Goal: Task Accomplishment & Management: Use online tool/utility

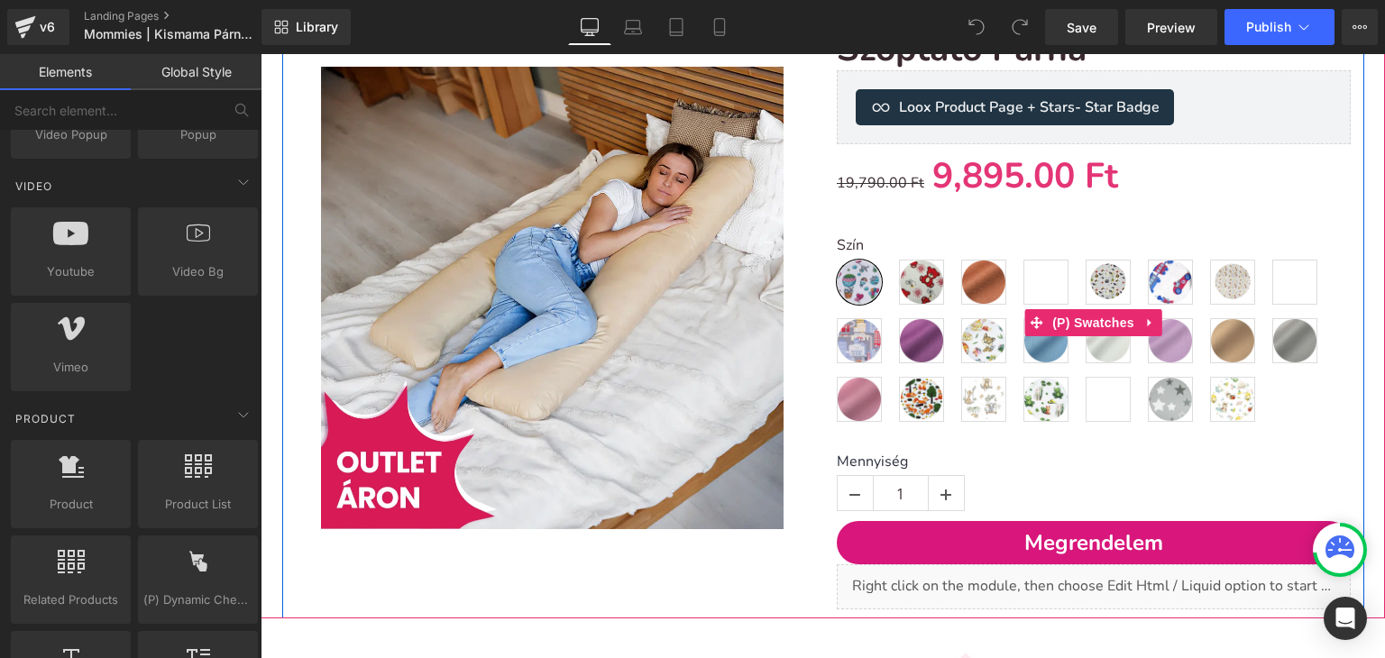
scroll to position [333, 0]
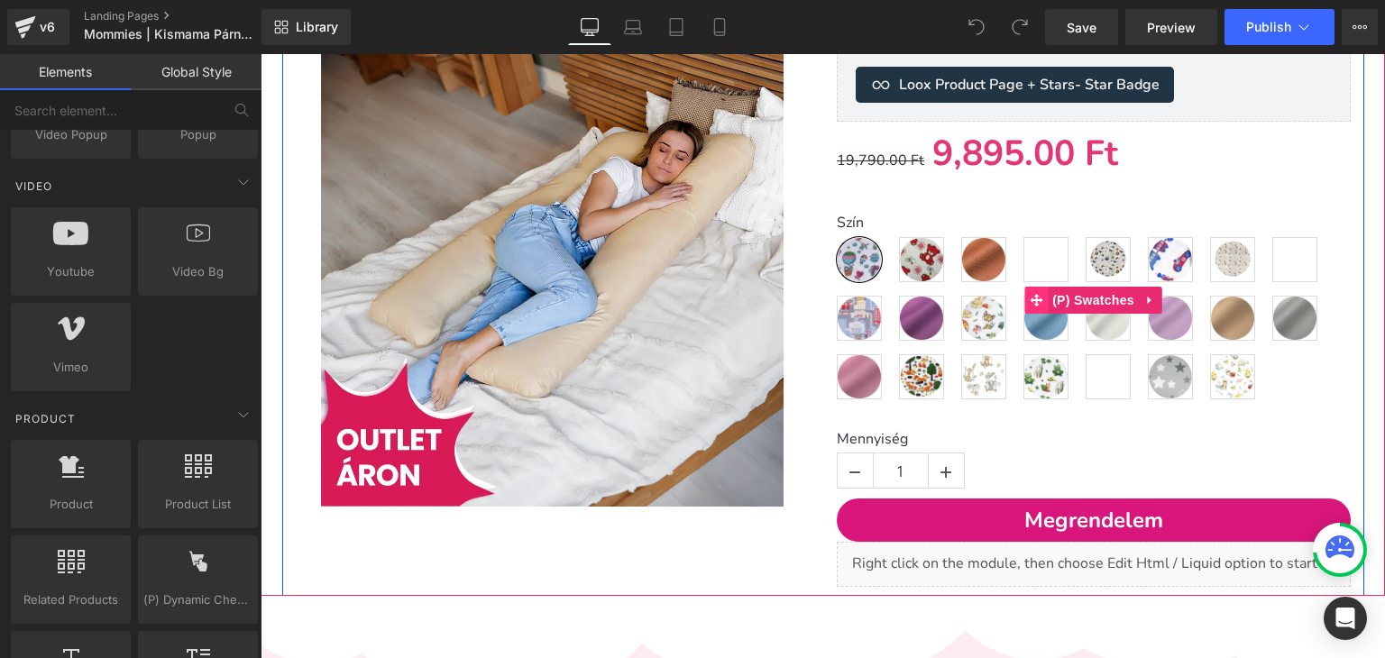
click at [1030, 297] on icon at bounding box center [1036, 300] width 13 height 13
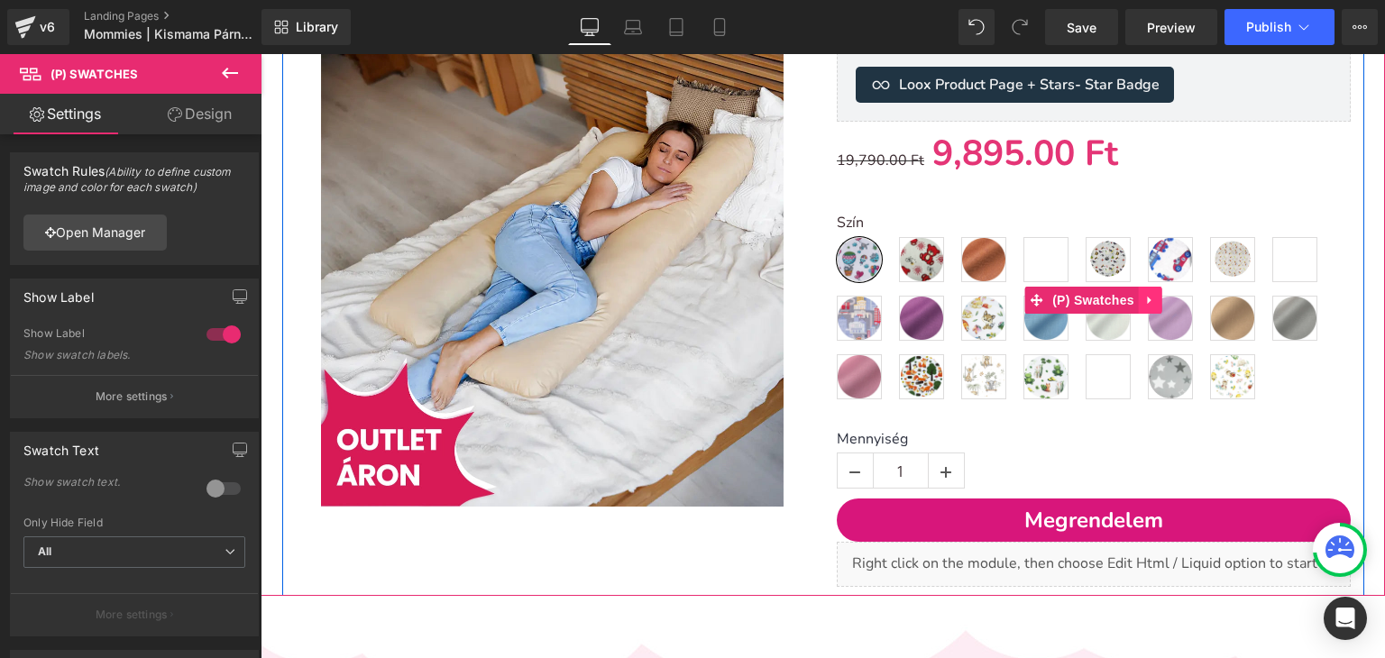
click at [1148, 300] on icon at bounding box center [1150, 301] width 4 height 8
click at [1029, 297] on link "(P) Swatches" at bounding box center [1046, 300] width 115 height 27
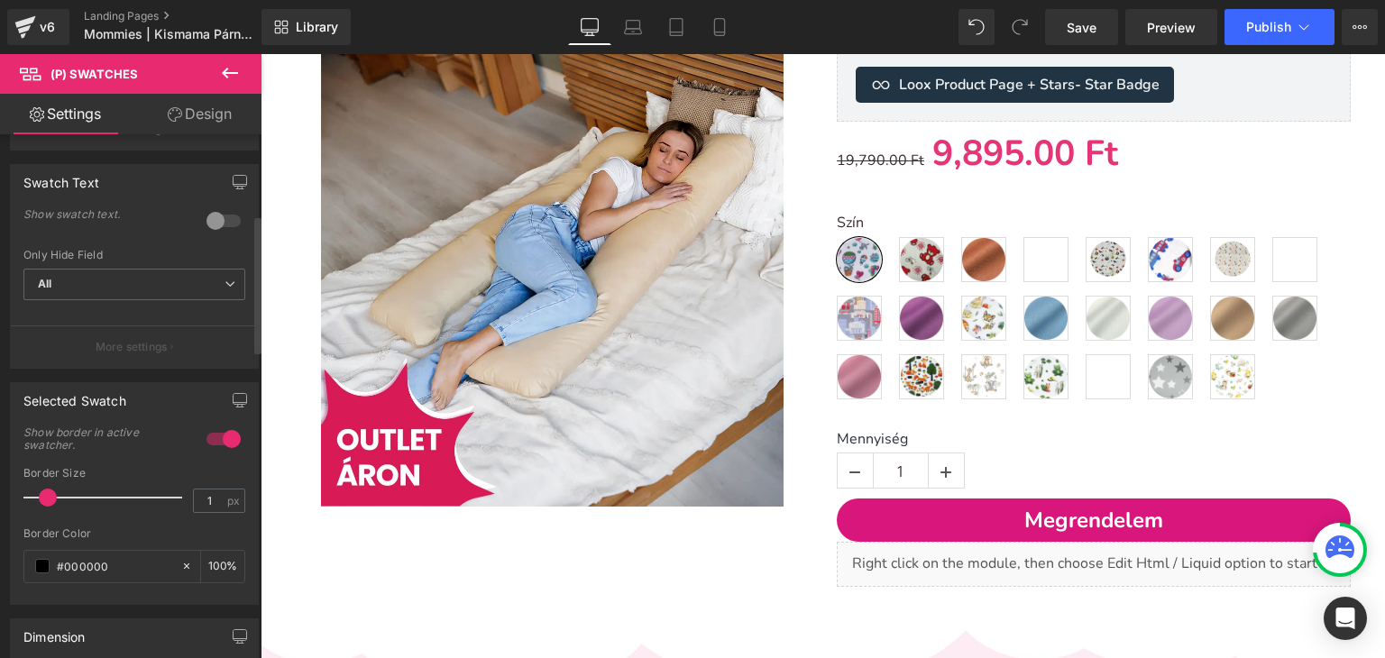
scroll to position [0, 0]
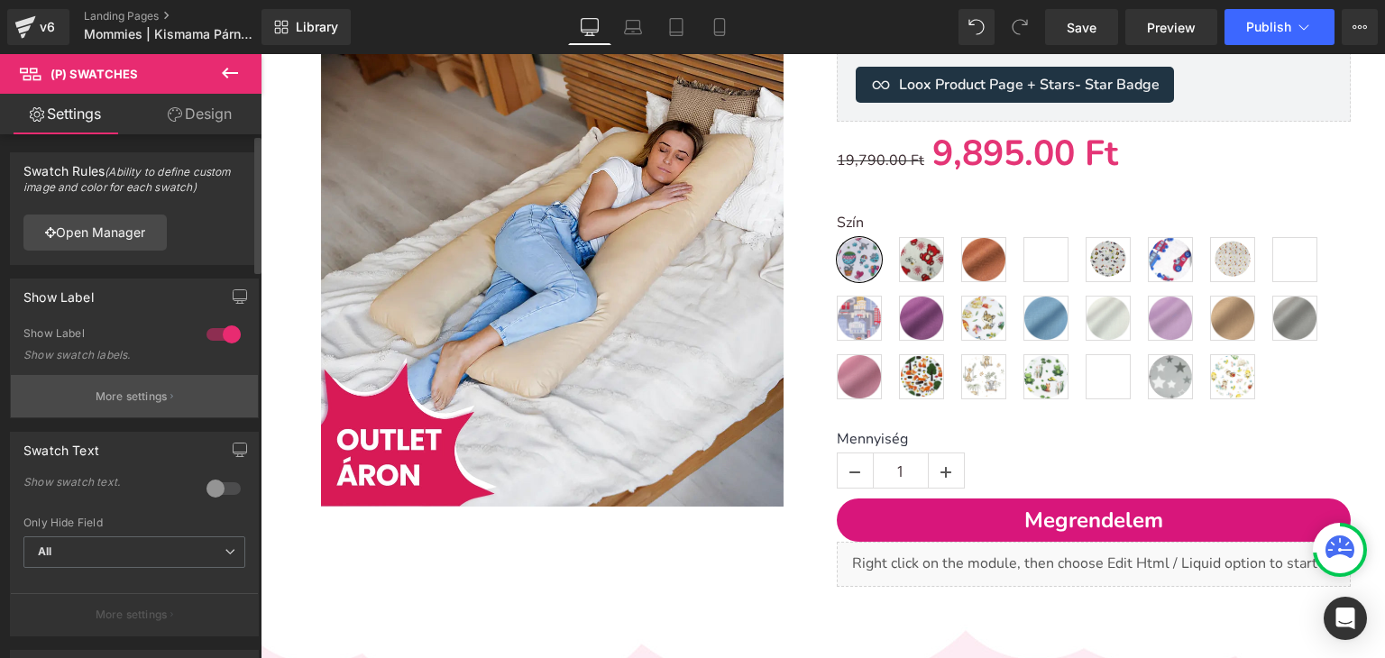
click at [148, 399] on p "More settings" at bounding box center [132, 397] width 72 height 16
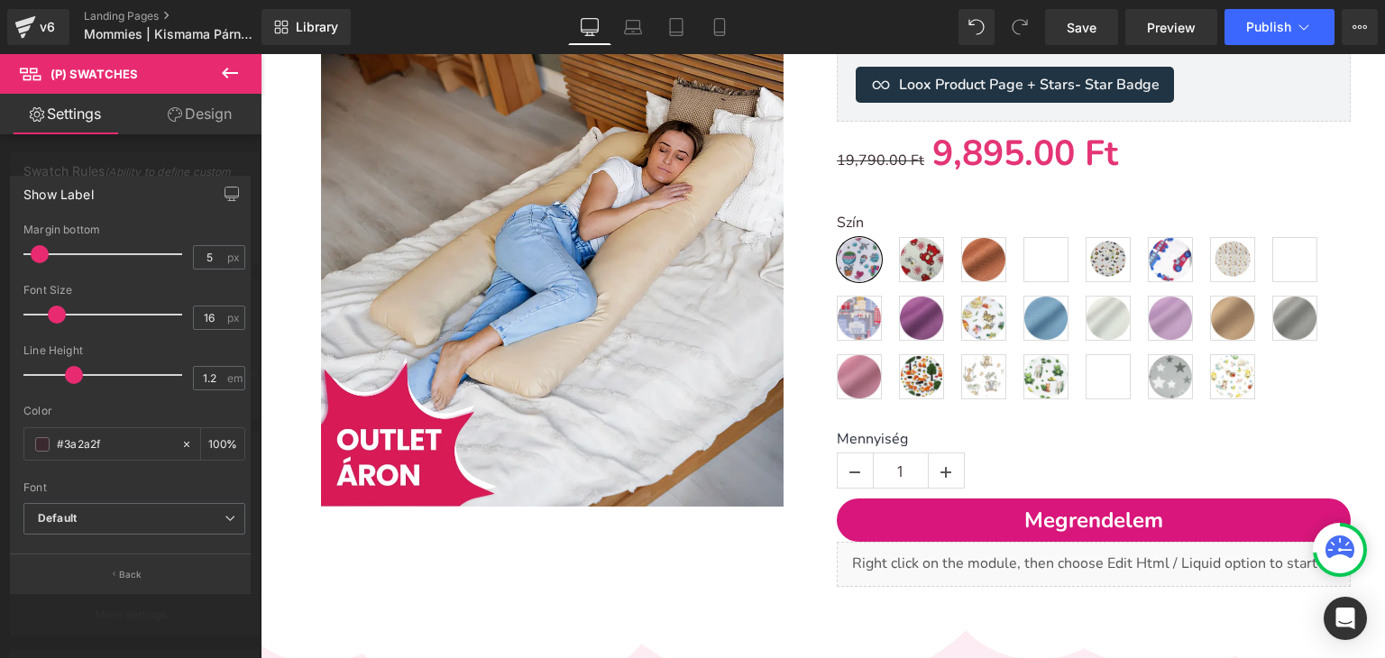
click at [164, 152] on div at bounding box center [130, 360] width 261 height 613
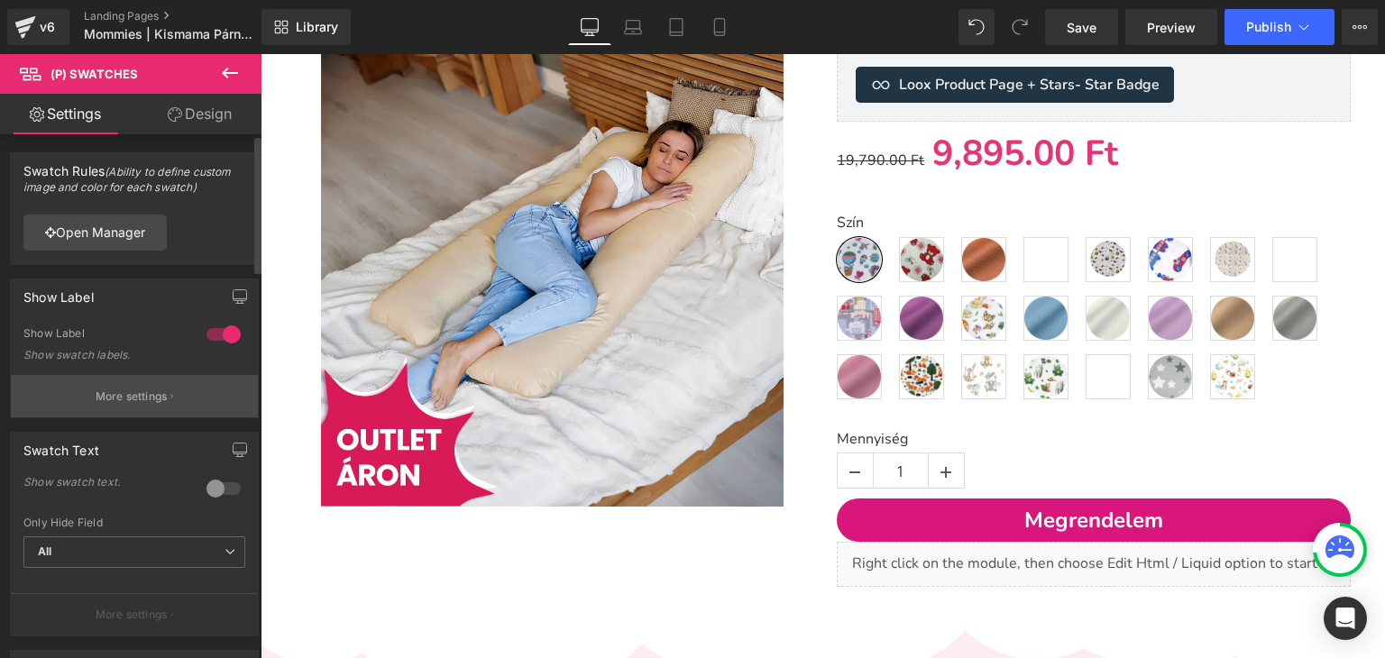
click at [140, 409] on button "More settings" at bounding box center [134, 396] width 247 height 42
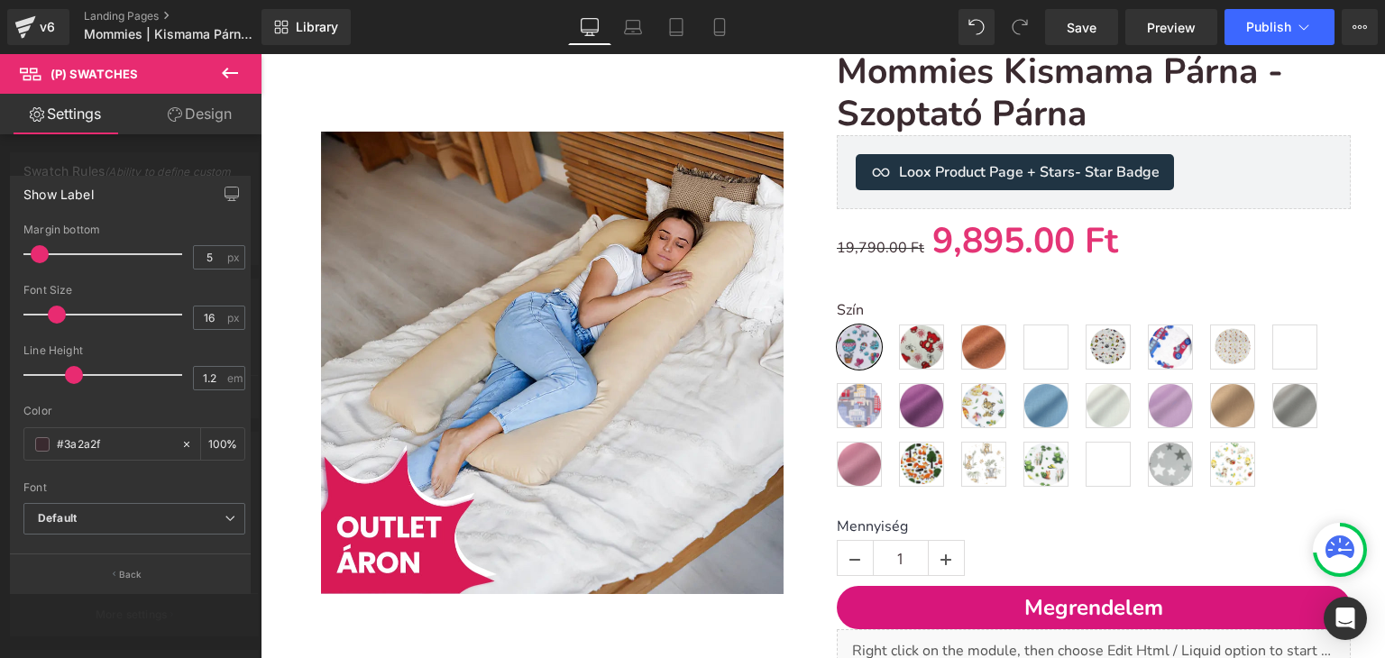
scroll to position [243, 0]
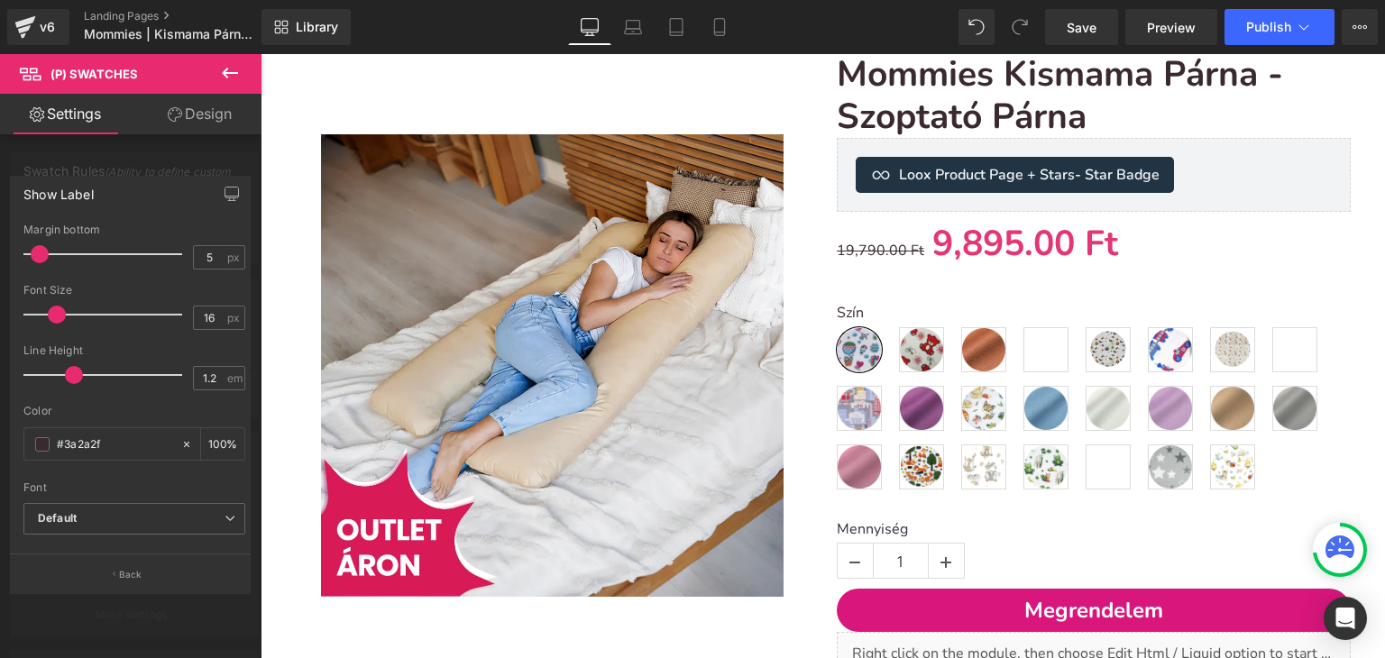
click at [133, 160] on div at bounding box center [130, 360] width 261 height 613
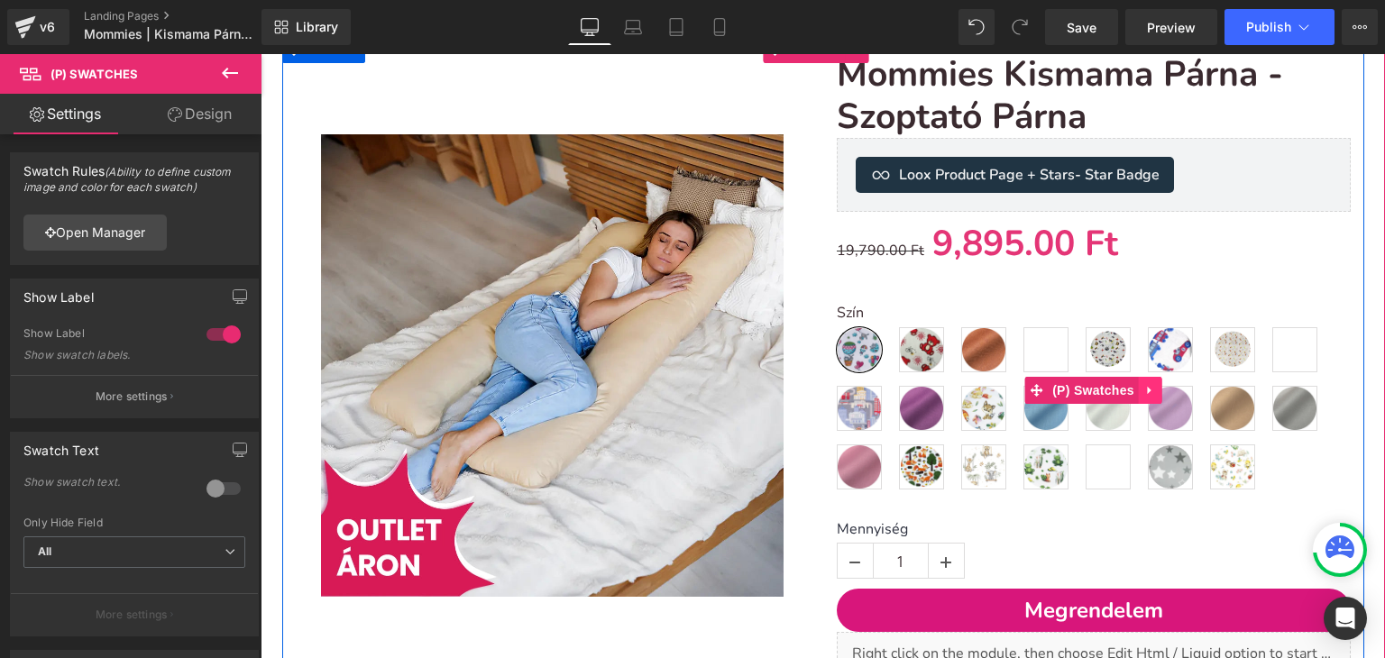
click at [1139, 377] on link at bounding box center [1150, 390] width 23 height 27
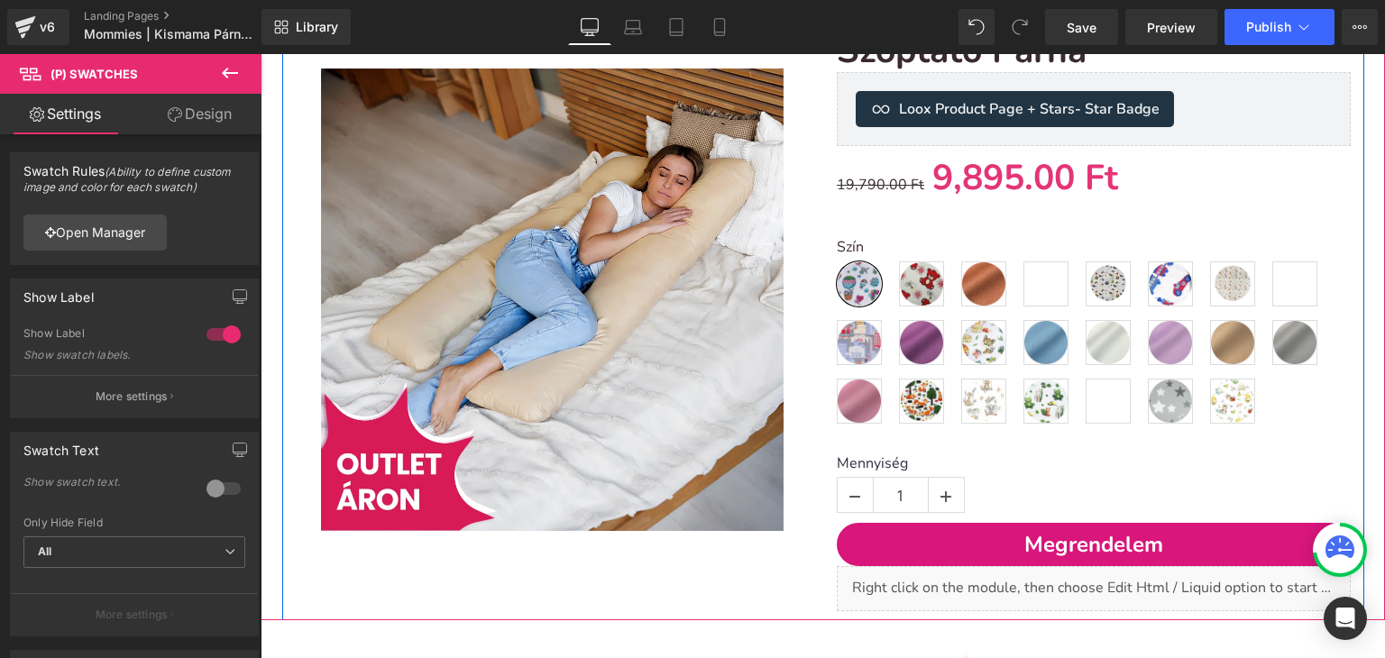
scroll to position [333, 0]
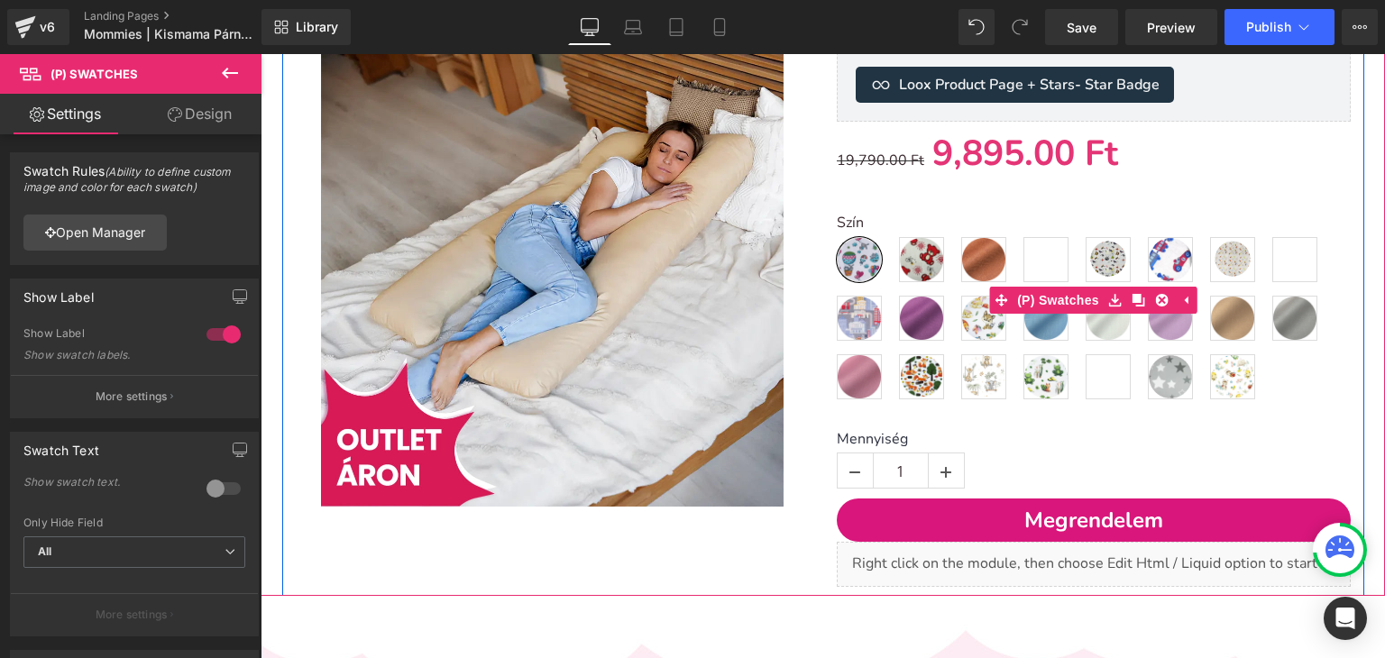
click at [1097, 379] on span "Mintás - Csillagos - kék" at bounding box center [1108, 376] width 45 height 45
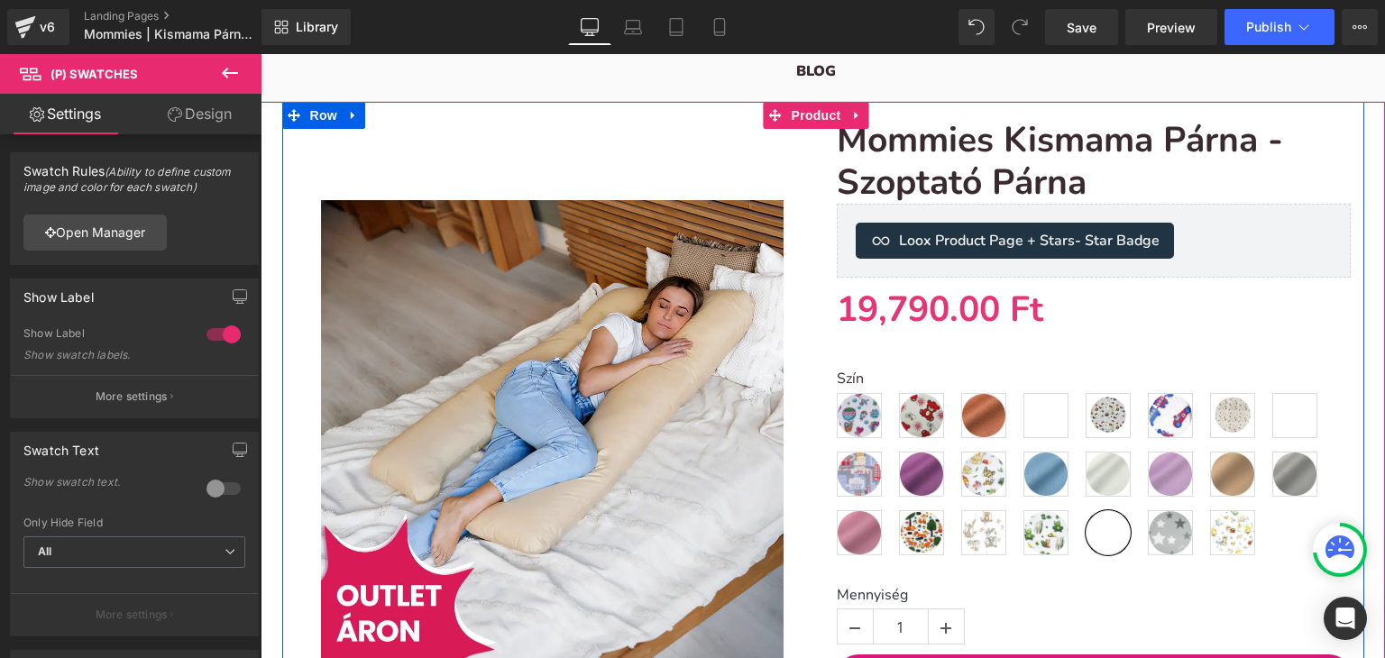
scroll to position [152, 0]
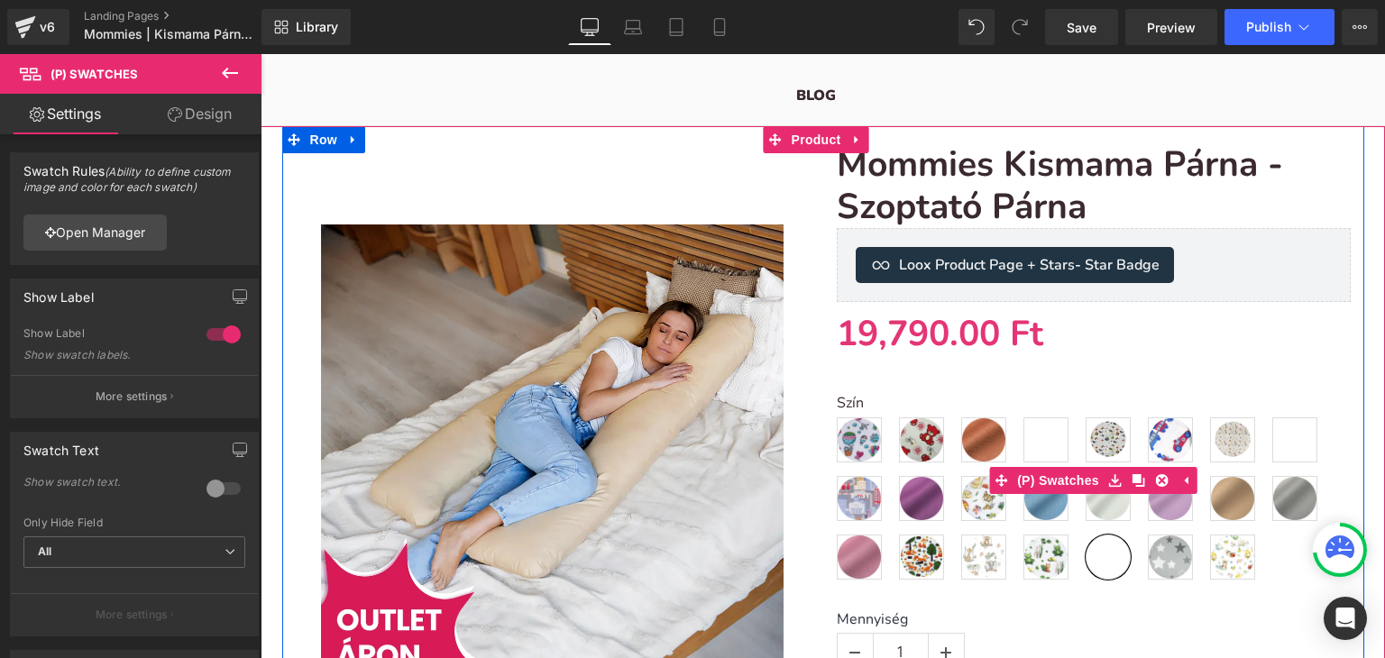
click at [1064, 433] on div "Szín Mintás - Hőlégballon Mintás - Piros macis Egyszínű - csokoládé Mintás - Mo…" at bounding box center [1094, 493] width 514 height 197
click at [1038, 439] on span "Mintás - Mosolyvarázs" at bounding box center [1045, 439] width 45 height 45
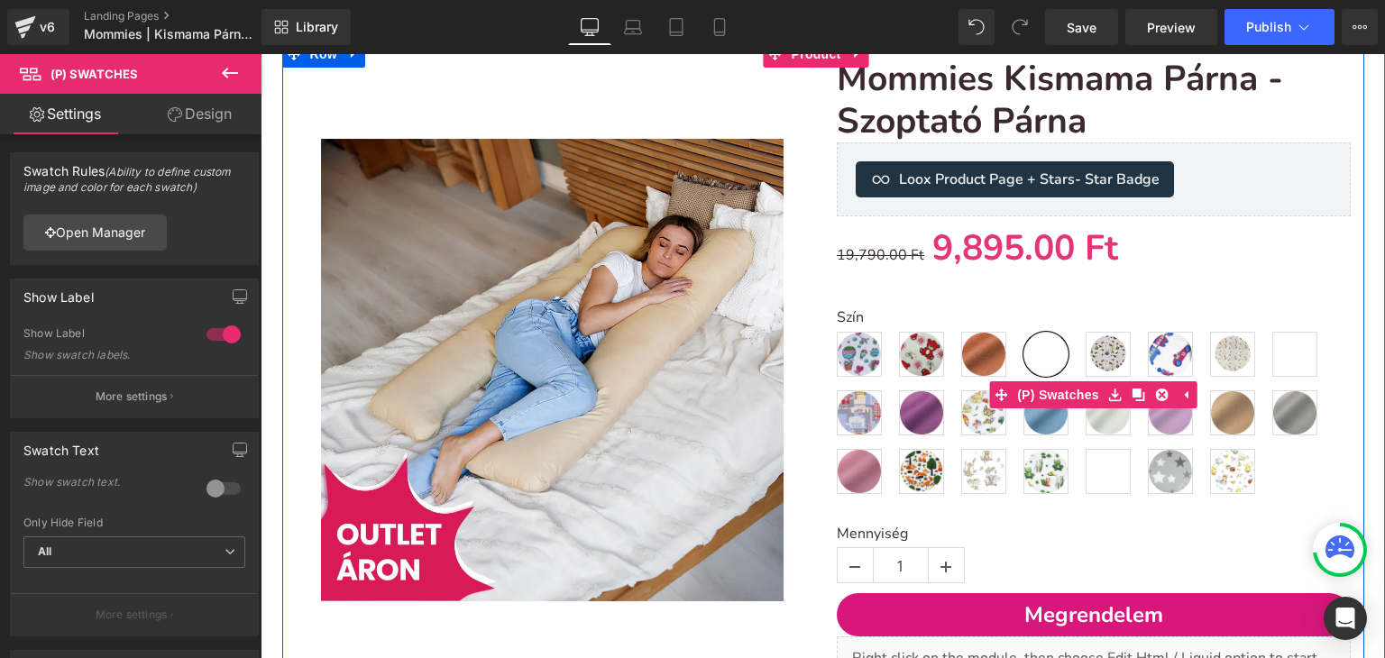
scroll to position [243, 0]
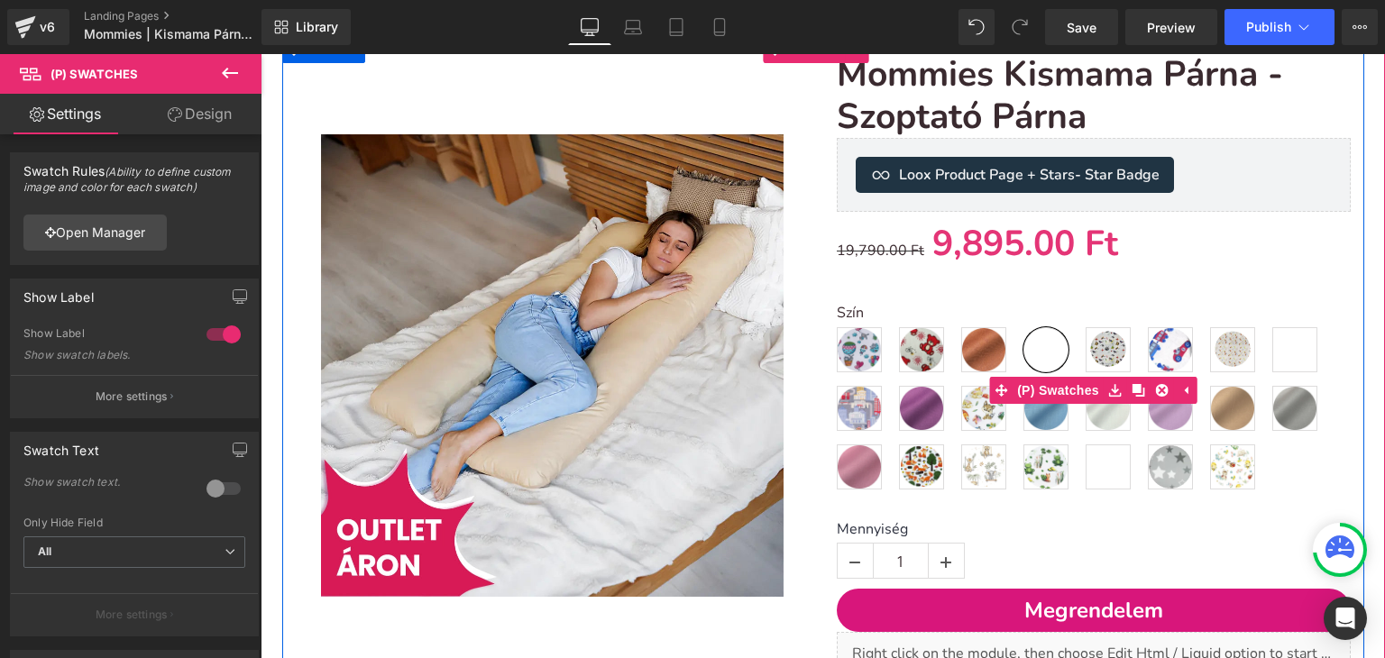
click at [1086, 465] on span "Mintás - Csillagos - kék" at bounding box center [1108, 467] width 45 height 45
click at [1174, 395] on link at bounding box center [1185, 390] width 23 height 27
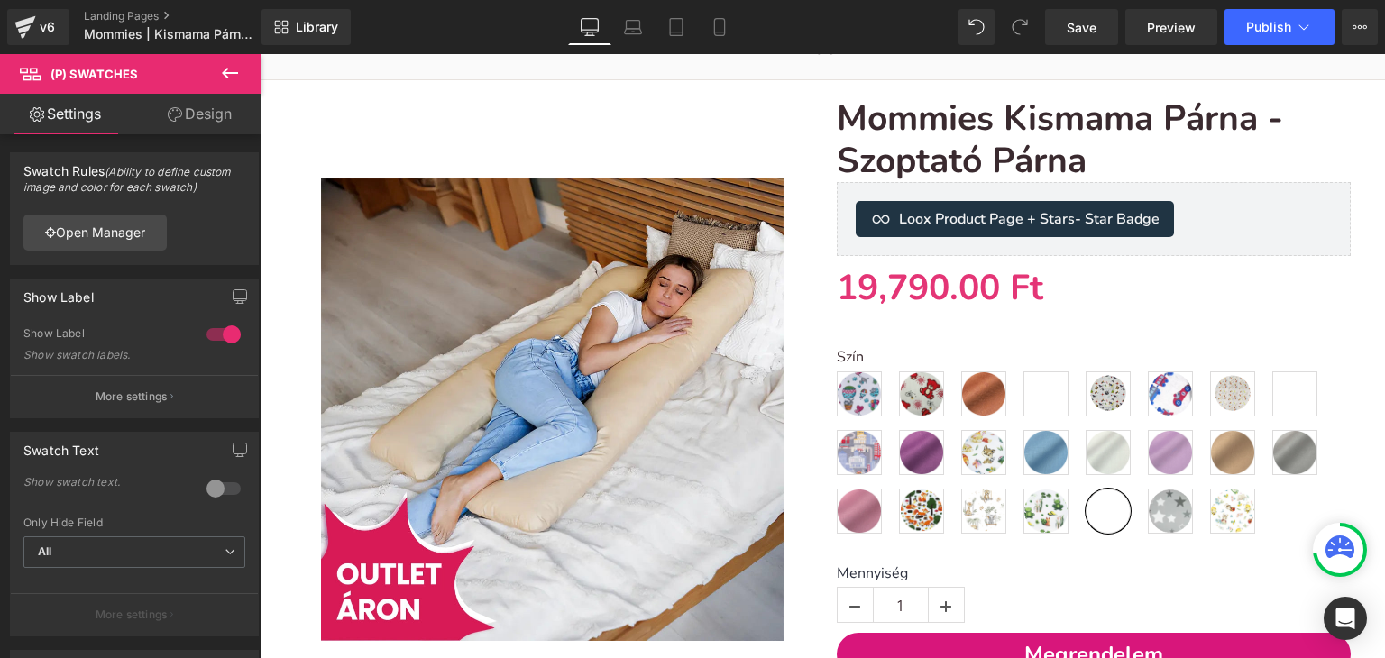
scroll to position [0, 0]
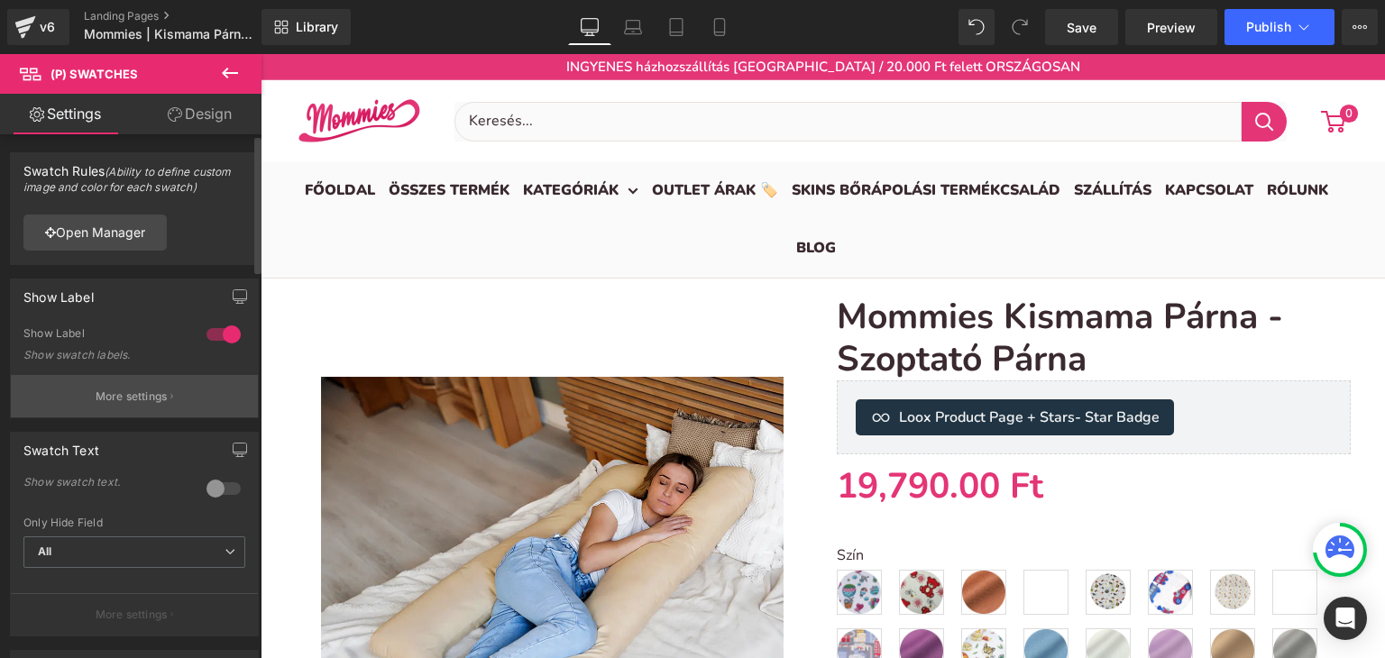
click at [206, 408] on button "More settings" at bounding box center [134, 396] width 247 height 42
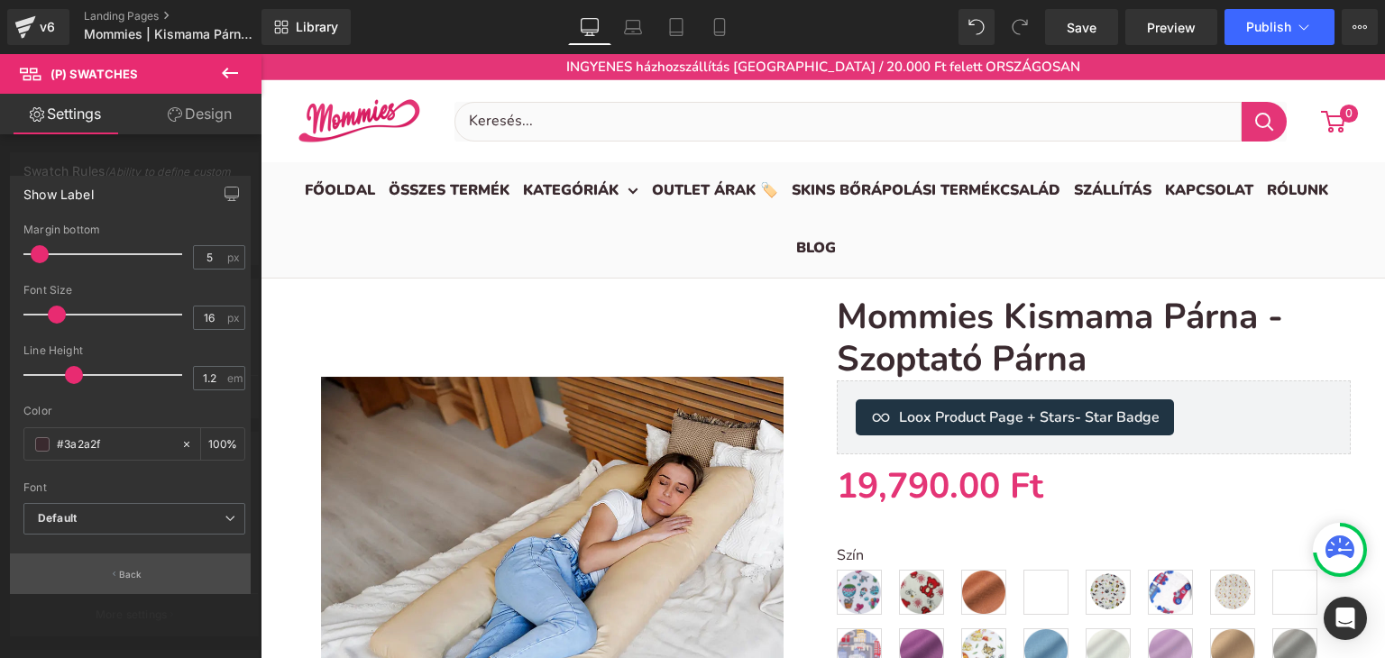
click at [125, 588] on button "Back" at bounding box center [130, 574] width 241 height 41
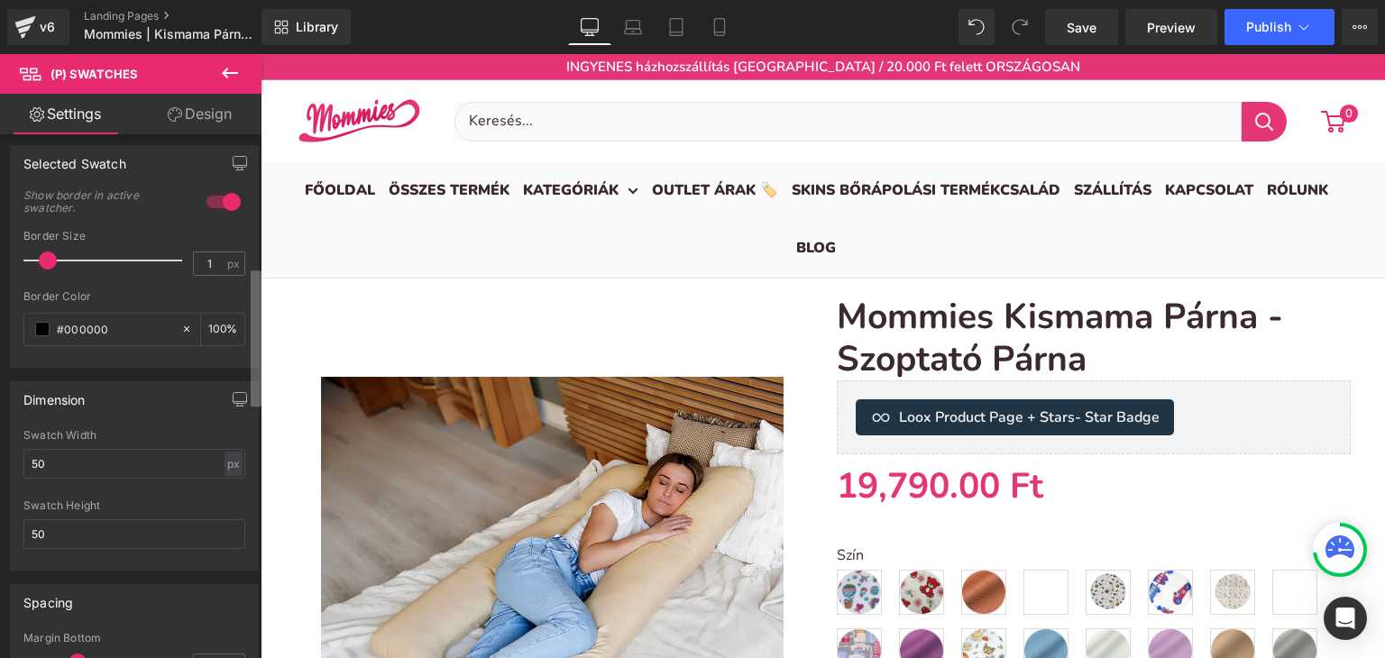
scroll to position [441, 0]
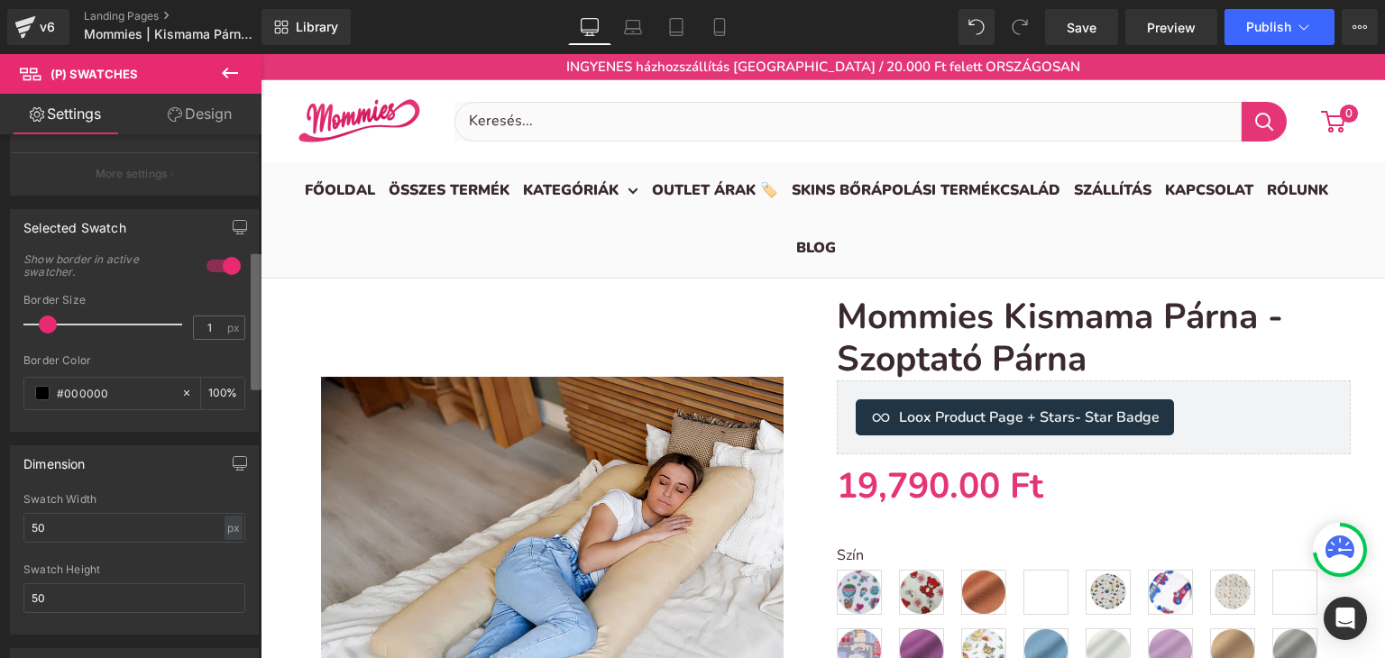
click at [258, 293] on b at bounding box center [256, 322] width 11 height 136
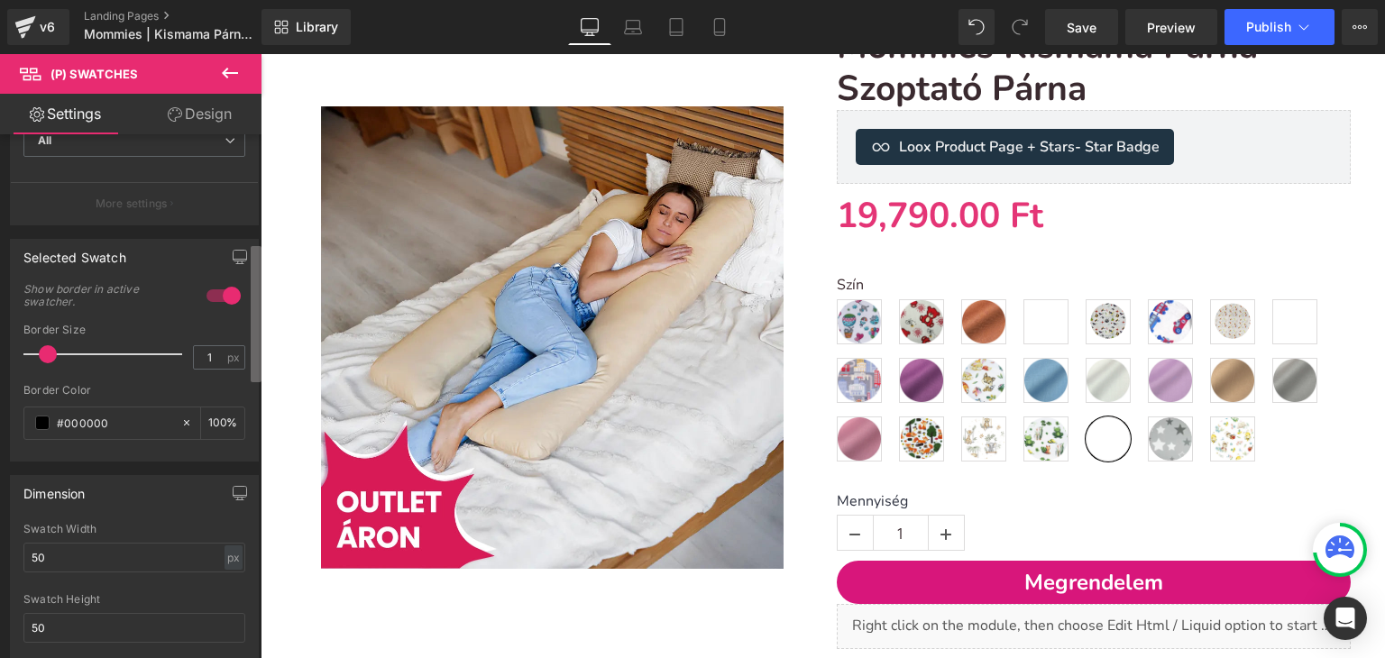
scroll to position [417, 0]
click at [256, 289] on b at bounding box center [256, 316] width 11 height 136
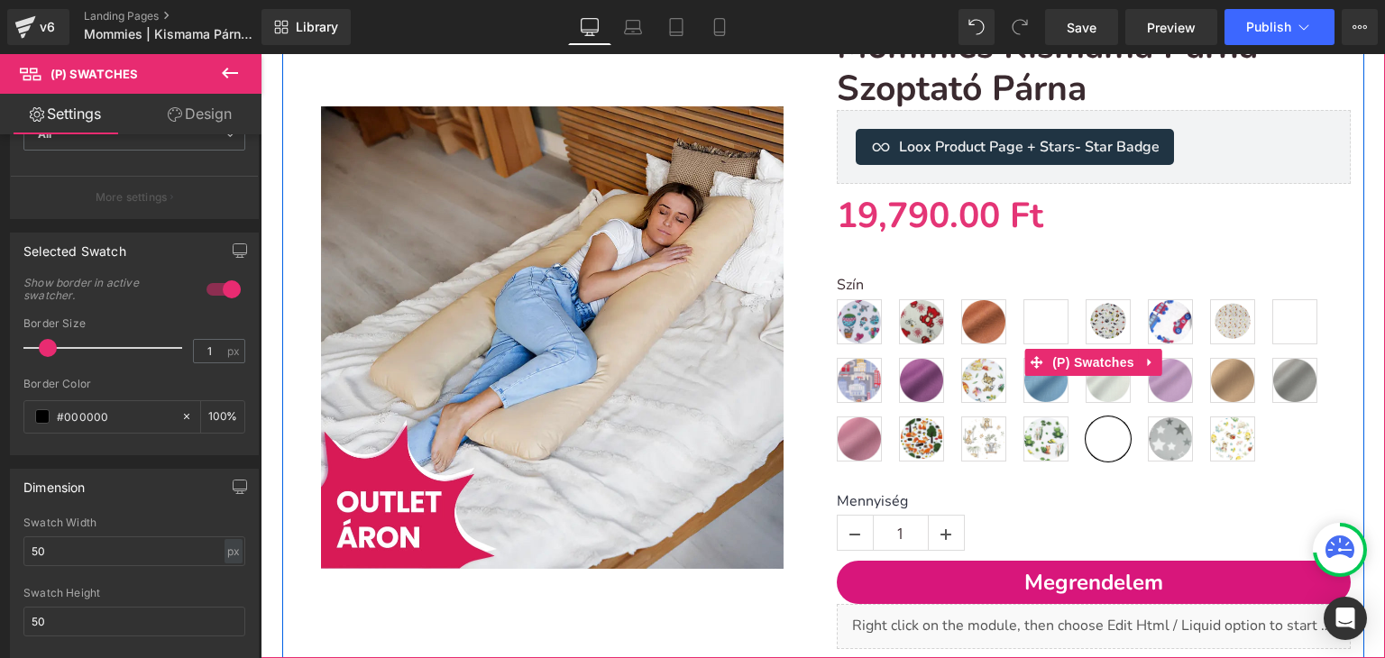
click at [871, 281] on label "Szín" at bounding box center [1094, 288] width 514 height 22
click at [872, 267] on div "Szín Mintás - Hőlégballon Mintás - Piros macis Egyszínű - csokoládé Mintás - Mo…" at bounding box center [1094, 362] width 514 height 225
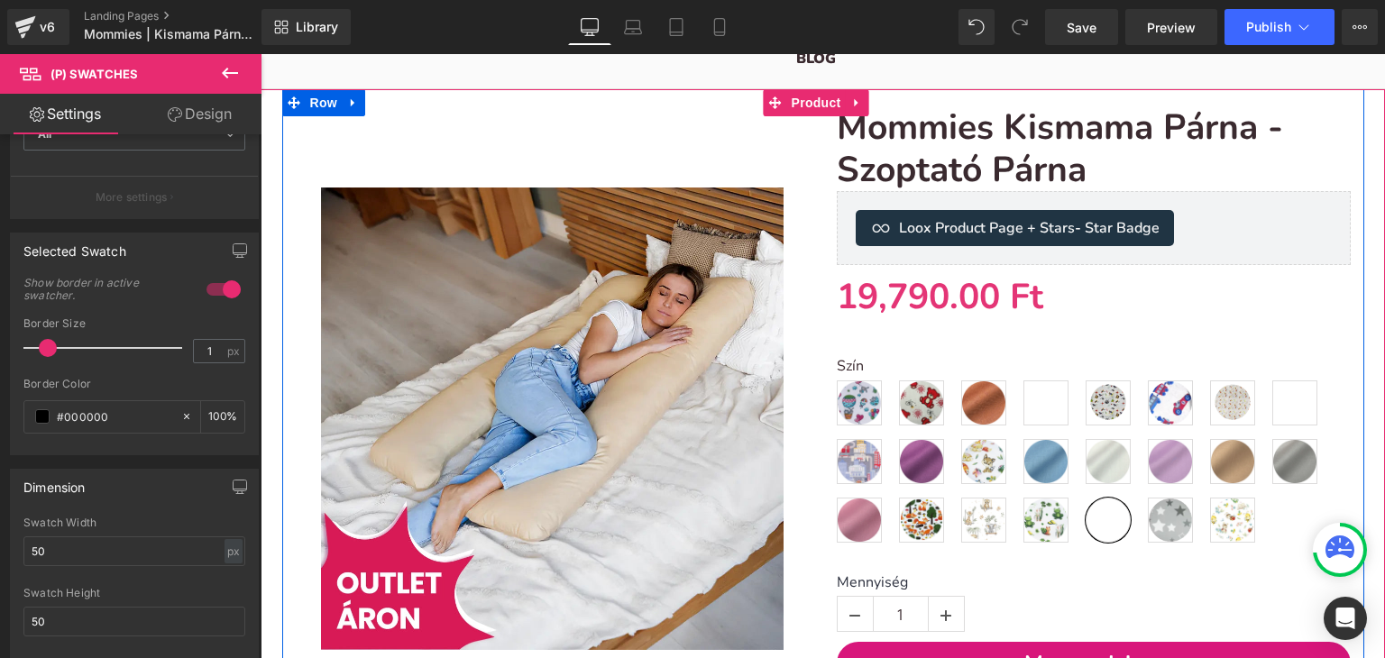
scroll to position [180, 0]
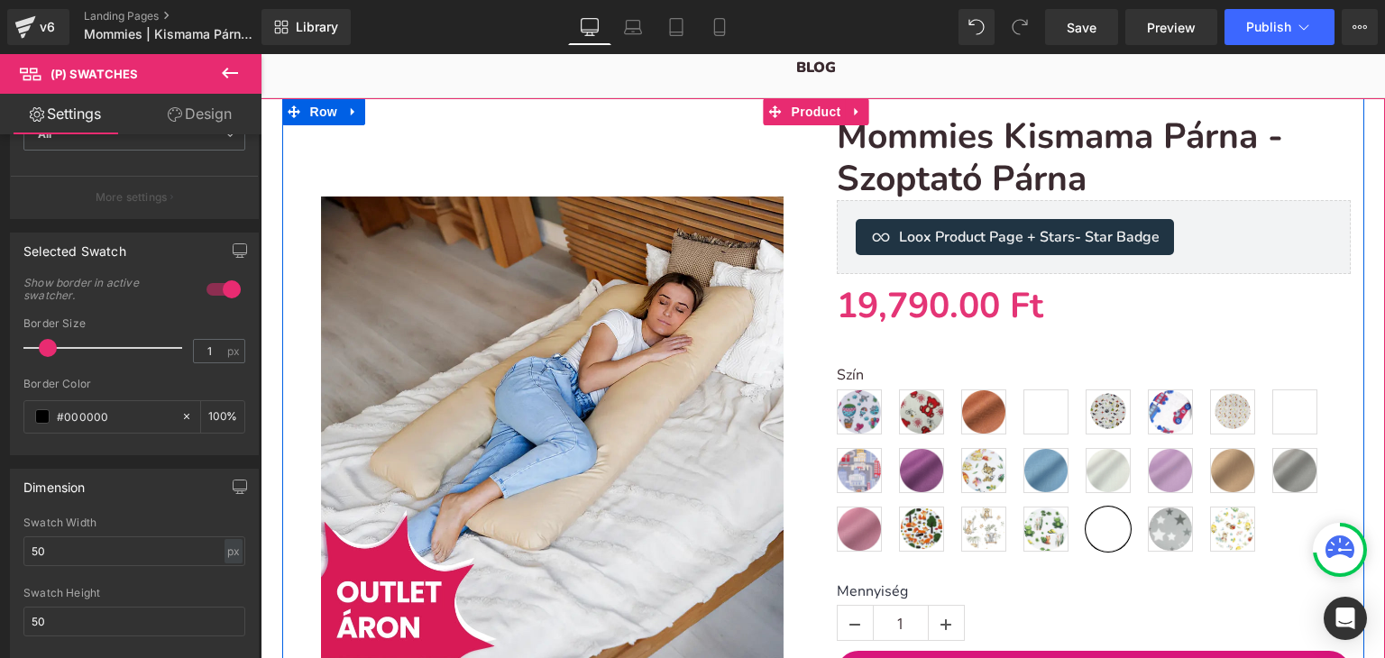
click at [681, 160] on div "Sale Off (P) Image" at bounding box center [552, 427] width 541 height 623
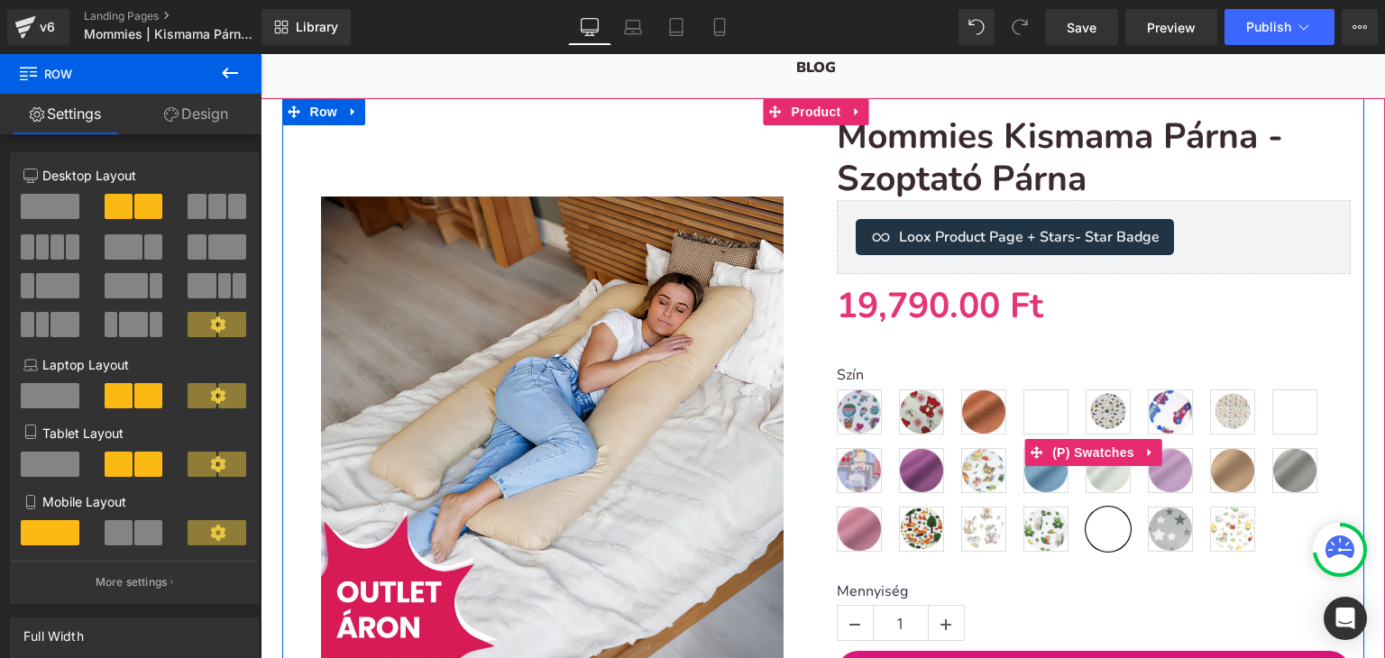
click at [894, 380] on label "Szín" at bounding box center [1094, 378] width 514 height 22
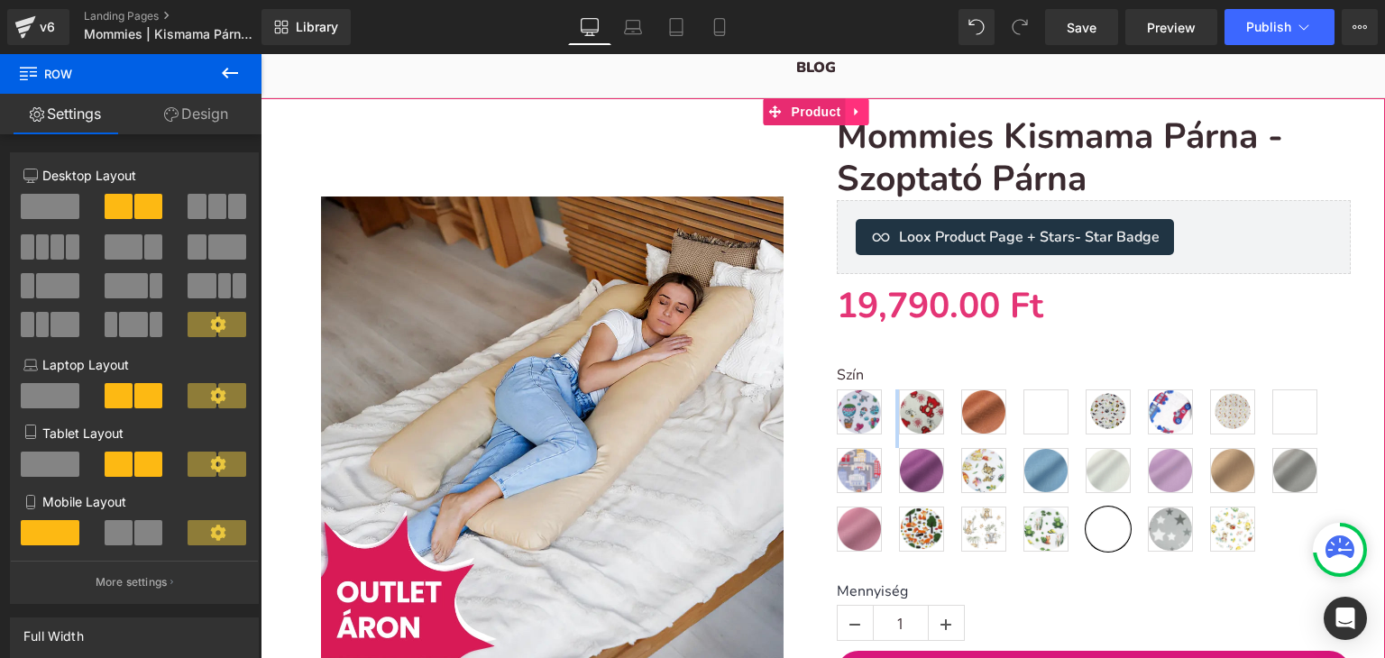
click at [858, 110] on icon at bounding box center [857, 112] width 13 height 14
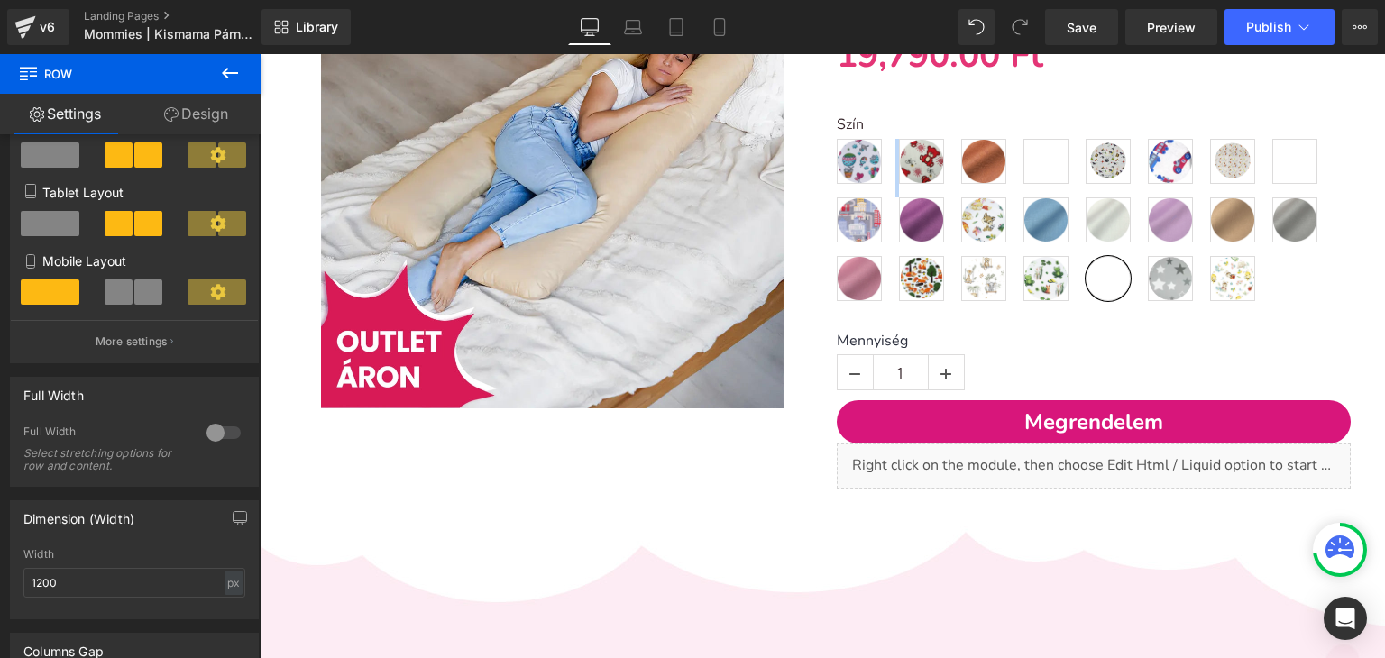
scroll to position [0, 0]
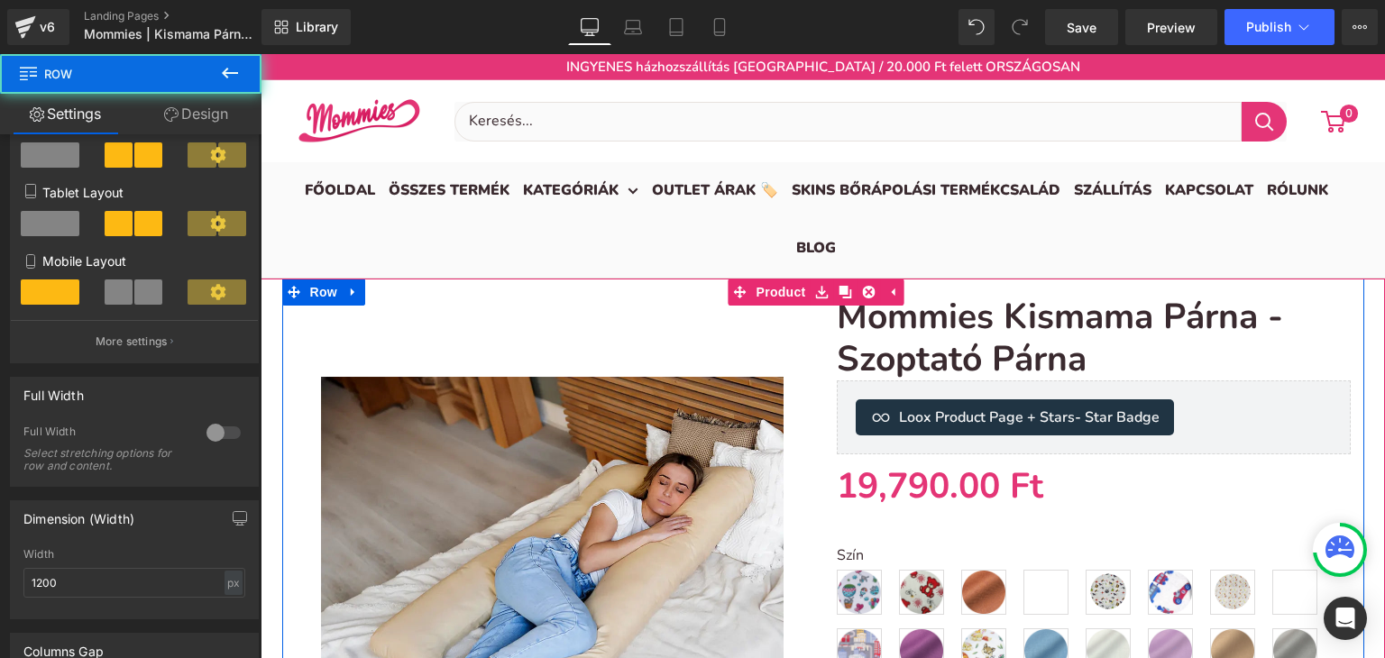
click at [823, 406] on div "Mommies Kismama Párna - Szoptató Párna (P) Title Loox Product Page + Stars - St…" at bounding box center [1093, 608] width 541 height 623
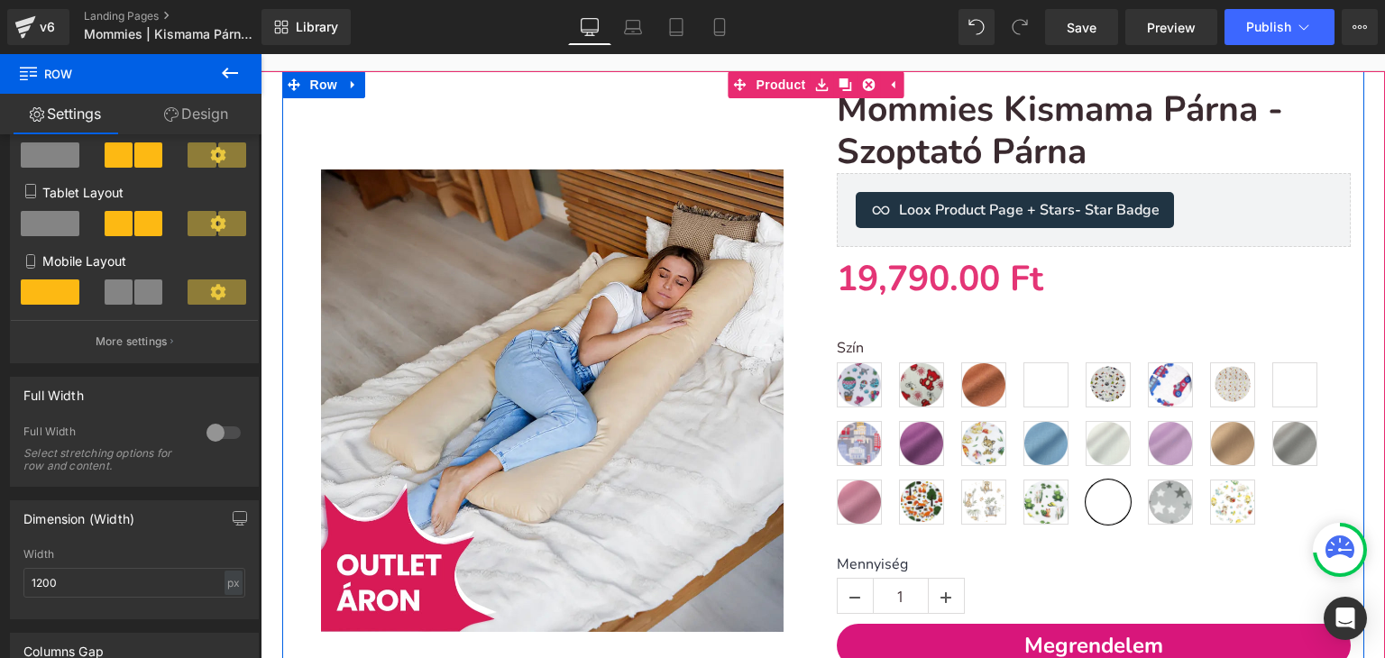
scroll to position [361, 0]
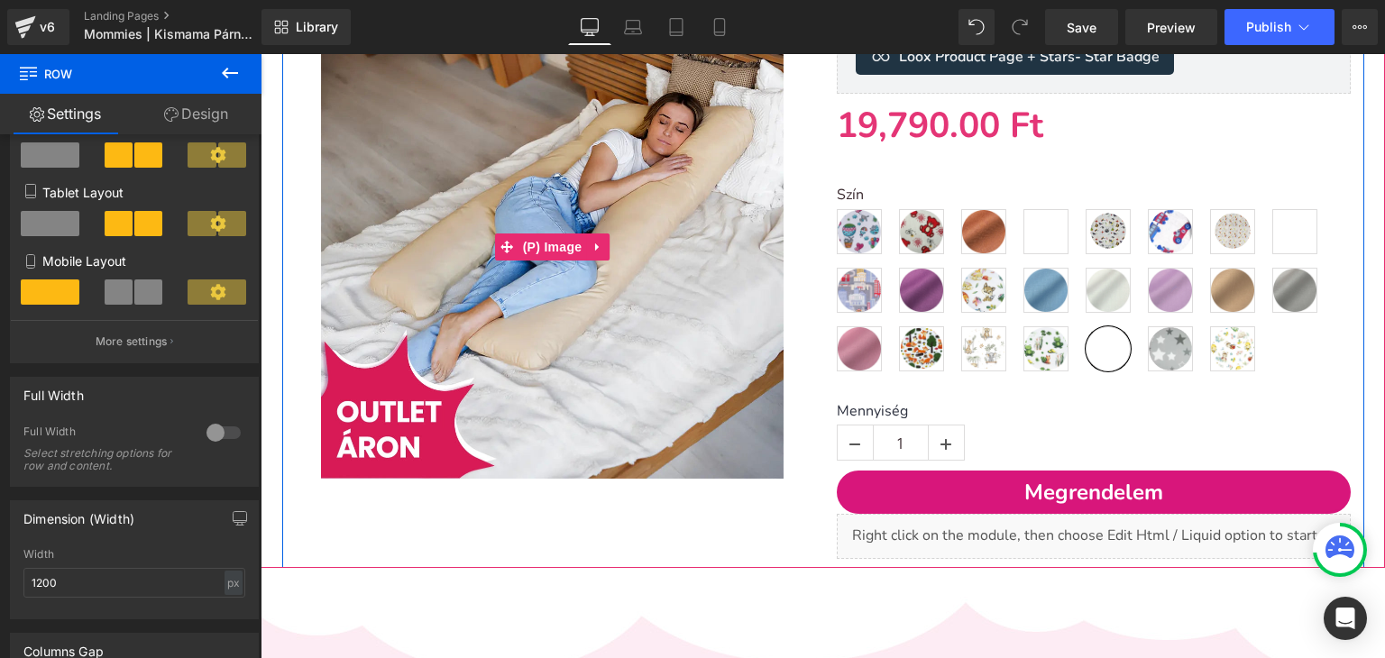
click at [797, 255] on link "Sale Off" at bounding box center [553, 247] width 514 height 463
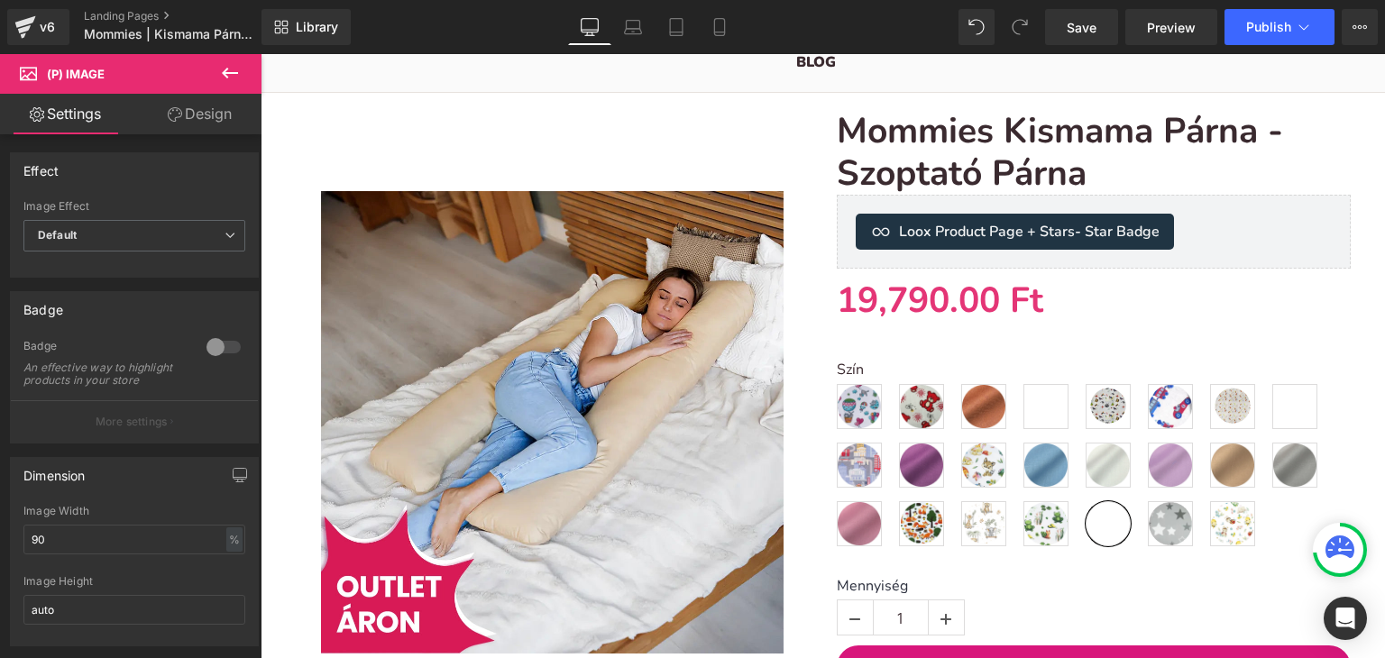
scroll to position [180, 0]
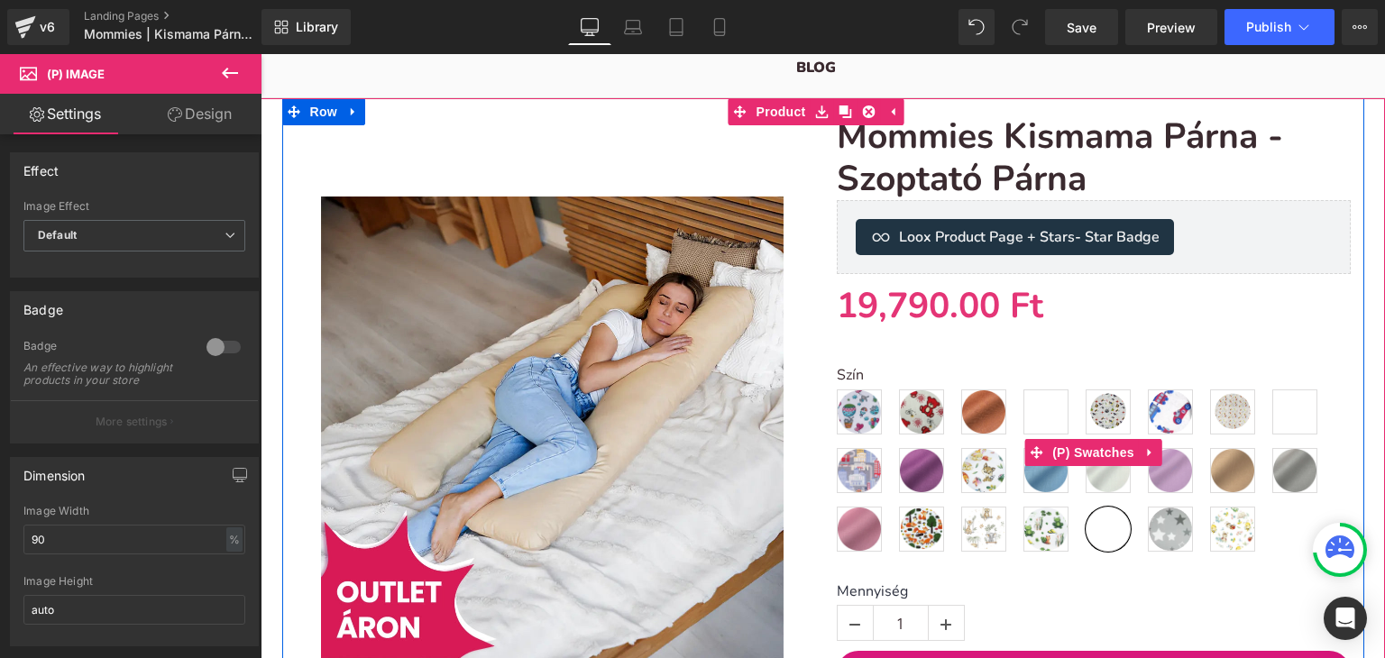
click at [903, 340] on div "Szín Mintás - Hőlégballon Mintás - Piros macis Egyszínű - csokoládé Mintás - Mo…" at bounding box center [1094, 452] width 514 height 225
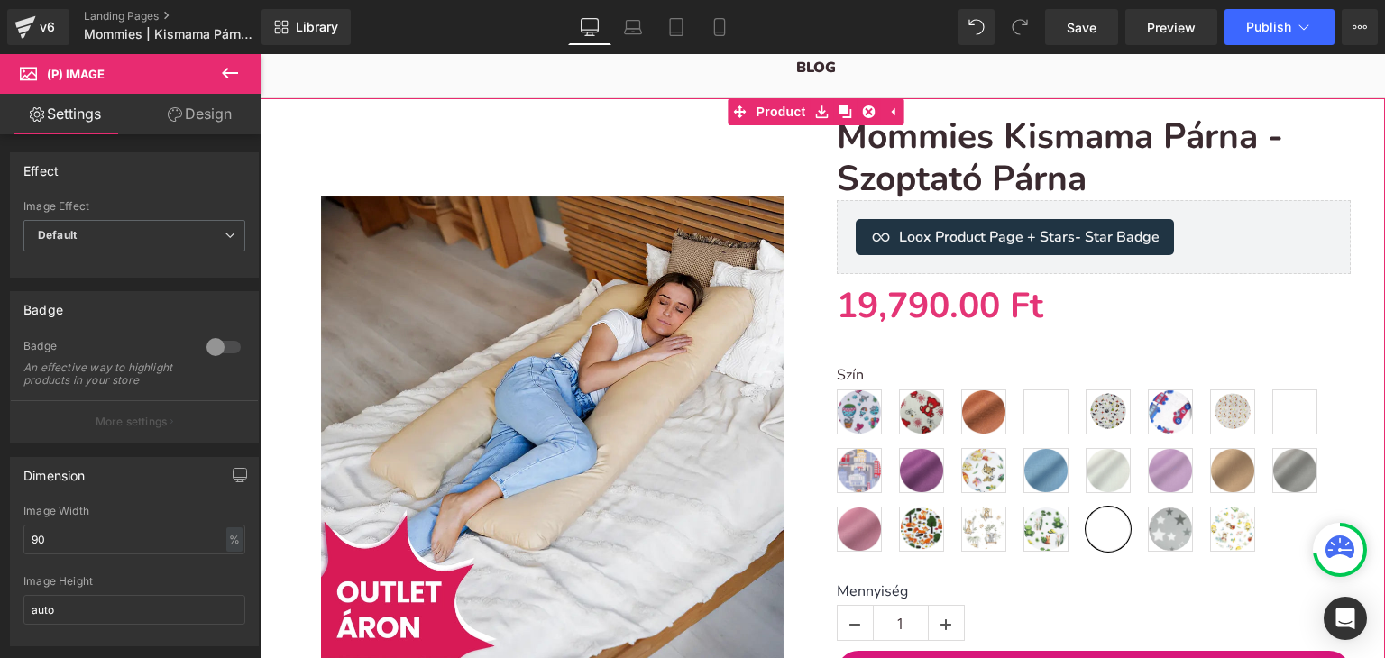
click at [952, 367] on label "Szín" at bounding box center [1094, 378] width 514 height 22
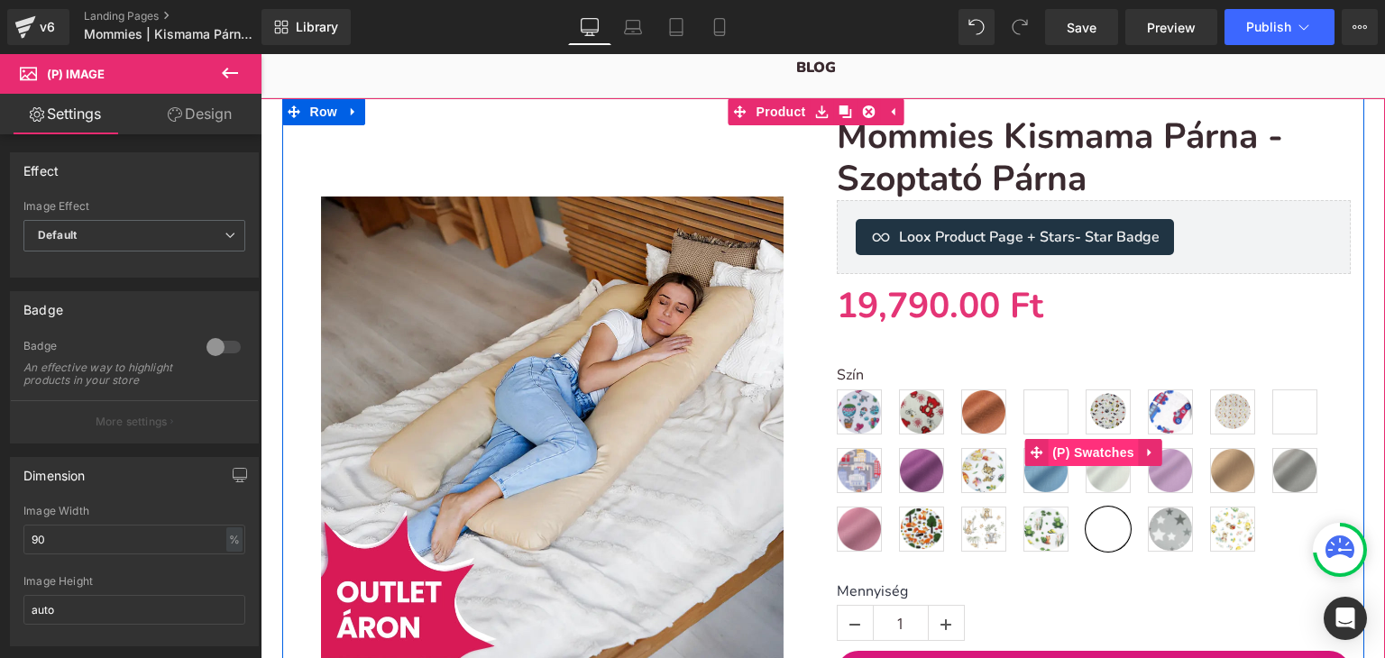
click at [1082, 461] on span "(P) Swatches" at bounding box center [1093, 452] width 91 height 27
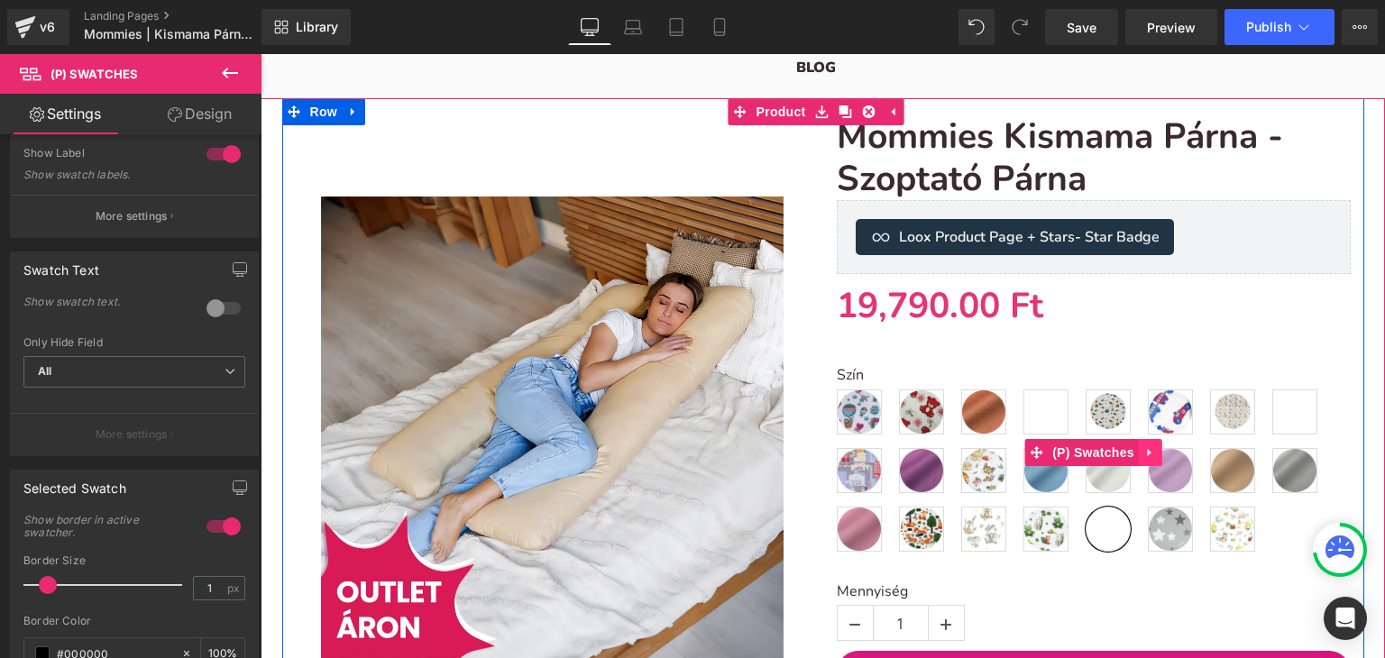
click at [1144, 453] on icon at bounding box center [1150, 452] width 13 height 14
click at [1070, 448] on span "(P) Swatches" at bounding box center [1058, 452] width 91 height 27
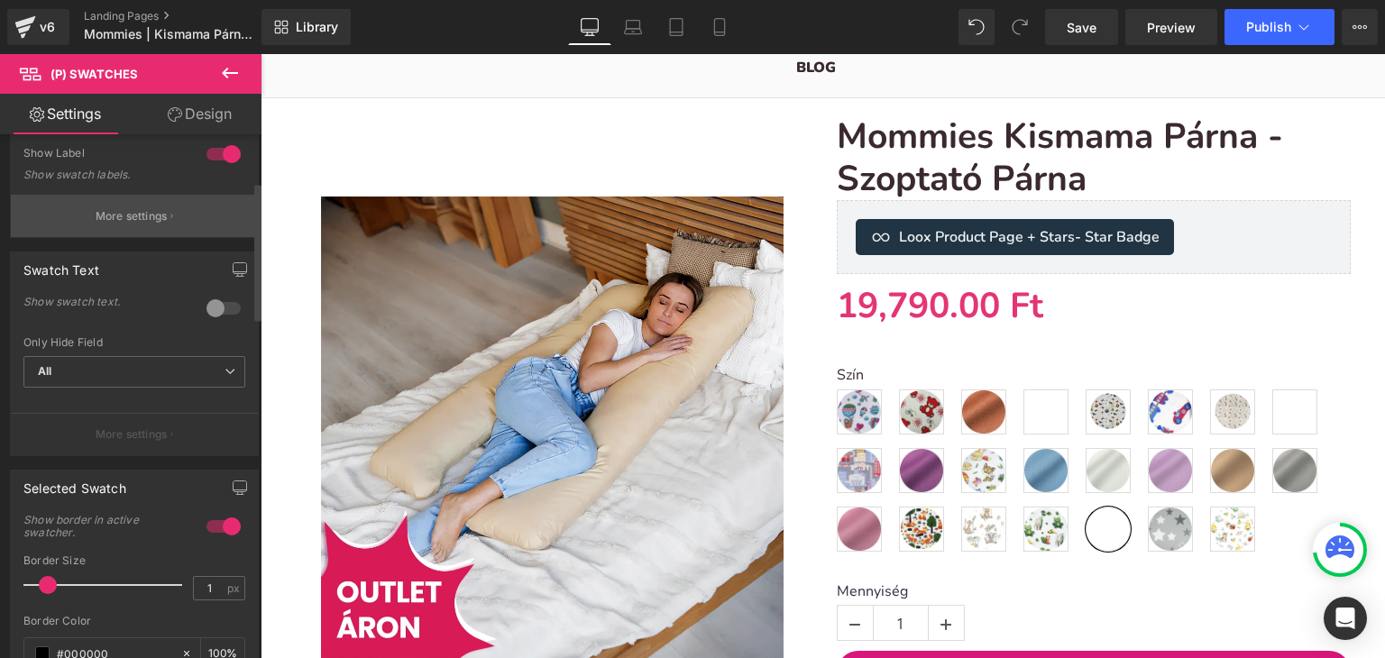
click at [113, 215] on p "More settings" at bounding box center [132, 216] width 72 height 16
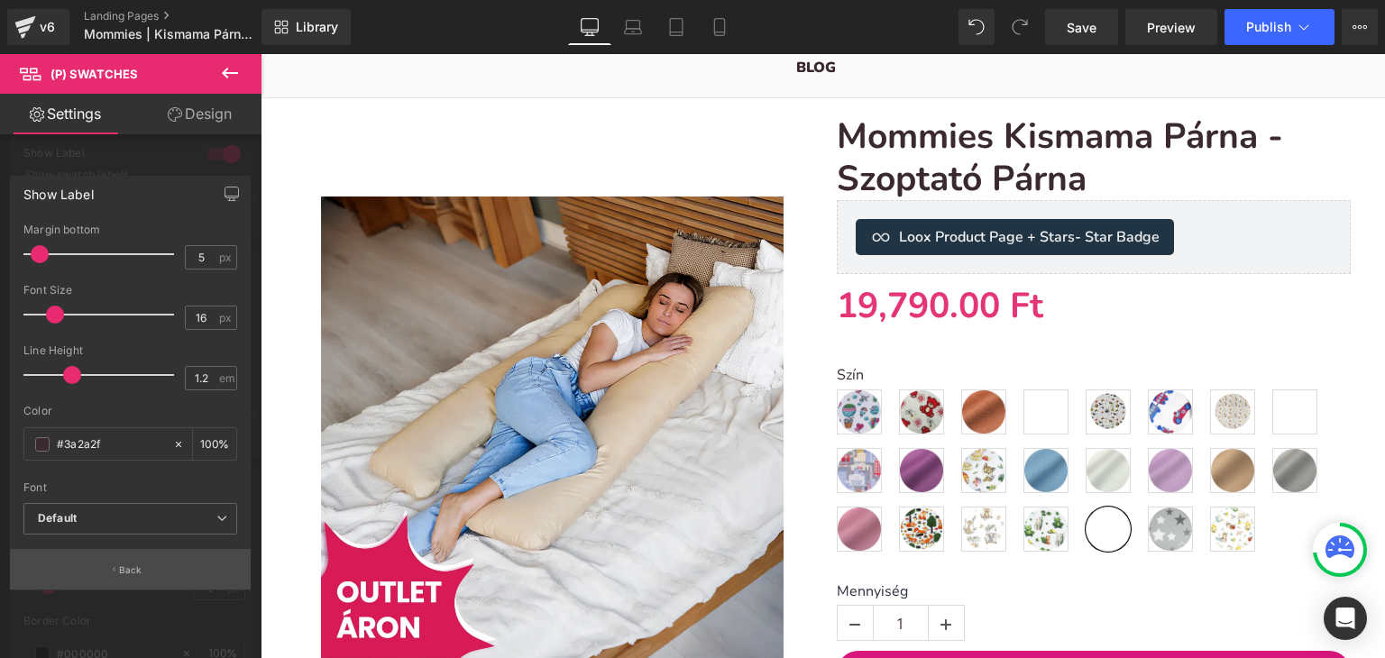
click at [148, 571] on button "Back" at bounding box center [130, 569] width 241 height 41
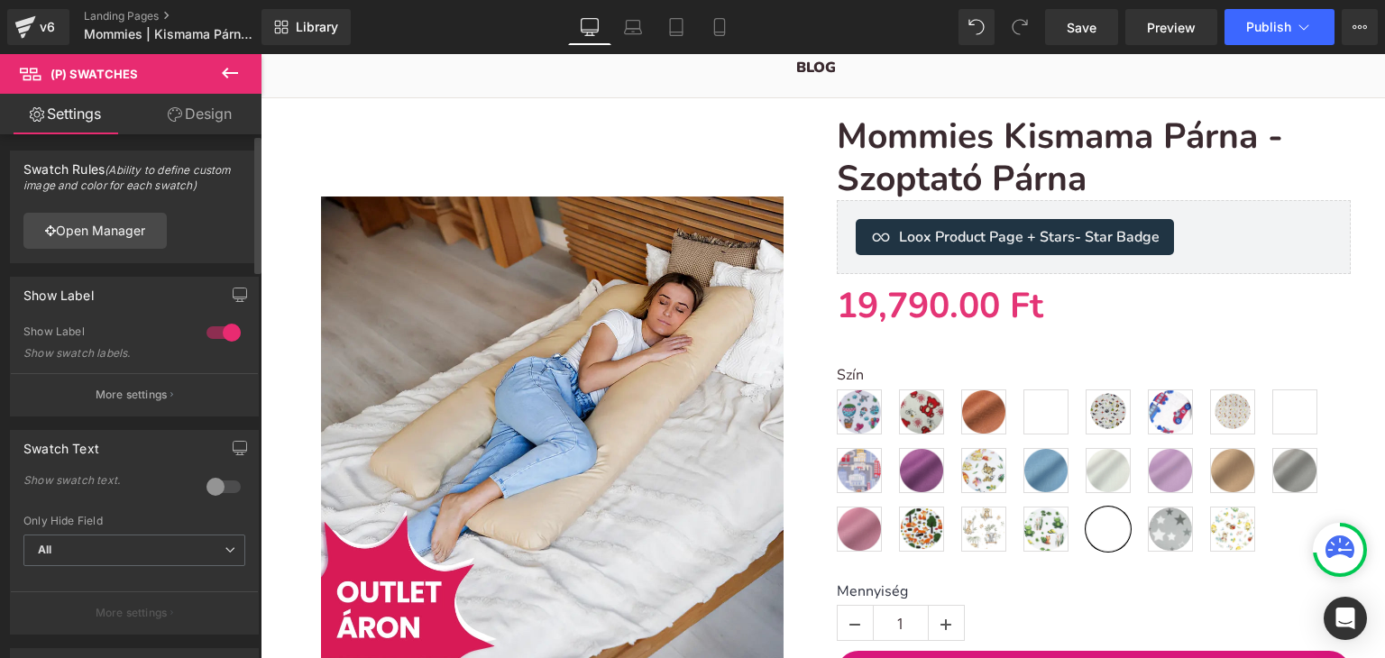
scroll to position [0, 0]
click at [166, 414] on button "More settings" at bounding box center [134, 396] width 247 height 42
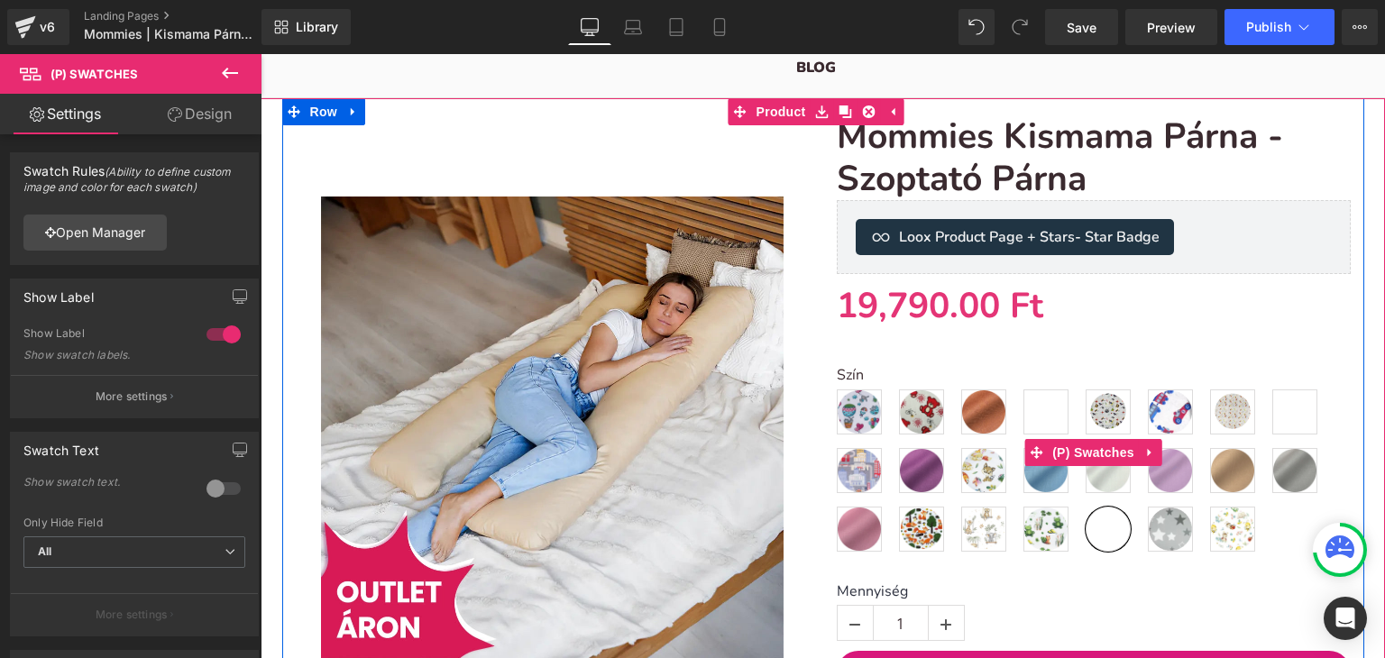
click at [852, 376] on label "Szín" at bounding box center [1094, 378] width 514 height 22
click at [357, 105] on link at bounding box center [353, 111] width 23 height 27
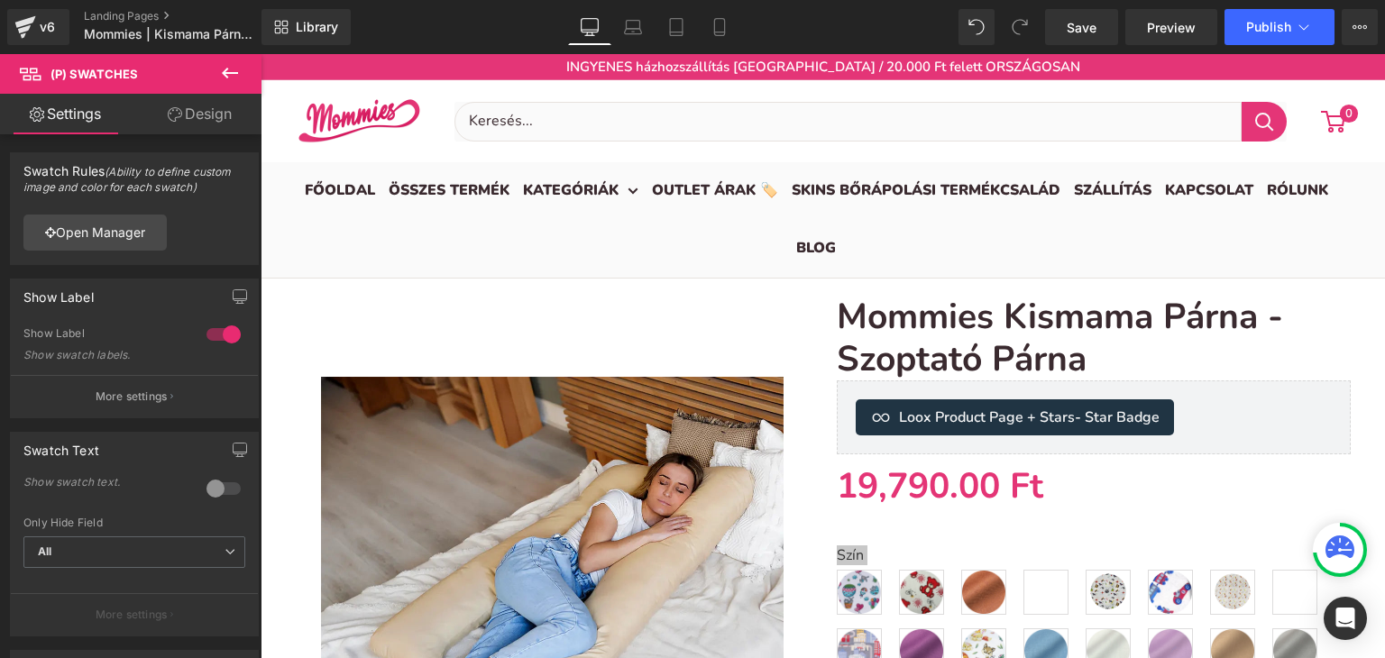
click at [227, 73] on icon at bounding box center [230, 73] width 16 height 11
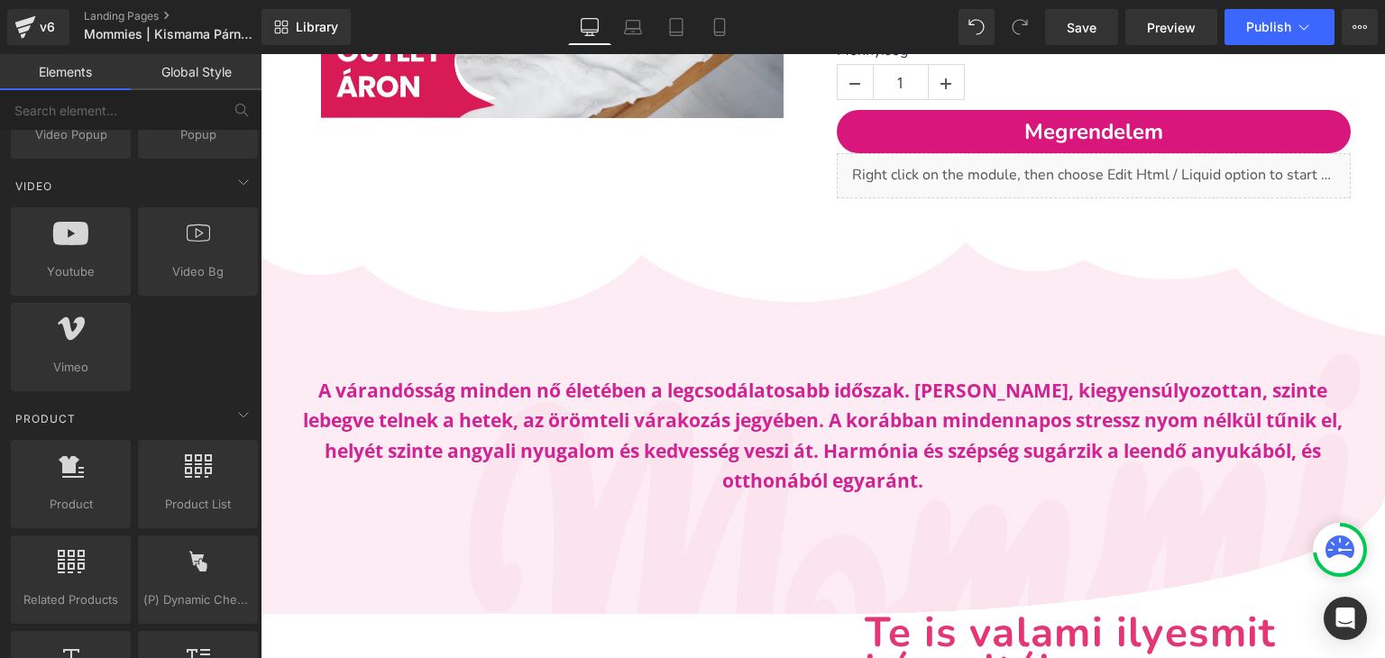
scroll to position [270, 0]
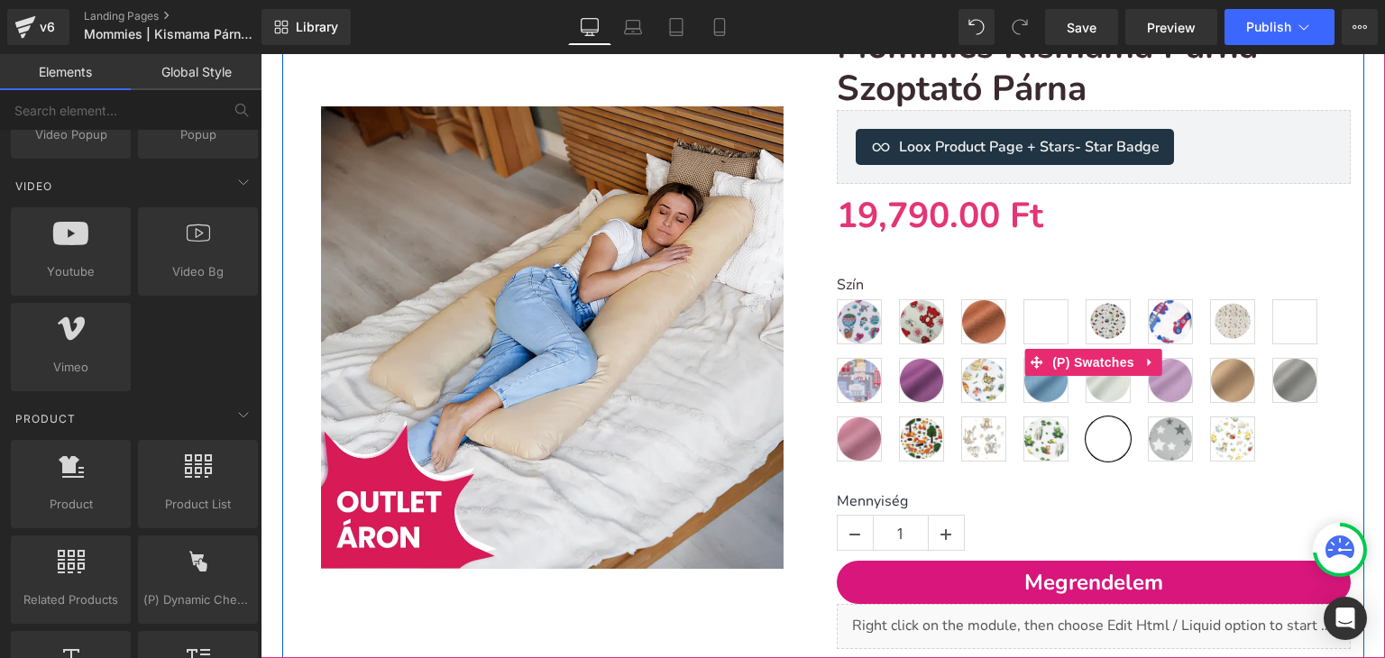
click at [1093, 441] on span "Mintás - Csillagos - kék" at bounding box center [1108, 439] width 45 height 45
click at [1086, 366] on span "(P) Swatches" at bounding box center [1093, 363] width 91 height 27
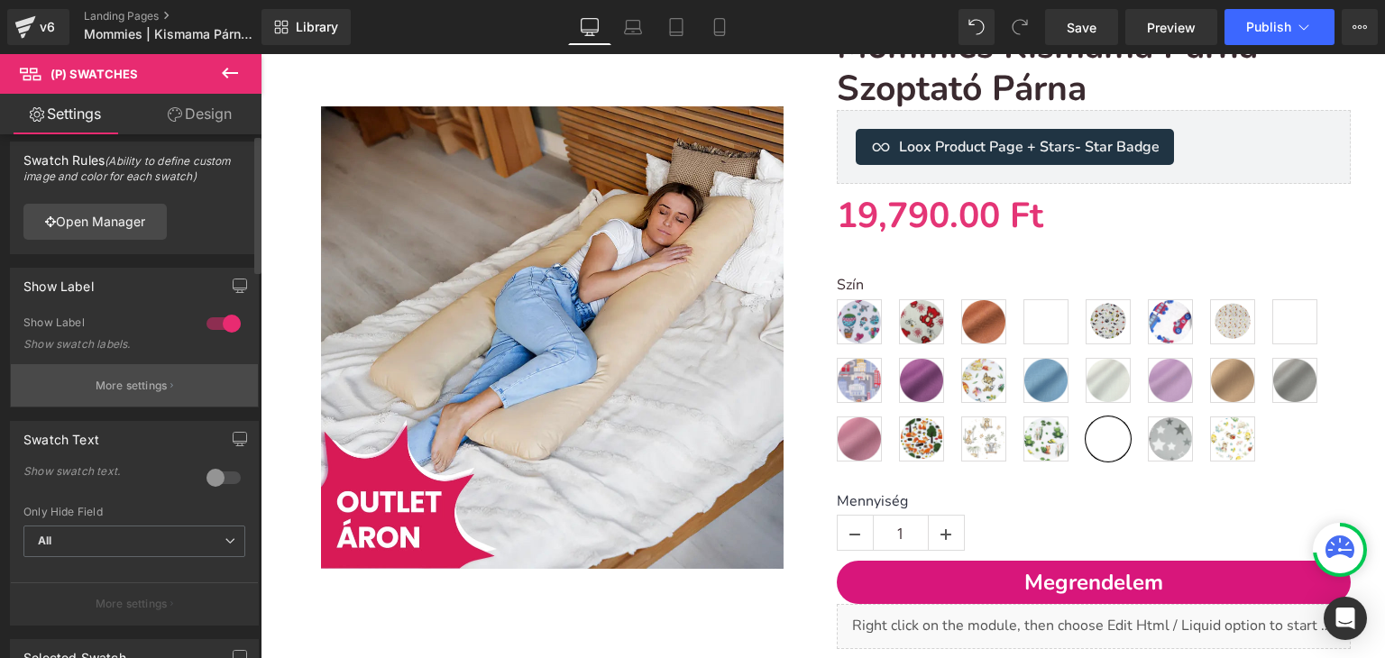
scroll to position [0, 0]
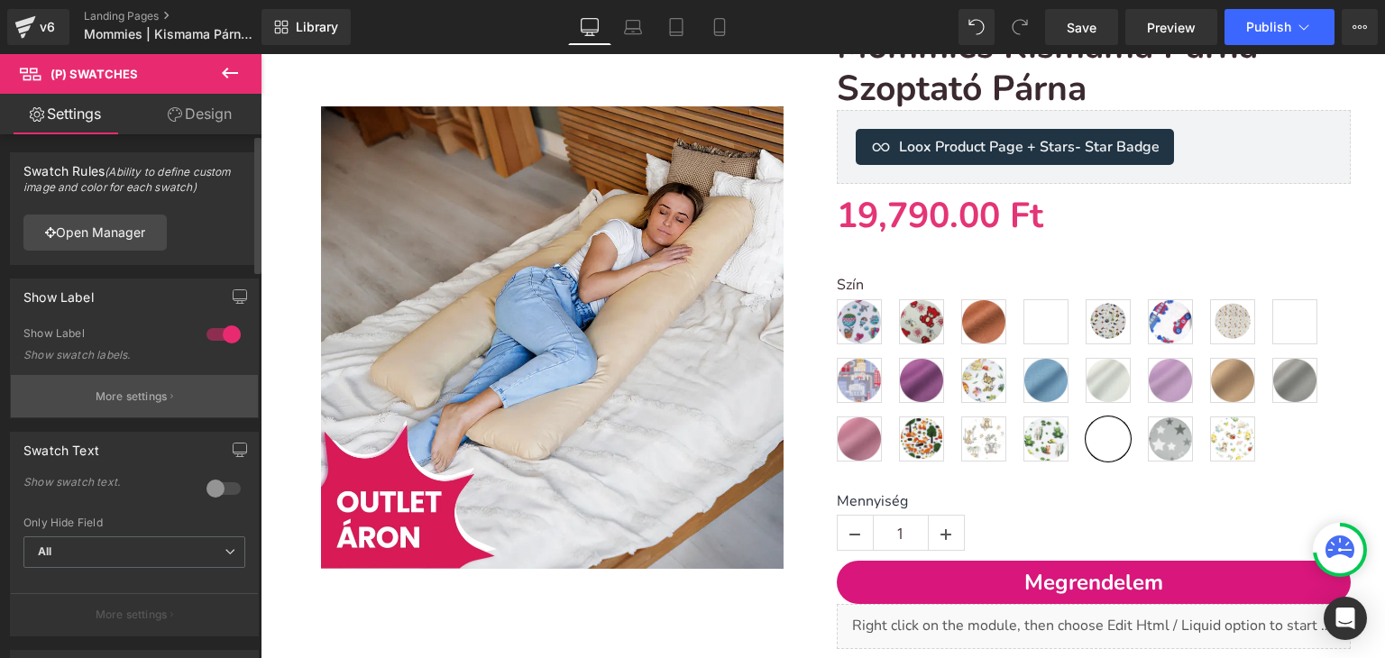
click at [105, 387] on button "More settings" at bounding box center [134, 396] width 247 height 42
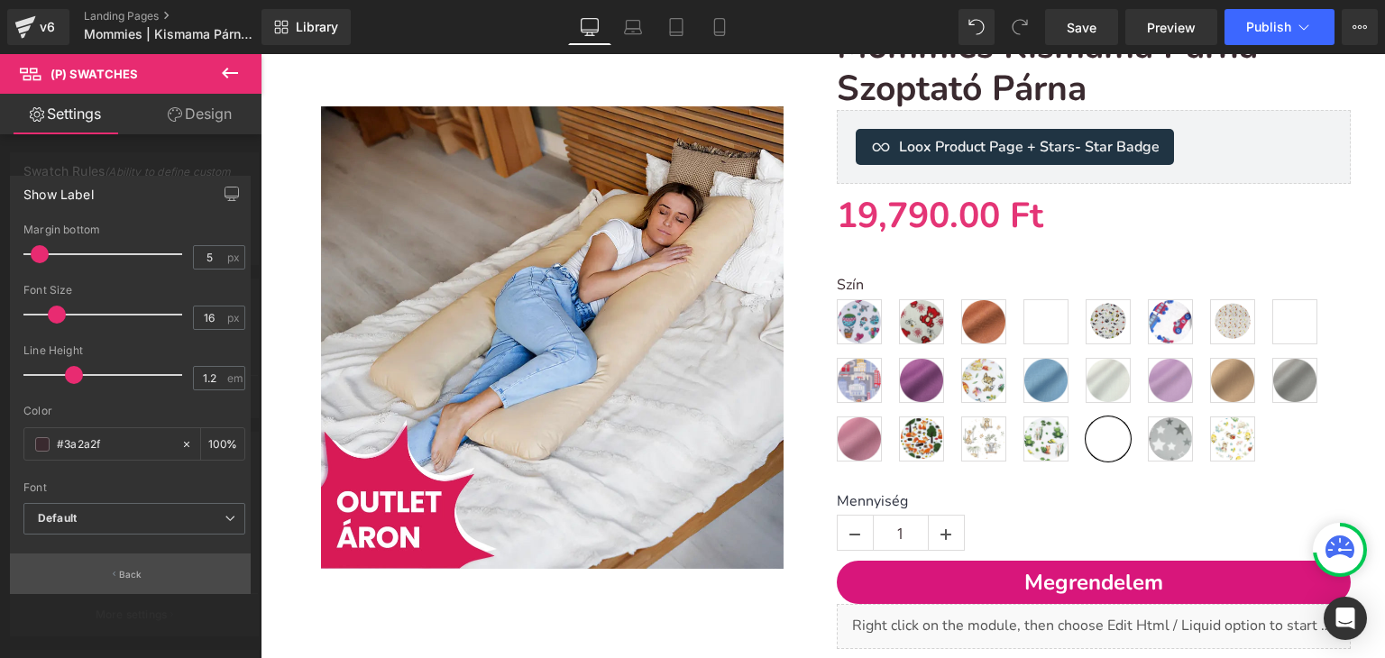
scroll to position [7, 0]
click at [145, 576] on button "Back" at bounding box center [130, 574] width 241 height 41
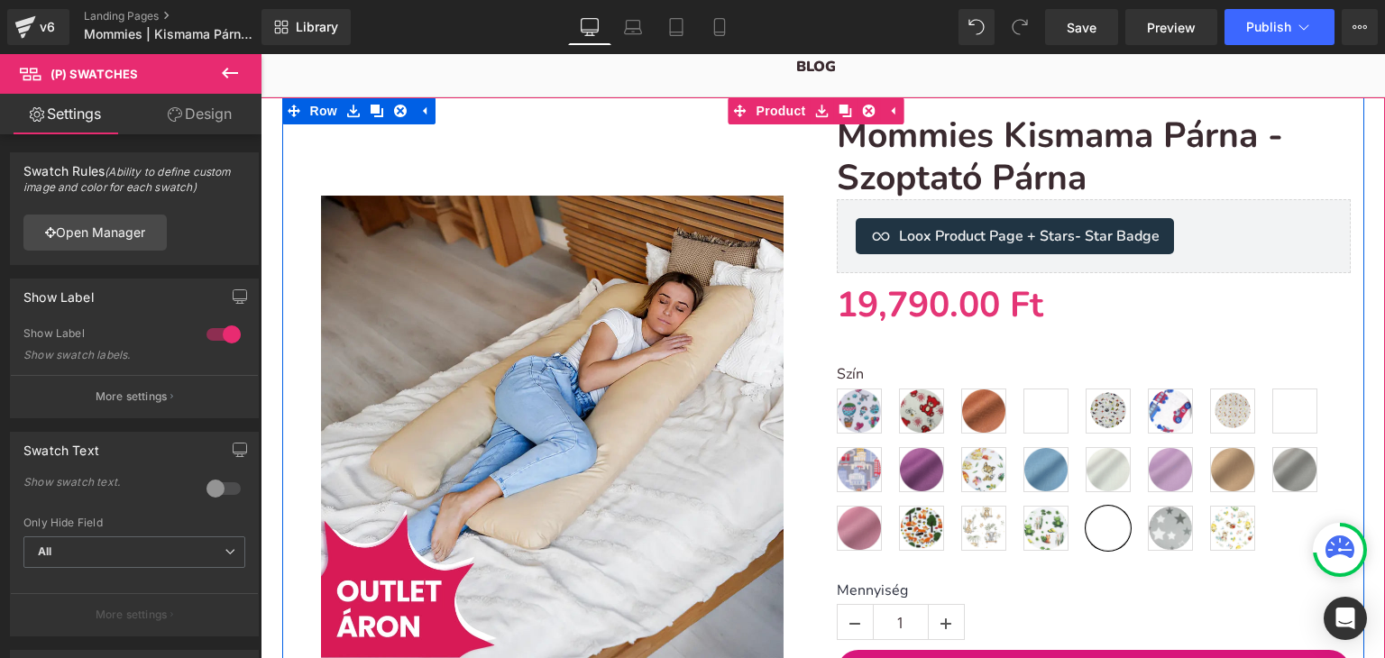
scroll to position [180, 0]
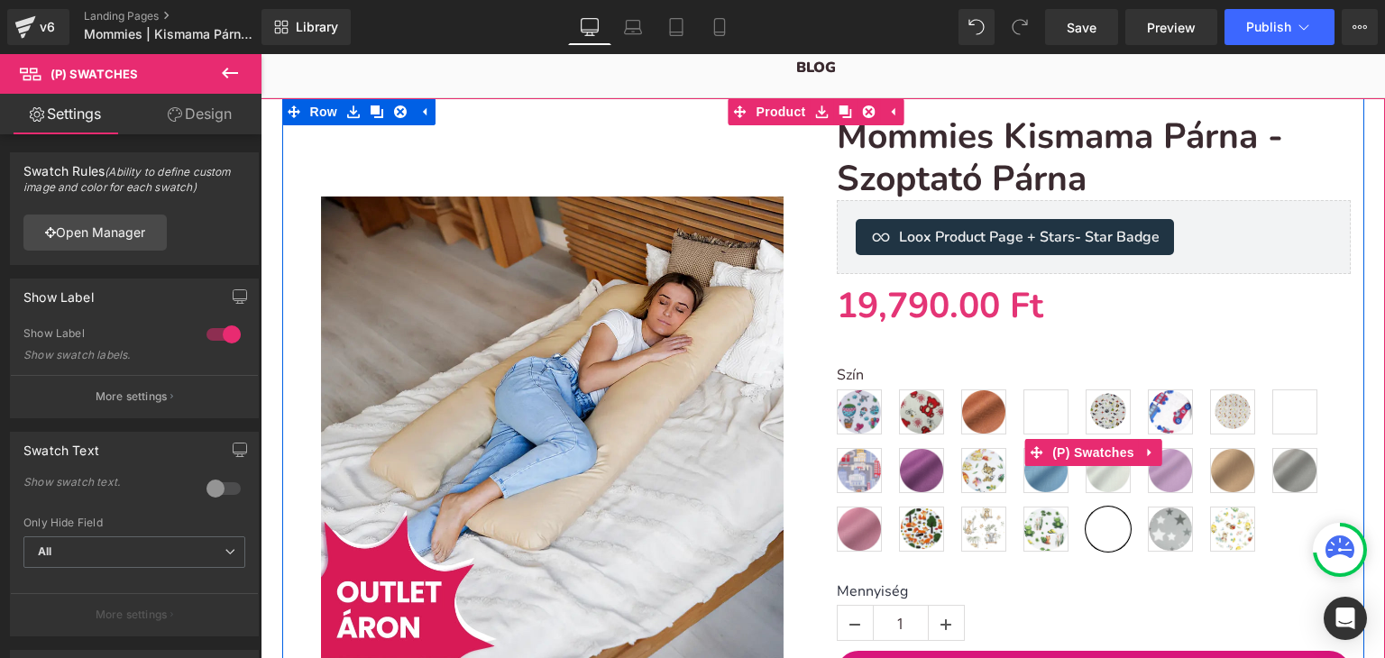
click at [1040, 408] on span "Mintás - Mosolyvarázs" at bounding box center [1045, 412] width 45 height 45
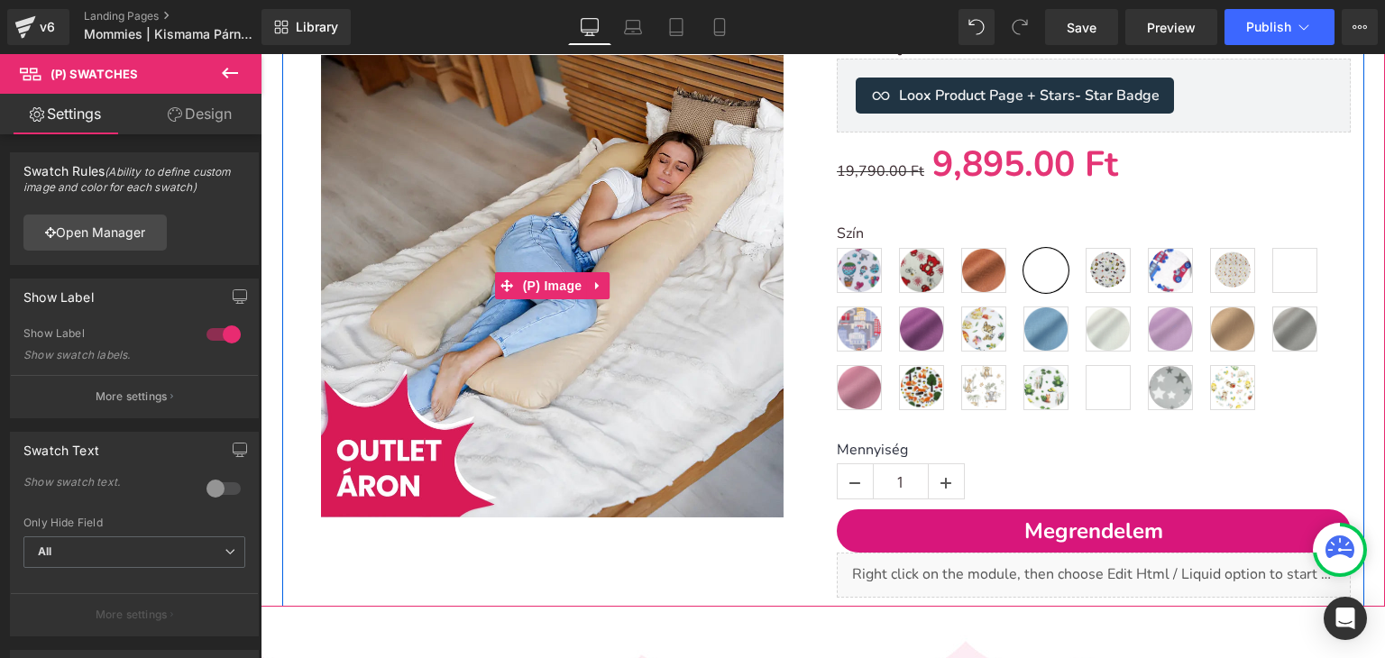
scroll to position [361, 0]
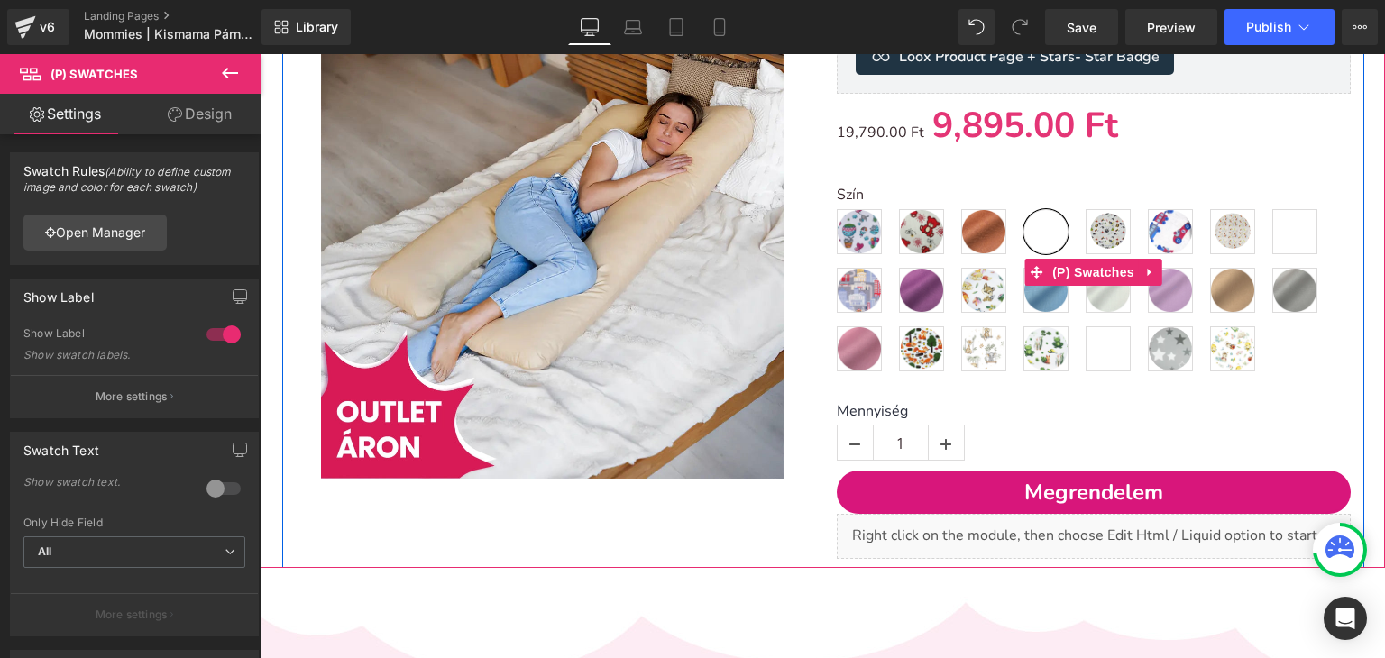
click at [1044, 243] on span "Mintás - Mosolyvarázs" at bounding box center [1045, 231] width 45 height 45
click at [1038, 297] on span "Egyszínű - babakék" at bounding box center [1045, 290] width 45 height 45
click at [1099, 330] on span "Mintás - Csillagos - kék" at bounding box center [1108, 348] width 45 height 45
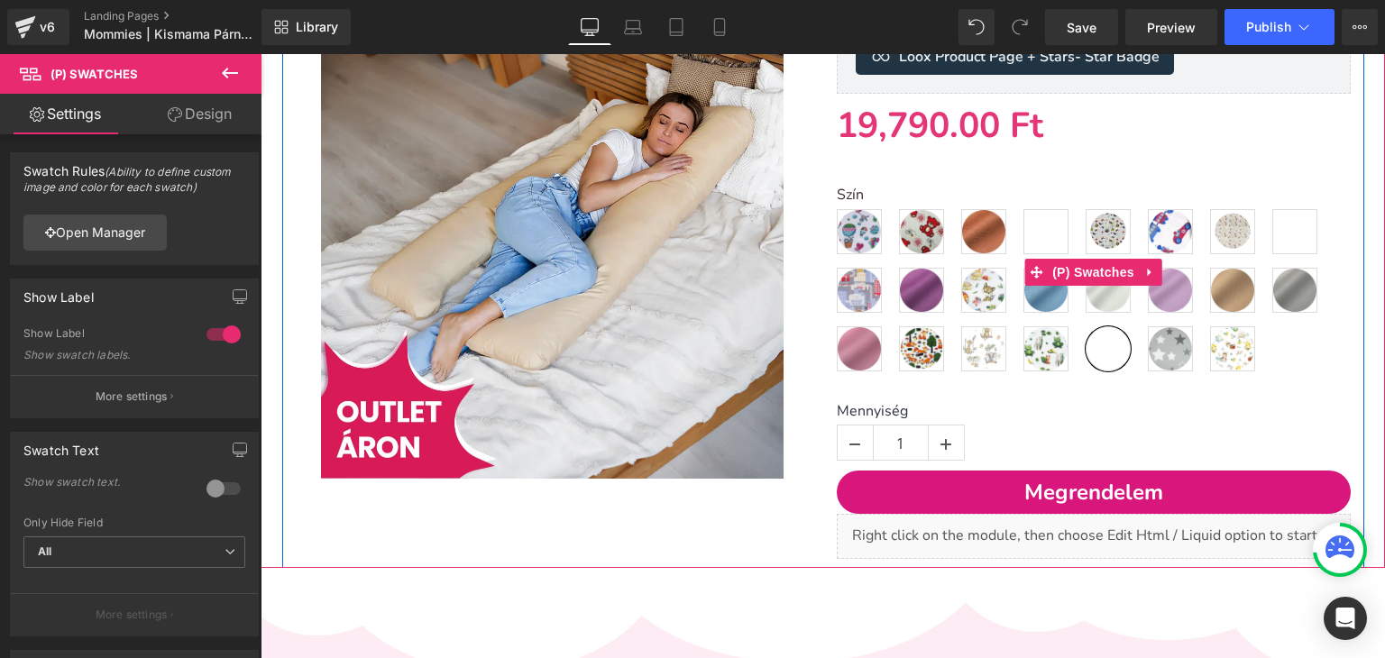
click at [1240, 336] on span "Mintás - Méhecskés" at bounding box center [1232, 348] width 45 height 45
click at [1270, 343] on div "Szín Mintás - Hőlégballon Mintás - Piros macis Egyszínű - csokoládé Mintás - Mo…" at bounding box center [1094, 285] width 514 height 197
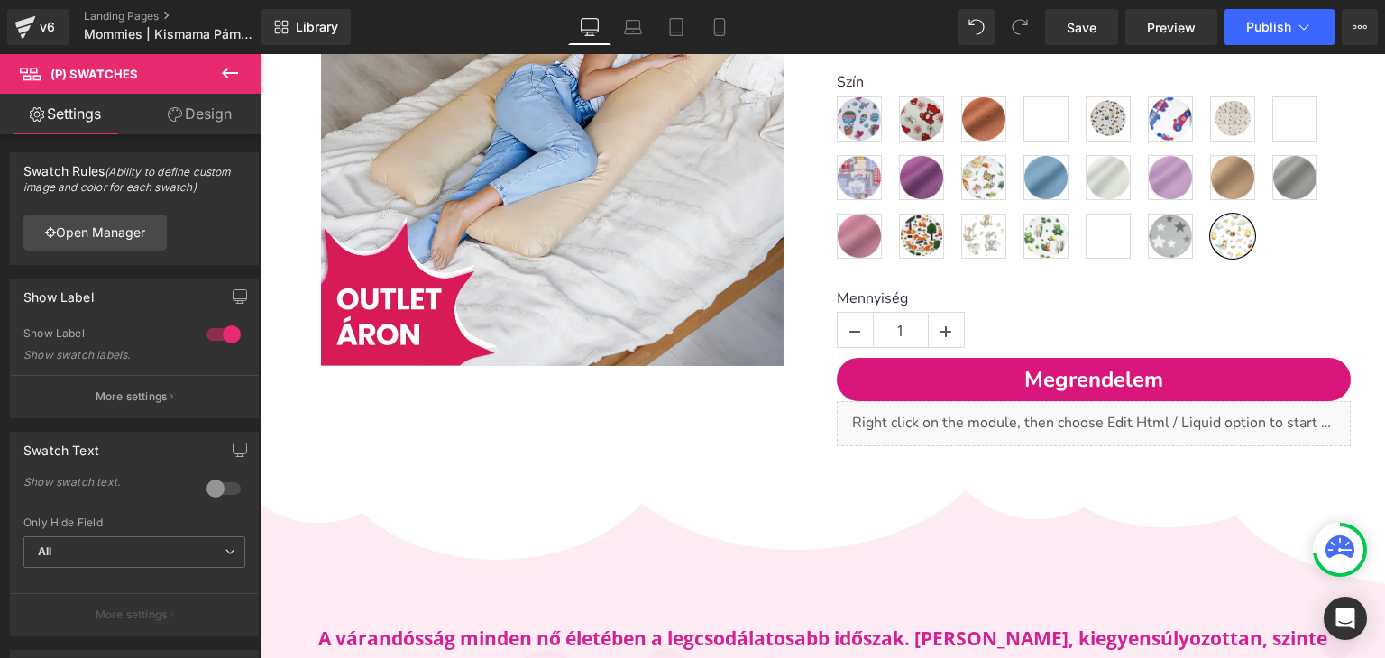
scroll to position [270, 0]
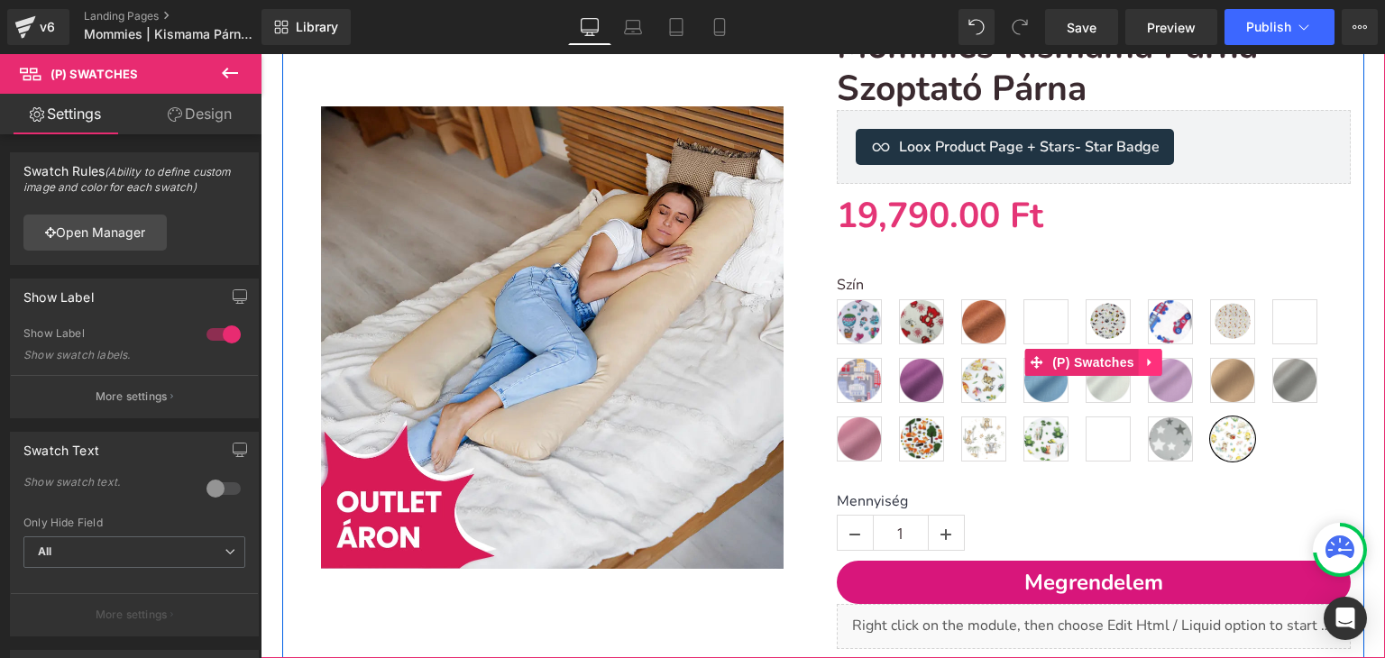
click at [1139, 365] on link at bounding box center [1150, 362] width 23 height 27
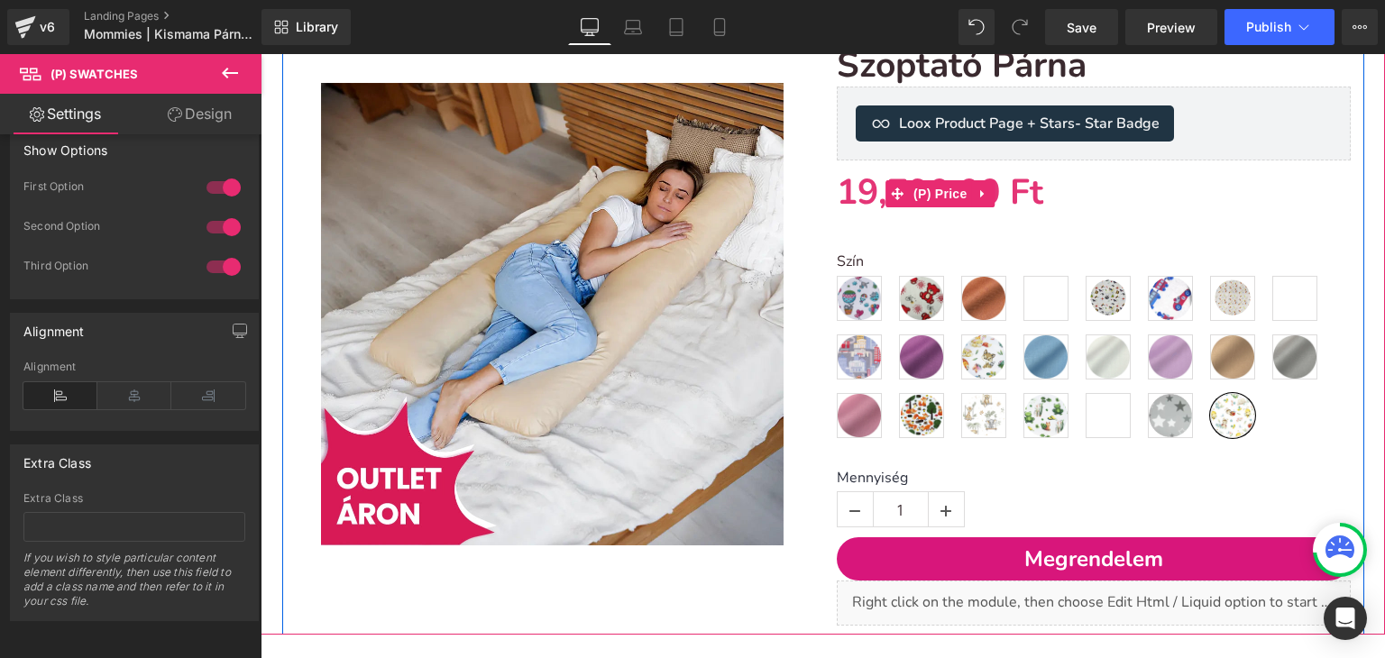
scroll to position [361, 0]
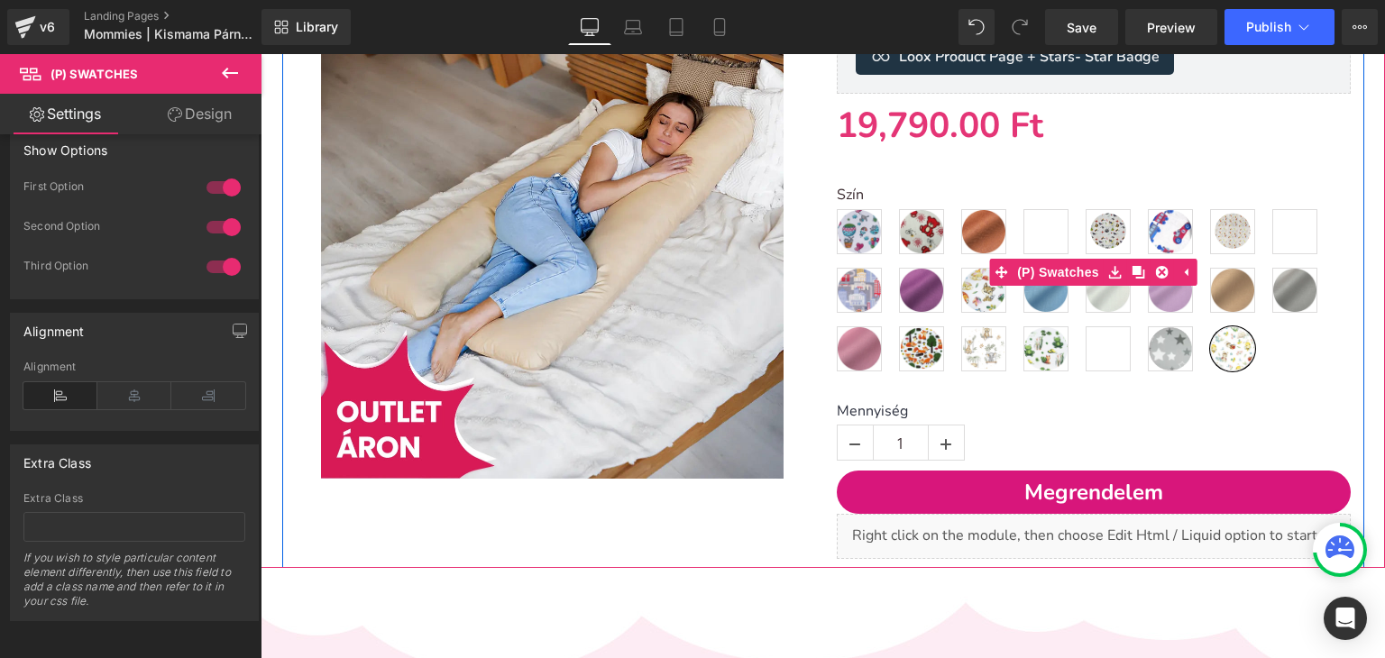
click at [935, 192] on label "Szín" at bounding box center [1094, 198] width 514 height 22
click at [1273, 344] on div "Szín Mintás - Hőlégballon Mintás - Piros macis Egyszínű - csokoládé Mintás - Mo…" at bounding box center [1094, 285] width 514 height 197
click at [866, 173] on div "Szín Mintás - Hőlégballon Mintás - Piros macis Egyszínű - csokoládé Mintás - Mo…" at bounding box center [1094, 272] width 514 height 225
click at [1053, 272] on span "(P) Swatches" at bounding box center [1093, 273] width 91 height 27
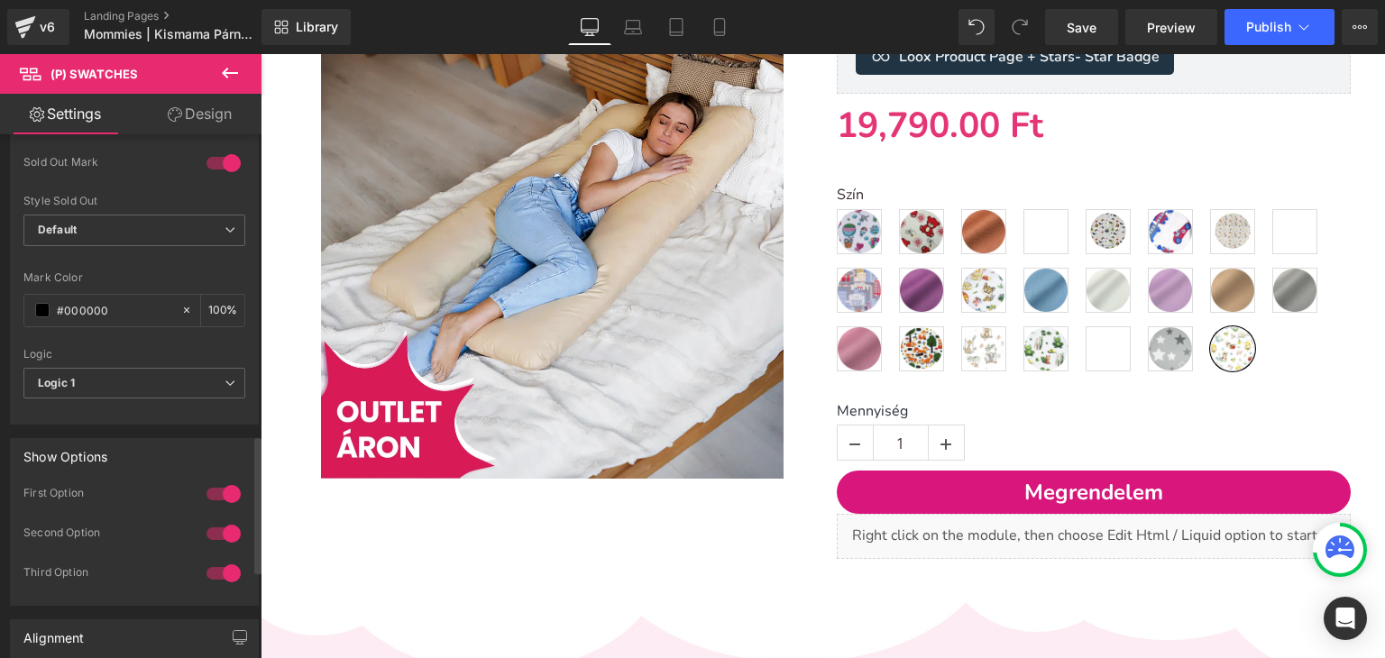
scroll to position [1118, 0]
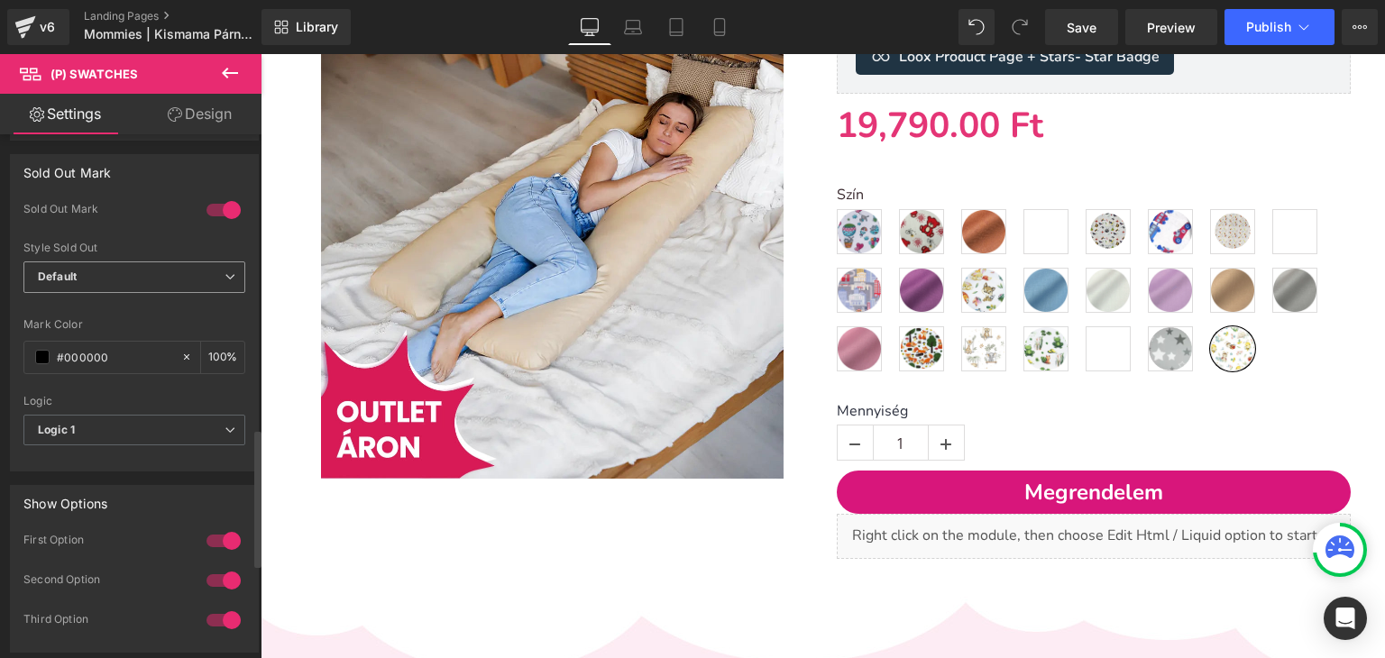
click at [209, 276] on span "Default" at bounding box center [134, 277] width 222 height 32
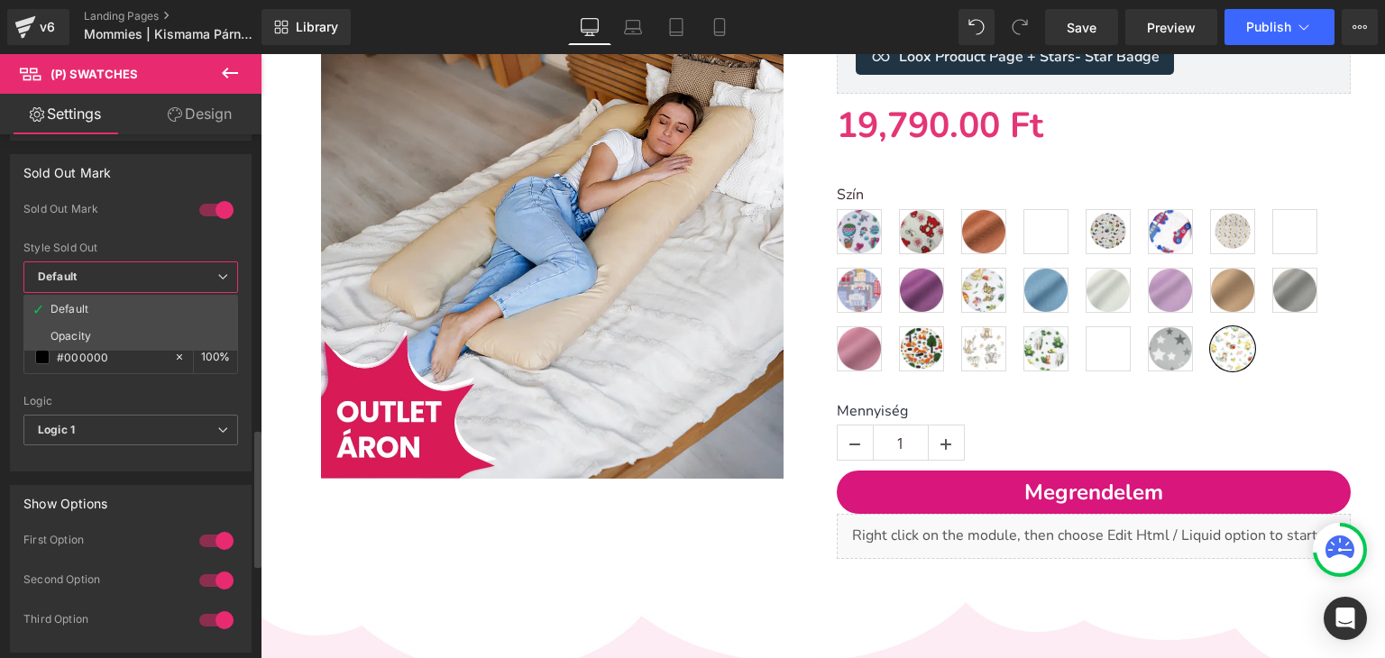
click at [209, 276] on span "Default" at bounding box center [130, 277] width 215 height 32
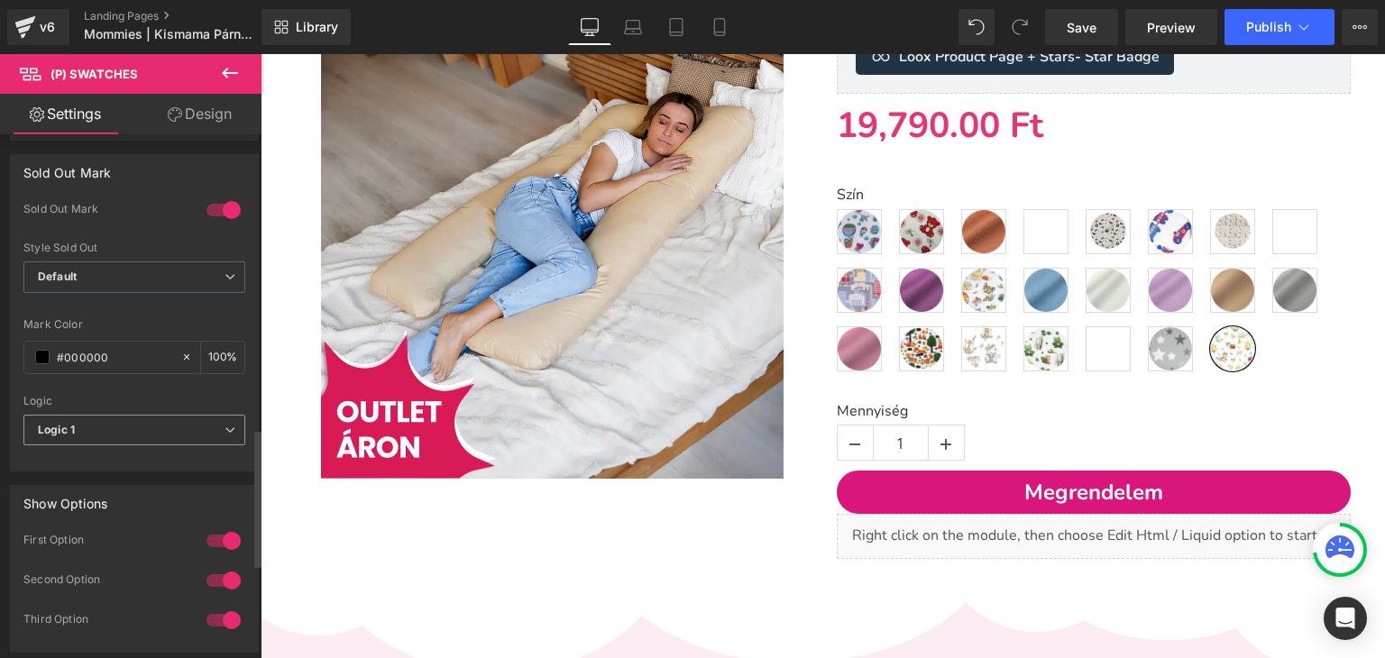
click at [96, 426] on span "Logic 1" at bounding box center [134, 431] width 222 height 32
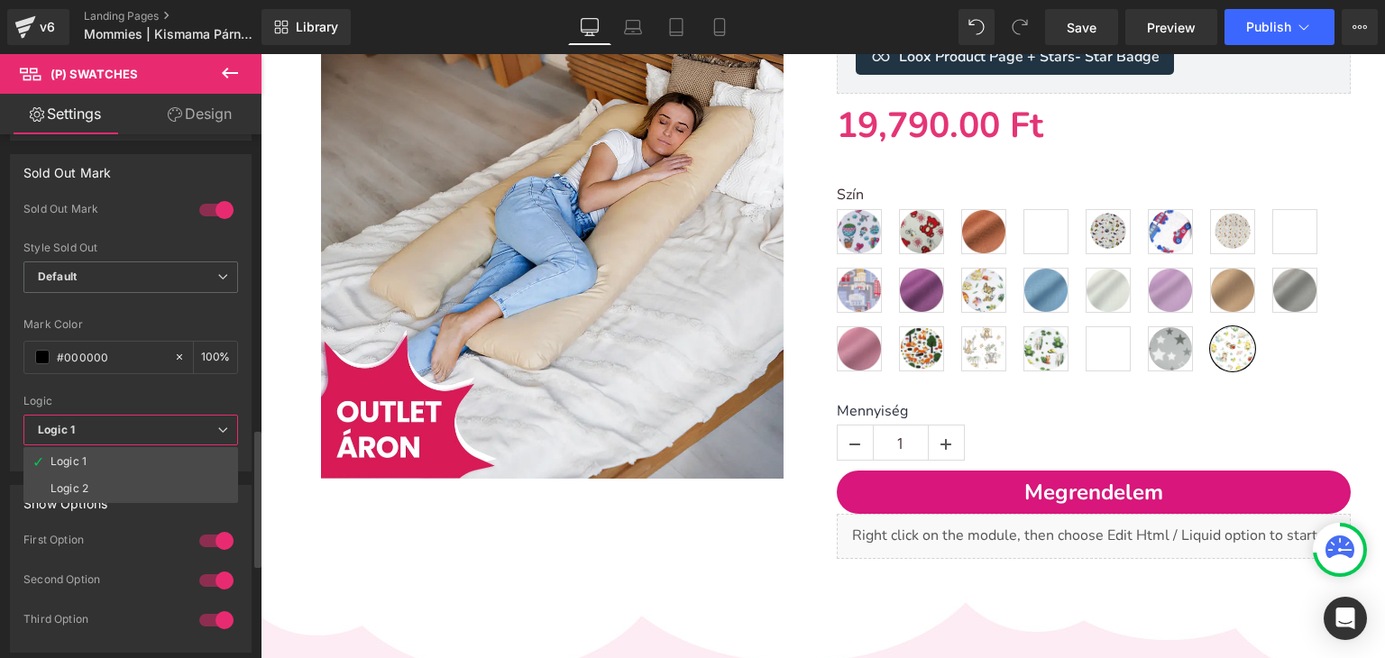
click at [96, 426] on span "Logic 1" at bounding box center [130, 431] width 215 height 32
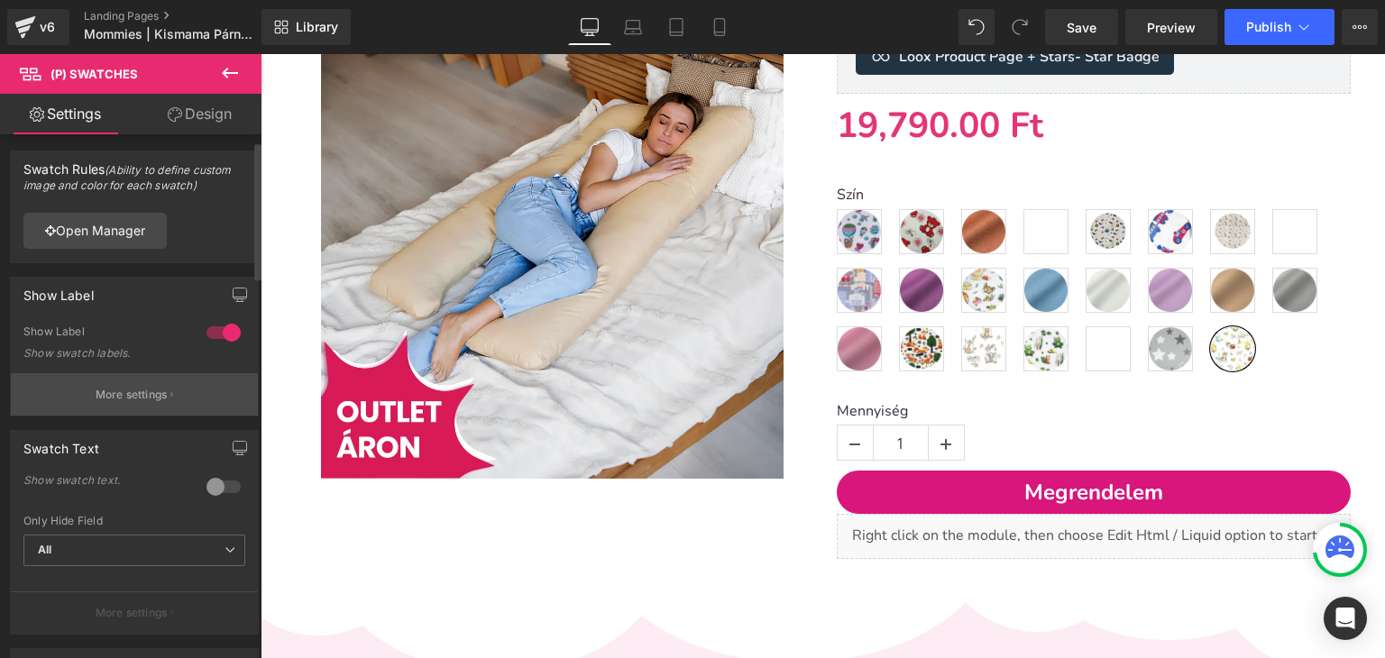
scroll to position [0, 0]
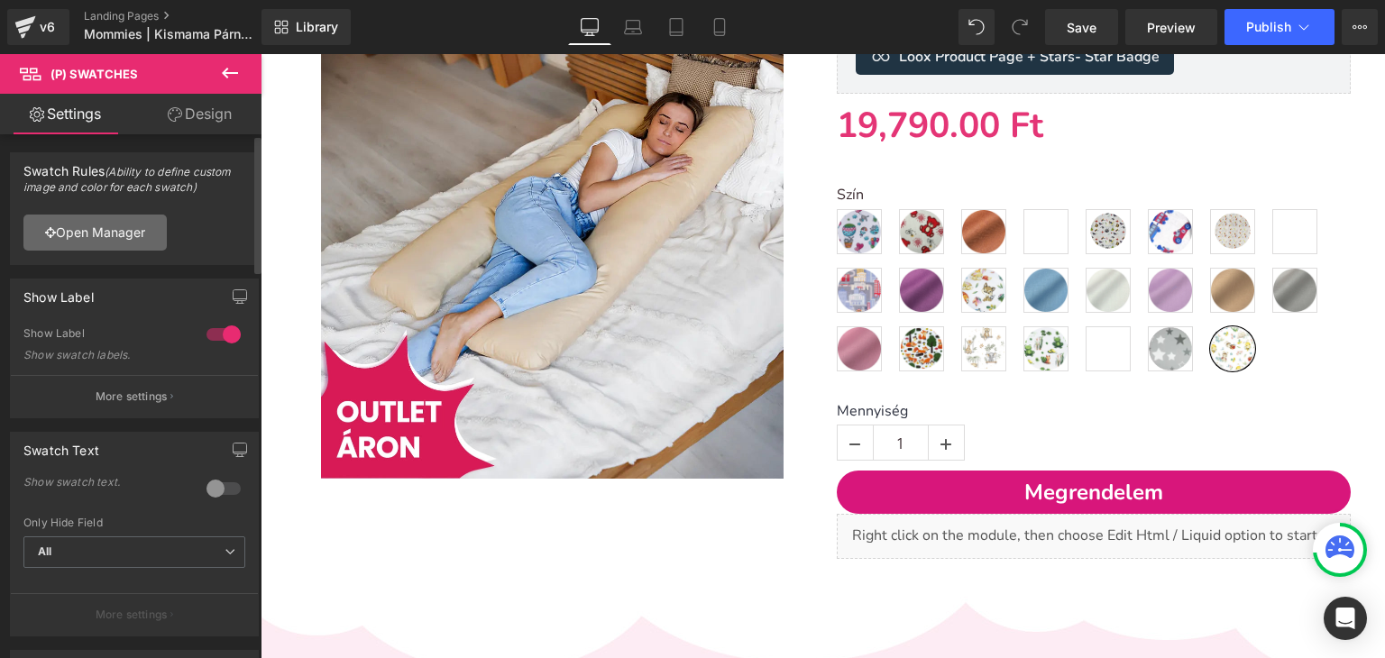
click at [141, 232] on link "Open Manager" at bounding box center [94, 233] width 143 height 36
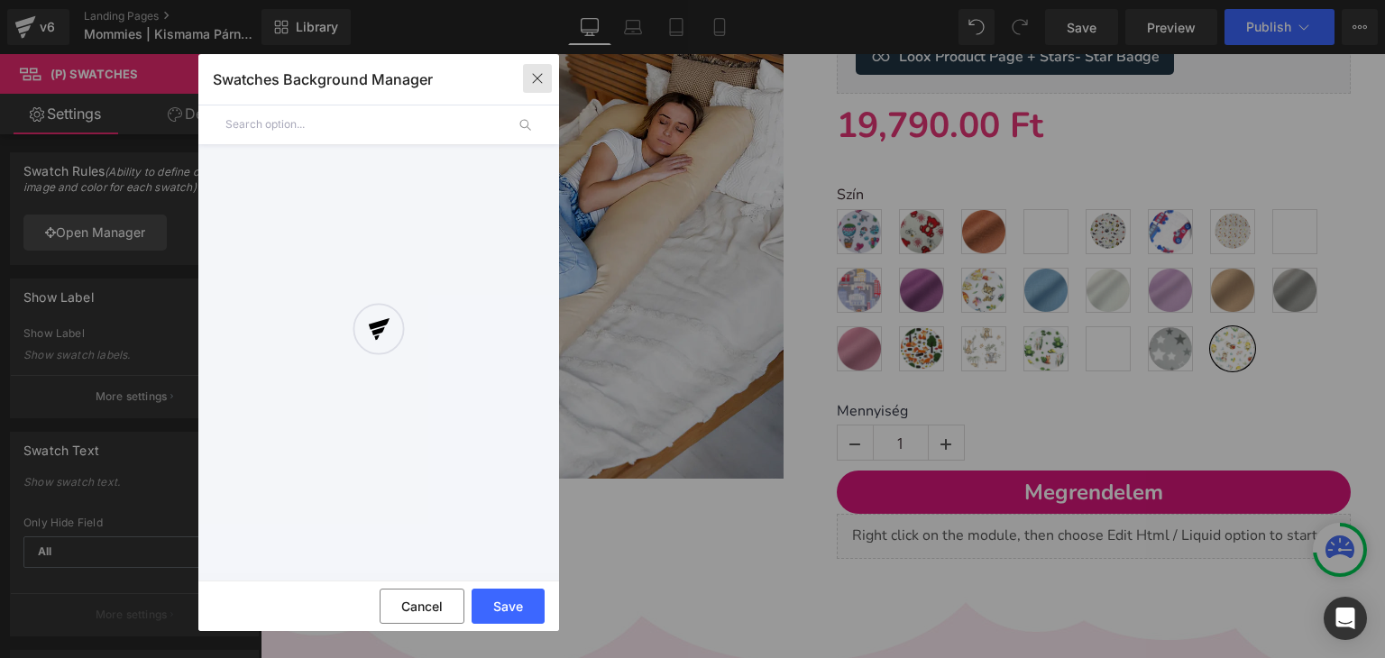
click at [546, 77] on button "button" at bounding box center [537, 78] width 29 height 29
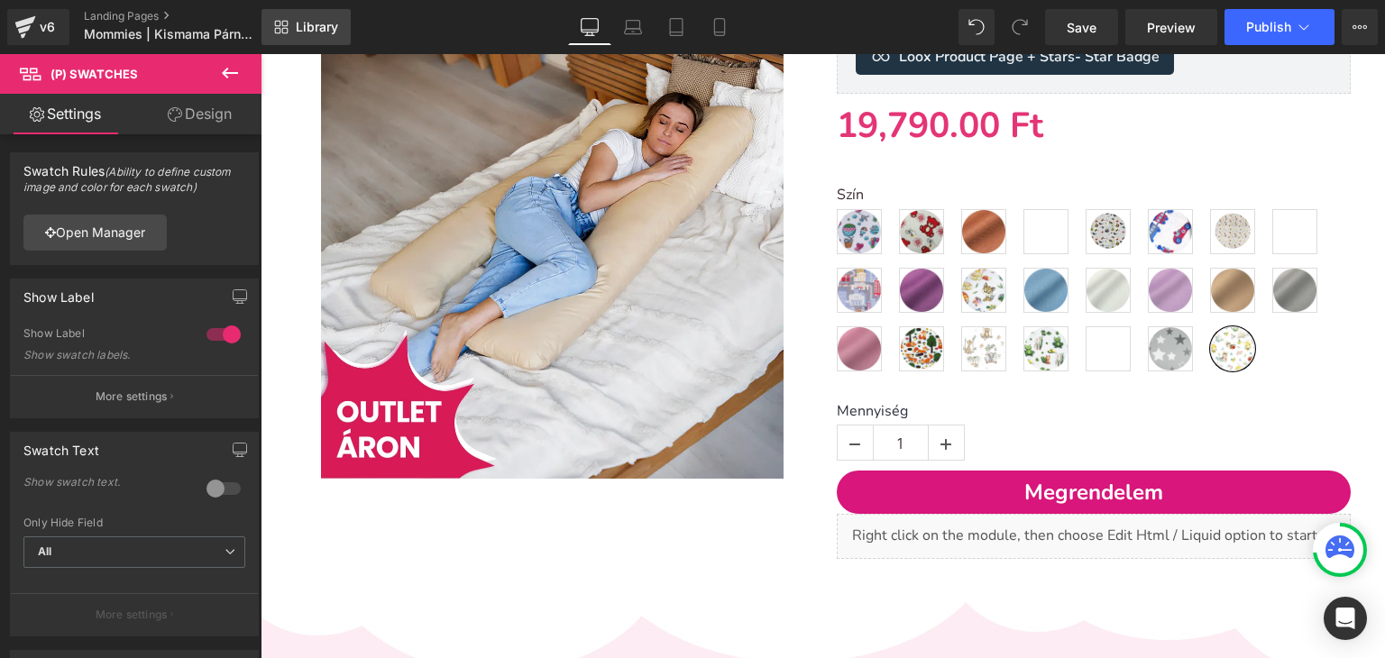
click at [277, 32] on icon at bounding box center [281, 27] width 14 height 14
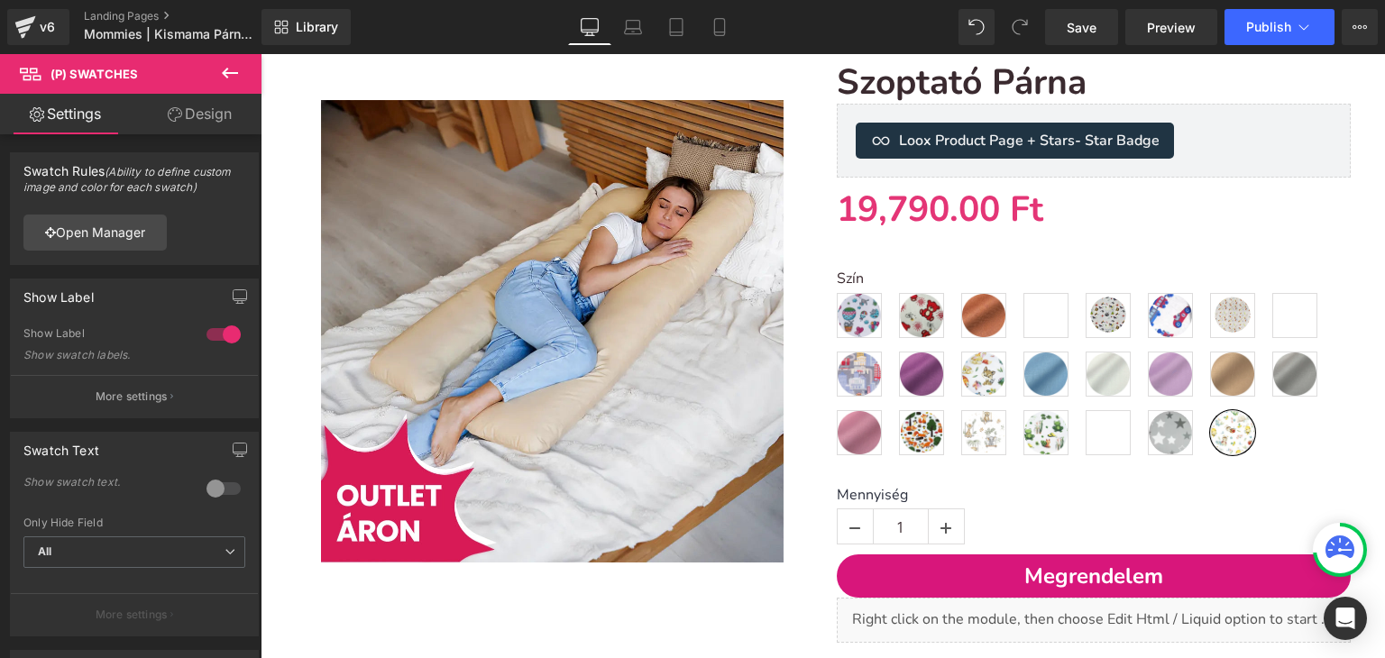
scroll to position [270, 0]
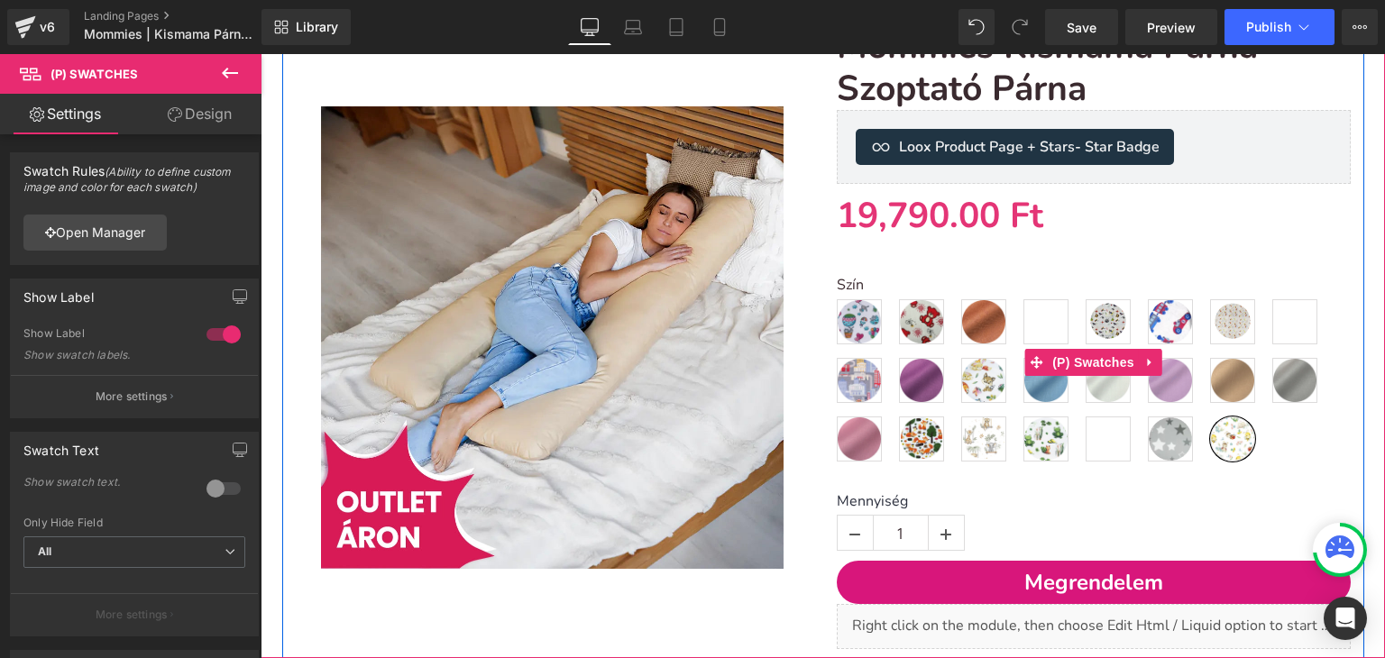
click at [1261, 422] on div "Szín Mintás - Hőlégballon Mintás - Piros macis Egyszínű - csokoládé Mintás - Mo…" at bounding box center [1094, 375] width 514 height 197
click at [837, 289] on label "Szín" at bounding box center [1094, 288] width 514 height 22
click at [1139, 353] on link at bounding box center [1150, 362] width 23 height 27
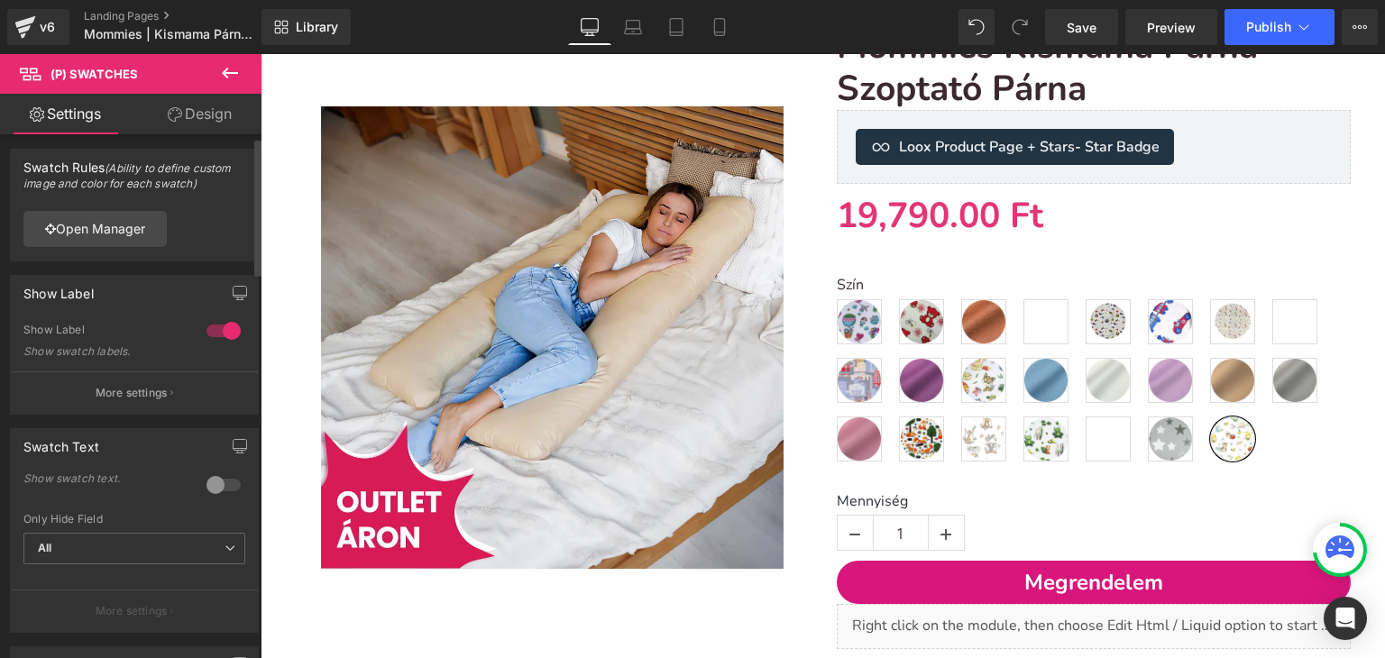
scroll to position [0, 0]
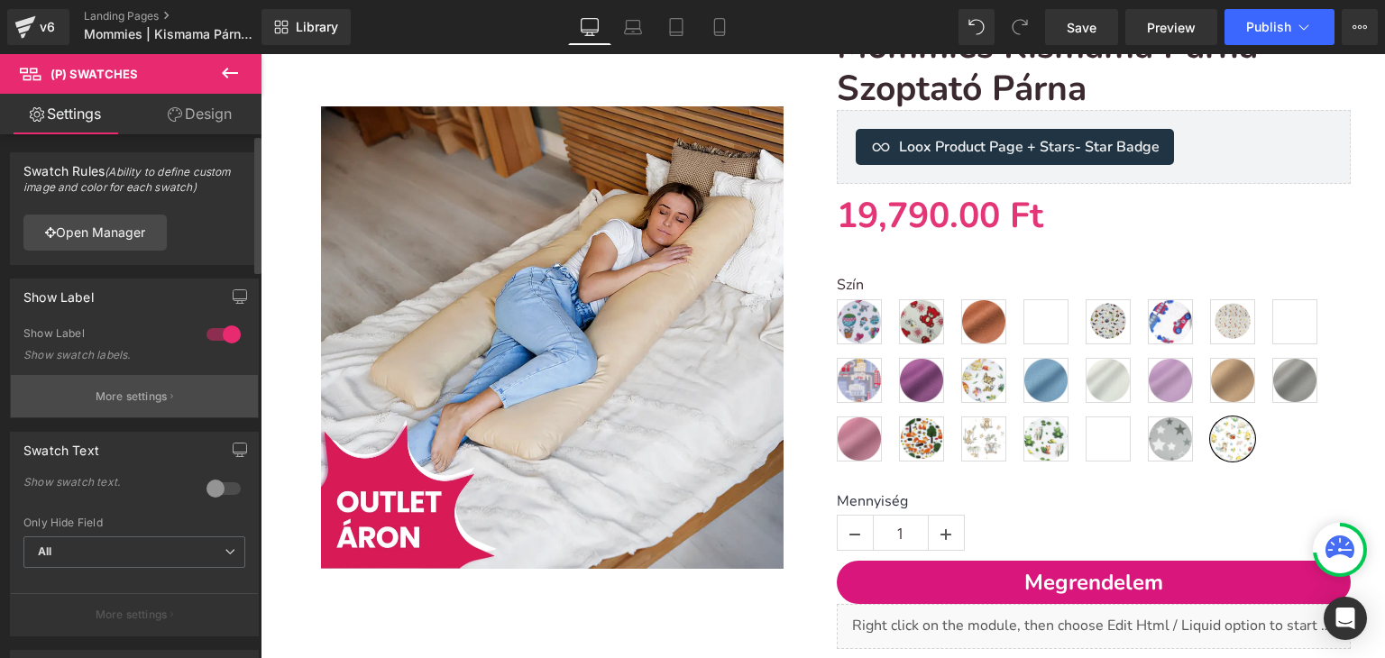
click at [123, 399] on p "More settings" at bounding box center [132, 397] width 72 height 16
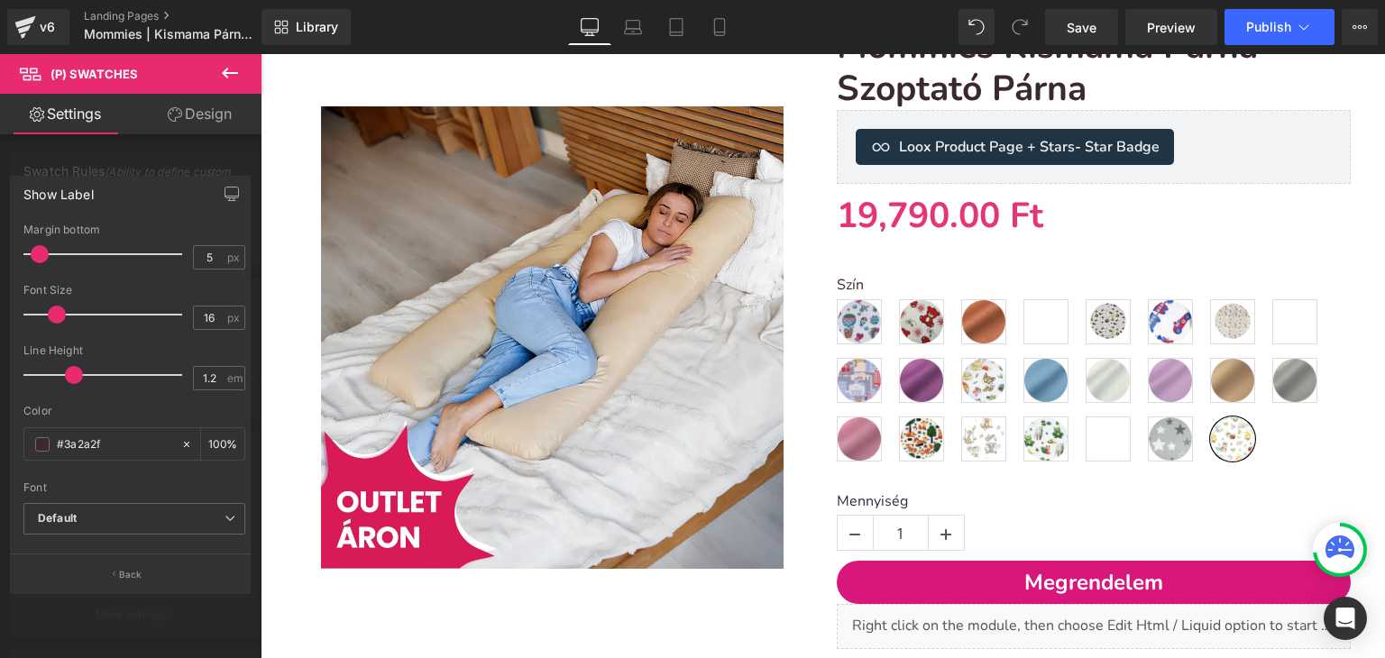
click at [157, 142] on div at bounding box center [130, 360] width 261 height 613
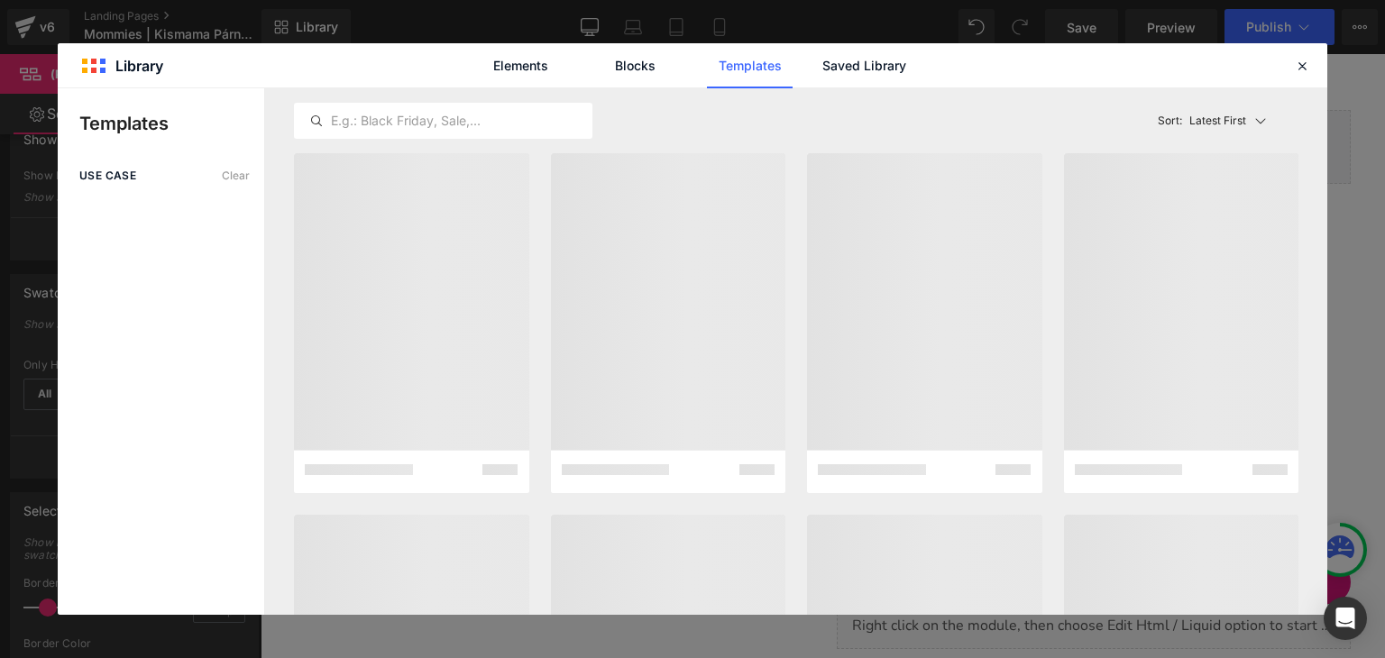
scroll to position [180, 0]
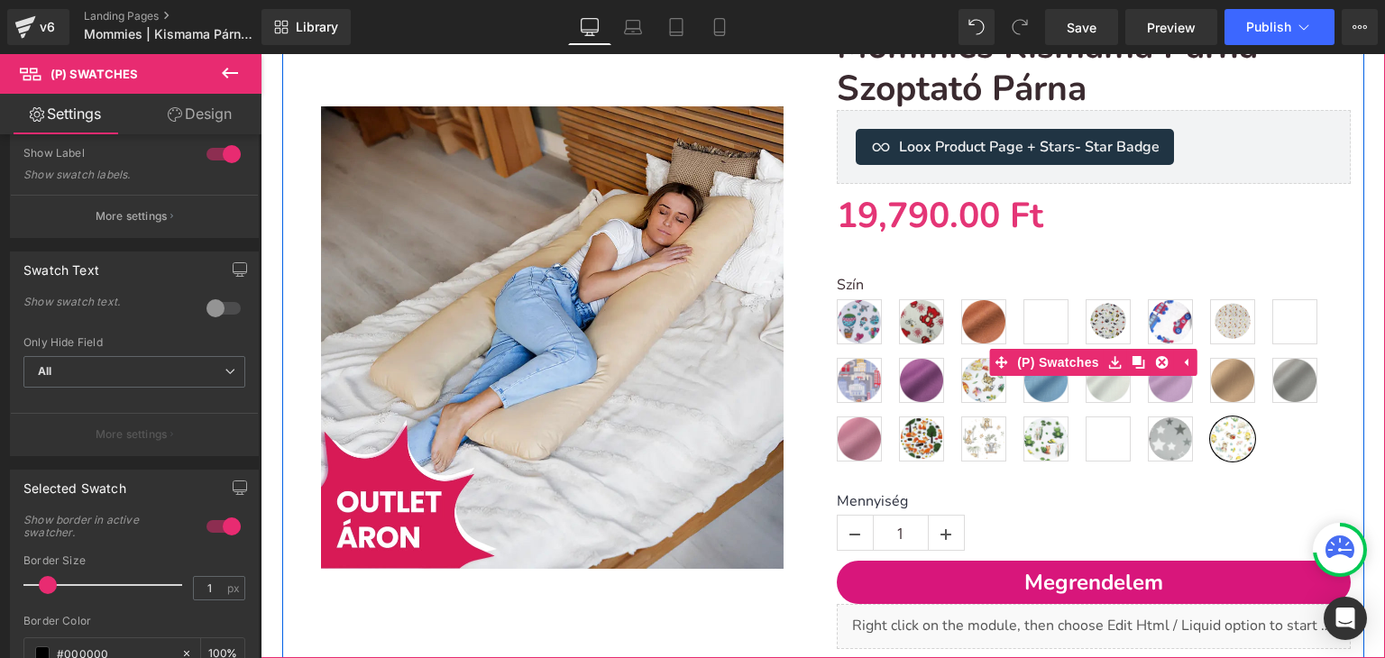
click at [1272, 435] on div "Szín Mintás - Hőlégballon Mintás - Piros macis Egyszínű - csokoládé Mintás - Mo…" at bounding box center [1094, 375] width 514 height 197
click at [1231, 329] on span "Mintás - Lovacskás" at bounding box center [1232, 321] width 45 height 45
click at [1295, 323] on span "Mintás - Erdei Kaland" at bounding box center [1294, 321] width 45 height 45
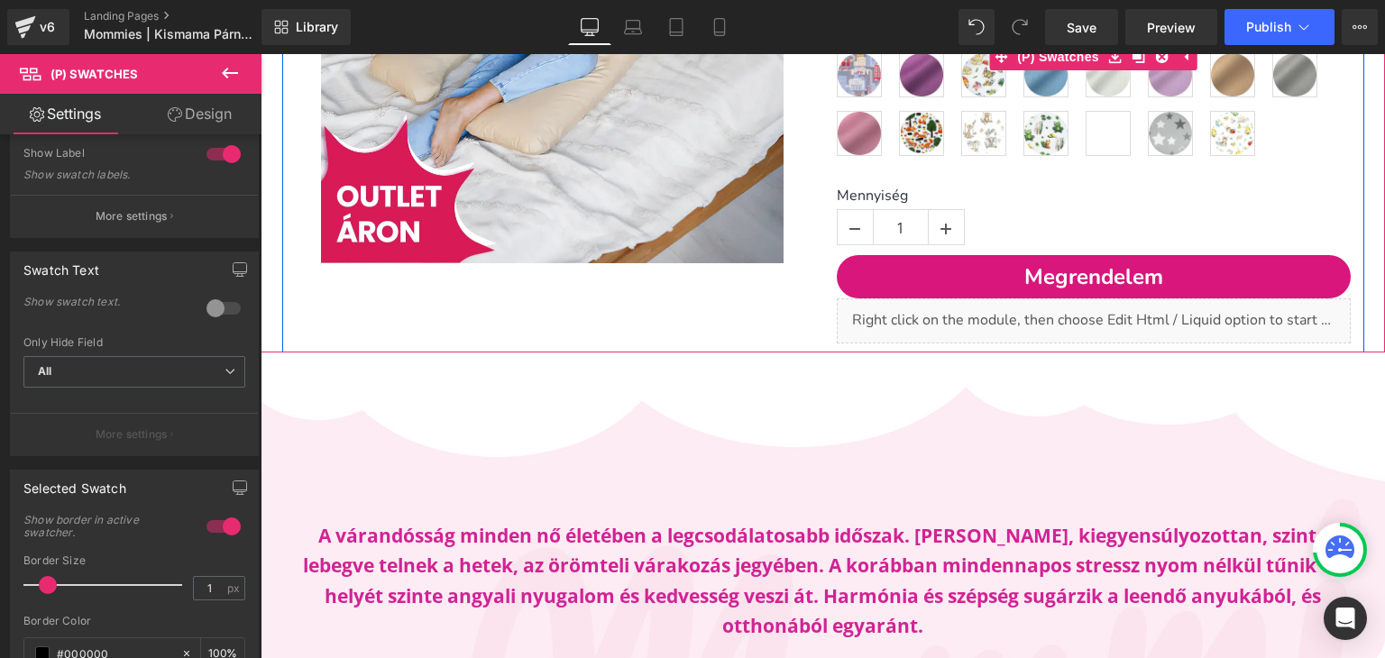
scroll to position [541, 0]
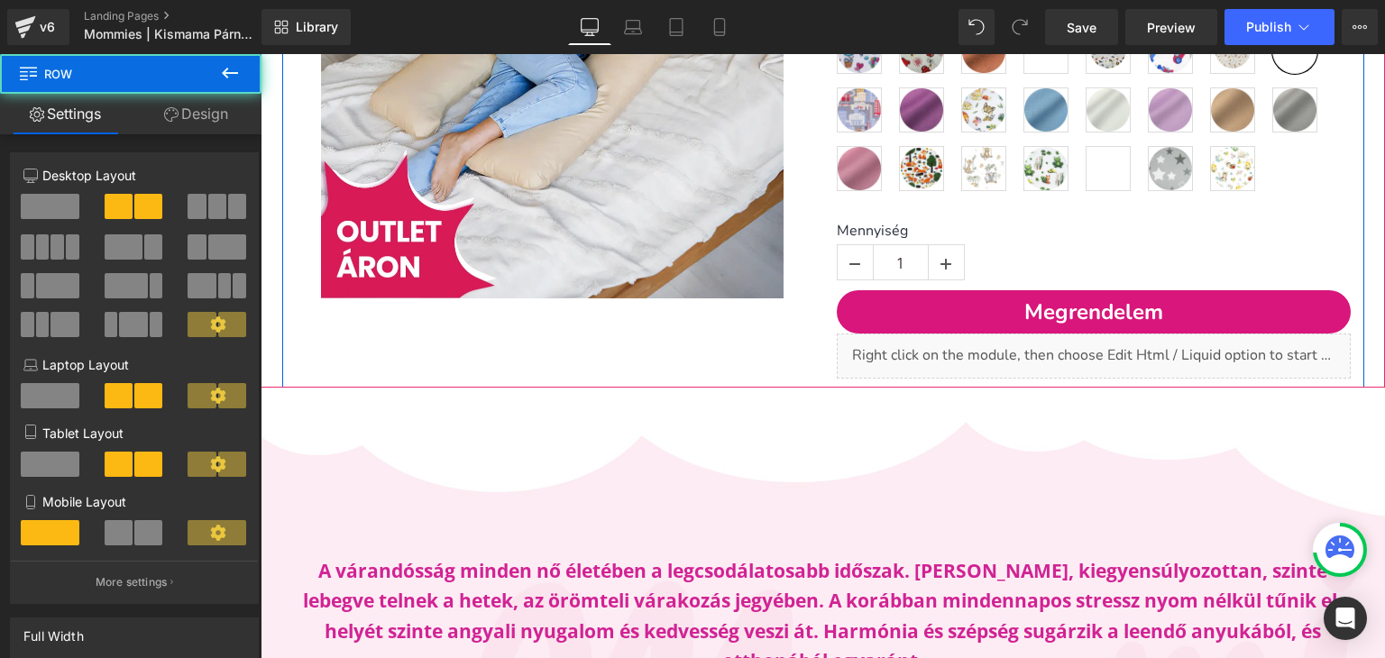
click at [783, 339] on div "Sale Off (P) Image" at bounding box center [552, 67] width 541 height 623
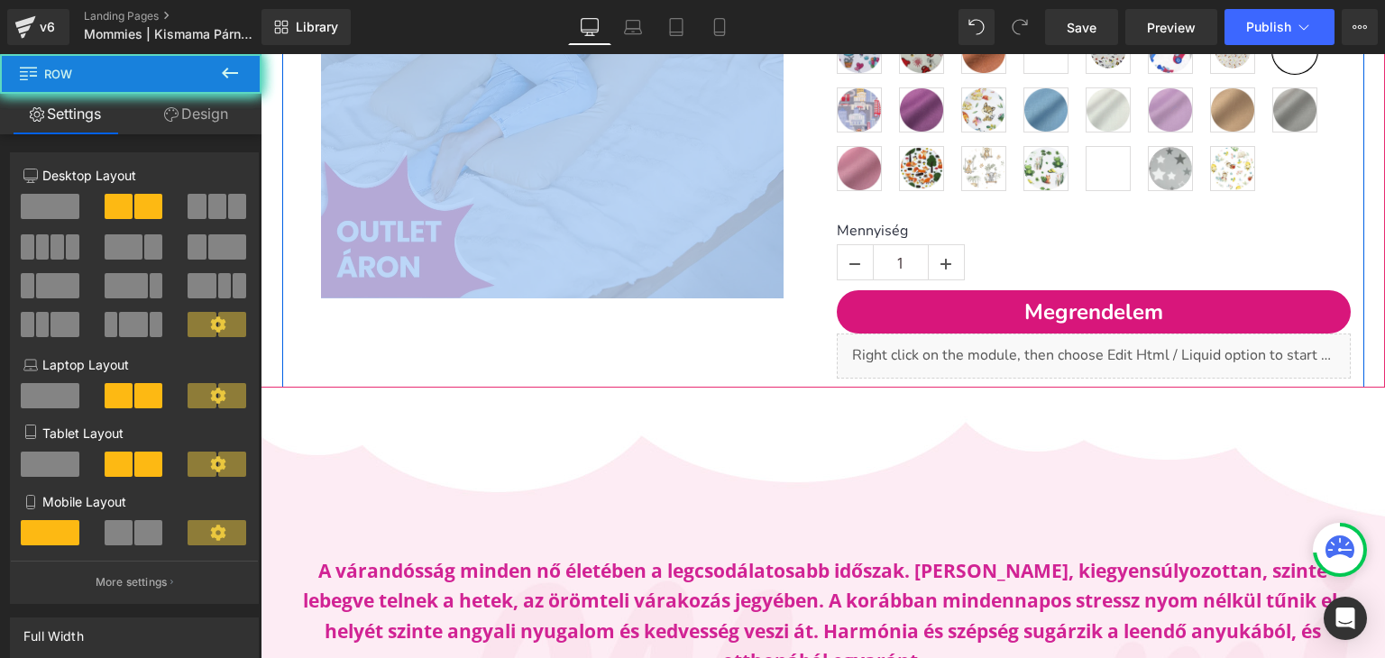
click at [783, 339] on div "Sale Off (P) Image" at bounding box center [552, 67] width 541 height 623
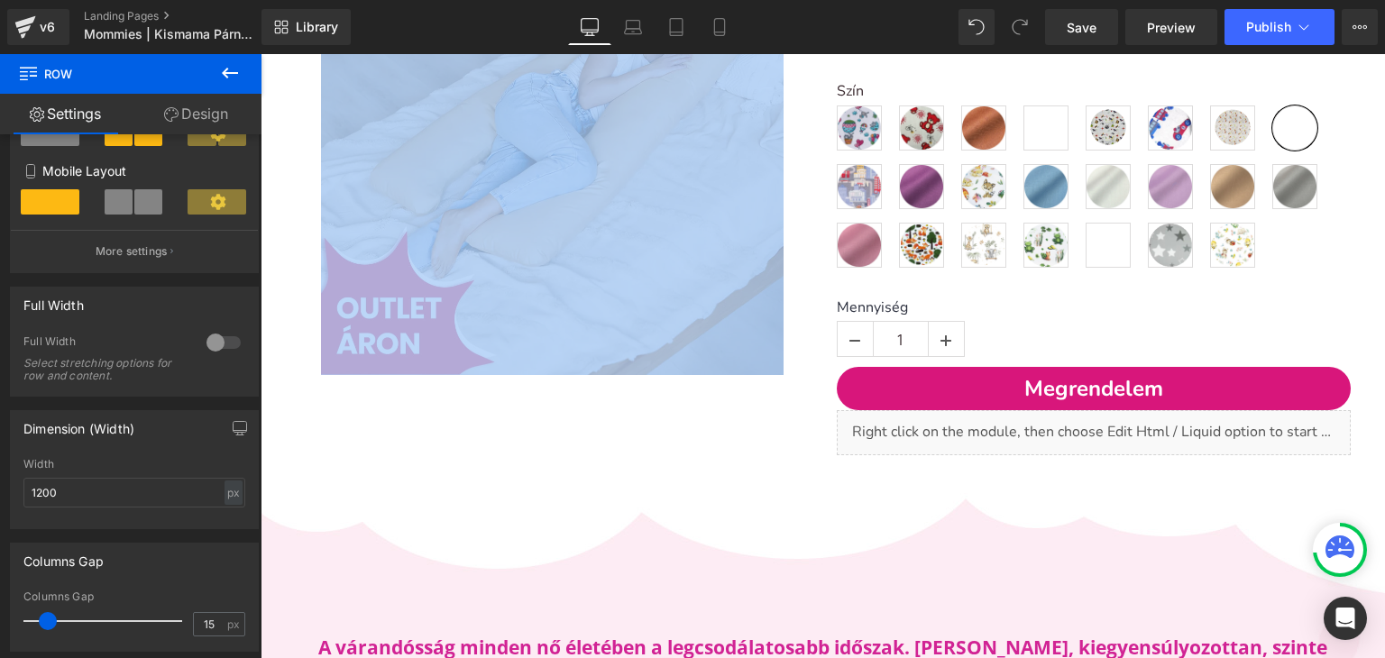
scroll to position [270, 0]
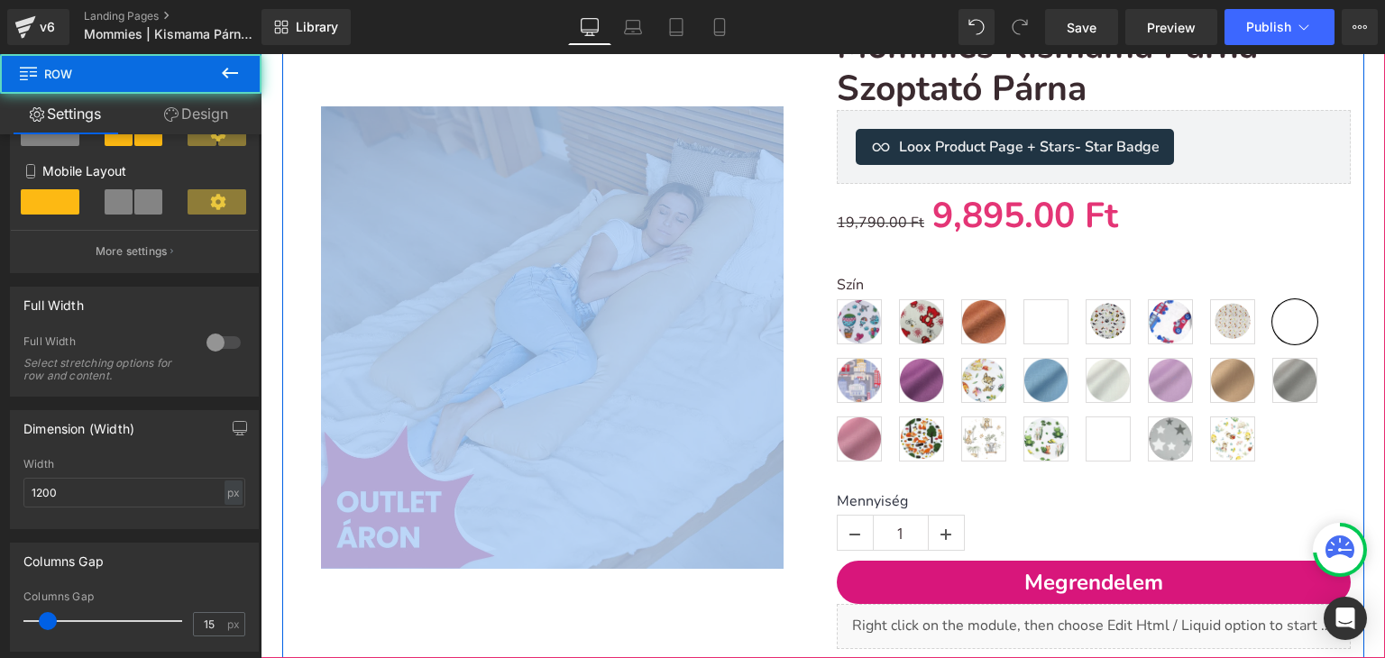
click at [814, 225] on div "Sale Off (P) Image" at bounding box center [552, 337] width 541 height 623
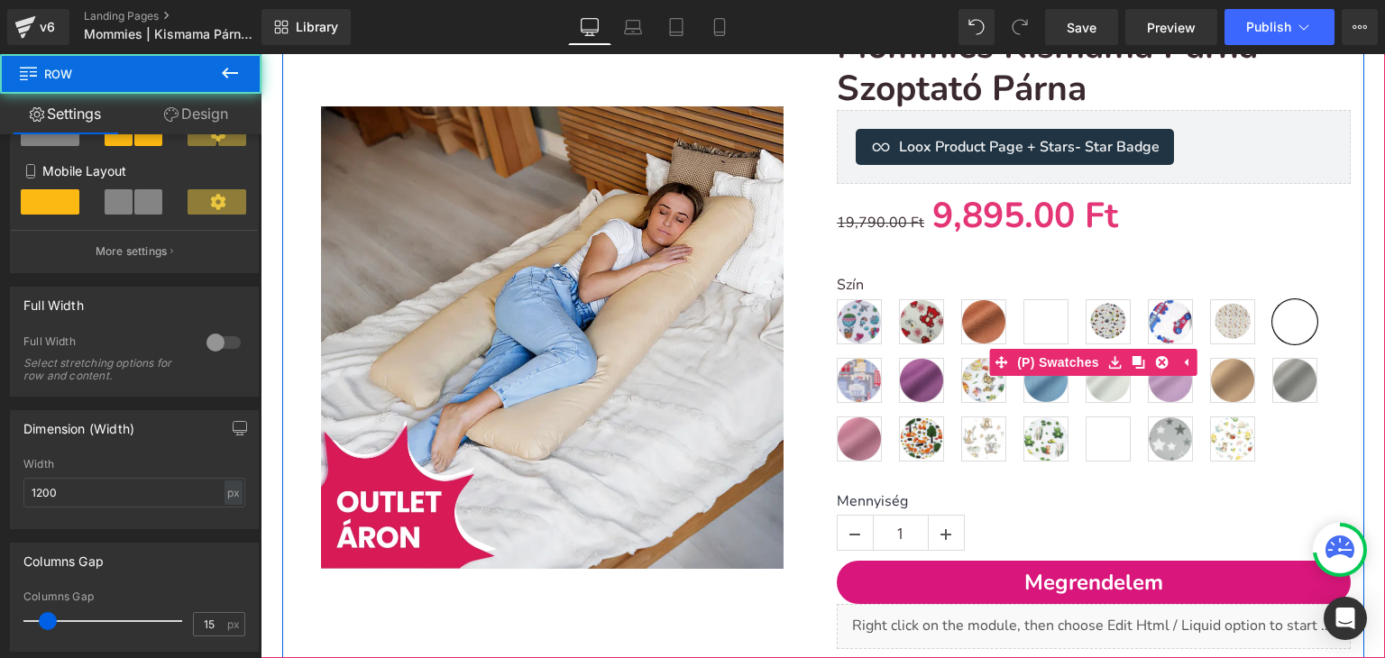
click at [879, 273] on div "Szín Mintás - Hőlégballon Mintás - Piros macis Egyszínű - csokoládé Mintás - Mo…" at bounding box center [1094, 362] width 514 height 225
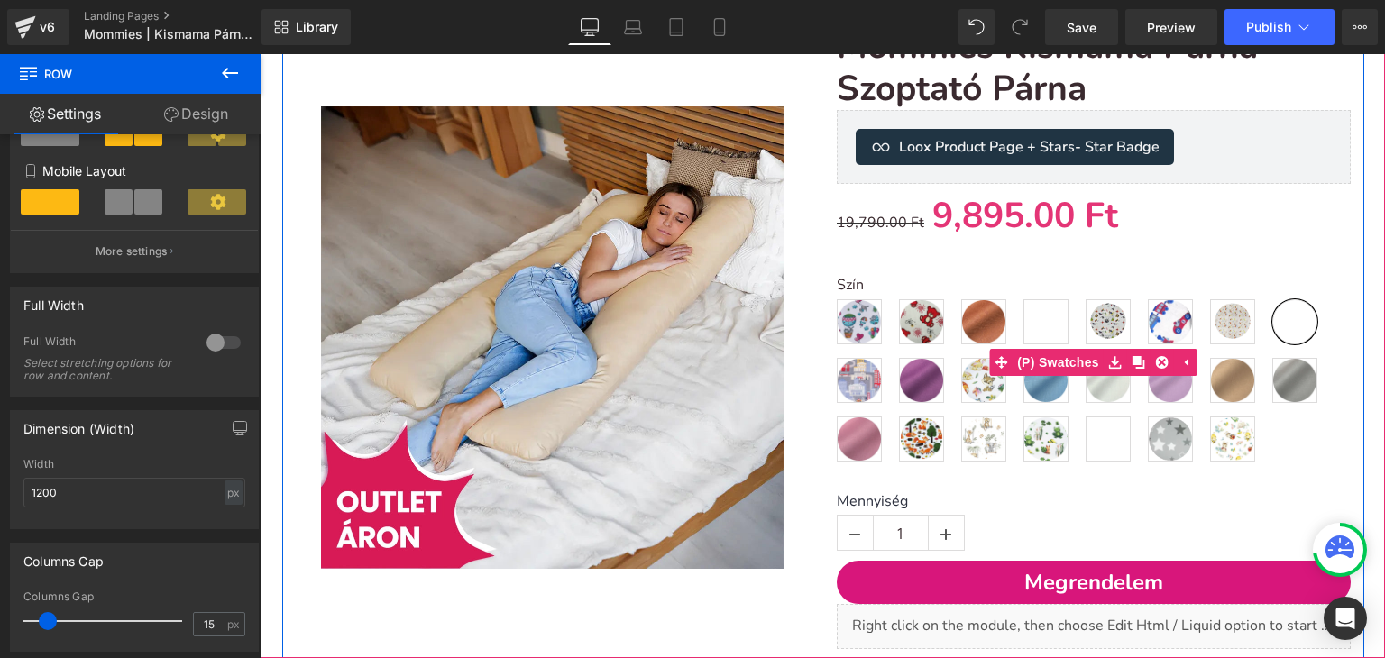
click at [879, 273] on div "Szín Mintás - Hőlégballon Mintás - Piros macis Egyszínű - csokoládé Mintás - Mo…" at bounding box center [1094, 362] width 514 height 225
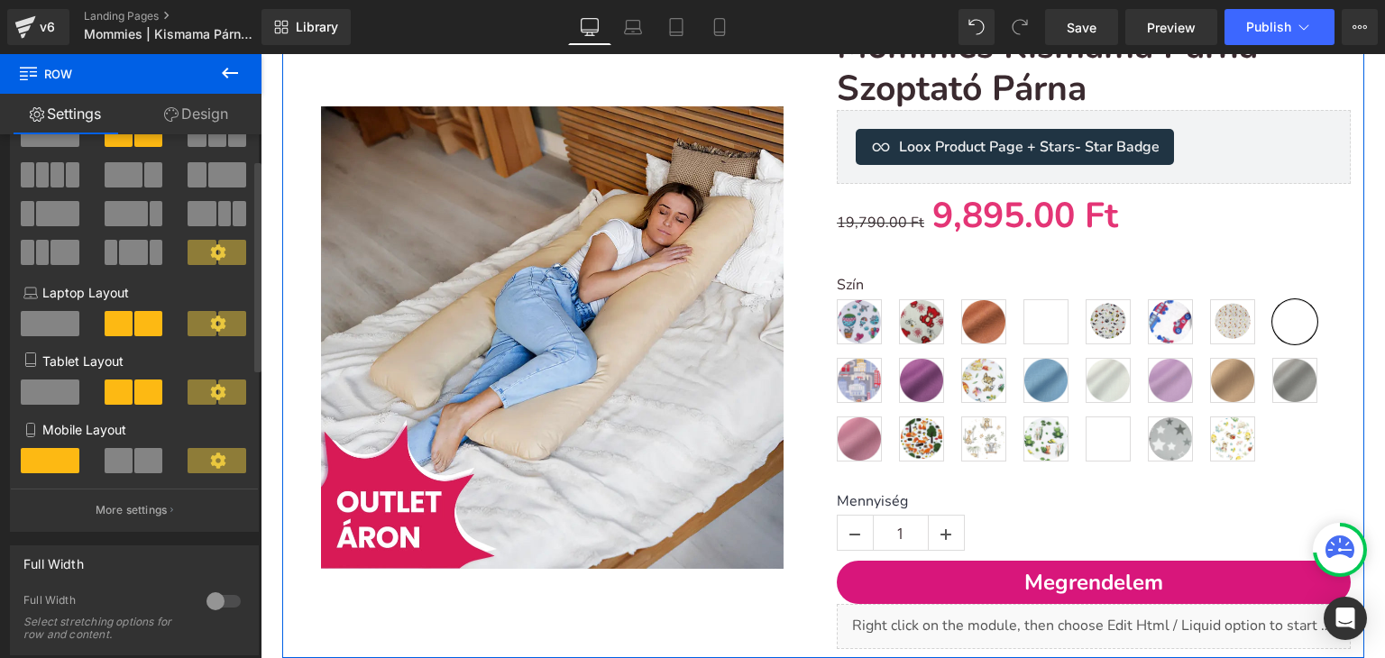
scroll to position [60, 0]
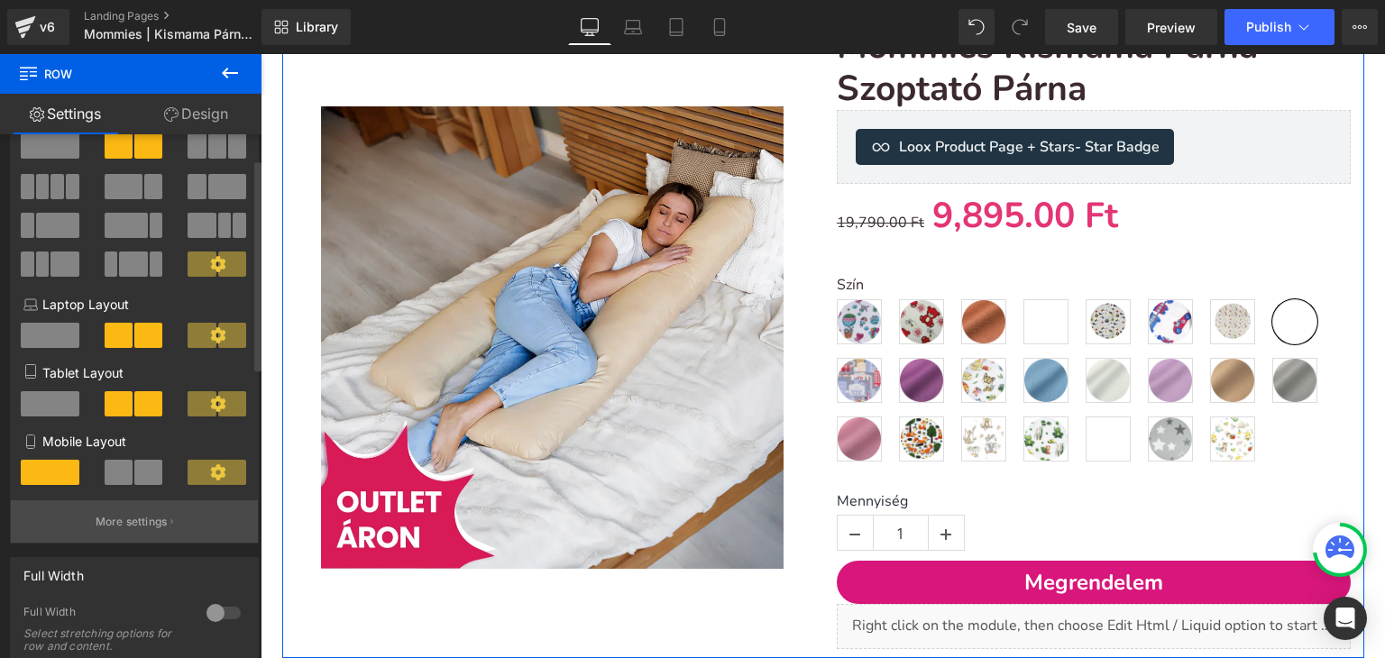
click at [104, 540] on button "More settings" at bounding box center [134, 521] width 247 height 42
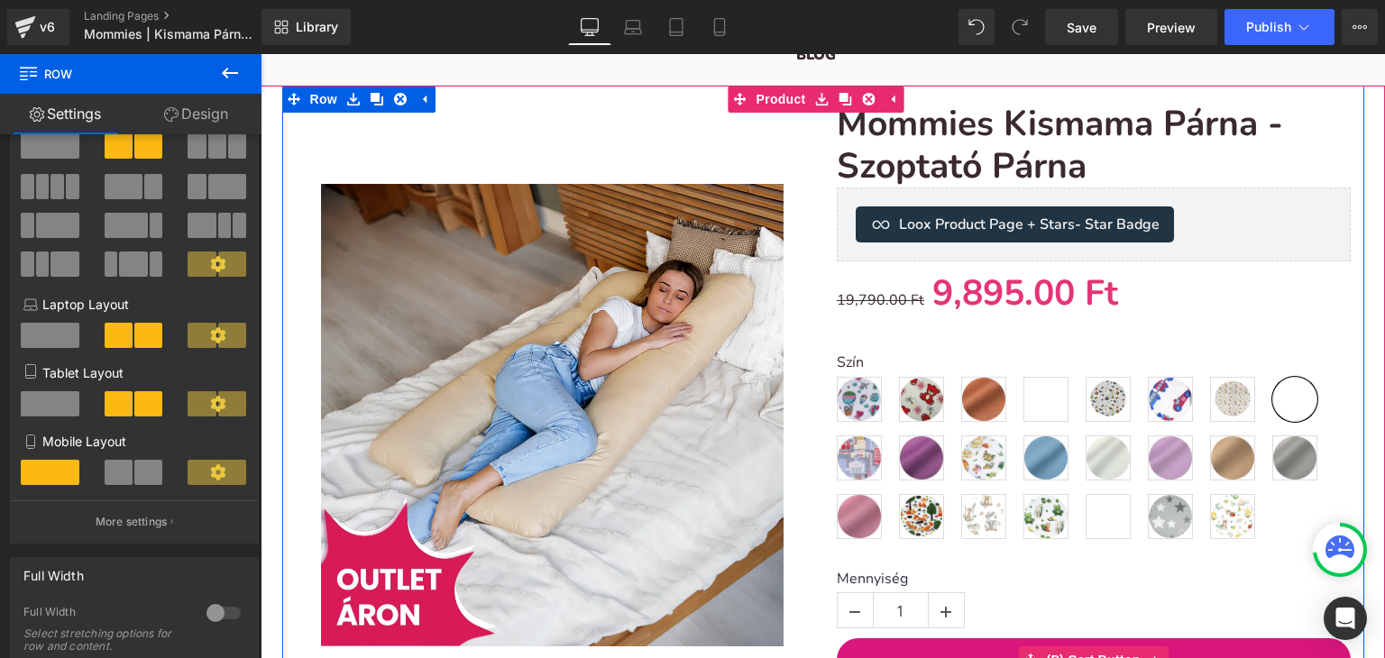
scroll to position [180, 0]
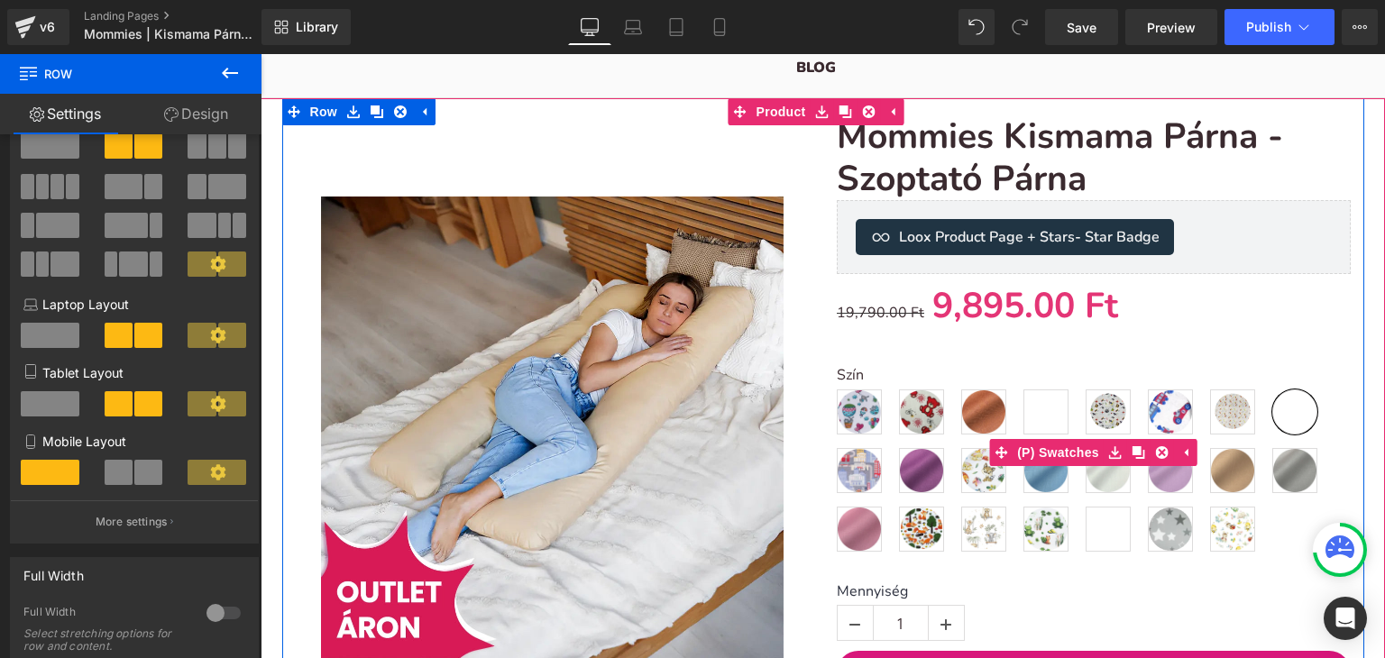
click at [893, 354] on div "Szín Mintás - Hőlégballon Mintás - Piros macis Egyszínű - csokoládé Mintás - Mo…" at bounding box center [1094, 452] width 514 height 225
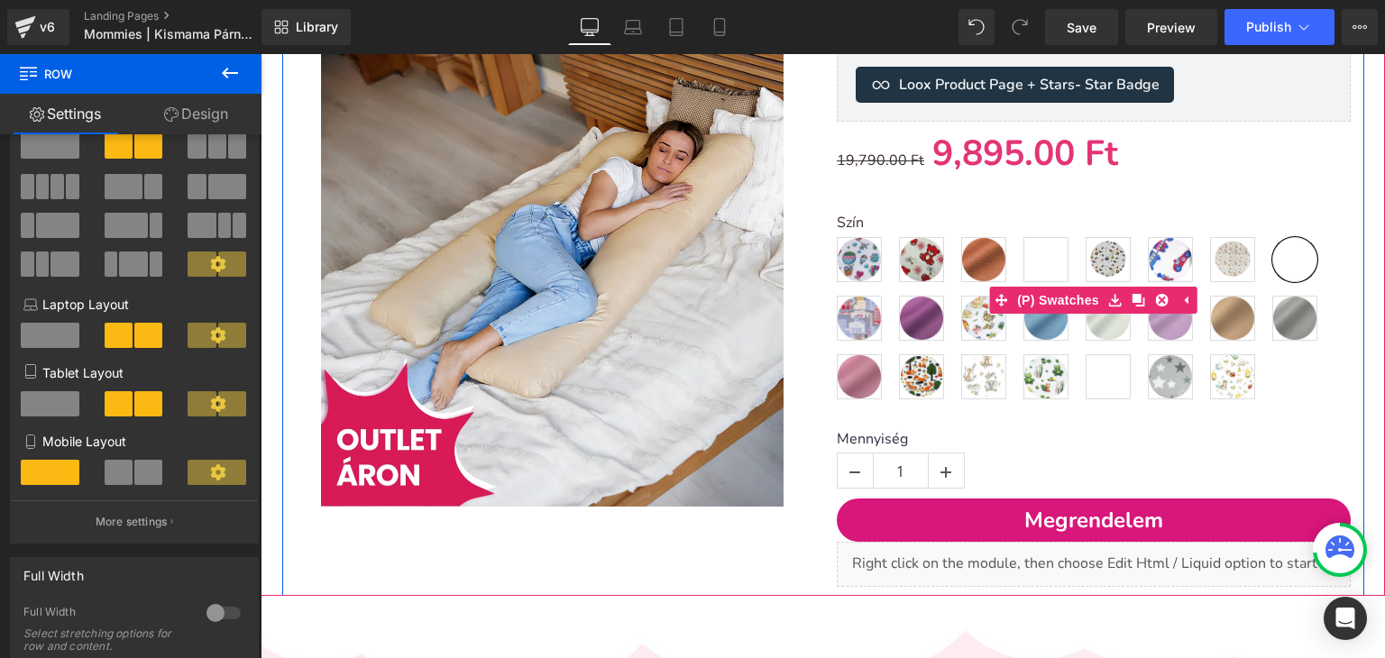
scroll to position [361, 0]
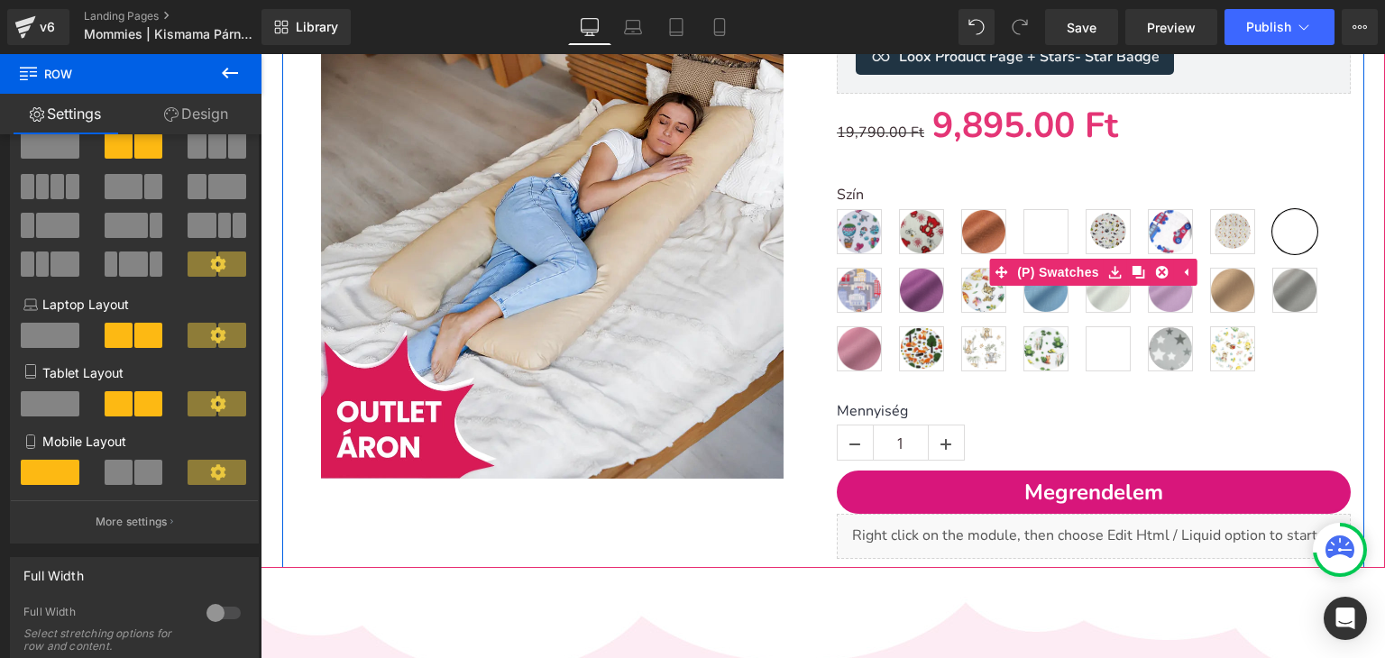
click at [907, 373] on div "Szín Mintás - Hőlégballon Mintás - Piros macis Egyszínű - csokoládé Mintás - Mo…" at bounding box center [1094, 285] width 514 height 197
click at [1184, 276] on icon at bounding box center [1185, 272] width 13 height 14
click at [1144, 277] on icon at bounding box center [1150, 272] width 13 height 14
click at [1076, 278] on span "(P) Swatches" at bounding box center [1093, 272] width 91 height 27
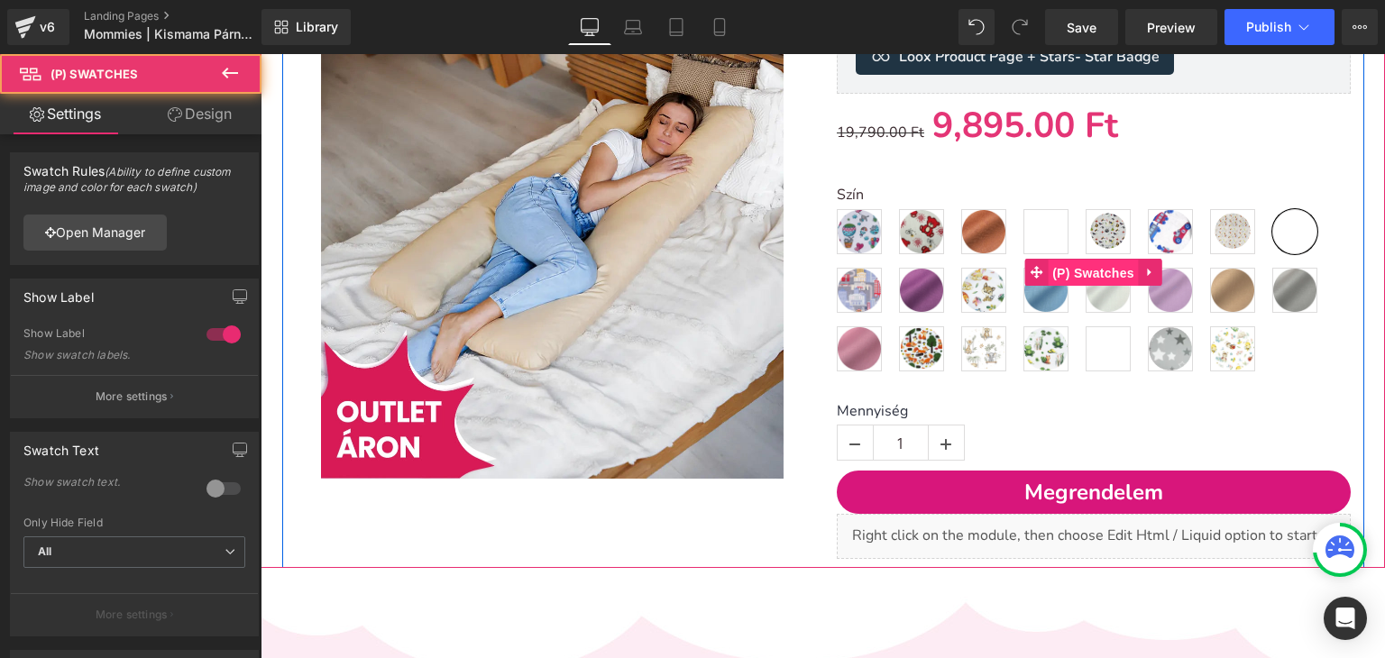
click at [1076, 278] on span "(P) Swatches" at bounding box center [1093, 273] width 91 height 27
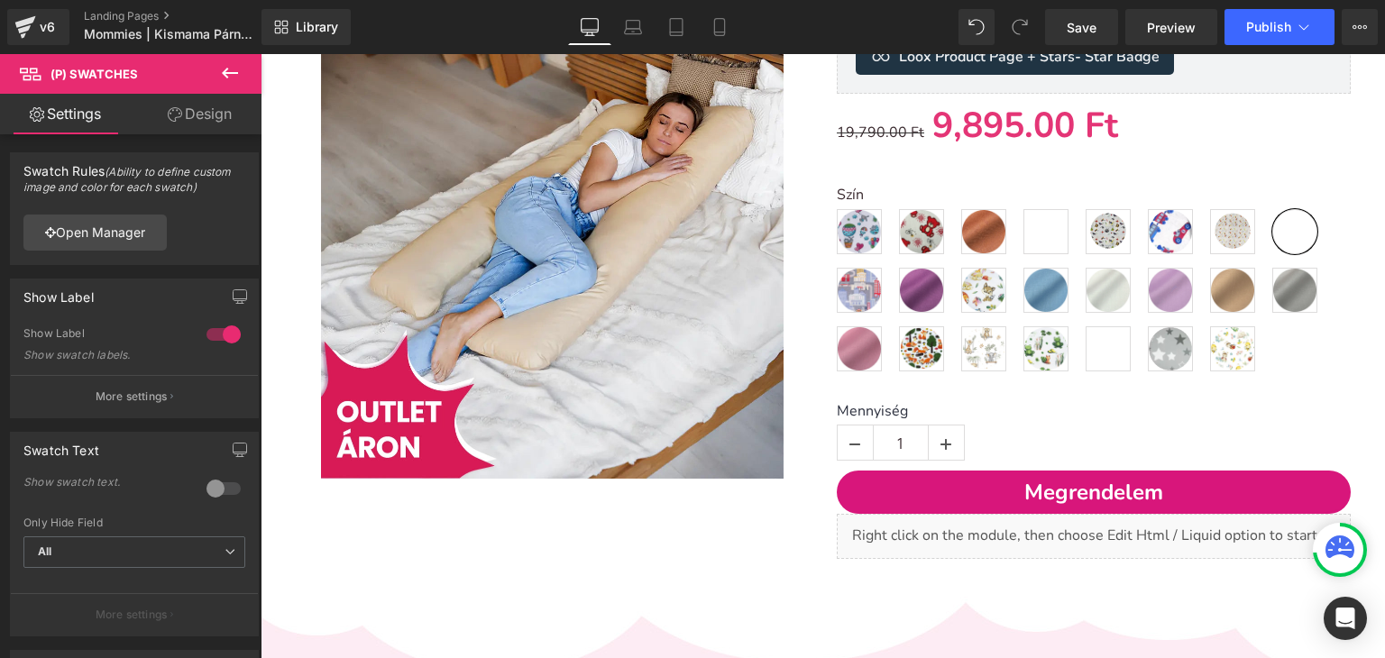
click at [215, 75] on button at bounding box center [229, 74] width 63 height 40
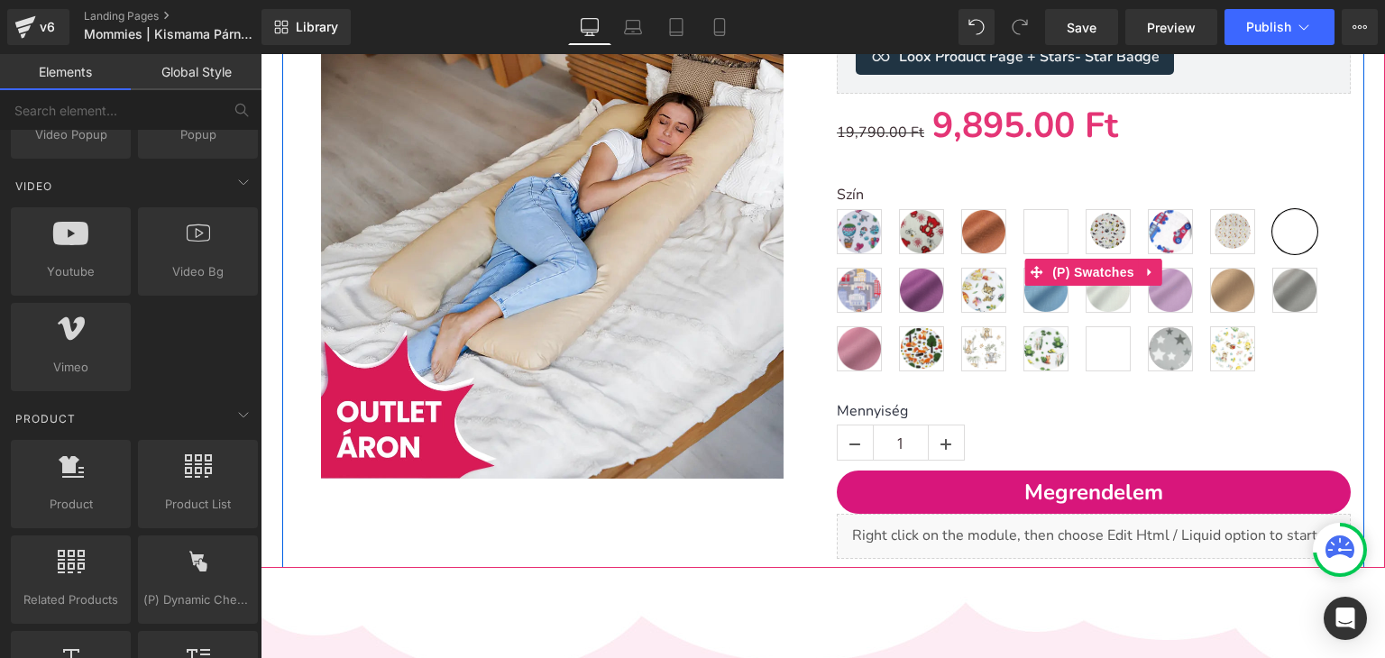
click at [1276, 358] on div "Szín Mintás - Hőlégballon Mintás - Piros macis Egyszínű - csokoládé Mintás - Mo…" at bounding box center [1094, 285] width 514 height 197
click at [912, 178] on div "Szín Mintás - Hőlégballon Mintás - Piros macis Egyszínű - csokoládé Mintás - Mo…" at bounding box center [1094, 272] width 514 height 225
click at [1144, 267] on icon at bounding box center [1150, 272] width 13 height 14
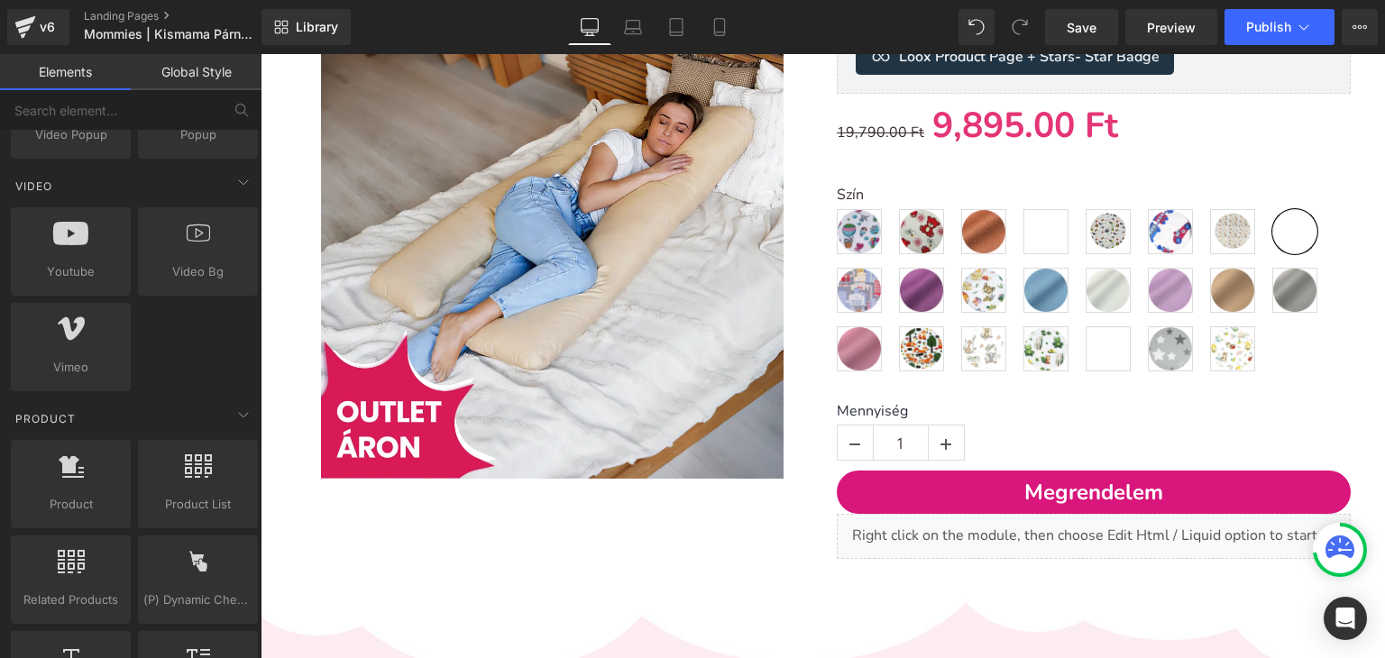
click at [166, 75] on link "Global Style" at bounding box center [196, 72] width 131 height 36
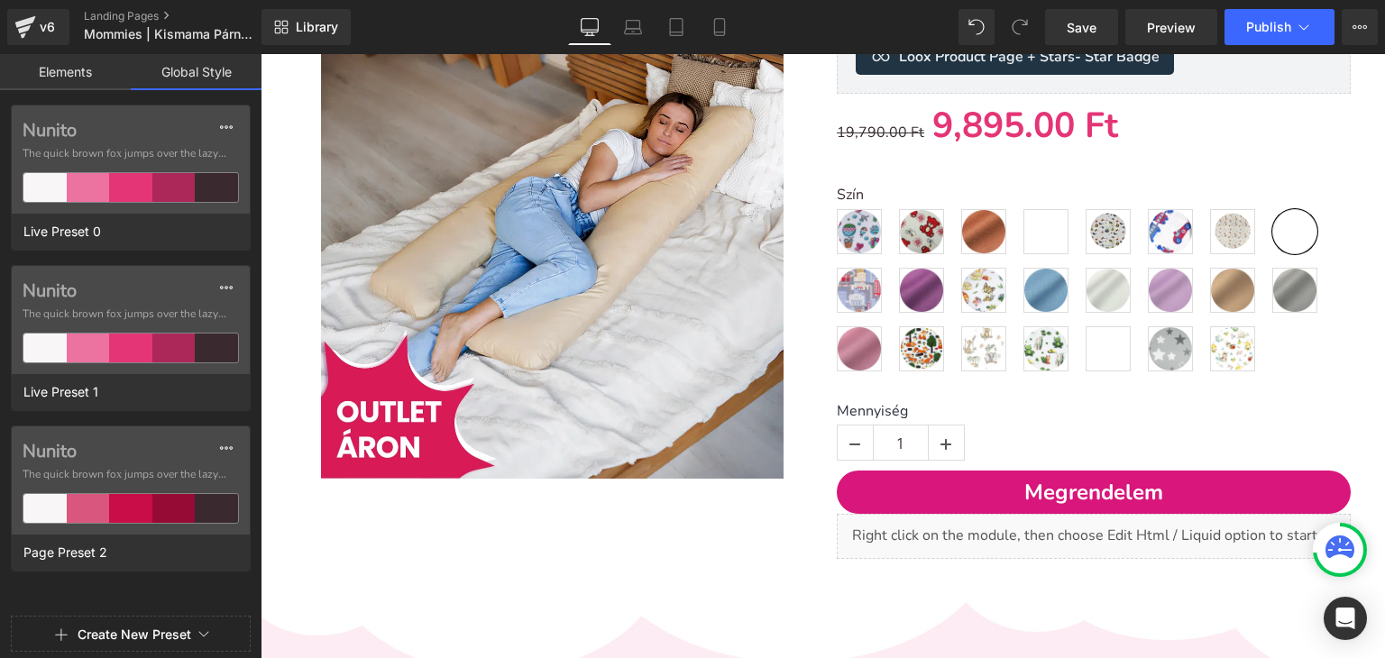
click at [72, 73] on link "Elements" at bounding box center [65, 72] width 131 height 36
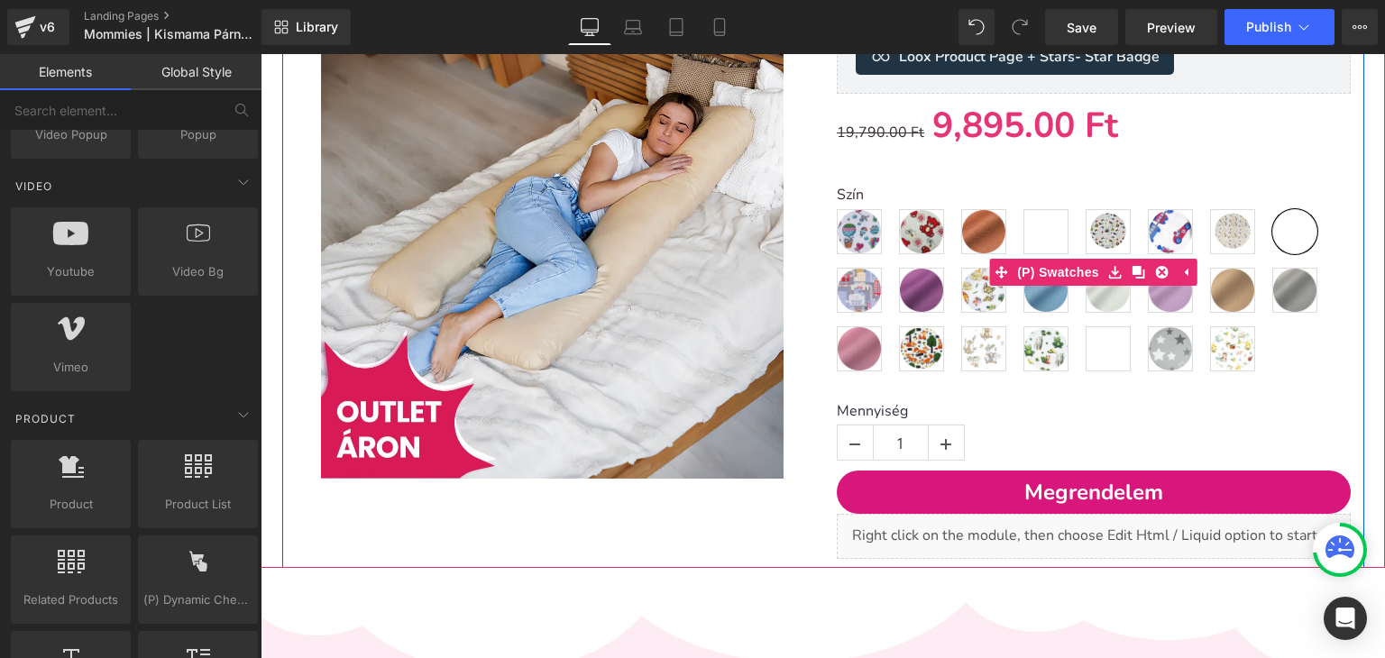
click at [1253, 365] on div "Szín Mintás - Hőlégballon Mintás - Piros macis Egyszínű - csokoládé Mintás - Mo…" at bounding box center [1094, 285] width 514 height 197
click at [1049, 276] on span "(P) Swatches" at bounding box center [1058, 272] width 91 height 27
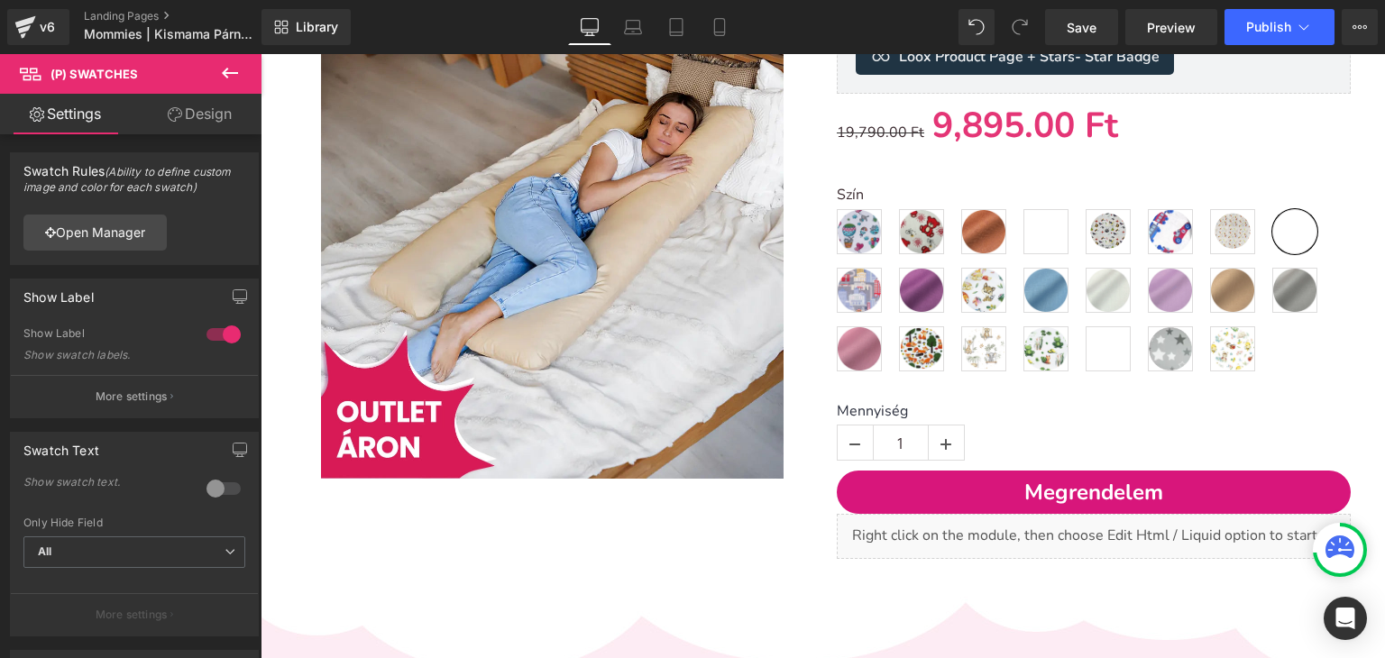
click at [173, 112] on icon at bounding box center [175, 114] width 14 height 14
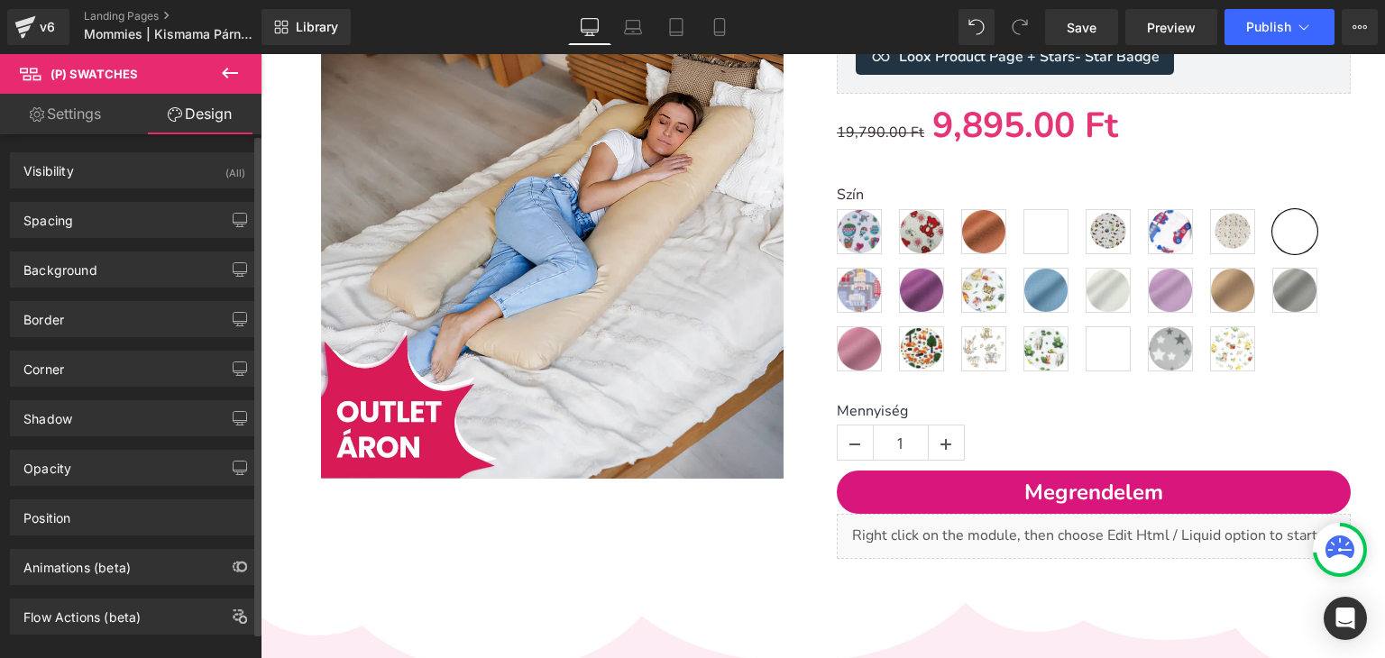
scroll to position [0, 0]
click at [77, 113] on link "Settings" at bounding box center [65, 114] width 131 height 41
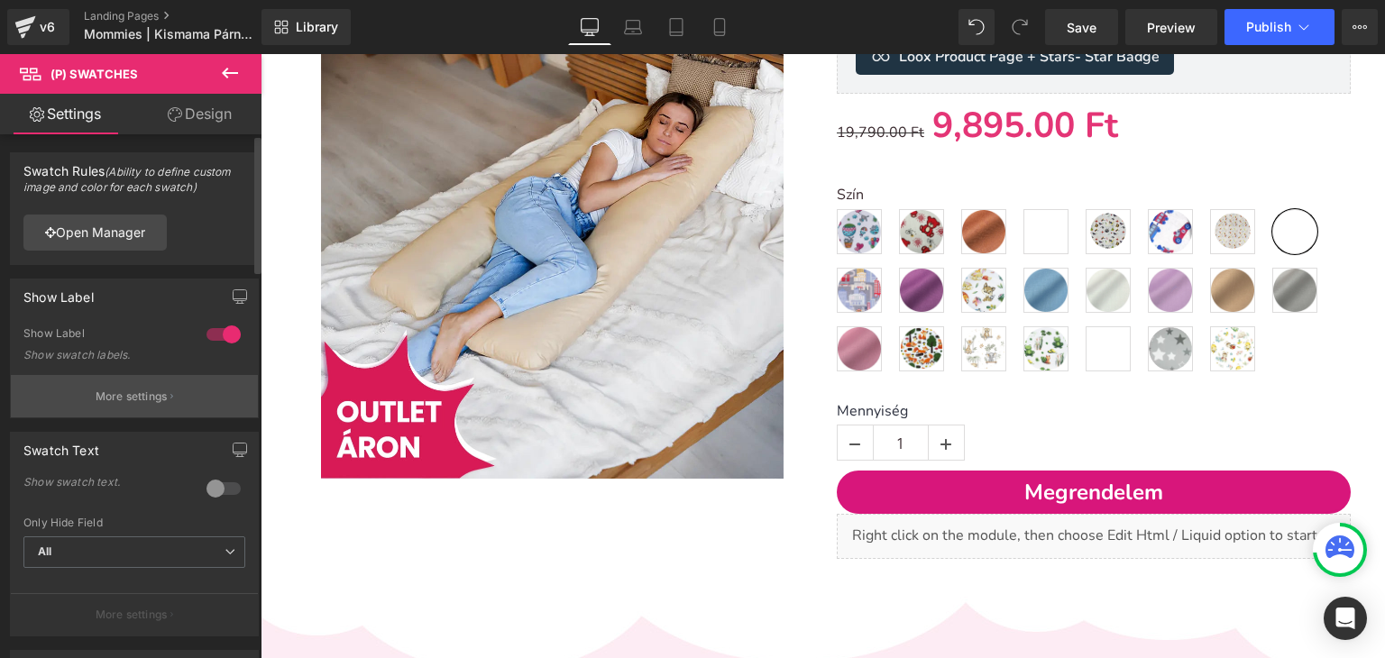
click at [102, 387] on button "More settings" at bounding box center [134, 396] width 247 height 42
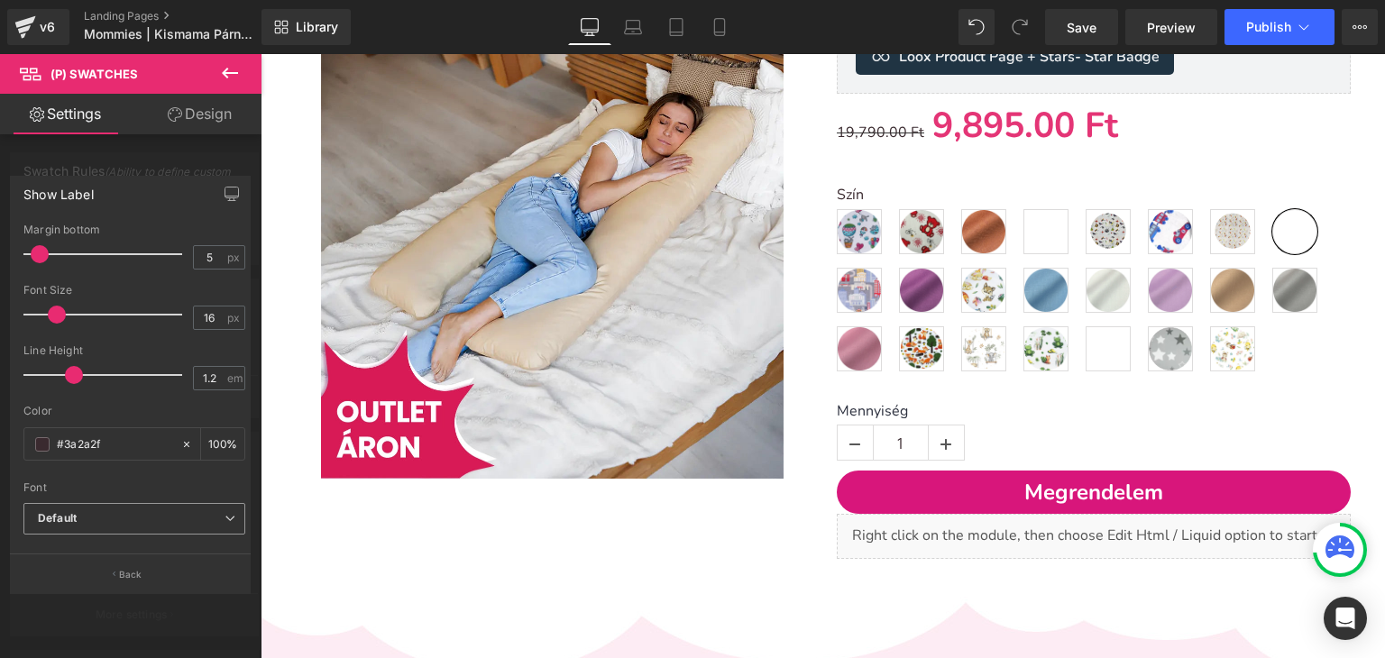
scroll to position [7, 0]
click at [145, 582] on button "Back" at bounding box center [130, 574] width 241 height 41
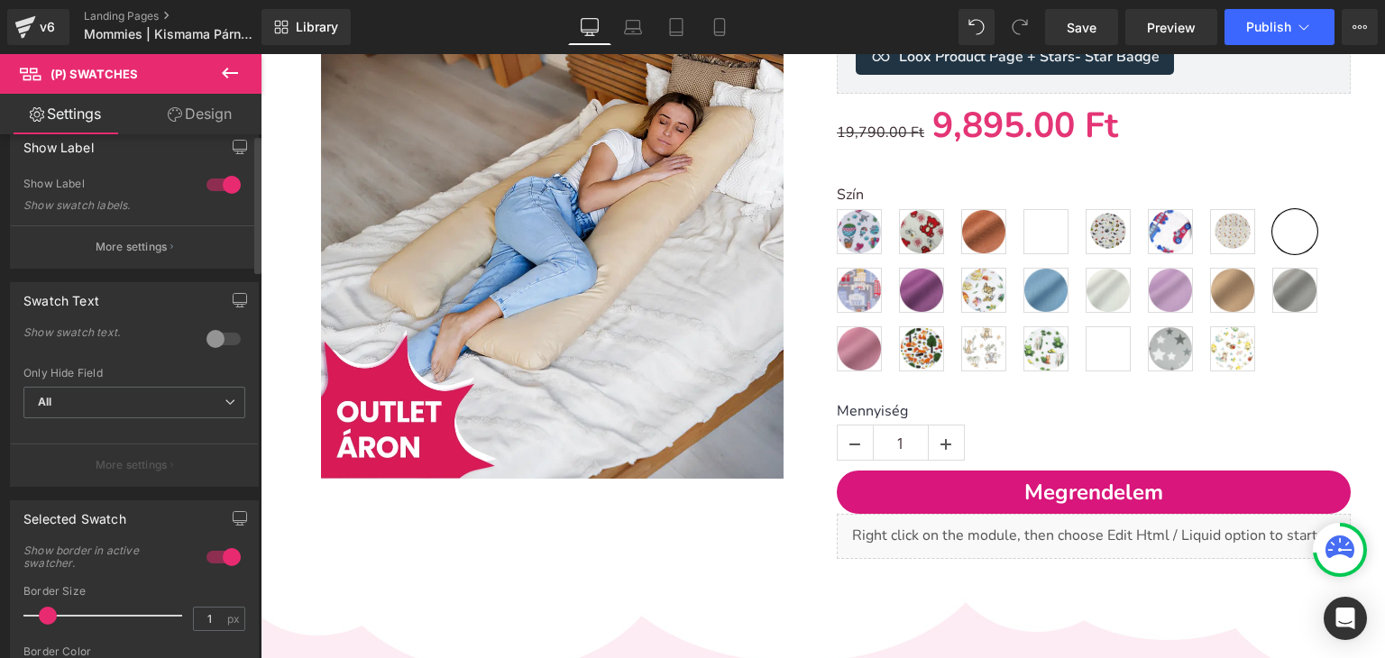
scroll to position [180, 0]
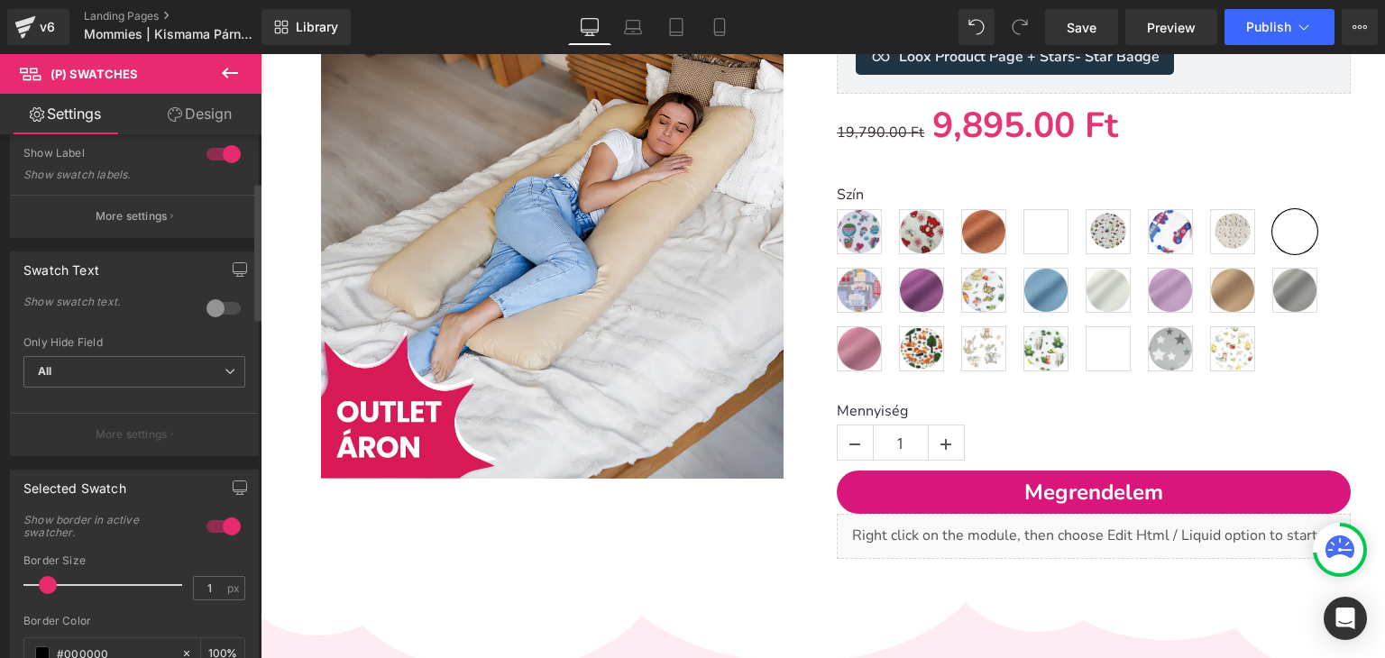
click at [119, 438] on p "More settings" at bounding box center [132, 434] width 72 height 16
click at [110, 376] on span "All" at bounding box center [134, 372] width 222 height 32
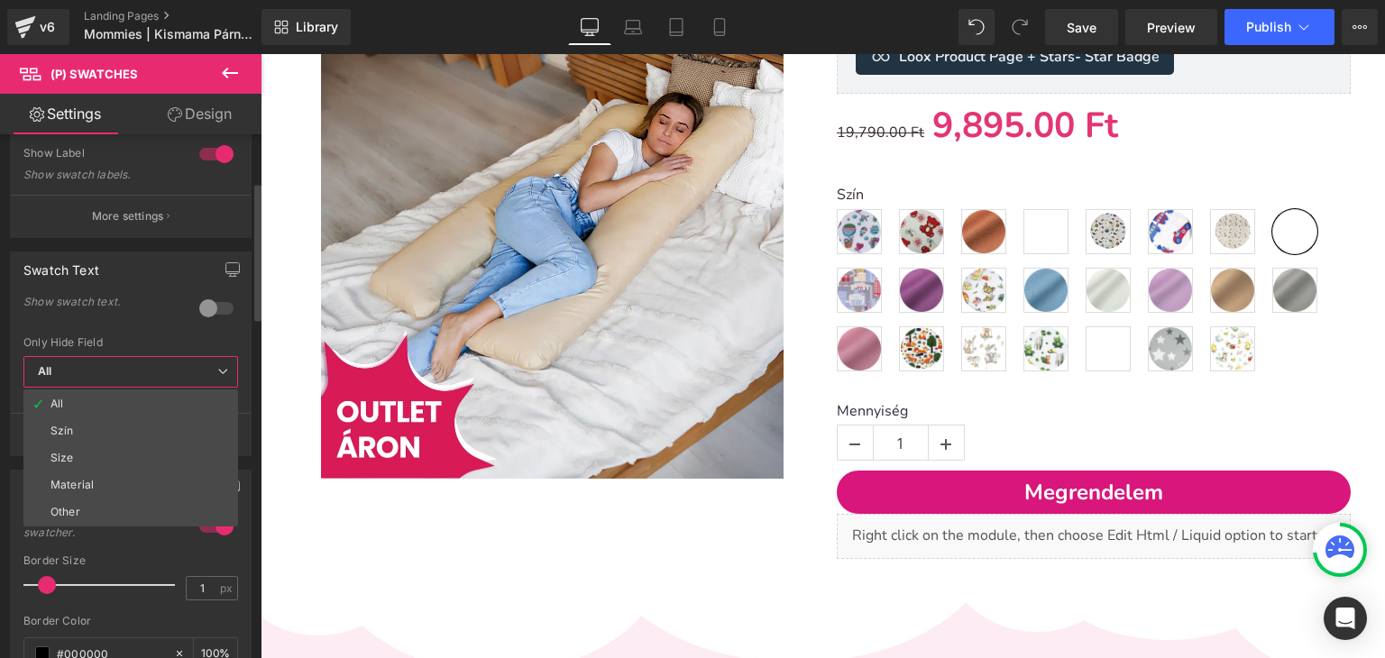
click at [110, 376] on span "All" at bounding box center [130, 372] width 215 height 32
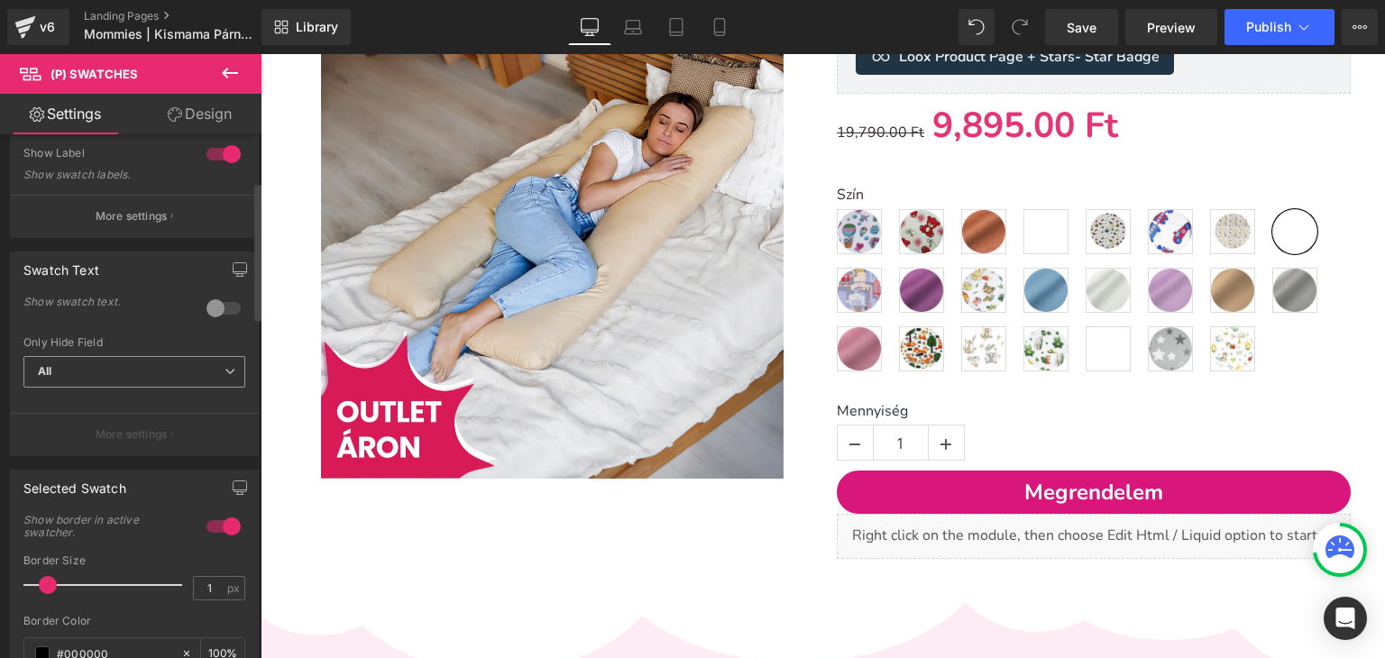
click at [112, 377] on span "All" at bounding box center [134, 372] width 222 height 32
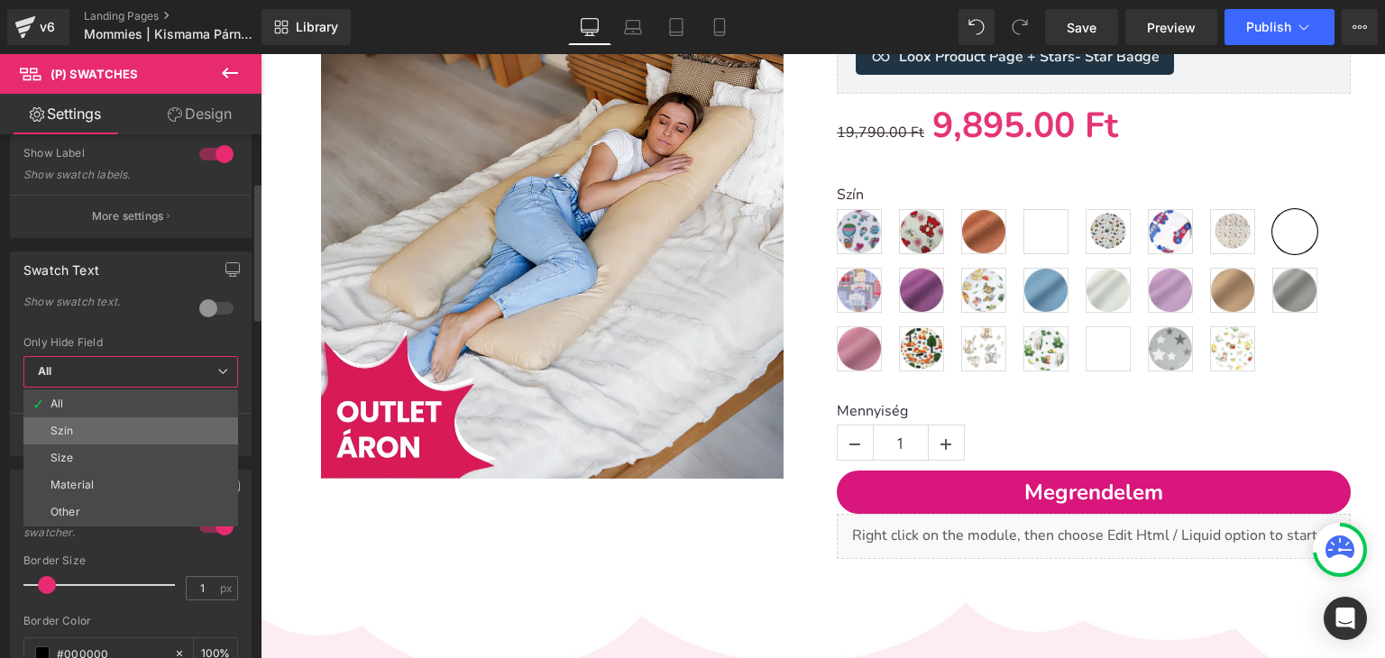
click at [81, 432] on li "Szín" at bounding box center [130, 430] width 215 height 27
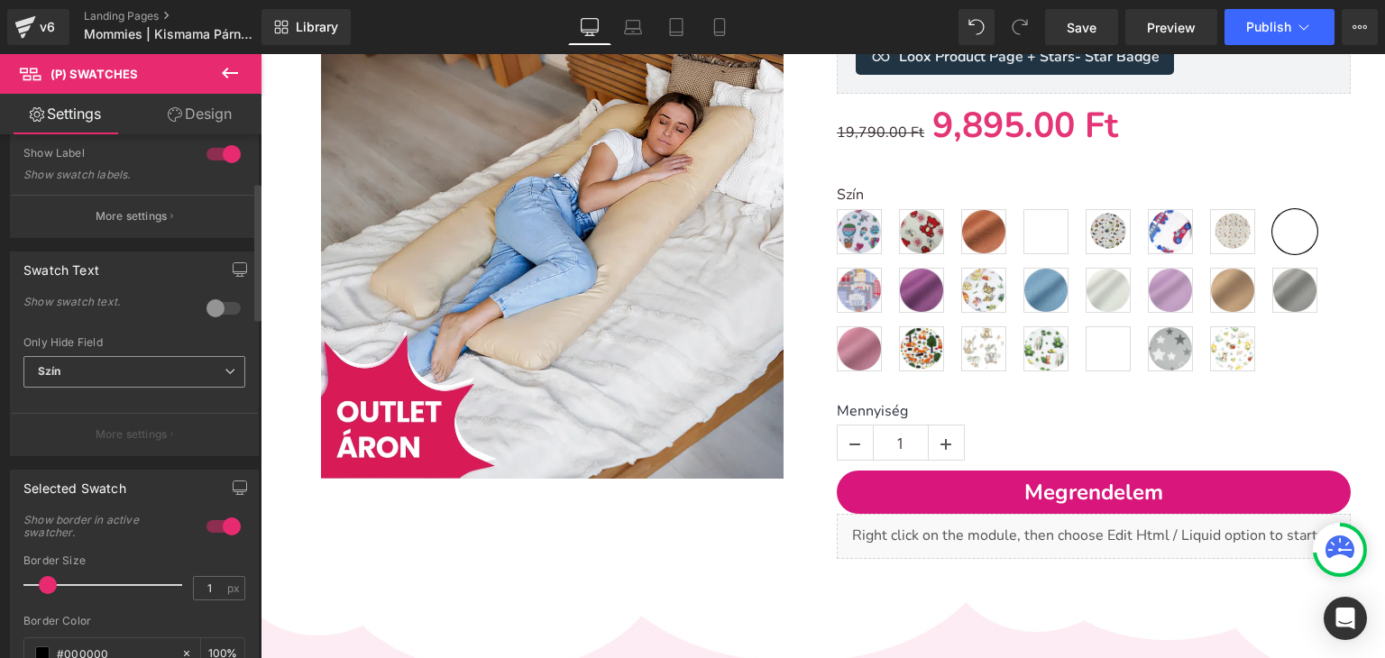
click at [102, 370] on span "Szín" at bounding box center [134, 372] width 222 height 32
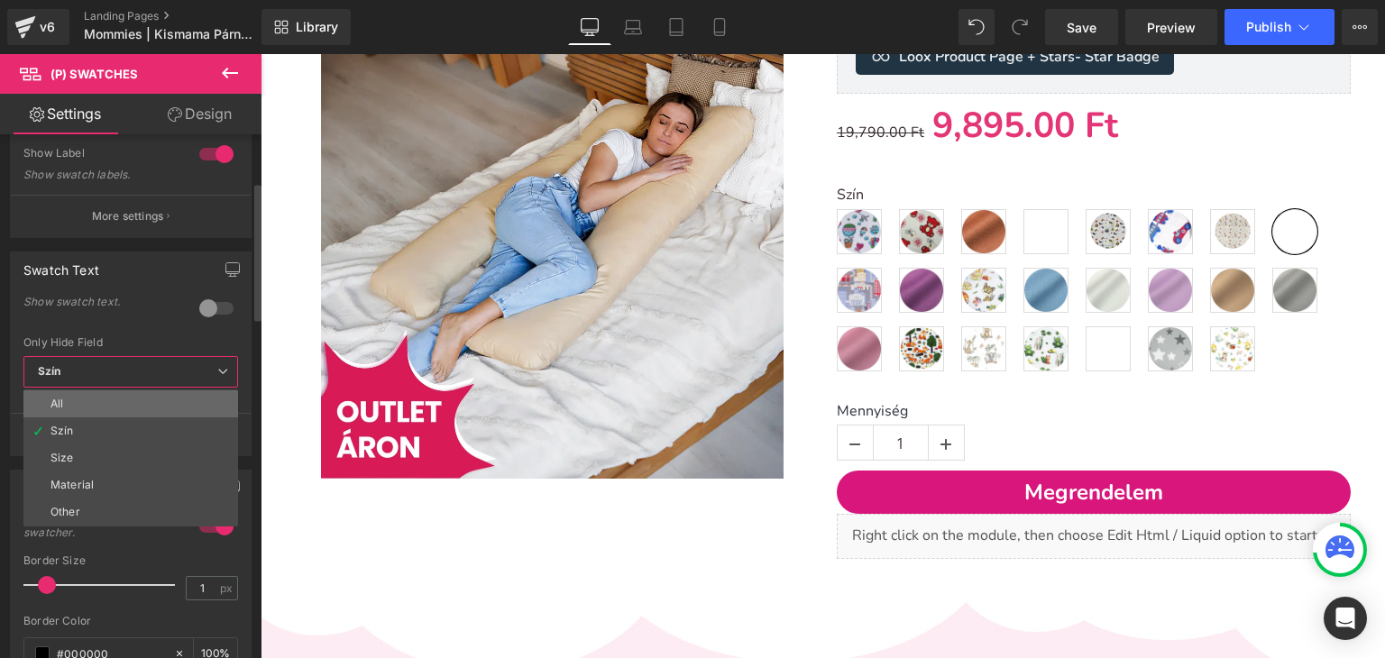
click at [85, 407] on li "All" at bounding box center [130, 403] width 215 height 27
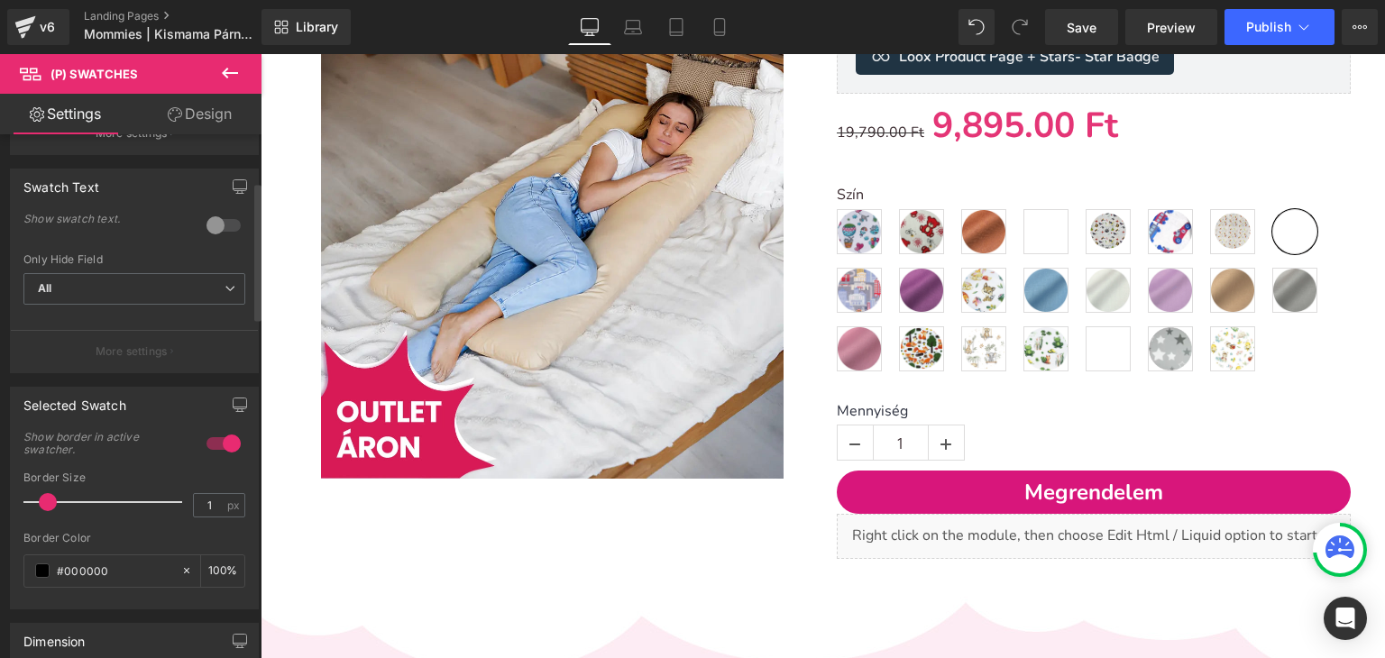
scroll to position [270, 0]
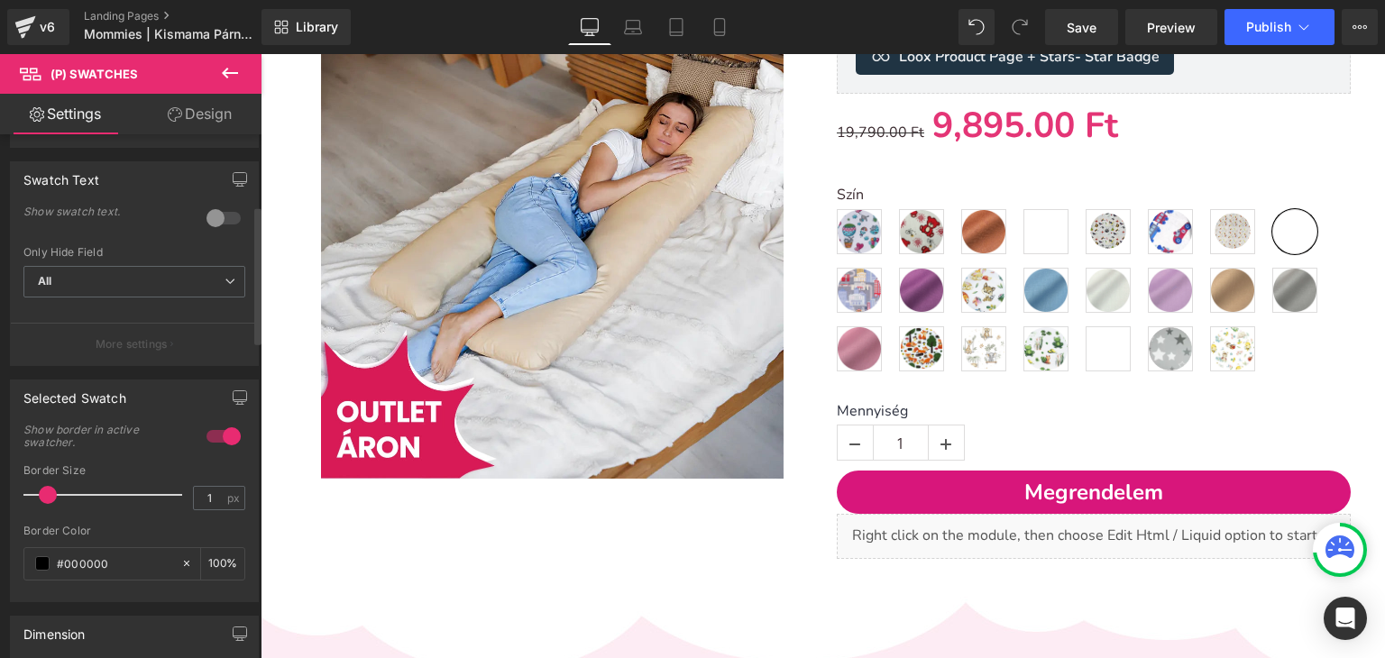
click at [140, 323] on button "More settings" at bounding box center [134, 344] width 247 height 42
click at [137, 336] on p "More settings" at bounding box center [132, 344] width 72 height 16
click at [209, 217] on div at bounding box center [223, 218] width 43 height 29
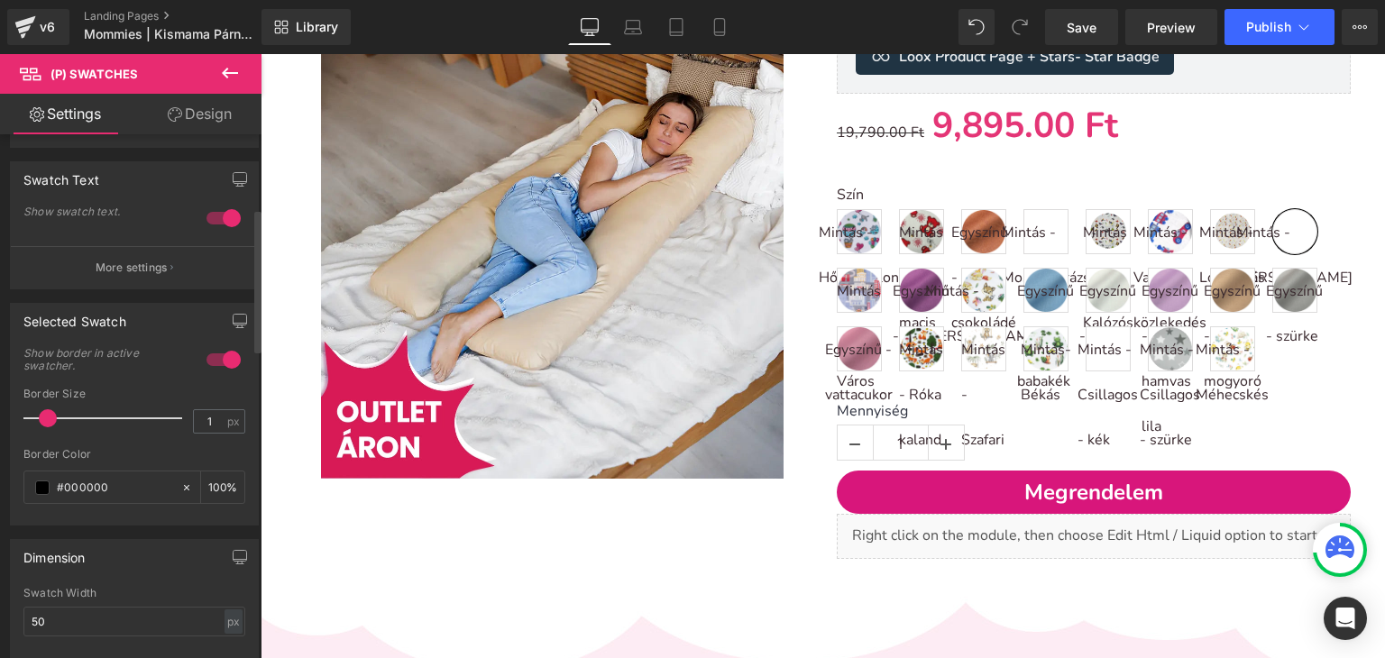
click at [215, 218] on div at bounding box center [223, 218] width 43 height 29
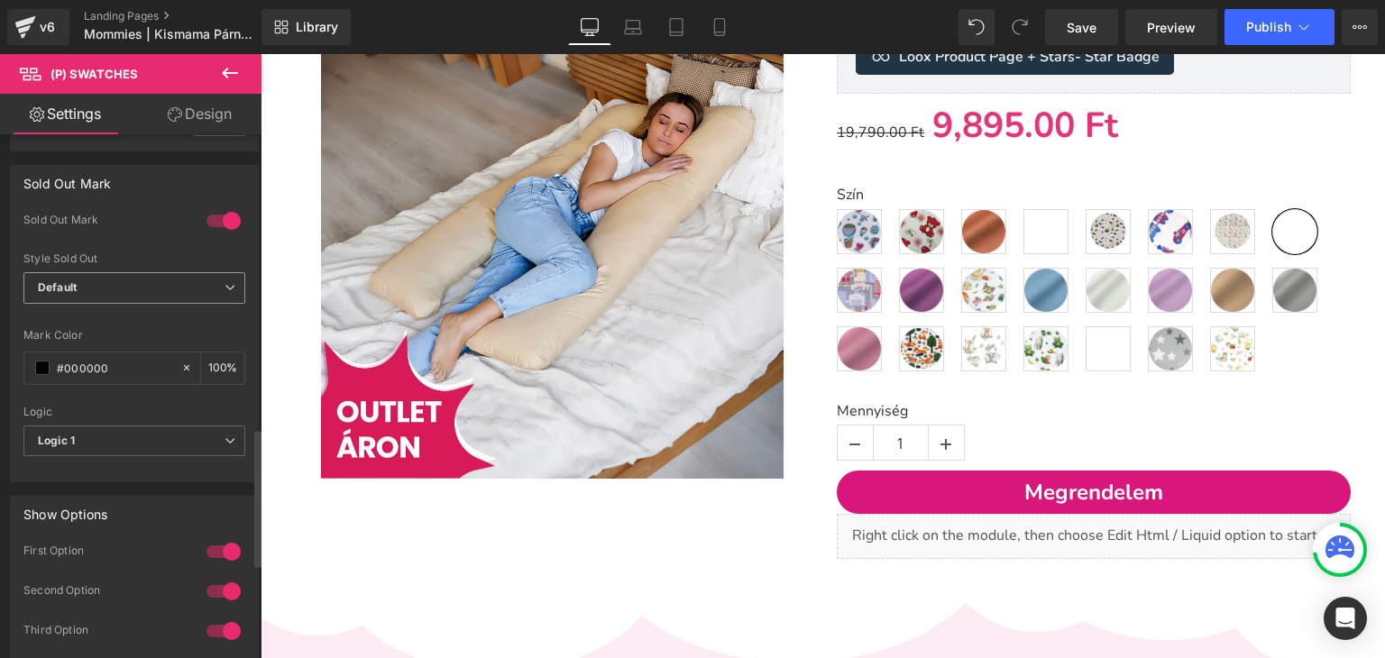
scroll to position [1028, 0]
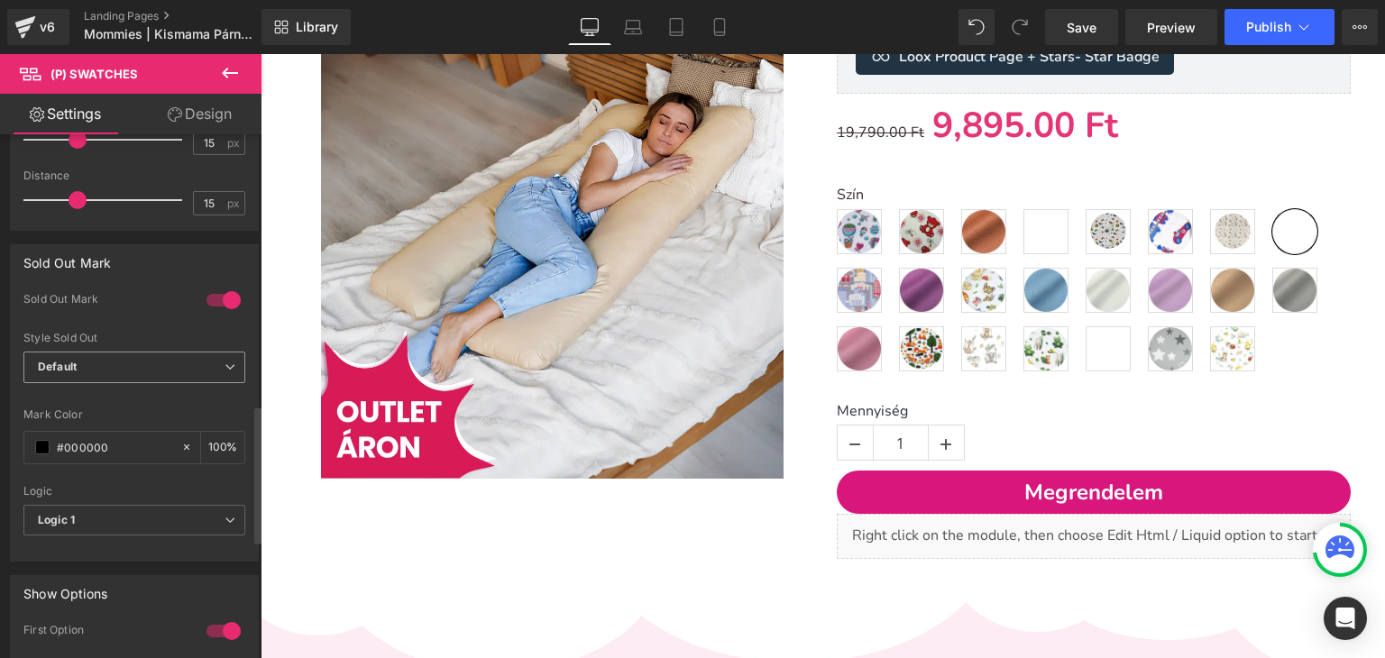
click at [200, 369] on span "Default" at bounding box center [134, 368] width 222 height 32
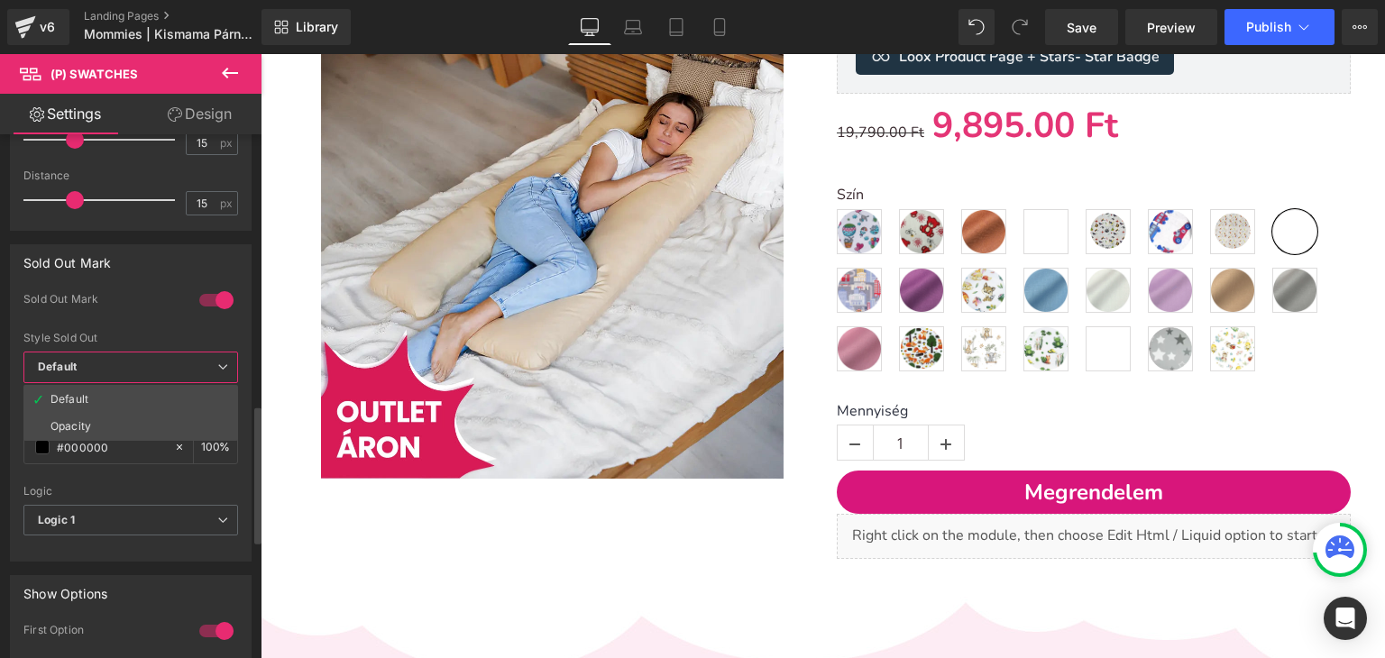
click at [200, 369] on span "Default" at bounding box center [130, 368] width 215 height 32
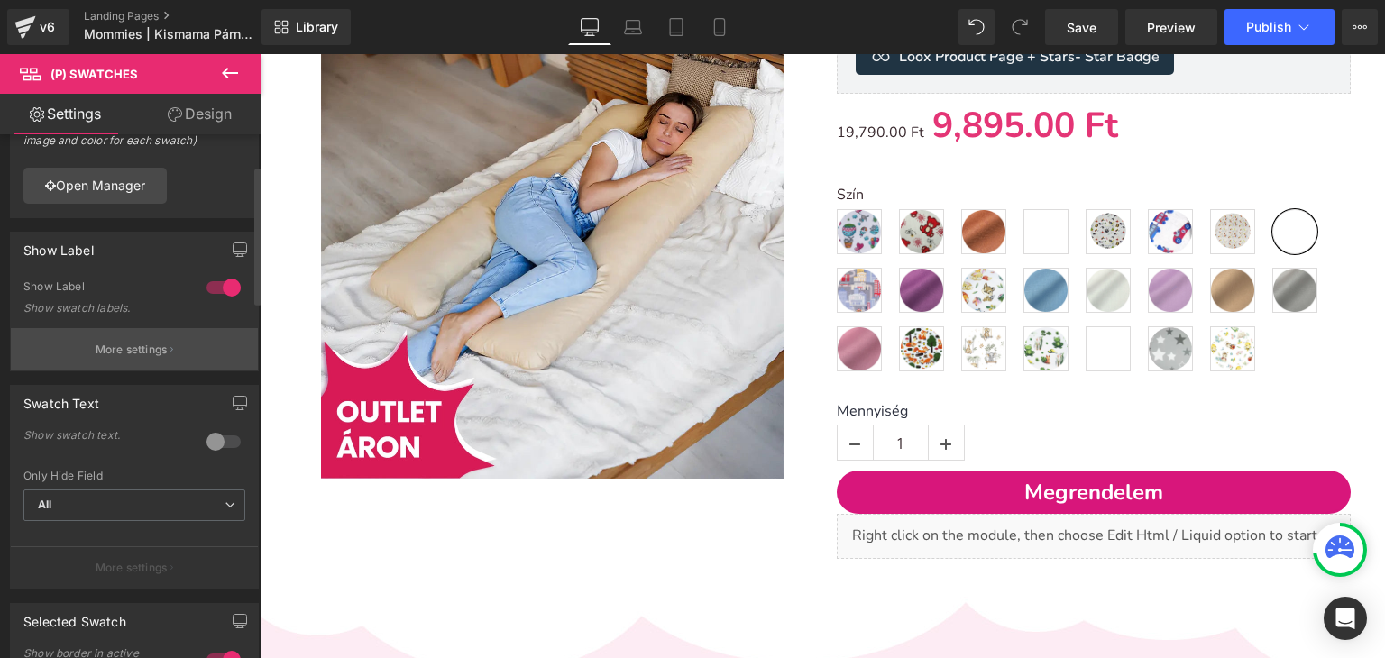
scroll to position [36, 0]
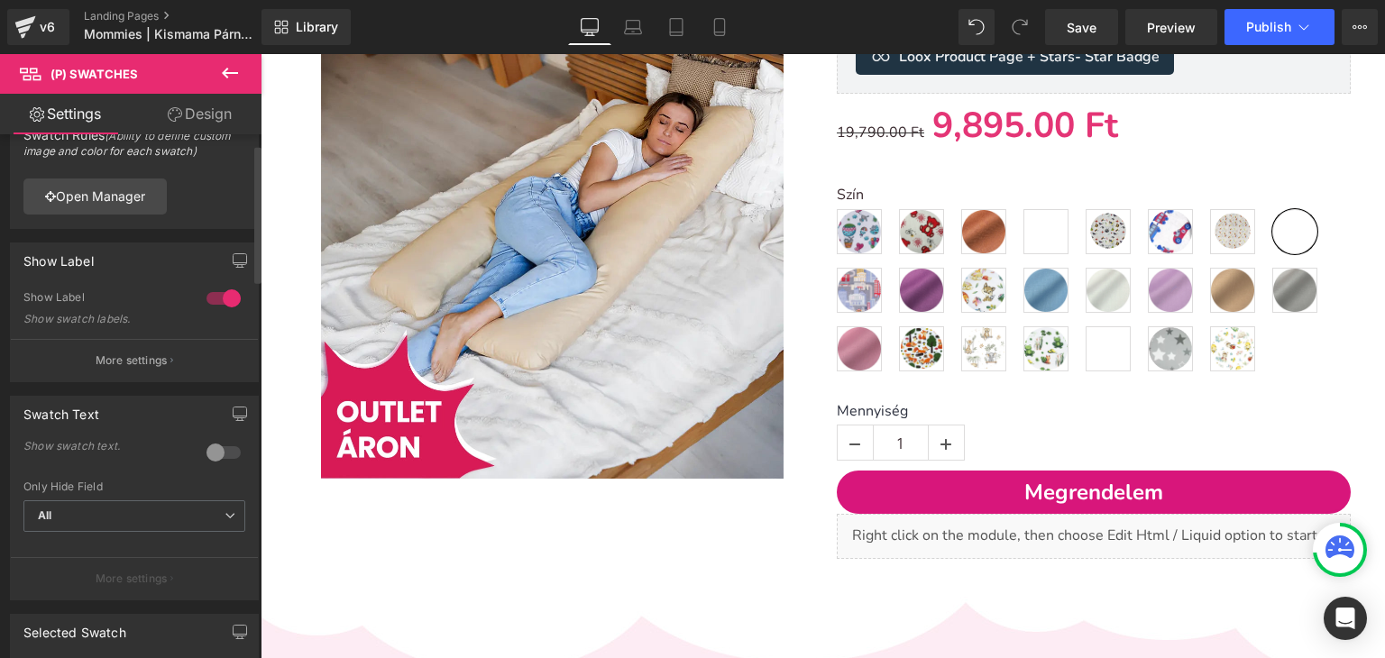
click at [146, 344] on button "More settings" at bounding box center [134, 360] width 247 height 42
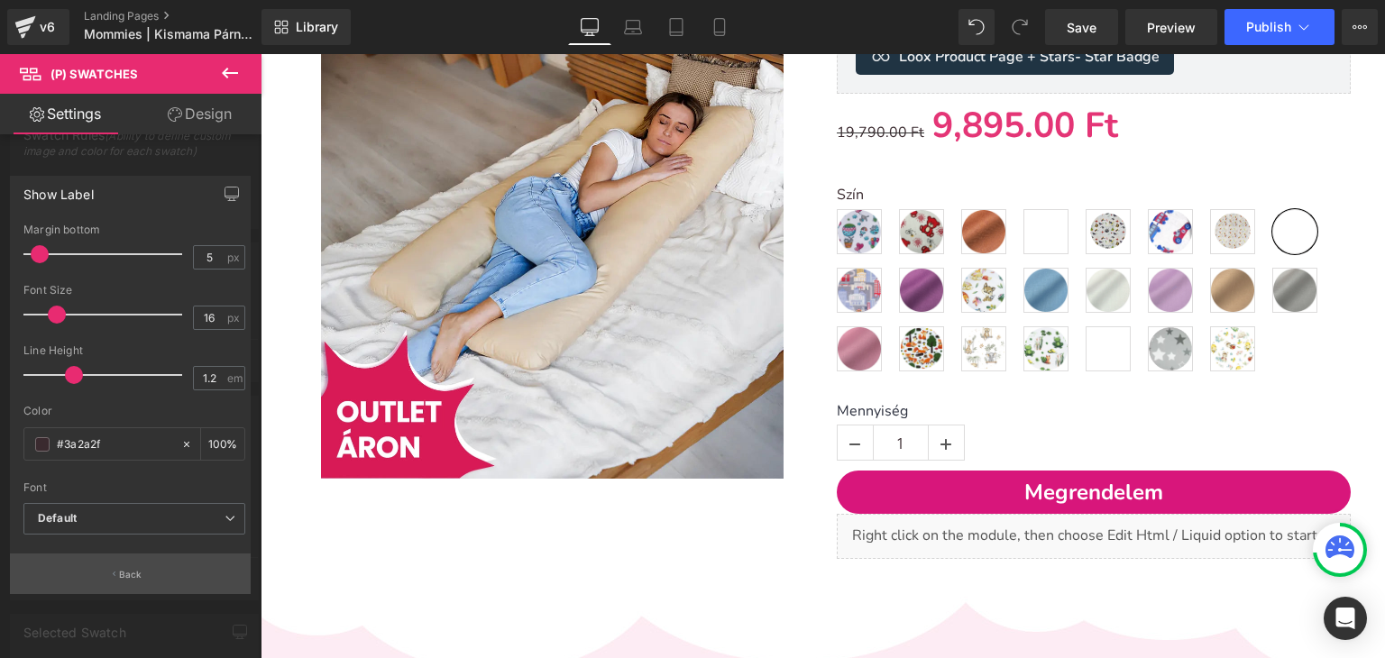
click at [133, 584] on button "Back" at bounding box center [130, 574] width 241 height 41
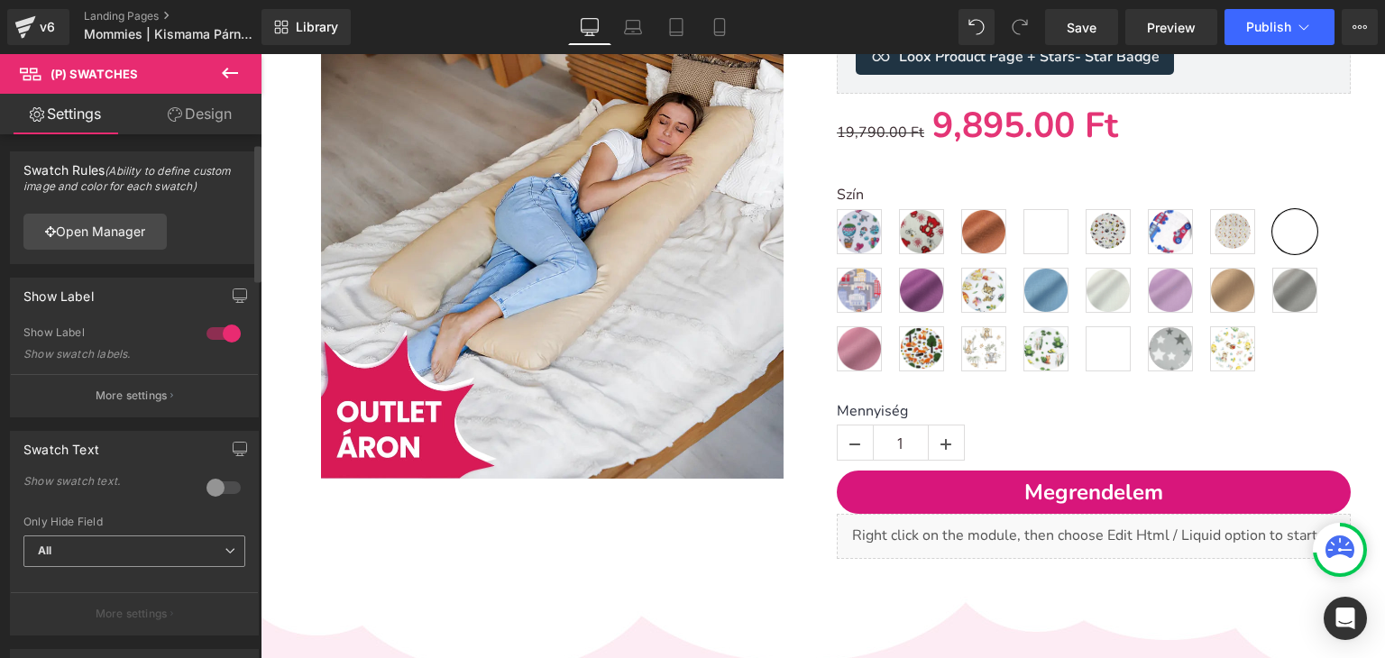
scroll to position [0, 0]
click at [112, 400] on p "More settings" at bounding box center [132, 397] width 72 height 16
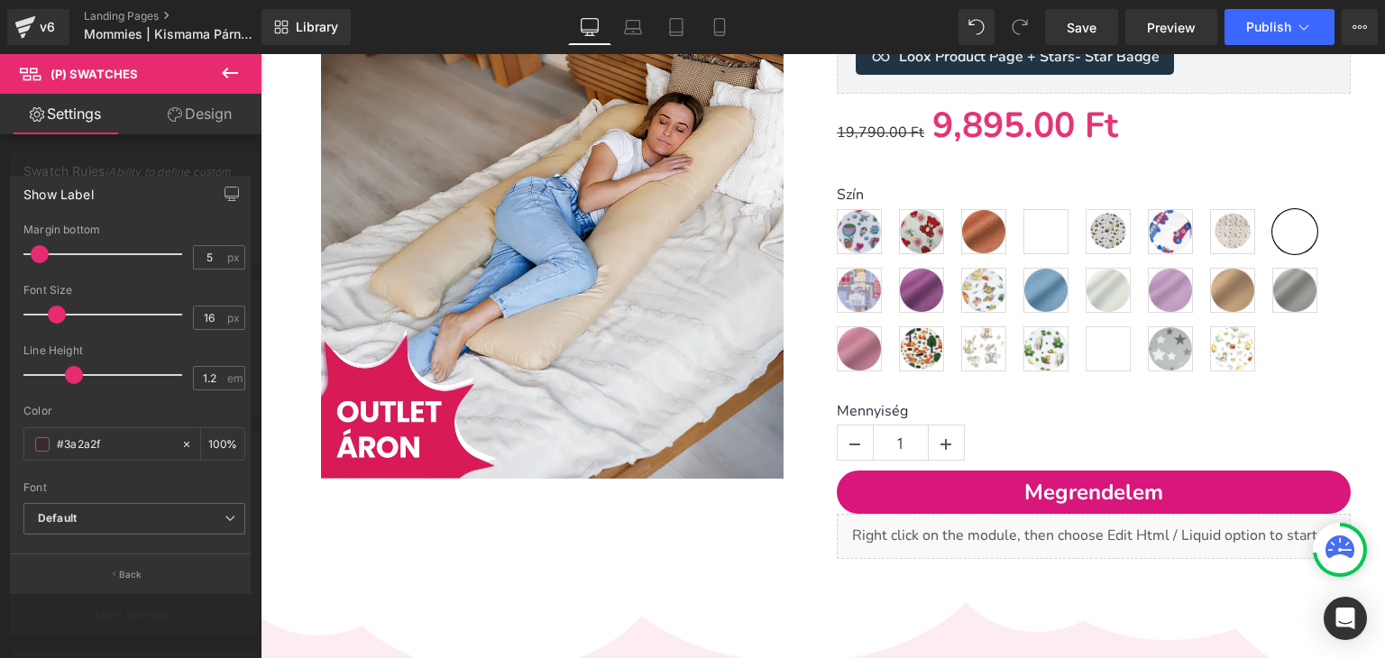
click at [176, 150] on div at bounding box center [130, 360] width 261 height 613
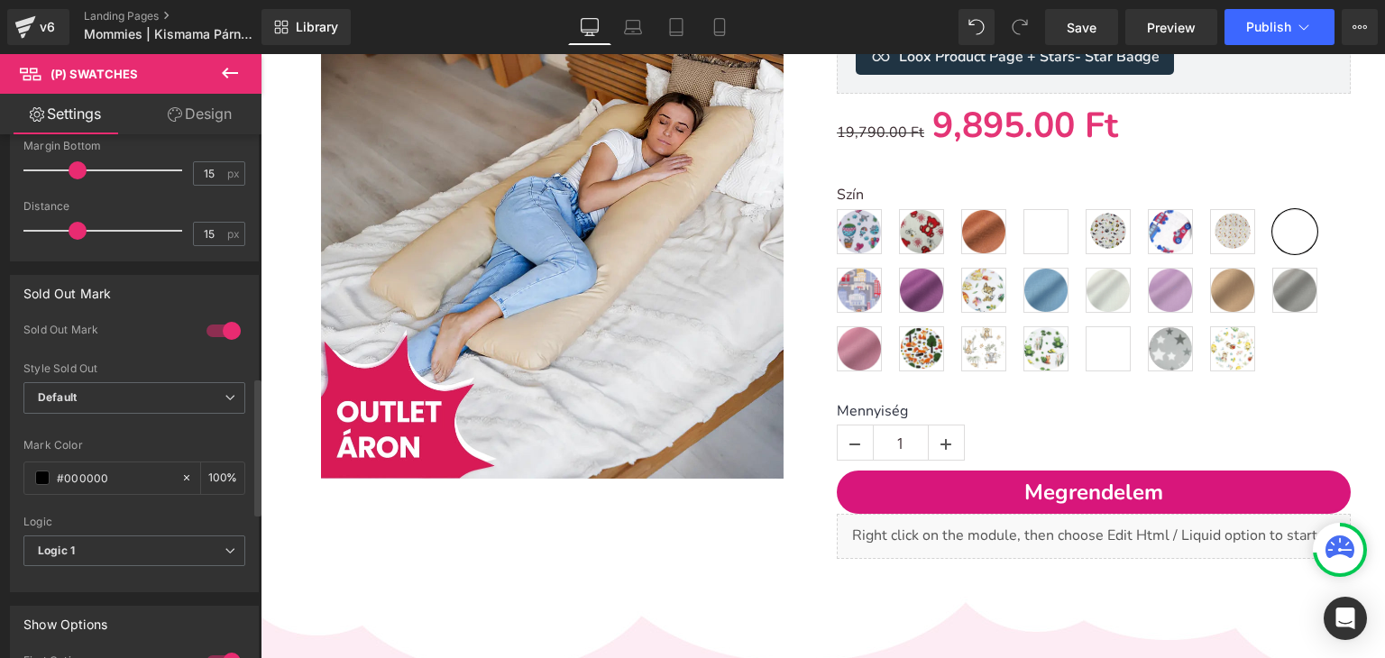
scroll to position [1082, 0]
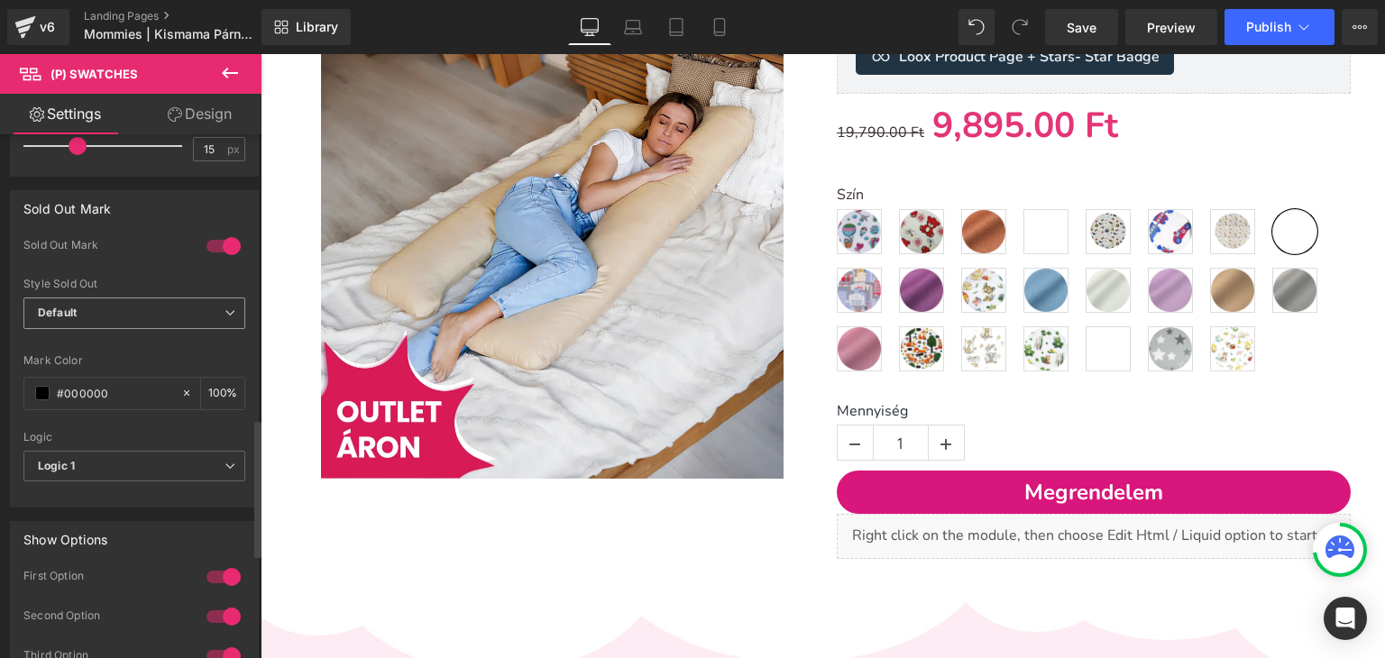
click at [115, 322] on span "Default" at bounding box center [134, 314] width 222 height 32
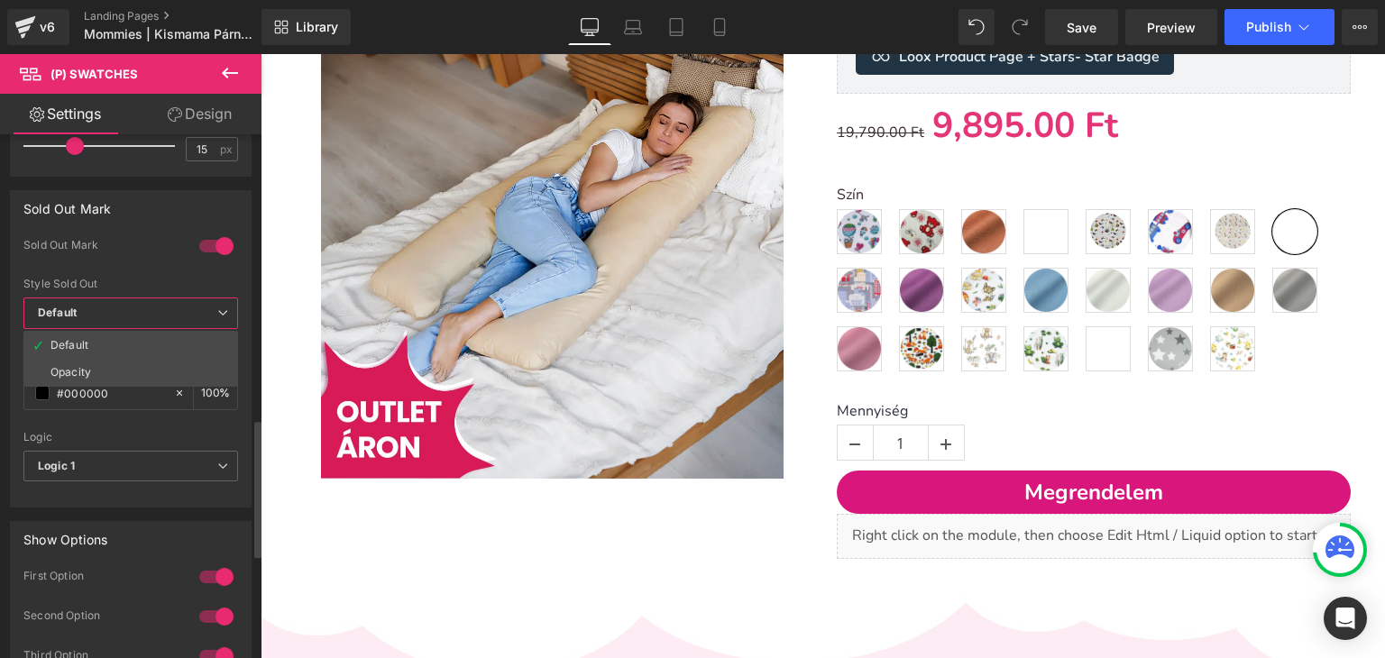
click at [117, 311] on span "Default" at bounding box center [130, 314] width 215 height 32
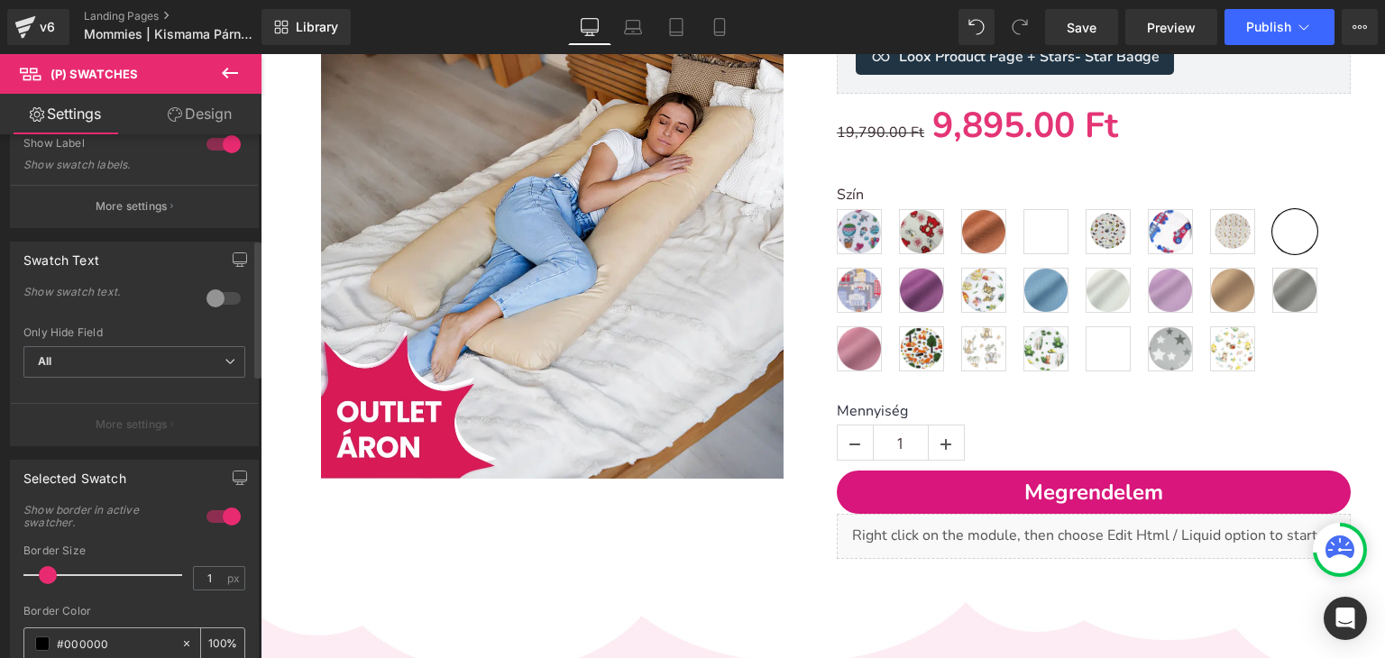
scroll to position [0, 0]
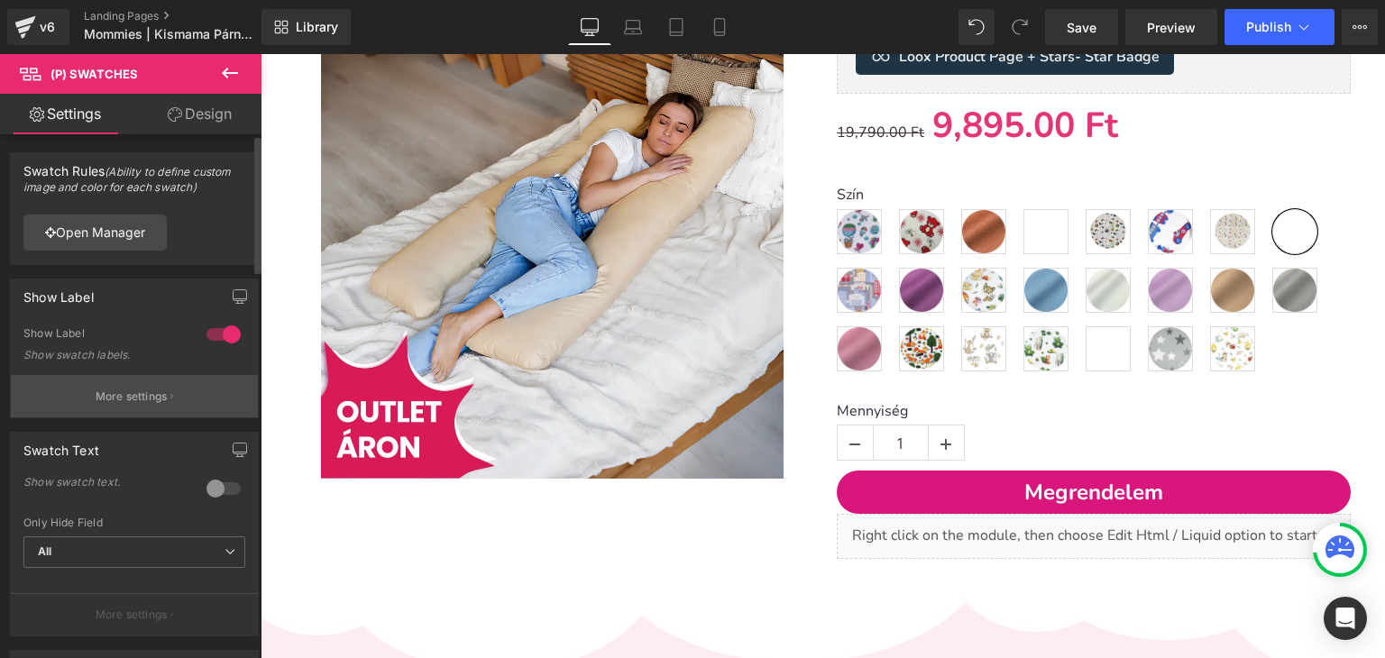
click at [139, 398] on p "More settings" at bounding box center [132, 397] width 72 height 16
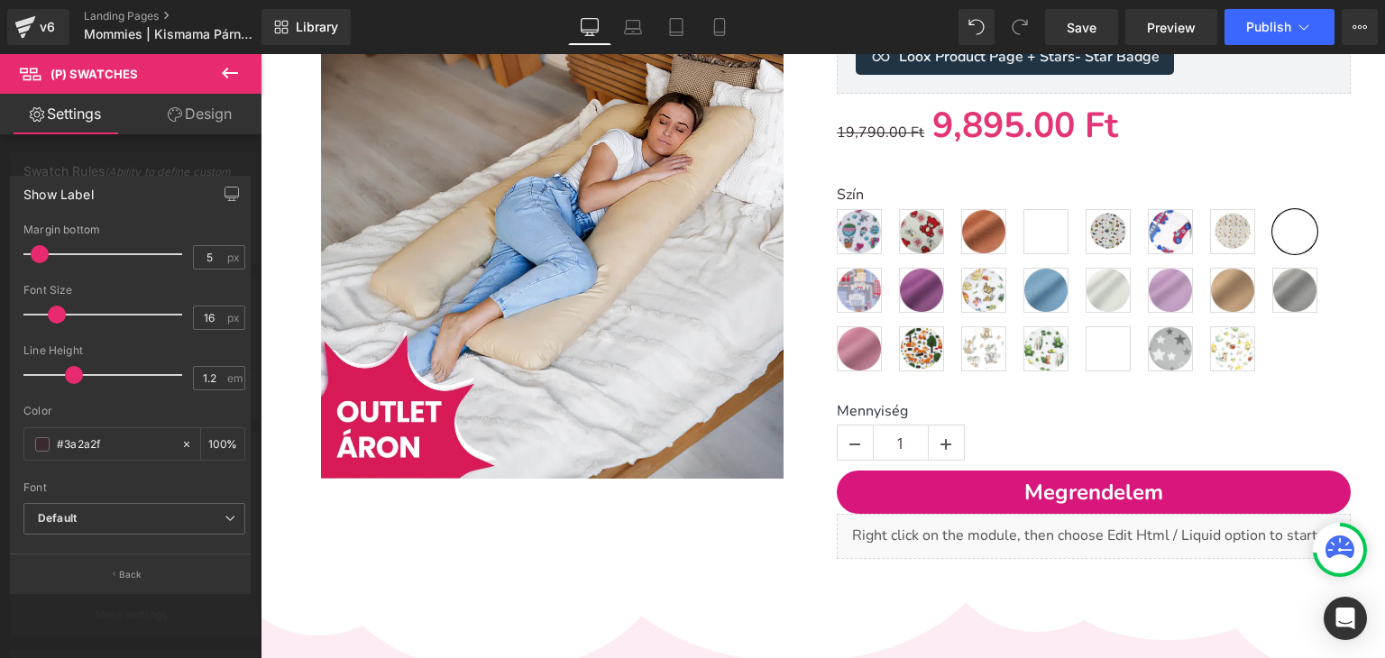
click at [144, 155] on div at bounding box center [130, 360] width 261 height 613
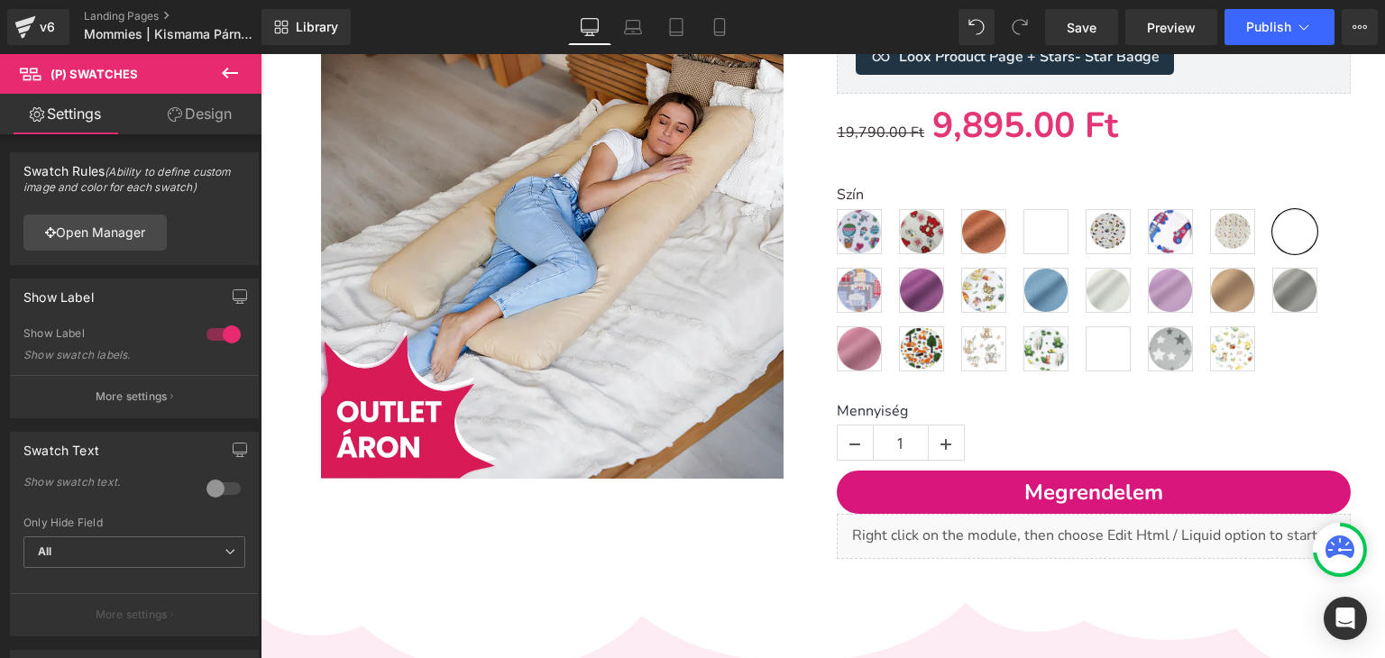
click at [187, 125] on link "Design" at bounding box center [199, 114] width 131 height 41
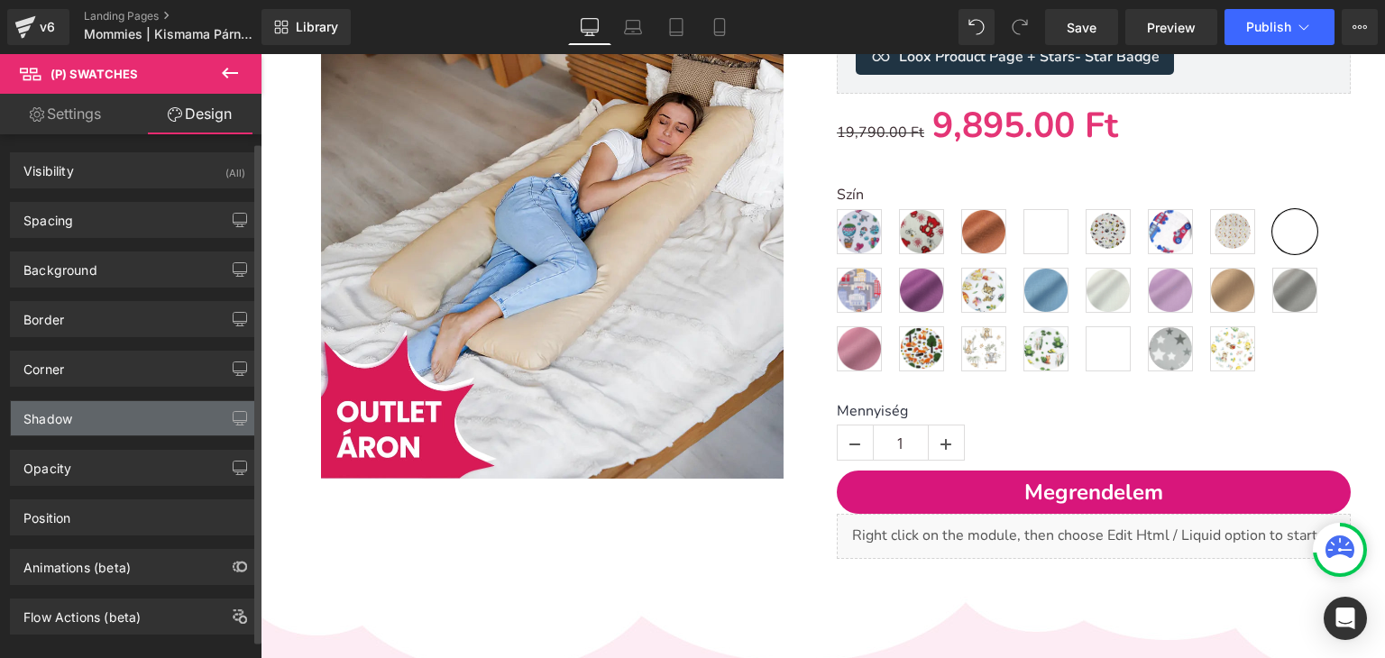
scroll to position [23, 0]
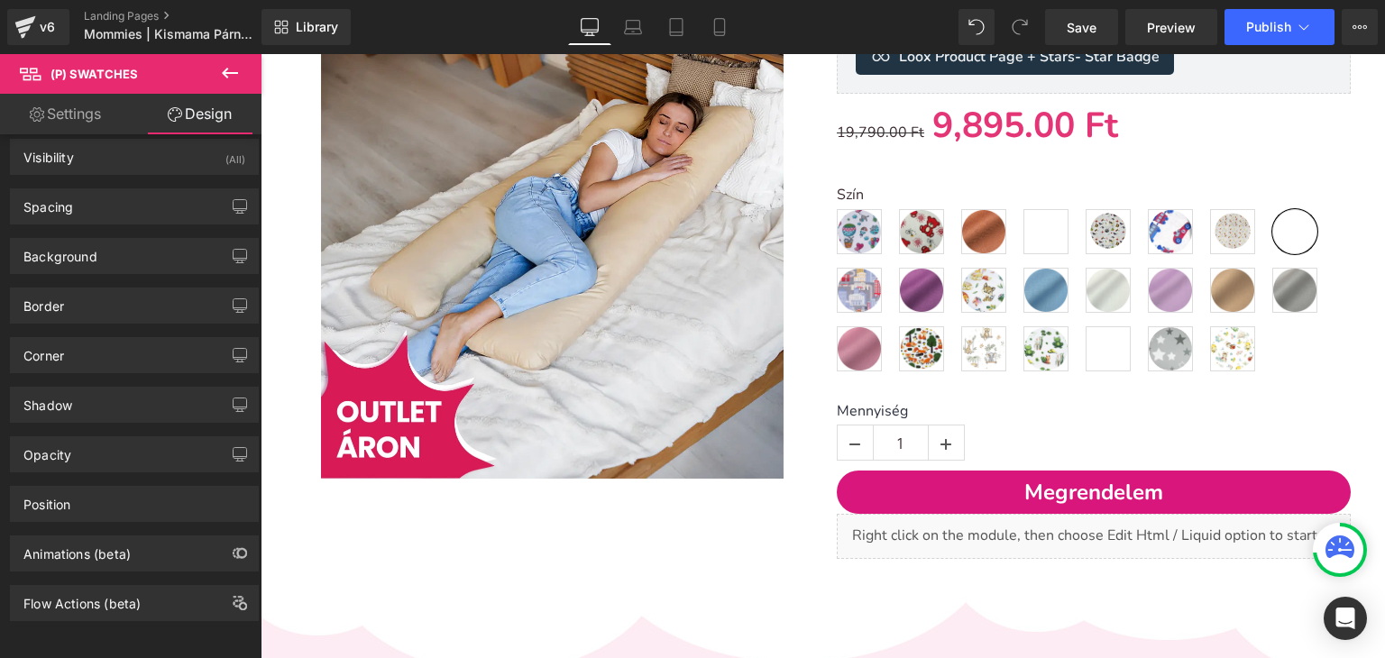
click at [53, 118] on link "Settings" at bounding box center [65, 114] width 131 height 41
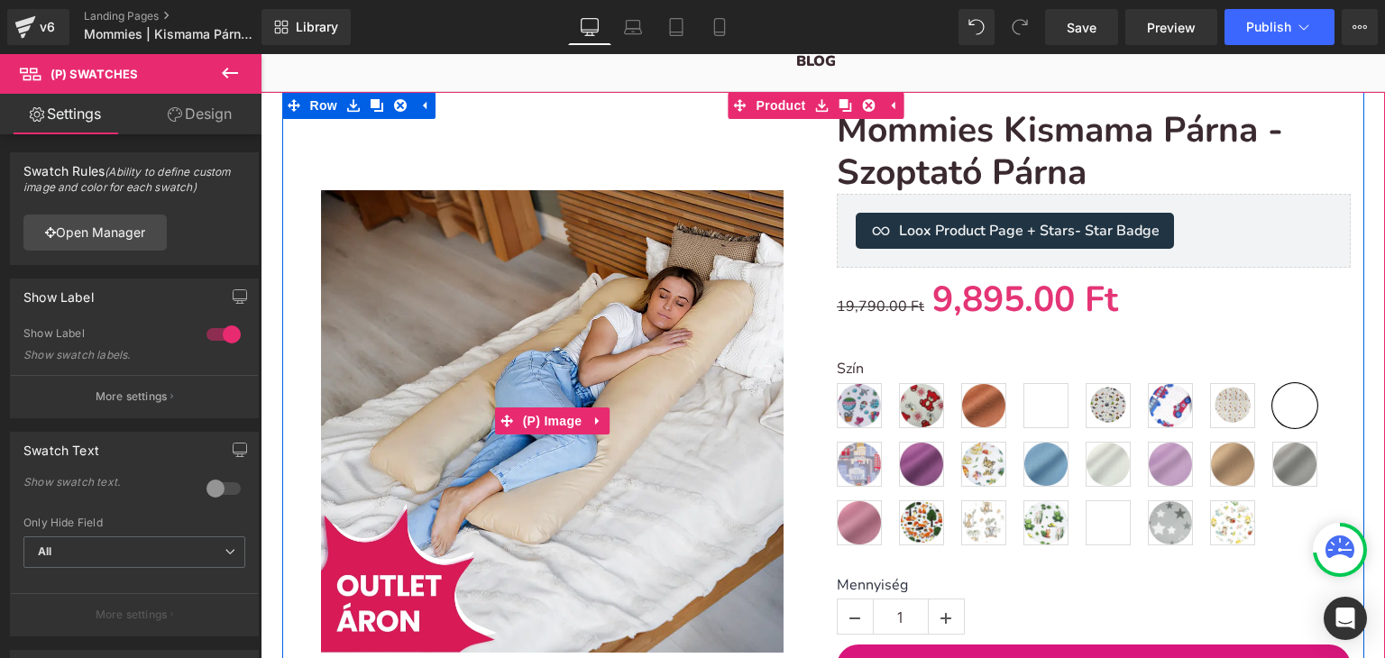
scroll to position [180, 0]
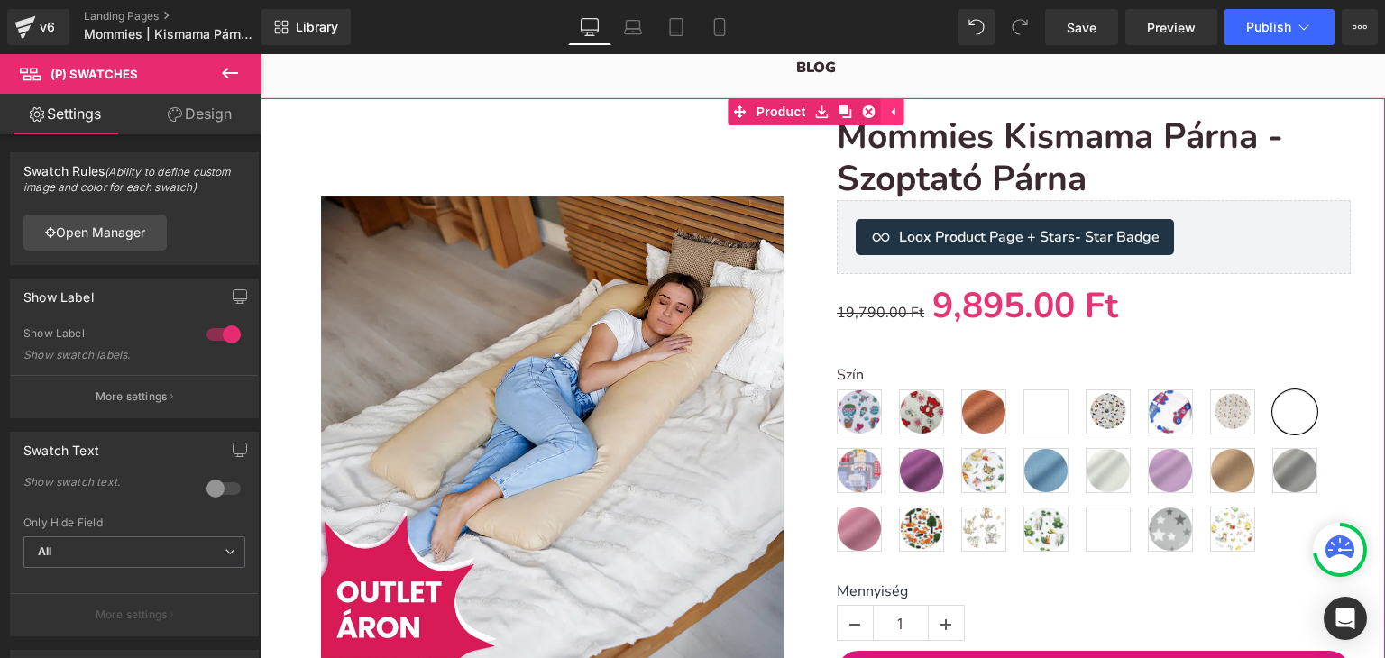
click at [890, 111] on icon at bounding box center [892, 112] width 13 height 14
click at [849, 111] on link at bounding box center [857, 111] width 23 height 27
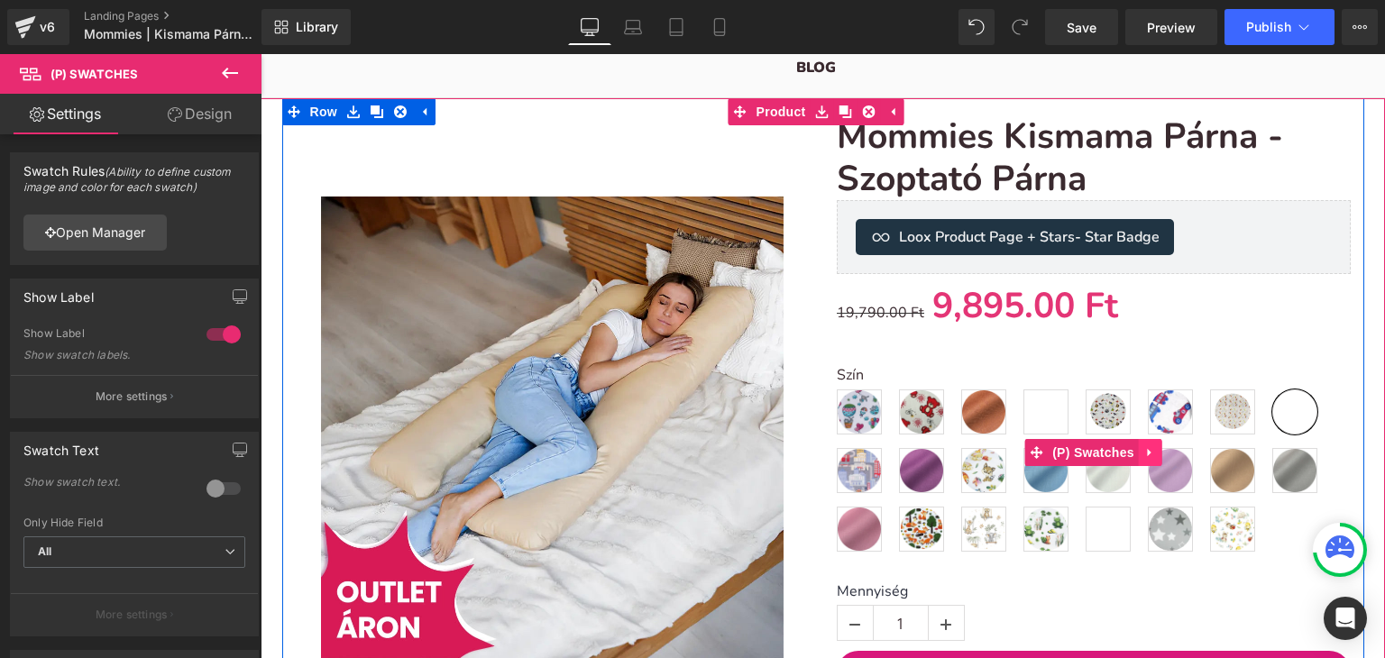
click at [1147, 459] on link at bounding box center [1150, 452] width 23 height 27
click at [999, 453] on div "Szín Mintás - Hőlégballon Mintás - Piros macis Egyszínű - csokoládé Mintás - Mo…" at bounding box center [1094, 452] width 514 height 225
click at [837, 385] on label "Szín" at bounding box center [1094, 378] width 514 height 22
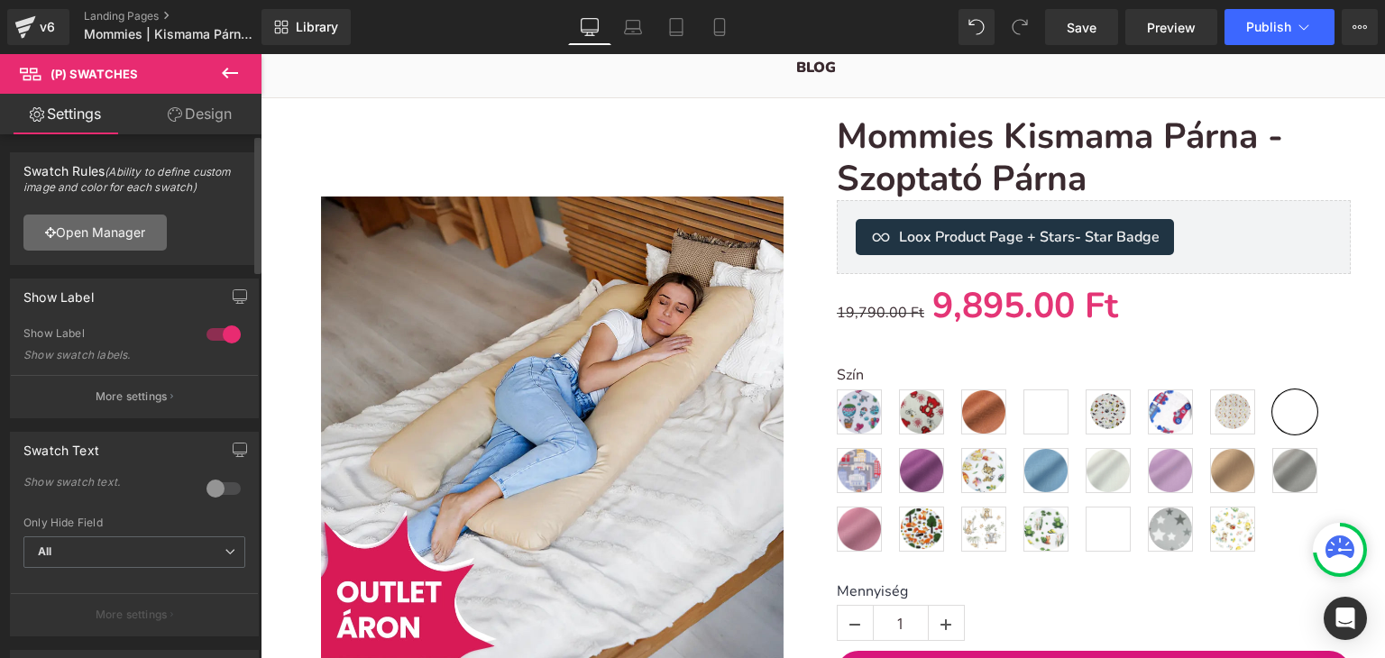
click at [108, 233] on link "Open Manager" at bounding box center [94, 233] width 143 height 36
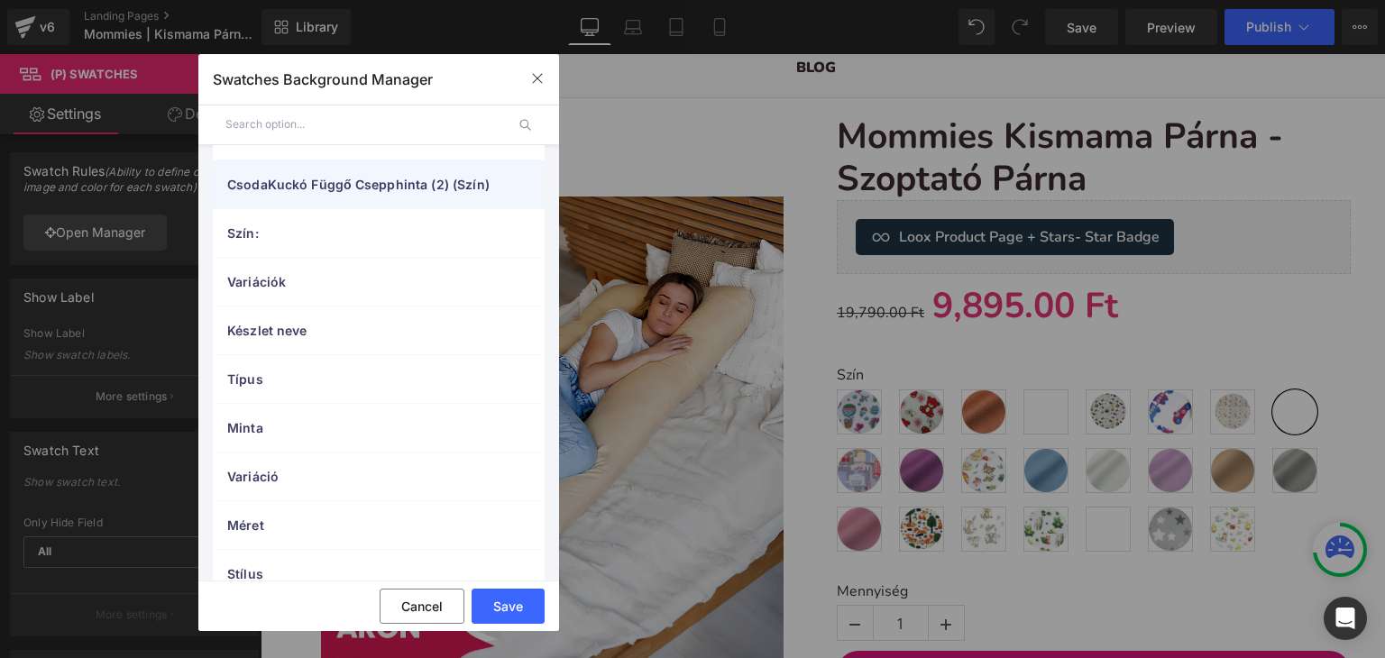
scroll to position [0, 0]
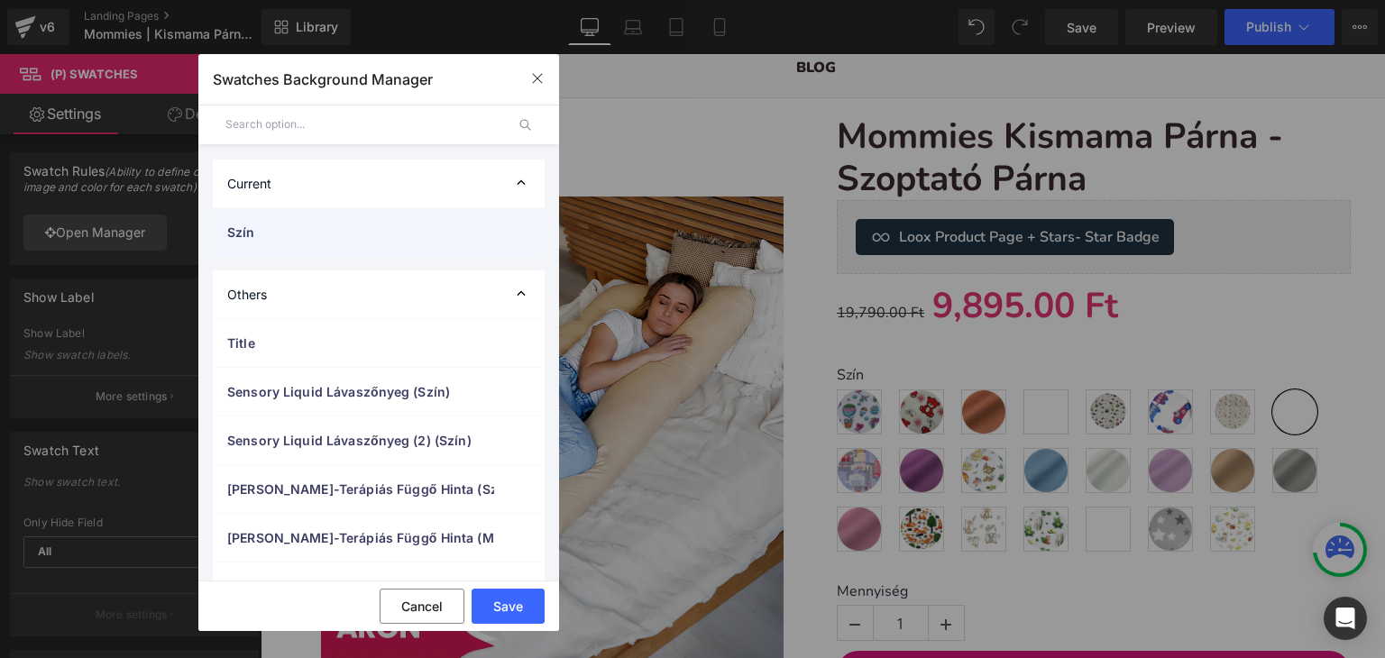
click at [350, 237] on span "Szín" at bounding box center [360, 232] width 267 height 19
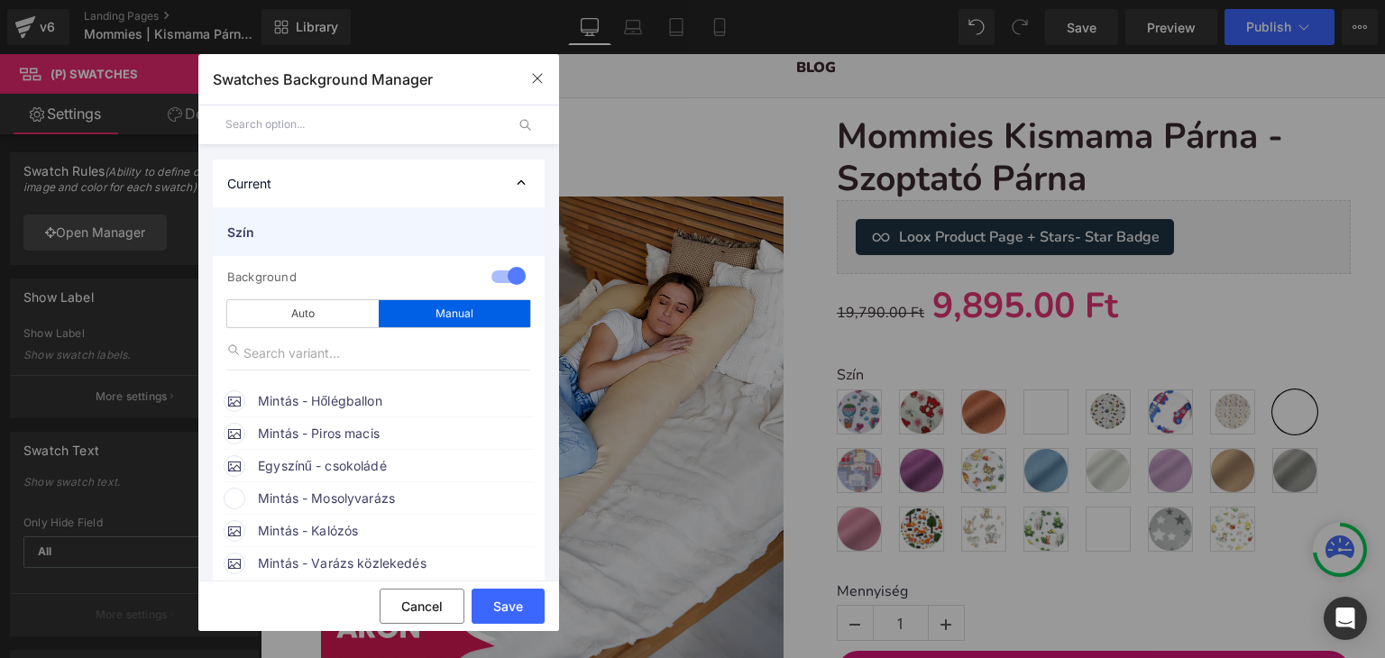
click at [350, 237] on span "Szín" at bounding box center [360, 232] width 267 height 19
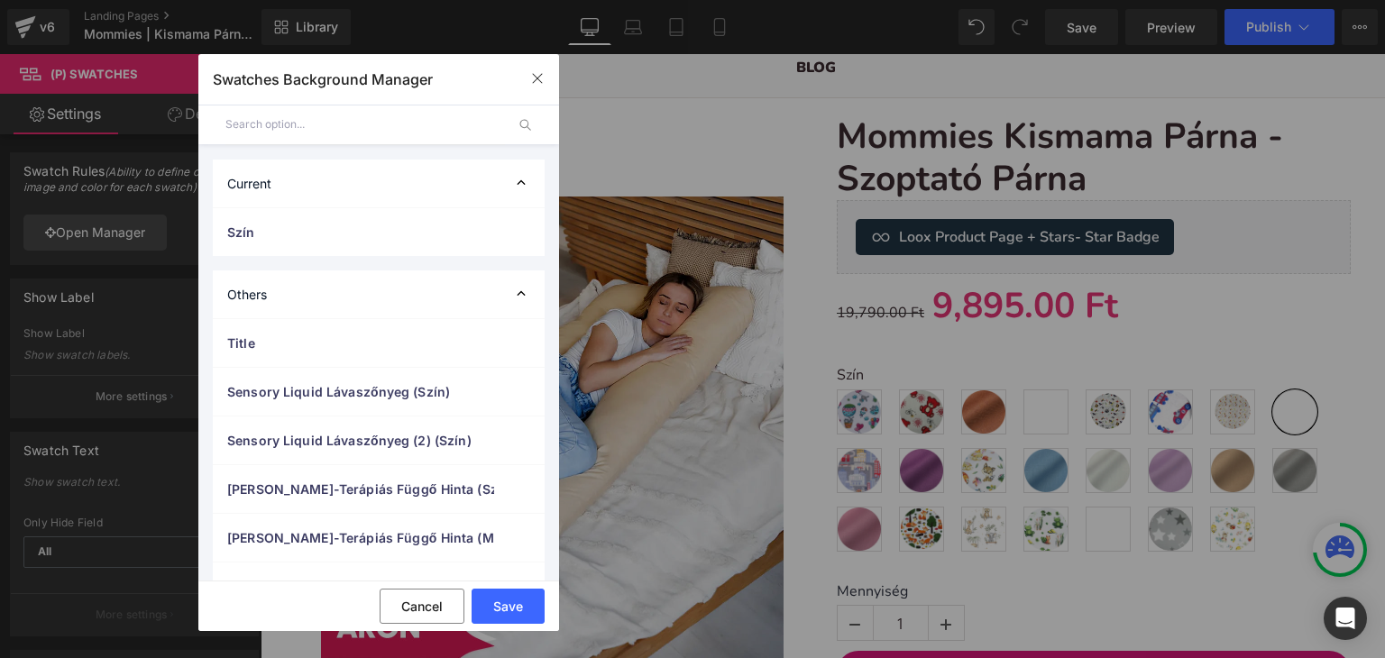
click at [361, 192] on div "Current" at bounding box center [379, 184] width 332 height 48
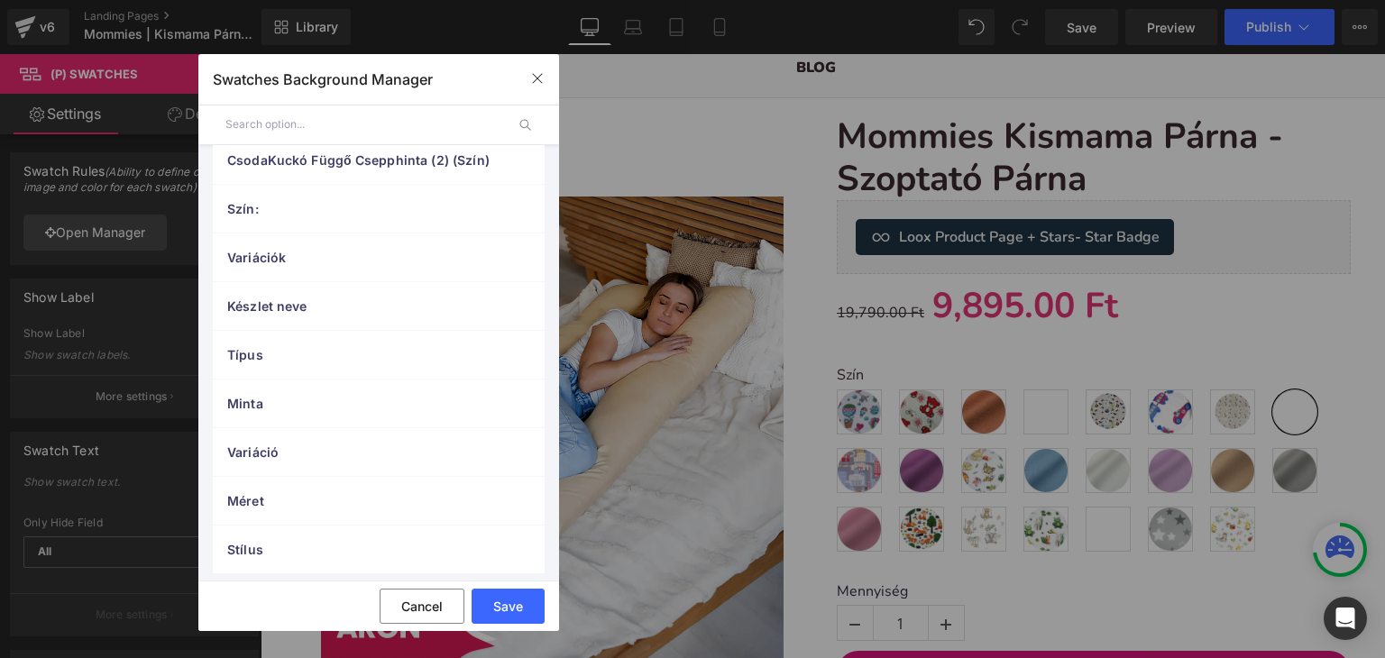
scroll to position [430, 0]
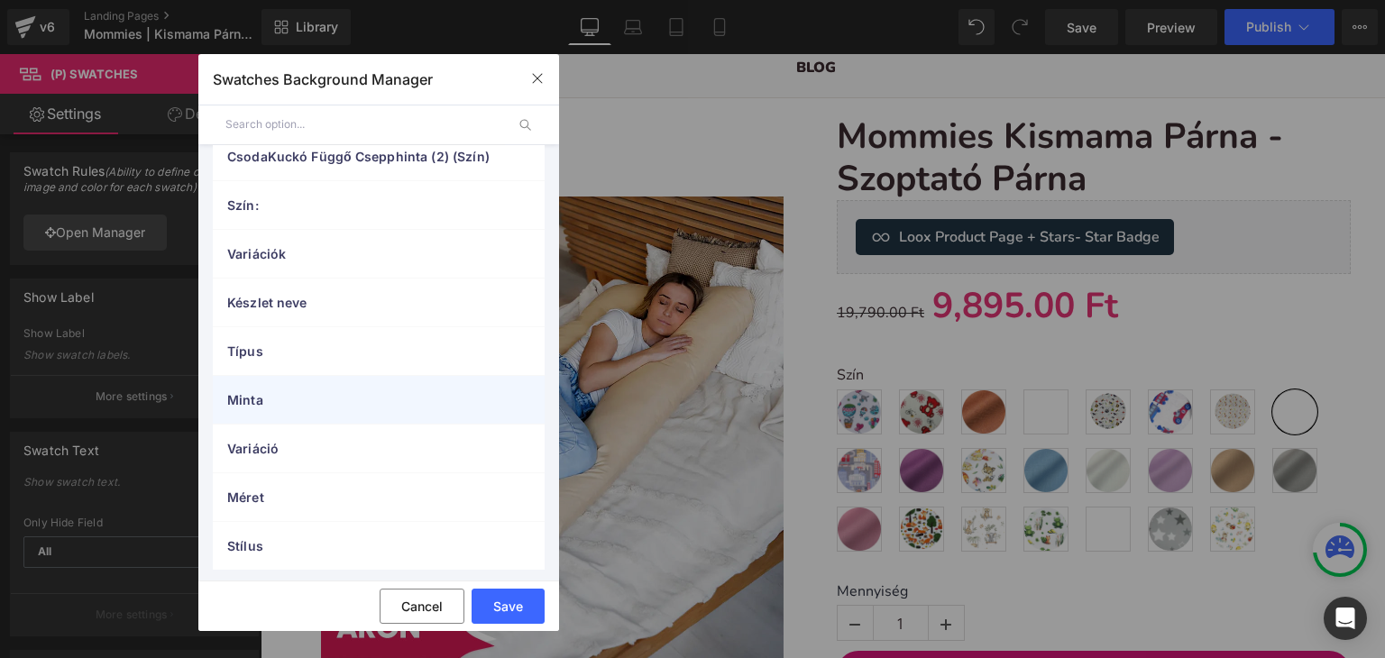
click at [304, 392] on span "Minta" at bounding box center [360, 399] width 267 height 19
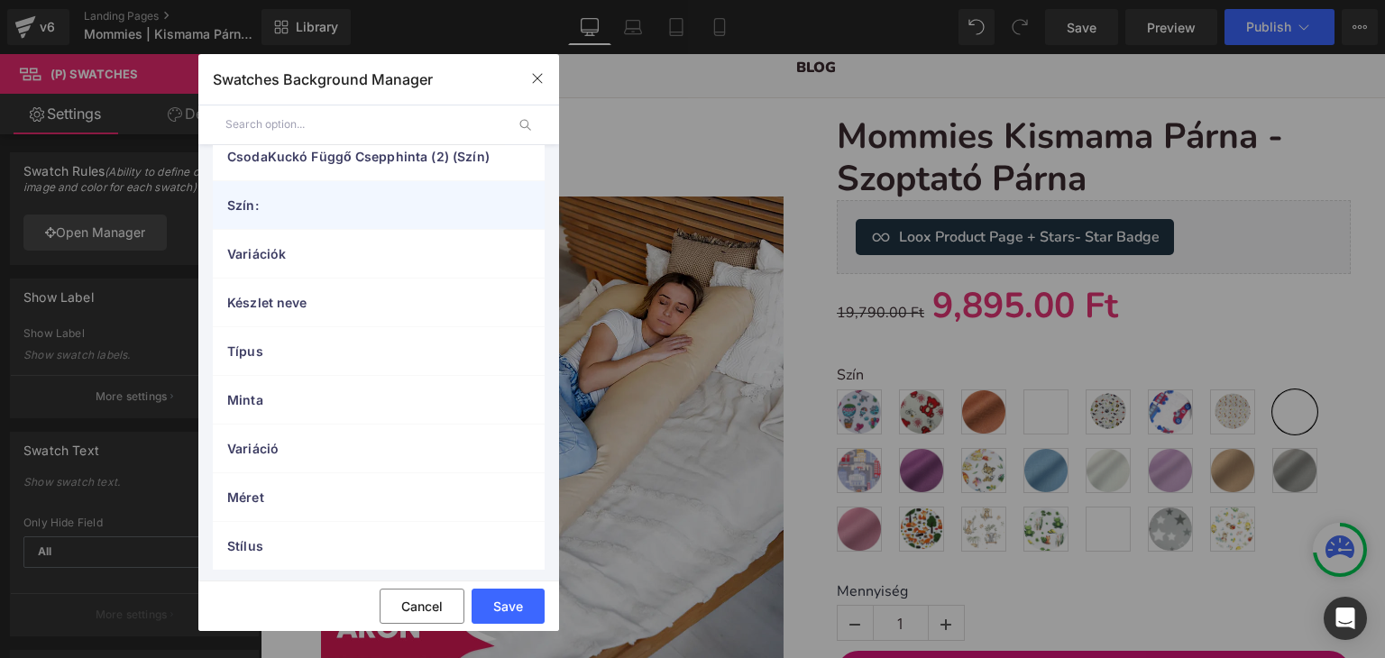
click at [300, 209] on span "Szín:" at bounding box center [360, 205] width 267 height 19
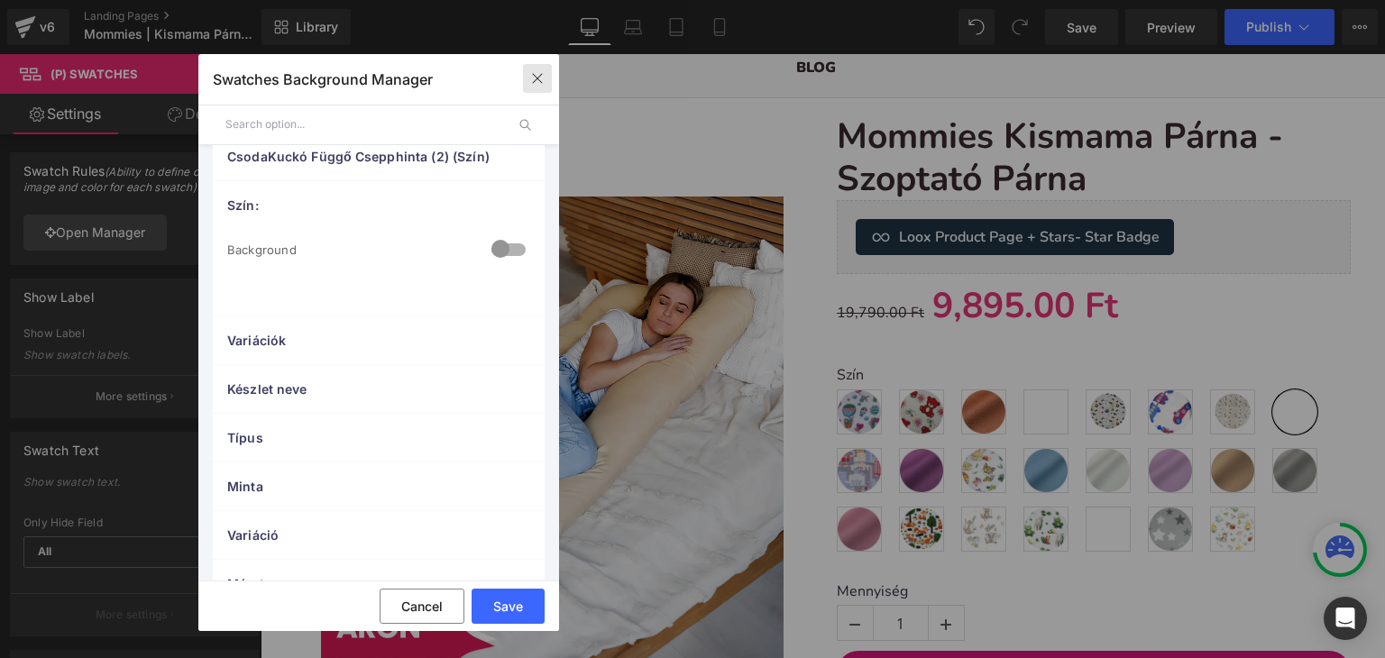
click at [525, 84] on button "button" at bounding box center [537, 78] width 29 height 29
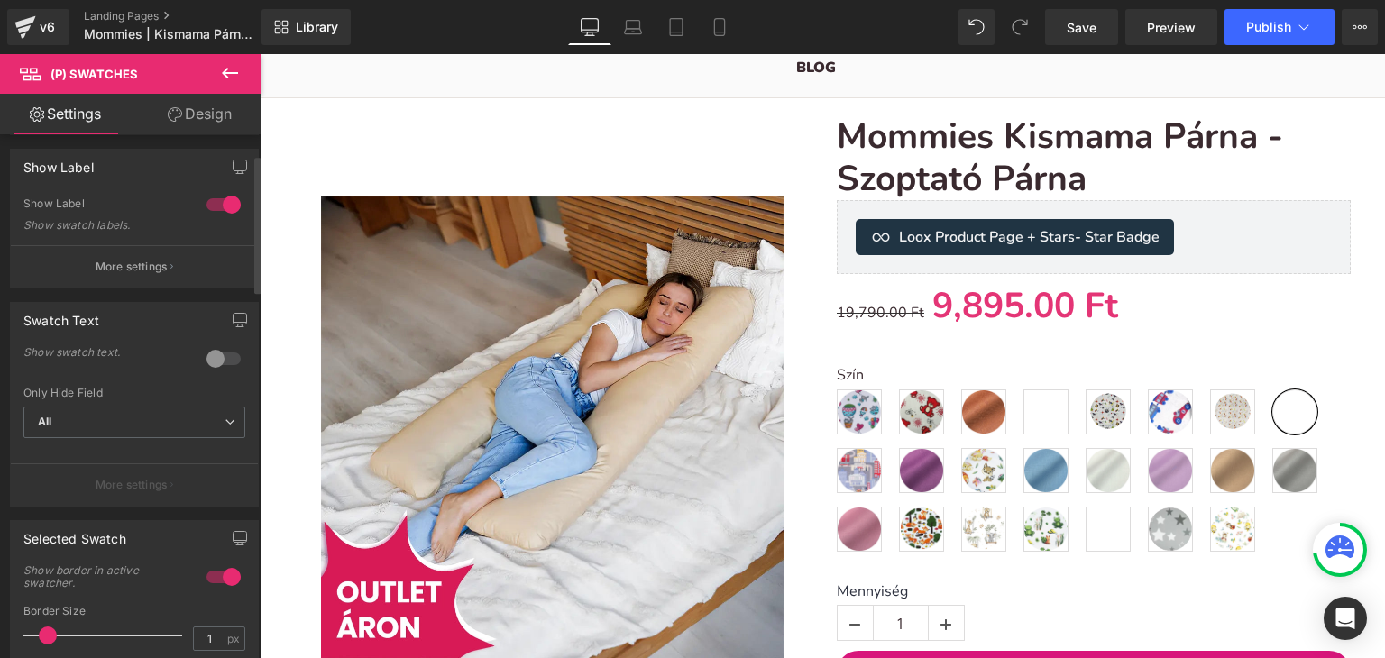
scroll to position [180, 0]
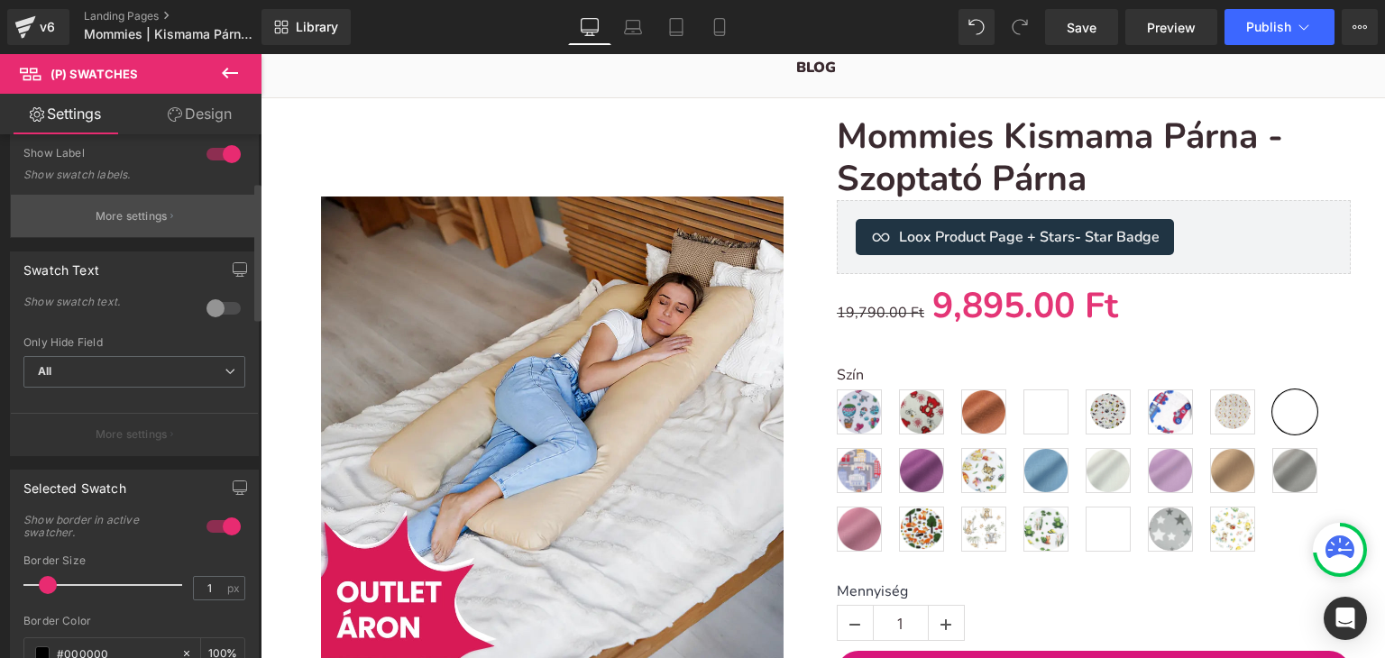
click at [109, 206] on button "More settings" at bounding box center [134, 216] width 247 height 42
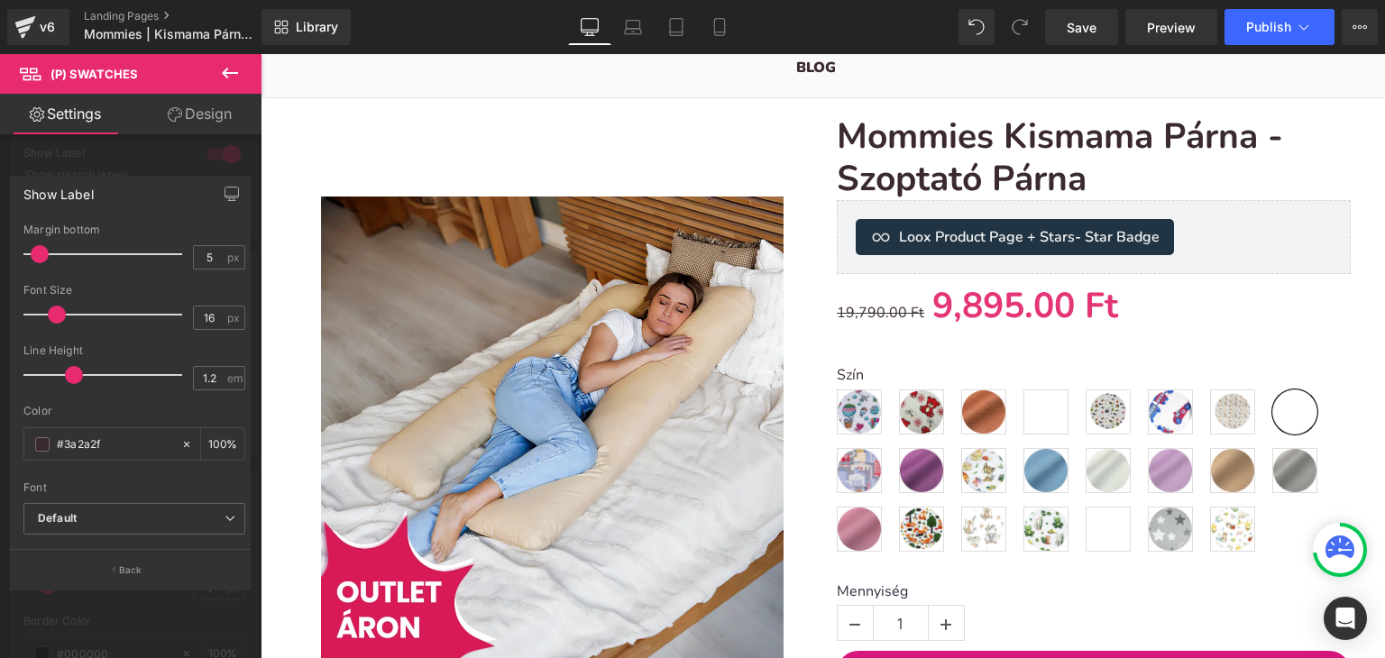
click at [142, 154] on div at bounding box center [130, 360] width 261 height 613
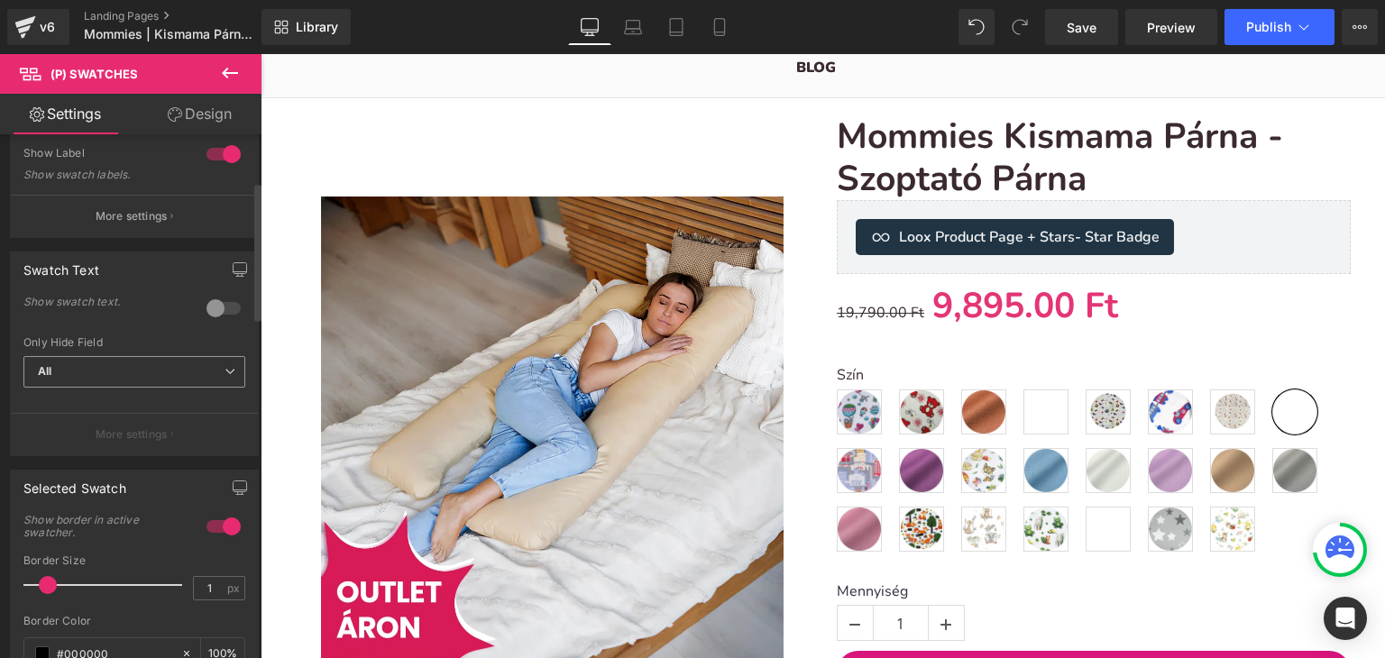
click at [85, 369] on span "All" at bounding box center [134, 372] width 222 height 32
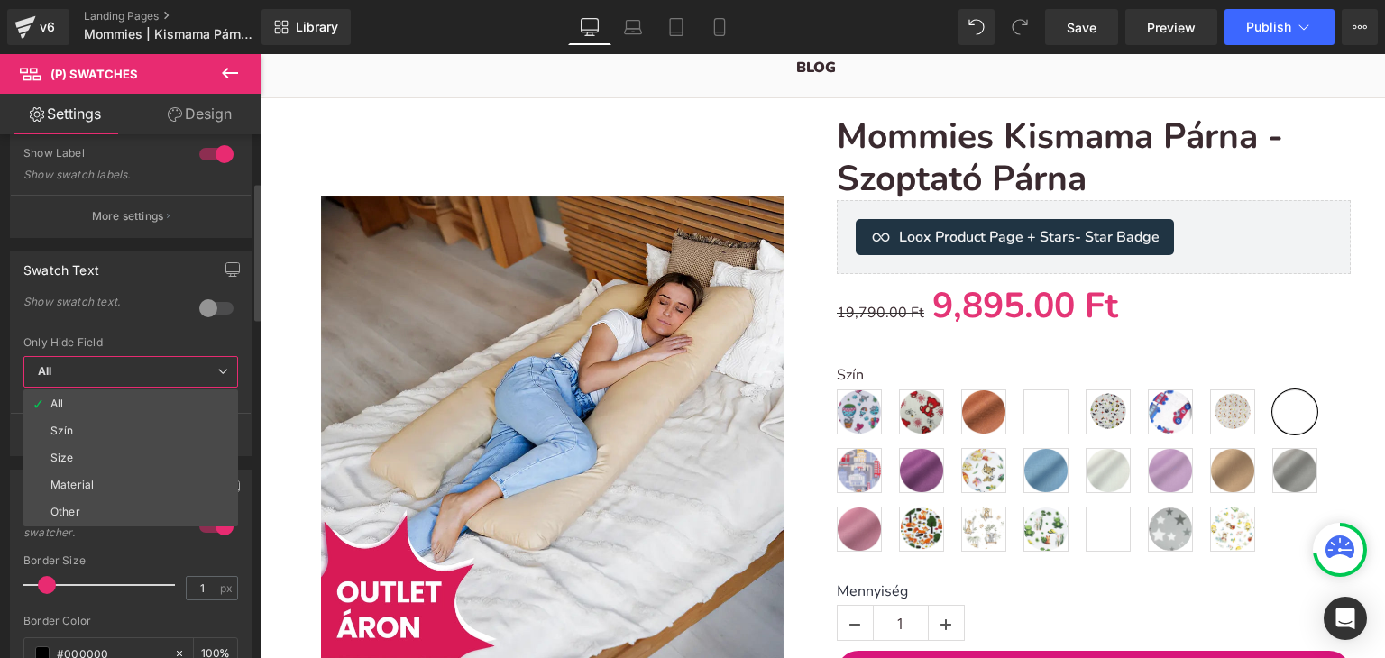
click at [85, 369] on span "All" at bounding box center [130, 372] width 215 height 32
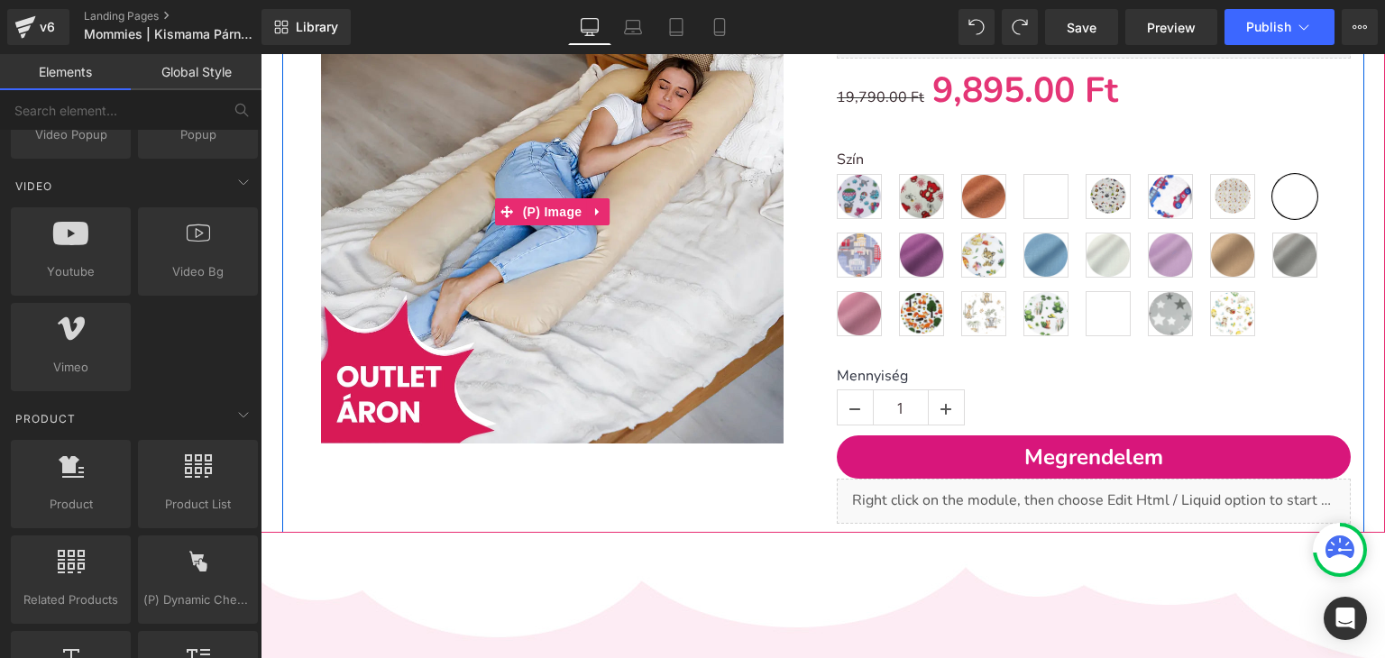
scroll to position [347, 0]
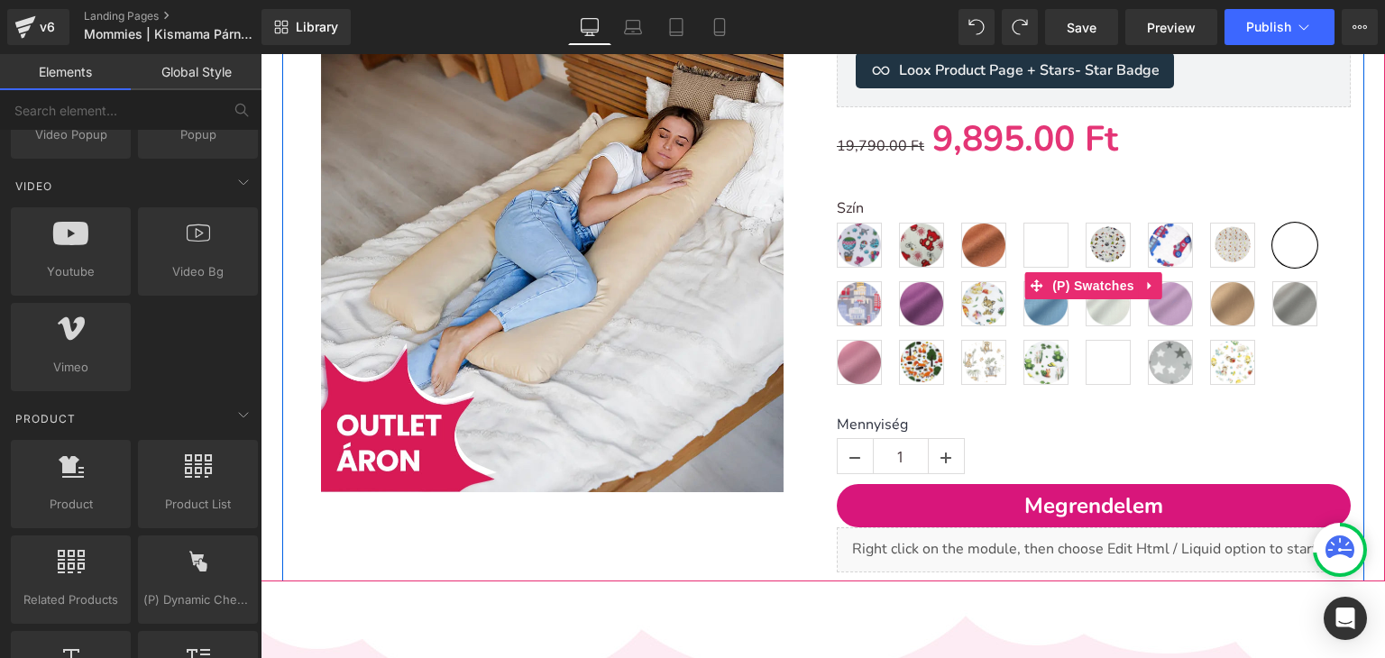
click at [1247, 359] on span "Mintás - Méhecskés" at bounding box center [1232, 362] width 45 height 45
click at [1264, 360] on div "Szín Mintás - Hőlégballon Mintás - Piros macis Egyszínű - csokoládé Mintás - Mo…" at bounding box center [1094, 298] width 514 height 197
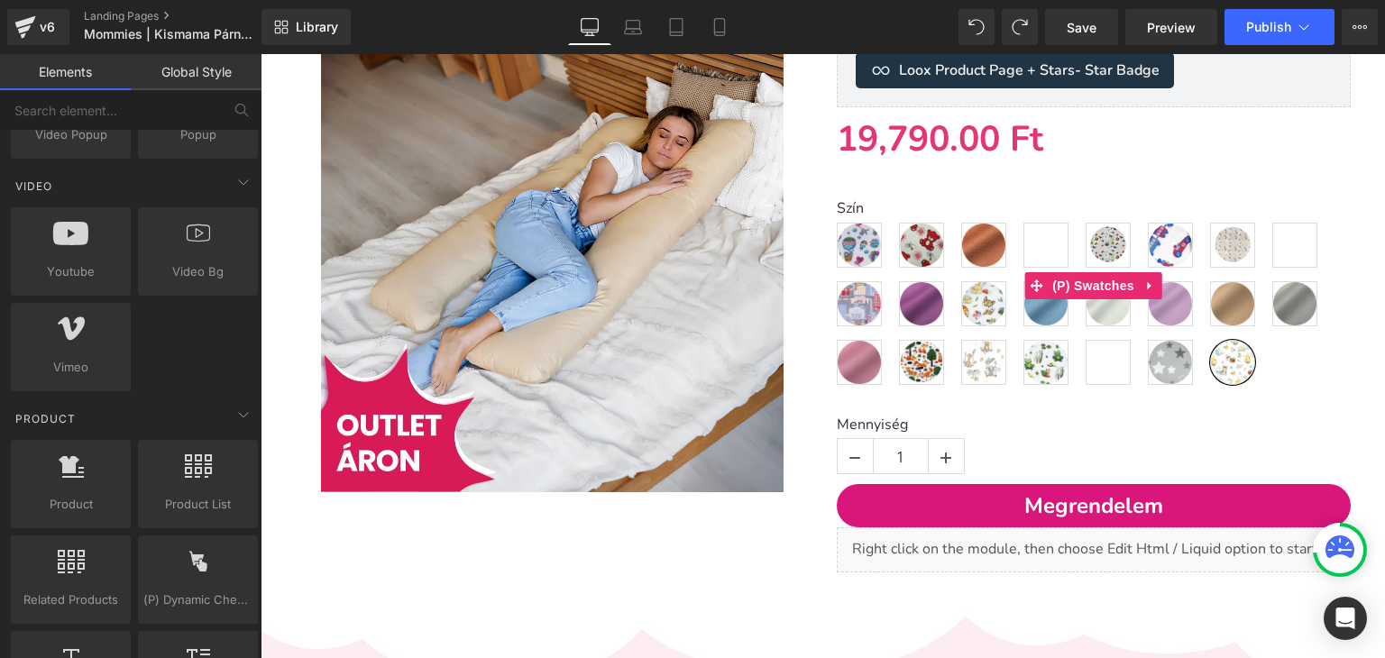
scroll to position [460, 0]
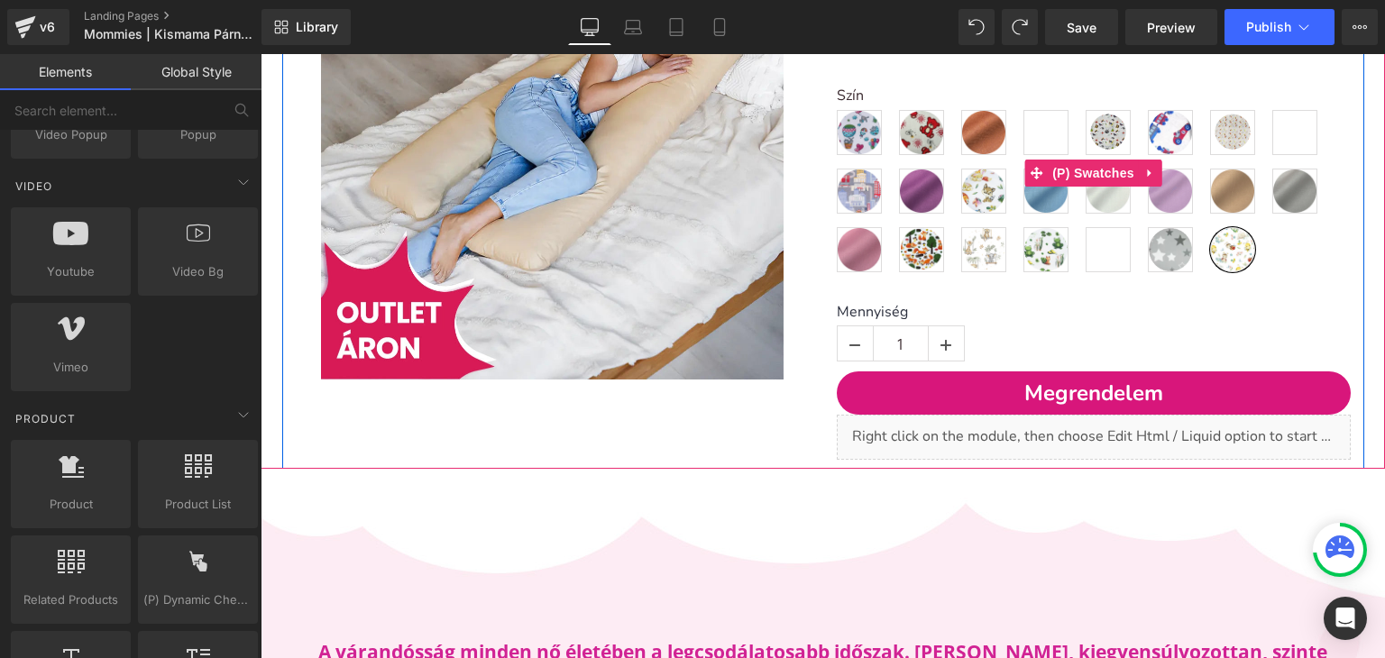
click at [1270, 257] on div "Szín Mintás - Hőlégballon Mintás - Piros macis Egyszínű - csokoládé Mintás - Mo…" at bounding box center [1094, 185] width 514 height 197
click at [857, 97] on label "Szín" at bounding box center [1094, 98] width 514 height 22
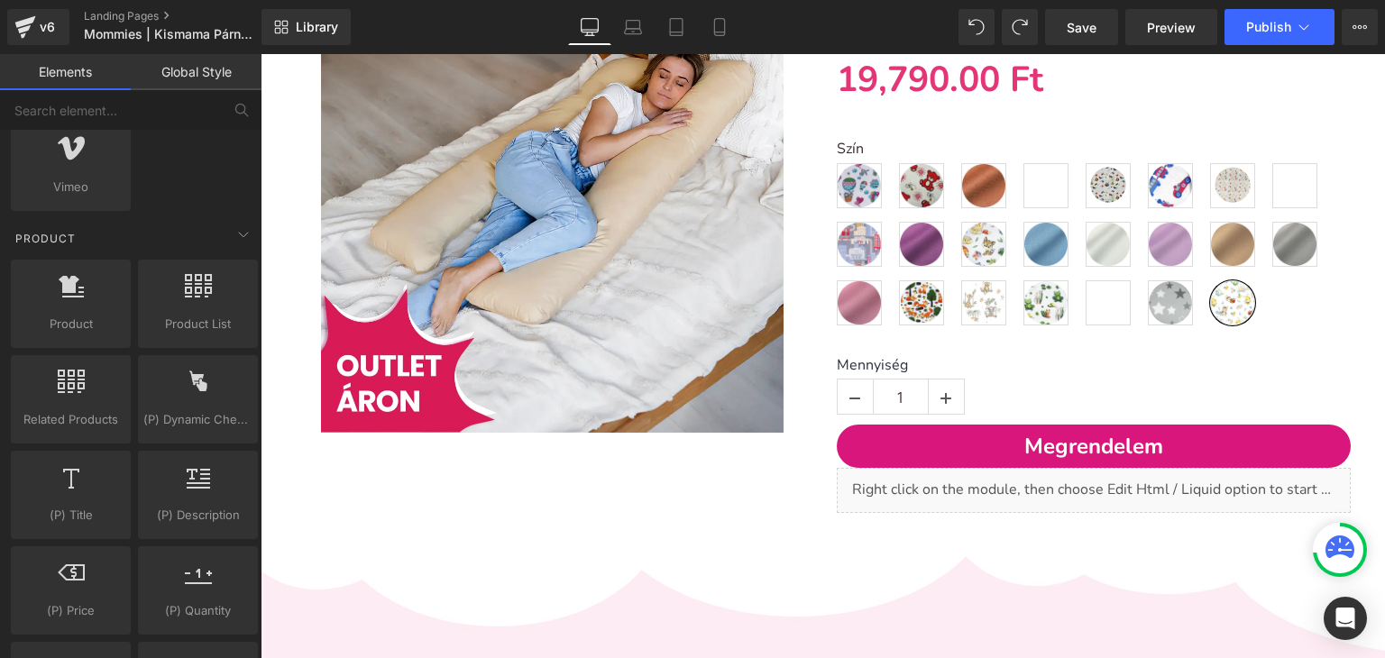
scroll to position [189, 0]
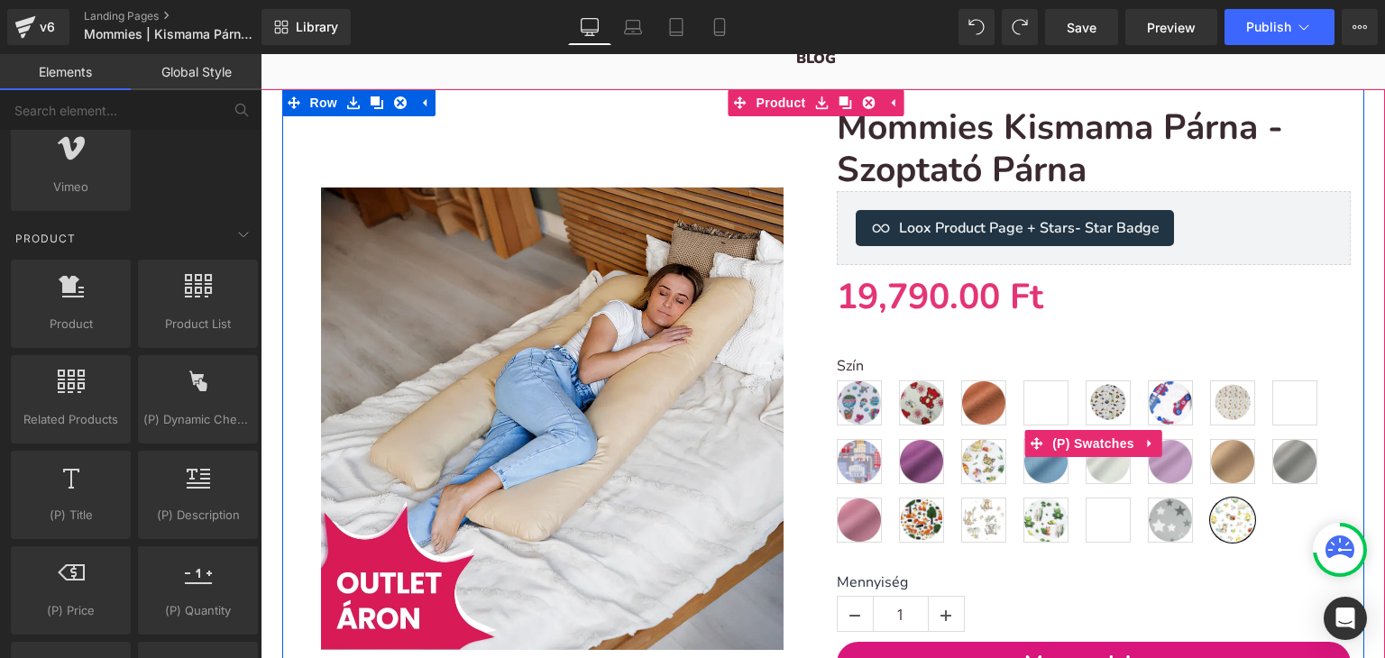
click at [848, 371] on label "Szín" at bounding box center [1094, 369] width 514 height 22
click at [1147, 452] on link at bounding box center [1150, 443] width 23 height 27
click at [1048, 445] on span "(P) Swatches" at bounding box center [1093, 444] width 91 height 27
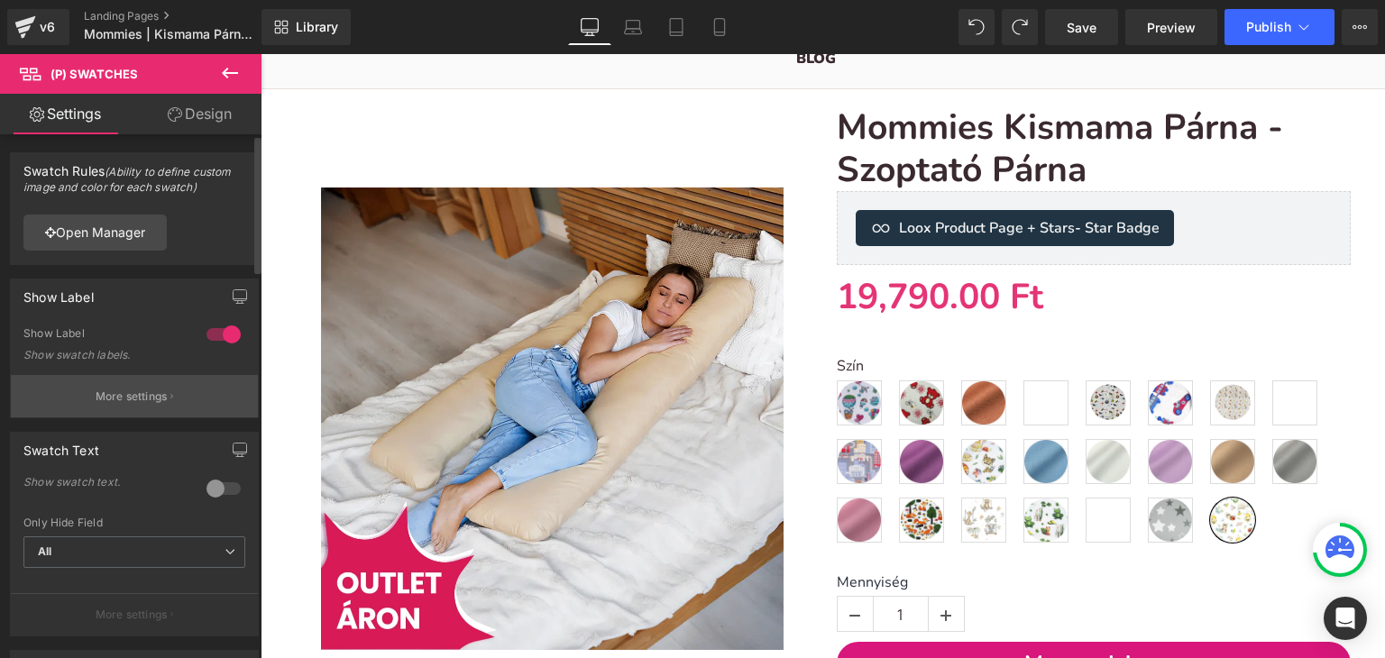
click at [137, 393] on p "More settings" at bounding box center [132, 397] width 72 height 16
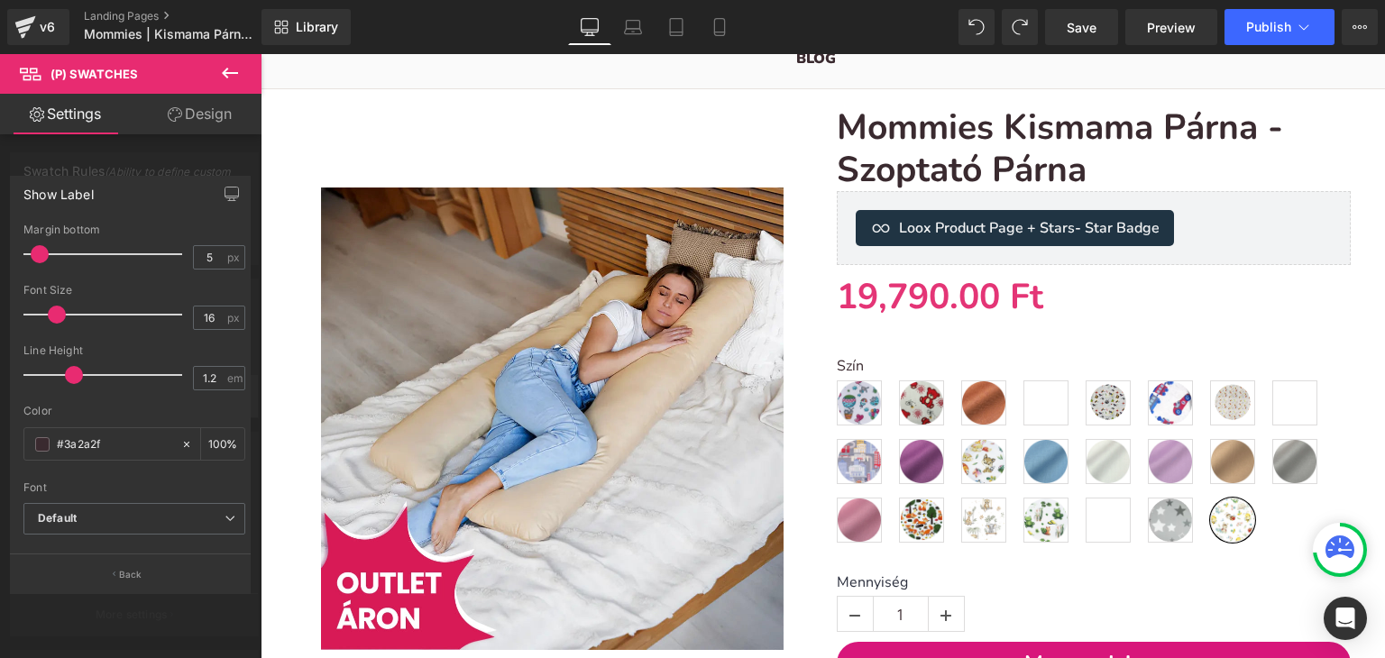
scroll to position [7, 0]
click at [130, 589] on button "Back" at bounding box center [130, 574] width 241 height 41
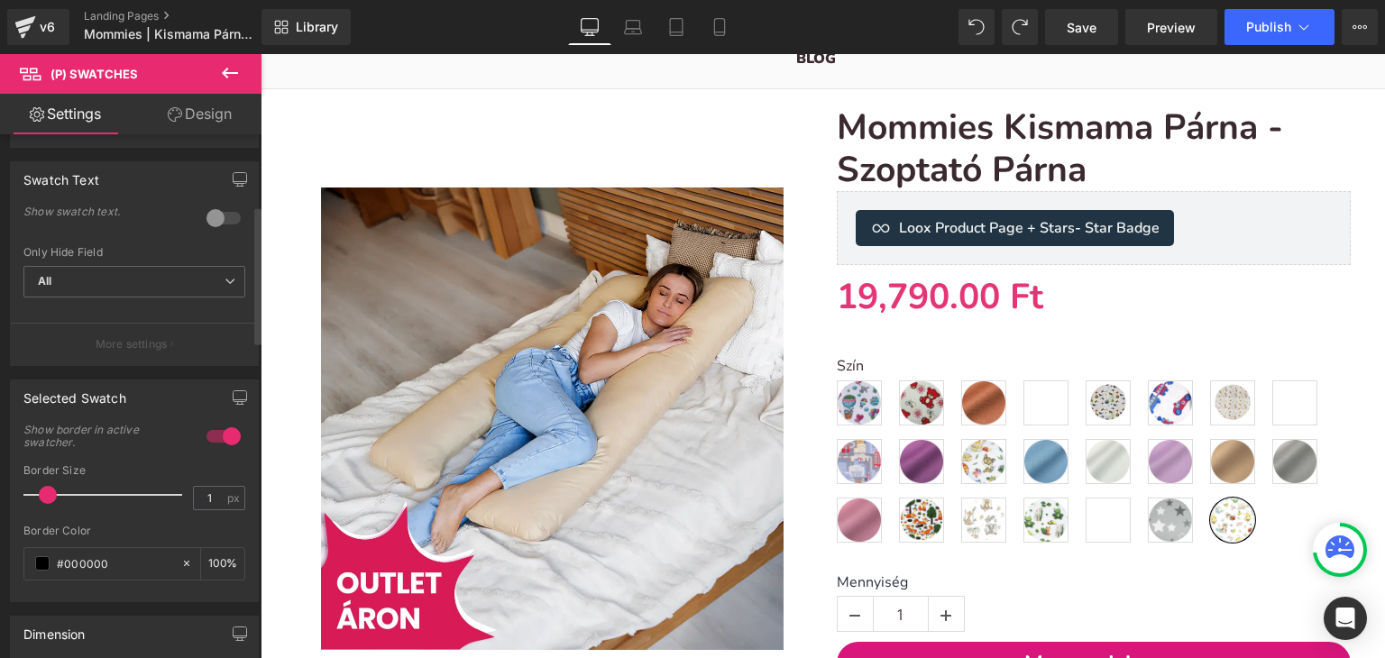
scroll to position [0, 0]
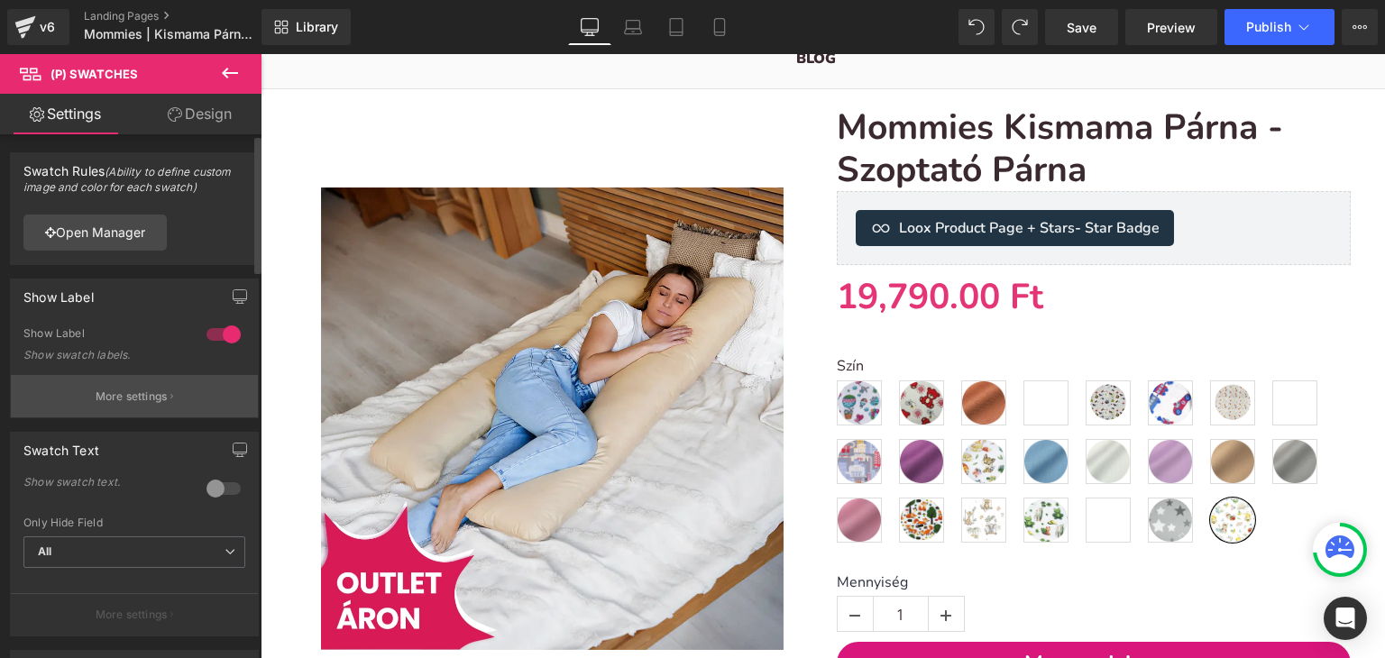
click at [137, 400] on p "More settings" at bounding box center [132, 397] width 72 height 16
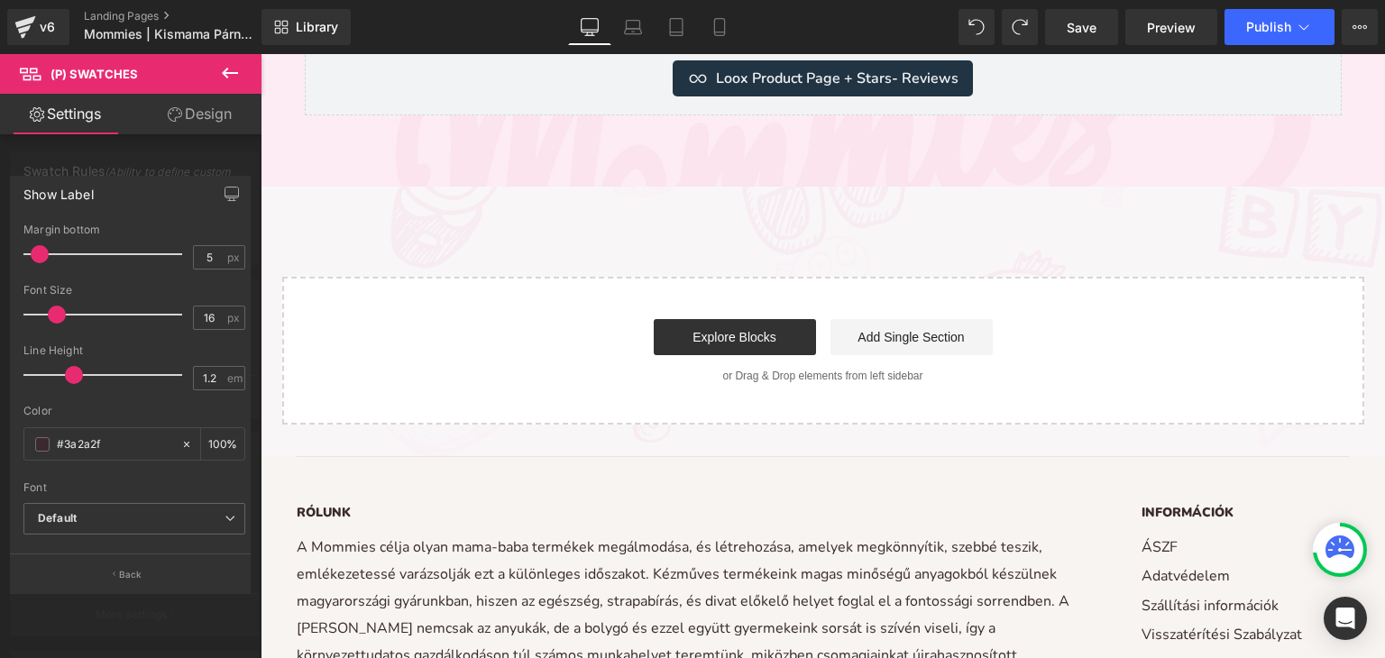
scroll to position [6426, 0]
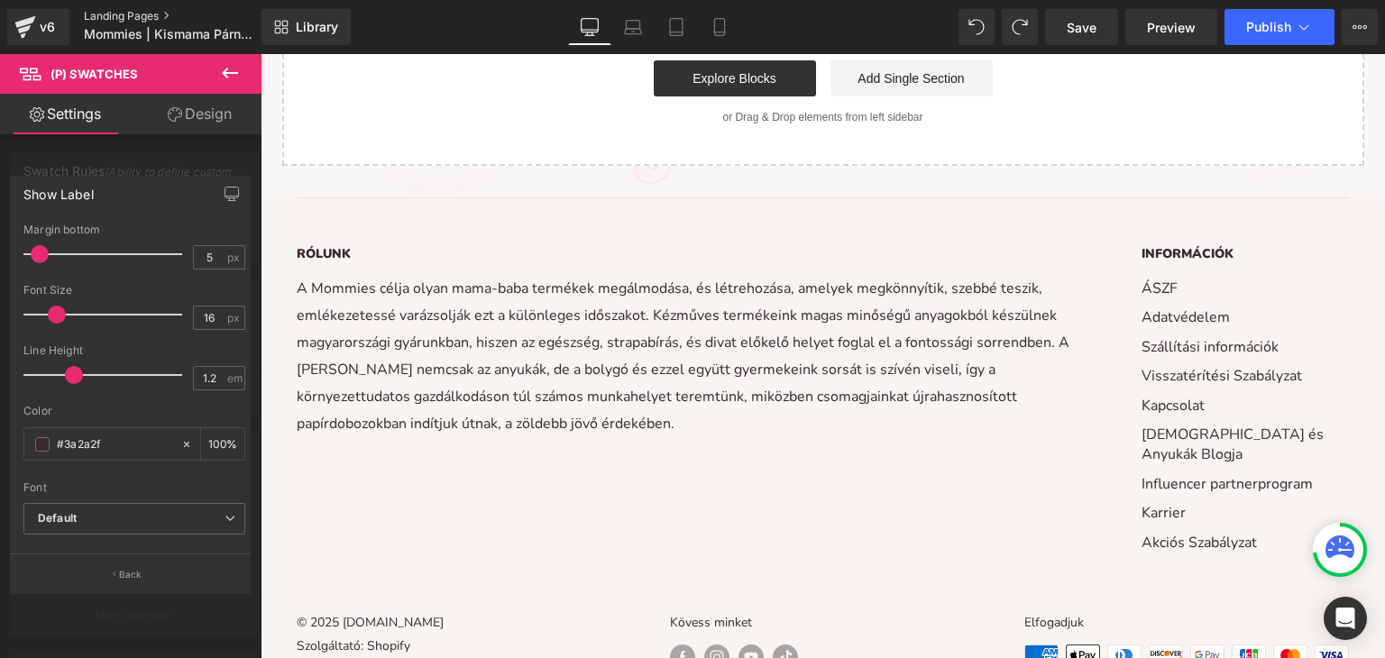
click at [95, 12] on link "Landing Pages" at bounding box center [187, 16] width 207 height 14
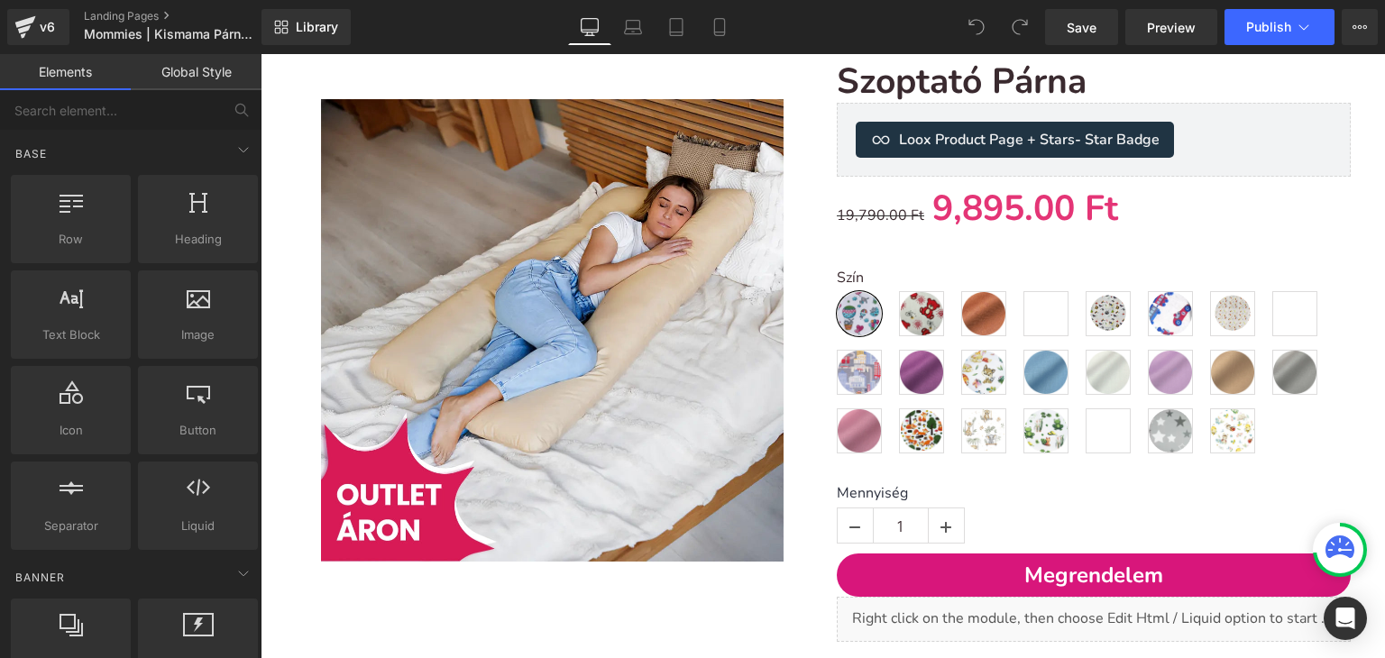
scroll to position [270, 0]
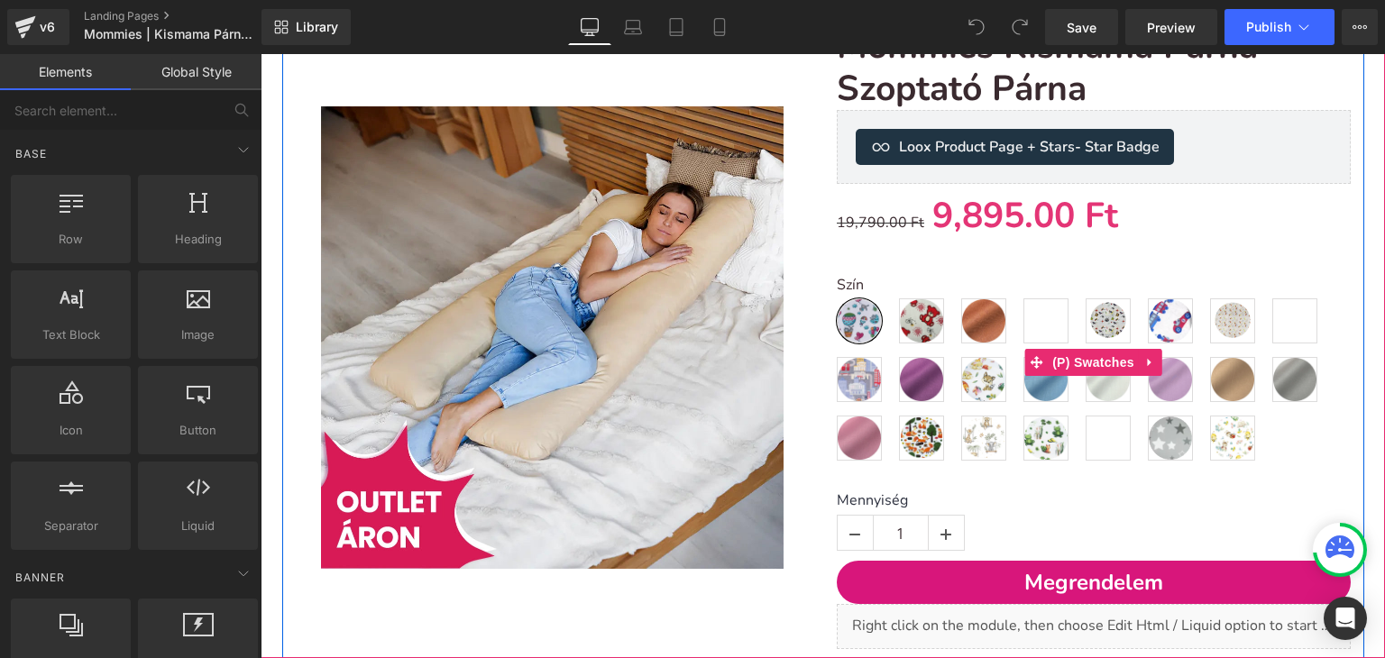
click at [1041, 322] on span "Mintás - Mosolyvarázs" at bounding box center [1045, 320] width 45 height 45
click at [1096, 445] on span "Mintás - Csillagos - kék" at bounding box center [1108, 438] width 45 height 45
click at [1040, 329] on span "Mintás - Mosolyvarázs" at bounding box center [1045, 320] width 45 height 45
click at [1093, 436] on span "Mintás - Csillagos - kék" at bounding box center [1108, 438] width 45 height 45
click at [1033, 325] on span "Mintás - Mosolyvarázs" at bounding box center [1045, 320] width 45 height 45
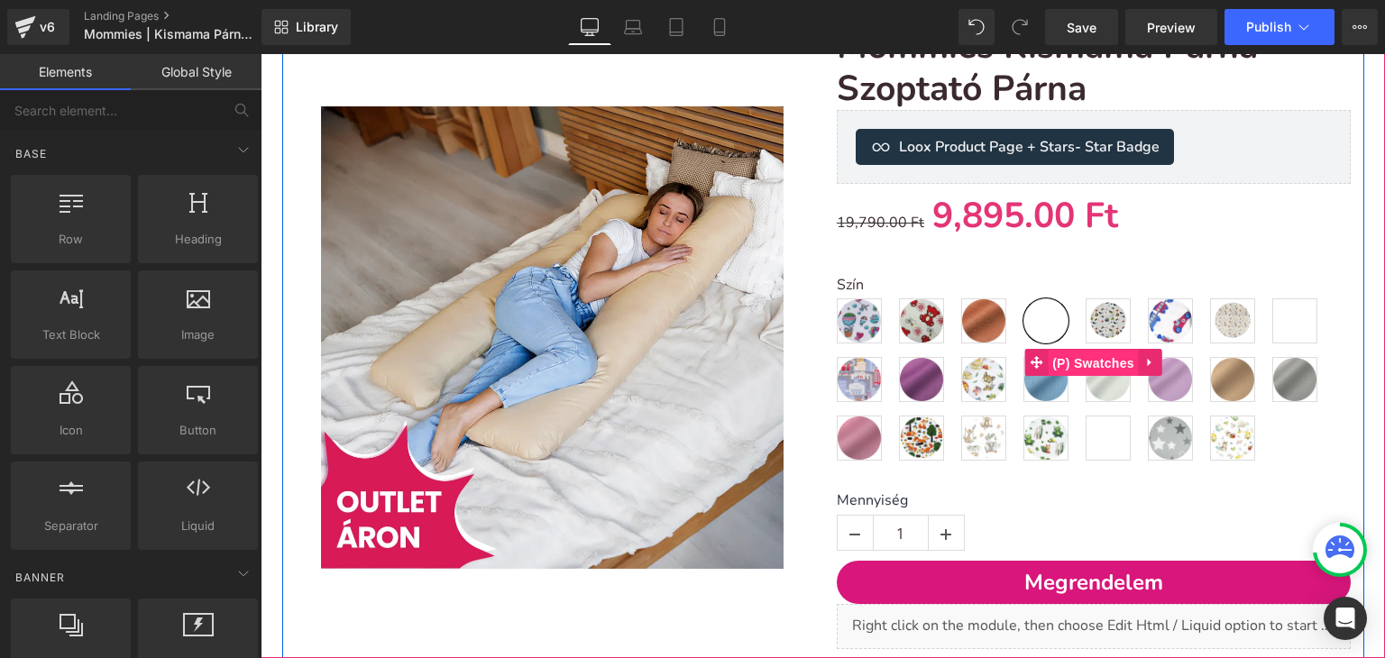
click at [1071, 368] on span "(P) Swatches" at bounding box center [1093, 363] width 91 height 27
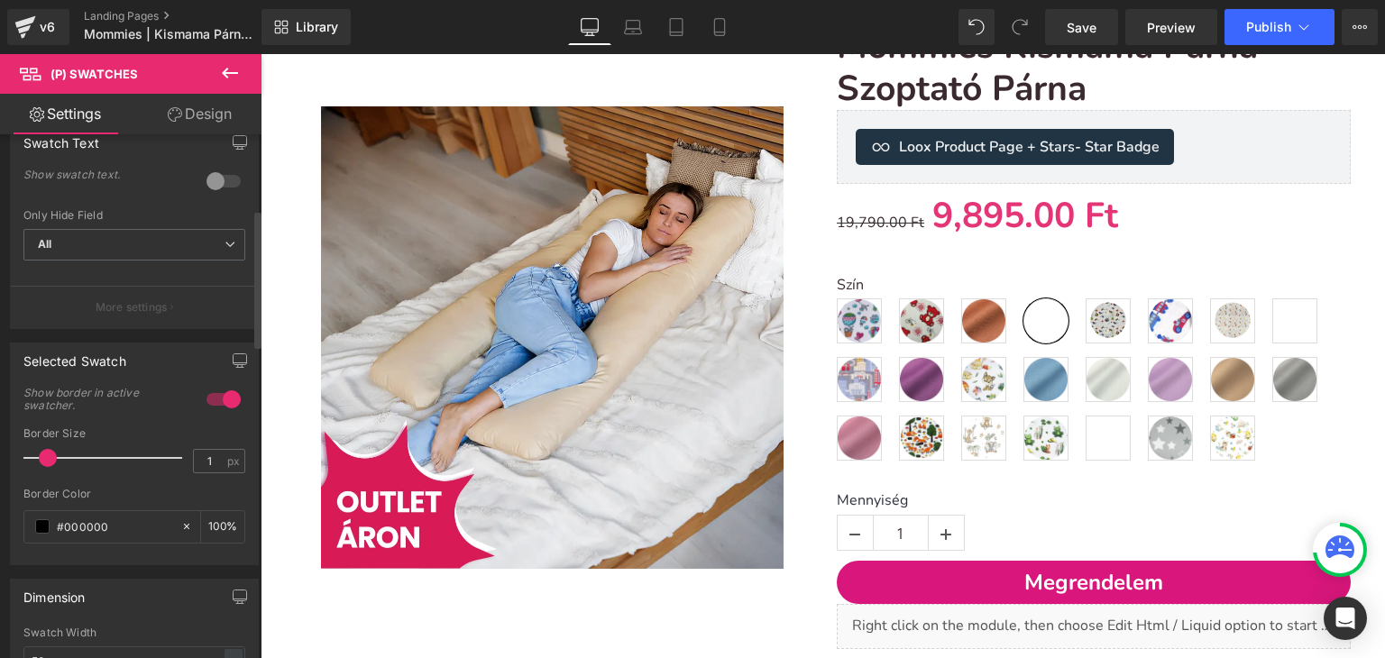
scroll to position [0, 0]
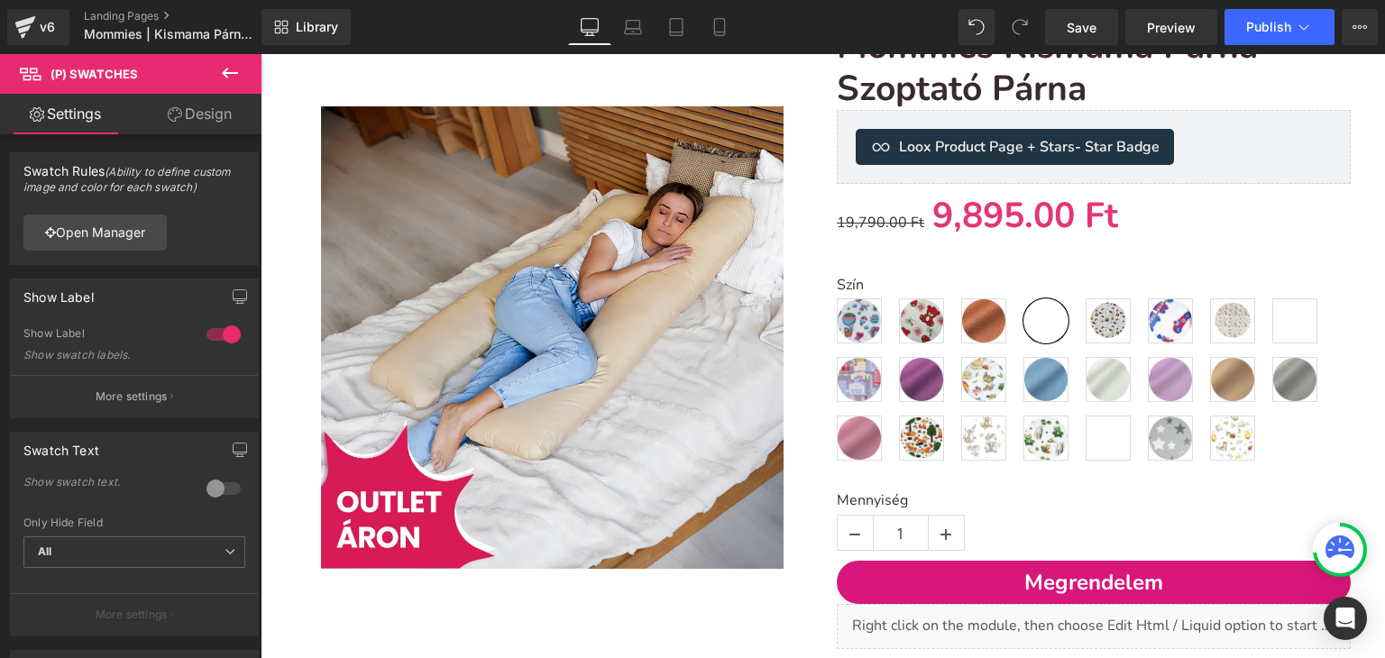
click at [226, 73] on icon at bounding box center [230, 73] width 16 height 11
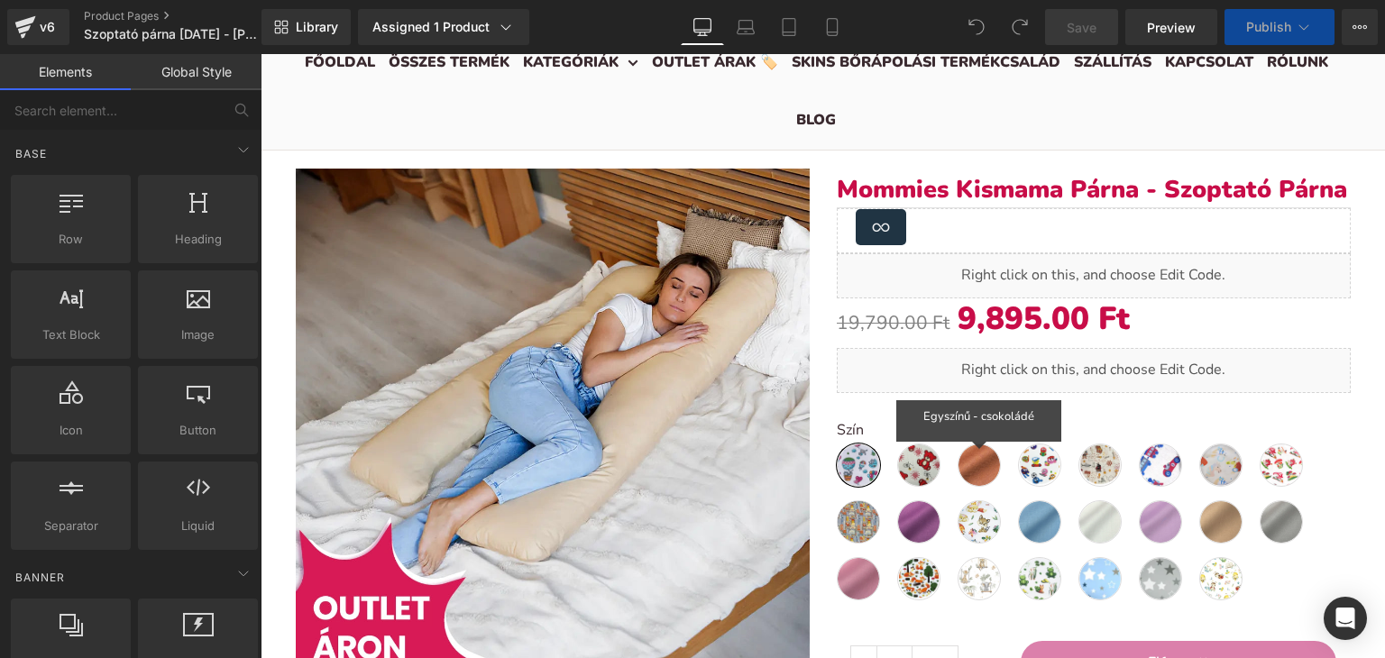
scroll to position [180, 0]
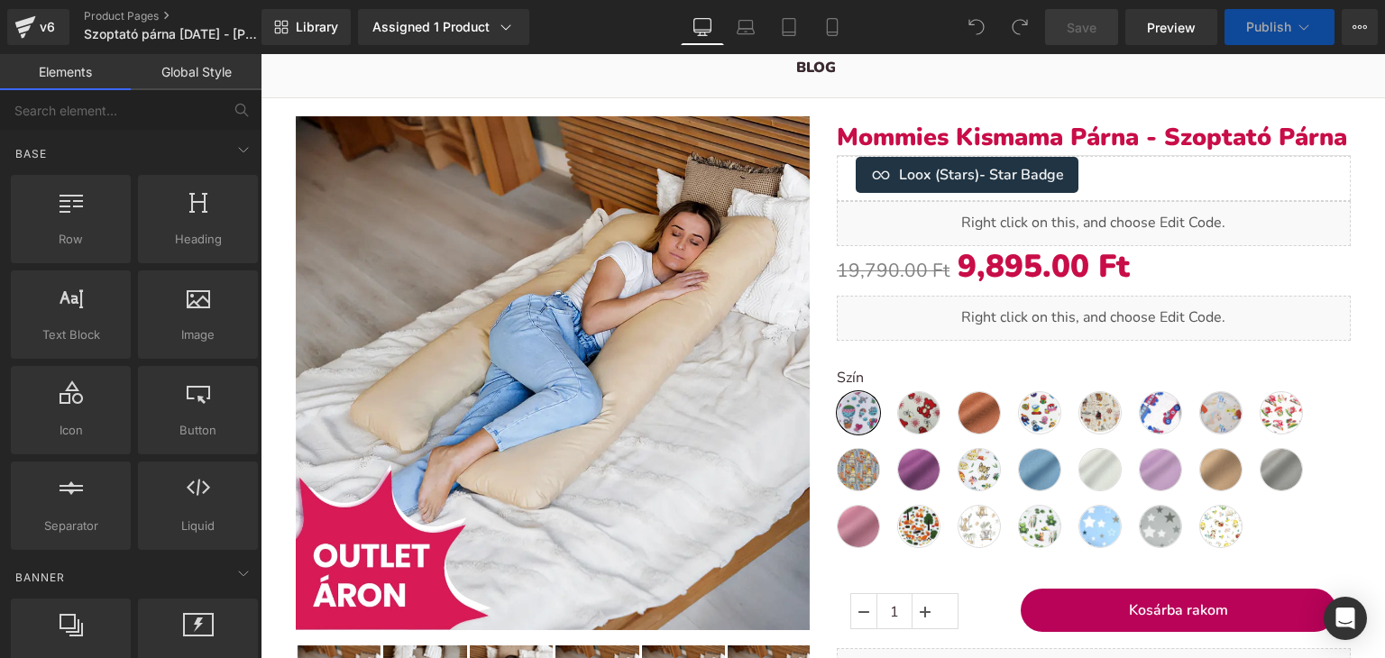
click at [860, 370] on label "Szín" at bounding box center [1094, 381] width 514 height 22
click at [842, 376] on label "Szín" at bounding box center [1094, 381] width 514 height 22
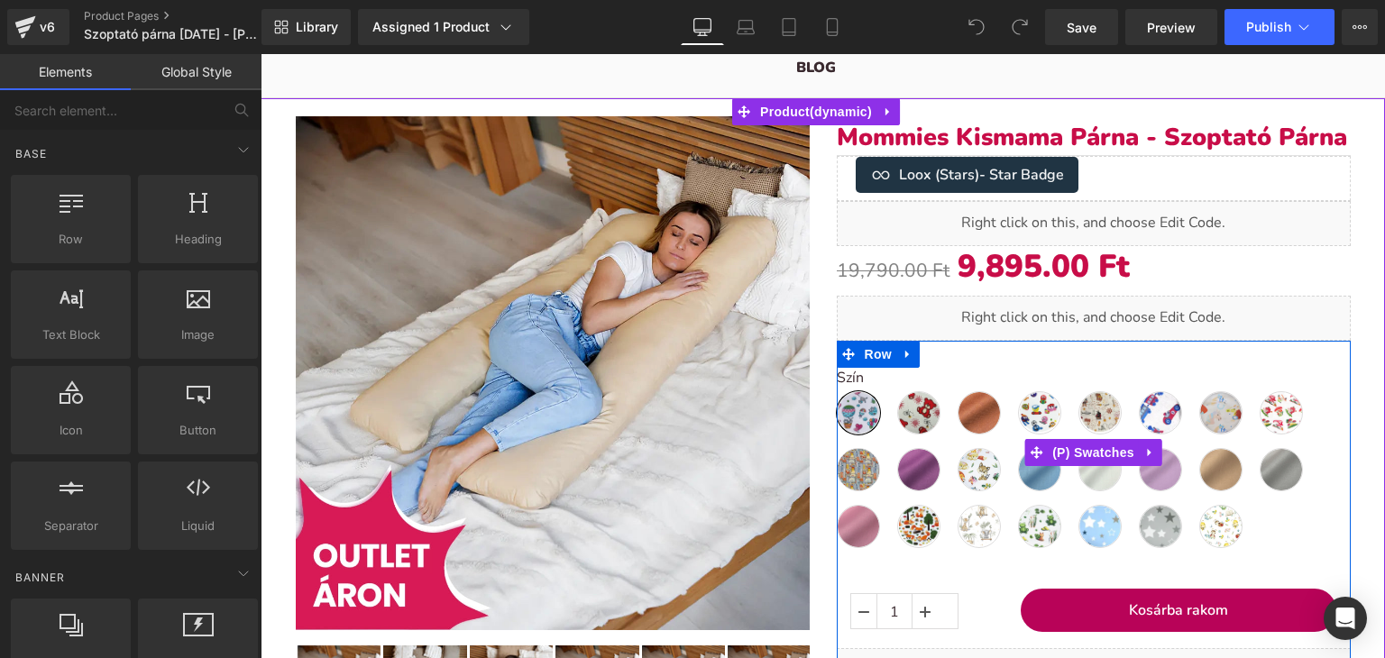
click at [954, 361] on div "Szín Mintás - Hőlégballon Mintás - Piros macis Egyszínű - csokoládé Mintás - Mo…" at bounding box center [1094, 452] width 514 height 219
click at [1139, 448] on link at bounding box center [1150, 452] width 23 height 27
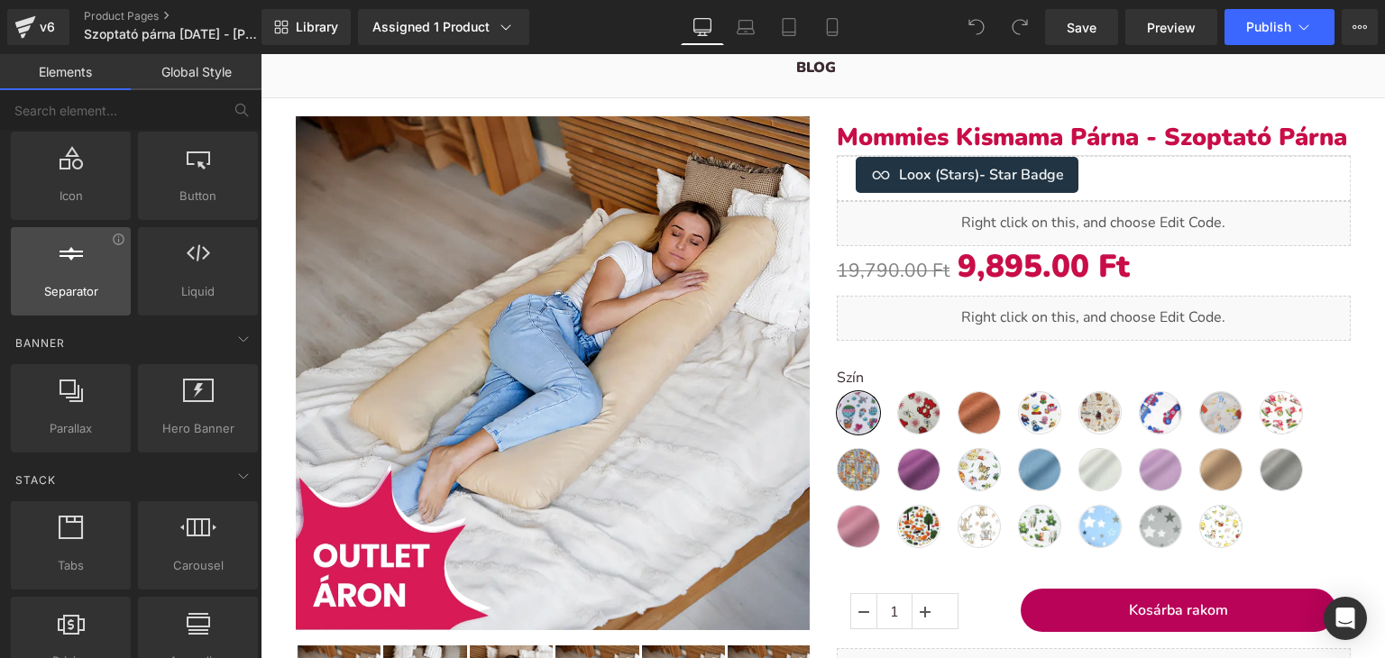
scroll to position [270, 0]
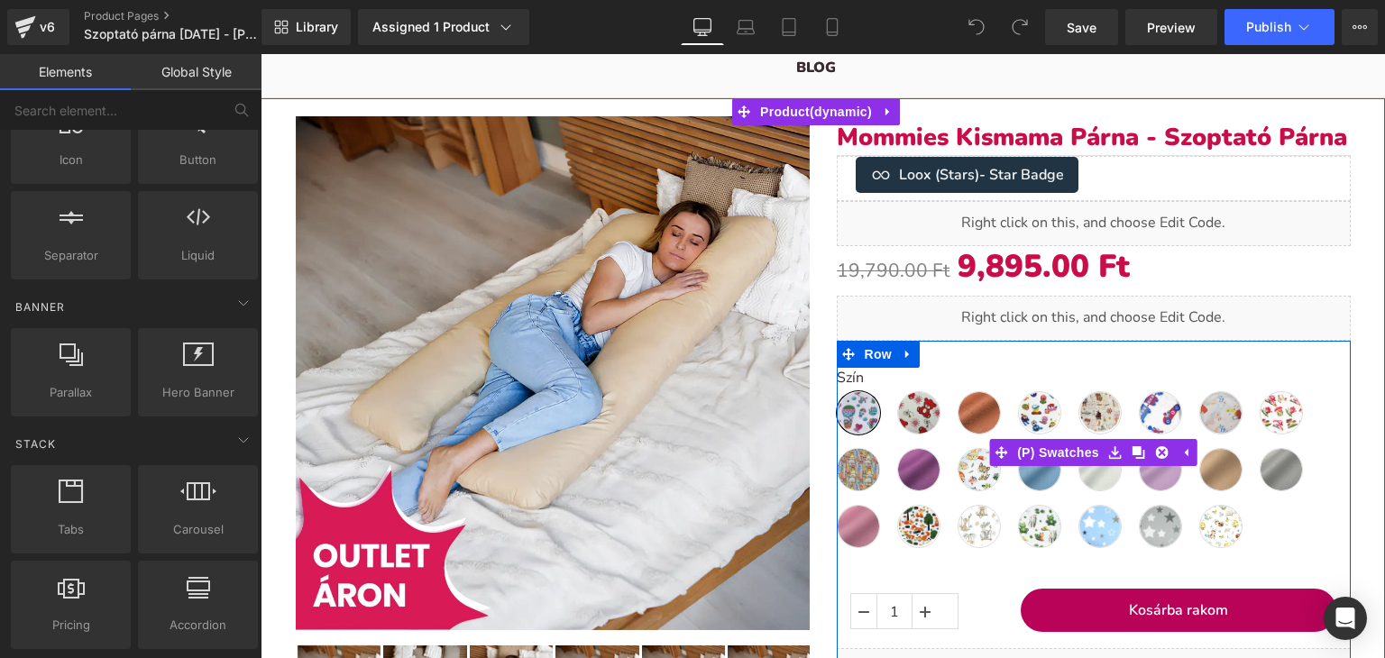
click at [1259, 522] on div "Szín Mintás - Hőlégballon Mintás - Piros macis Egyszínű - csokoládé Mintás - Mo…" at bounding box center [1094, 466] width 514 height 192
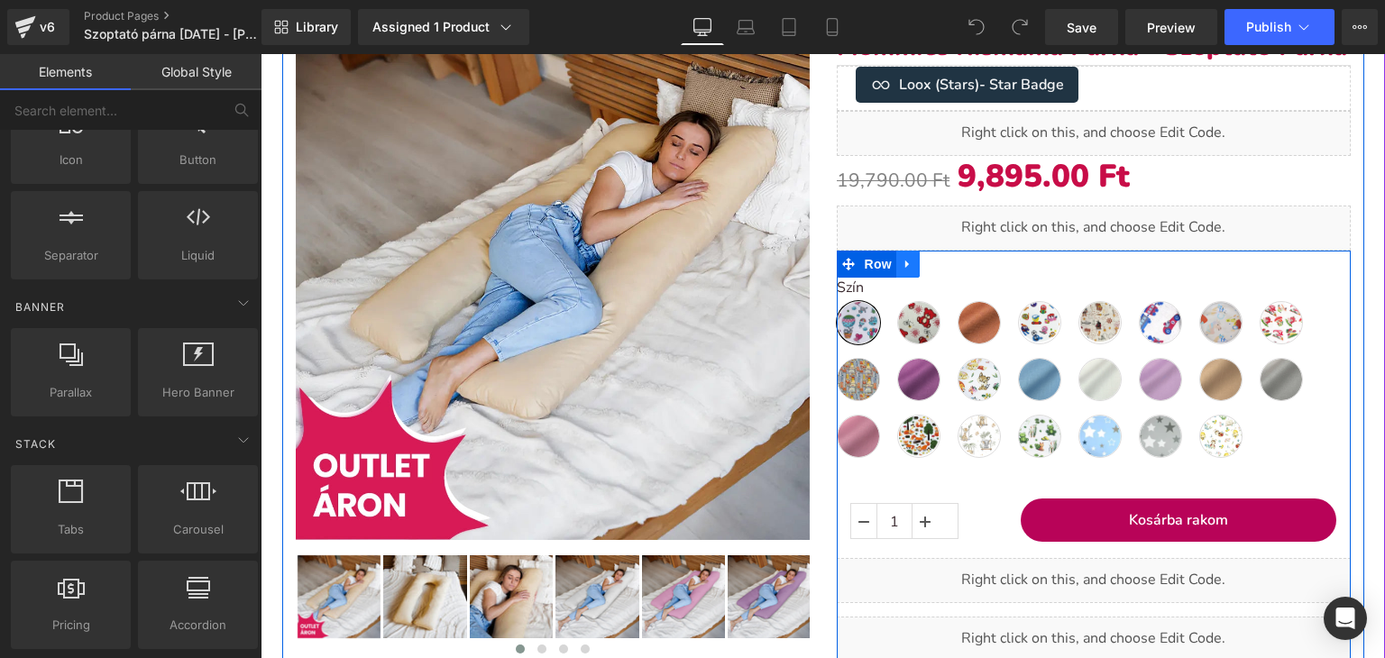
click at [905, 263] on icon at bounding box center [907, 265] width 4 height 8
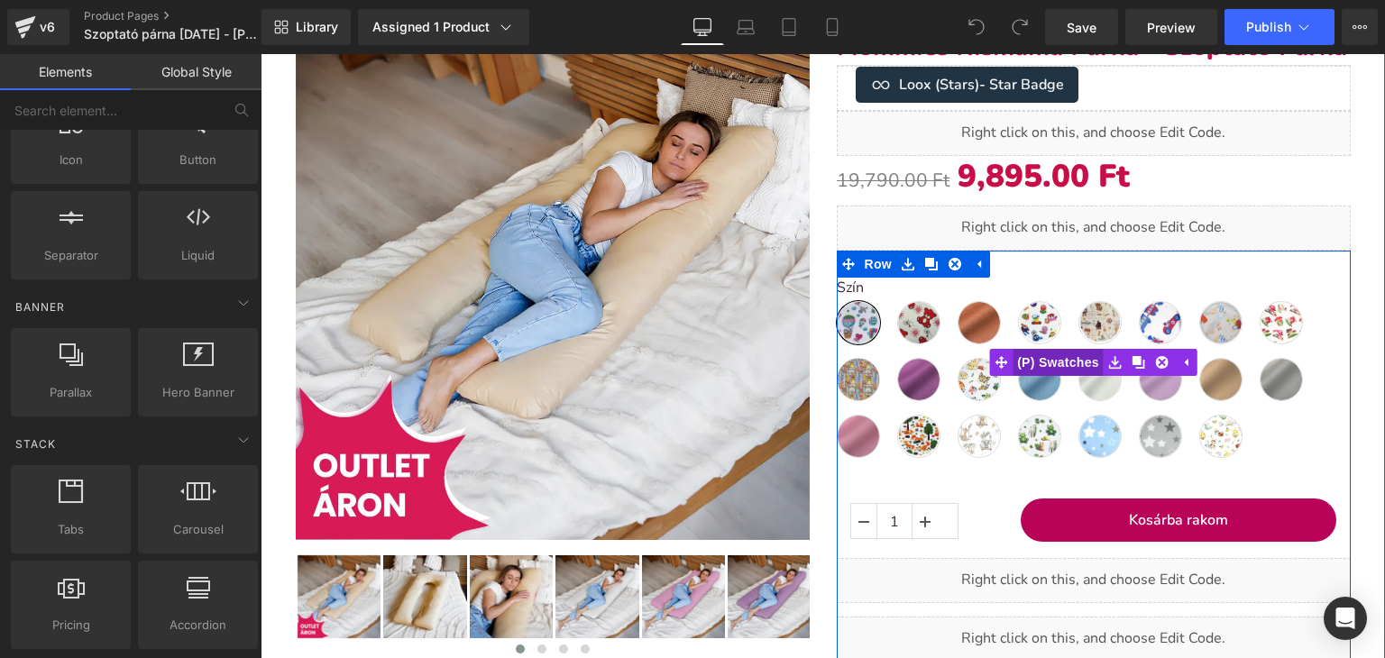
click at [1057, 357] on span "(P) Swatches" at bounding box center [1058, 362] width 91 height 27
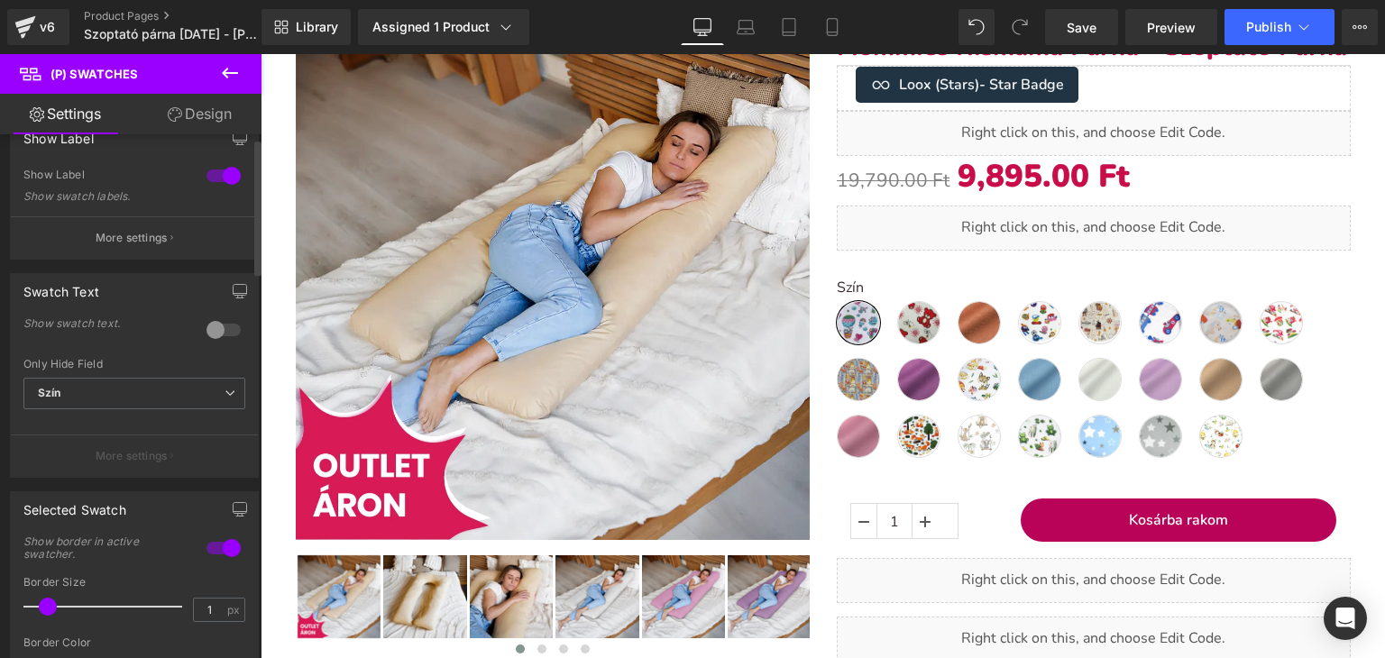
scroll to position [0, 0]
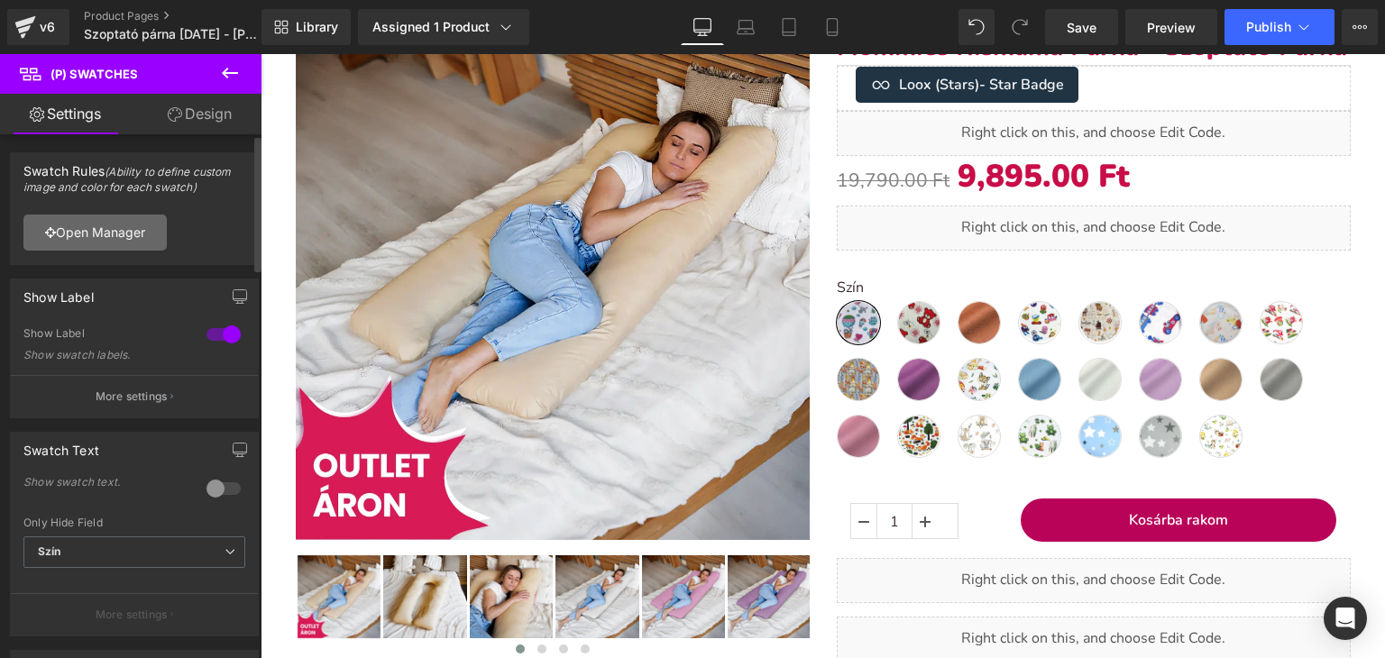
click at [115, 235] on link "Open Manager" at bounding box center [94, 233] width 143 height 36
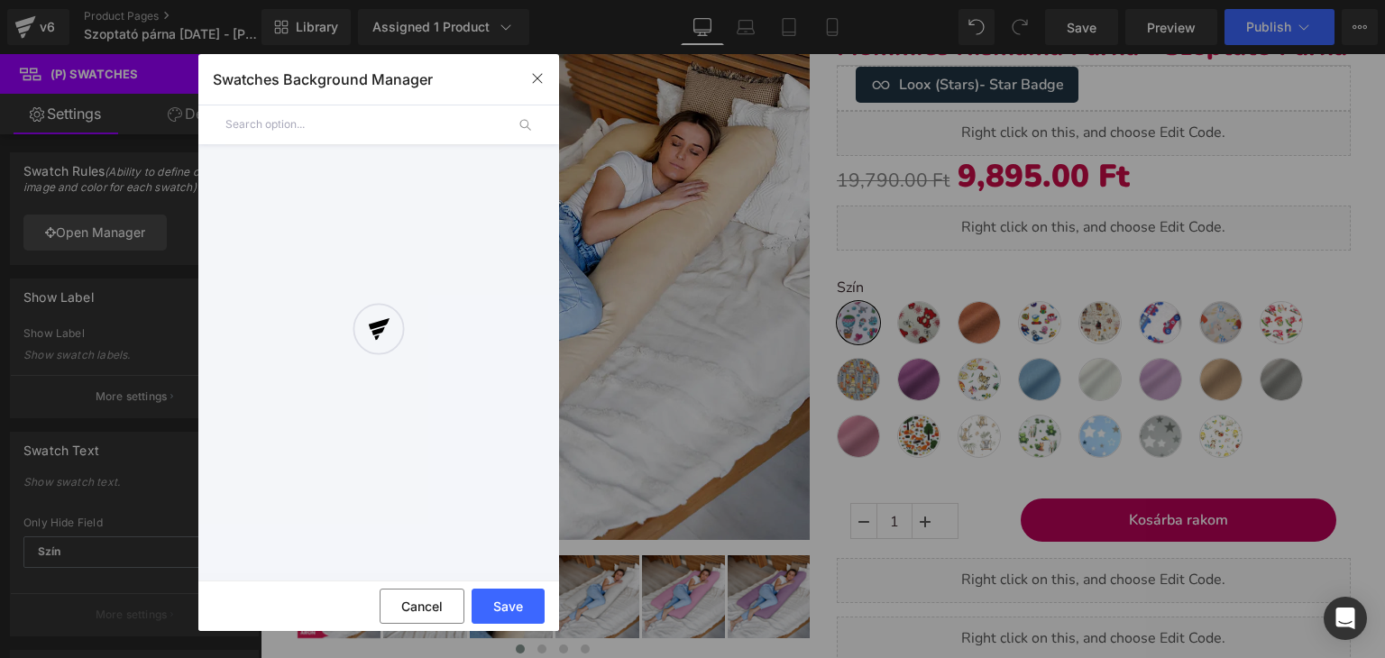
click at [313, 101] on div "Swatches Background Manager" at bounding box center [378, 79] width 361 height 50
click at [307, 121] on div at bounding box center [378, 343] width 361 height 462
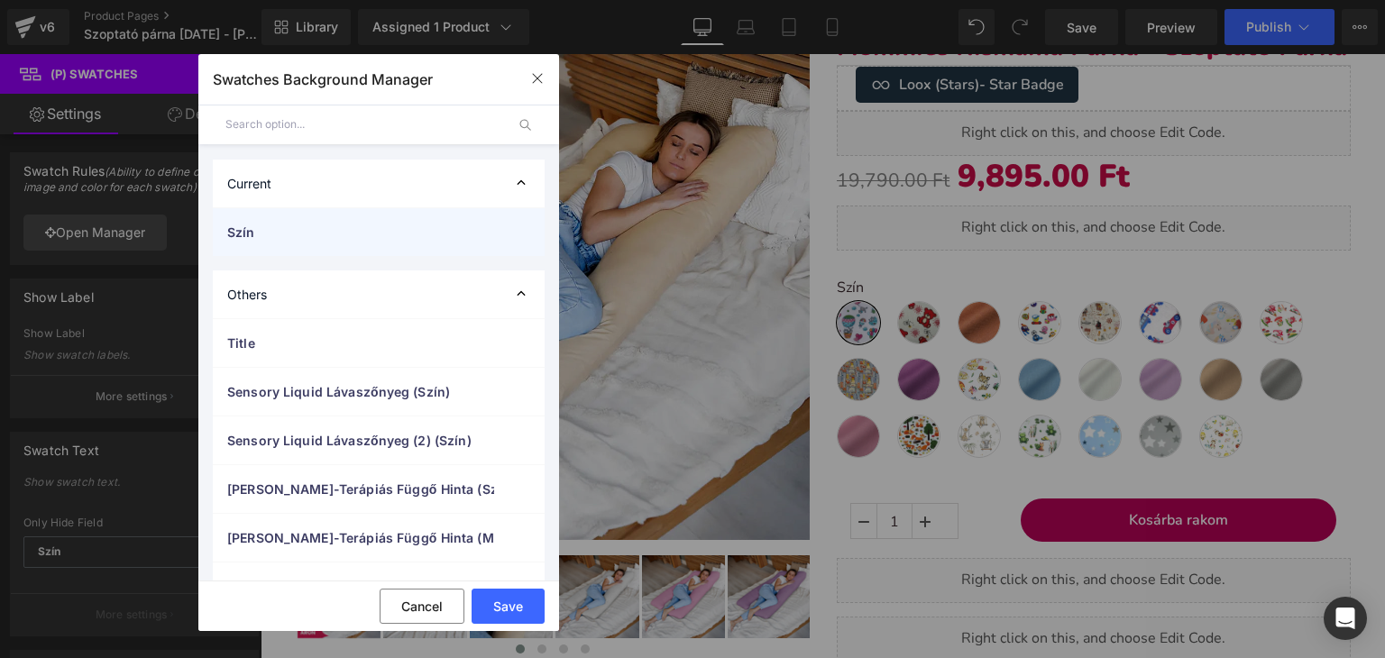
click at [270, 239] on span "Szín" at bounding box center [360, 232] width 267 height 19
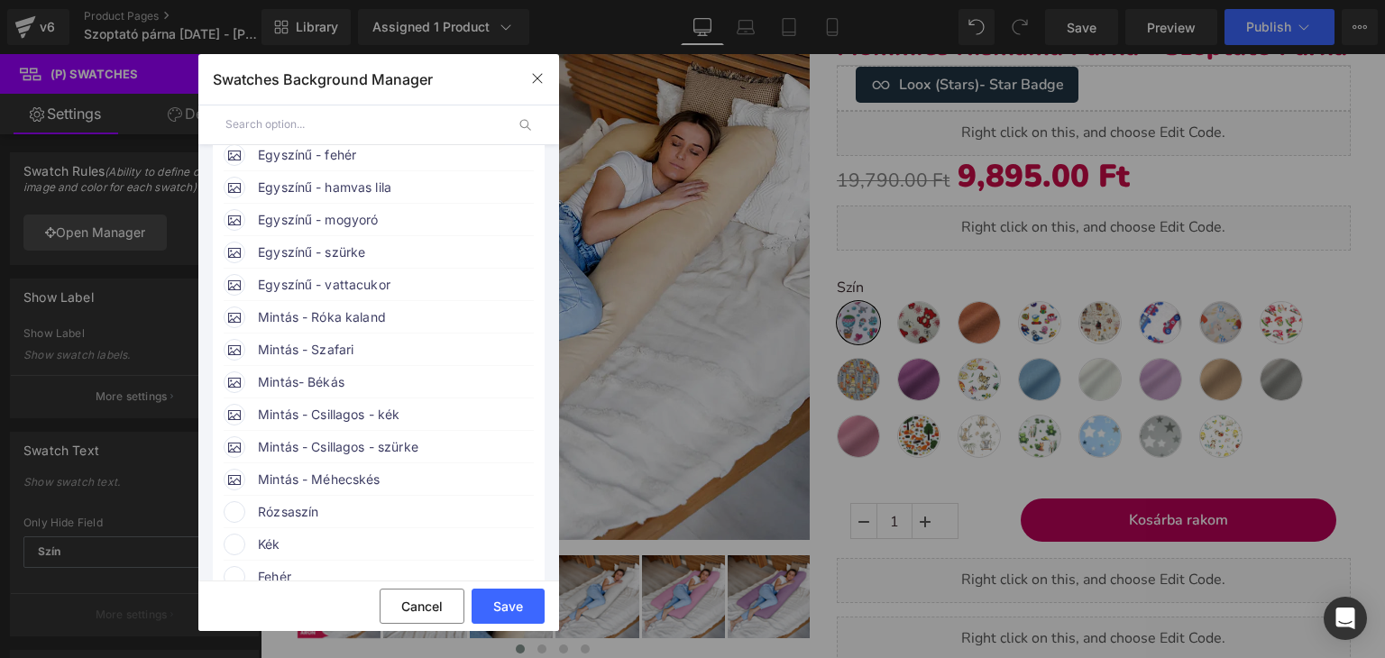
scroll to position [631, 0]
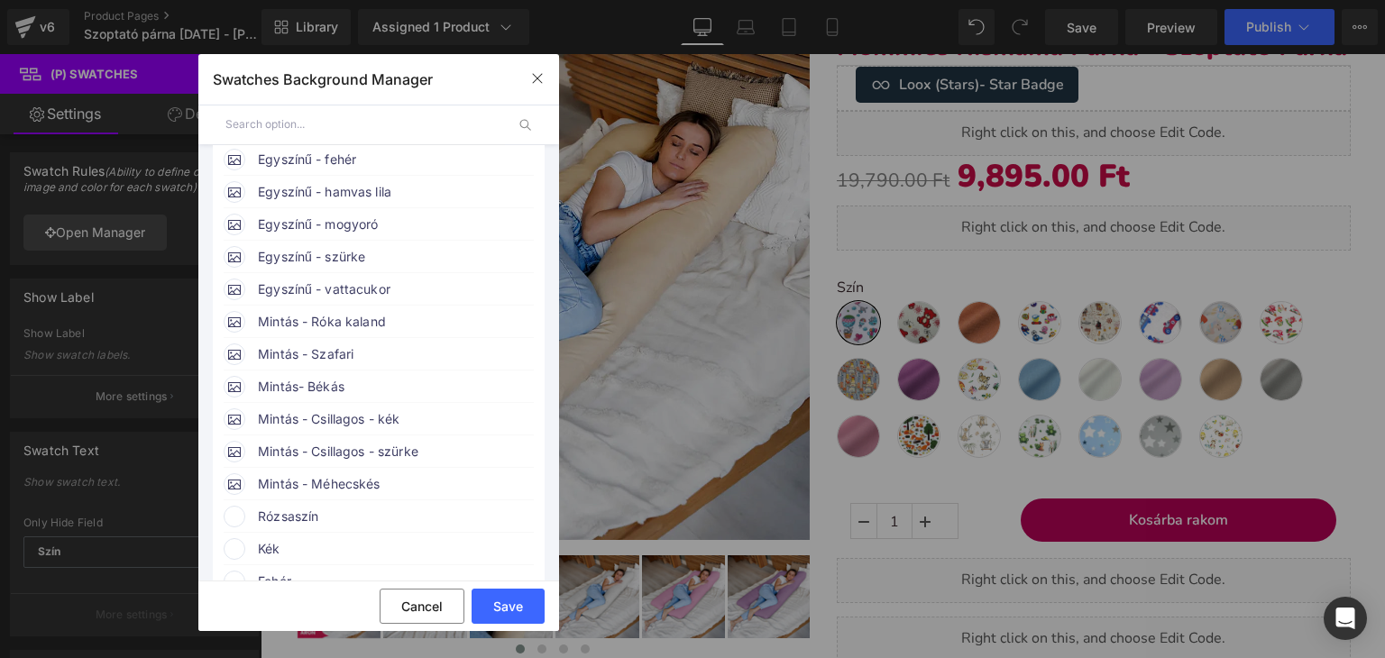
click at [300, 120] on input "text" at bounding box center [365, 125] width 280 height 41
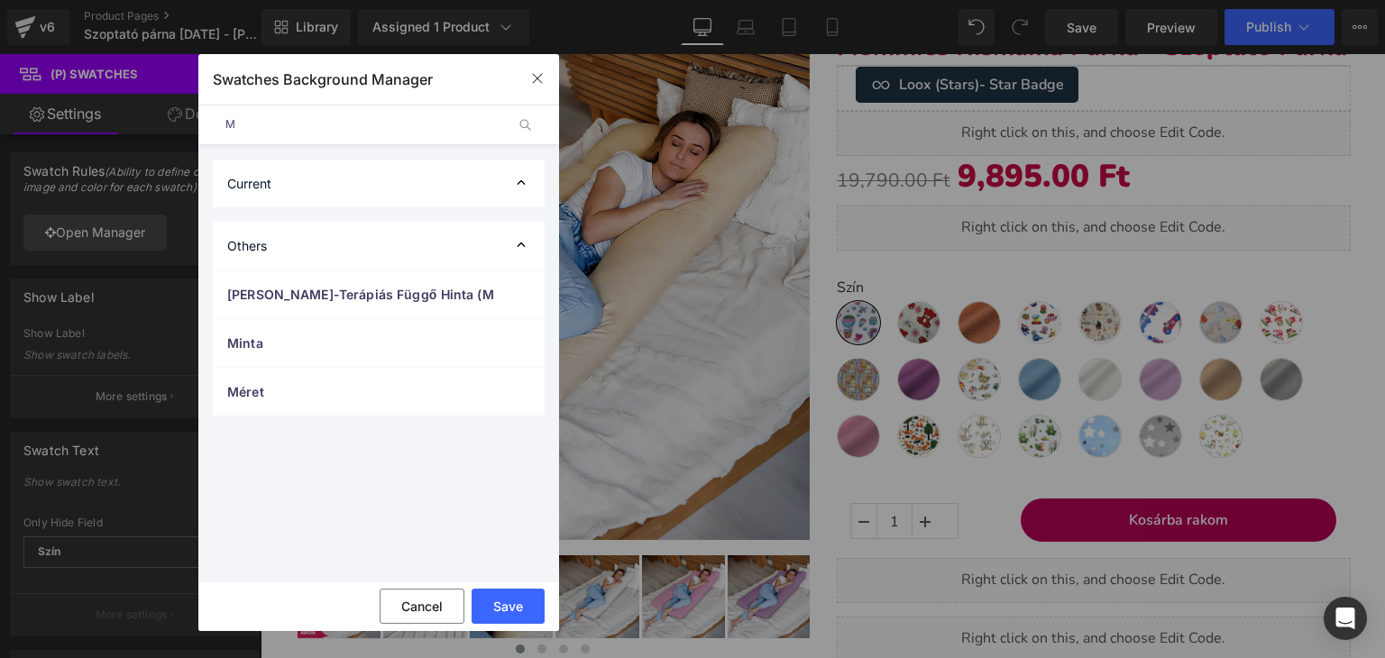
scroll to position [0, 0]
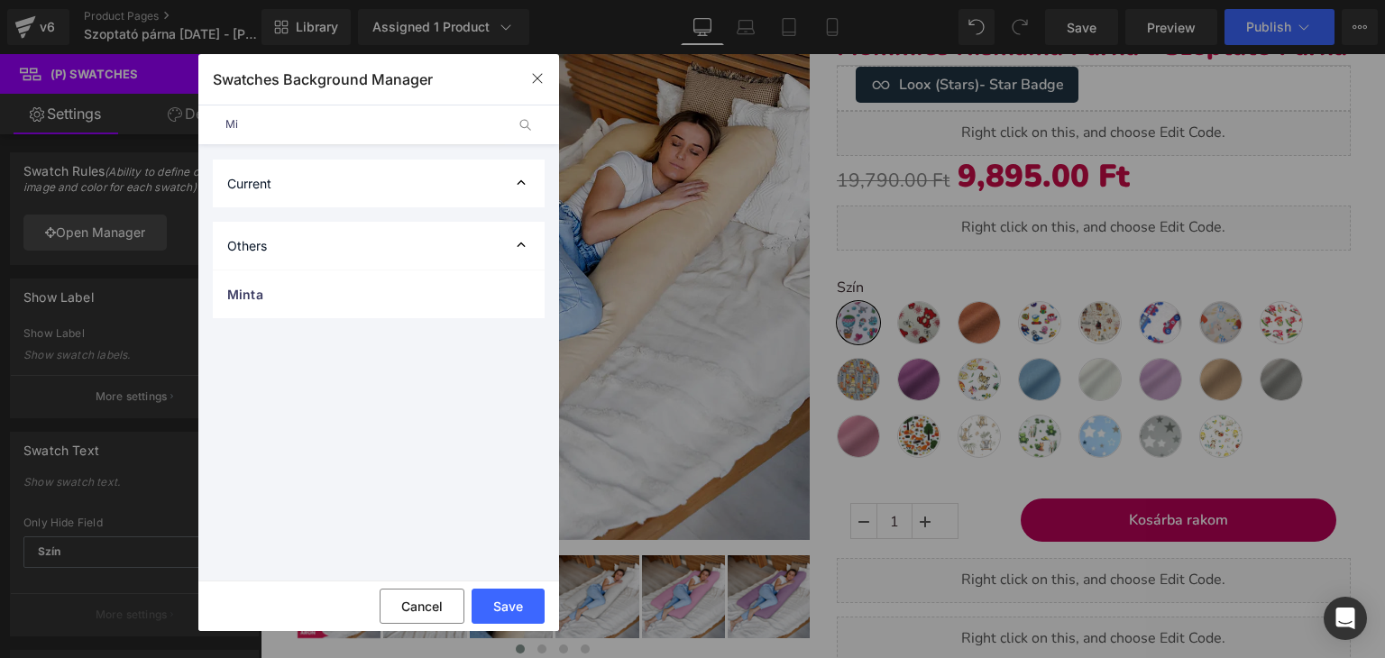
type input "M"
type input "Katica"
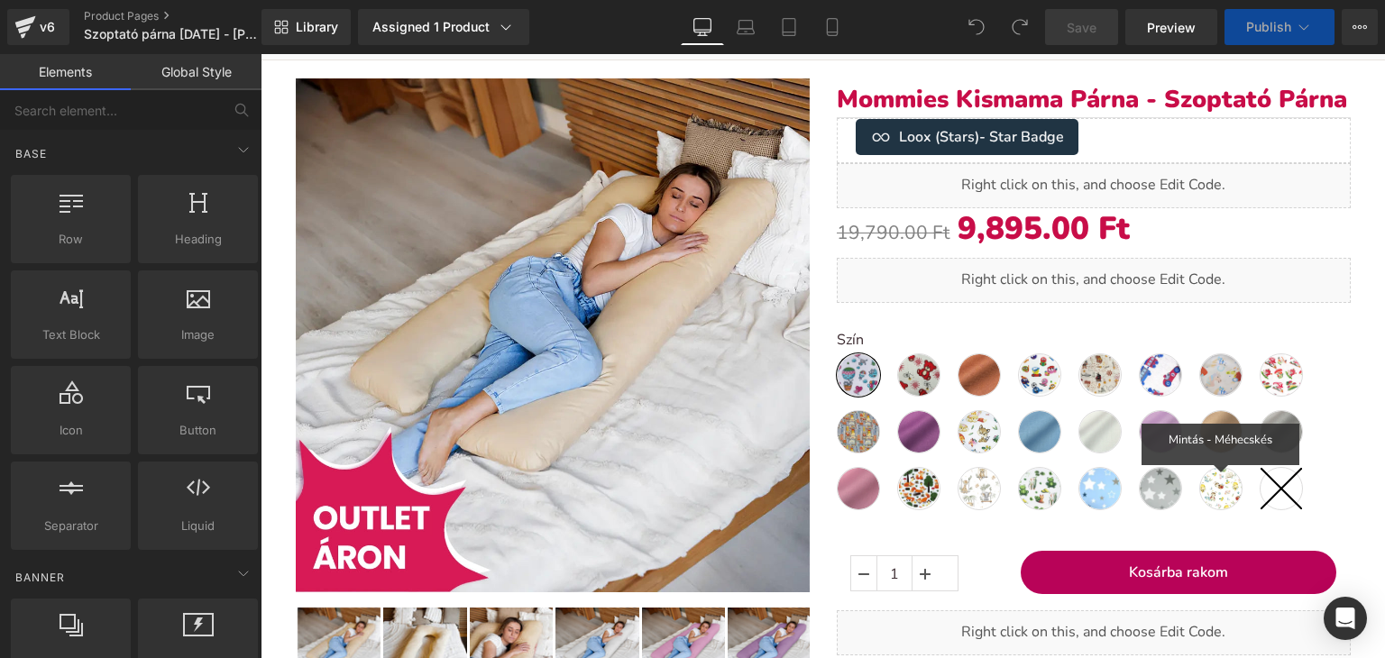
scroll to position [361, 0]
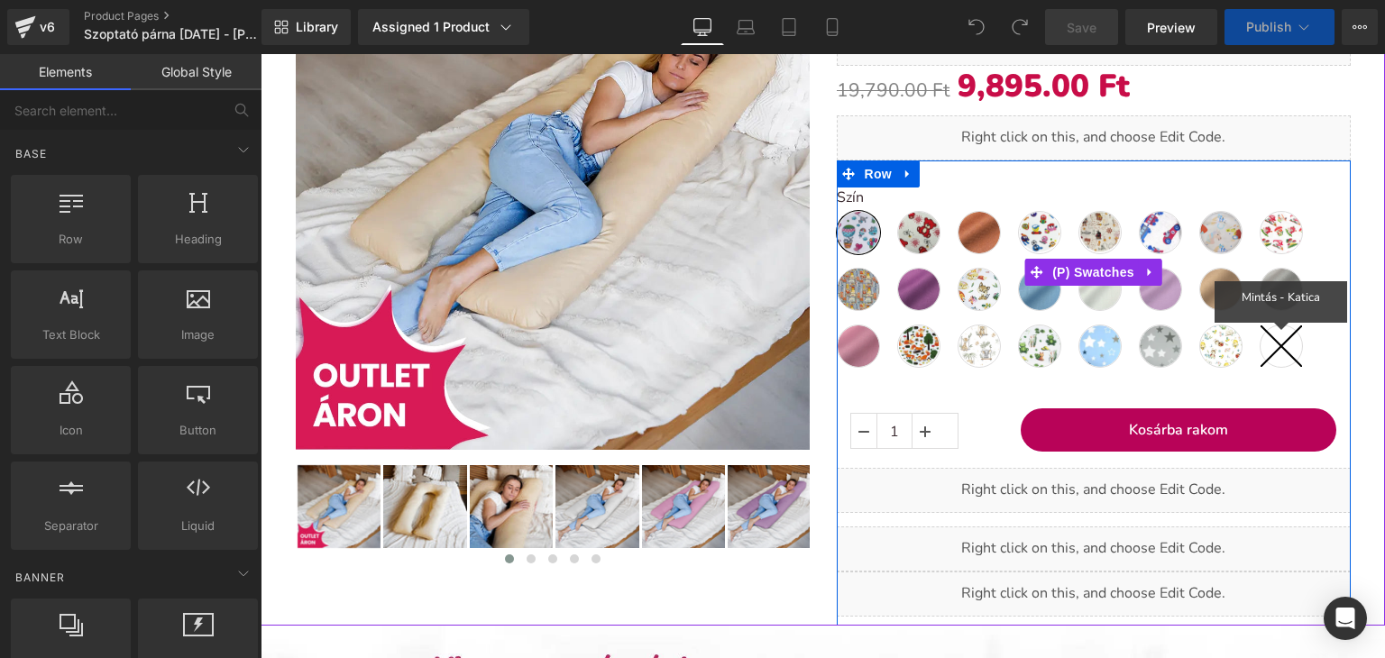
click at [1274, 351] on icon at bounding box center [1280, 345] width 41 height 41
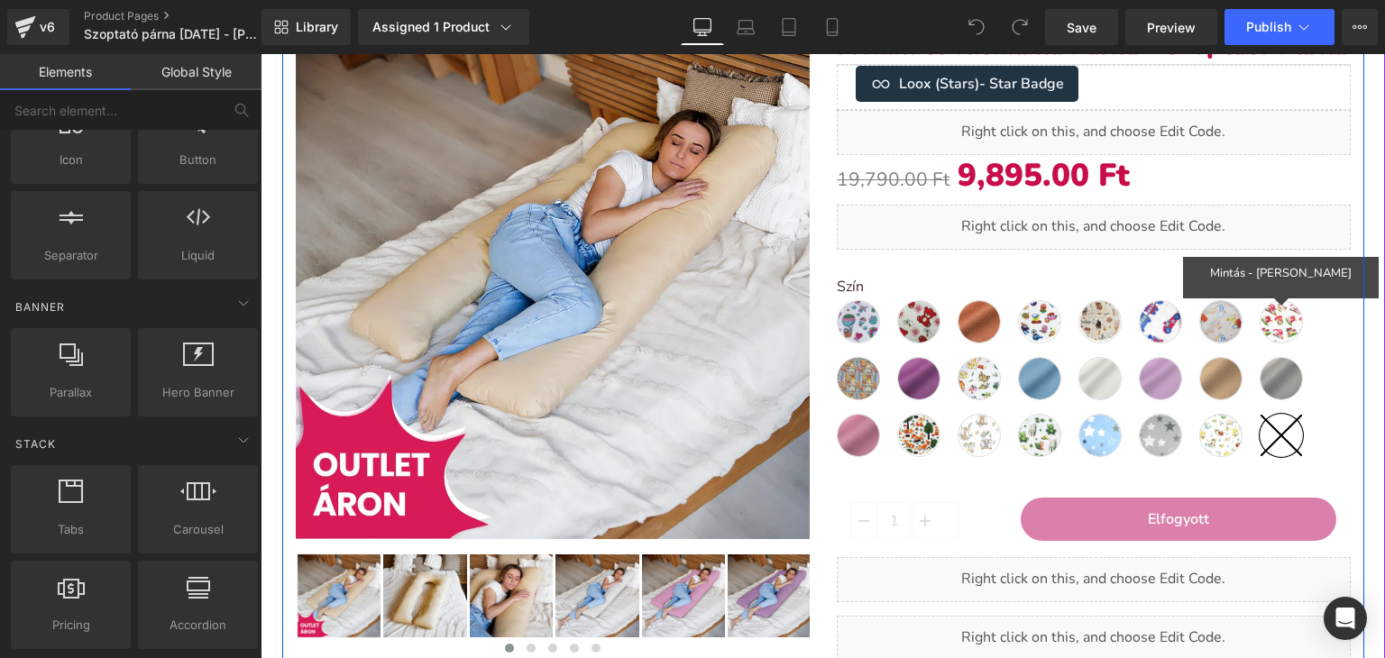
scroll to position [270, 0]
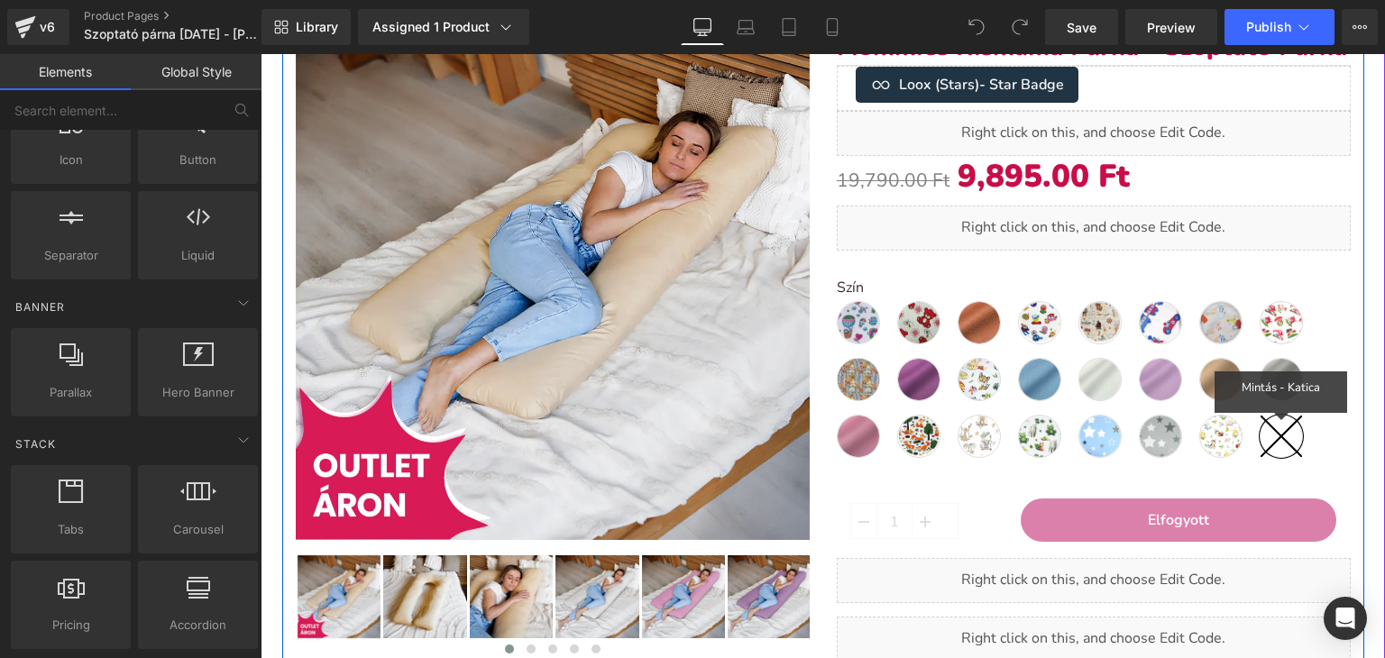
click at [1271, 448] on icon at bounding box center [1280, 436] width 41 height 41
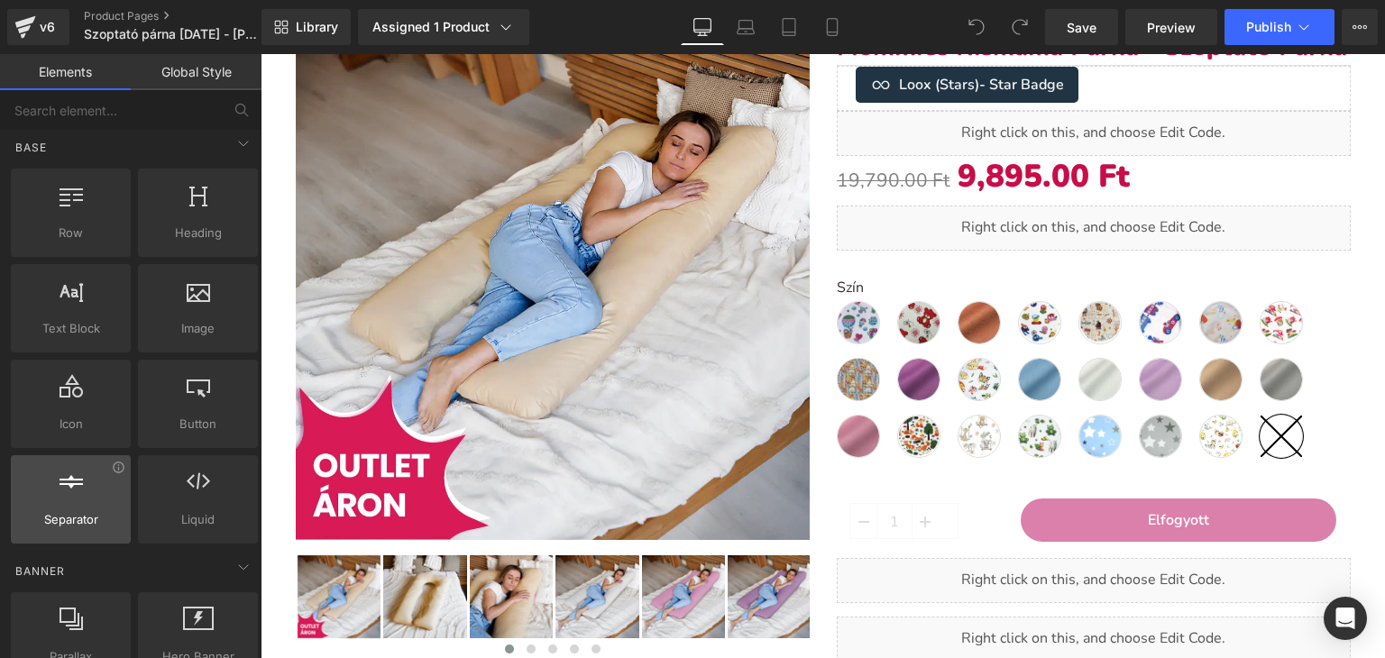
scroll to position [0, 0]
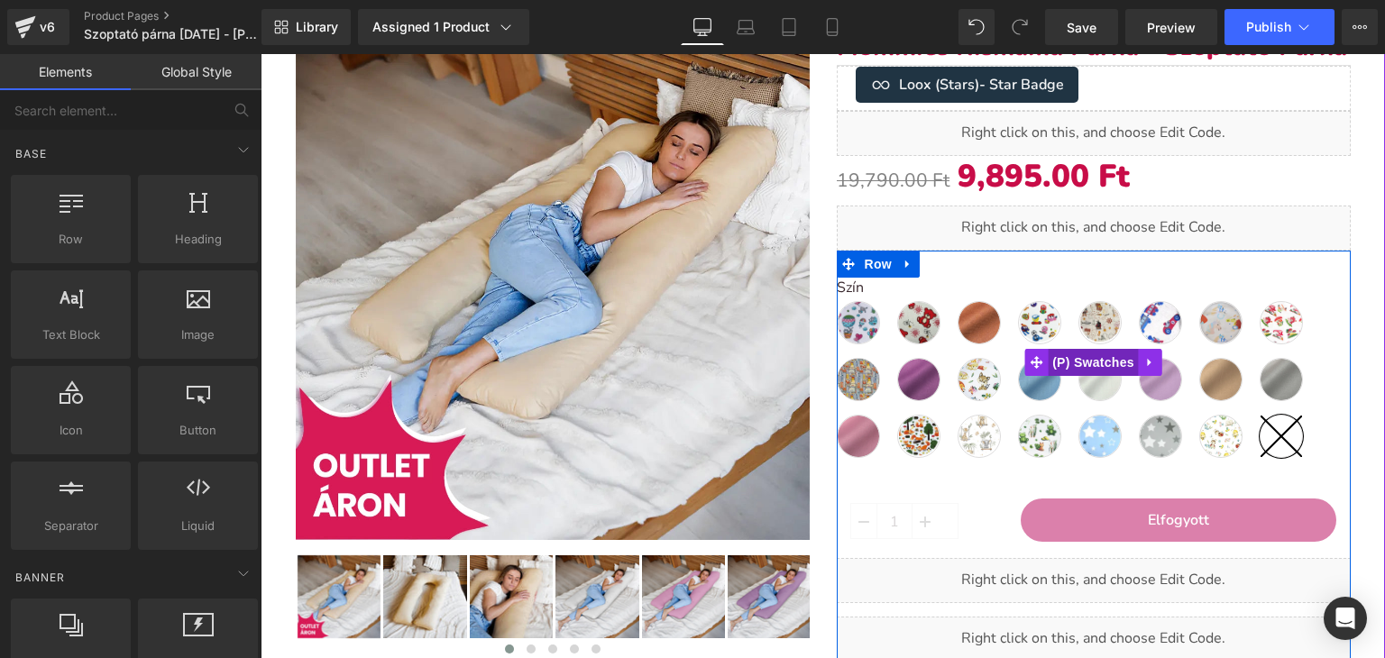
click at [1076, 363] on span "(P) Swatches" at bounding box center [1093, 362] width 91 height 27
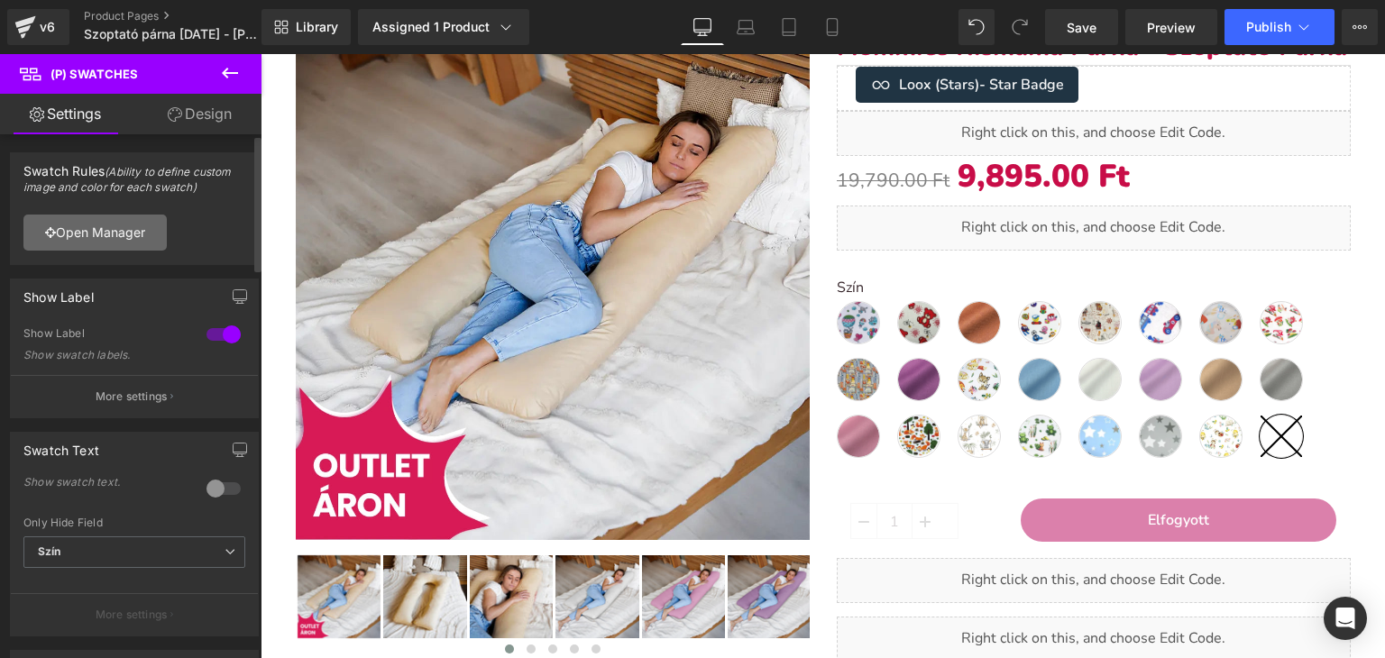
click at [106, 241] on link "Open Manager" at bounding box center [94, 233] width 143 height 36
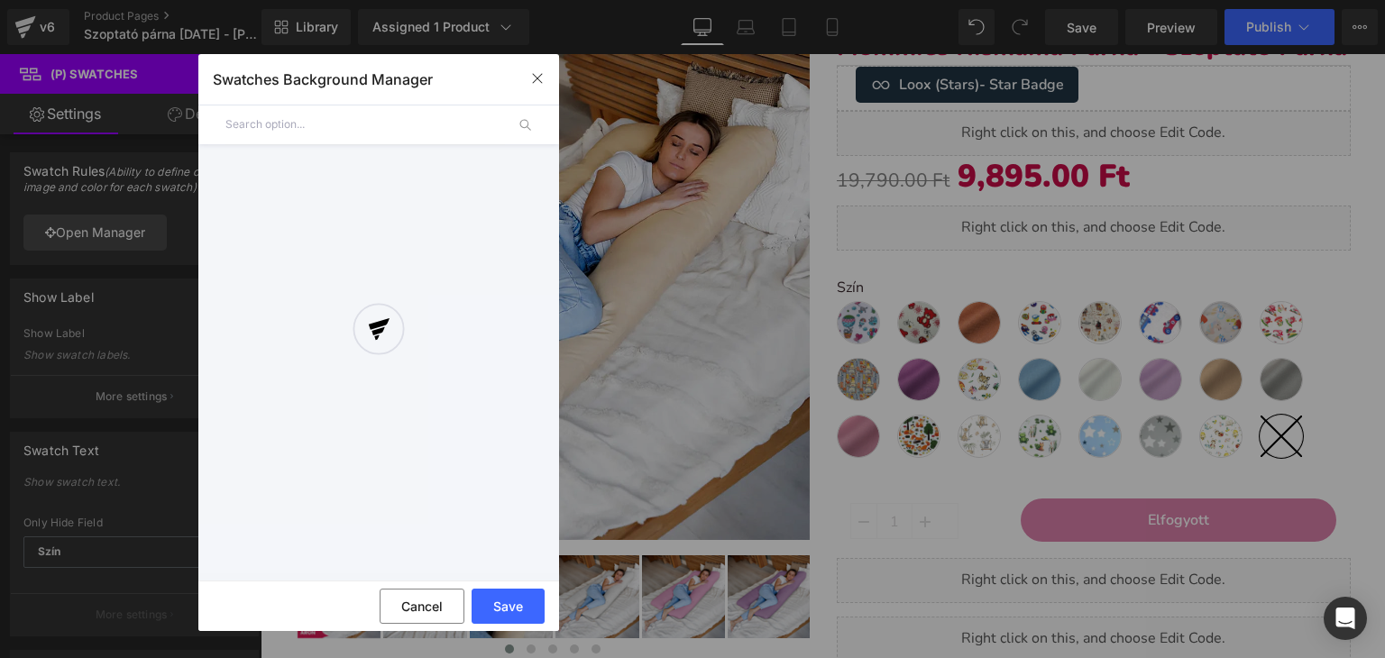
click at [281, 137] on div at bounding box center [378, 343] width 361 height 462
click at [283, 124] on div at bounding box center [378, 343] width 361 height 462
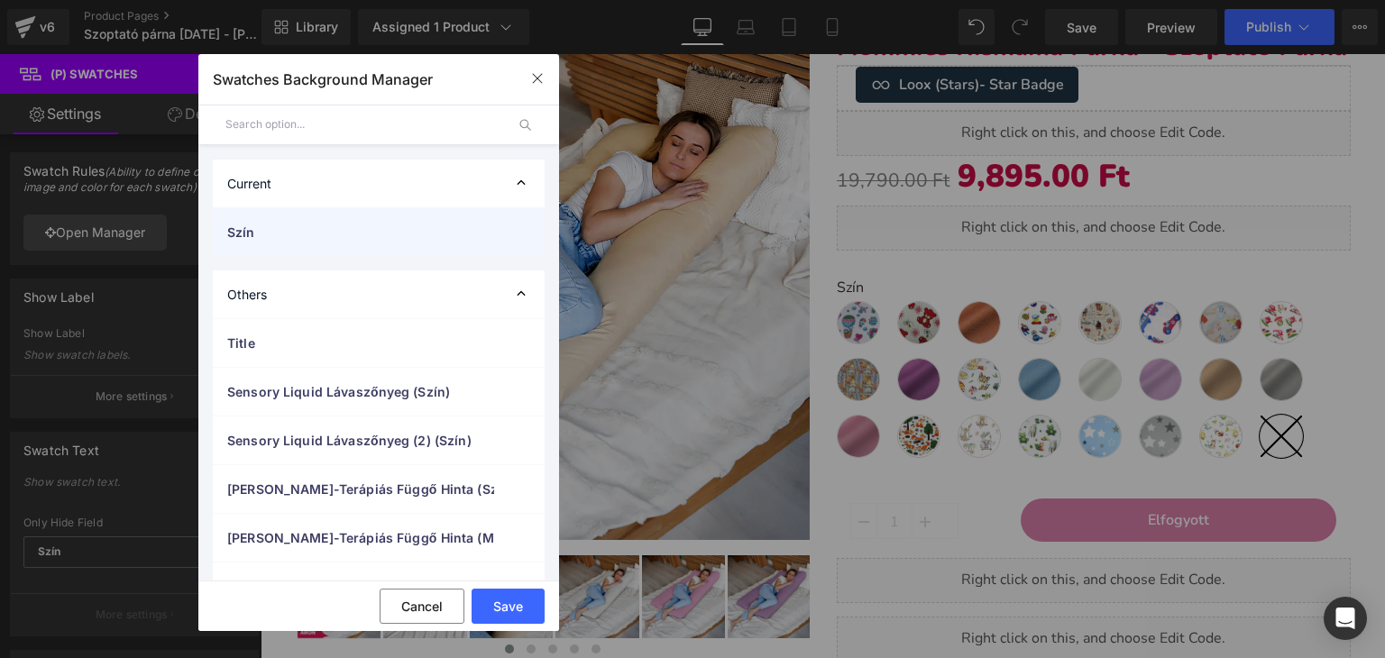
click at [236, 232] on span "Szín" at bounding box center [360, 232] width 267 height 19
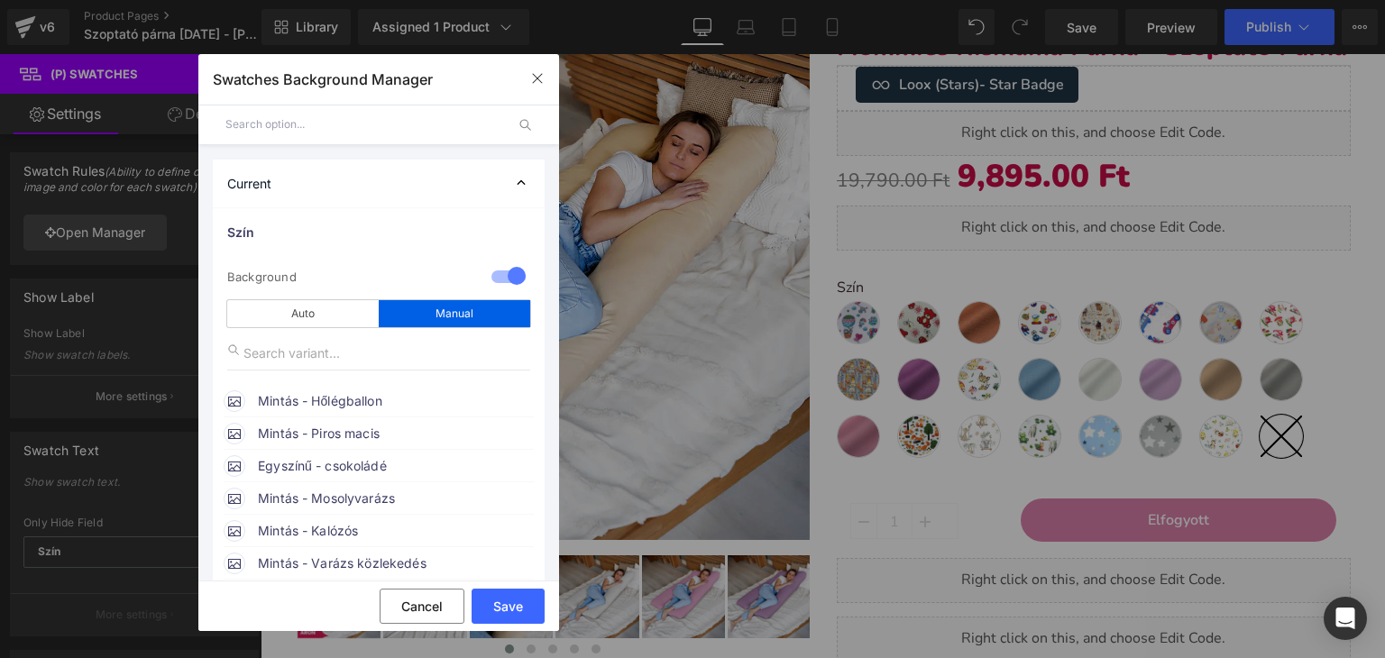
click at [436, 318] on div "Manual" at bounding box center [454, 313] width 151 height 27
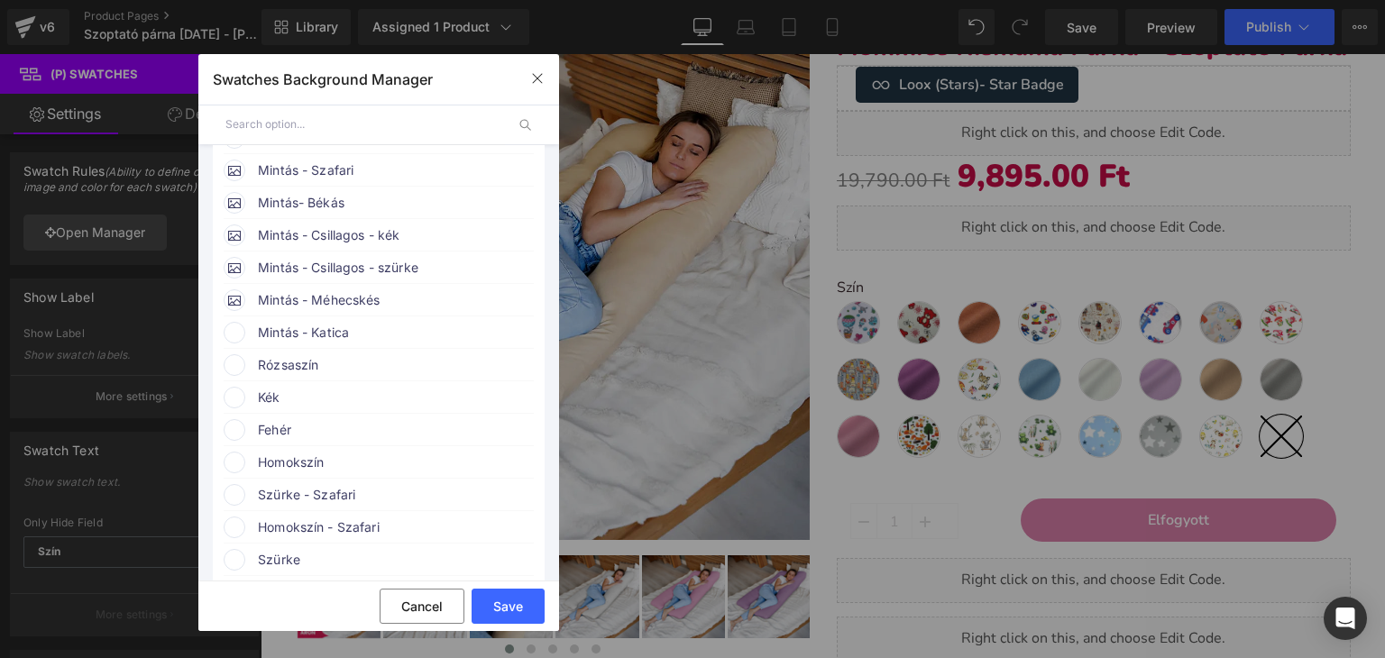
scroll to position [811, 0]
click at [325, 347] on span "Mintás - Katica" at bounding box center [395, 336] width 274 height 22
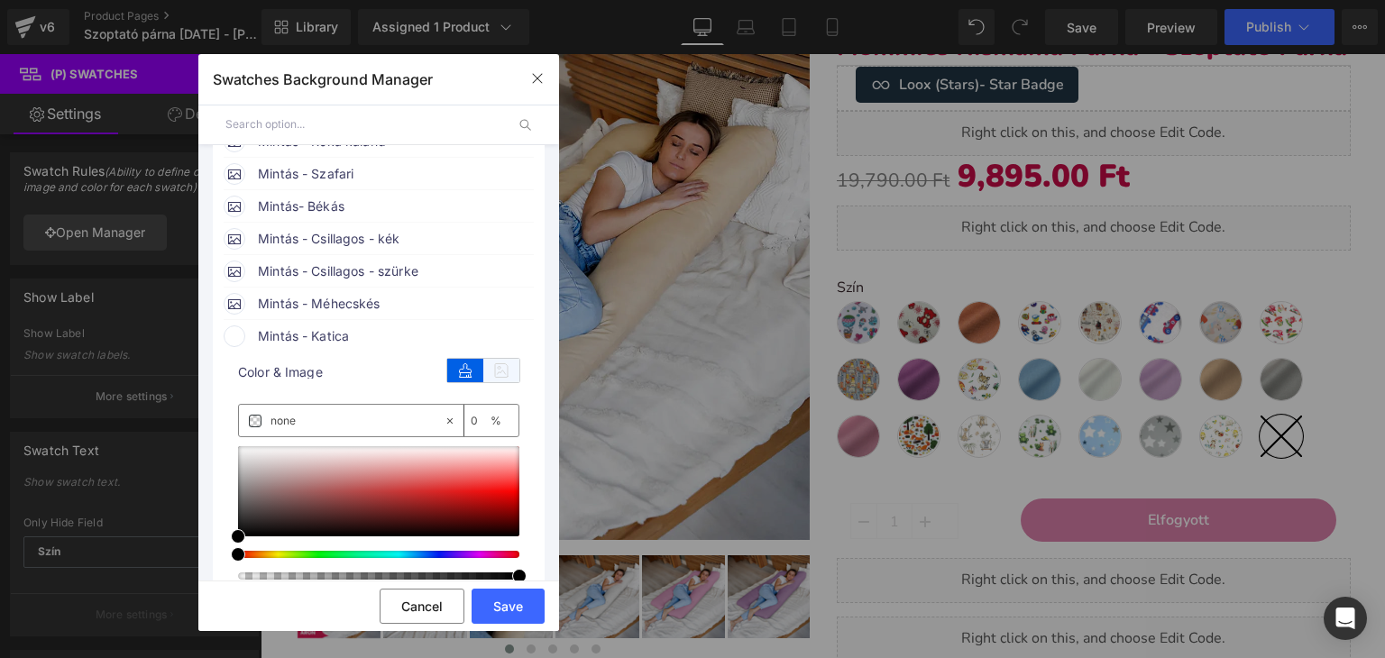
click at [501, 382] on icon at bounding box center [501, 370] width 36 height 23
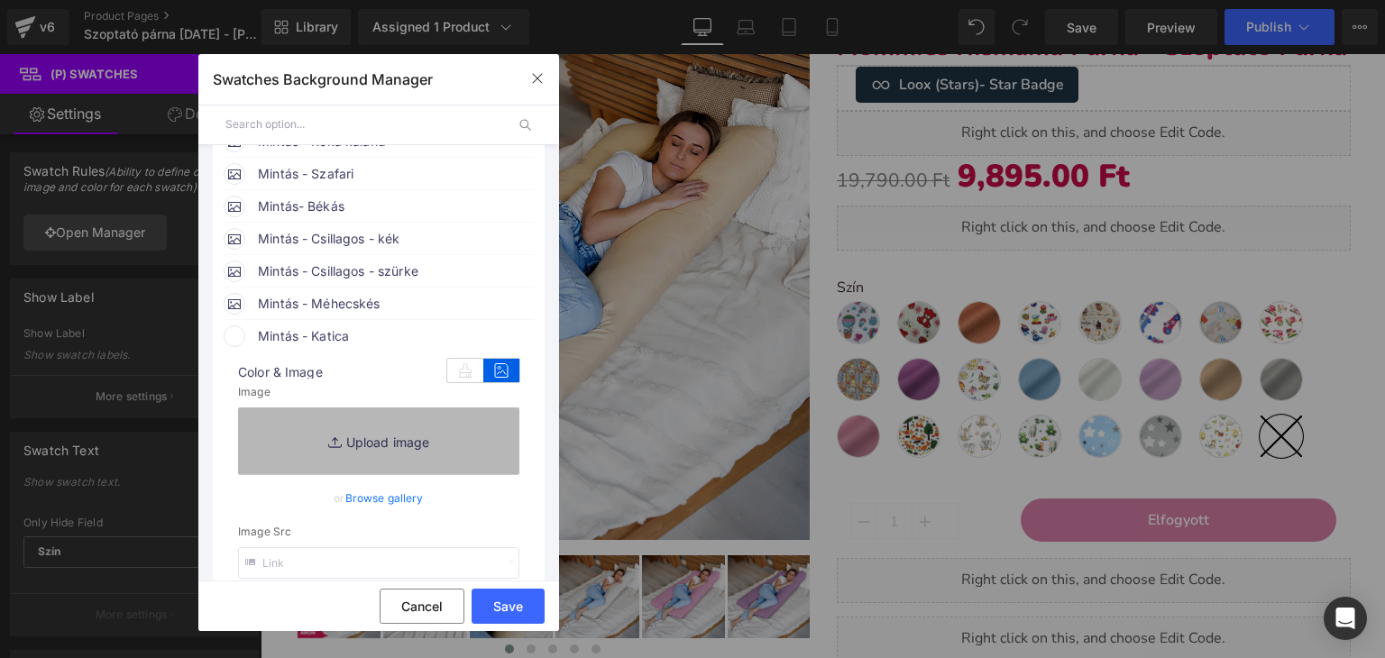
click at [371, 470] on link "Replace Image" at bounding box center [378, 441] width 281 height 67
type input "C:\fakepath\pamut_katicás.webp"
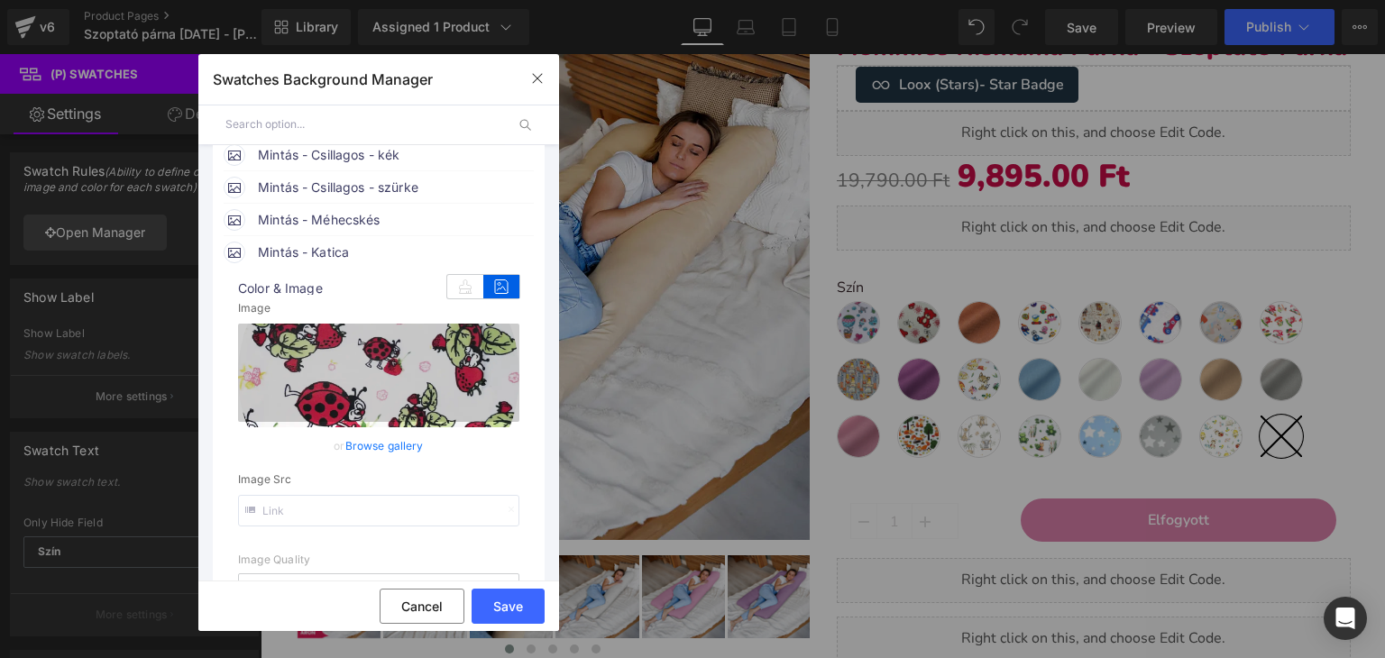
scroll to position [902, 0]
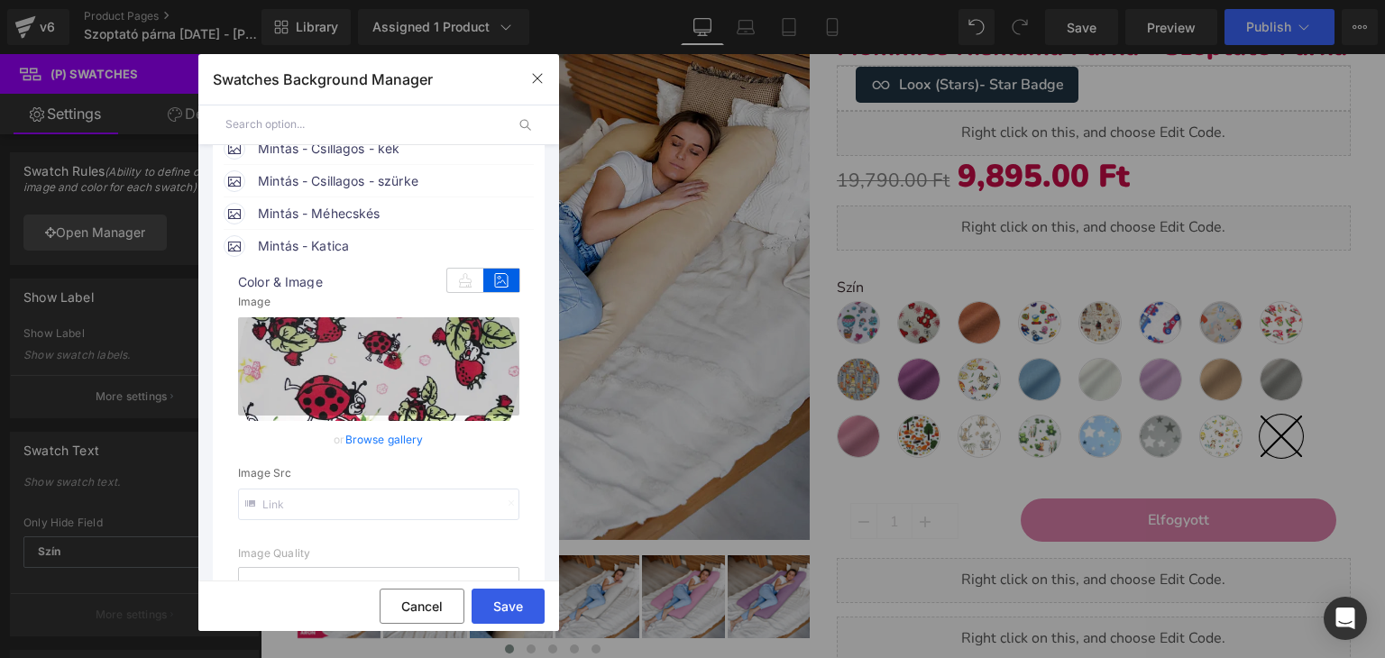
click at [503, 609] on button "Save" at bounding box center [508, 606] width 73 height 35
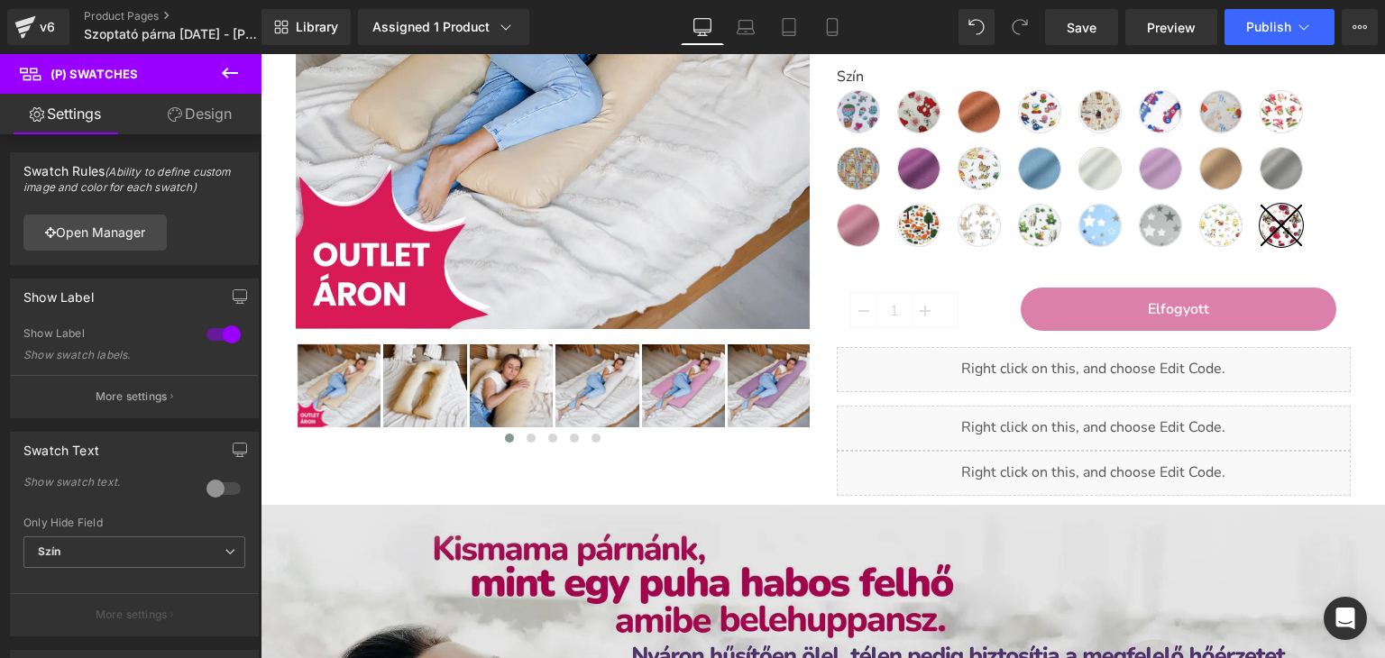
scroll to position [451, 0]
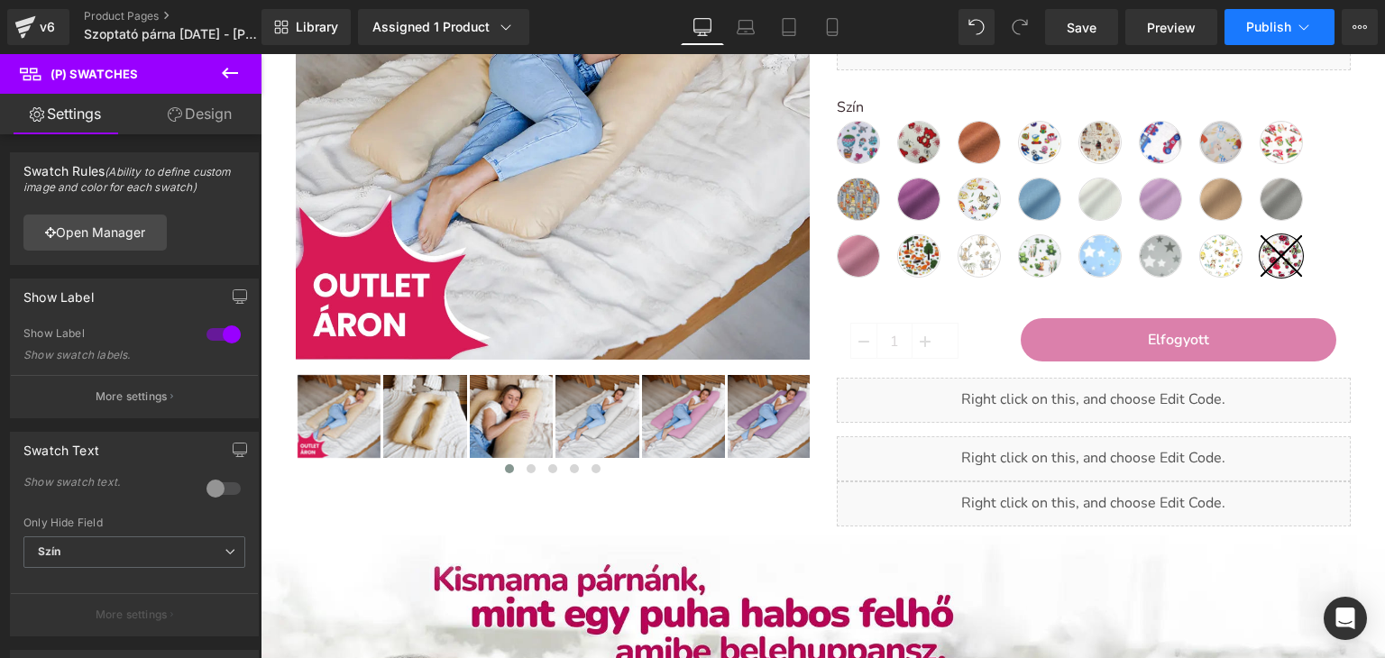
click at [1251, 20] on span "Publish" at bounding box center [1268, 27] width 45 height 14
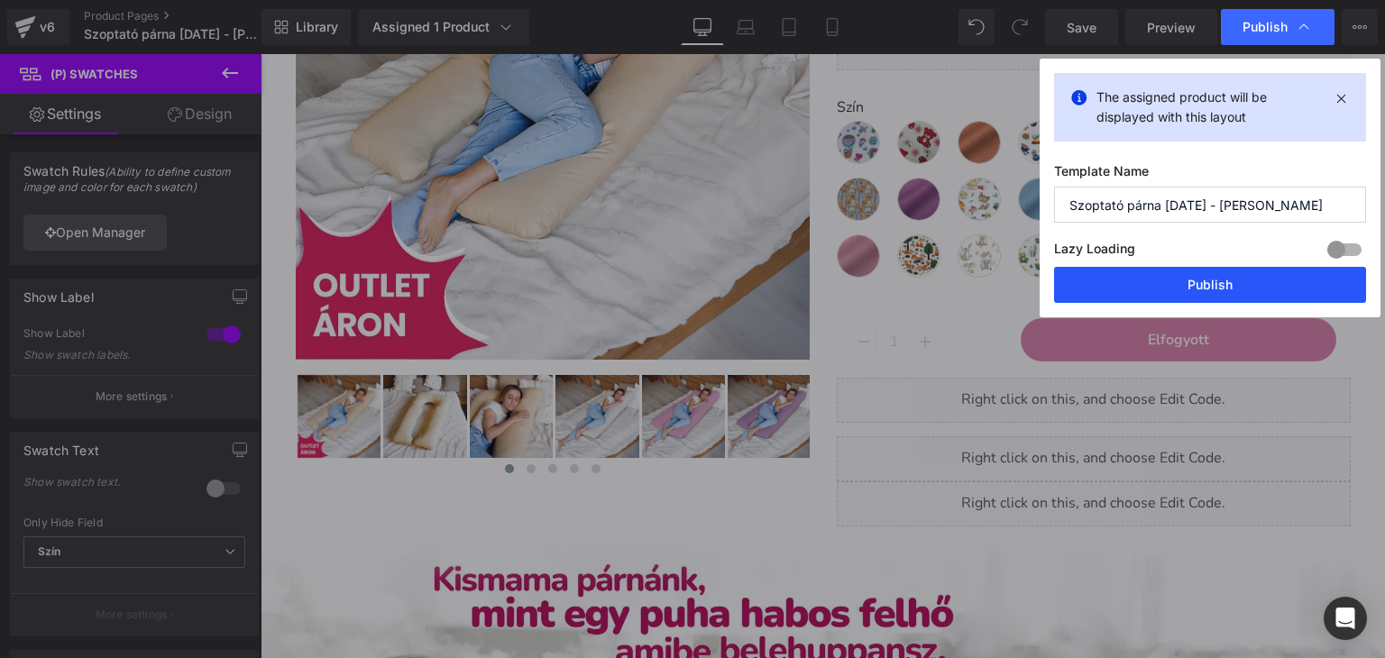
click at [1132, 289] on button "Publish" at bounding box center [1210, 285] width 312 height 36
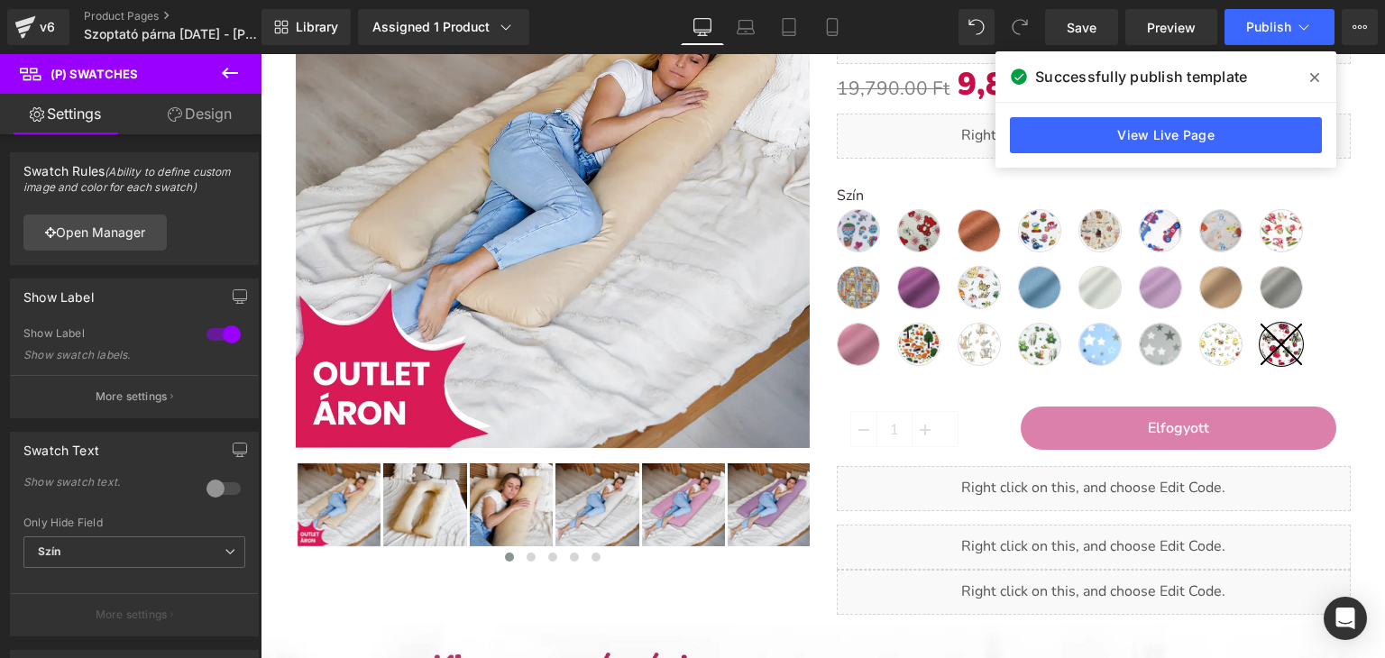
scroll to position [361, 0]
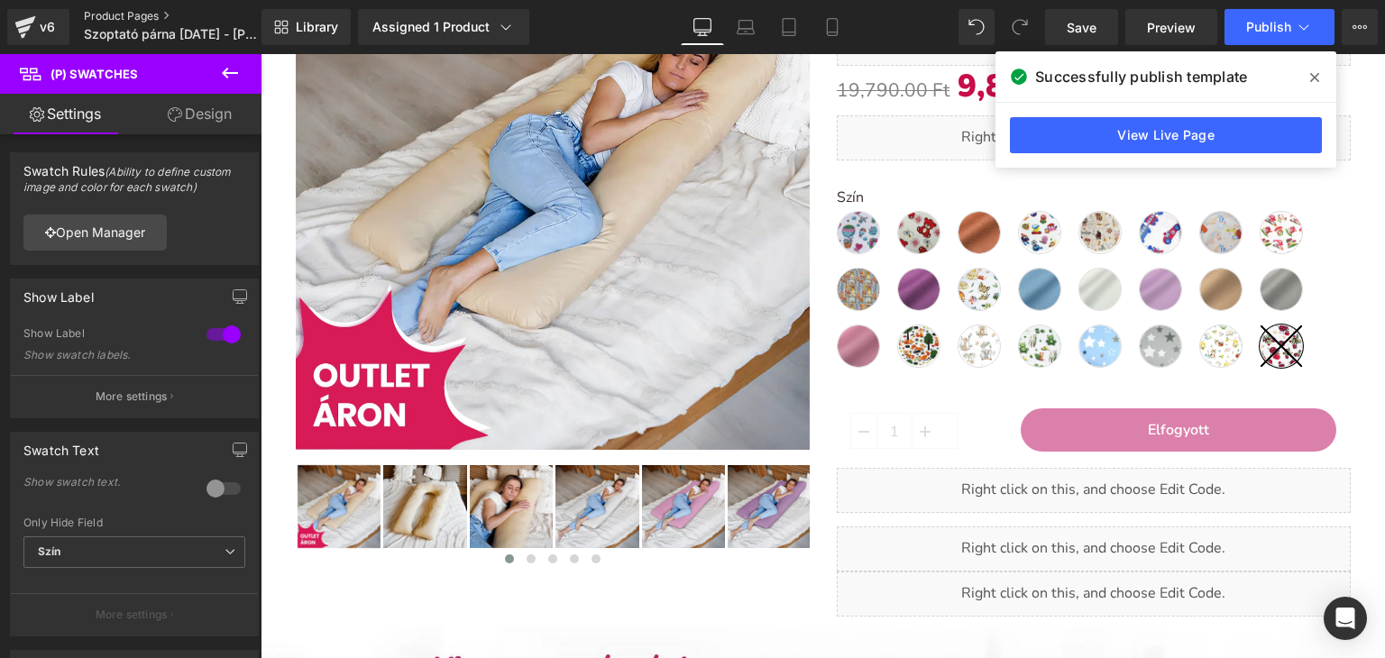
click at [94, 14] on link "Product Pages" at bounding box center [187, 16] width 207 height 14
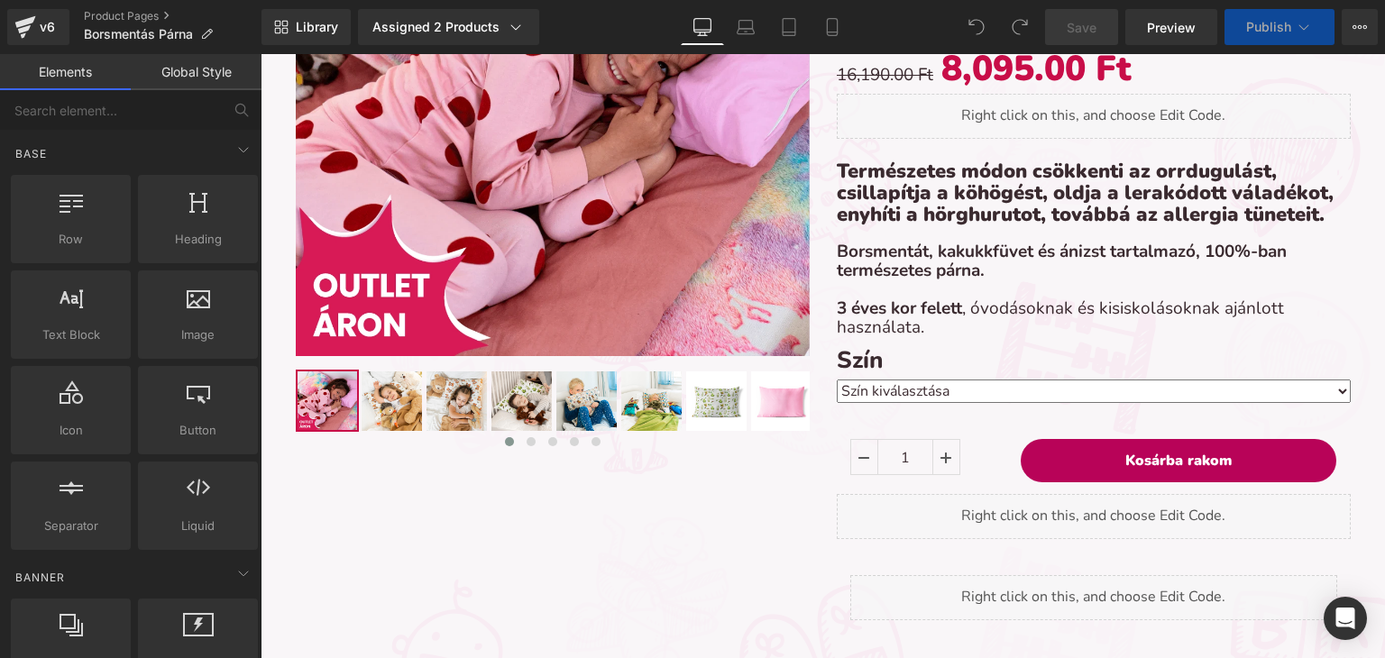
scroll to position [480, 0]
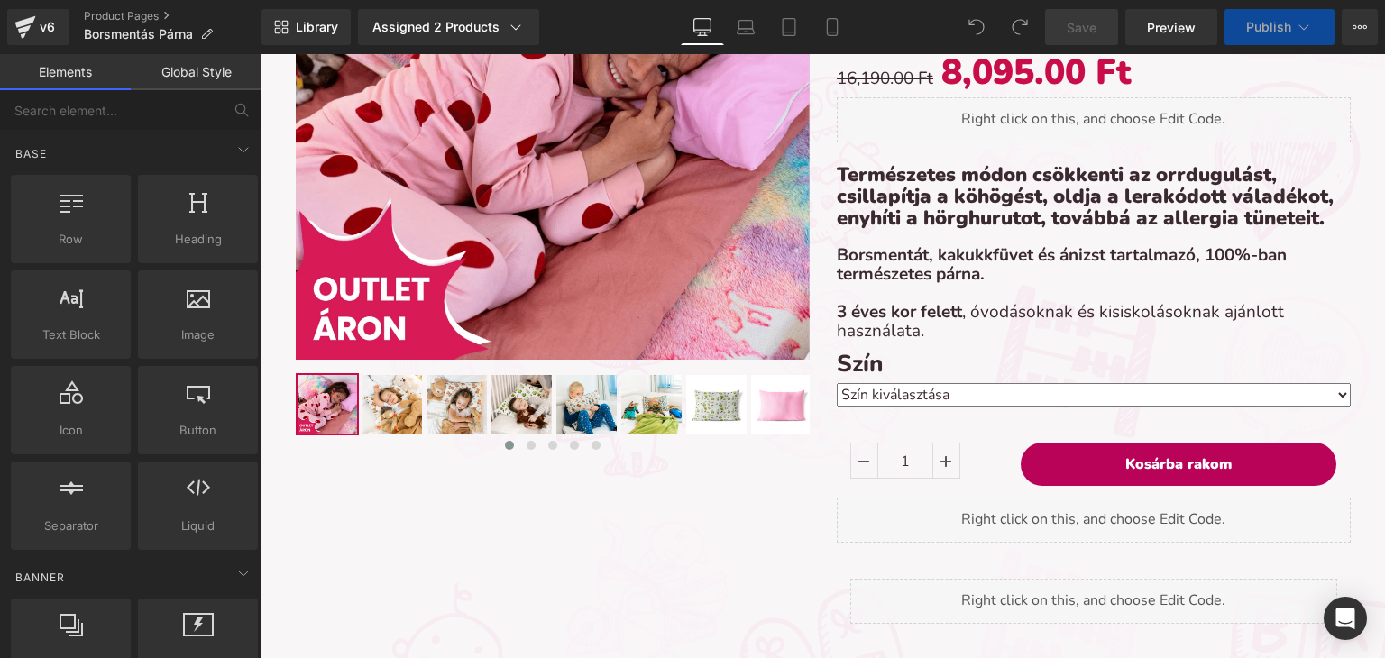
click at [957, 398] on select "Szín kiválasztása Erdei kaland (50x40cm) Lila (50x40cm) Piros macis (50x40cm) V…" at bounding box center [1094, 394] width 514 height 23
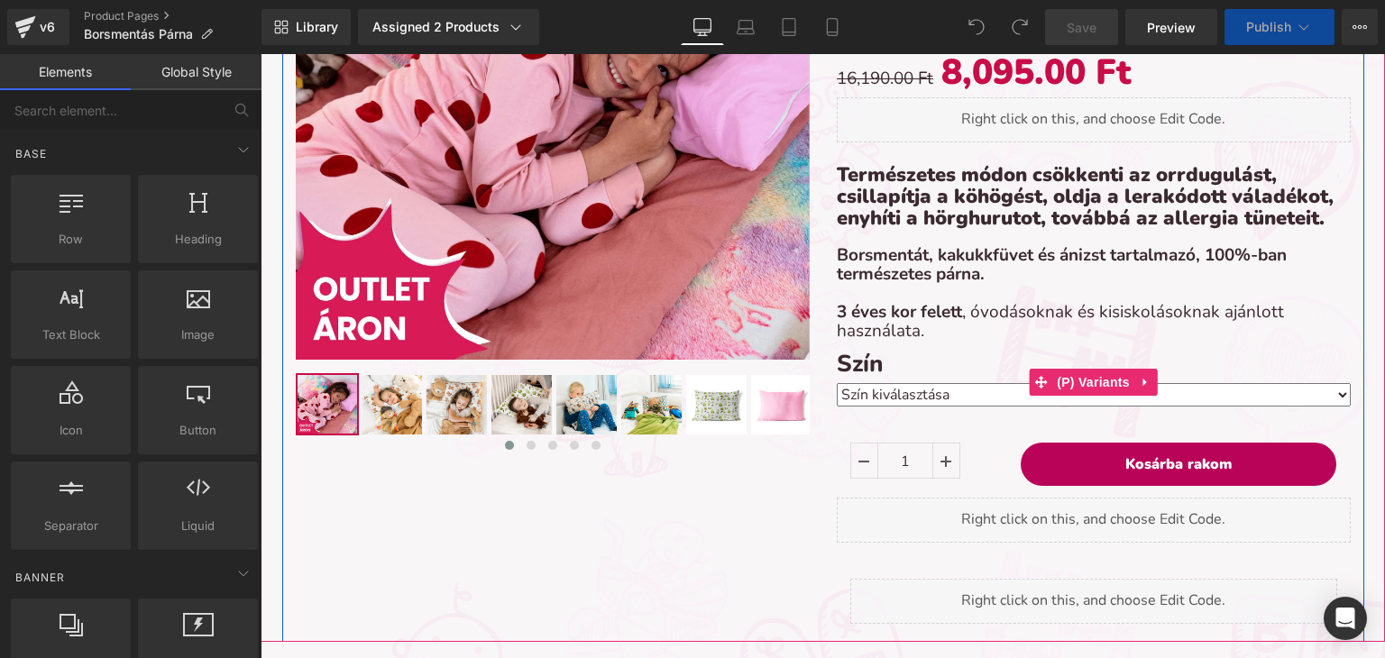
scroll to position [6823, 1111]
drag, startPoint x: 957, startPoint y: 394, endPoint x: 595, endPoint y: 268, distance: 383.0
click at [957, 394] on select "Szín kiválasztása Erdei kaland (50x40cm) Lila (50x40cm) Piros macis (50x40cm) V…" at bounding box center [1094, 394] width 514 height 23
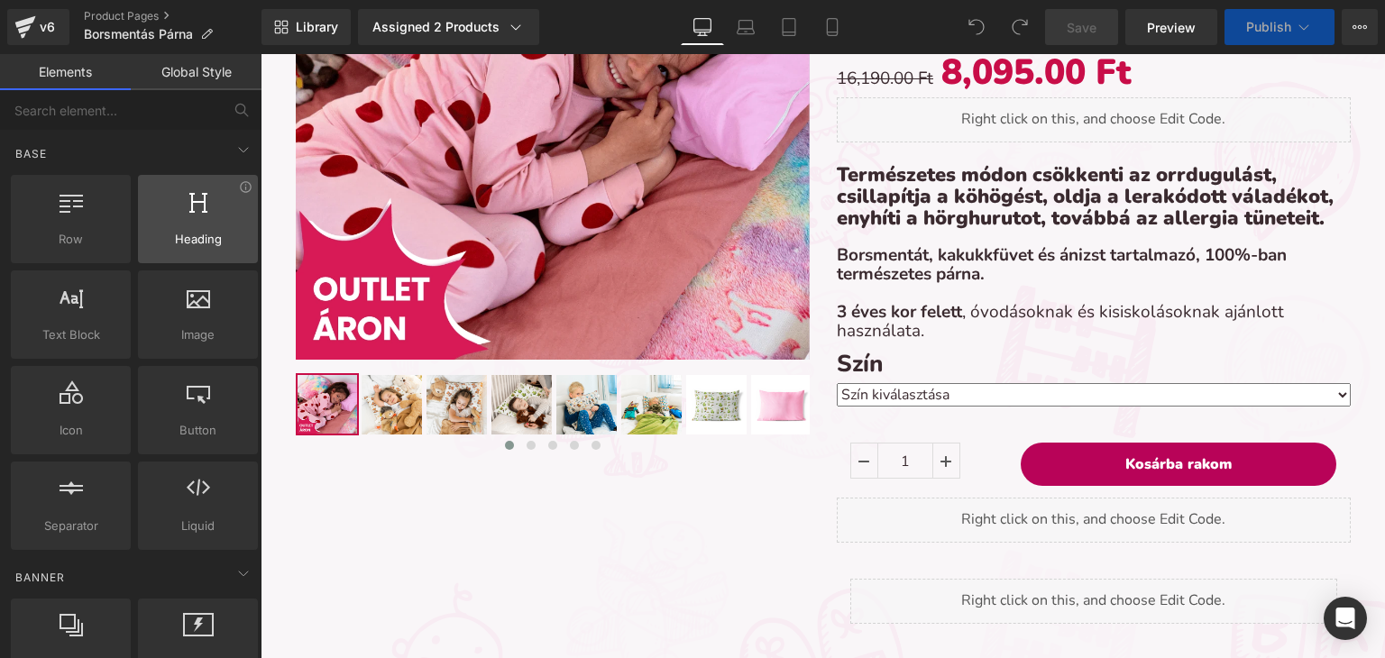
scroll to position [7126, 1111]
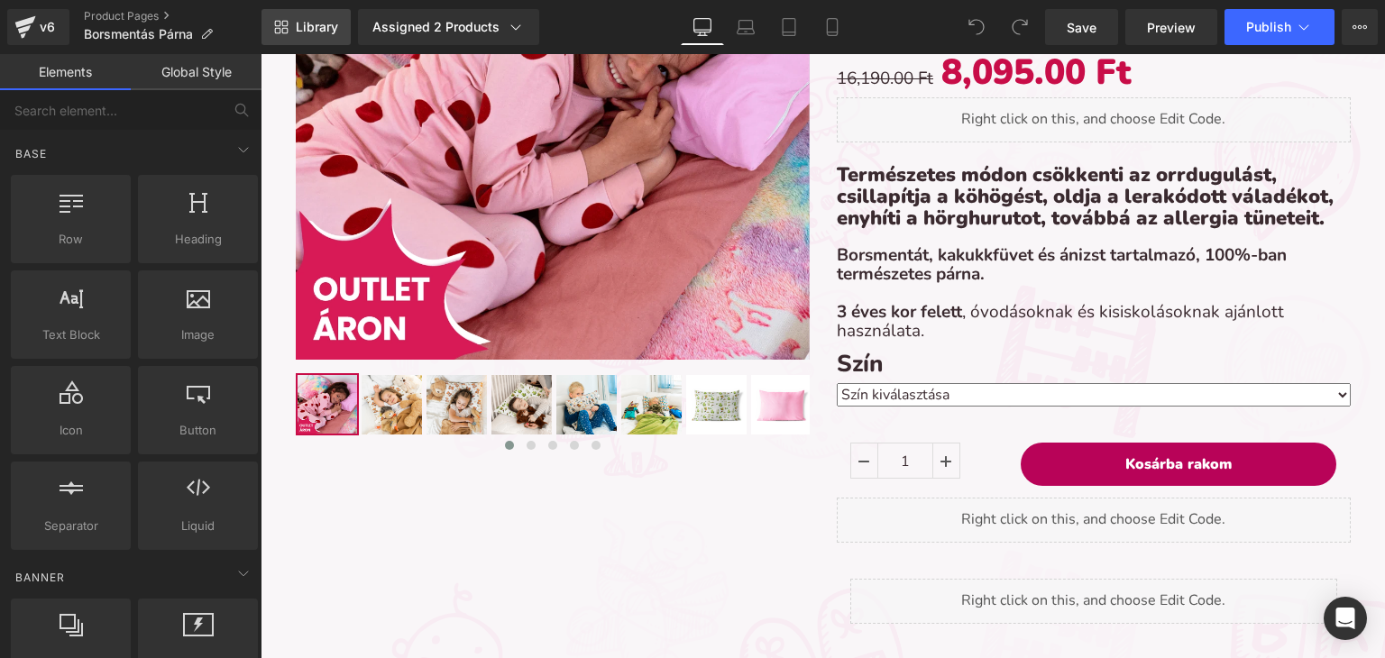
click at [325, 41] on link "Library" at bounding box center [305, 27] width 89 height 36
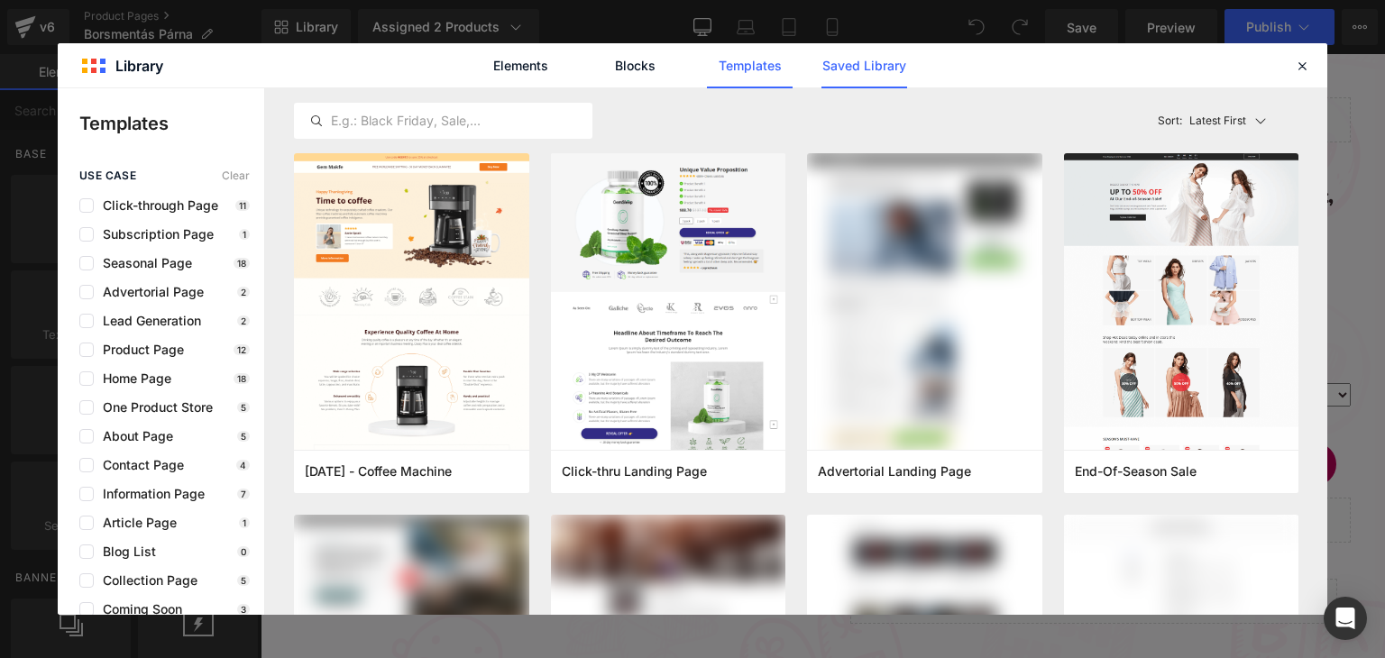
click at [903, 66] on link "Saved Library" at bounding box center [864, 65] width 86 height 45
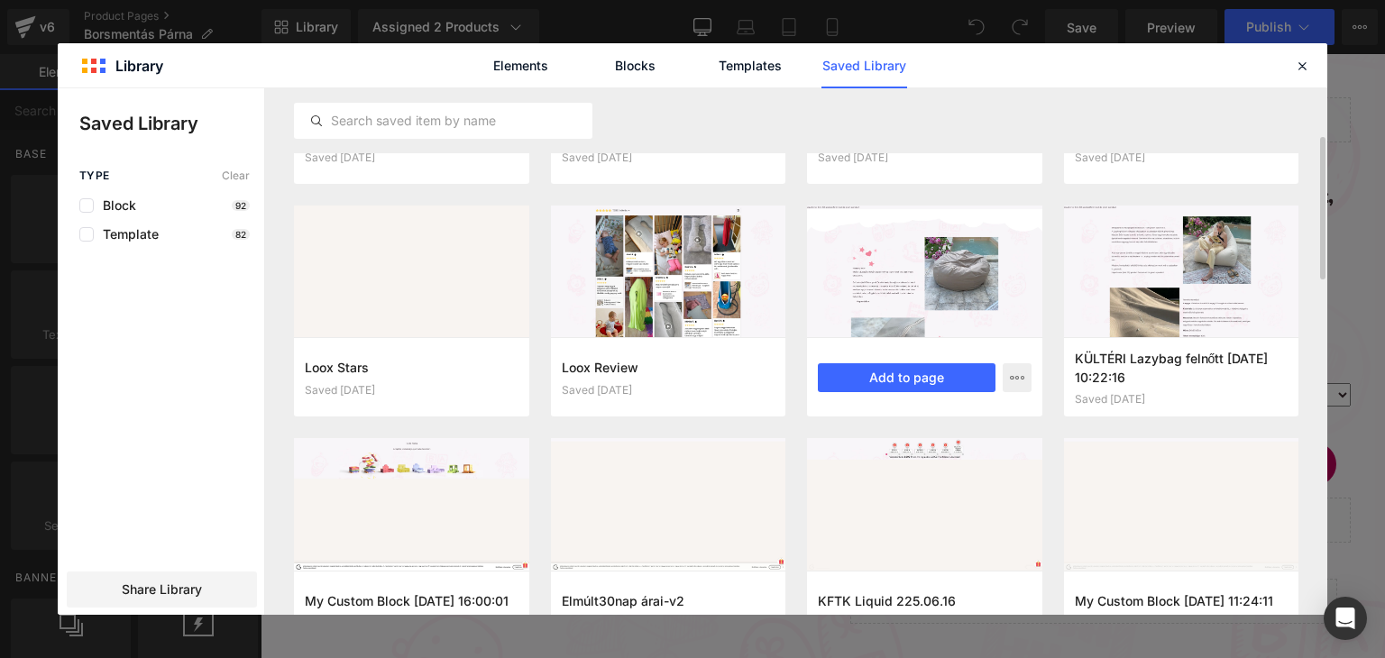
scroll to position [227, 0]
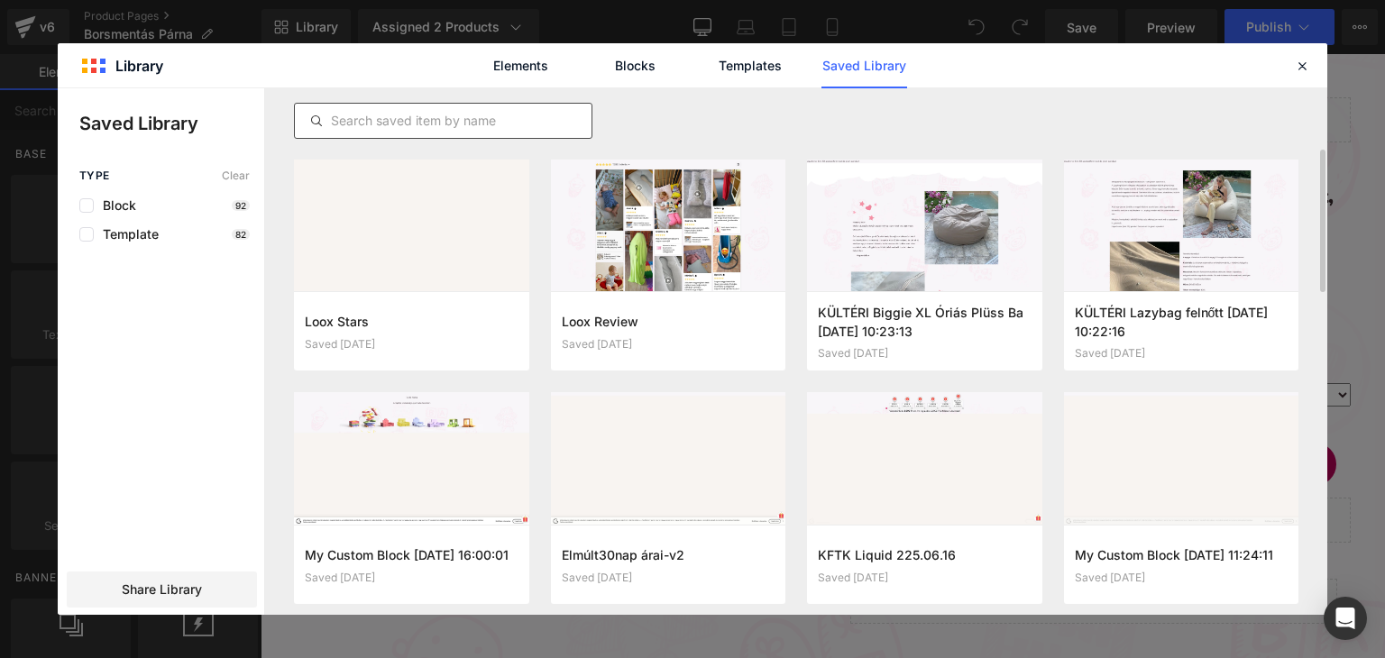
click at [433, 122] on input "text" at bounding box center [443, 121] width 297 height 22
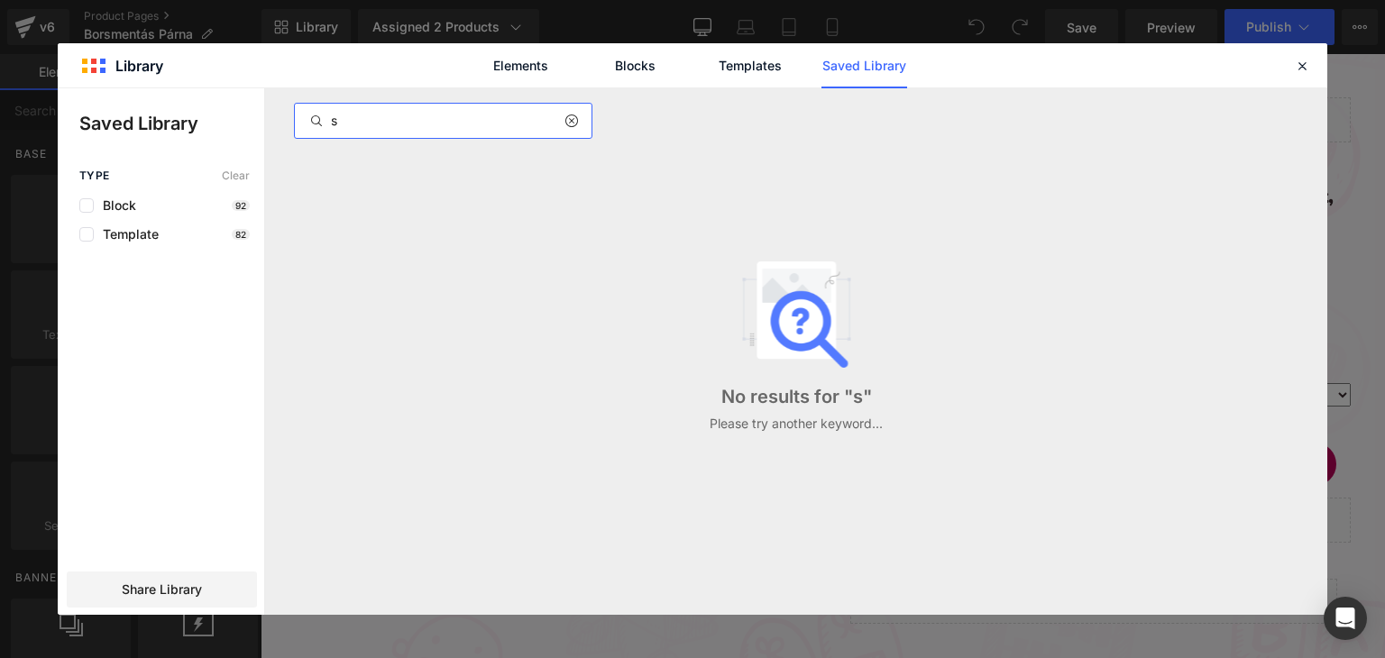
scroll to position [0, 0]
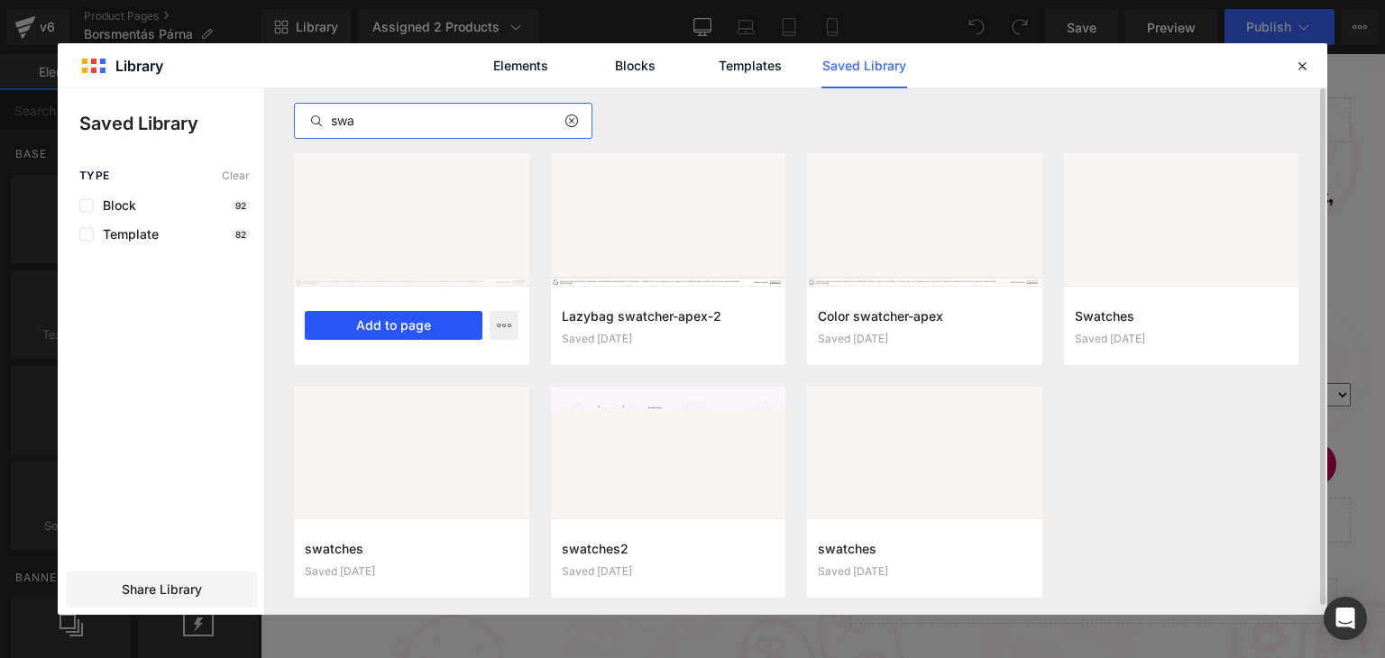
type input "swa"
click at [372, 325] on button "Add to page" at bounding box center [394, 325] width 178 height 29
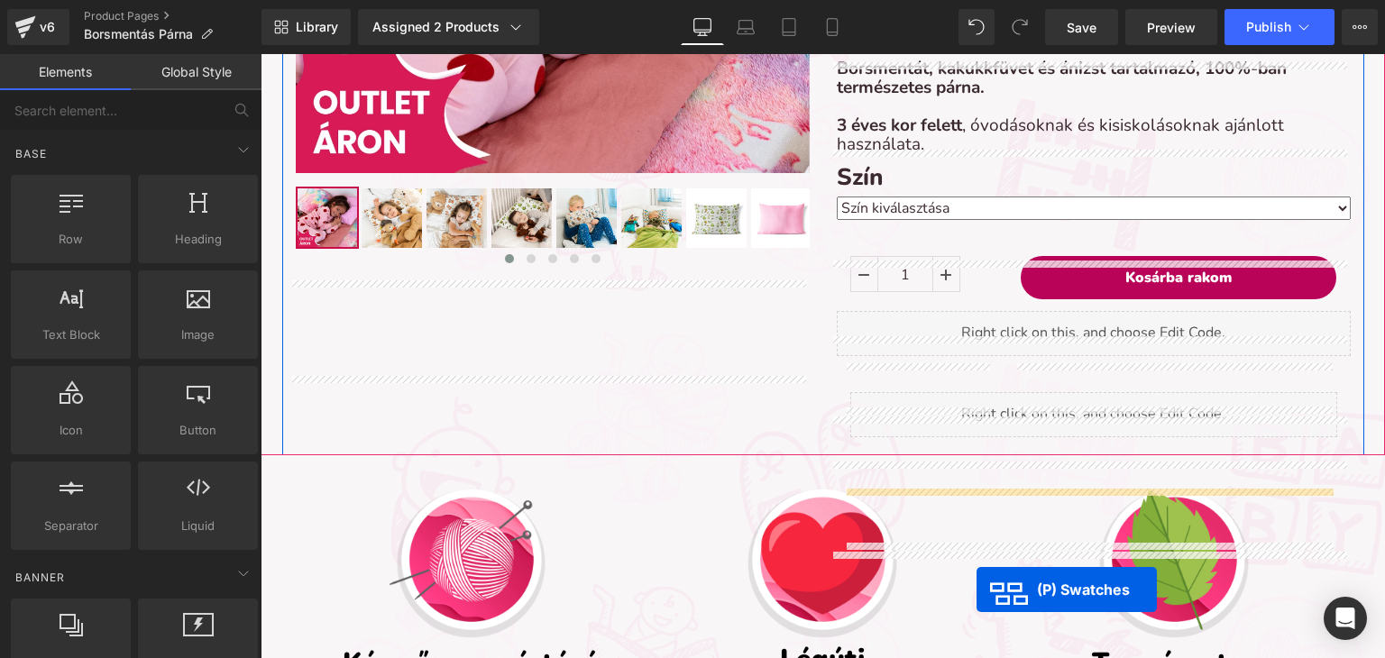
scroll to position [679, 0]
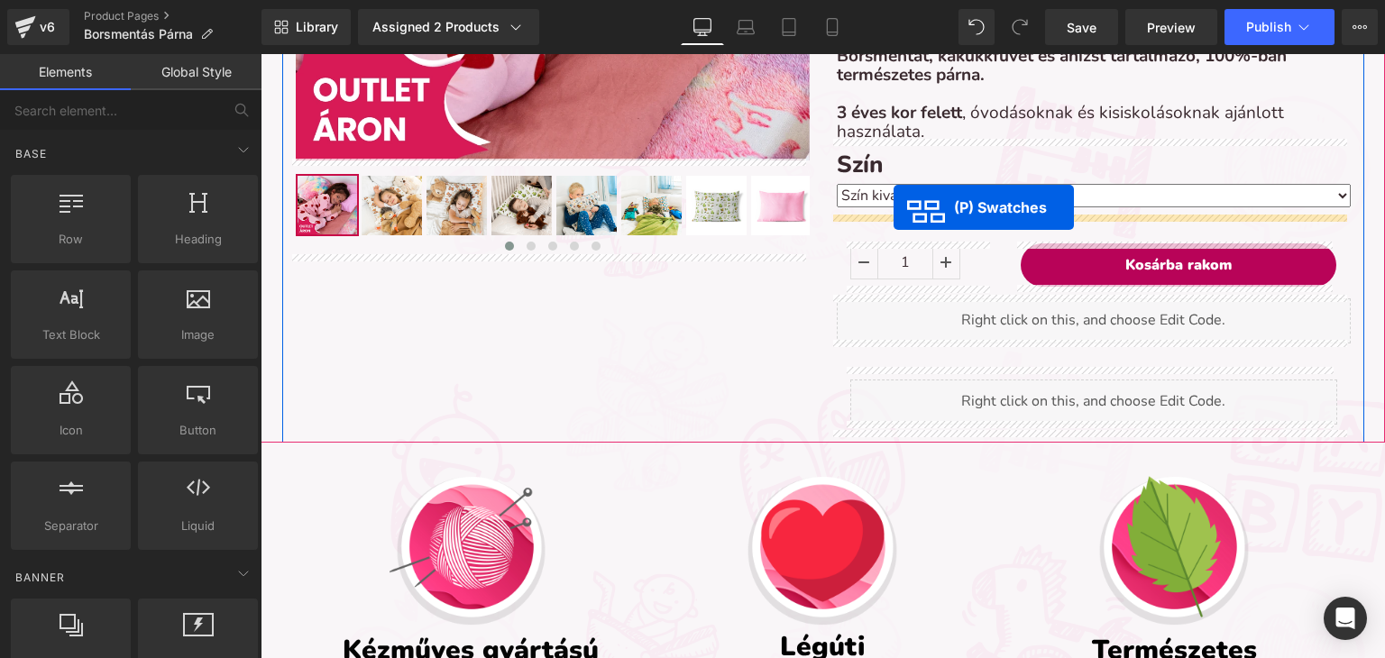
drag, startPoint x: 752, startPoint y: 284, endPoint x: 894, endPoint y: 207, distance: 161.0
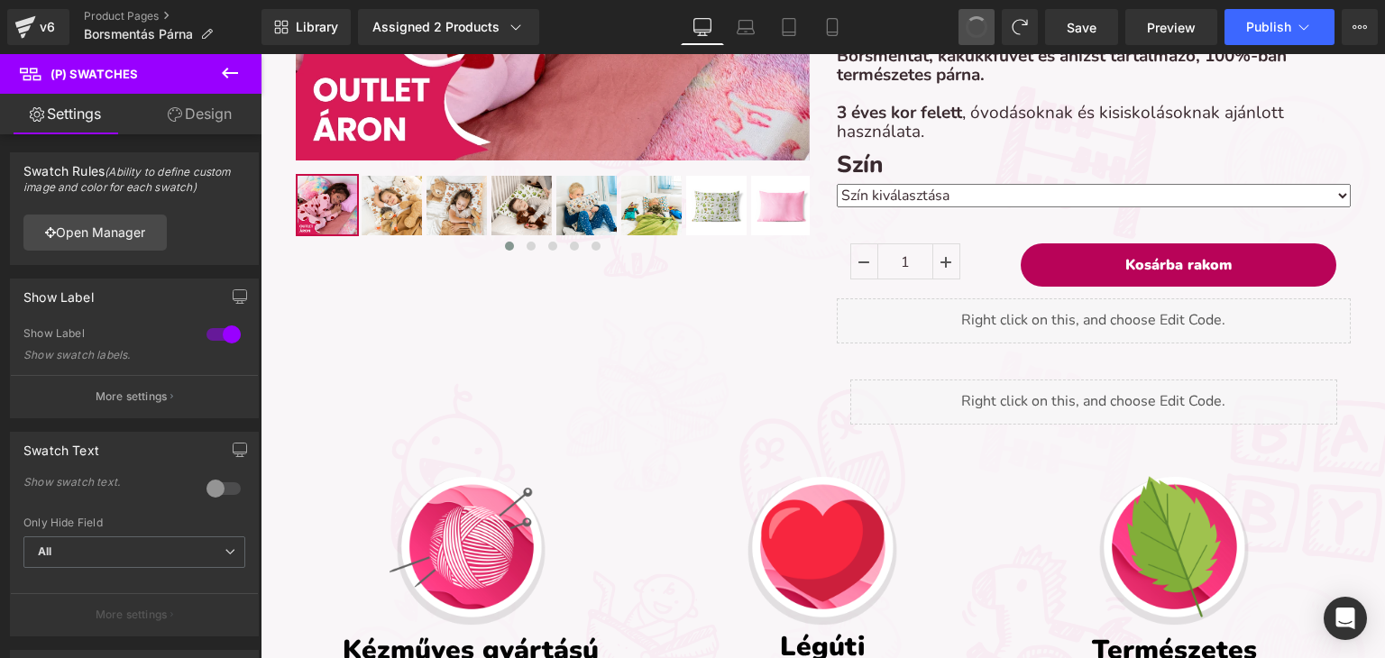
scroll to position [0, 0]
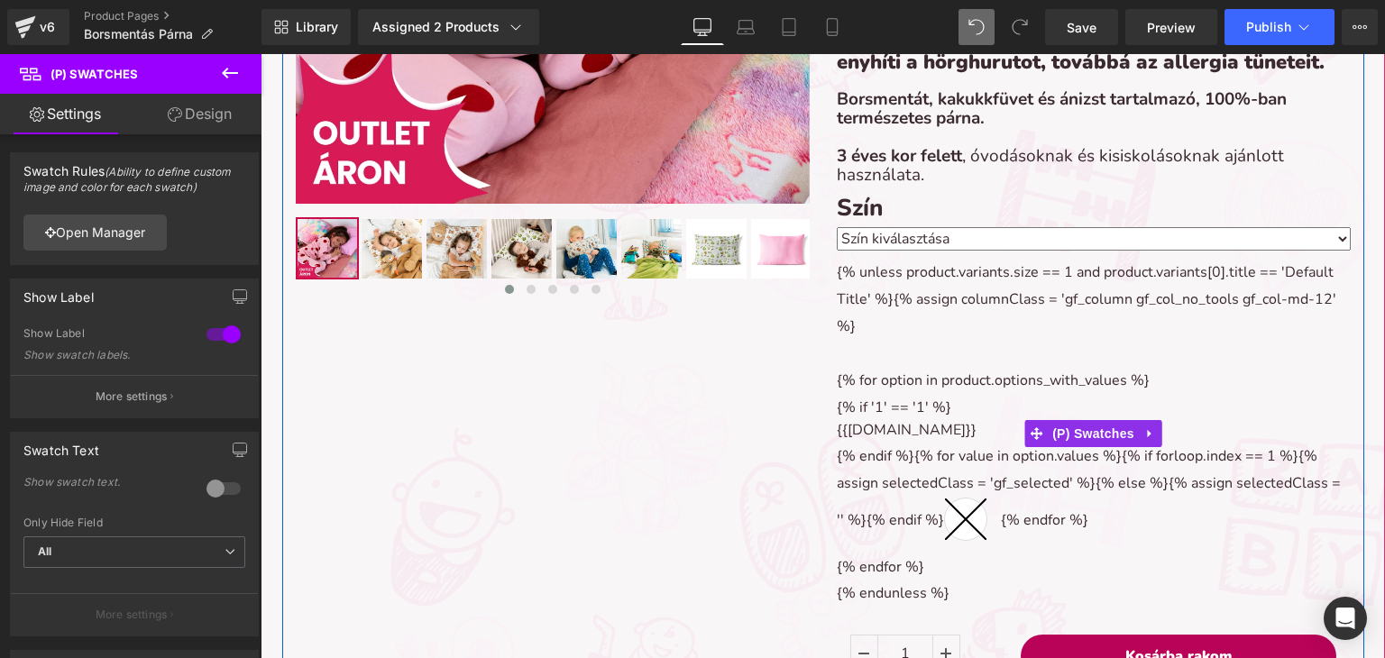
click at [969, 447] on div "{% if '1' == '1' %} {{option.name}} {% endif %}{% for value in option.values %}…" at bounding box center [1094, 475] width 514 height 160
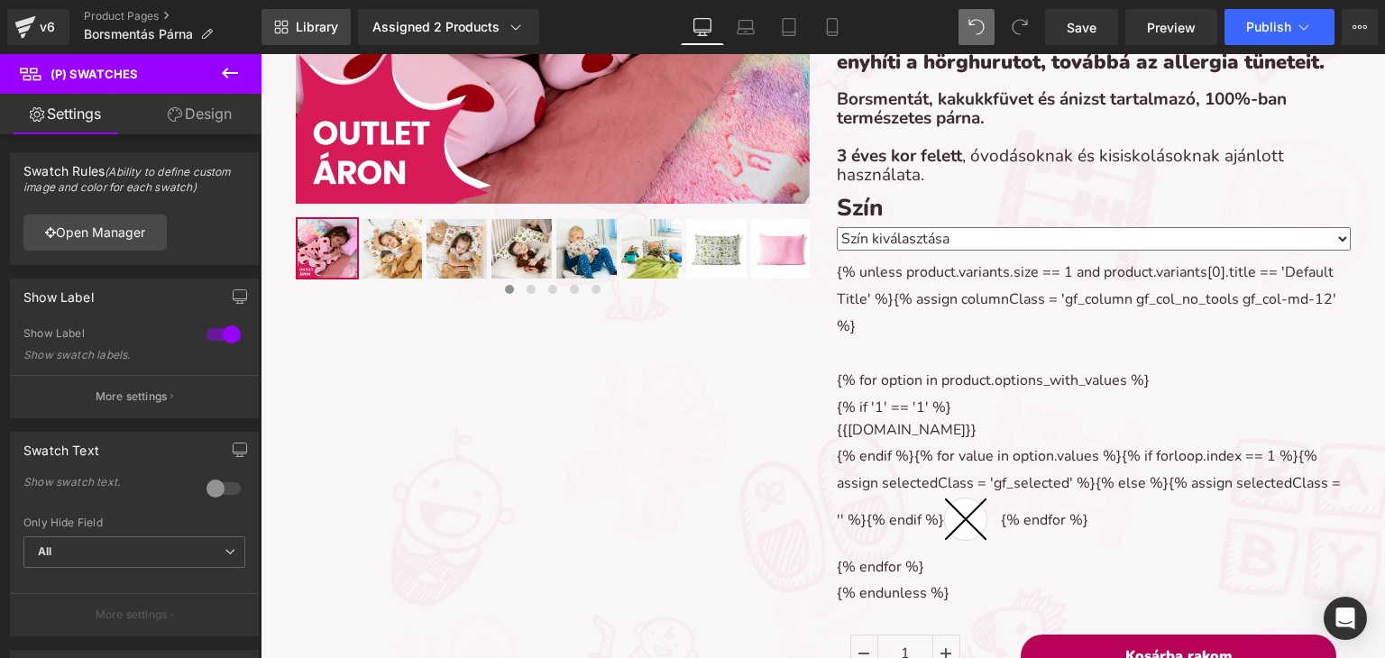
click at [333, 28] on span "Library" at bounding box center [317, 27] width 42 height 16
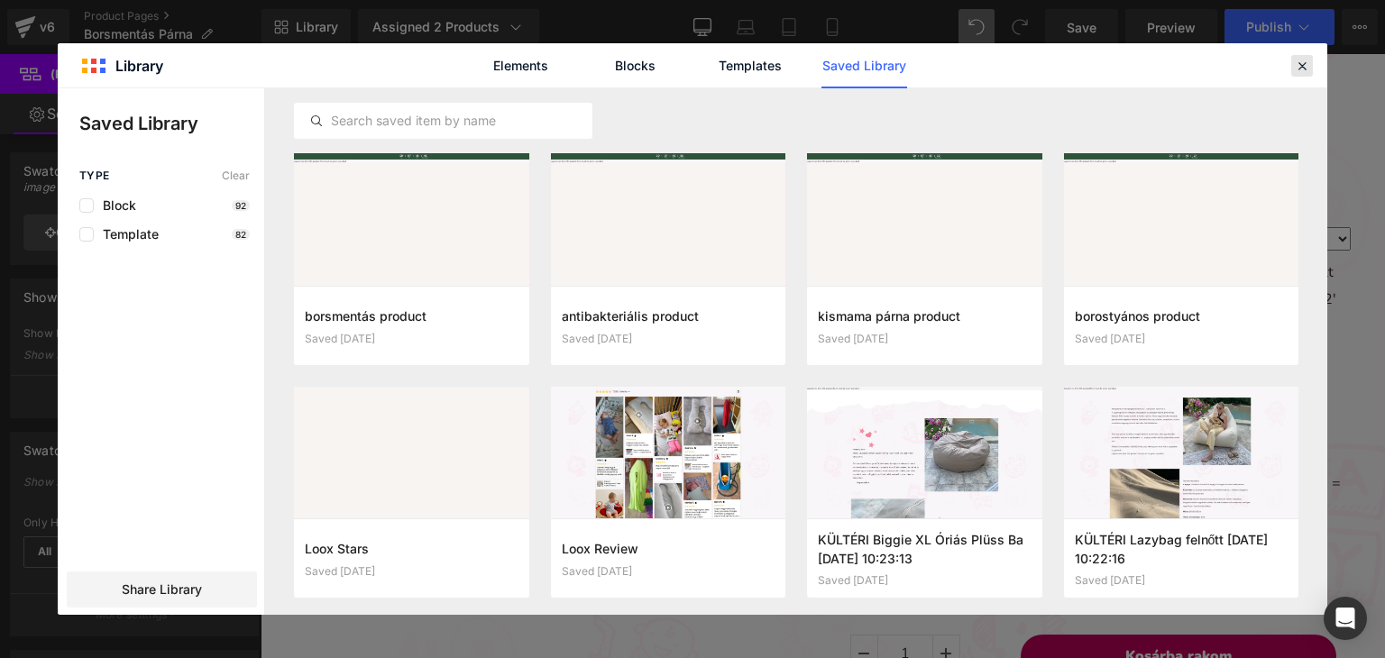
drag, startPoint x: 1307, startPoint y: 61, endPoint x: 1012, endPoint y: 42, distance: 296.3
click at [1307, 61] on icon at bounding box center [1302, 66] width 16 height 16
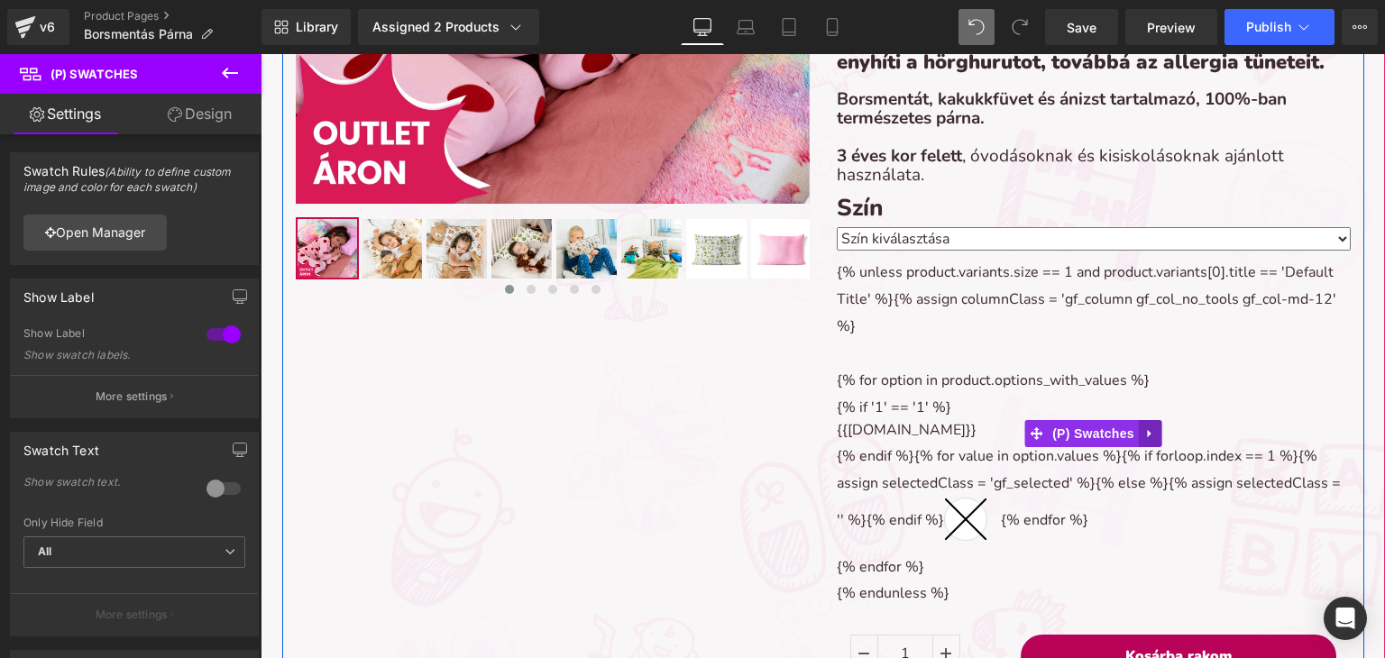
click at [1144, 427] on icon at bounding box center [1150, 434] width 13 height 14
click at [1132, 433] on icon at bounding box center [1138, 433] width 13 height 13
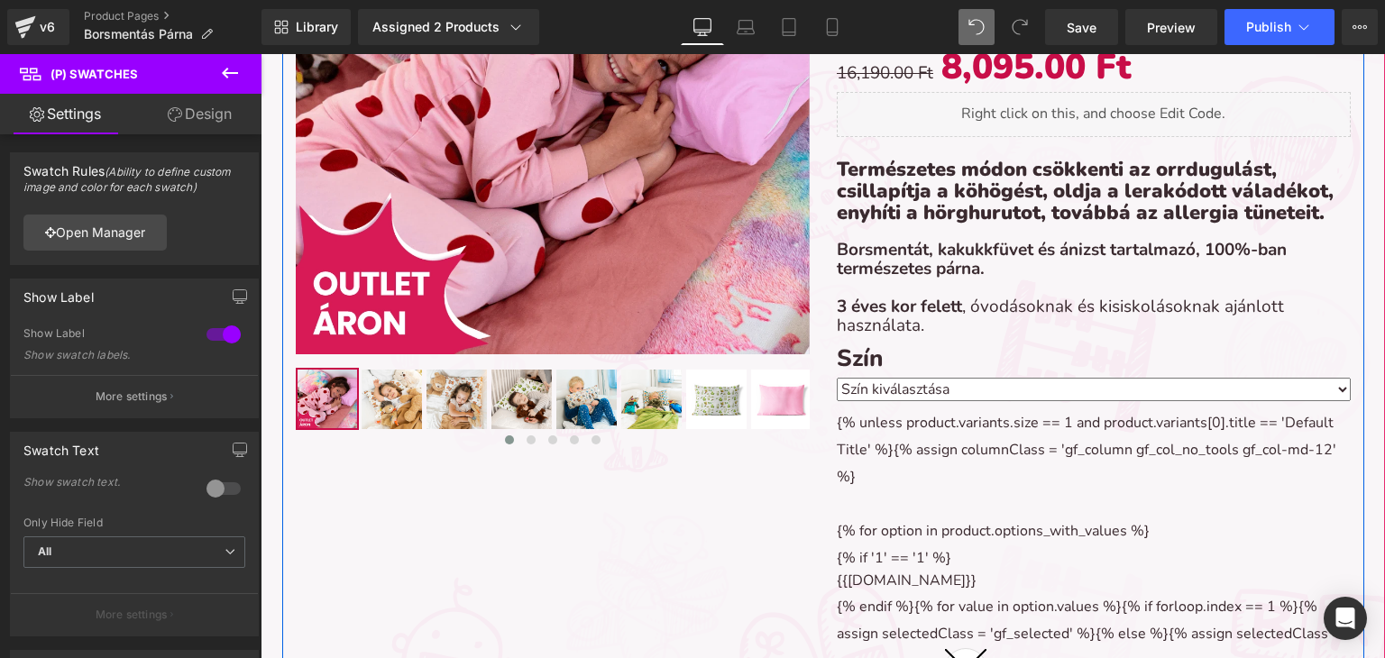
click at [968, 438] on div "{% unless product.variants.size == 1 and product.variants[0].title == 'Default …" at bounding box center [1094, 584] width 514 height 348
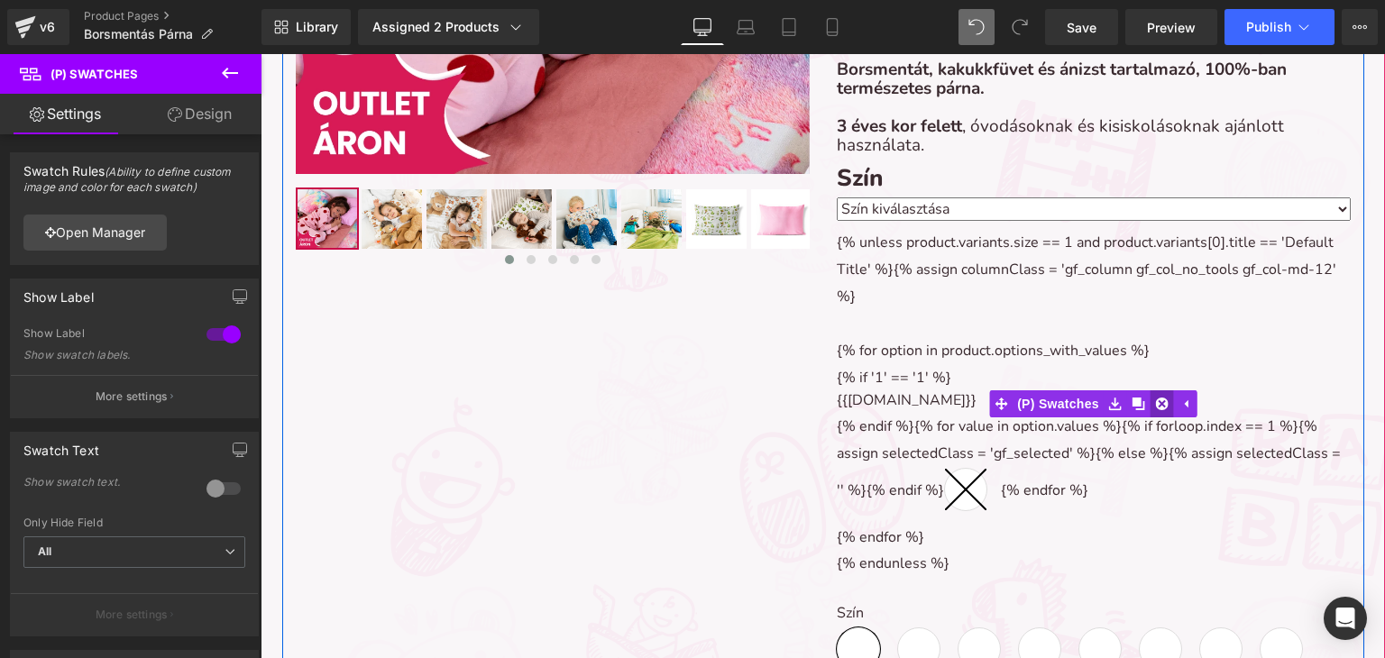
click at [1150, 401] on link at bounding box center [1161, 403] width 23 height 27
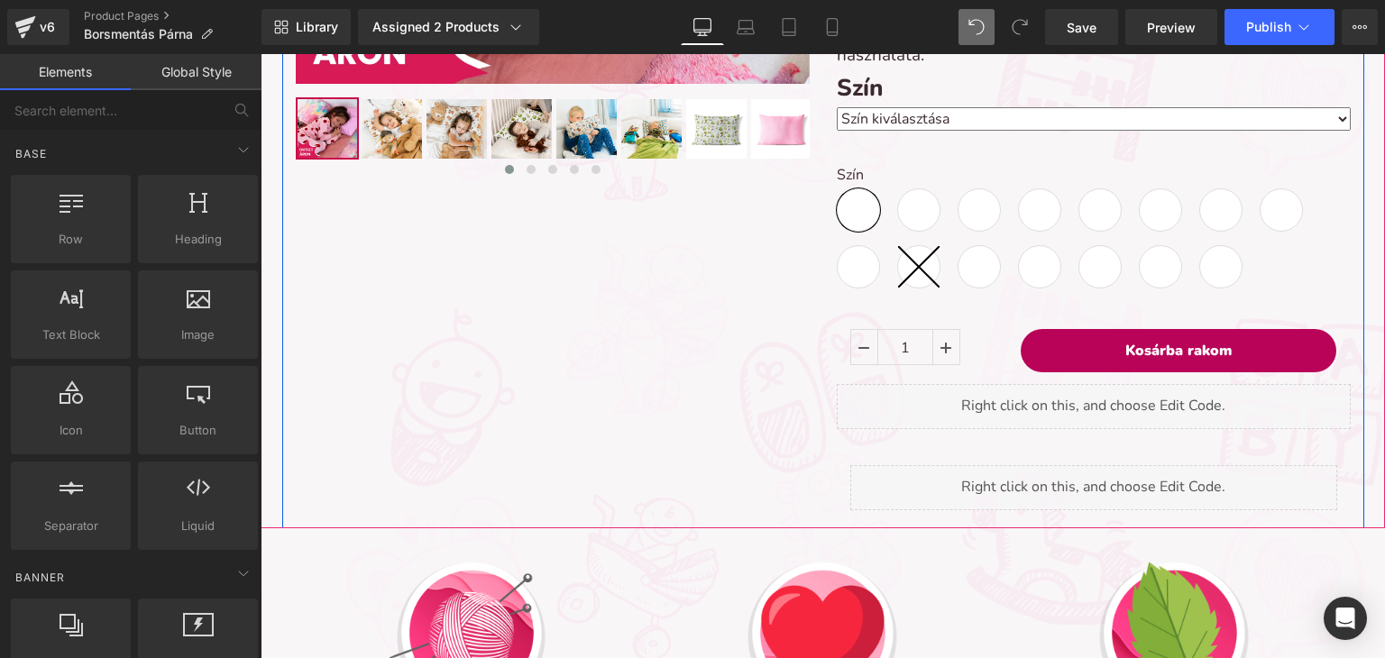
click at [842, 208] on span "Erdei kaland (50x40cm)" at bounding box center [858, 209] width 43 height 43
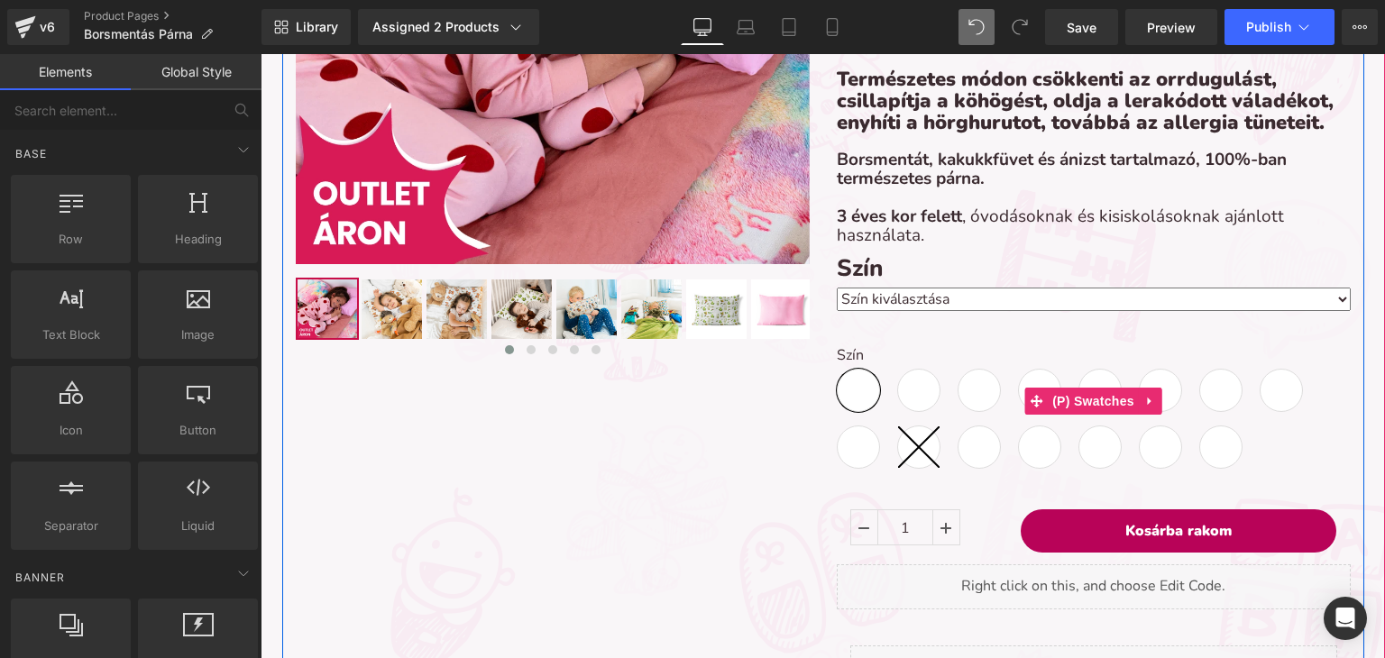
click at [959, 342] on div "Szín Erdei kaland (50x40cm) Lila (50x40cm) Piros macis (50x40cm) Varázs közleke…" at bounding box center [1094, 401] width 514 height 162
click at [1073, 389] on span "(P) Swatches" at bounding box center [1093, 401] width 91 height 27
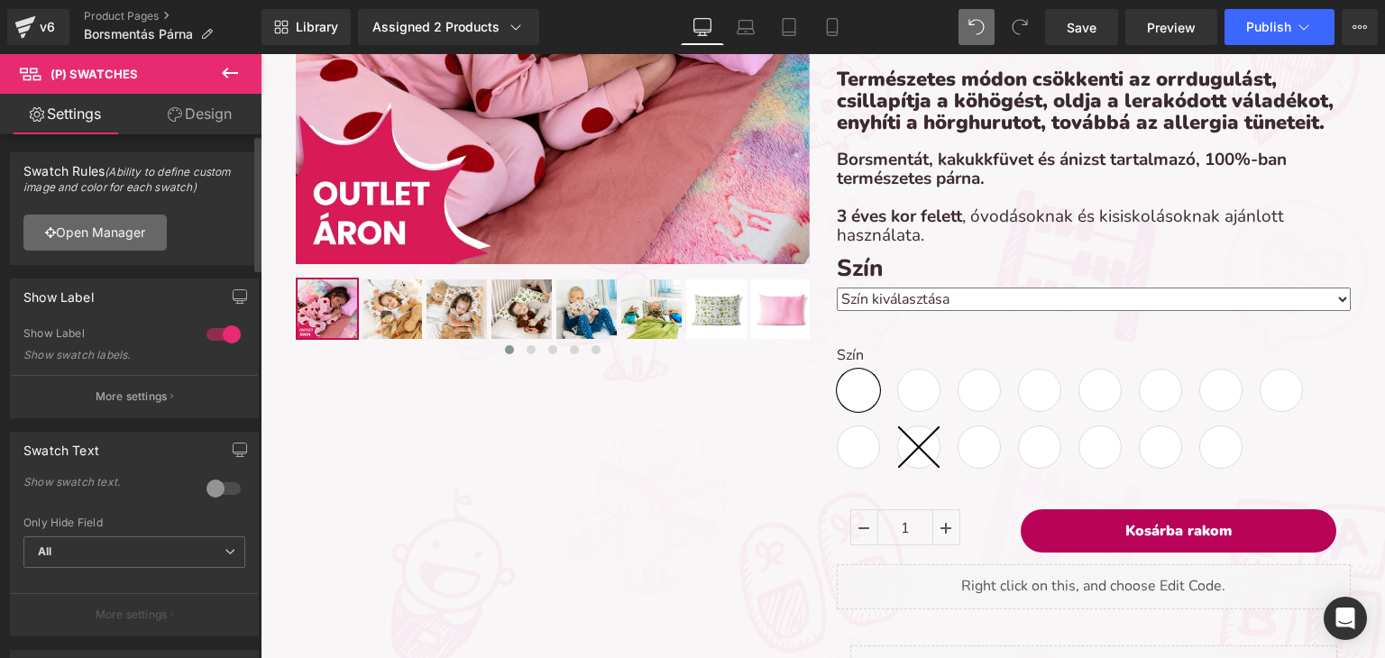
click at [115, 236] on link "Open Manager" at bounding box center [94, 233] width 143 height 36
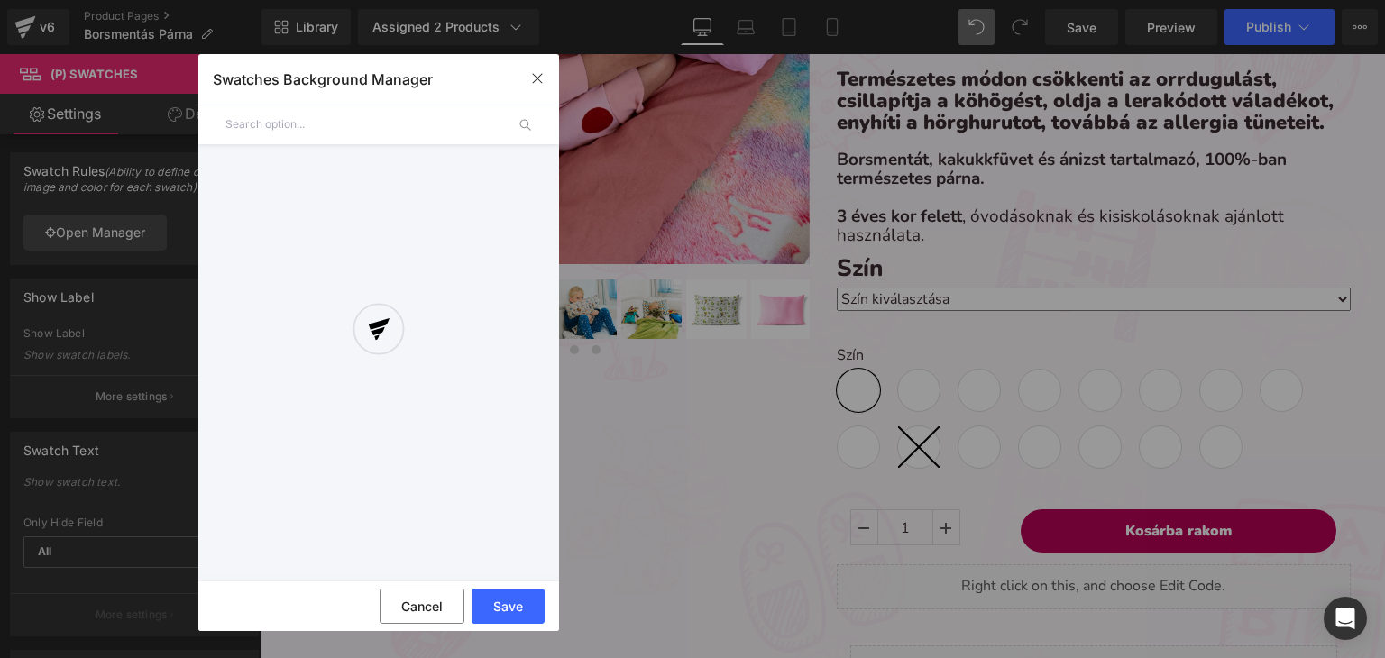
click at [318, 142] on div at bounding box center [378, 343] width 361 height 462
click at [317, 125] on div at bounding box center [378, 343] width 361 height 462
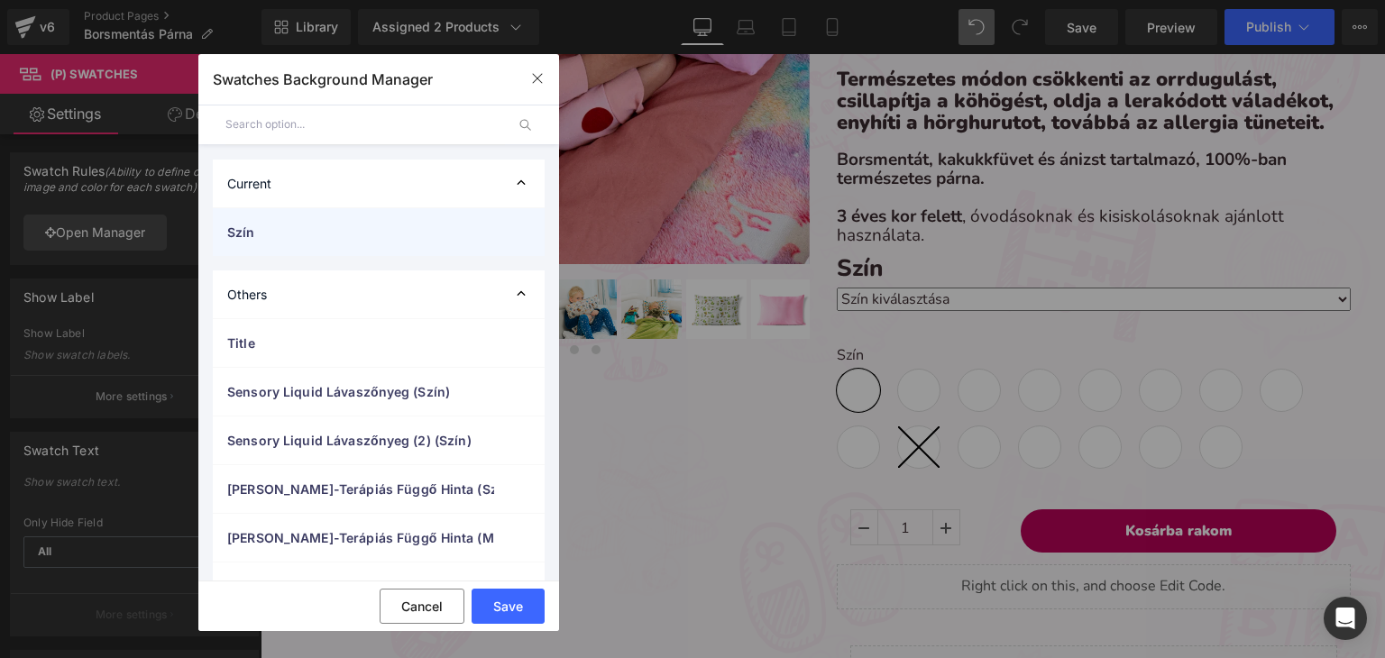
click at [302, 228] on span "Szín" at bounding box center [360, 232] width 267 height 19
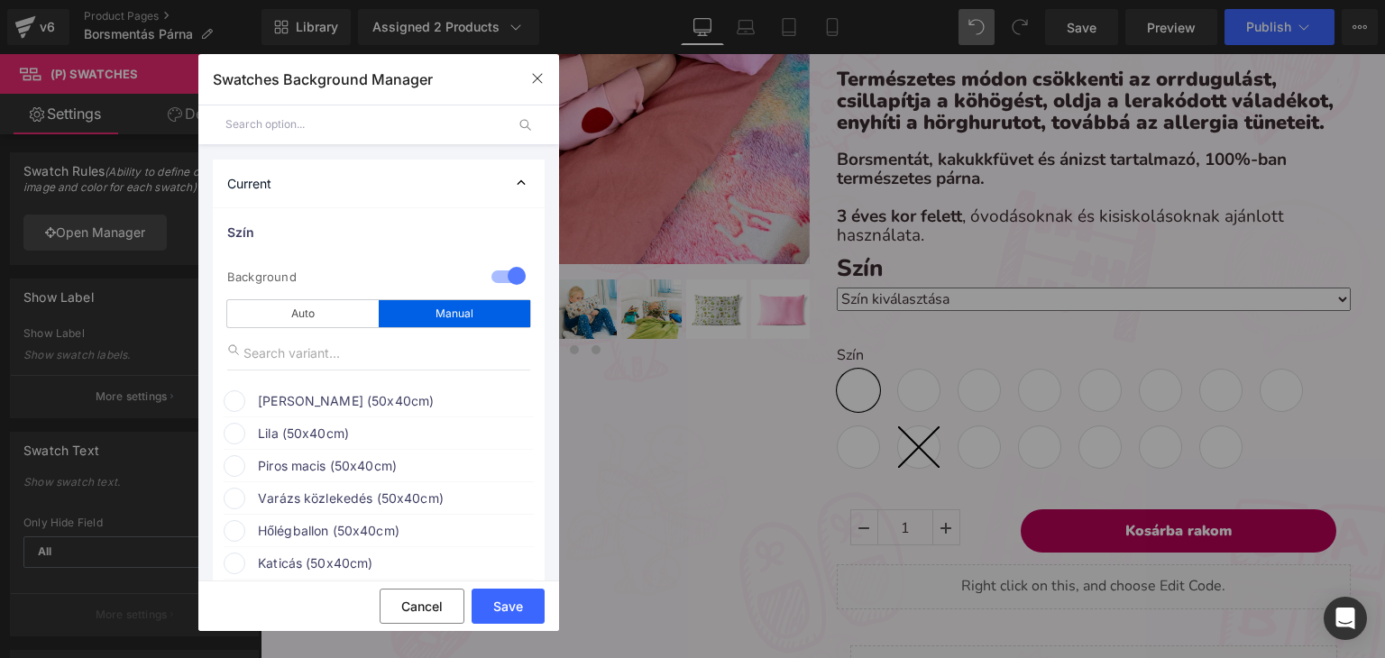
click at [235, 408] on span at bounding box center [235, 401] width 22 height 22
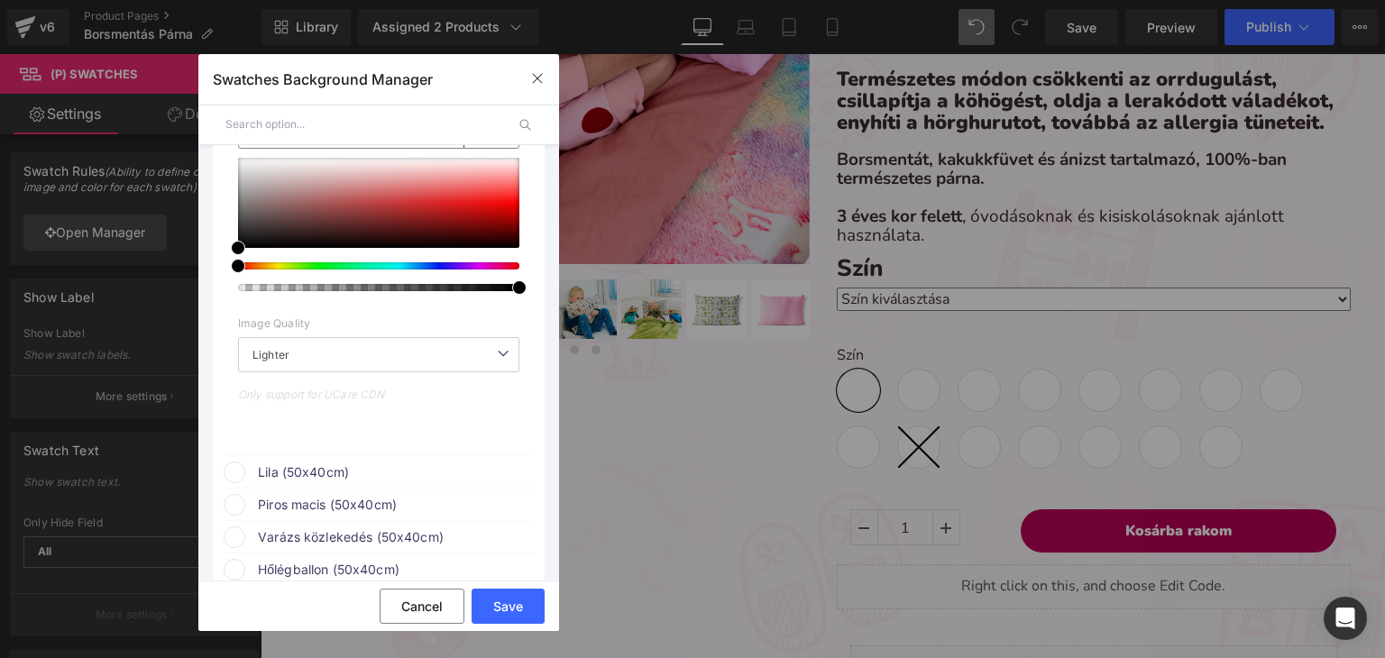
scroll to position [361, 0]
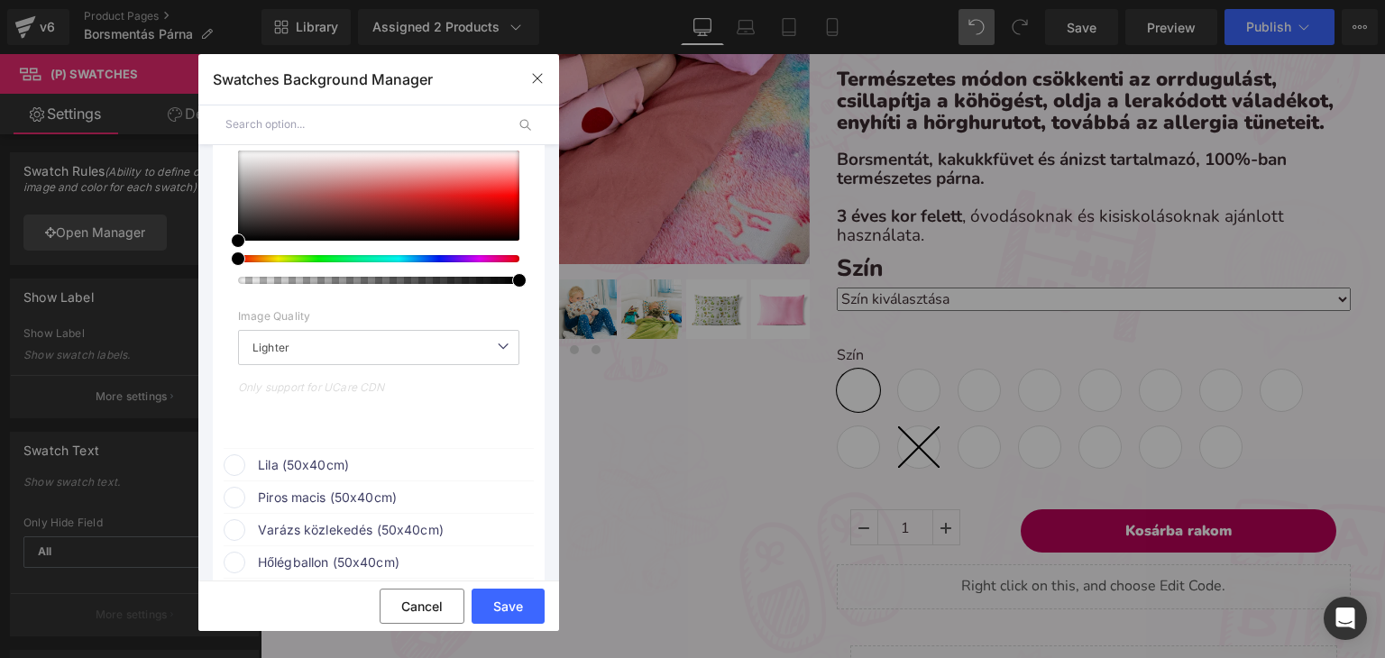
click at [252, 460] on div "Lila (50x40cm)" at bounding box center [379, 462] width 310 height 27
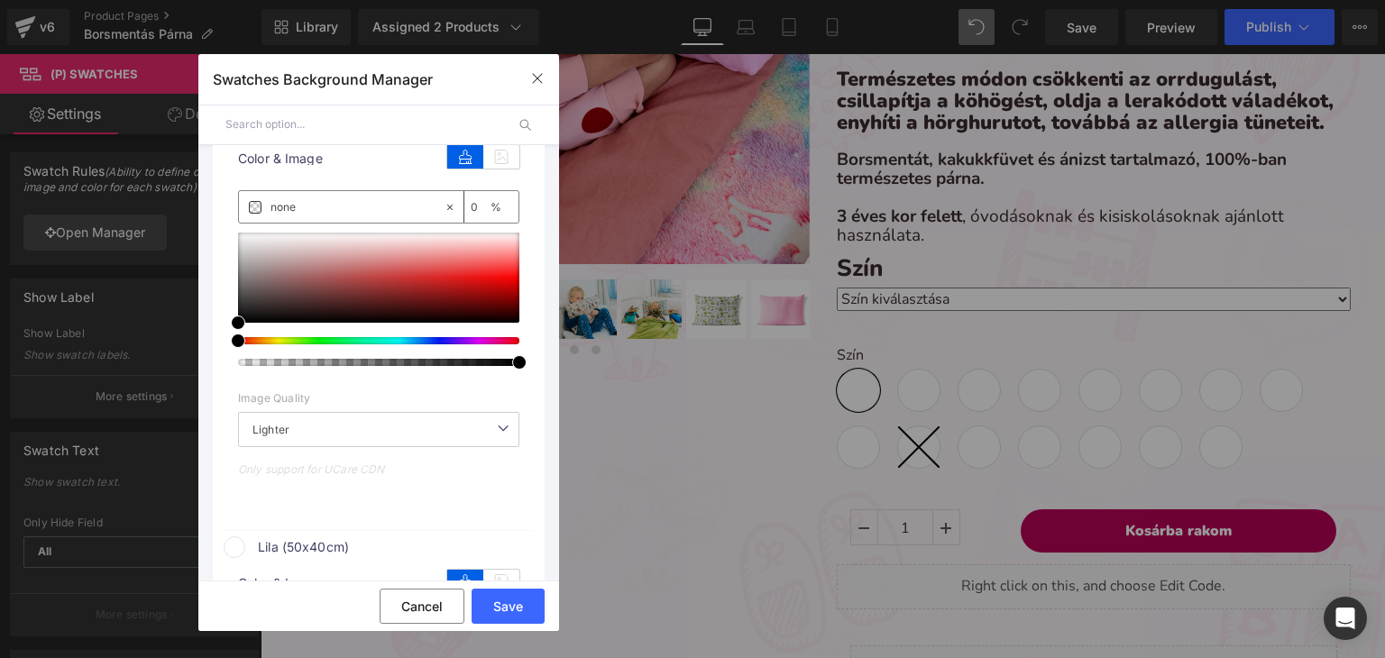
scroll to position [270, 0]
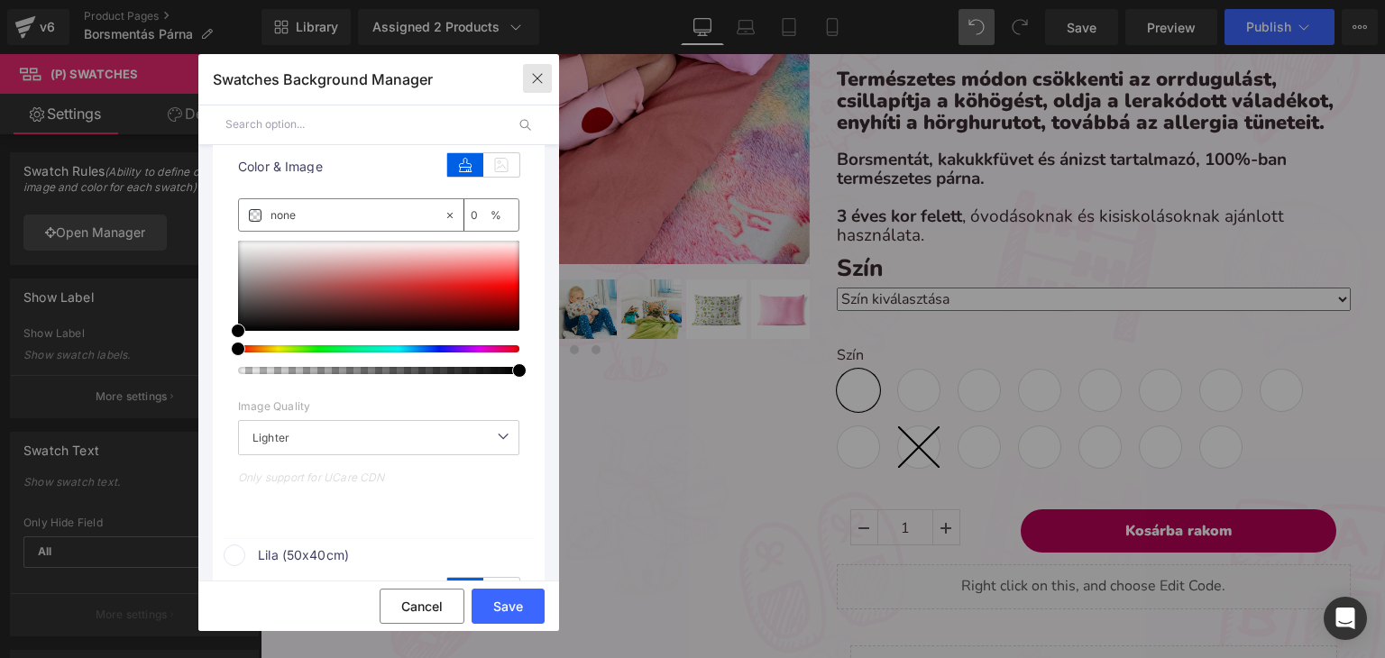
click at [542, 86] on button "button" at bounding box center [537, 78] width 29 height 29
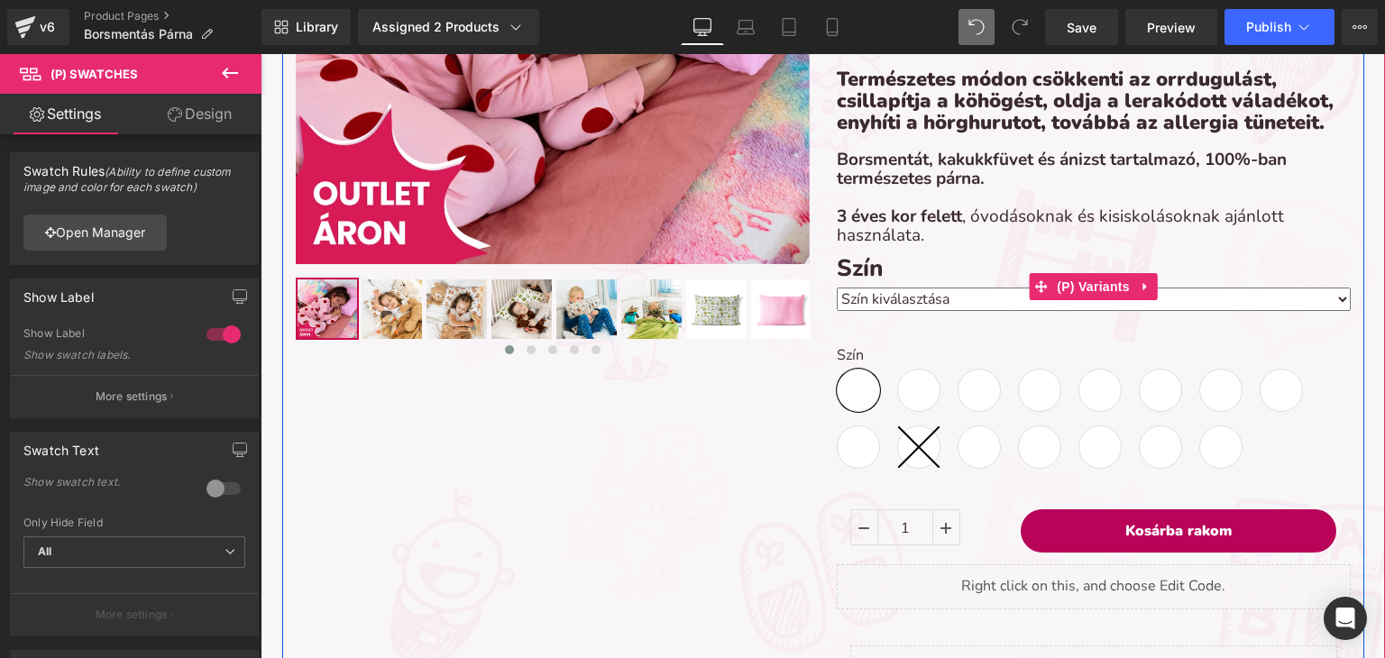
click at [940, 272] on label "Szín" at bounding box center [1094, 270] width 514 height 32
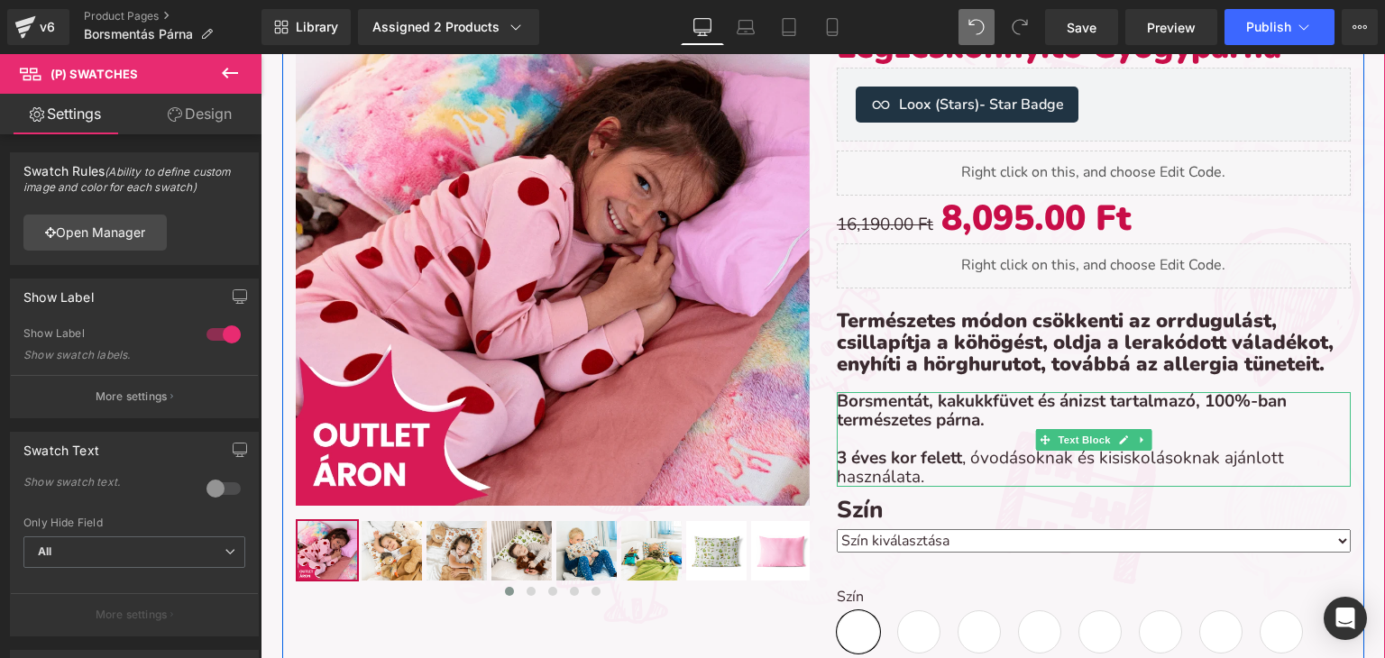
scroll to position [575, 0]
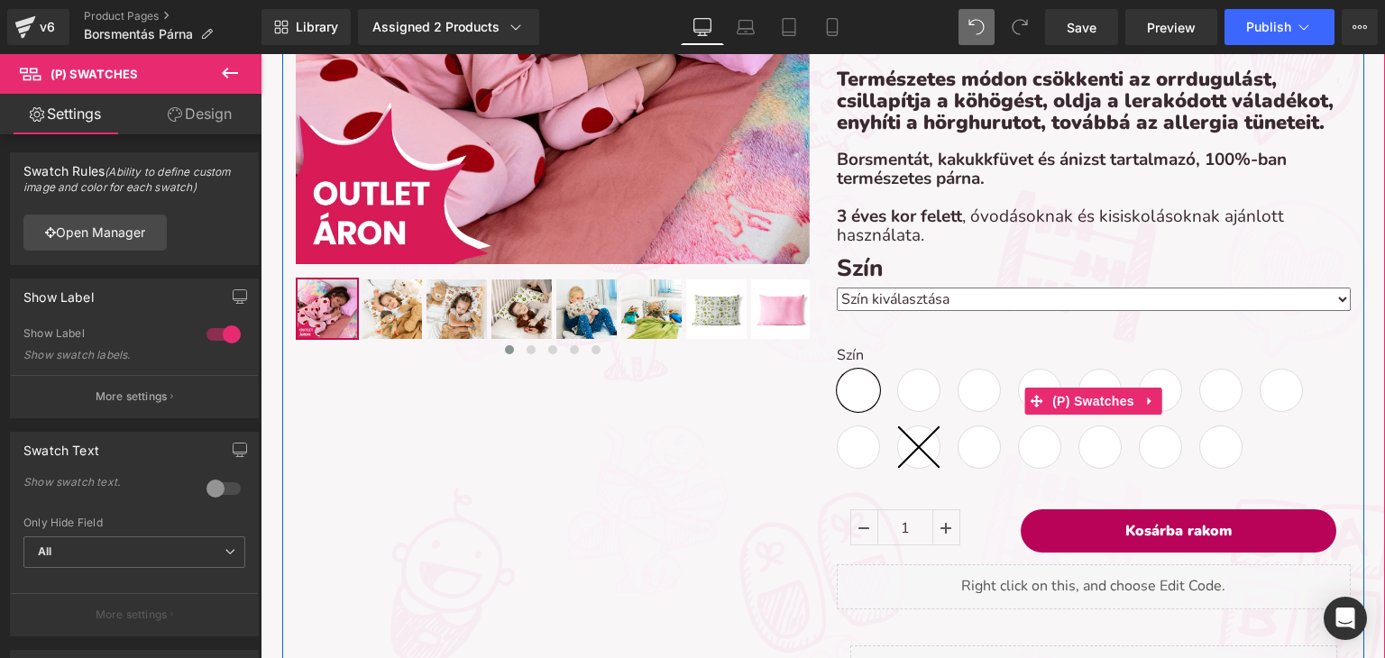
click at [848, 398] on span "Erdei kaland (50x40cm)" at bounding box center [858, 390] width 43 height 43
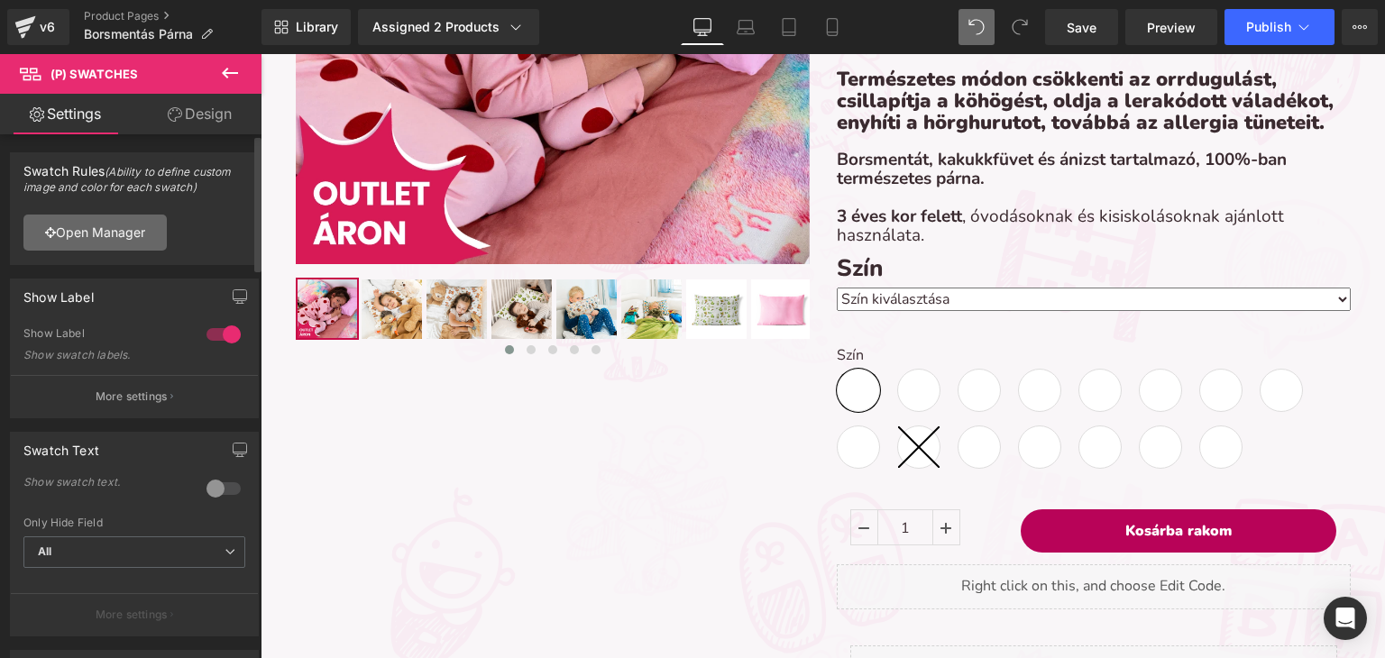
click at [157, 229] on link "Open Manager" at bounding box center [94, 233] width 143 height 36
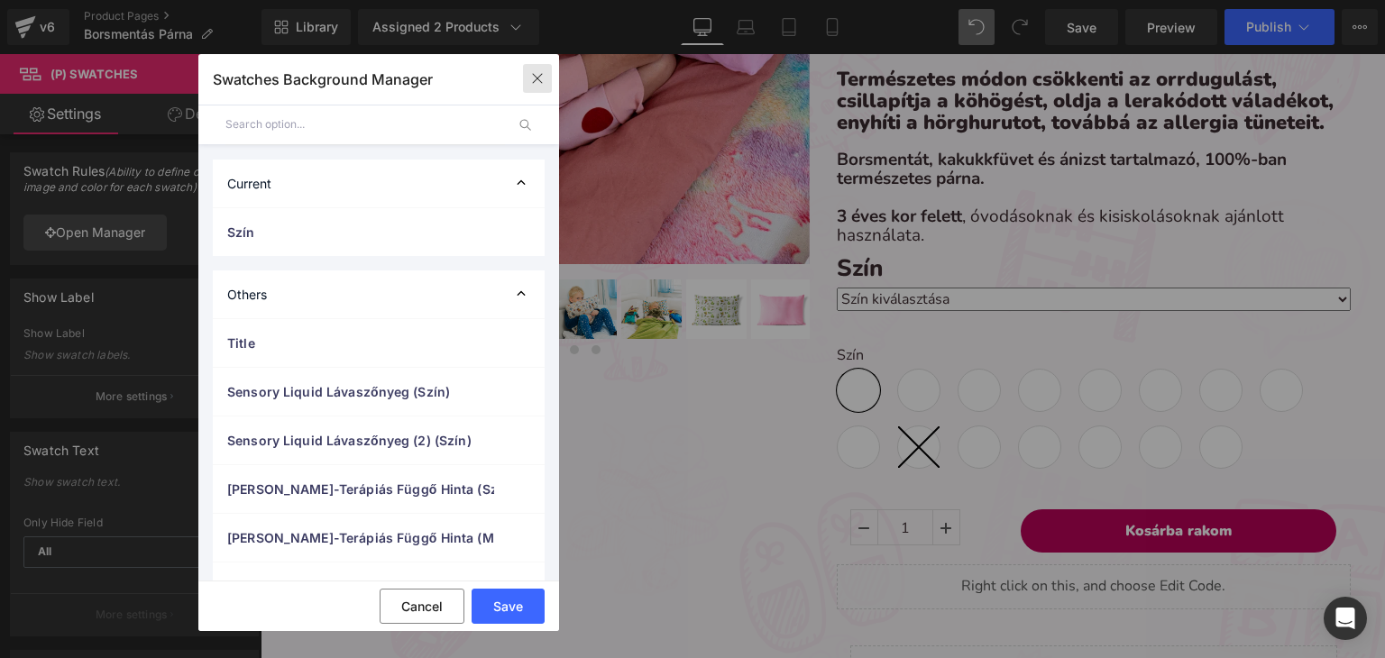
click at [535, 91] on button "button" at bounding box center [537, 78] width 29 height 29
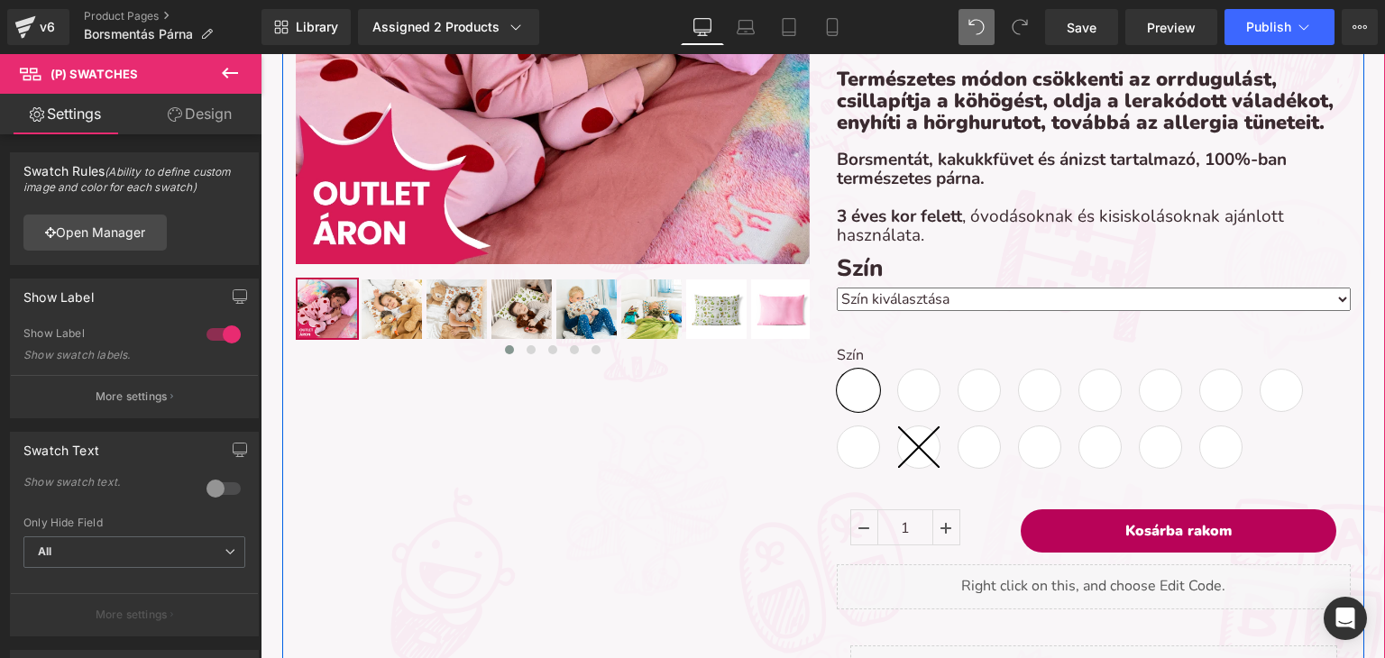
click at [848, 296] on select "Szín kiválasztása Erdei kaland (50x40cm) Lila (50x40cm) Piros macis (50x40cm) V…" at bounding box center [1094, 299] width 514 height 23
click at [897, 300] on select "Szín kiválasztása Erdei kaland (50x40cm) Lila (50x40cm) Piros macis (50x40cm) V…" at bounding box center [1094, 299] width 514 height 23
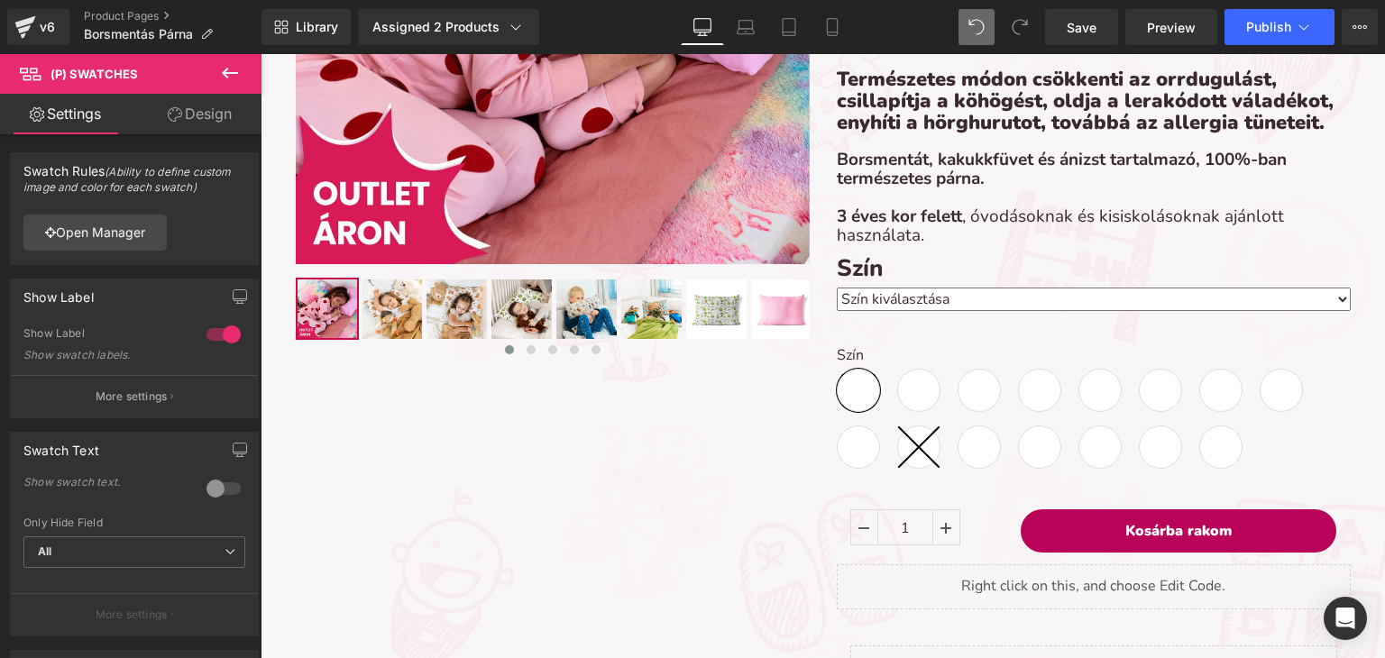
click at [632, 38] on div "Library Assigned 2 Products Product Preview Mommies Natura Borsmentás Légzéskön…" at bounding box center [822, 27] width 1123 height 36
click at [87, 222] on link "Open Manager" at bounding box center [94, 233] width 143 height 36
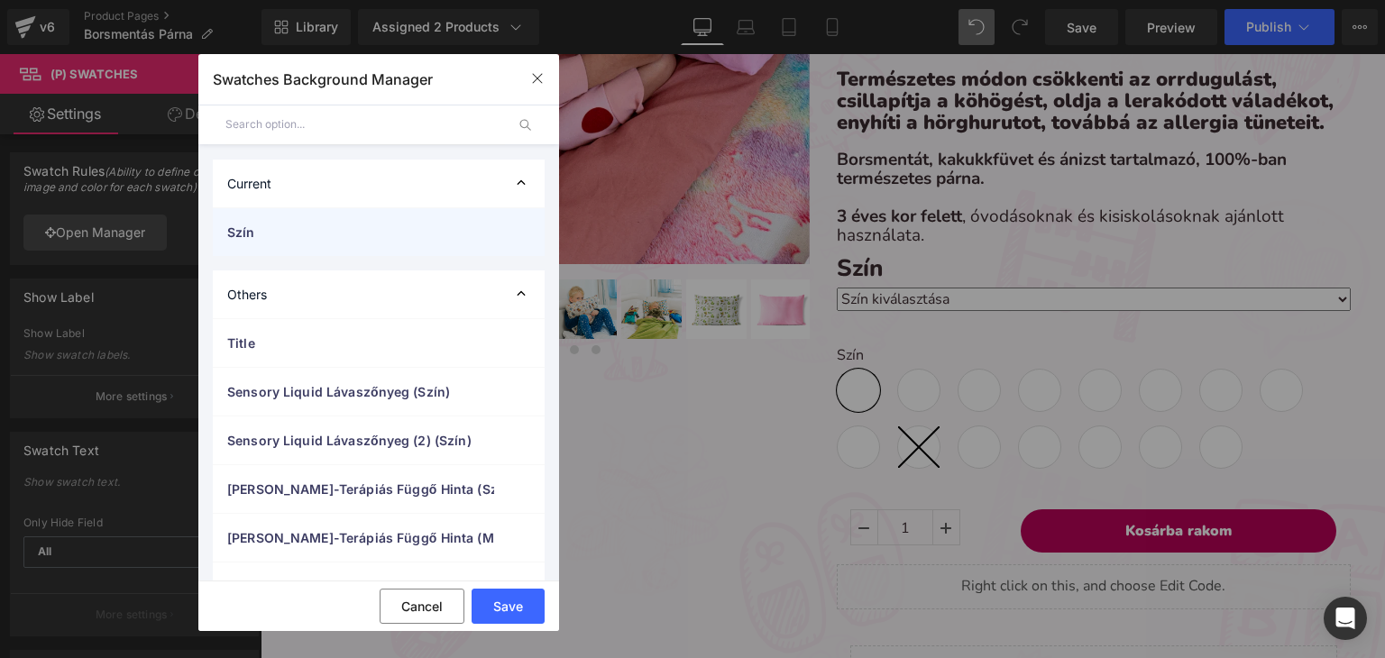
click at [303, 225] on span "Szín" at bounding box center [360, 232] width 267 height 19
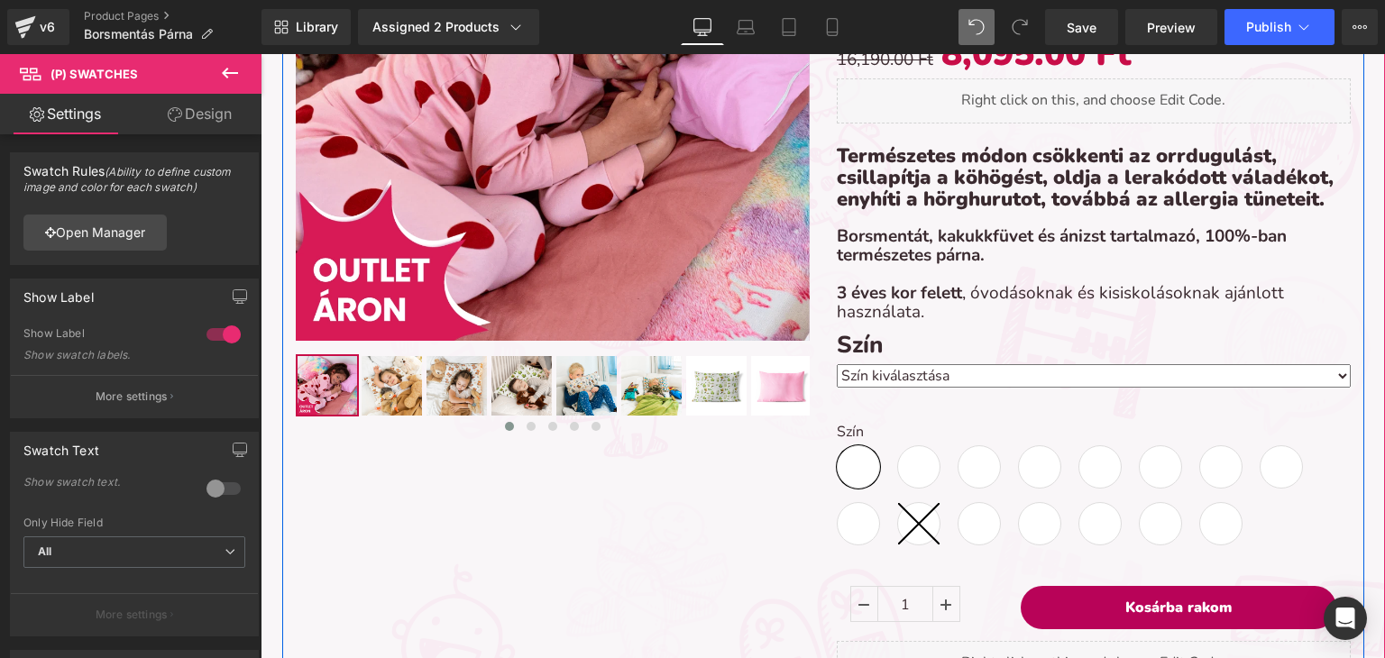
scroll to position [305, 0]
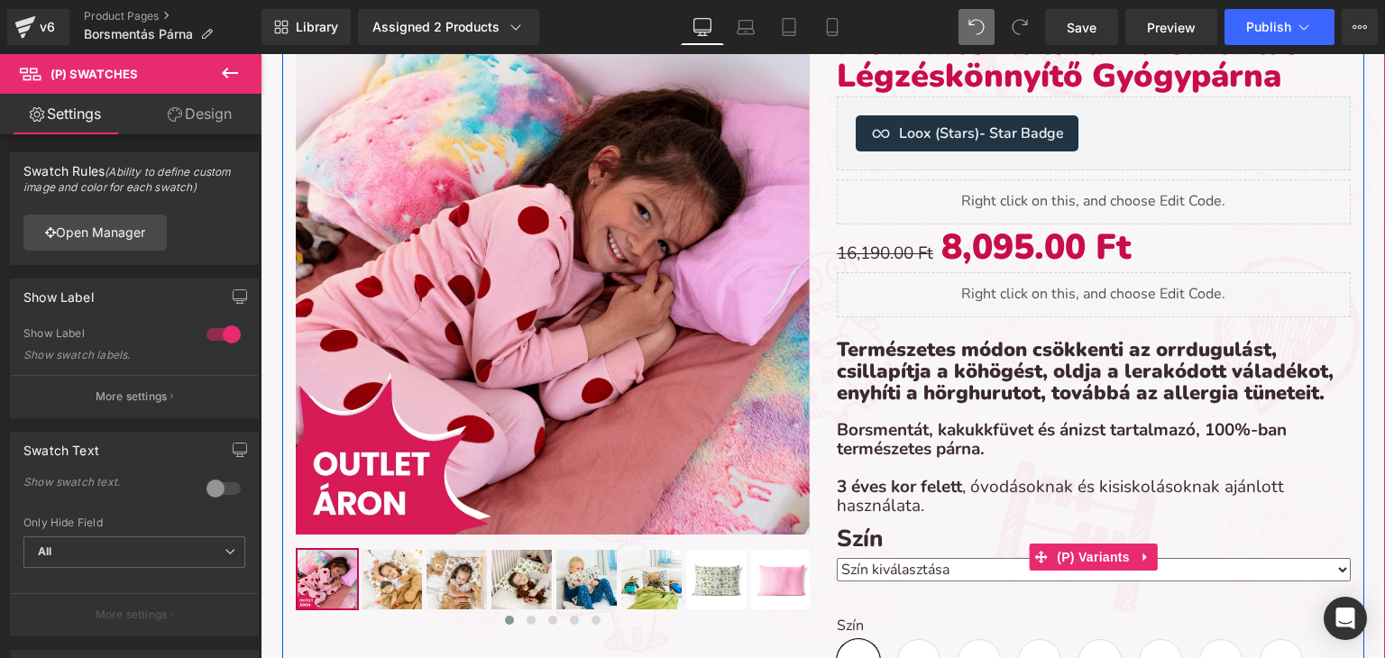
click at [934, 567] on select "Szín kiválasztása Erdei kaland (50x40cm) Lila (50x40cm) Piros macis (50x40cm) V…" at bounding box center [1094, 569] width 514 height 23
click at [934, 564] on select "Szín kiválasztása Erdei kaland (50x40cm) Lila (50x40cm) Piros macis (50x40cm) V…" at bounding box center [1094, 569] width 514 height 23
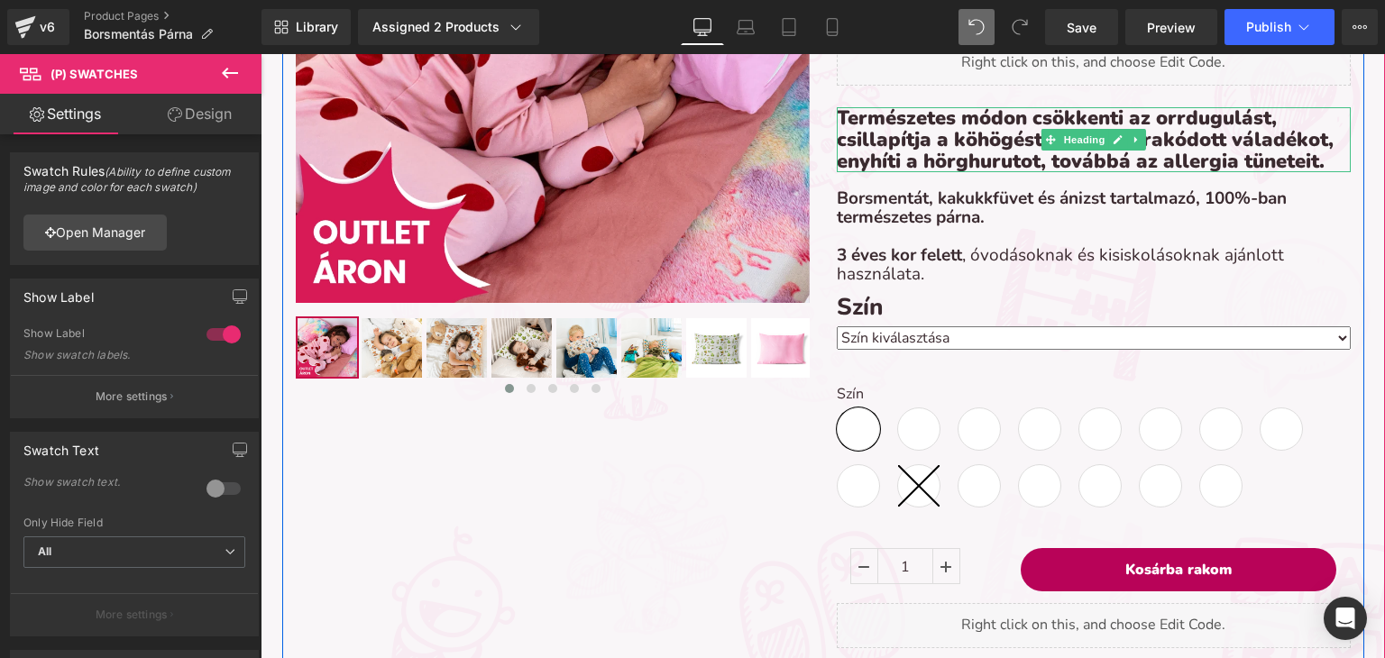
scroll to position [541, 0]
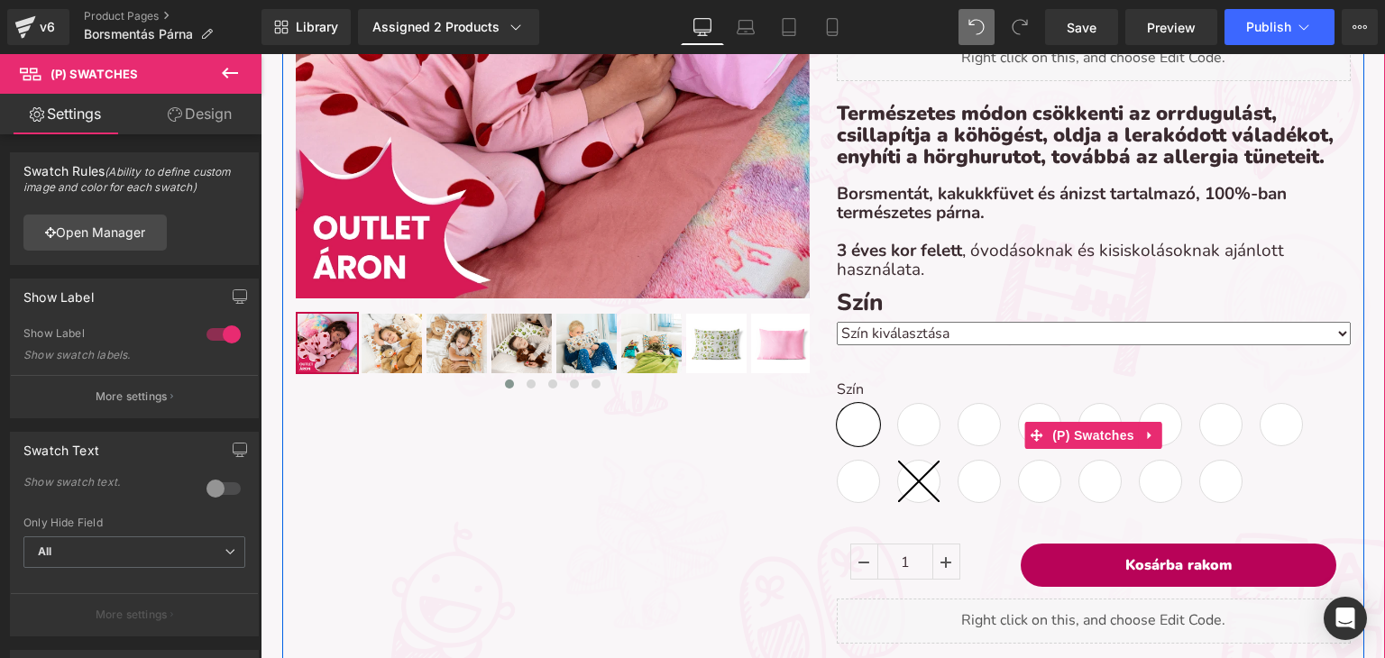
click at [878, 393] on label "Szín" at bounding box center [1094, 392] width 514 height 22
click at [1073, 436] on span "(P) Swatches" at bounding box center [1093, 436] width 91 height 27
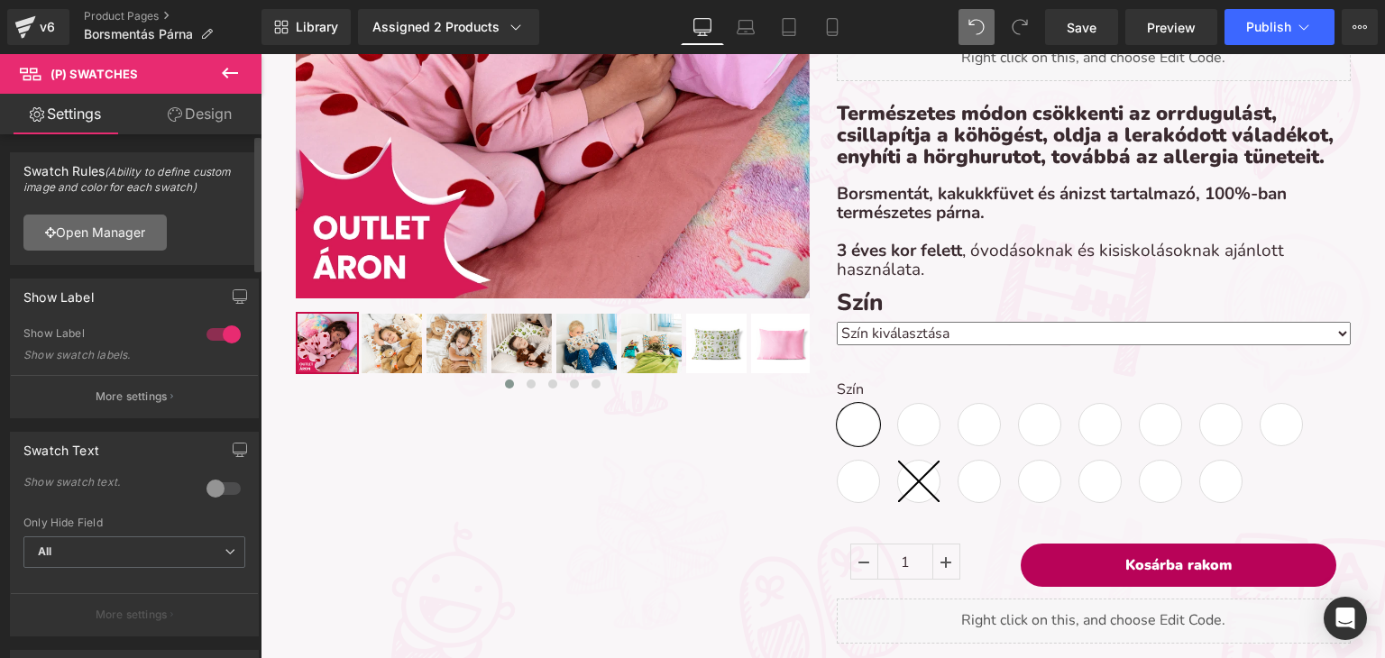
click at [112, 229] on link "Open Manager" at bounding box center [94, 233] width 143 height 36
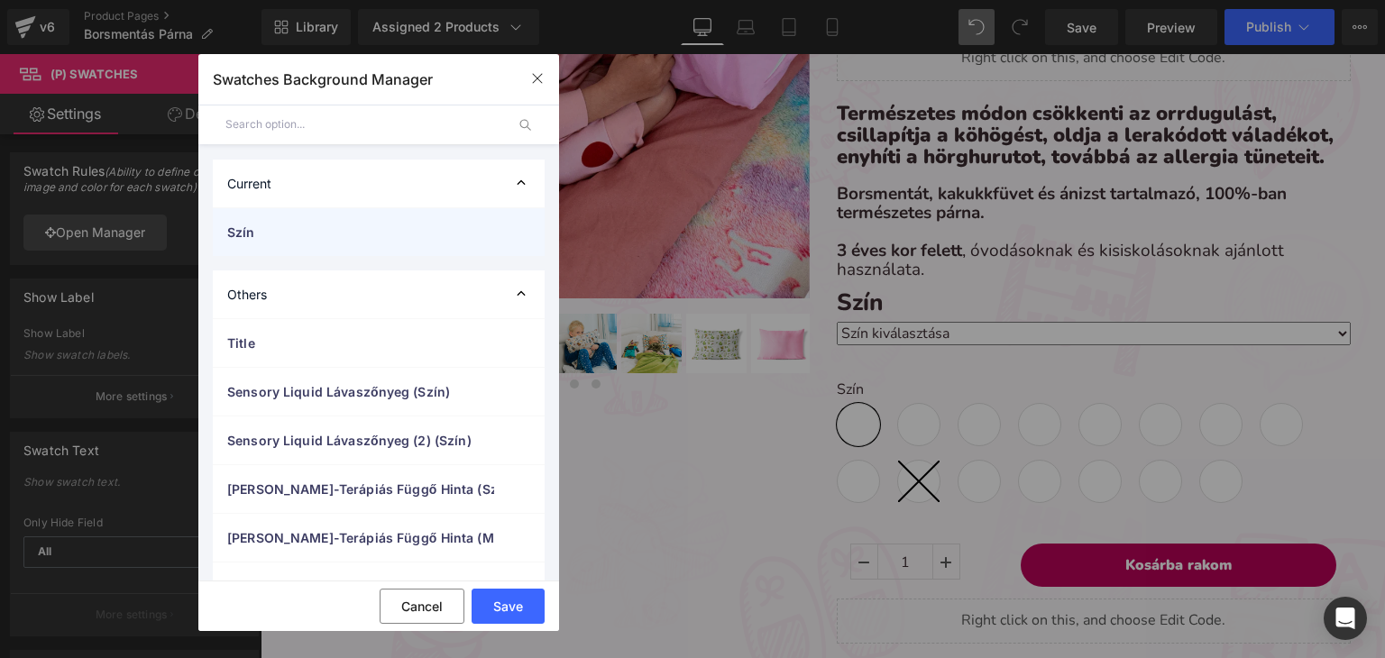
click at [266, 251] on div "Szín" at bounding box center [379, 232] width 332 height 48
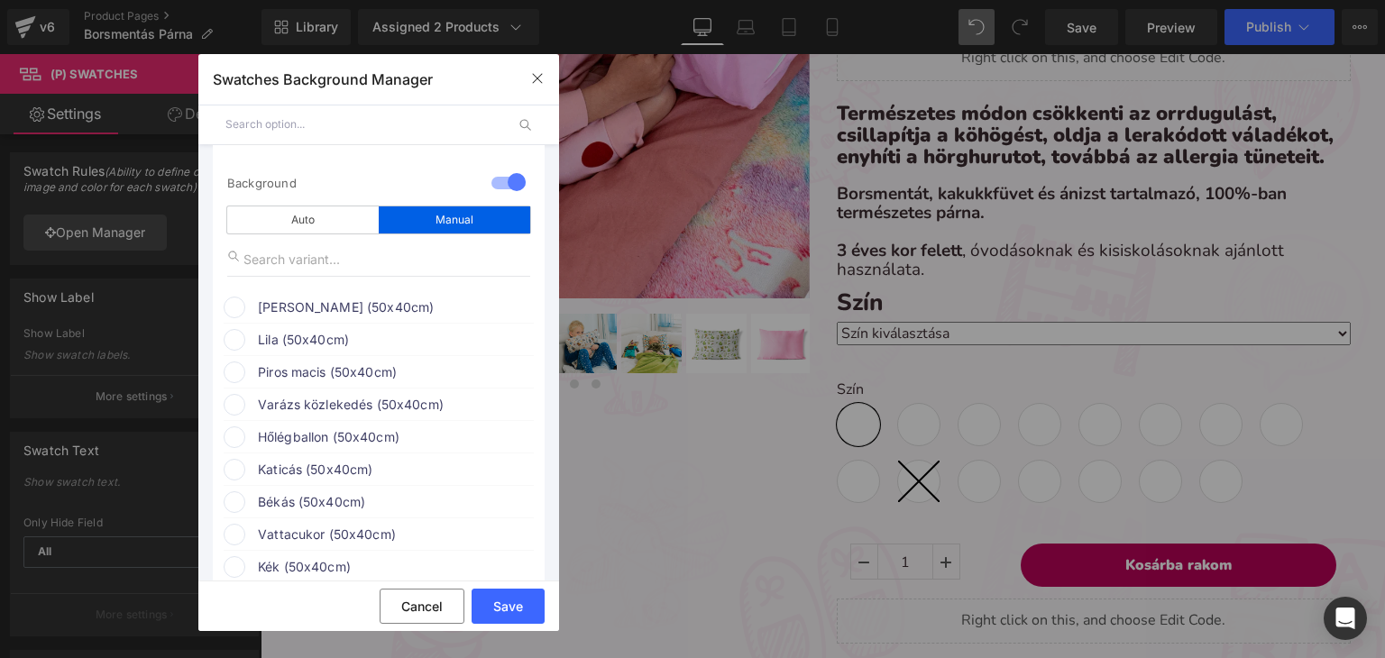
scroll to position [90, 0]
click at [237, 305] on span at bounding box center [235, 311] width 22 height 22
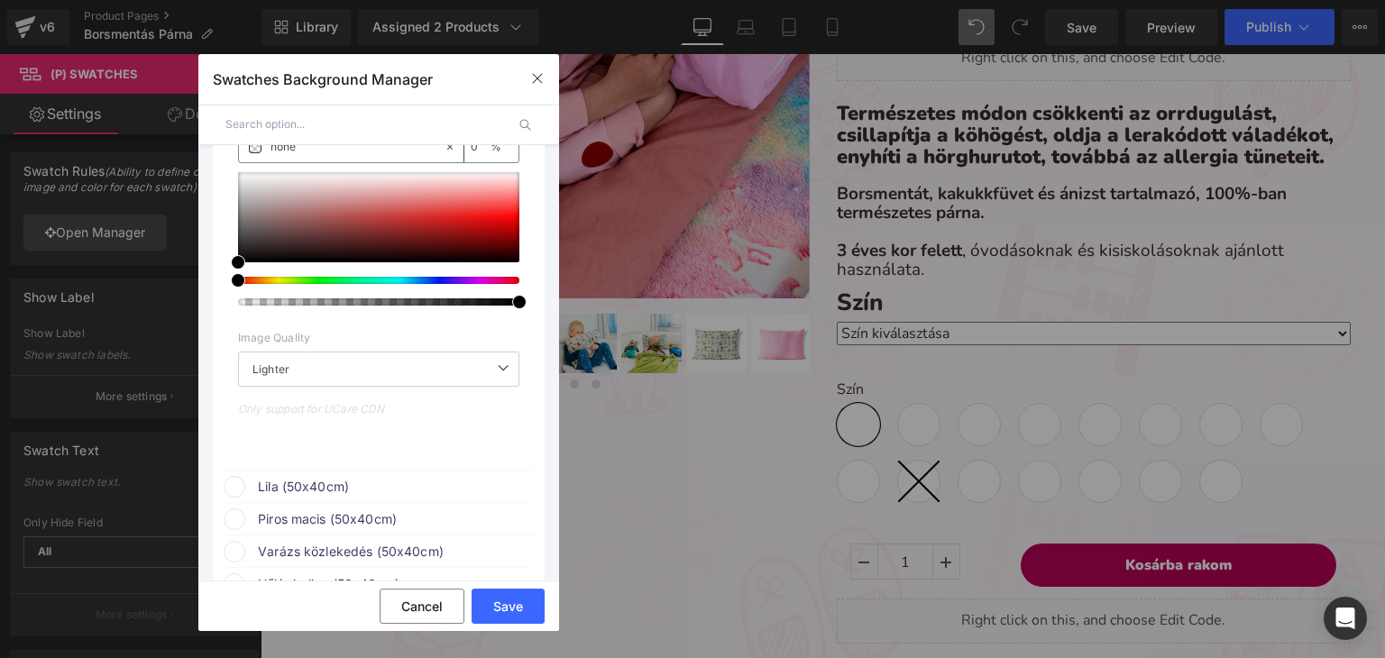
scroll to position [361, 0]
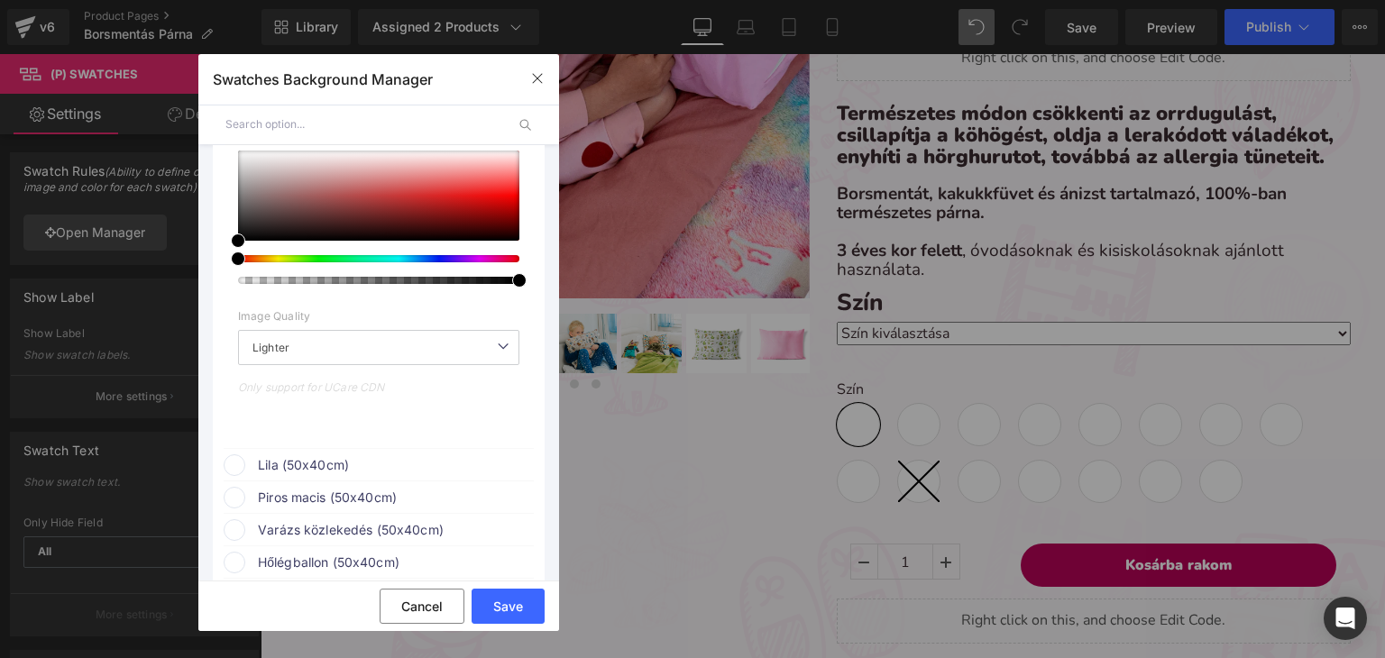
click at [243, 461] on span at bounding box center [235, 465] width 22 height 22
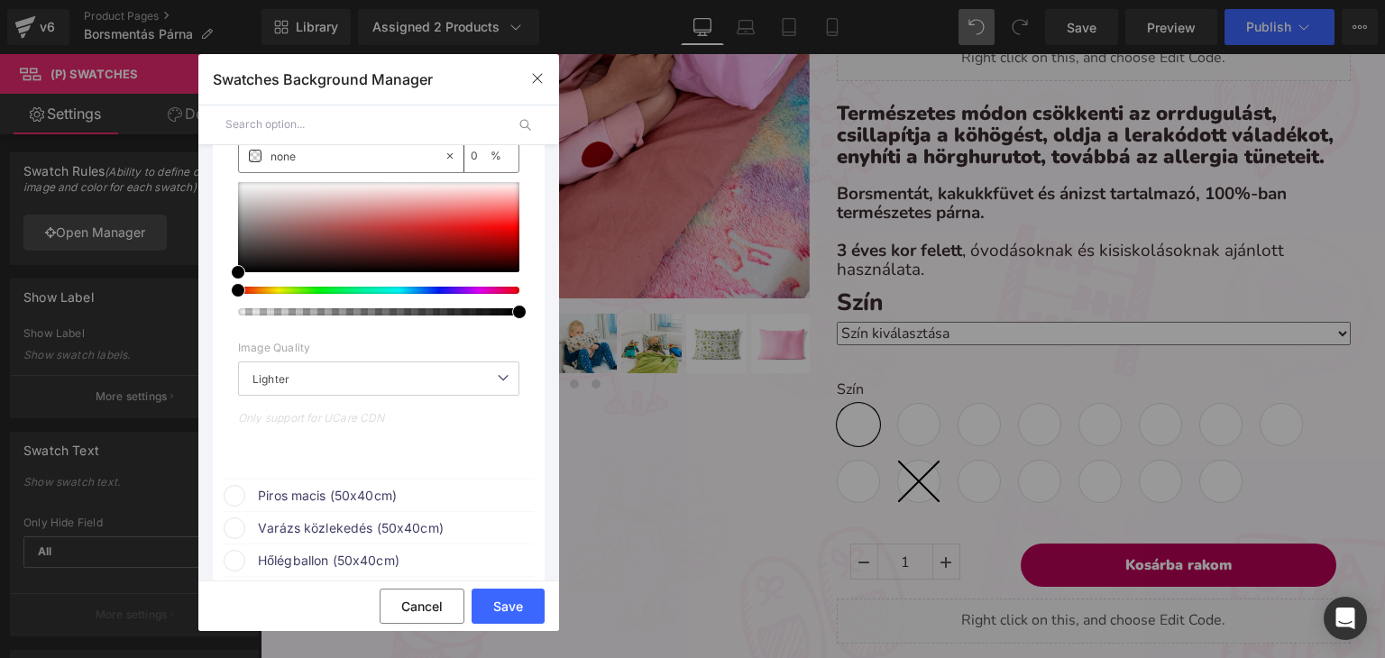
scroll to position [811, 0]
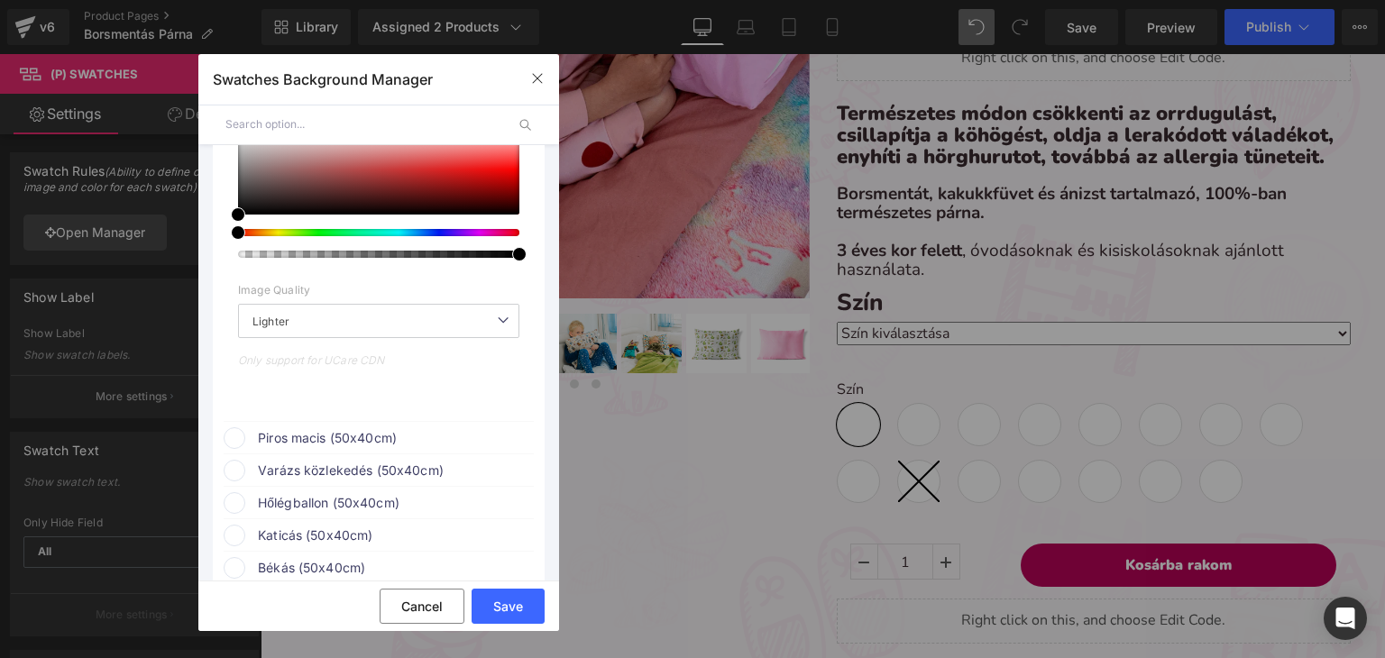
click at [243, 447] on div "Piros macis (50x40cm)" at bounding box center [379, 435] width 310 height 27
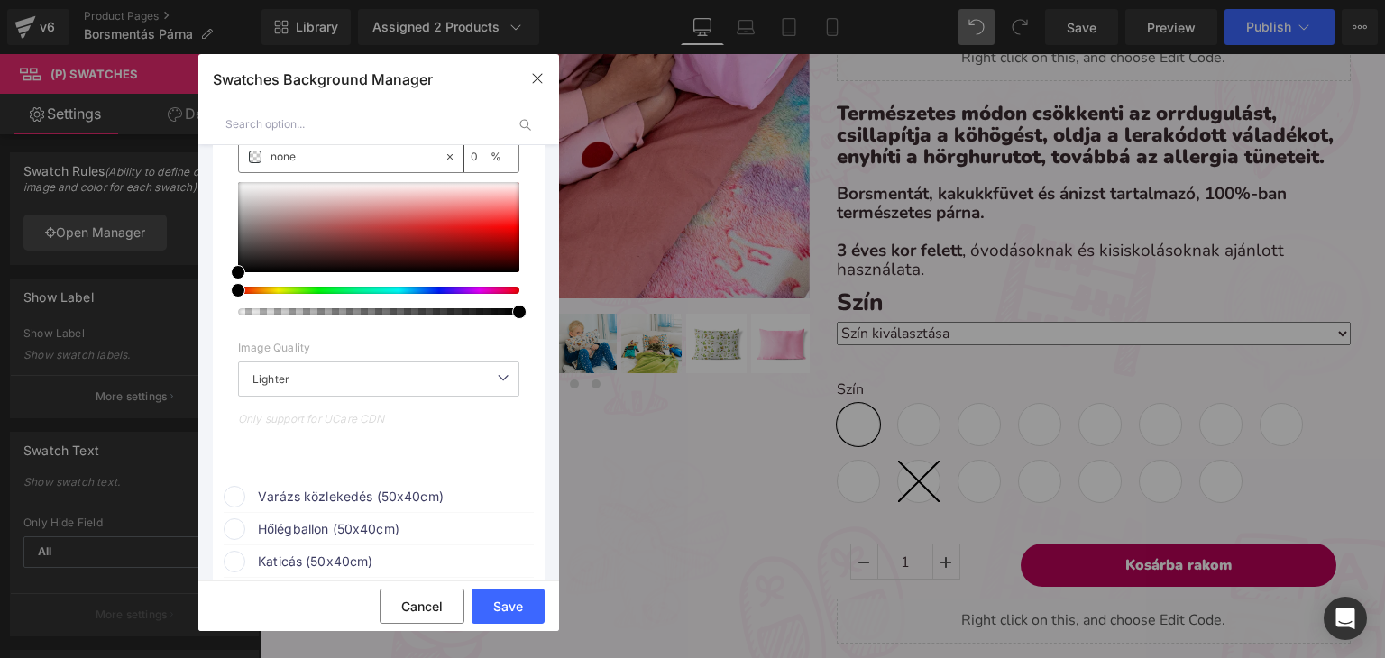
scroll to position [1262, 0]
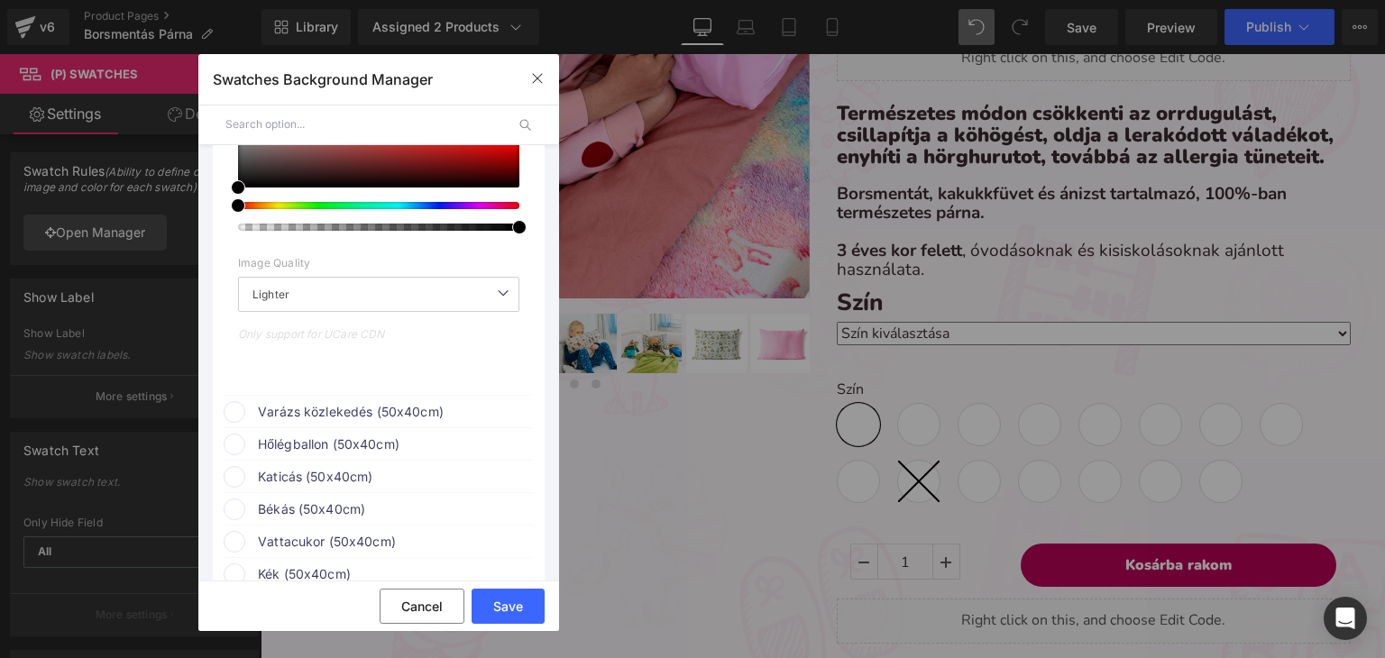
click at [227, 416] on span at bounding box center [235, 412] width 22 height 22
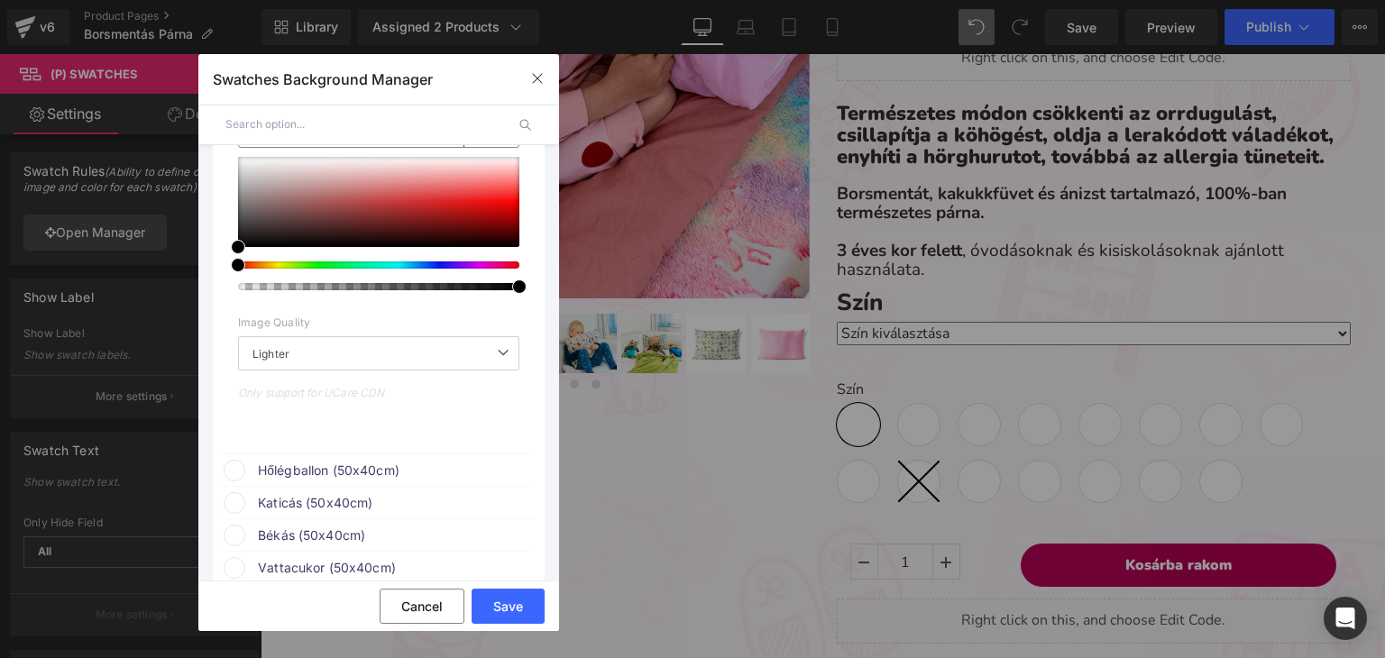
scroll to position [1713, 0]
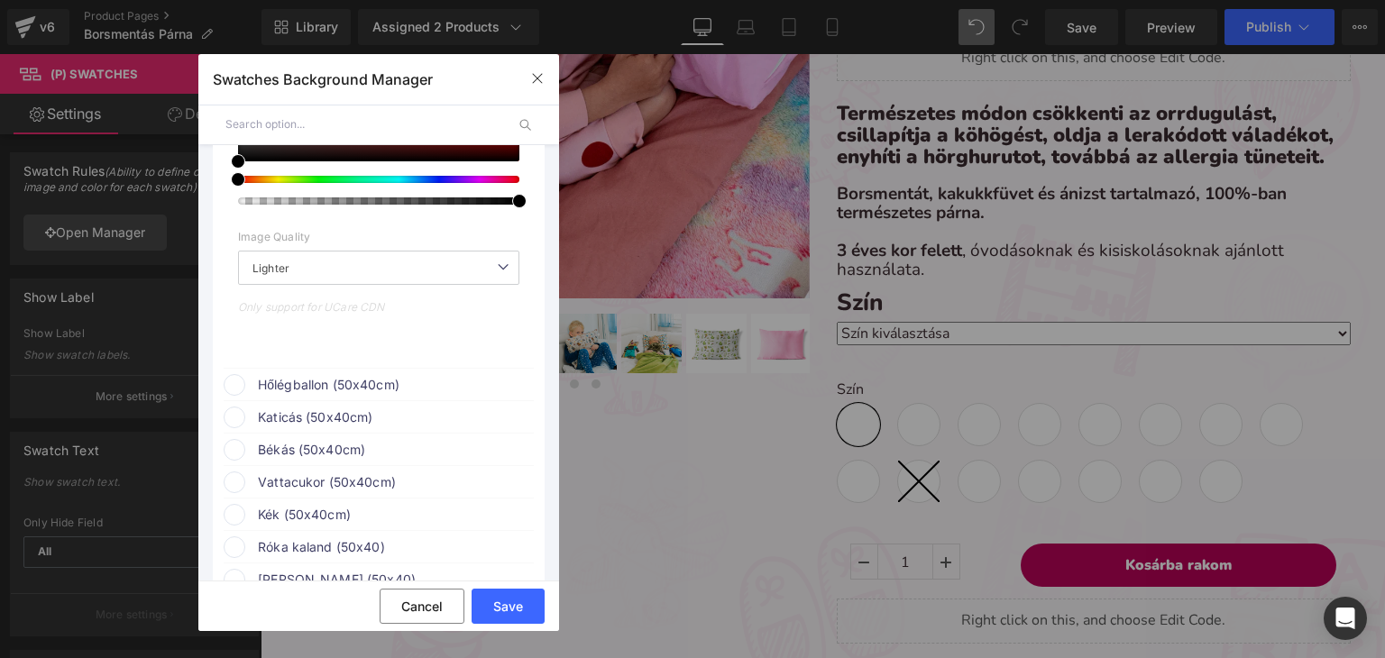
click at [243, 384] on span at bounding box center [235, 385] width 22 height 22
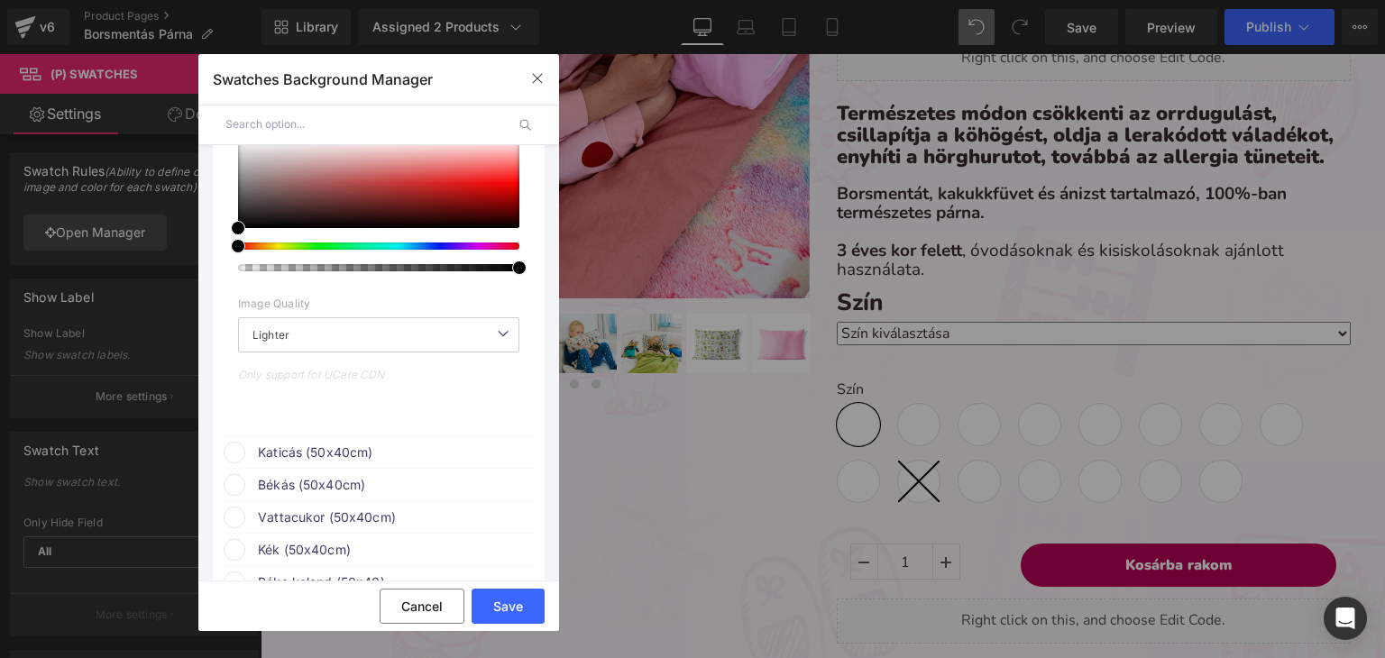
scroll to position [2074, 0]
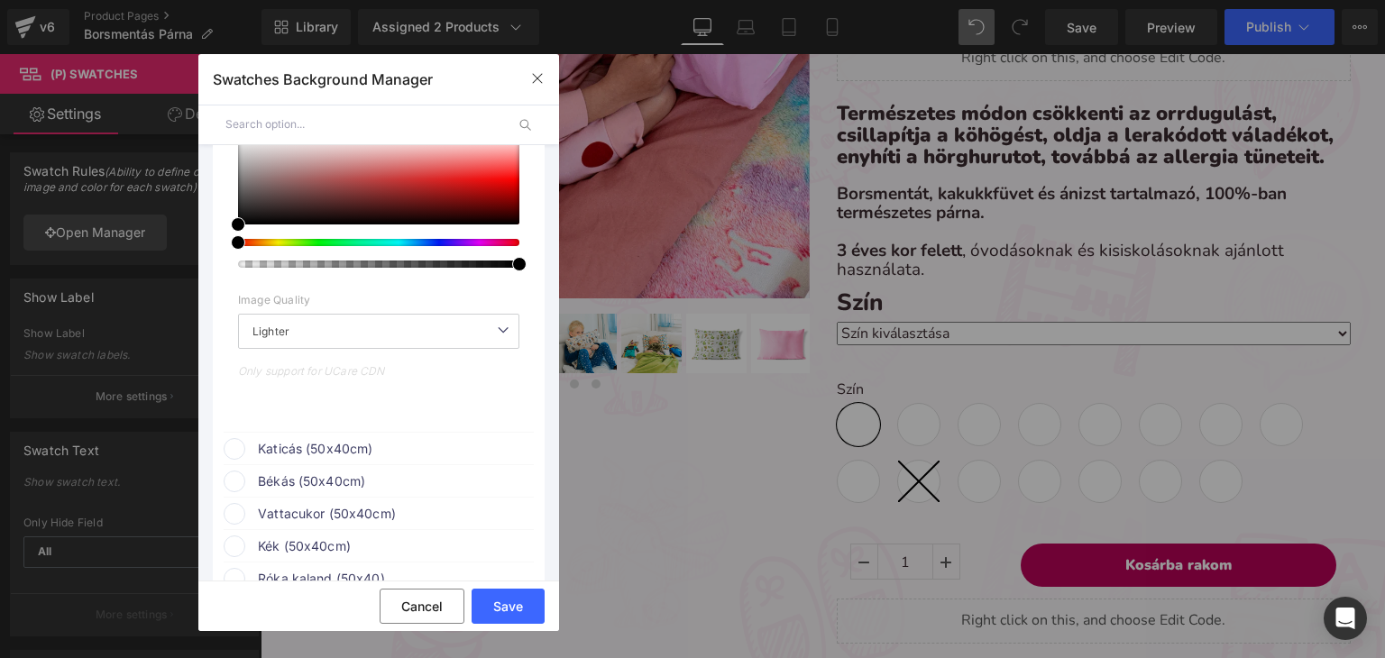
click at [239, 458] on span at bounding box center [235, 449] width 22 height 22
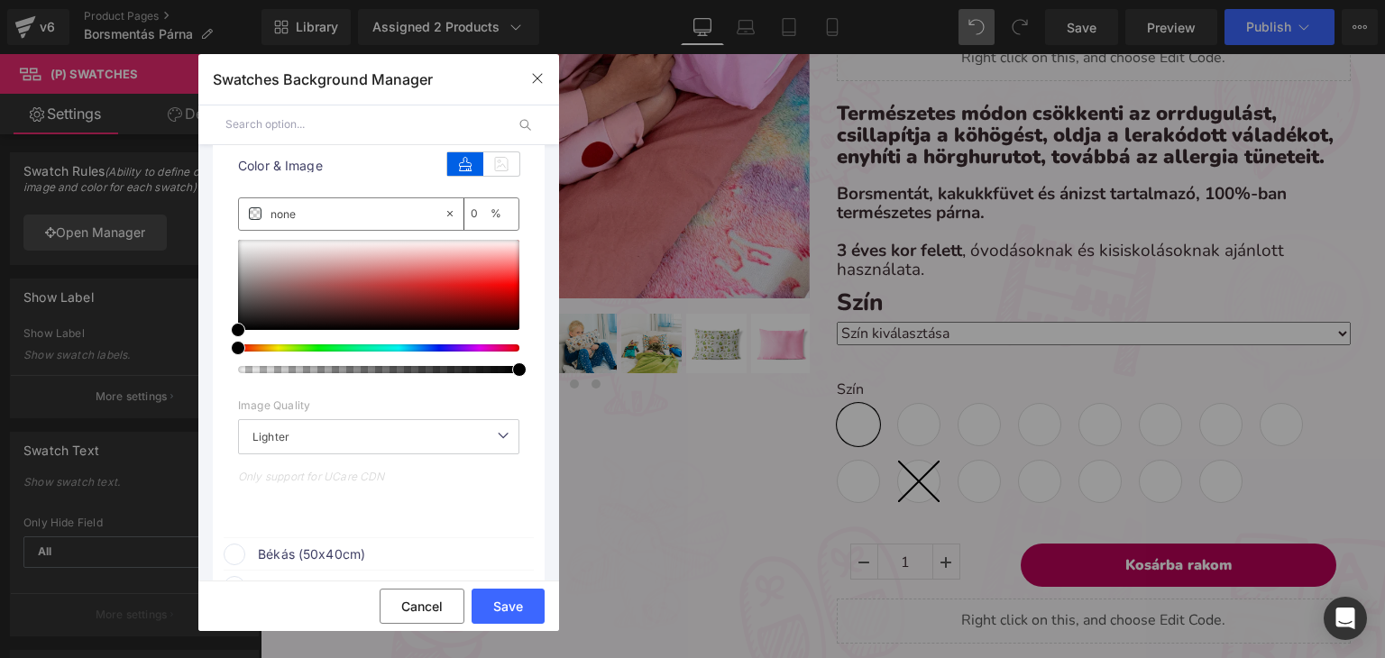
scroll to position [2525, 0]
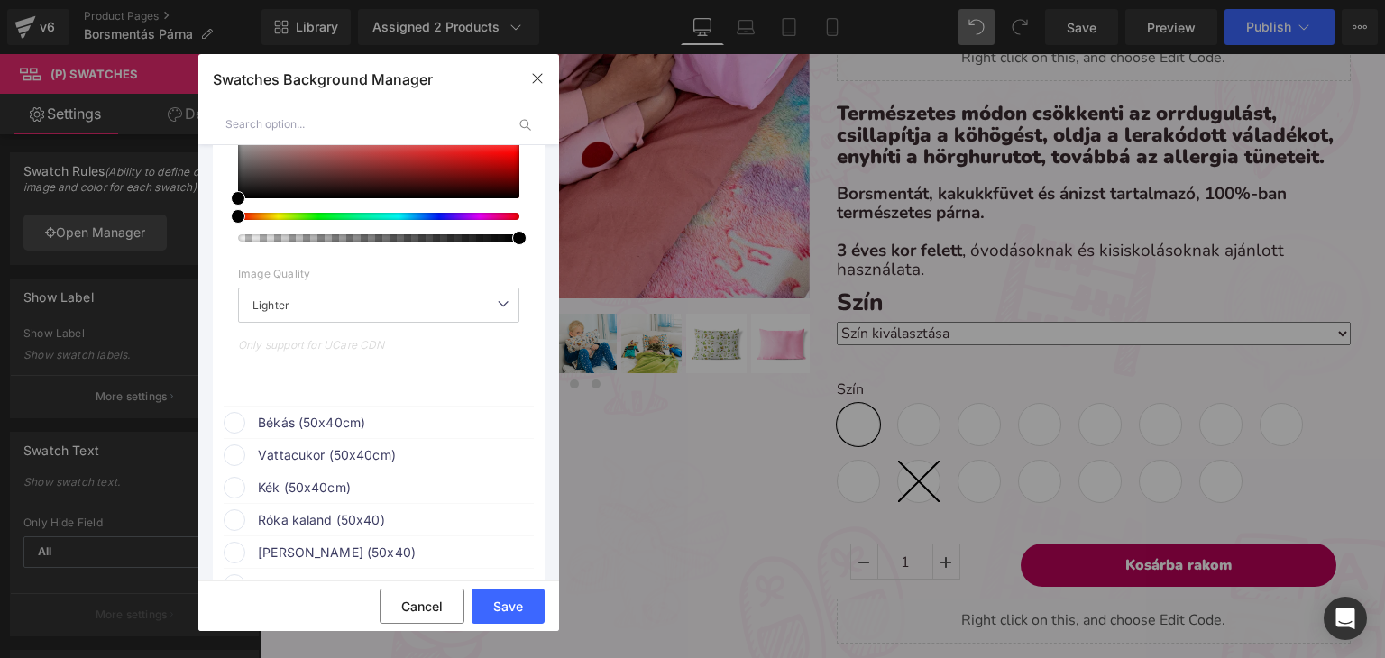
click at [229, 428] on span at bounding box center [235, 423] width 22 height 22
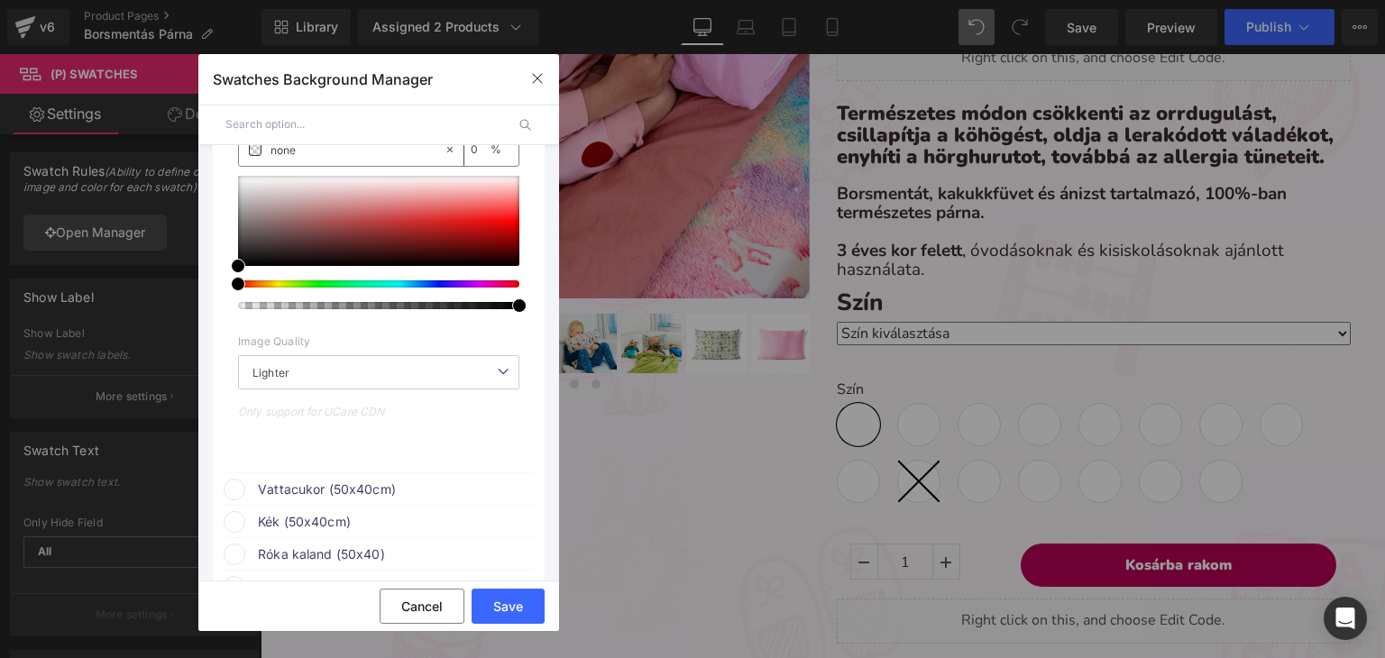
scroll to position [2885, 0]
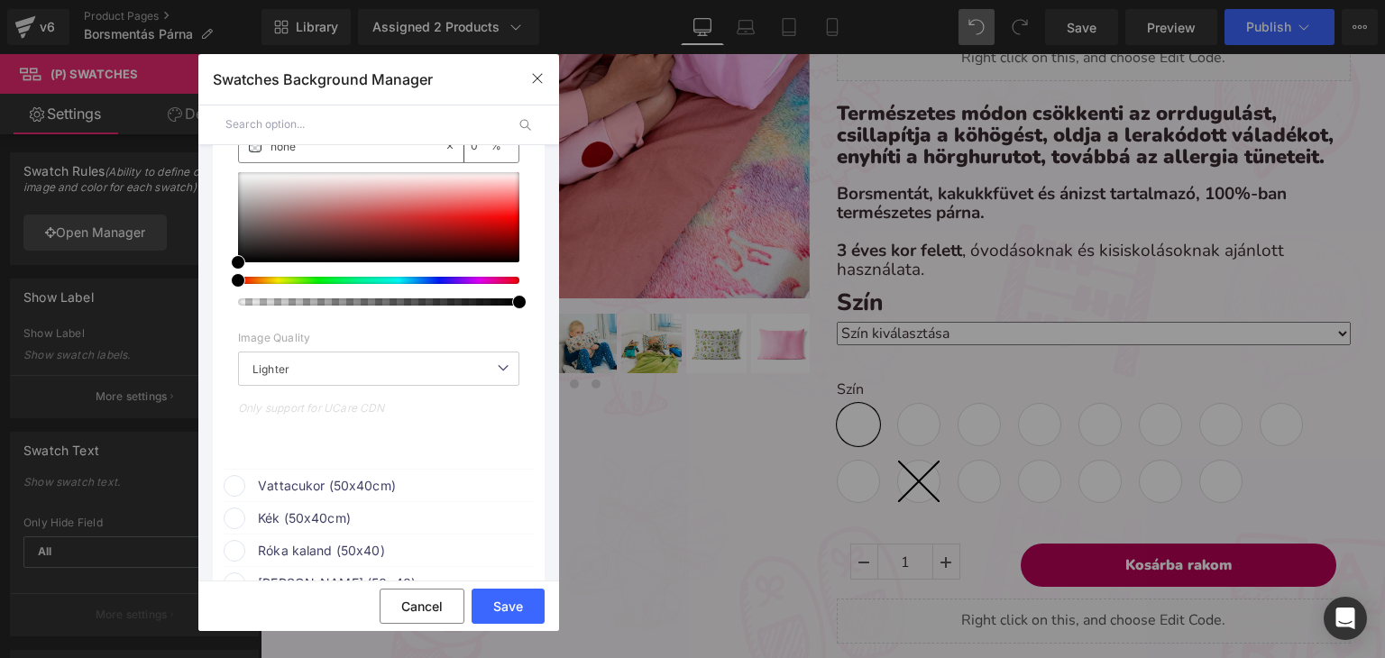
click at [238, 490] on span at bounding box center [235, 486] width 22 height 22
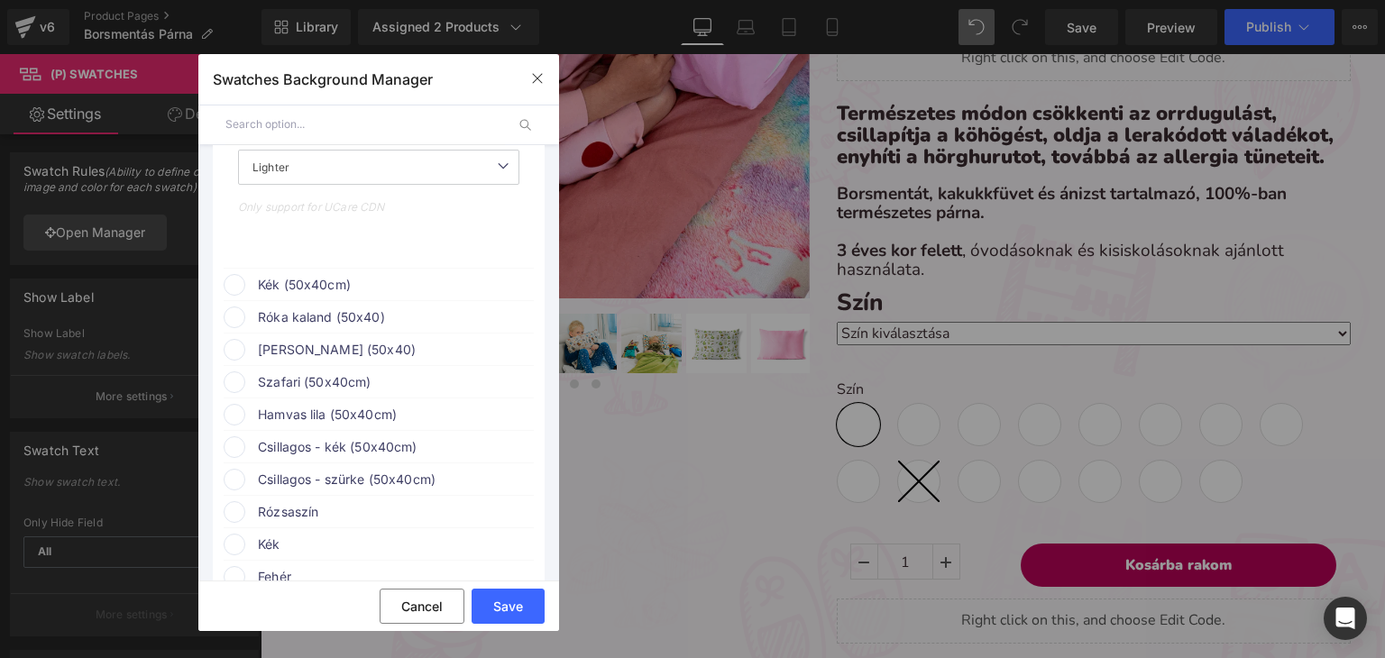
scroll to position [3516, 0]
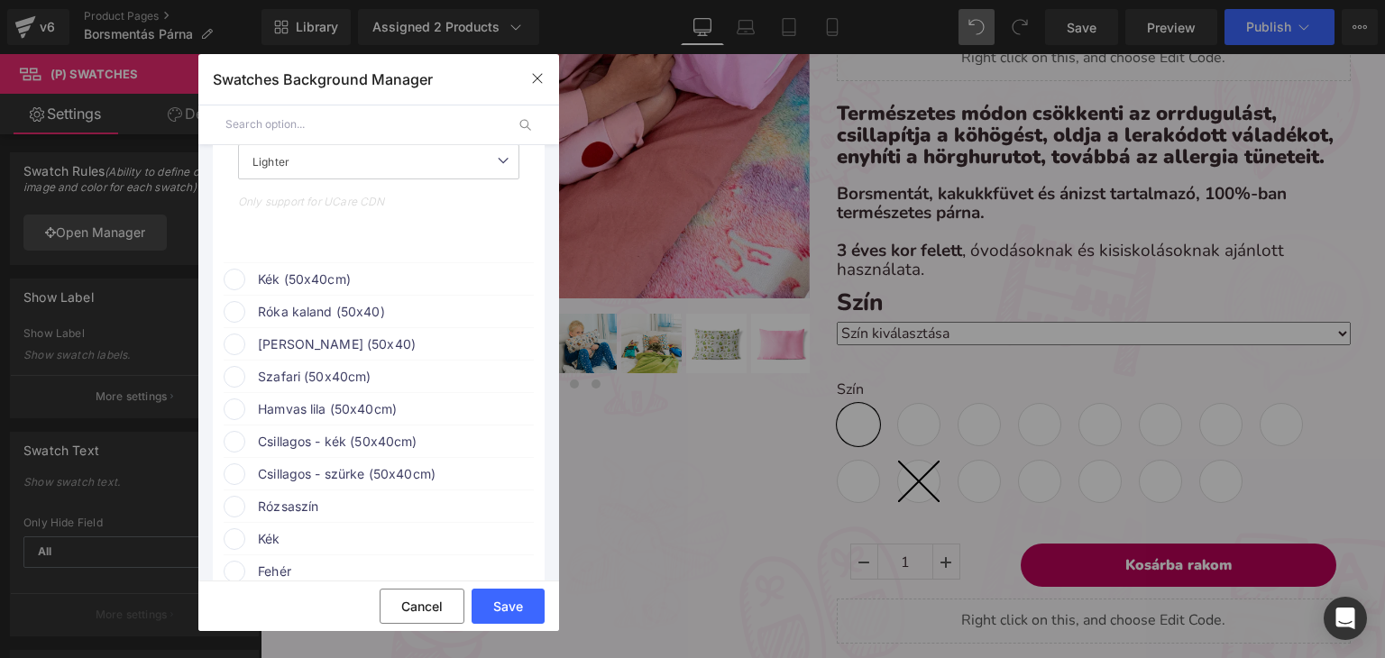
click at [241, 285] on span at bounding box center [235, 280] width 22 height 22
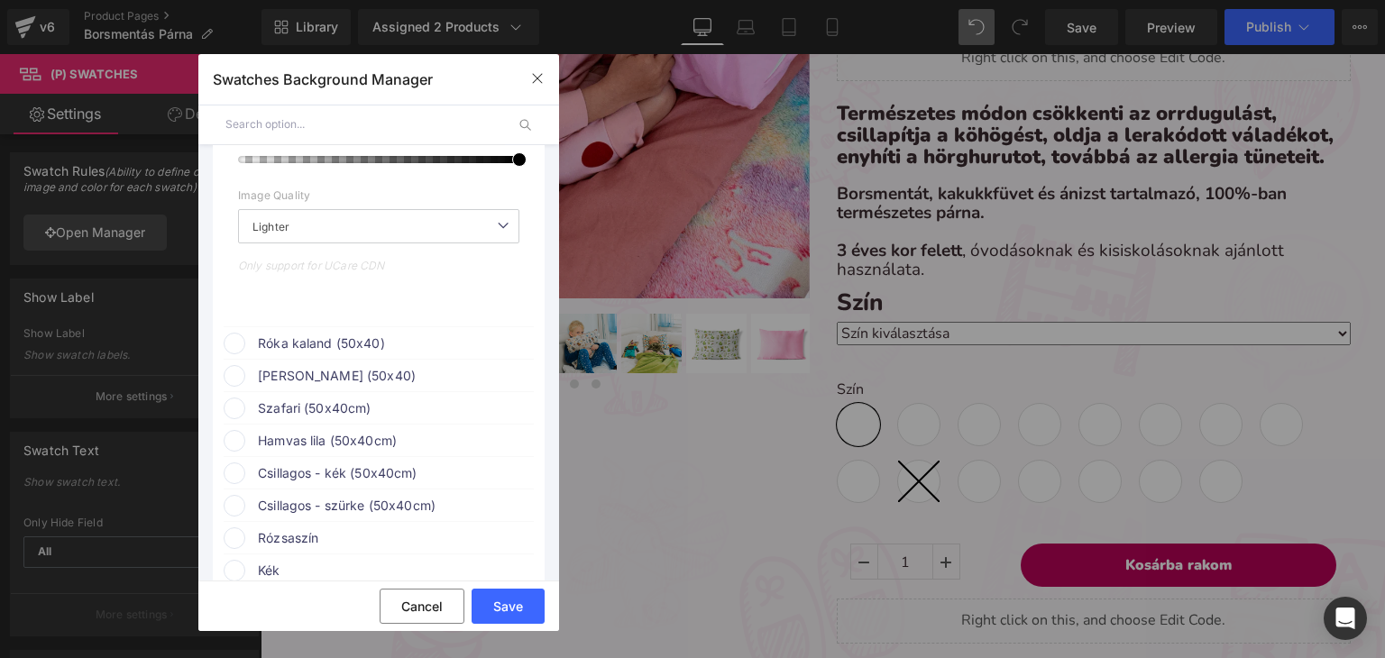
scroll to position [3877, 0]
click at [245, 347] on div "Róka kaland (50x40)" at bounding box center [379, 339] width 310 height 27
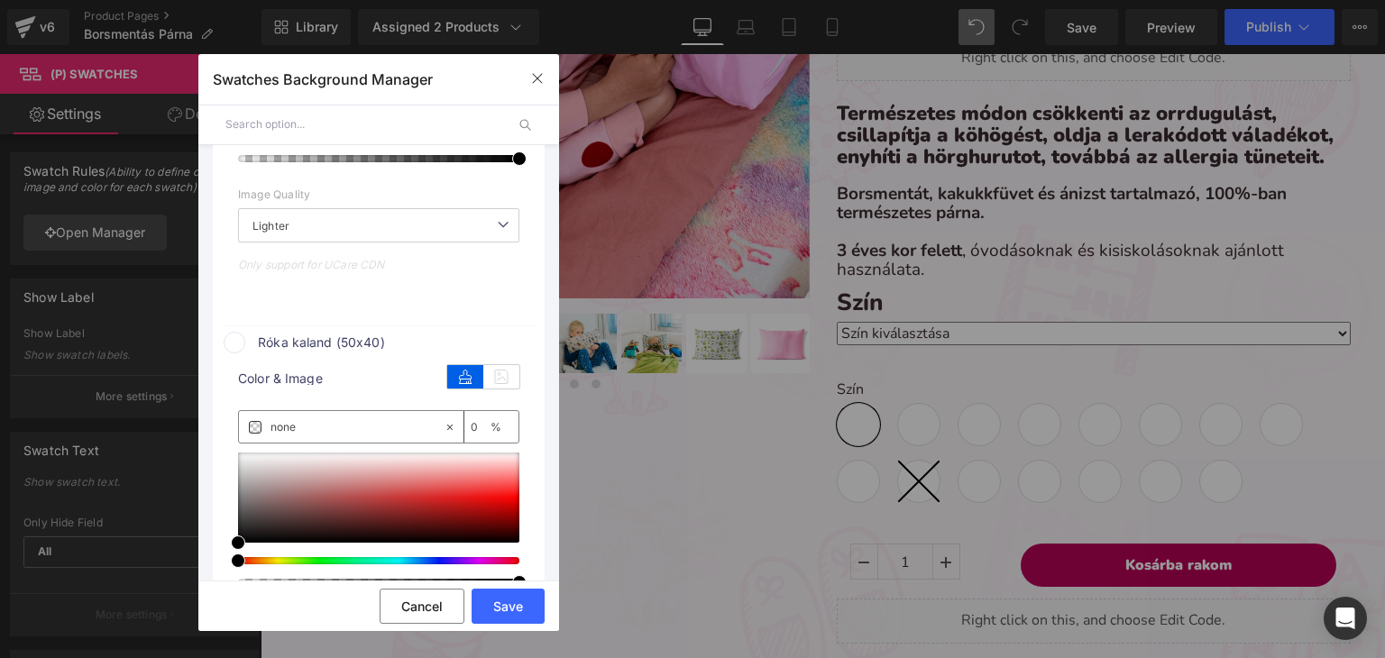
scroll to position [4238, 0]
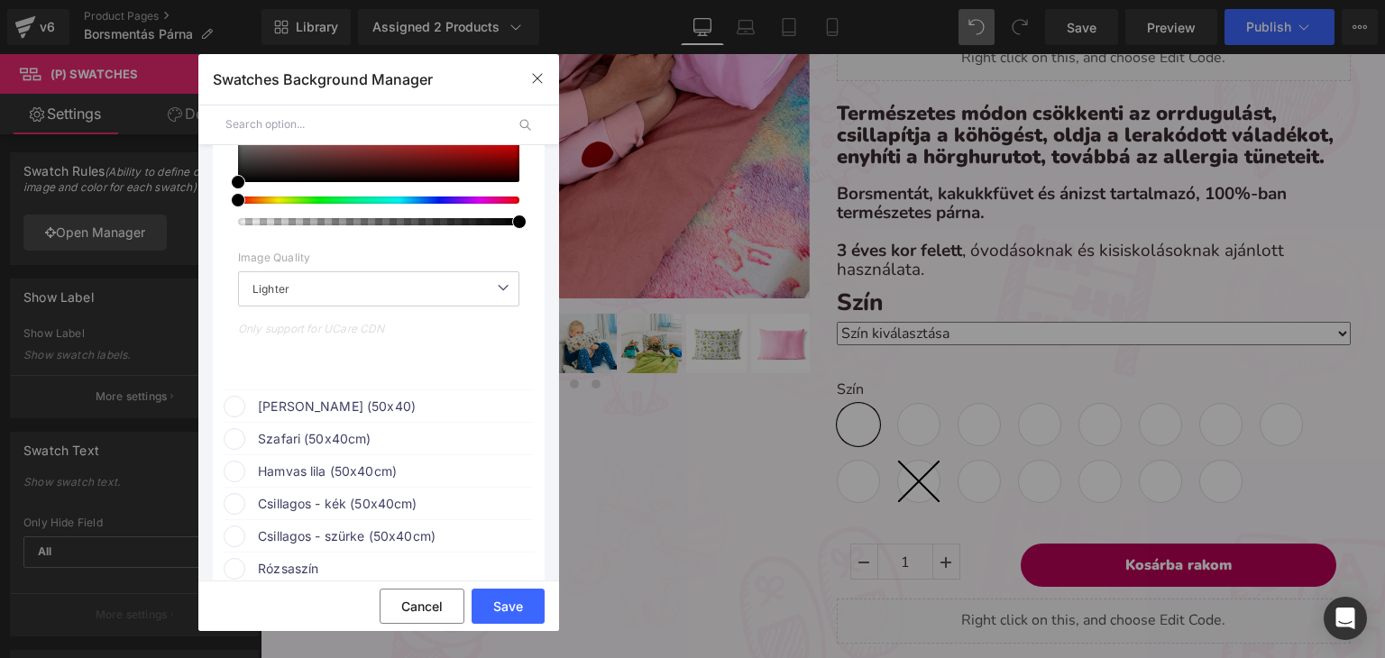
click at [245, 417] on div "Erdei barátok (50x40)" at bounding box center [379, 403] width 310 height 27
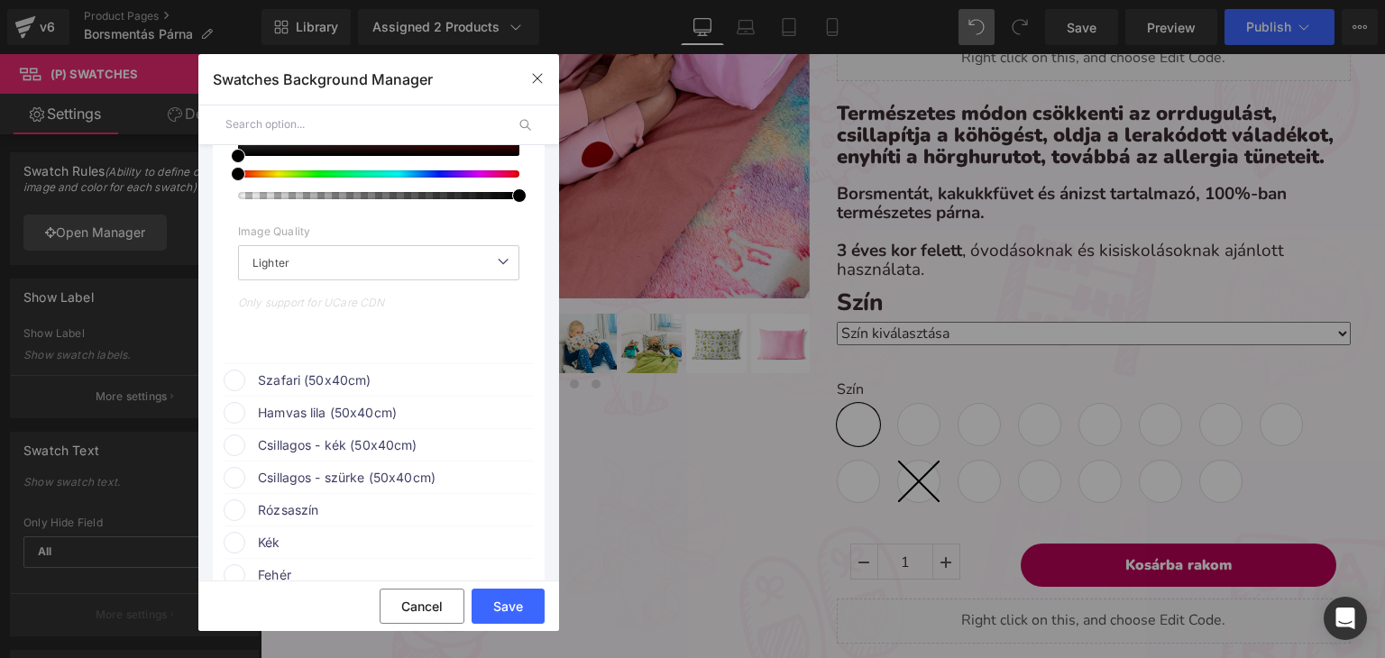
click at [235, 385] on span at bounding box center [235, 381] width 22 height 22
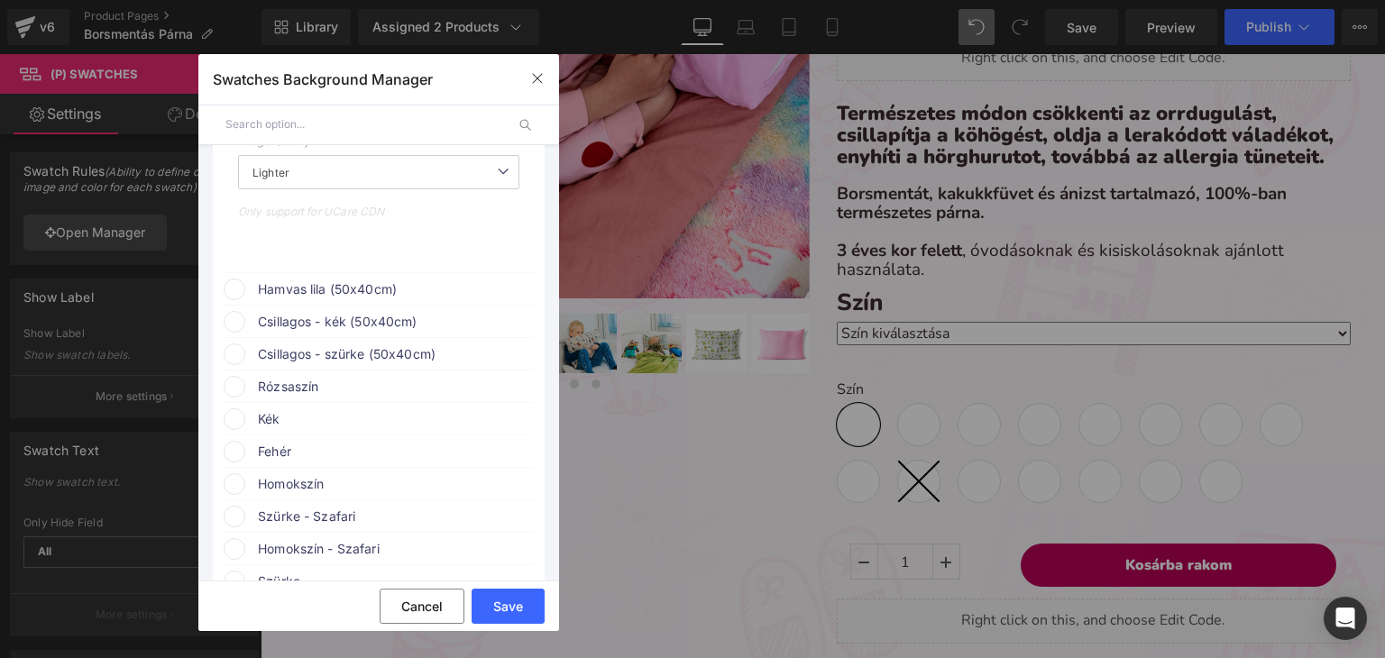
scroll to position [5229, 0]
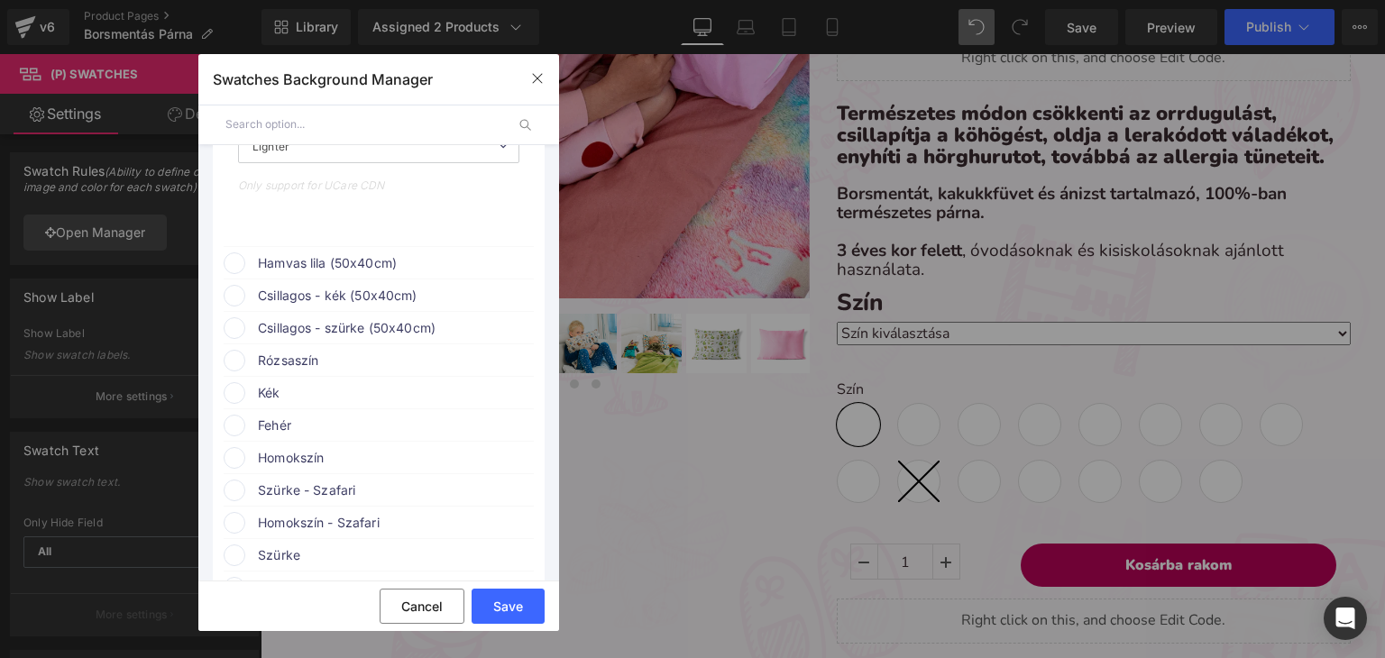
click at [245, 273] on div "Hamvas lila (50x40cm)" at bounding box center [379, 260] width 310 height 27
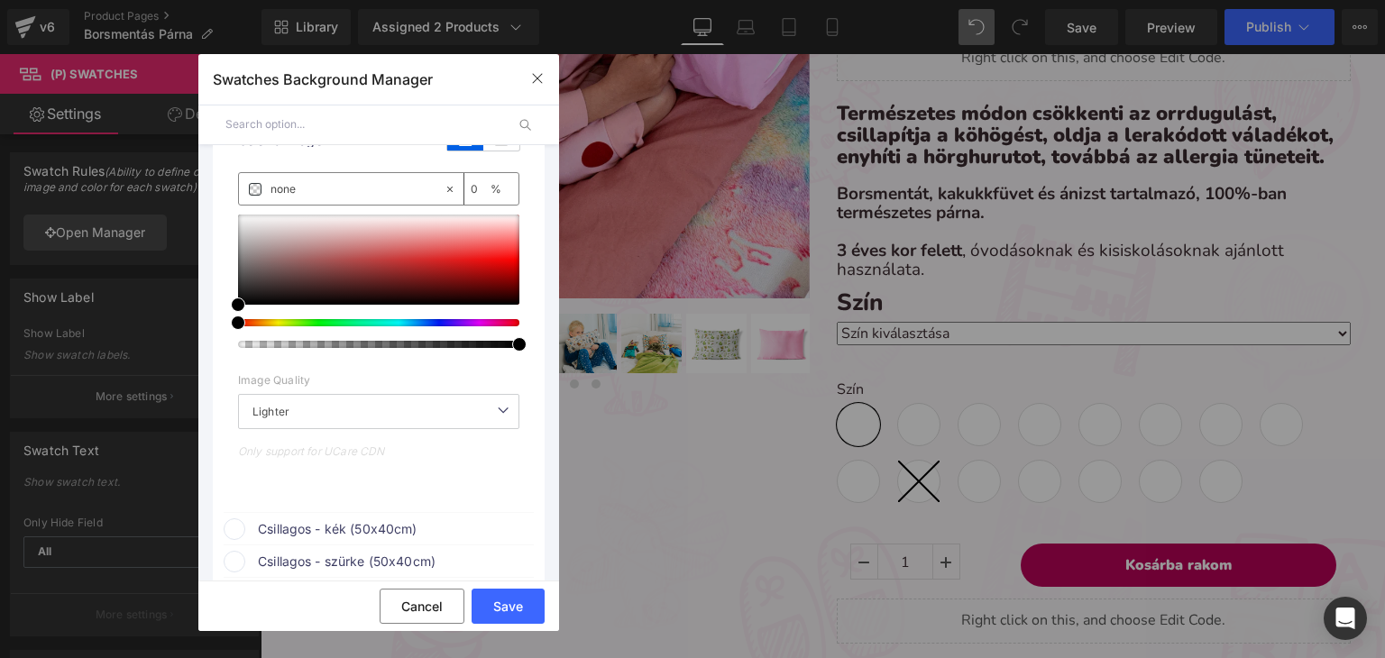
scroll to position [5590, 0]
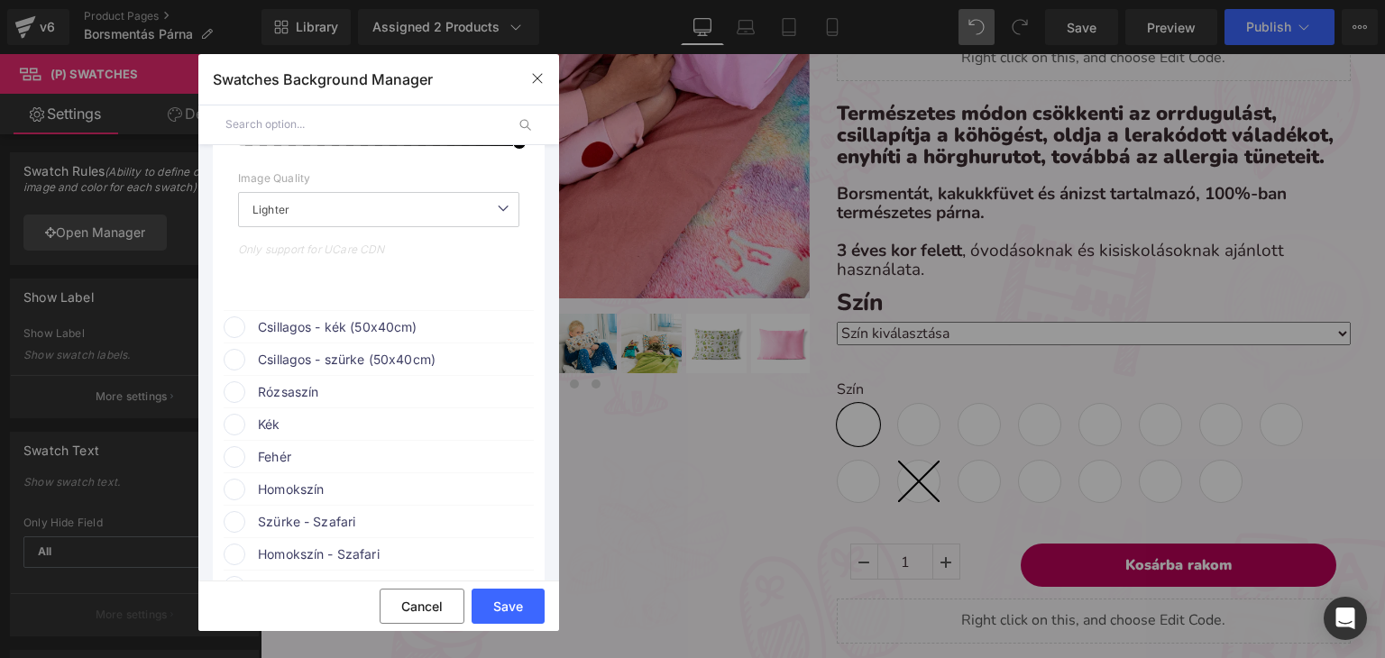
click at [243, 332] on span at bounding box center [235, 327] width 22 height 22
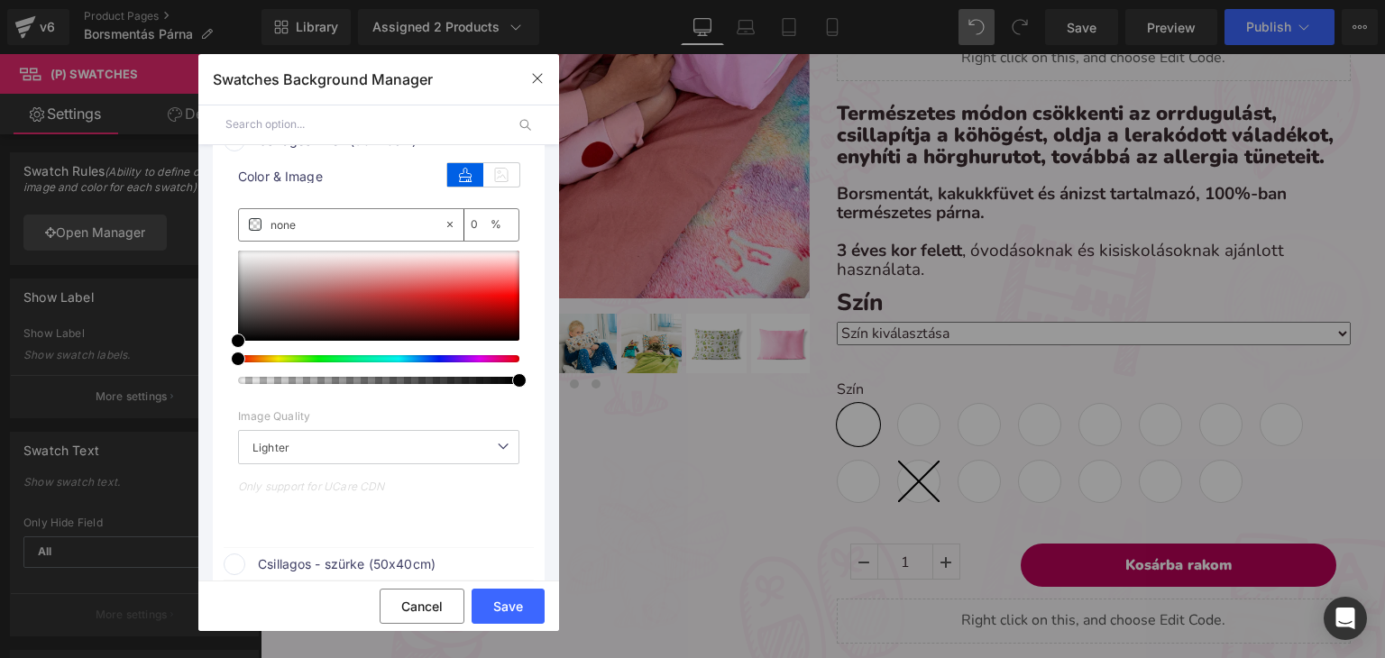
scroll to position [6041, 0]
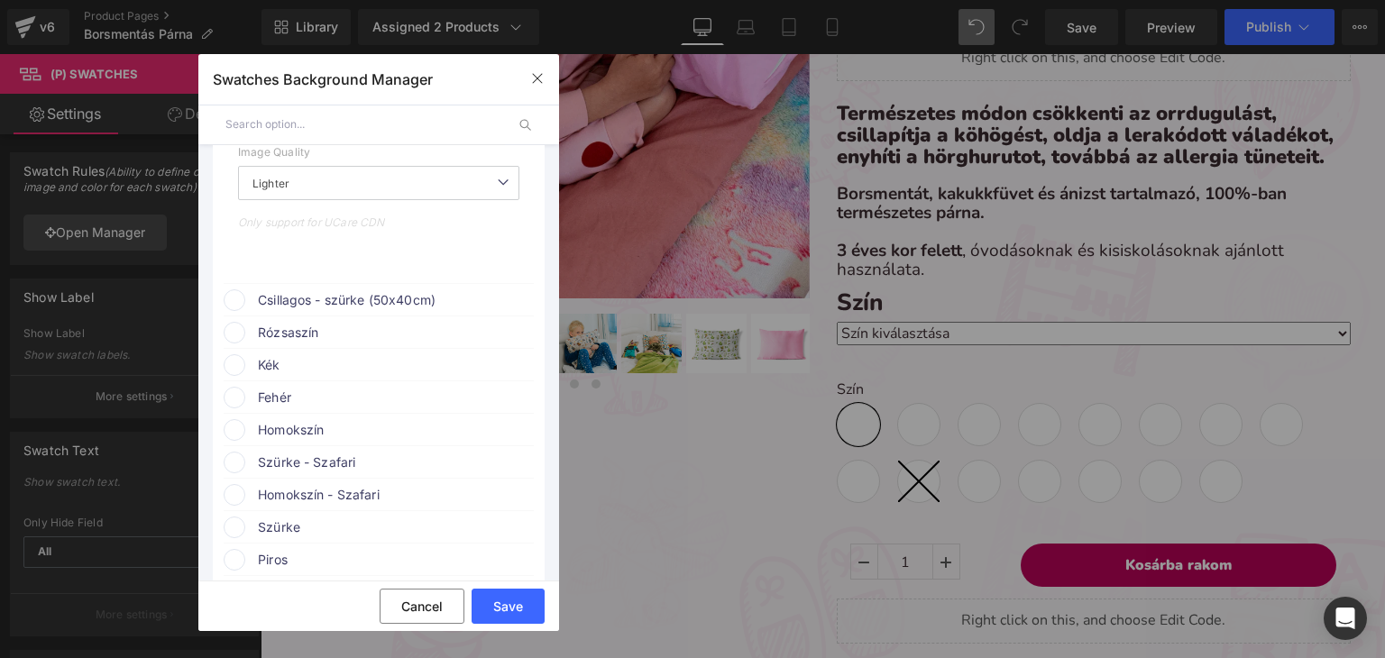
click at [235, 304] on span at bounding box center [235, 300] width 22 height 22
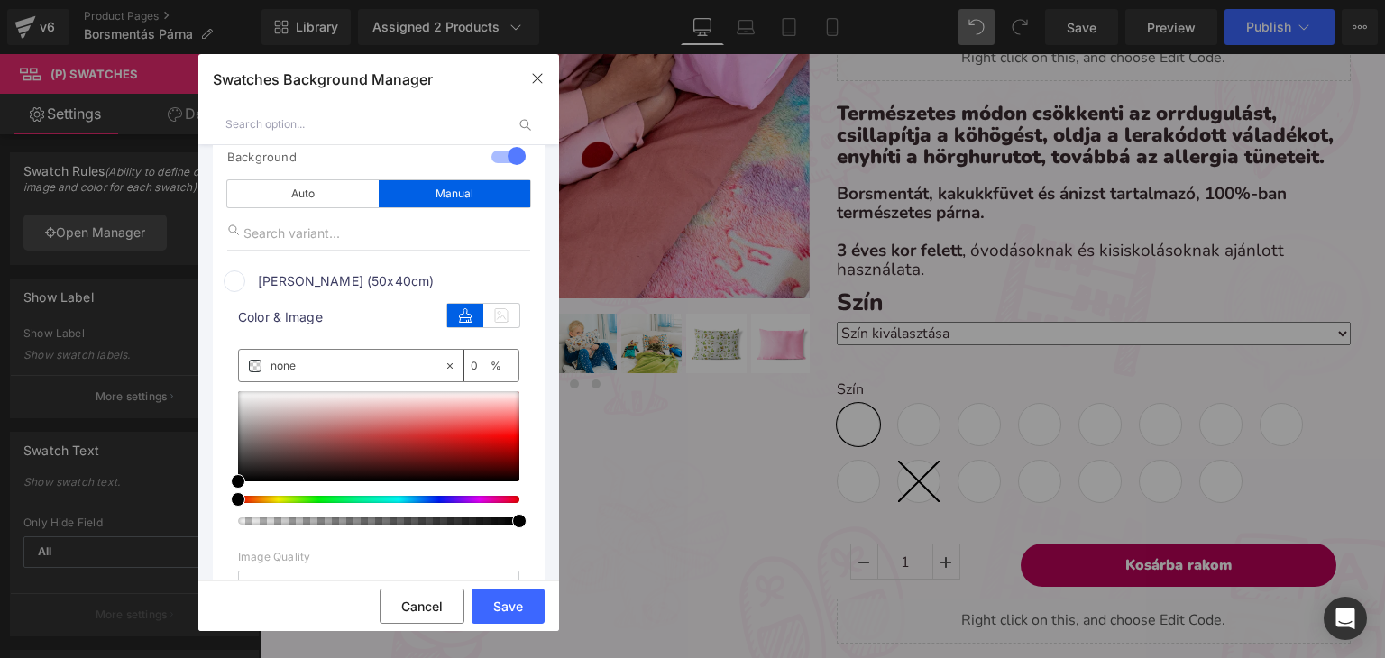
scroll to position [180, 0]
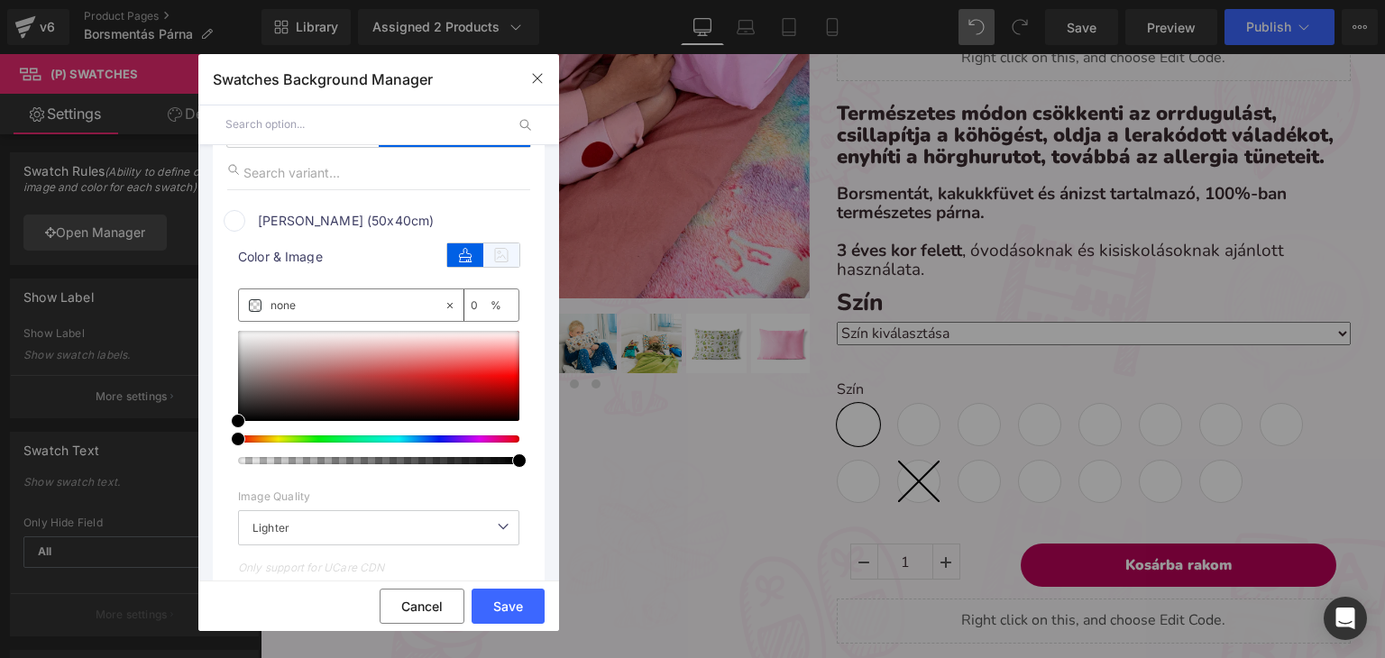
click at [503, 253] on icon at bounding box center [501, 254] width 36 height 23
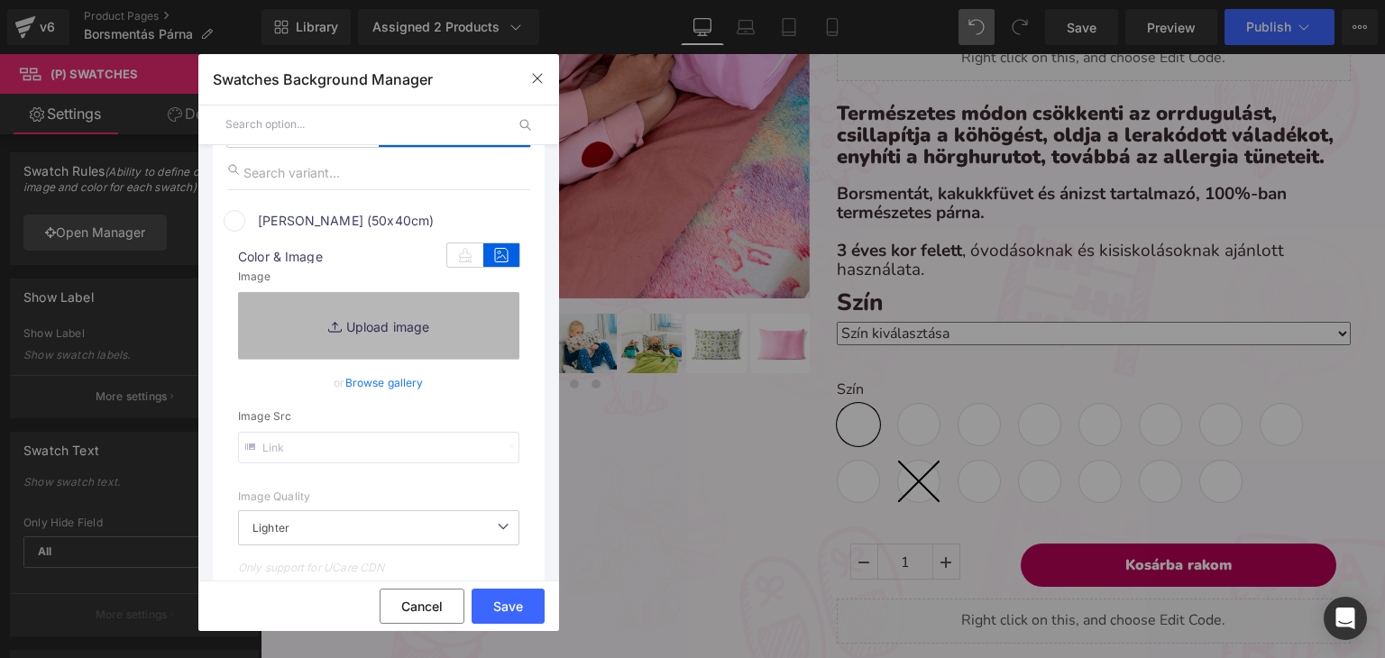
click at [358, 330] on link "Replace Image" at bounding box center [378, 325] width 281 height 67
type input "C:\fakepath\pamut_erdei kaland.webp"
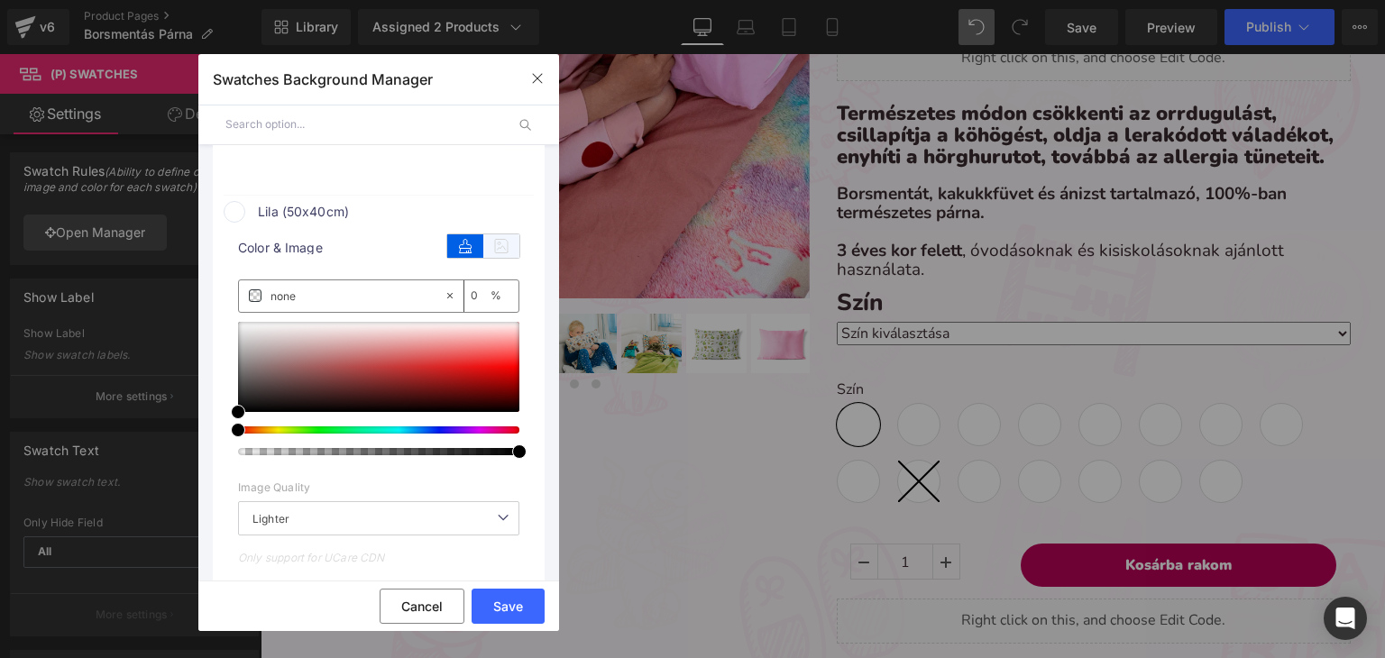
scroll to position [631, 0]
click at [490, 250] on icon at bounding box center [501, 246] width 36 height 23
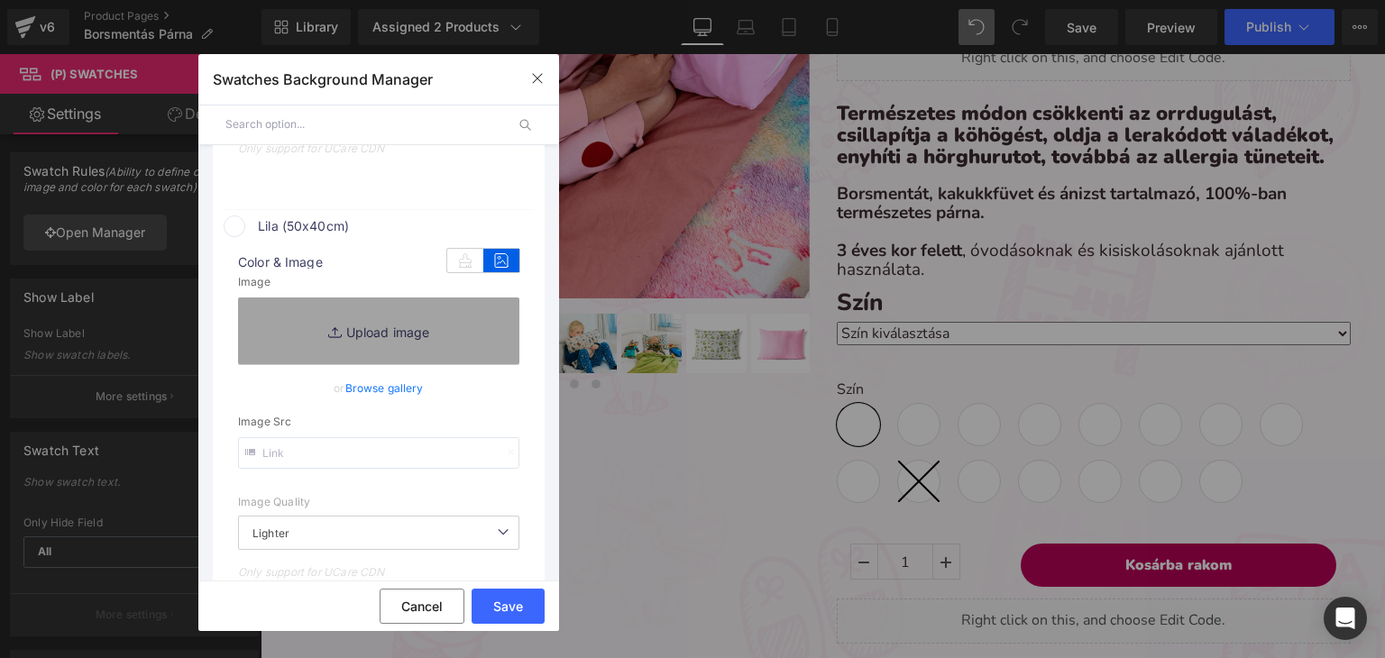
type input "https://ucarecdn.com/5d20ce2f-ea71-484b-af62-4671c184341e/-/format/auto/-/previ…"
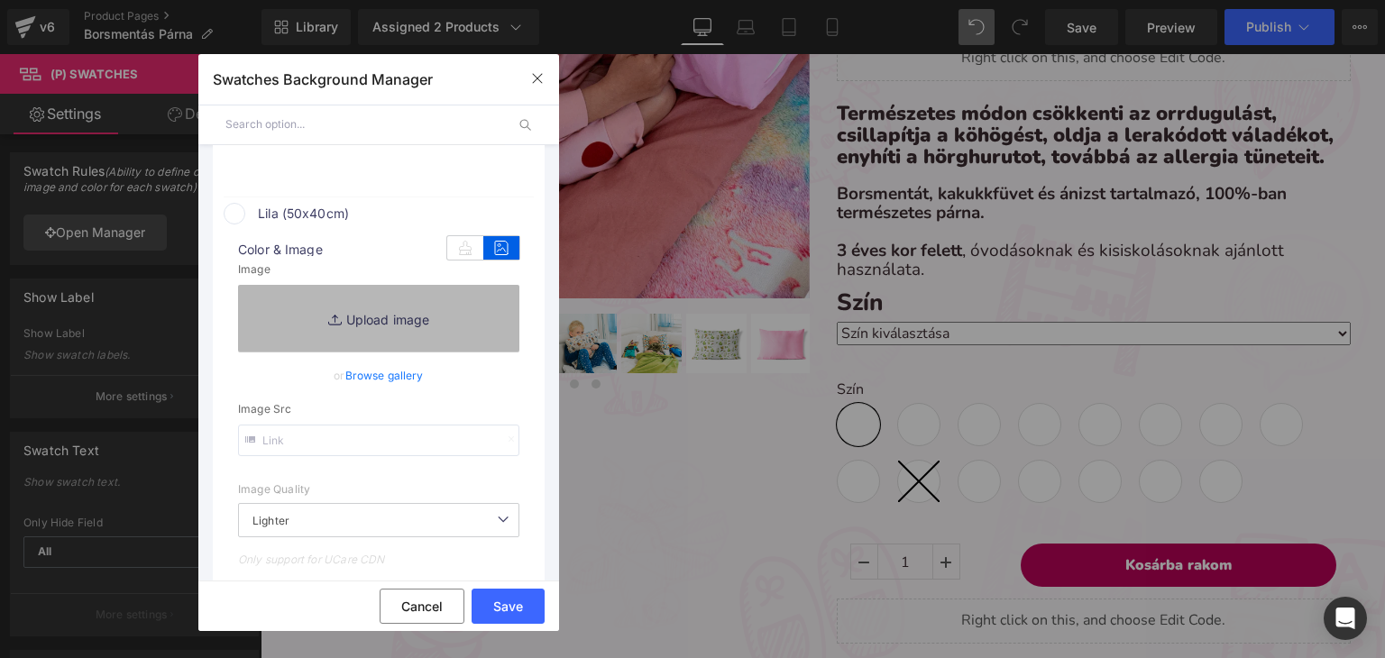
click at [314, 344] on link "Replace Image" at bounding box center [378, 318] width 281 height 67
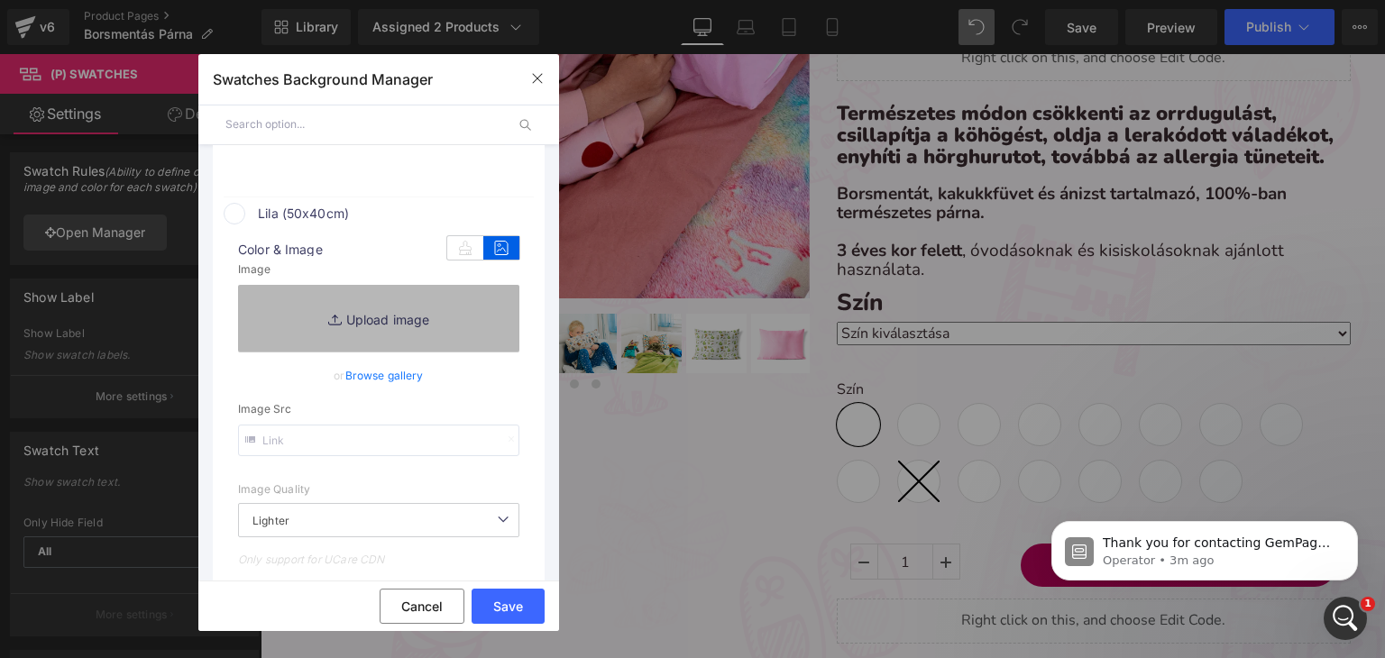
click at [364, 316] on link "Replace Image" at bounding box center [378, 318] width 281 height 67
type input "C:\fakepath\pamut-koralaku_sötétlila.webp"
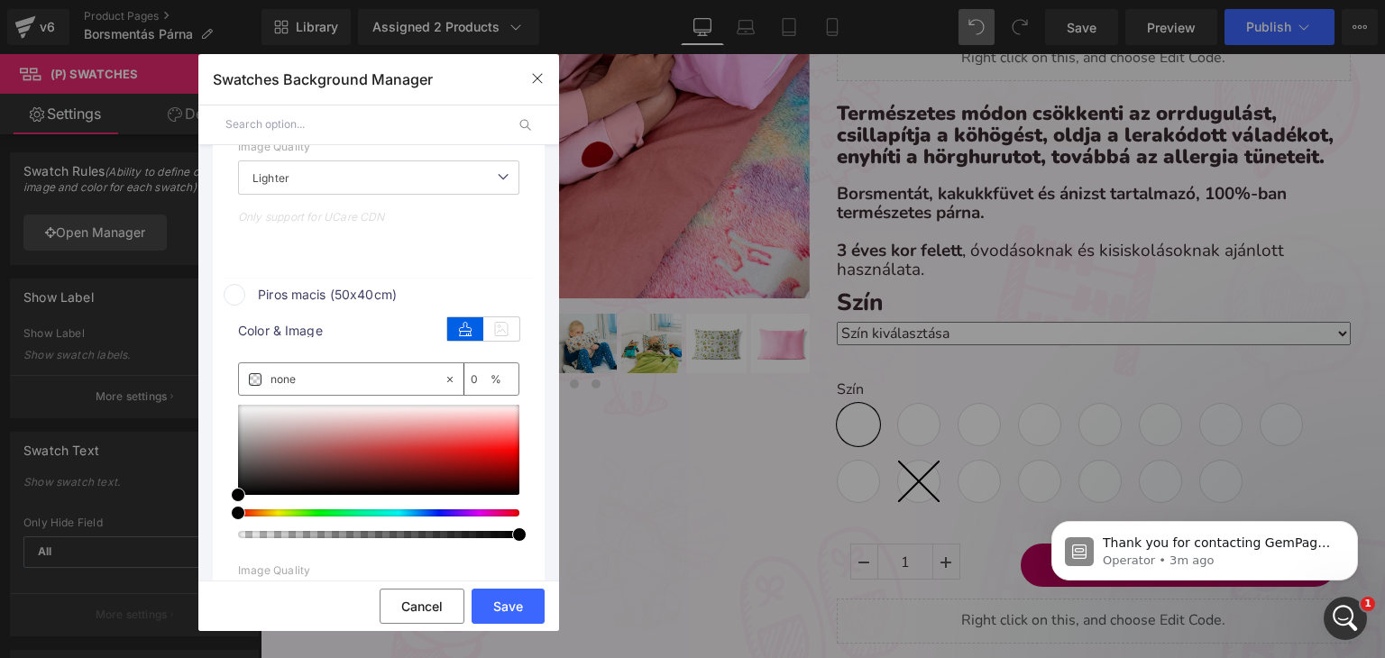
scroll to position [1095, 0]
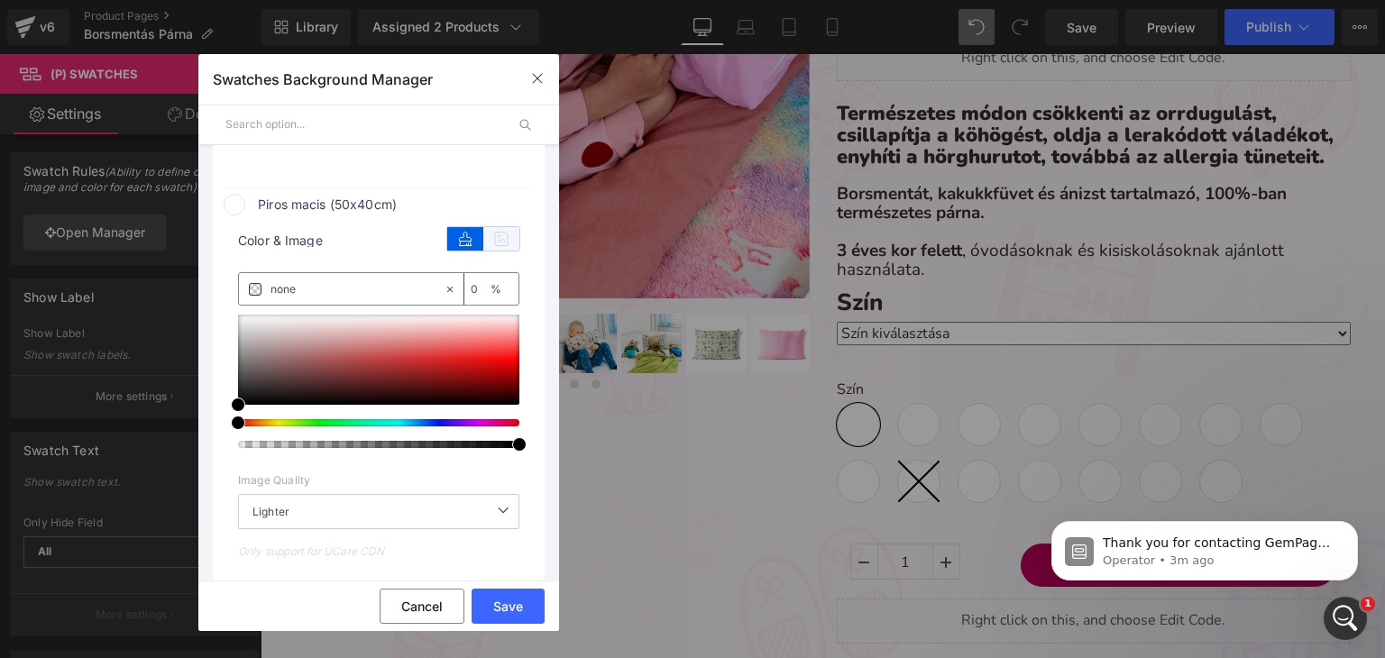
click at [484, 243] on icon at bounding box center [501, 238] width 36 height 23
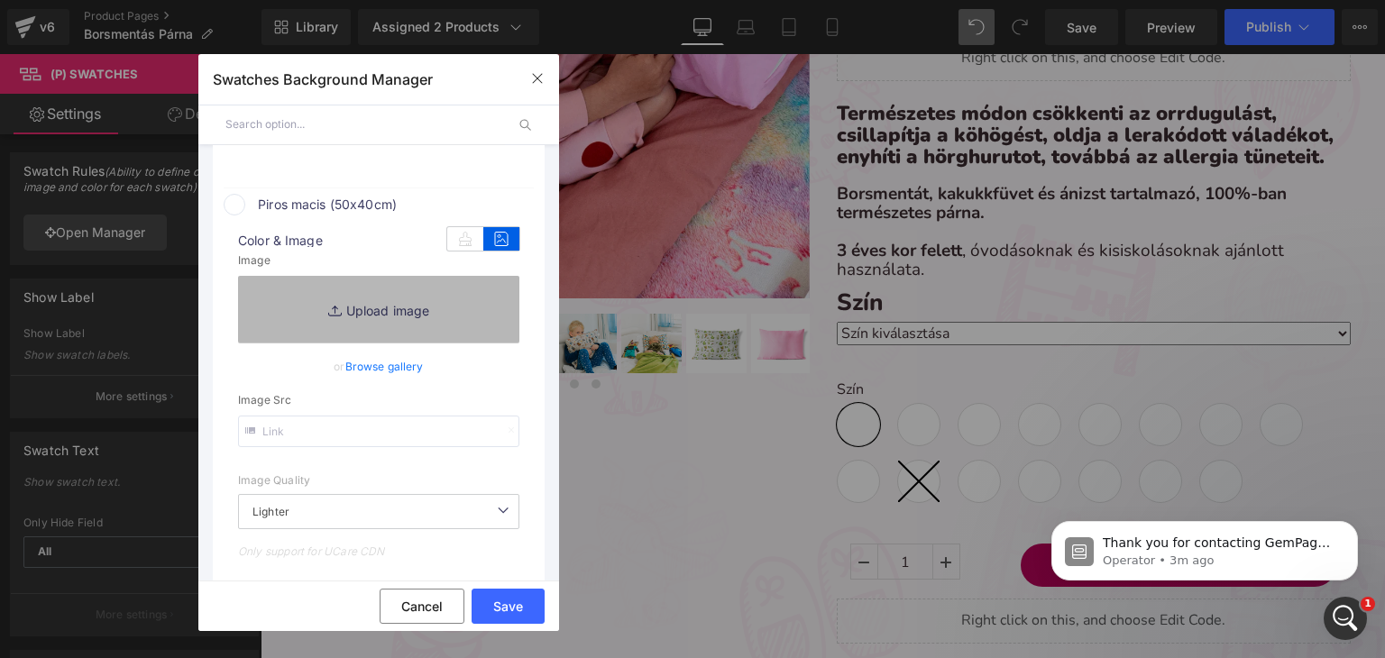
click at [361, 310] on link "Replace Image" at bounding box center [378, 309] width 281 height 67
type input "C:\fakepath\pamut_macis.webp"
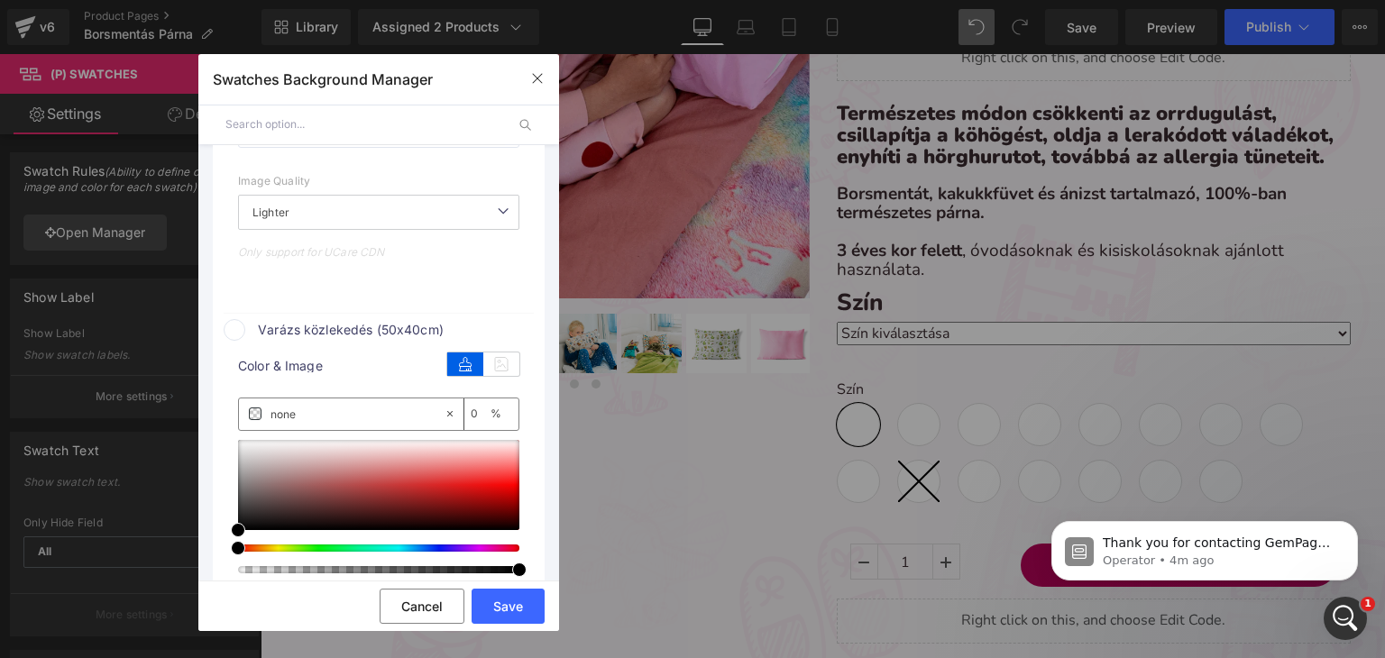
scroll to position [1455, 0]
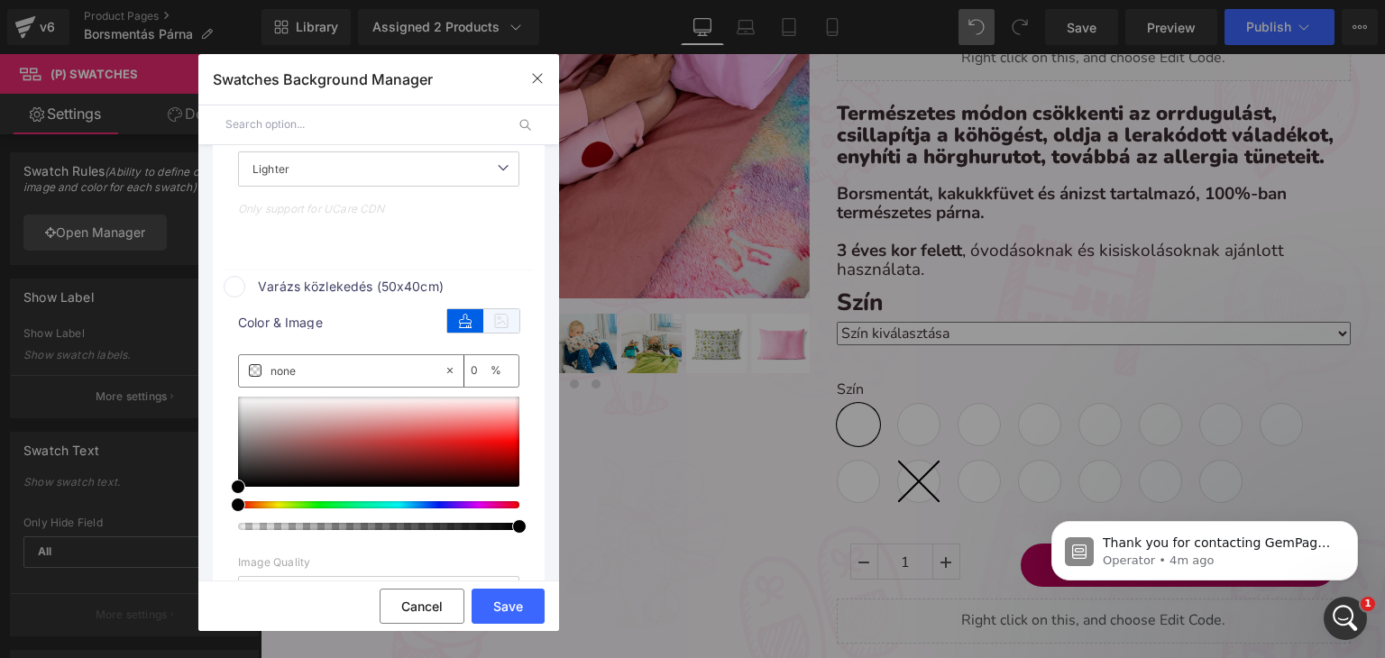
click at [483, 329] on icon at bounding box center [501, 320] width 36 height 23
type input "https://ucarecdn.com/36f4132e-b152-4068-9164-43176b82b3ed/-/format/auto/-/previ…"
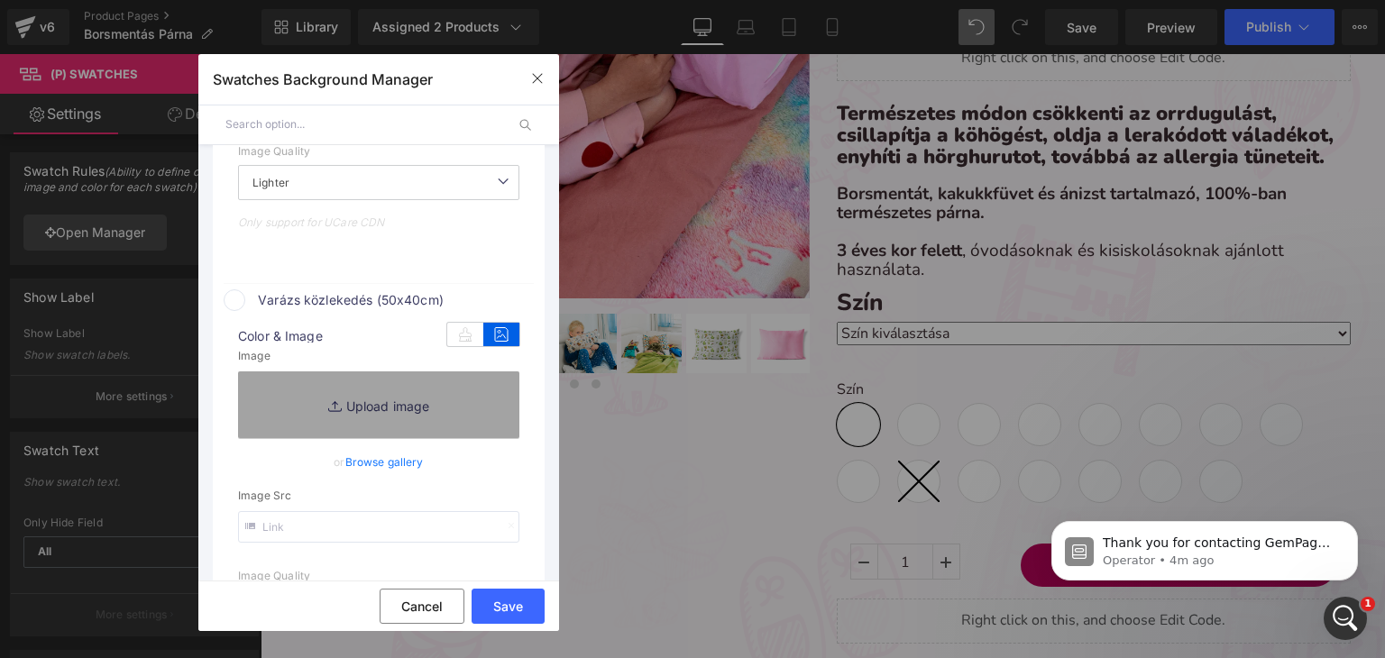
scroll to position [1469, 0]
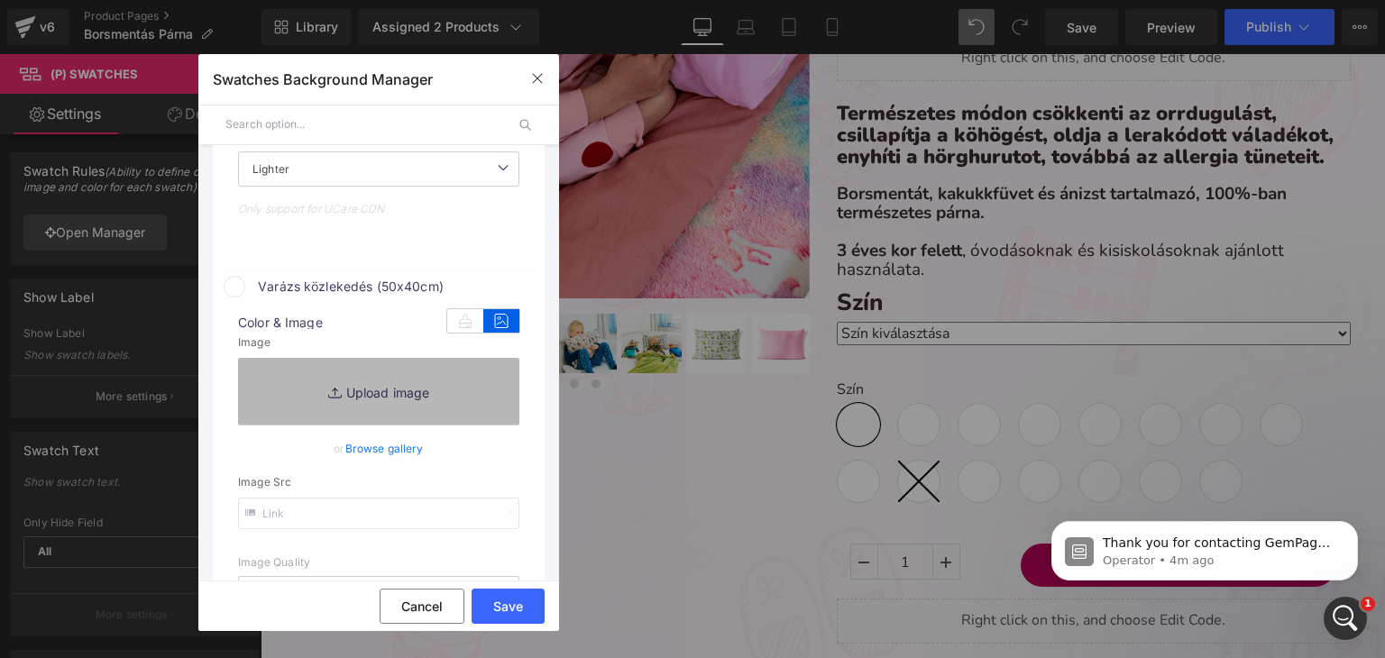
click at [304, 404] on link "Replace Image" at bounding box center [378, 391] width 281 height 67
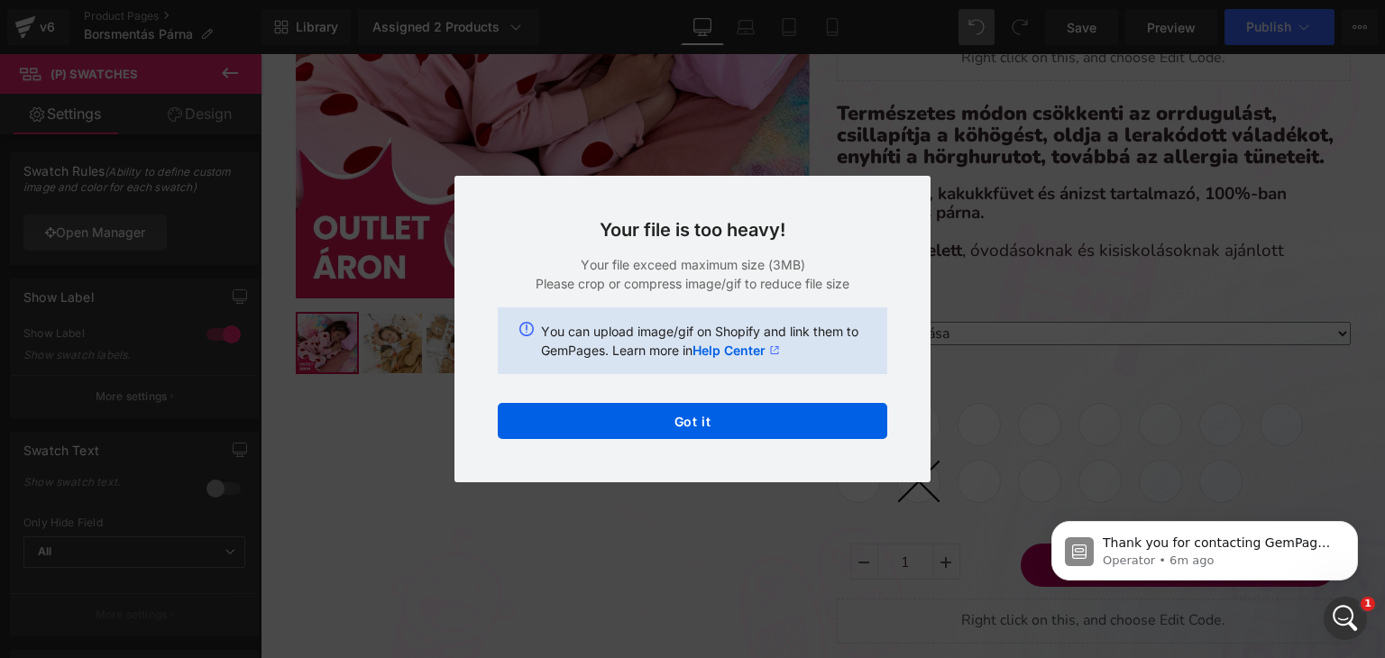
click at [917, 204] on div "Your file is too heavy! Your file exceed maximum size (3MB) Please crop or comp…" at bounding box center [692, 329] width 476 height 307
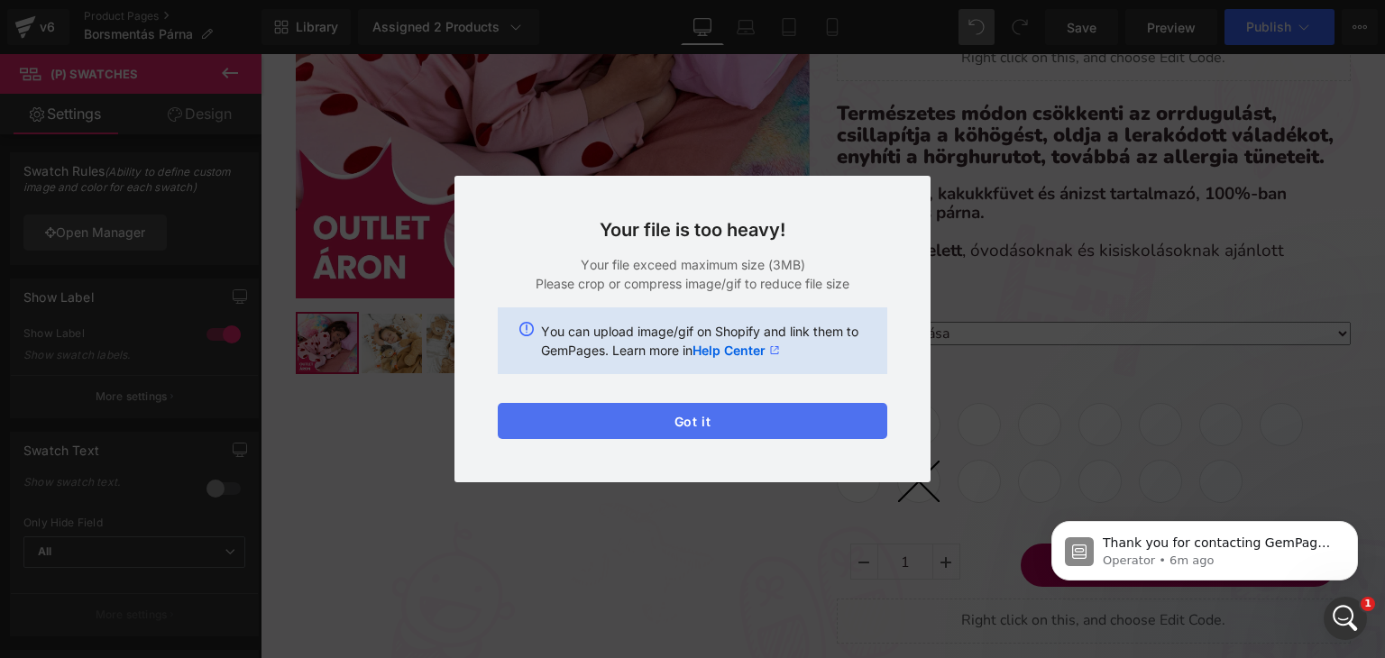
click at [747, 429] on button "Got it" at bounding box center [693, 421] width 390 height 36
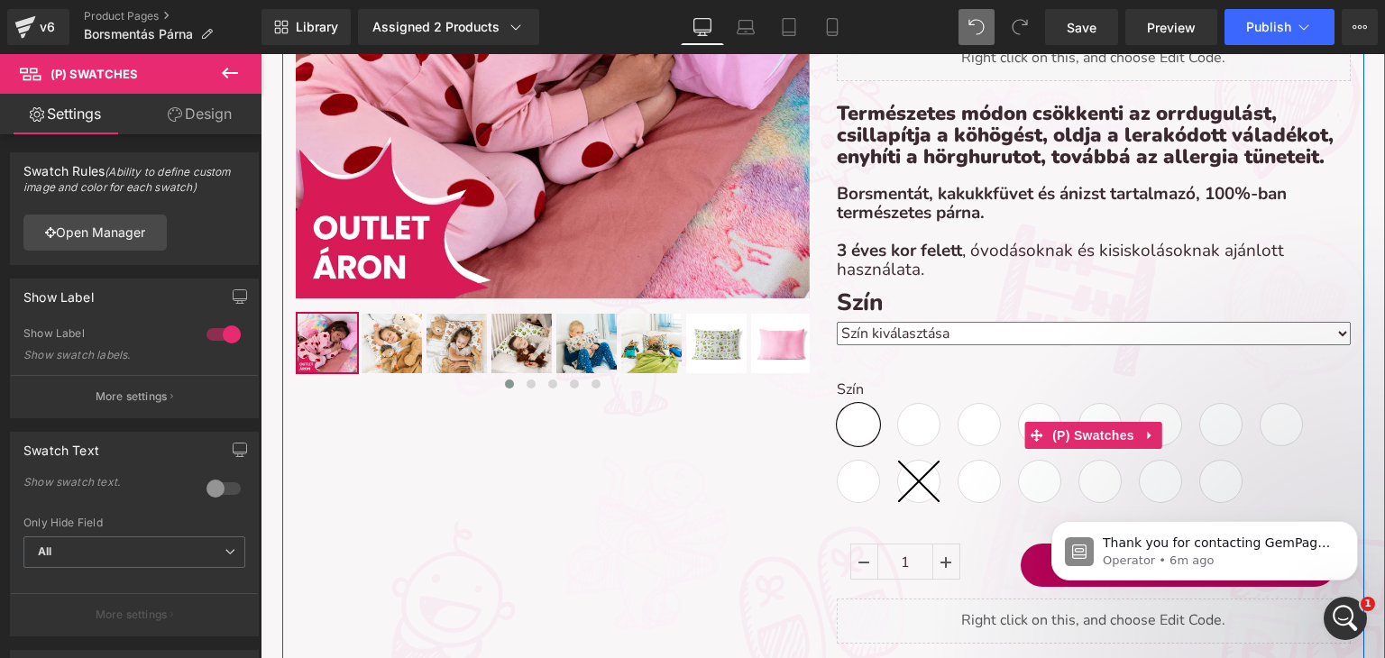
click at [912, 430] on span "Lila (50x40cm)" at bounding box center [918, 424] width 43 height 43
click at [854, 419] on span "Erdei kaland (50x40cm)" at bounding box center [858, 424] width 43 height 43
select select "Erdei kaland (50x40cm)"
click at [1066, 432] on span "(P) Swatches" at bounding box center [1093, 435] width 91 height 27
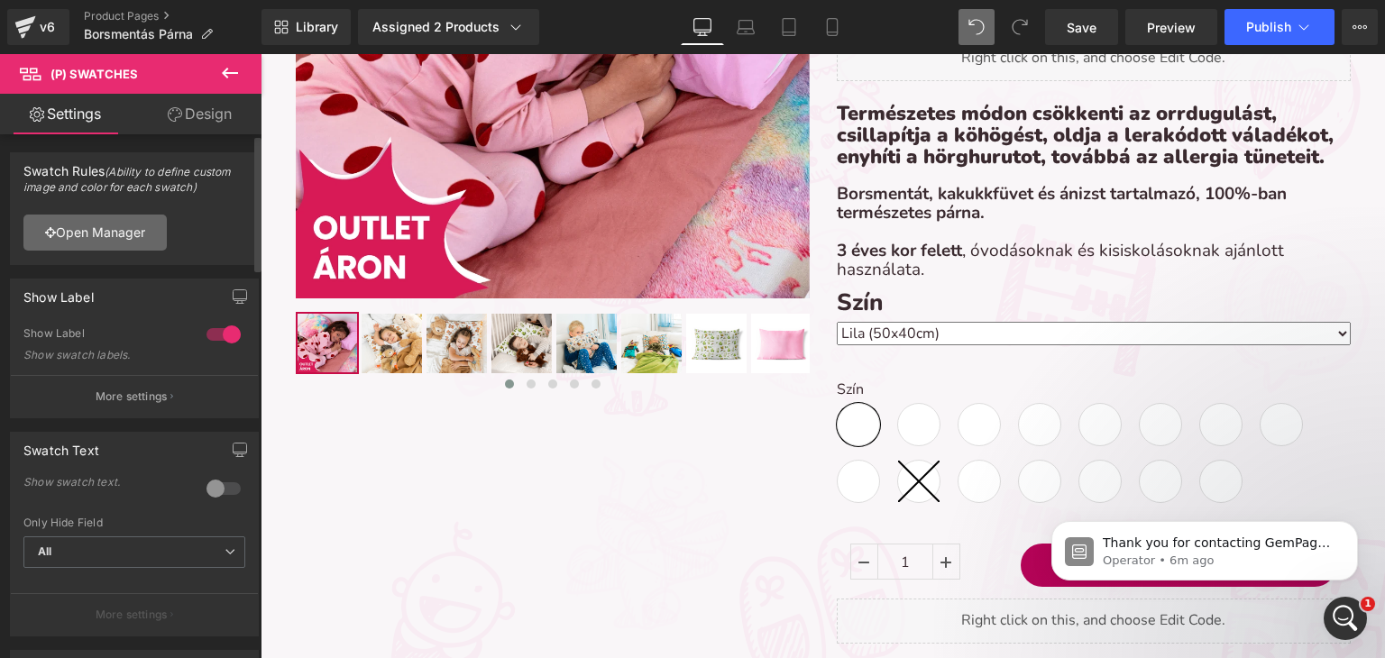
click at [126, 243] on link "Open Manager" at bounding box center [94, 233] width 143 height 36
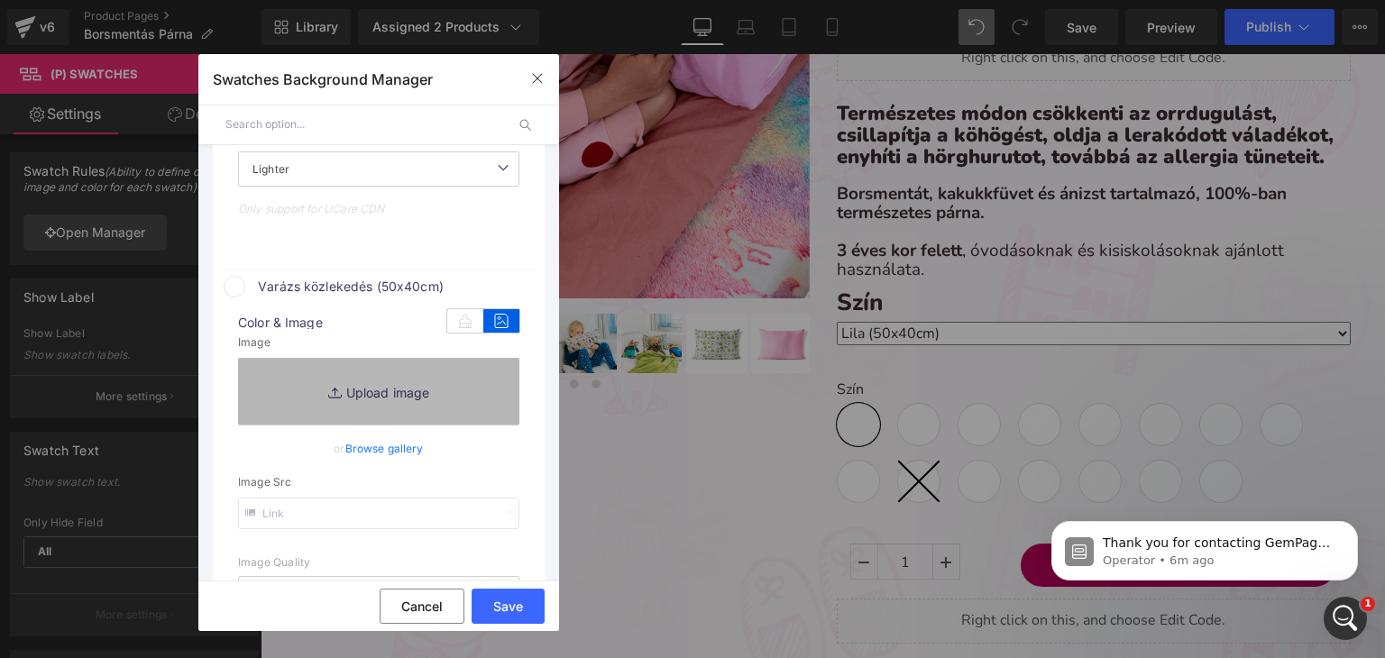
click at [342, 389] on link "Replace Image" at bounding box center [378, 391] width 281 height 67
type input "C:\fakepath\pamut-mintas_járműves-varázs közlekedés.webp"
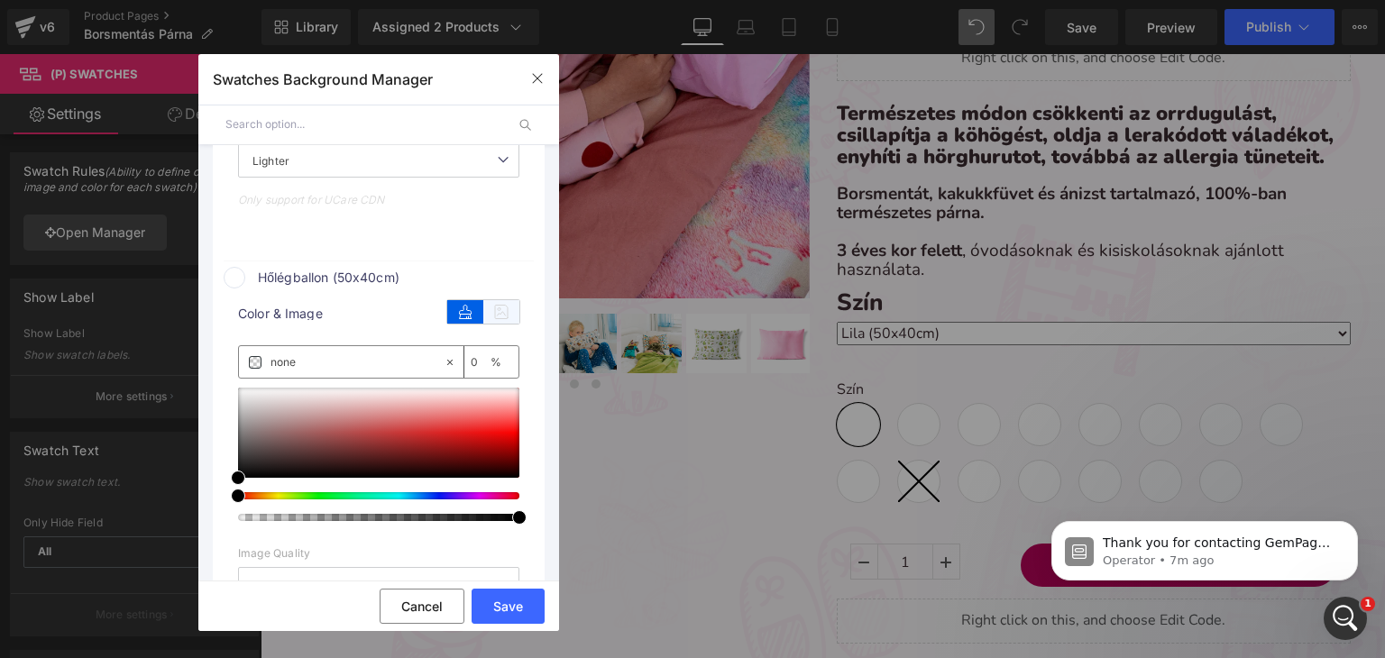
type input "https://ucarecdn.com/5bea6cce-1e5a-4833-ae15-66f4dd8579fa/-/format/auto/-/previ…"
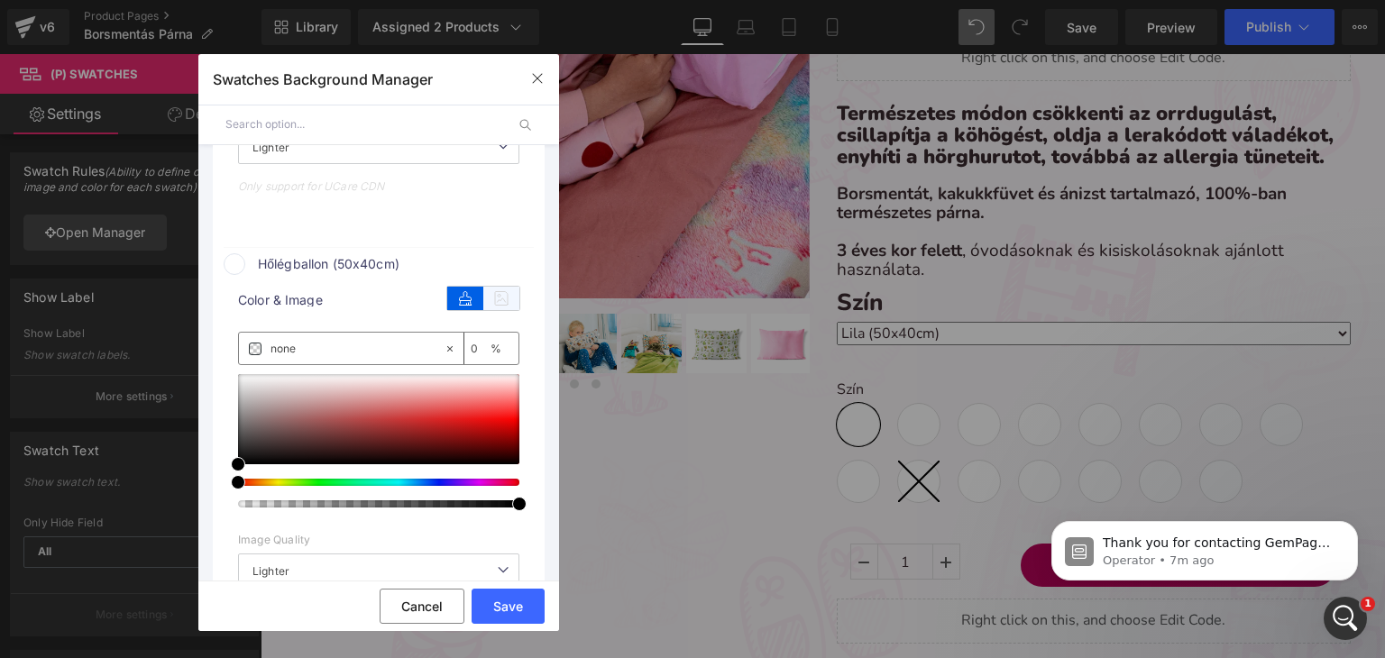
click at [496, 310] on icon at bounding box center [501, 298] width 36 height 23
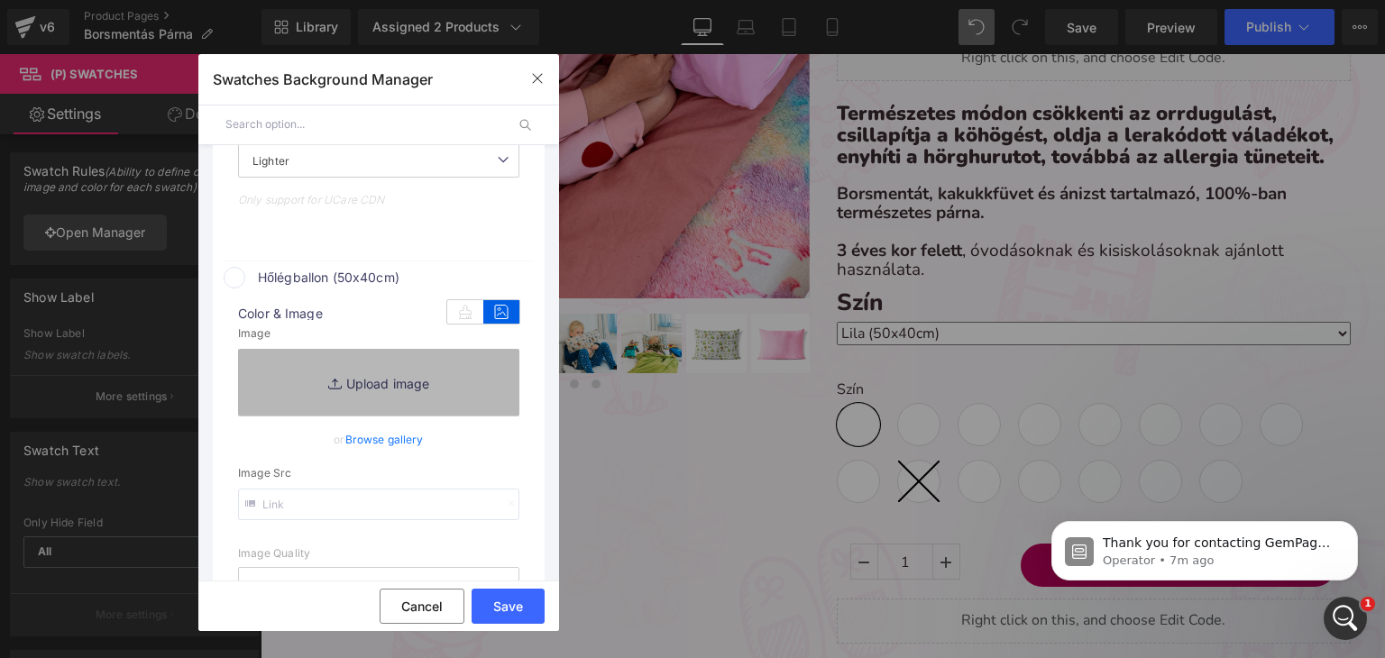
click at [327, 372] on link "Replace Image" at bounding box center [378, 382] width 281 height 67
type input "C:\fakepath\pamut_hőlégballonos-13.webp"
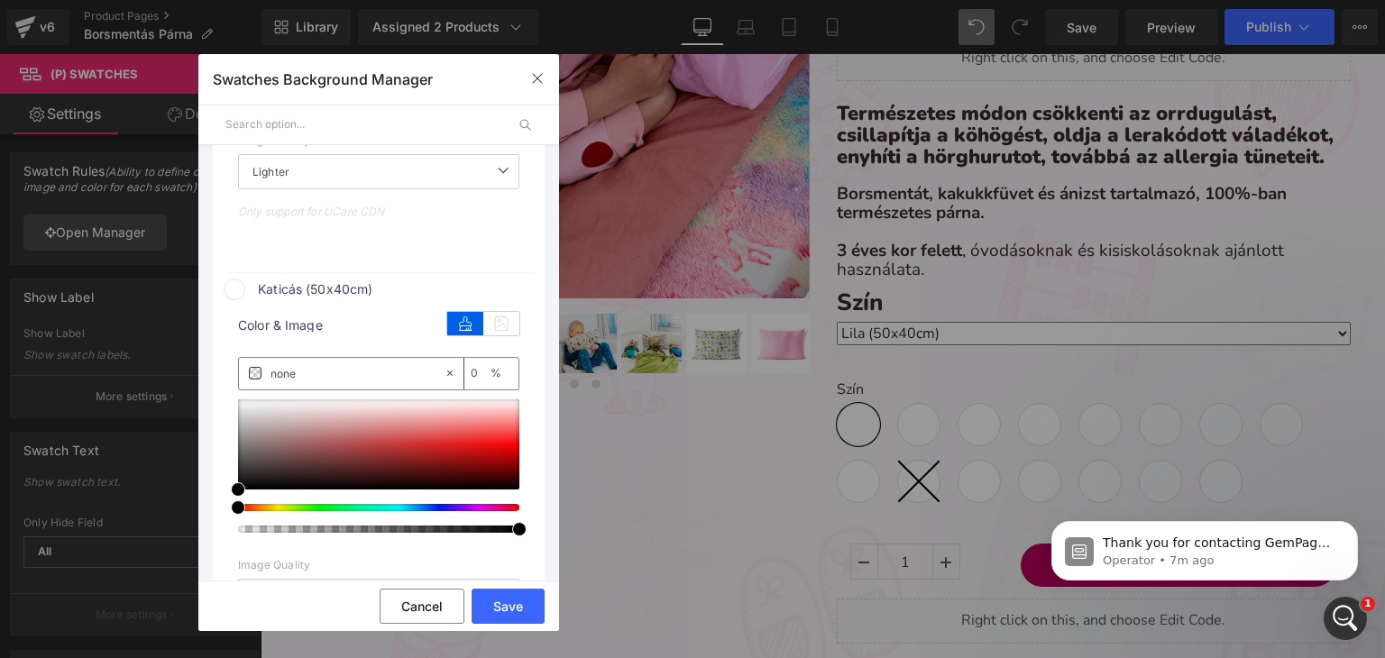
scroll to position [2474, 0]
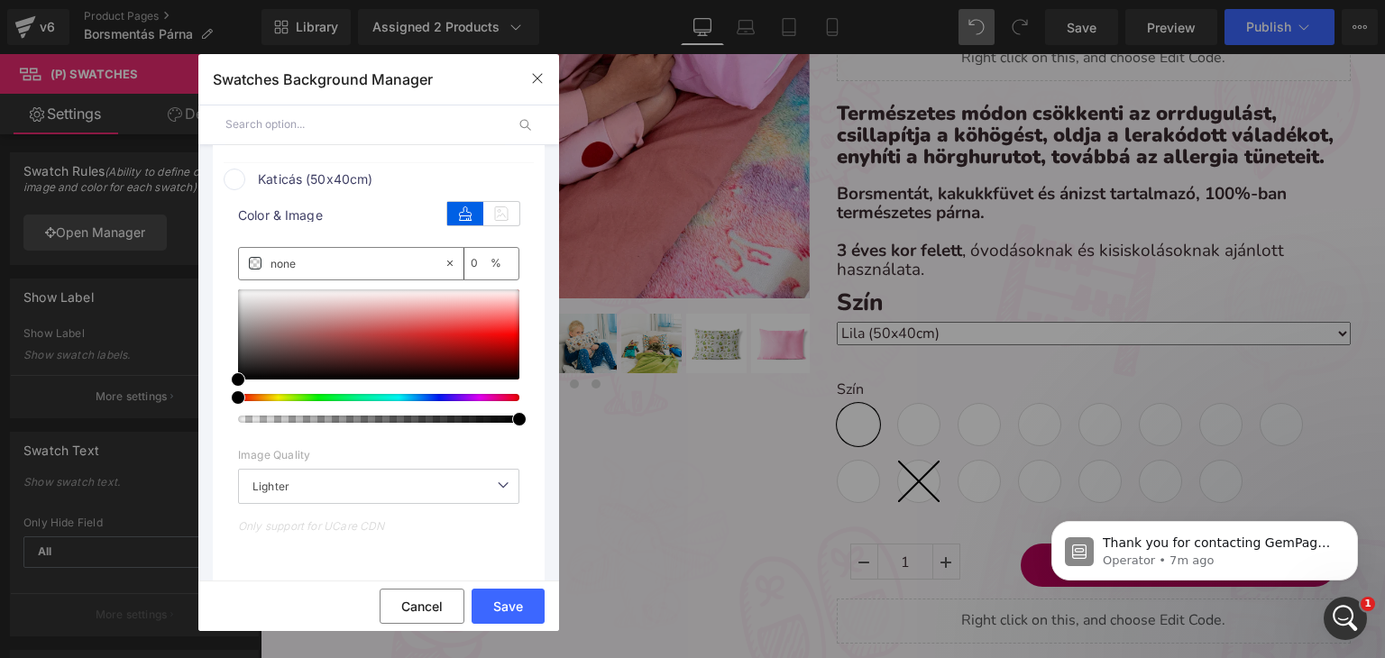
type input "https://ucarecdn.com/0f7dc6b1-6c05-4b1e-8996-32066d74b0f6/-/format/auto/-/previ…"
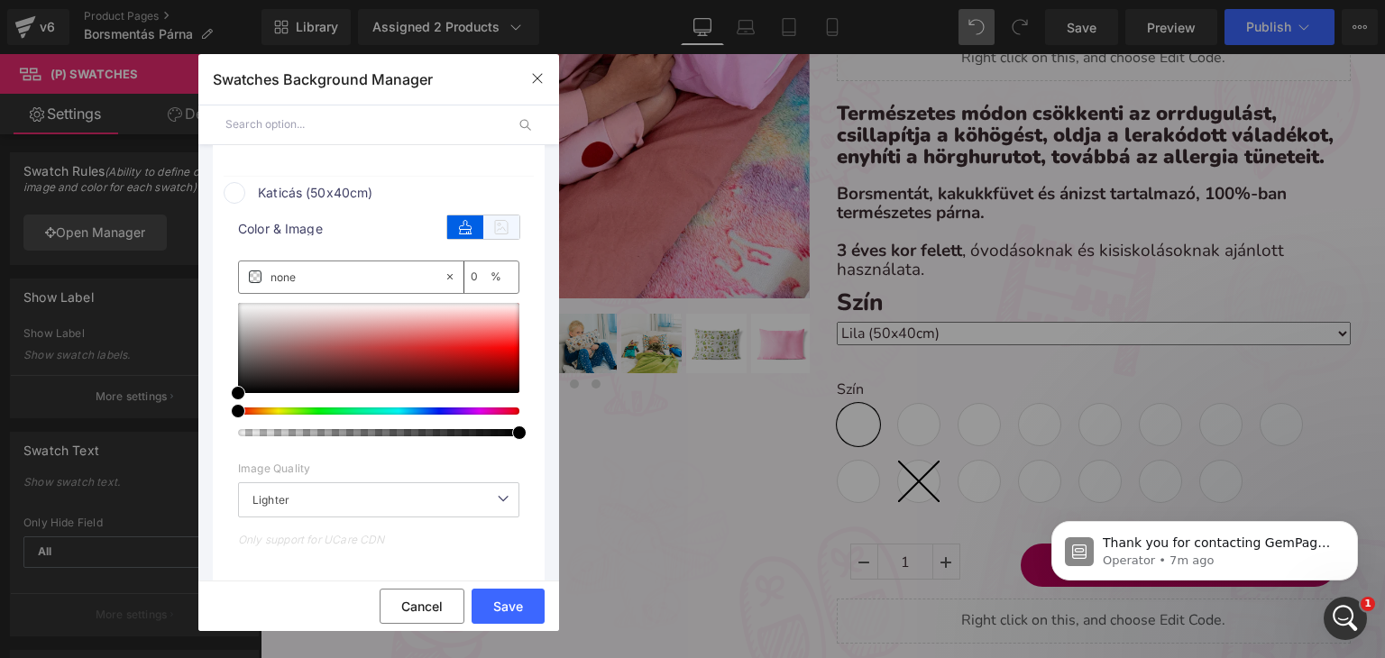
drag, startPoint x: 484, startPoint y: 221, endPoint x: 466, endPoint y: 252, distance: 36.3
click at [486, 222] on icon at bounding box center [501, 226] width 36 height 23
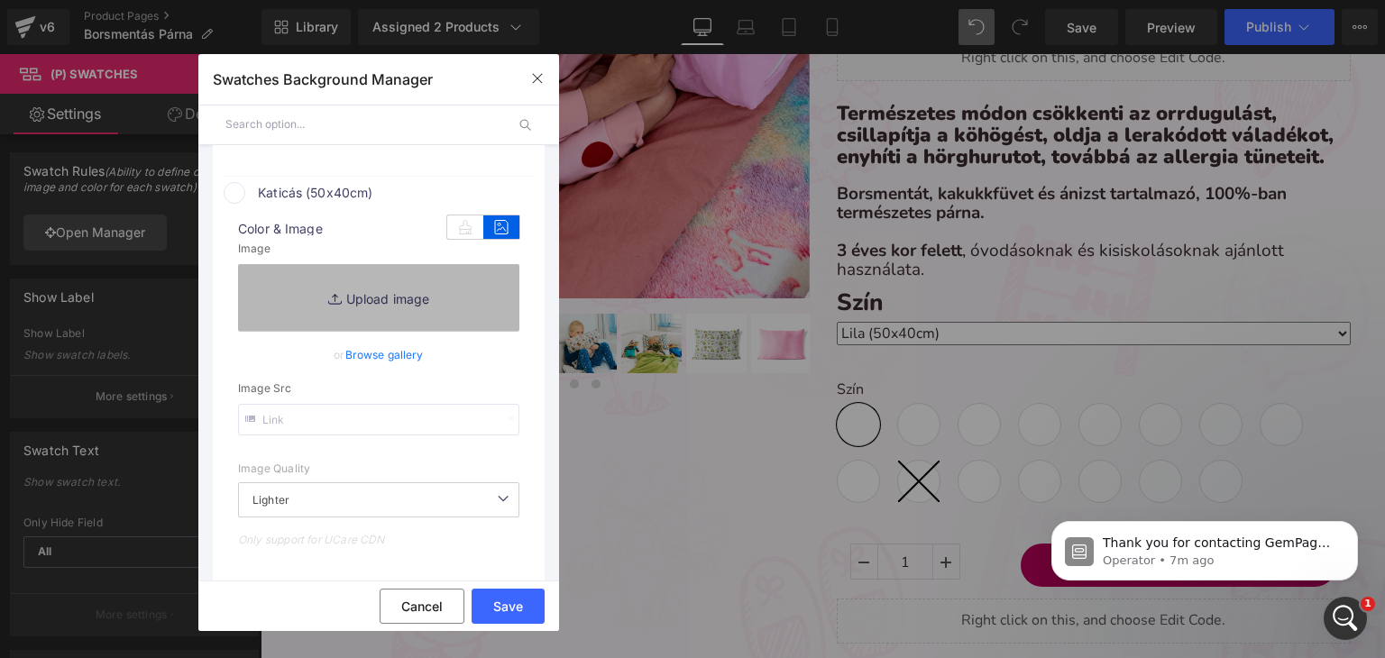
click at [342, 325] on link "Replace Image" at bounding box center [378, 297] width 281 height 67
type input "C:\fakepath\pamut_katicás.webp"
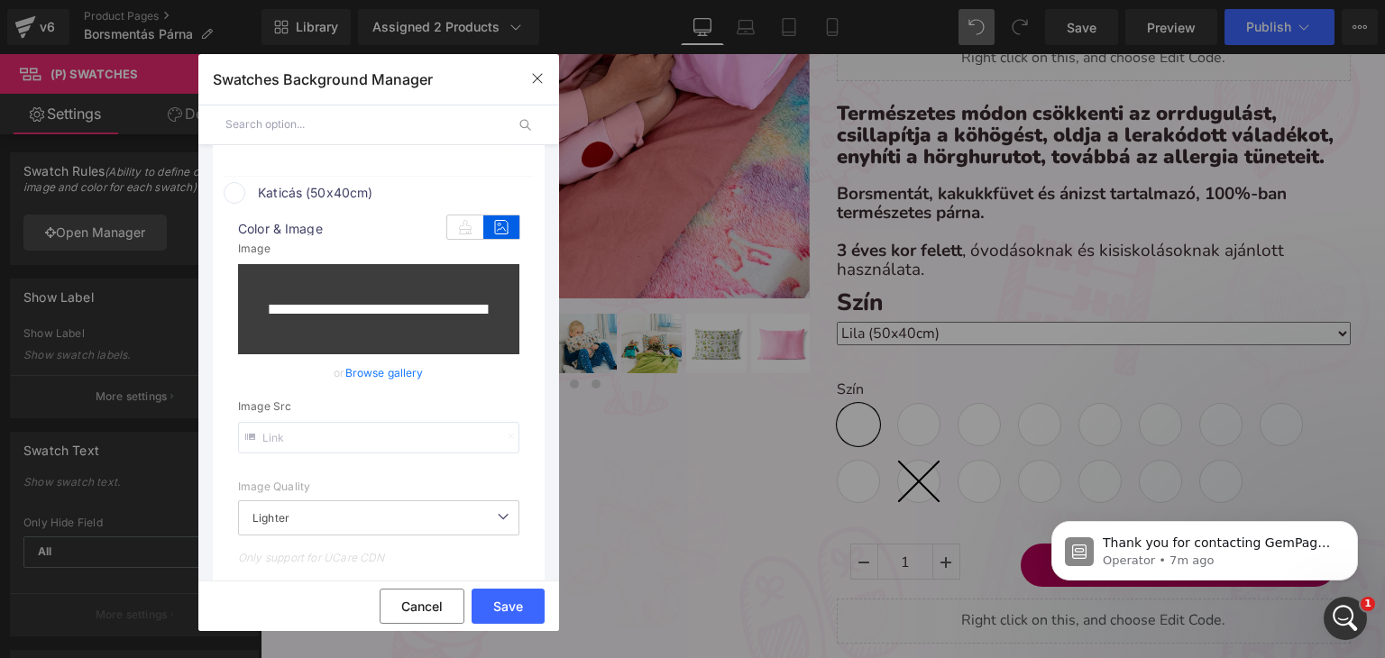
type input "https://ucarecdn.com/8bc82dfe-db87-4865-a7ea-fa2154f697e3/-/format/auto/-/previ…"
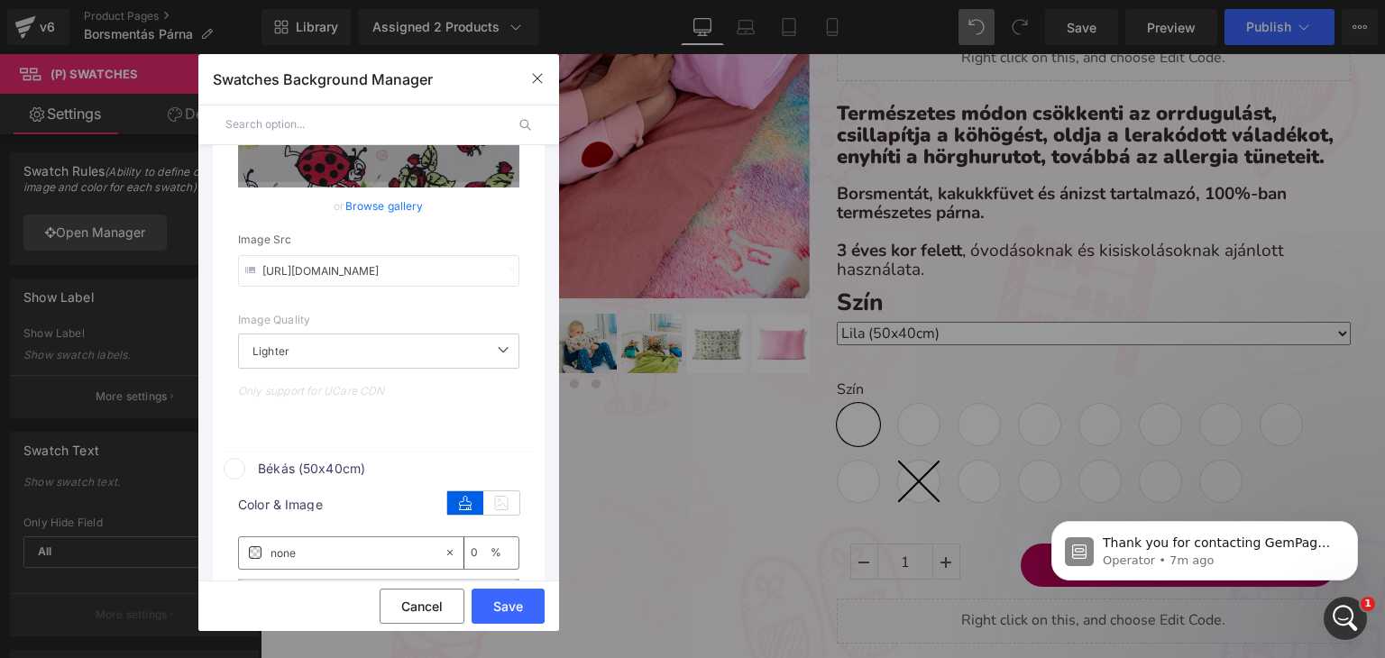
scroll to position [2925, 0]
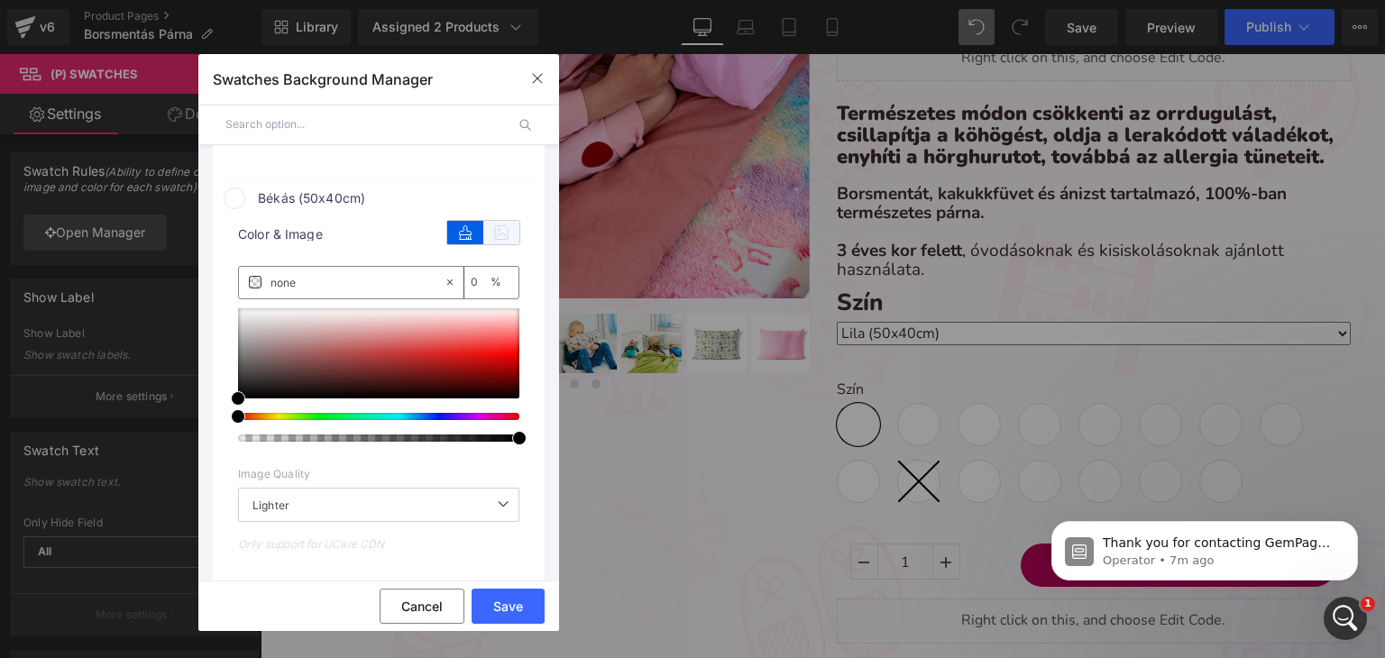
click at [504, 241] on icon at bounding box center [501, 232] width 36 height 23
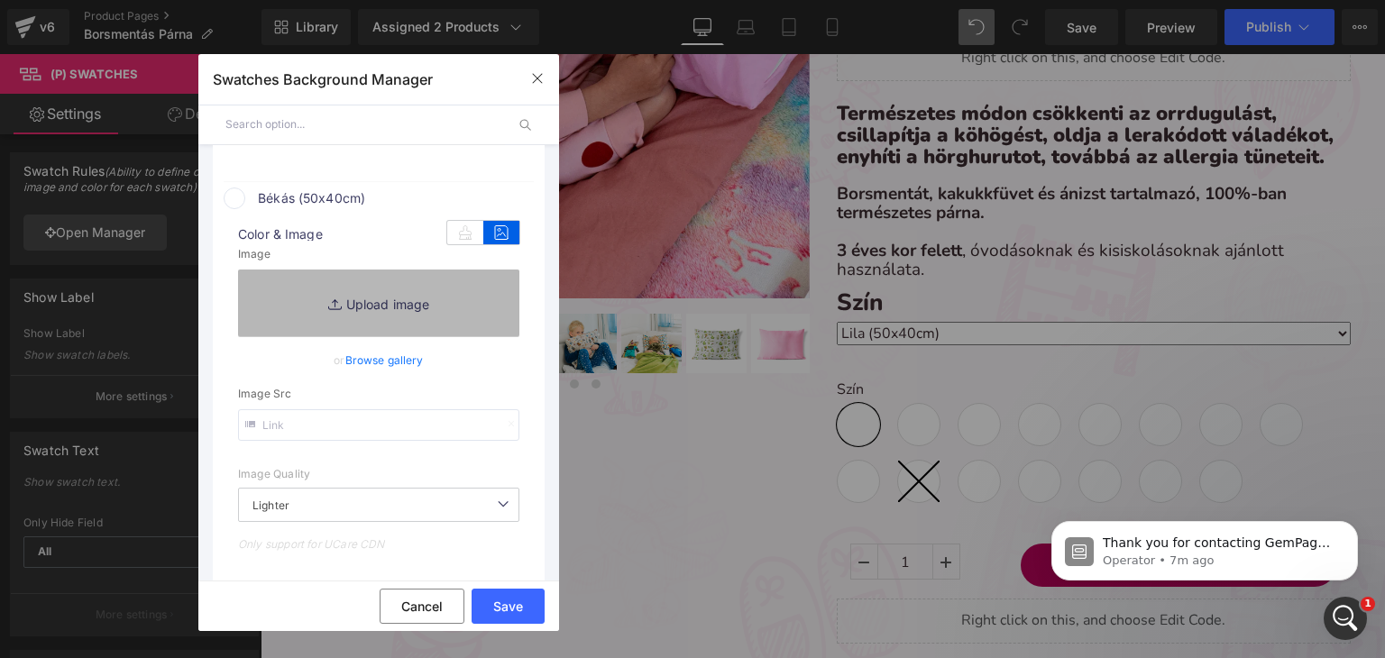
click at [324, 295] on link "Replace Image" at bounding box center [378, 303] width 281 height 67
type input "C:\fakepath\pamut_békás.webp"
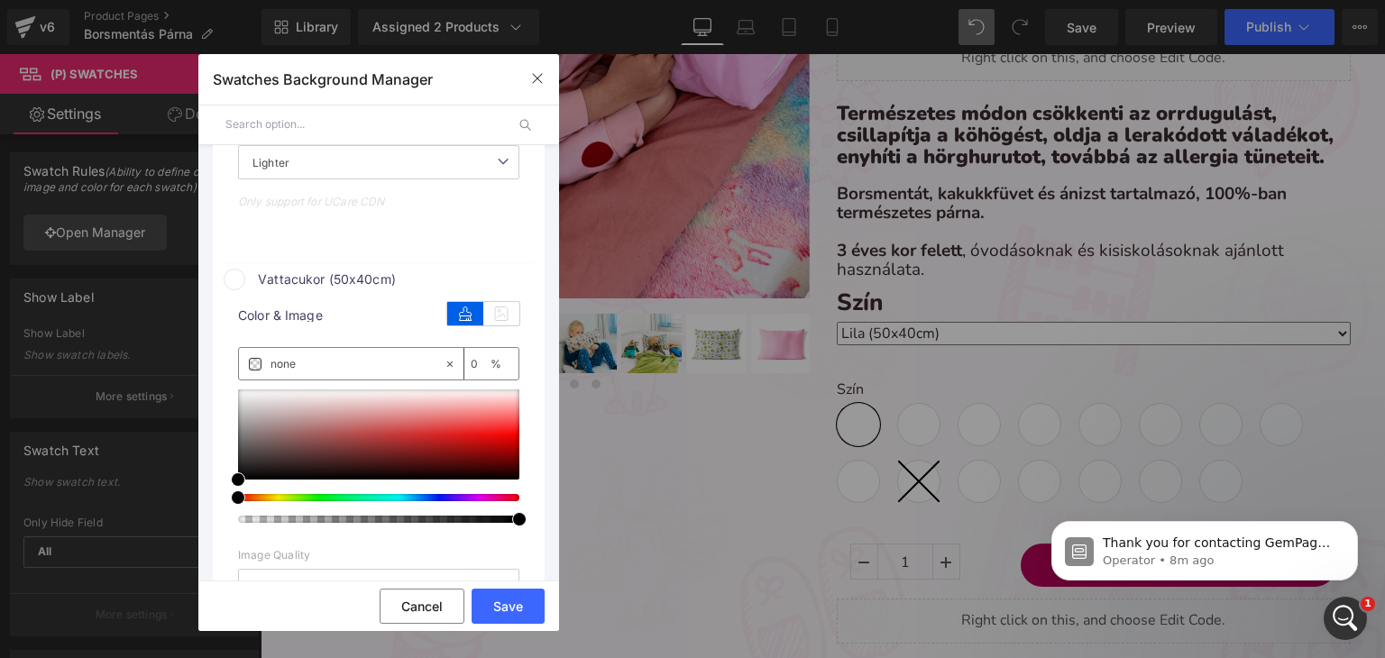
scroll to position [3376, 0]
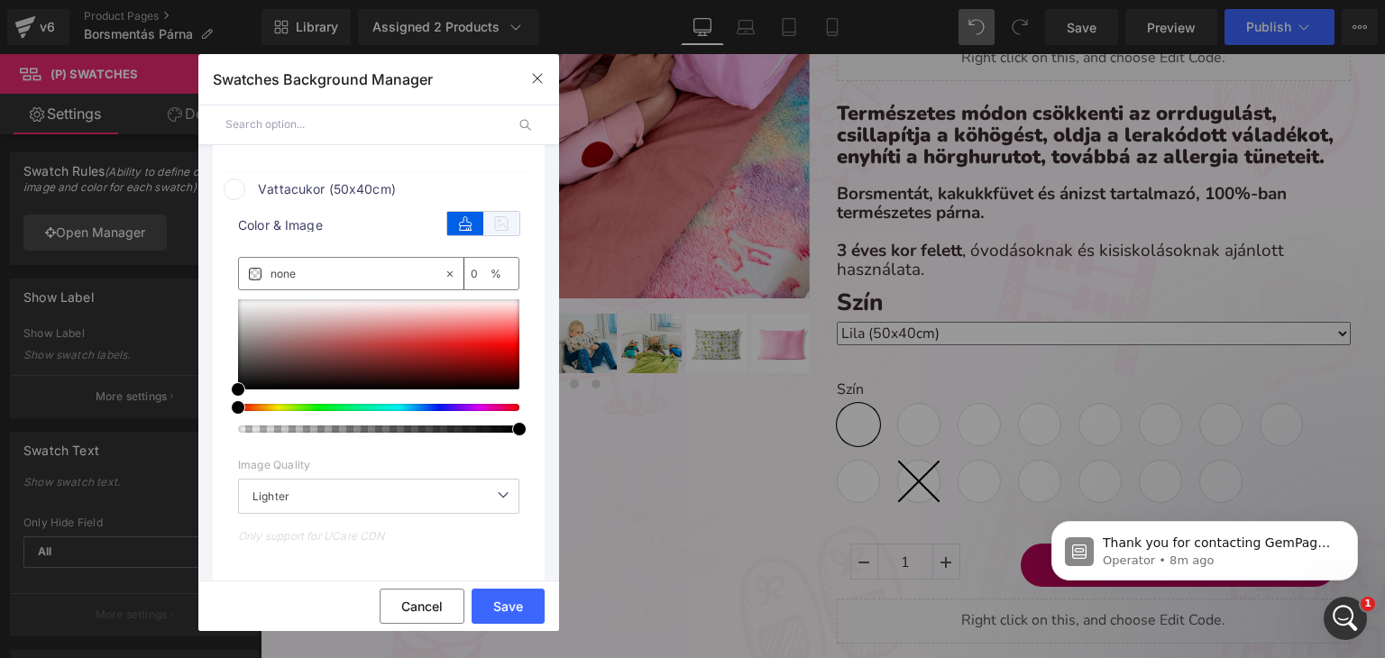
type input "https://ucarecdn.com/426662c3-3662-484c-b2b9-38120ca054a7/-/format/auto/-/previ…"
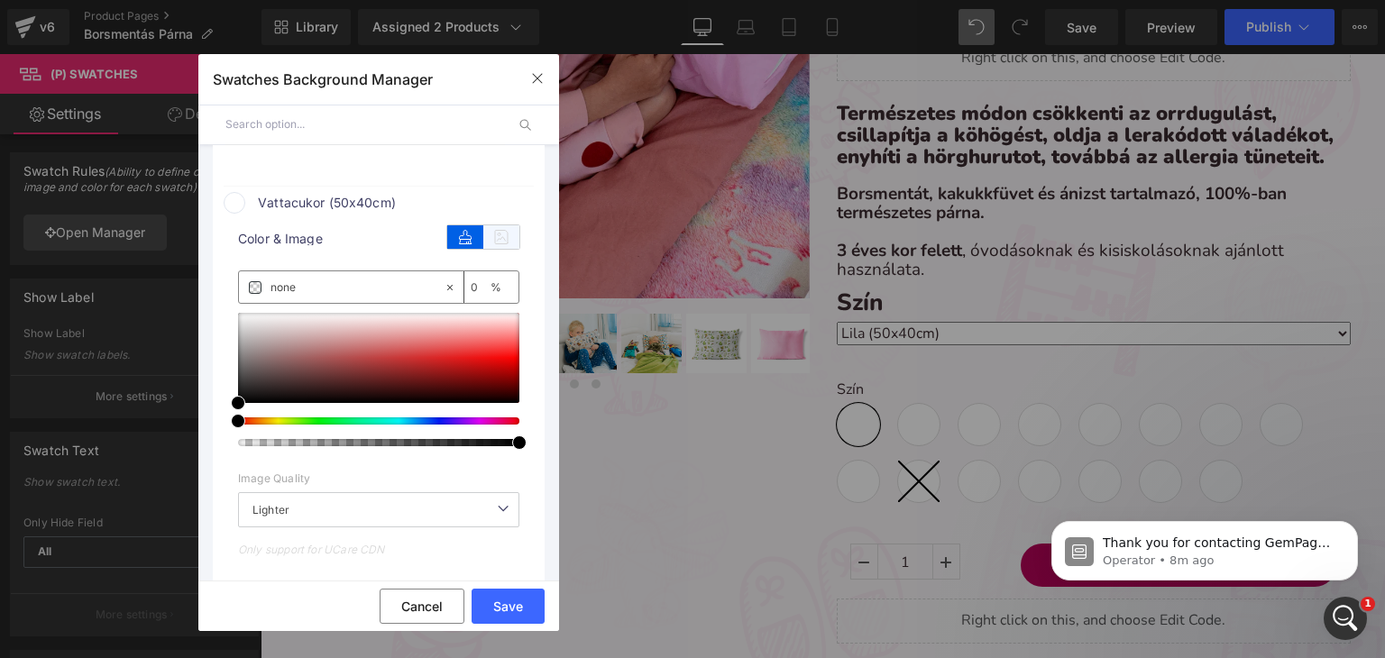
click at [490, 243] on icon at bounding box center [501, 236] width 36 height 23
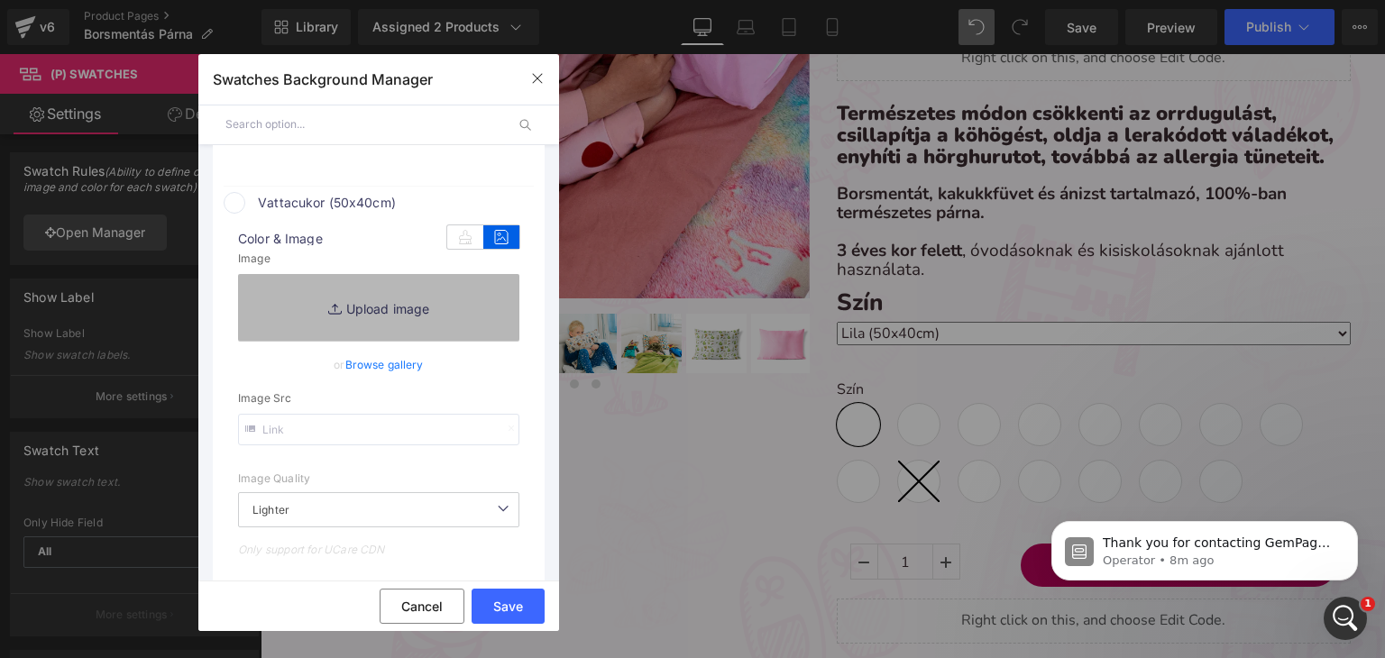
click at [364, 305] on link "Replace Image" at bounding box center [378, 307] width 281 height 67
type input "C:\fakepath\pamut-koralaku_vattacukor.webp"
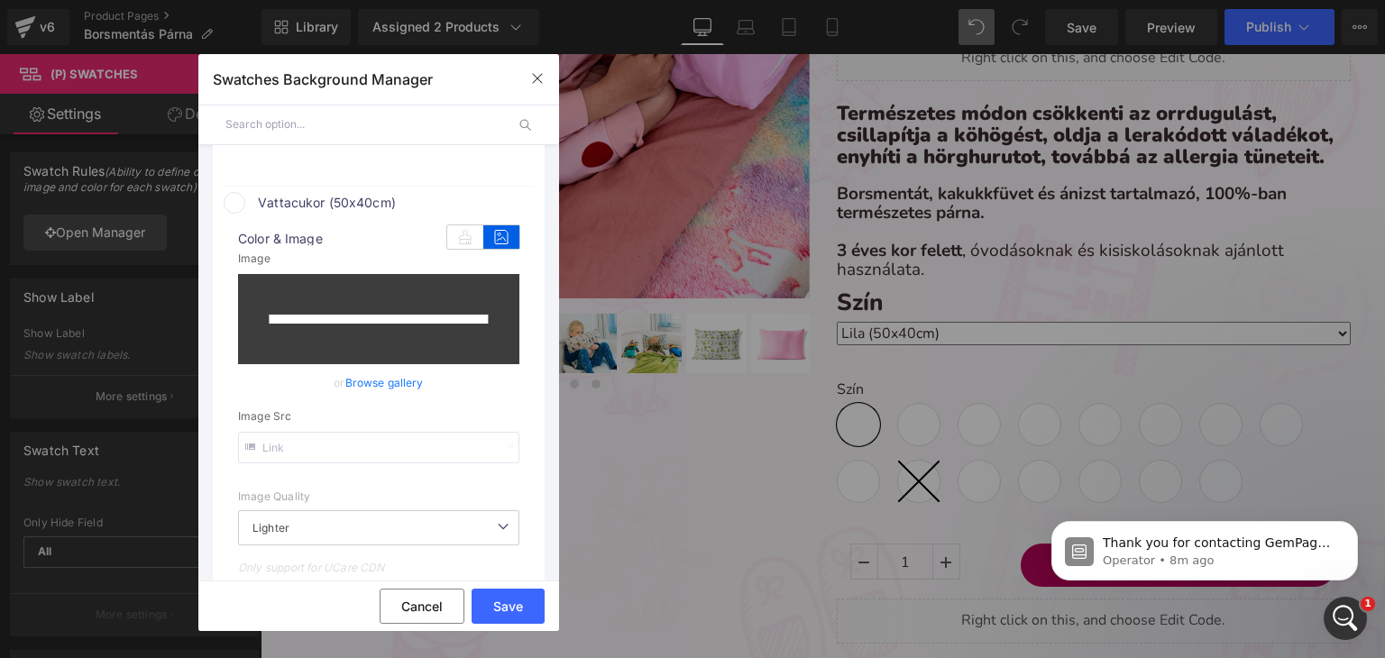
type input "https://ucarecdn.com/c29bb845-a919-4b99-95b6-bdaefadc20c2/-/format/auto/-/previ…"
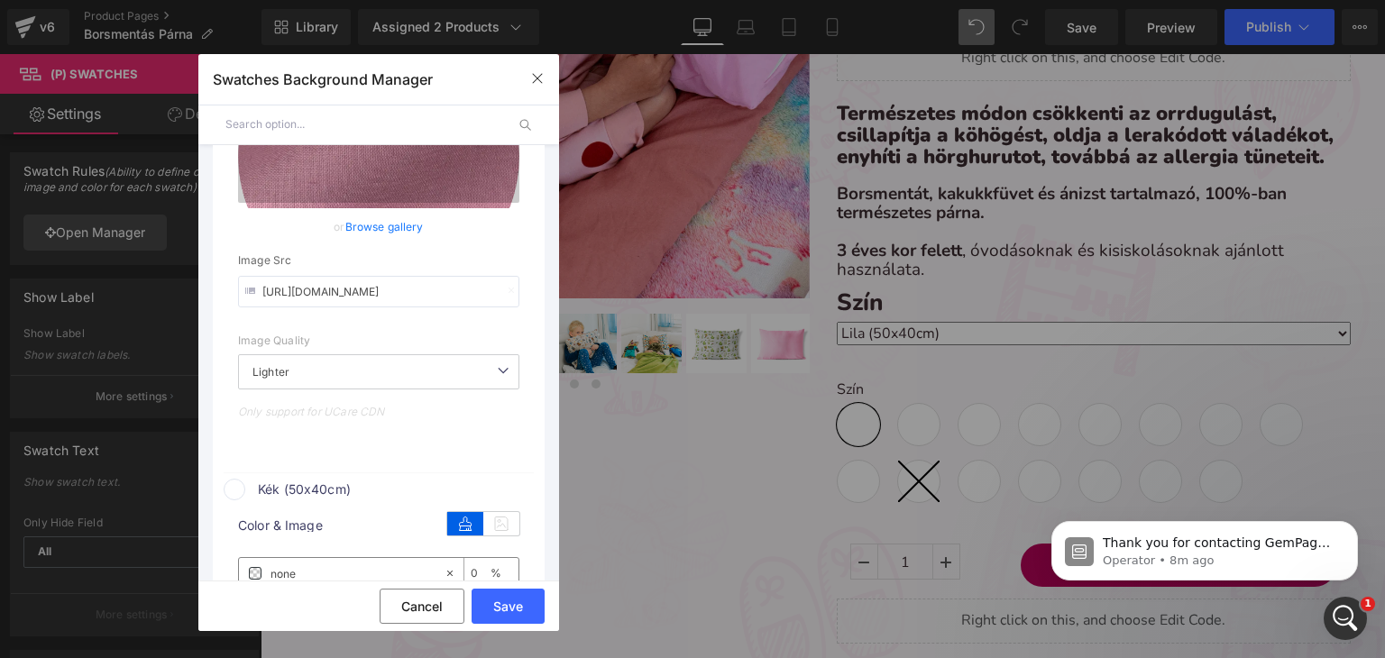
scroll to position [3556, 0]
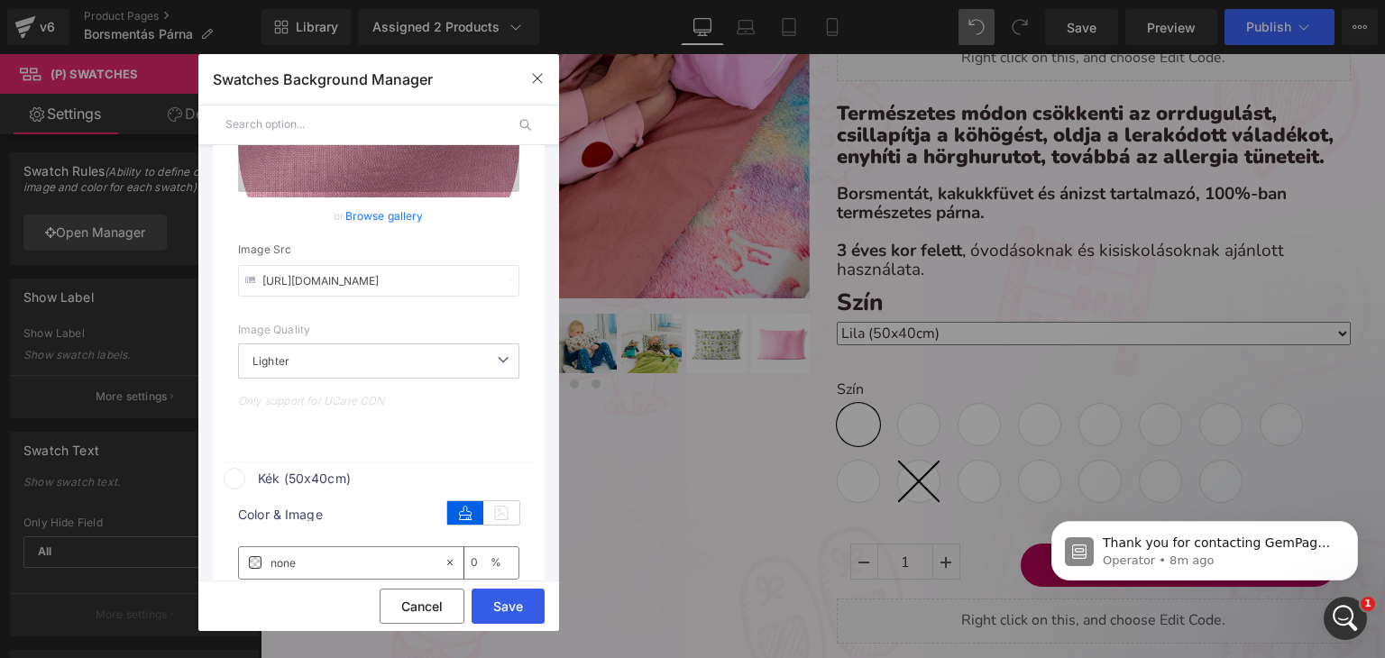
click at [526, 600] on button "Save" at bounding box center [508, 606] width 73 height 35
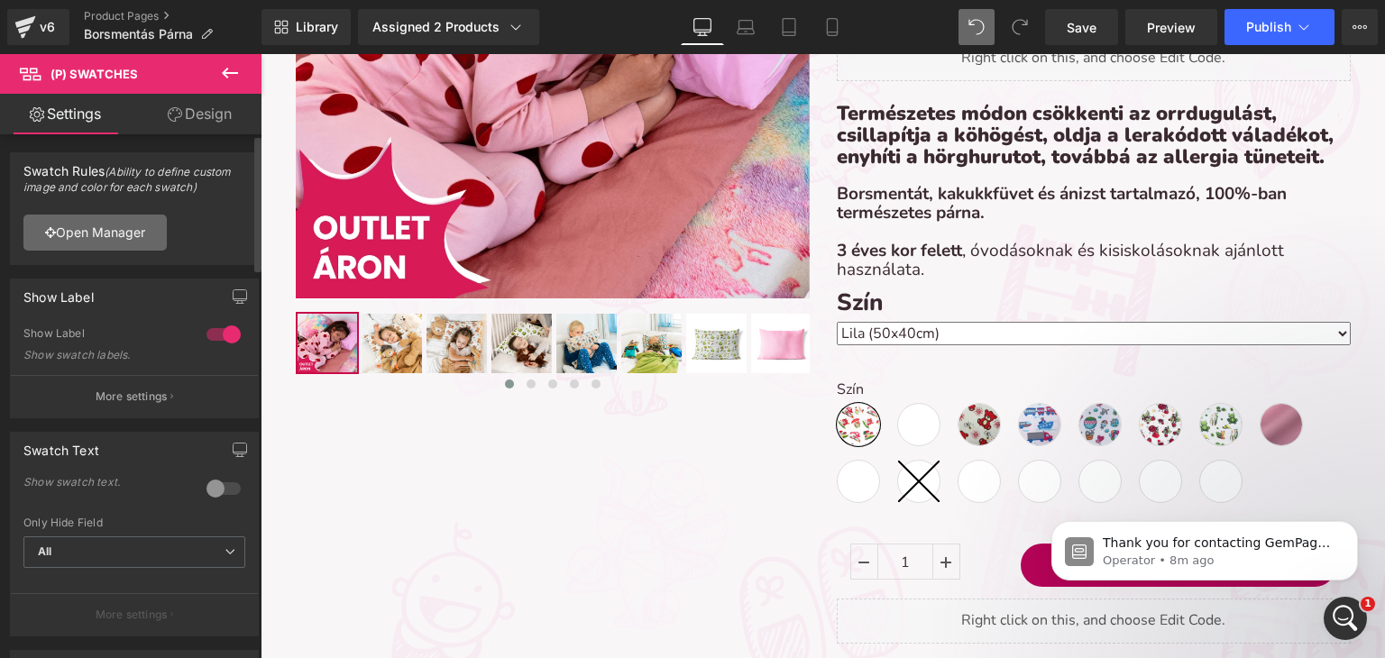
click at [115, 235] on link "Open Manager" at bounding box center [94, 233] width 143 height 36
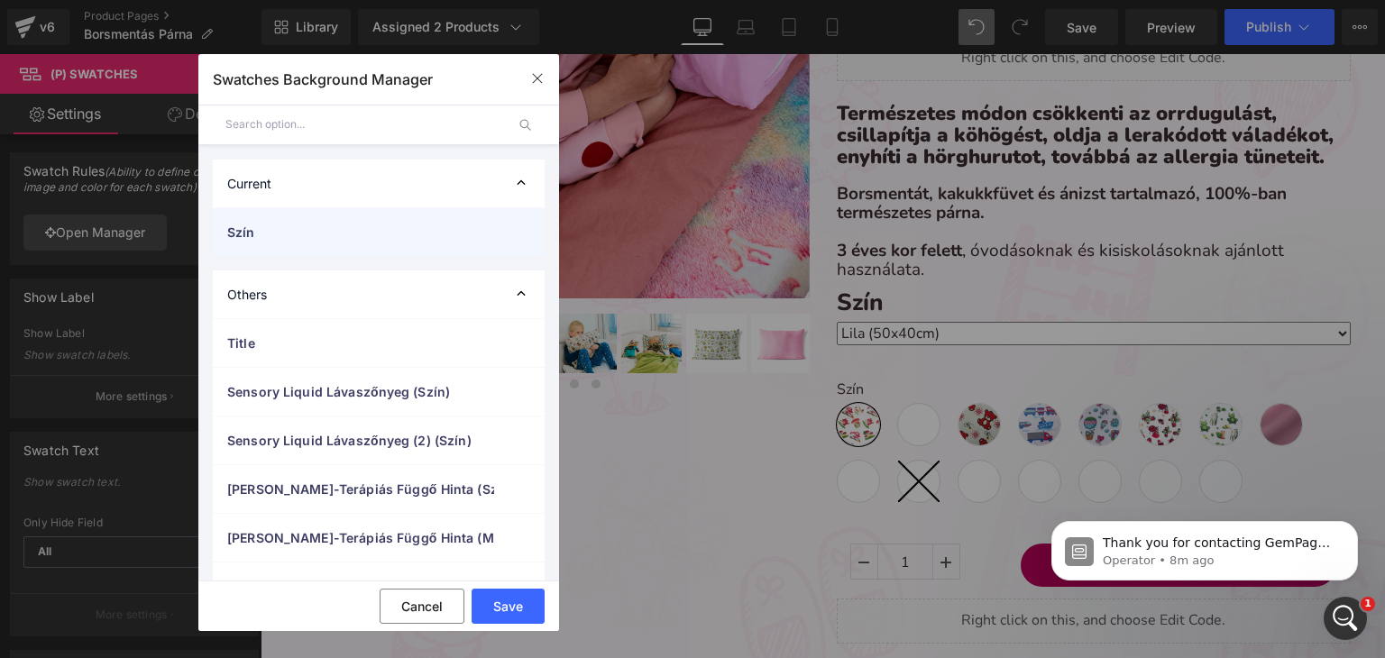
click at [291, 230] on span "Szín" at bounding box center [360, 232] width 267 height 19
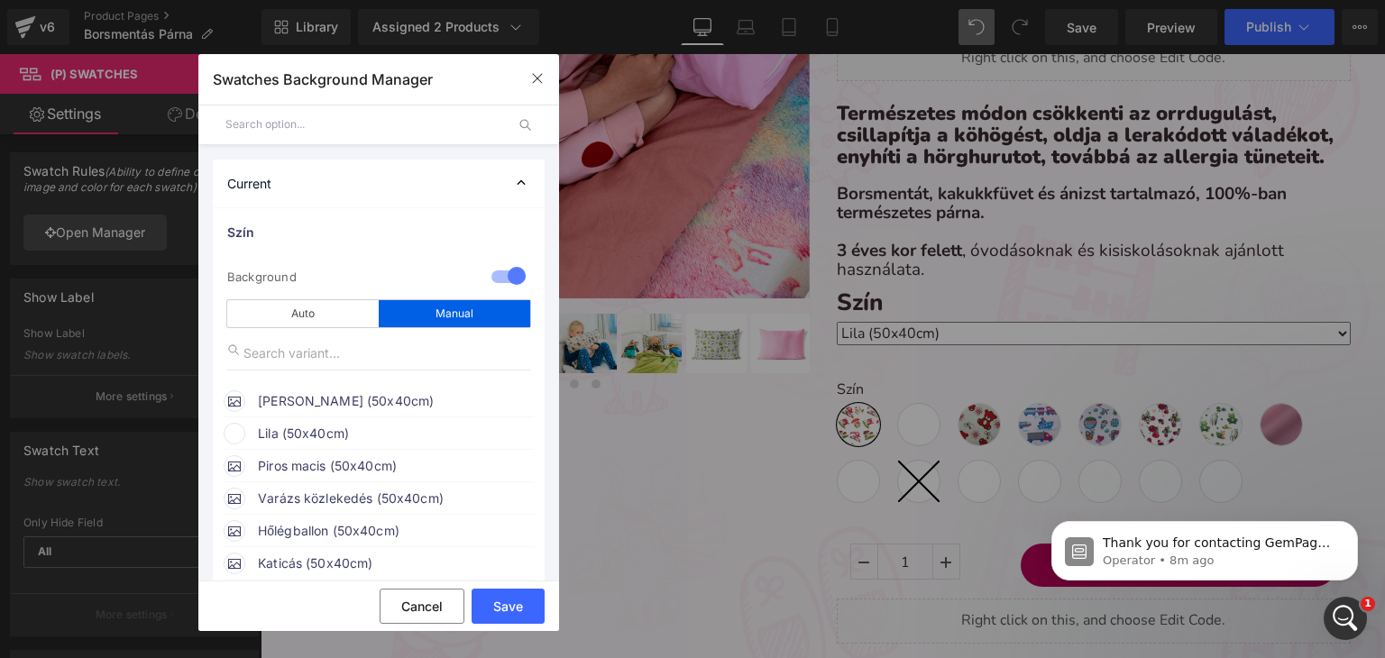
click at [425, 315] on div "Manual" at bounding box center [454, 313] width 151 height 27
click at [448, 317] on div "Manual" at bounding box center [454, 313] width 151 height 27
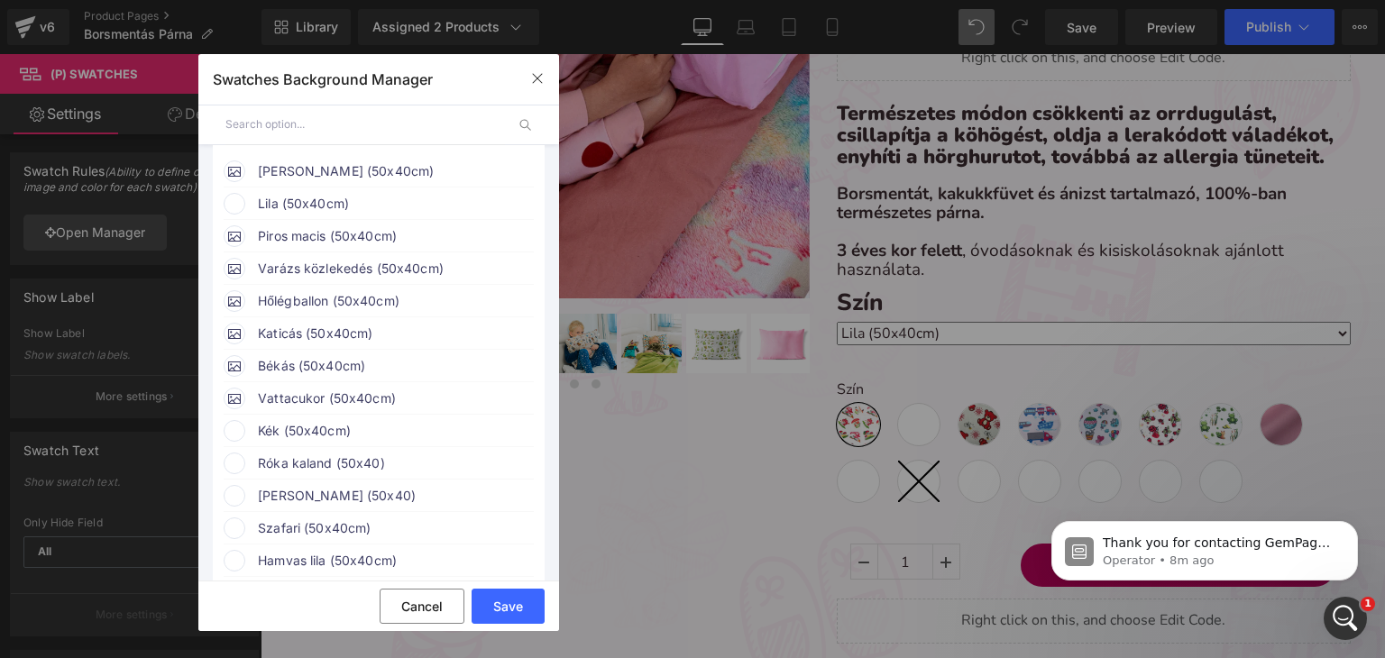
scroll to position [0, 0]
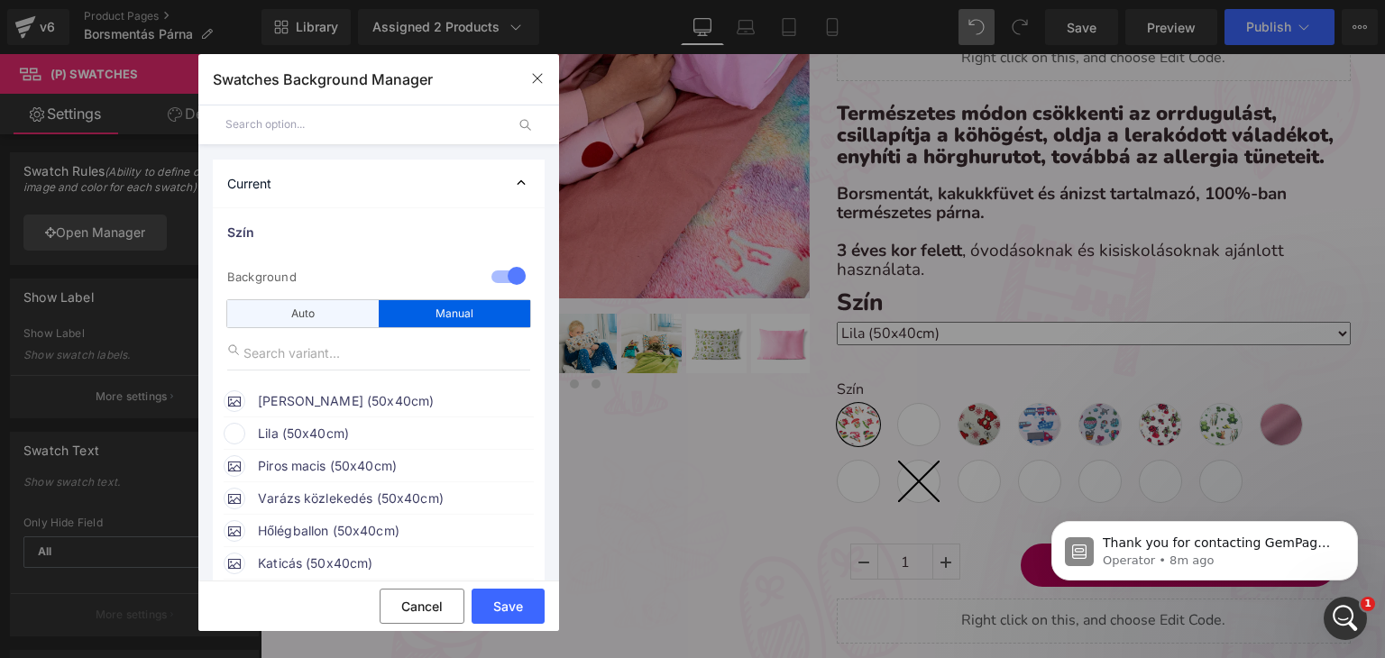
click at [299, 316] on div "Auto" at bounding box center [302, 313] width 151 height 27
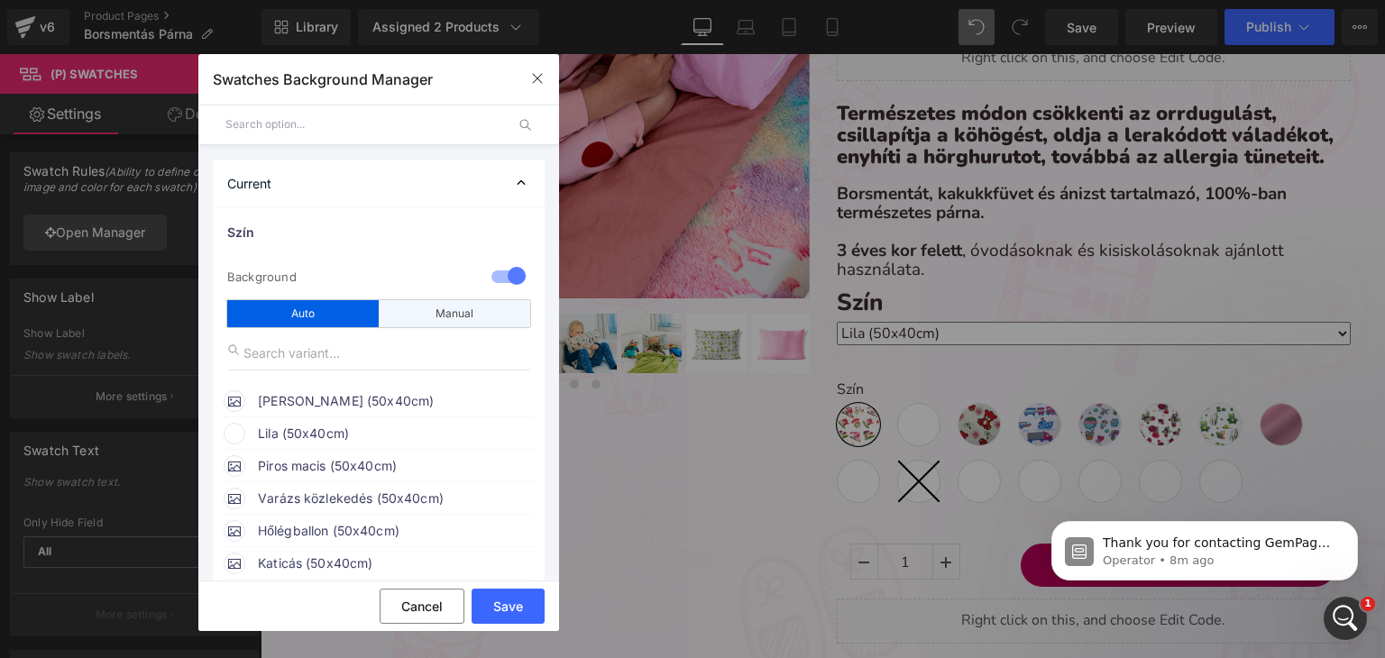
click at [440, 313] on div "Manual" at bounding box center [454, 313] width 151 height 27
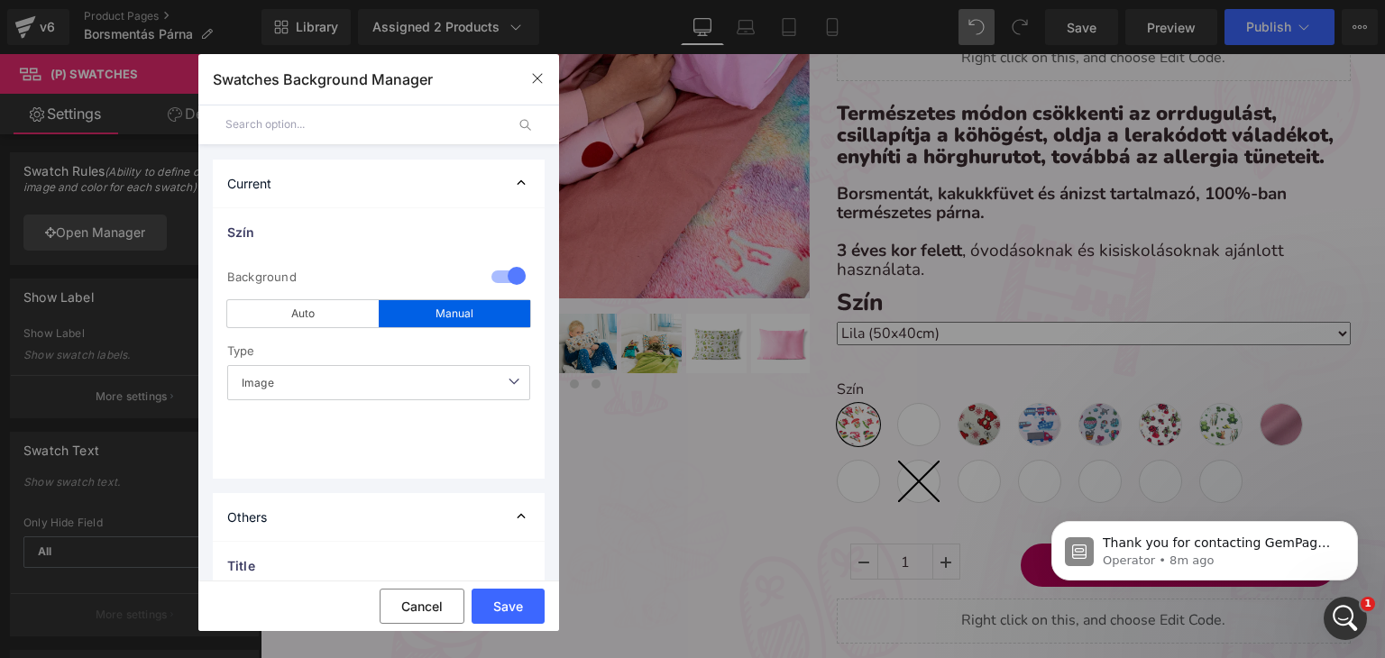
click at [440, 313] on div "Manual" at bounding box center [454, 313] width 151 height 27
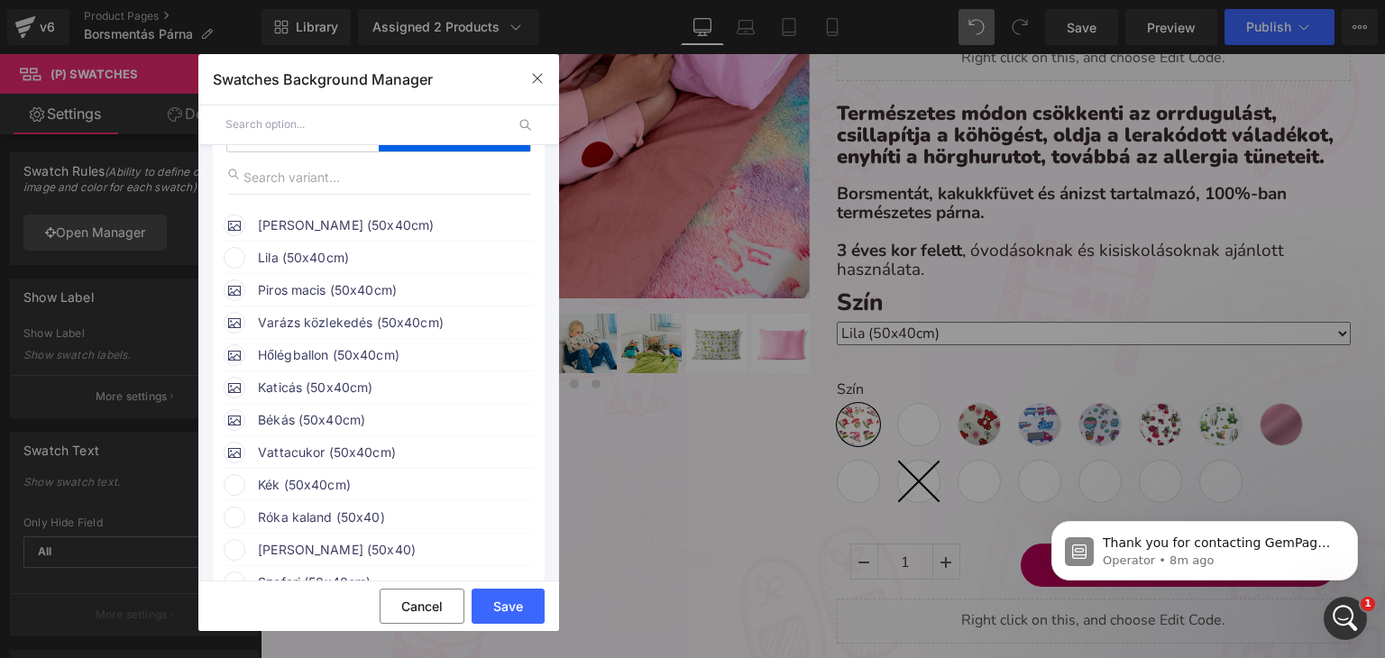
scroll to position [180, 0]
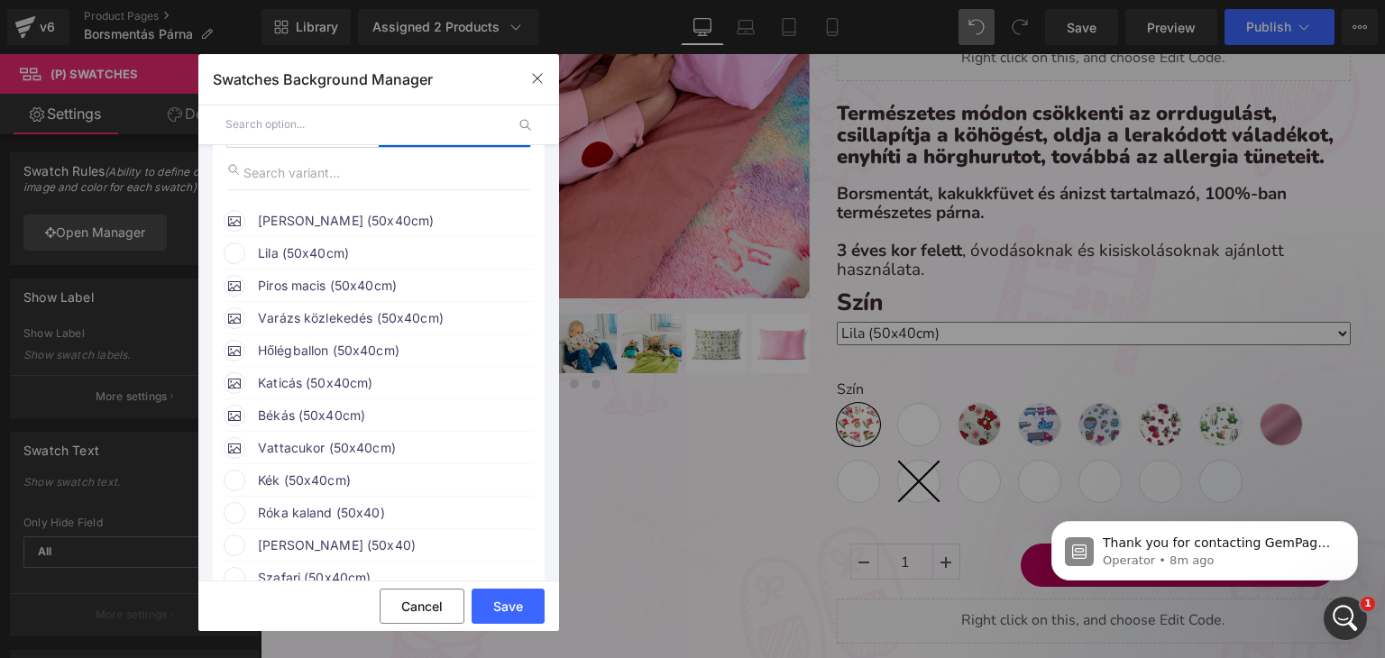
click at [277, 254] on span "Lila (50x40cm)" at bounding box center [395, 254] width 274 height 22
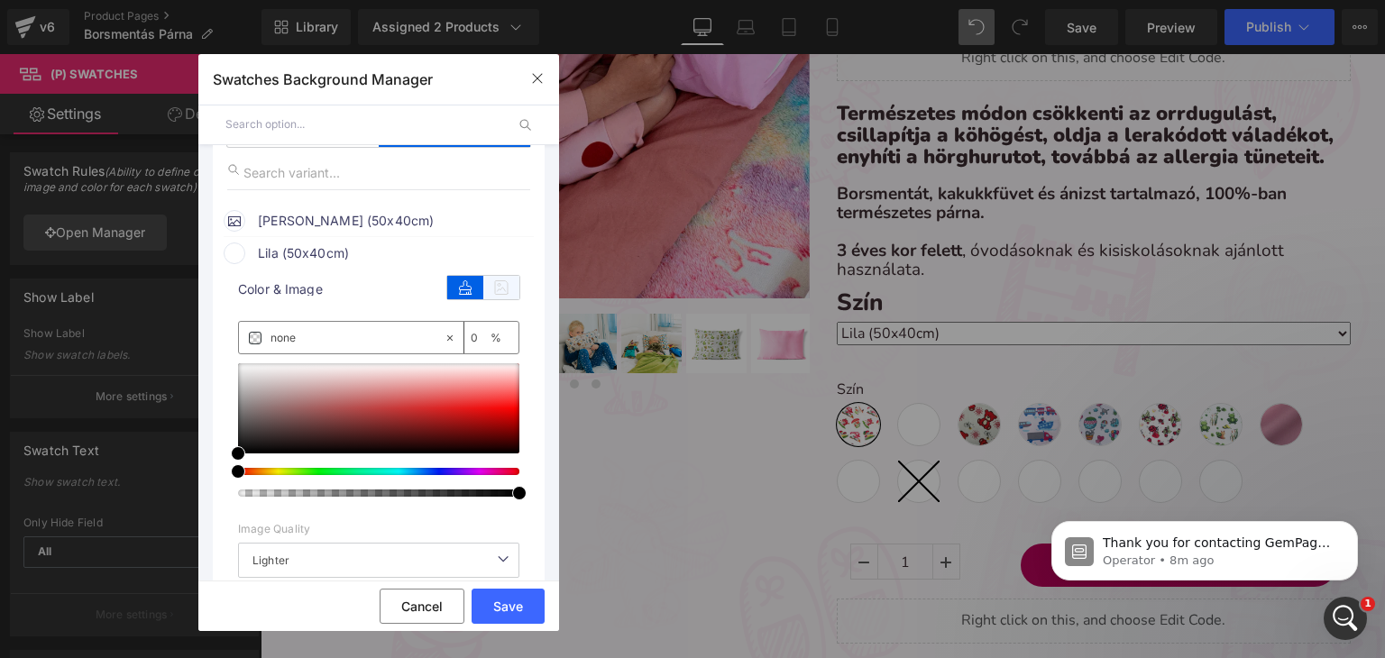
click at [499, 294] on icon at bounding box center [501, 287] width 36 height 23
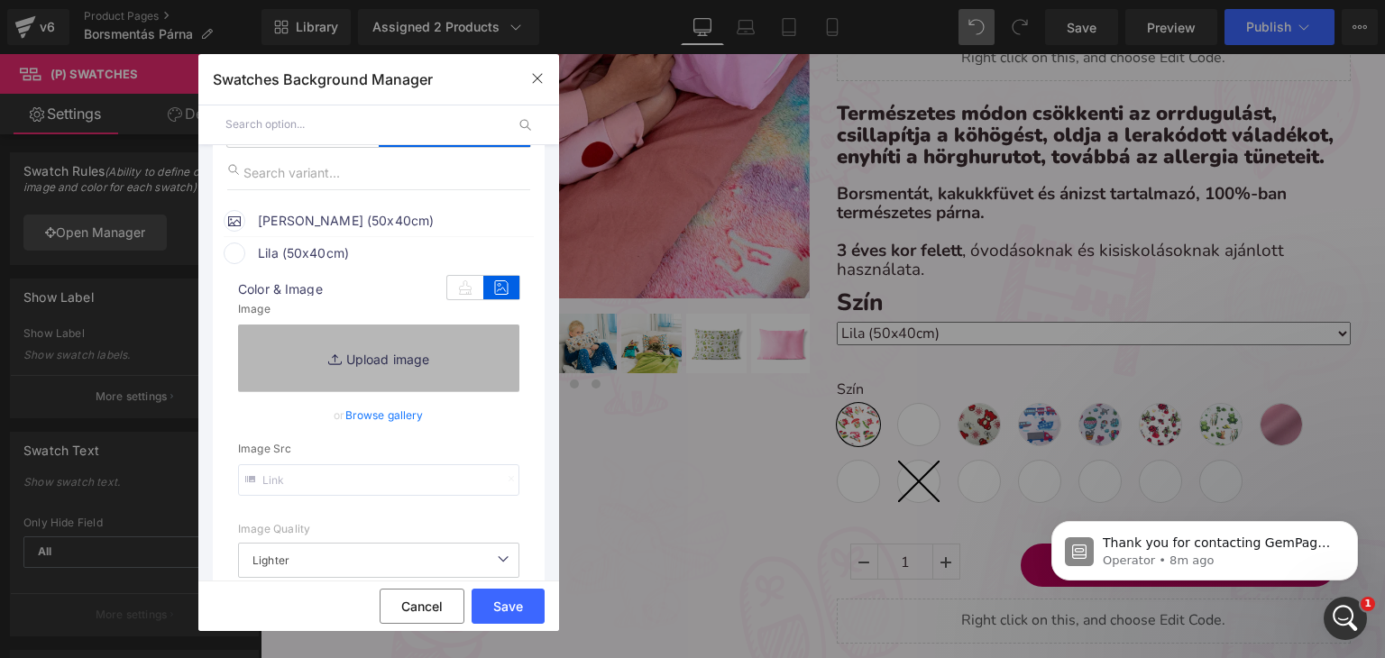
click at [290, 372] on link "Replace Image" at bounding box center [378, 358] width 281 height 67
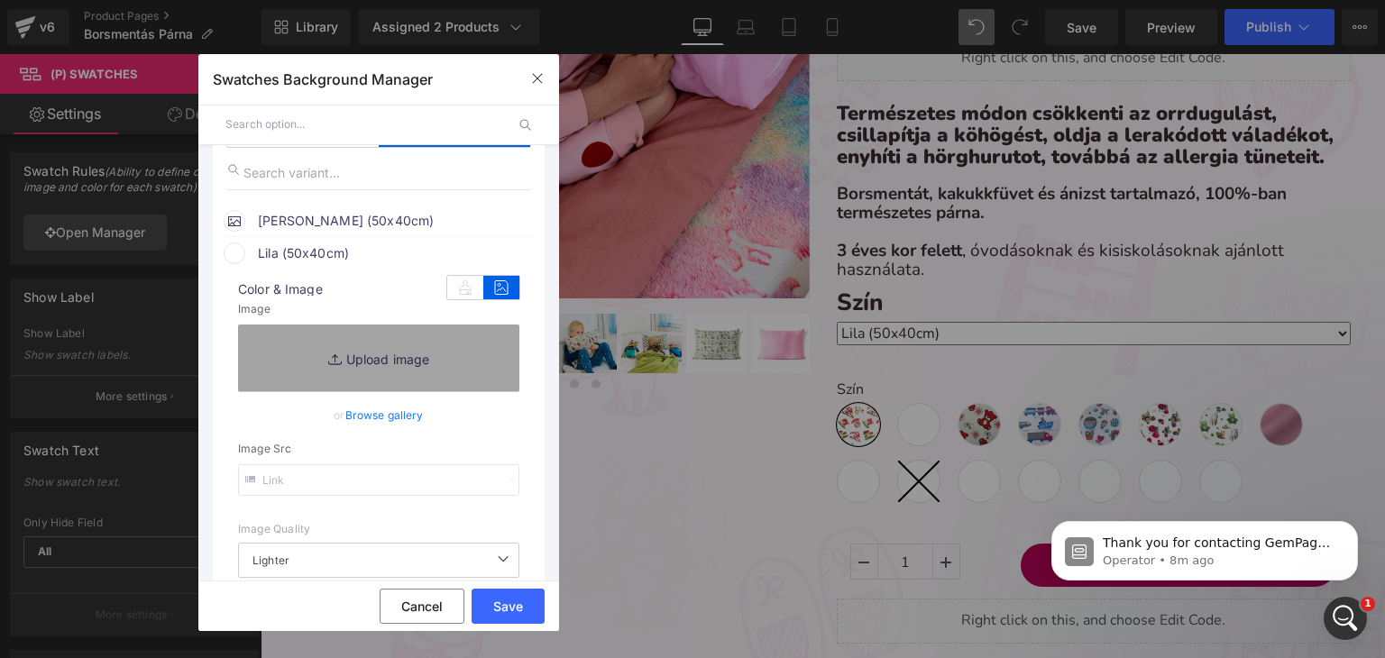
click at [261, 258] on span "Lila (50x40cm)" at bounding box center [395, 254] width 274 height 22
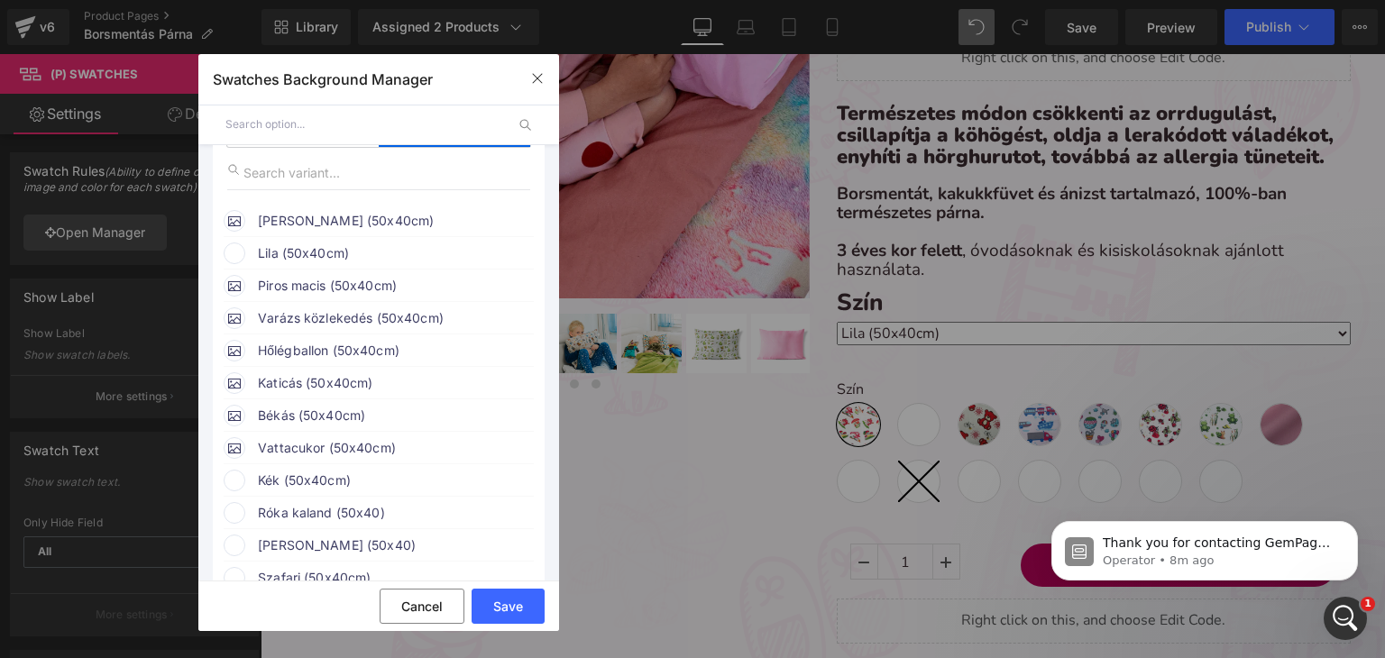
click at [261, 258] on span "Lila (50x40cm)" at bounding box center [395, 254] width 274 height 22
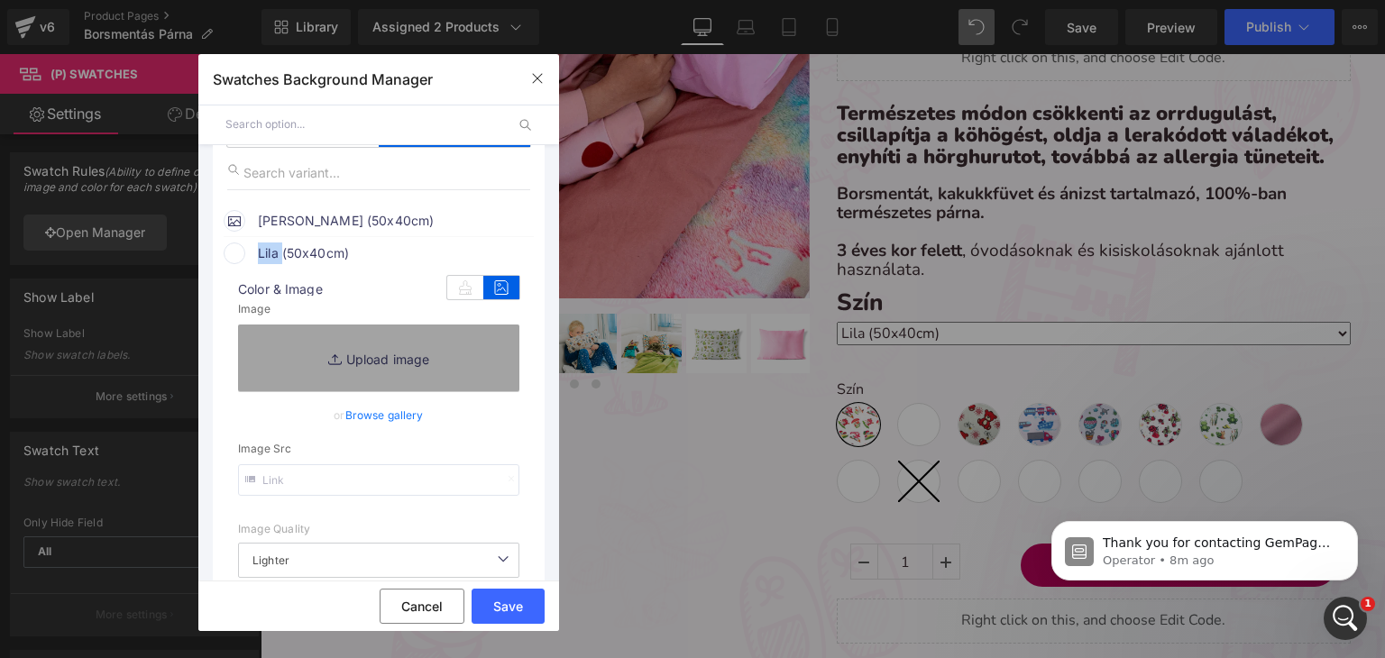
click at [261, 258] on span "Lila (50x40cm)" at bounding box center [395, 254] width 274 height 22
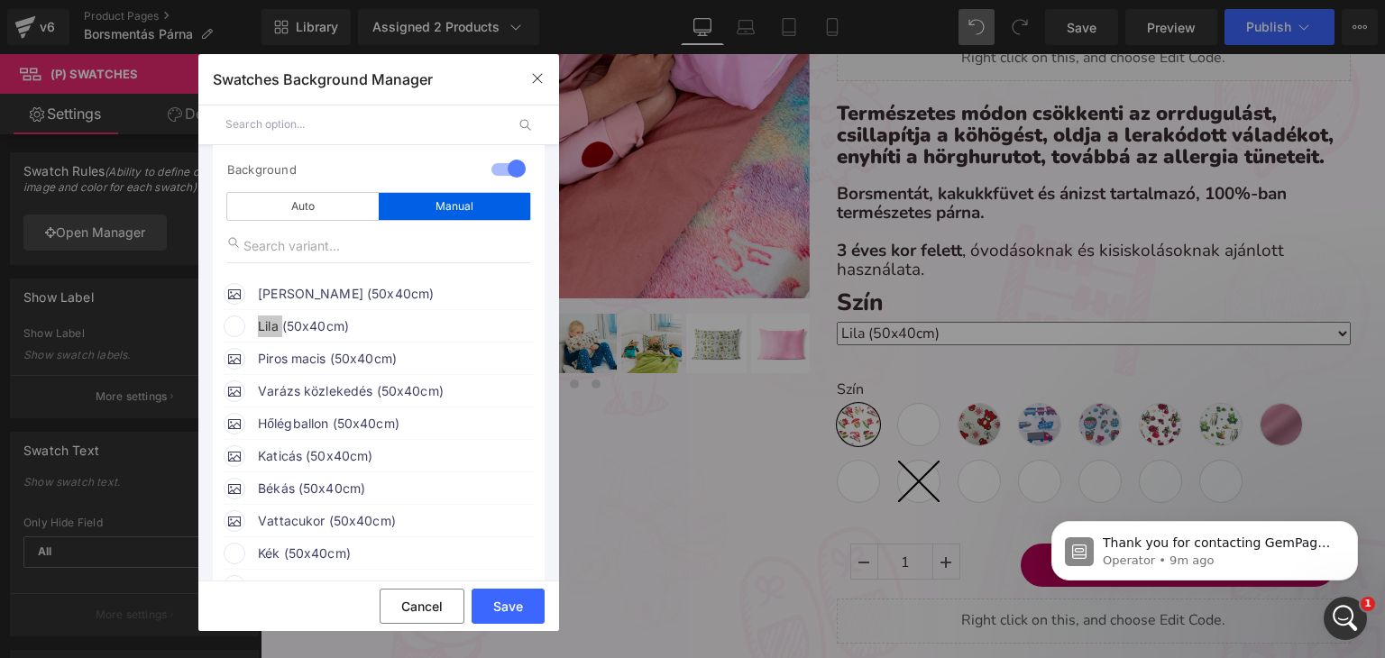
scroll to position [90, 0]
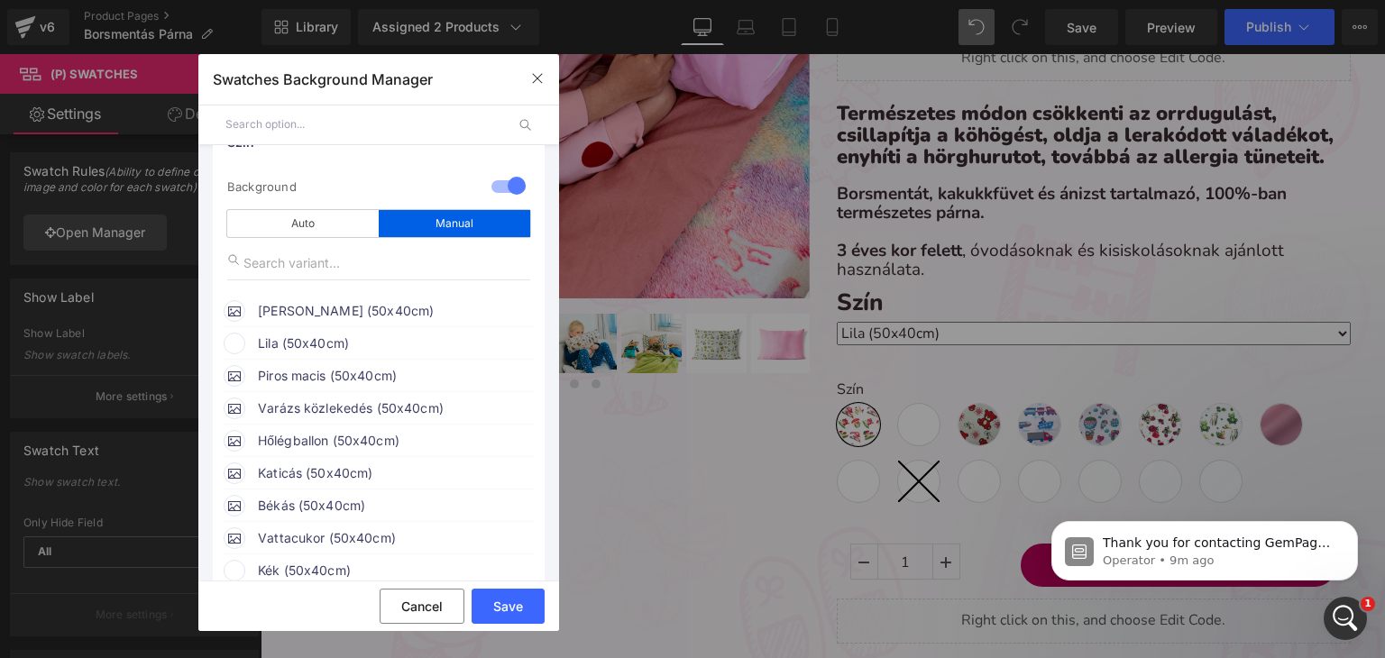
click at [232, 347] on span at bounding box center [235, 344] width 22 height 22
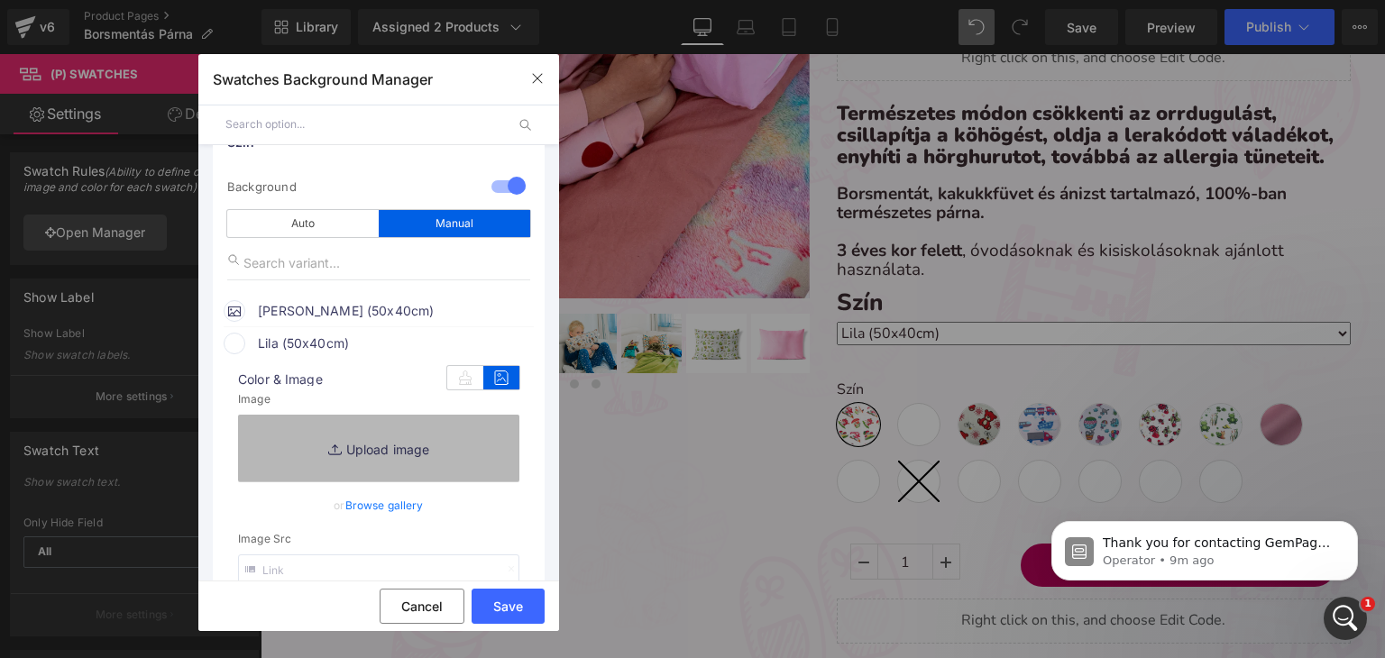
click at [415, 439] on link "Replace Image" at bounding box center [378, 448] width 281 height 67
type input "C:\fakepath\pamut-koralaku_sötétlila.webp"
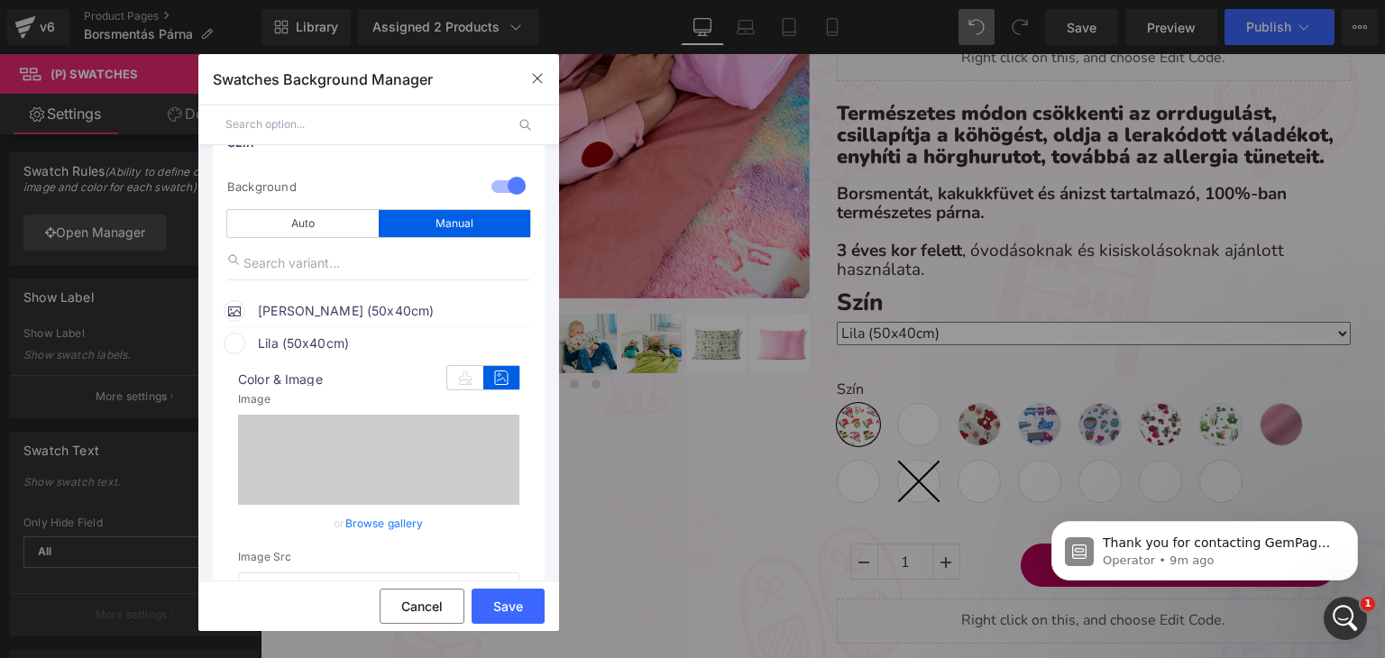
type input "https://ucarecdn.com/2ef5337b-3b90-4d4d-b726-103417cebfbc/-/format/auto/-/previ…"
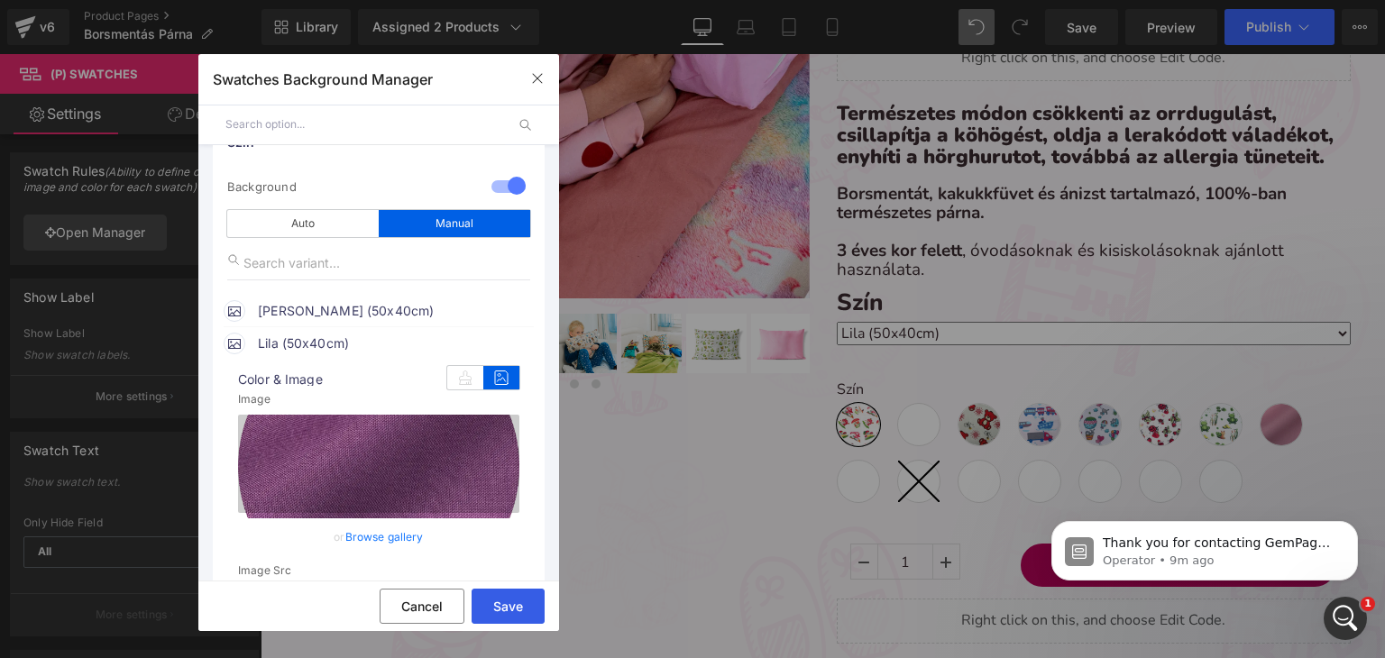
click at [523, 597] on button "Save" at bounding box center [508, 606] width 73 height 35
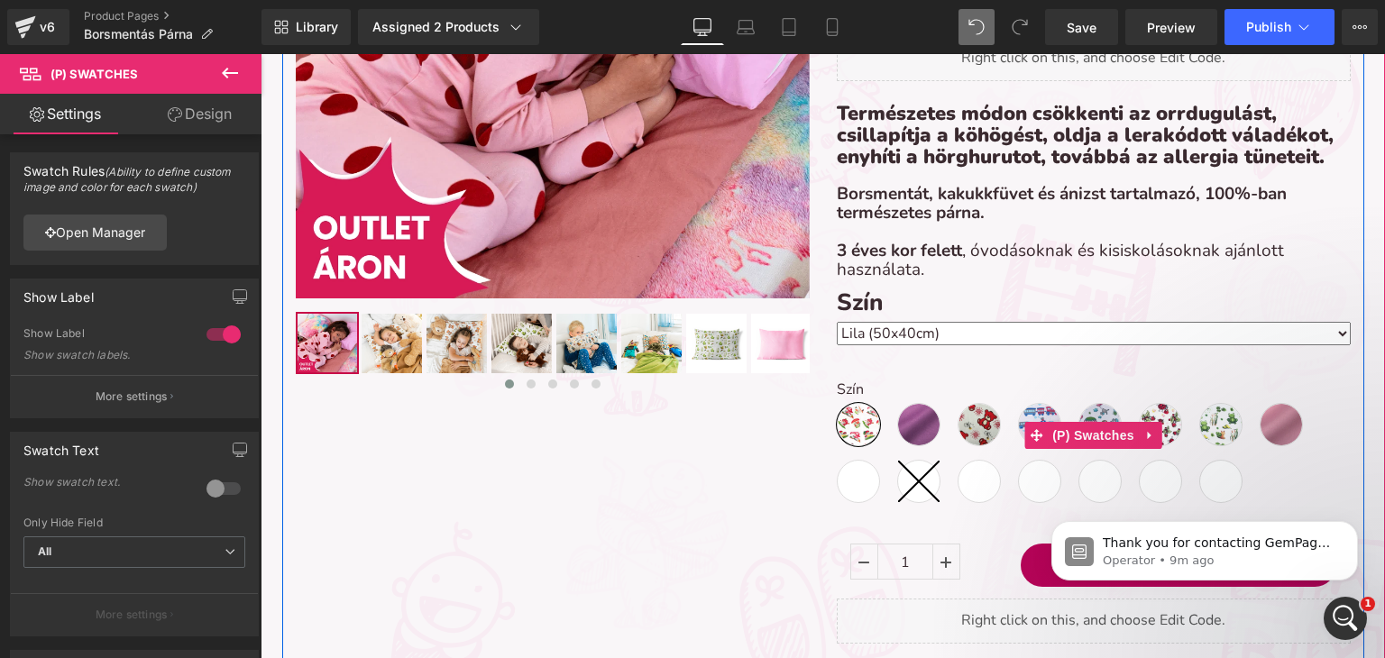
click at [1013, 372] on div "Szín Erdei kaland (50x40cm) Lila (50x40cm) Piros macis (50x40cm) Varázs közleke…" at bounding box center [1094, 435] width 514 height 162
click at [1067, 433] on span "(P) Swatches" at bounding box center [1093, 435] width 91 height 27
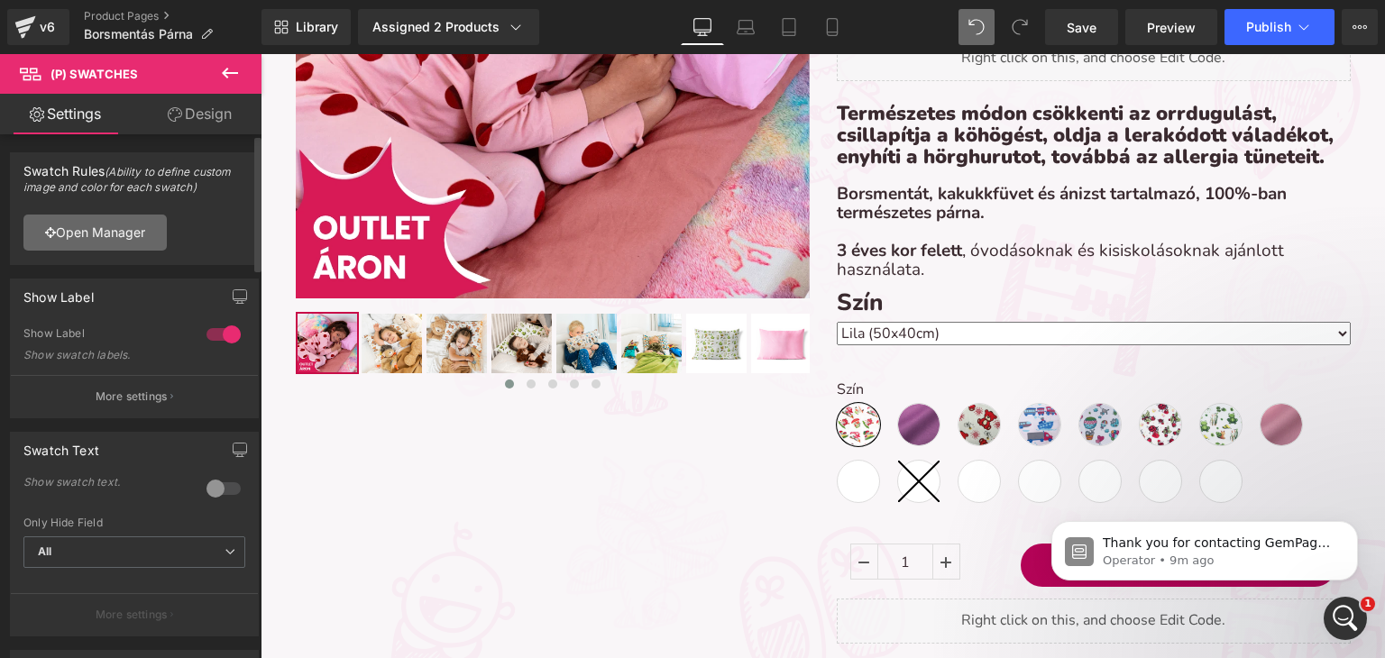
click at [137, 221] on link "Open Manager" at bounding box center [94, 233] width 143 height 36
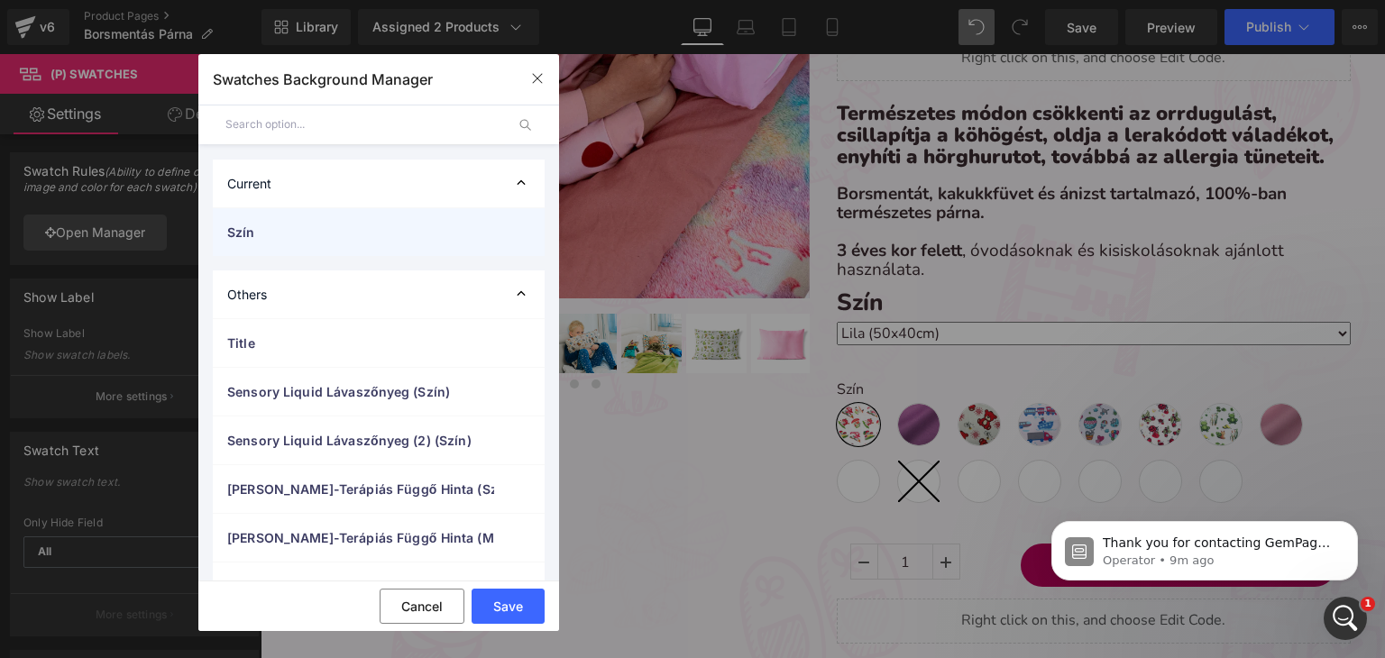
click at [373, 234] on span "Szín" at bounding box center [360, 232] width 267 height 19
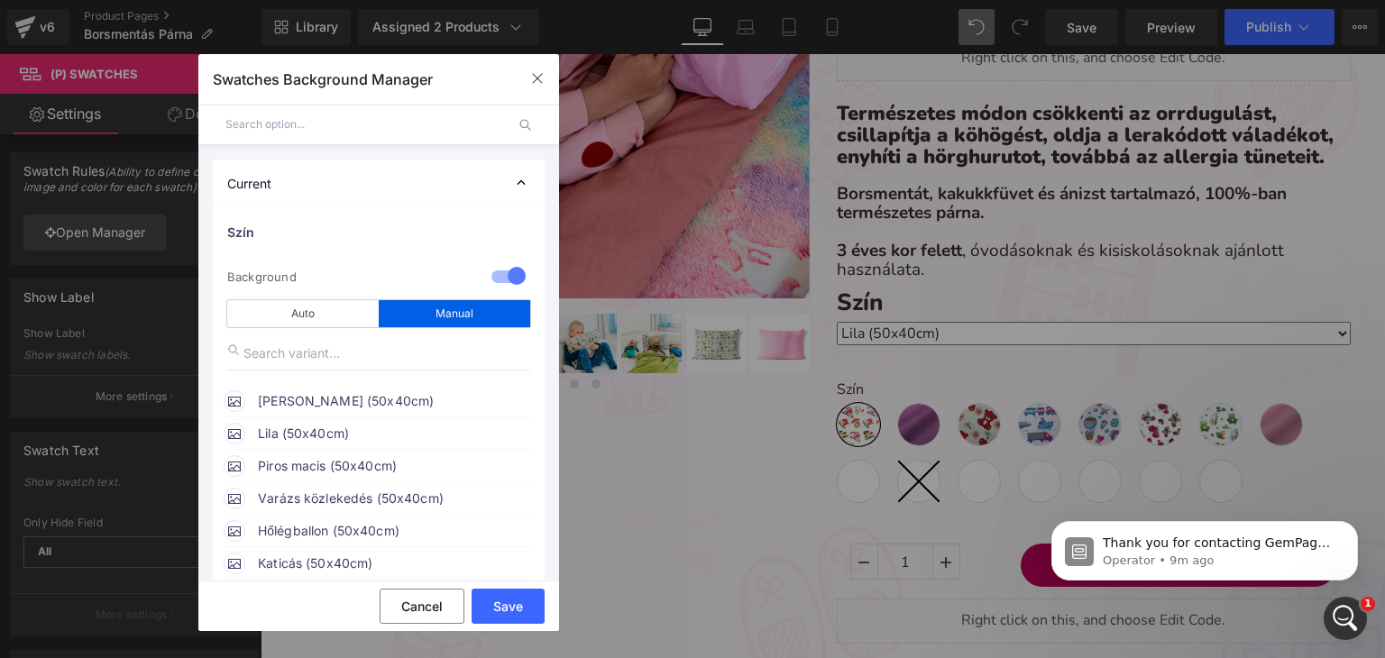
click at [456, 325] on div "Manual" at bounding box center [454, 313] width 151 height 27
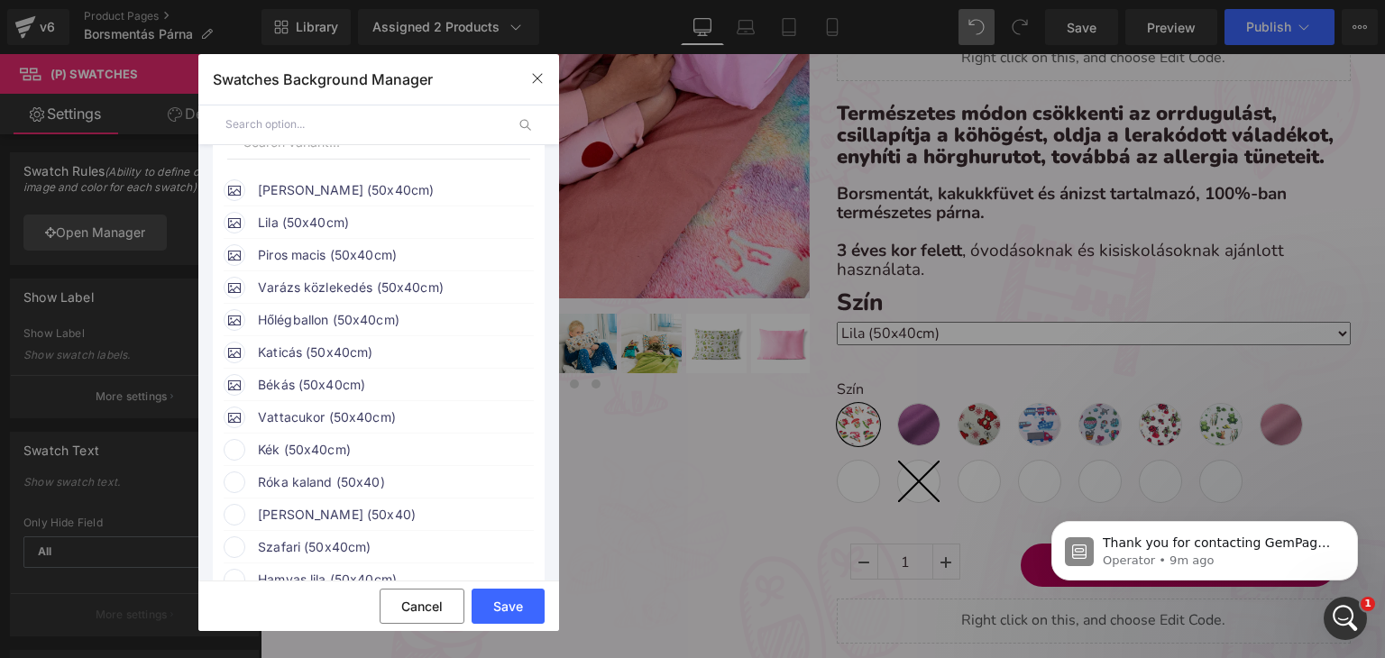
scroll to position [270, 0]
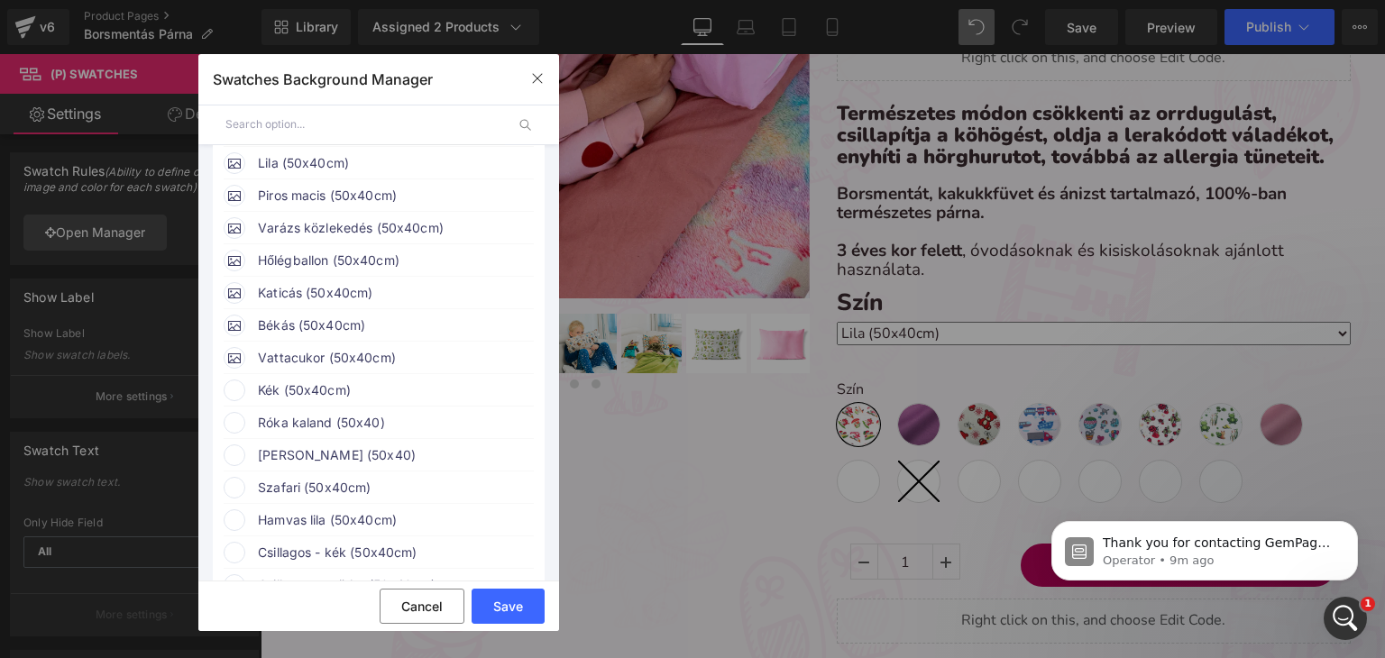
click at [322, 401] on span "Kék (50x40cm)" at bounding box center [395, 391] width 274 height 22
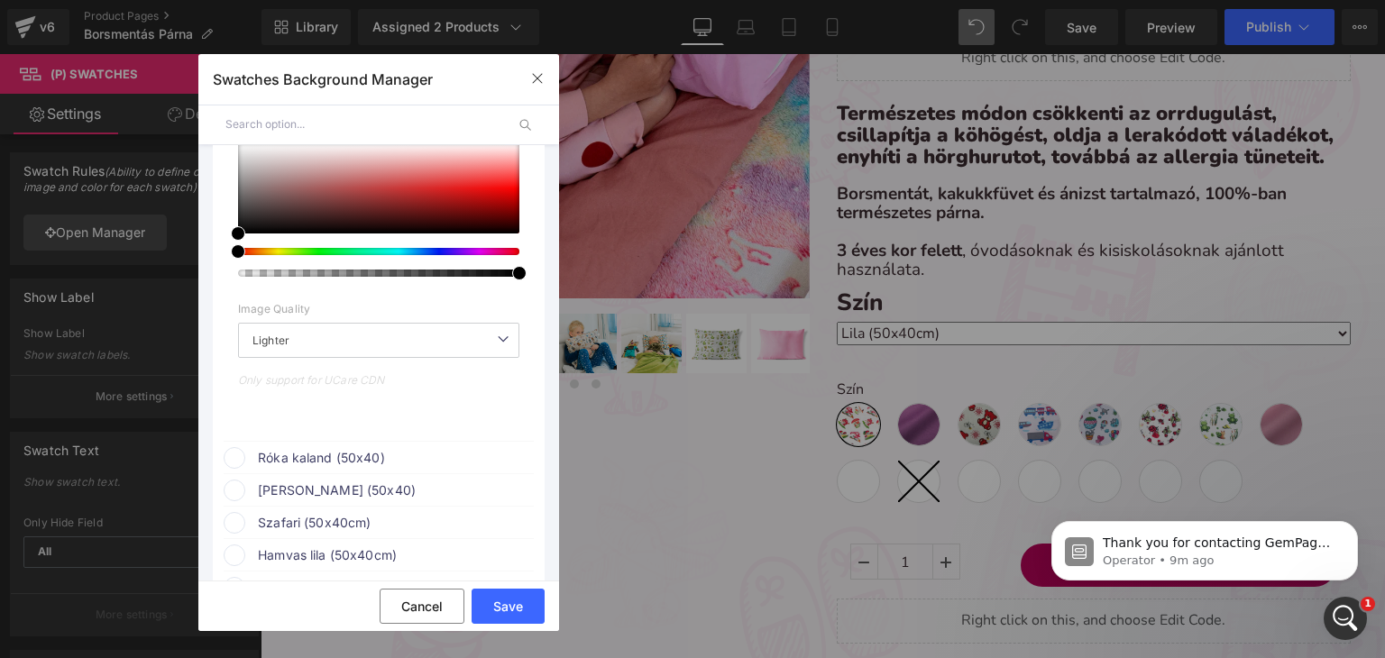
scroll to position [631, 0]
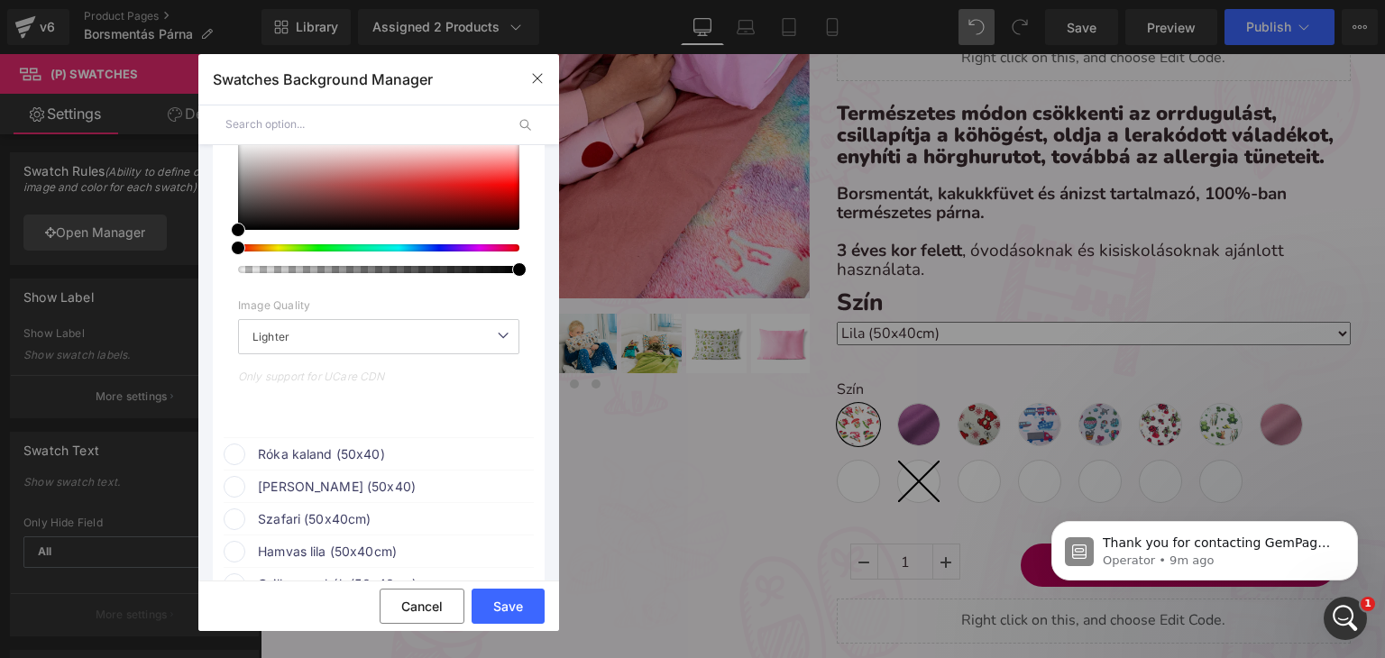
click at [316, 465] on span "Róka kaland (50x40)" at bounding box center [395, 455] width 274 height 22
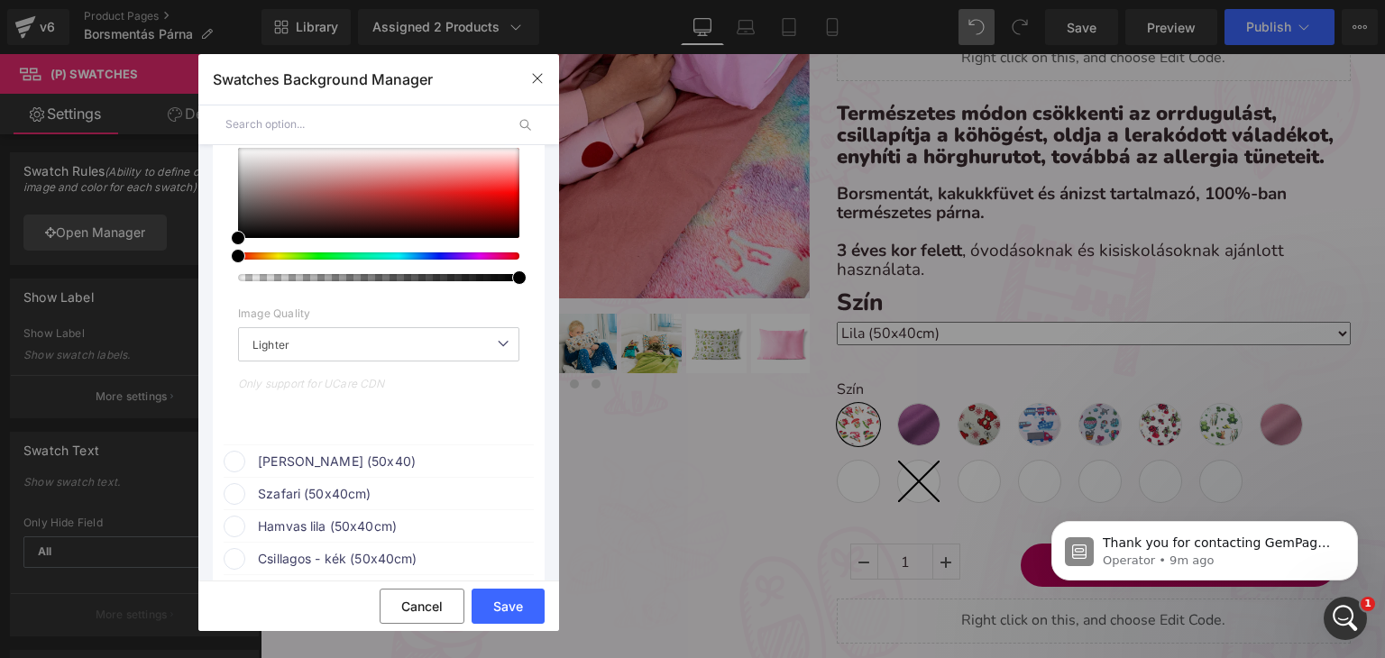
scroll to position [1082, 0]
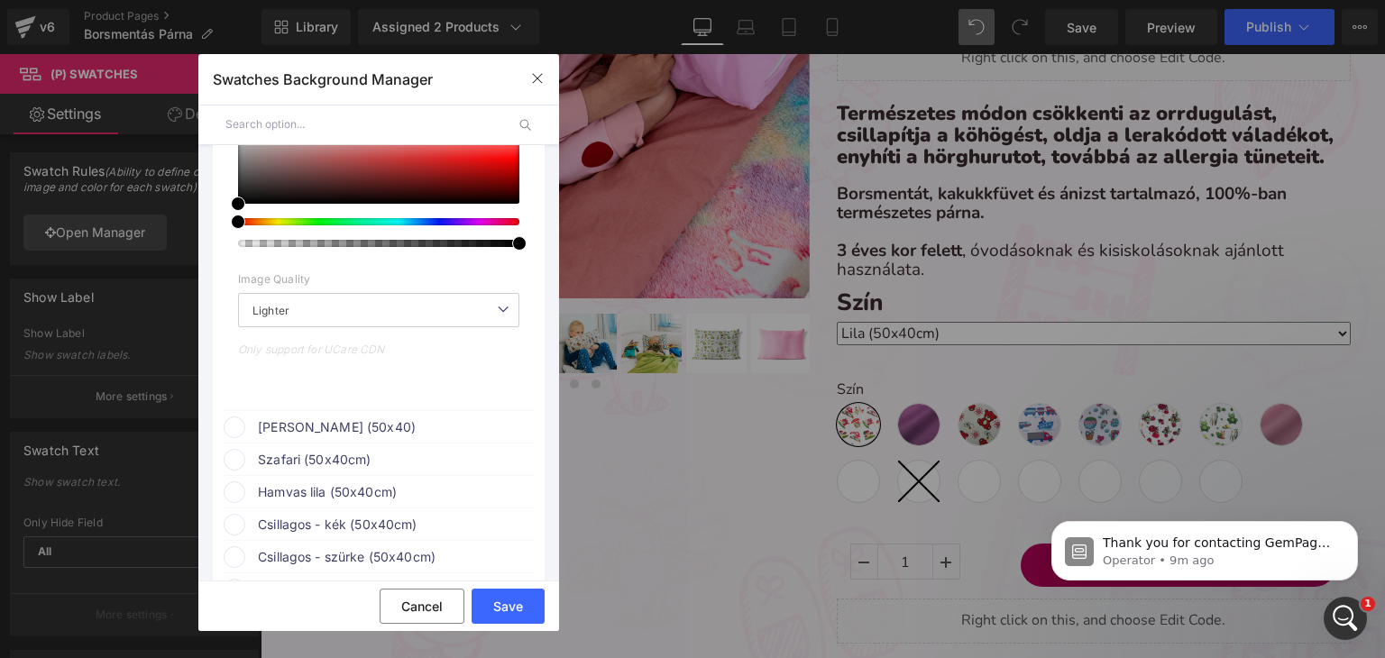
click at [307, 438] on span "Erdei barátok (50x40)" at bounding box center [395, 428] width 274 height 22
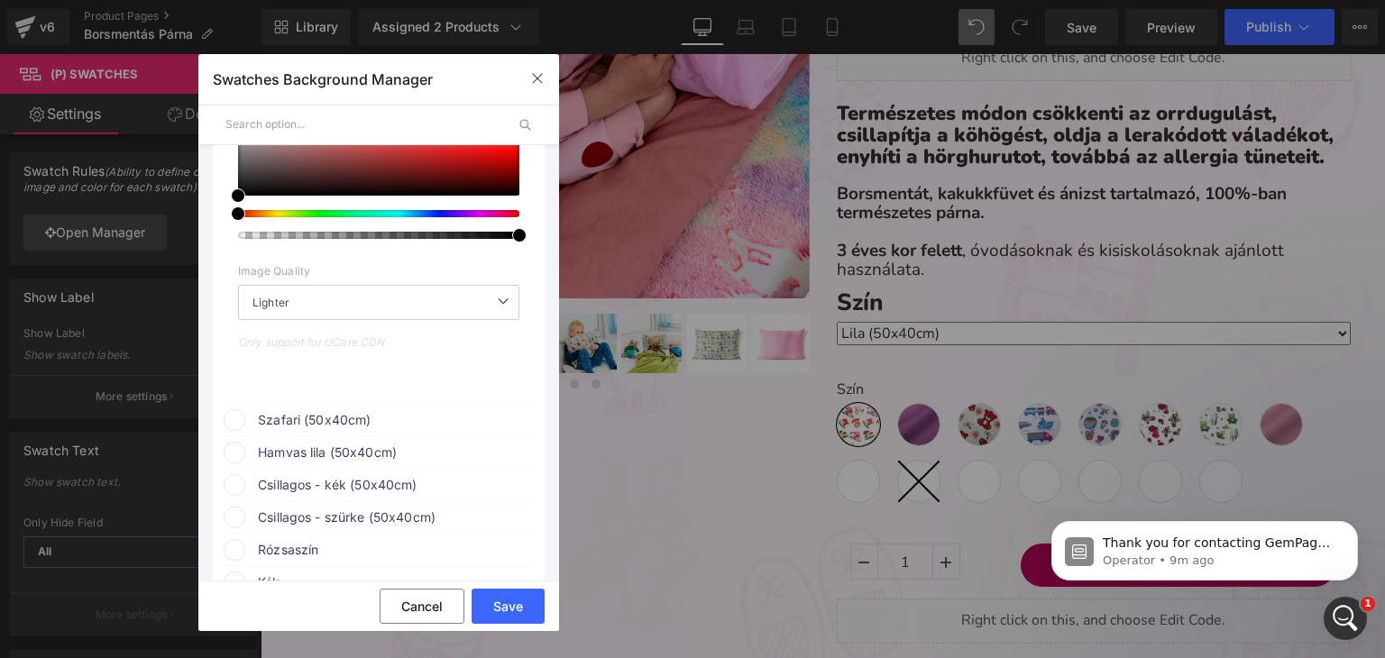
scroll to position [1533, 0]
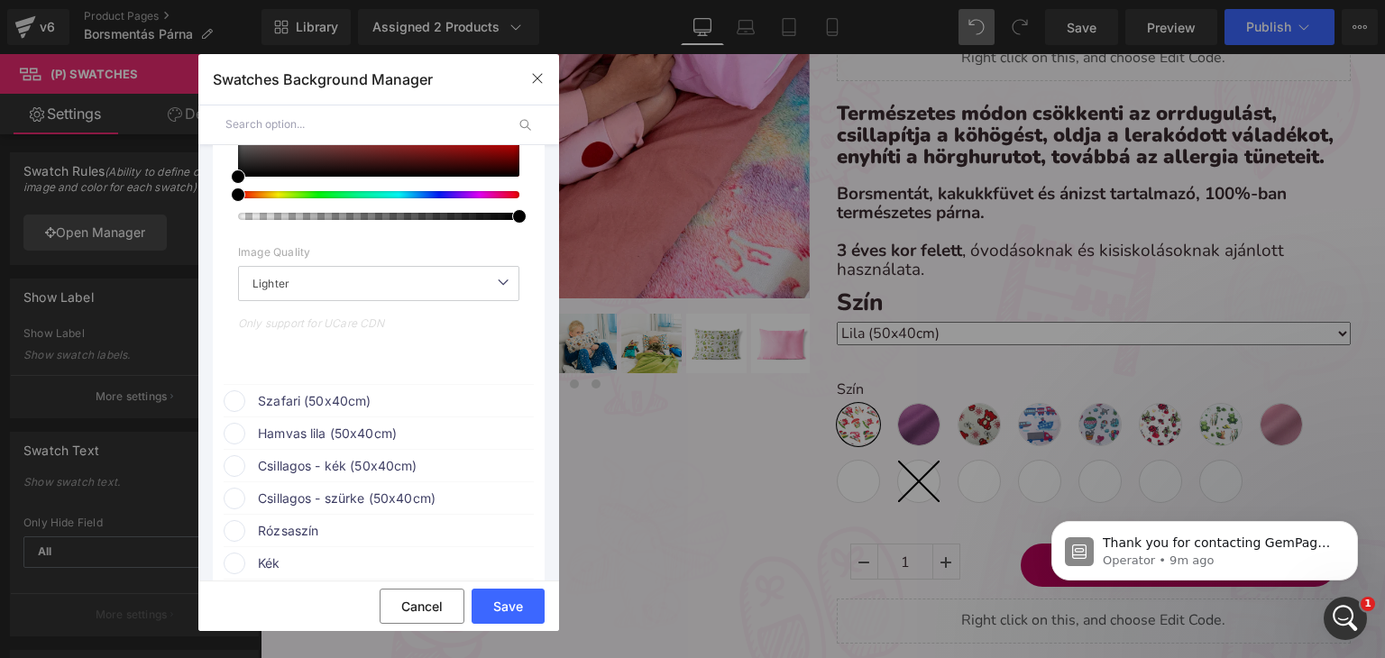
click at [298, 403] on span "Szafari (50x40cm)" at bounding box center [395, 401] width 274 height 22
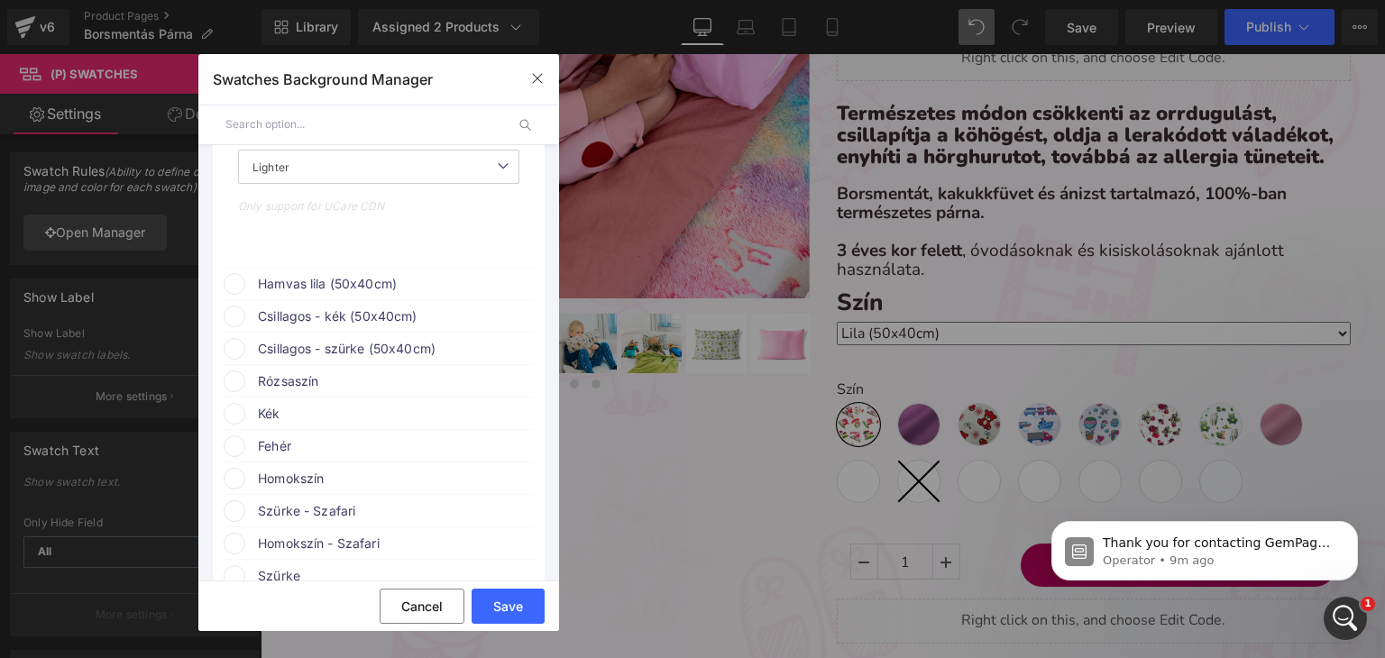
click at [308, 295] on span "Hamvas lila (50x40cm)" at bounding box center [395, 284] width 274 height 22
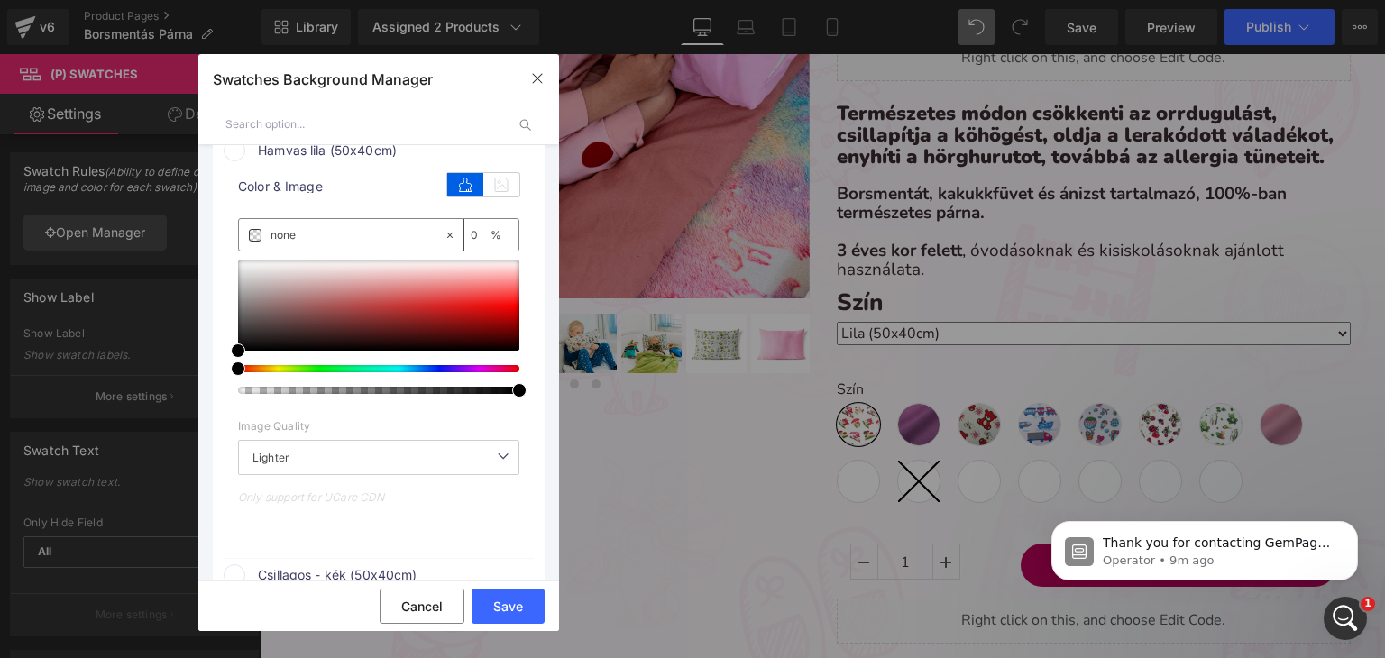
scroll to position [2434, 0]
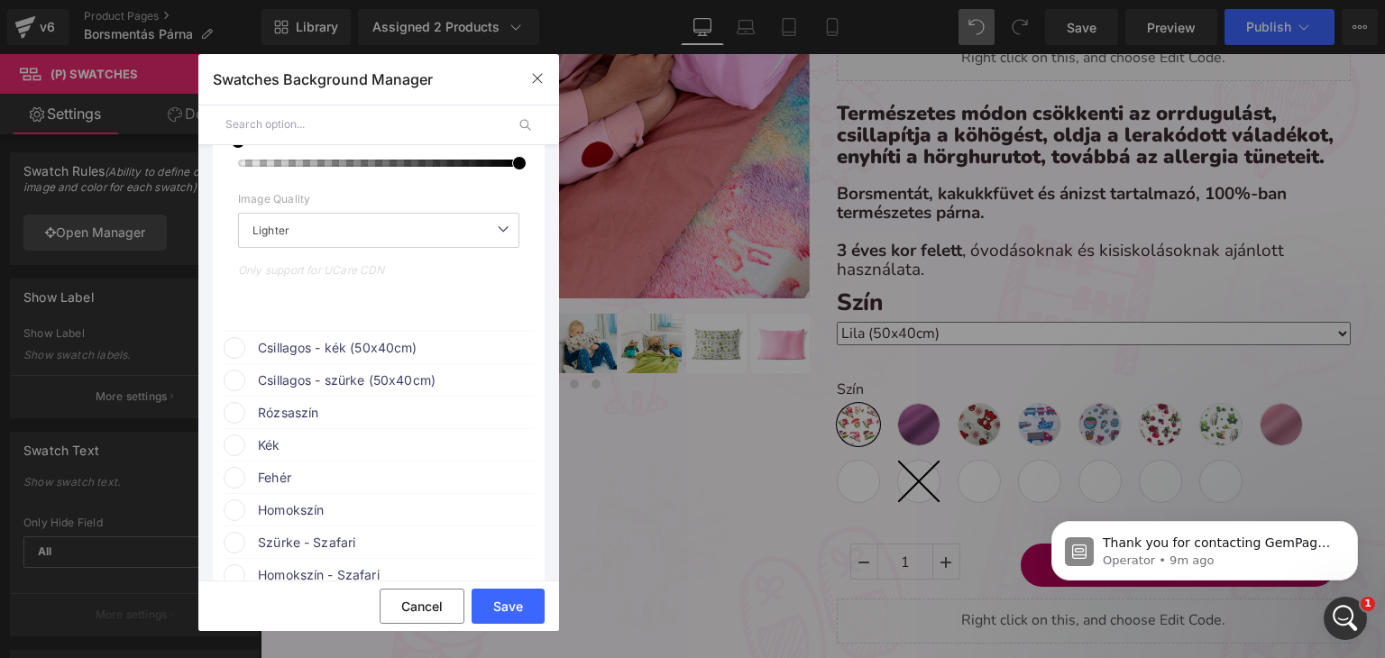
click at [302, 359] on span "Csillagos - kék (50x40cm)" at bounding box center [395, 348] width 274 height 22
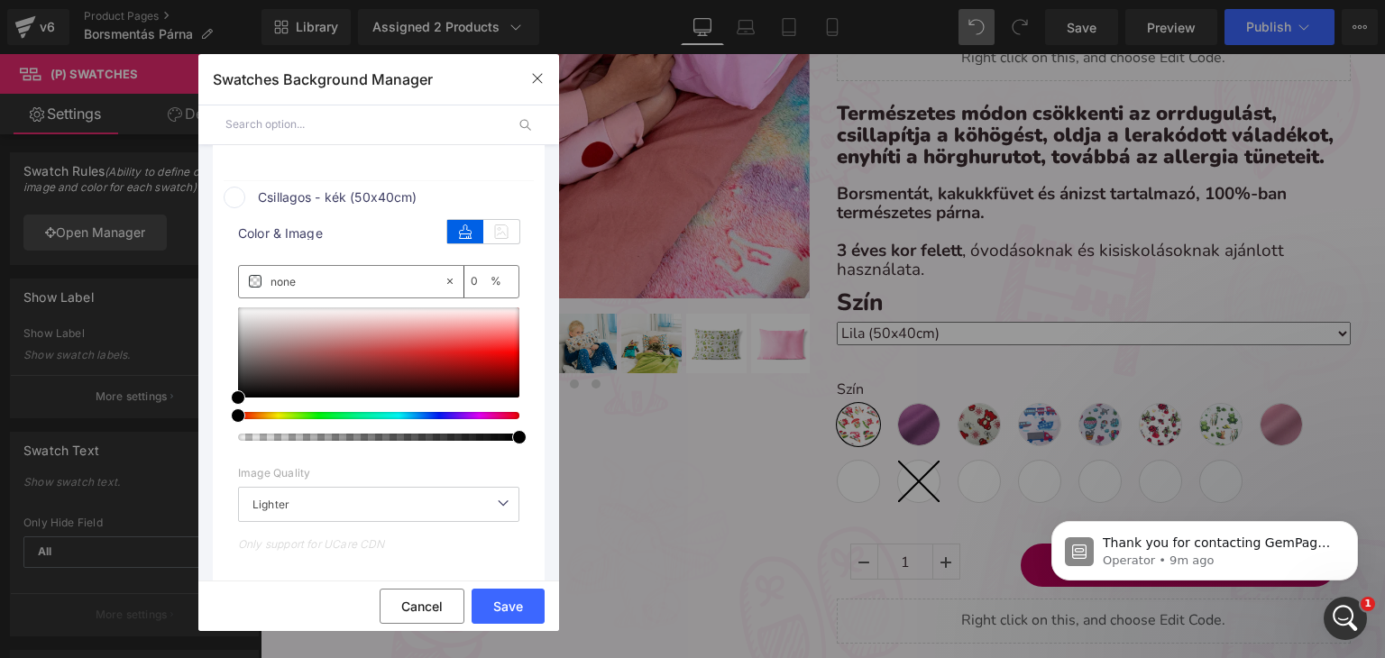
scroll to position [2795, 0]
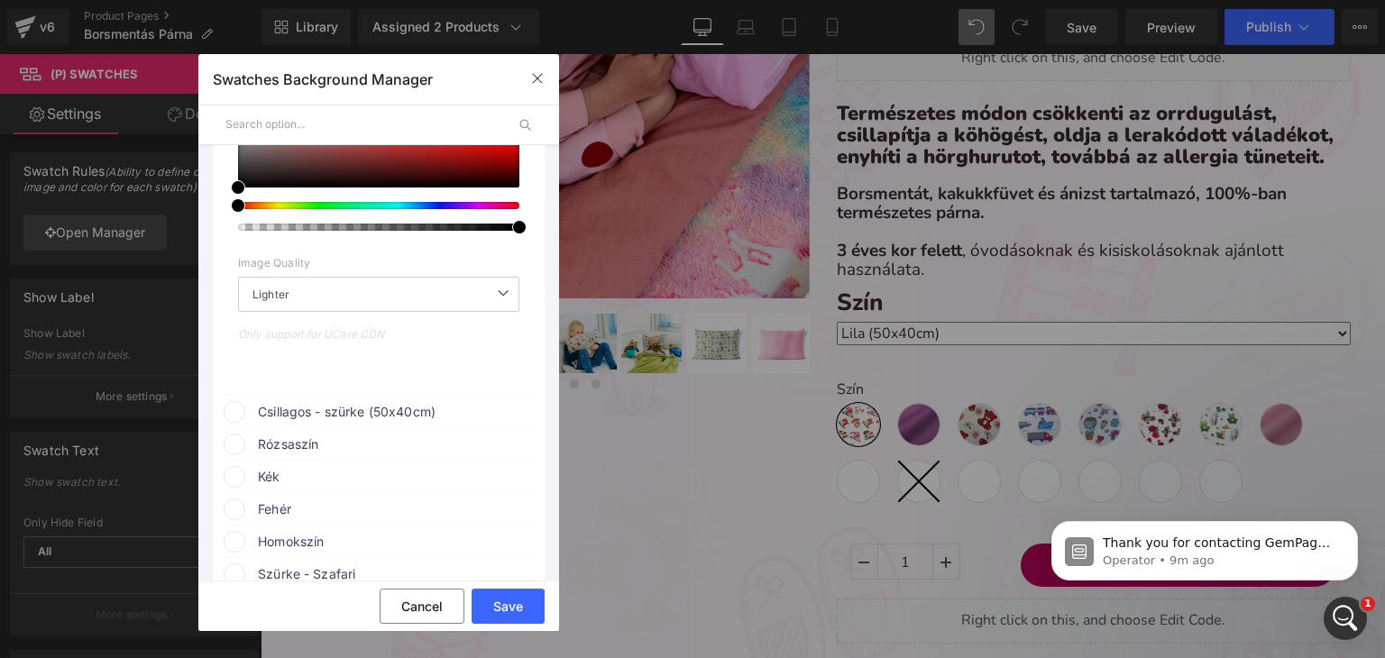
click at [320, 423] on span "Csillagos - szürke (50x40cm)" at bounding box center [395, 412] width 274 height 22
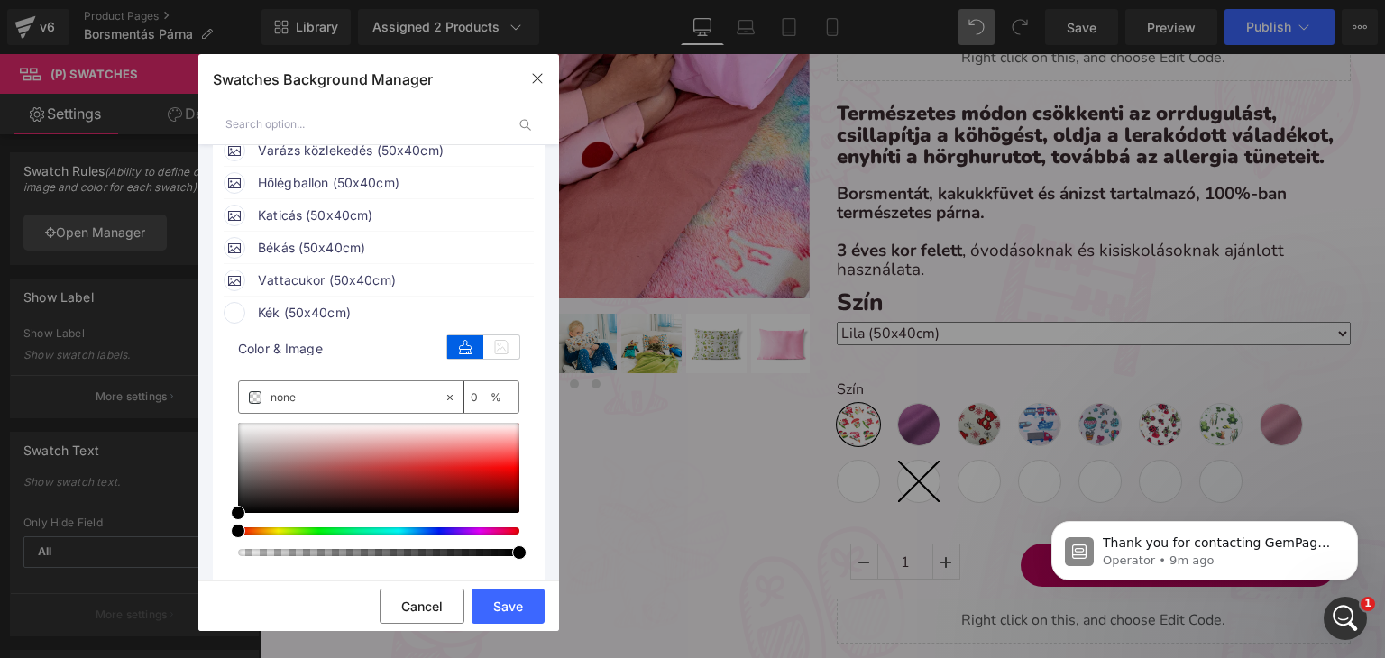
scroll to position [361, 0]
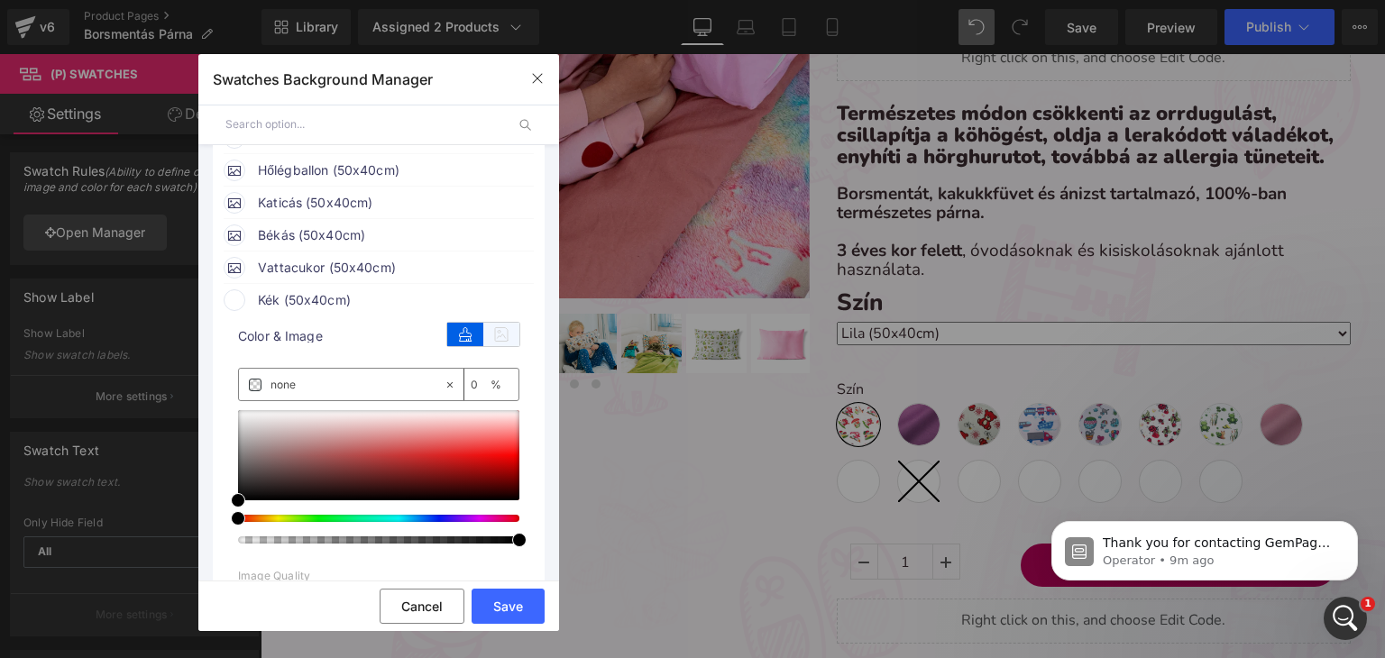
click at [490, 340] on icon at bounding box center [501, 334] width 36 height 23
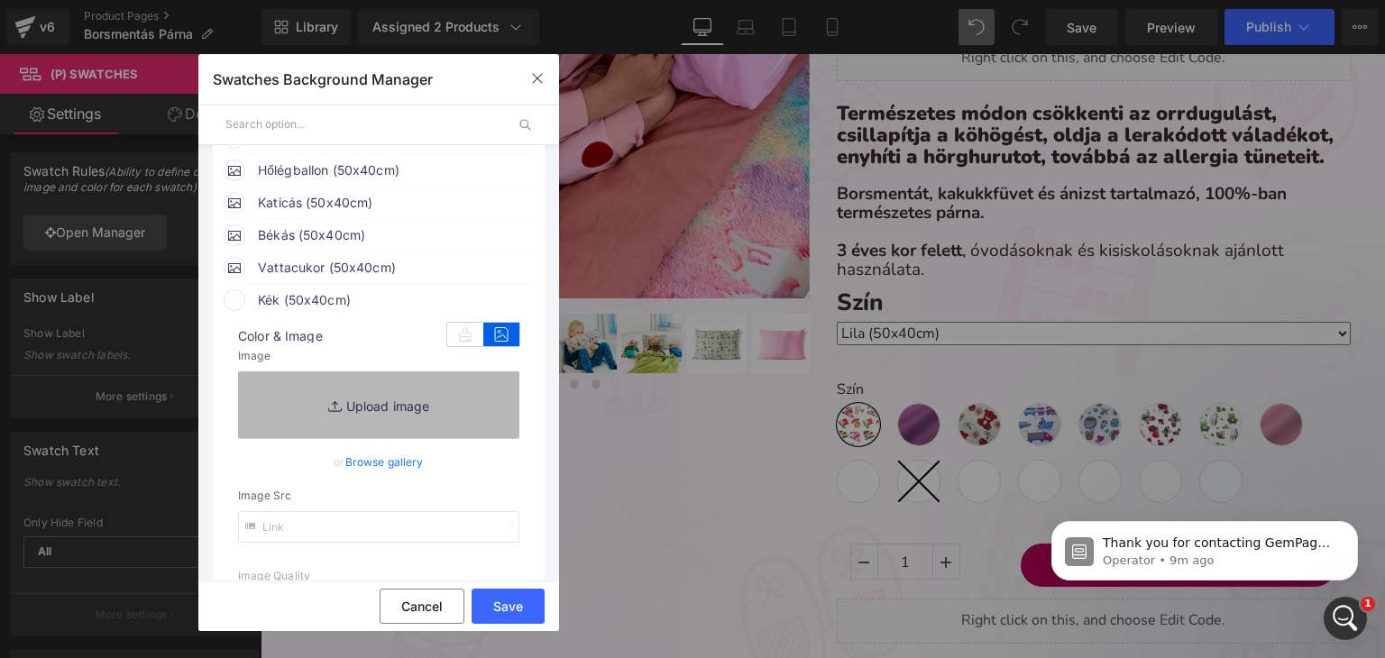
click at [410, 408] on link "Replace Image" at bounding box center [378, 404] width 281 height 67
type input "C:\fakepath\pamut-koralaku_babakek.webp"
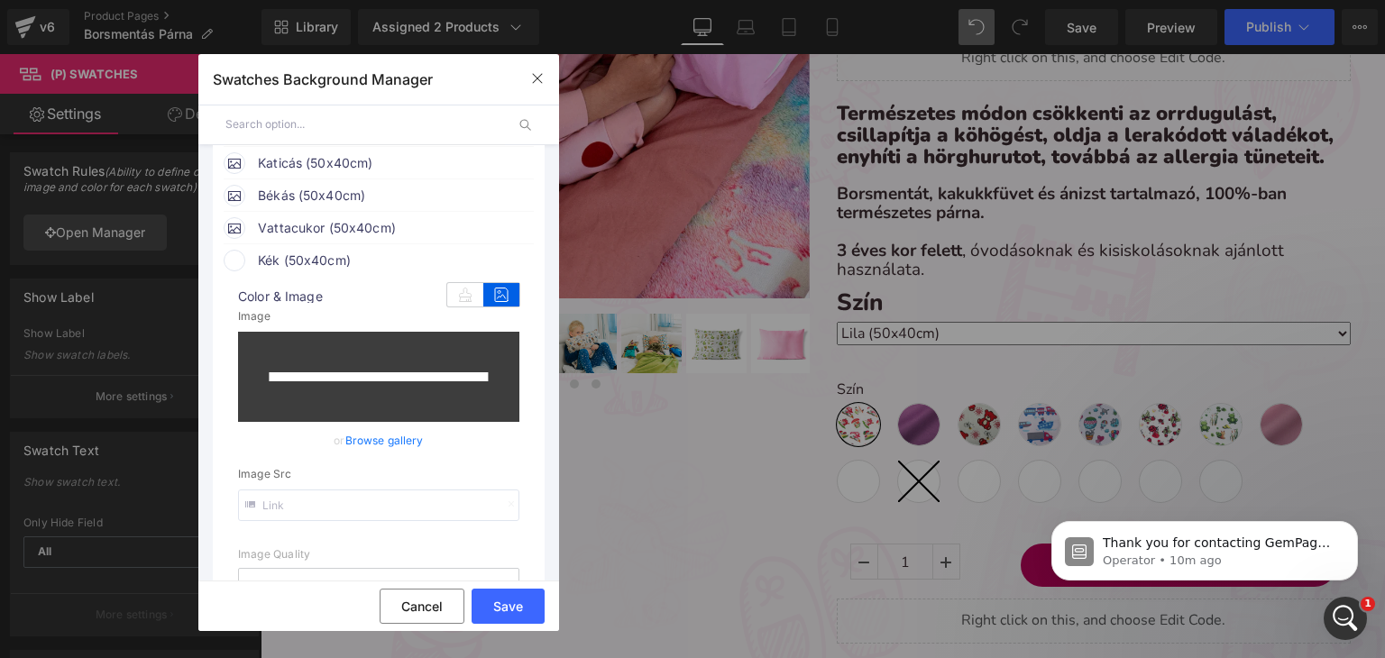
type input "https://ucarecdn.com/96882ada-4aa4-4d02-ad31-f555a22f85bc/-/format/auto/-/previ…"
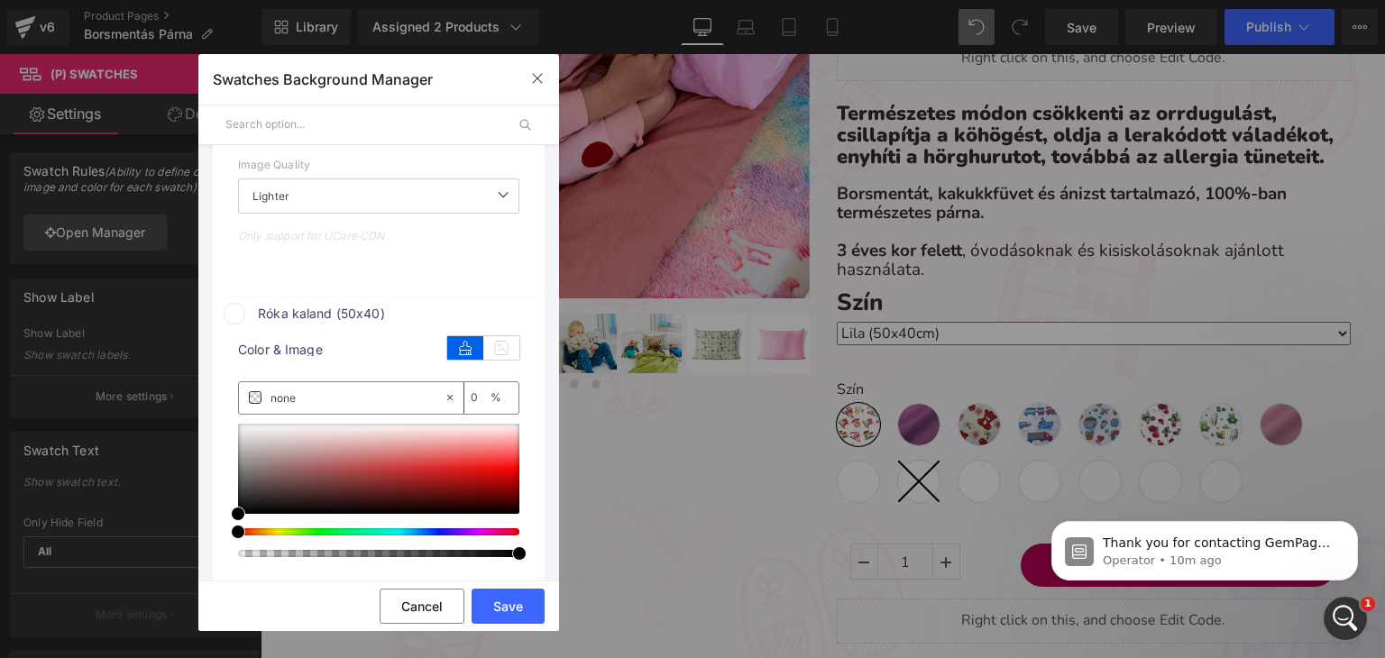
scroll to position [811, 0]
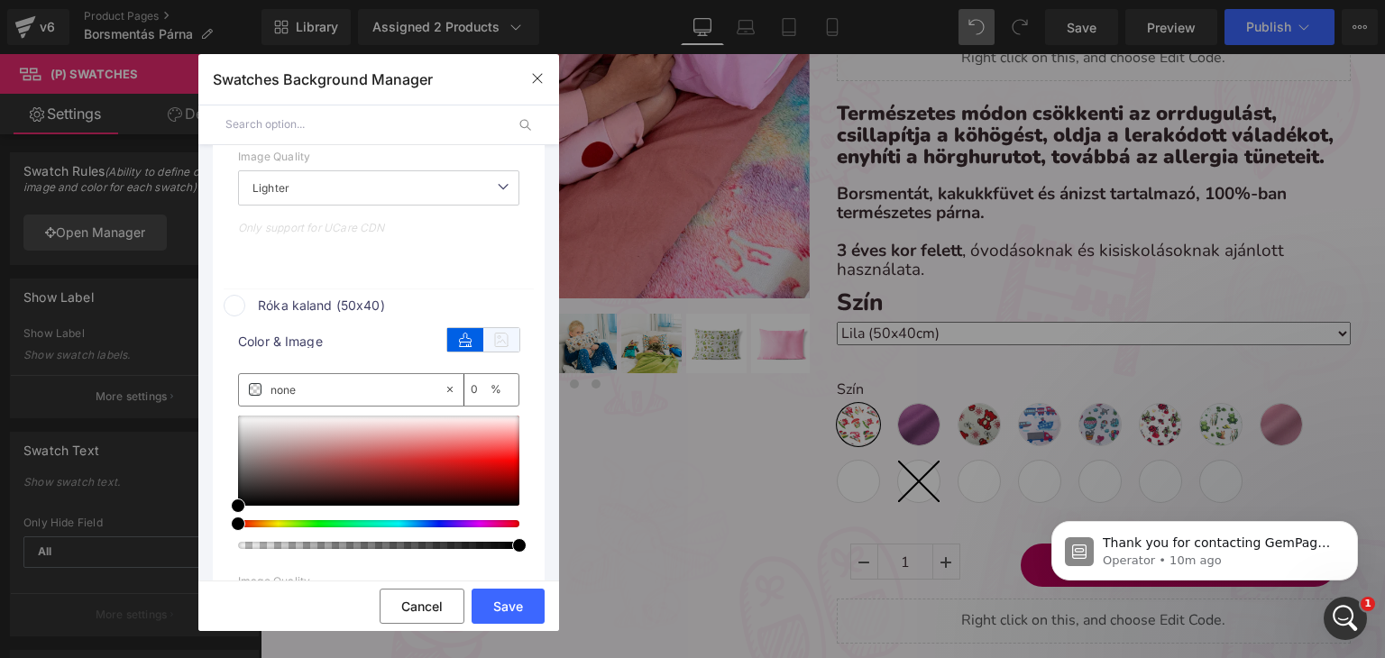
click at [492, 346] on icon at bounding box center [501, 339] width 36 height 23
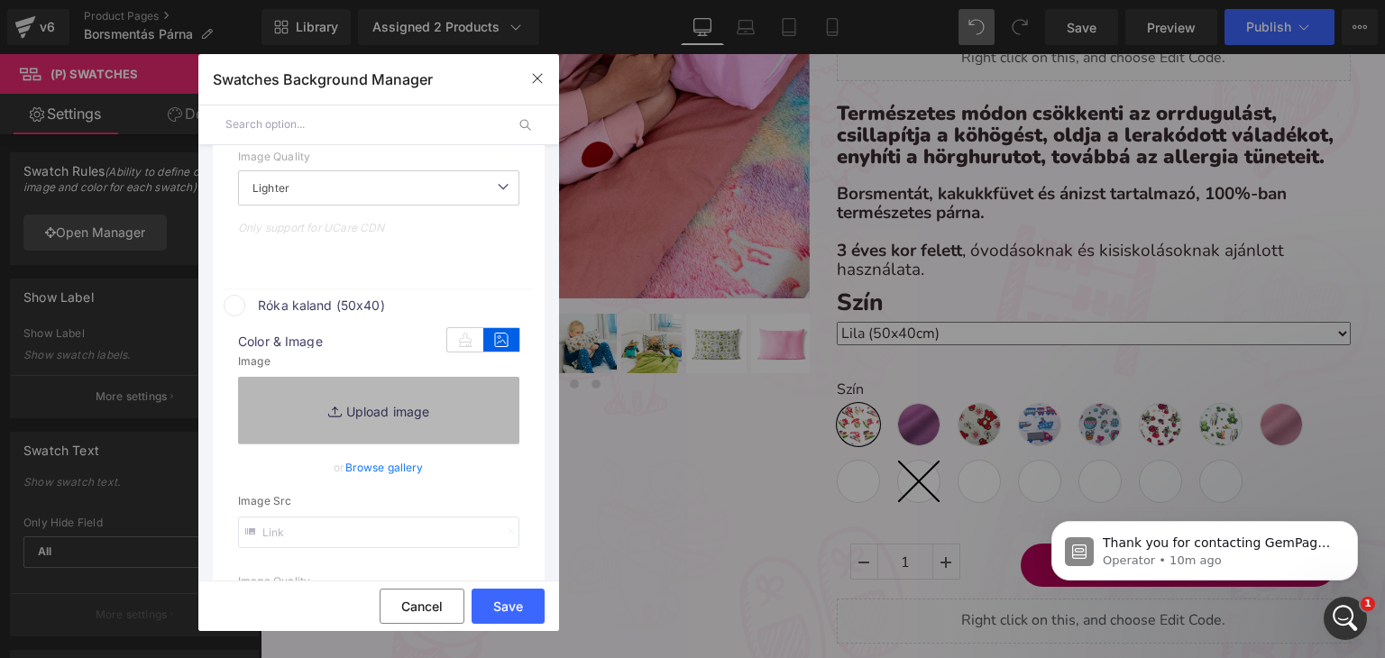
click at [363, 417] on link "Replace Image" at bounding box center [378, 410] width 281 height 67
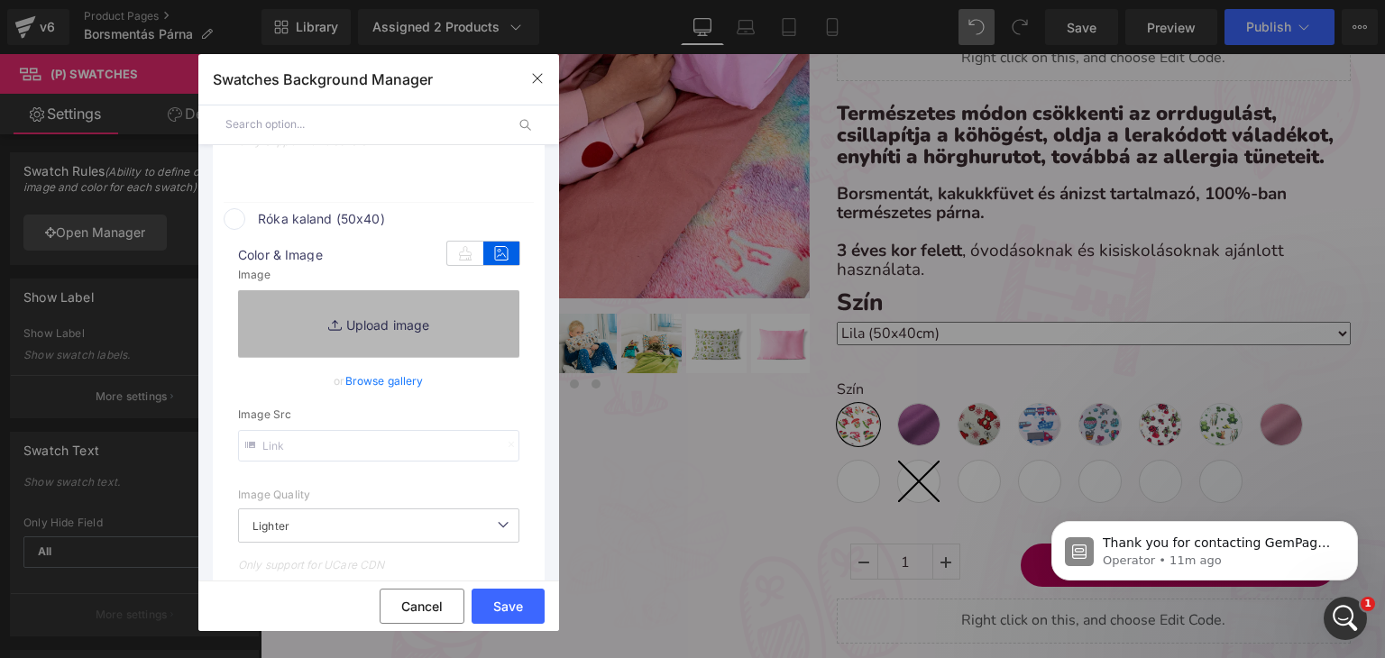
scroll to position [902, 0]
type input "C:\fakepath\pamut_róka kaland.webp"
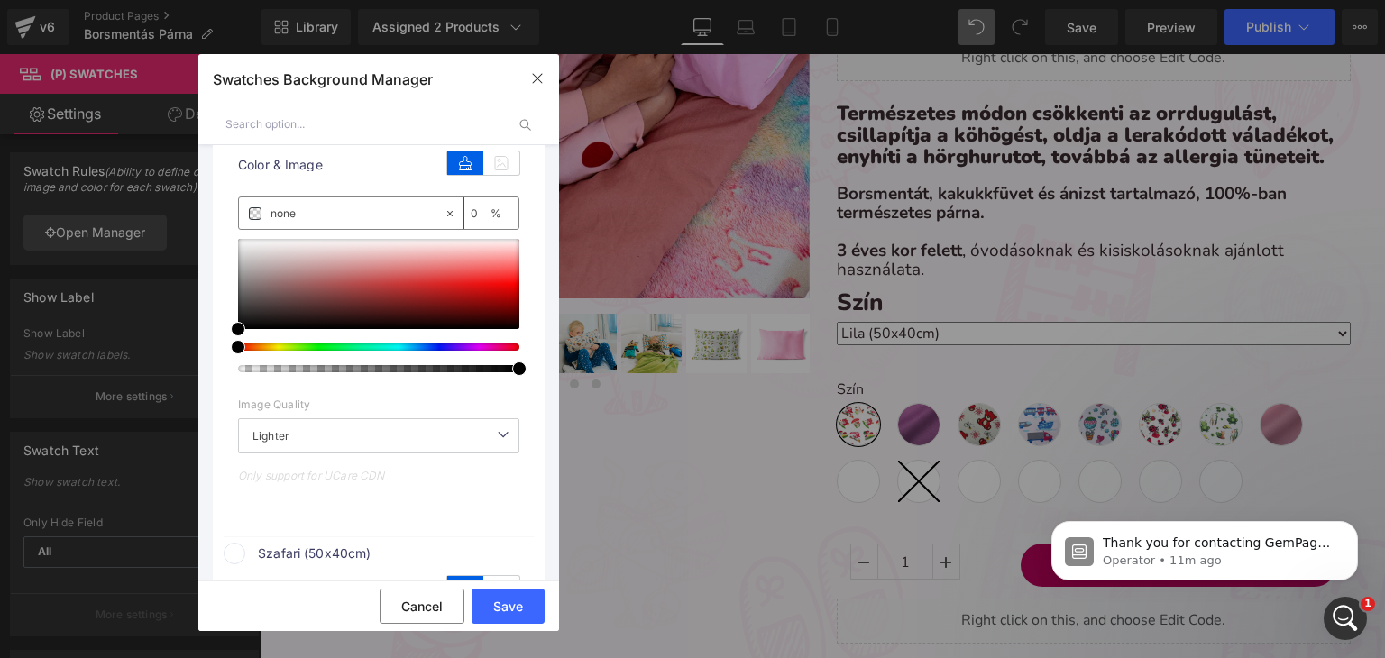
scroll to position [1443, 0]
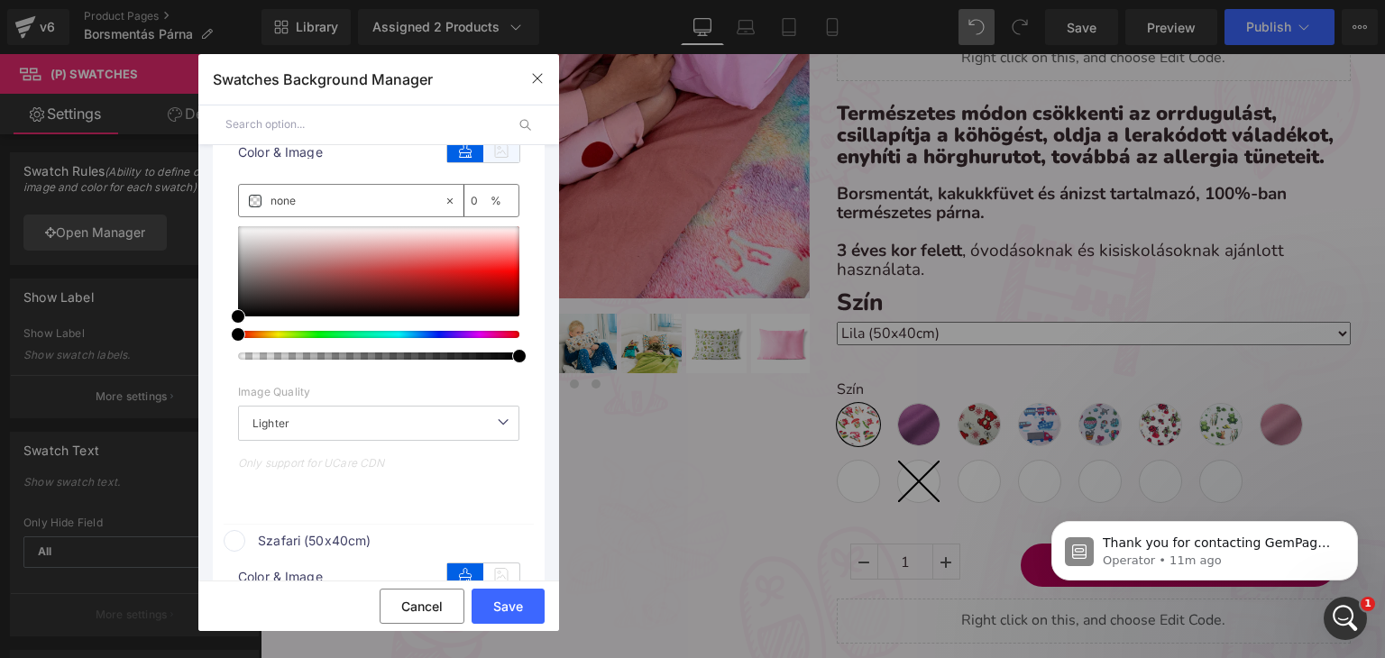
click at [498, 162] on icon at bounding box center [501, 150] width 36 height 23
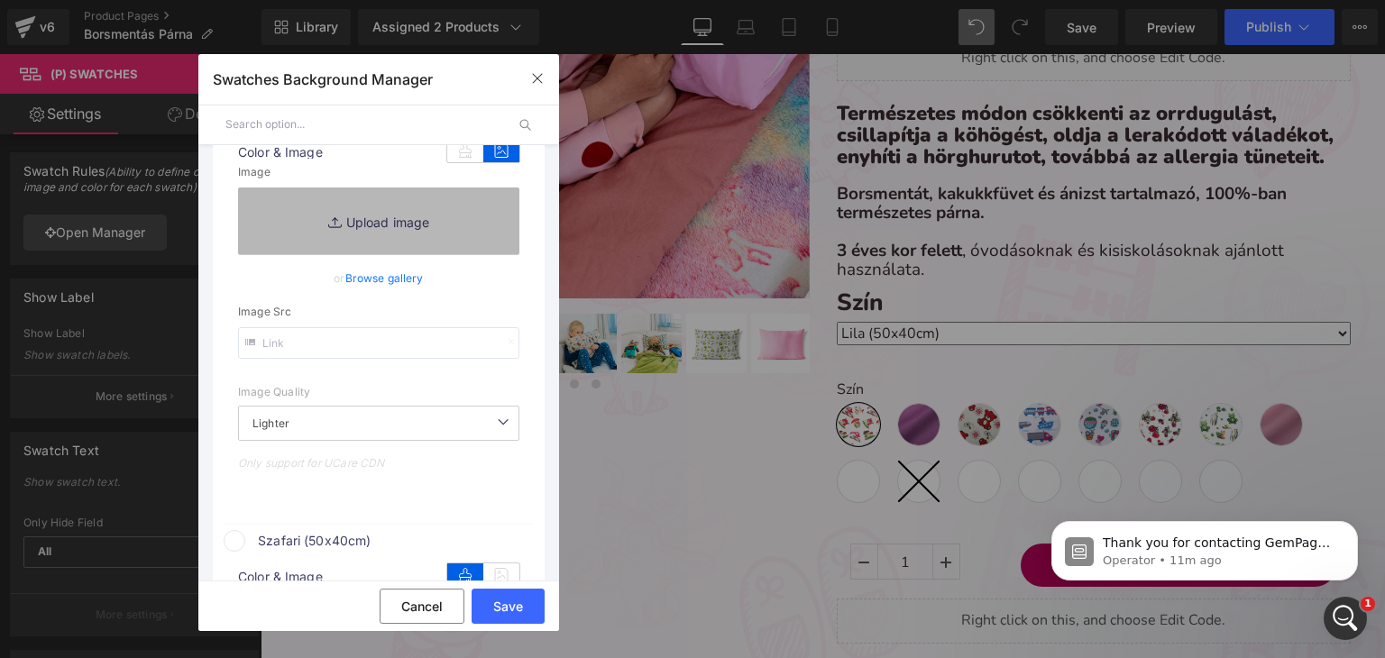
click at [314, 231] on link "Replace Image" at bounding box center [378, 221] width 281 height 67
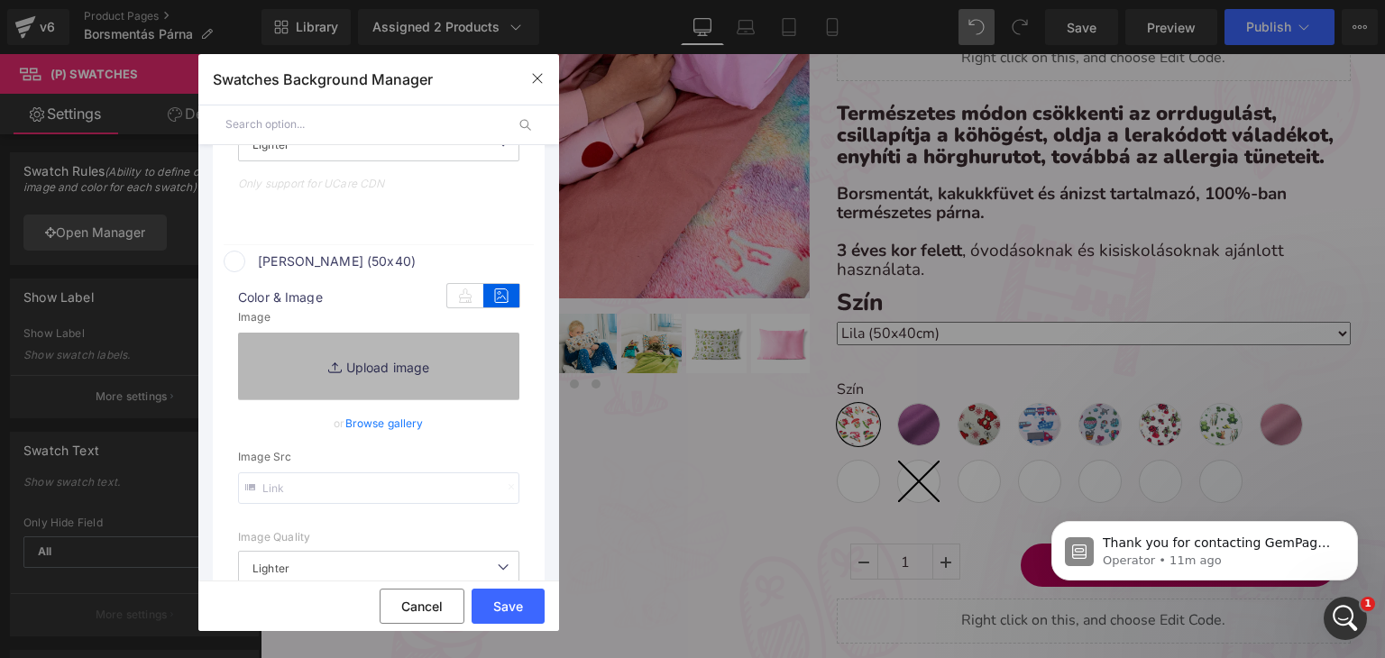
scroll to position [1262, 0]
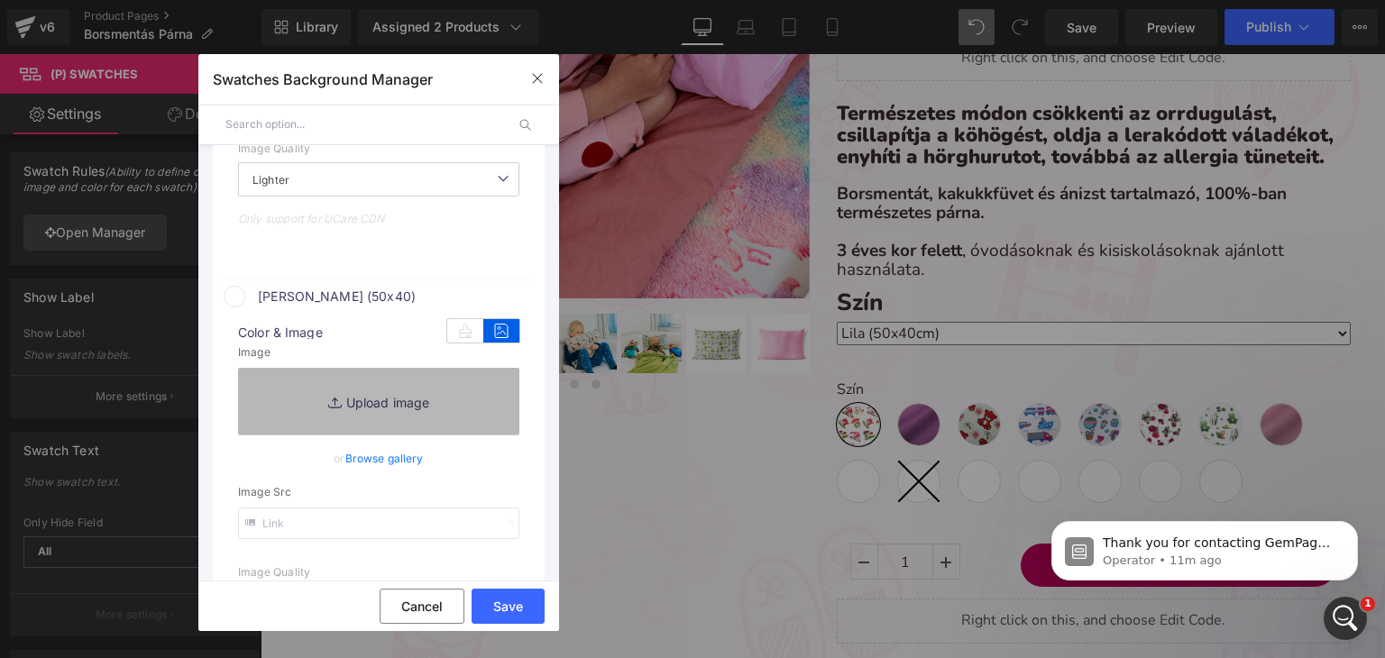
type input "C:\fakepath\pamut_erdei barátok.webp"
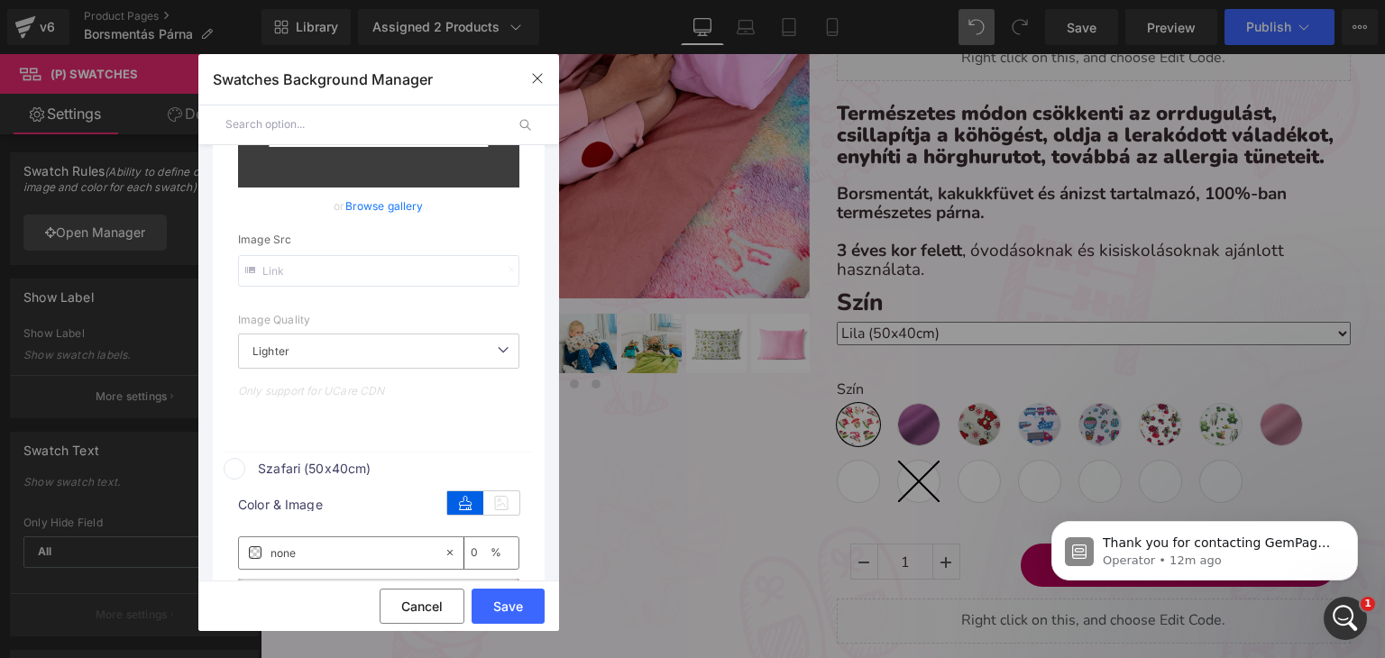
scroll to position [1893, 0]
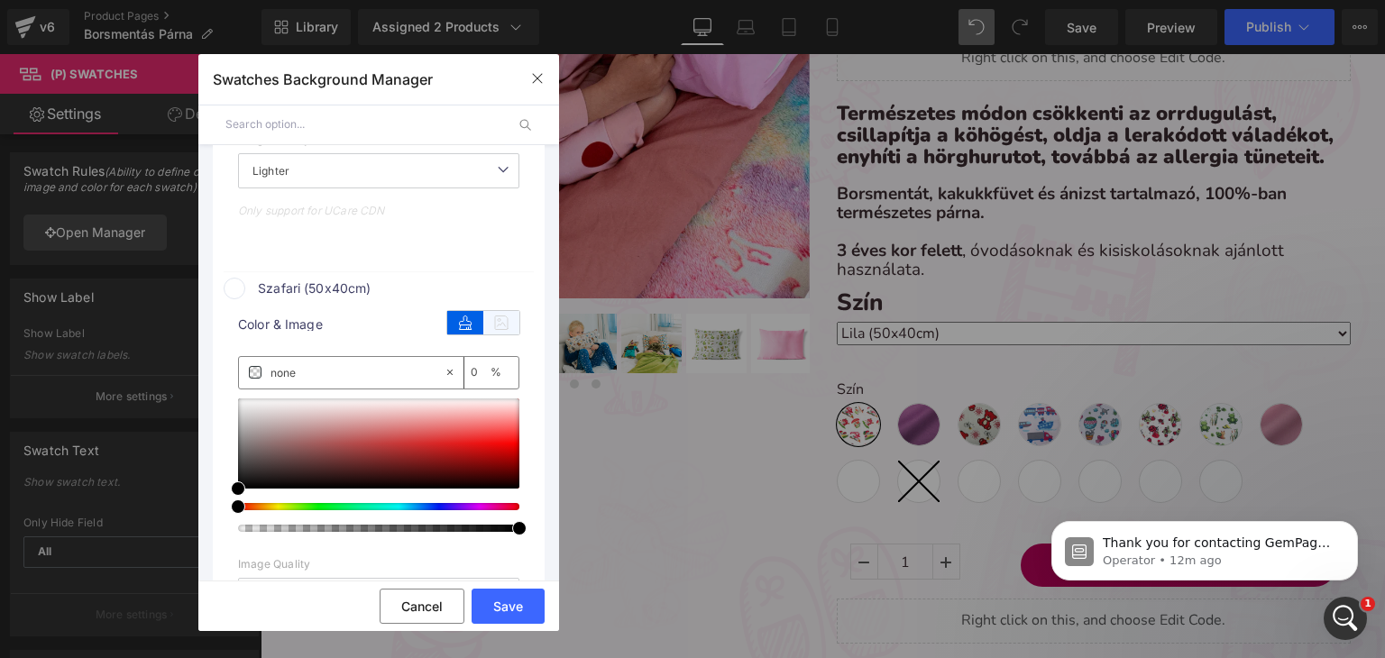
type input "https://ucarecdn.com/6c3f6780-1b35-41c5-ada6-f2f0f2920c8e/-/format/auto/-/previ…"
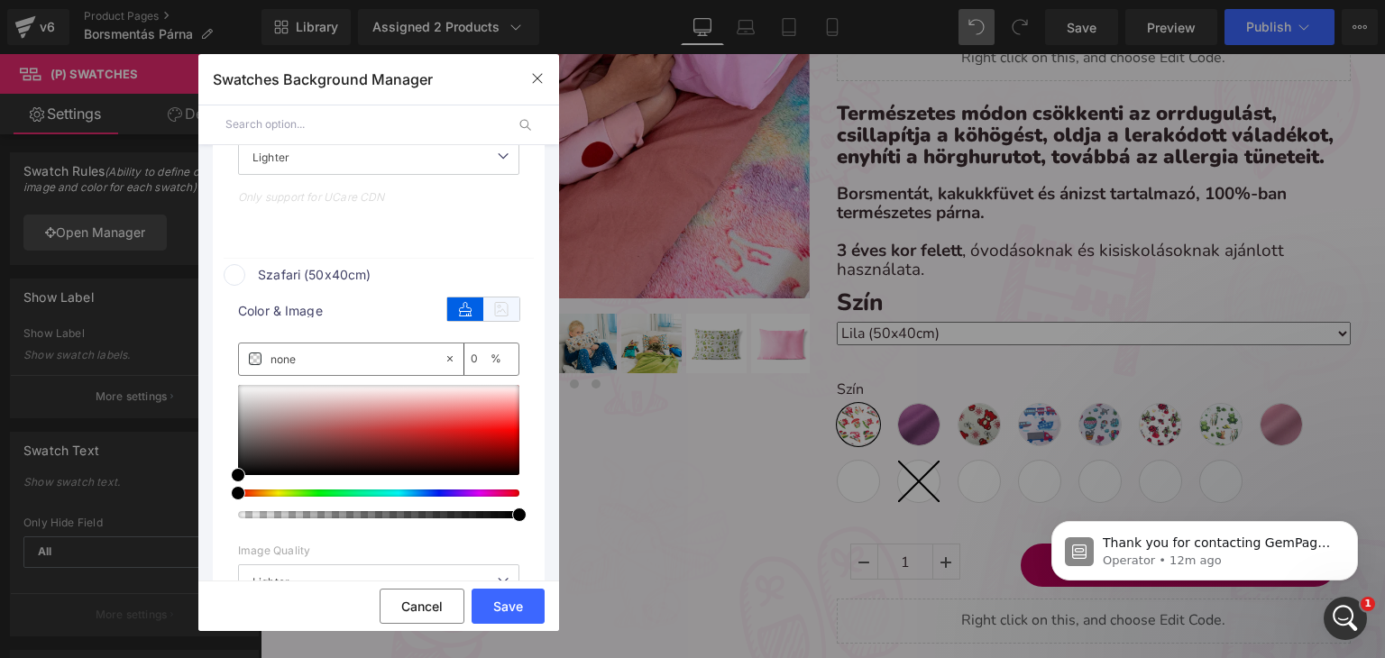
click at [504, 321] on icon at bounding box center [501, 309] width 36 height 23
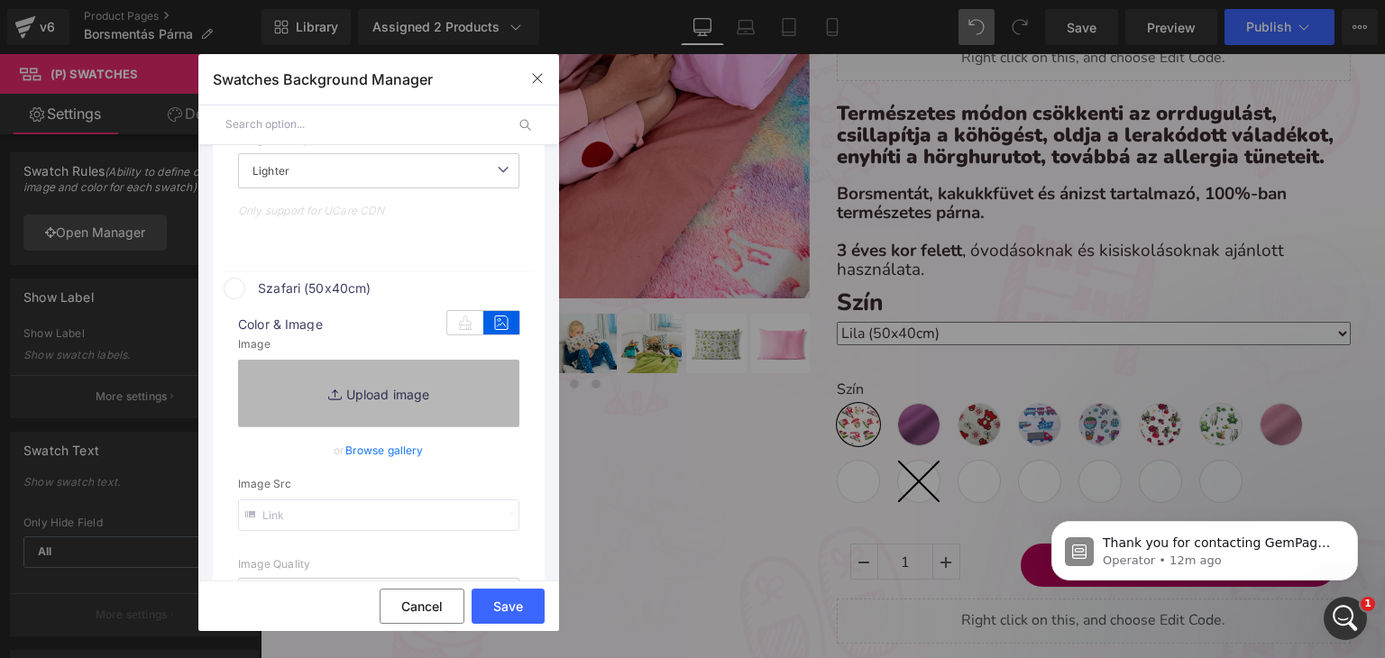
click at [350, 392] on link "Replace Image" at bounding box center [378, 393] width 281 height 67
type input "C:\fakepath\pamut_szafari.webp"
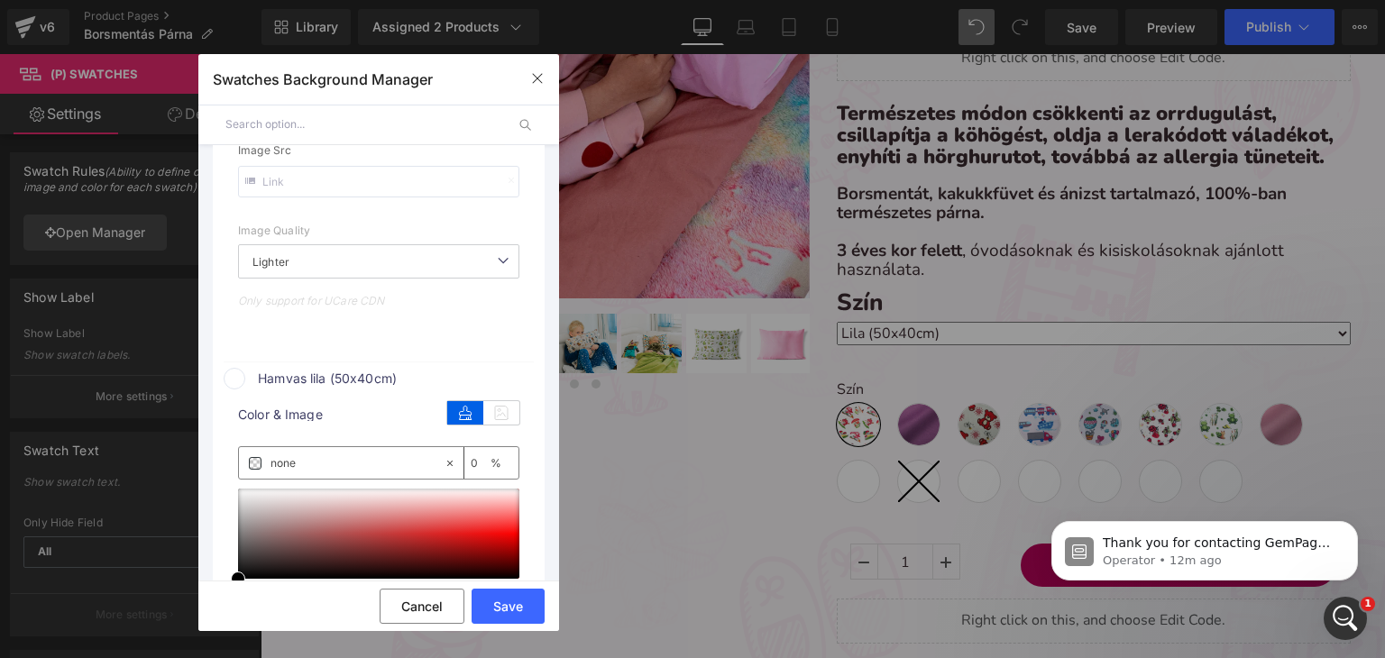
scroll to position [2087, 0]
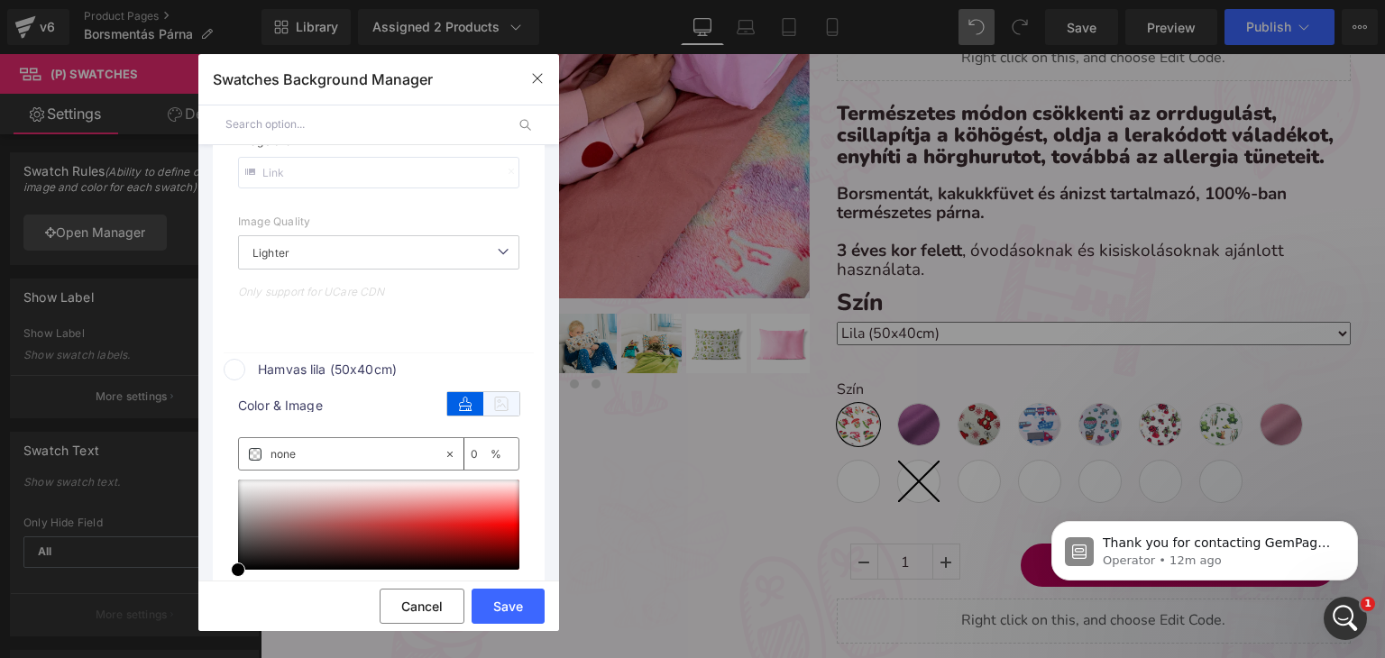
click at [494, 416] on icon at bounding box center [501, 403] width 36 height 23
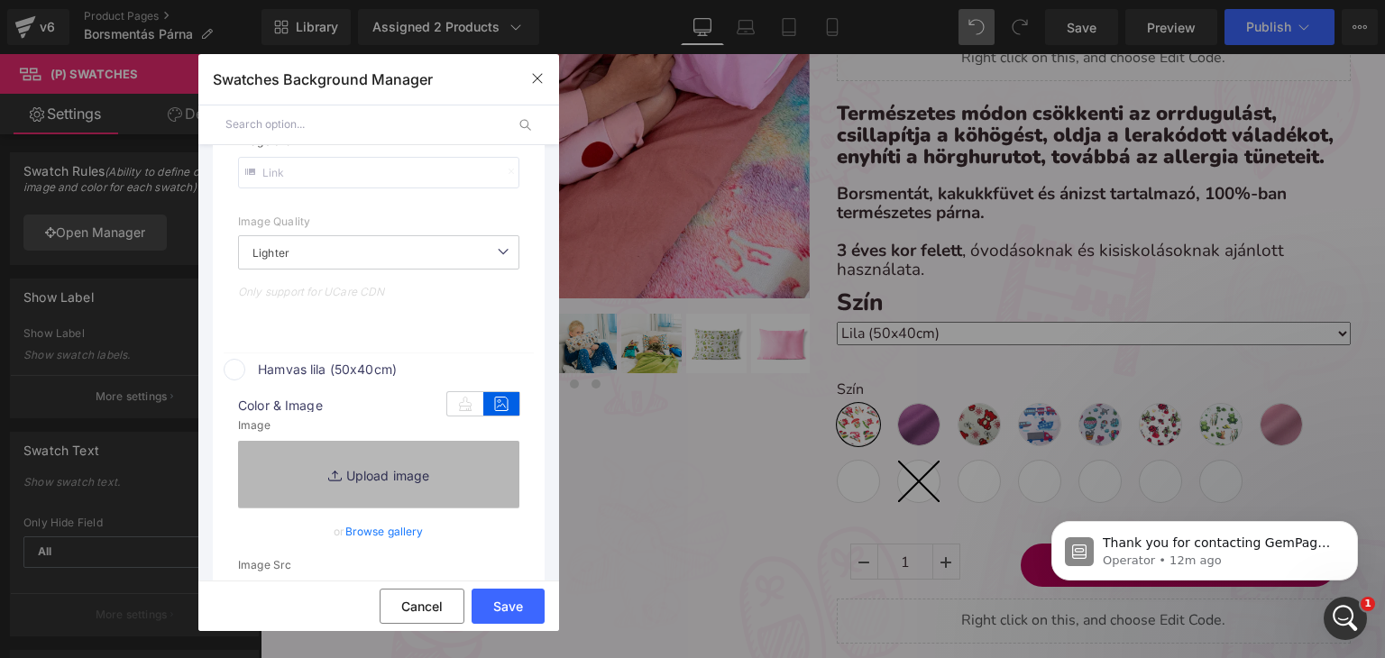
click at [336, 477] on link "Replace Image" at bounding box center [378, 474] width 281 height 67
type input "https://ucarecdn.com/755271f7-6ba3-43e6-a2dd-82c6c3da53fe/-/format/auto/-/previ…"
type input "C:\fakepath\pamut-koralaku_levendula.webp"
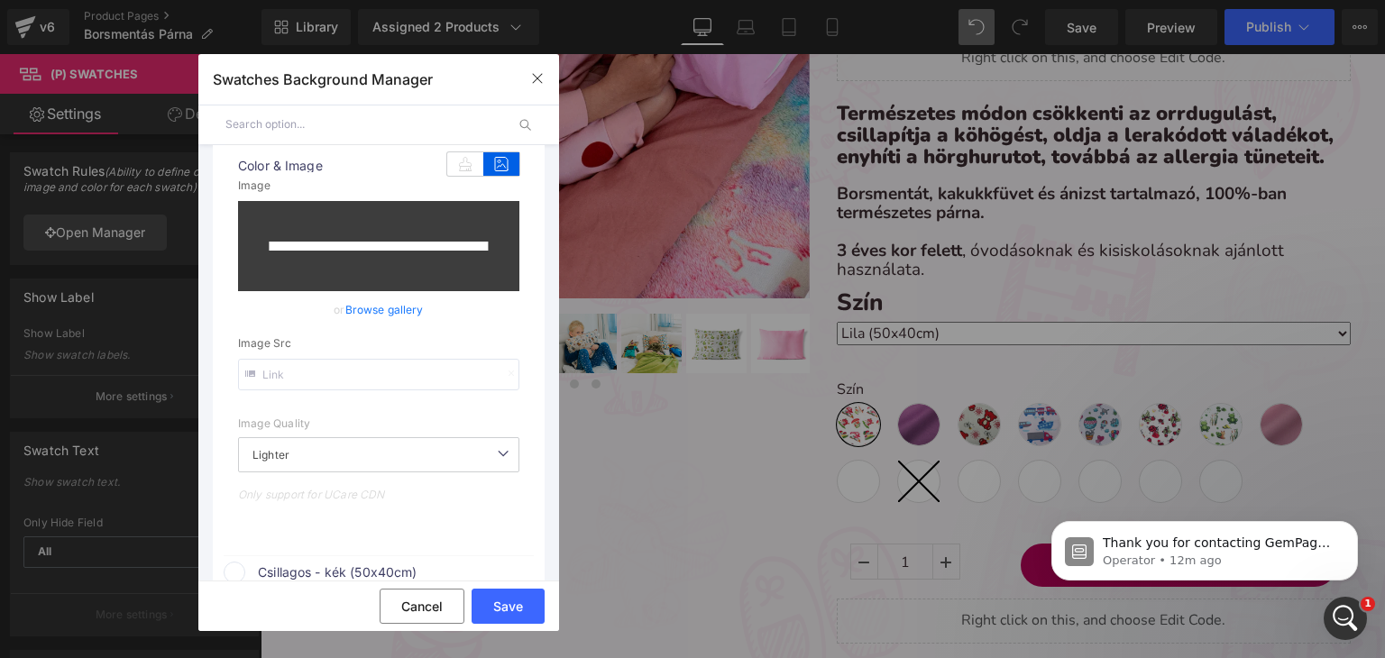
type input "https://ucarecdn.com/d03456c5-4435-49af-8723-2fc4ba44b191/-/format/auto/-/previ…"
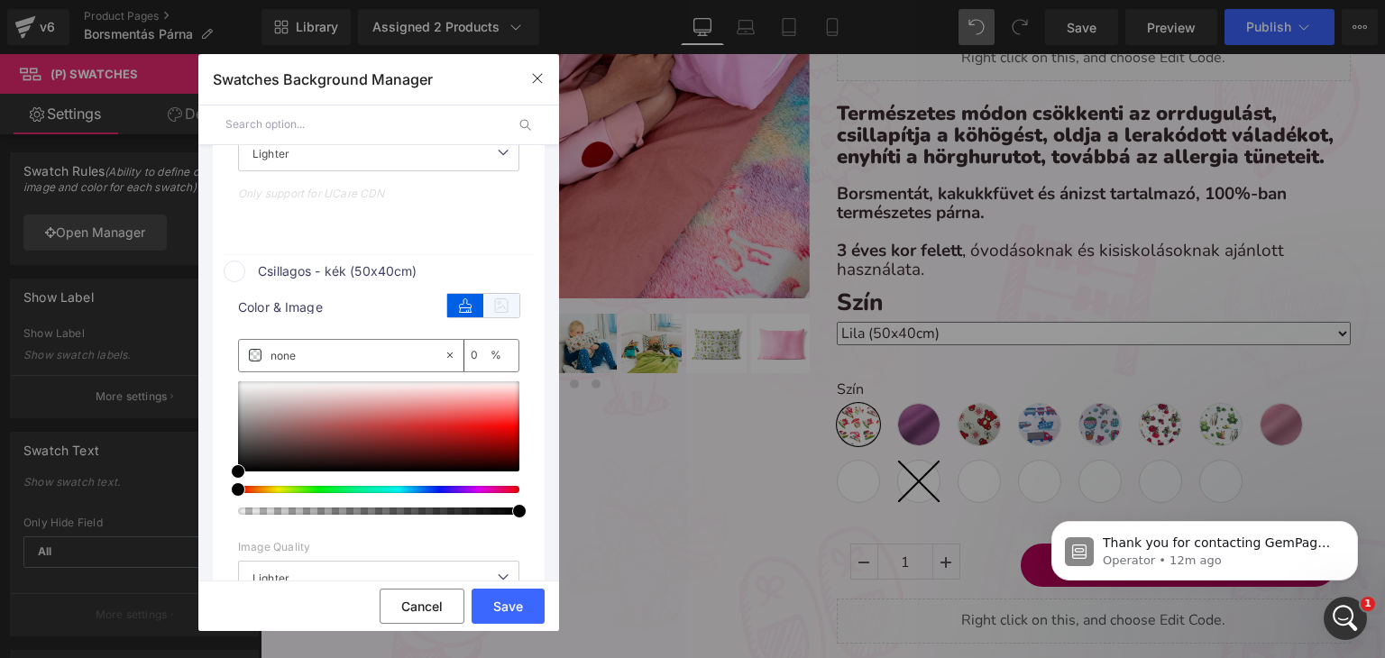
click at [499, 316] on icon at bounding box center [501, 305] width 36 height 23
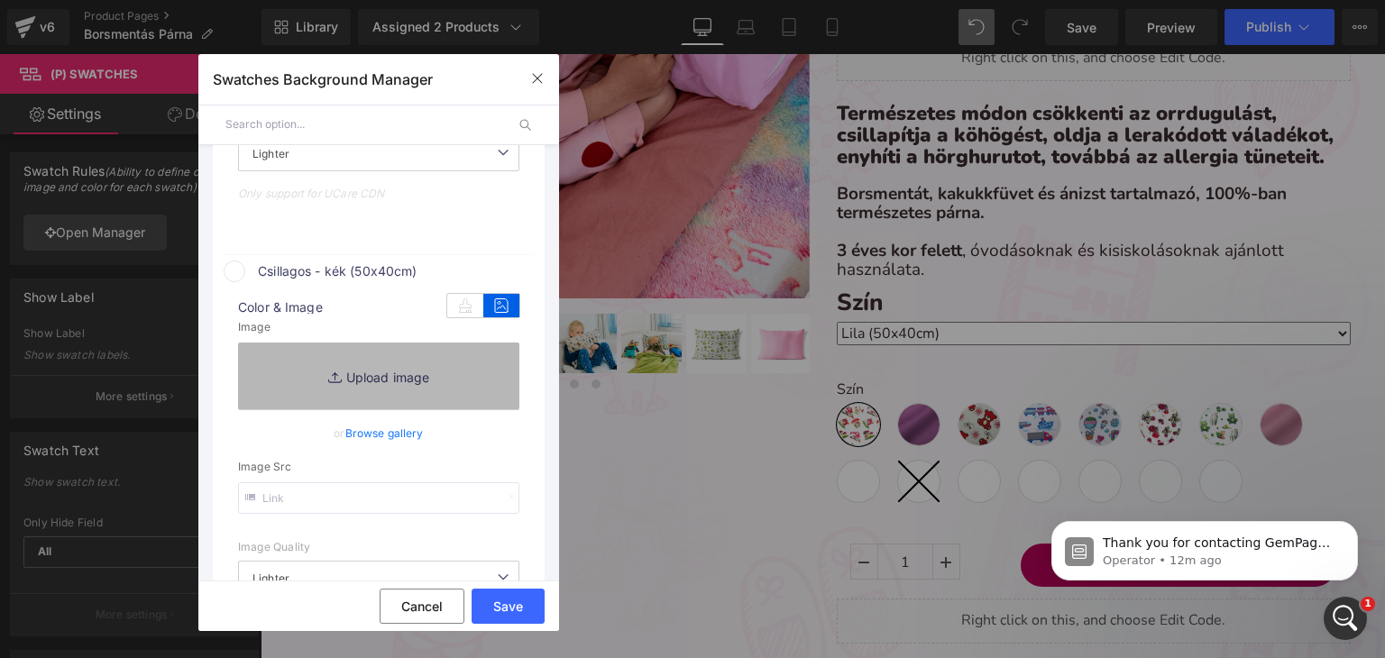
click at [452, 387] on link "Replace Image" at bounding box center [378, 376] width 281 height 67
type input "C:\fakepath\pamut-mintas_kék csillagos.webp"
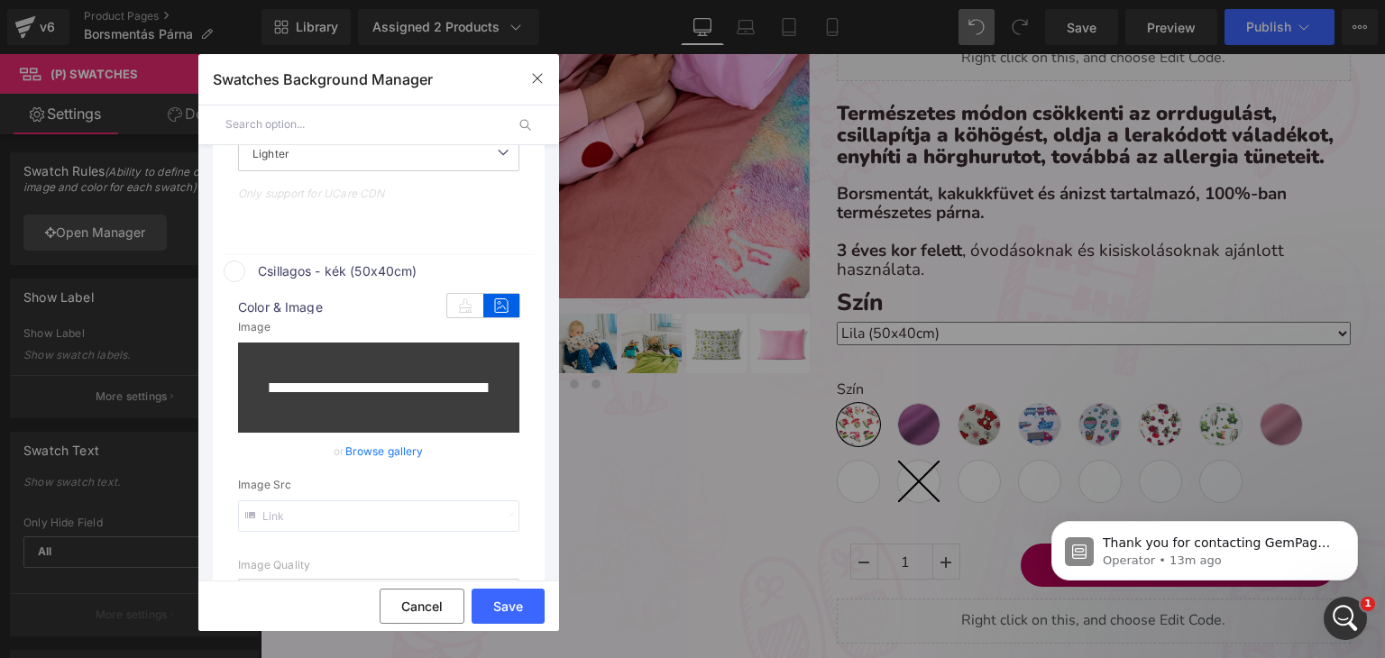
type input "https://ucarecdn.com/74d9f1aa-20b0-476f-ae6e-bae9cabf4b0d/-/format/auto/-/previ…"
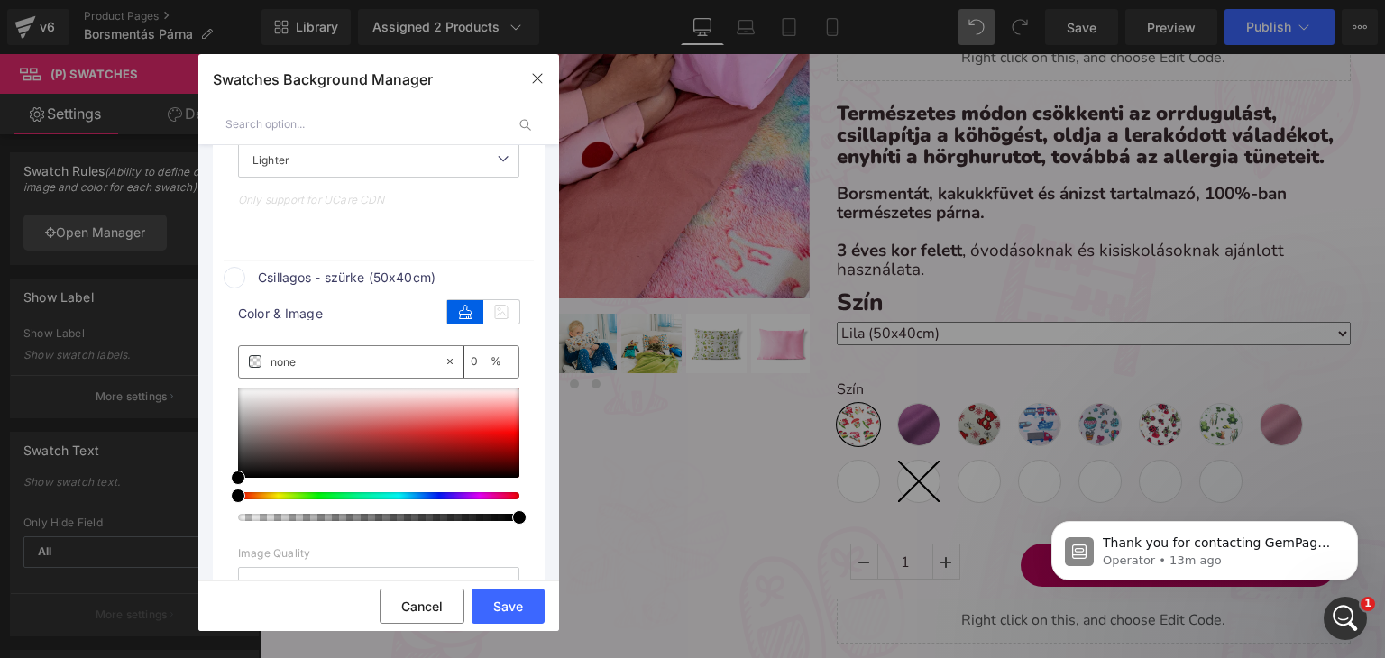
scroll to position [3106, 0]
click at [484, 323] on icon at bounding box center [501, 310] width 36 height 23
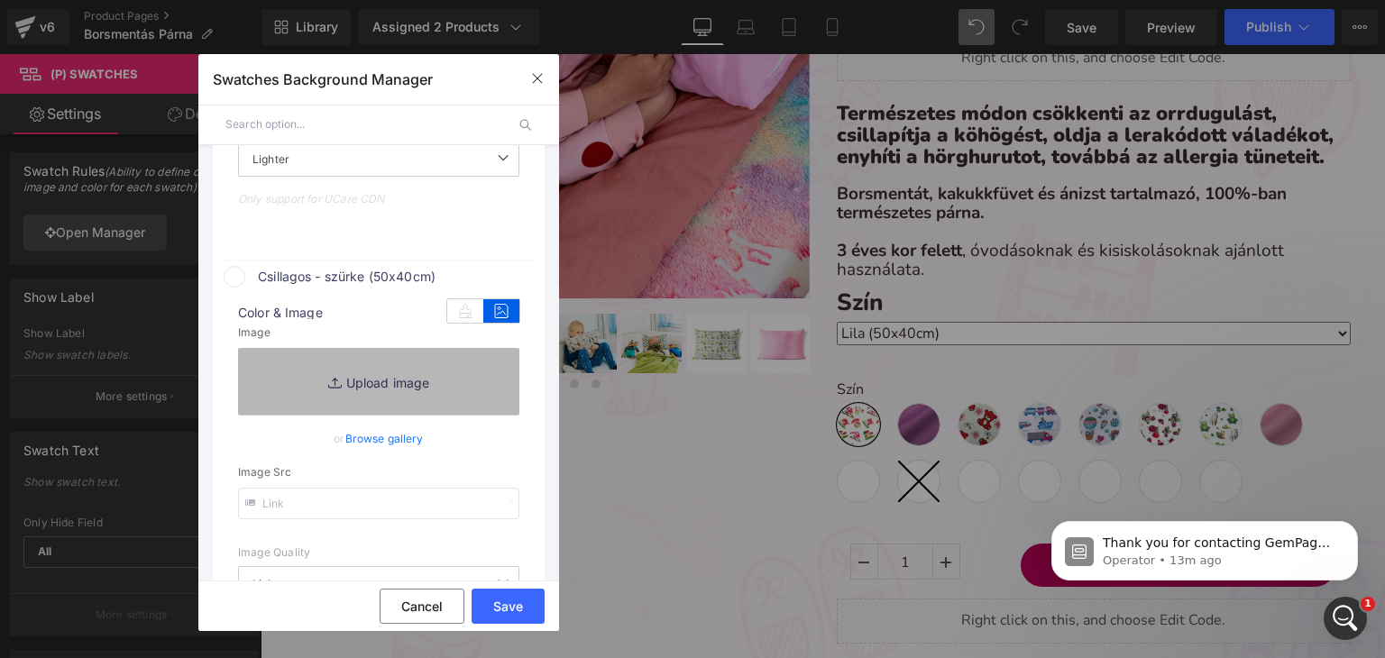
click at [344, 385] on link "Replace Image" at bounding box center [378, 381] width 281 height 67
type input "C:\fakepath\pamut-mintas_szürke csillagos.webp"
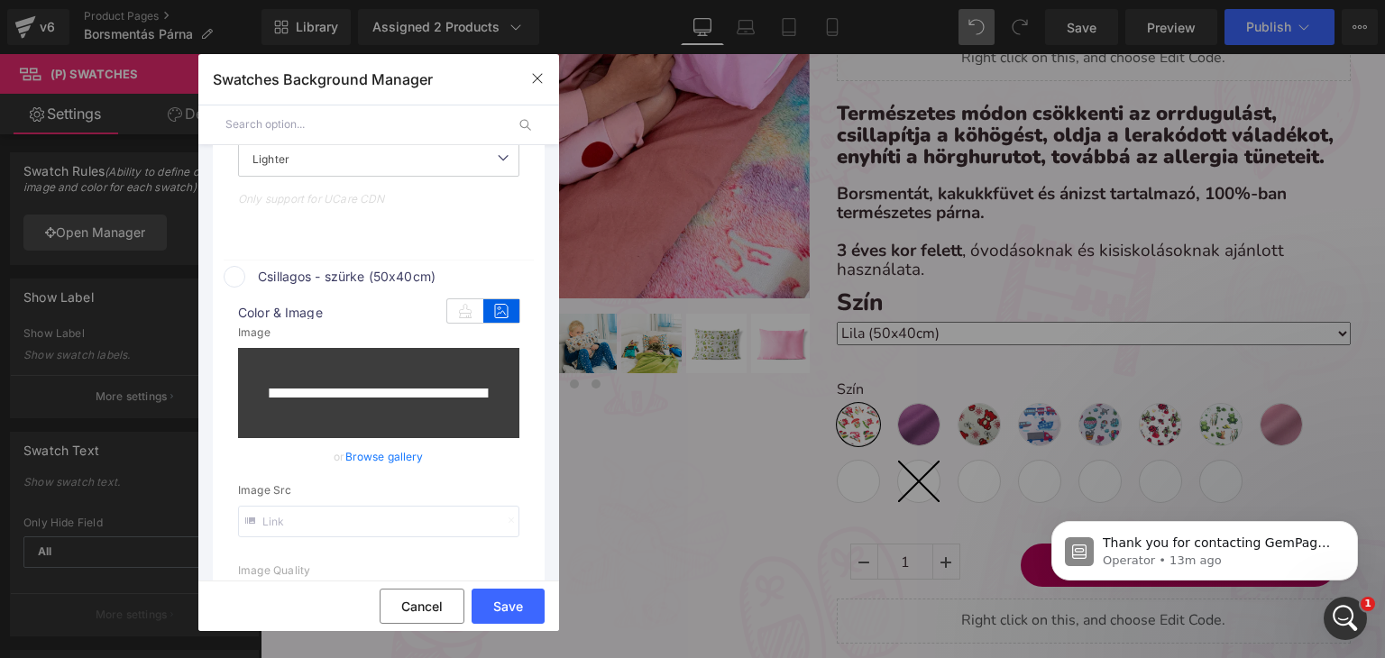
type input "https://ucarecdn.com/eacfa3d6-fb1b-426b-b74b-f7583f77d9fa/-/format/auto/-/previ…"
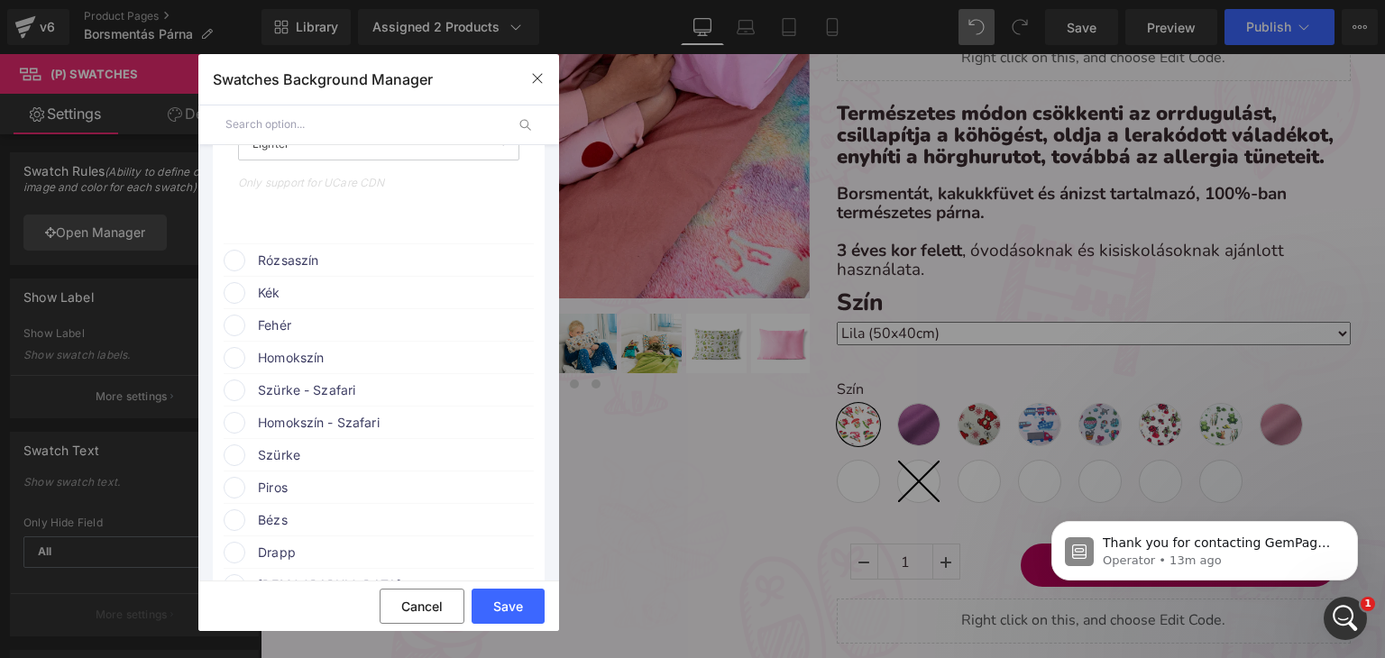
scroll to position [3647, 0]
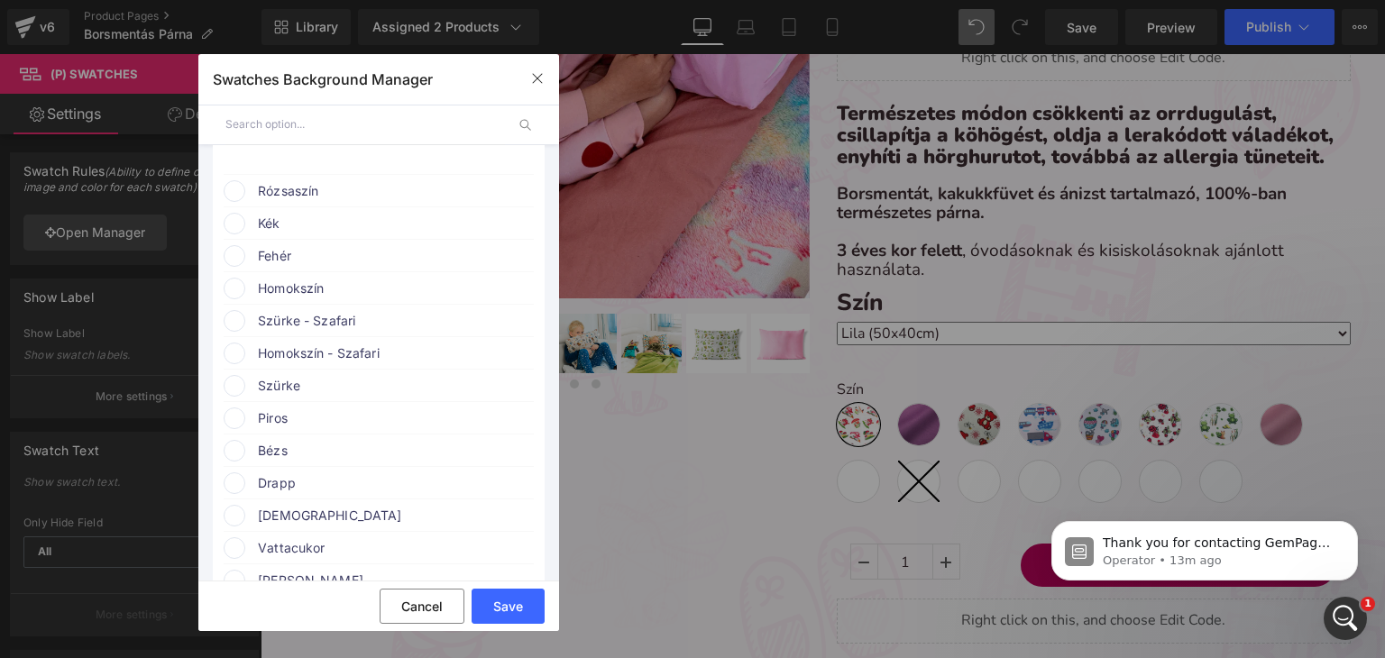
click at [509, 587] on div "Save Cancel" at bounding box center [378, 606] width 361 height 50
click at [508, 592] on button "Save" at bounding box center [508, 606] width 73 height 35
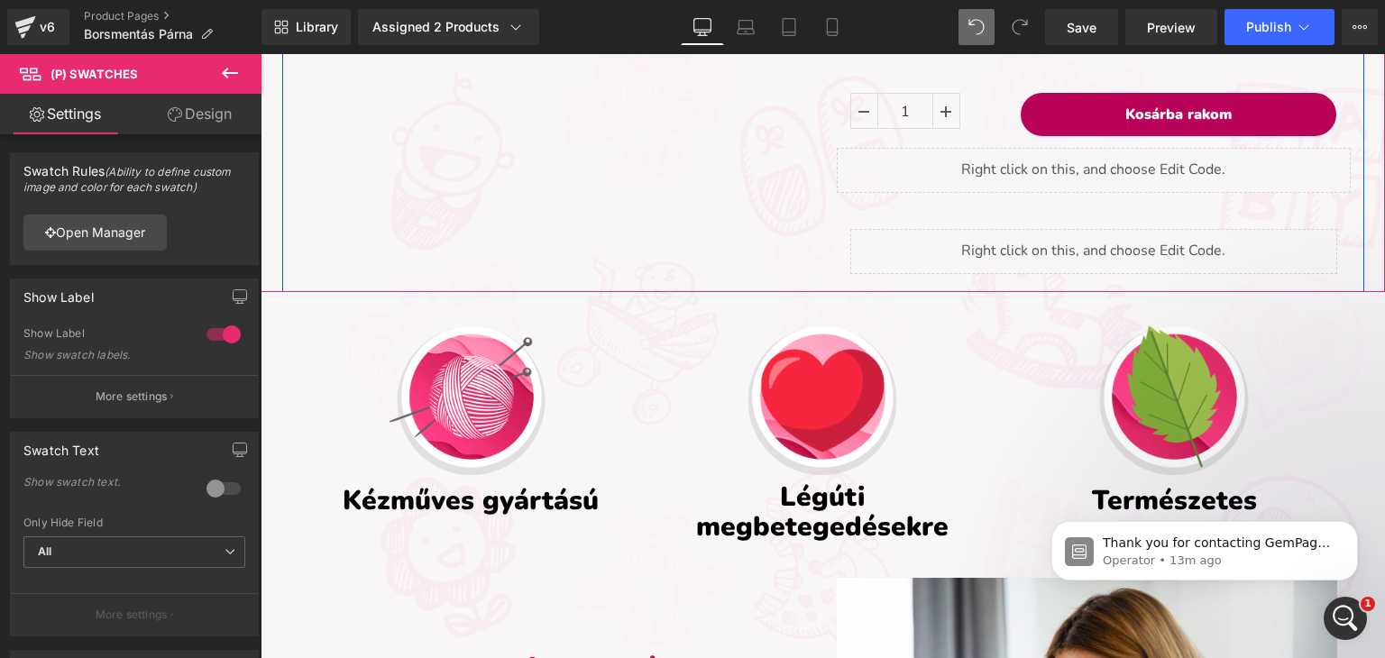
scroll to position [631, 0]
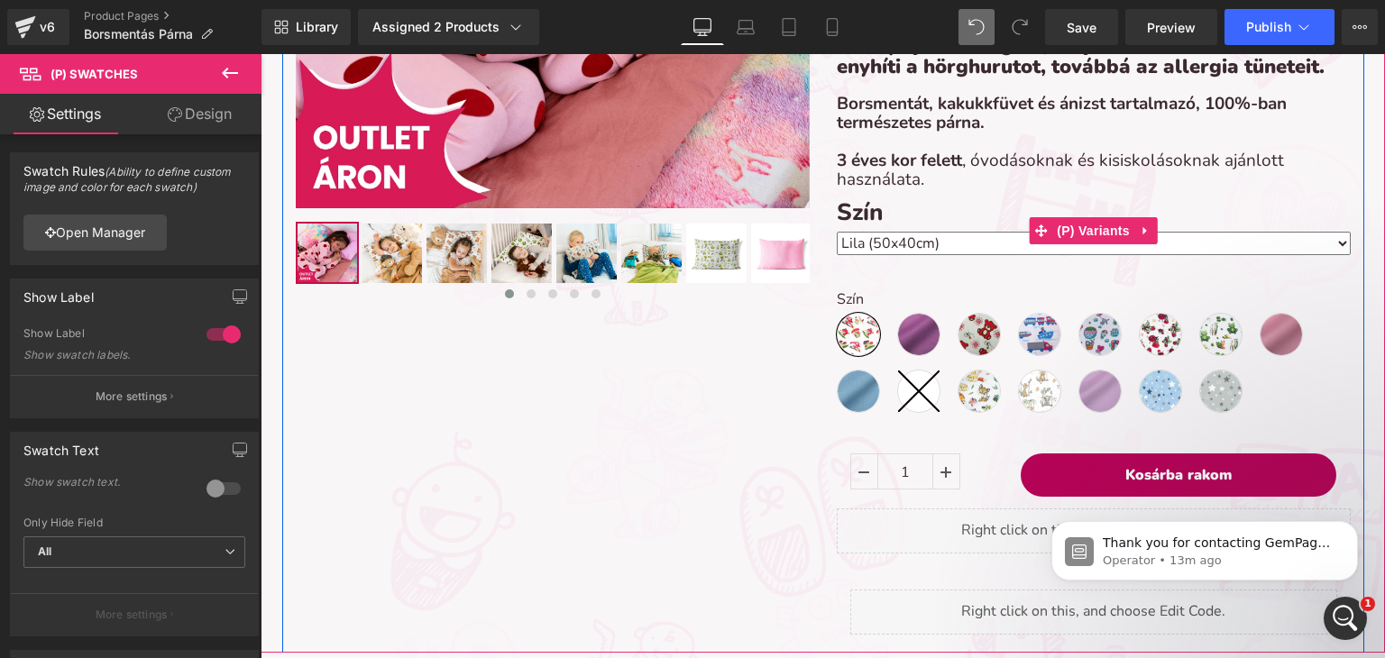
click at [905, 221] on label "Szín" at bounding box center [1094, 214] width 514 height 32
click at [1043, 225] on span at bounding box center [1040, 230] width 23 height 27
click at [1079, 232] on span "(P) Variants" at bounding box center [1093, 230] width 82 height 27
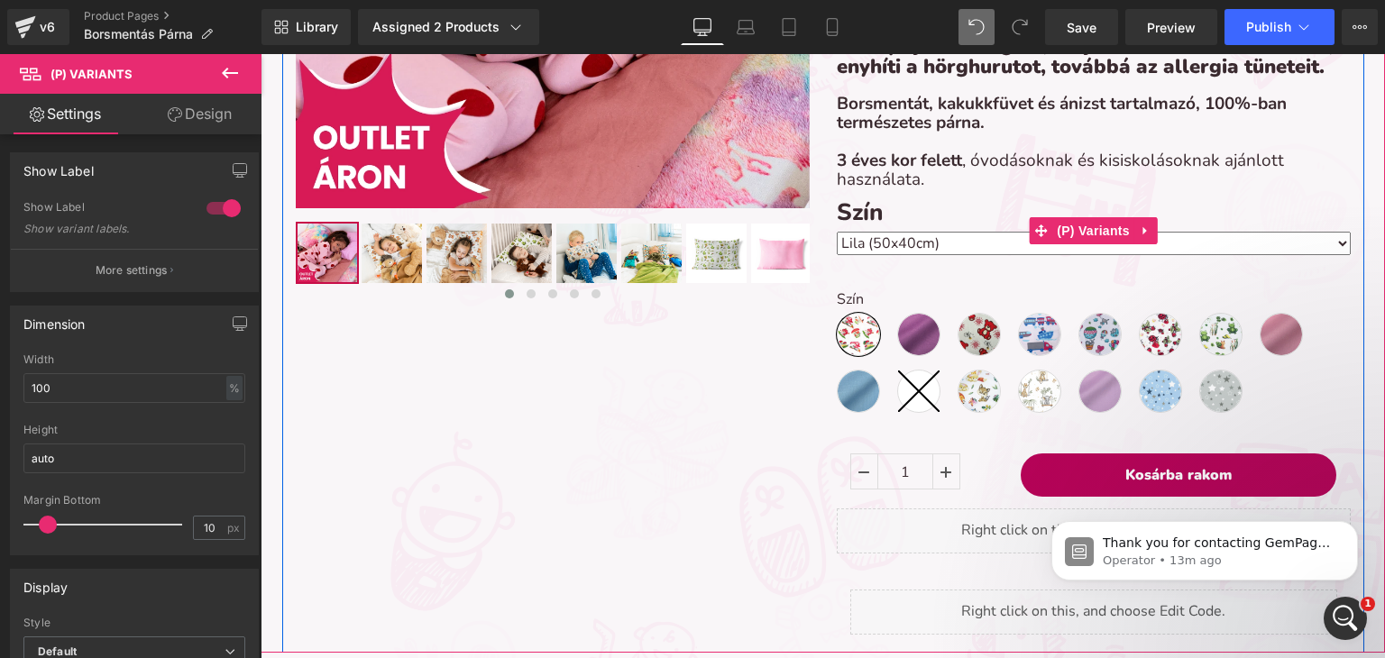
click at [889, 257] on div "Szín Szín kiválasztása Erdei kaland (50x40cm) Lila (50x40cm) Piros macis (50x40…" at bounding box center [1094, 231] width 514 height 66
click at [1138, 239] on link at bounding box center [1145, 230] width 23 height 27
click at [1154, 236] on icon at bounding box center [1157, 232] width 13 height 14
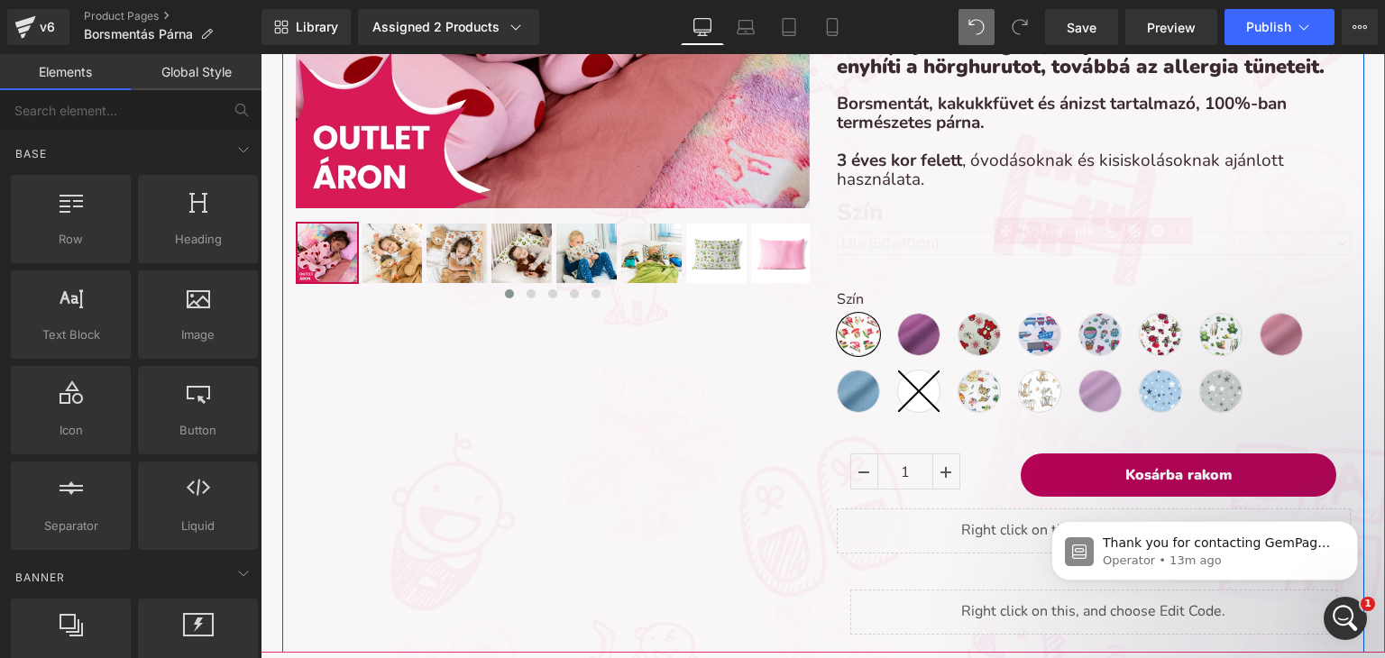
scroll to position [9, 9]
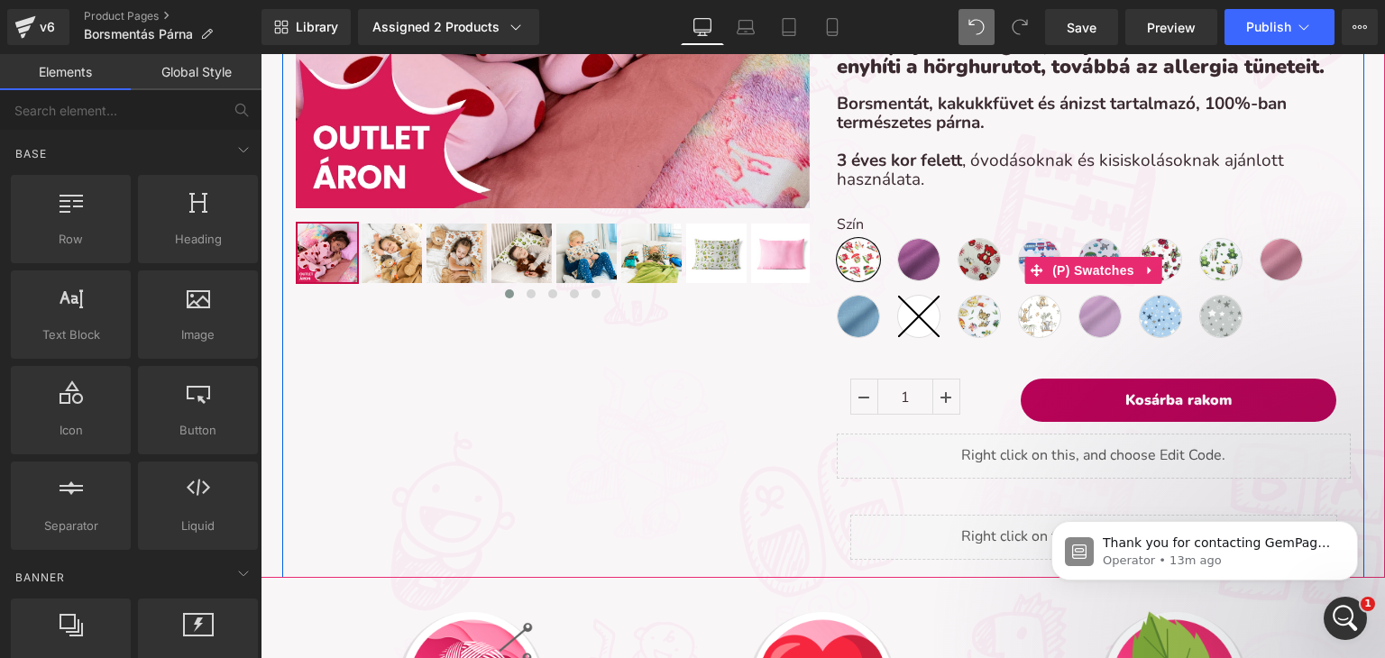
click at [840, 227] on label "Szín" at bounding box center [1094, 227] width 514 height 22
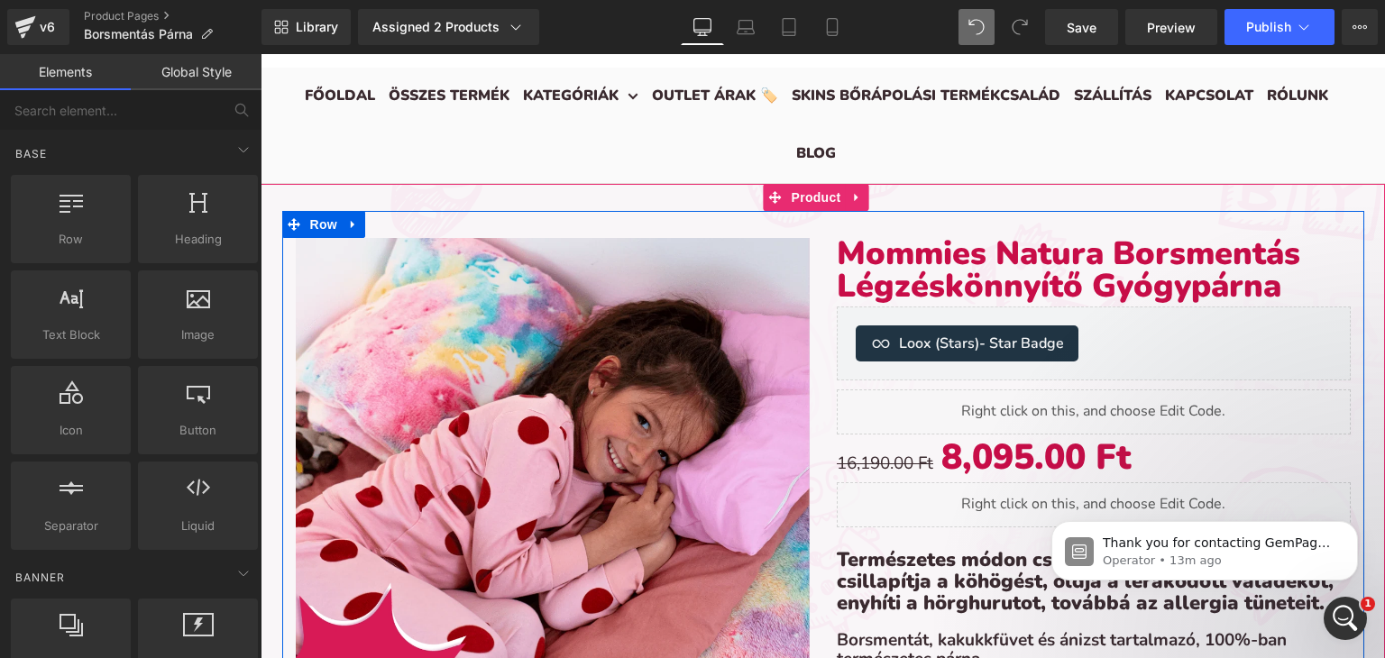
scroll to position [90, 0]
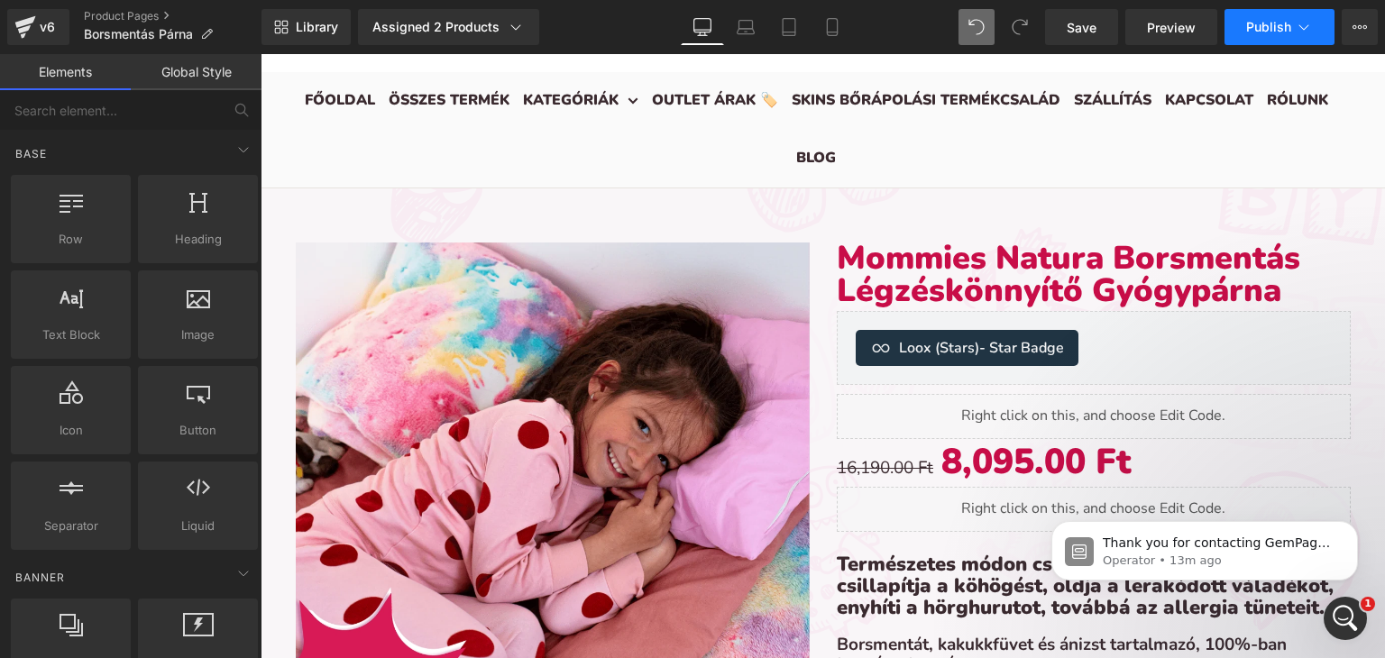
click at [1236, 28] on button "Publish" at bounding box center [1279, 27] width 110 height 36
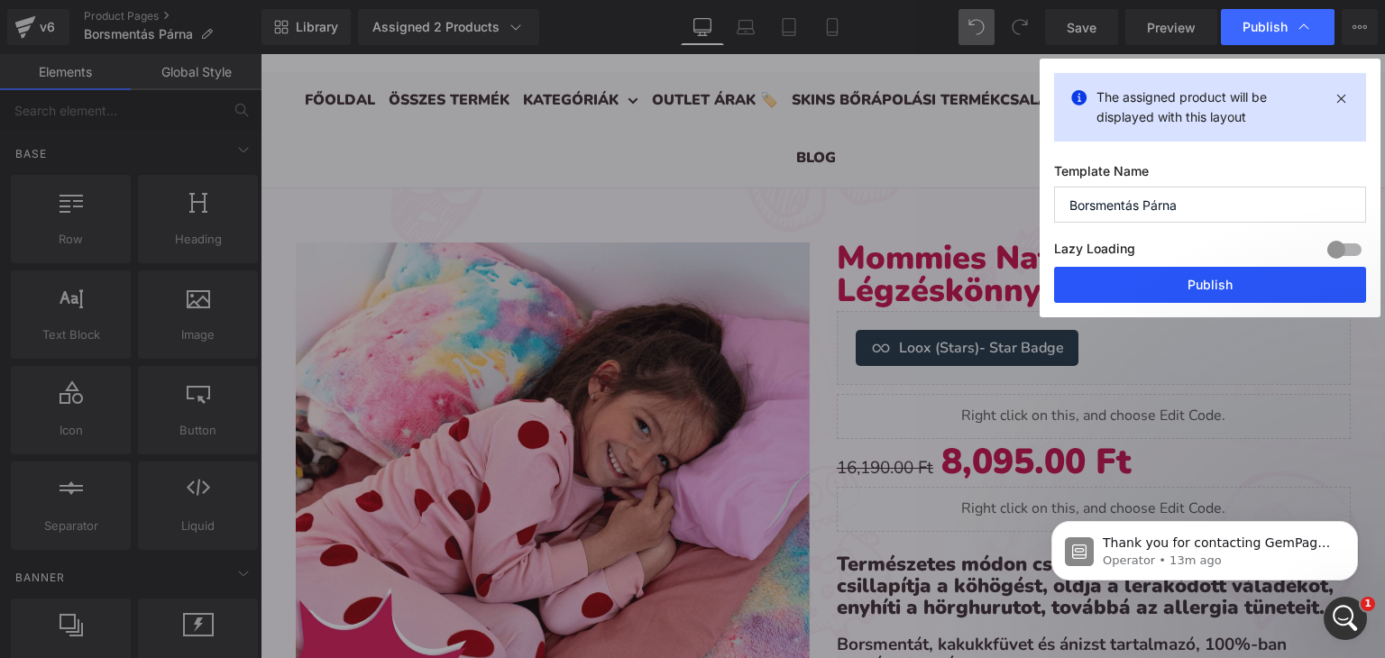
drag, startPoint x: 1172, startPoint y: 290, endPoint x: 133, endPoint y: 264, distance: 1039.9
click at [1172, 290] on button "Publish" at bounding box center [1210, 285] width 312 height 36
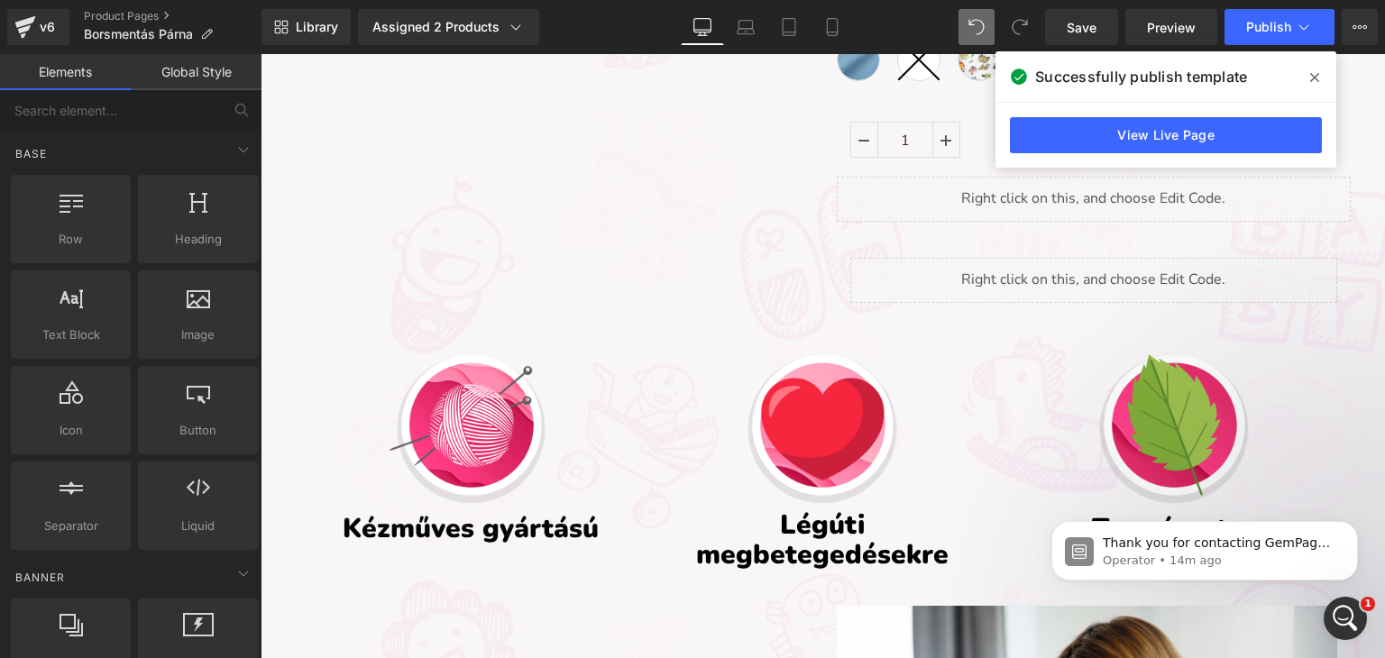
scroll to position [721, 0]
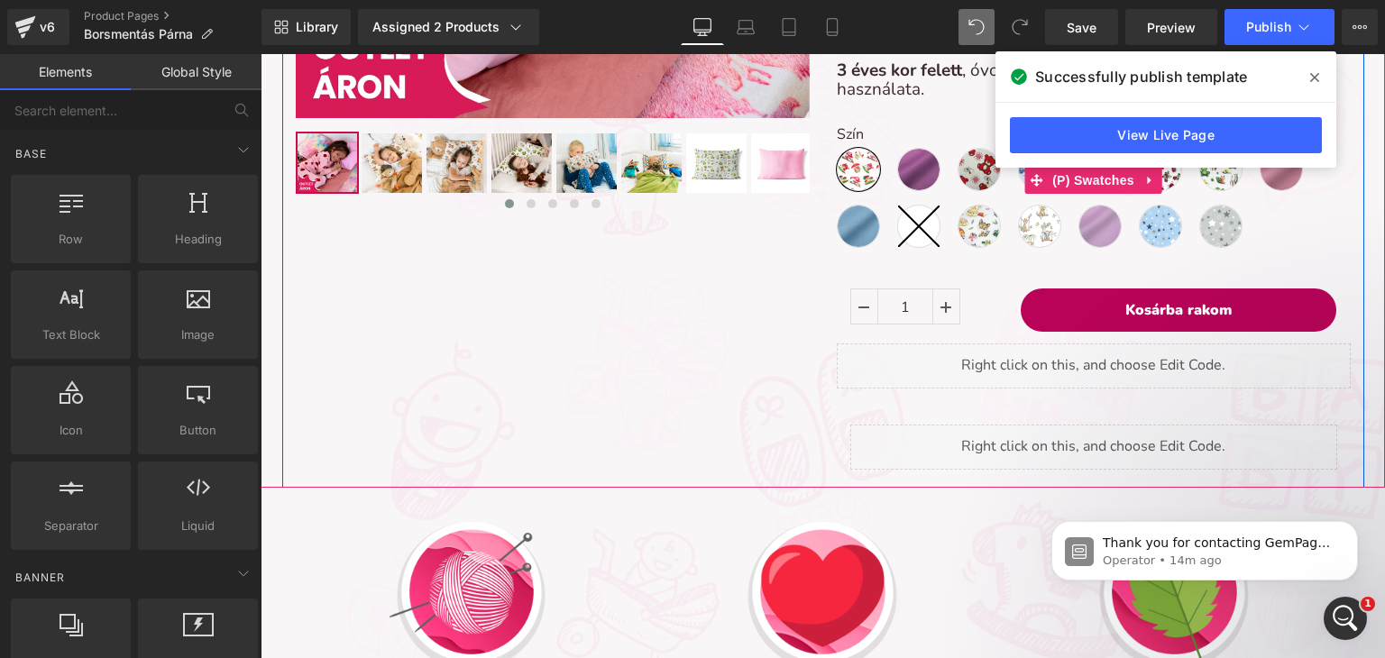
click at [927, 240] on line at bounding box center [918, 226] width 41 height 41
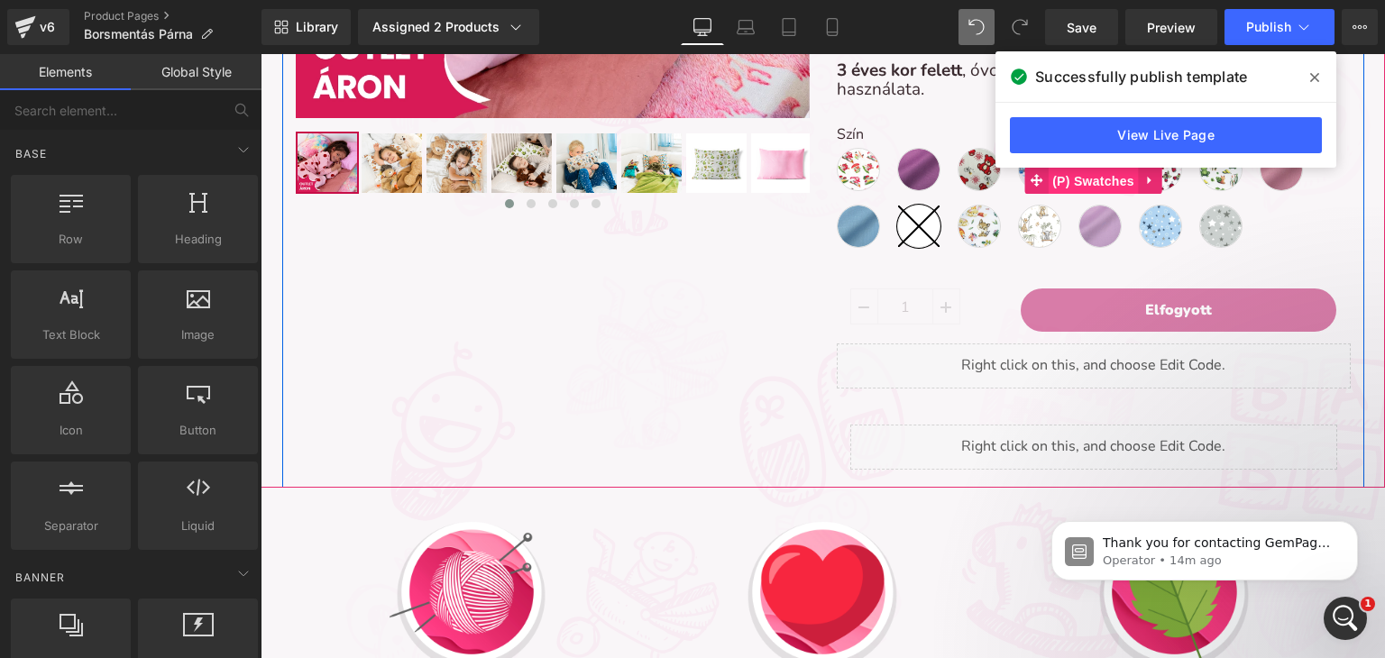
click at [1059, 179] on span "(P) Swatches" at bounding box center [1093, 181] width 91 height 27
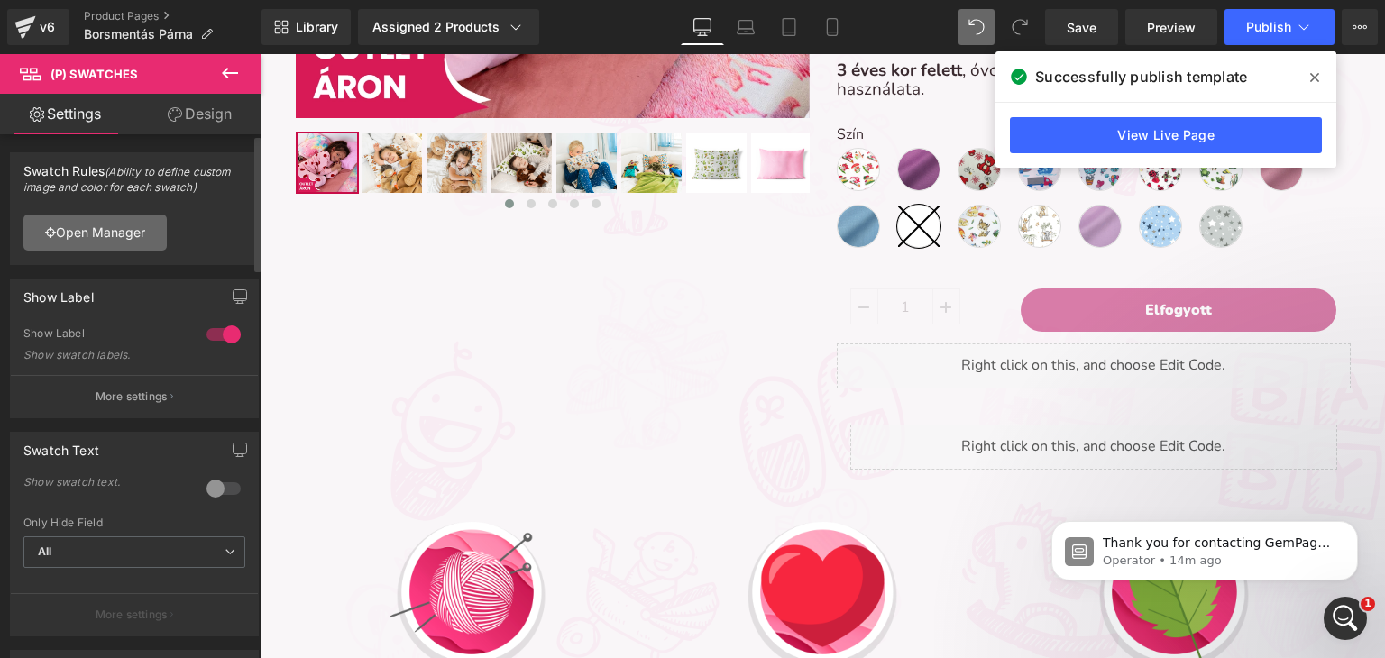
click at [121, 231] on link "Open Manager" at bounding box center [94, 233] width 143 height 36
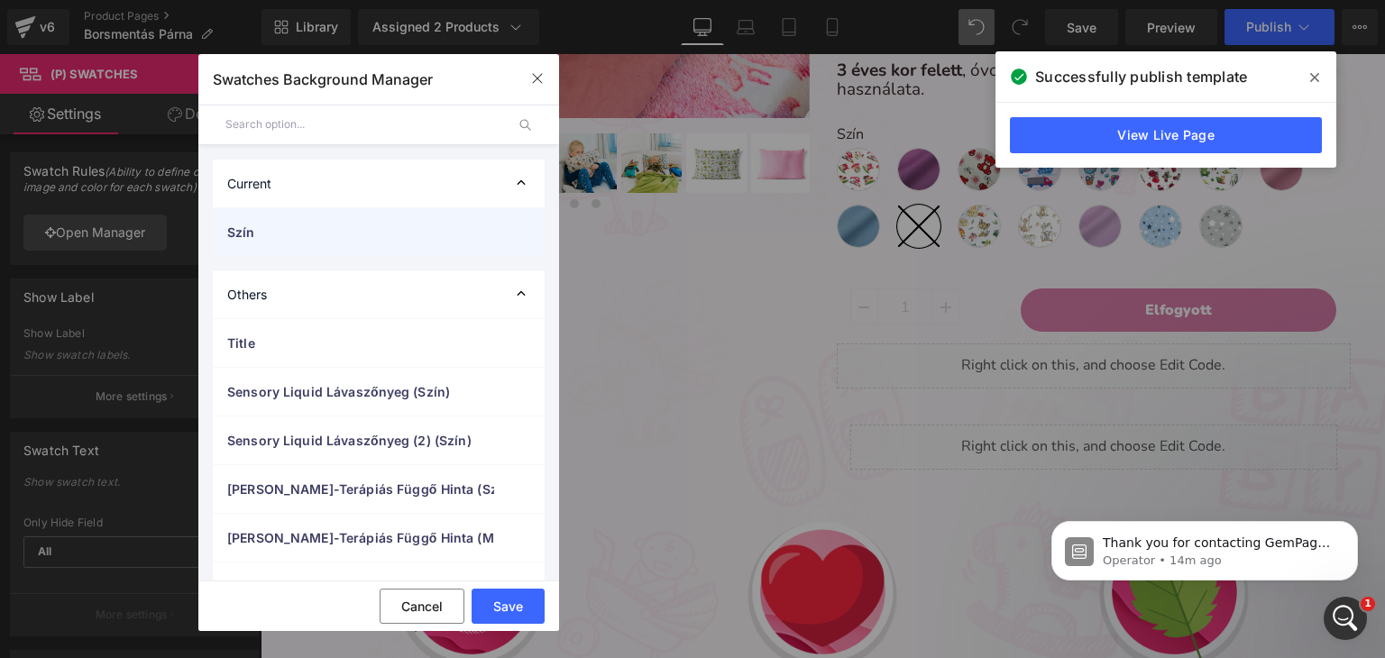
click at [289, 232] on span "Szín" at bounding box center [360, 232] width 267 height 19
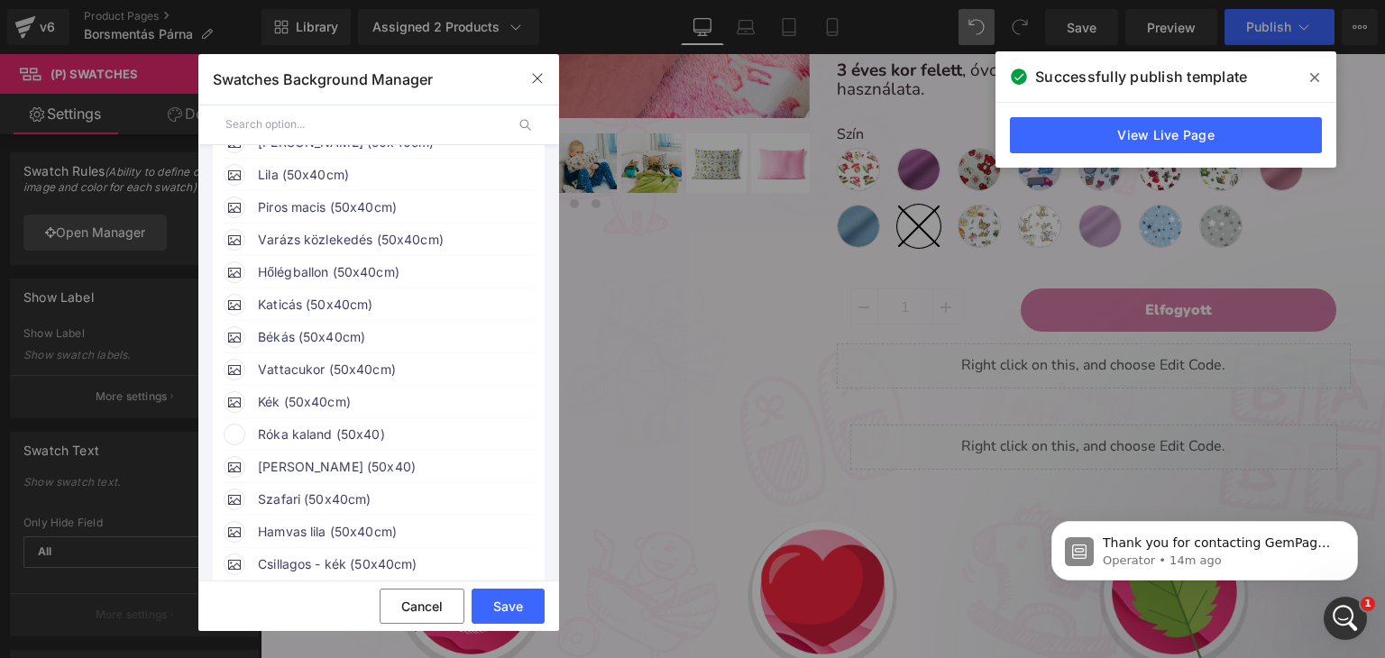
scroll to position [270, 0]
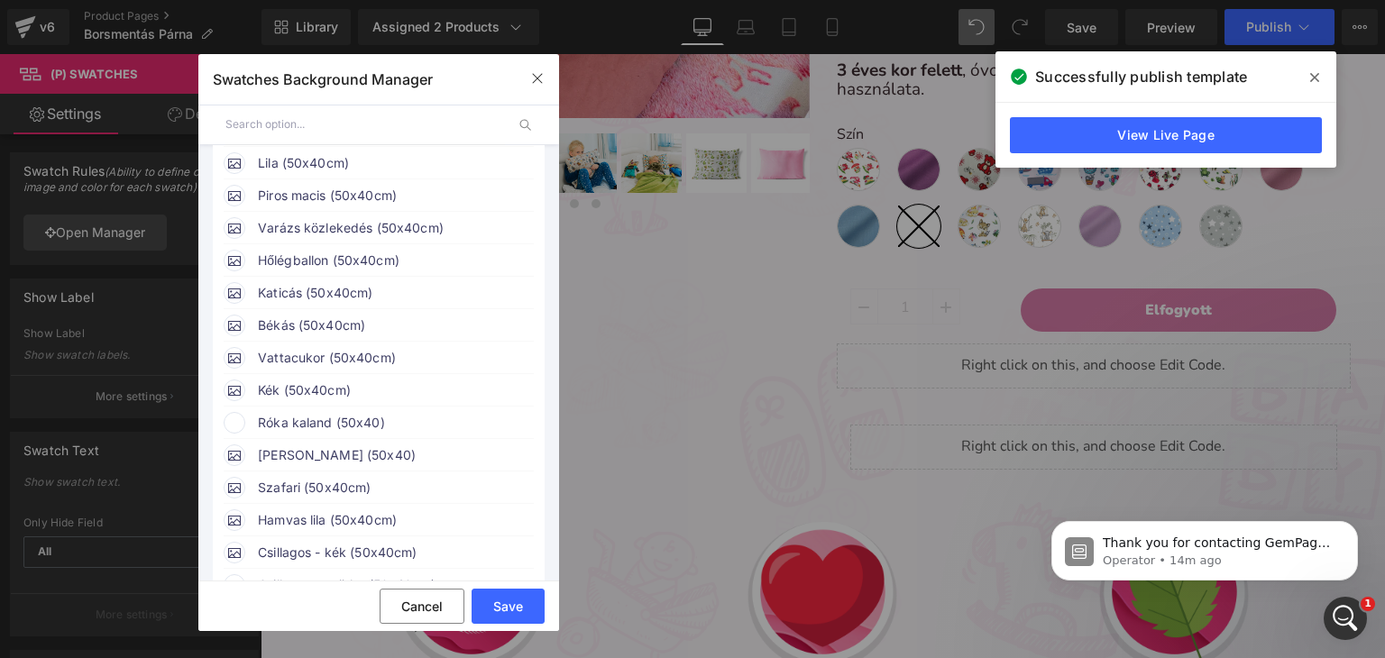
click at [310, 434] on span "Róka kaland (50x40)" at bounding box center [395, 423] width 274 height 22
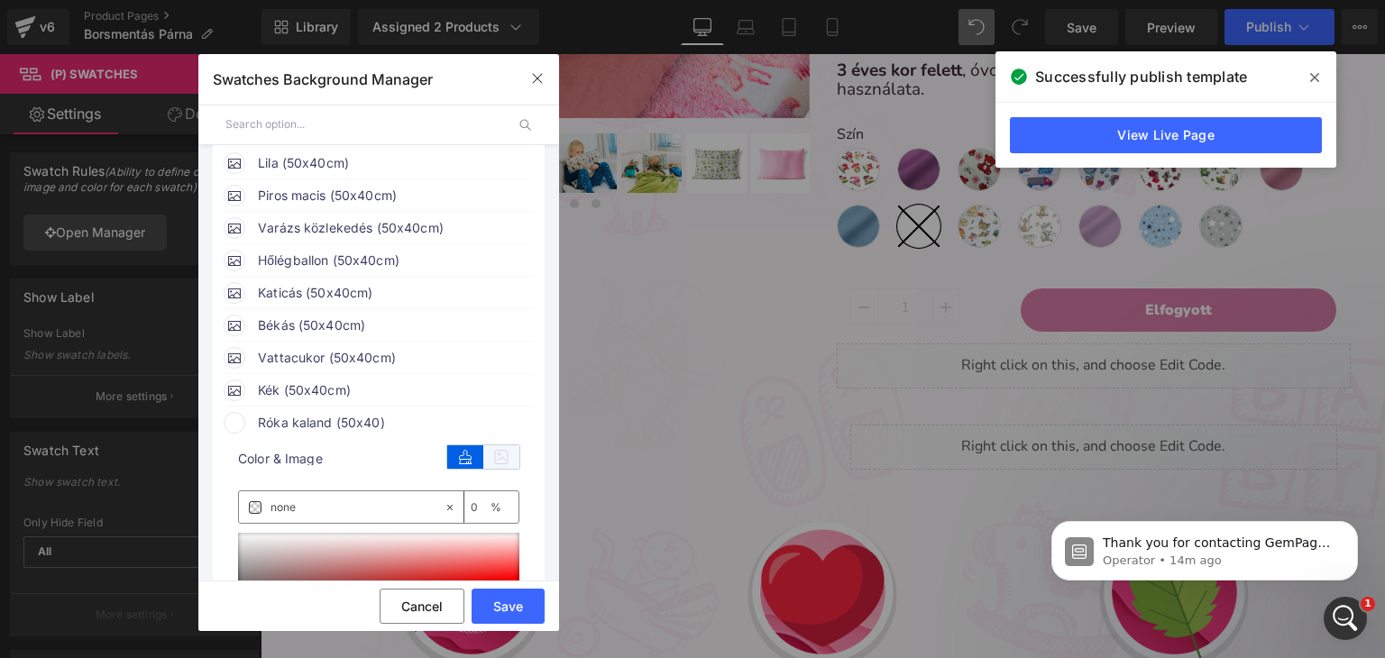
click at [483, 459] on icon at bounding box center [501, 456] width 36 height 23
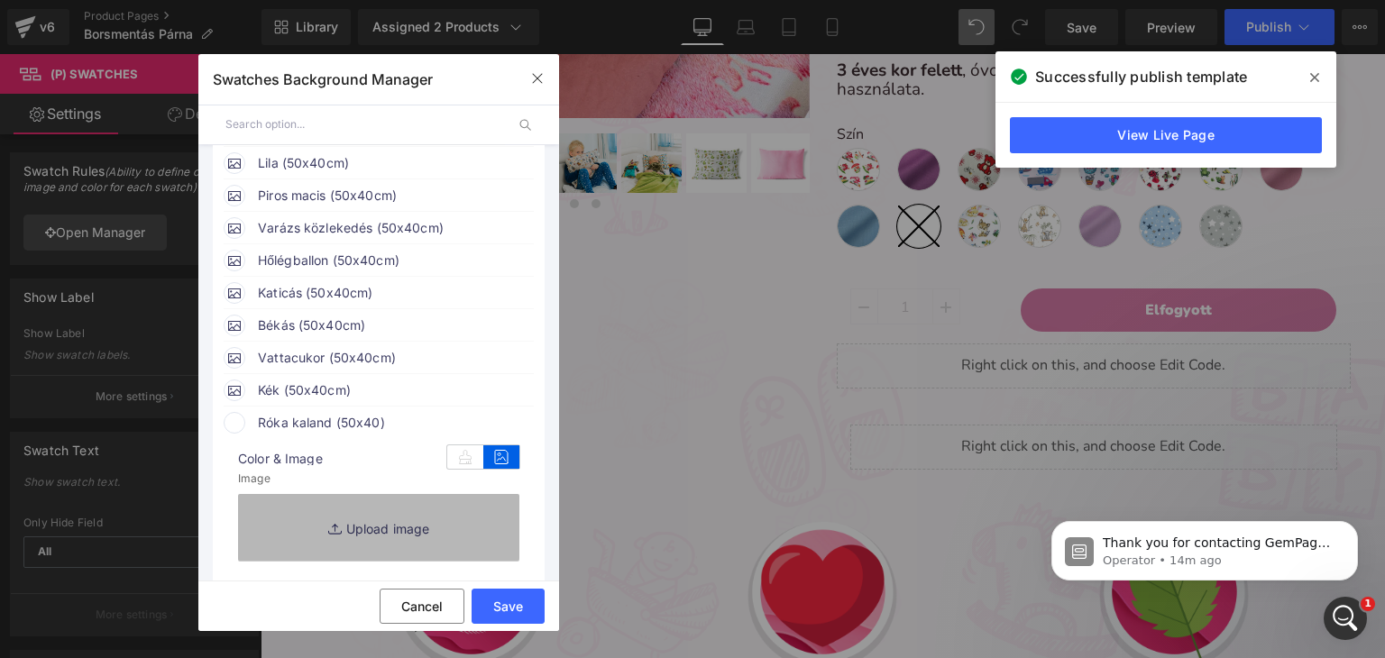
click at [426, 524] on link "Replace Image" at bounding box center [378, 527] width 281 height 67
type input "C:\fakepath\pamut_róka kaland.webp"
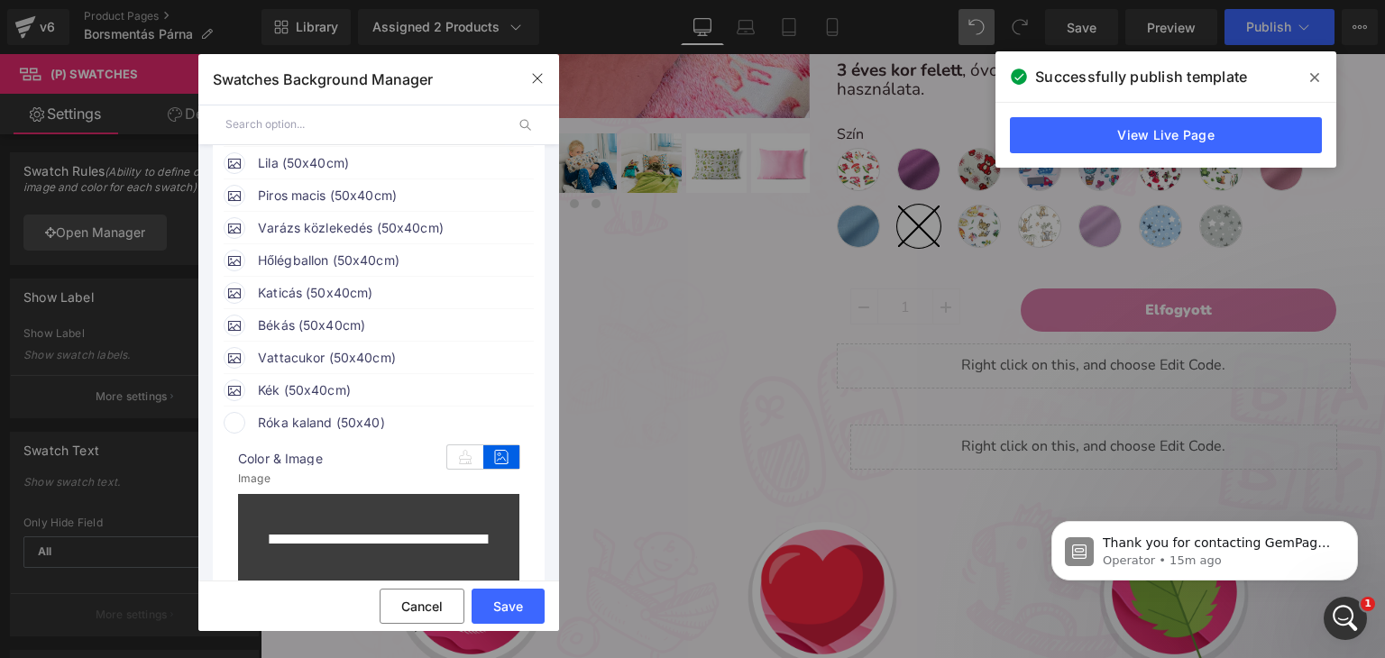
type input "https://ucarecdn.com/48635ef6-ac98-4b08-9966-156d84806674/-/format/auto/-/previ…"
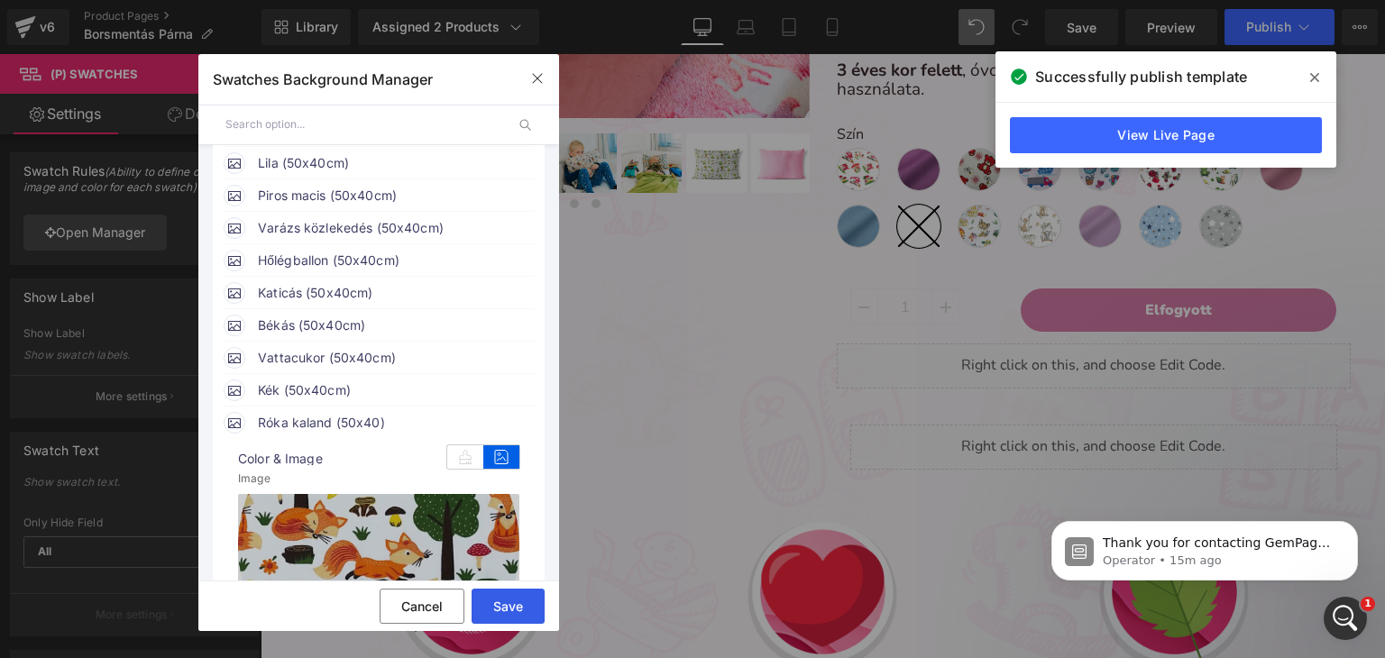
click at [509, 600] on button "Save" at bounding box center [508, 606] width 73 height 35
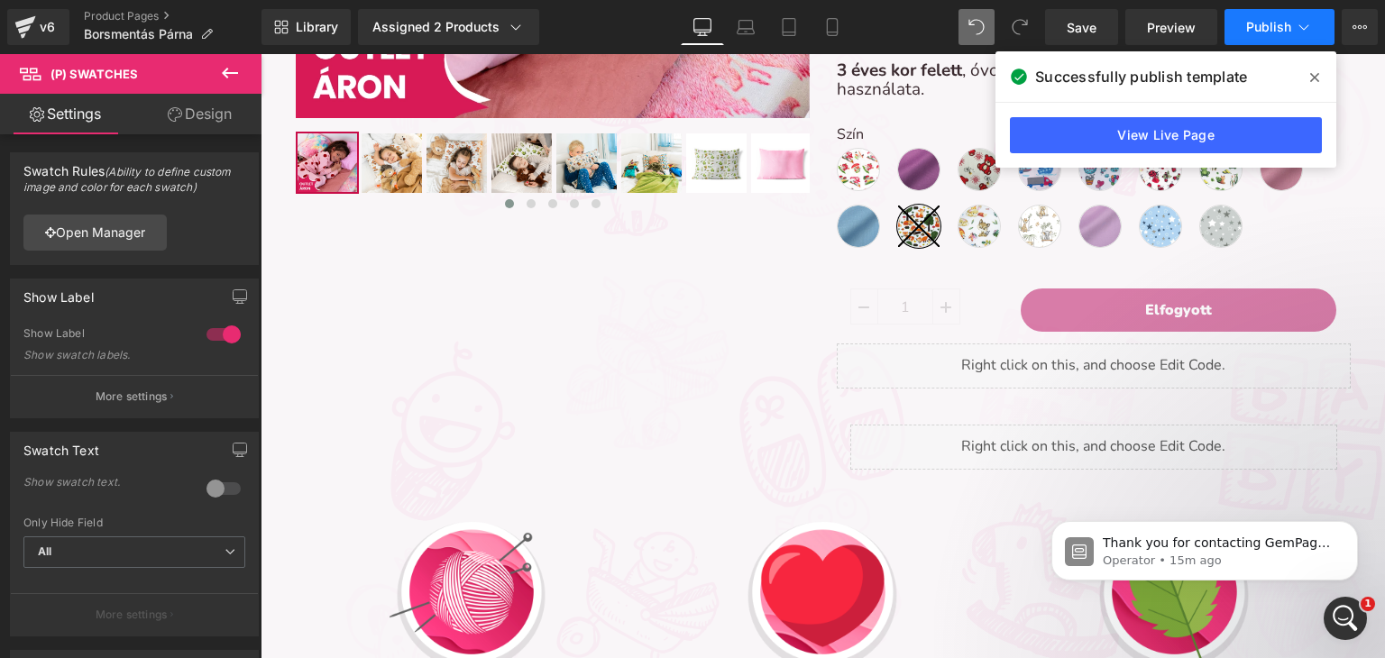
click at [1246, 32] on span "Publish" at bounding box center [1268, 27] width 45 height 14
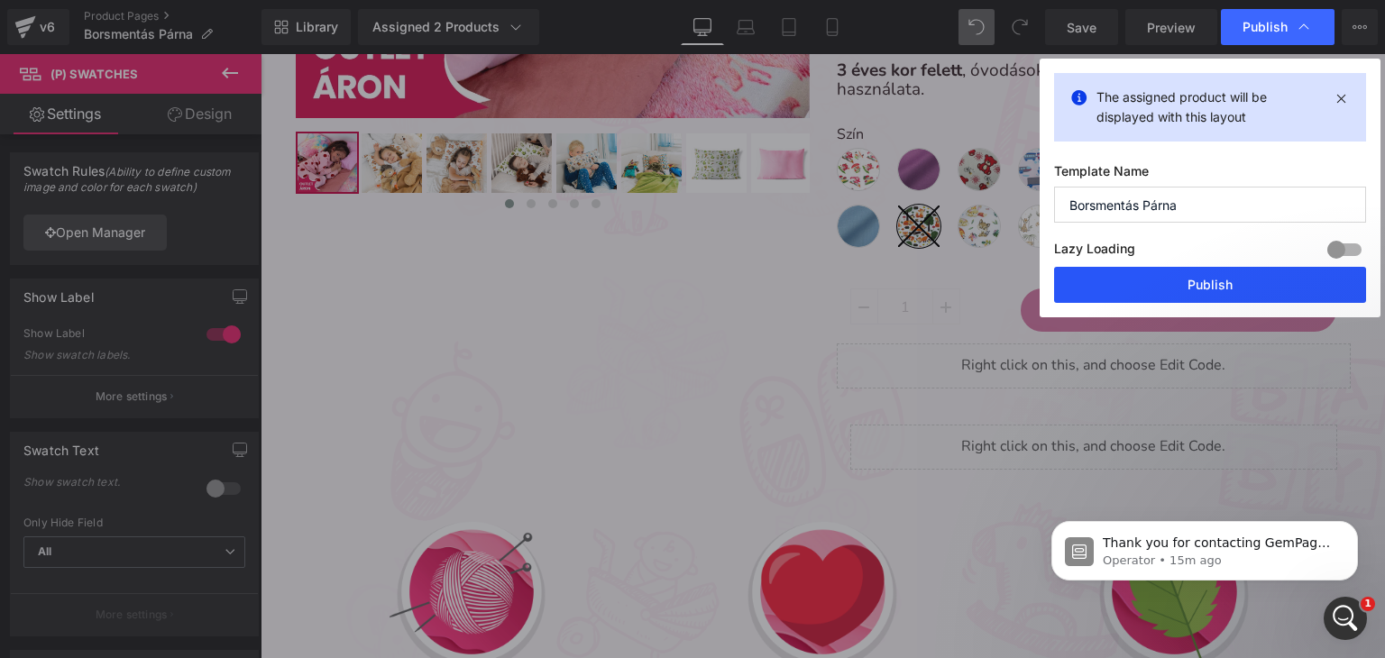
drag, startPoint x: 1159, startPoint y: 289, endPoint x: 239, endPoint y: 258, distance: 920.2
click at [1159, 289] on button "Publish" at bounding box center [1210, 285] width 312 height 36
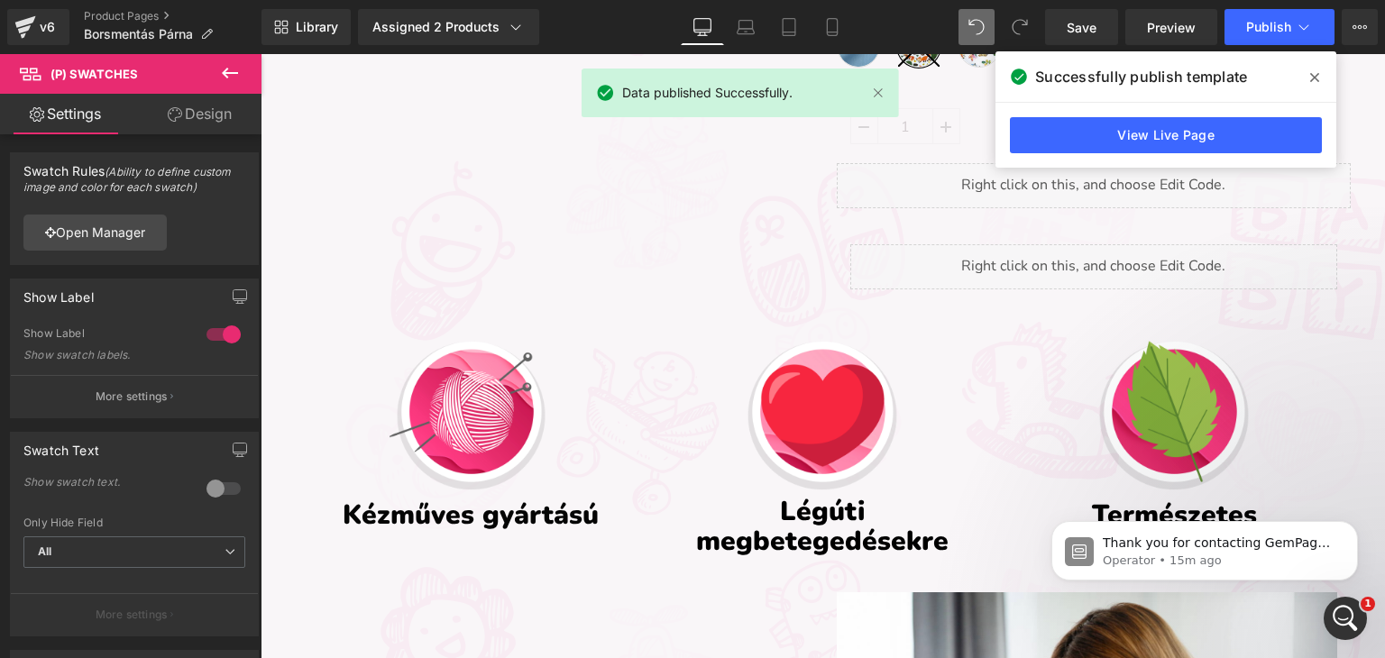
scroll to position [541, 0]
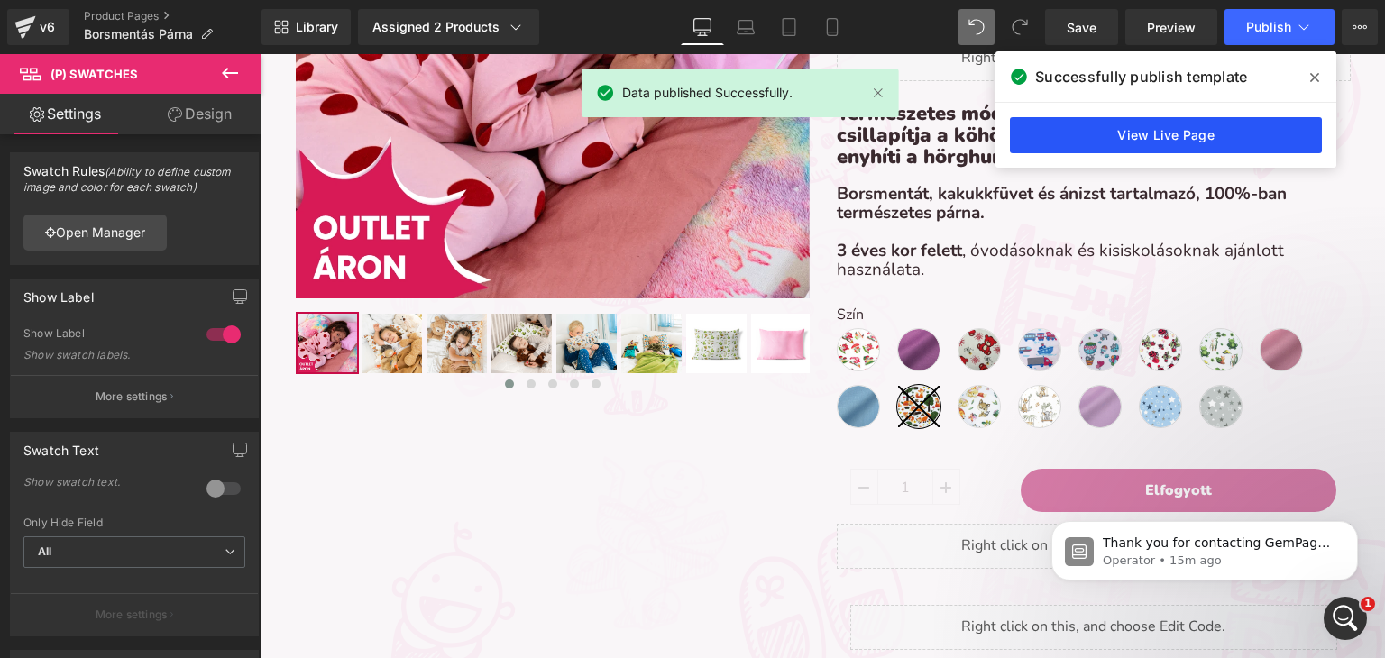
click at [1099, 128] on link "View Live Page" at bounding box center [1166, 135] width 312 height 36
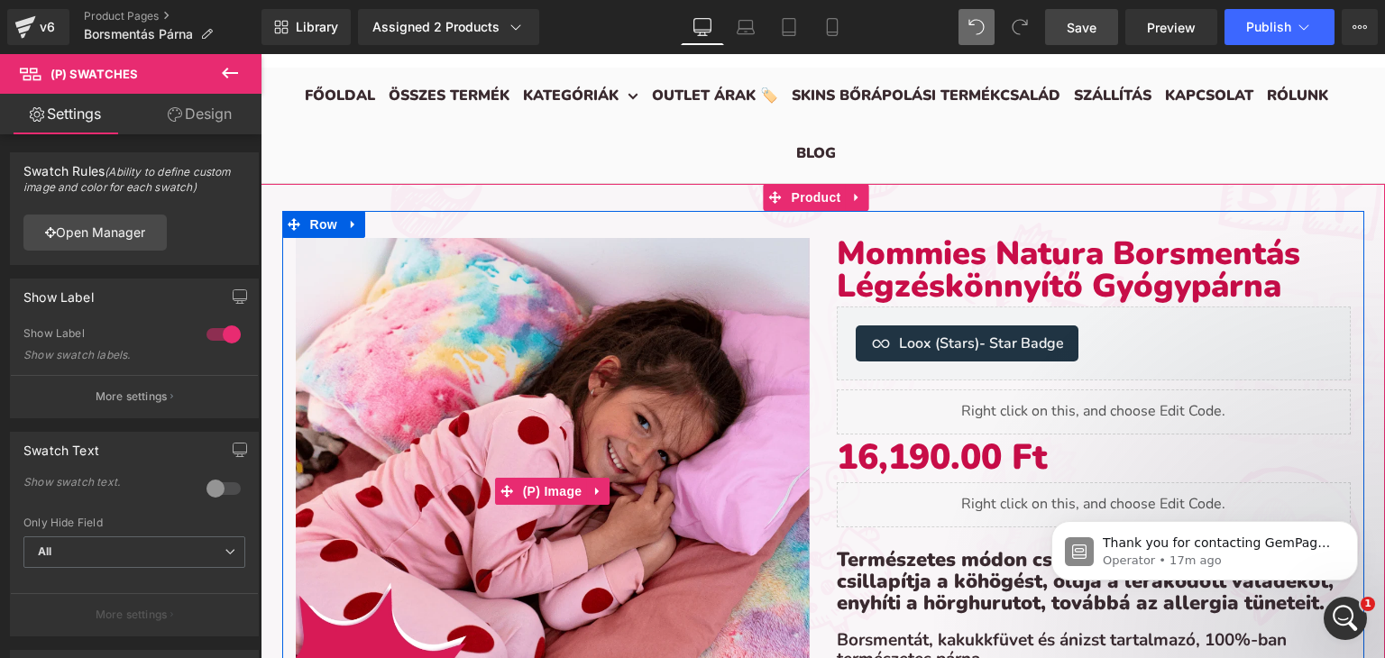
scroll to position [90, 0]
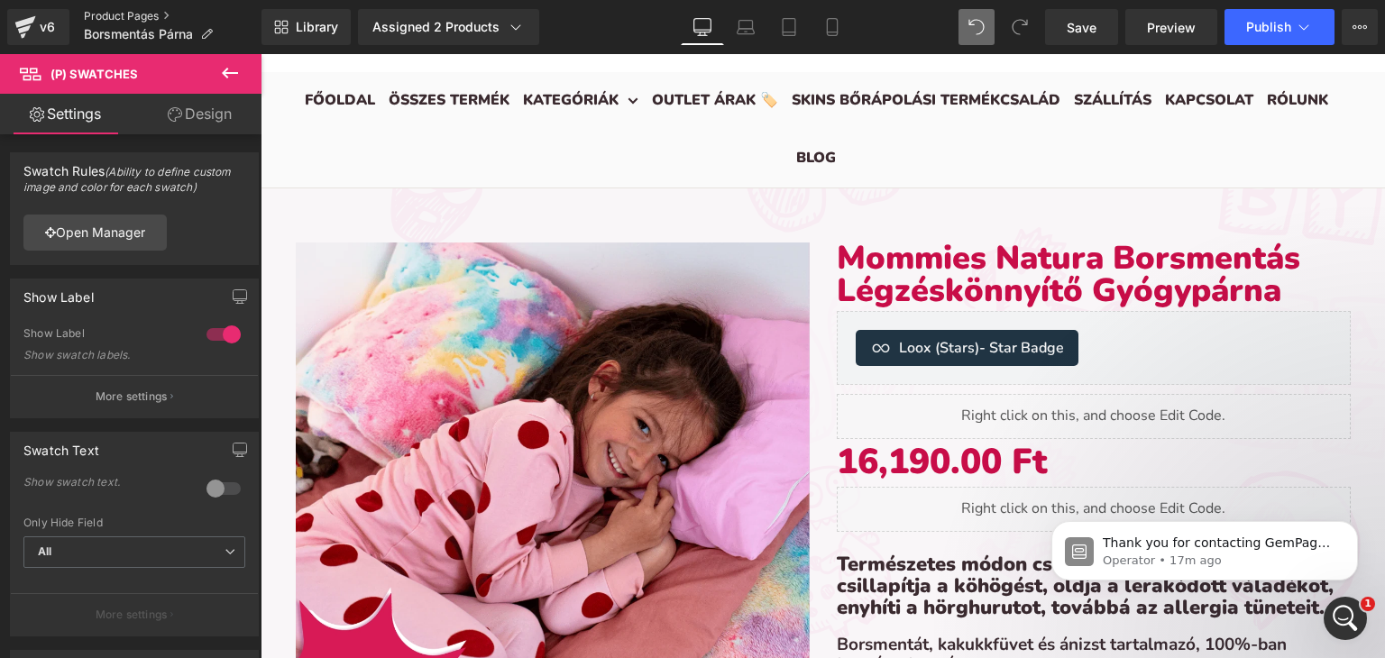
click at [89, 23] on link "Product Pages" at bounding box center [173, 16] width 178 height 14
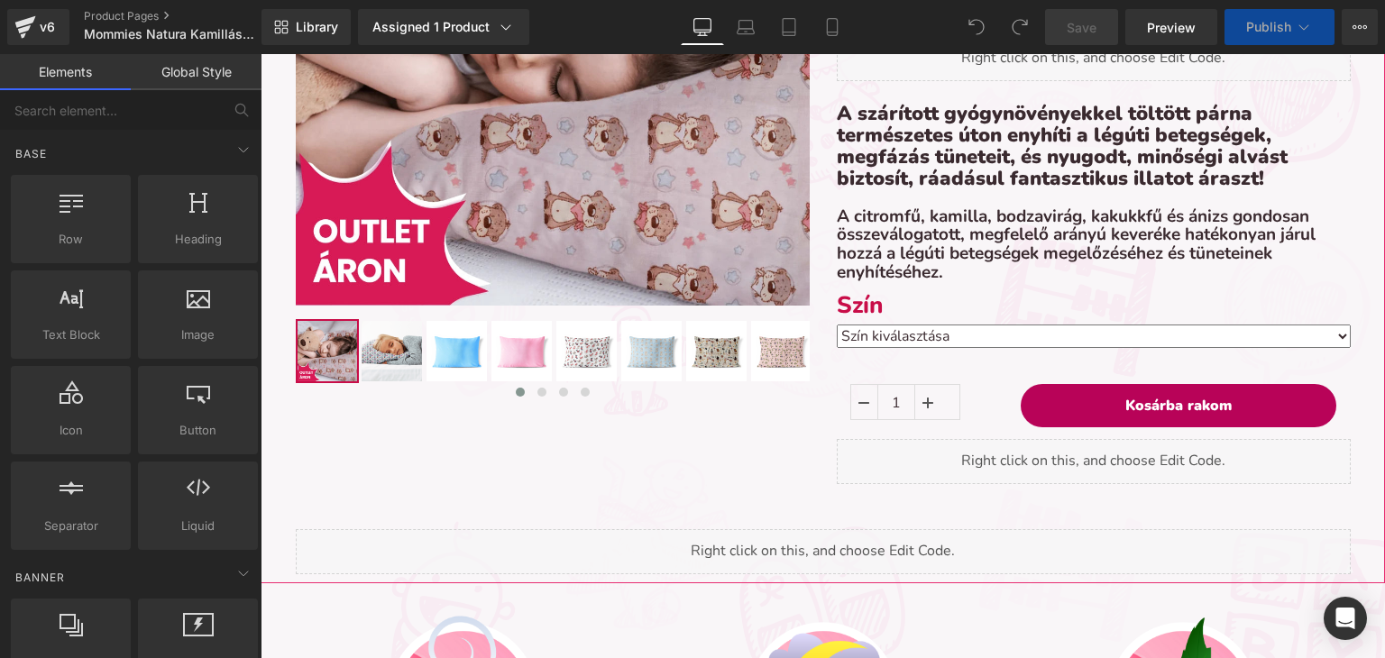
scroll to position [6864, 1111]
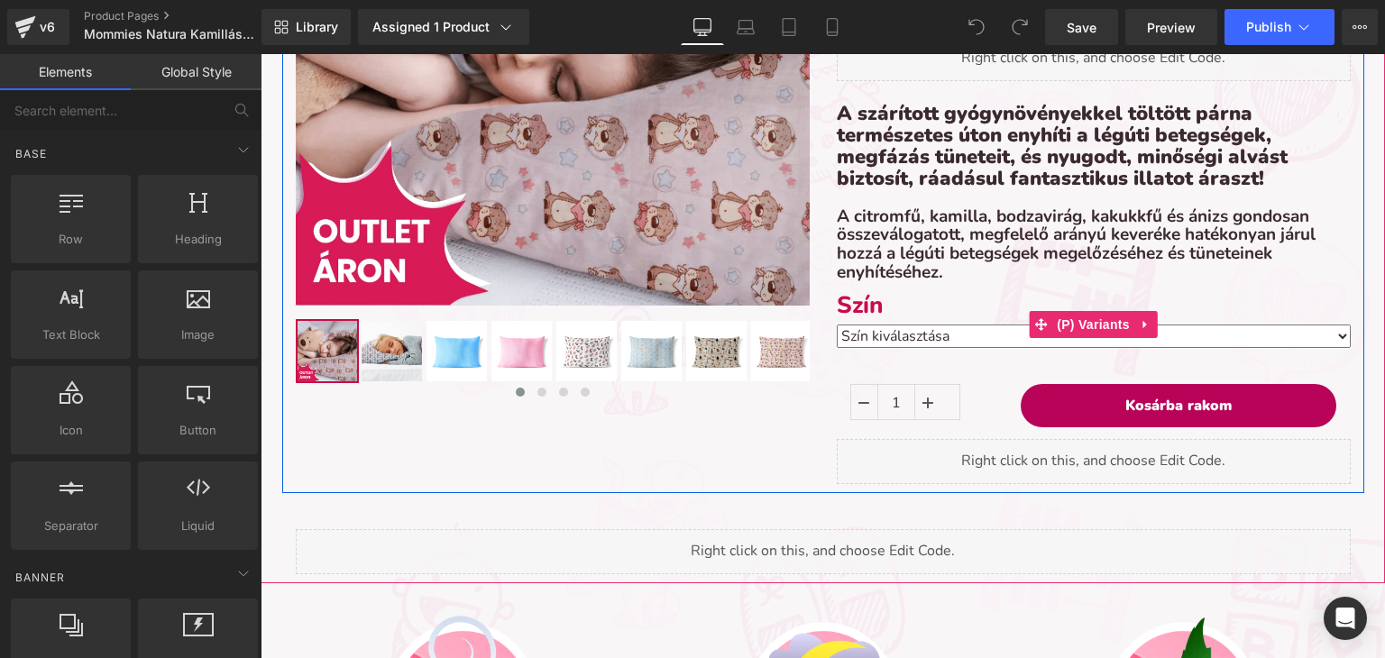
click at [855, 333] on select "Szín kiválasztása Erdei Kaland (50x40cm) Lila (50x40cm) Hőlégballon (50x40cm) P…" at bounding box center [1094, 336] width 514 height 23
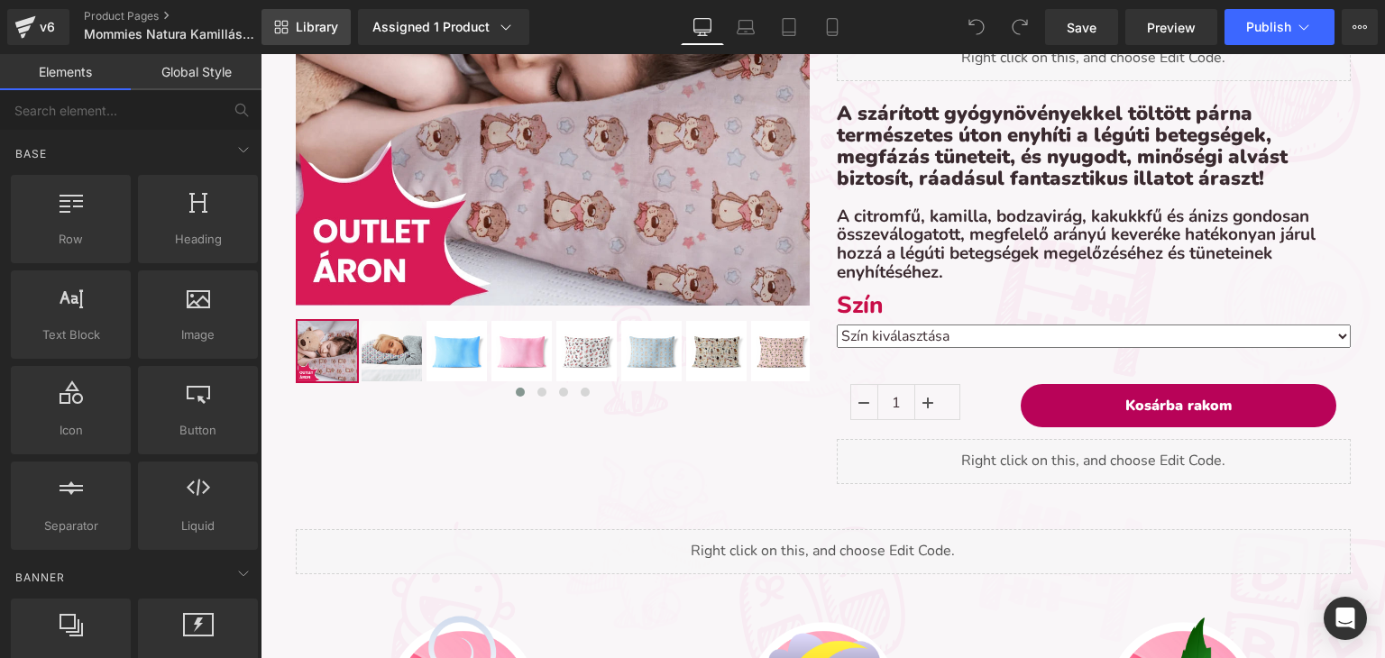
click at [317, 24] on span "Library" at bounding box center [317, 27] width 42 height 16
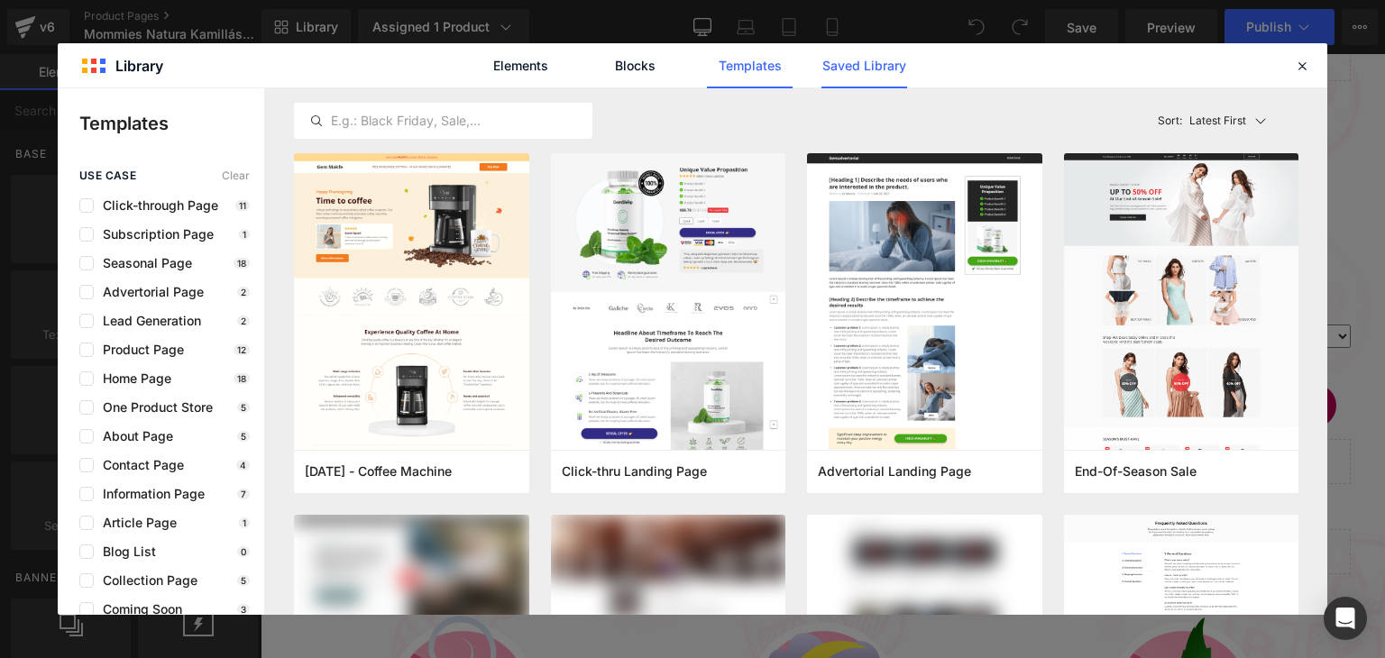
click at [870, 51] on link "Saved Library" at bounding box center [864, 65] width 86 height 45
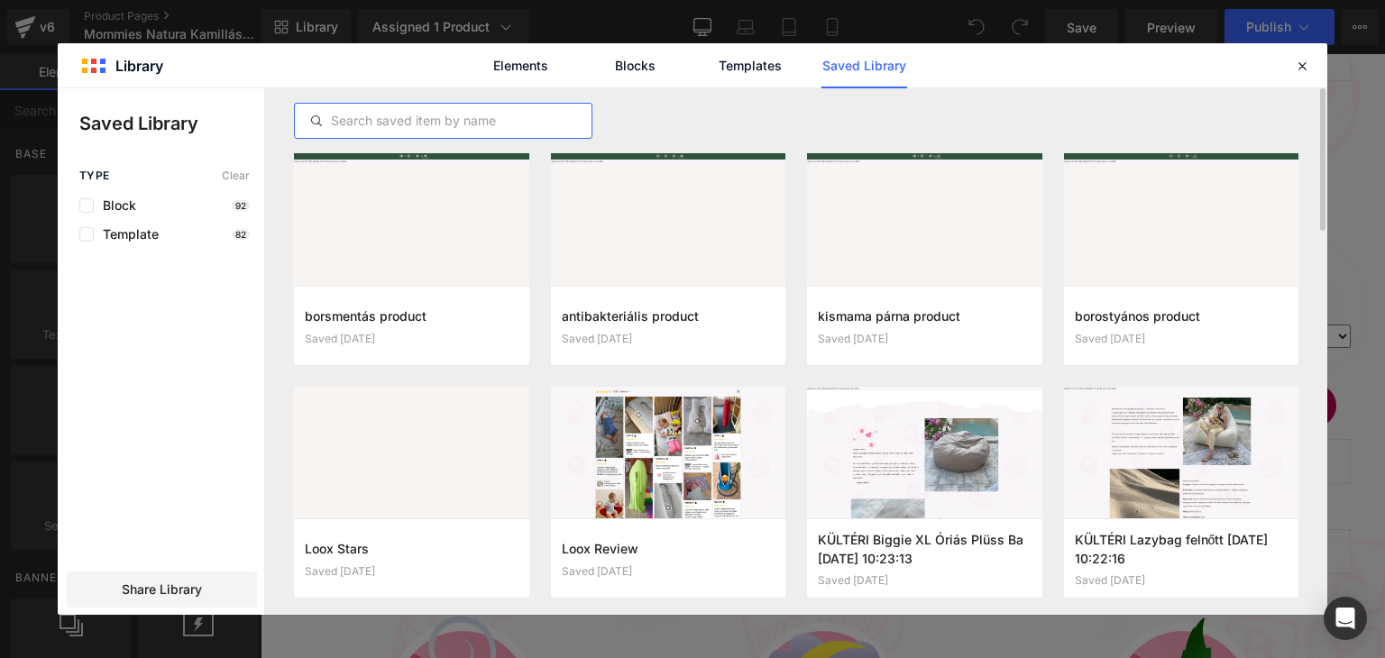
click at [348, 111] on input "text" at bounding box center [443, 121] width 297 height 22
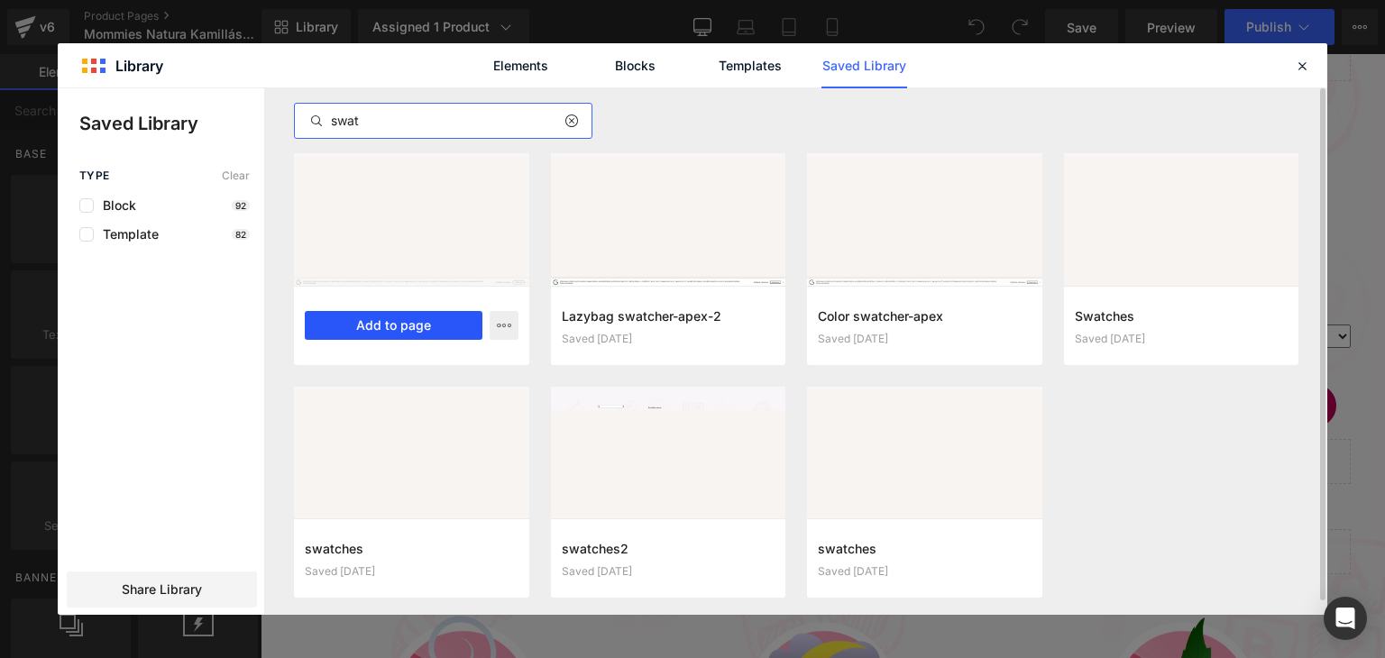
type input "swat"
click at [429, 336] on button "Add to page" at bounding box center [394, 325] width 178 height 29
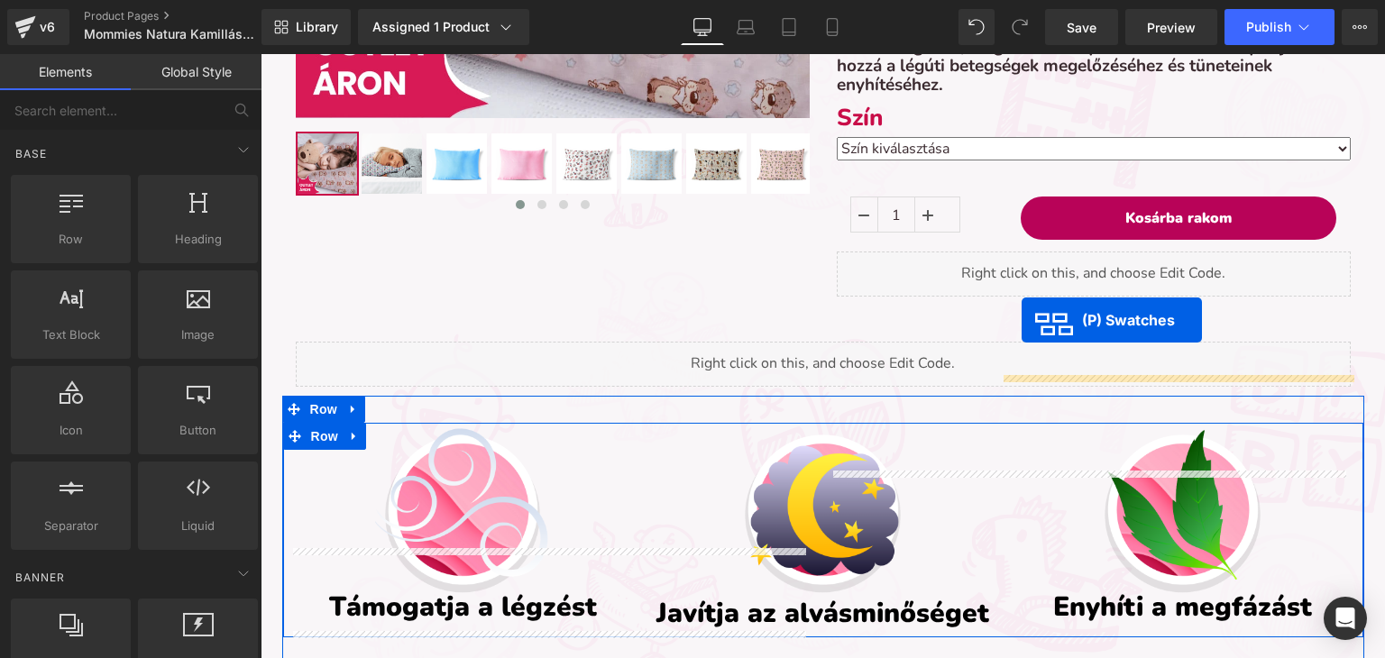
scroll to position [509, 0]
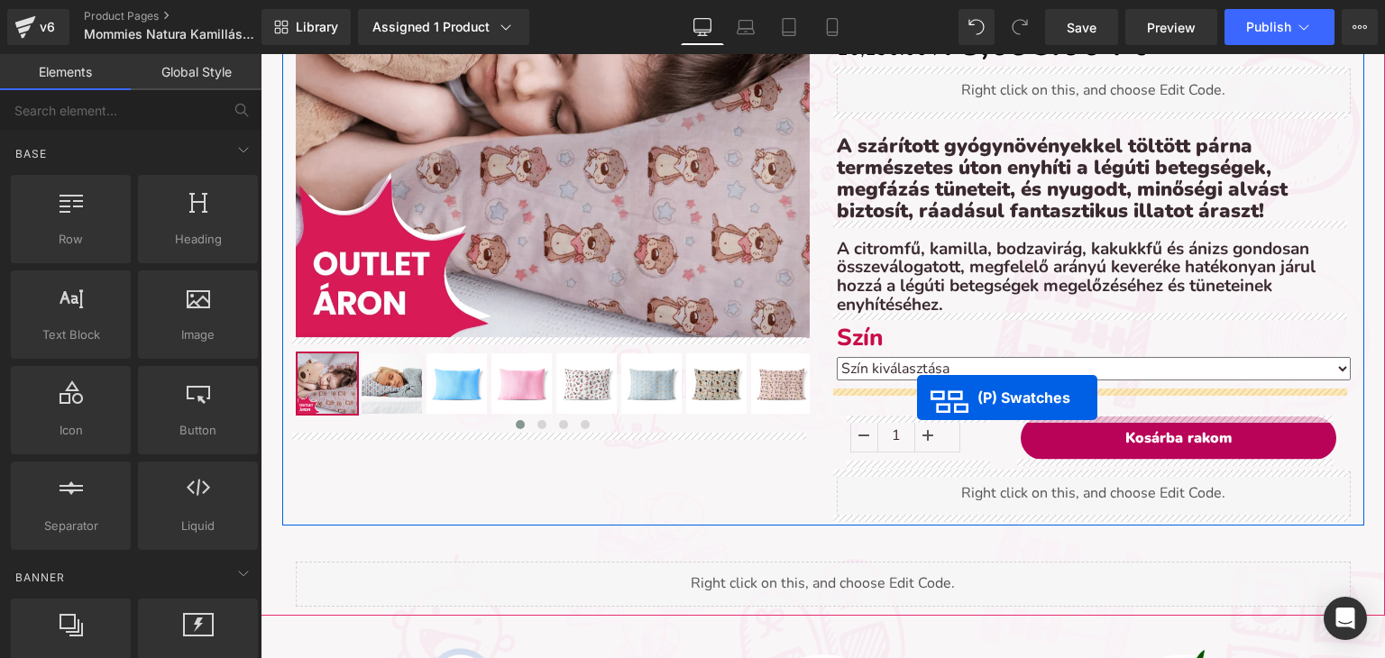
drag, startPoint x: 750, startPoint y: 282, endPoint x: 917, endPoint y: 398, distance: 202.8
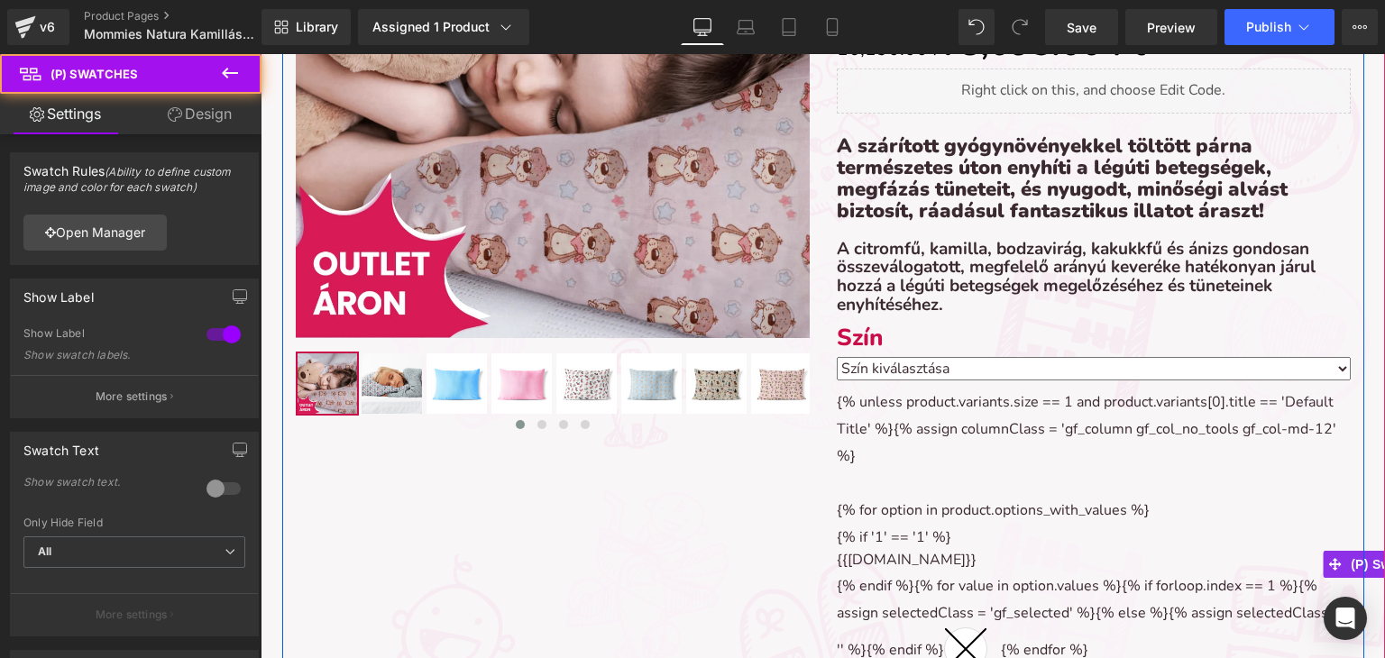
scroll to position [7213, 1111]
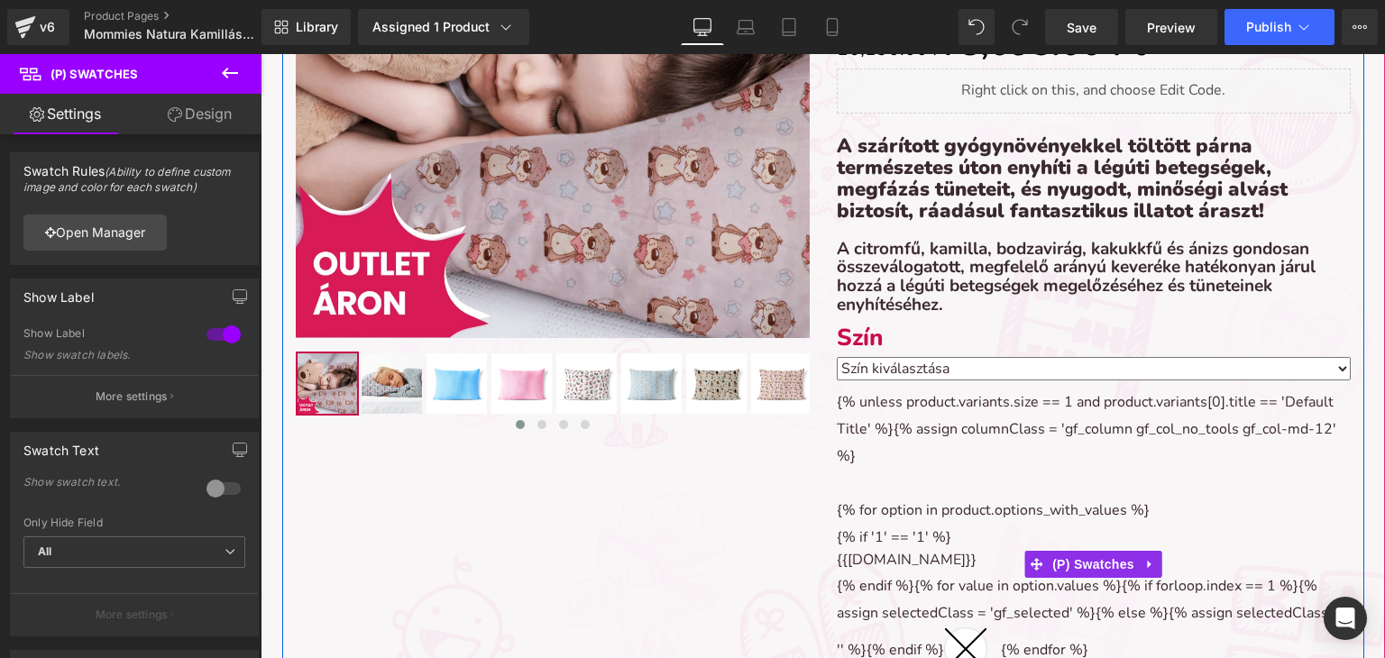
click at [873, 423] on div "{% unless product.variants.size == 1 and product.variants[0].title == 'Default …" at bounding box center [1094, 564] width 514 height 348
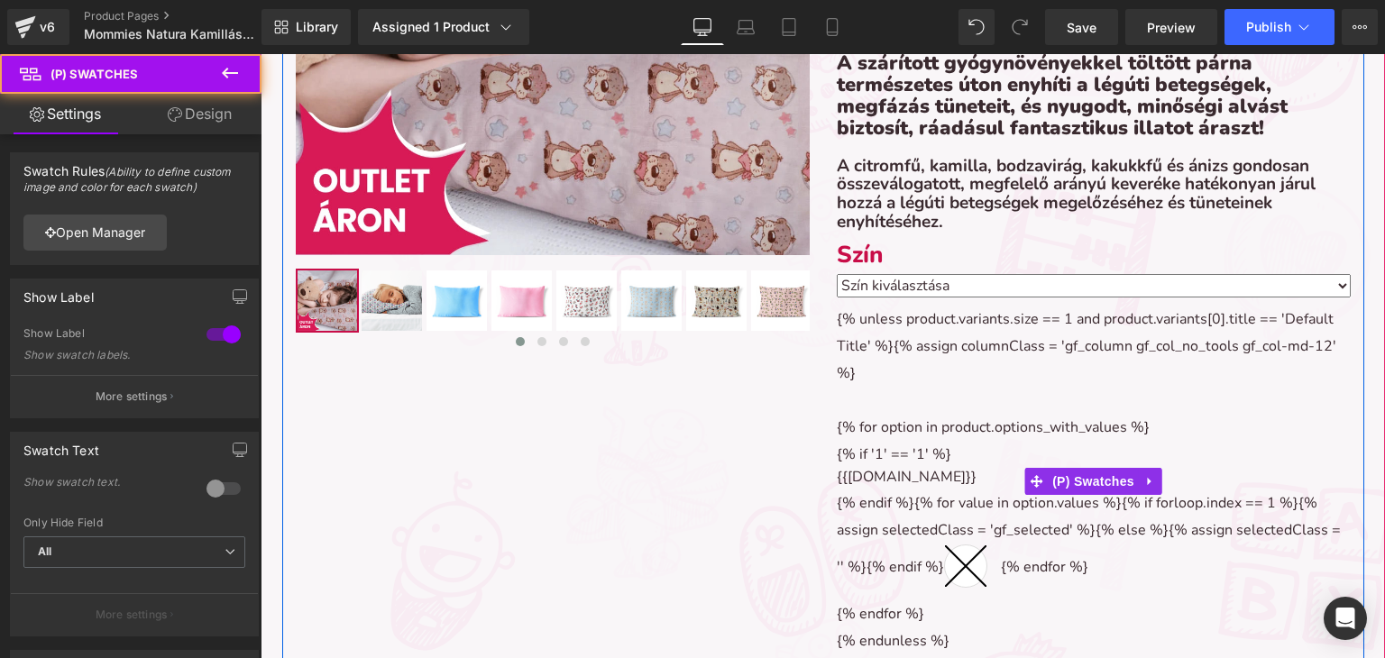
scroll to position [599, 0]
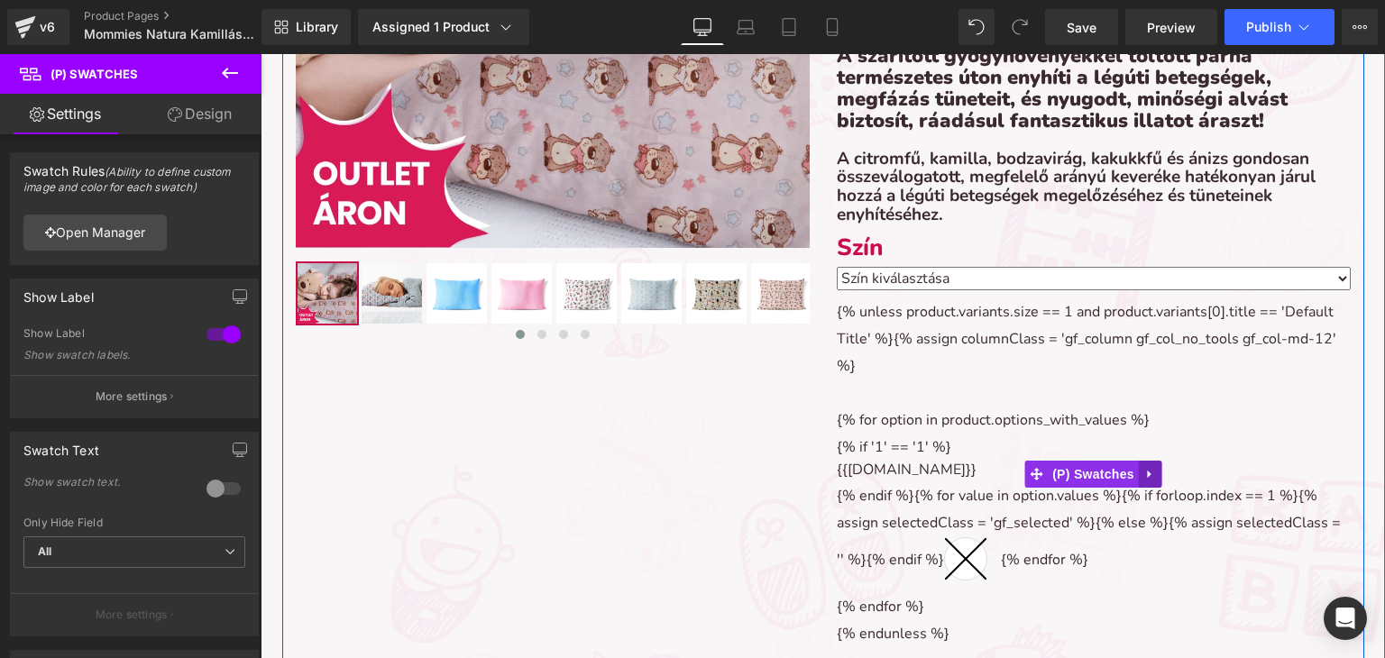
click at [1150, 472] on link at bounding box center [1150, 474] width 23 height 27
click at [1138, 475] on link at bounding box center [1138, 474] width 23 height 27
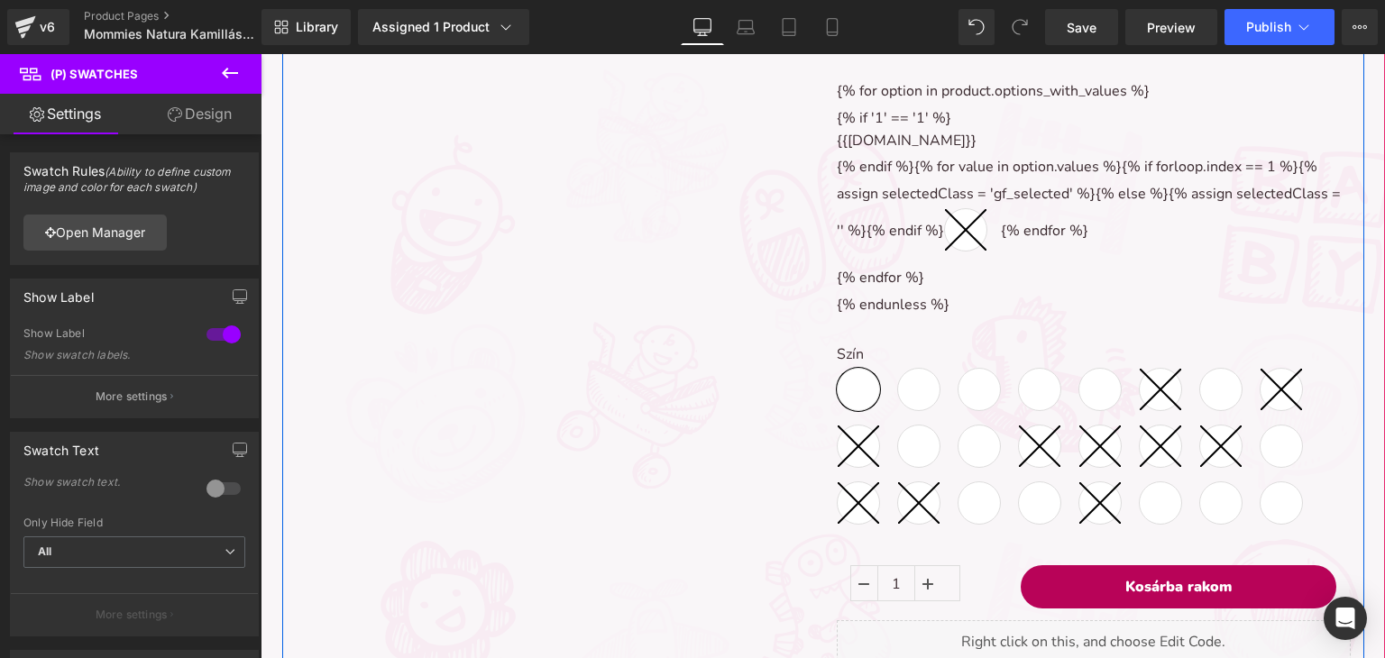
scroll to position [758, 0]
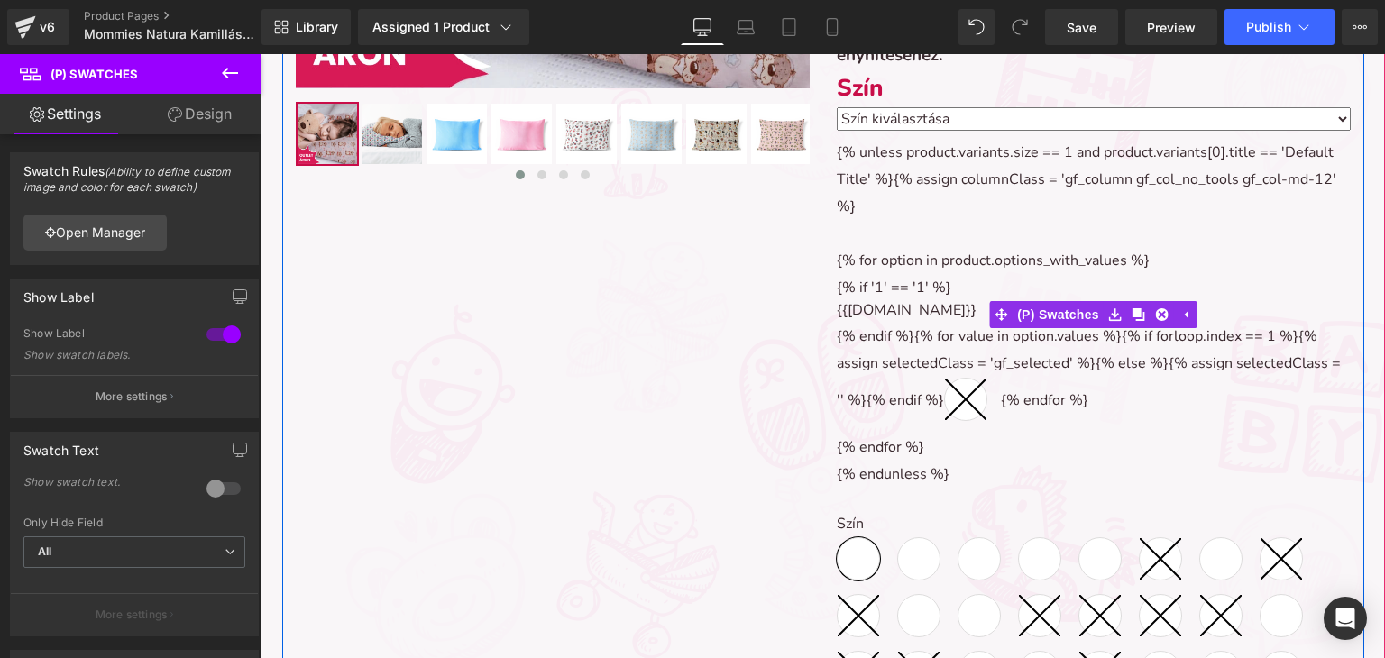
click at [885, 166] on div "{% unless product.variants.size == 1 and product.variants[0].title == 'Default …" at bounding box center [1094, 314] width 514 height 348
click at [1156, 318] on icon at bounding box center [1162, 314] width 13 height 13
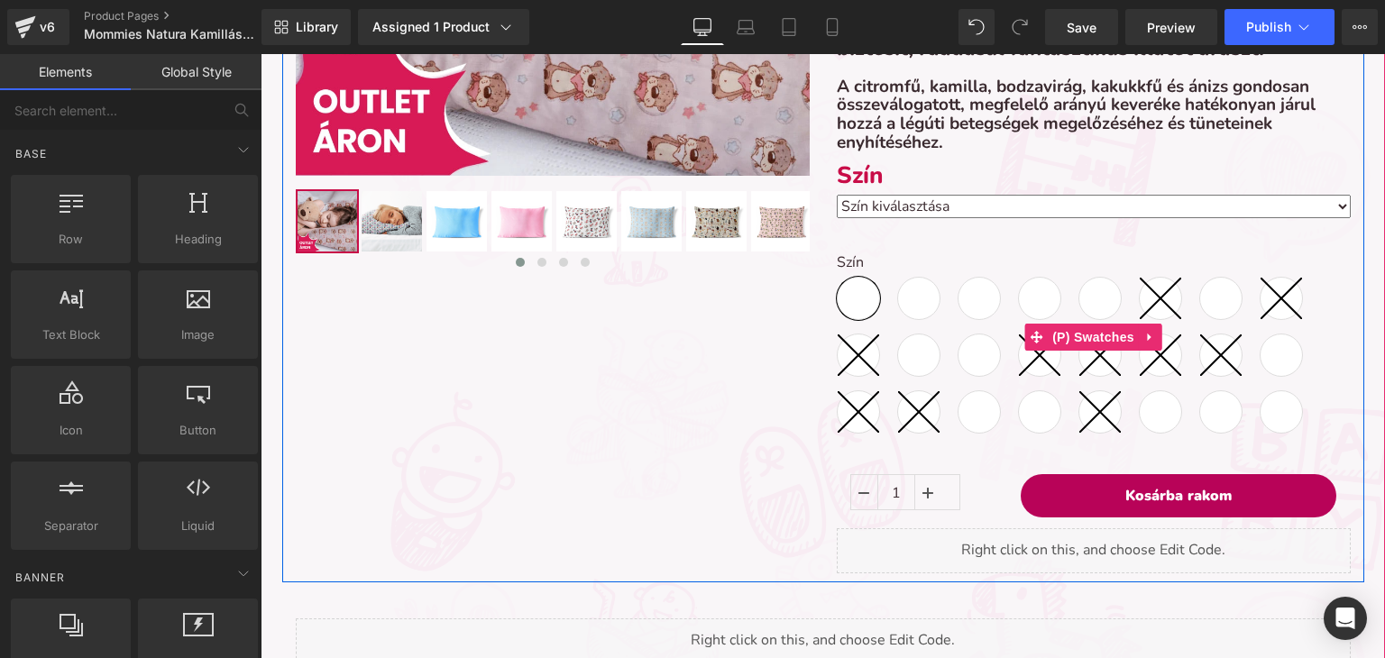
scroll to position [0, 0]
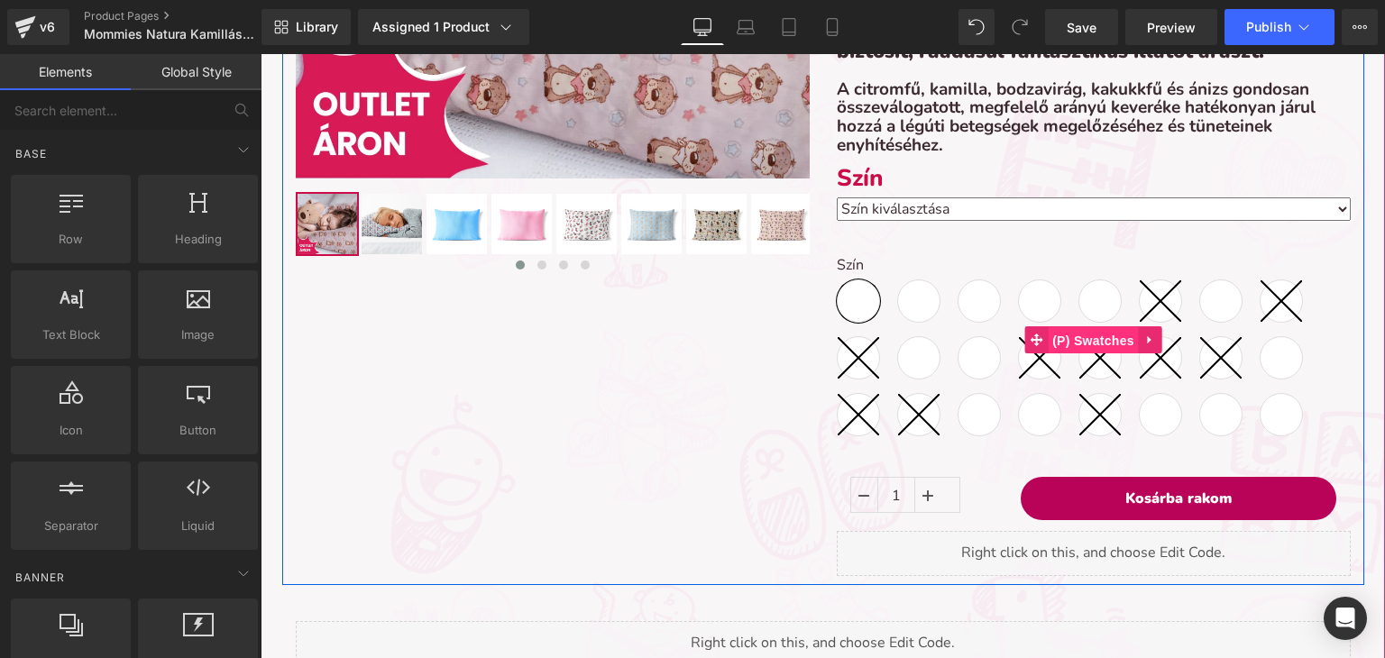
click at [1095, 339] on span "(P) Swatches" at bounding box center [1093, 340] width 91 height 27
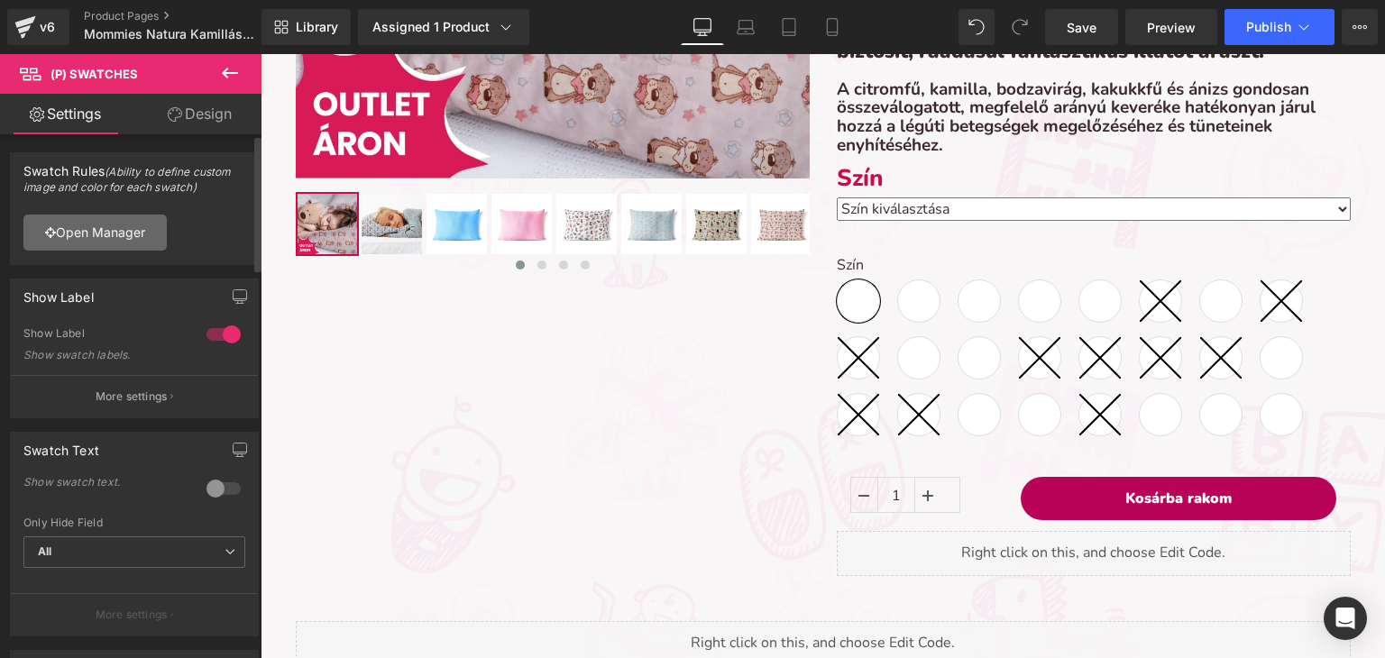
click at [76, 227] on link "Open Manager" at bounding box center [94, 233] width 143 height 36
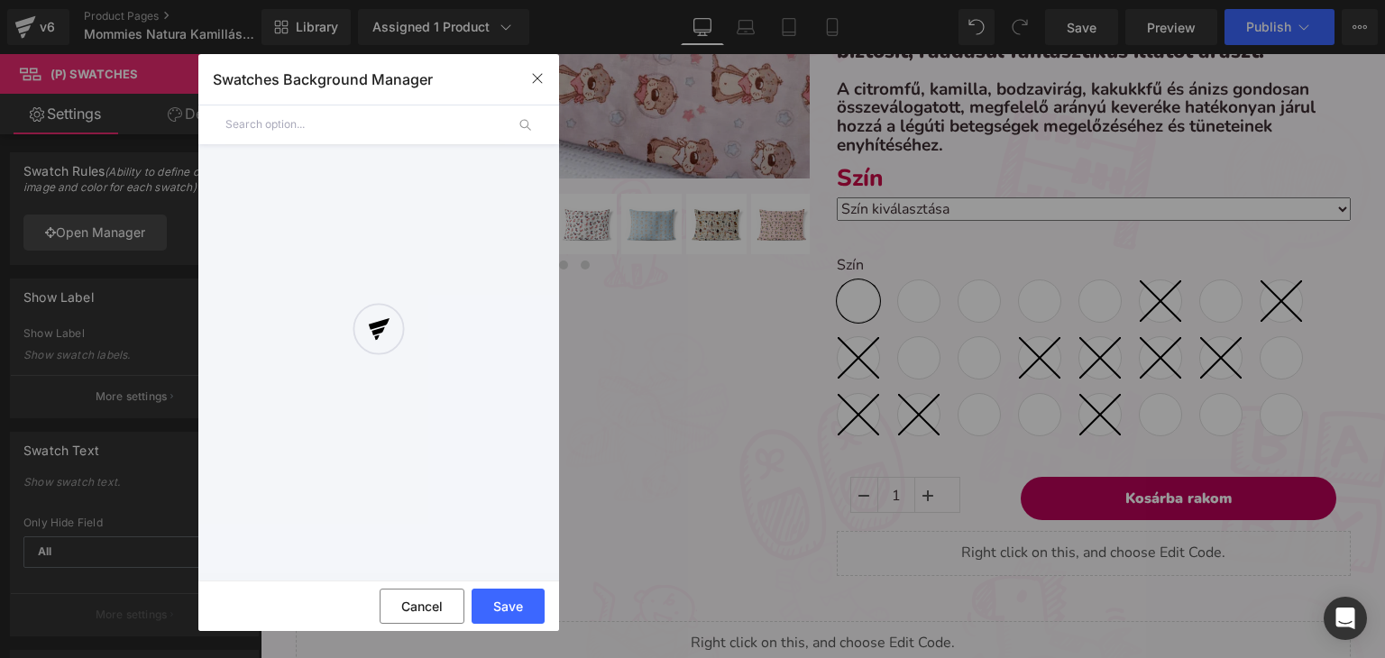
click at [262, 124] on div at bounding box center [378, 343] width 361 height 462
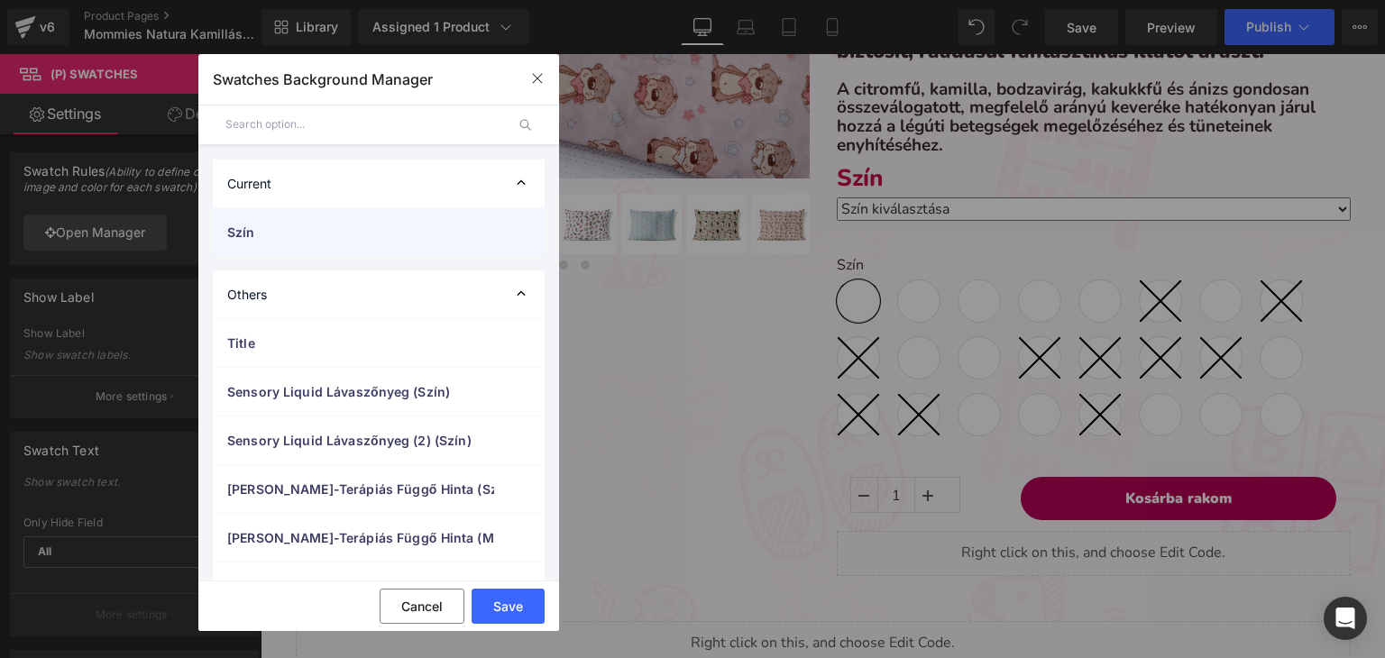
click at [326, 227] on span "Szín" at bounding box center [360, 232] width 267 height 19
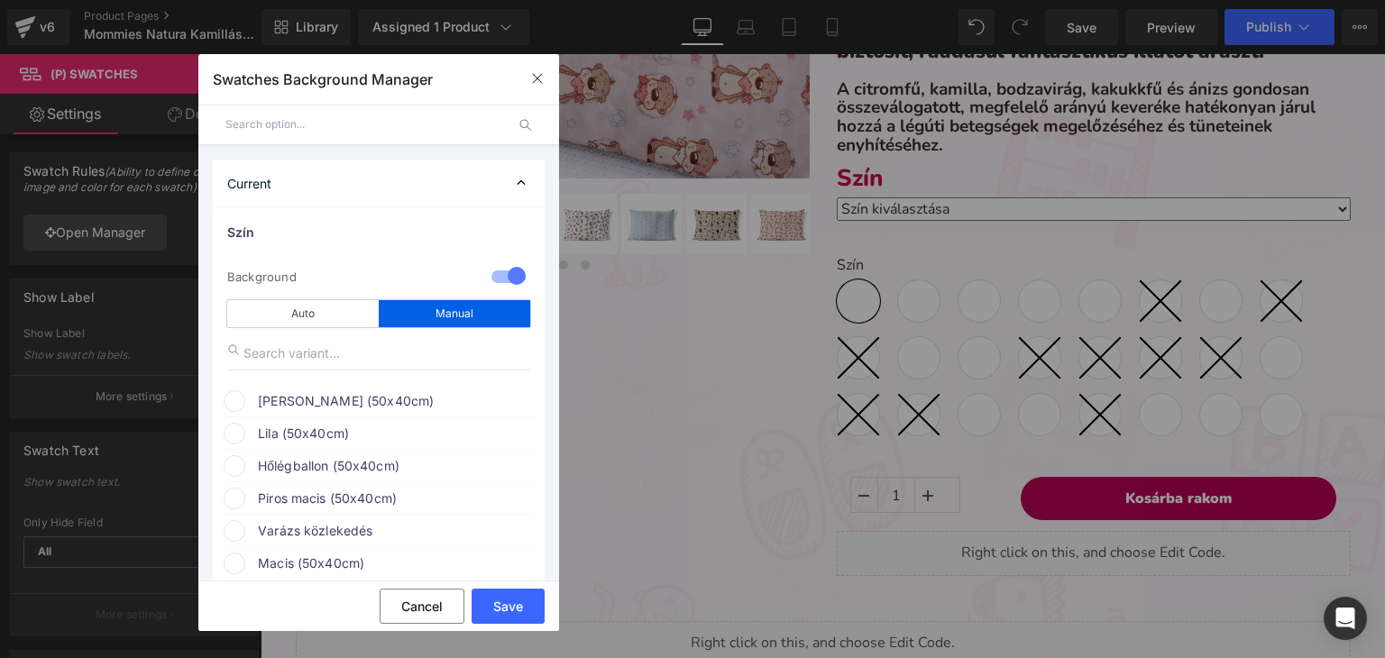
click at [238, 394] on span at bounding box center [235, 401] width 22 height 22
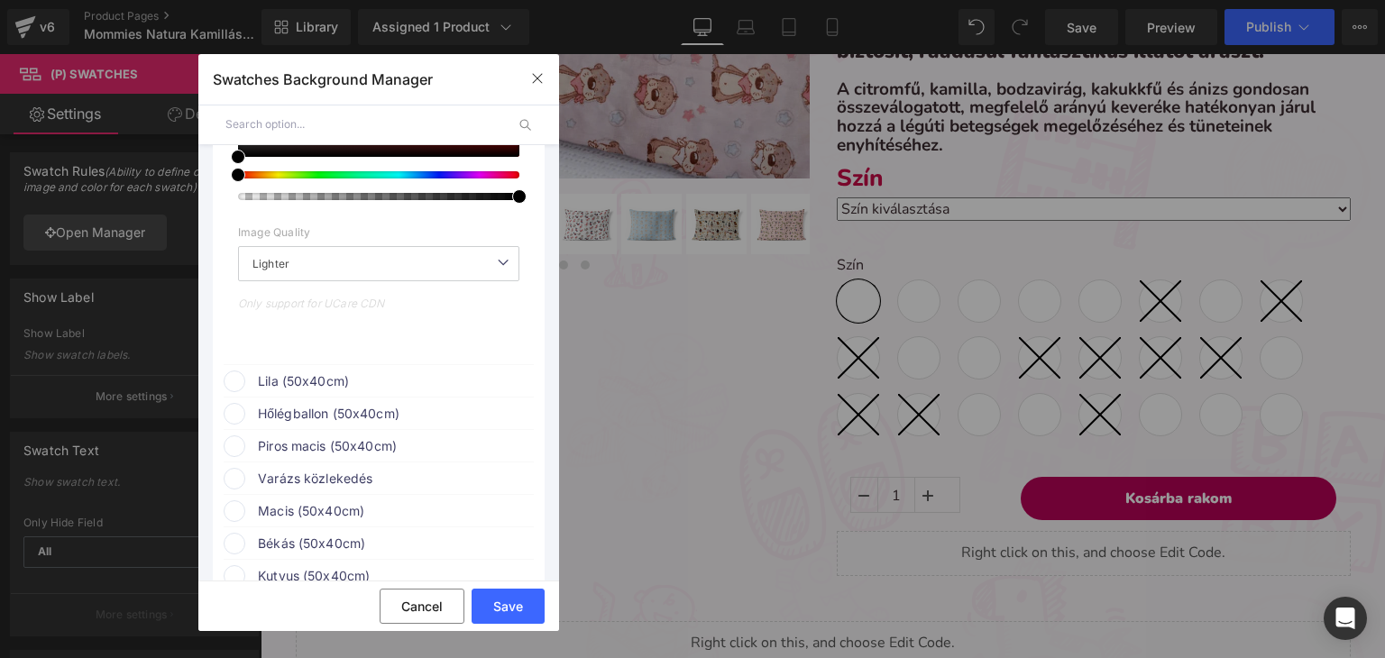
scroll to position [451, 0]
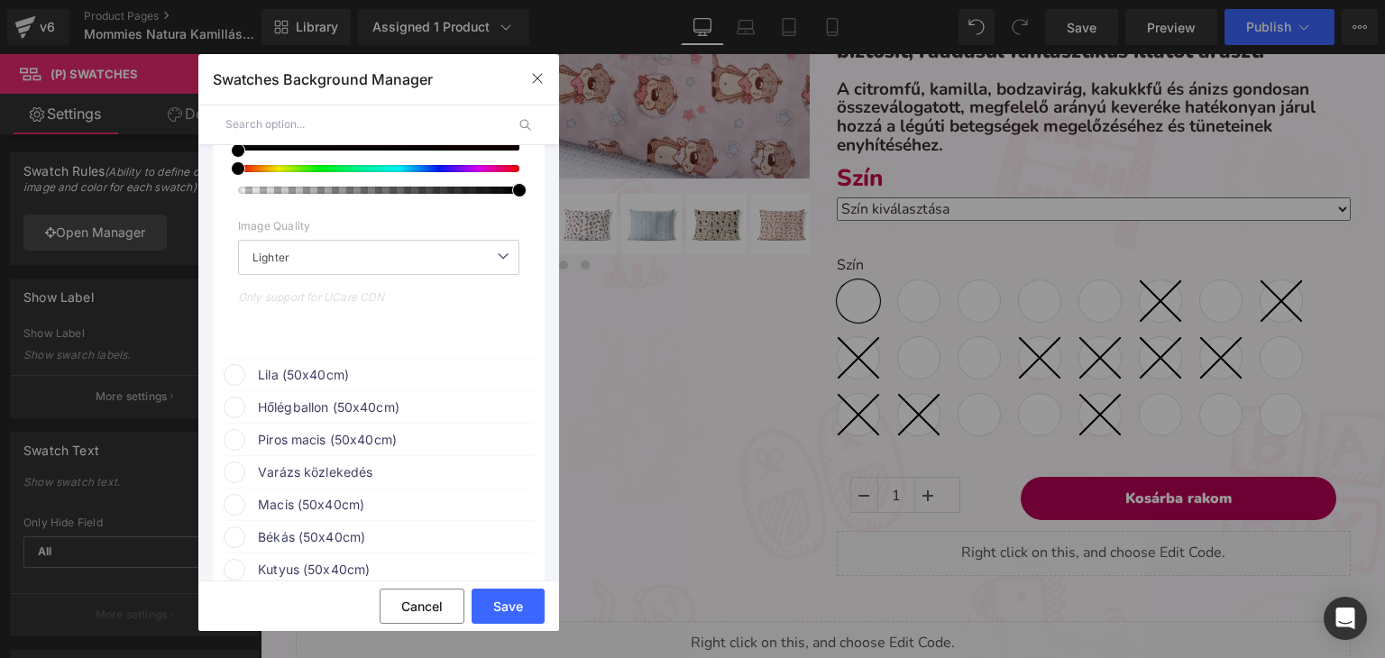
click at [281, 376] on span "Lila (50x40cm)" at bounding box center [395, 375] width 274 height 22
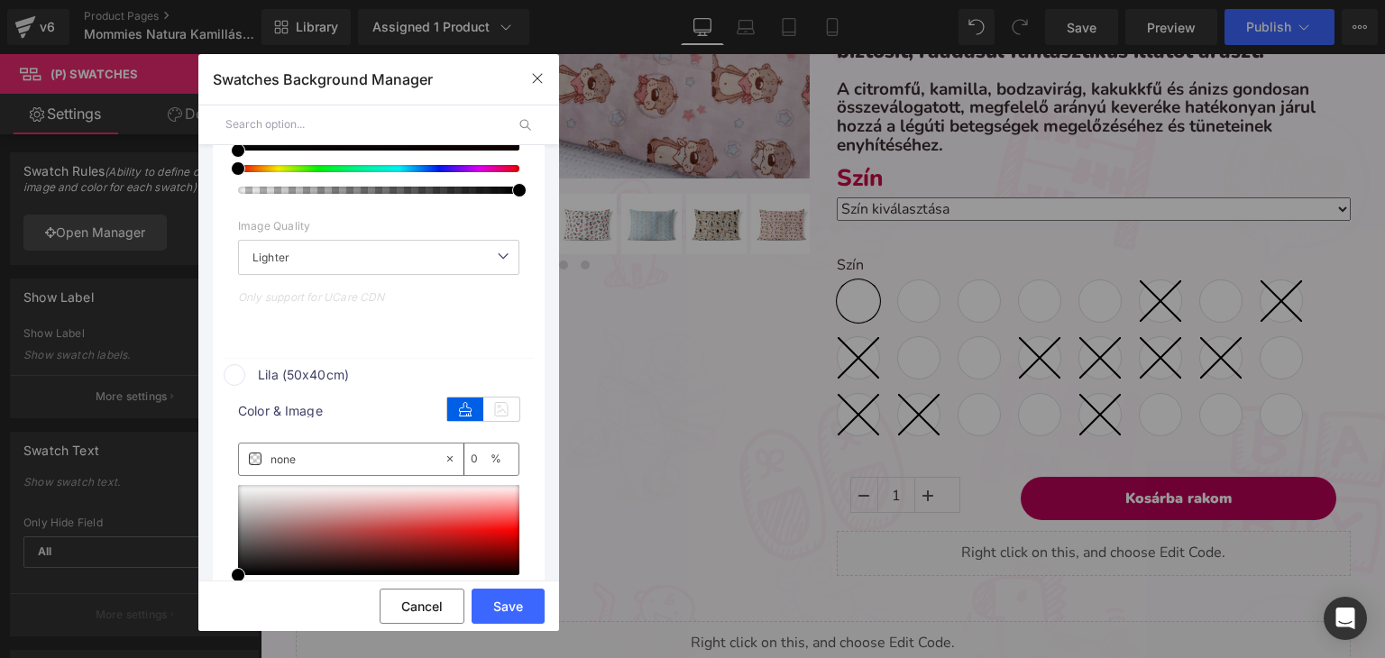
scroll to position [811, 0]
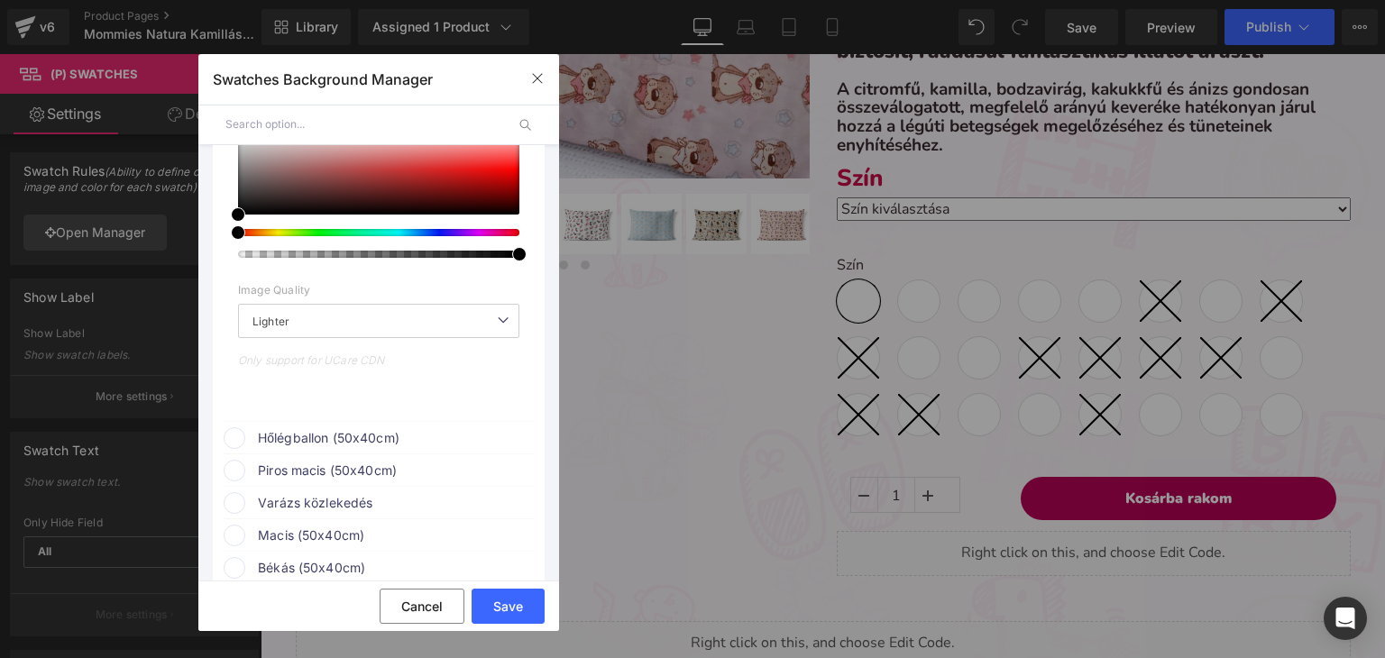
click at [287, 435] on span "Hőlégballon (50x40cm)" at bounding box center [395, 438] width 274 height 22
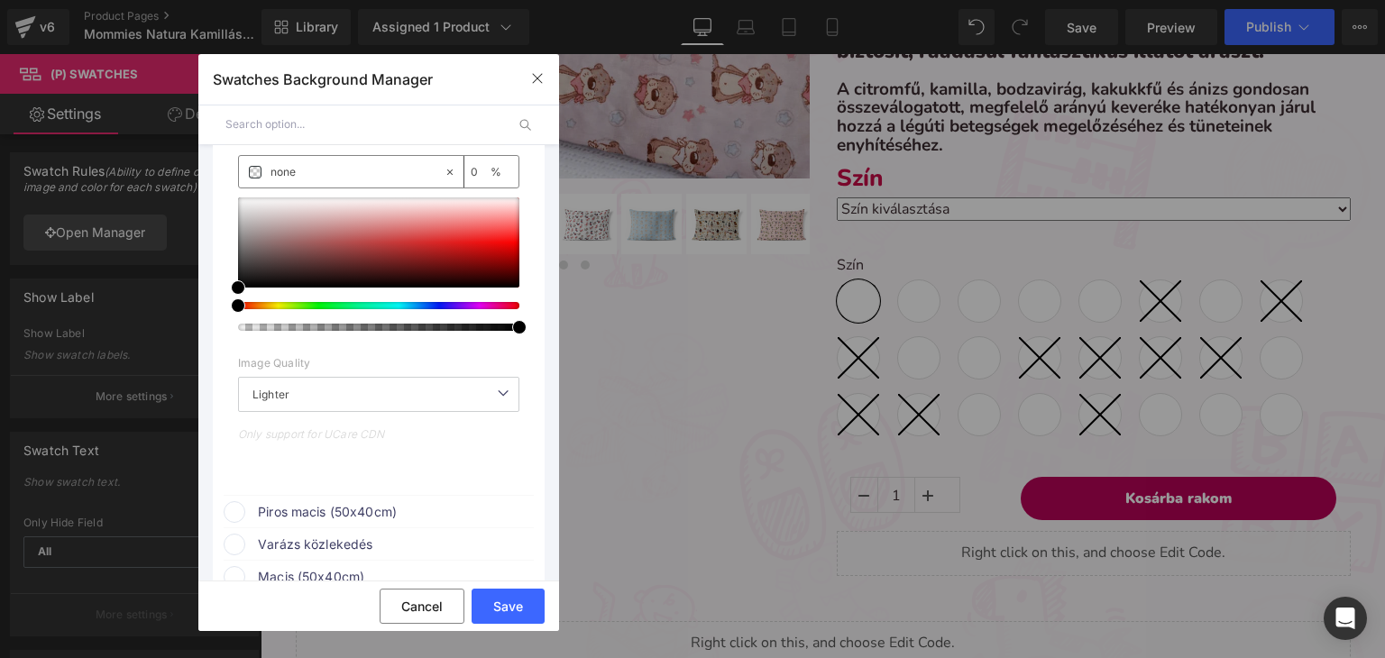
scroll to position [1172, 0]
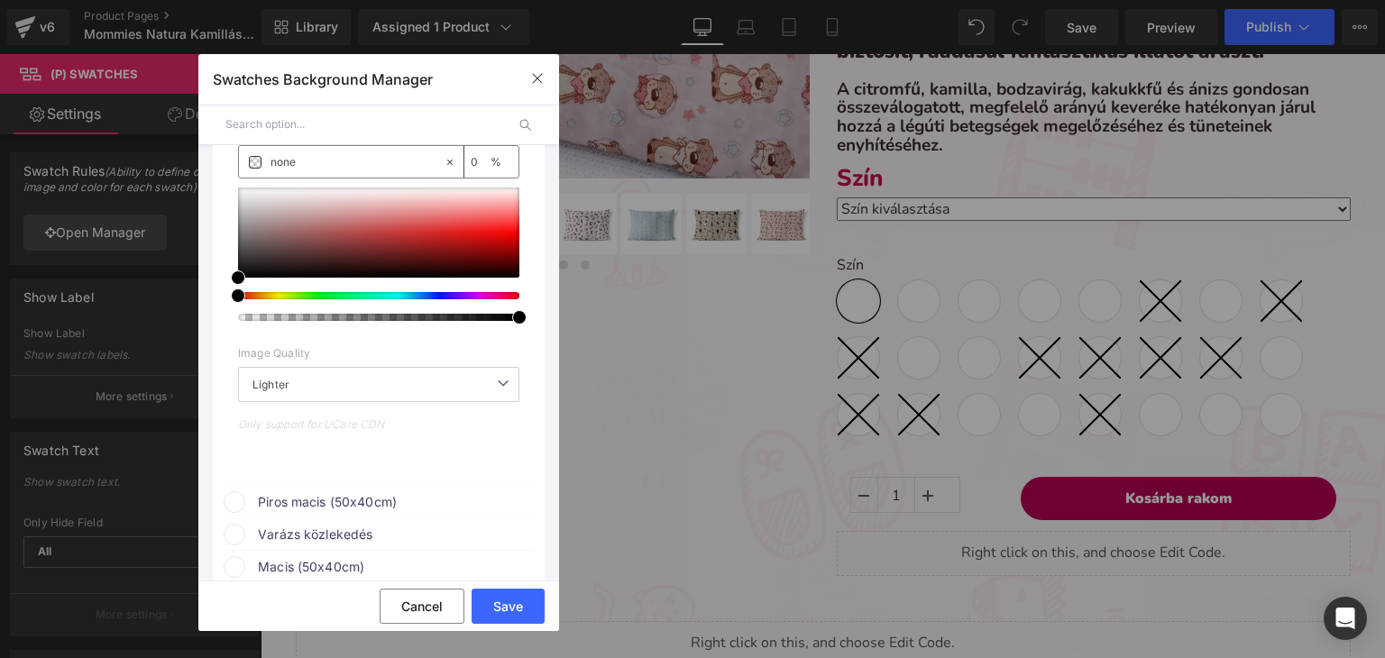
click at [291, 500] on span "Piros macis (50x40cm)" at bounding box center [395, 502] width 274 height 22
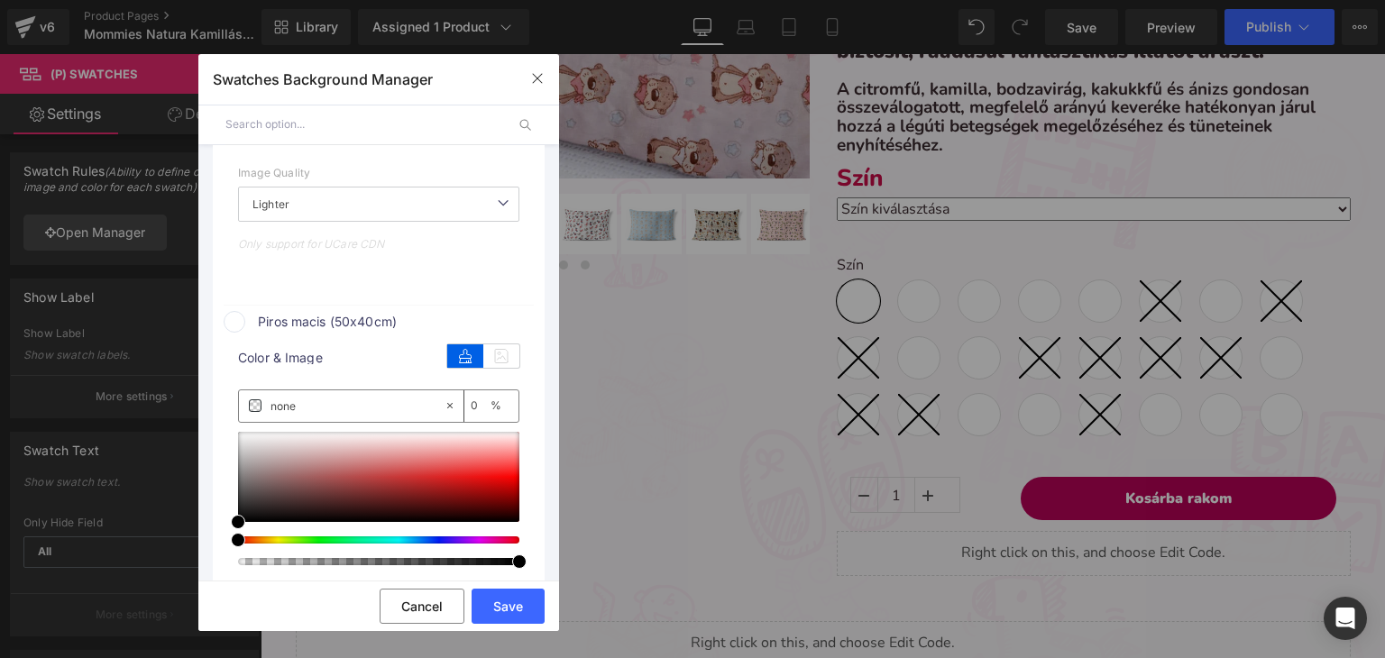
scroll to position [1623, 0]
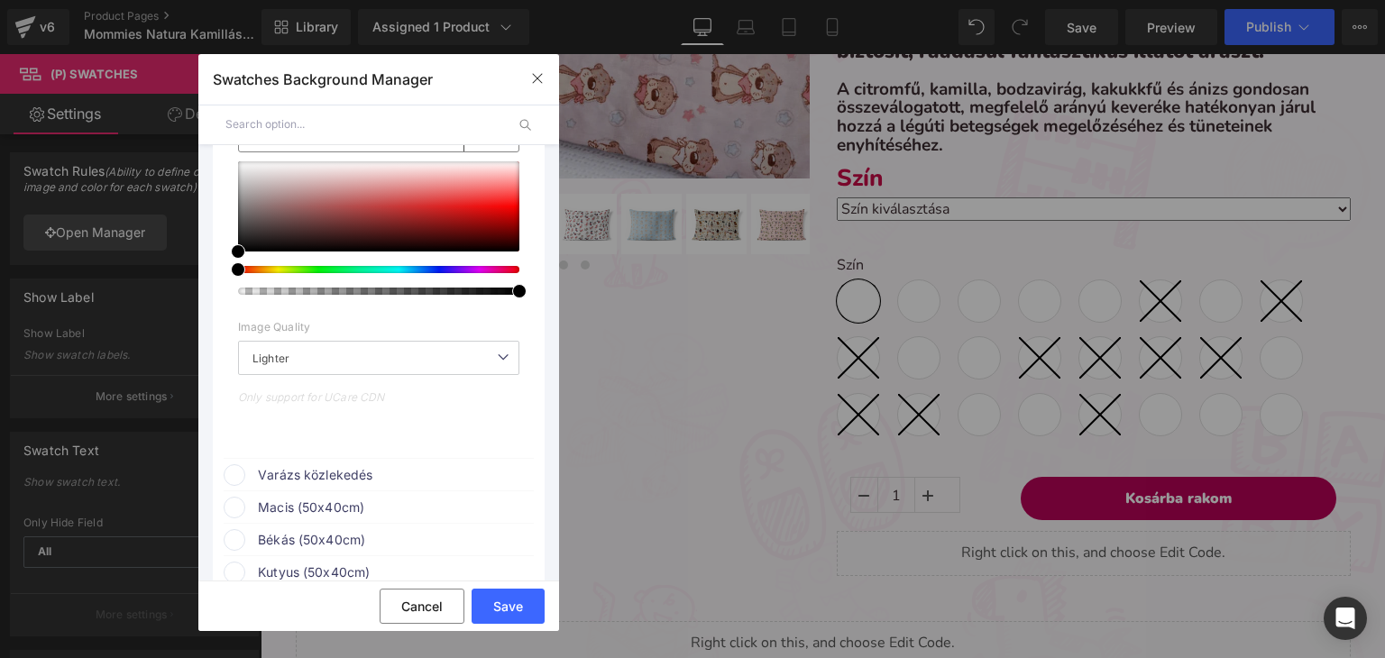
click at [290, 472] on span "Varázs közlekedés" at bounding box center [395, 475] width 274 height 22
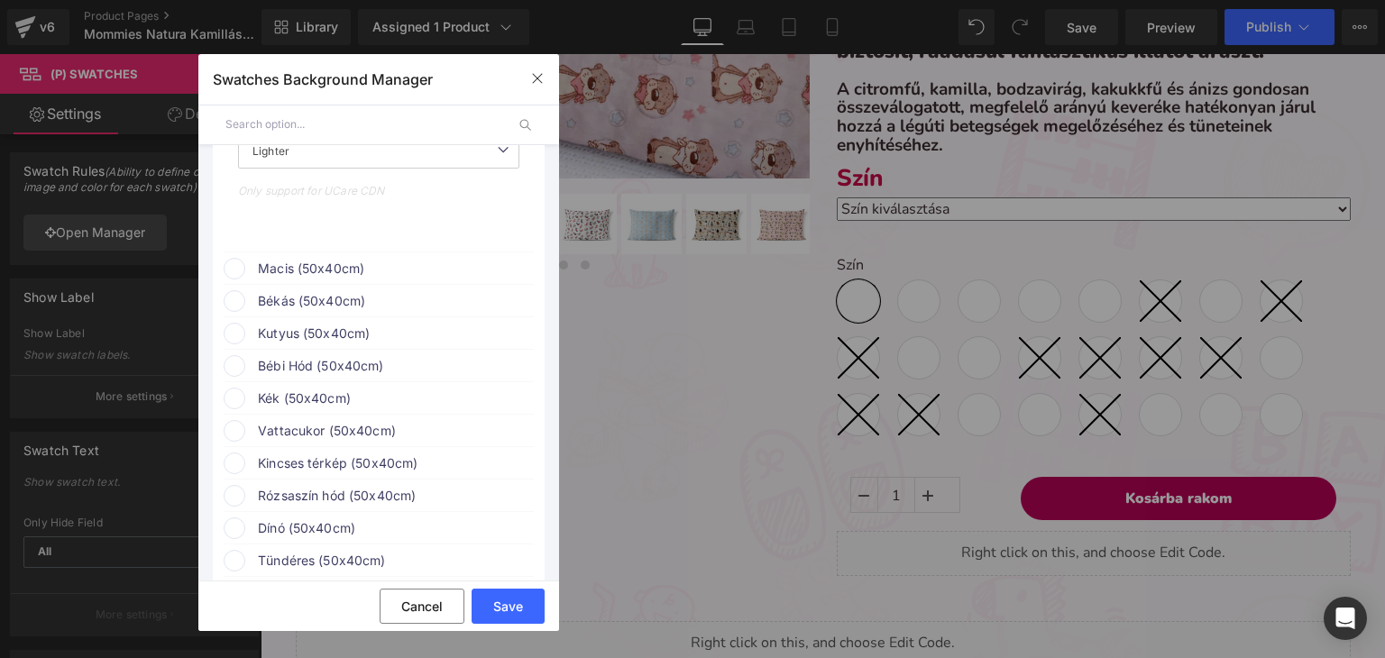
scroll to position [2254, 0]
click at [321, 268] on span "Macis (50x40cm)" at bounding box center [395, 269] width 274 height 22
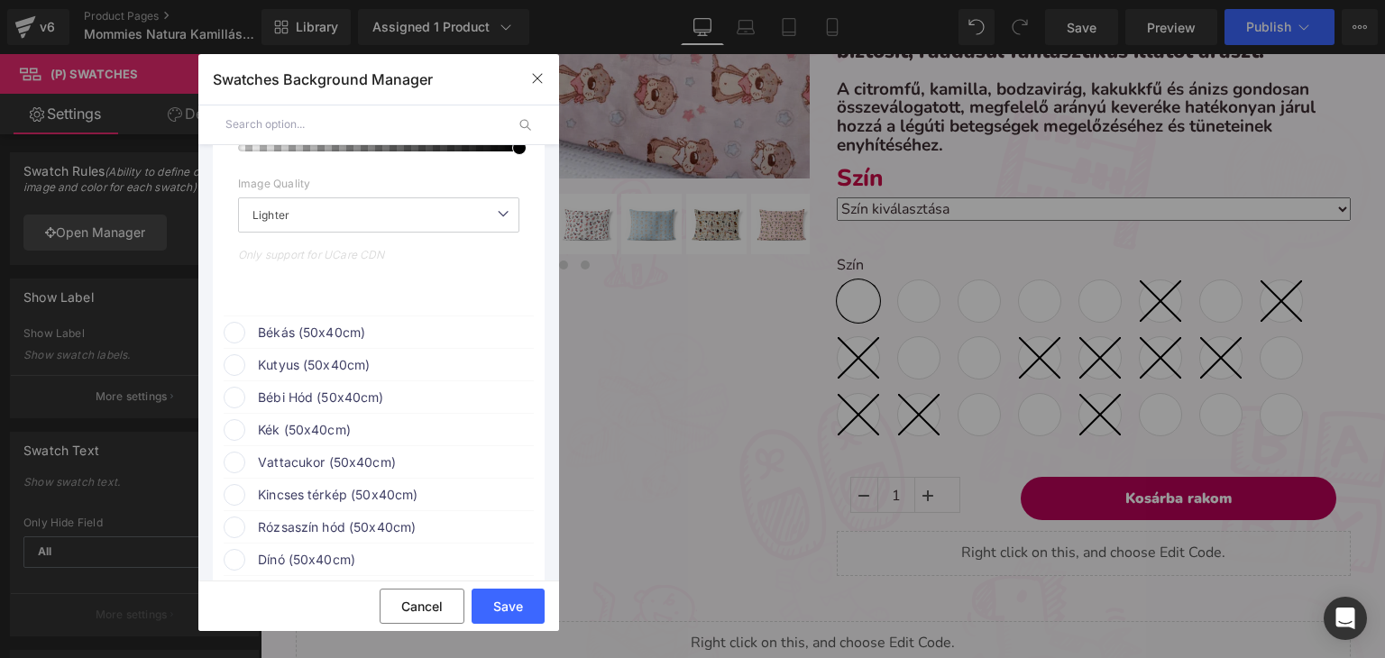
click at [292, 333] on span "Békás (50x40cm)" at bounding box center [395, 333] width 274 height 22
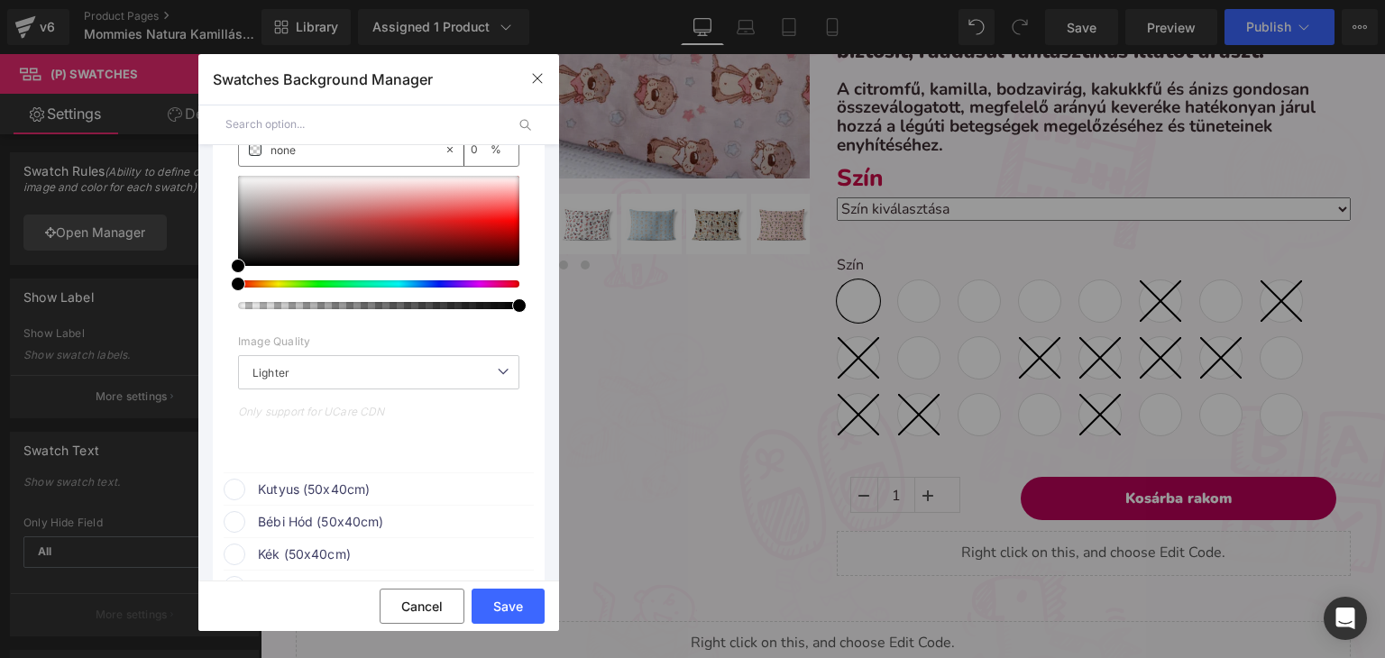
scroll to position [3066, 0]
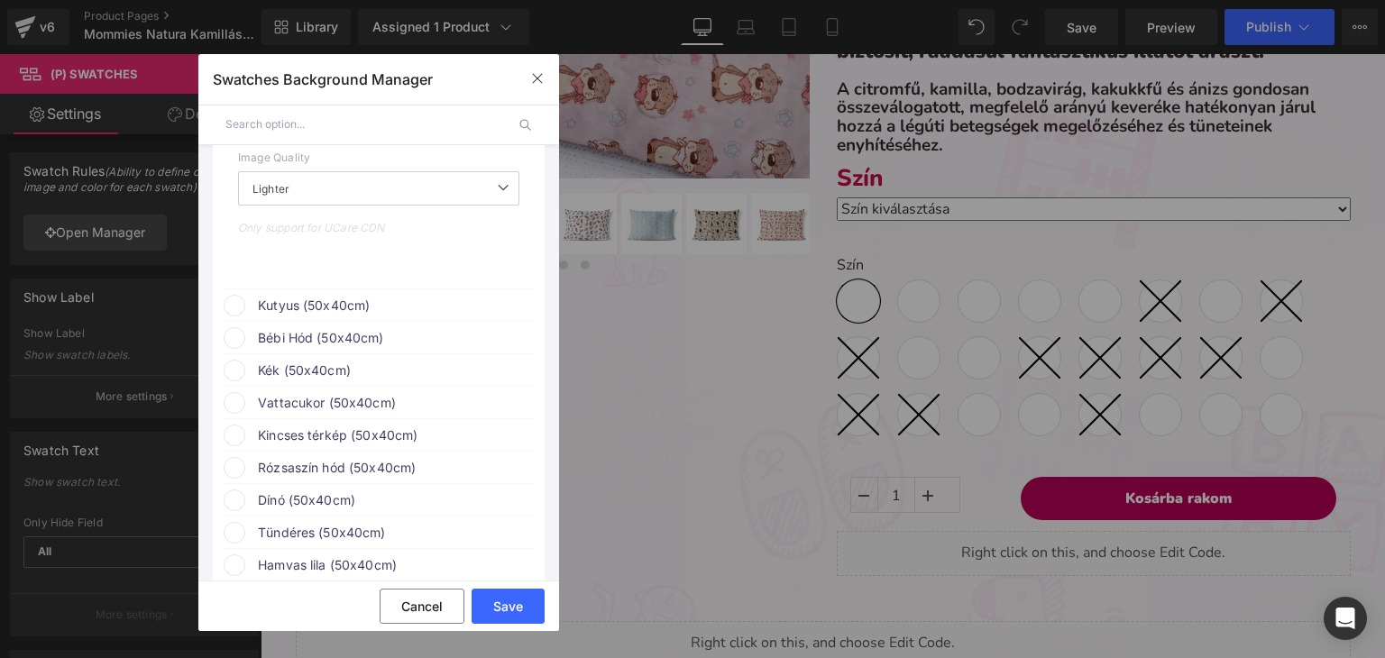
click at [289, 311] on span "Kutyus (50x40cm)" at bounding box center [395, 306] width 274 height 22
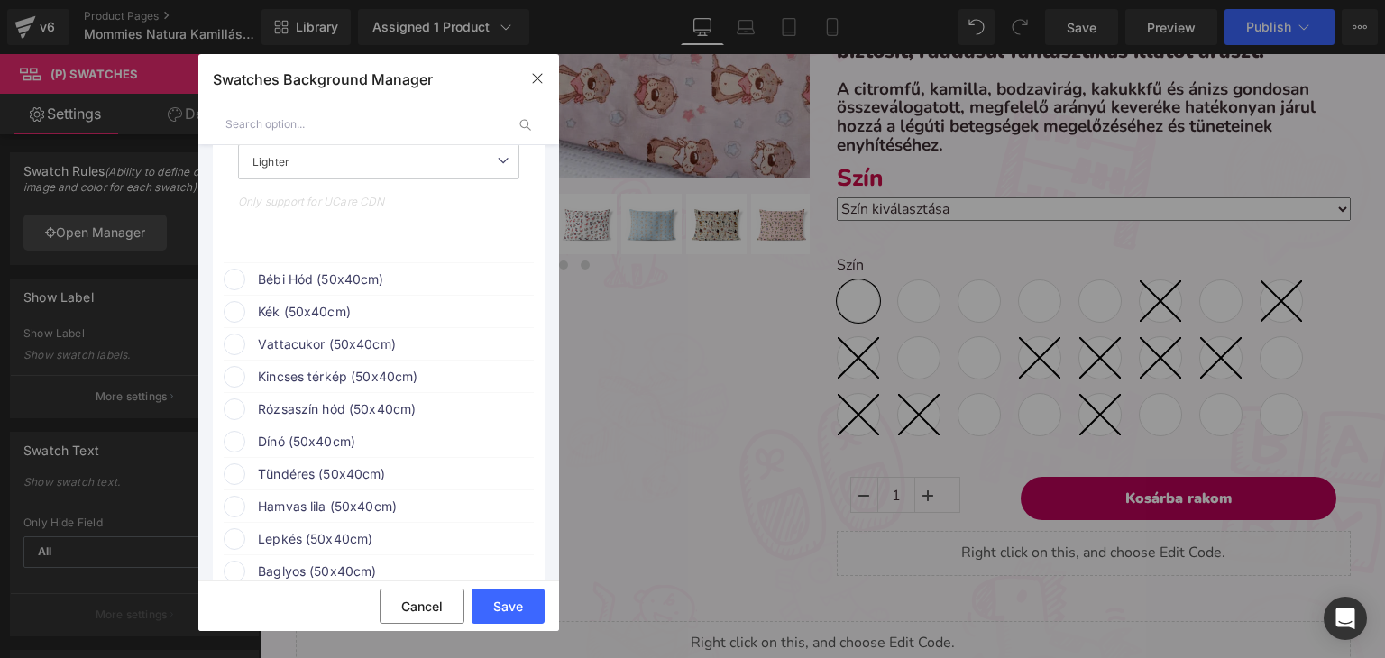
click at [292, 289] on span "Bébi Hód (50x40cm)" at bounding box center [395, 280] width 274 height 22
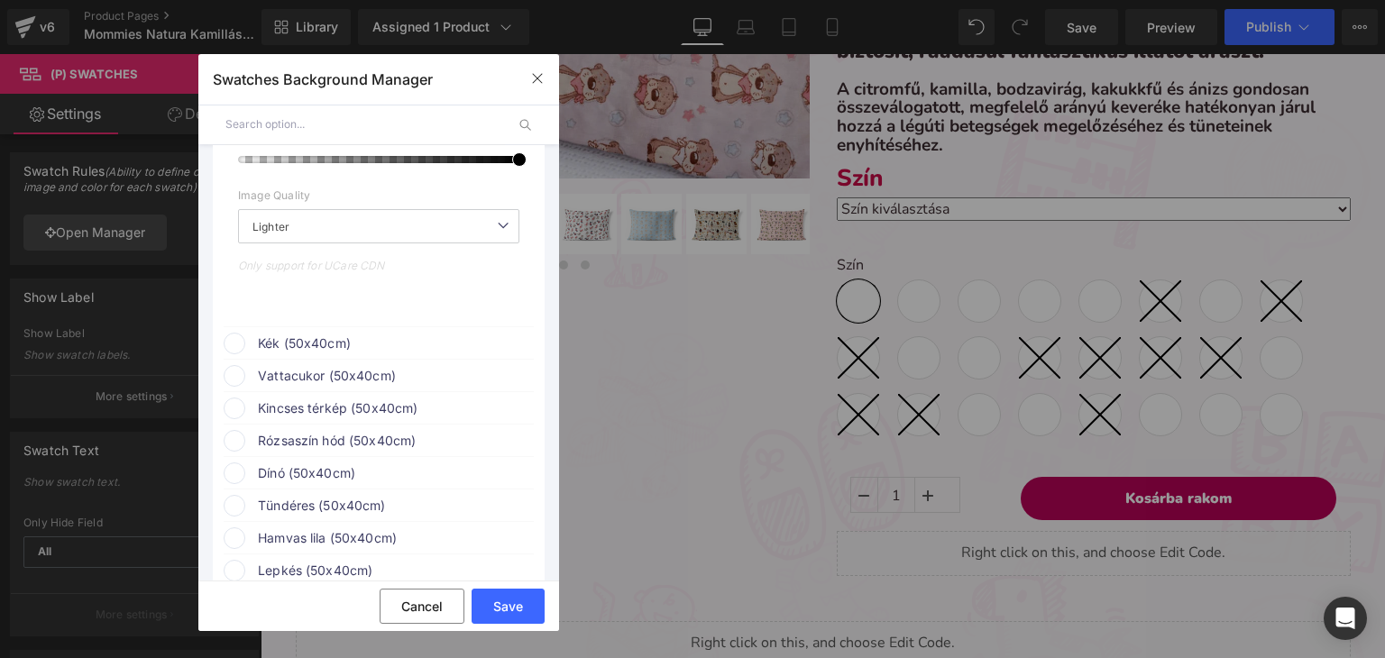
scroll to position [3877, 0]
click at [295, 344] on span "Kék (50x40cm)" at bounding box center [395, 343] width 274 height 22
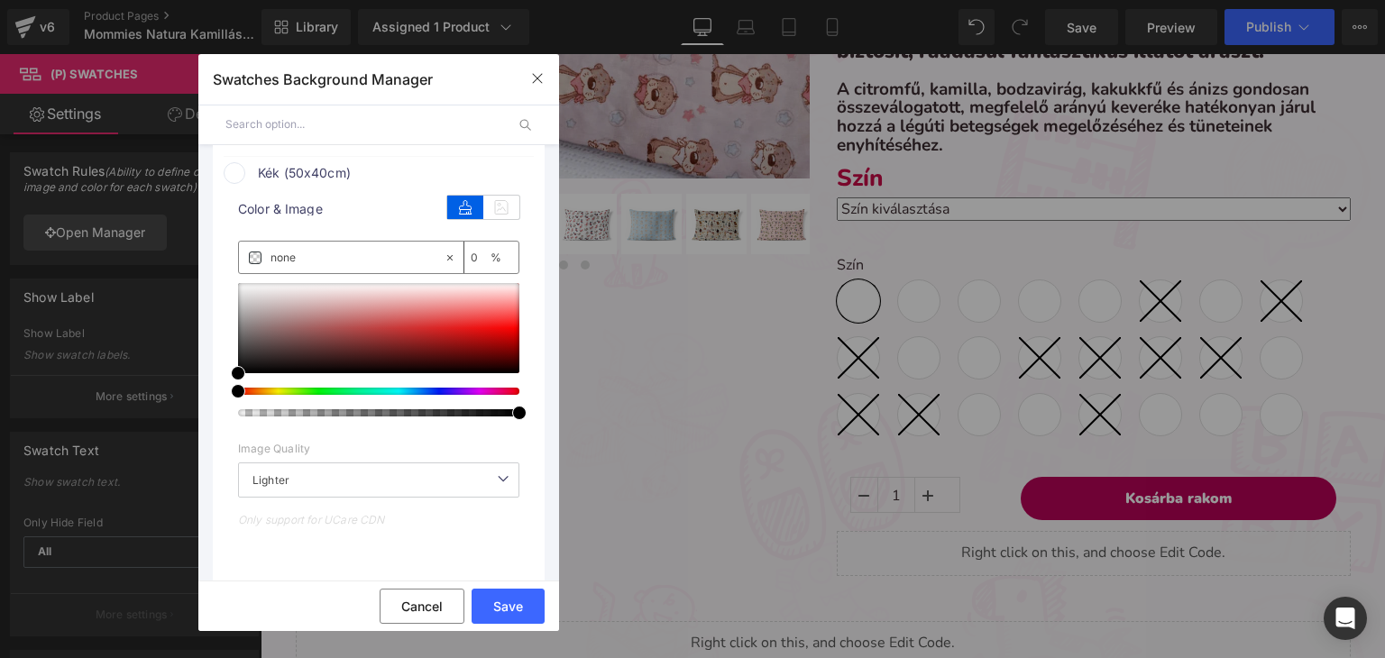
scroll to position [4238, 0]
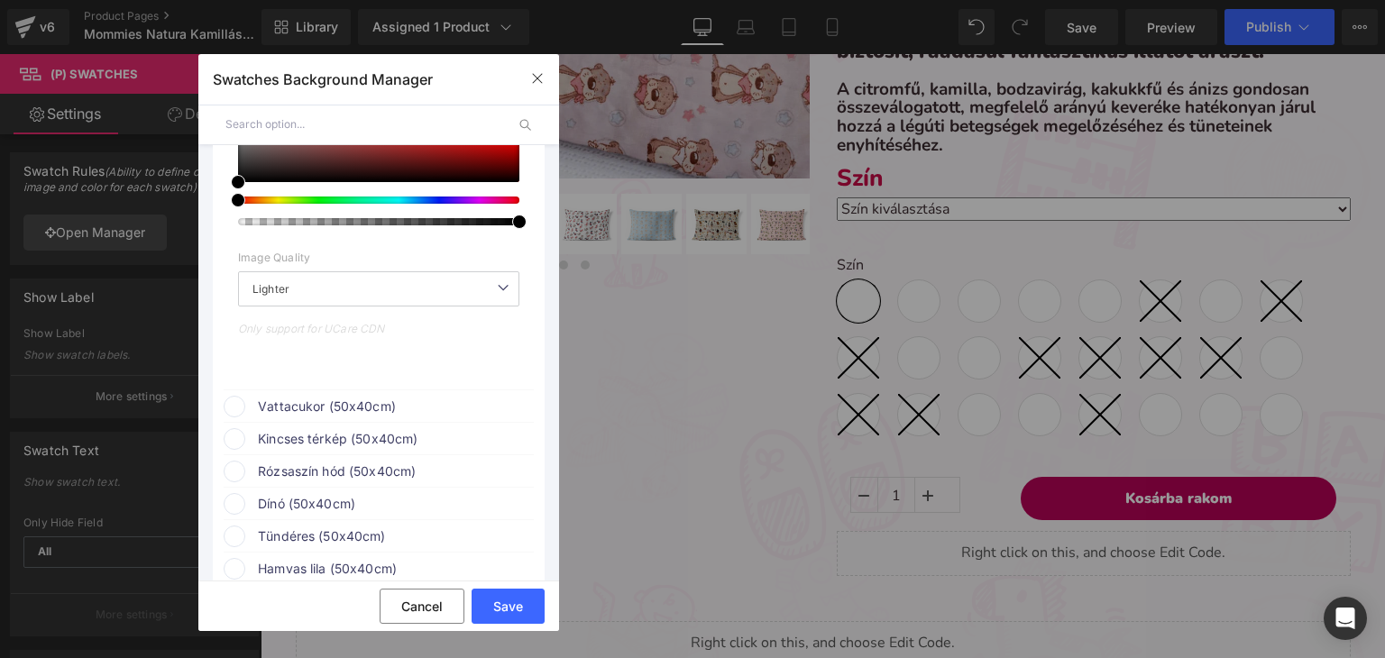
click at [311, 412] on span "Vattacukor (50x40cm)" at bounding box center [395, 407] width 274 height 22
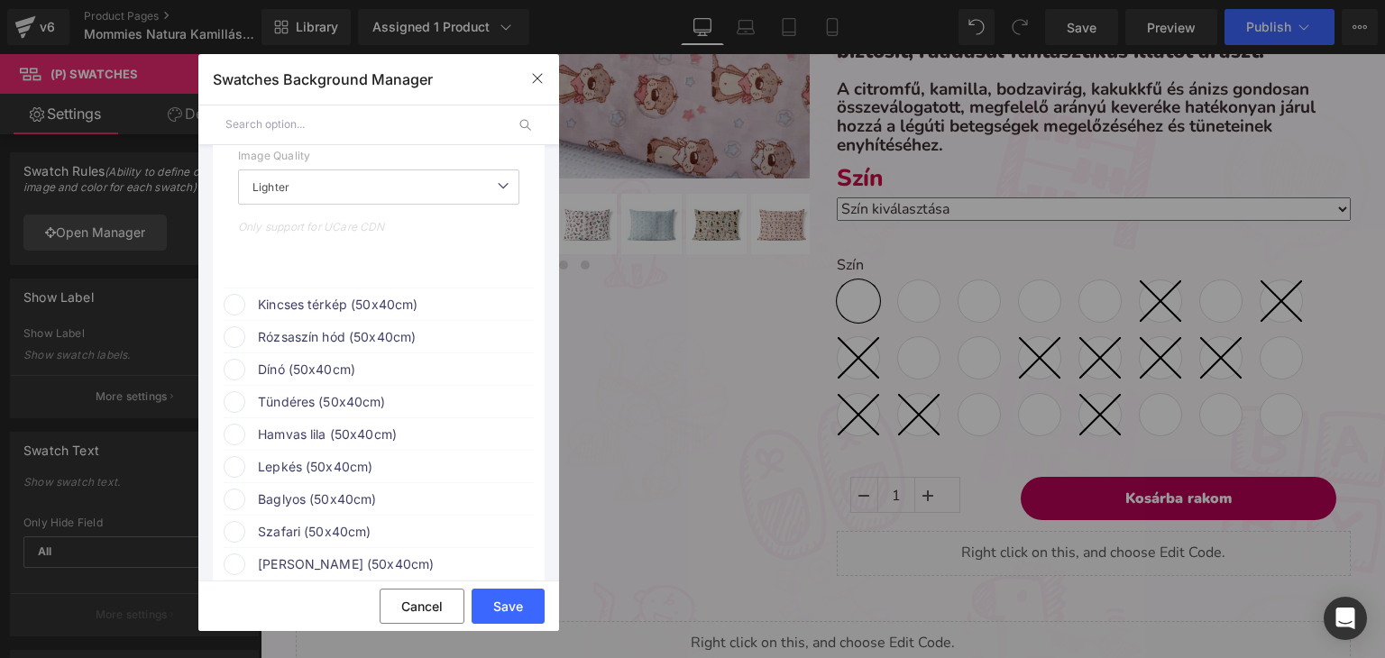
scroll to position [4869, 0]
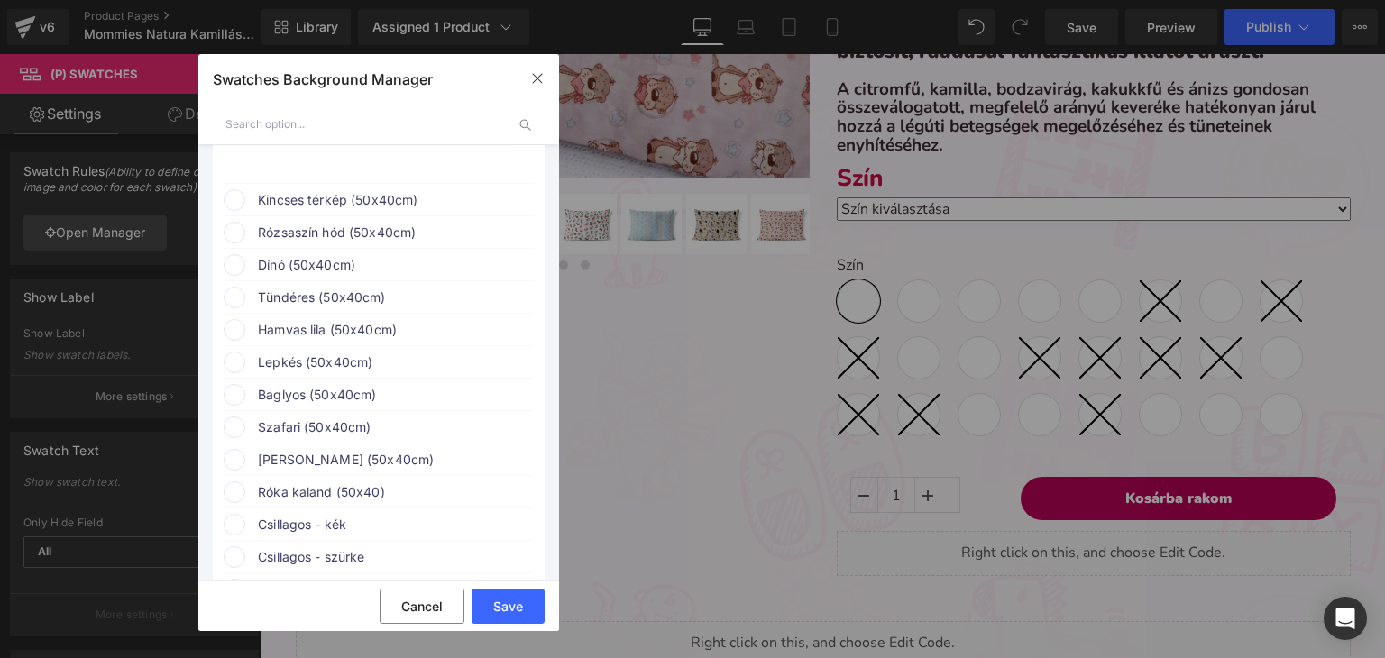
click at [339, 207] on span "Kincses térkép (50x40cm)" at bounding box center [395, 200] width 274 height 22
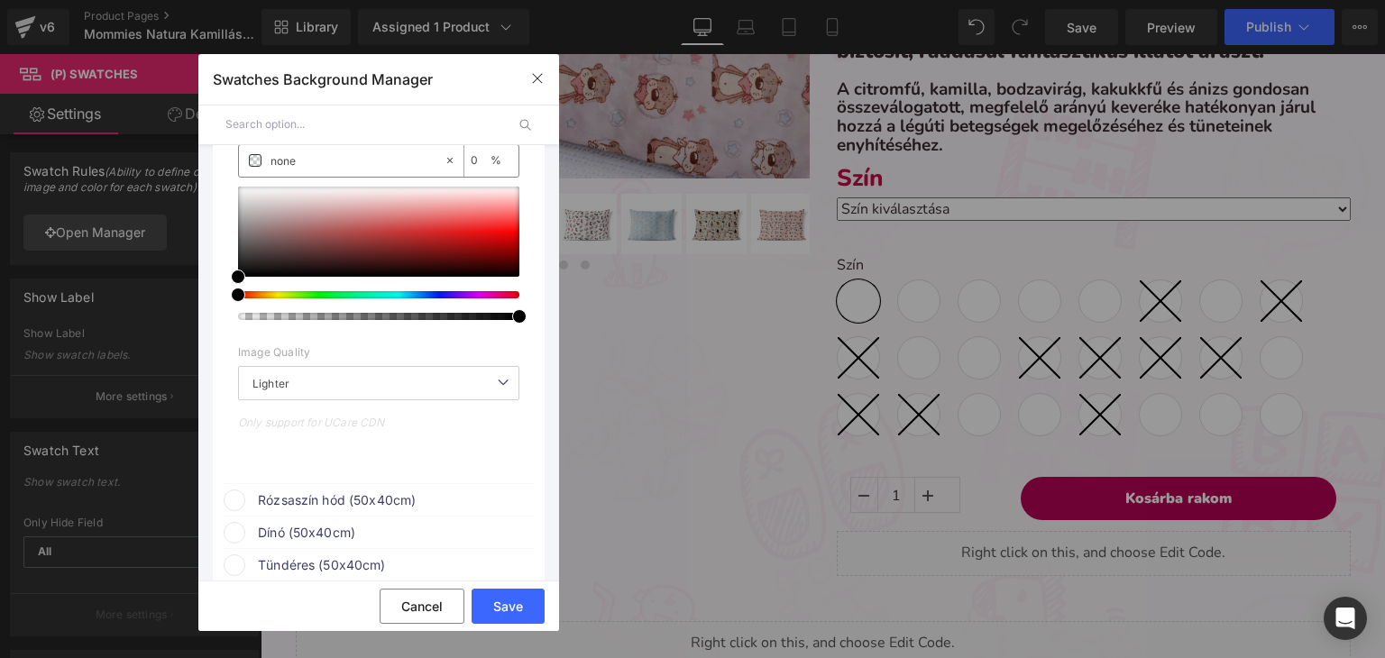
scroll to position [5229, 0]
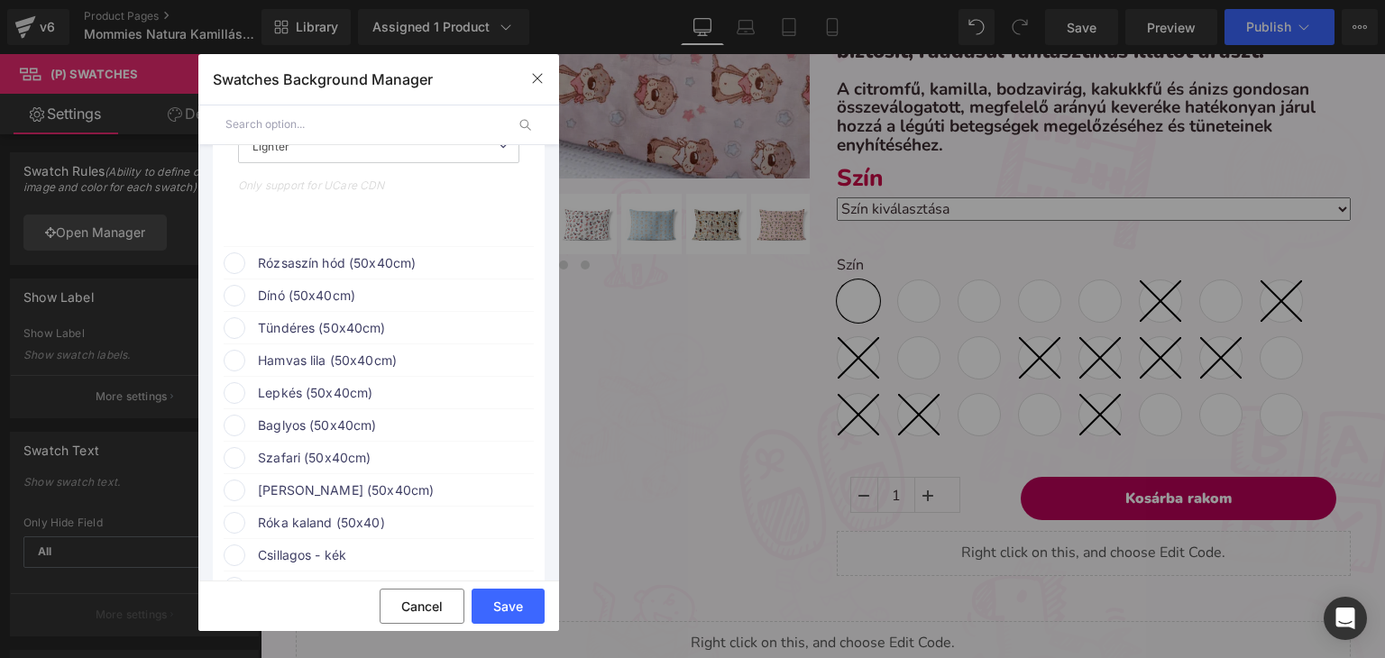
click at [350, 274] on span "Rózsaszín hód (50x40cm)" at bounding box center [395, 263] width 274 height 22
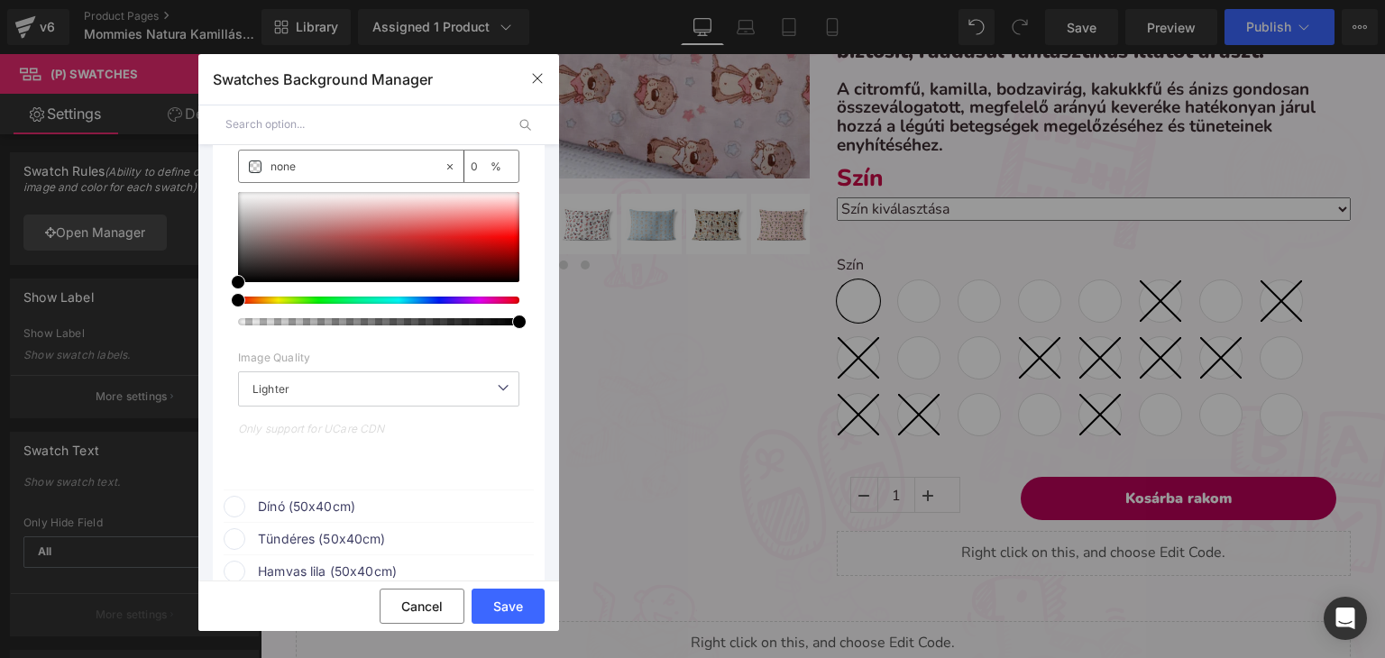
scroll to position [5590, 0]
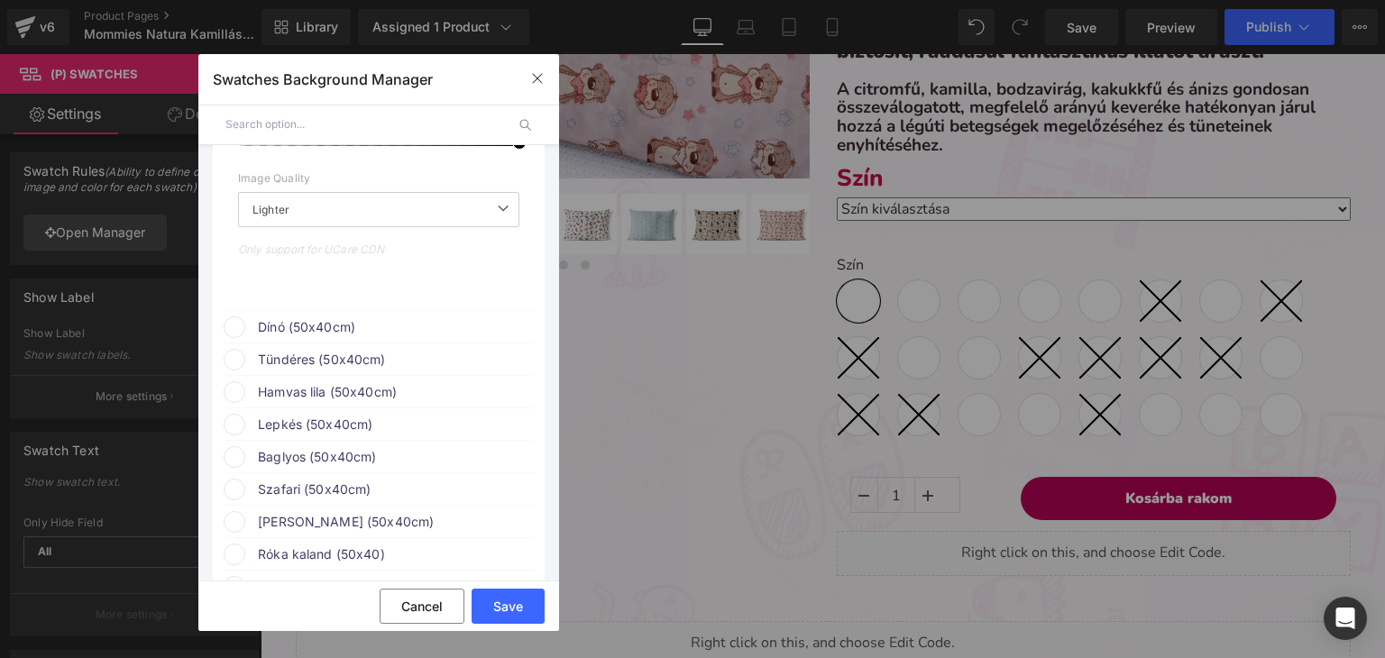
click at [323, 327] on span "Dínó (50x40cm)" at bounding box center [395, 327] width 274 height 22
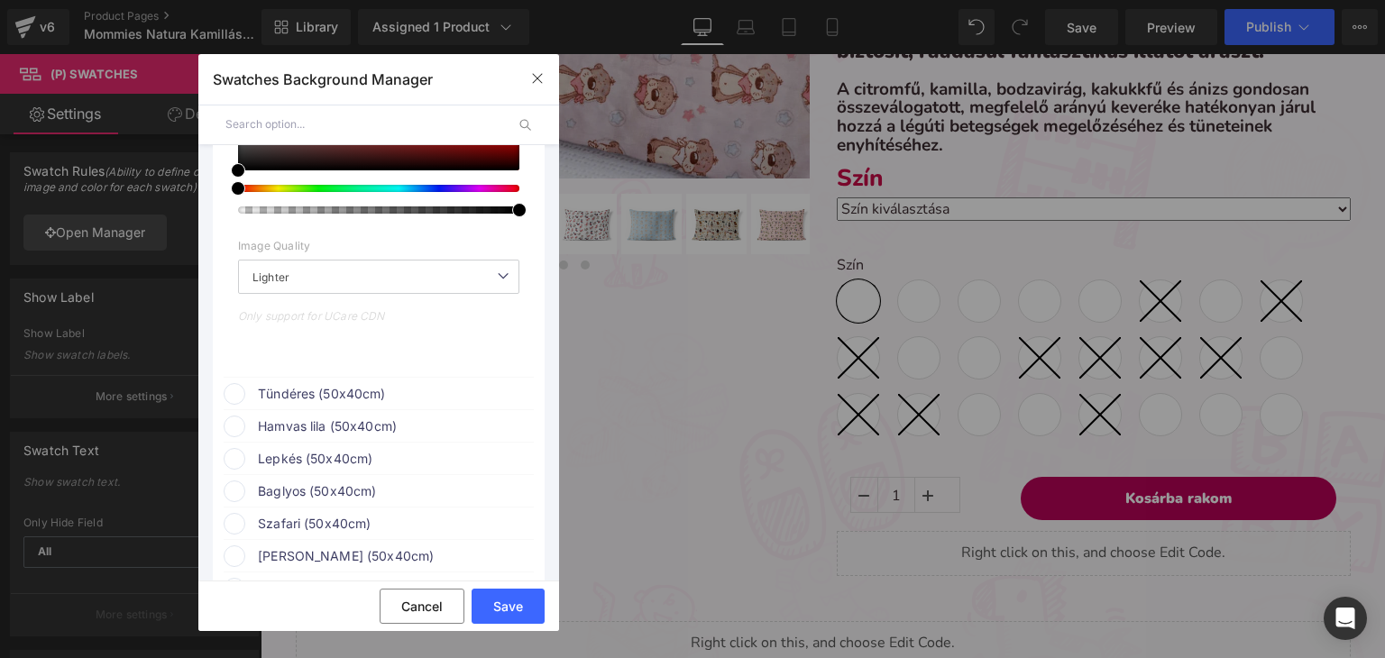
scroll to position [5951, 0]
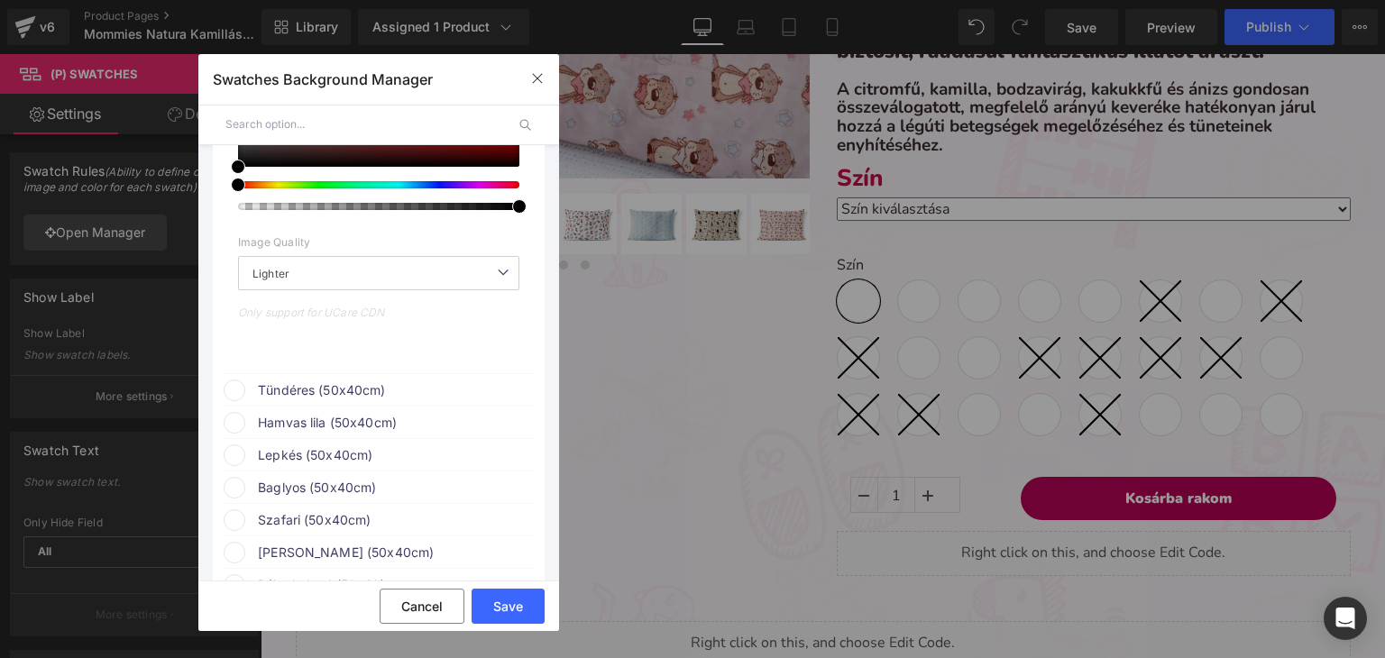
click at [307, 389] on span "Tündéres (50x40cm)" at bounding box center [395, 391] width 274 height 22
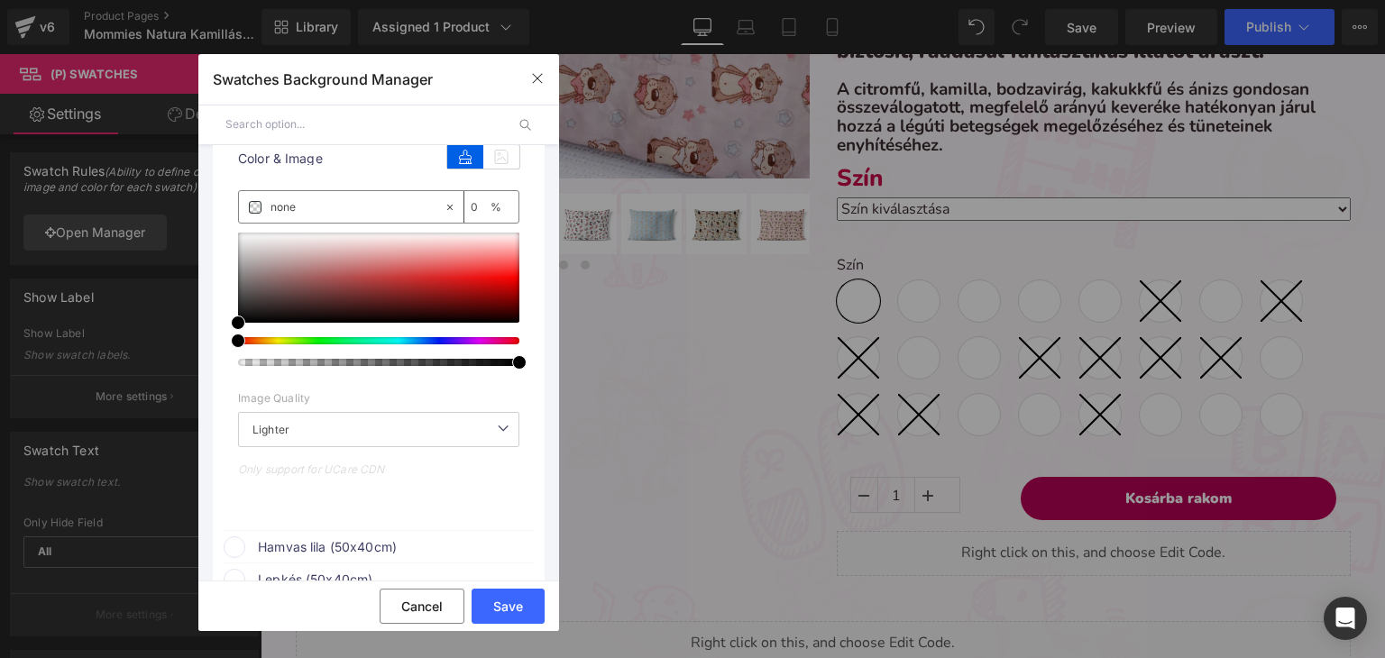
scroll to position [6311, 0]
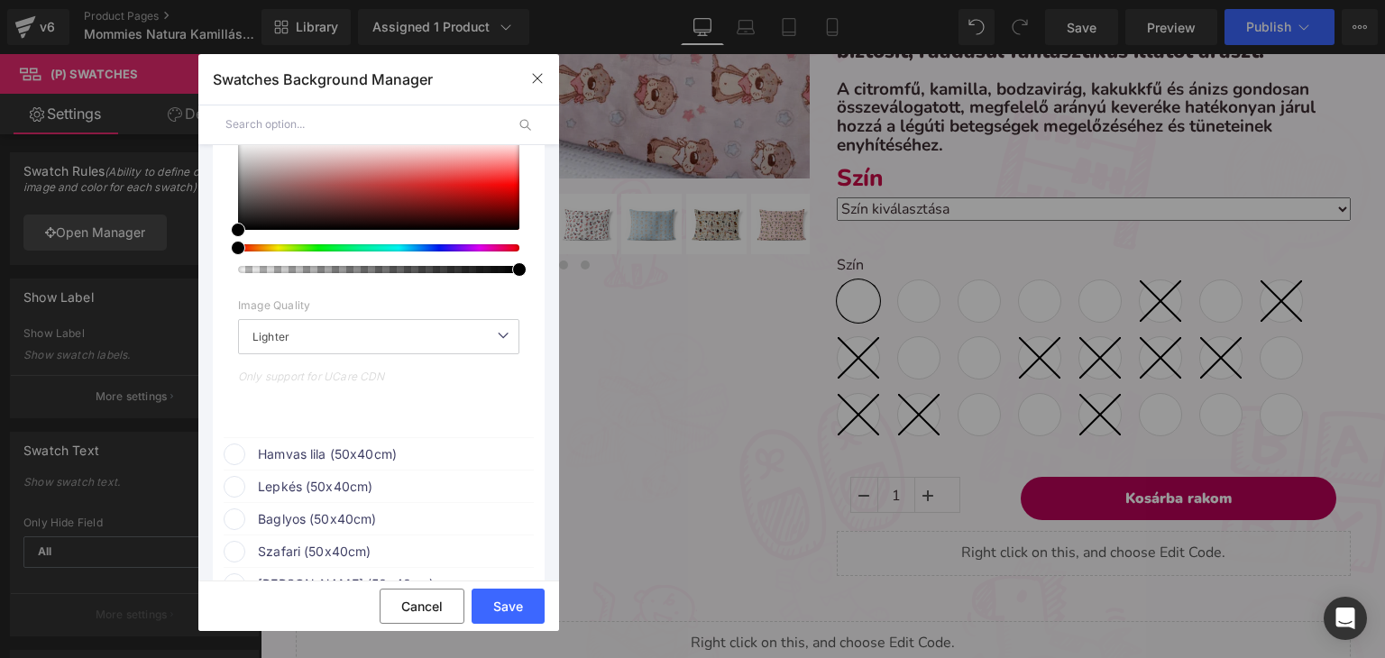
click at [290, 463] on span "Hamvas lila (50x40cm)" at bounding box center [395, 455] width 274 height 22
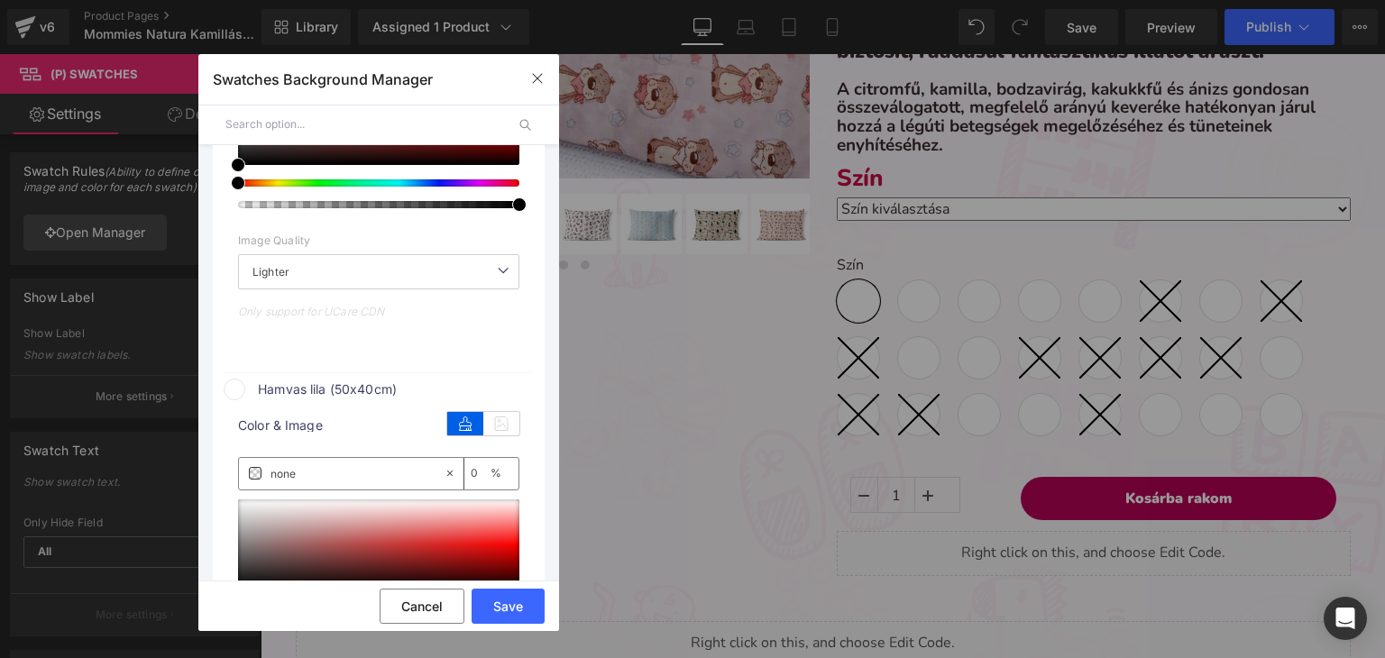
scroll to position [6762, 0]
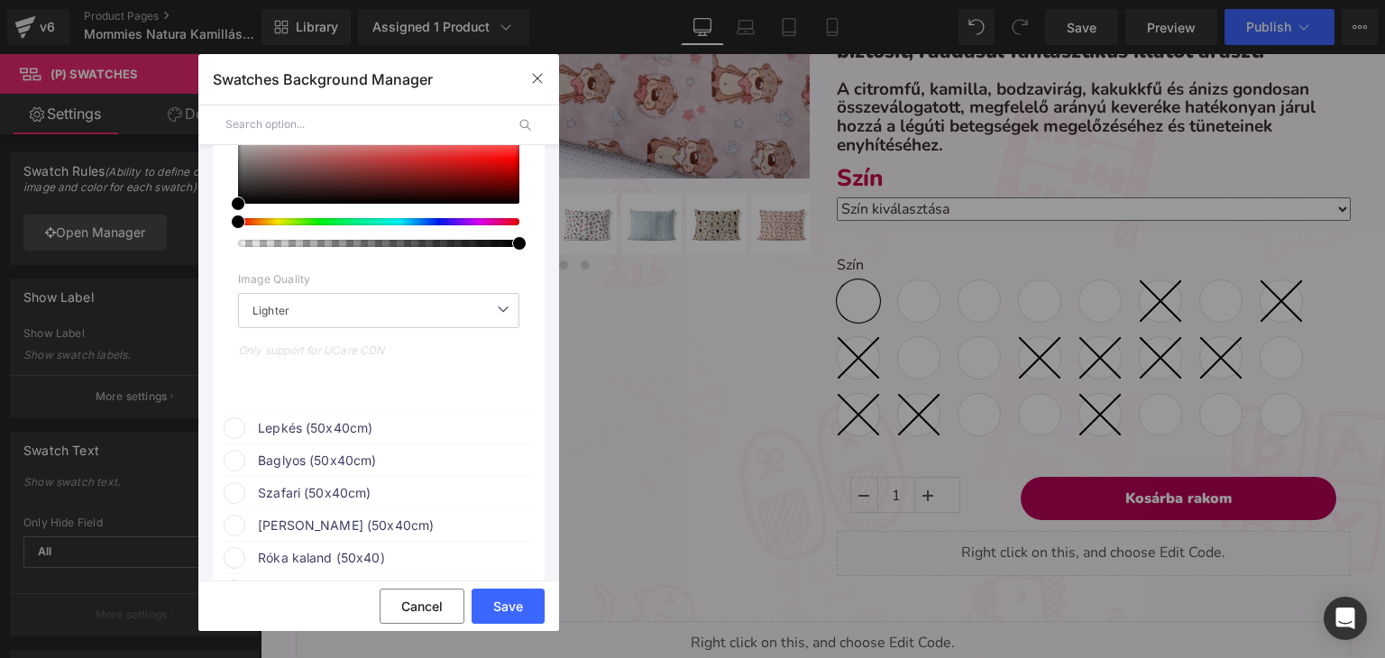
click at [303, 437] on span "Lepkés (50x40cm)" at bounding box center [395, 428] width 274 height 22
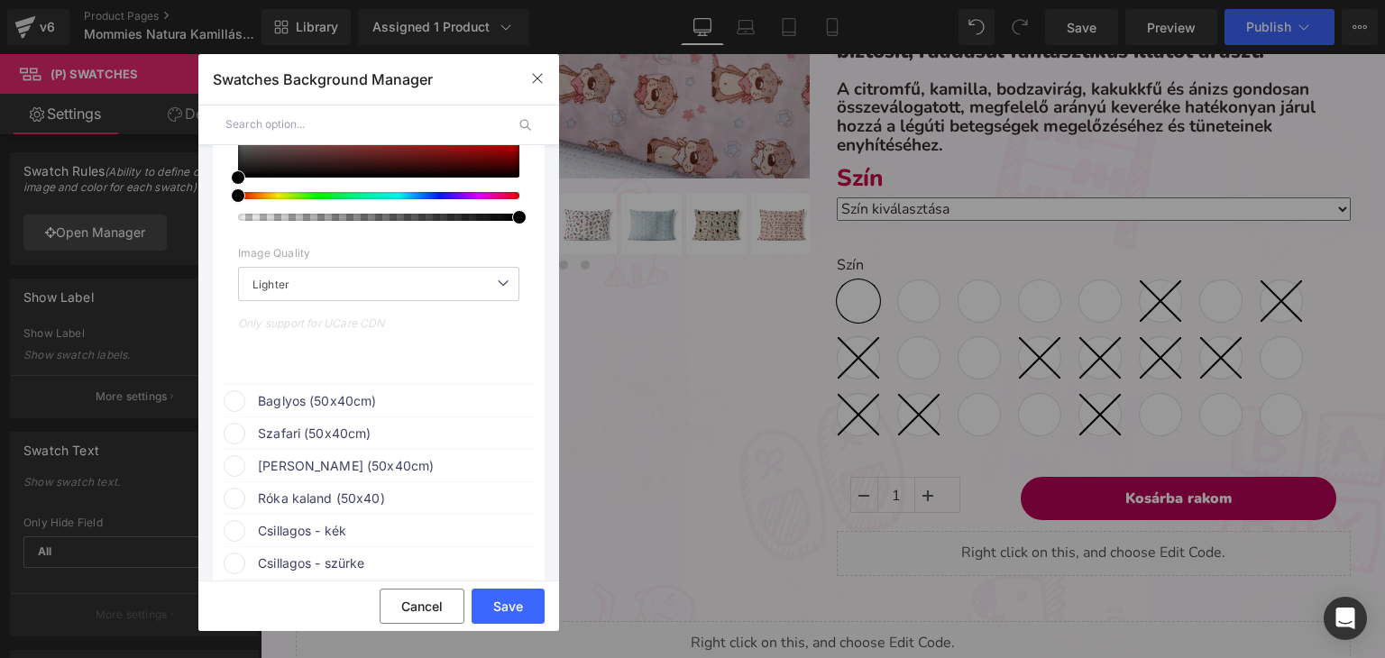
click at [302, 412] on span "Baglyos (50x40cm)" at bounding box center [395, 401] width 274 height 22
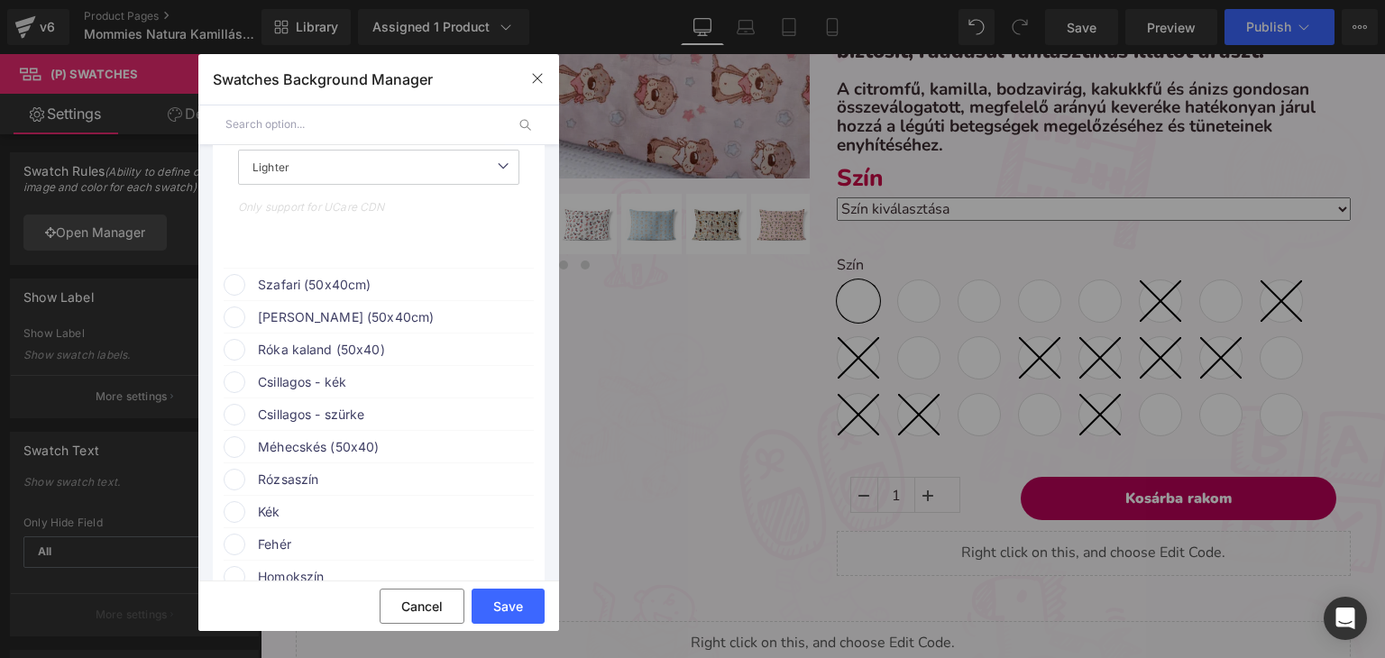
click at [317, 296] on span "Szafari (50x40cm)" at bounding box center [395, 285] width 274 height 22
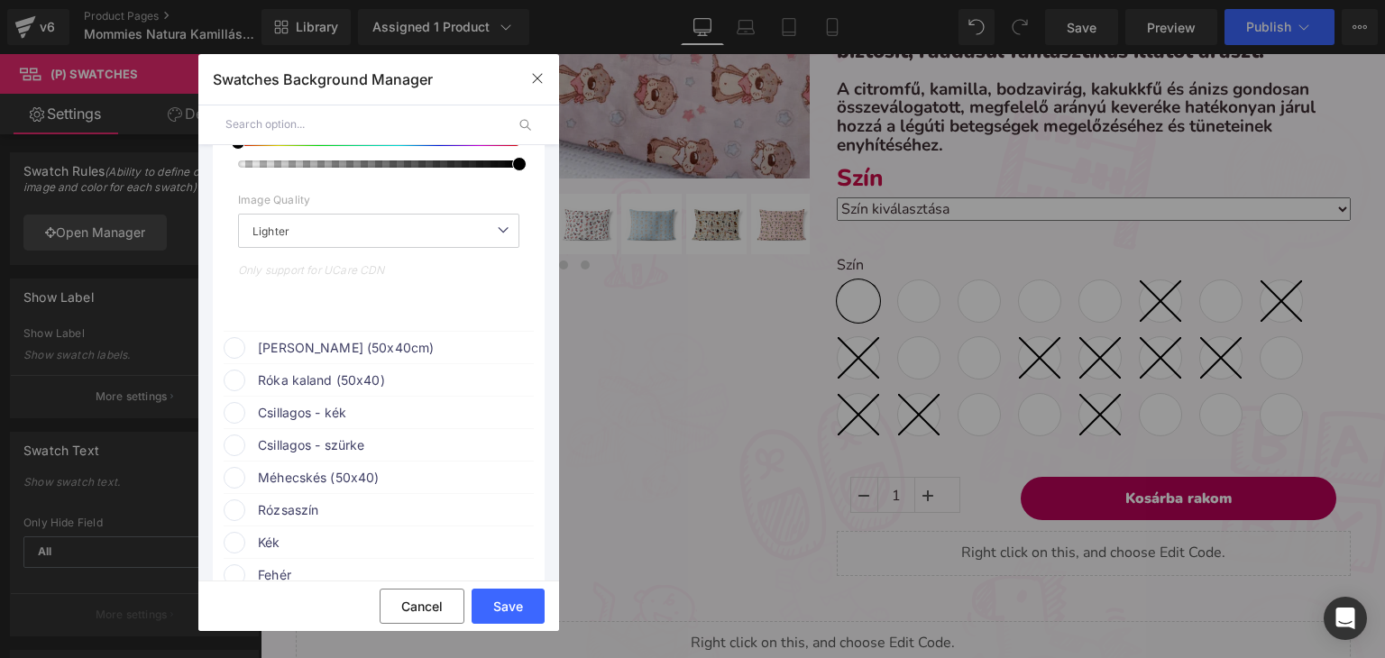
click at [311, 357] on span "[PERSON_NAME] (50x40cm)" at bounding box center [395, 348] width 274 height 22
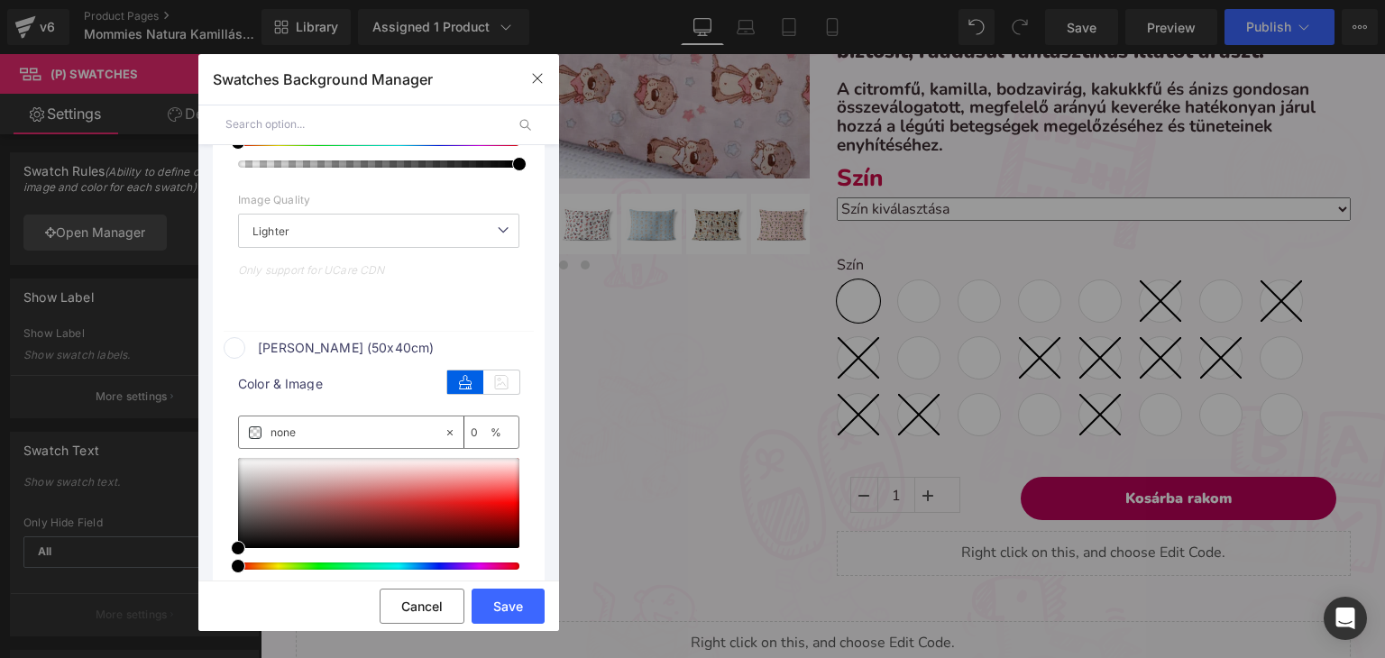
scroll to position [8566, 0]
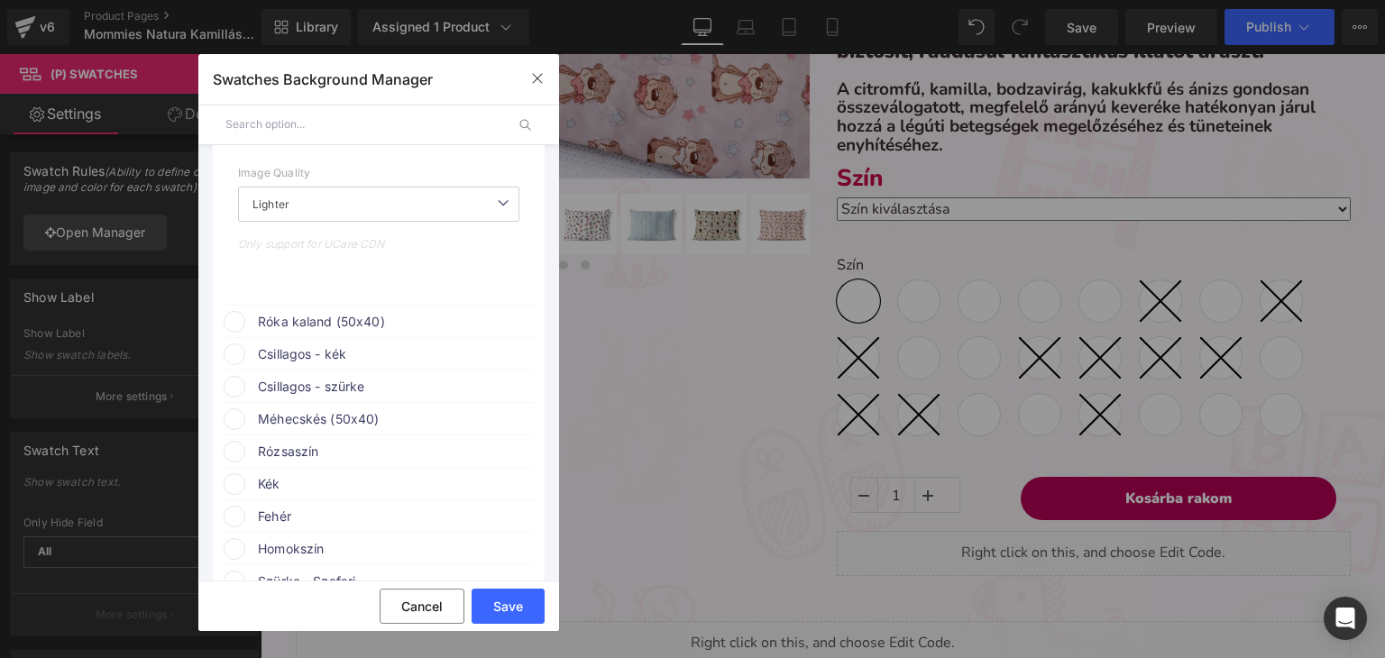
click at [318, 327] on span "Róka kaland (50x40)" at bounding box center [395, 322] width 274 height 22
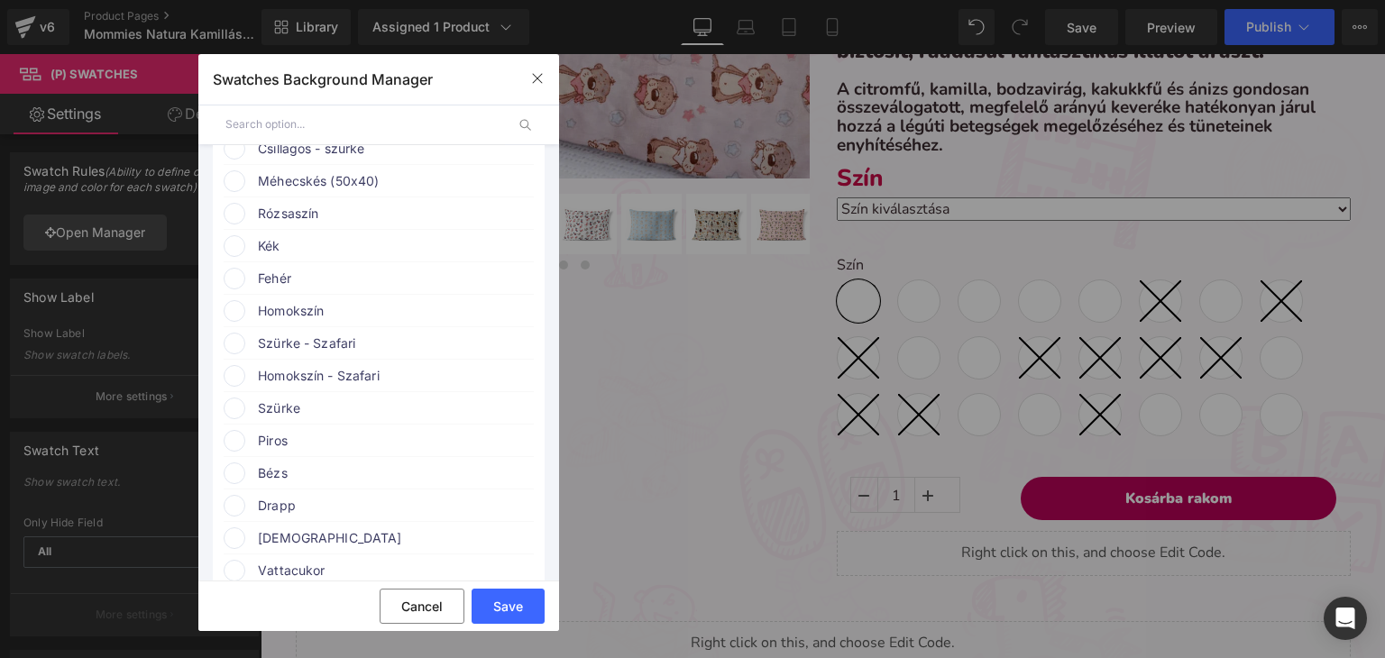
scroll to position [9197, 0]
click at [314, 190] on span "Méhecskés (50x40)" at bounding box center [395, 180] width 274 height 22
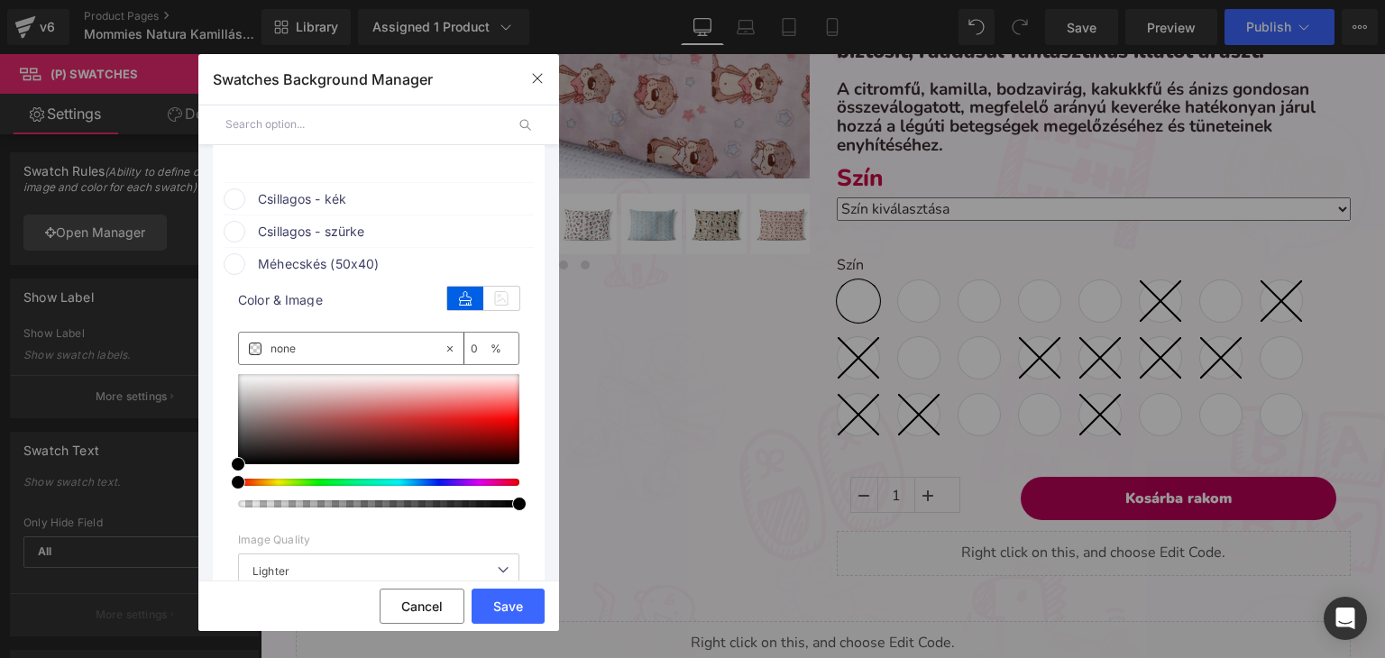
scroll to position [9107, 0]
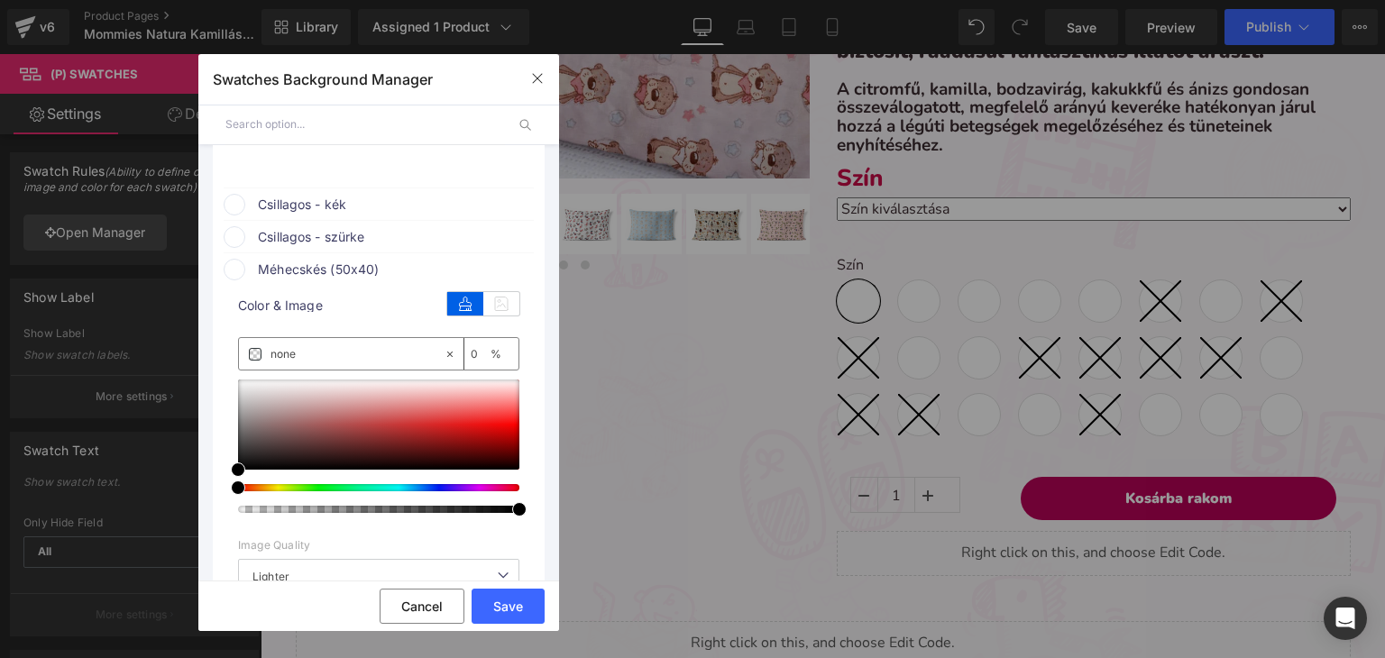
click at [309, 248] on span "Csillagos - szürke" at bounding box center [395, 237] width 274 height 22
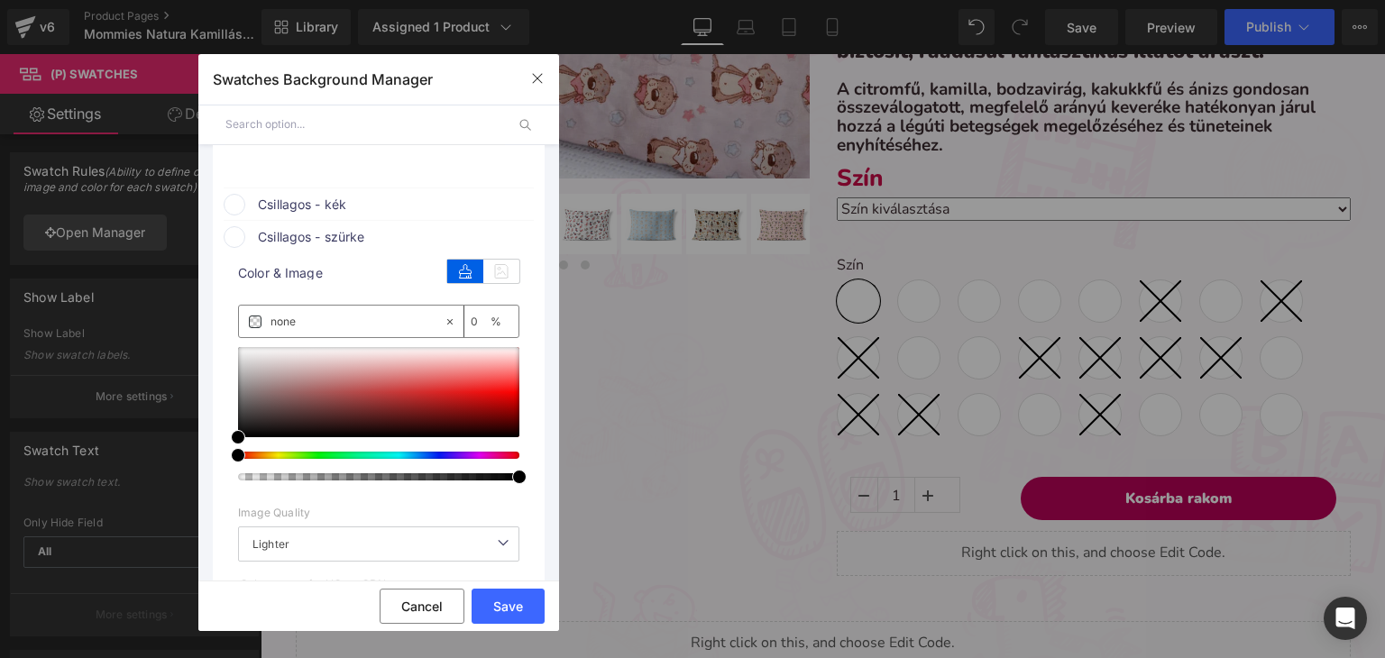
click at [323, 215] on span "Csillagos - kék" at bounding box center [395, 205] width 274 height 22
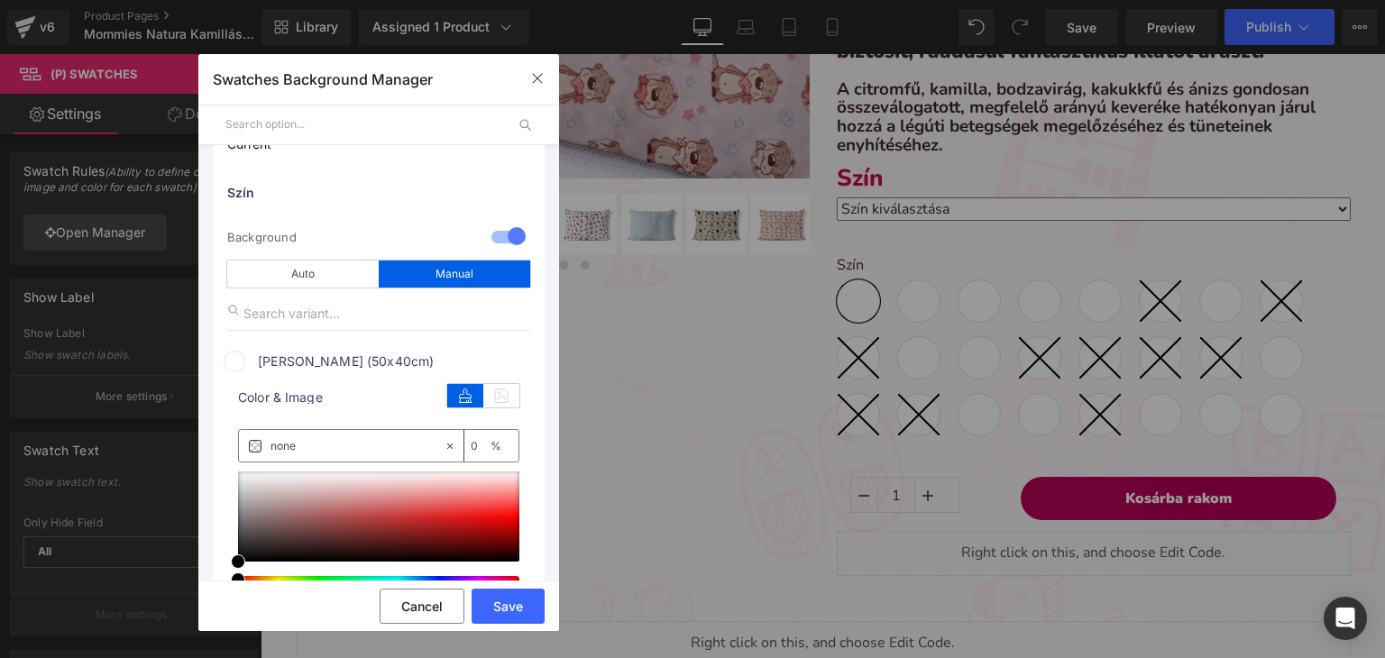
scroll to position [0, 0]
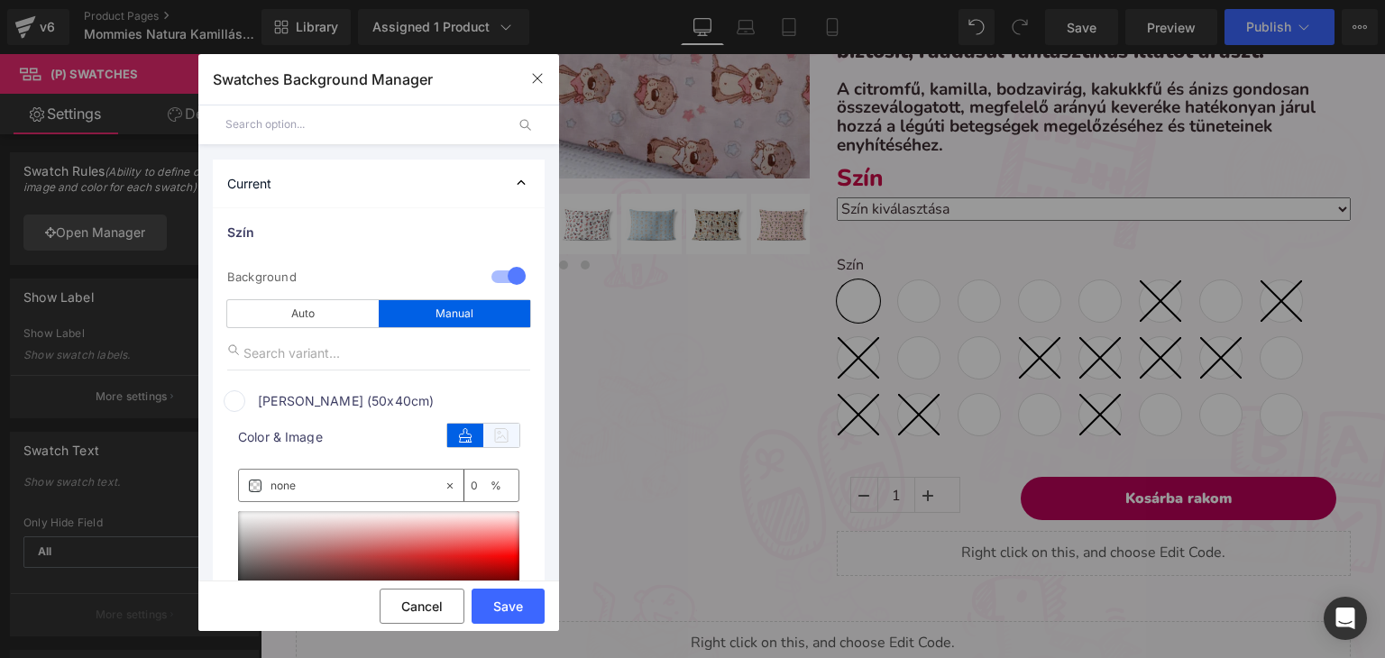
click at [498, 432] on icon at bounding box center [501, 435] width 36 height 23
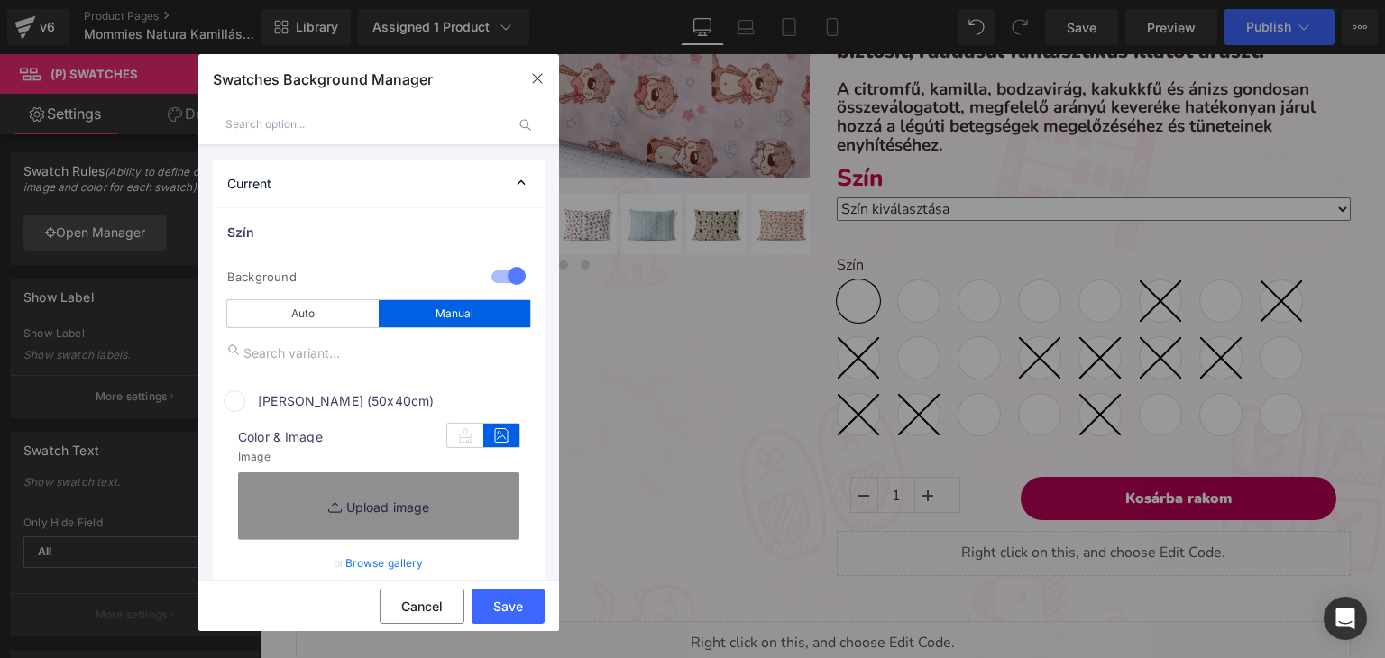
click at [330, 509] on icon at bounding box center [337, 508] width 18 height 18
type input "C:\fakepath\pamut_erdei kaland.webp"
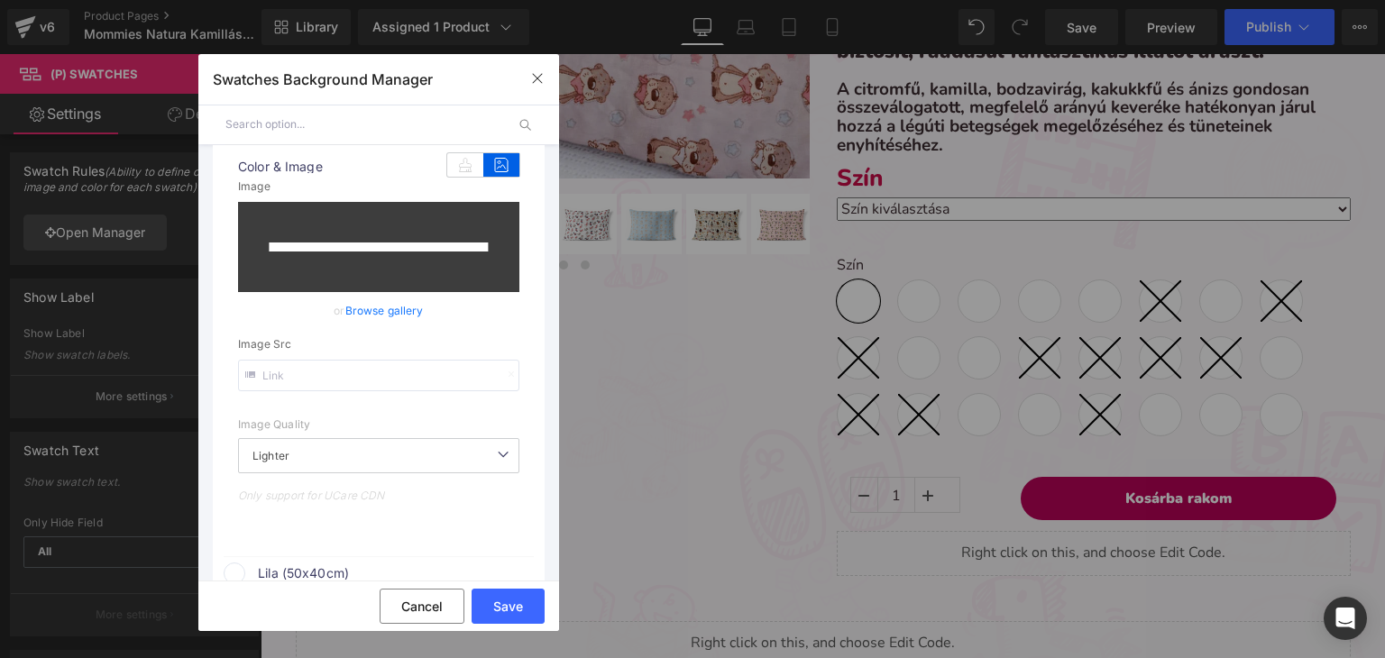
scroll to position [541, 0]
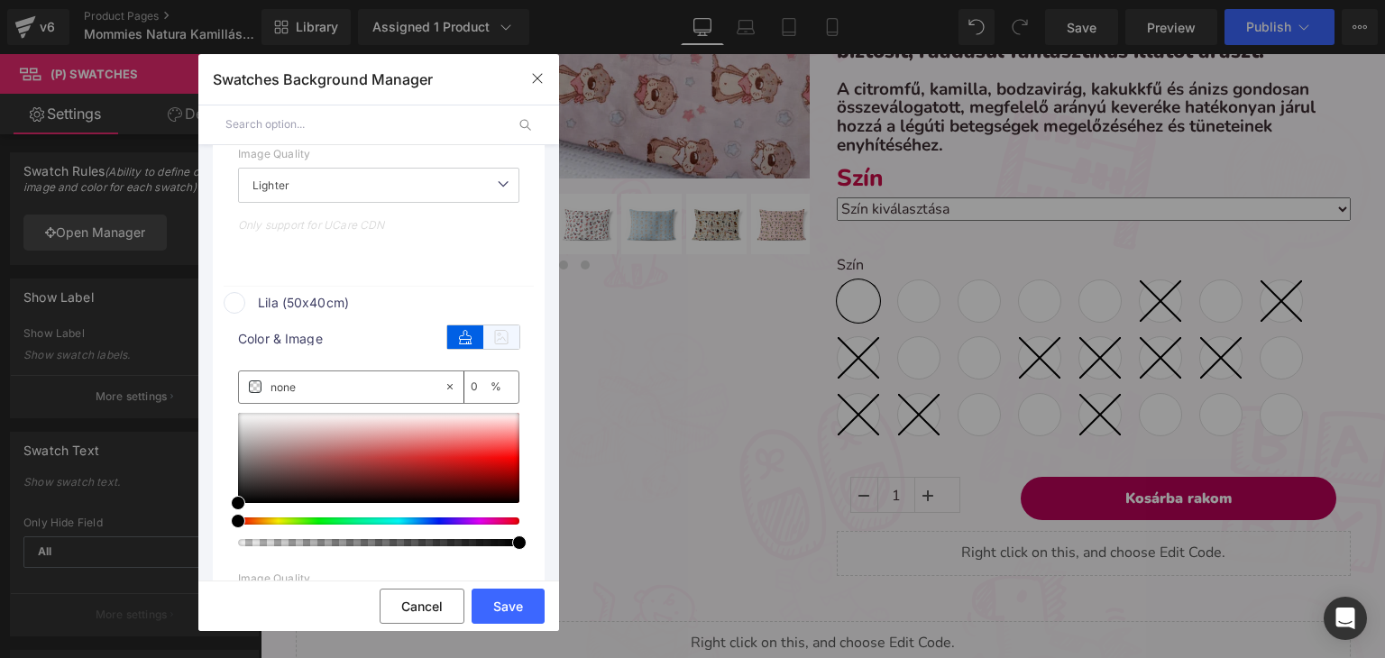
click at [483, 339] on icon at bounding box center [501, 336] width 36 height 23
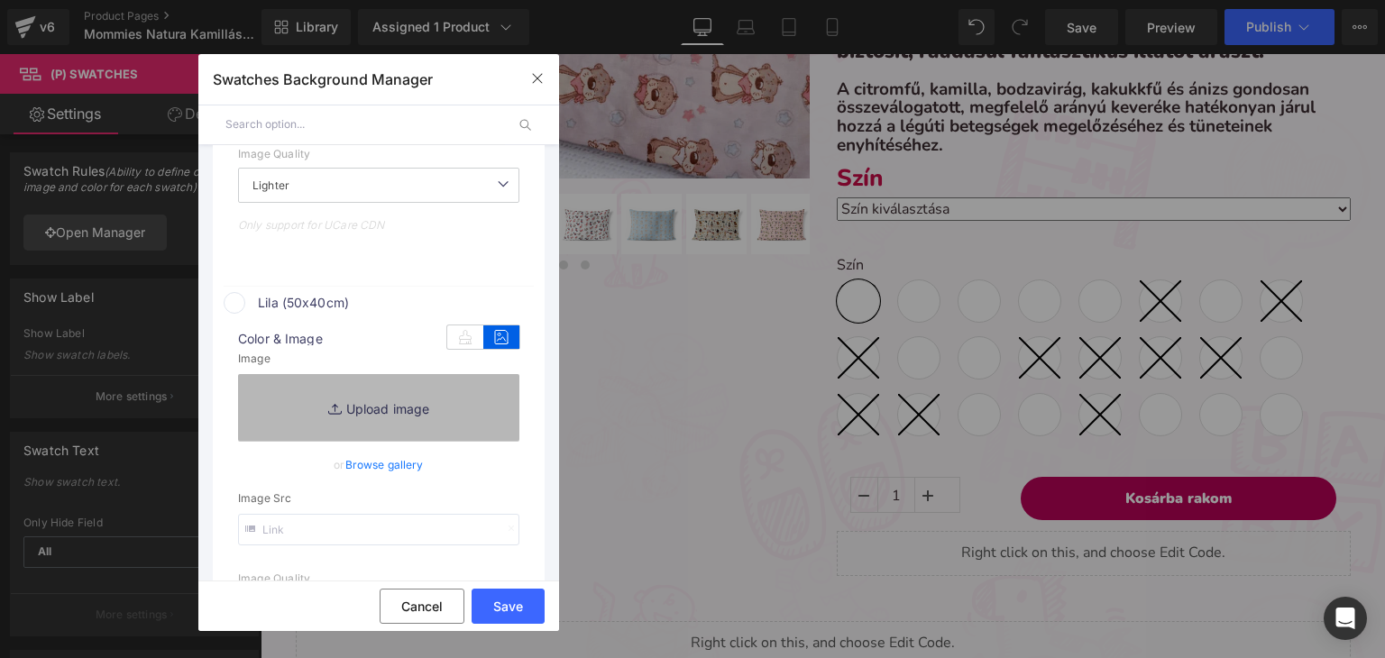
type input "[URL][DOMAIN_NAME]"
click at [391, 394] on link "Replace Image" at bounding box center [378, 407] width 281 height 67
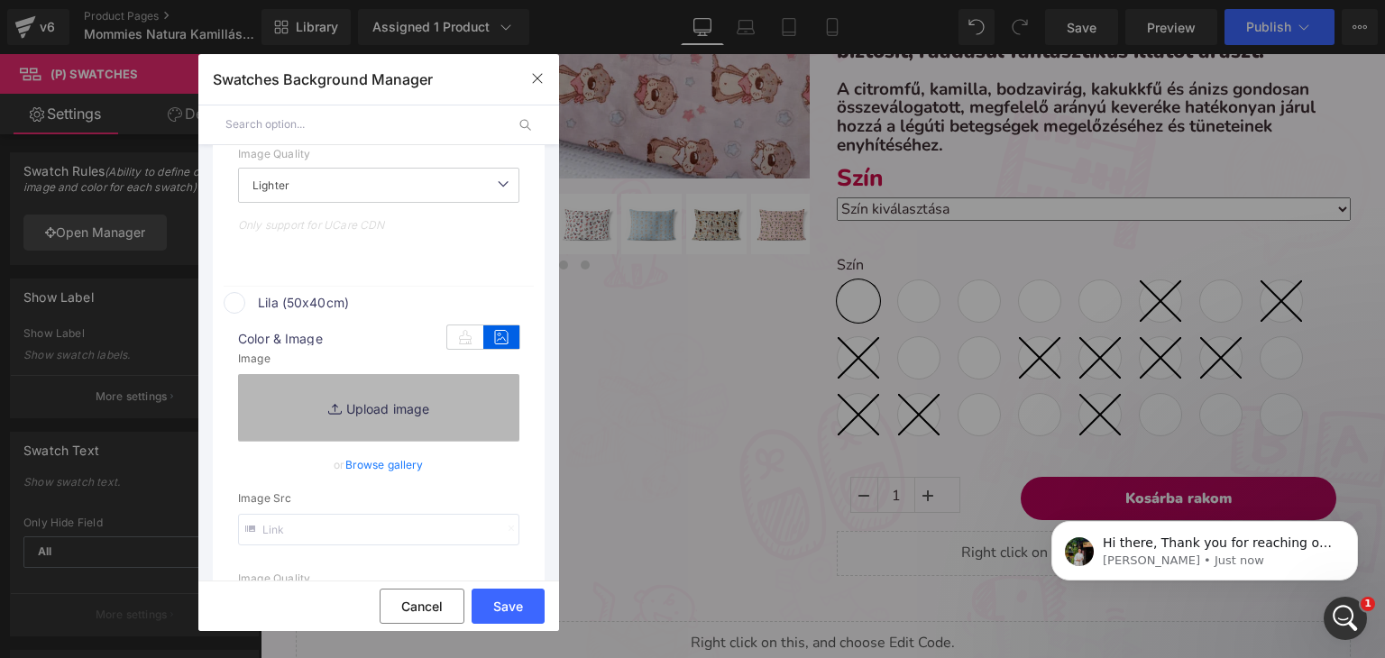
scroll to position [0, 0]
type input "C:\fakepath\pamut-koralaku_sötétlila.webp"
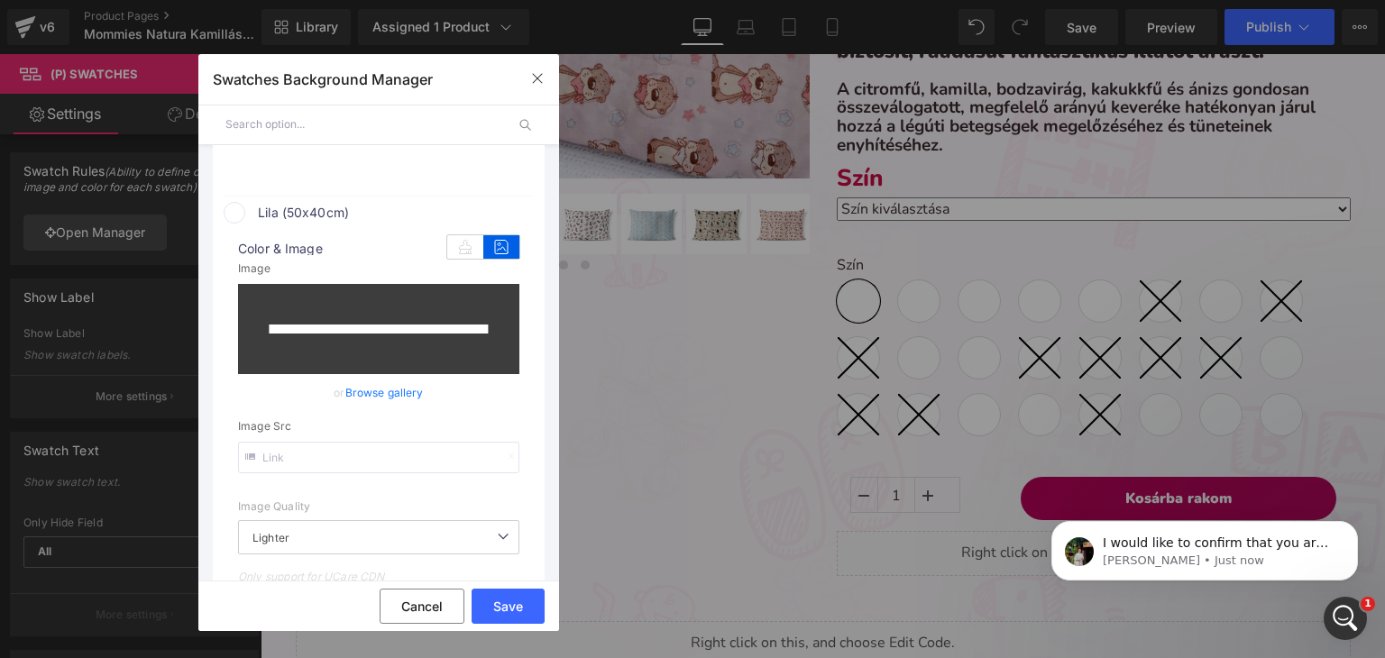
scroll to position [735, 0]
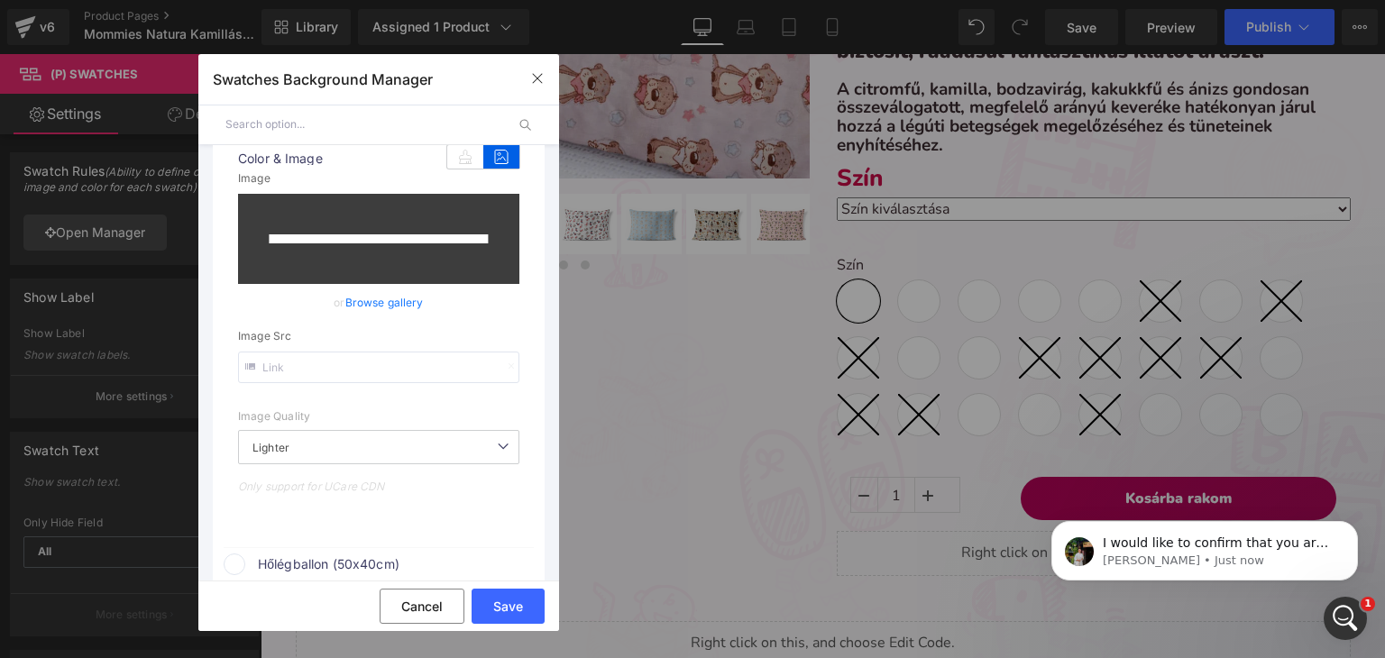
type input "[URL][DOMAIN_NAME]"
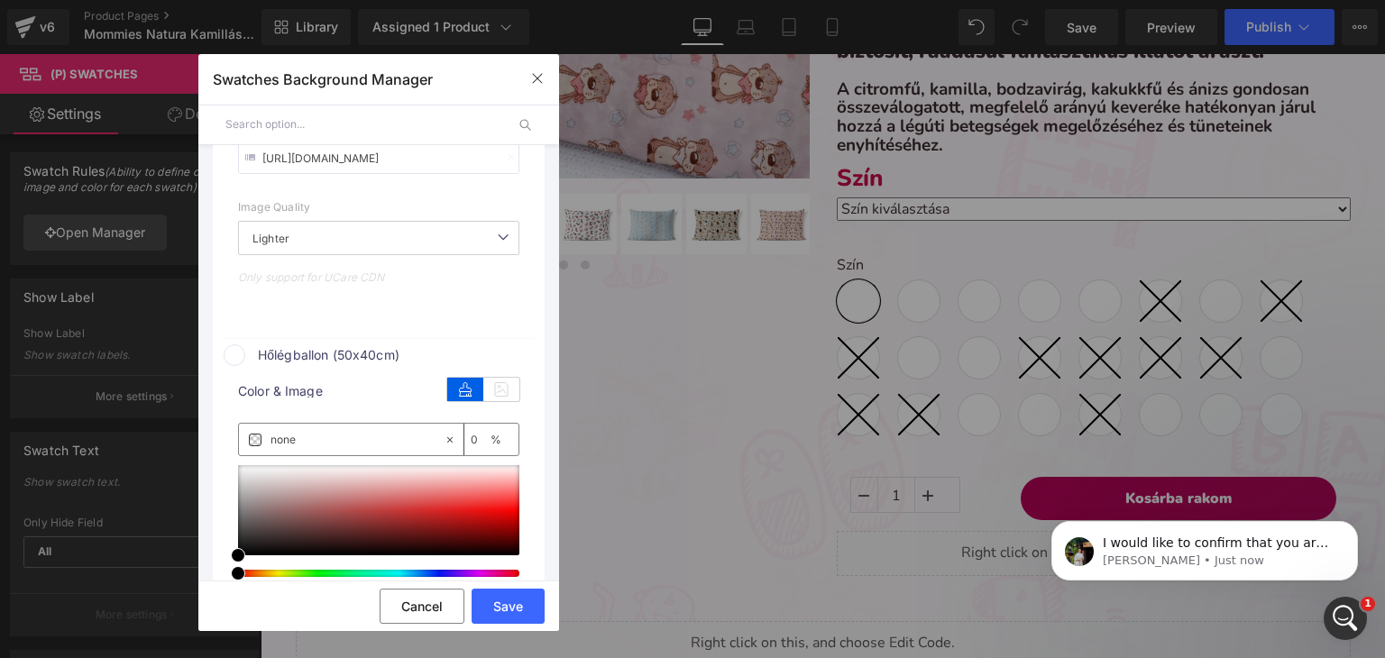
scroll to position [1095, 0]
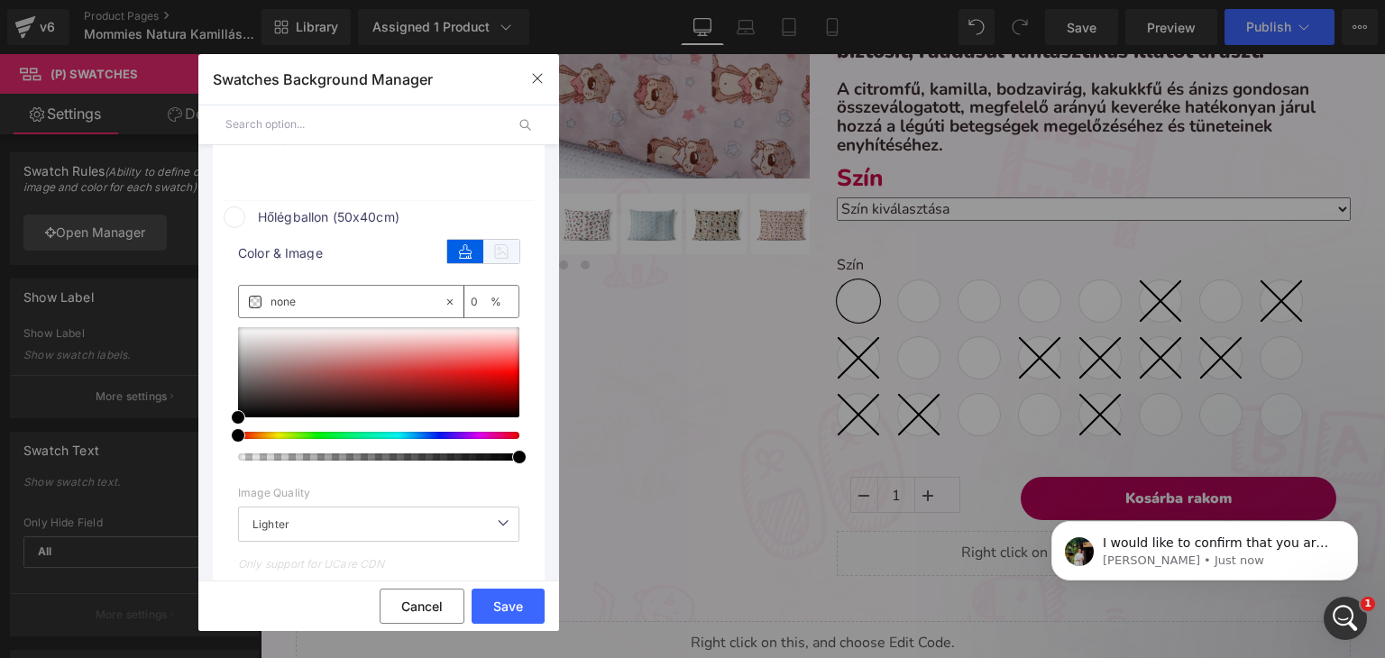
click at [483, 250] on icon at bounding box center [501, 251] width 36 height 23
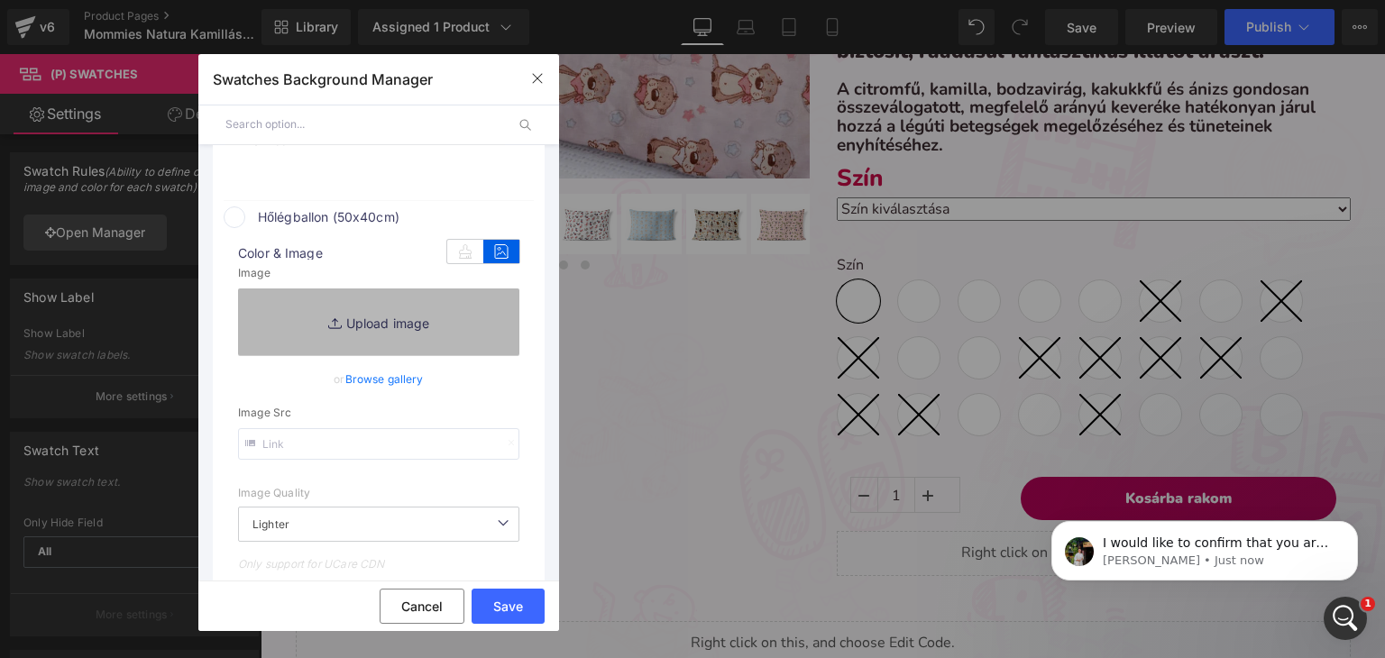
click at [357, 346] on link "Replace Image" at bounding box center [378, 322] width 281 height 67
type input "C:\fakepath\pamut_hőlégballonos-13.webp"
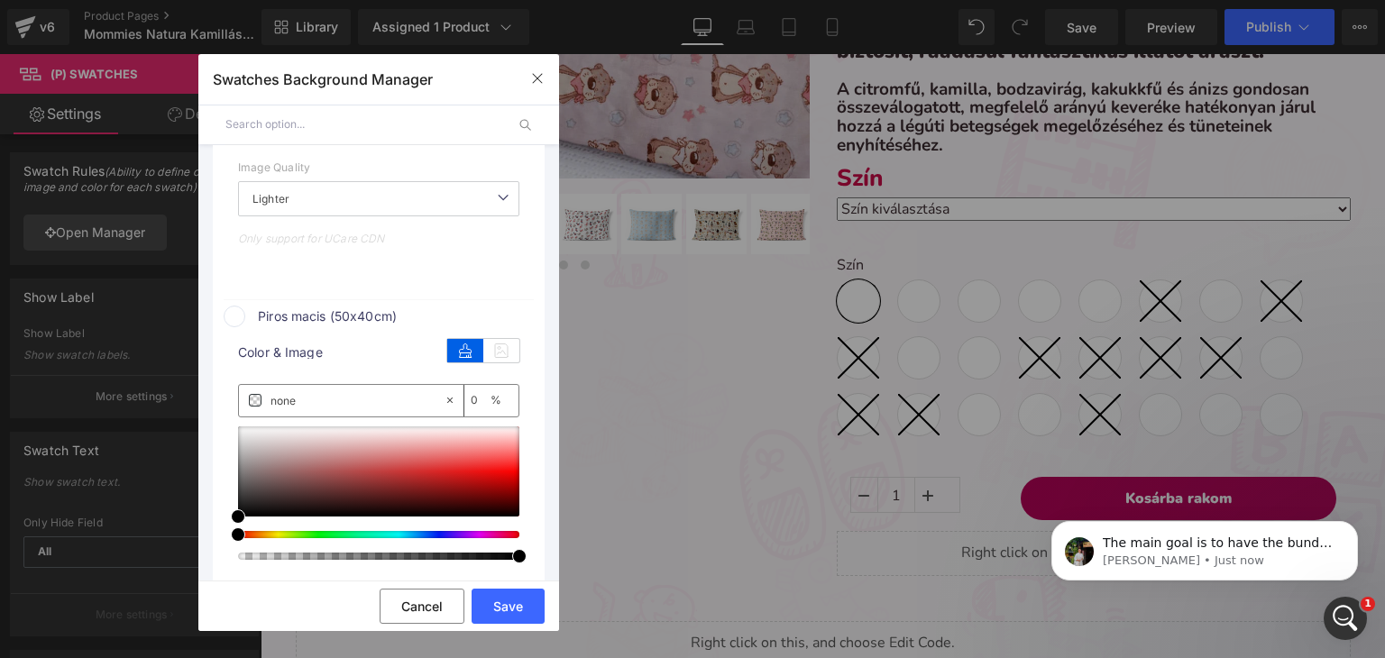
scroll to position [1456, 0]
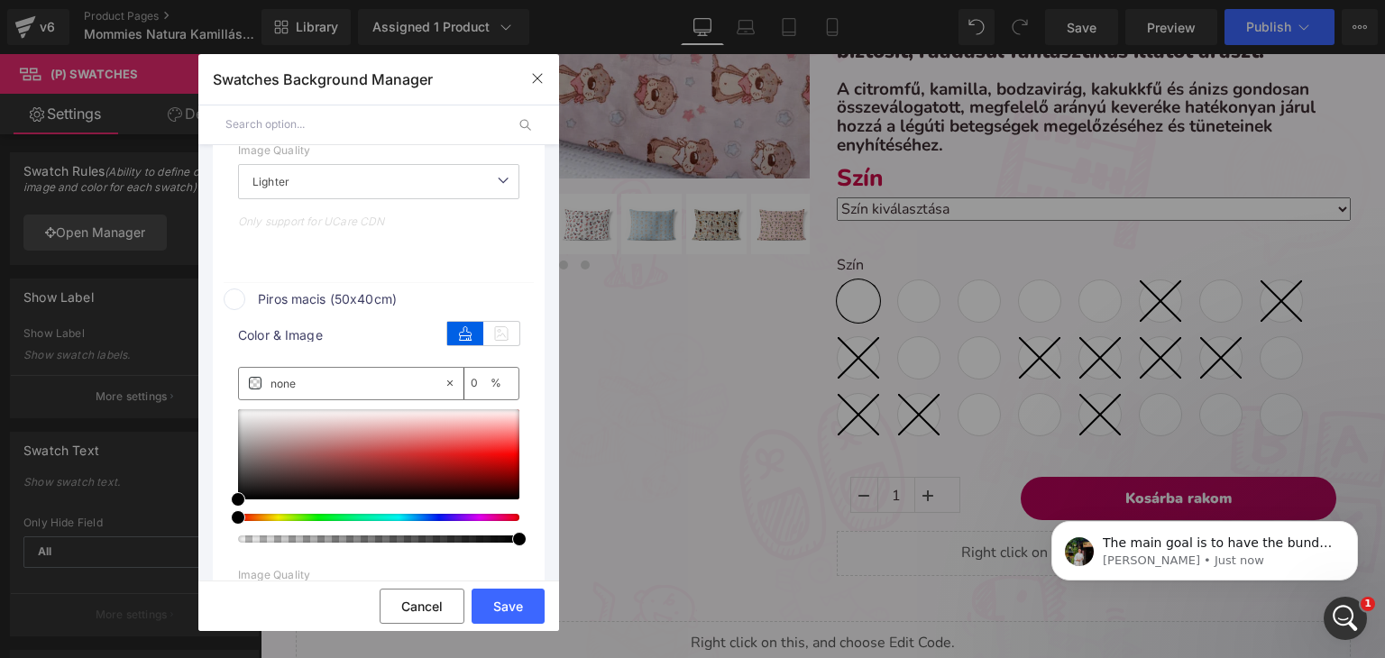
type input "[URL][DOMAIN_NAME]"
click at [483, 330] on icon at bounding box center [501, 333] width 36 height 23
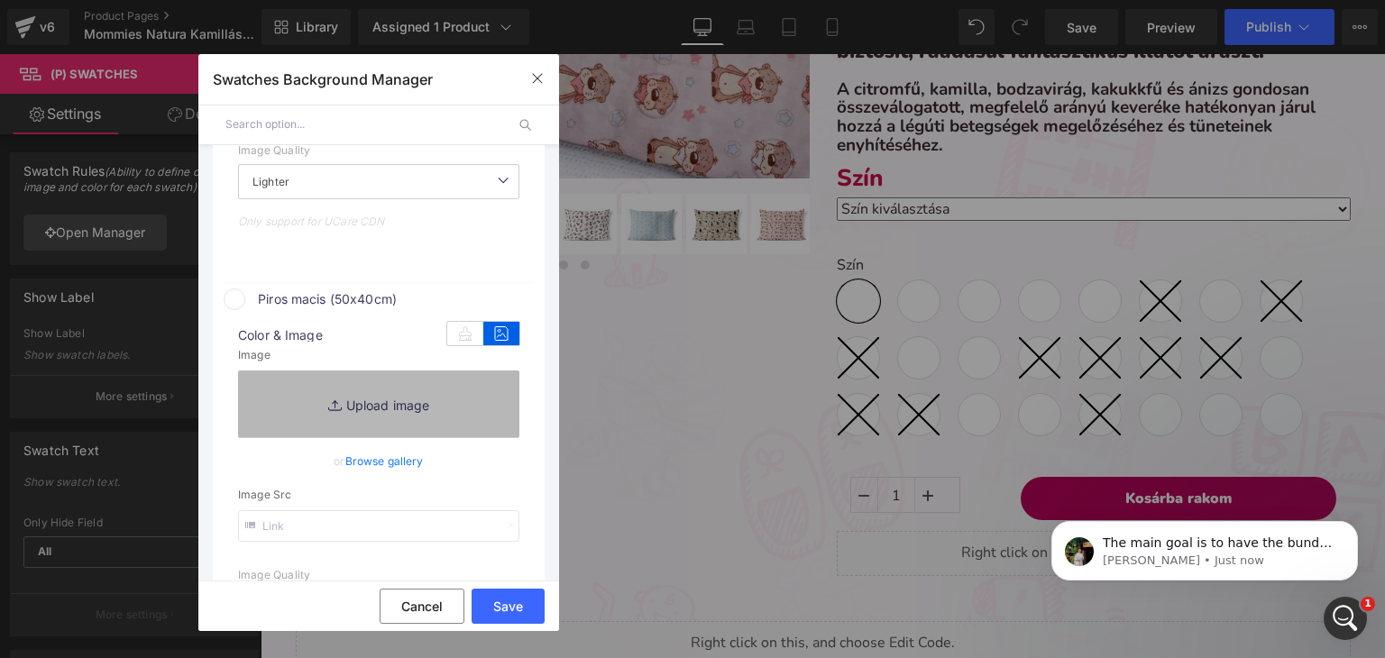
click at [390, 398] on link "Replace Image" at bounding box center [378, 404] width 281 height 67
type input "C:\fakepath\pamut_macis.webp"
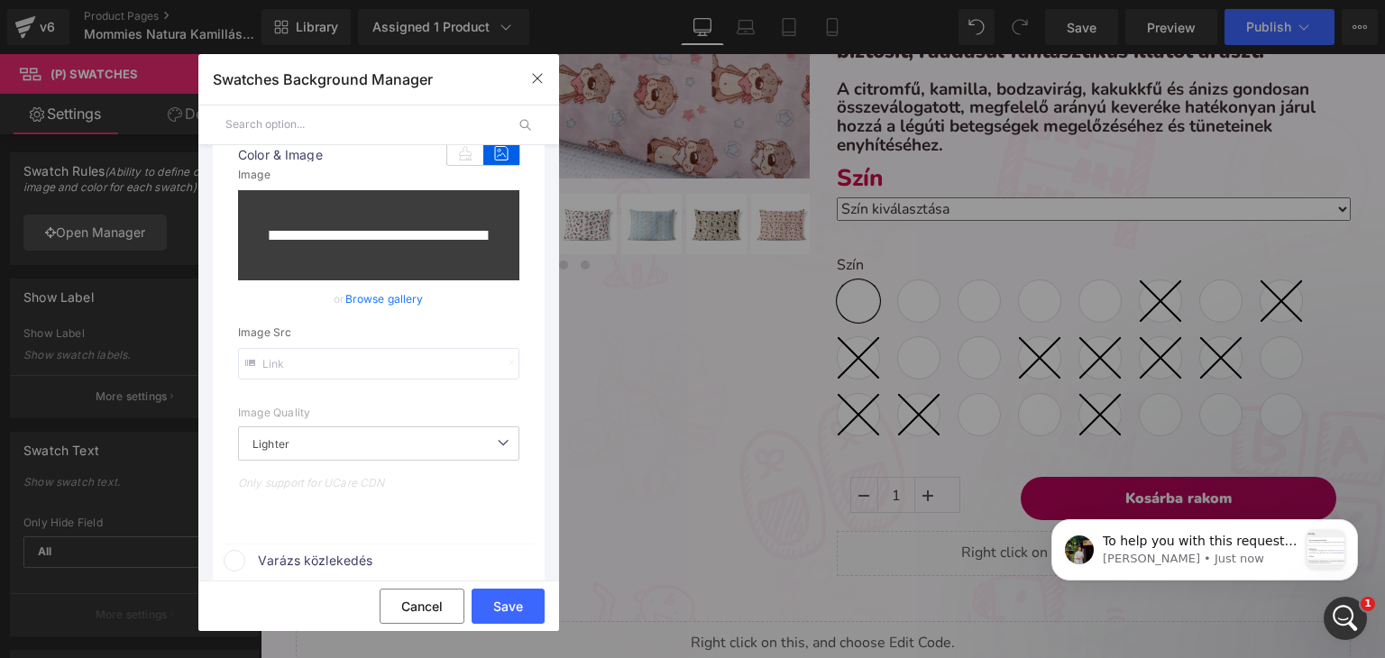
scroll to position [1920, 0]
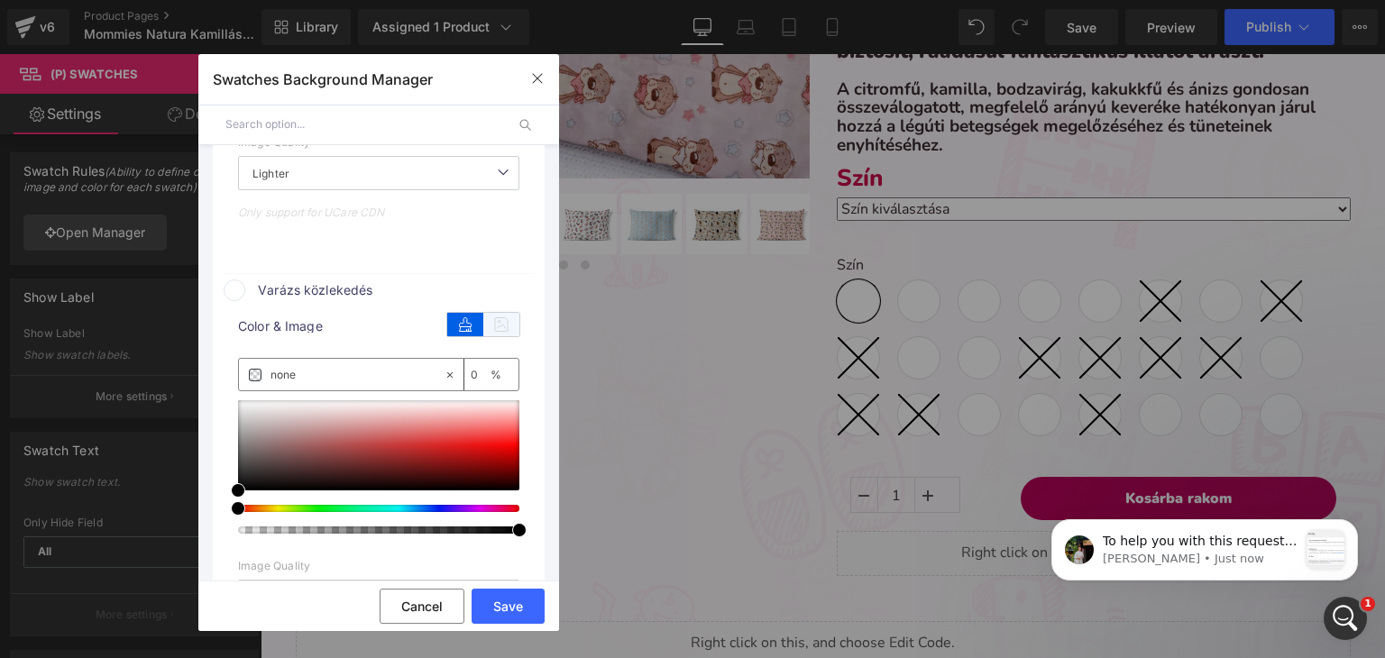
click at [505, 336] on icon at bounding box center [501, 324] width 36 height 23
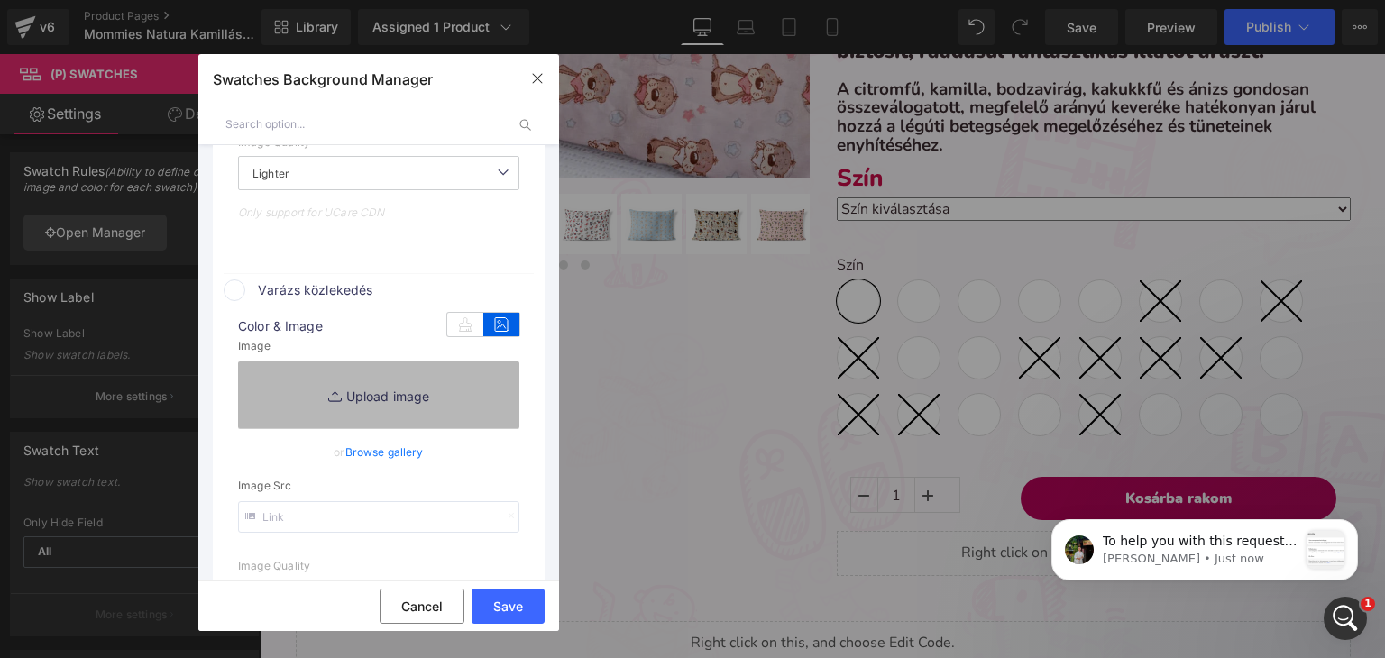
click at [409, 394] on link "Replace Image" at bounding box center [378, 395] width 281 height 67
type input "[URL][DOMAIN_NAME]"
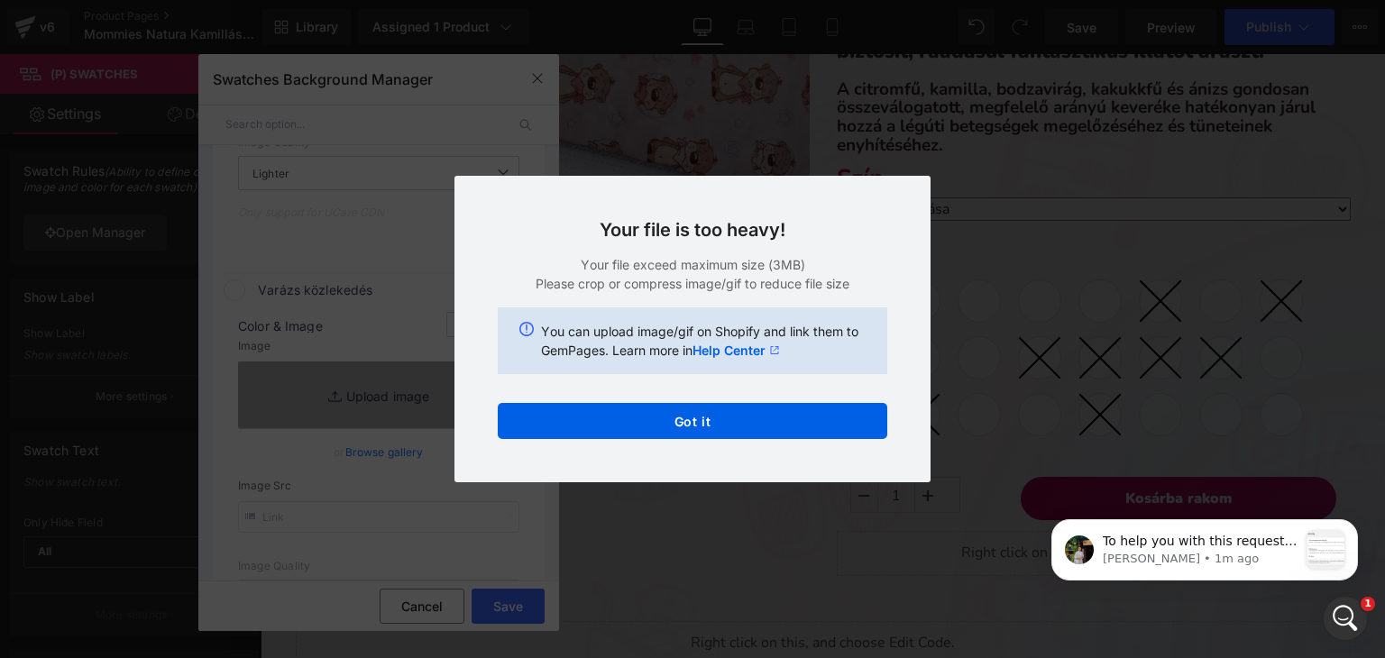
click at [905, 197] on div "Your file is too heavy! Your file exceed maximum size (3MB) Please crop or comp…" at bounding box center [692, 329] width 476 height 307
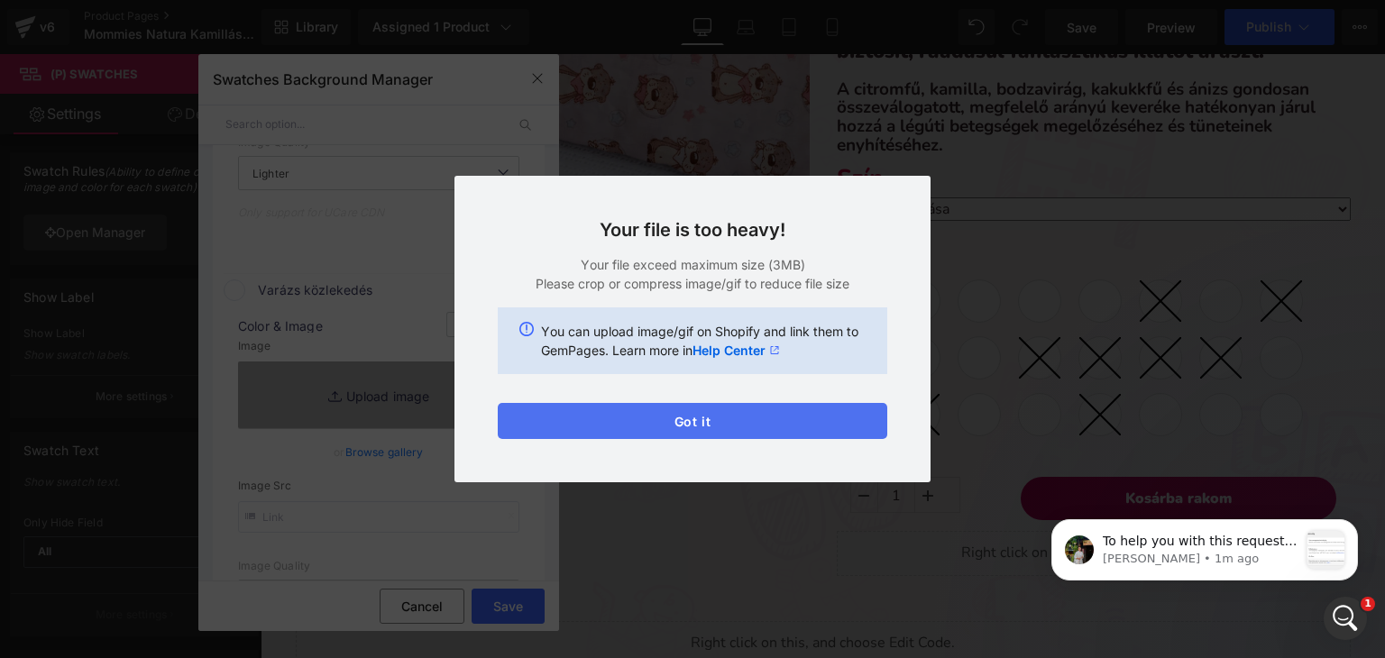
click at [698, 426] on button "Got it" at bounding box center [693, 421] width 390 height 36
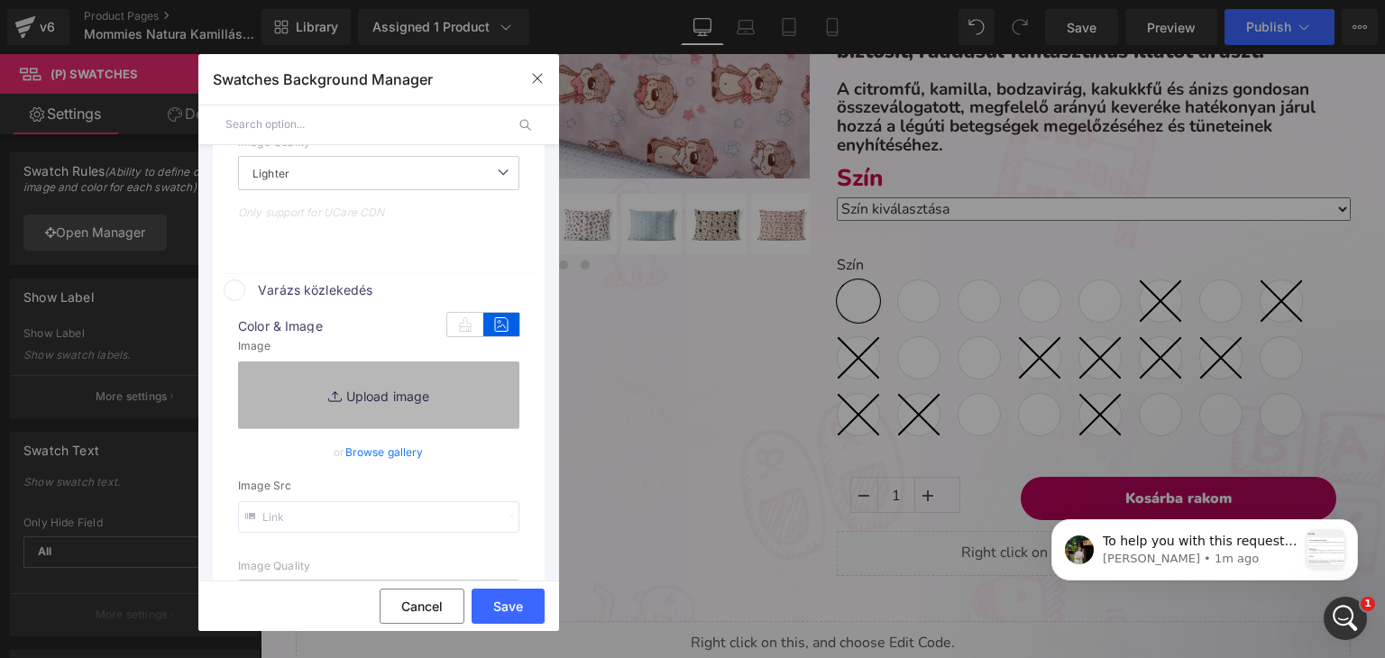
click at [431, 409] on link "Replace Image" at bounding box center [378, 395] width 281 height 67
type input "C:\fakepath\pamut-mintas_járműves-varázs közlekedés.webp"
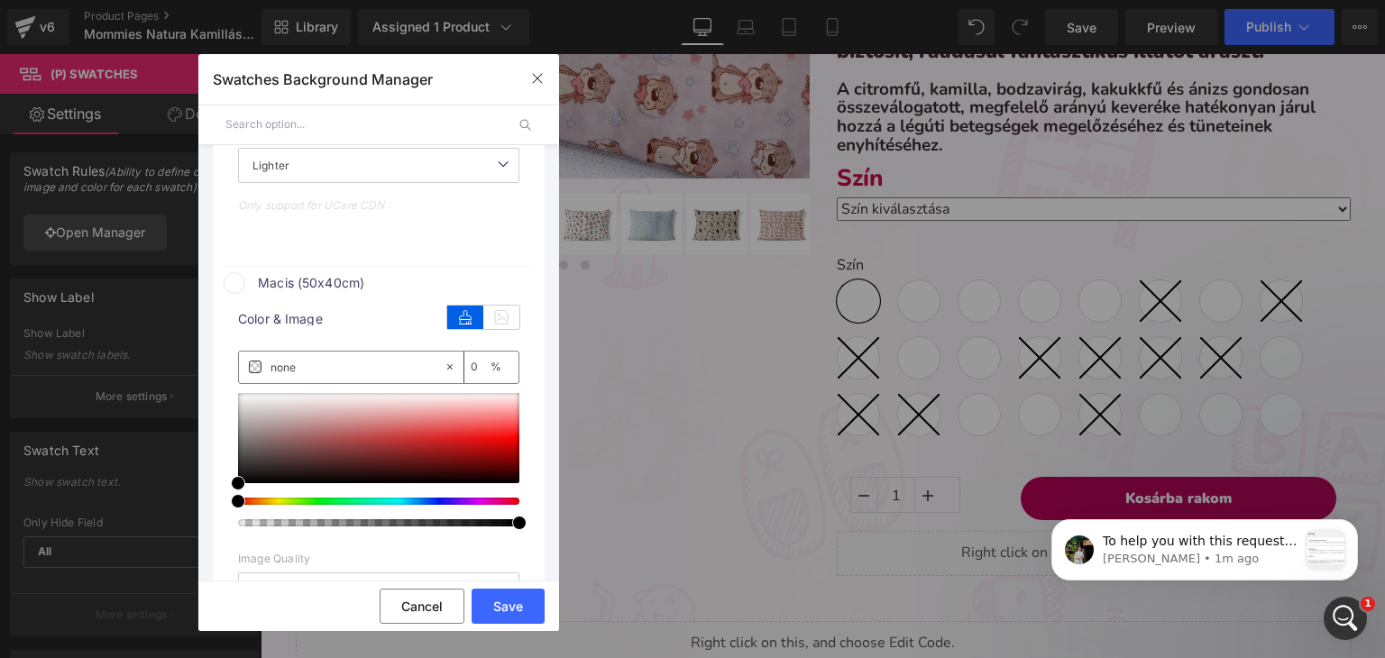
scroll to position [2385, 0]
type input "[URL][DOMAIN_NAME]"
click at [500, 314] on icon at bounding box center [501, 316] width 36 height 23
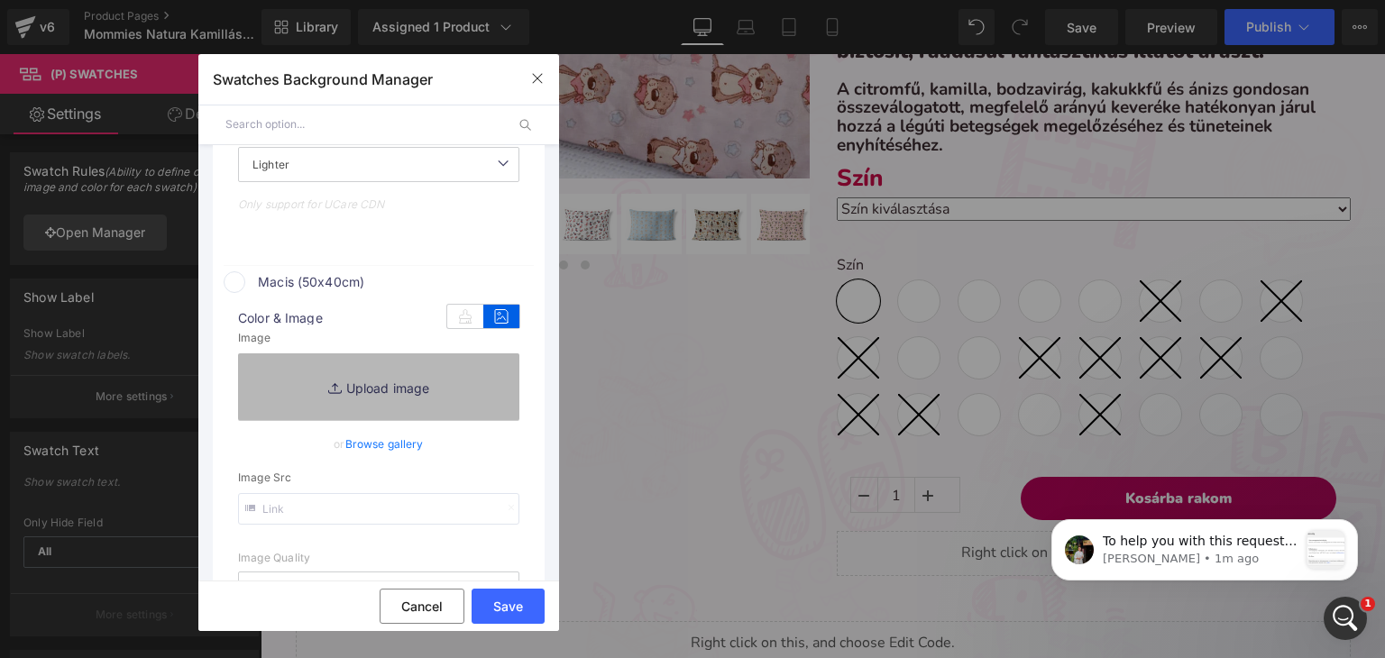
click at [407, 378] on link "Replace Image" at bounding box center [378, 386] width 281 height 67
type input "C:\fakepath\pamut_macis.webp"
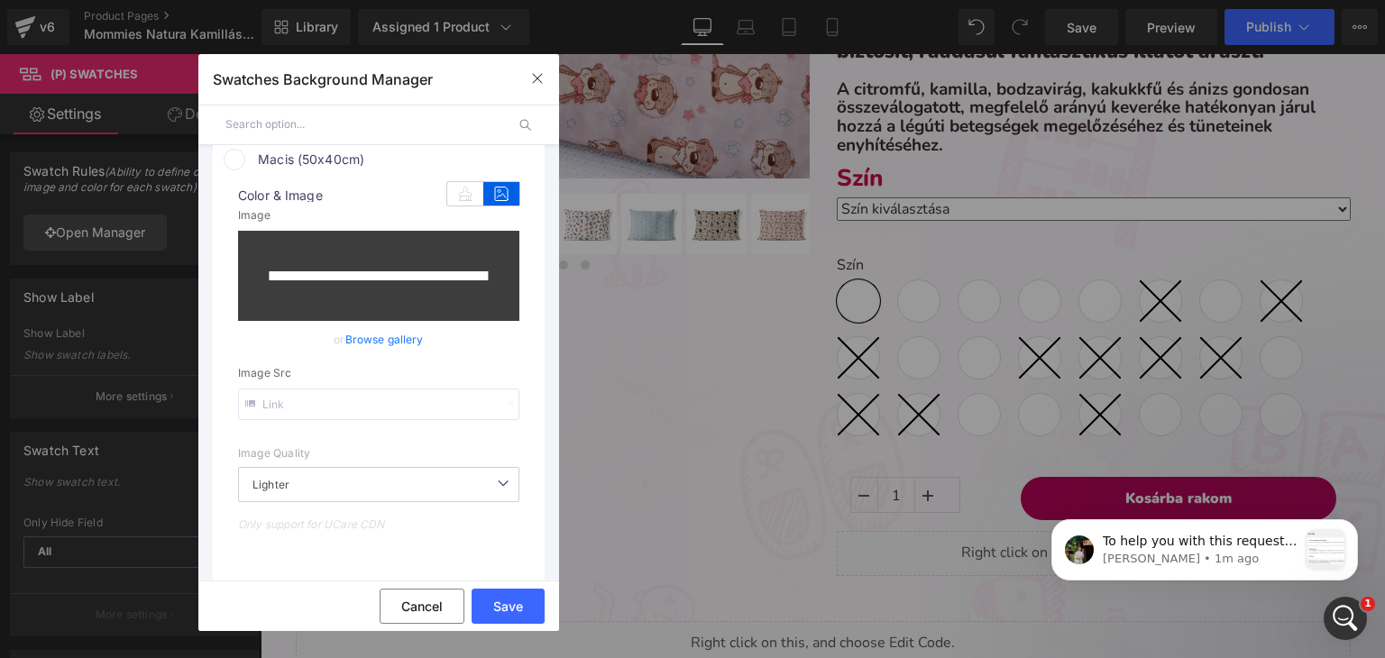
scroll to position [2579, 0]
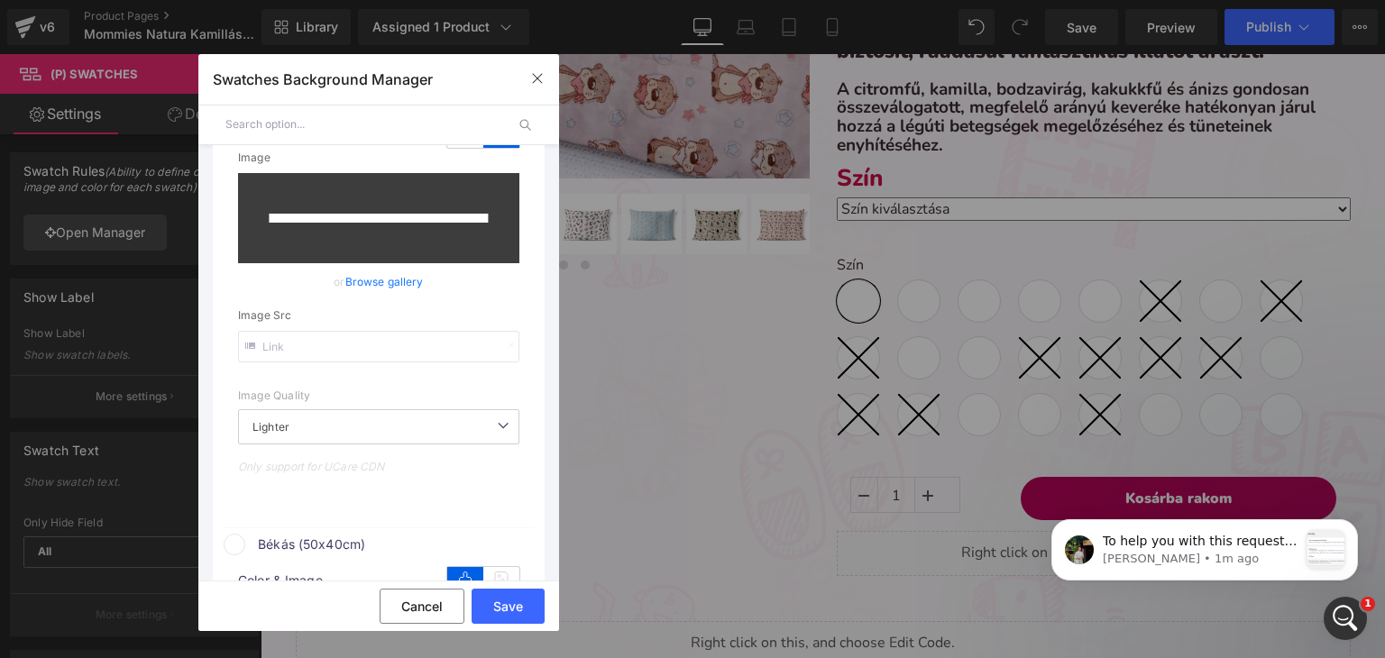
type input "[URL][DOMAIN_NAME]"
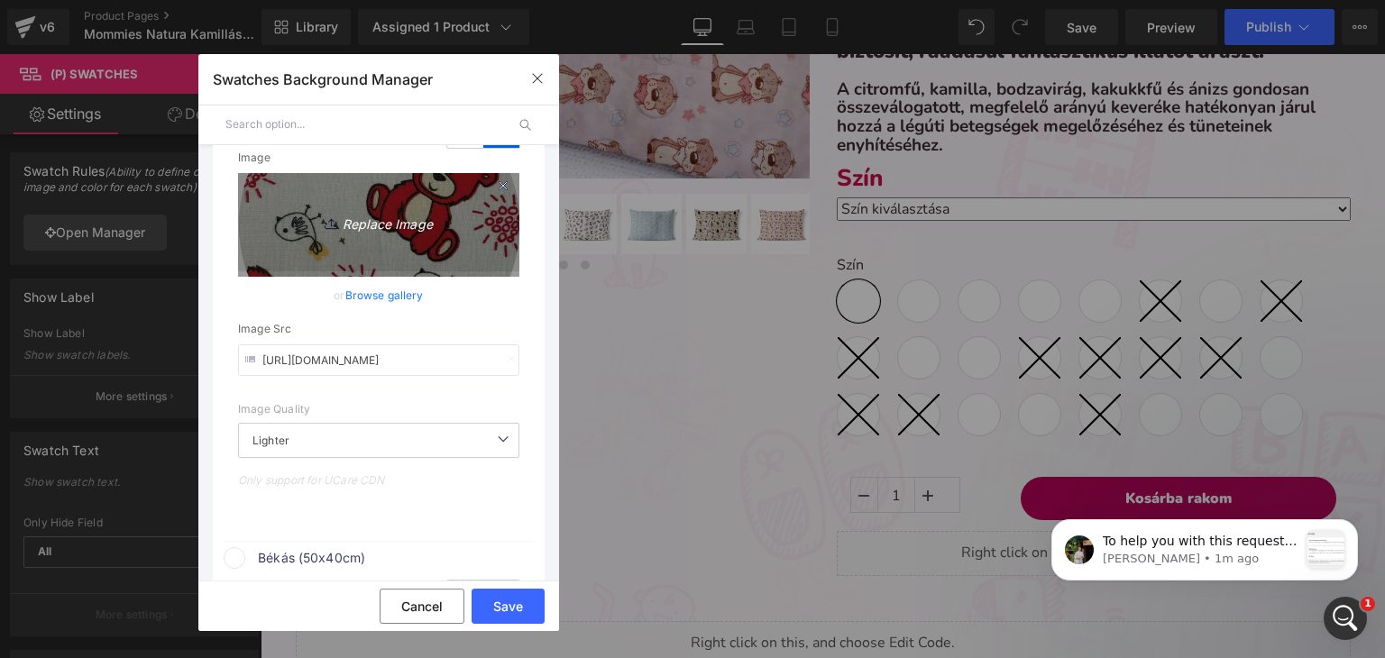
click at [408, 244] on link "Replace Image" at bounding box center [378, 222] width 281 height 98
type input "C:\fakepath\pamut_macis.webp"
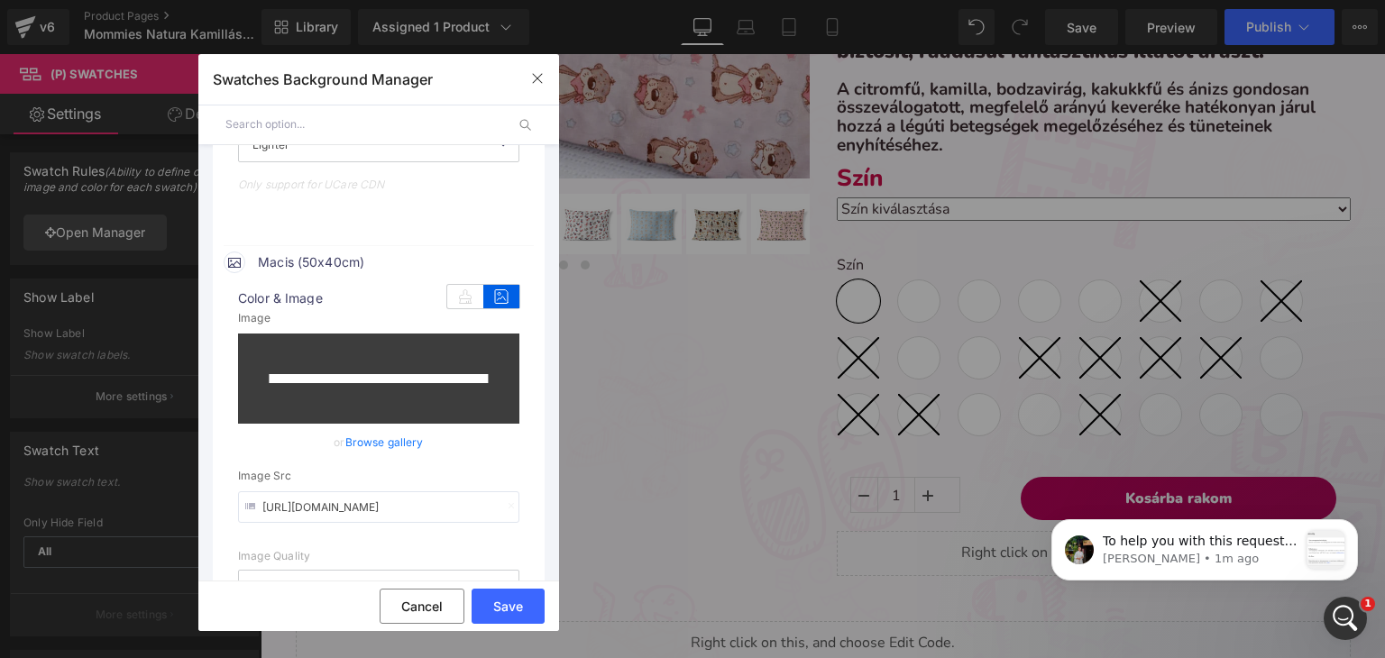
scroll to position [2398, 0]
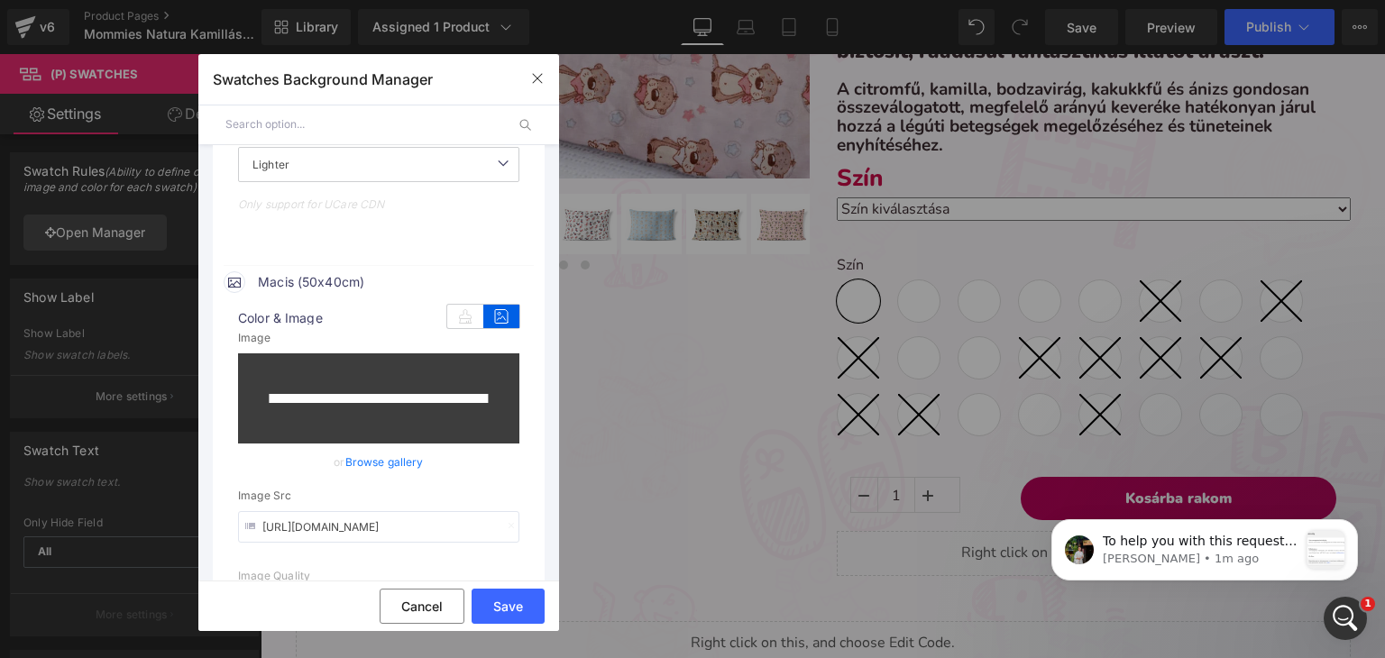
type input "[URL][DOMAIN_NAME]"
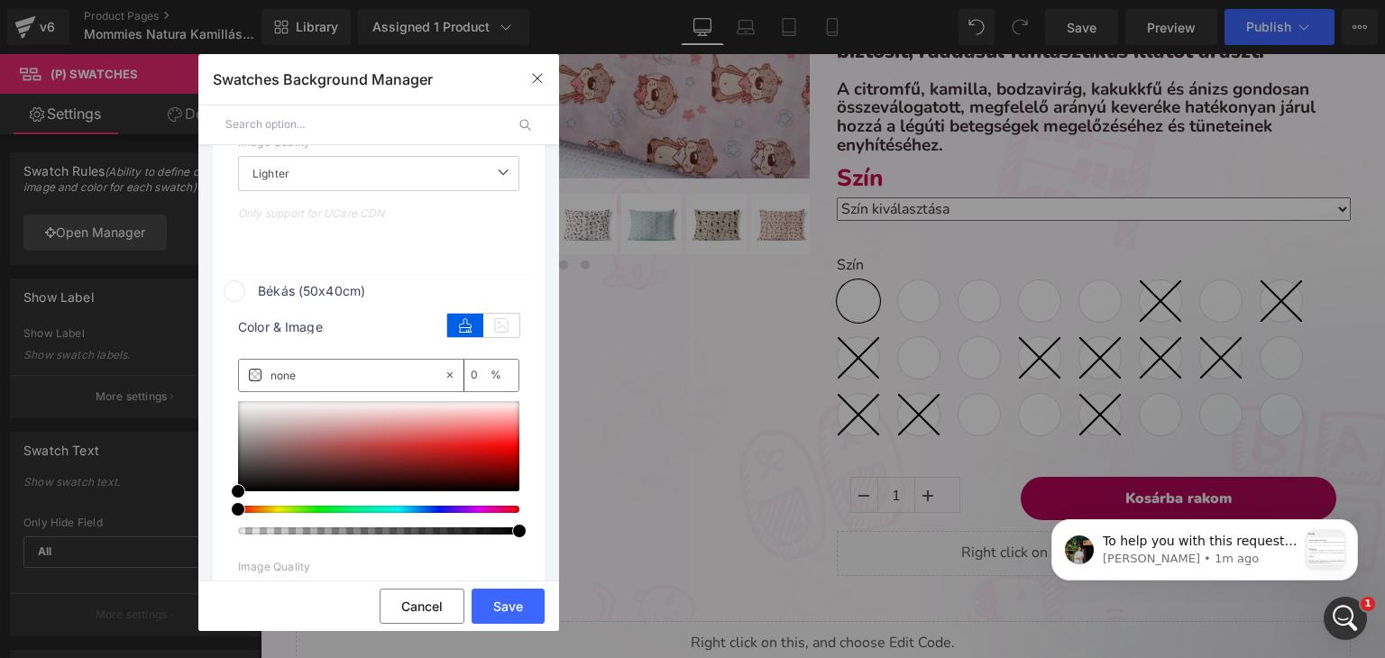
scroll to position [2849, 0]
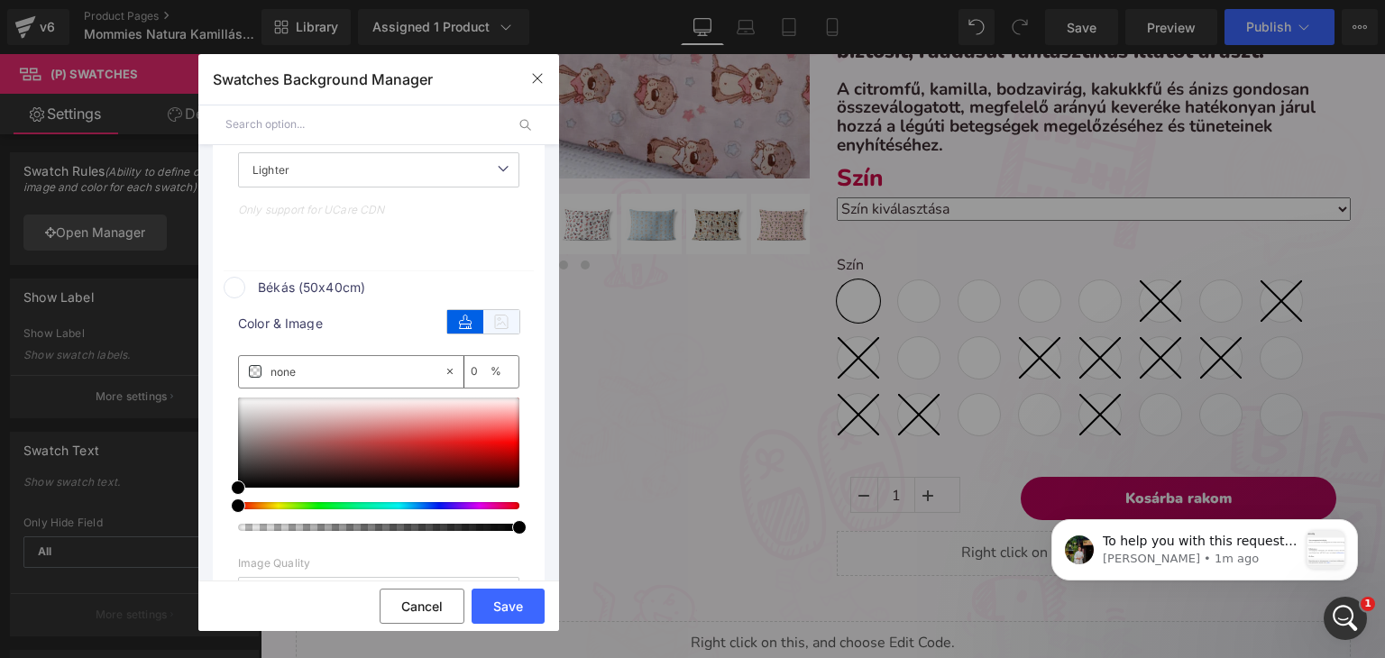
click at [502, 329] on icon at bounding box center [501, 321] width 36 height 23
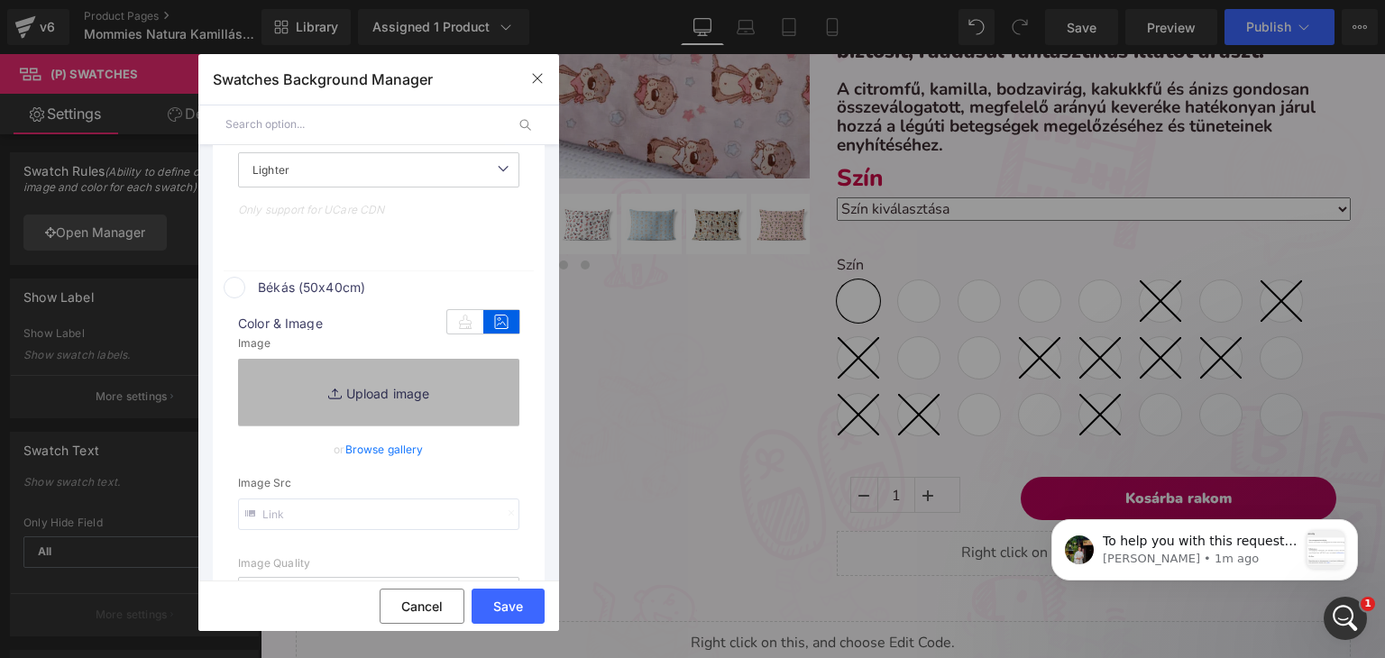
click at [392, 387] on link "Replace Image" at bounding box center [378, 392] width 281 height 67
type input "C:\fakepath\pamut_békás.webp"
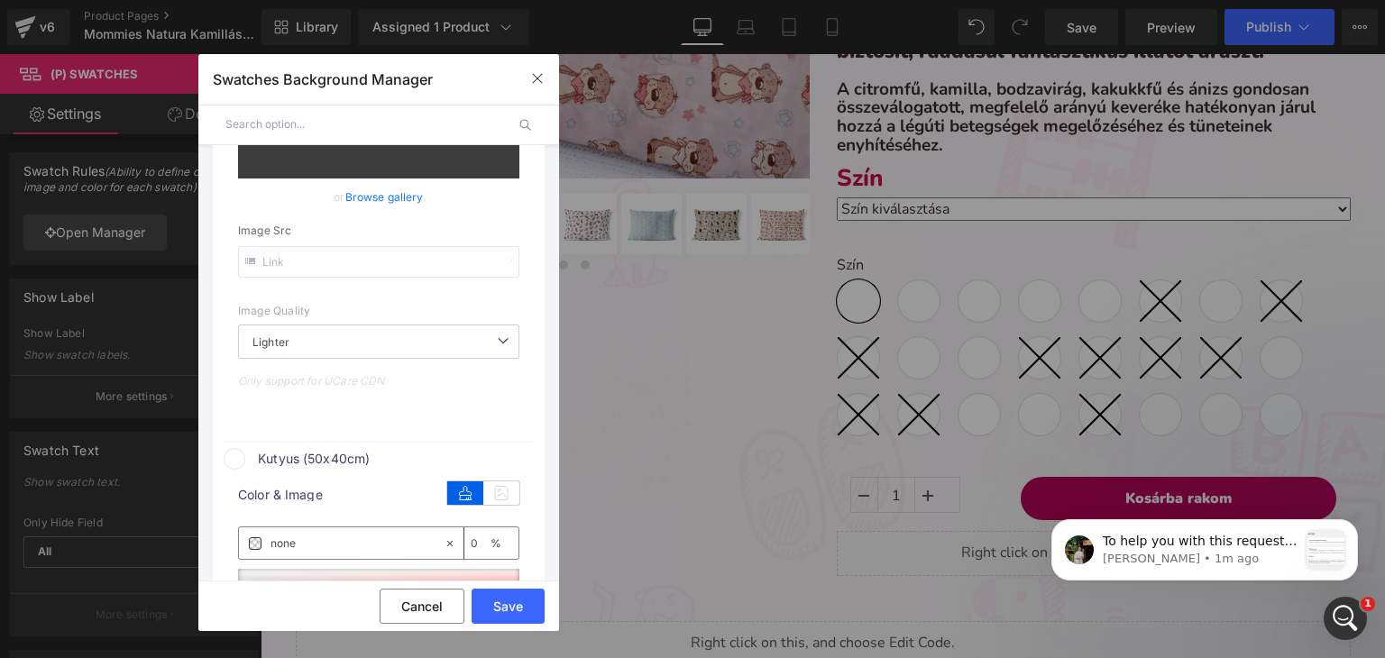
scroll to position [3300, 0]
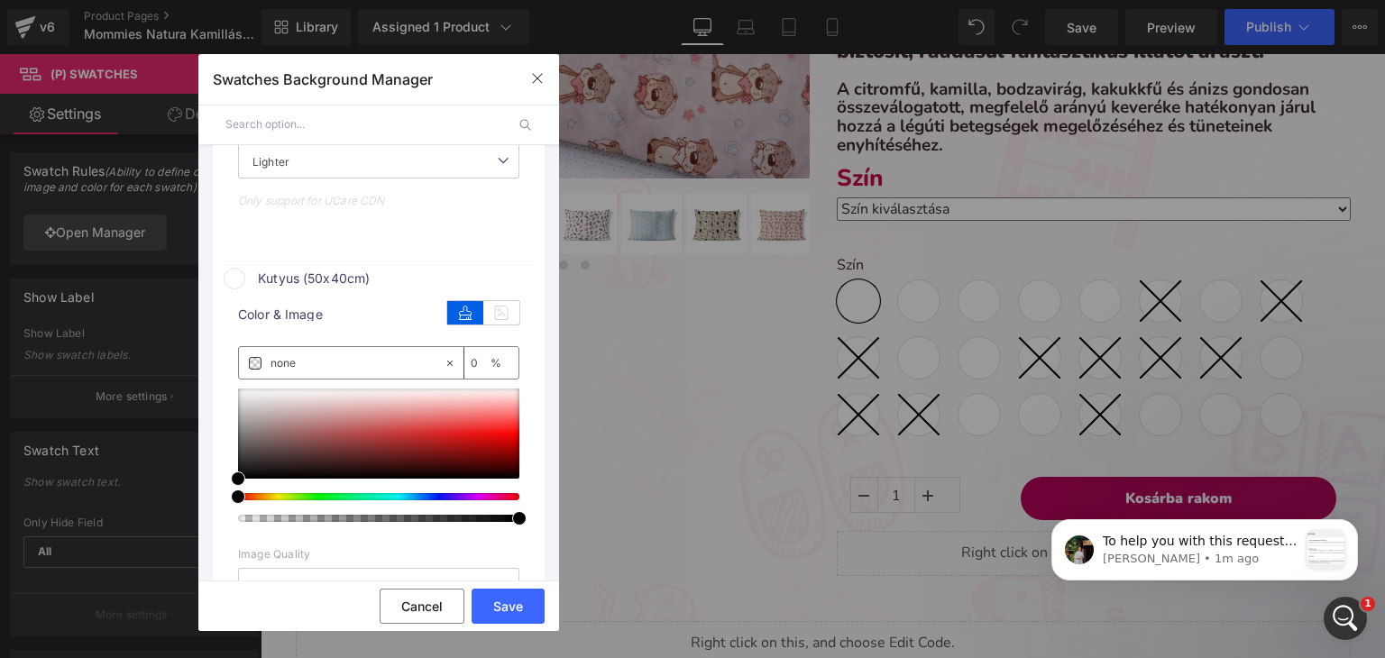
type input "[URL][DOMAIN_NAME]"
click at [498, 324] on icon at bounding box center [501, 311] width 36 height 23
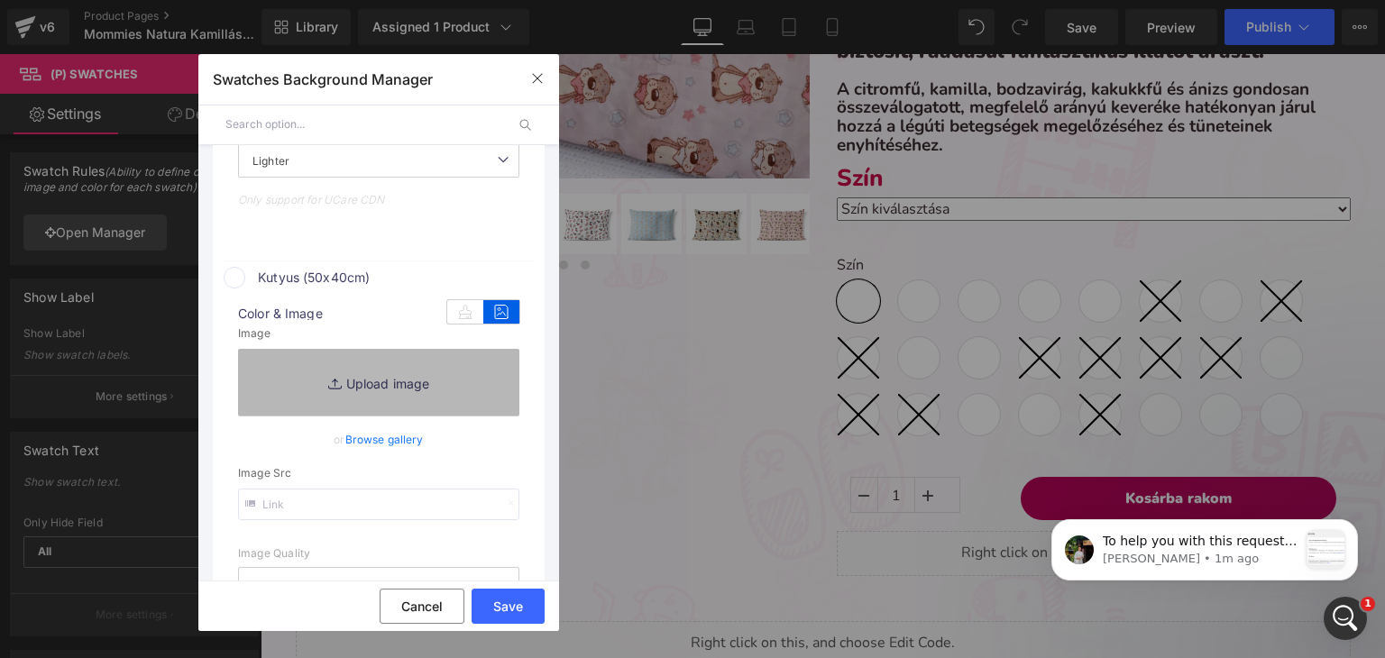
click at [419, 381] on link "Replace Image" at bounding box center [378, 382] width 281 height 67
type input "C:\fakepath\pamut_kutyás.webp"
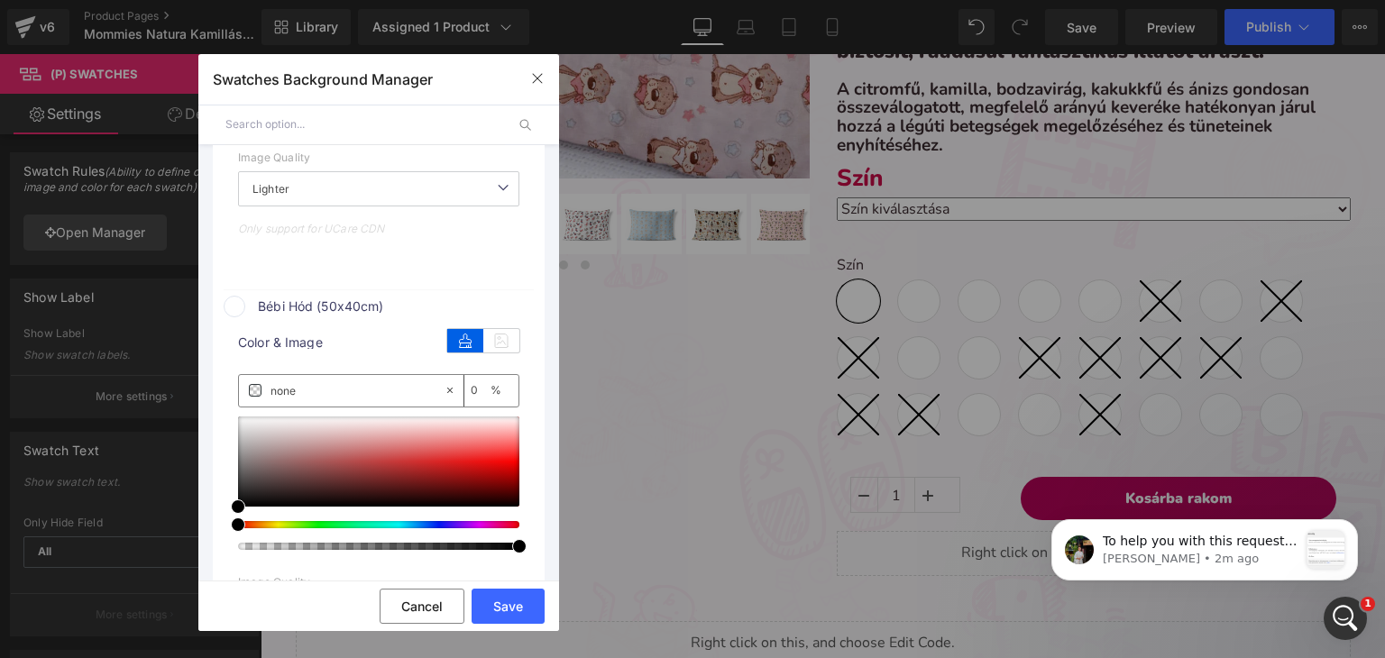
scroll to position [3855, 0]
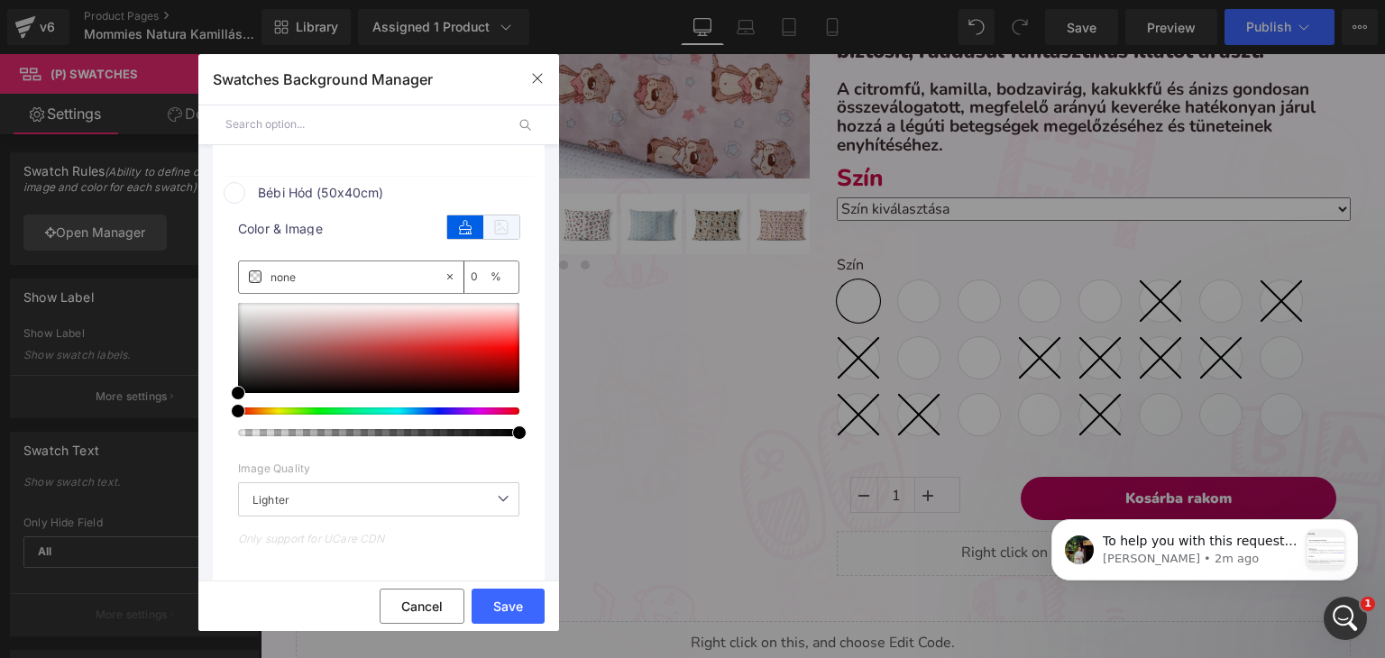
type input "[URL][DOMAIN_NAME]"
click at [491, 222] on icon at bounding box center [501, 226] width 36 height 23
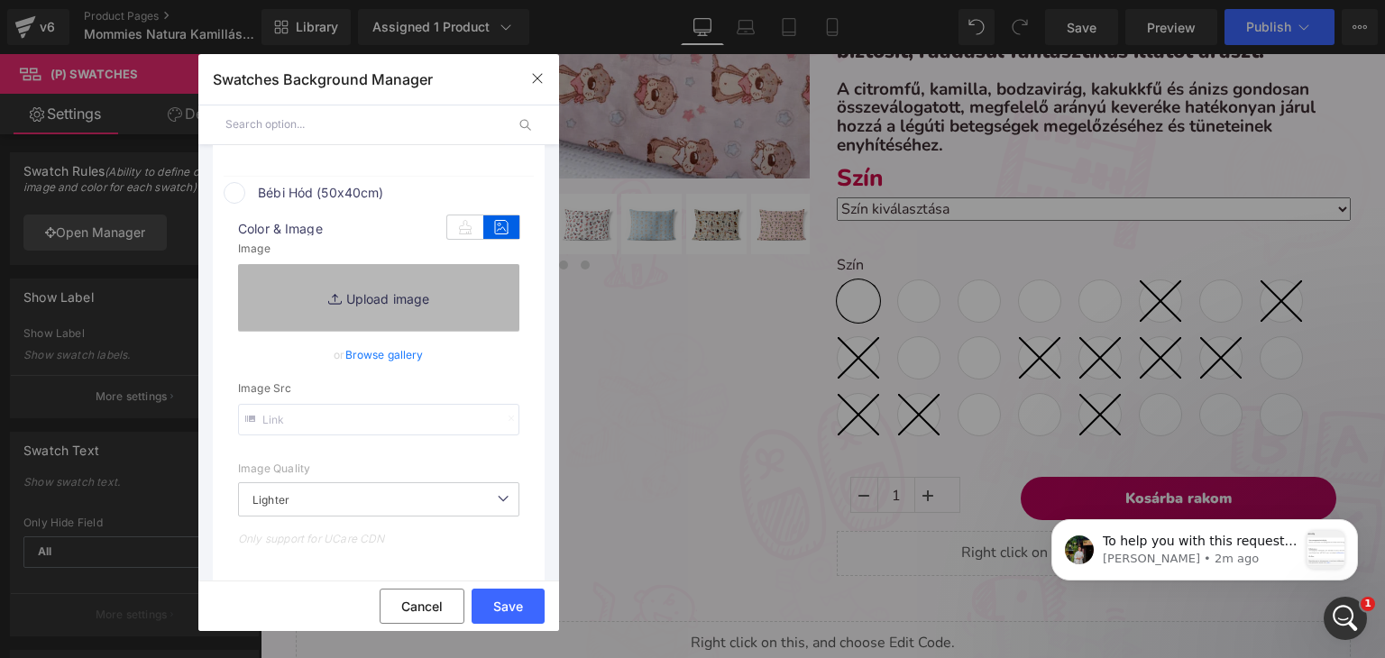
click at [422, 285] on link "Replace Image" at bounding box center [378, 297] width 281 height 67
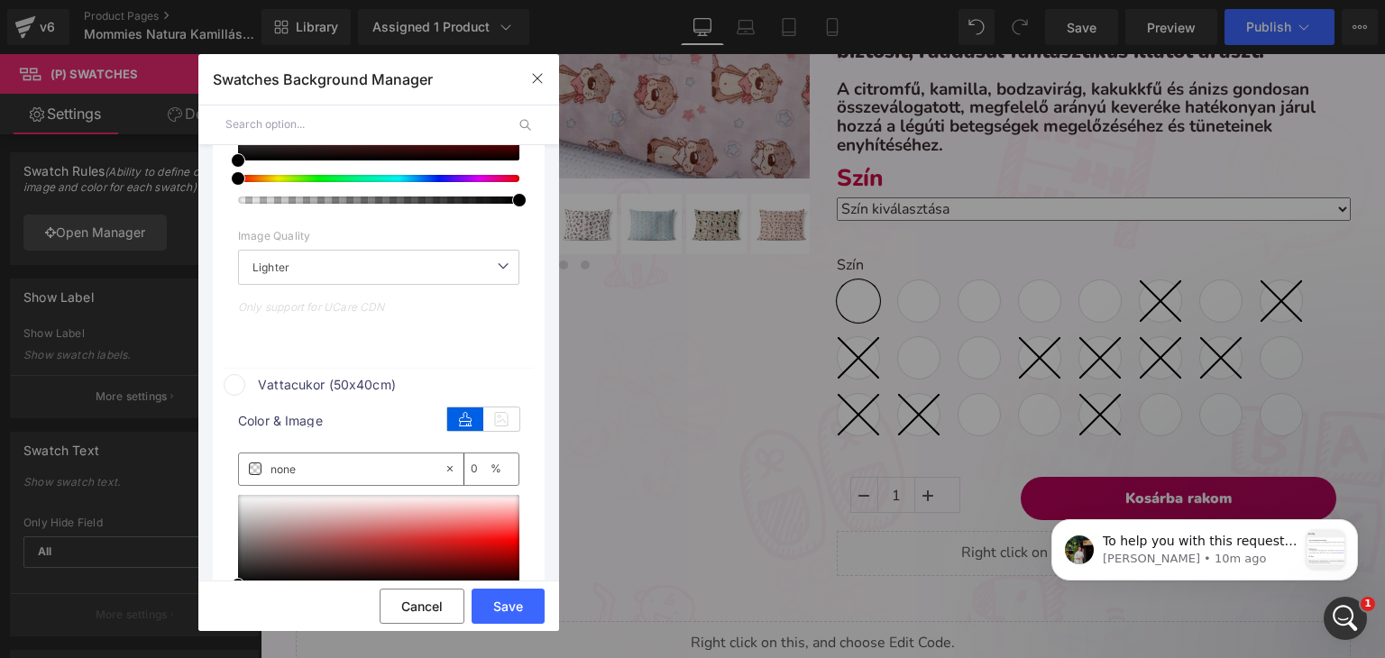
scroll to position [4577, 0]
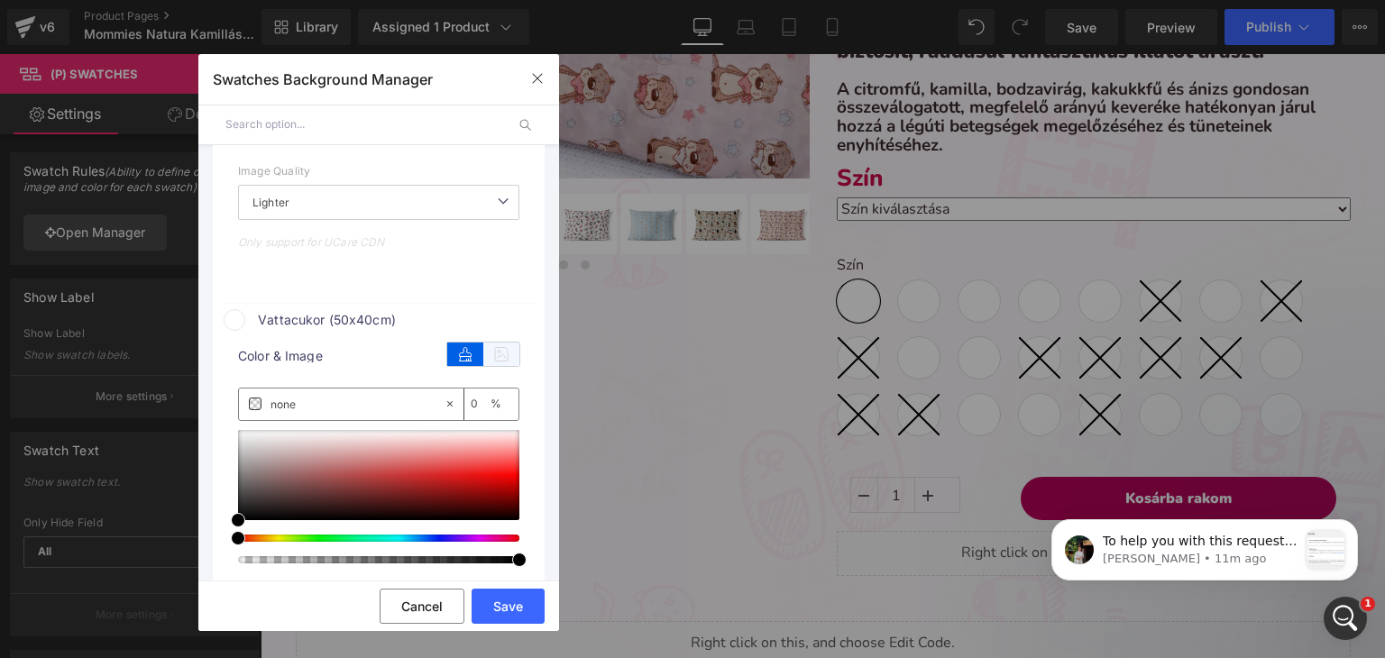
click at [498, 362] on icon at bounding box center [501, 354] width 36 height 23
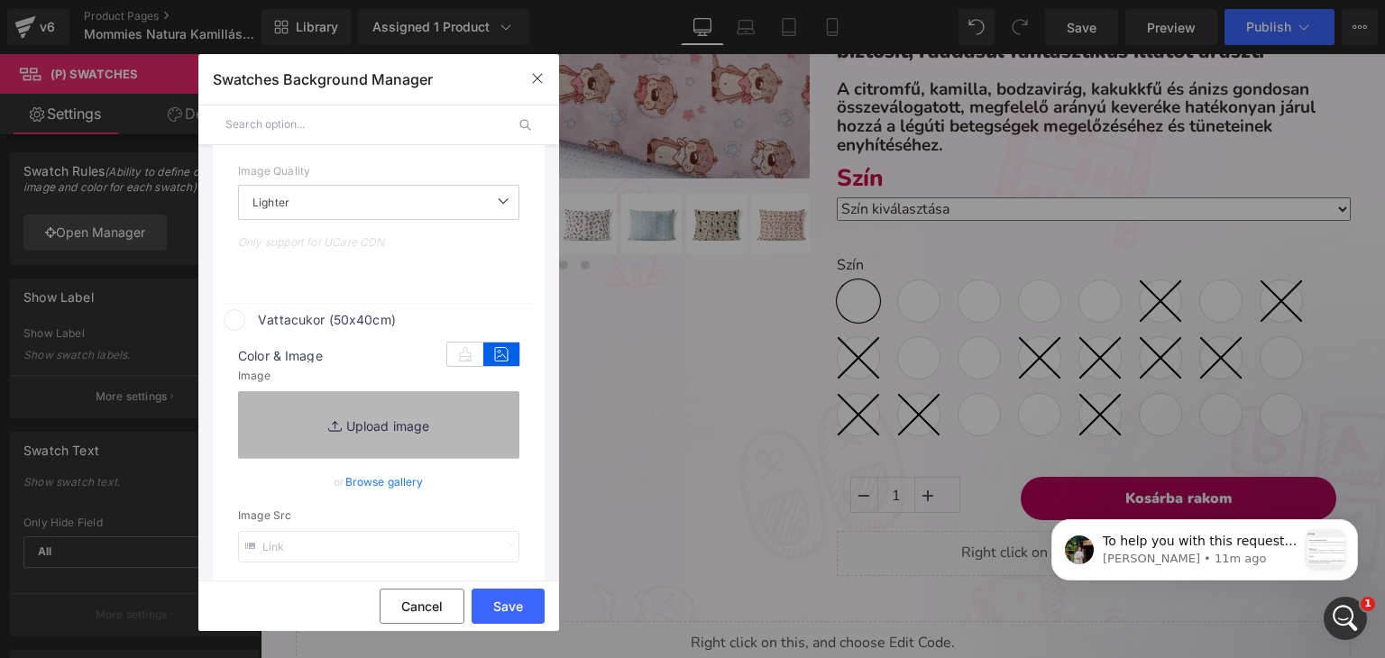
click at [394, 458] on link "Replace Image" at bounding box center [378, 424] width 281 height 67
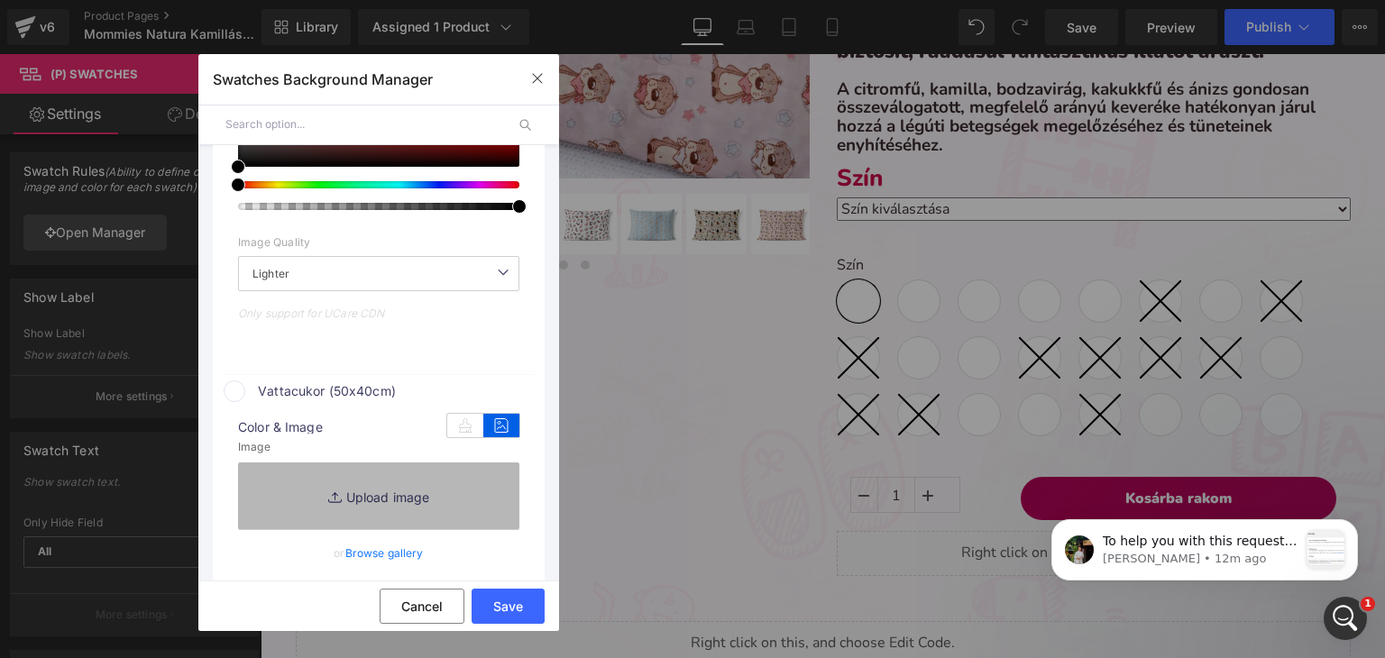
scroll to position [4487, 0]
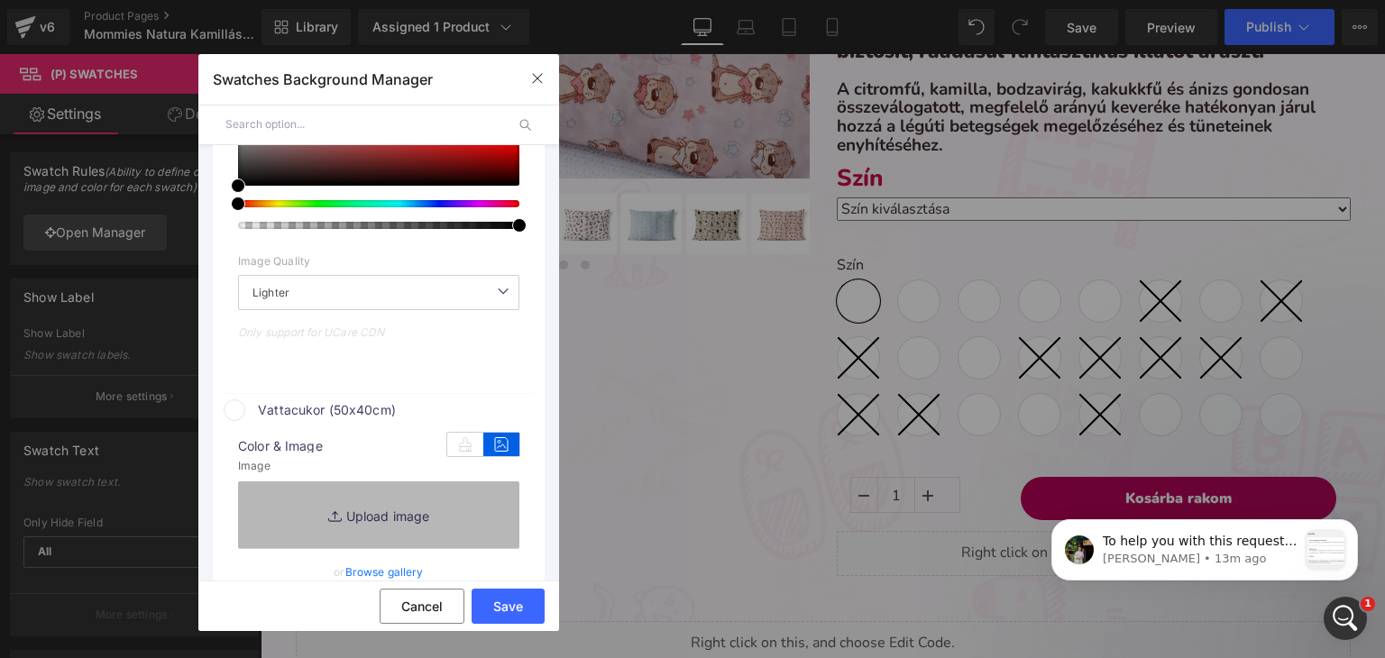
type input "C:\fakepath\pamut-koralaku_vattacukor.webp"
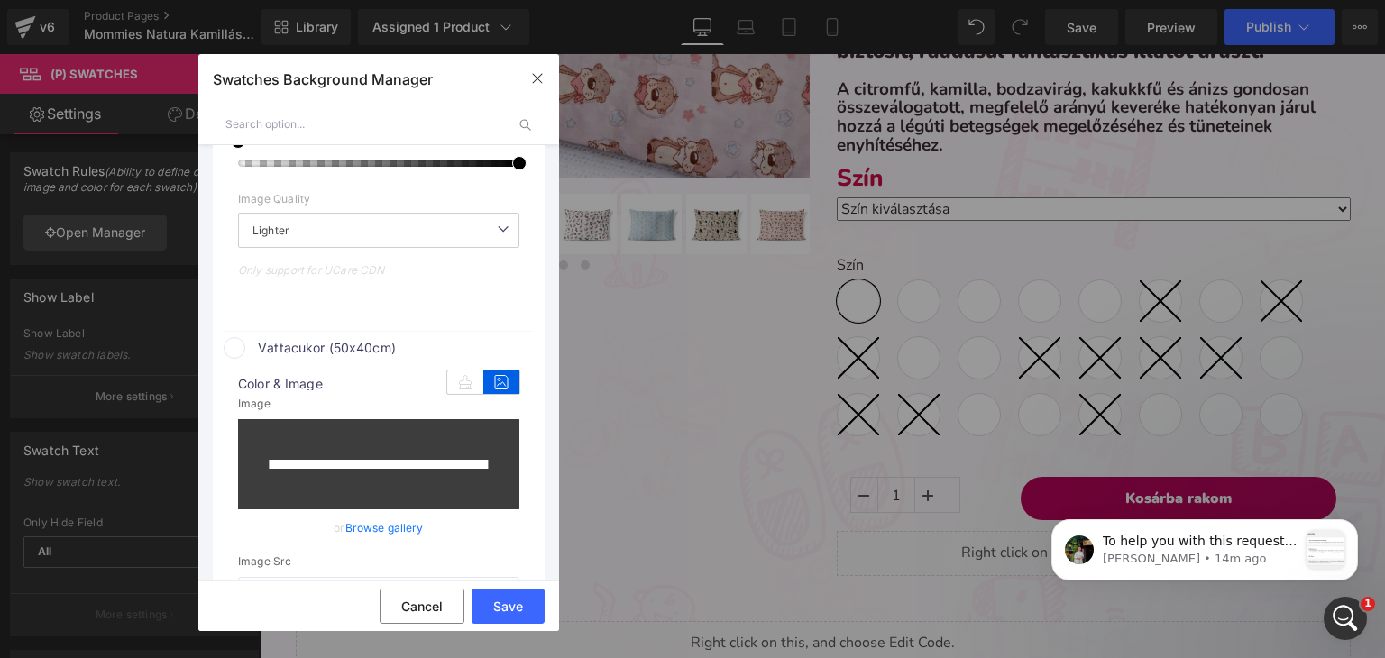
scroll to position [4667, 0]
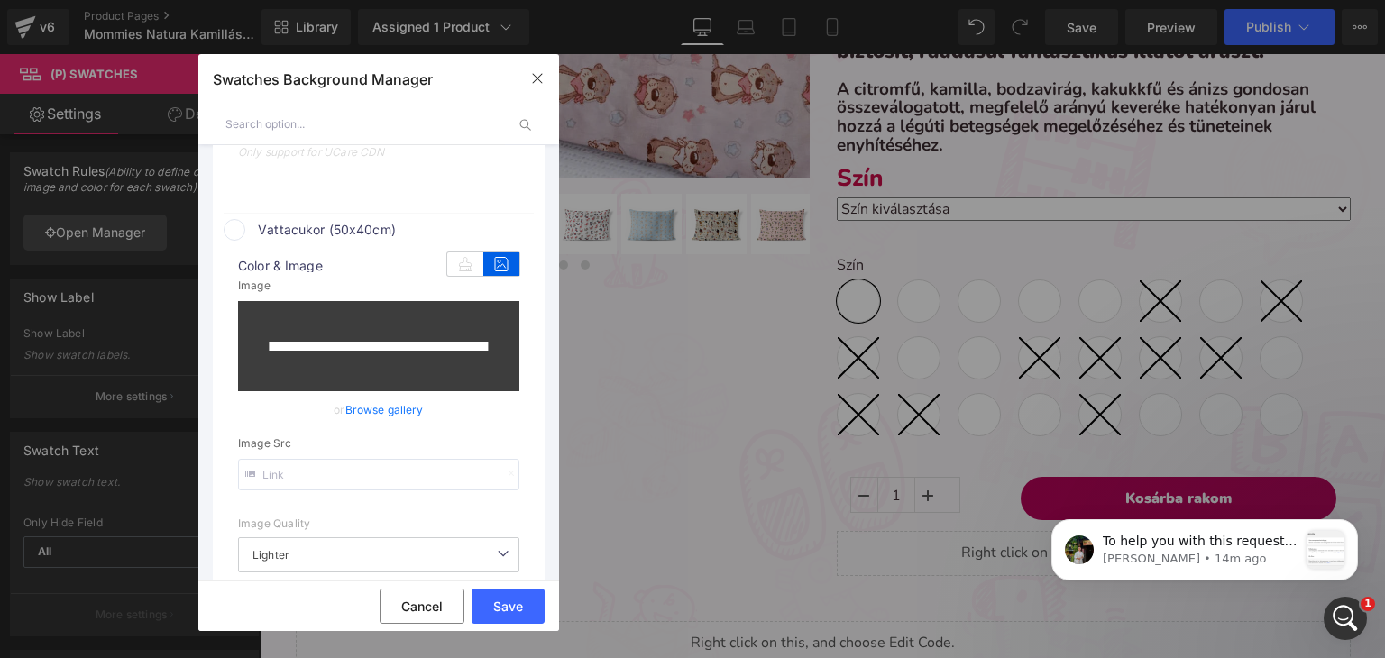
type input "[URL][DOMAIN_NAME]"
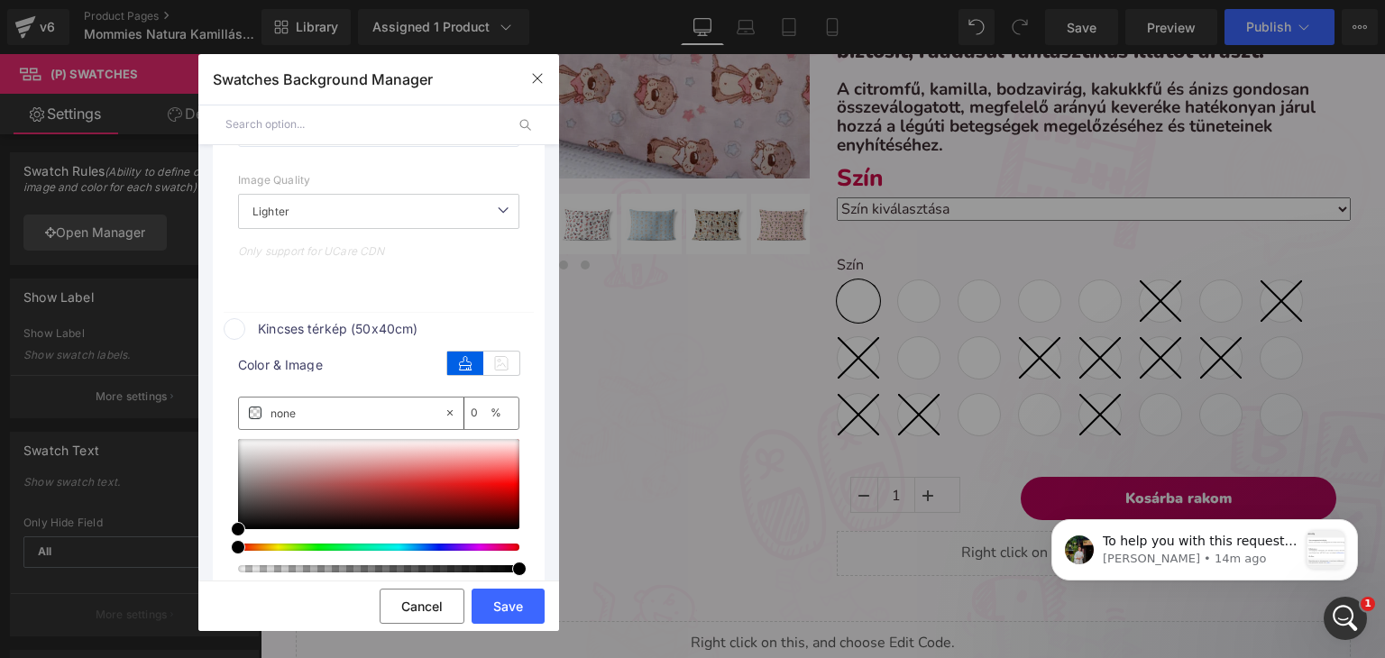
scroll to position [5028, 0]
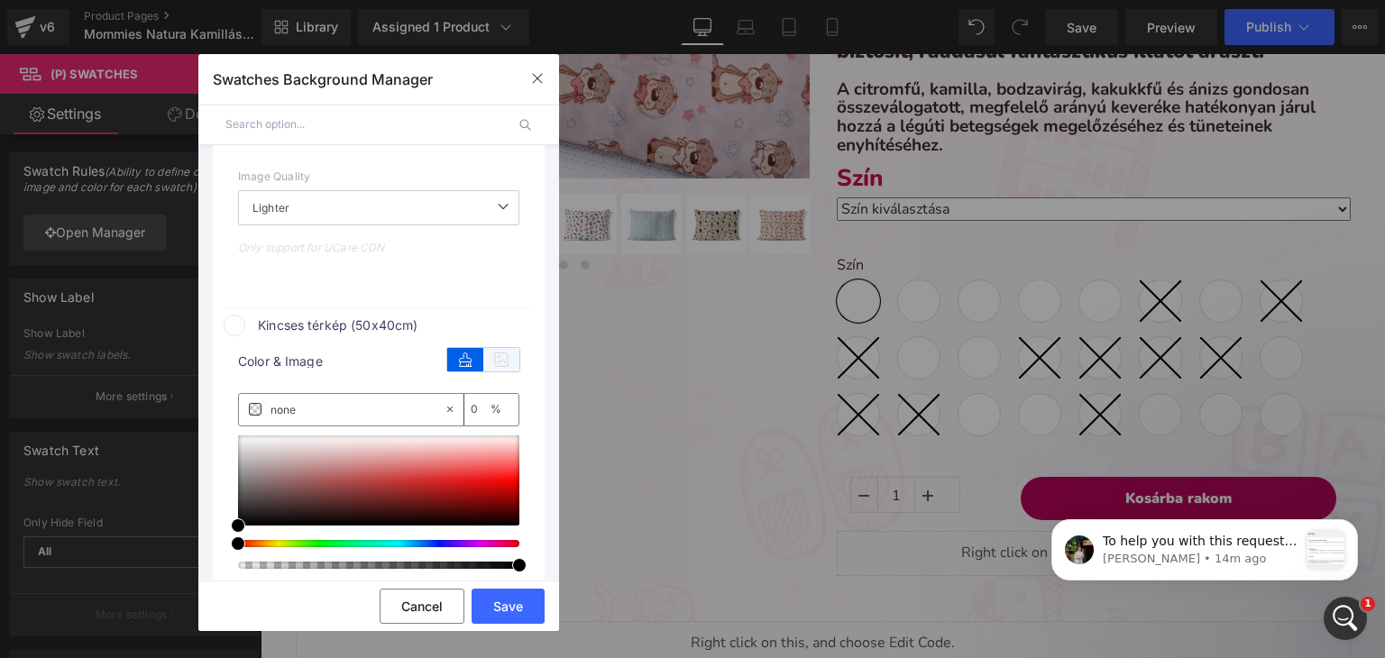
click at [487, 363] on icon at bounding box center [501, 359] width 36 height 23
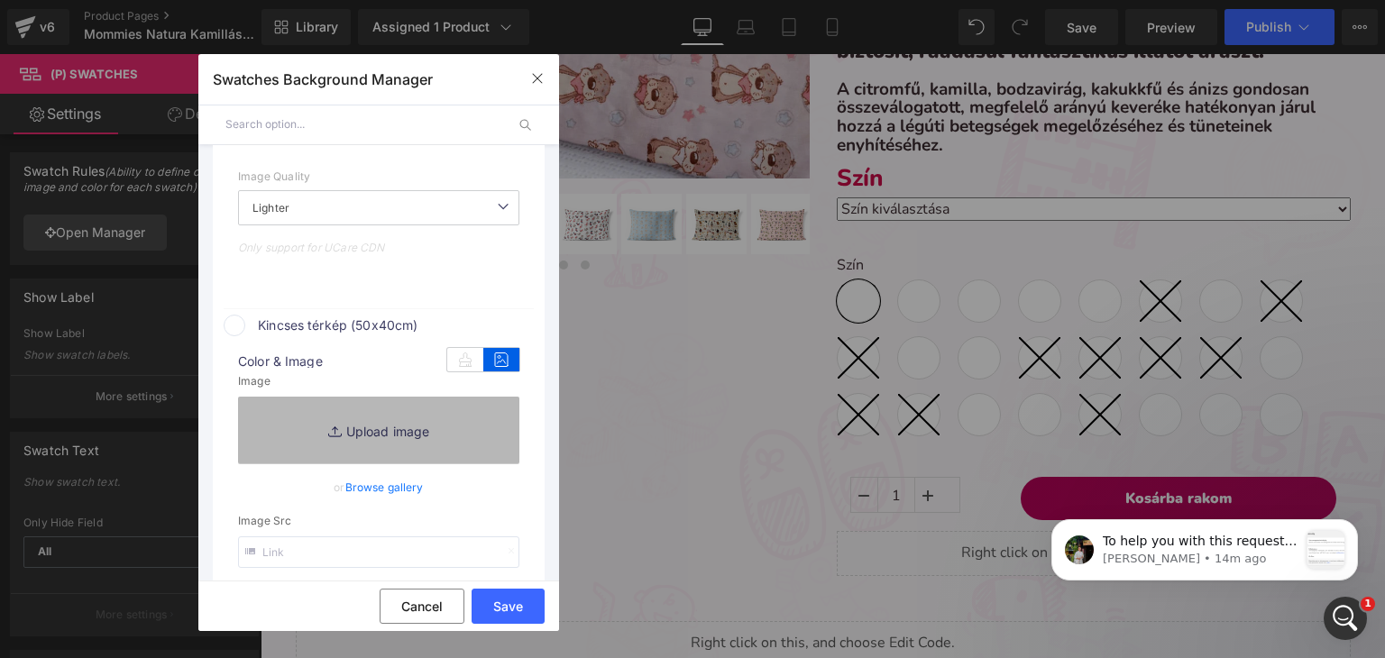
click at [336, 429] on link "Replace Image" at bounding box center [378, 430] width 281 height 67
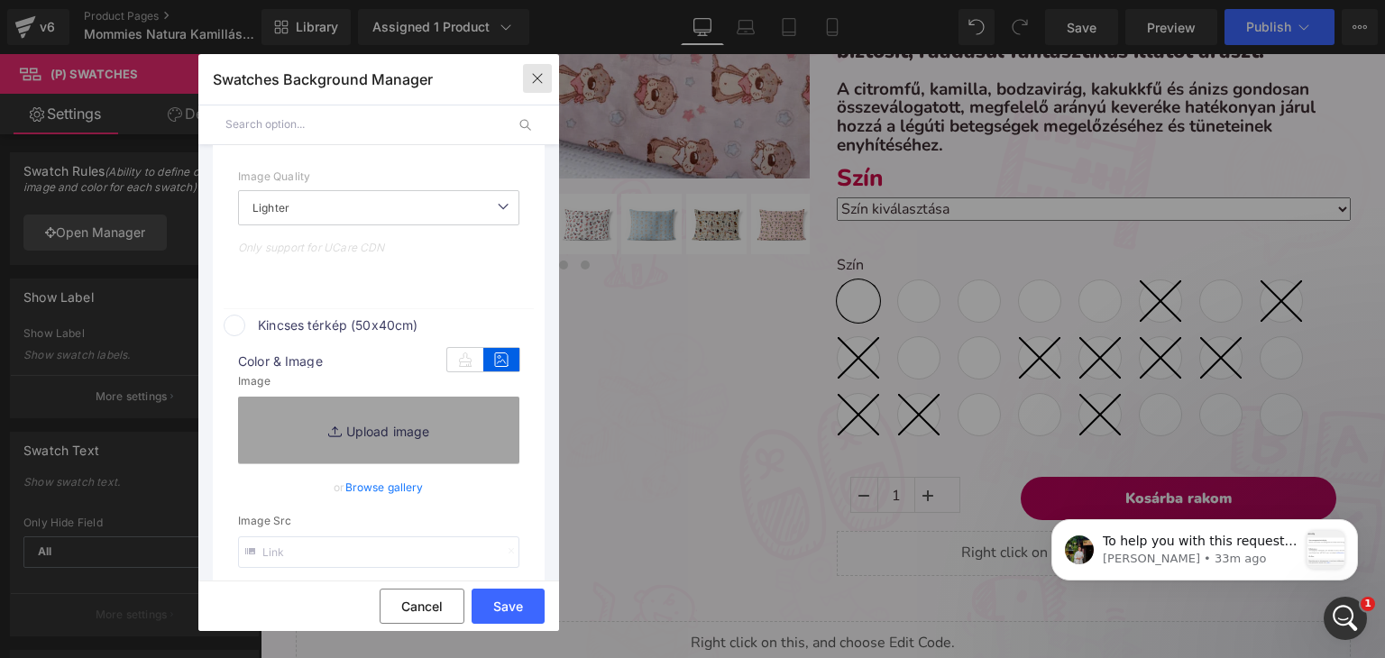
click at [542, 77] on icon "button" at bounding box center [537, 78] width 14 height 14
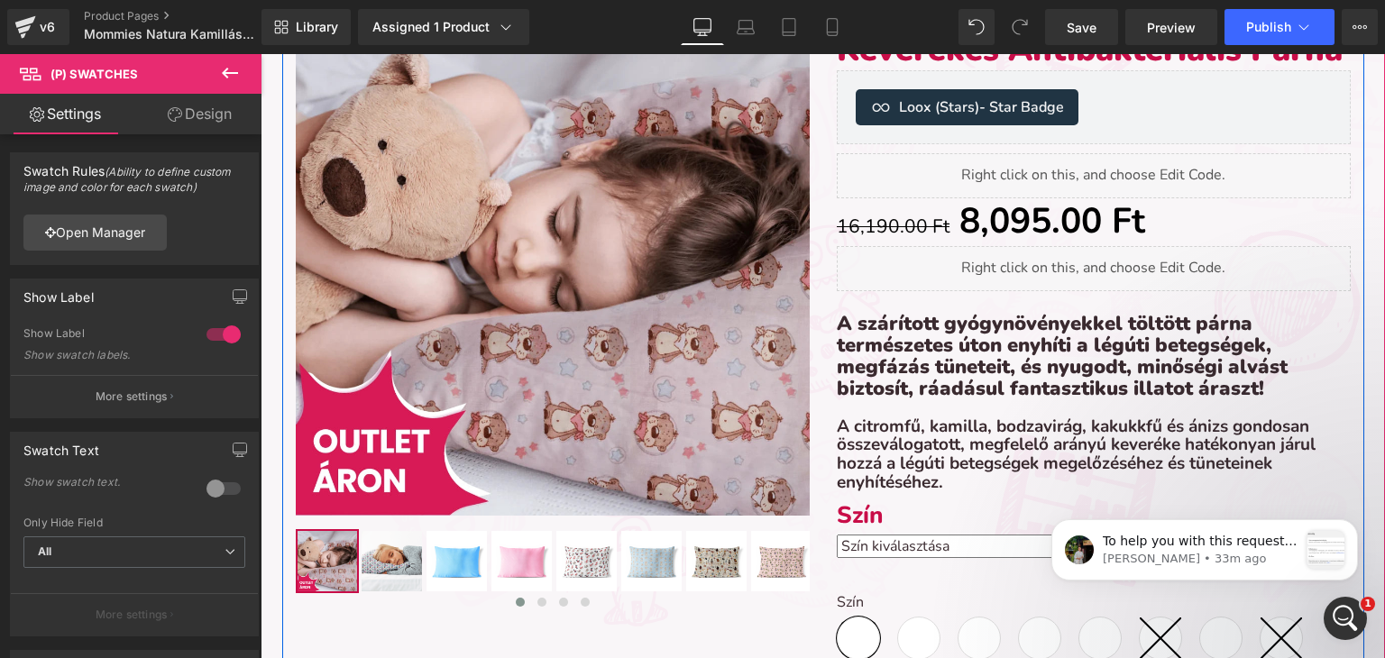
scroll to position [631, 0]
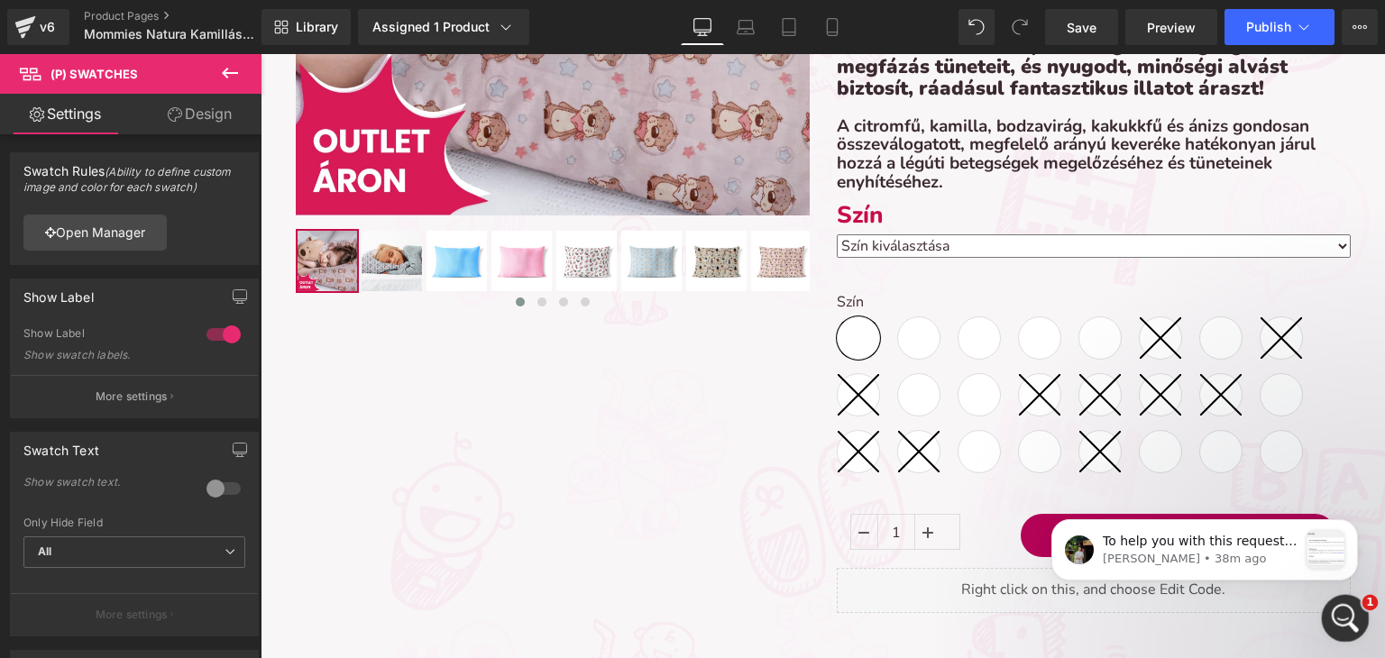
click at [1337, 613] on icon "Open Intercom Messenger" at bounding box center [1343, 616] width 30 height 30
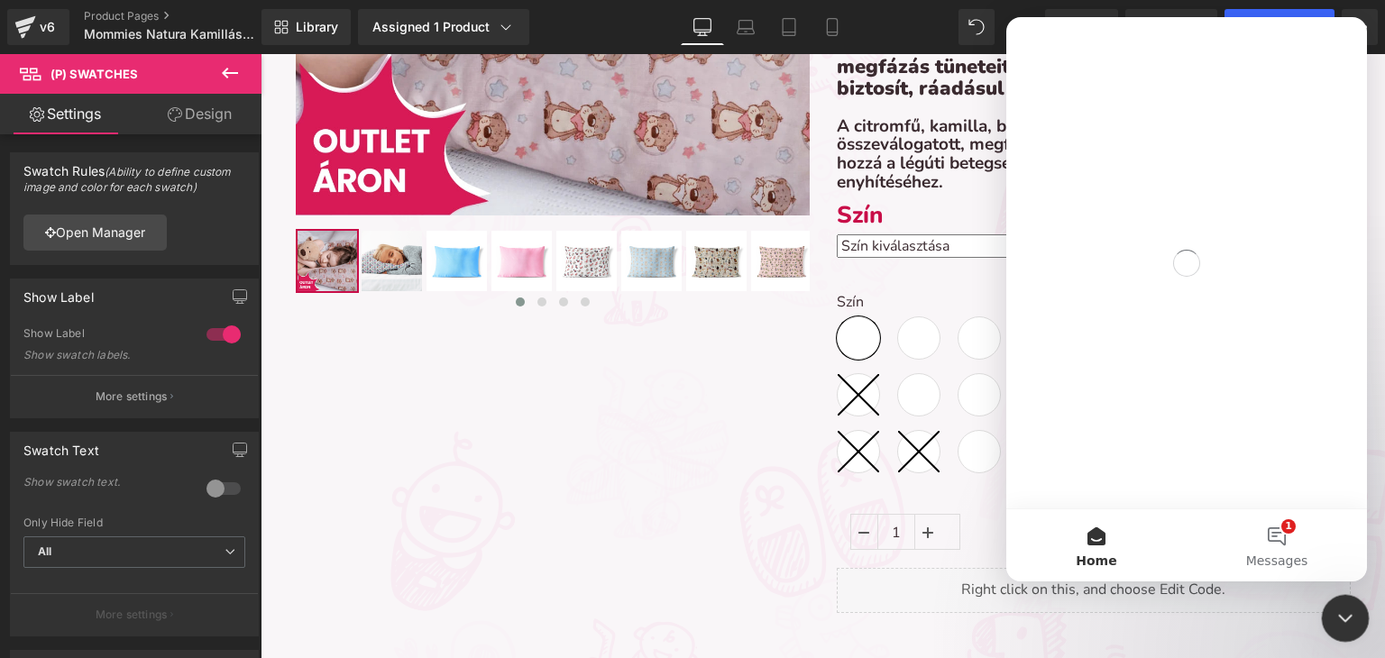
scroll to position [0, 0]
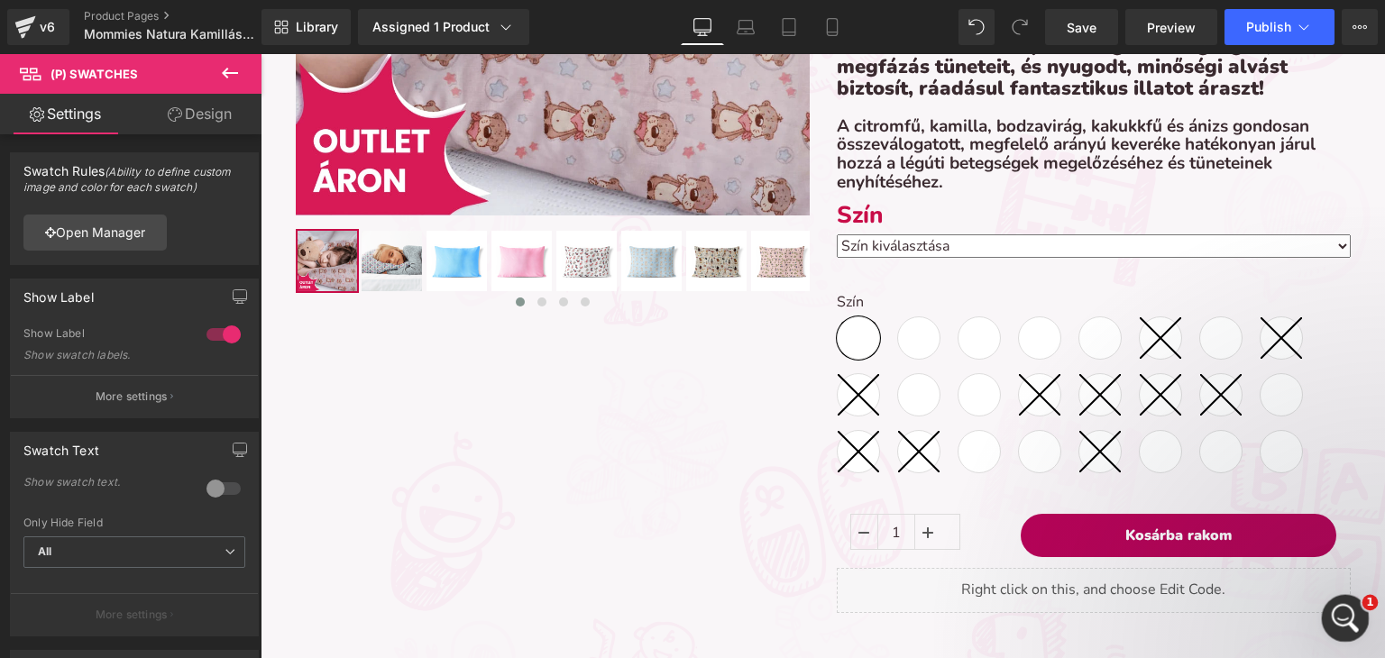
drag, startPoint x: 1326, startPoint y: 616, endPoint x: 1869, endPoint y: 992, distance: 660.3
click at [1322, 616] on div "Open Intercom Messenger" at bounding box center [1343, 616] width 60 height 60
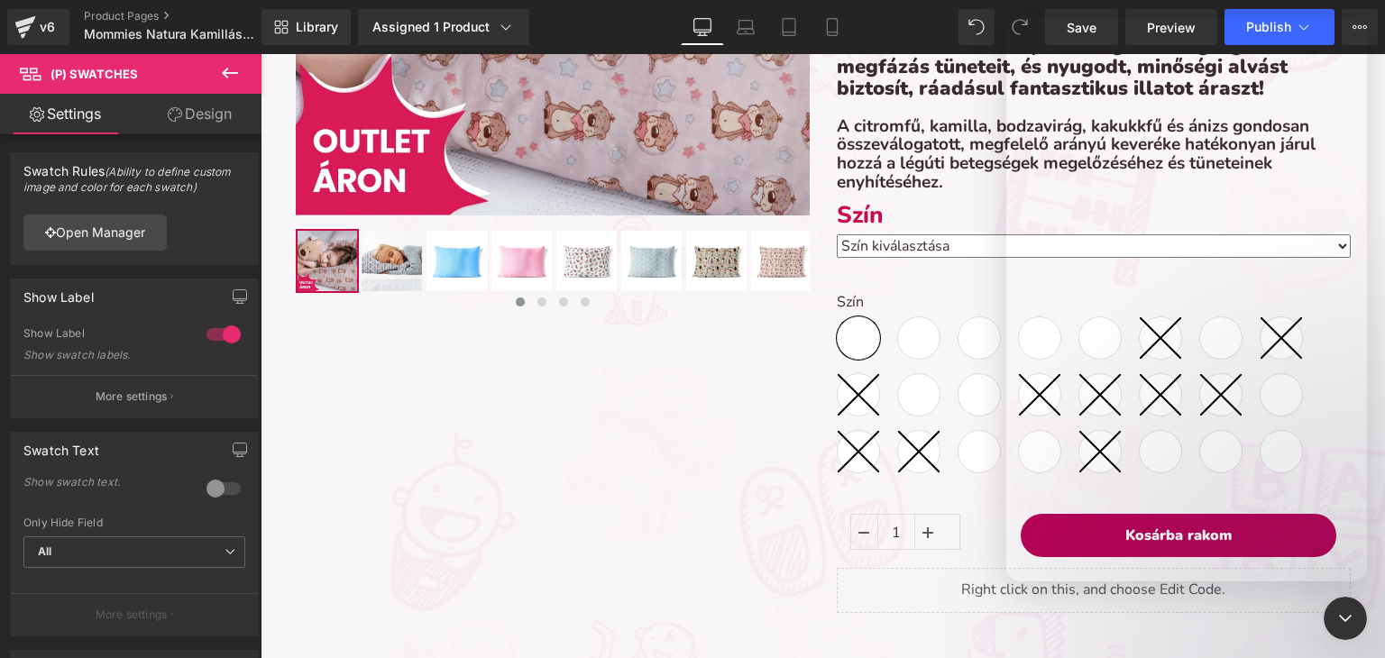
click at [620, 514] on div at bounding box center [692, 302] width 1385 height 604
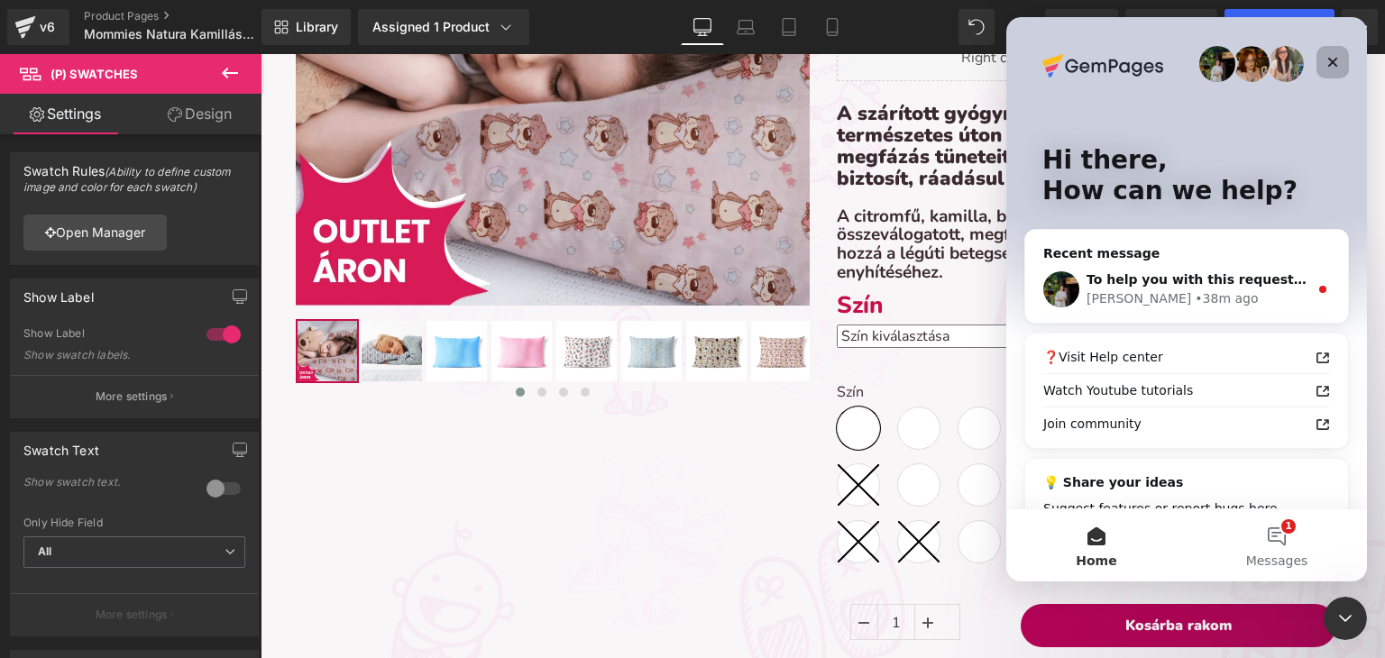
click at [1331, 57] on icon "Close" at bounding box center [1332, 62] width 14 height 14
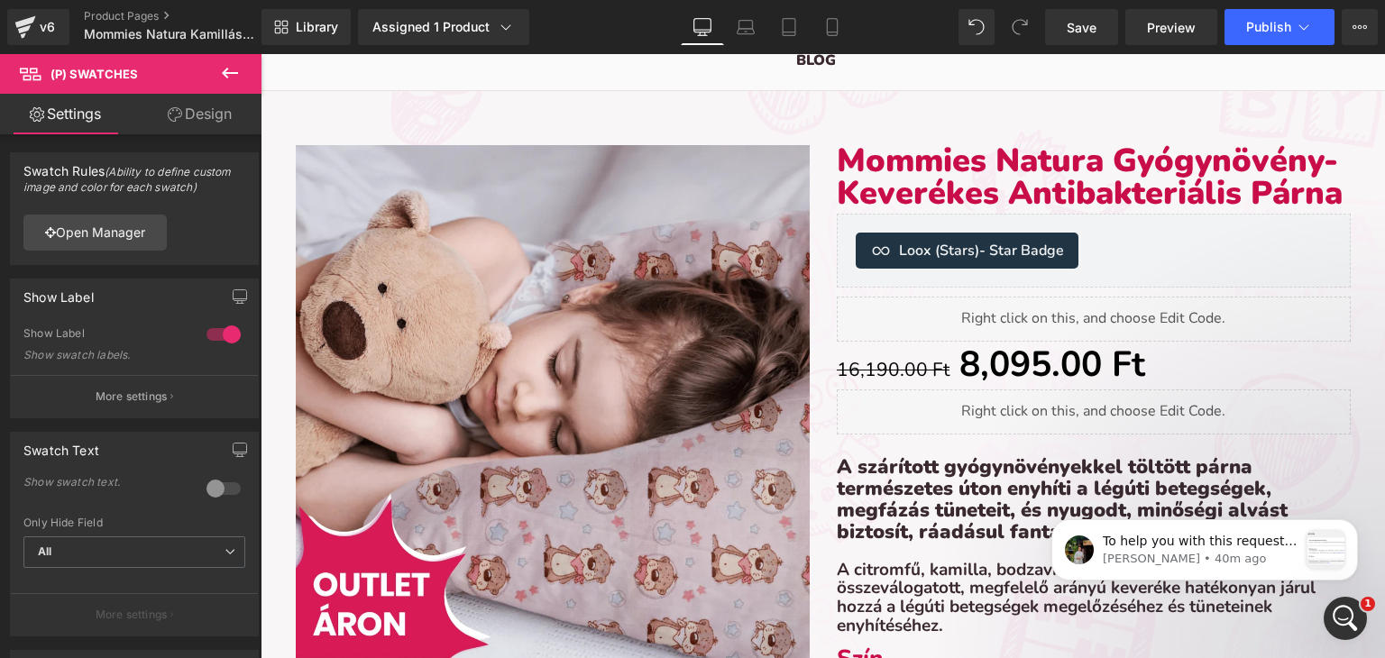
scroll to position [541, 0]
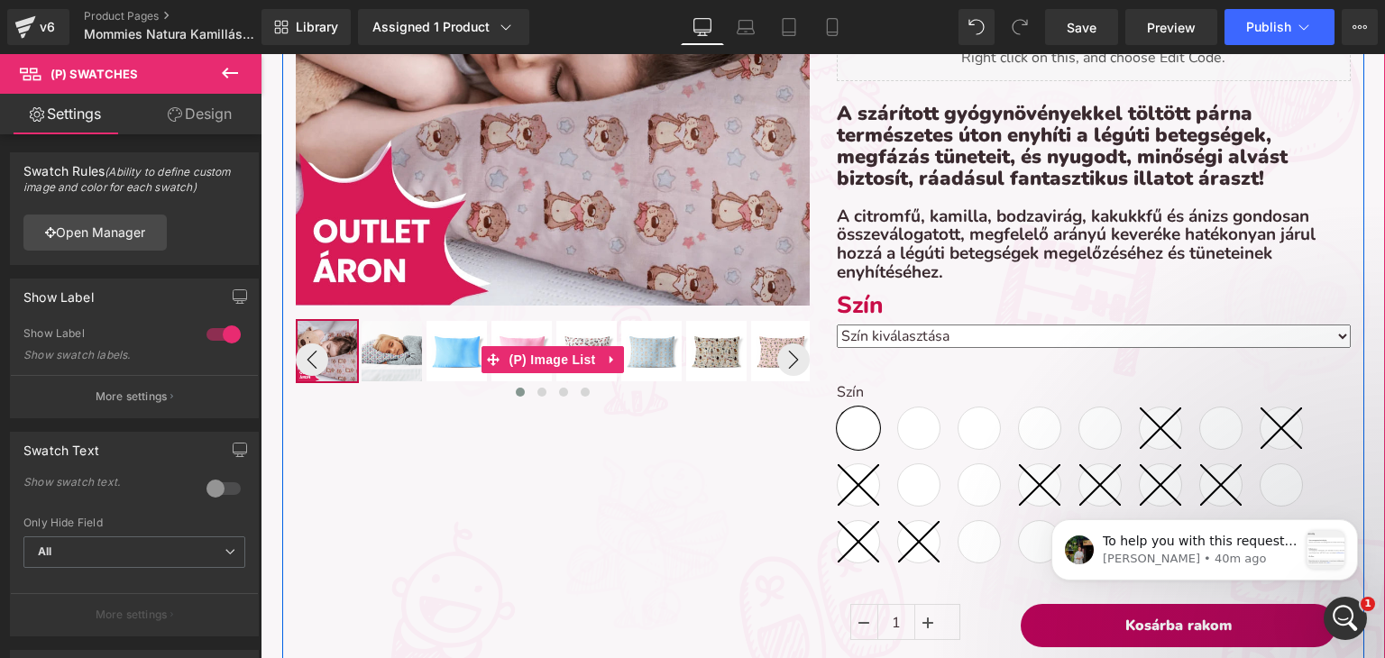
click at [595, 324] on img at bounding box center [586, 351] width 60 height 60
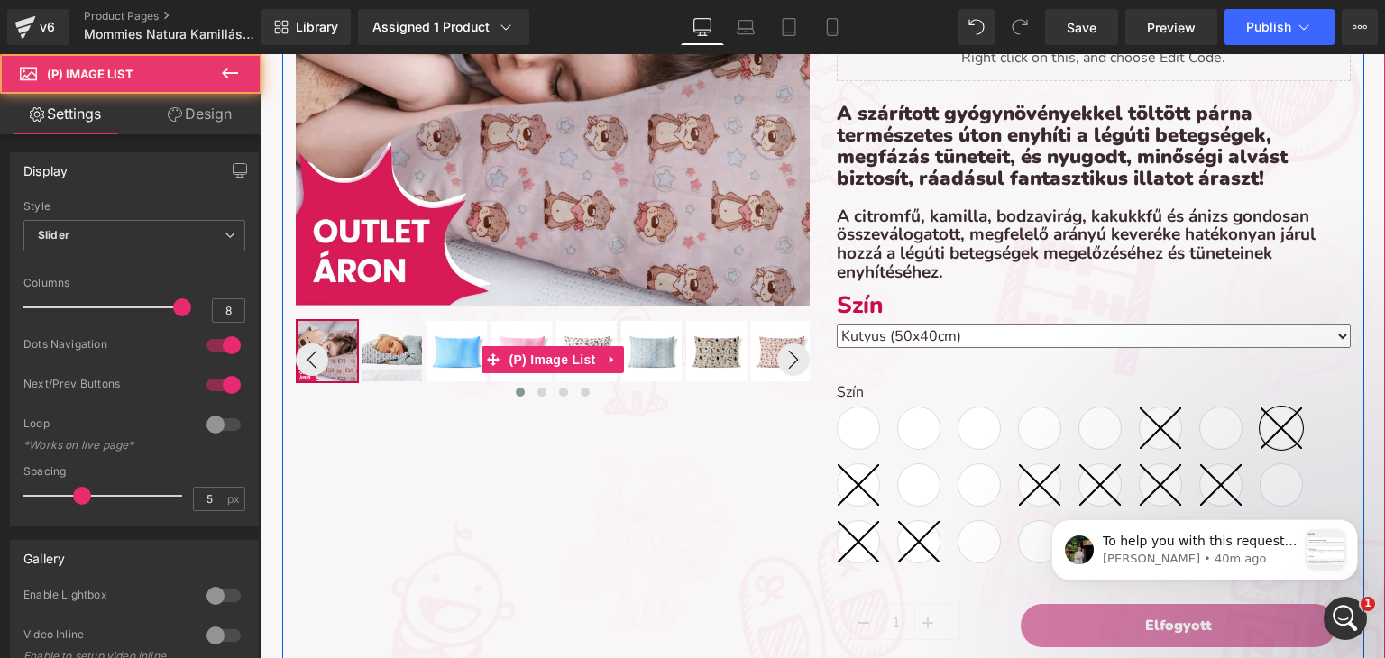
click at [587, 334] on img at bounding box center [586, 351] width 60 height 60
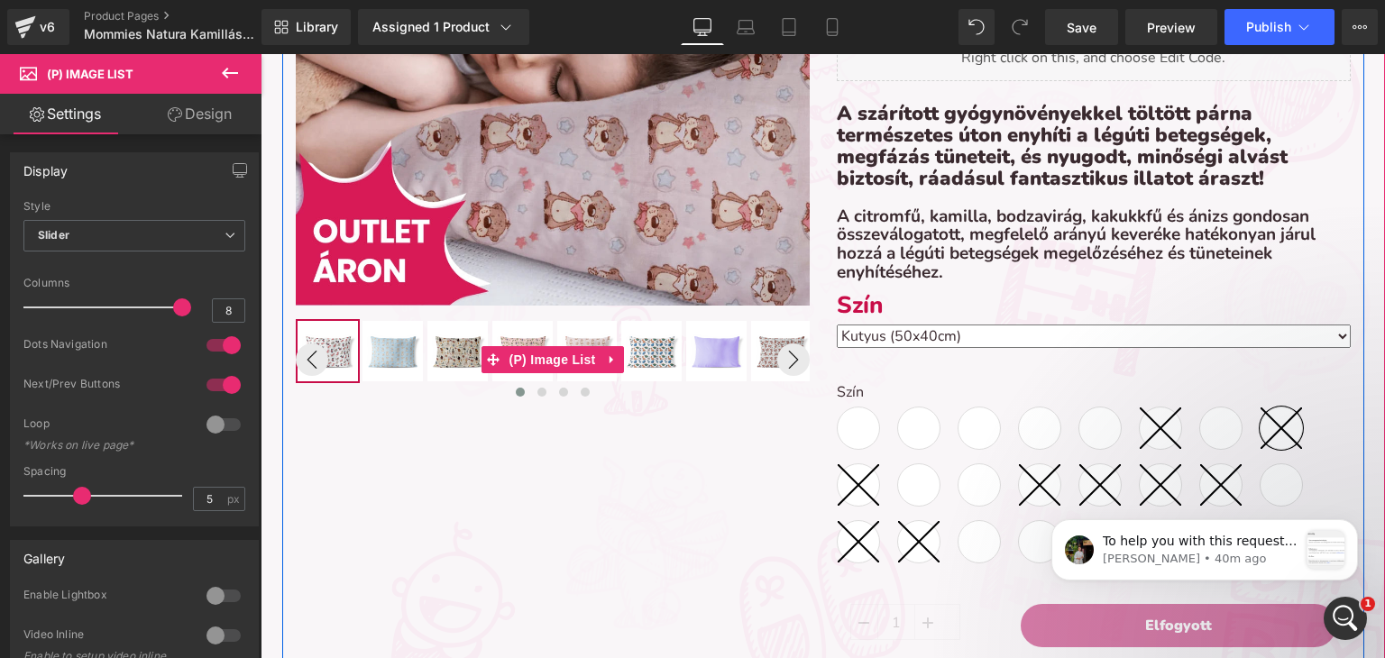
click at [444, 345] on img at bounding box center [457, 351] width 60 height 60
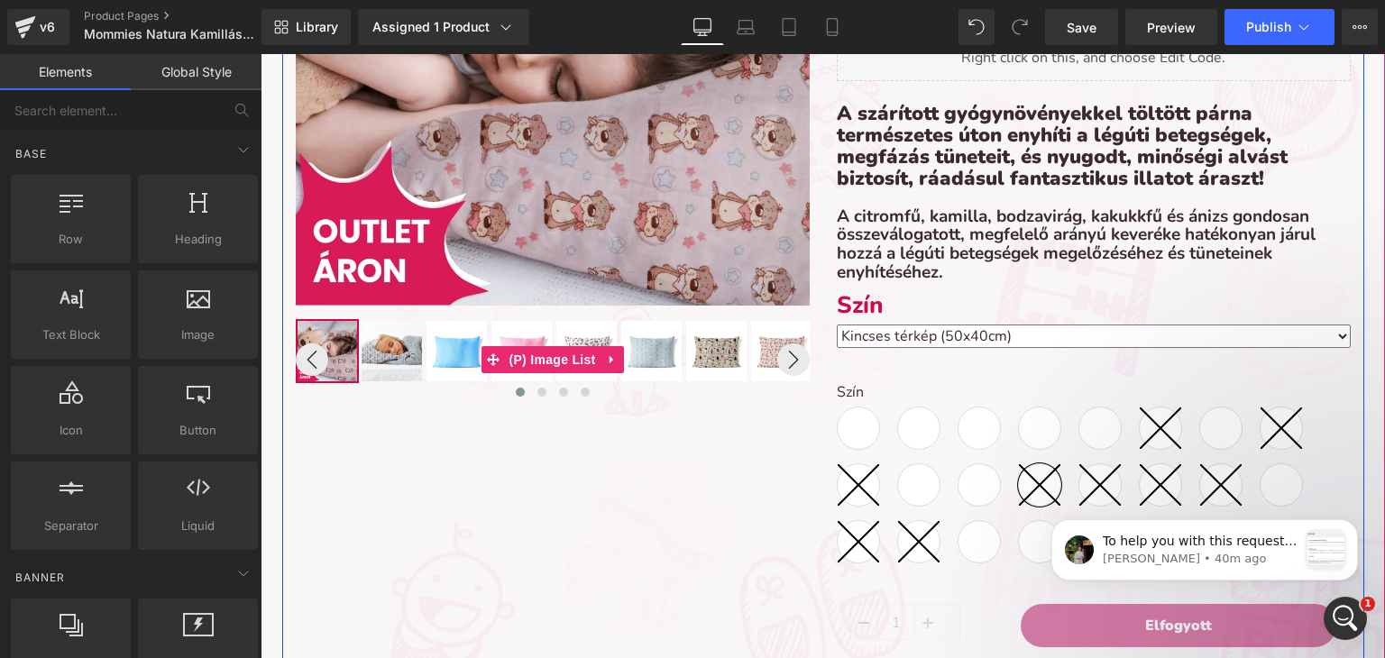
click at [584, 336] on img at bounding box center [586, 351] width 60 height 60
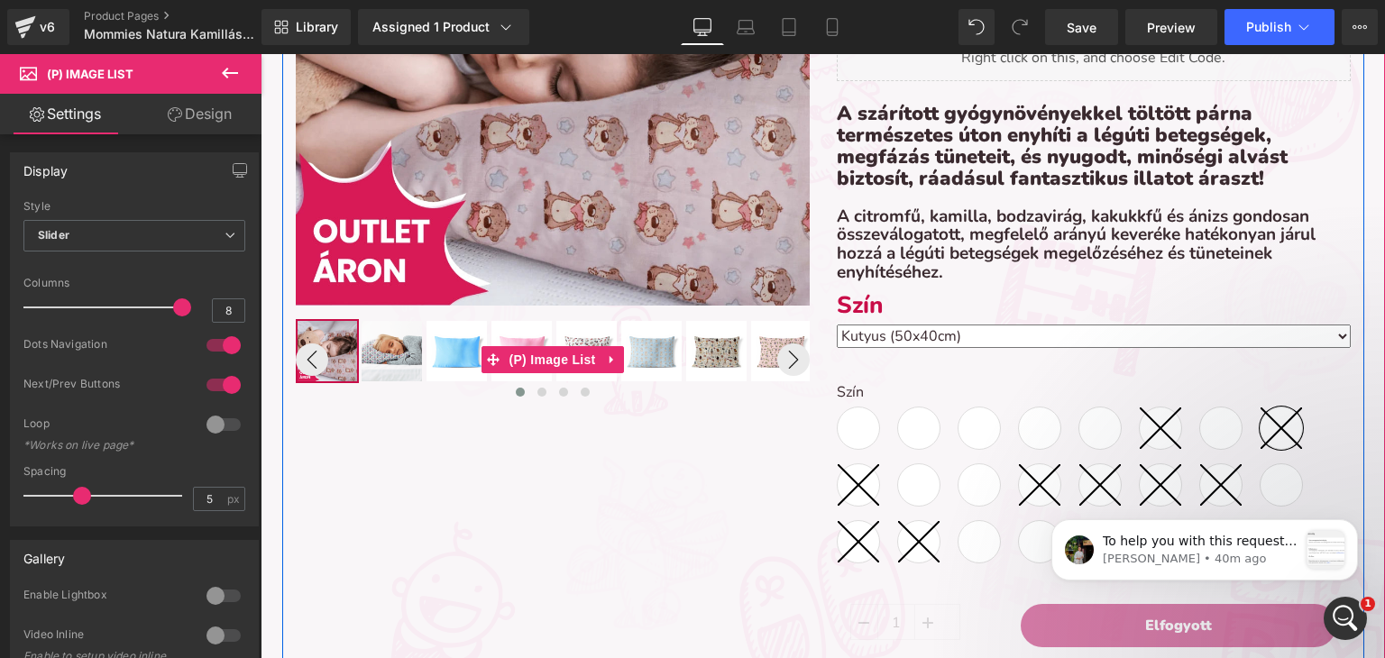
click at [578, 353] on div "‹ ›" at bounding box center [553, 360] width 514 height 82
click at [656, 340] on img at bounding box center [651, 351] width 60 height 60
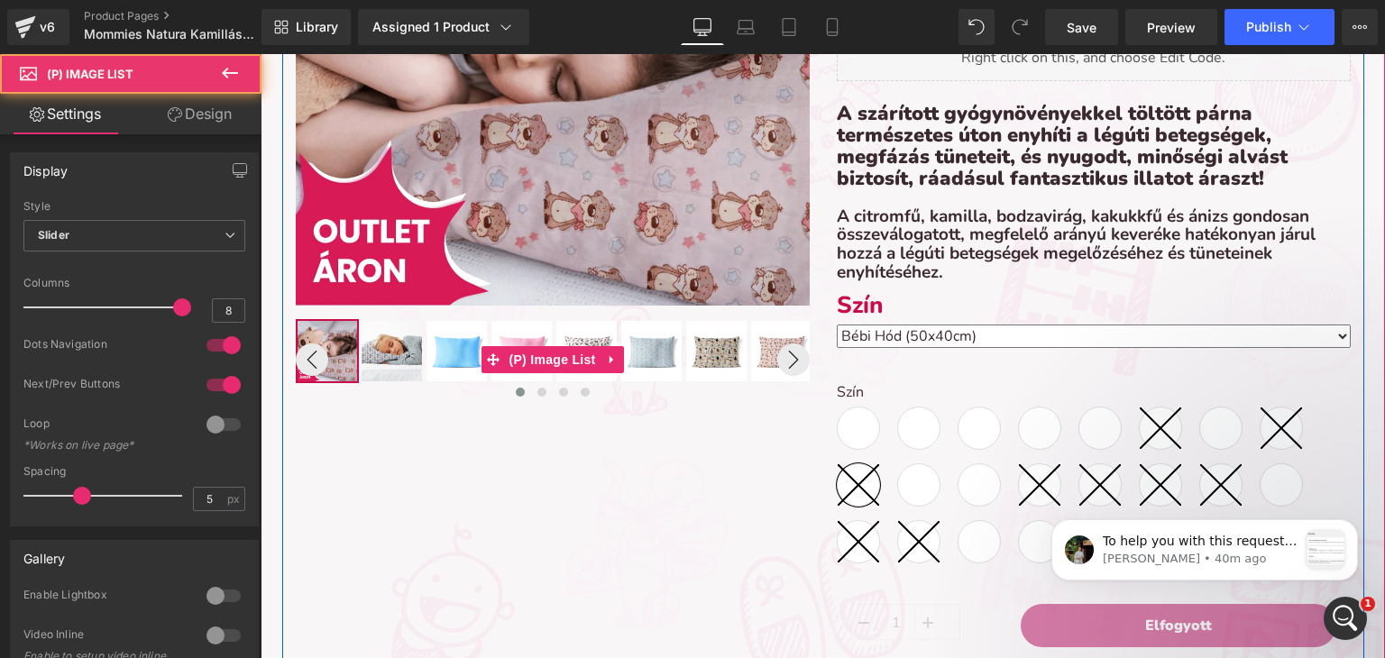
click at [455, 367] on img at bounding box center [456, 351] width 60 height 60
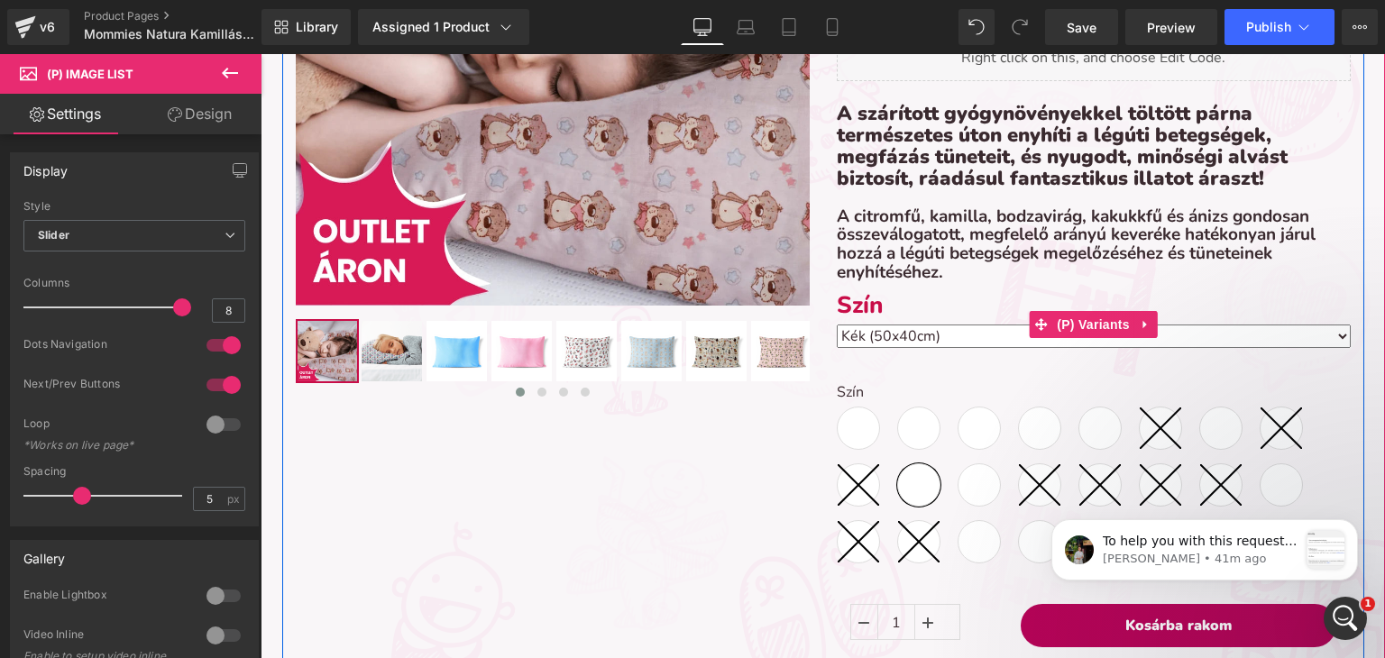
click at [909, 344] on select "Szín kiválasztása Erdei Kaland (50x40cm) Lila (50x40cm) Hőlégballon (50x40cm) P…" at bounding box center [1094, 336] width 514 height 23
click at [890, 341] on select "Szín kiválasztása Erdei Kaland (50x40cm) Lila (50x40cm) Hőlégballon (50x40cm) P…" at bounding box center [1094, 336] width 514 height 23
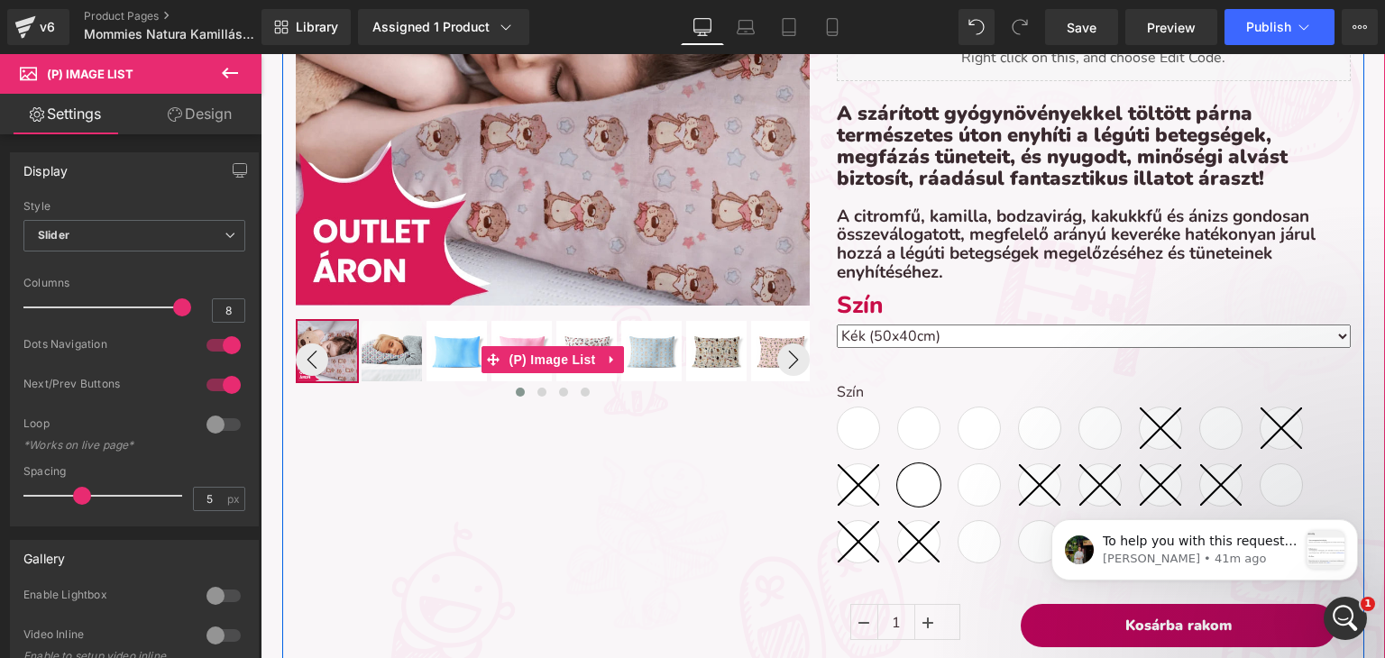
click at [451, 351] on img at bounding box center [456, 351] width 60 height 60
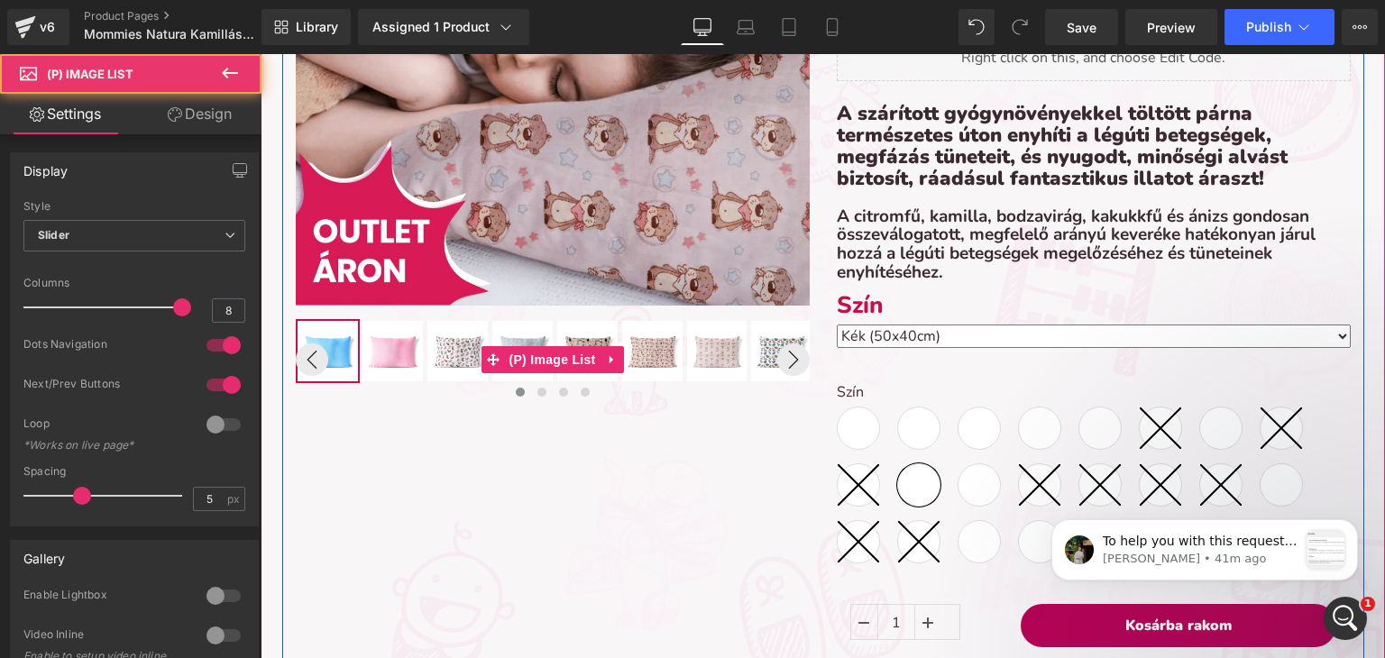
click at [451, 351] on img at bounding box center [457, 351] width 60 height 60
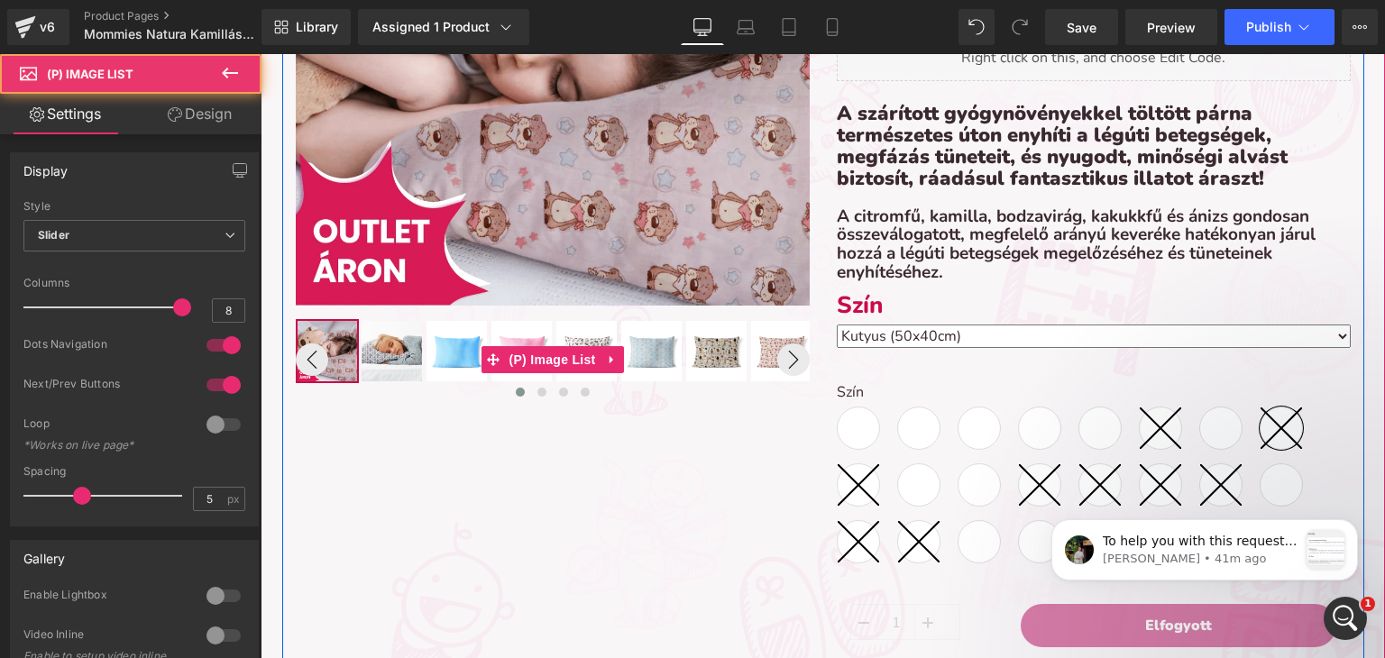
click at [451, 351] on img at bounding box center [456, 351] width 60 height 60
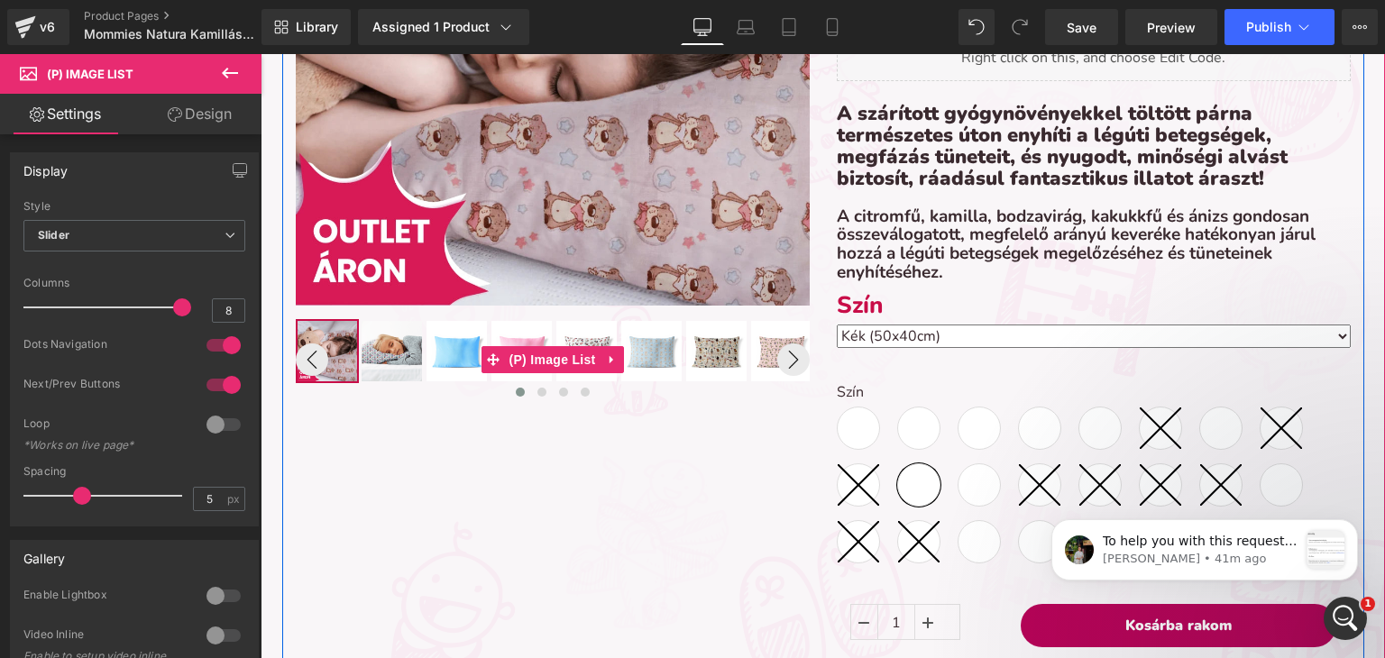
click at [446, 353] on img at bounding box center [456, 351] width 60 height 60
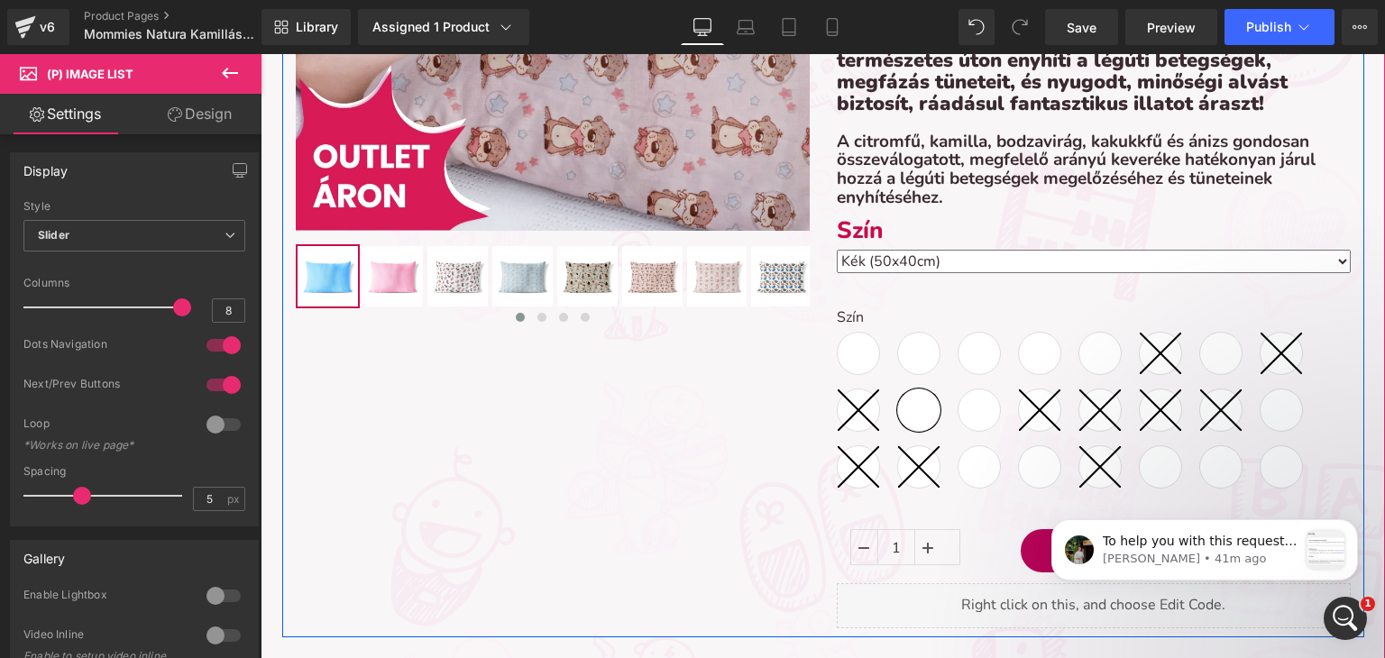
scroll to position [631, 0]
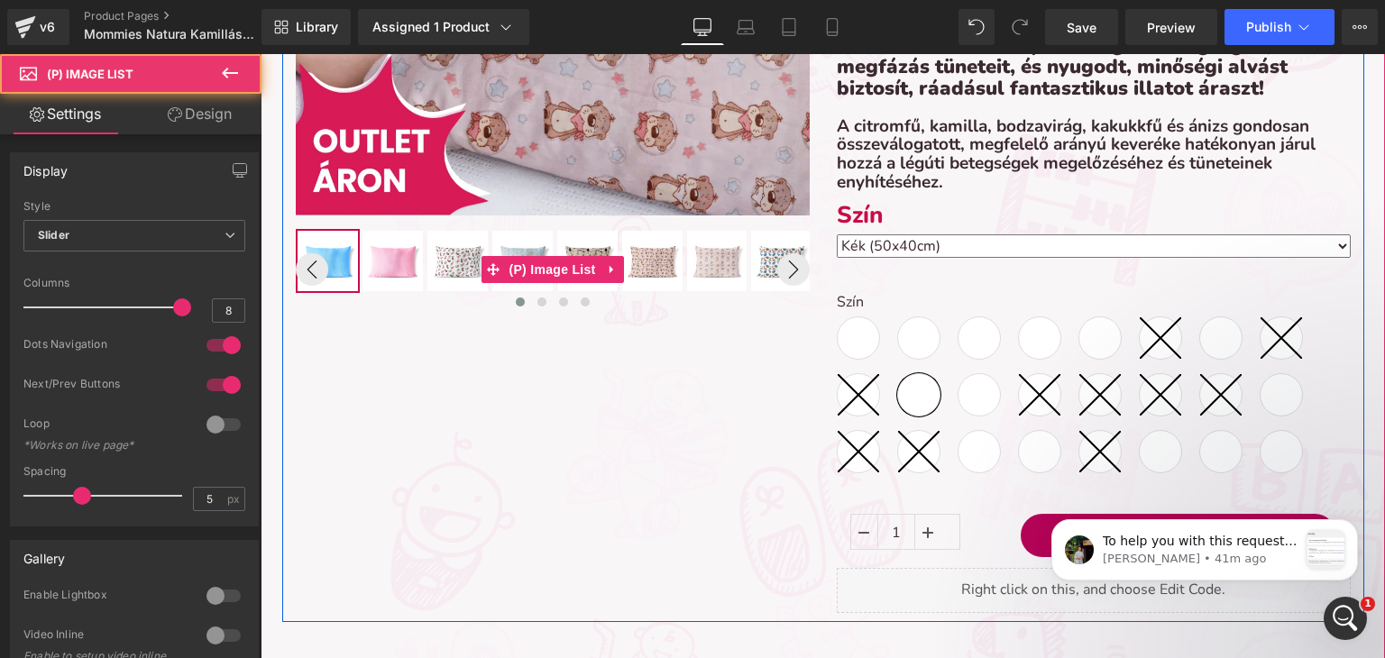
click at [332, 275] on img at bounding box center [328, 261] width 60 height 60
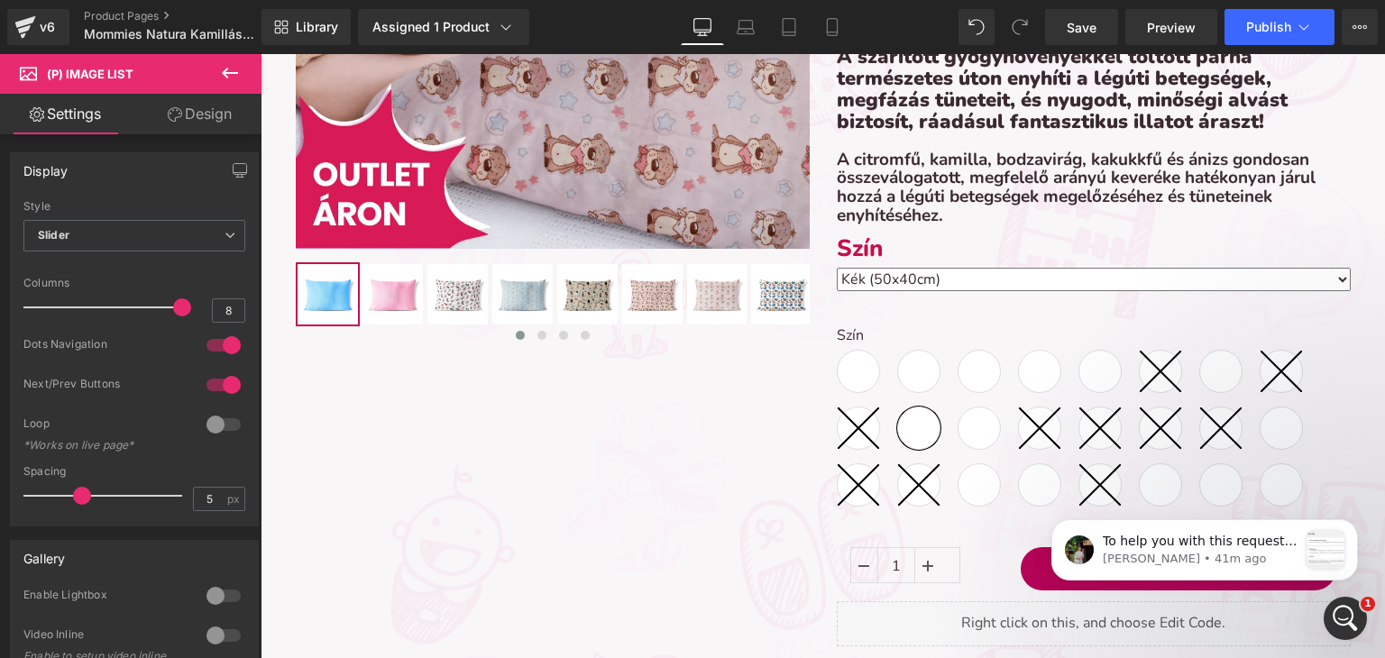
scroll to position [541, 0]
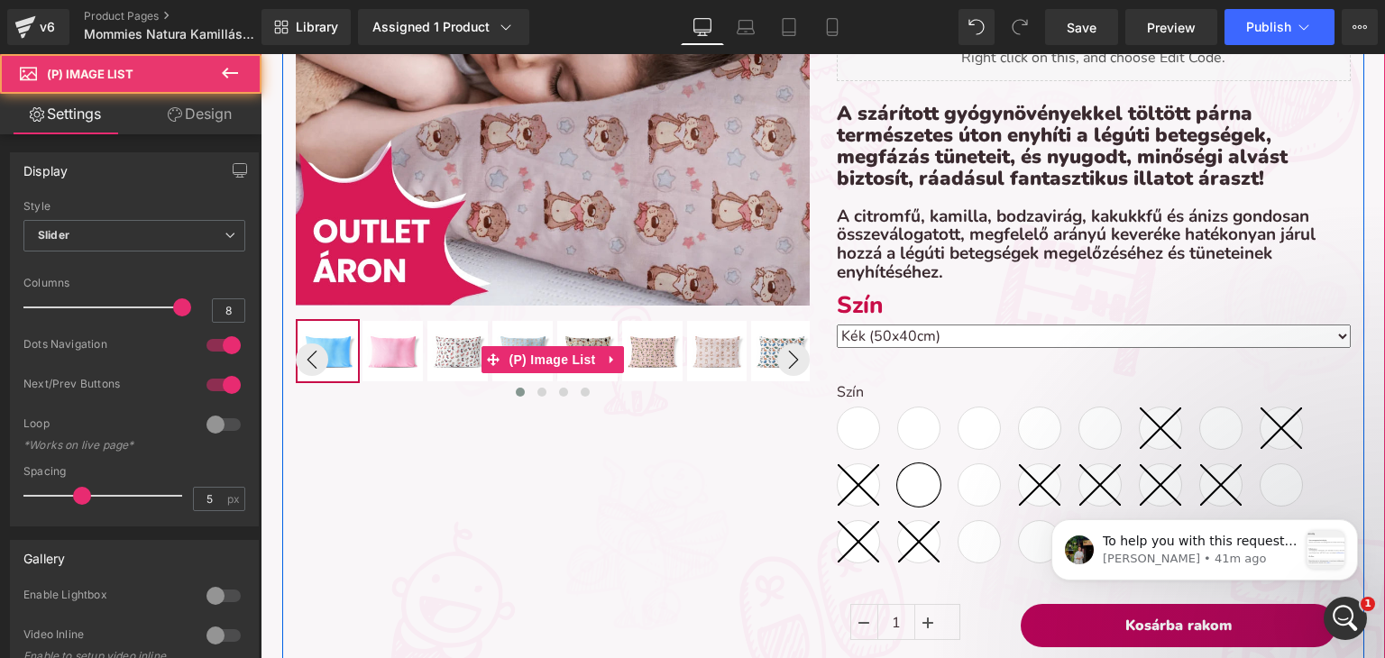
click at [335, 344] on img at bounding box center [328, 351] width 60 height 60
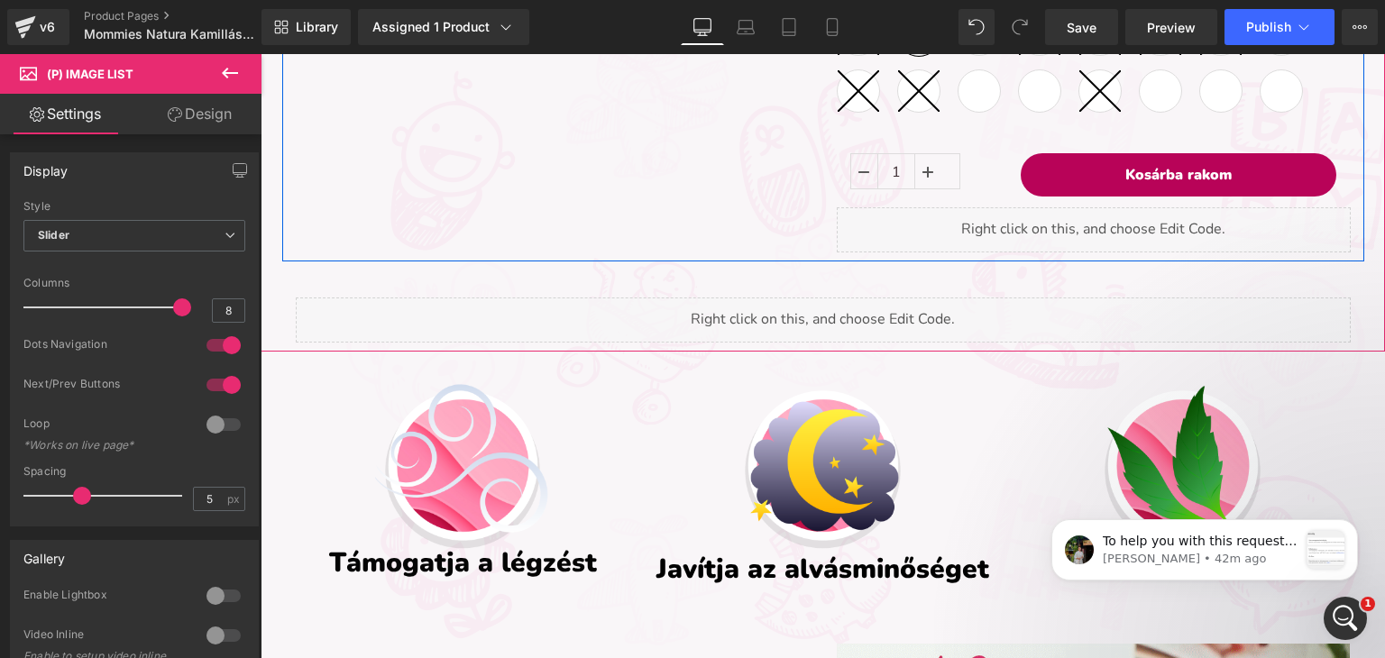
scroll to position [631, 0]
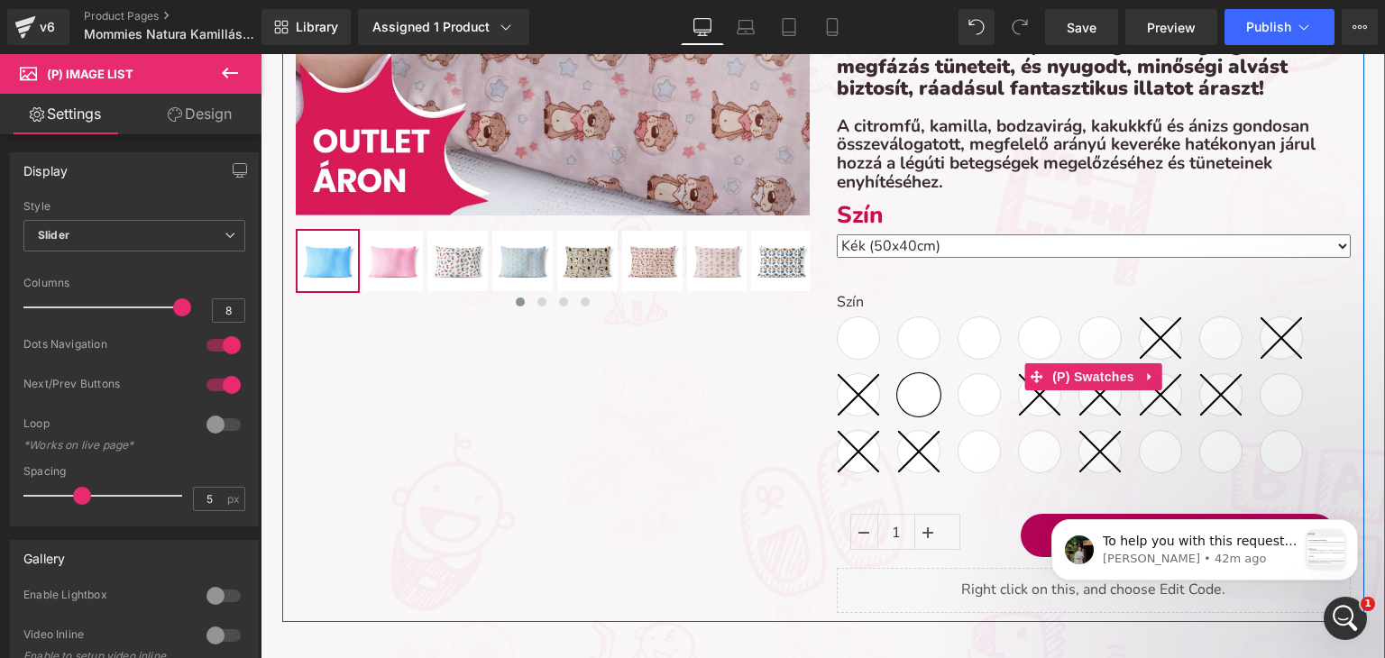
click at [866, 337] on span "[PERSON_NAME] (50x40cm)" at bounding box center [858, 337] width 43 height 43
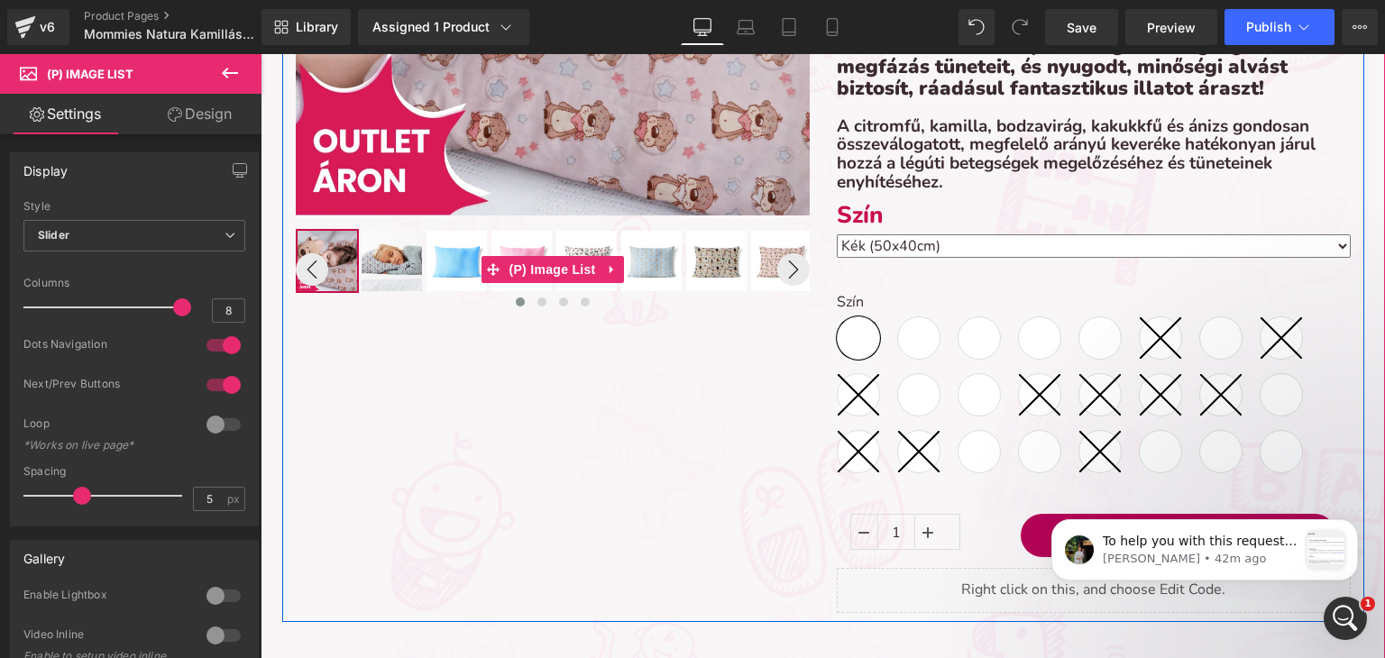
click at [456, 256] on img at bounding box center [456, 261] width 60 height 60
select select "Kék (50x40cm)"
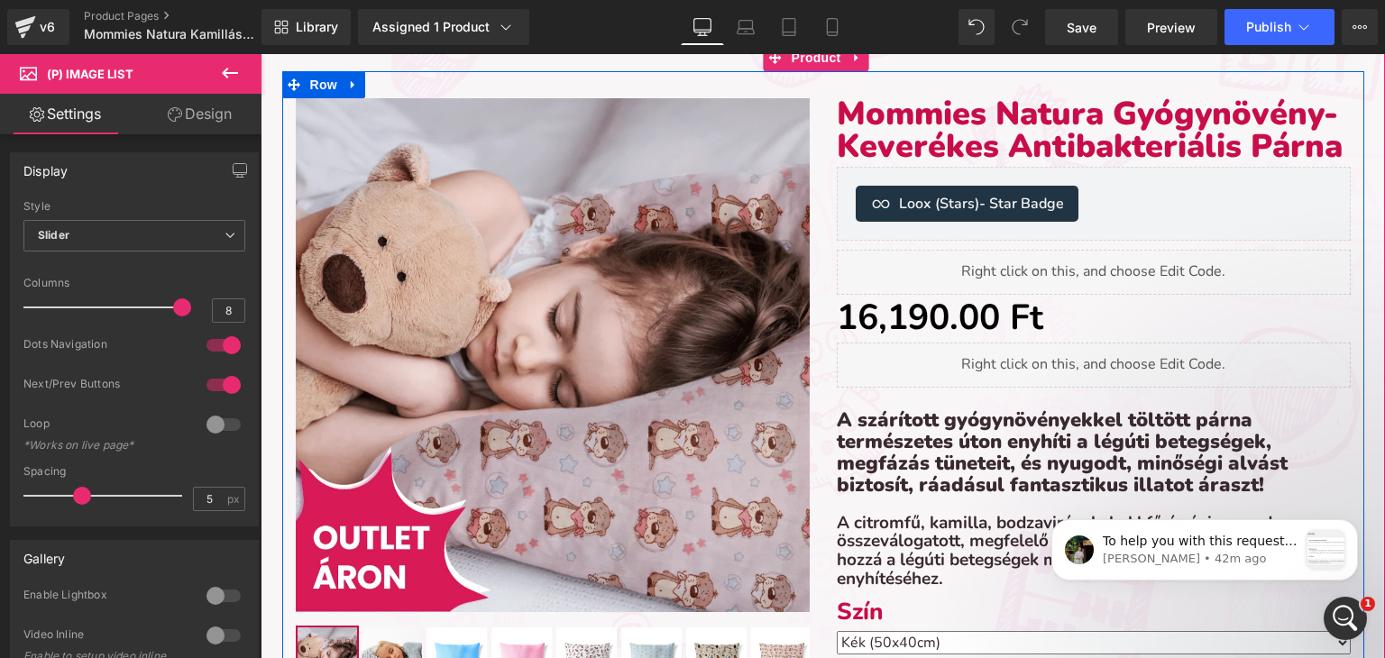
scroll to position [0, 0]
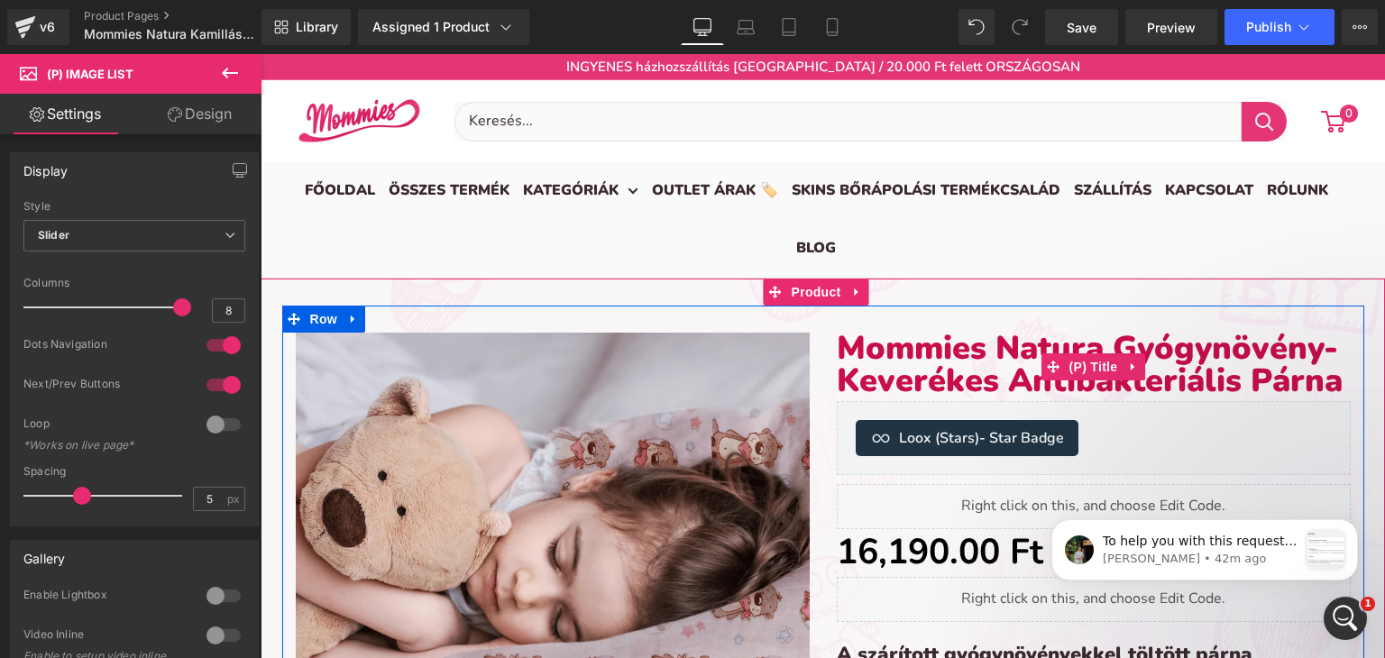
click at [837, 344] on link "Mommies Natura Gyógynövény-Keverékes Antibakteriális Párna" at bounding box center [1094, 365] width 514 height 65
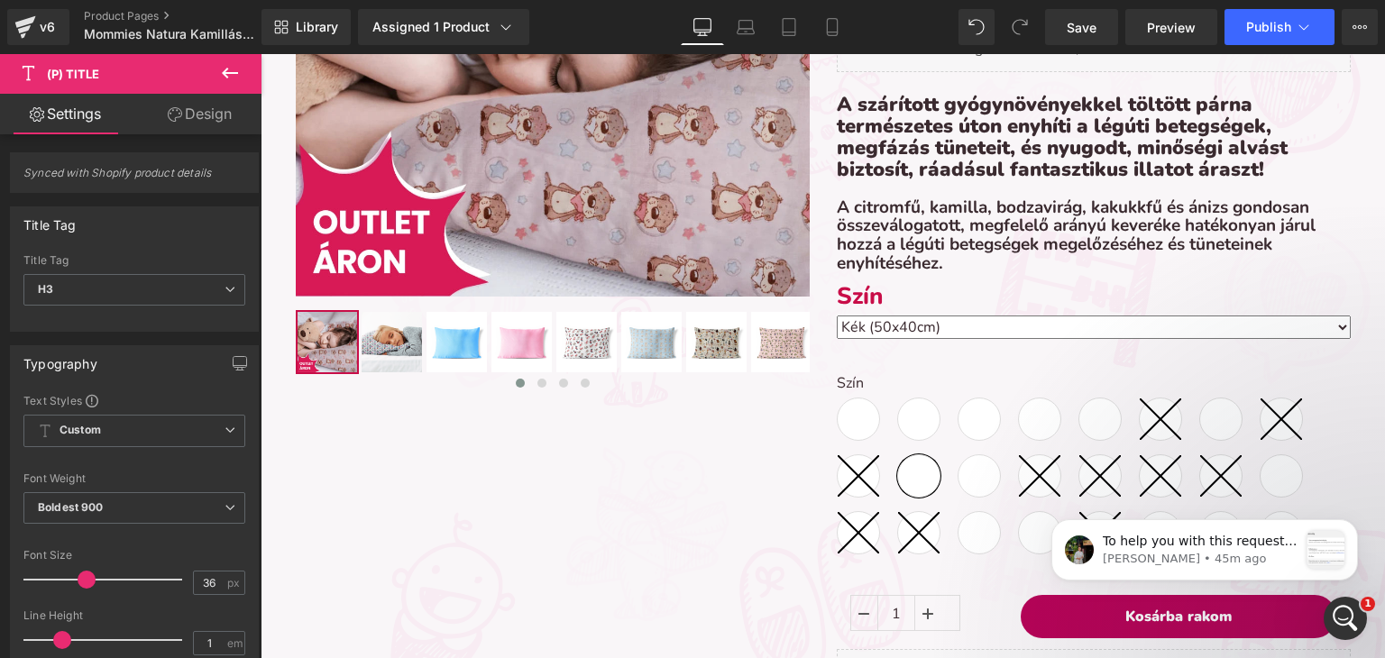
scroll to position [541, 0]
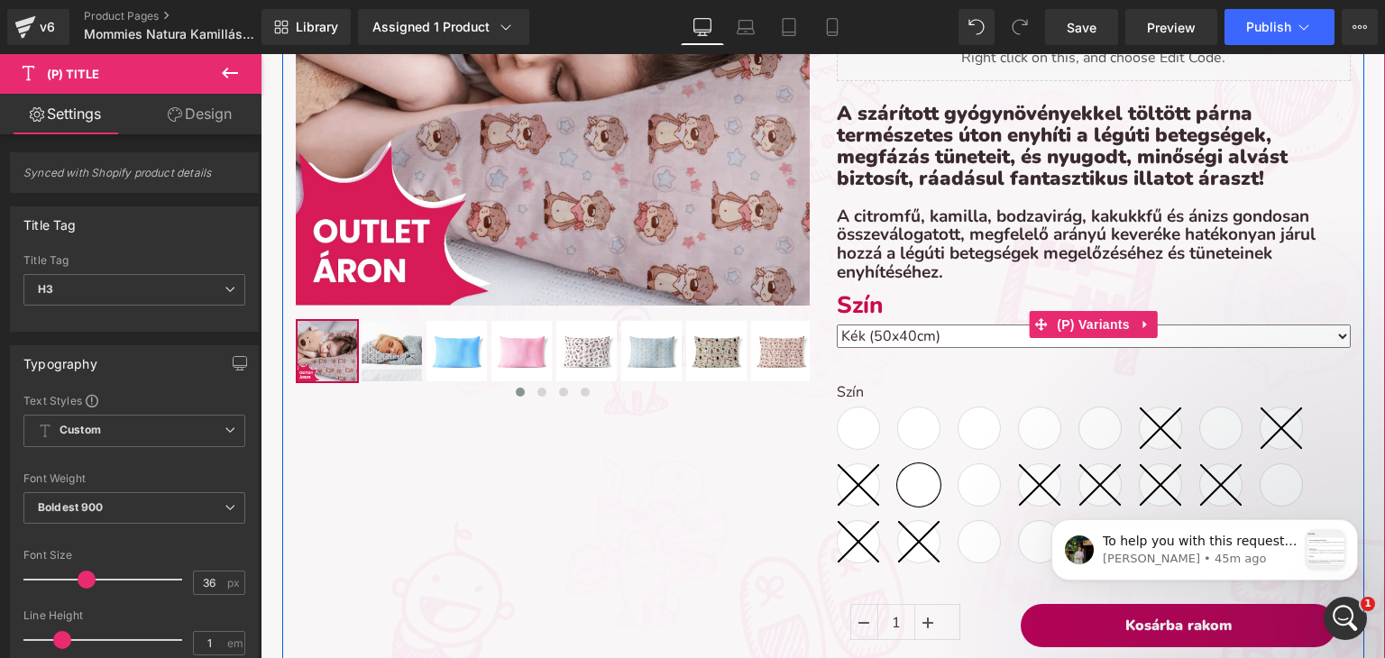
click at [961, 344] on select "Szín kiválasztása Erdei Kaland (50x40cm) Lila (50x40cm) Hőlégballon (50x40cm) P…" at bounding box center [1094, 336] width 514 height 23
drag, startPoint x: 408, startPoint y: 416, endPoint x: 438, endPoint y: 403, distance: 33.2
click at [408, 416] on div "Sale Off (P) Image" at bounding box center [823, 239] width 1082 height 949
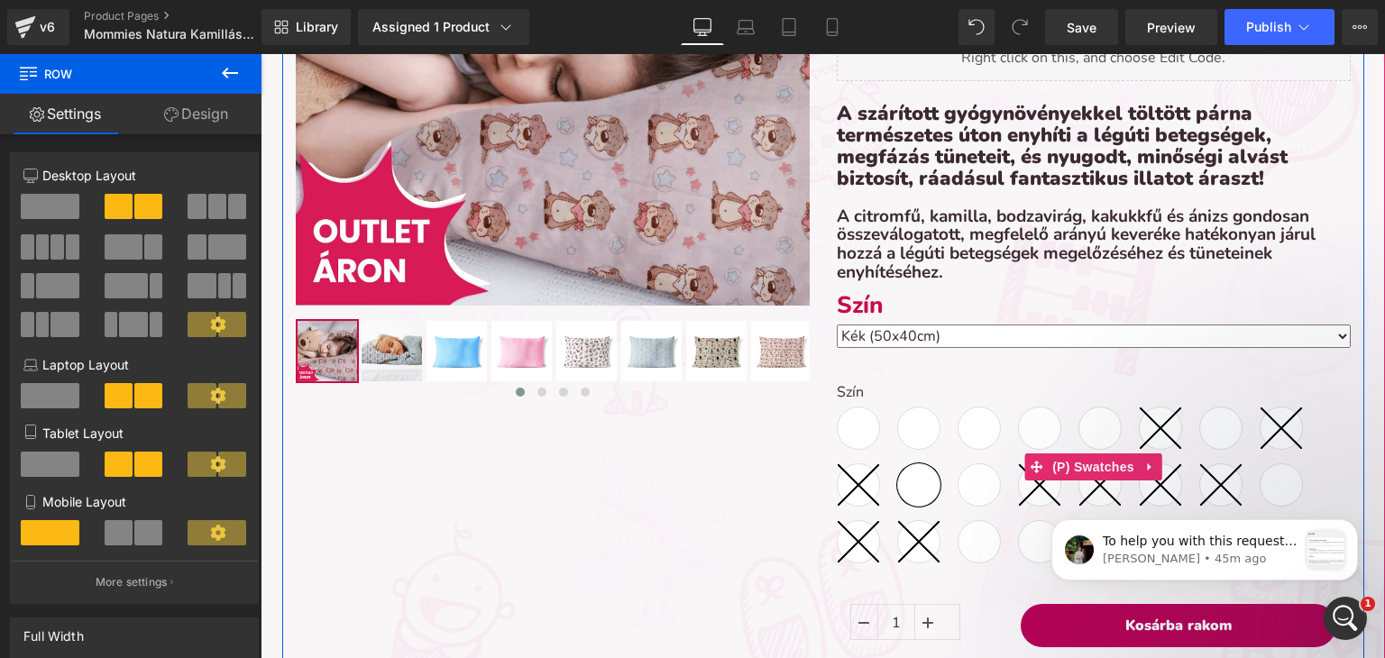
click at [908, 369] on div "Szín Erdei Kaland (50x40cm) Lila (50x40cm) Hőlégballon (50x40cm) Piros macis (5…" at bounding box center [1094, 466] width 514 height 219
click at [1078, 460] on span "(P) Swatches" at bounding box center [1093, 467] width 91 height 27
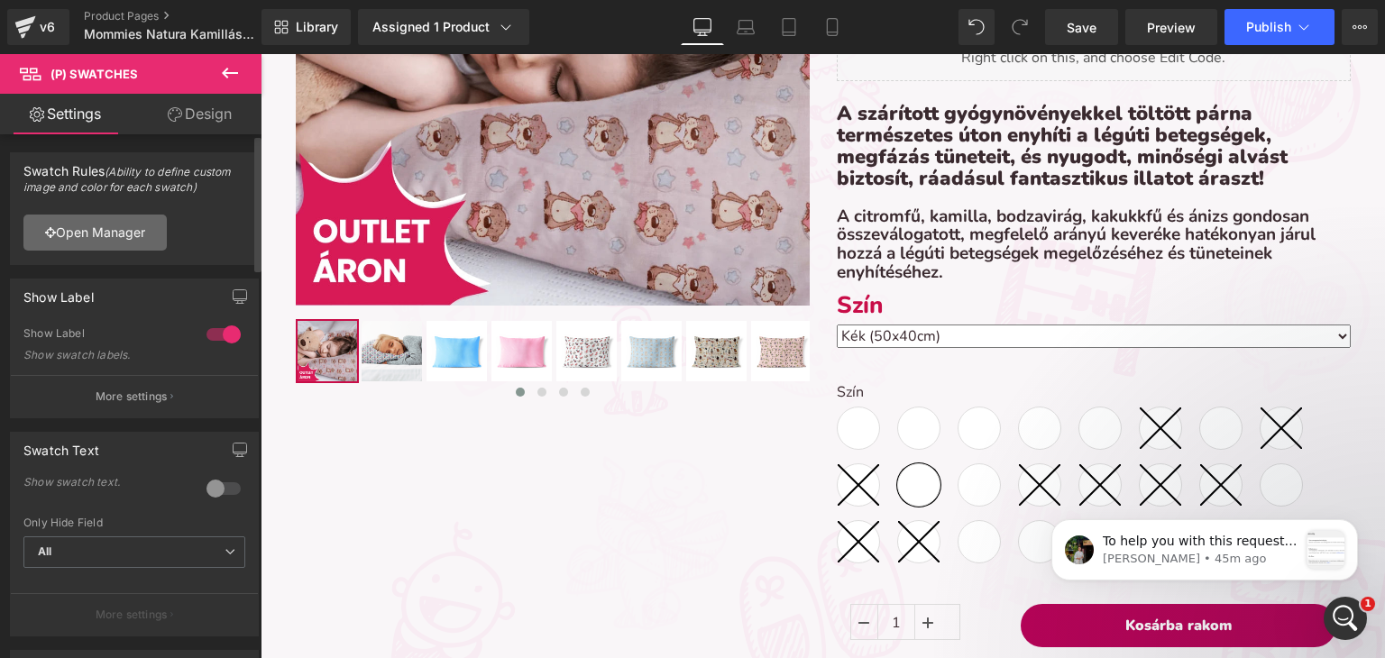
click at [98, 223] on link "Open Manager" at bounding box center [94, 233] width 143 height 36
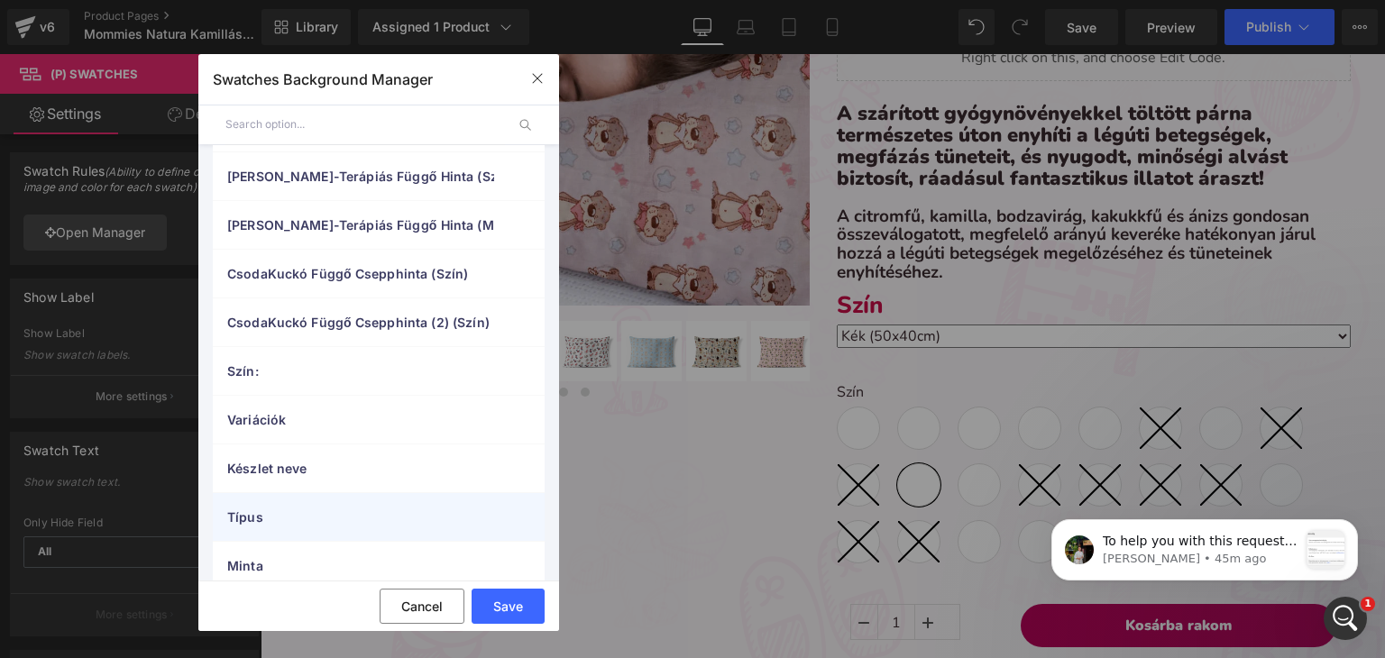
scroll to position [480, 0]
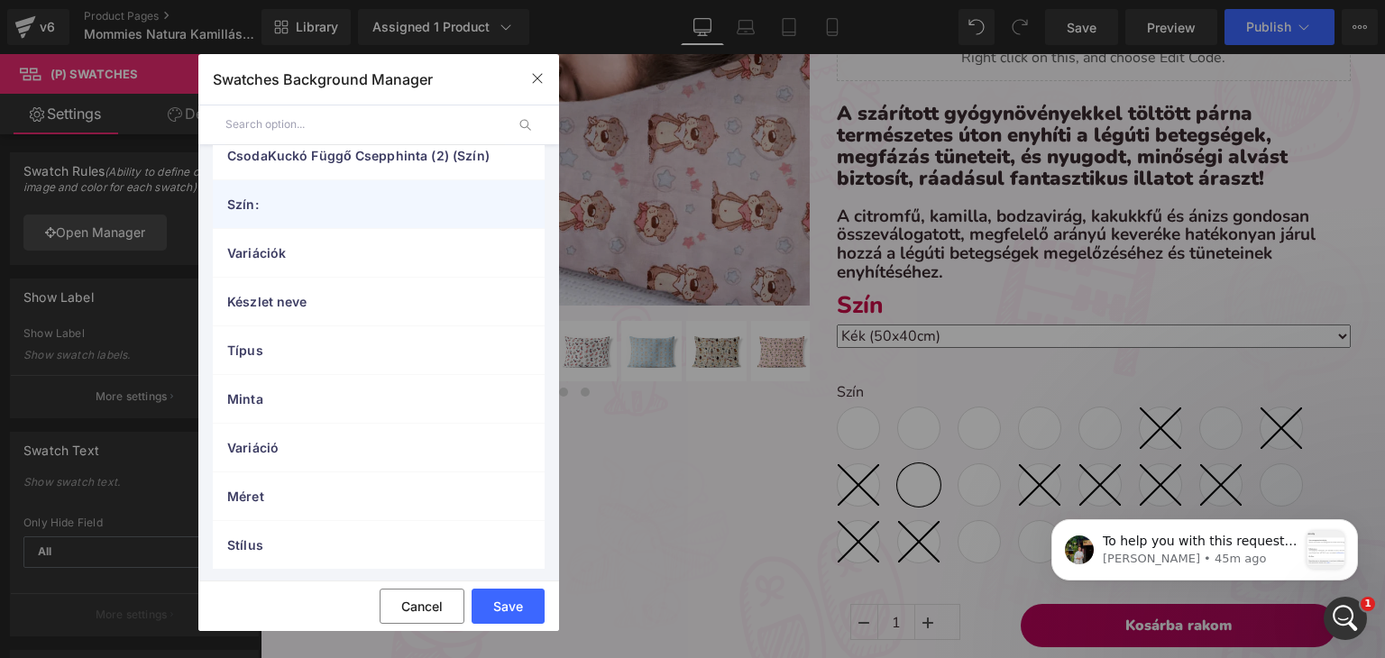
click at [285, 195] on span "Szín:" at bounding box center [360, 204] width 267 height 19
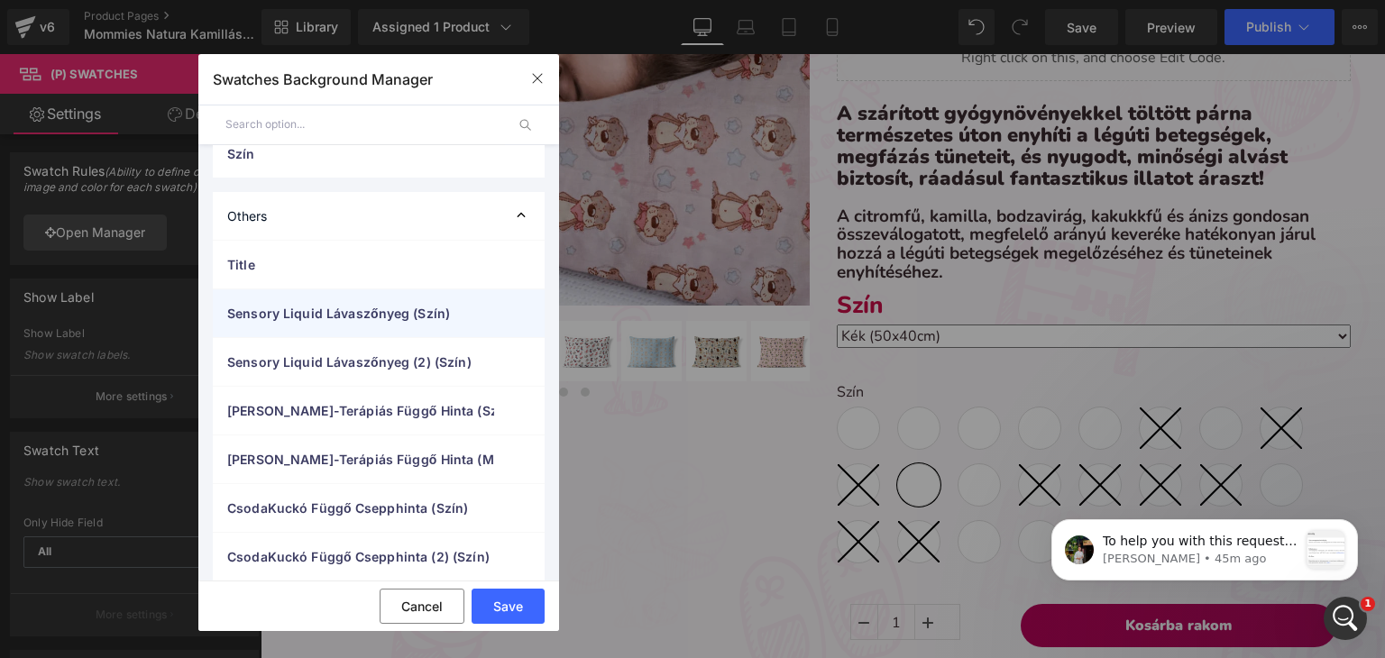
scroll to position [0, 0]
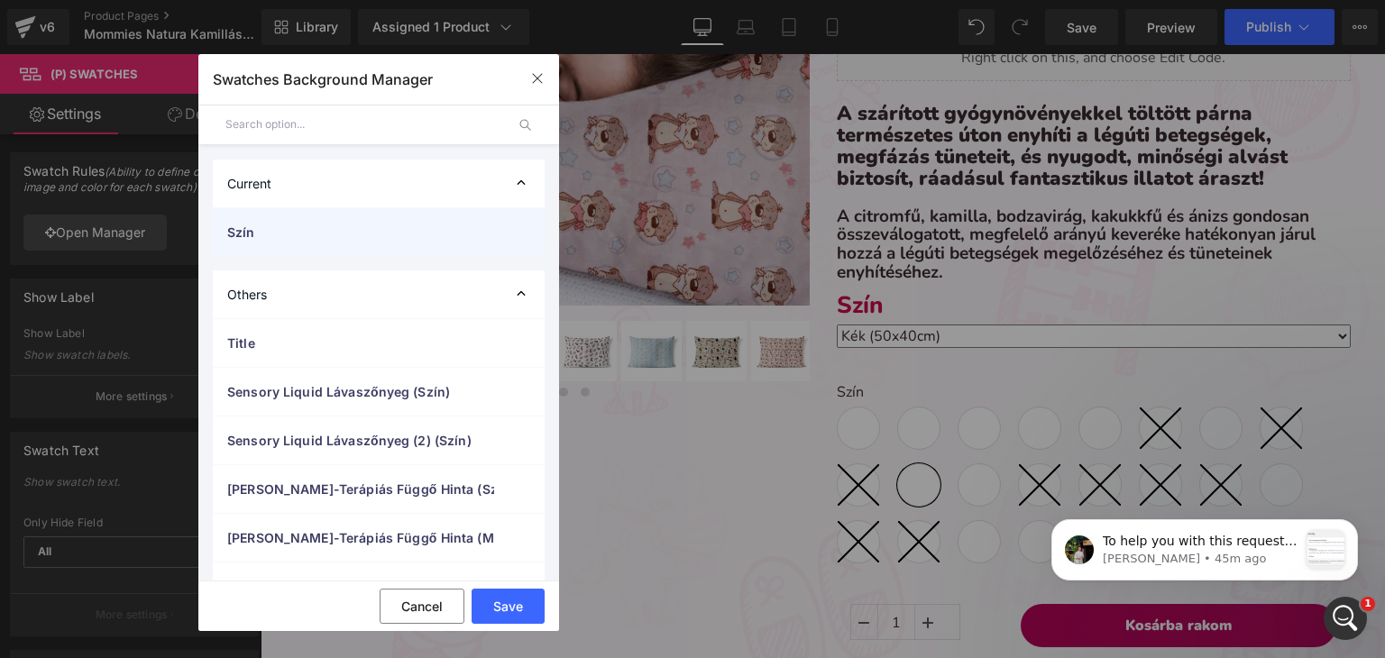
click at [285, 225] on span "Szín" at bounding box center [360, 232] width 267 height 19
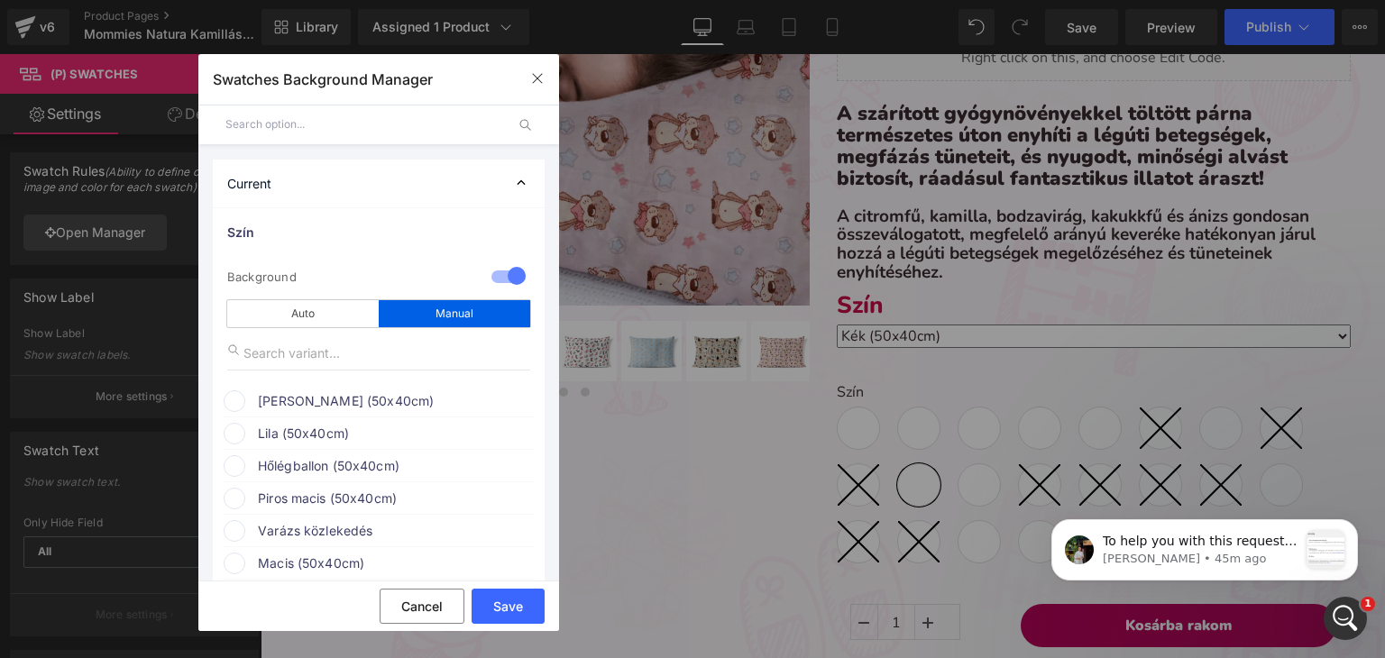
click at [447, 325] on div "Manual" at bounding box center [454, 313] width 151 height 27
click at [450, 317] on div "Manual" at bounding box center [454, 313] width 151 height 27
click at [339, 398] on span "[PERSON_NAME] (50x40cm)" at bounding box center [395, 401] width 274 height 22
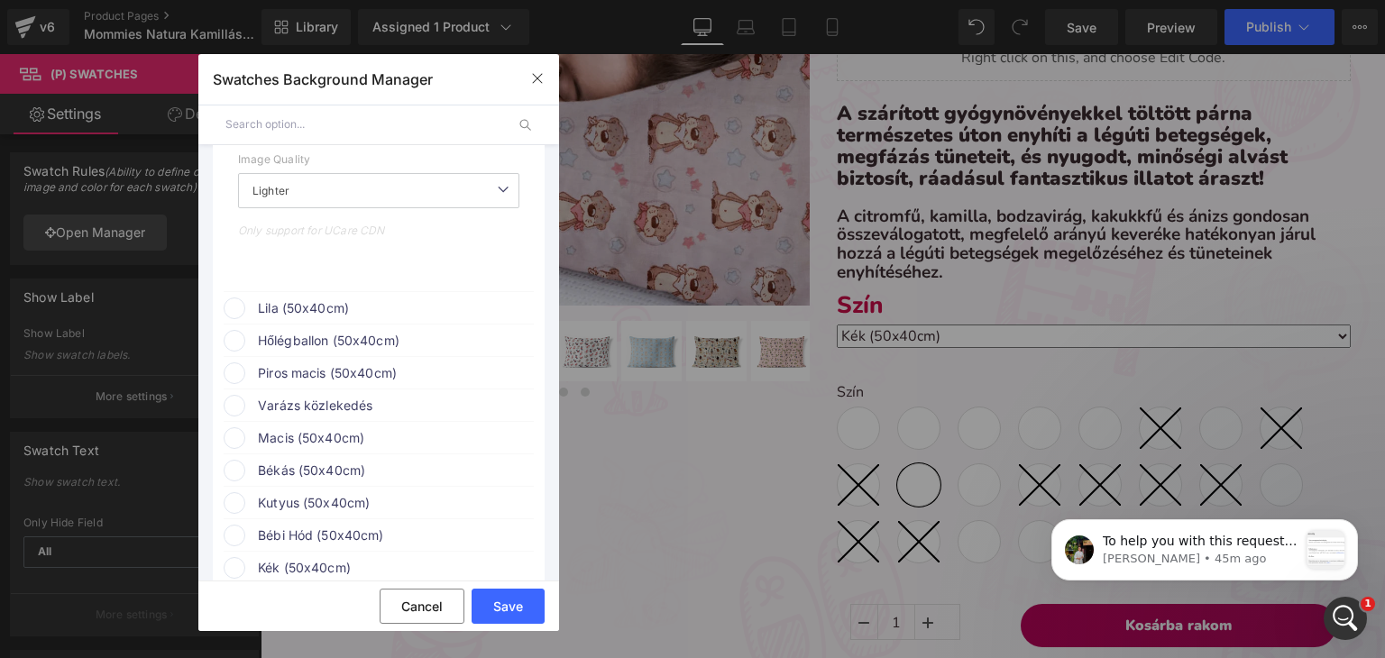
scroll to position [541, 0]
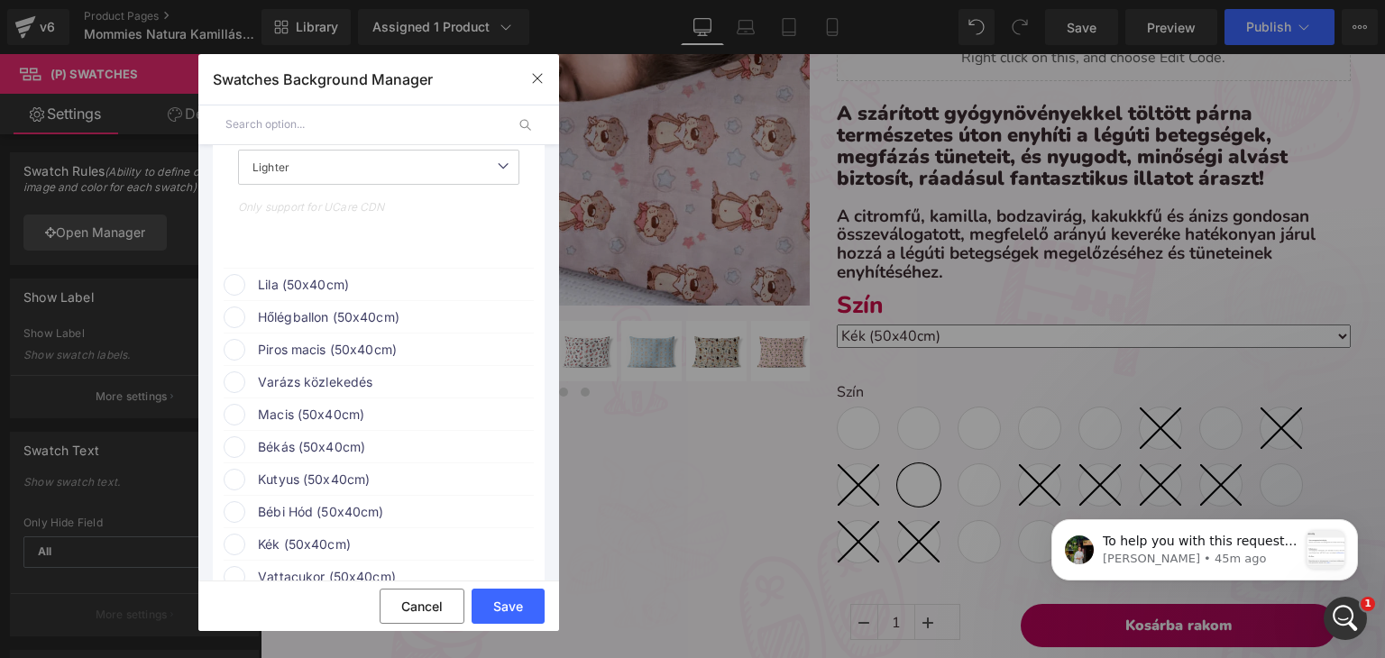
click at [306, 280] on span "Lila (50x40cm)" at bounding box center [395, 285] width 274 height 22
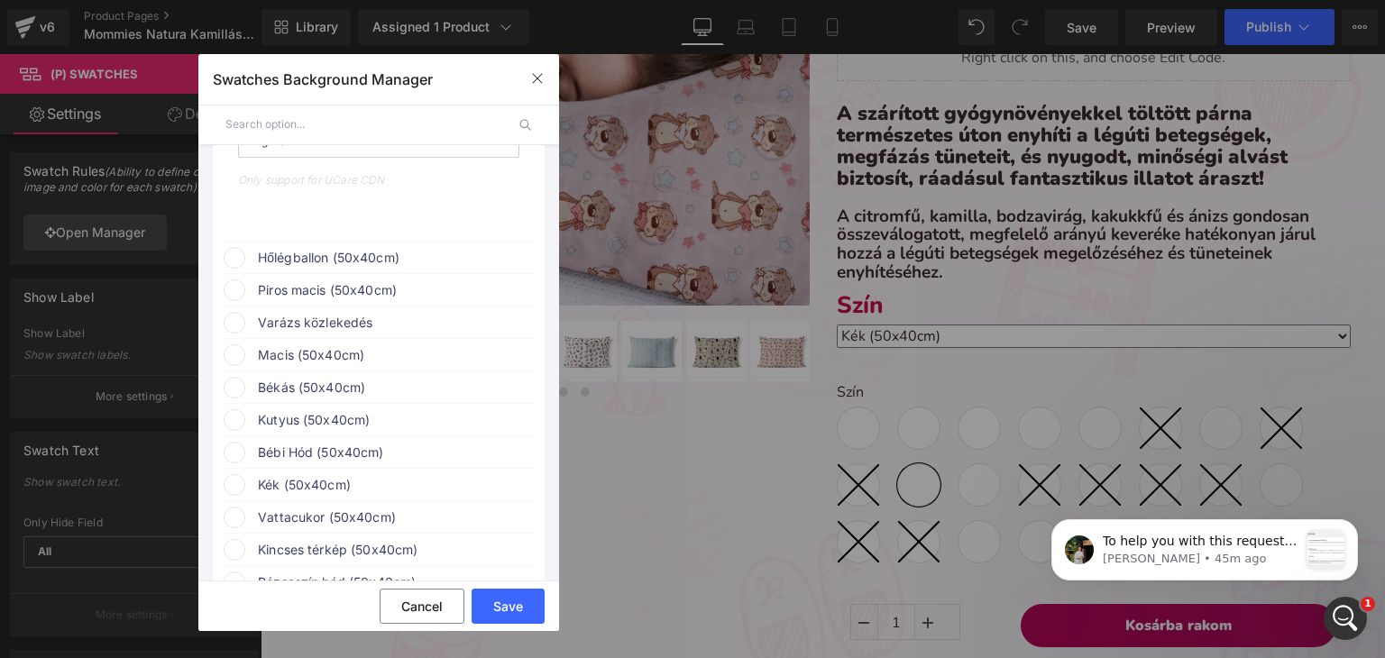
click at [293, 260] on span "Hőlégballon (50x40cm)" at bounding box center [395, 258] width 274 height 22
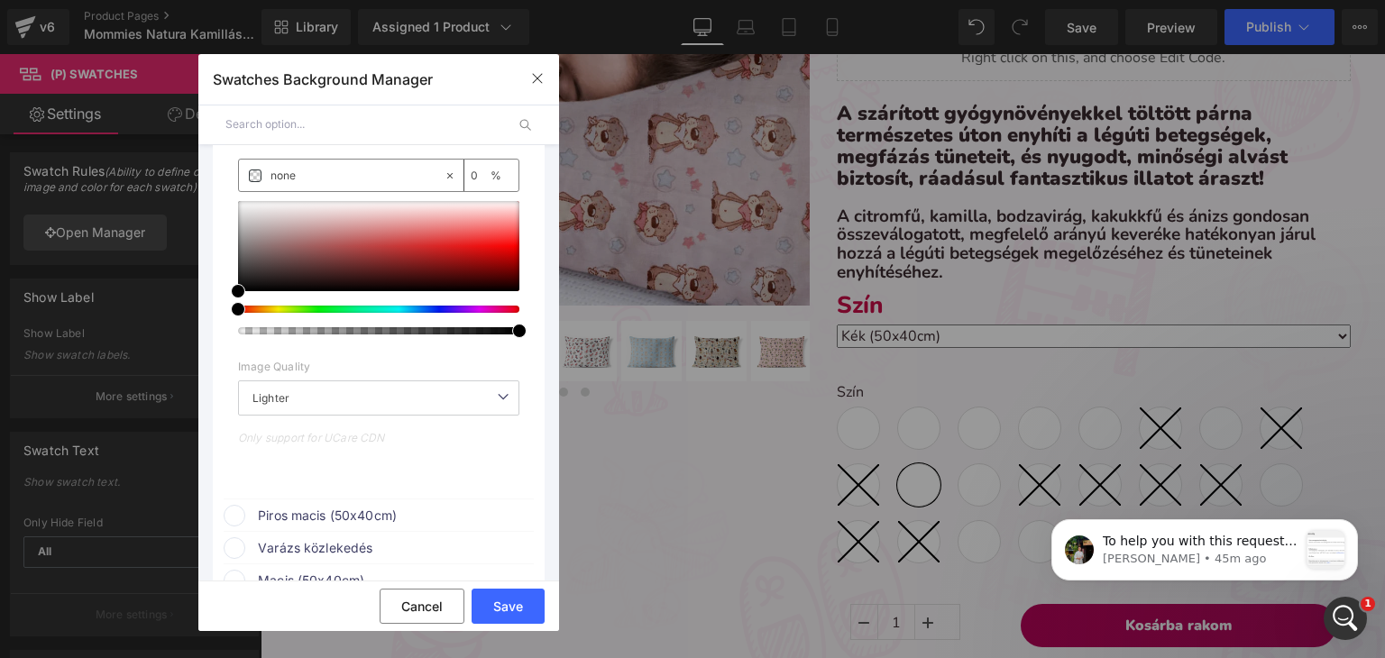
scroll to position [1172, 0]
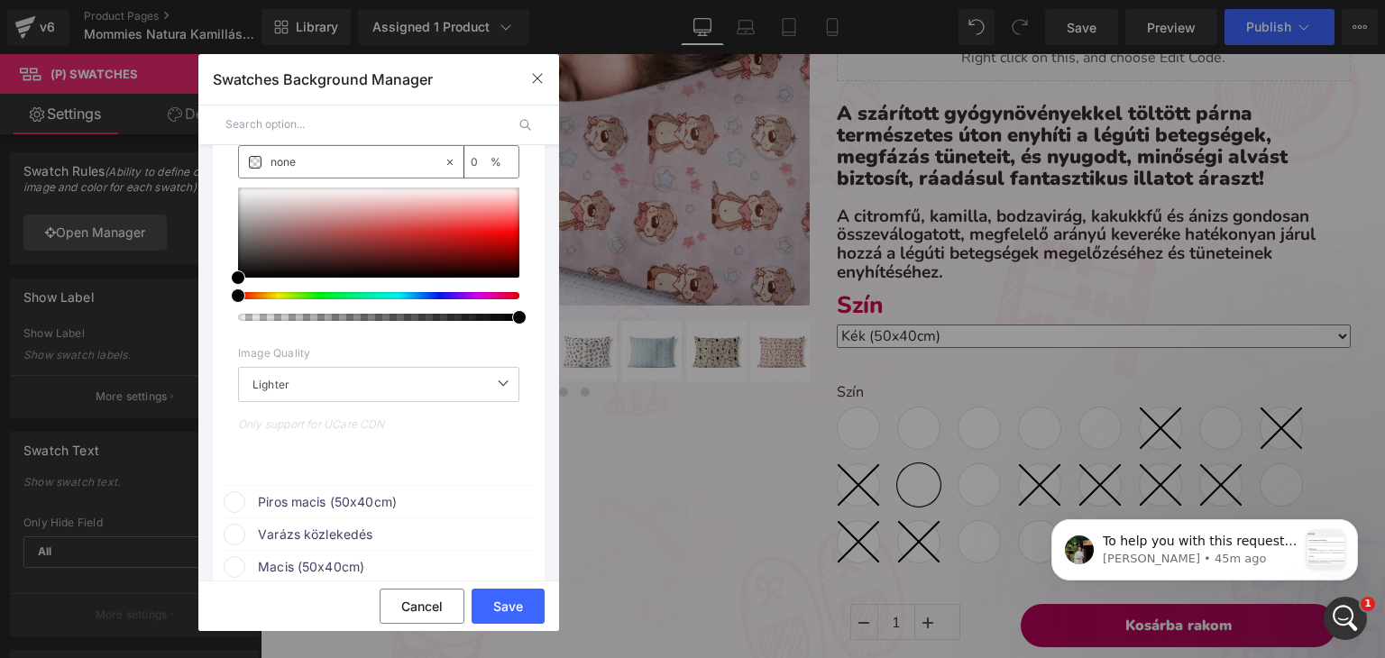
click at [296, 504] on span "Piros macis (50x40cm)" at bounding box center [395, 502] width 274 height 22
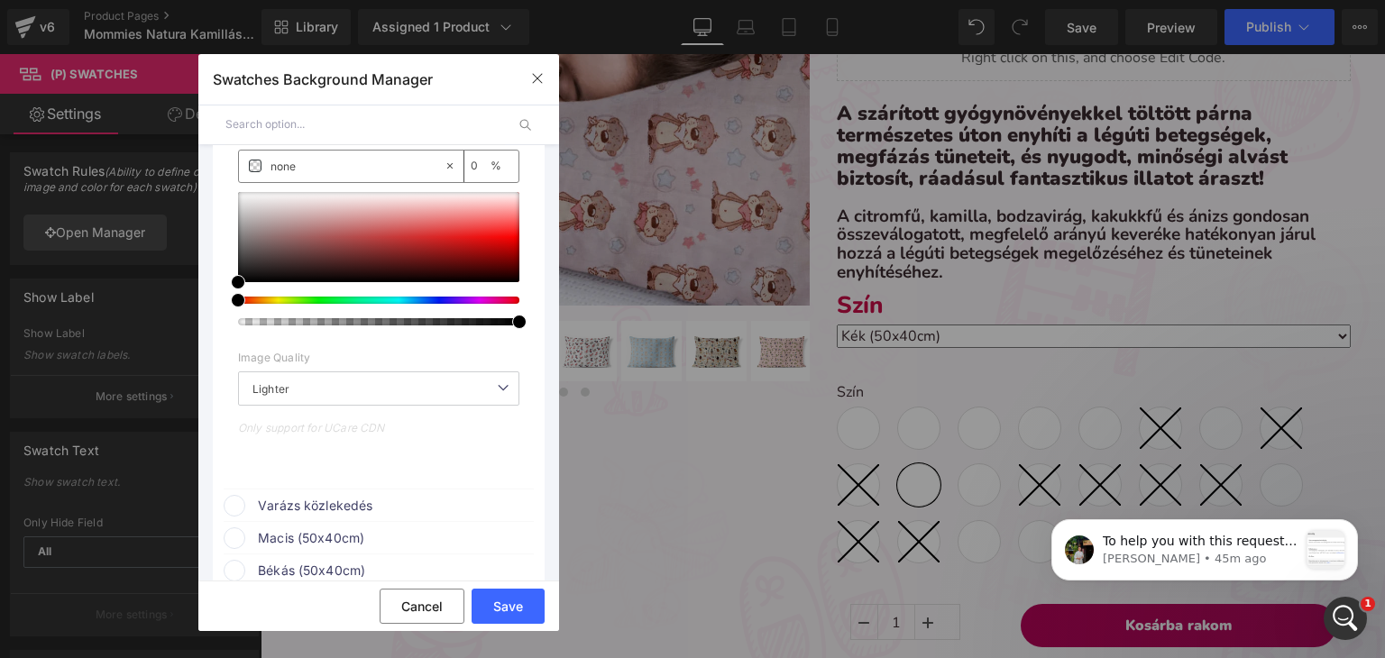
scroll to position [1713, 0]
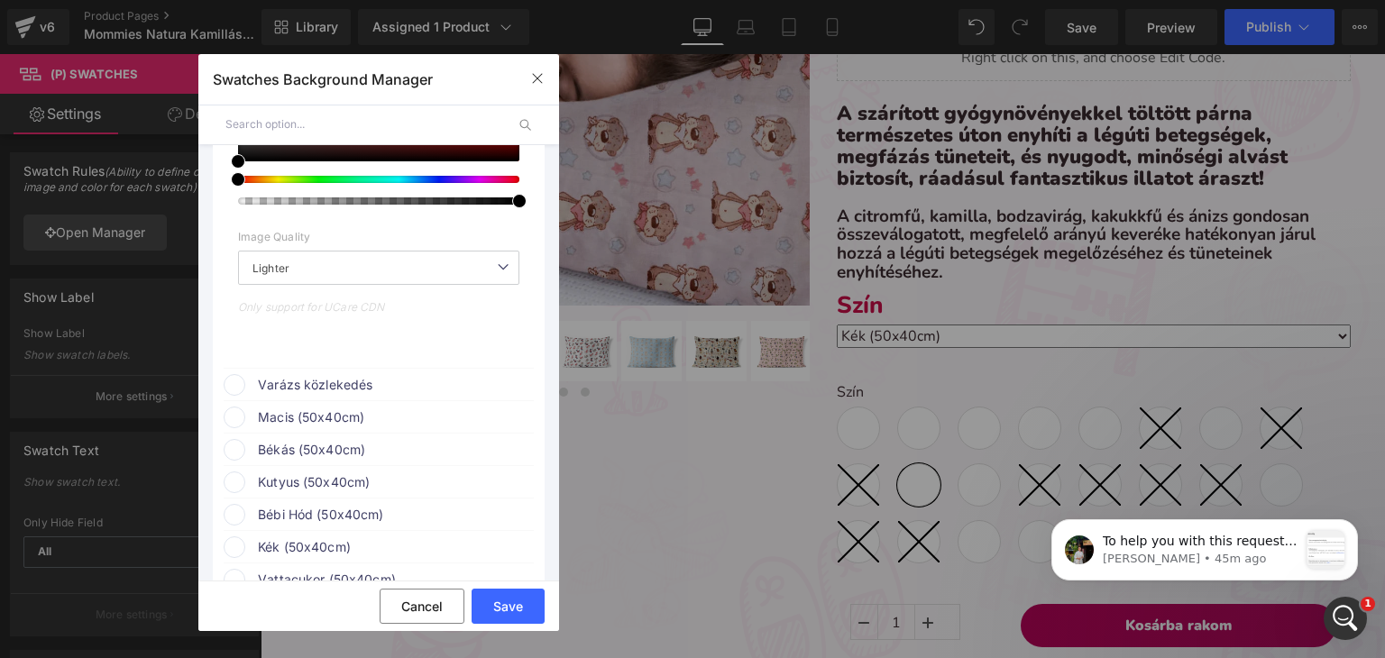
click at [309, 400] on li "Varázs közlekedés color" at bounding box center [379, 384] width 310 height 32
click at [310, 394] on span "Varázs közlekedés" at bounding box center [395, 385] width 274 height 22
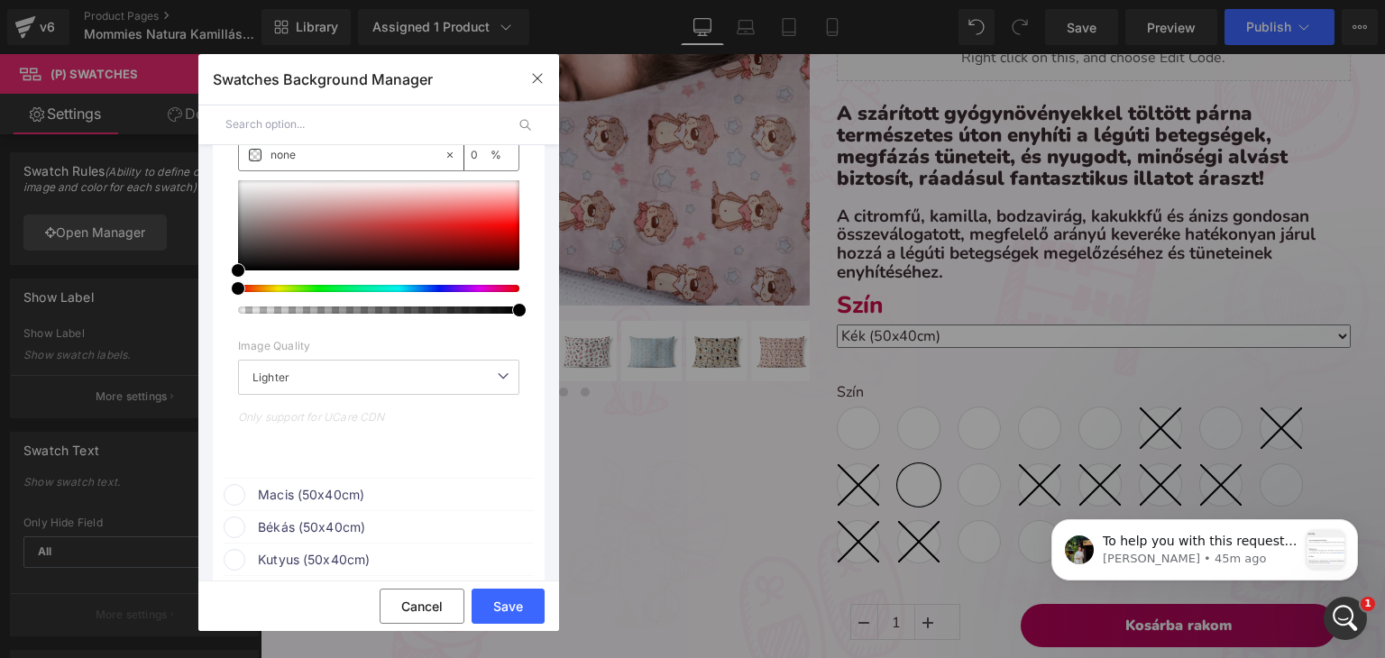
scroll to position [2074, 0]
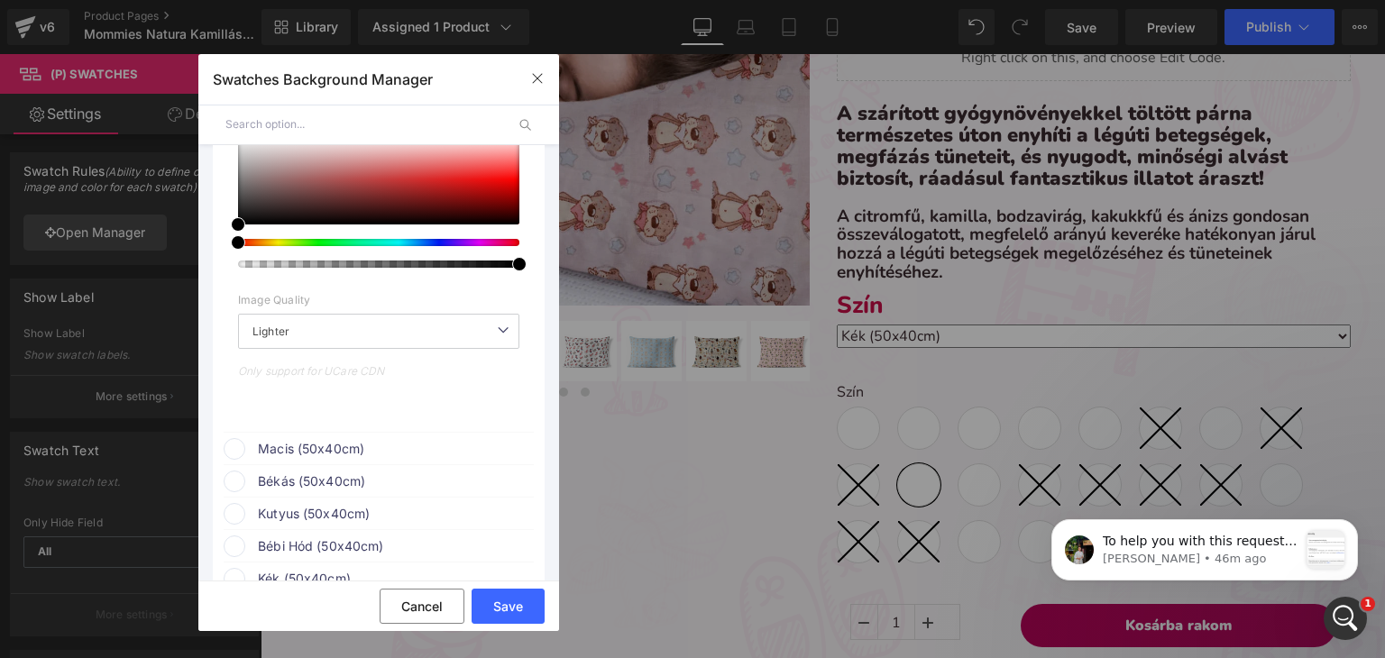
click at [305, 448] on span "Macis (50x40cm)" at bounding box center [395, 449] width 274 height 22
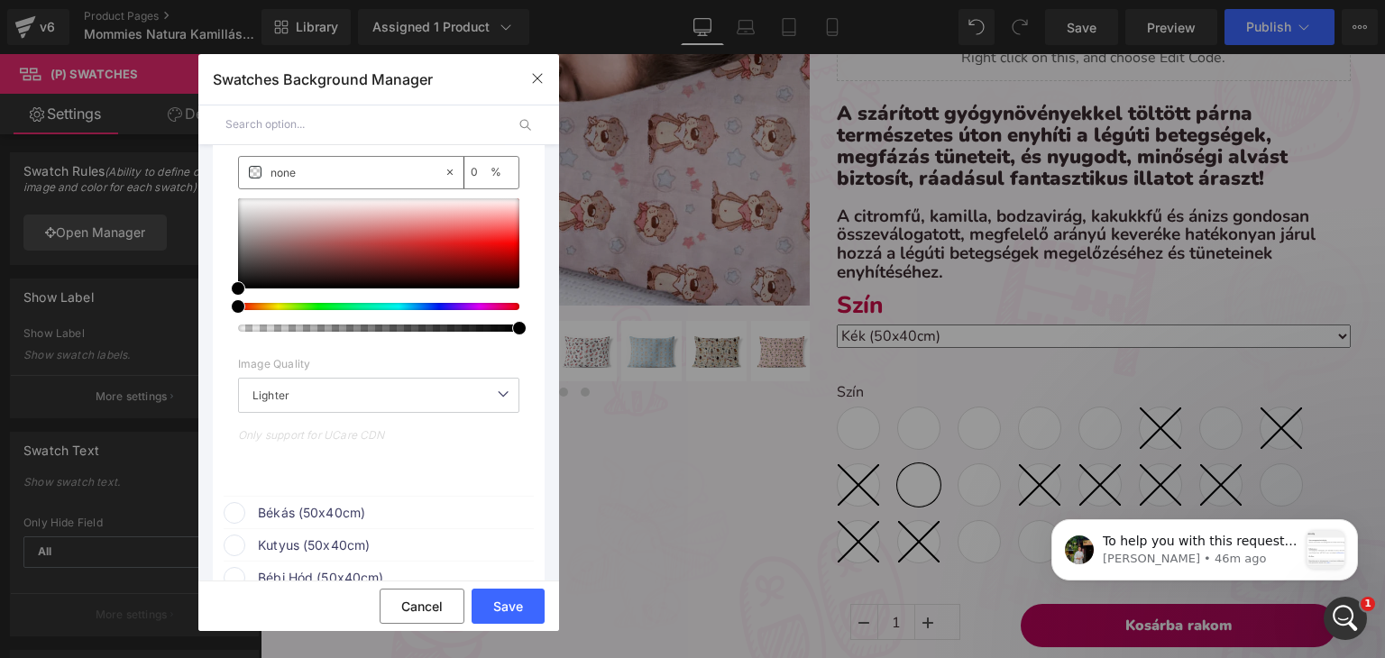
scroll to position [2164, 0]
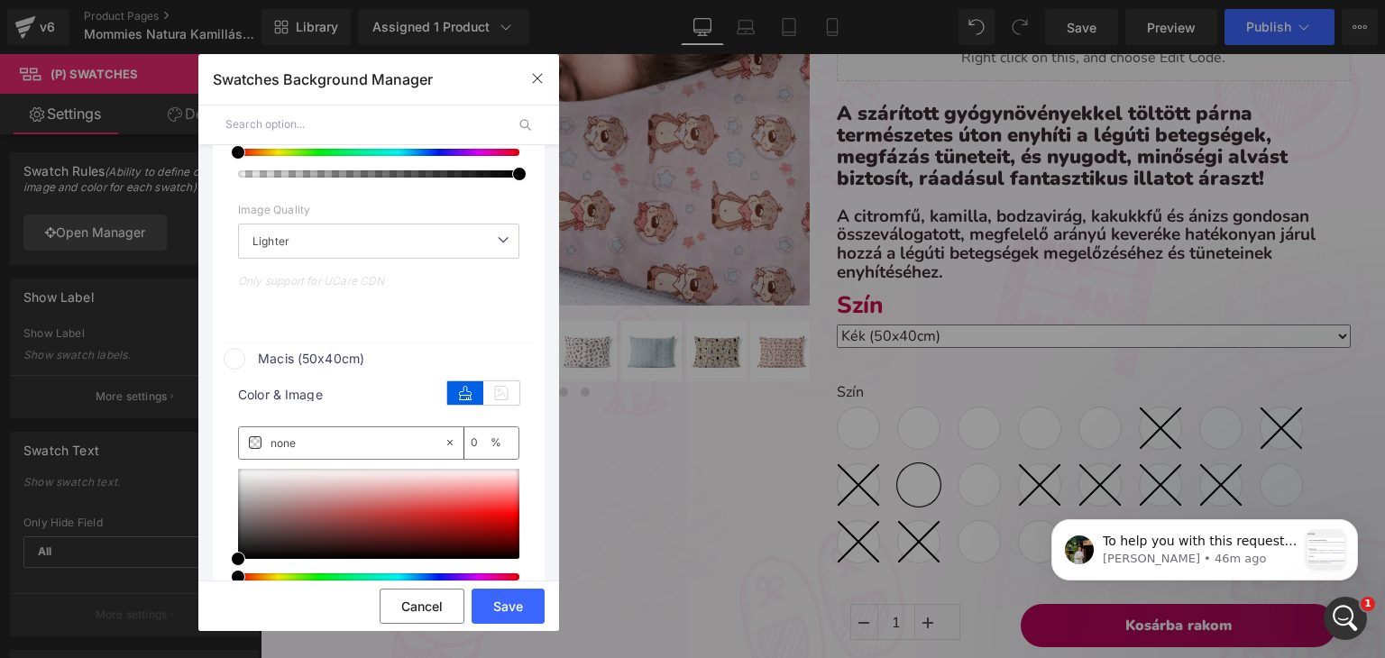
click at [363, 354] on span "Macis (50x40cm)" at bounding box center [395, 359] width 274 height 22
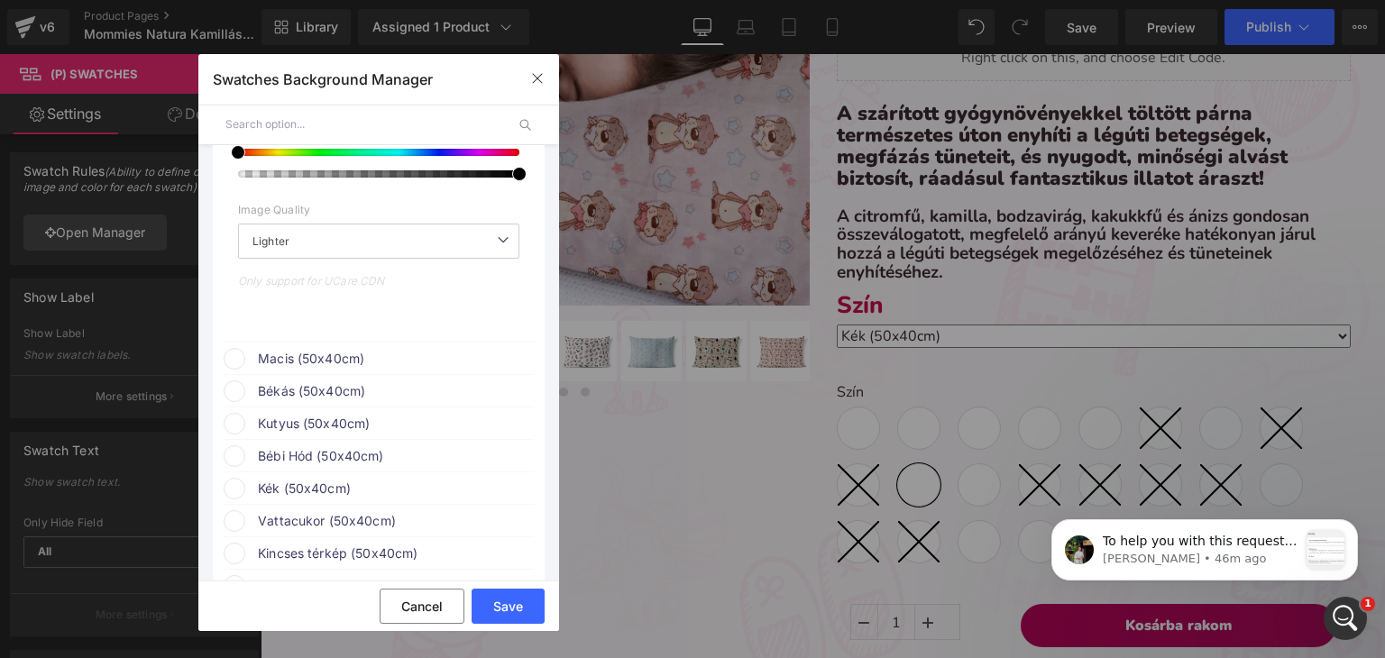
click at [342, 399] on span "Békás (50x40cm)" at bounding box center [395, 391] width 274 height 22
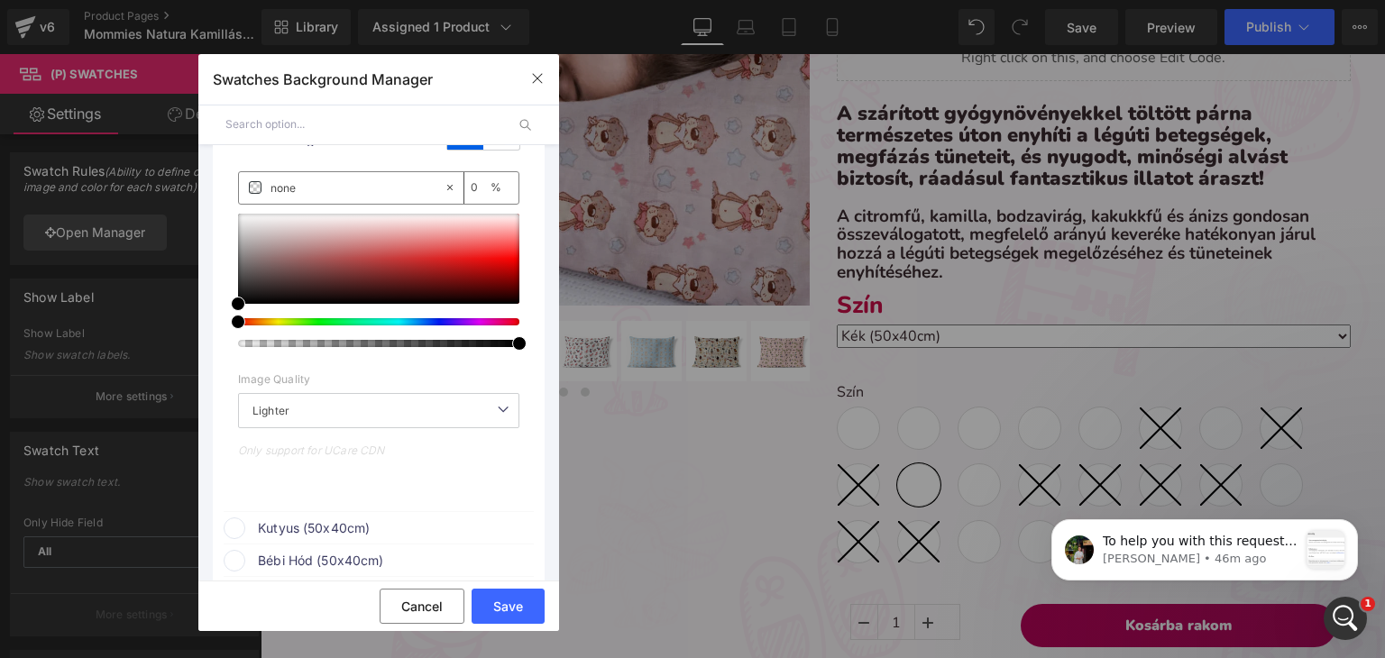
scroll to position [2615, 0]
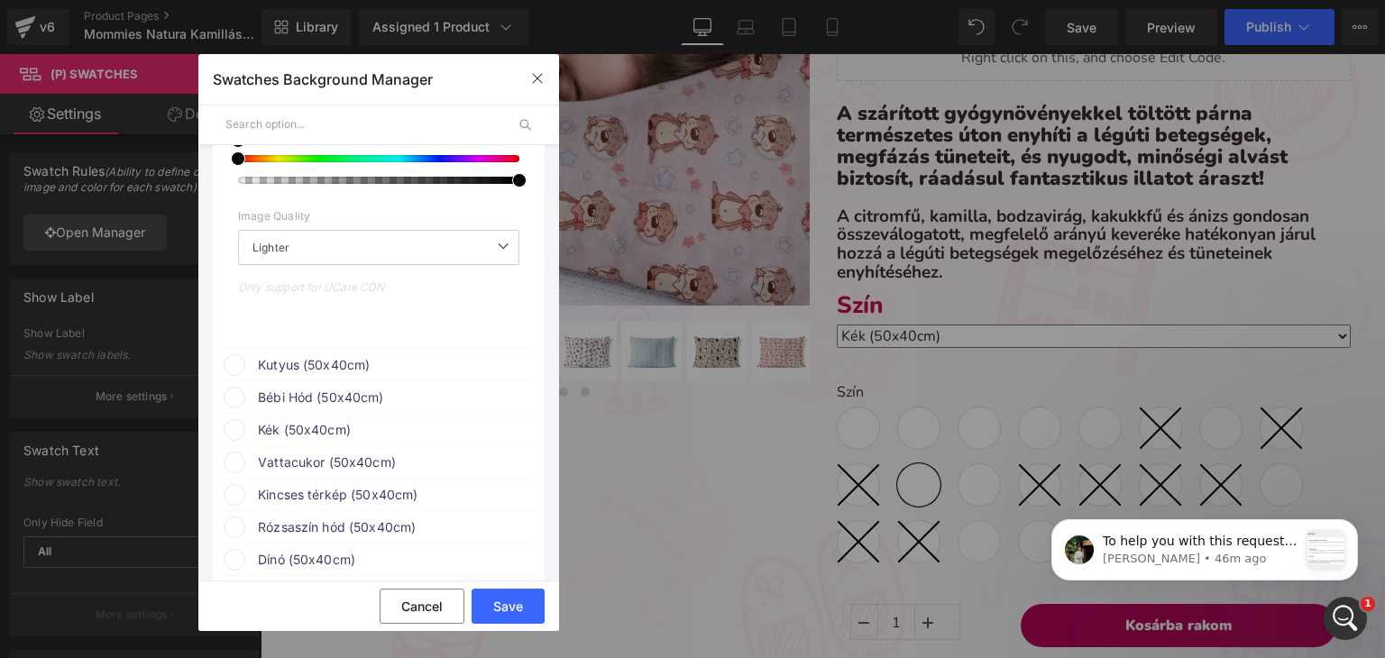
drag, startPoint x: 296, startPoint y: 374, endPoint x: 287, endPoint y: 380, distance: 10.5
click at [293, 376] on span "Kutyus (50x40cm)" at bounding box center [395, 365] width 274 height 22
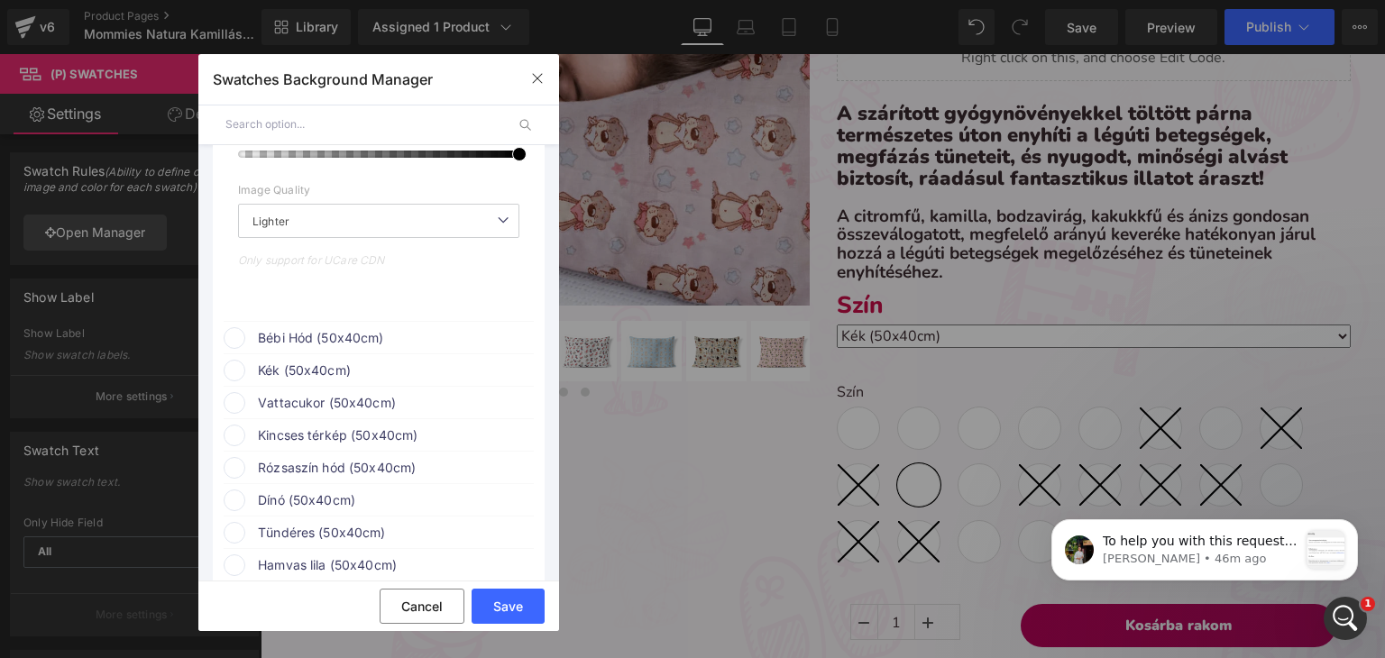
click at [330, 346] on span "Bébi Hód (50x40cm)" at bounding box center [395, 338] width 274 height 22
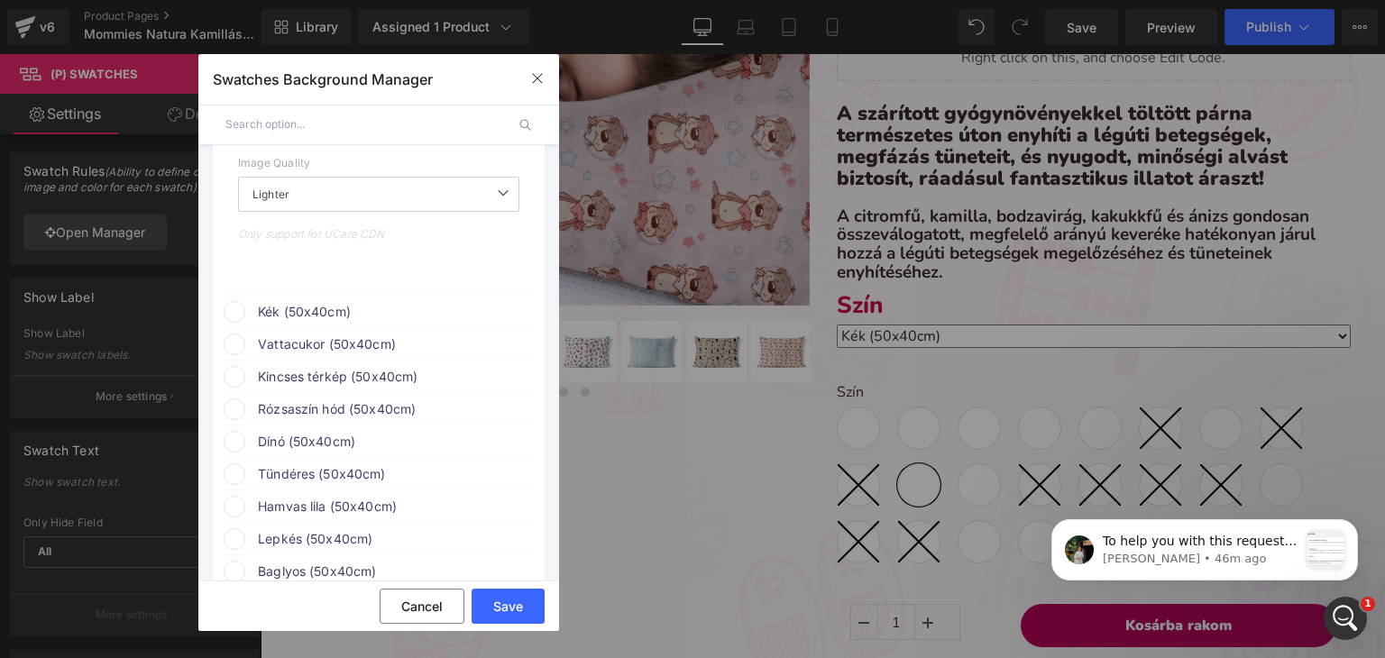
click at [322, 318] on span "Kék (50x40cm)" at bounding box center [395, 312] width 274 height 22
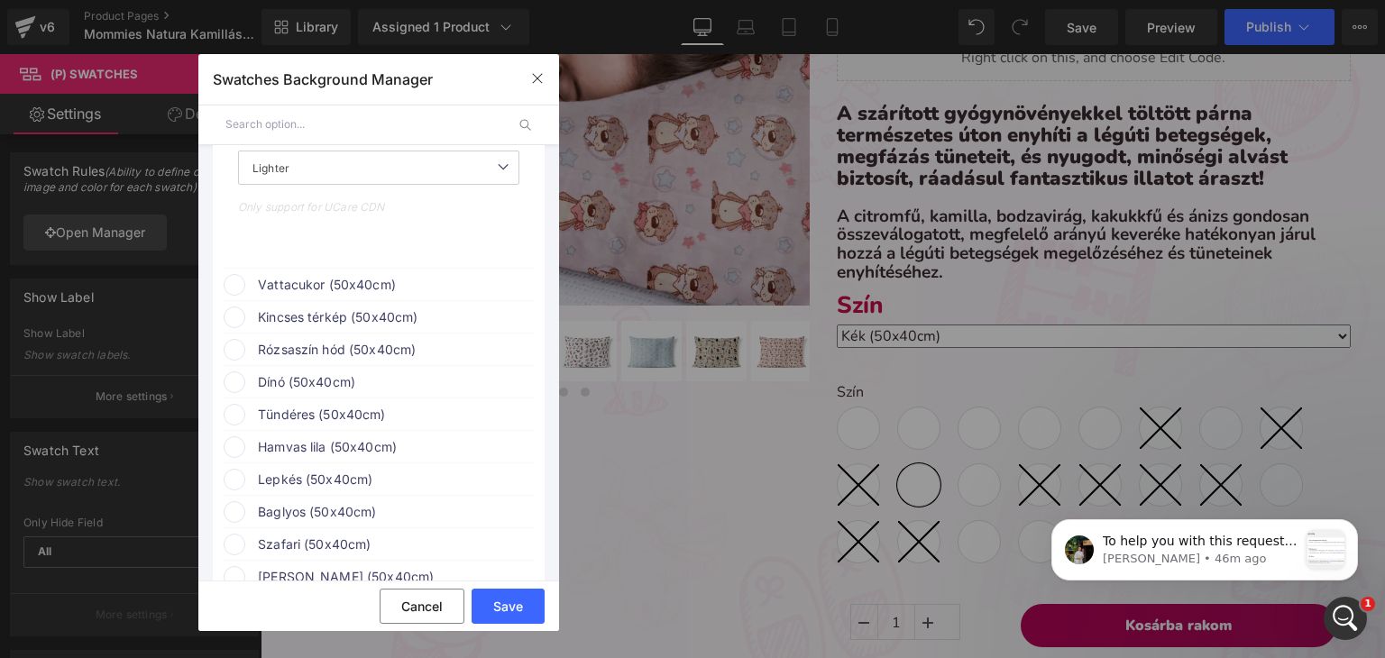
click at [313, 296] on span "Vattacukor (50x40cm)" at bounding box center [395, 285] width 274 height 22
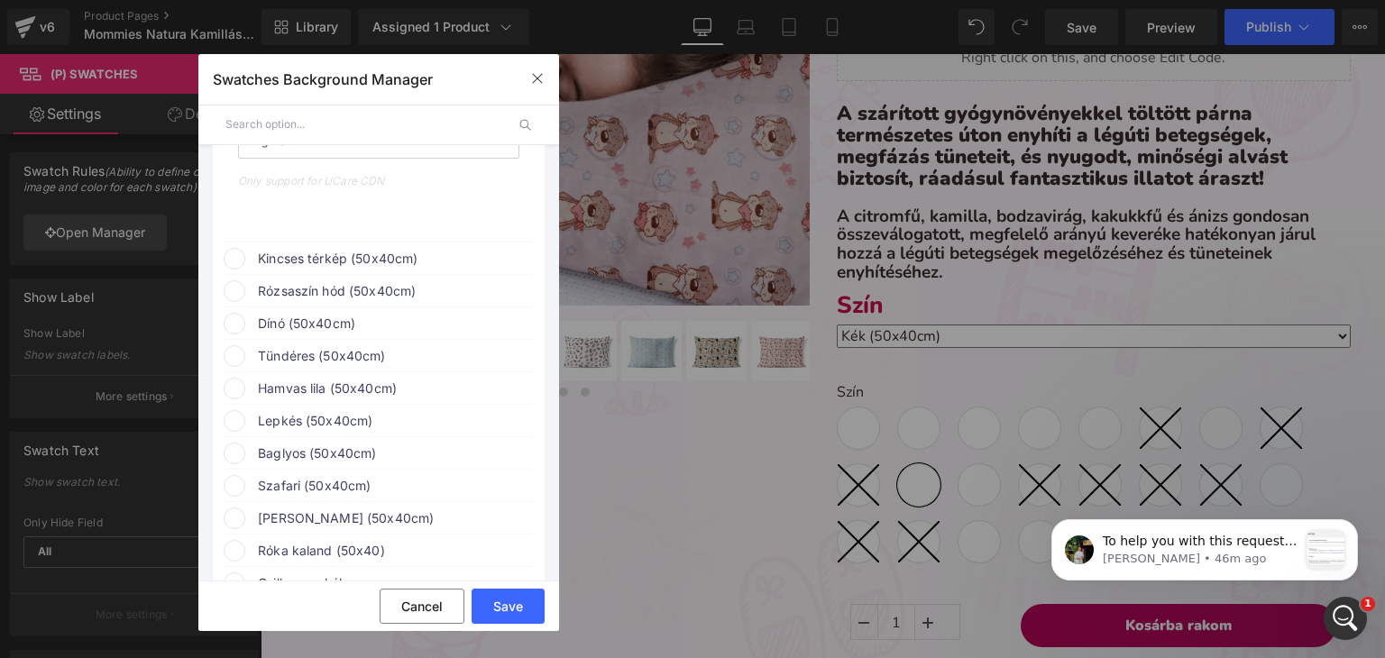
click at [316, 258] on span "Kincses térkép (50x40cm)" at bounding box center [395, 259] width 274 height 22
click at [307, 325] on span "Rózsaszín hód (50x40cm)" at bounding box center [395, 323] width 274 height 22
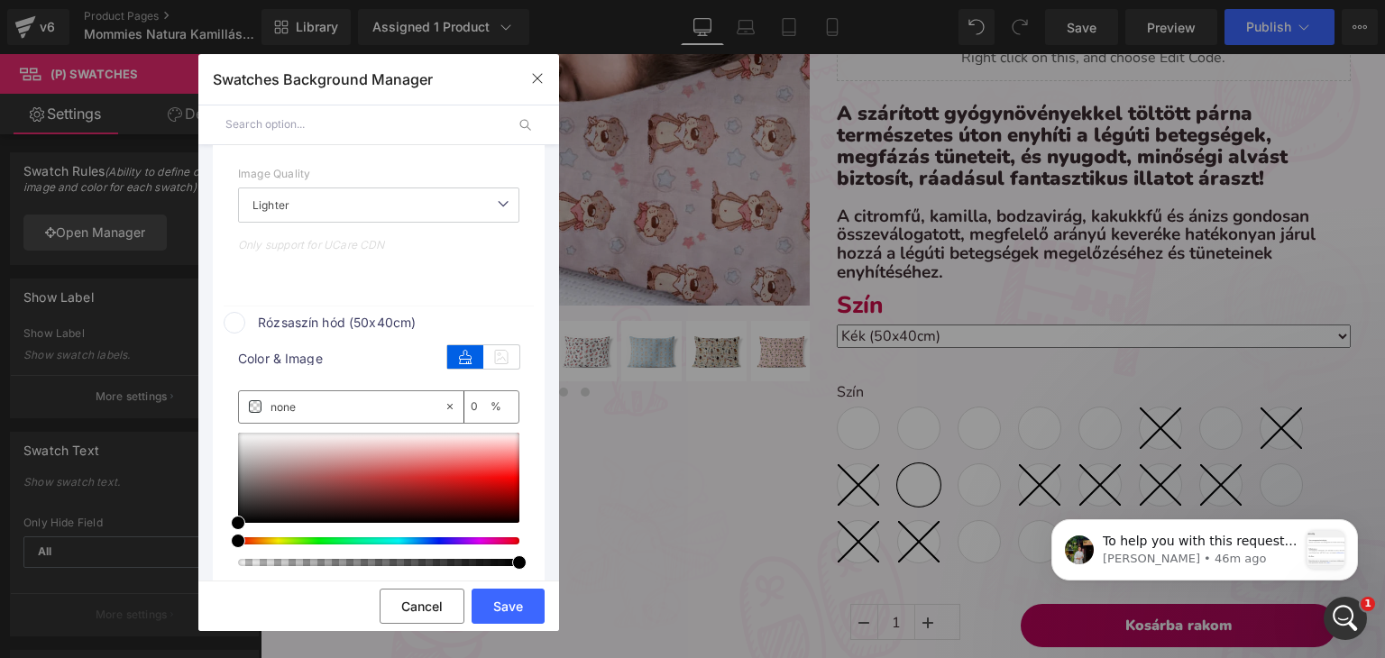
scroll to position [5229, 0]
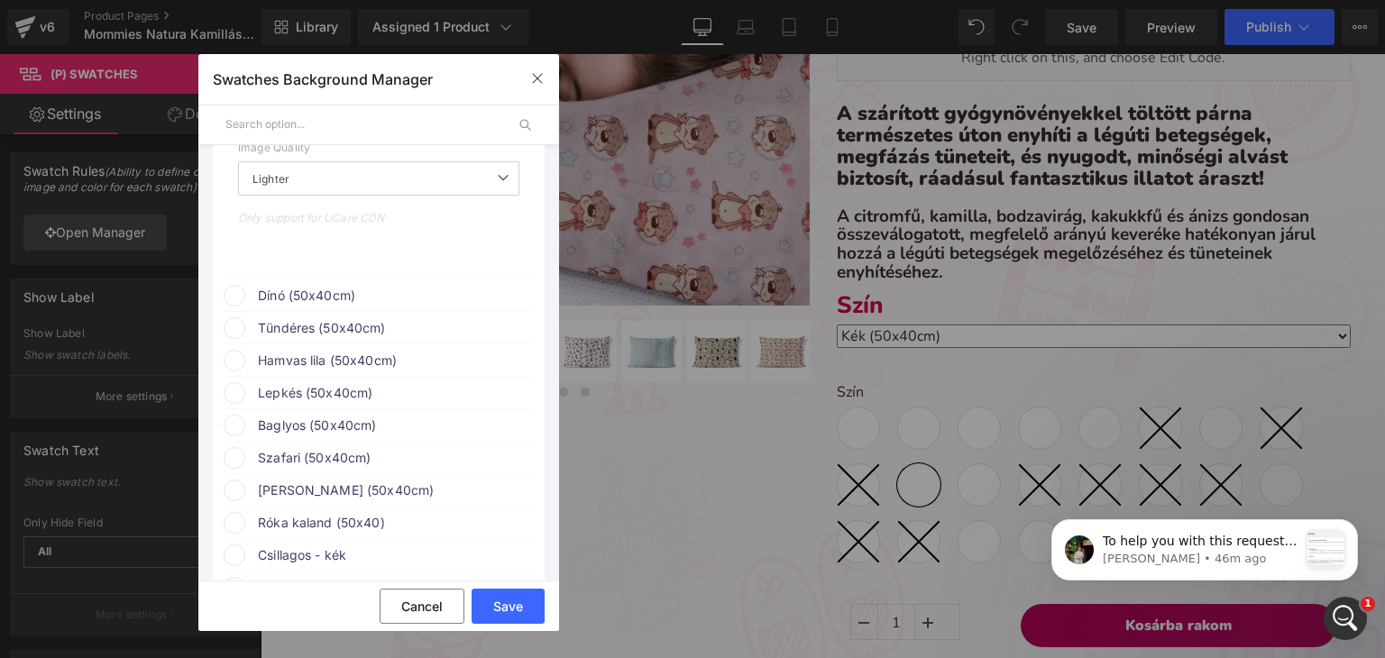
click at [300, 307] on span "Dínó (50x40cm)" at bounding box center [395, 296] width 274 height 22
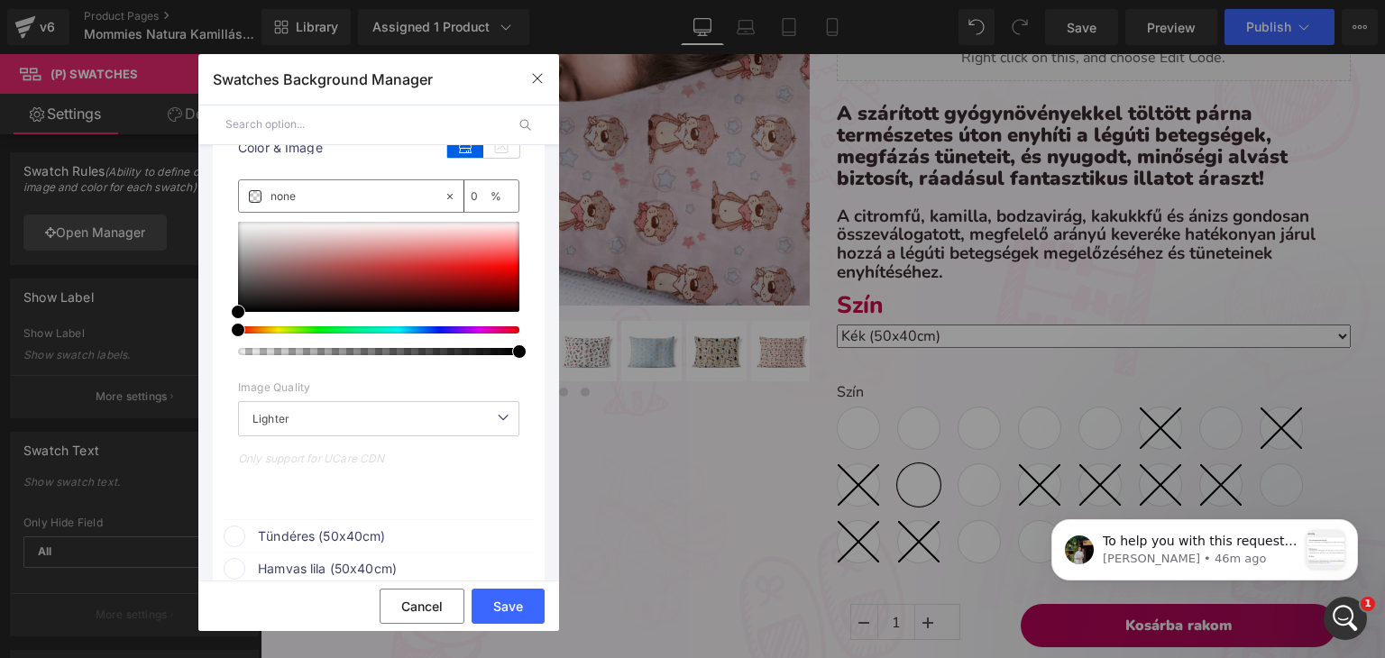
scroll to position [5590, 0]
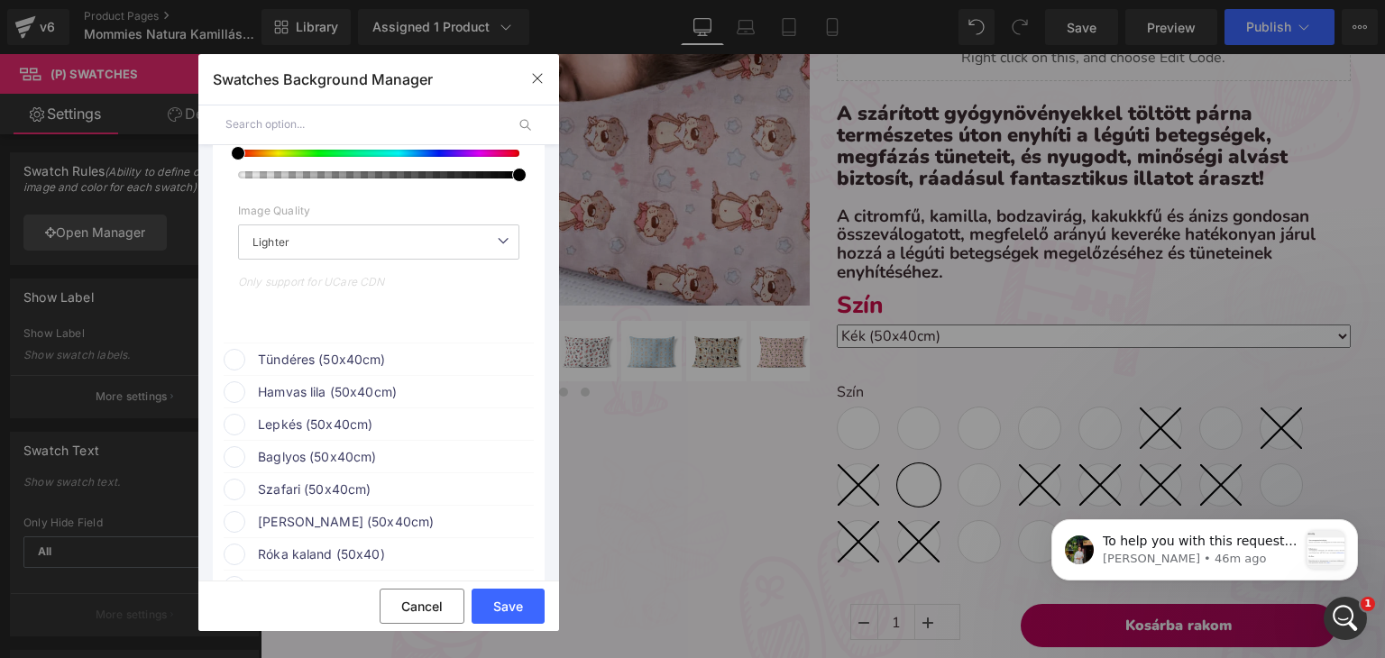
click at [330, 363] on span "Tündéres (50x40cm)" at bounding box center [395, 360] width 274 height 22
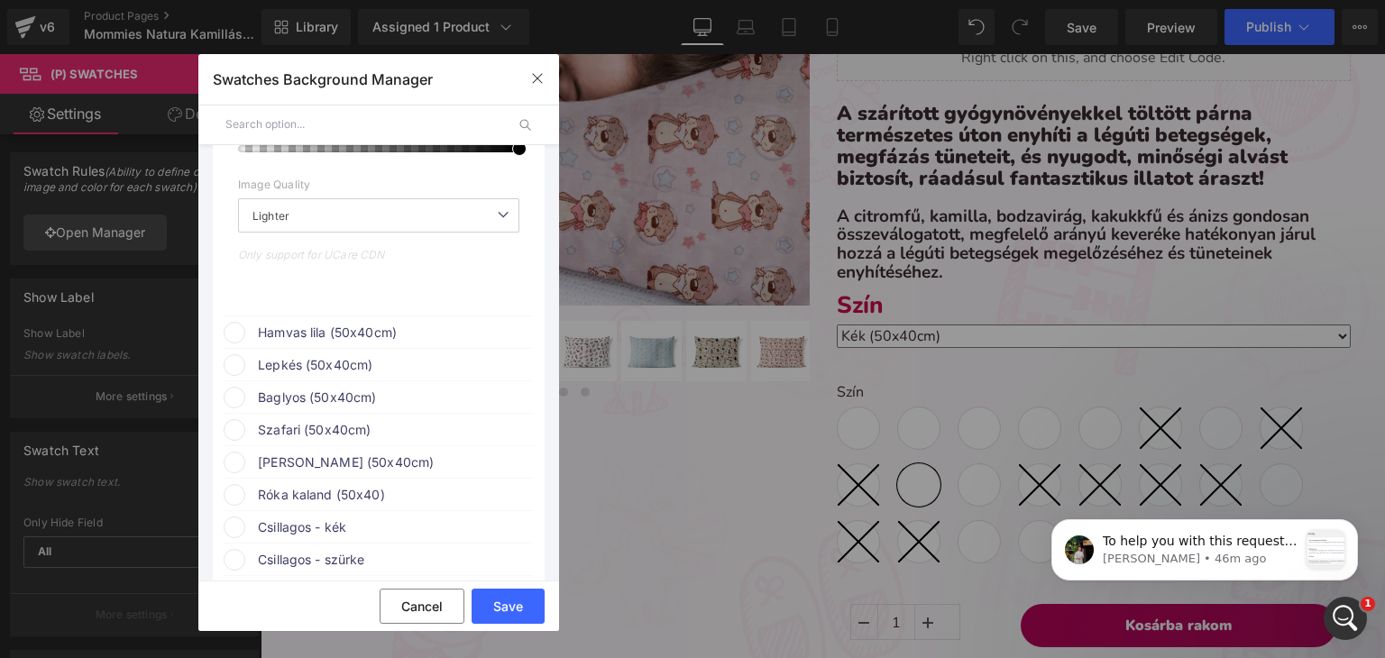
click at [309, 333] on span "Hamvas lila (50x40cm)" at bounding box center [395, 333] width 274 height 22
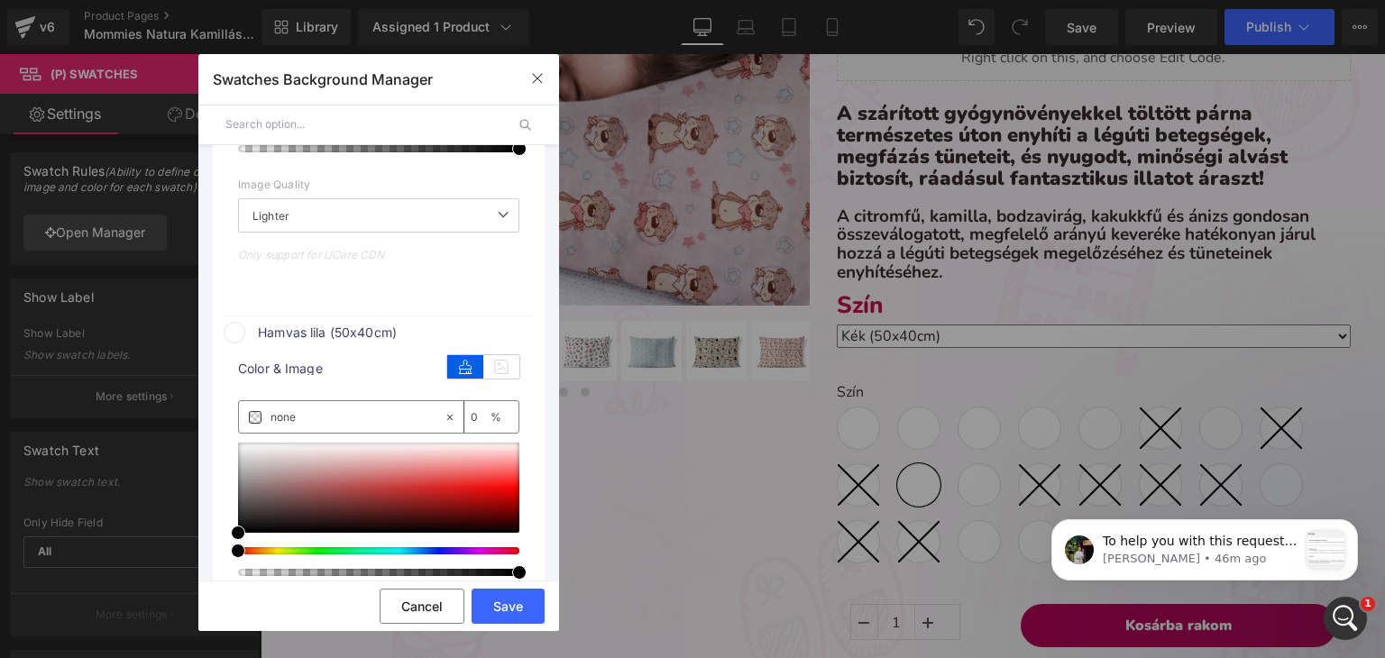
scroll to position [6492, 0]
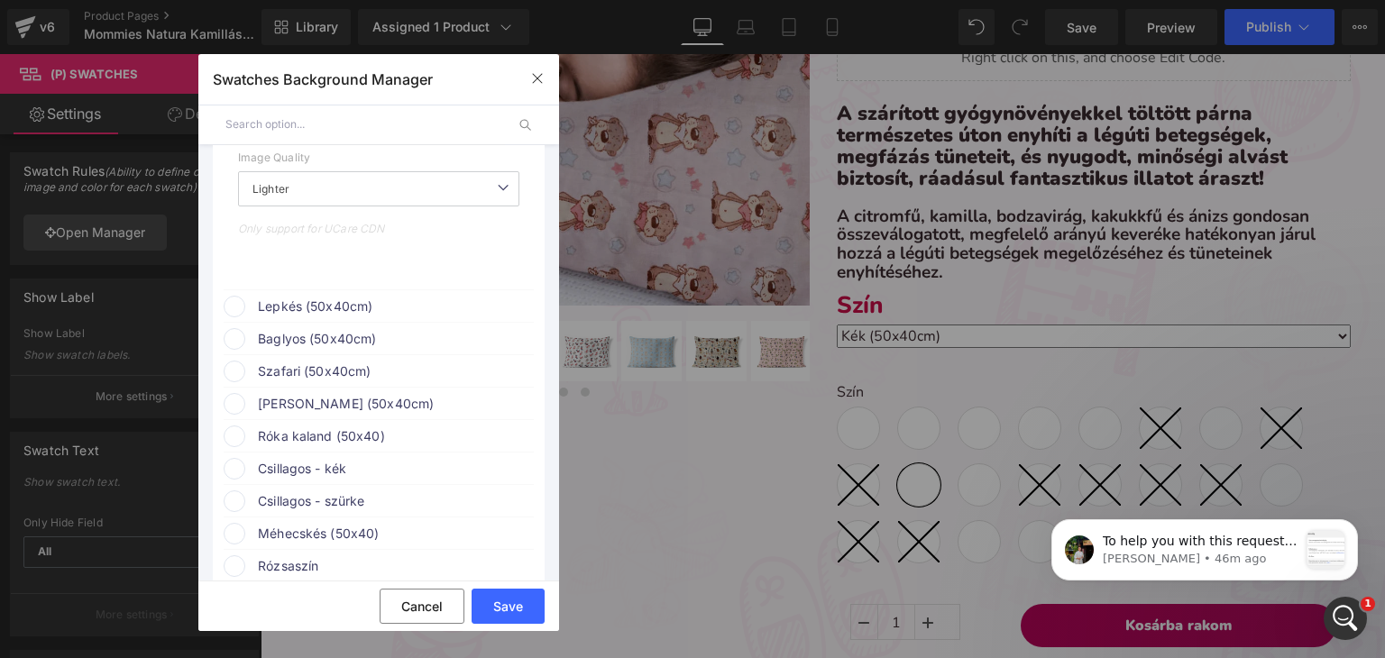
click at [314, 317] on span "Lepkés (50x40cm)" at bounding box center [395, 307] width 274 height 22
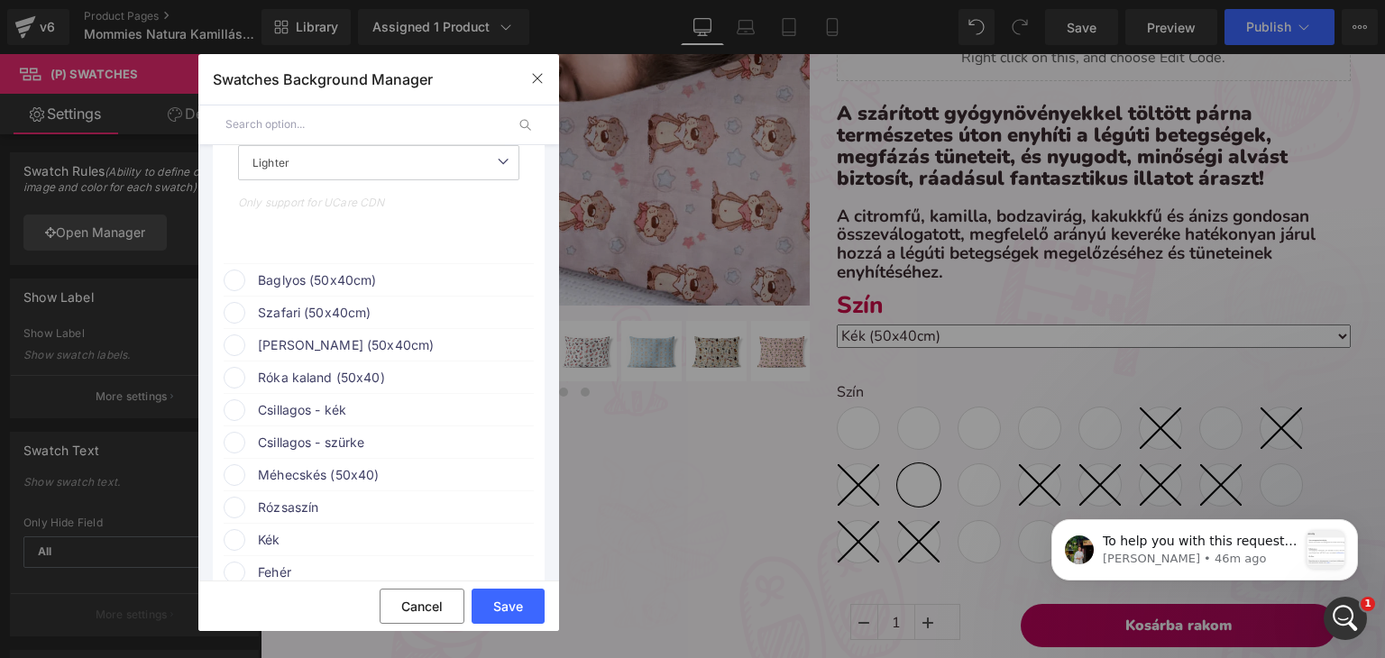
click at [298, 291] on span "Baglyos (50x40cm)" at bounding box center [395, 281] width 274 height 22
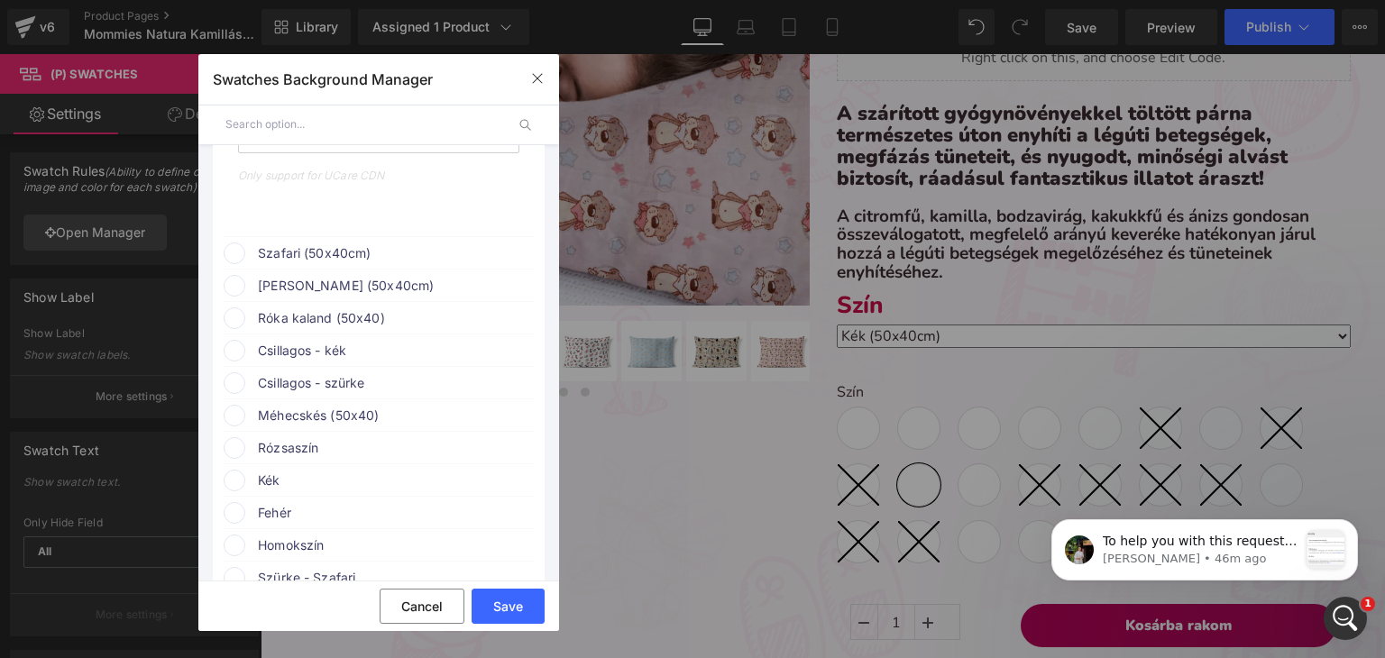
click at [298, 264] on span "Szafari (50x40cm)" at bounding box center [395, 254] width 274 height 22
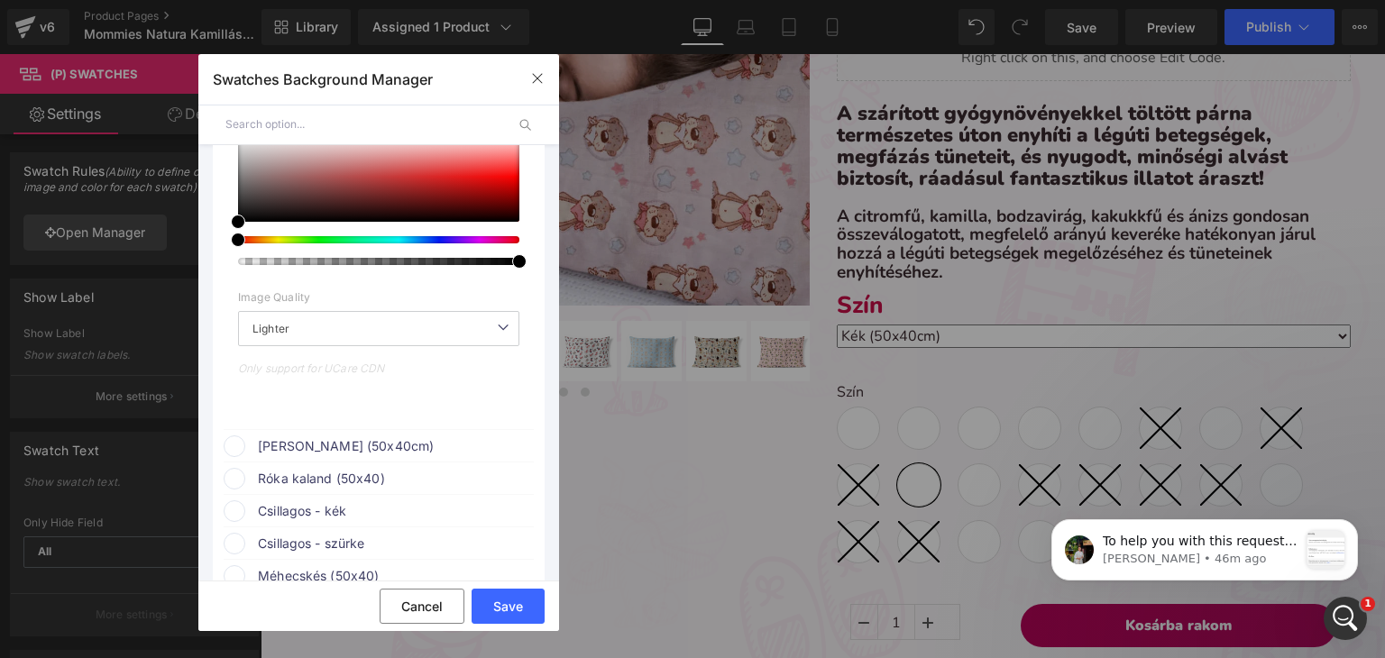
scroll to position [7754, 0]
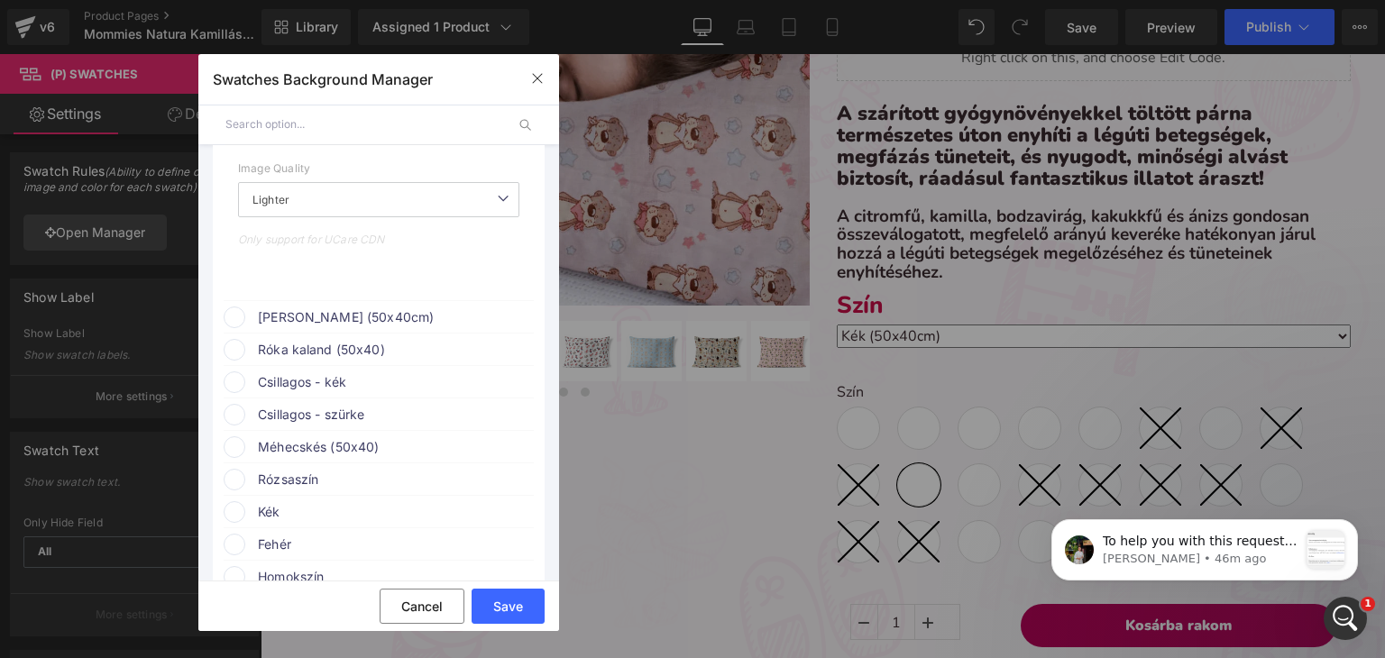
click at [301, 328] on span "[PERSON_NAME] (50x40cm)" at bounding box center [395, 318] width 274 height 22
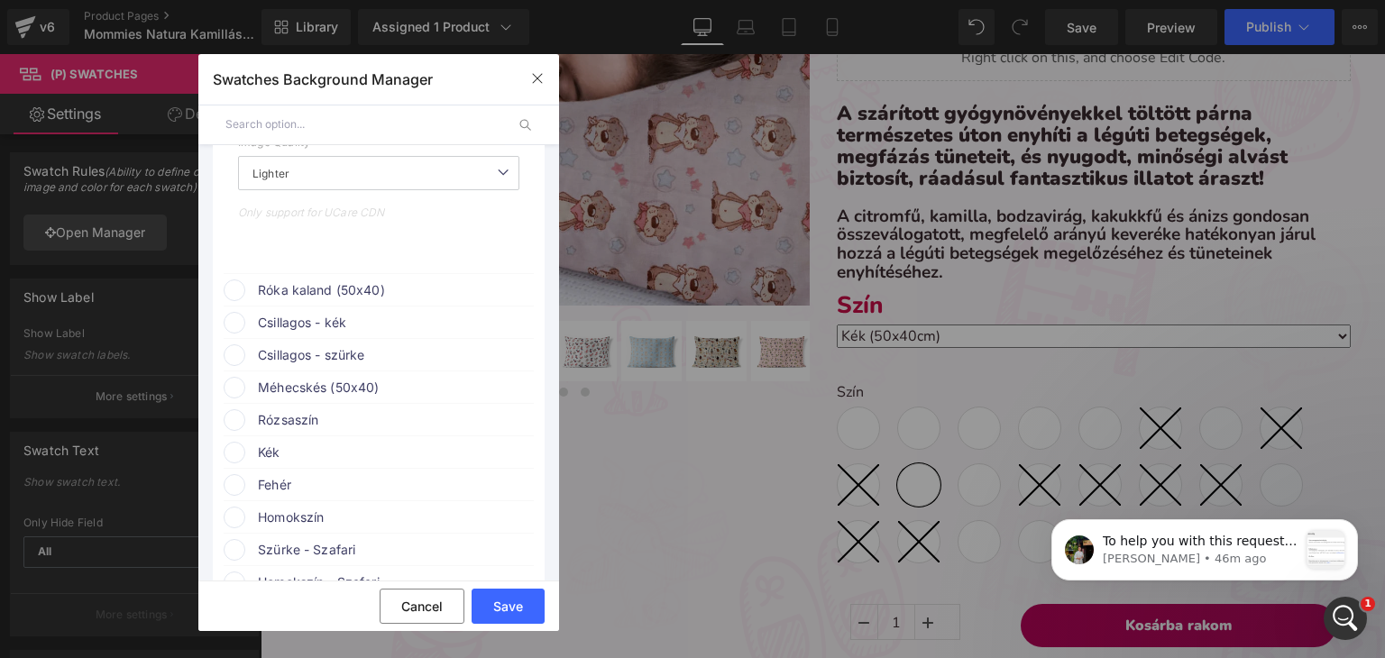
click at [321, 301] on span "Róka kaland (50x40)" at bounding box center [395, 291] width 274 height 22
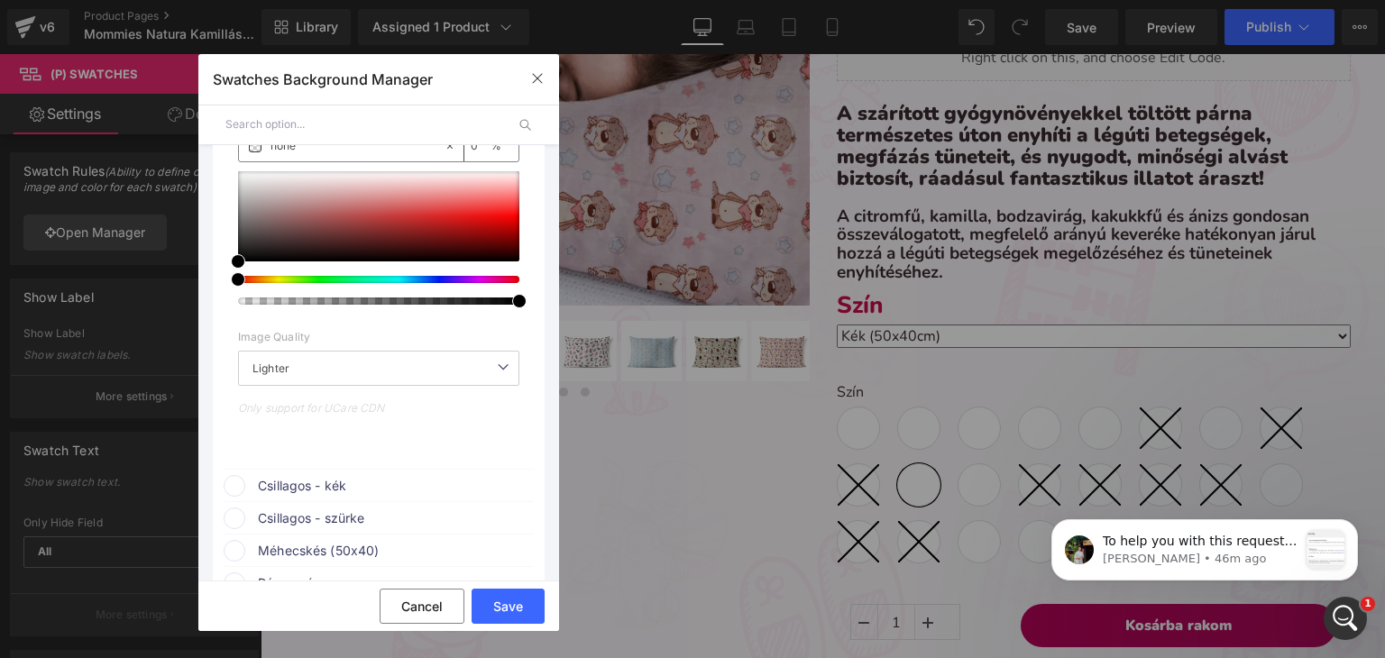
scroll to position [8656, 0]
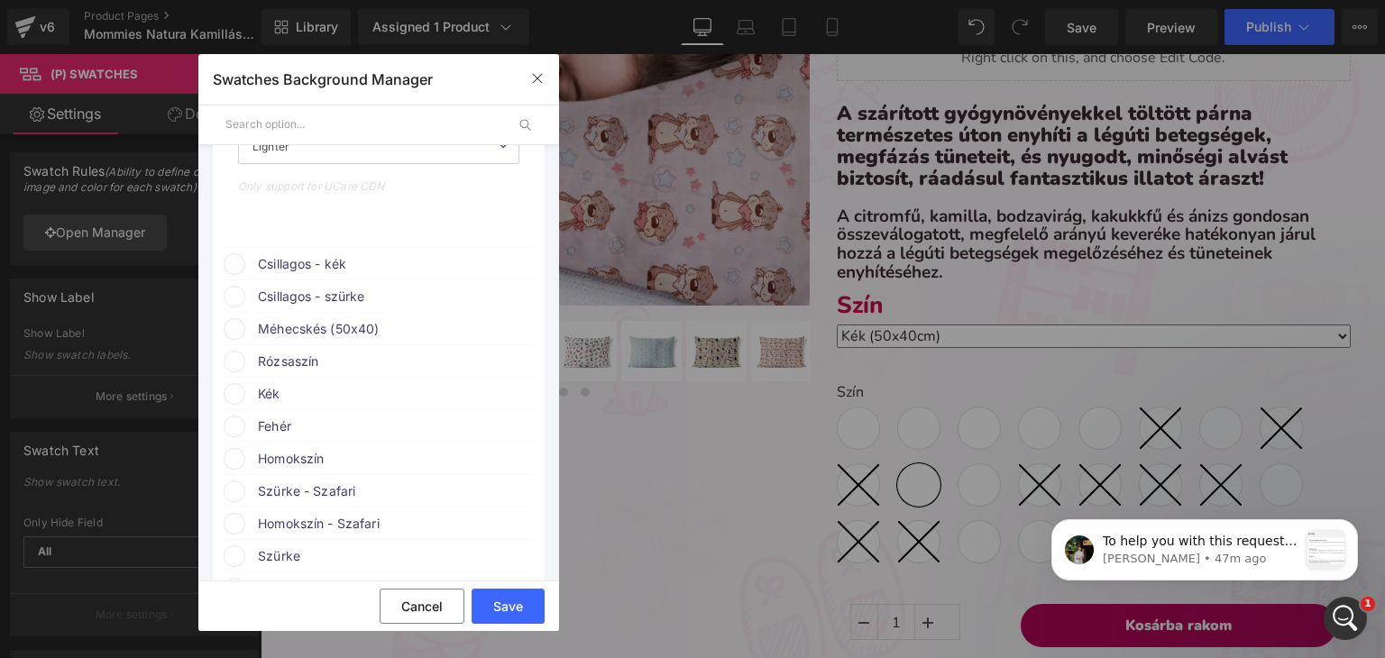
click at [346, 340] on span "Méhecskés (50x40)" at bounding box center [395, 329] width 274 height 22
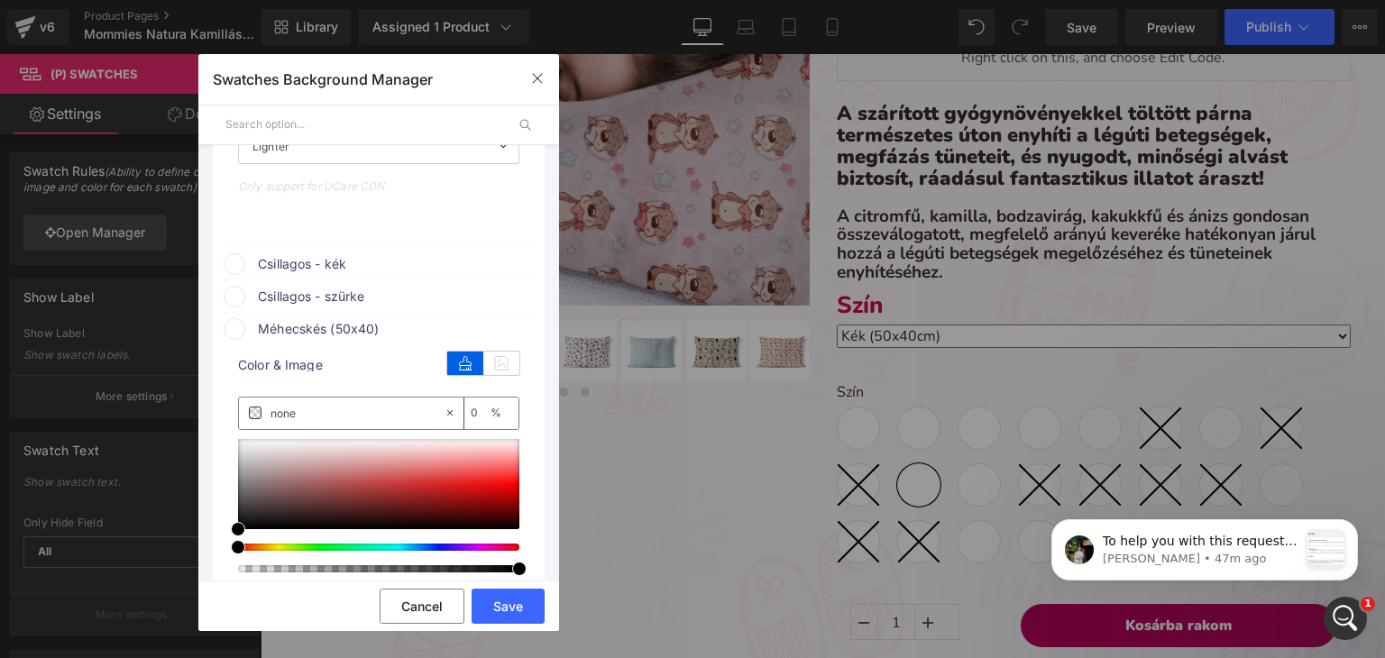
click at [339, 307] on span "Csillagos - szürke" at bounding box center [395, 297] width 274 height 22
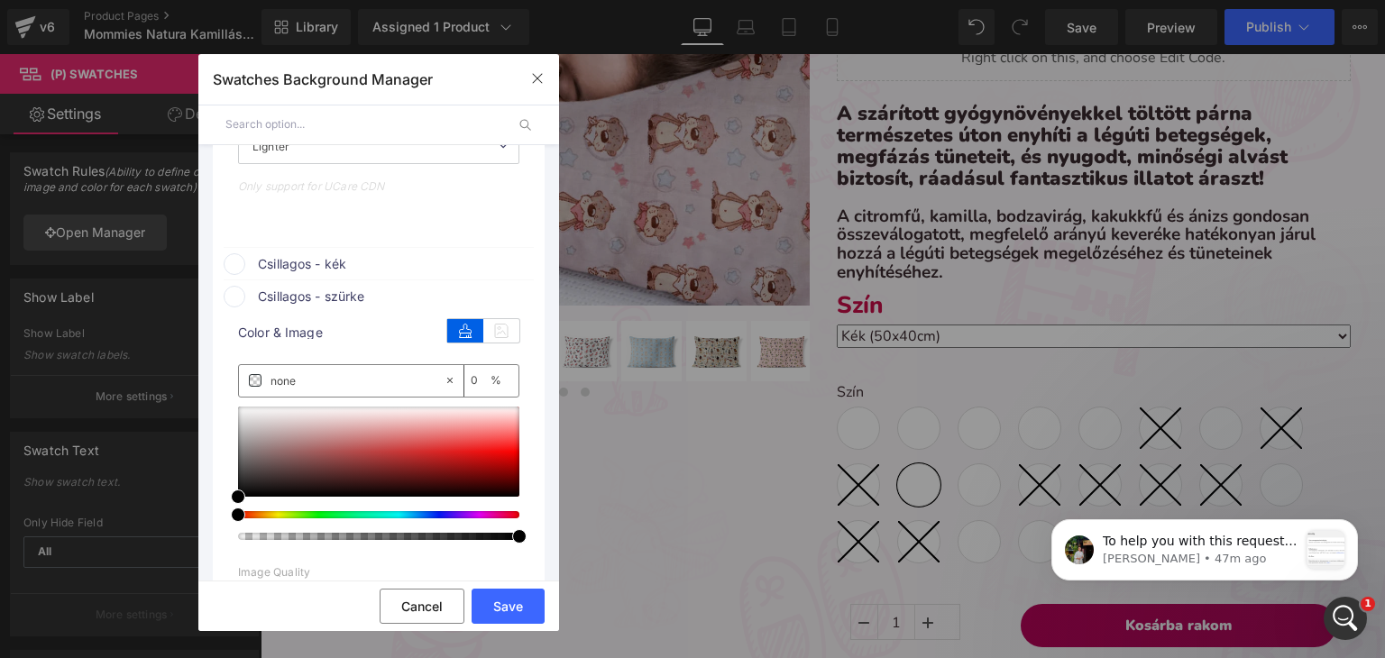
click at [339, 275] on span "Csillagos - kék" at bounding box center [395, 264] width 274 height 22
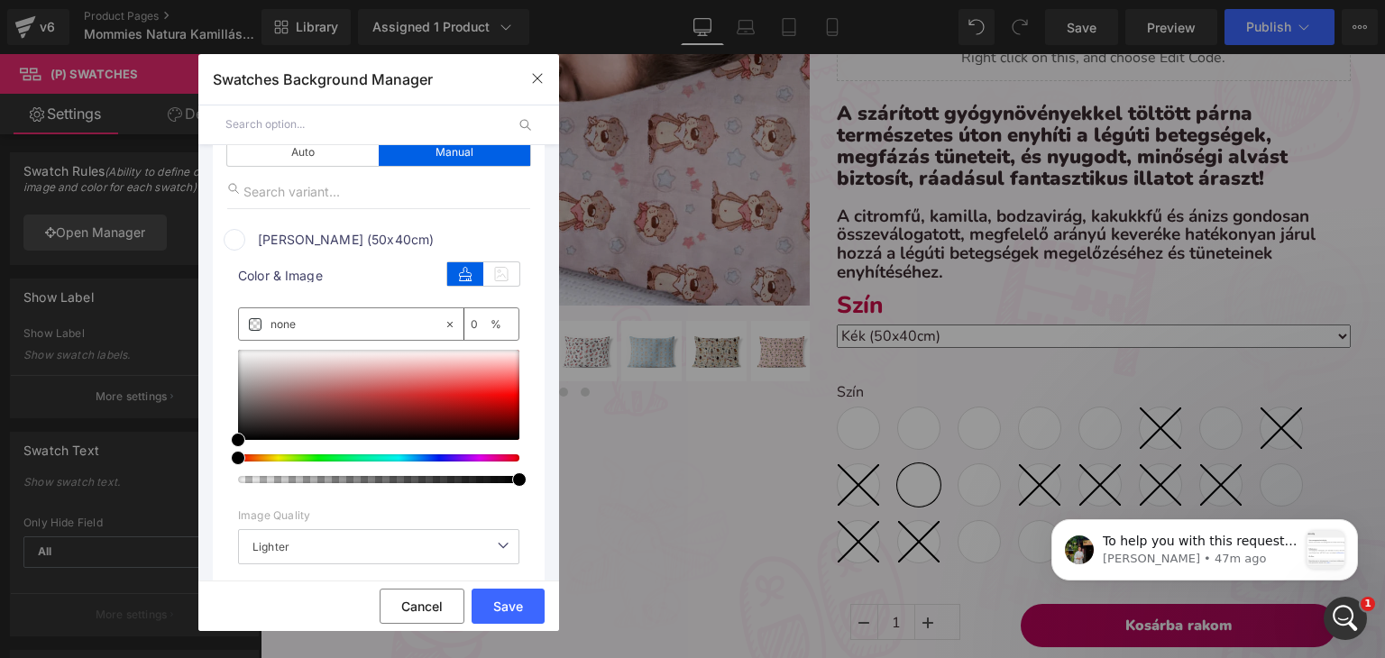
scroll to position [180, 0]
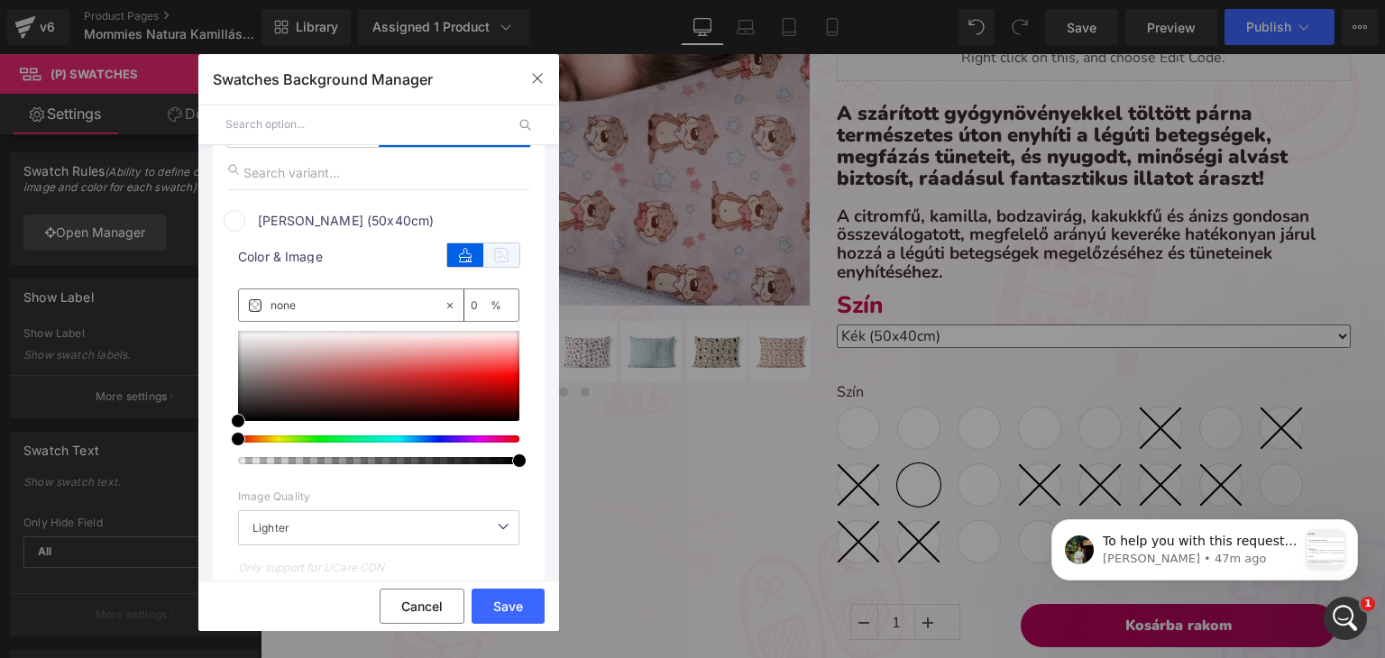
click at [498, 261] on icon at bounding box center [501, 254] width 36 height 23
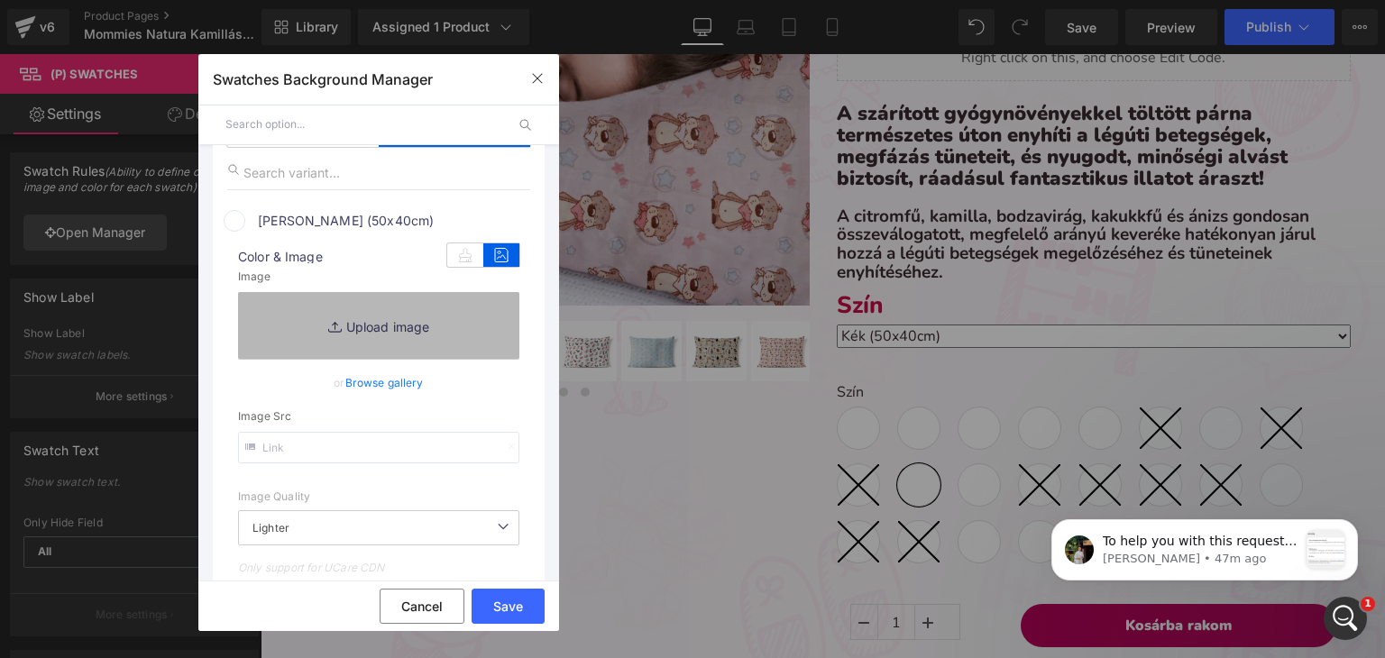
click at [396, 339] on link "Replace Image" at bounding box center [378, 325] width 281 height 67
type input "C:\fakepath\pamut_erdei kaland.webp"
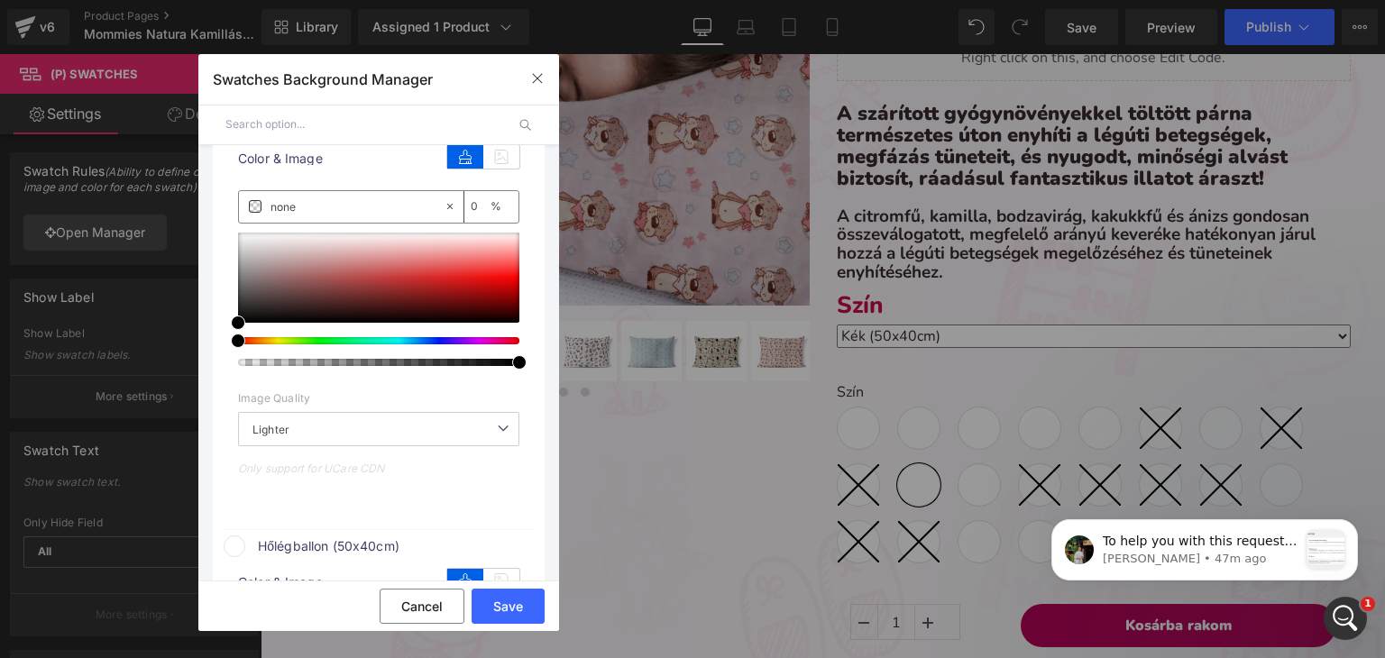
scroll to position [631, 0]
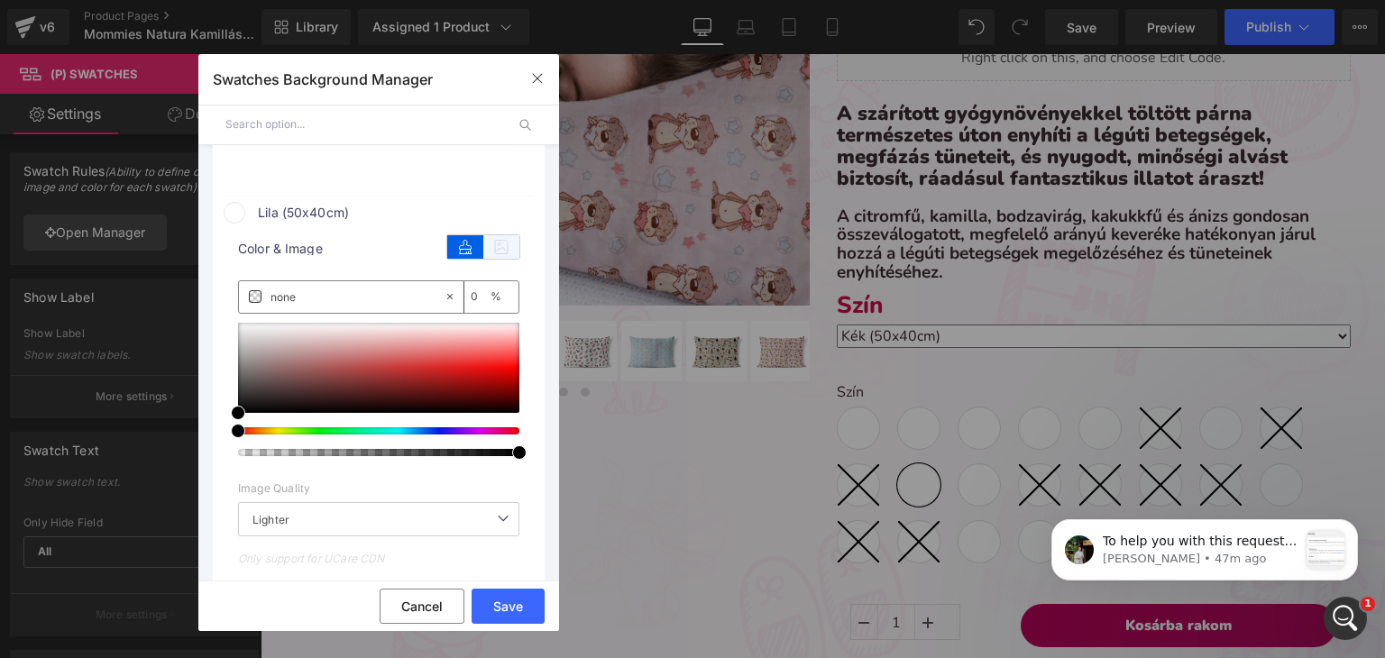
click at [483, 244] on icon at bounding box center [501, 246] width 36 height 23
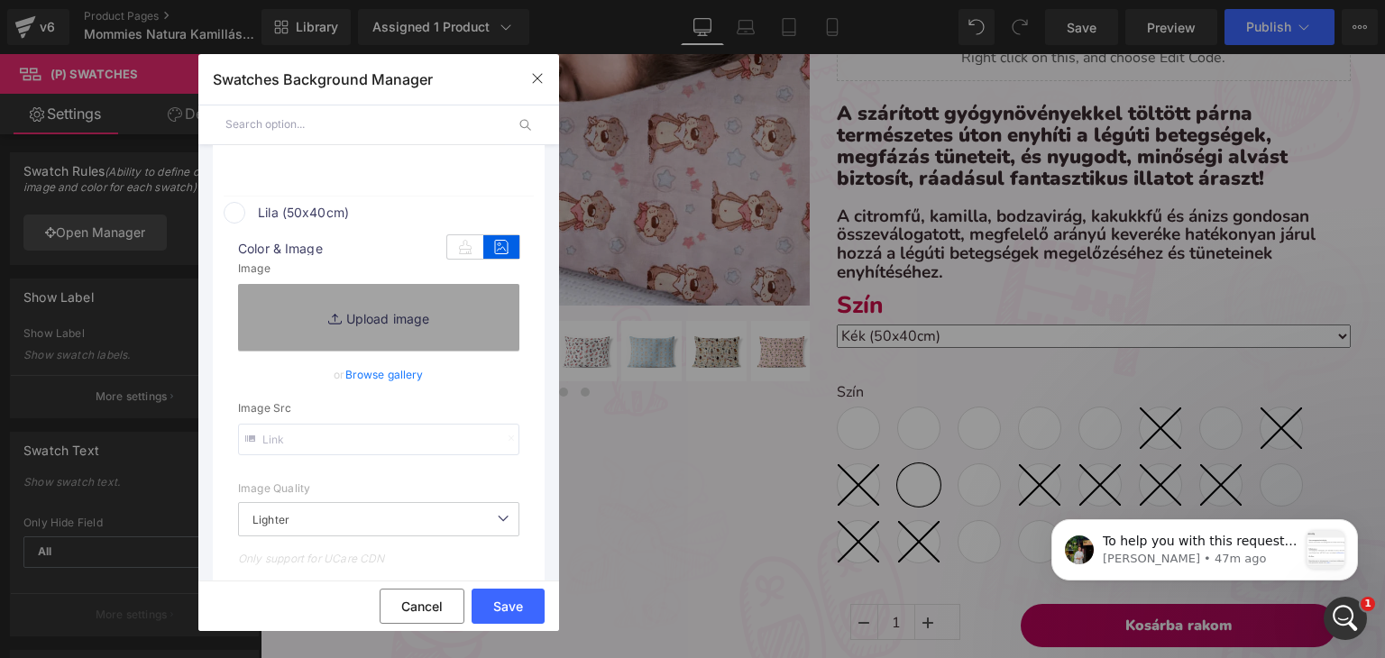
type input "[URL][DOMAIN_NAME]"
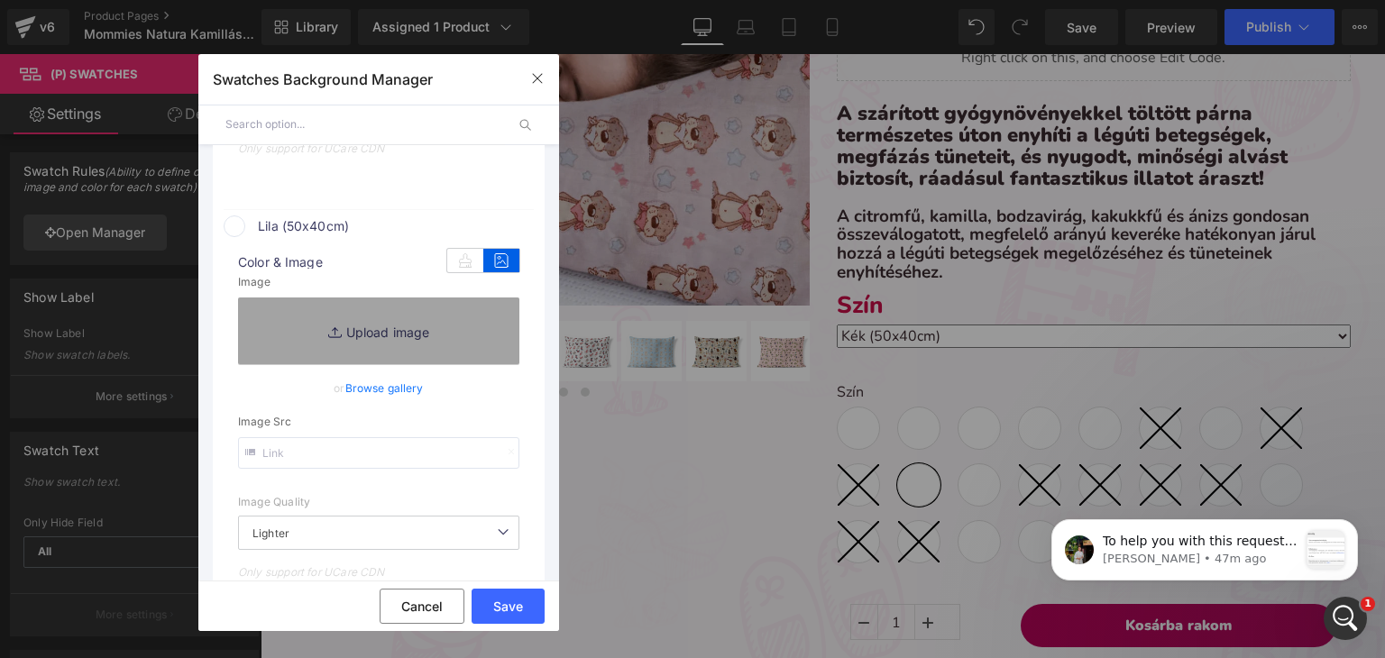
scroll to position [644, 0]
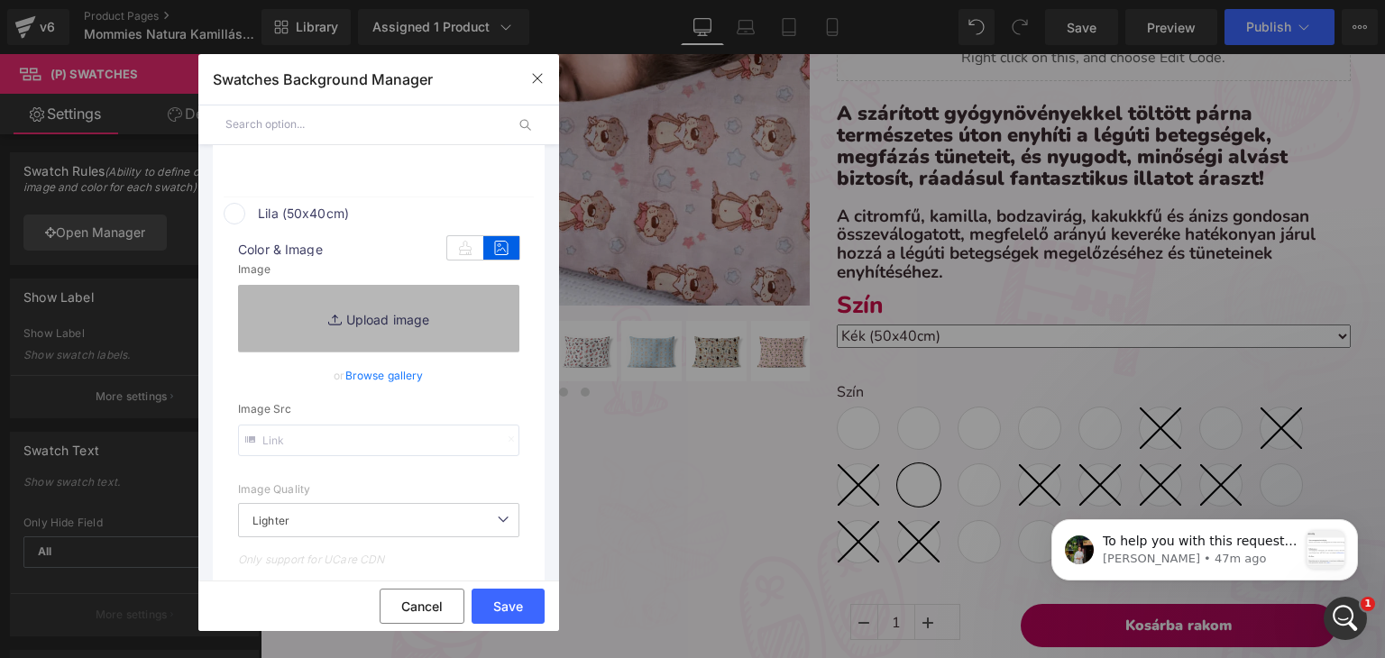
click at [449, 303] on link "Replace Image" at bounding box center [378, 318] width 281 height 67
click at [412, 308] on link "Replace Image" at bounding box center [378, 318] width 281 height 67
type input "C:\fakepath\pamut-koralaku_sötétlila.webp"
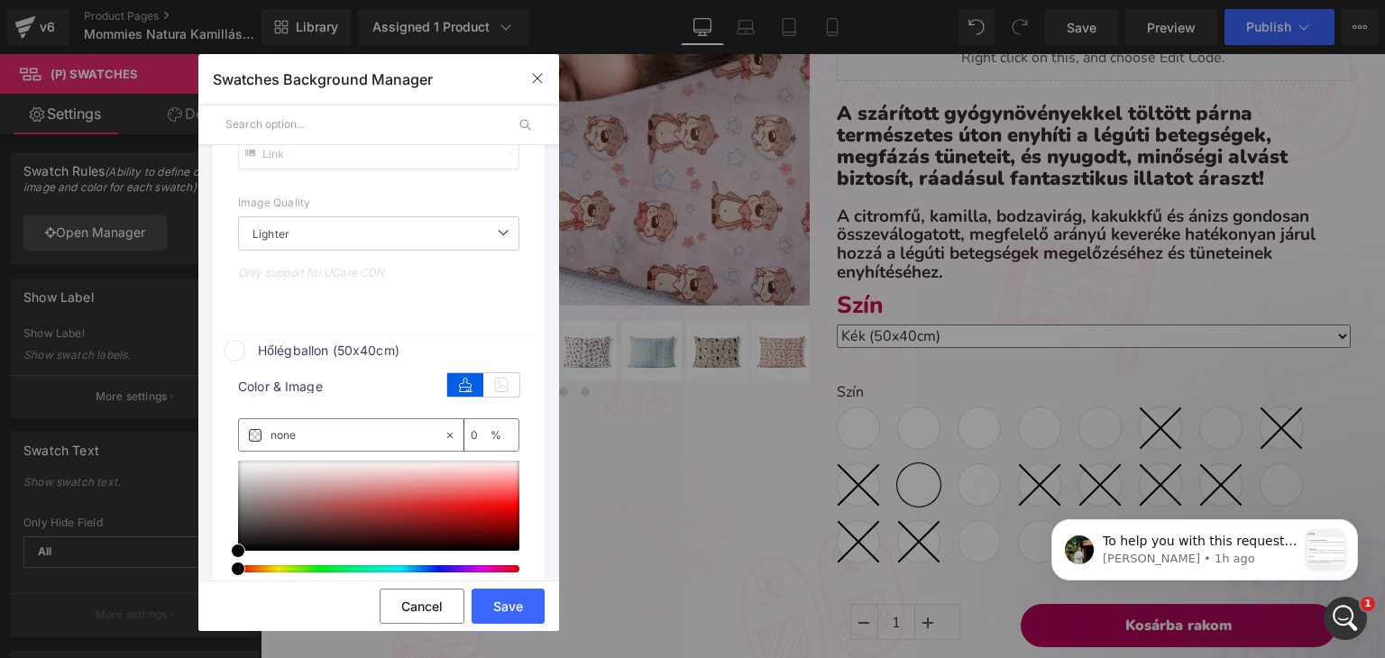
scroll to position [914, 0]
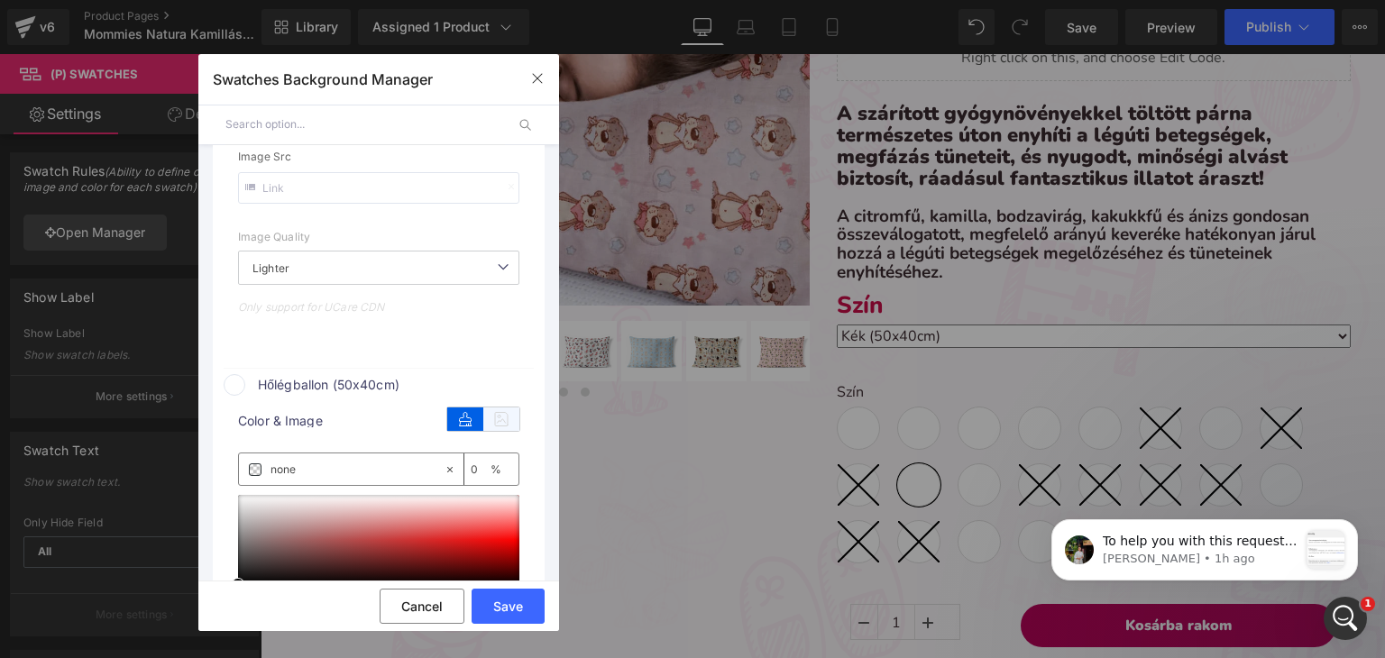
click at [485, 424] on icon at bounding box center [501, 419] width 36 height 23
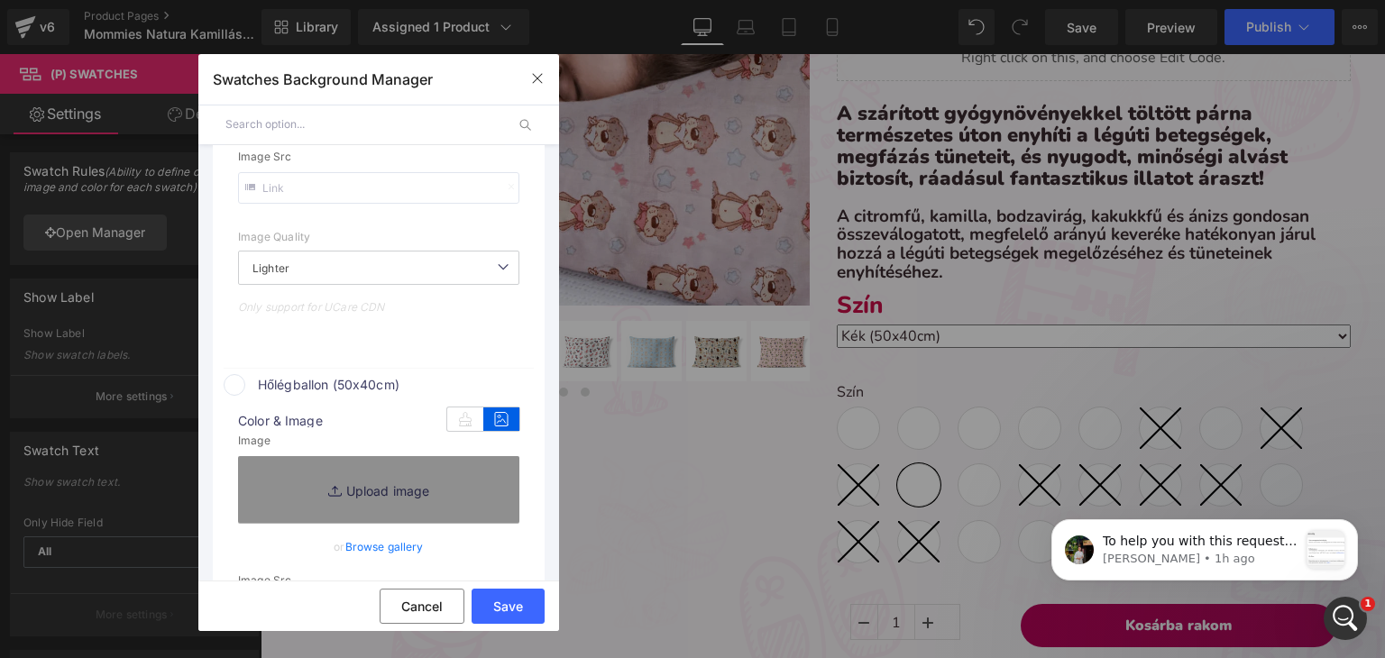
click at [328, 484] on icon at bounding box center [337, 491] width 18 height 18
type input "C:\fakepath\pamut_hőlégballonos-13.webp"
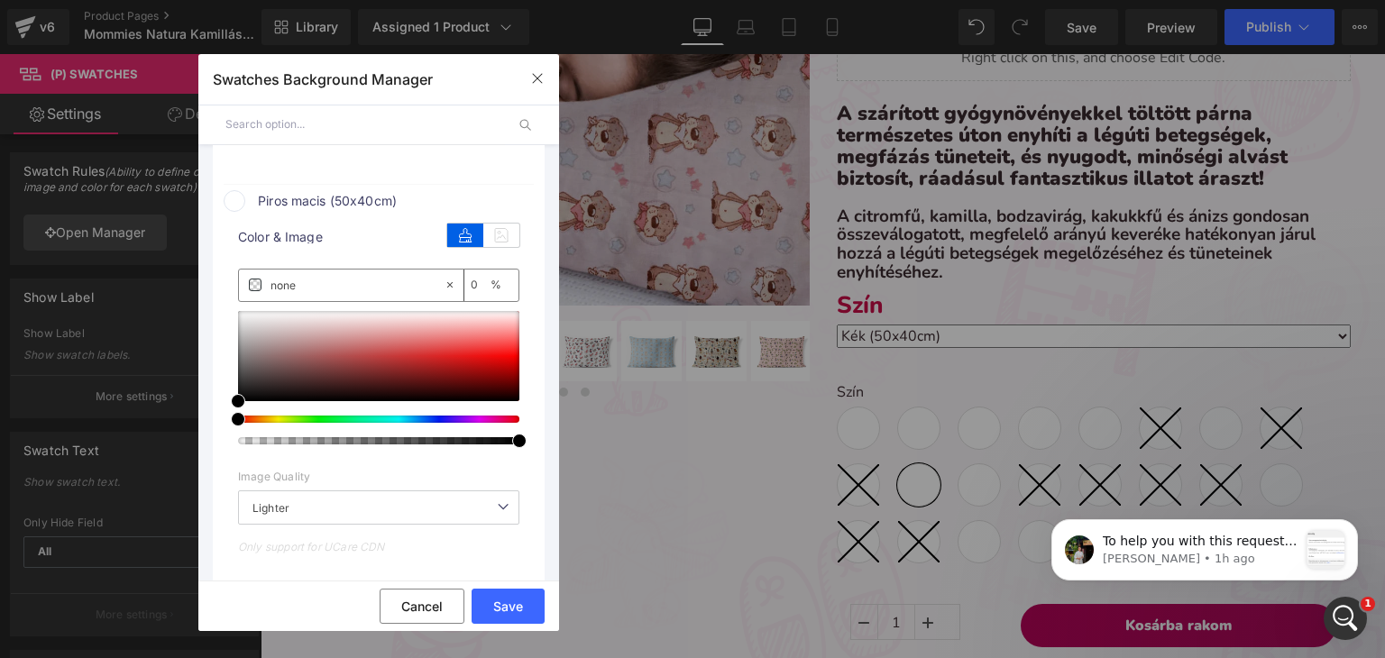
scroll to position [1545, 0]
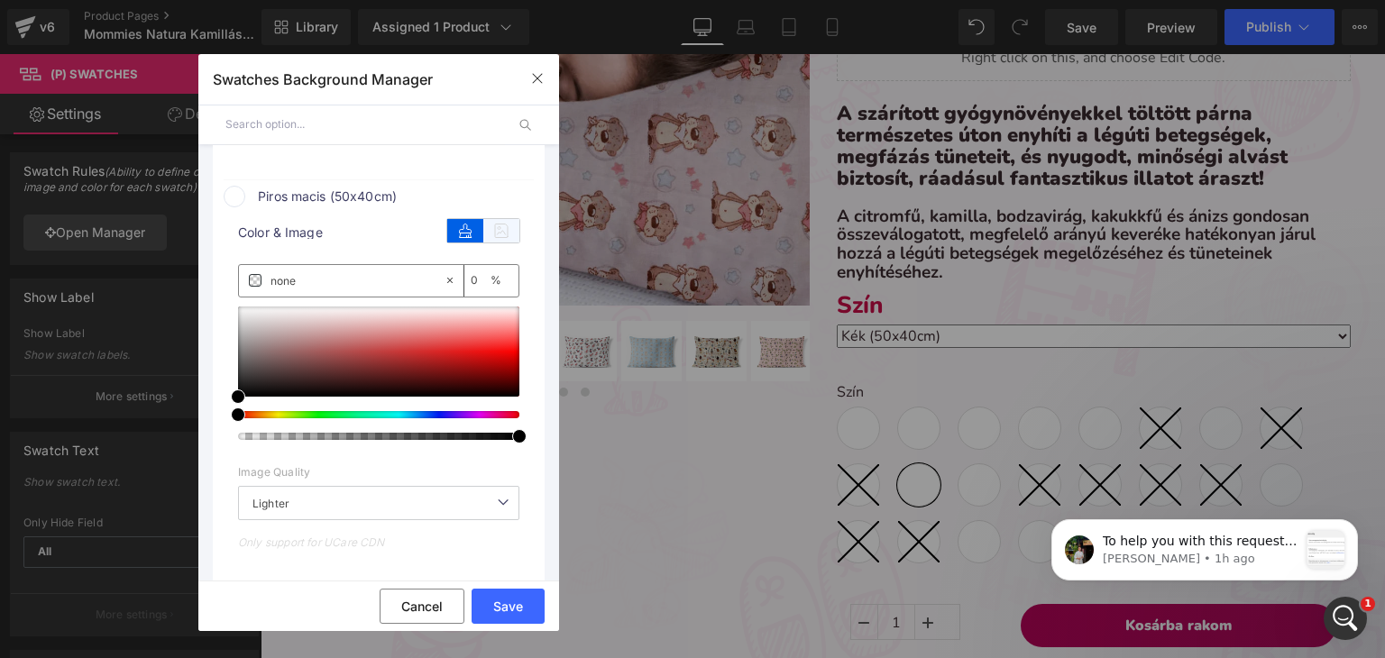
click at [495, 238] on icon at bounding box center [501, 230] width 36 height 23
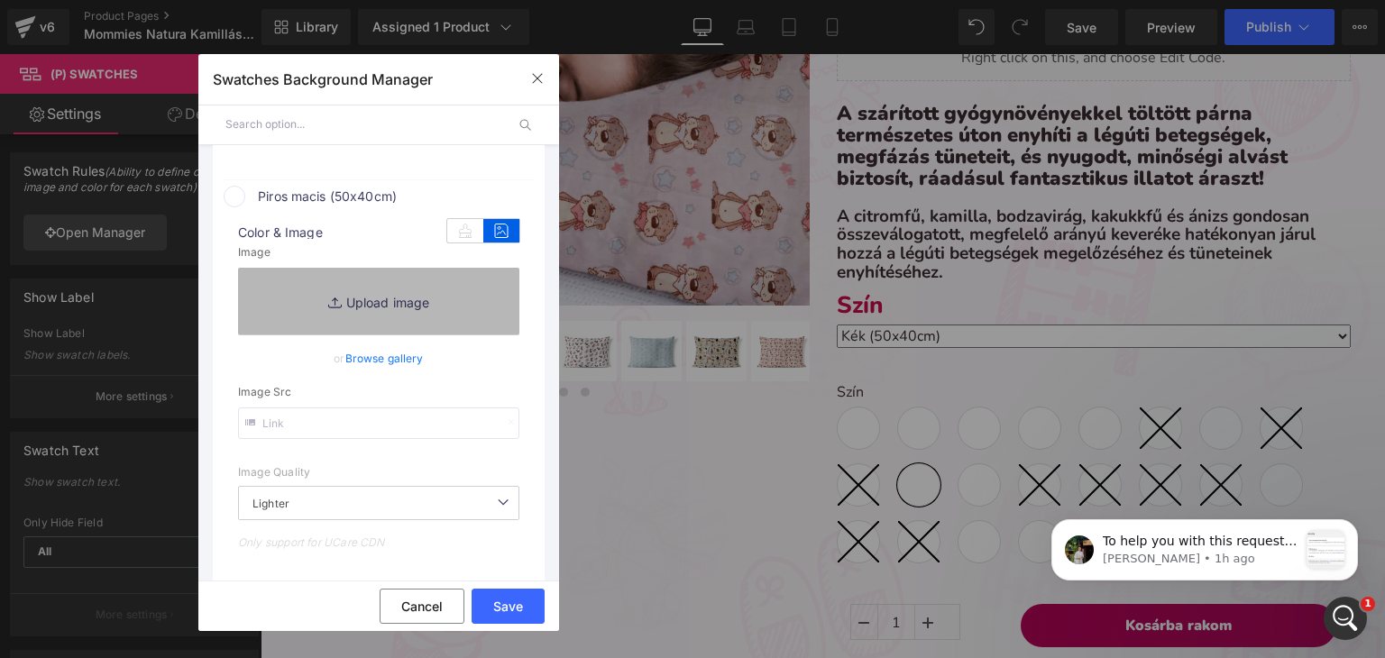
click at [416, 298] on link "Replace Image" at bounding box center [378, 301] width 281 height 67
type input "[URL][DOMAIN_NAME]"
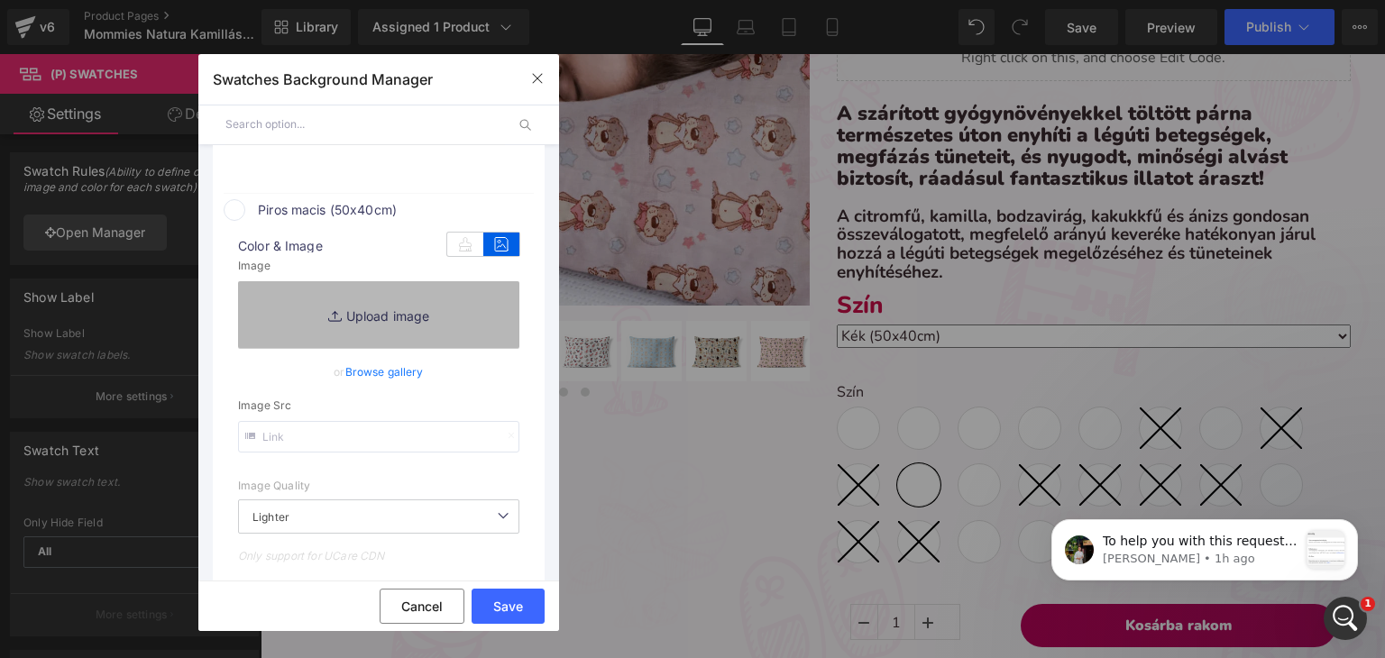
type input "C:\fakepath\pamut_macis.webp"
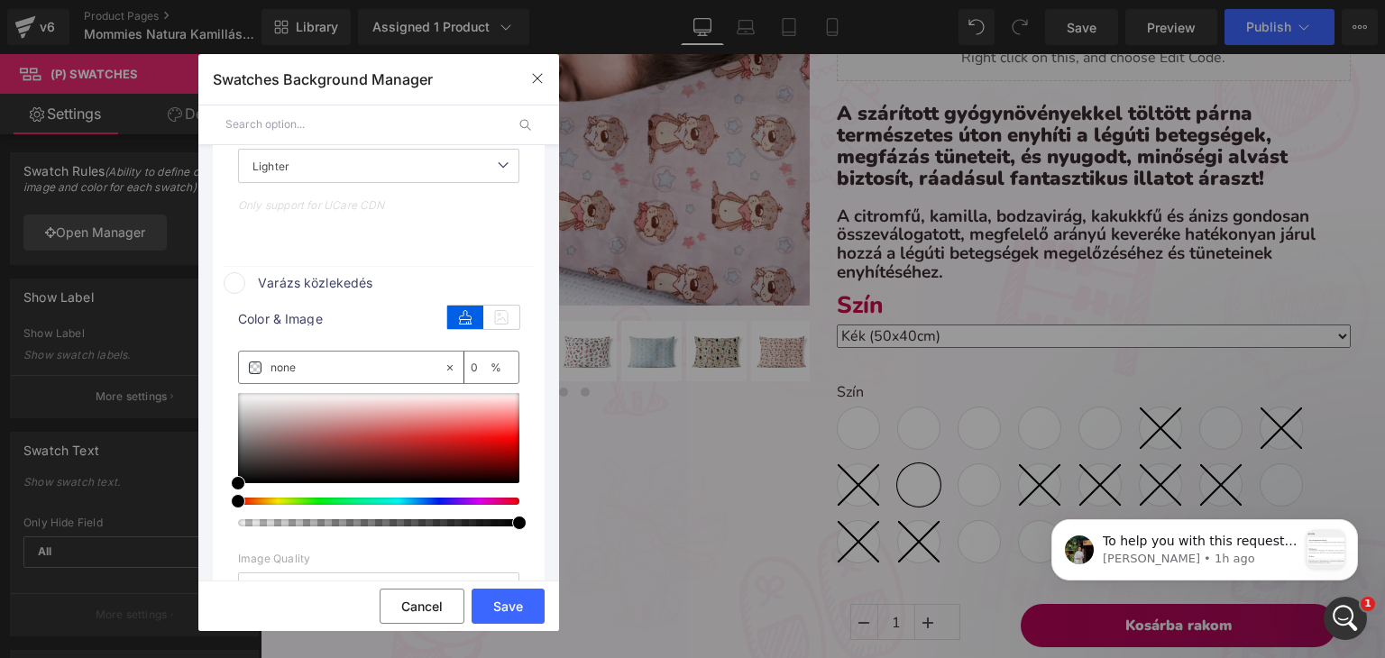
scroll to position [1906, 0]
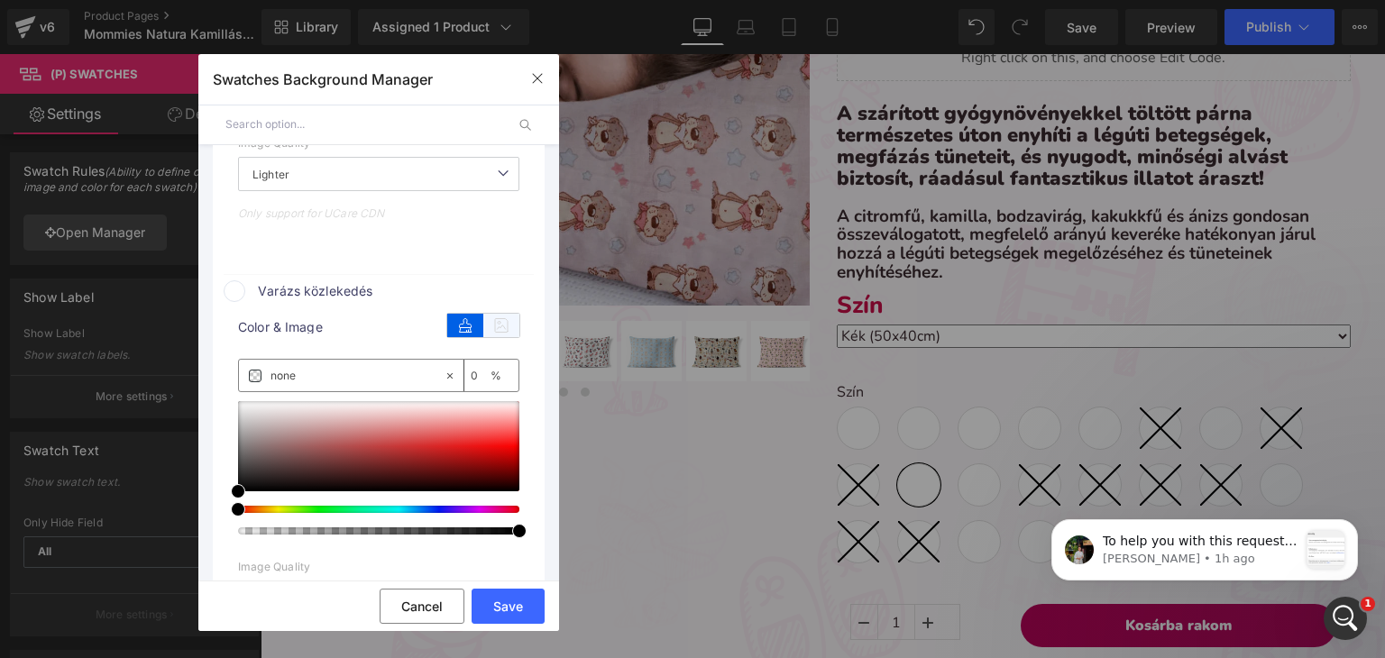
click at [494, 333] on icon at bounding box center [501, 325] width 36 height 23
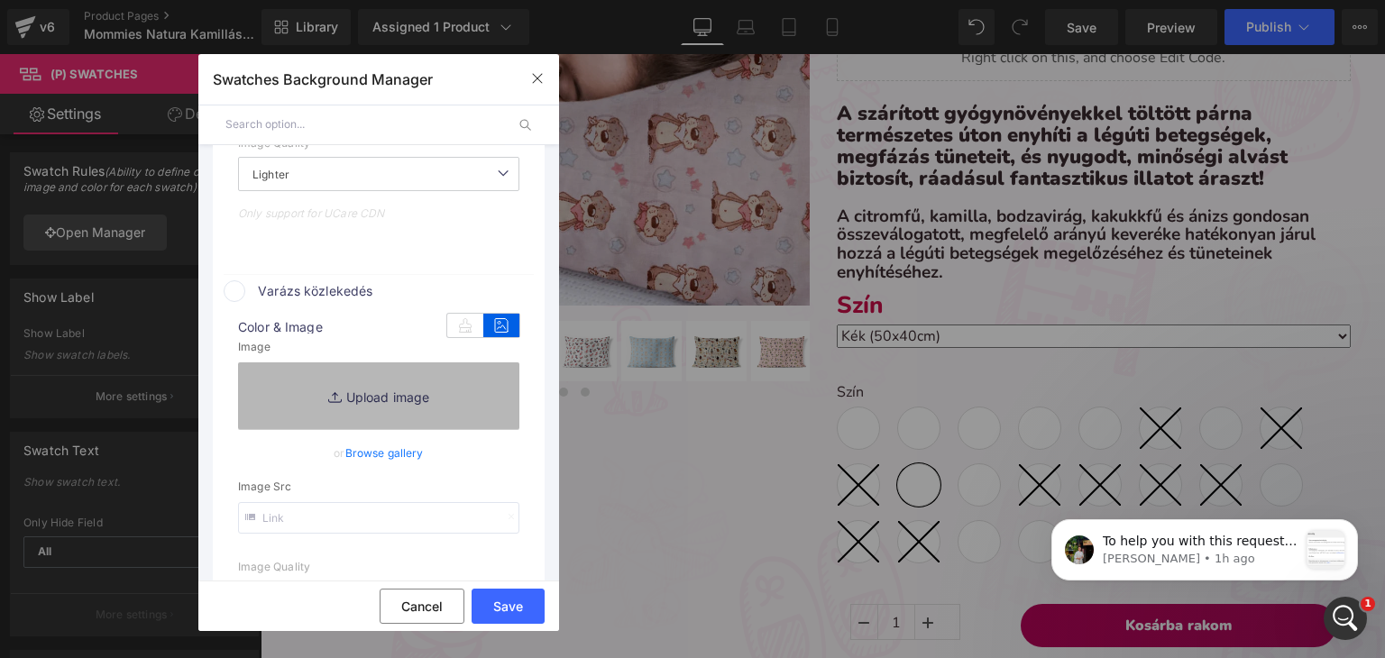
click at [342, 395] on link "Replace Image" at bounding box center [378, 395] width 281 height 67
type input "[URL][DOMAIN_NAME]"
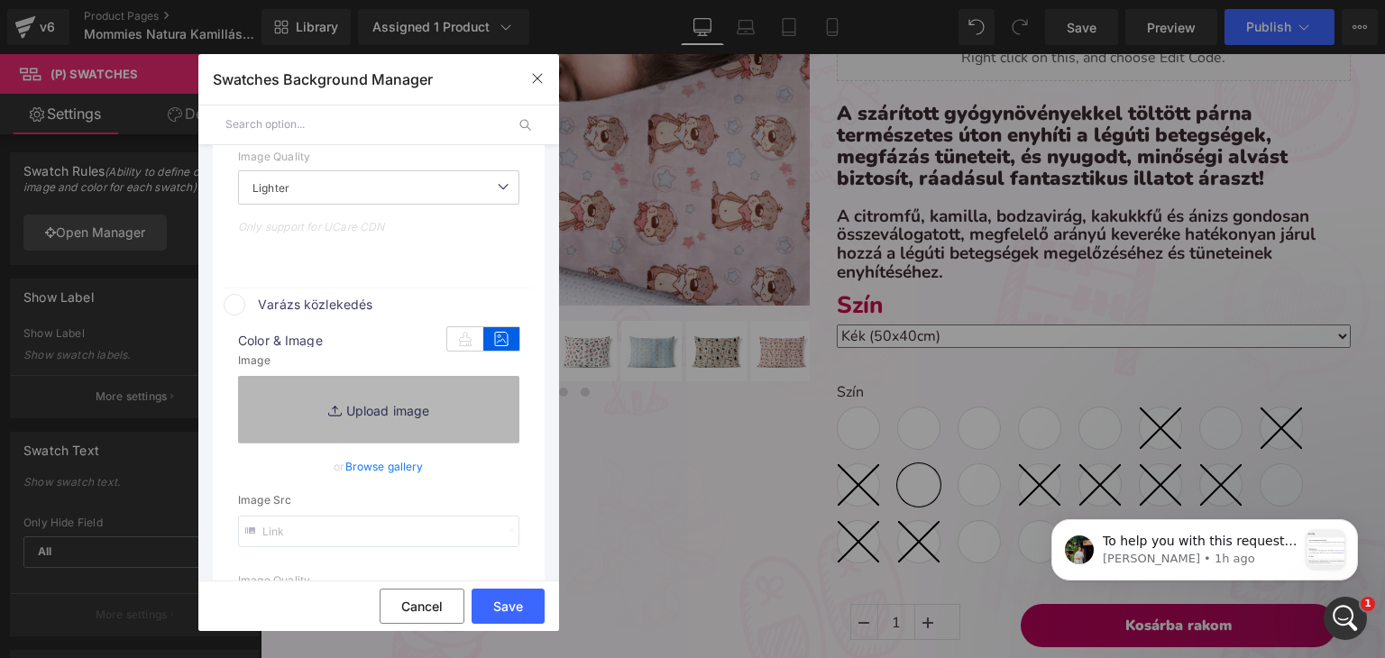
scroll to position [1920, 0]
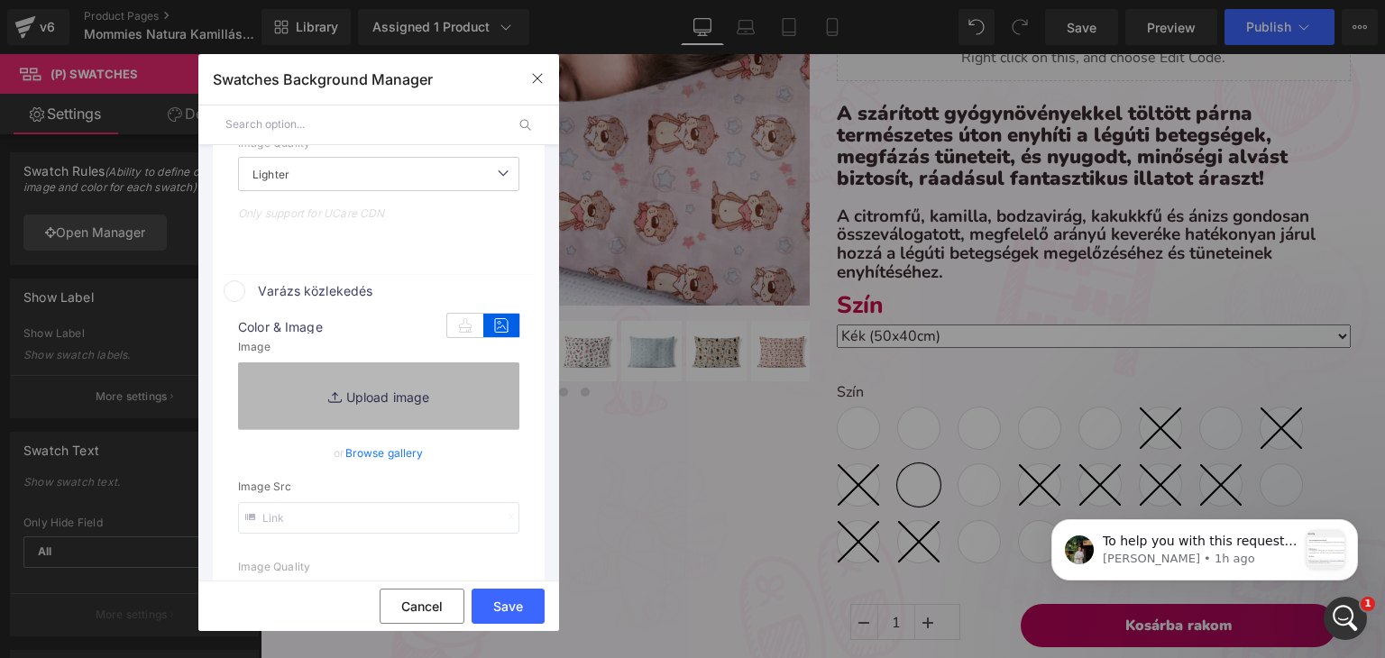
type input "C:\fakepath\pamut-mintas_járműves-varázs közlekedés.webp"
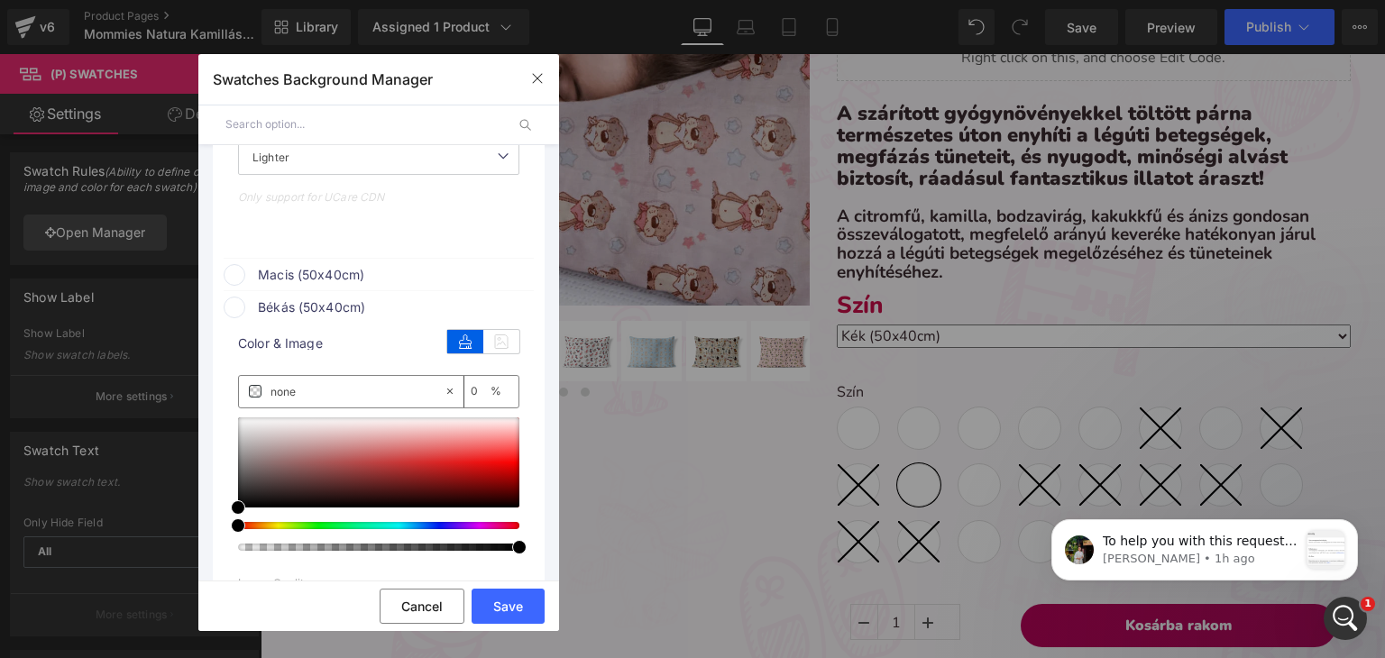
scroll to position [2461, 0]
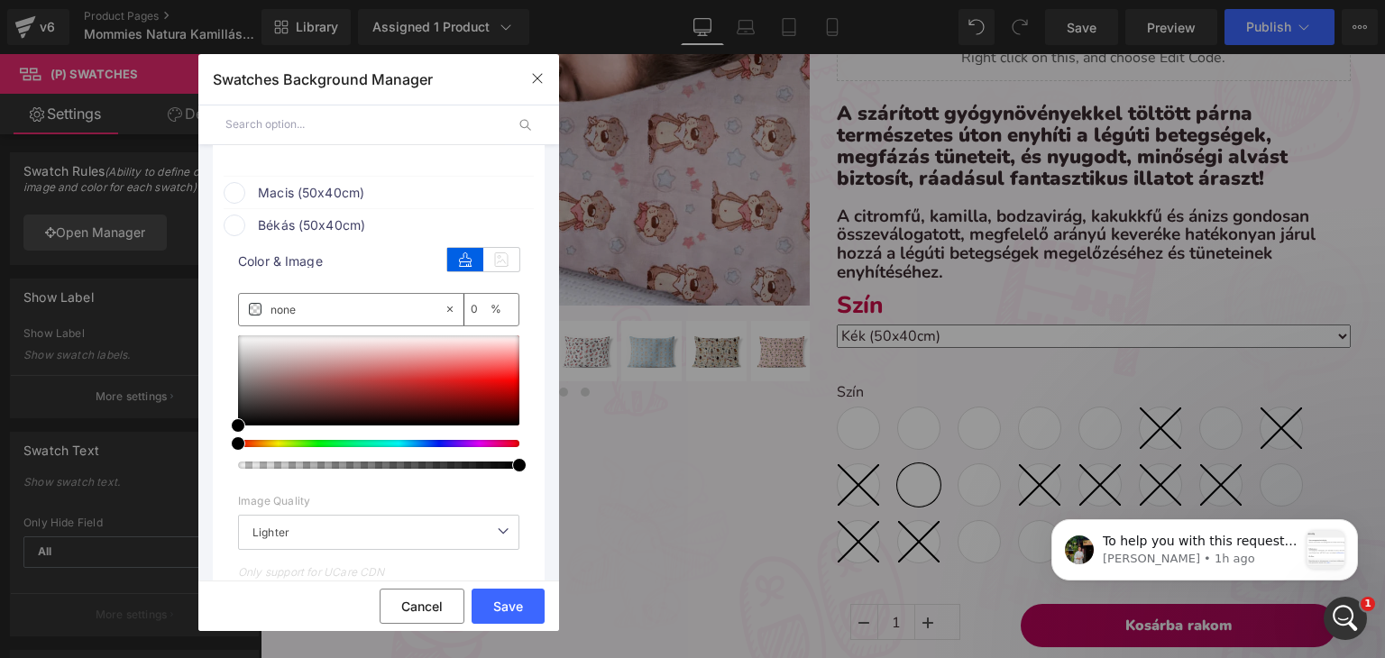
type input "[URL][DOMAIN_NAME]"
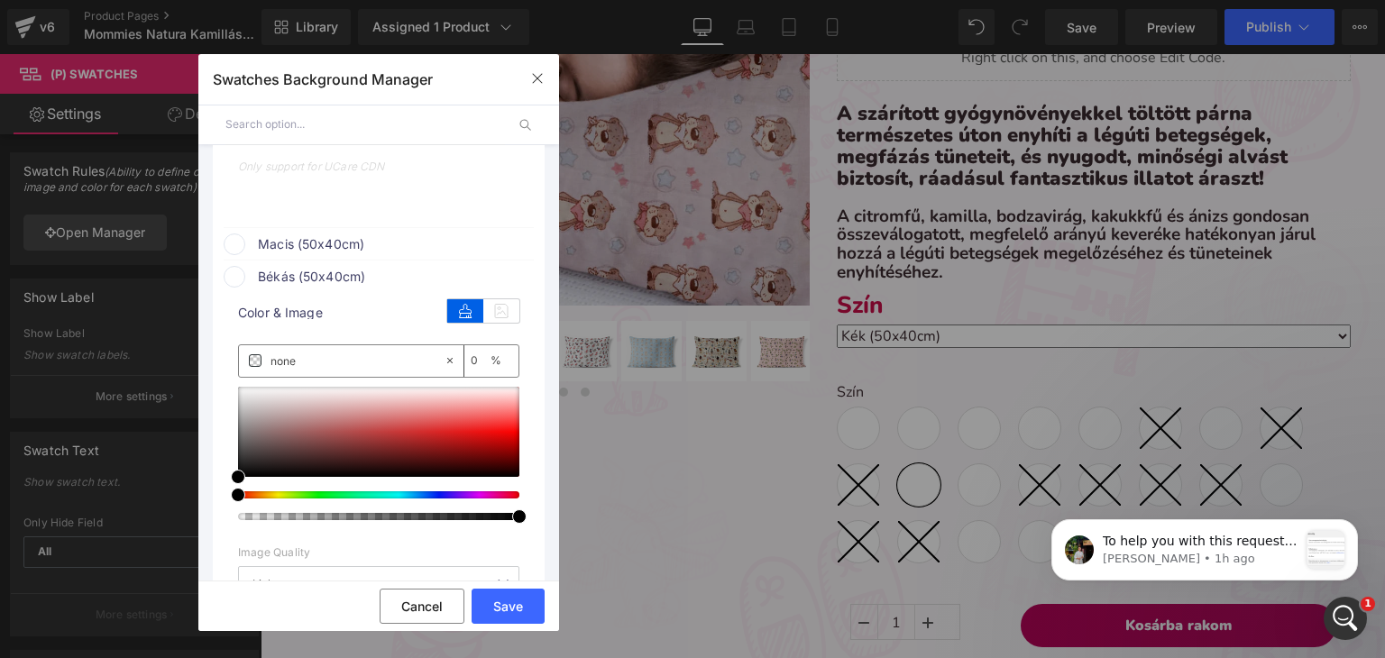
scroll to position [2370, 0]
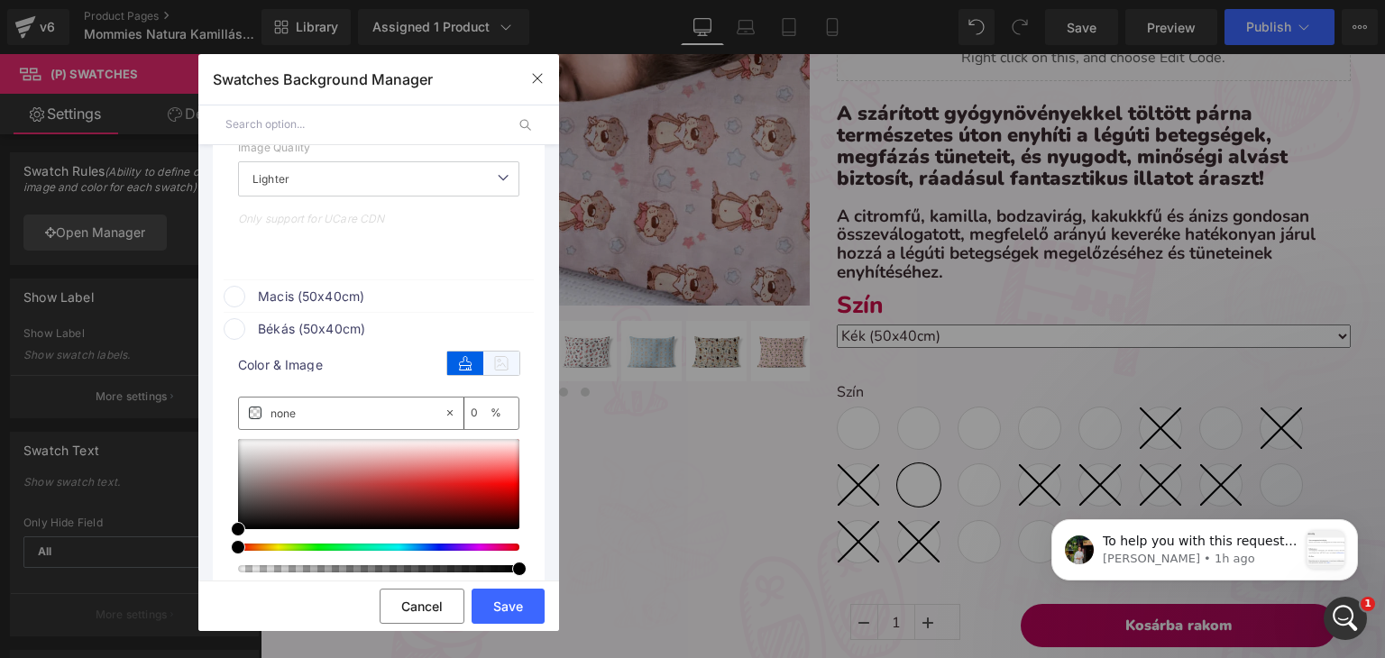
click at [496, 372] on icon at bounding box center [501, 363] width 36 height 23
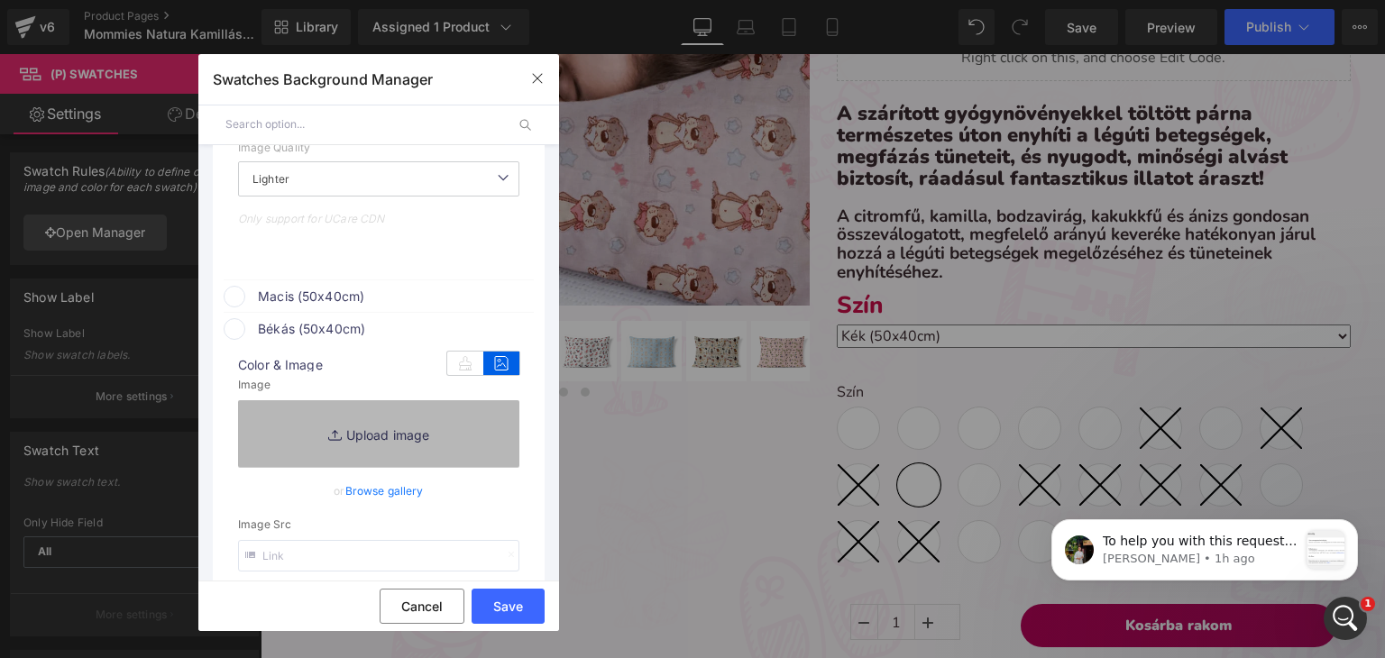
click at [414, 429] on link "Replace Image" at bounding box center [378, 433] width 281 height 67
type input "C:\fakepath\pamut_békás.webp"
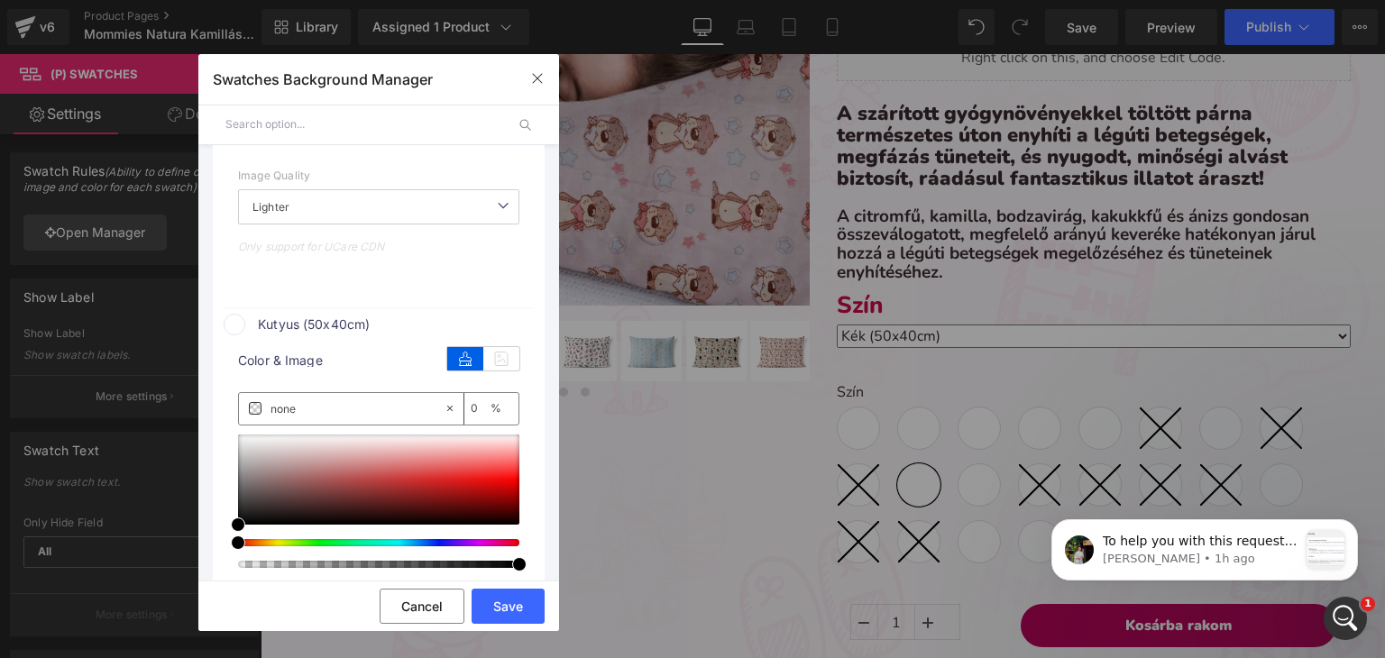
scroll to position [2821, 0]
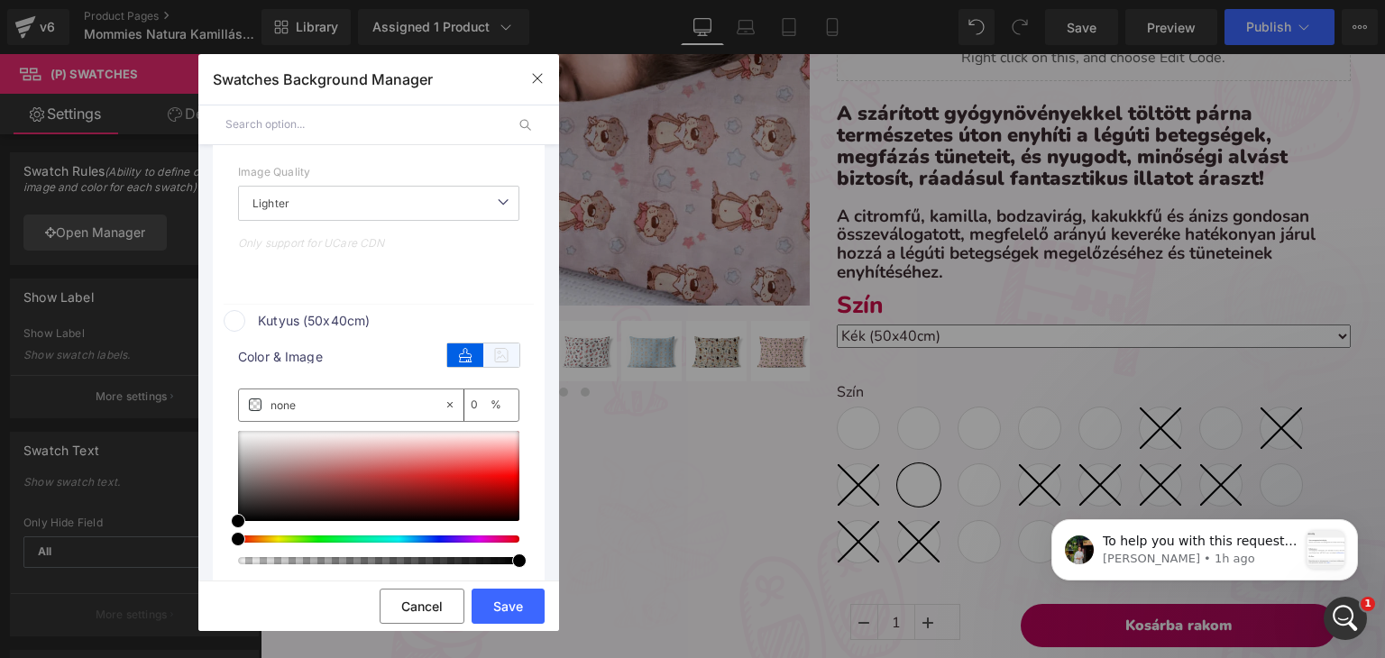
click at [494, 365] on icon at bounding box center [501, 355] width 36 height 23
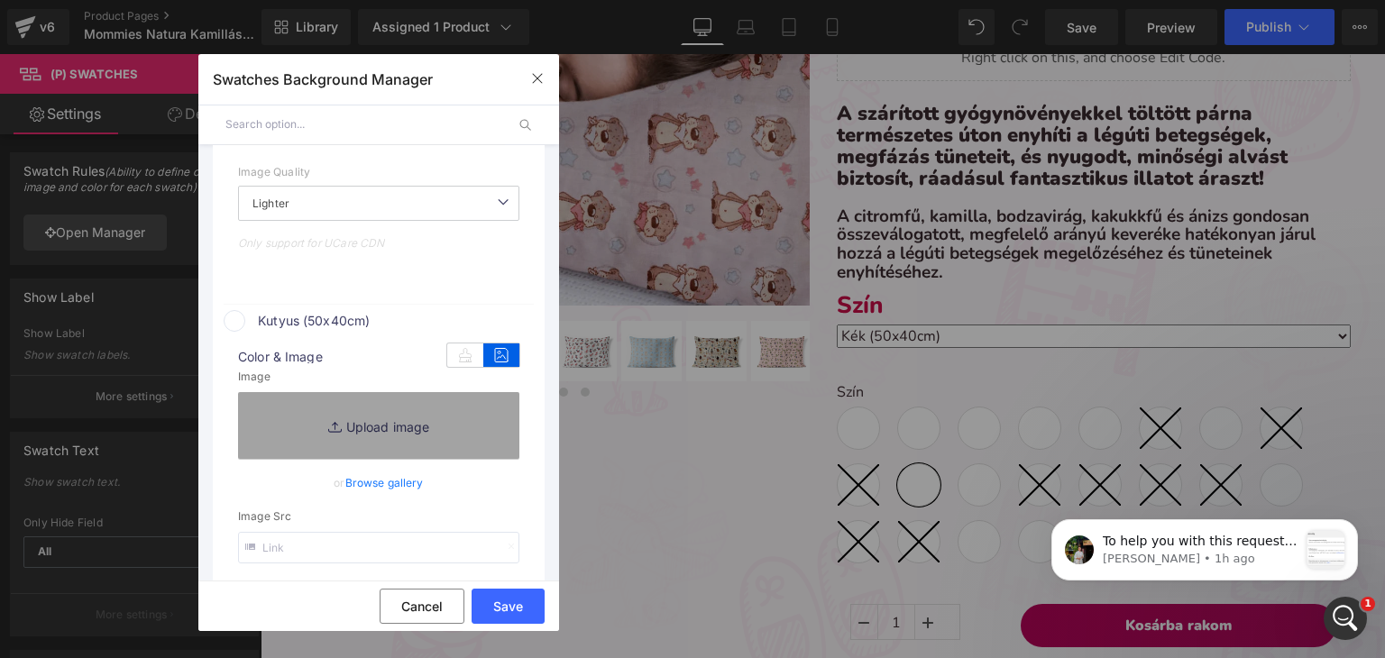
type input "[URL][DOMAIN_NAME]"
click at [499, 362] on icon at bounding box center [501, 355] width 36 height 23
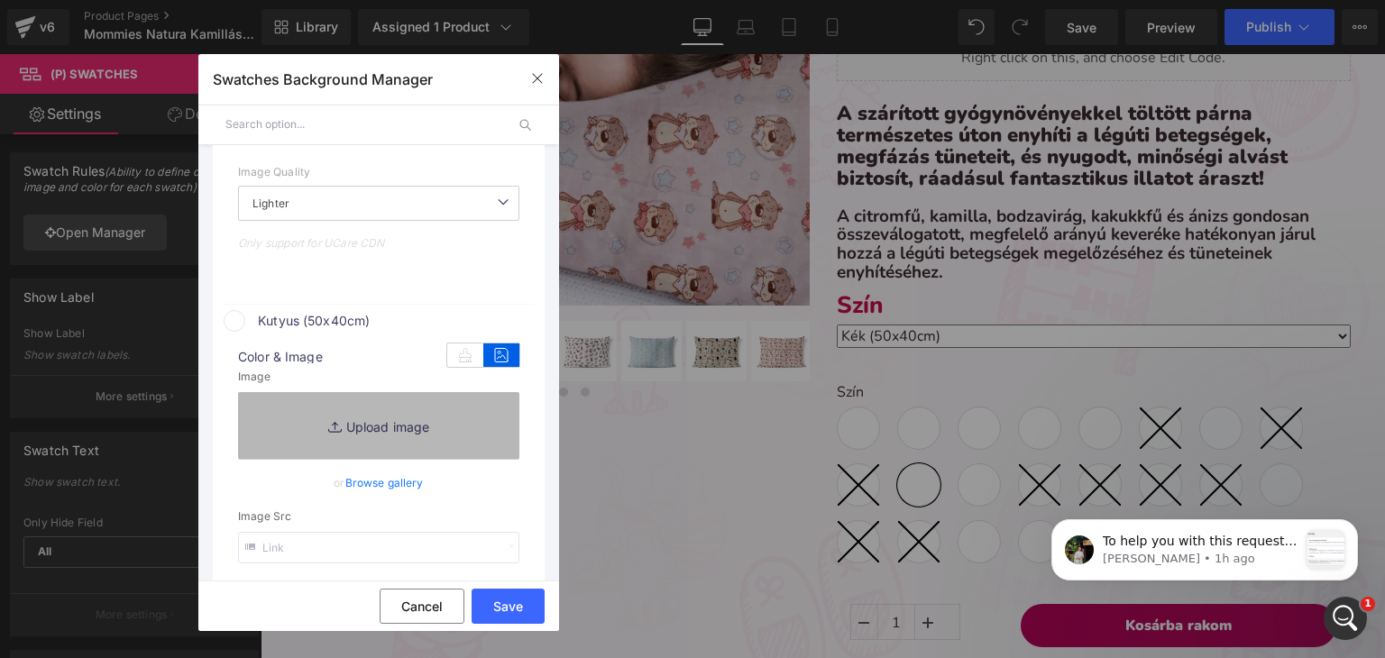
click at [326, 448] on link "Replace Image" at bounding box center [378, 425] width 281 height 67
type input "C:\fakepath\pamut_kutyás.webp"
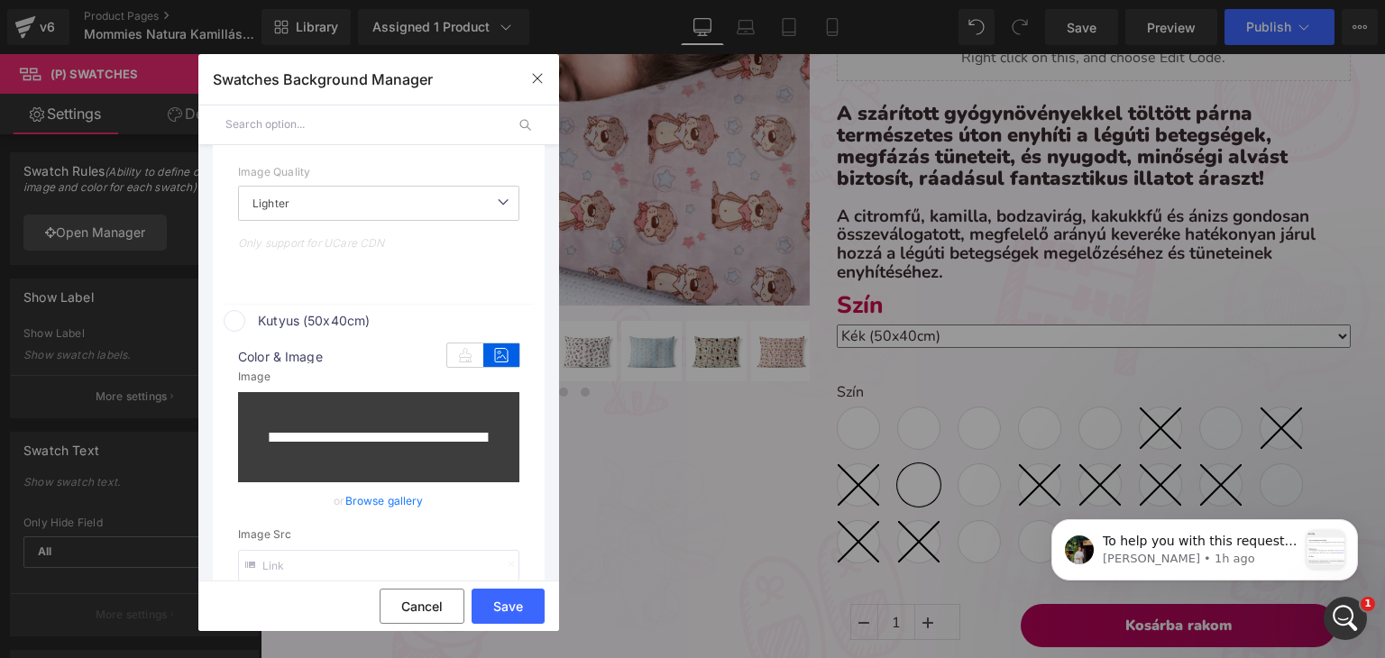
scroll to position [3195, 0]
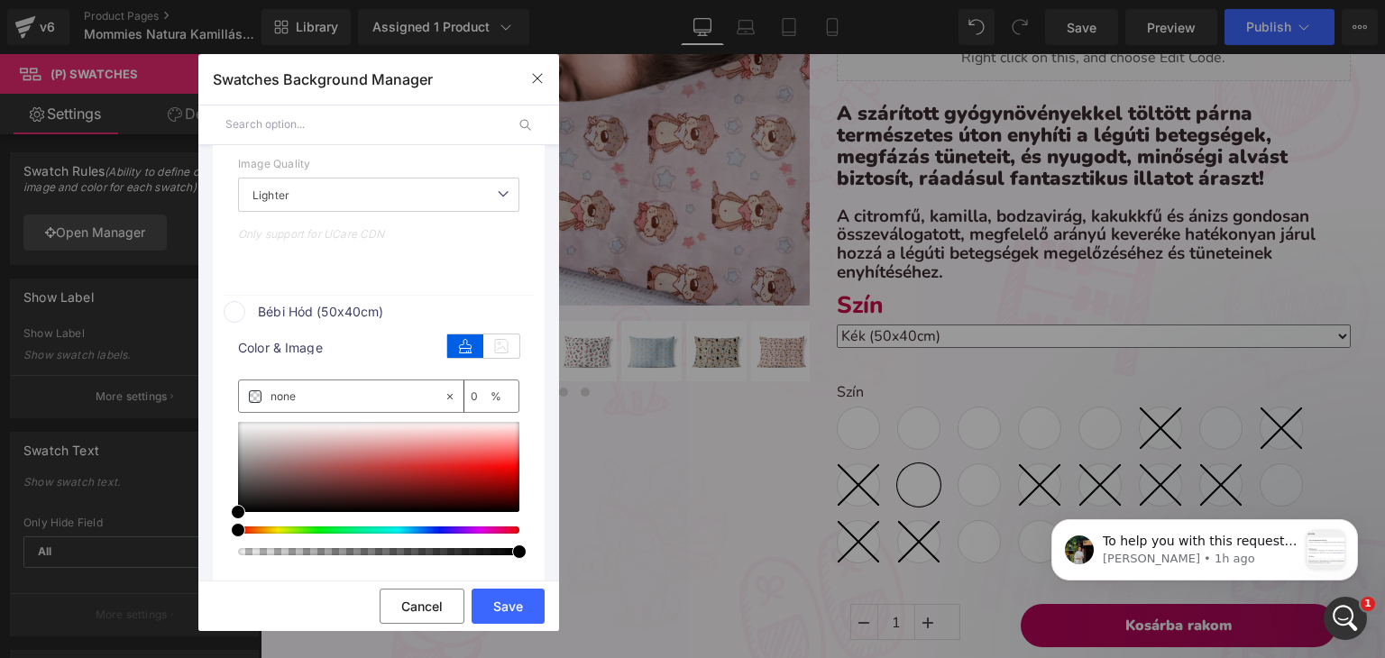
type input "[URL][DOMAIN_NAME]"
click at [509, 352] on icon at bounding box center [501, 345] width 36 height 23
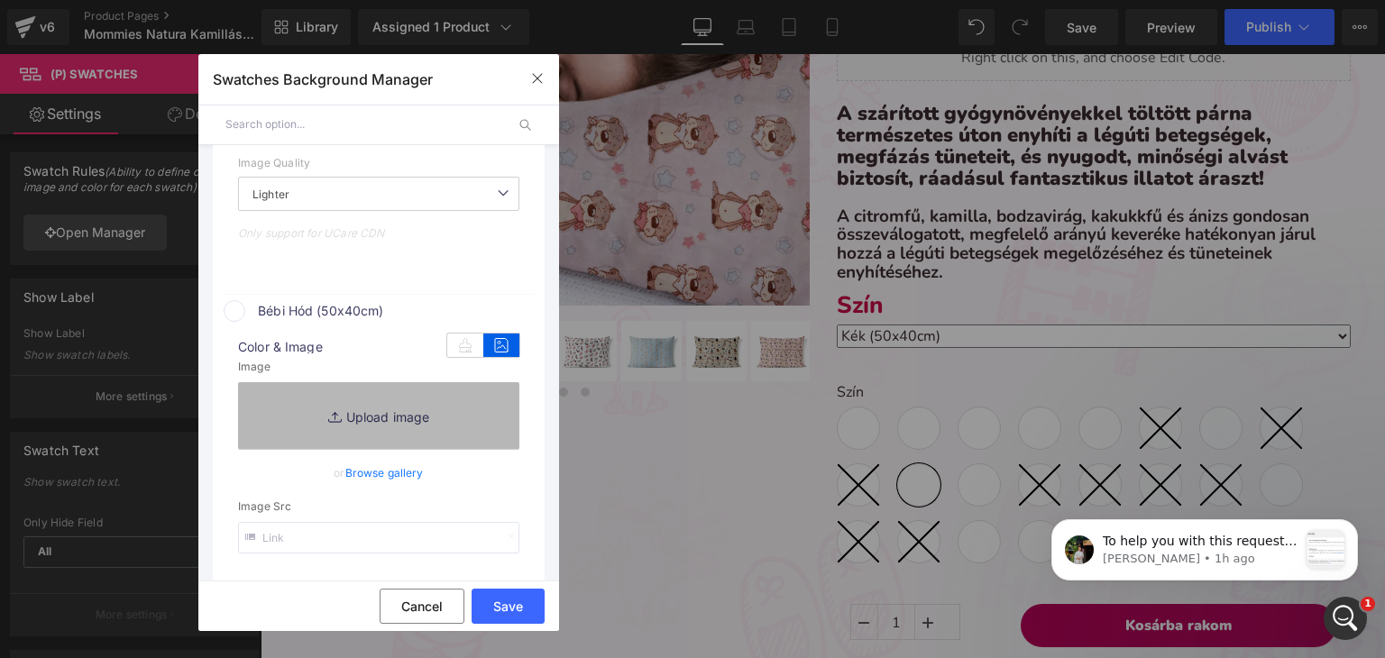
click at [383, 421] on link "Replace Image" at bounding box center [378, 415] width 281 height 67
type input "C:\fakepath\pamut_kék hód.webp"
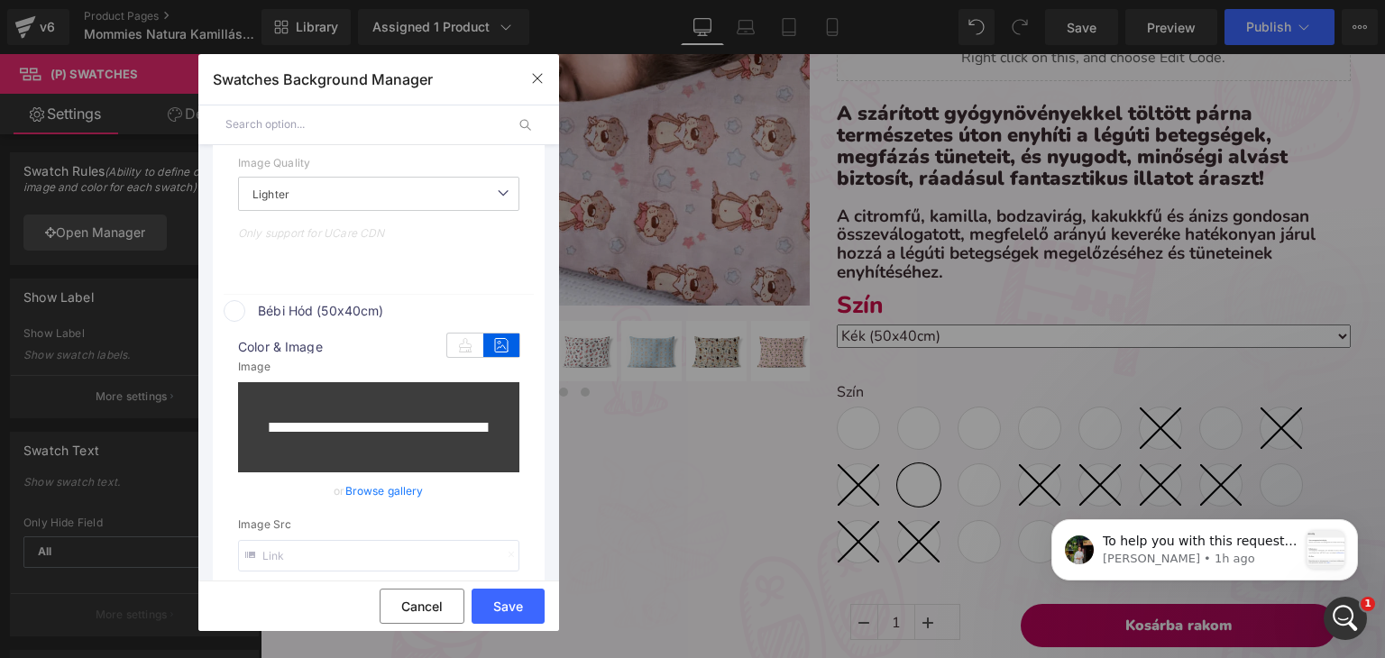
type input "[URL][DOMAIN_NAME]"
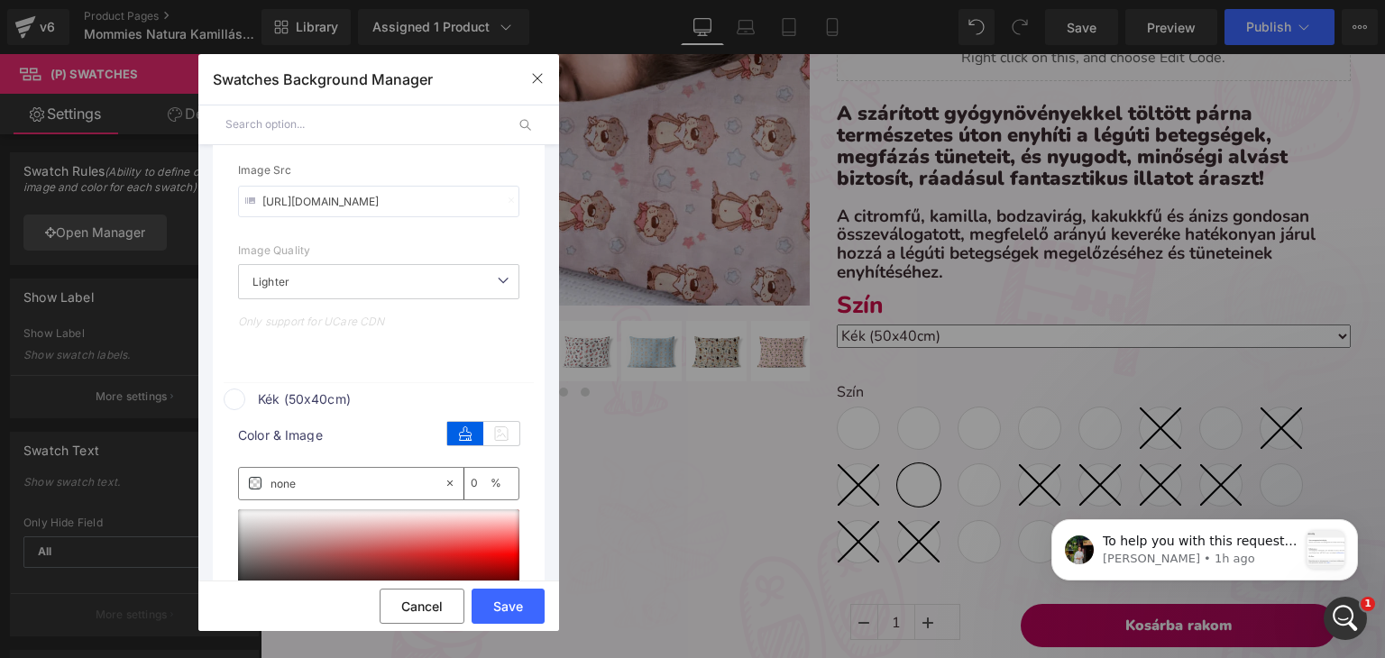
scroll to position [3661, 0]
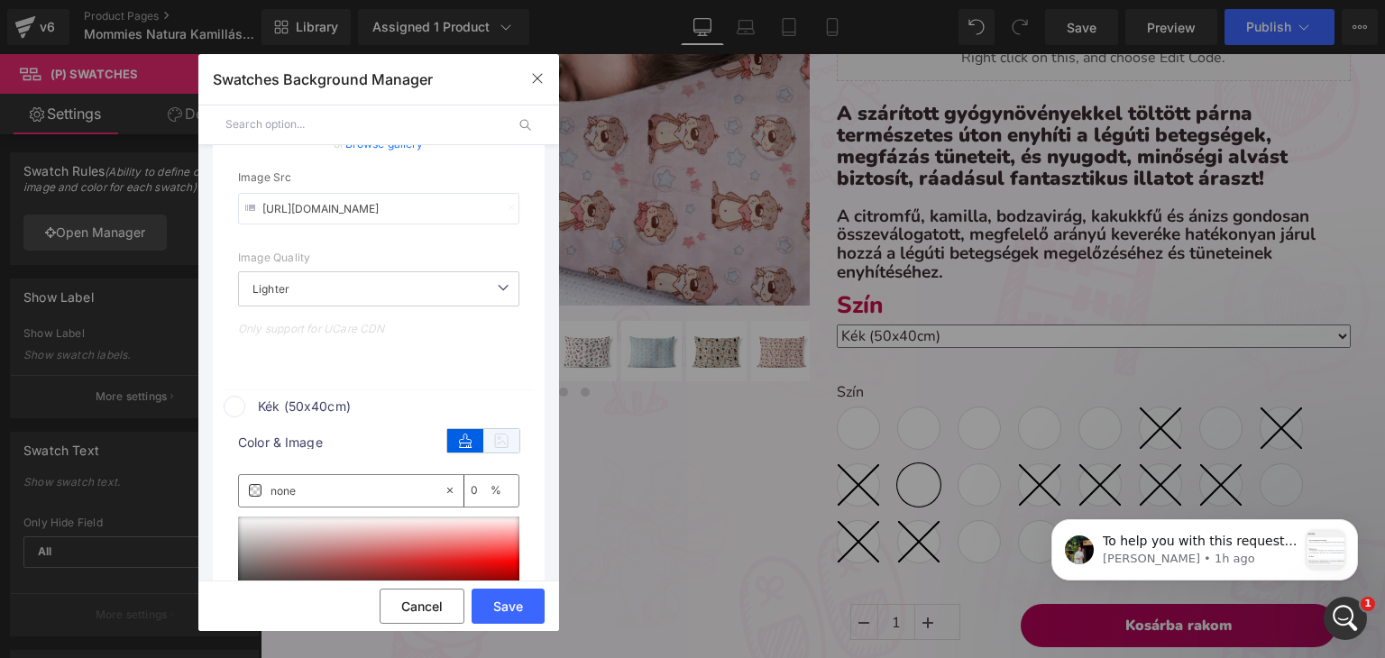
click at [491, 449] on icon at bounding box center [501, 440] width 36 height 23
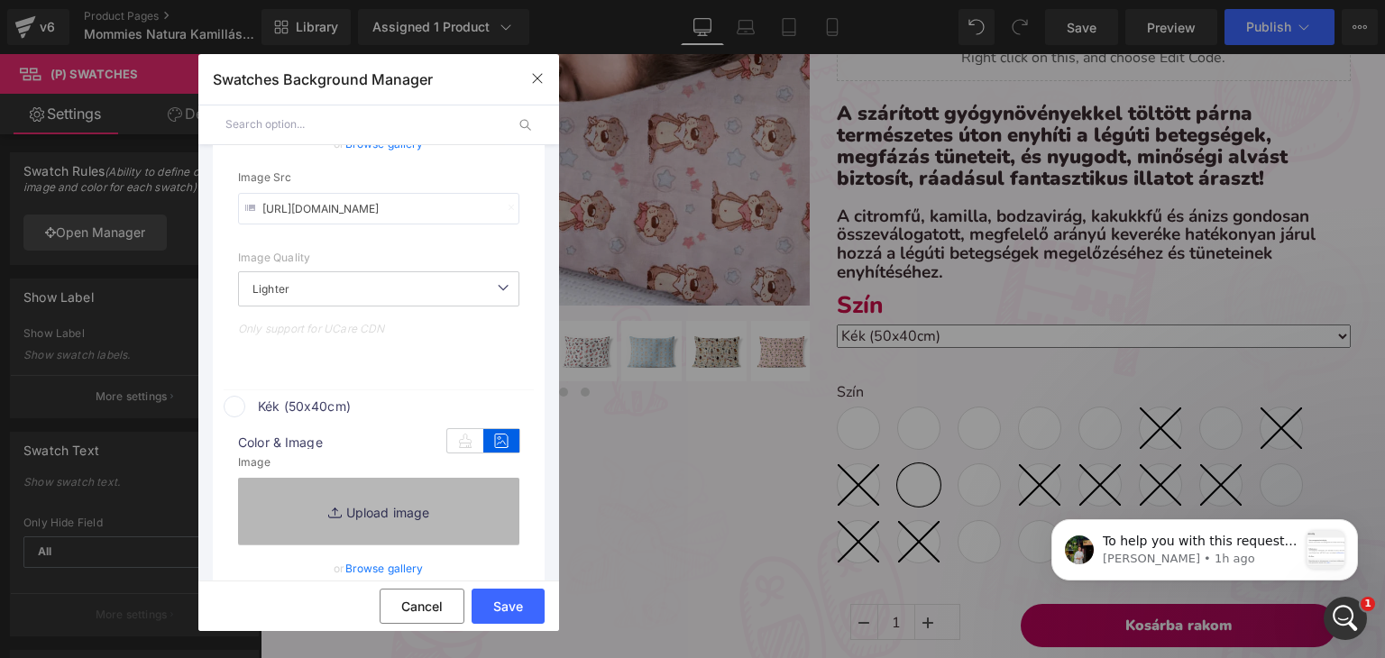
click at [352, 509] on link "Replace Image" at bounding box center [378, 511] width 281 height 67
type input "C:\fakepath\pamut-koralaku_babakek.webp"
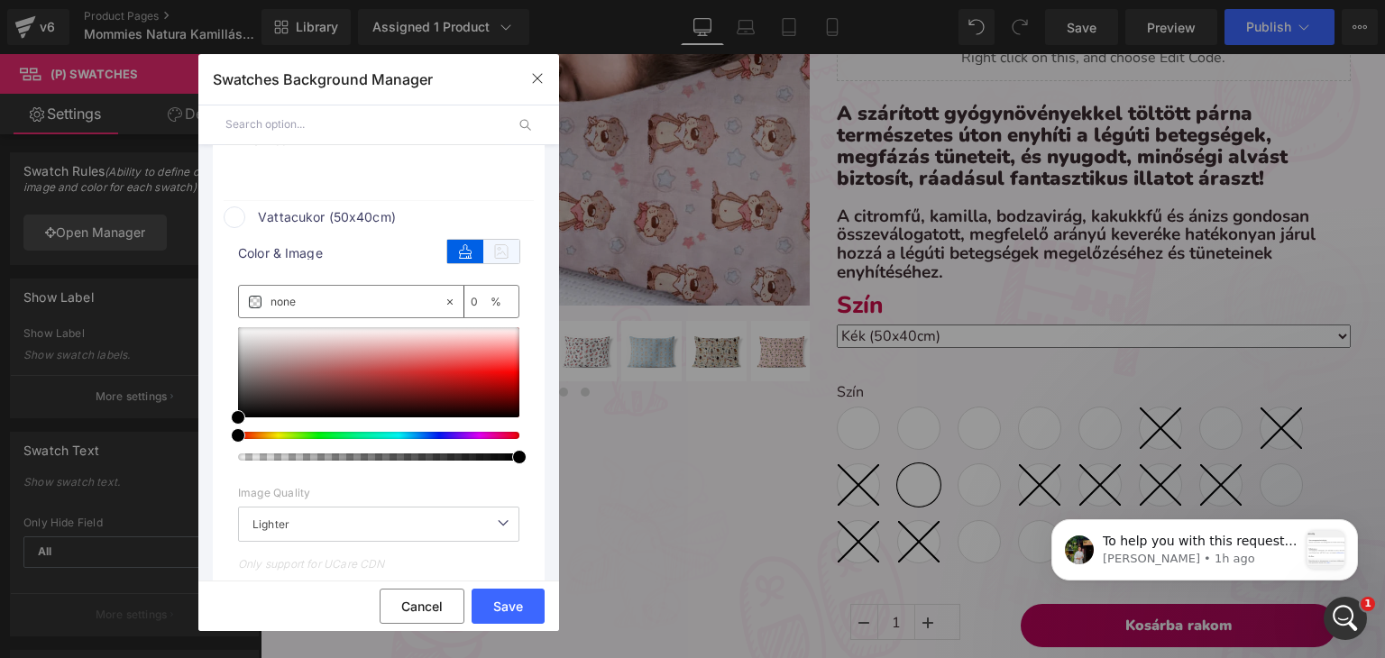
type input "[URL][DOMAIN_NAME]"
click at [496, 255] on icon at bounding box center [501, 252] width 36 height 23
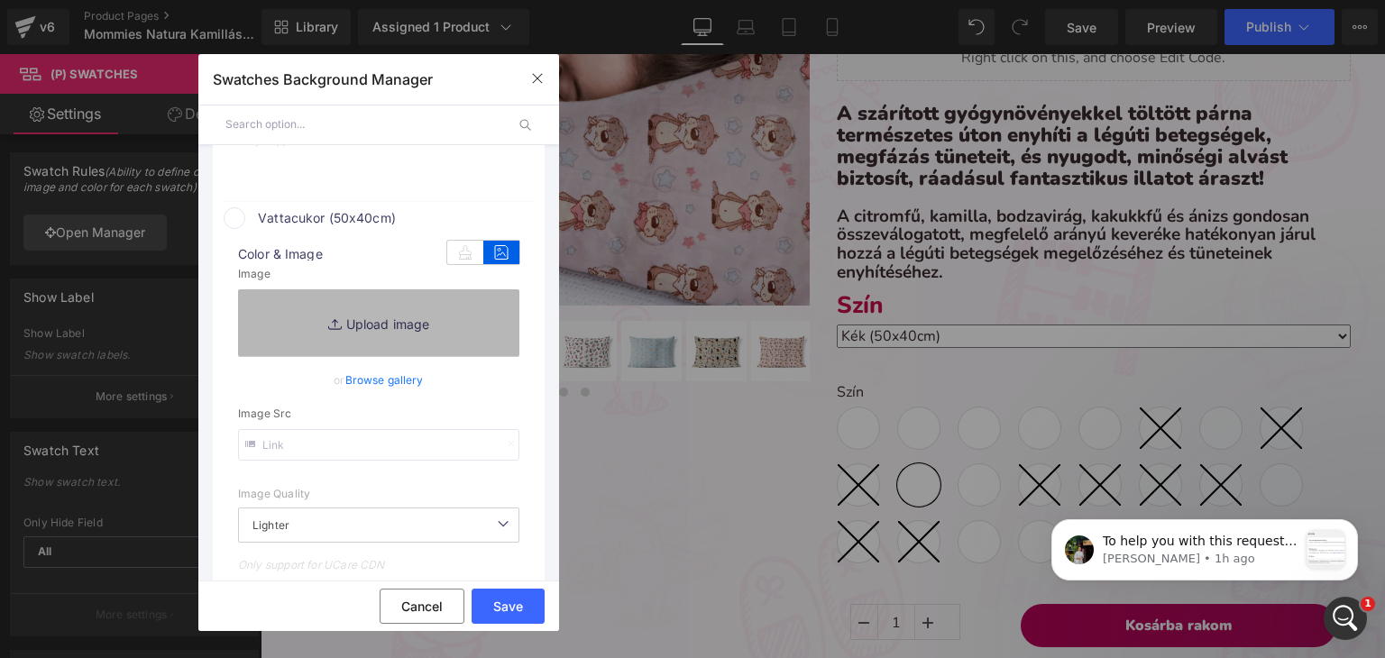
click at [442, 314] on link "Replace Image" at bounding box center [378, 322] width 281 height 67
type input "C:\fakepath\pamut-koralaku_vattacukor.webp"
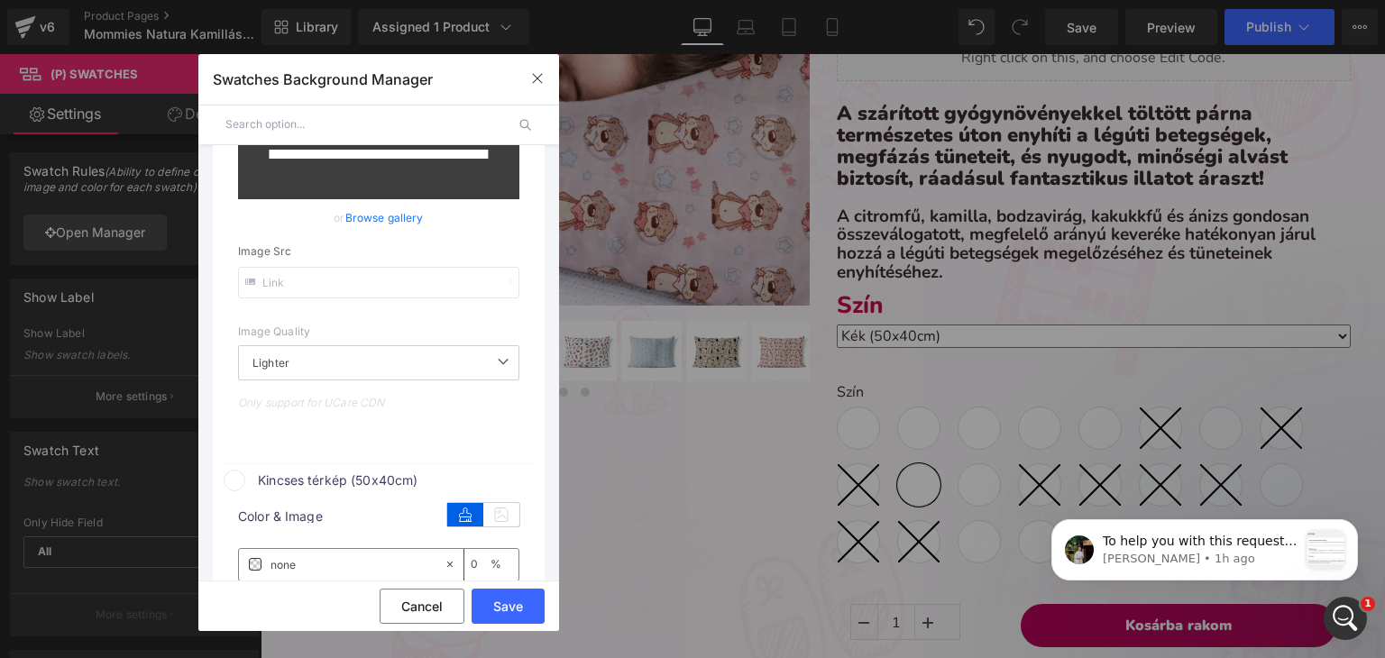
scroll to position [4755, 0]
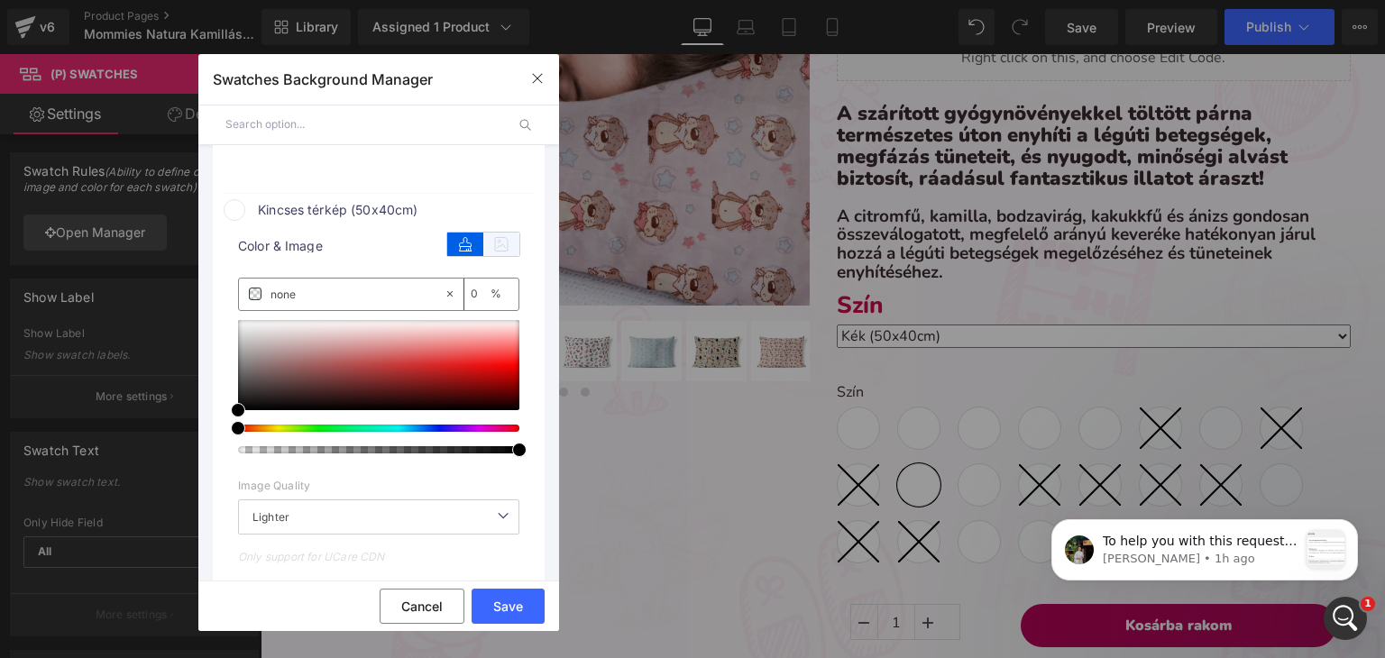
click at [498, 250] on icon at bounding box center [501, 244] width 36 height 23
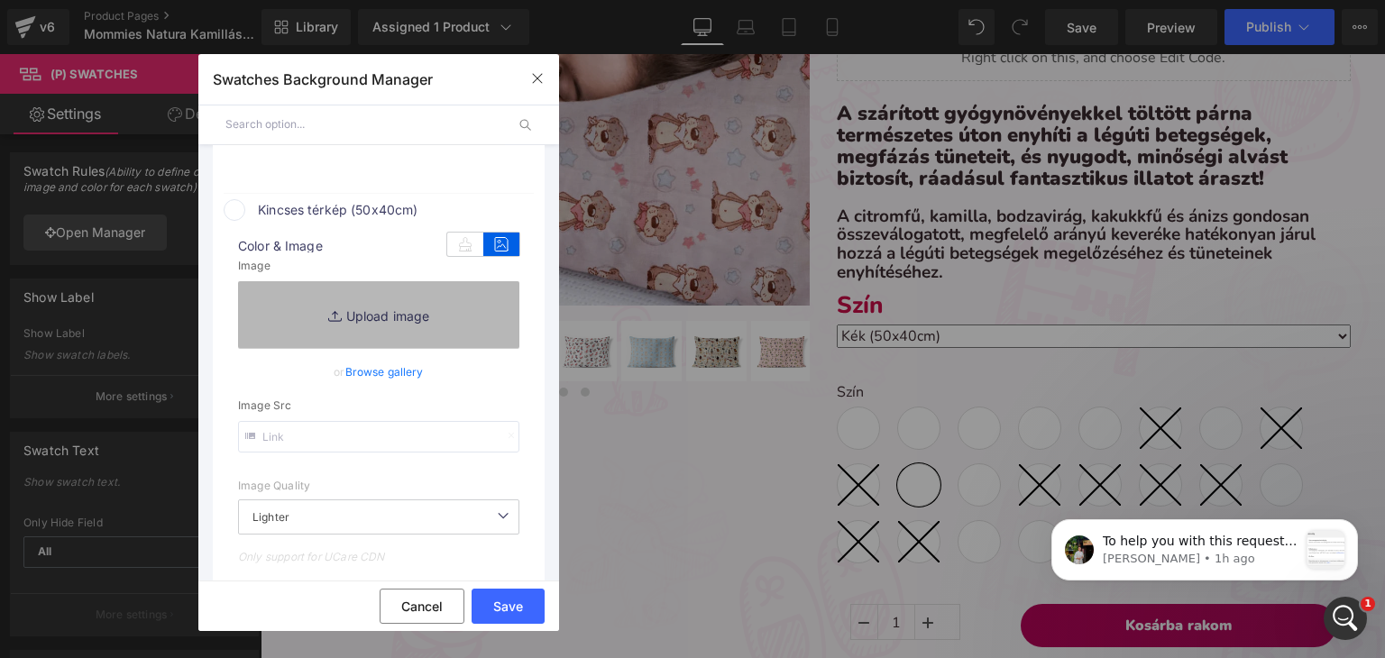
type input "[URL][DOMAIN_NAME]"
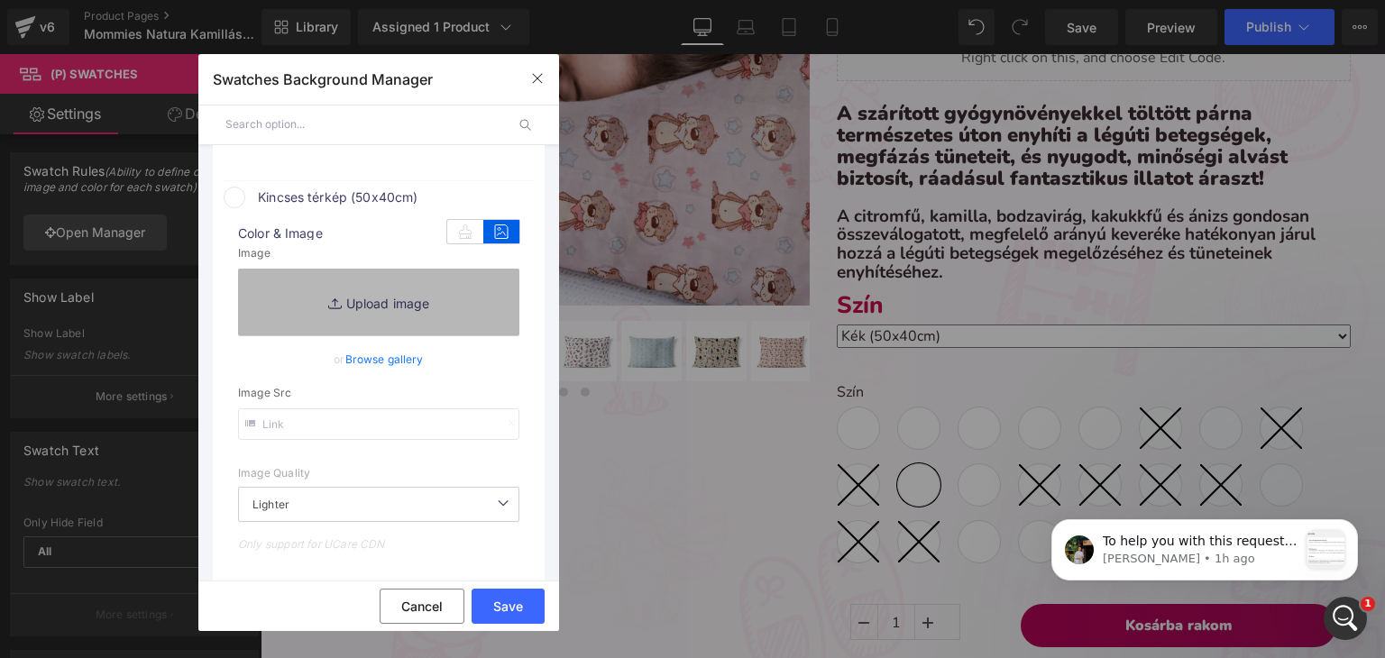
click at [364, 333] on link "Replace Image" at bounding box center [378, 302] width 281 height 67
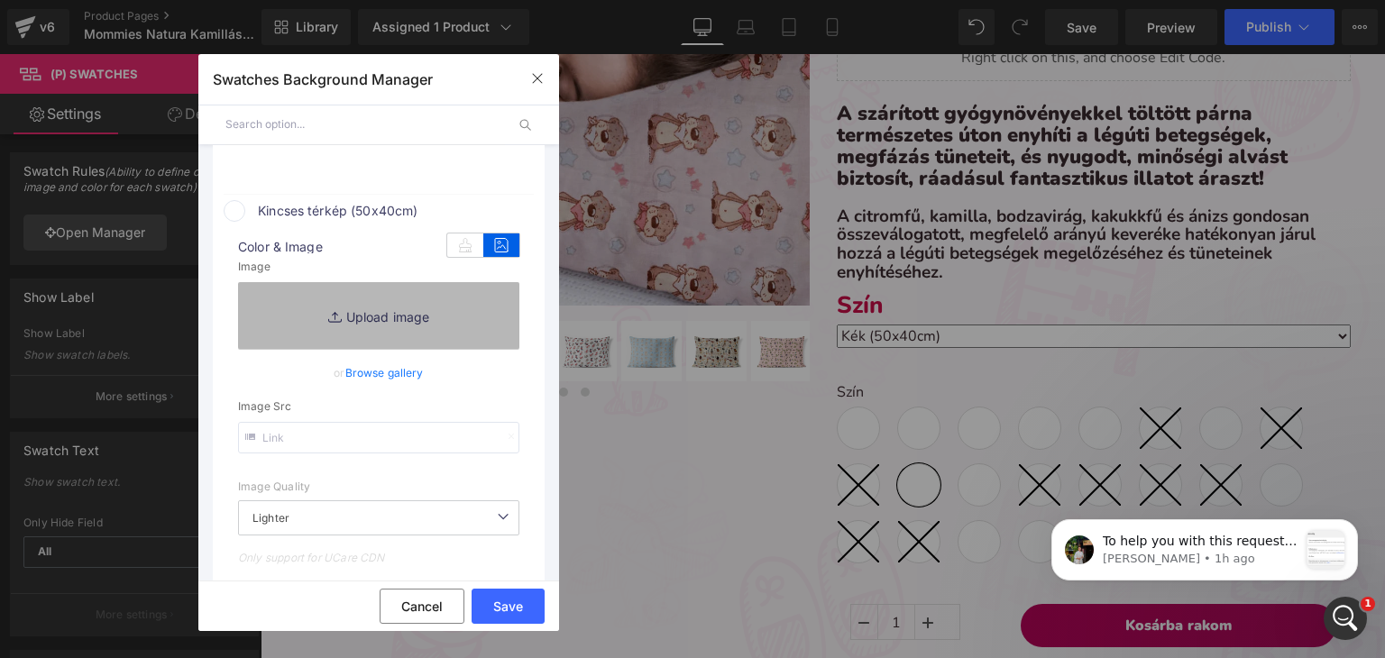
type input "C:\fakepath\pamut_kincses térkép.webp"
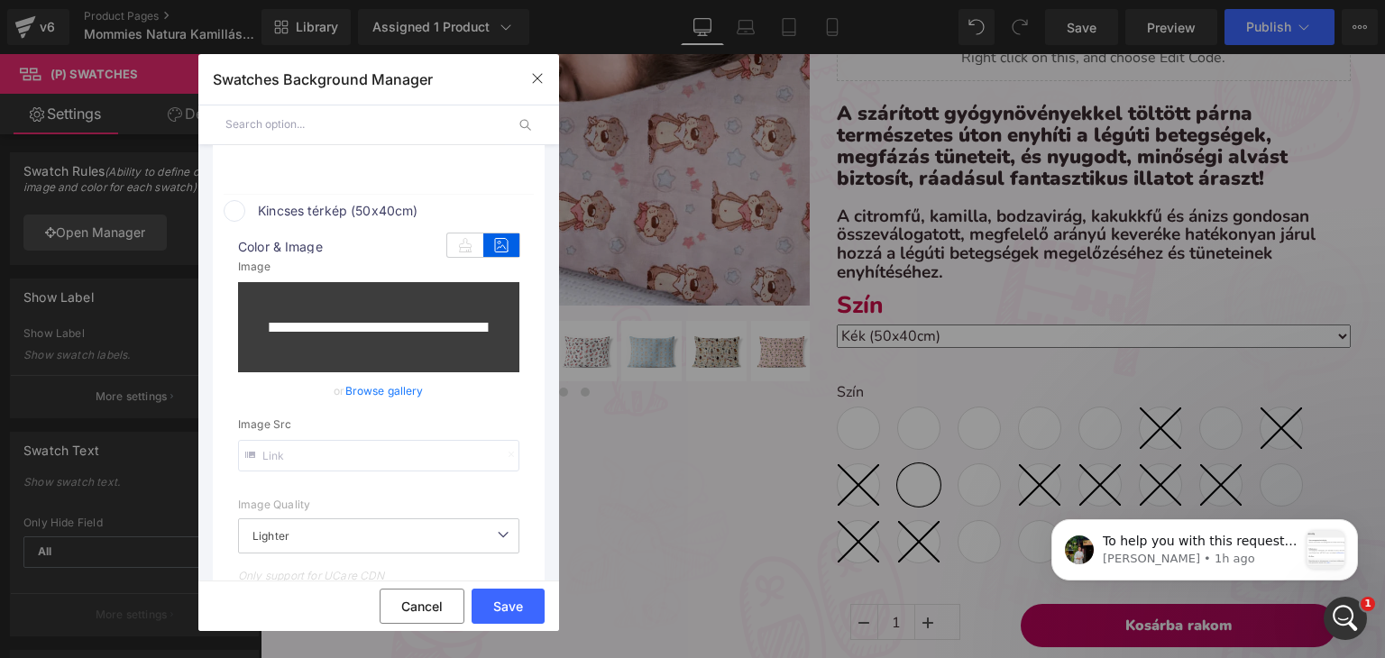
type input "[URL][DOMAIN_NAME]"
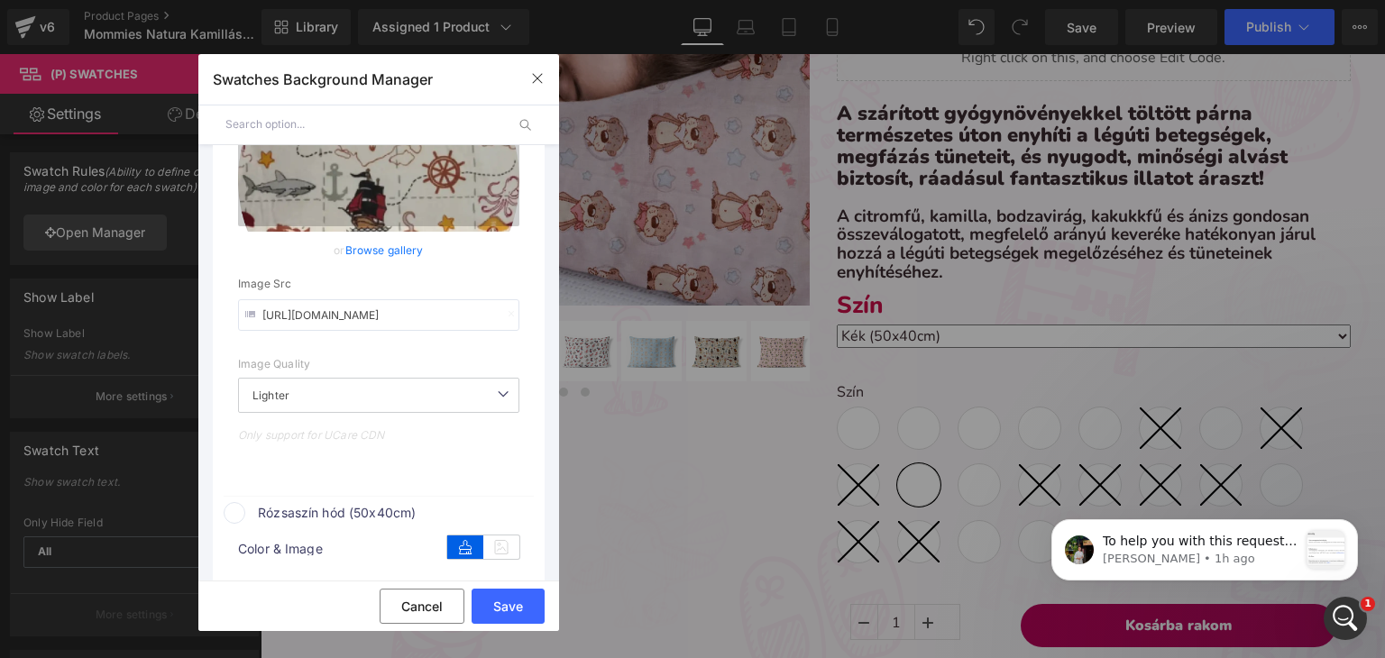
scroll to position [5219, 0]
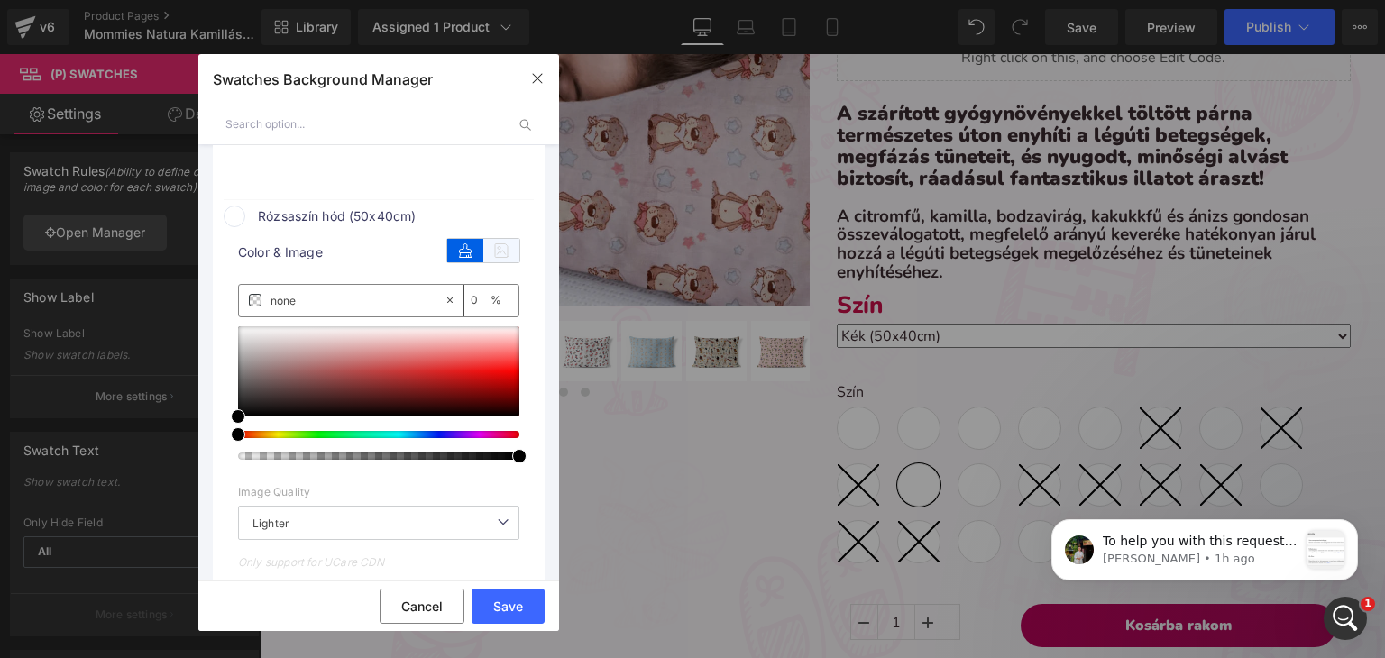
click at [483, 262] on icon at bounding box center [501, 250] width 36 height 23
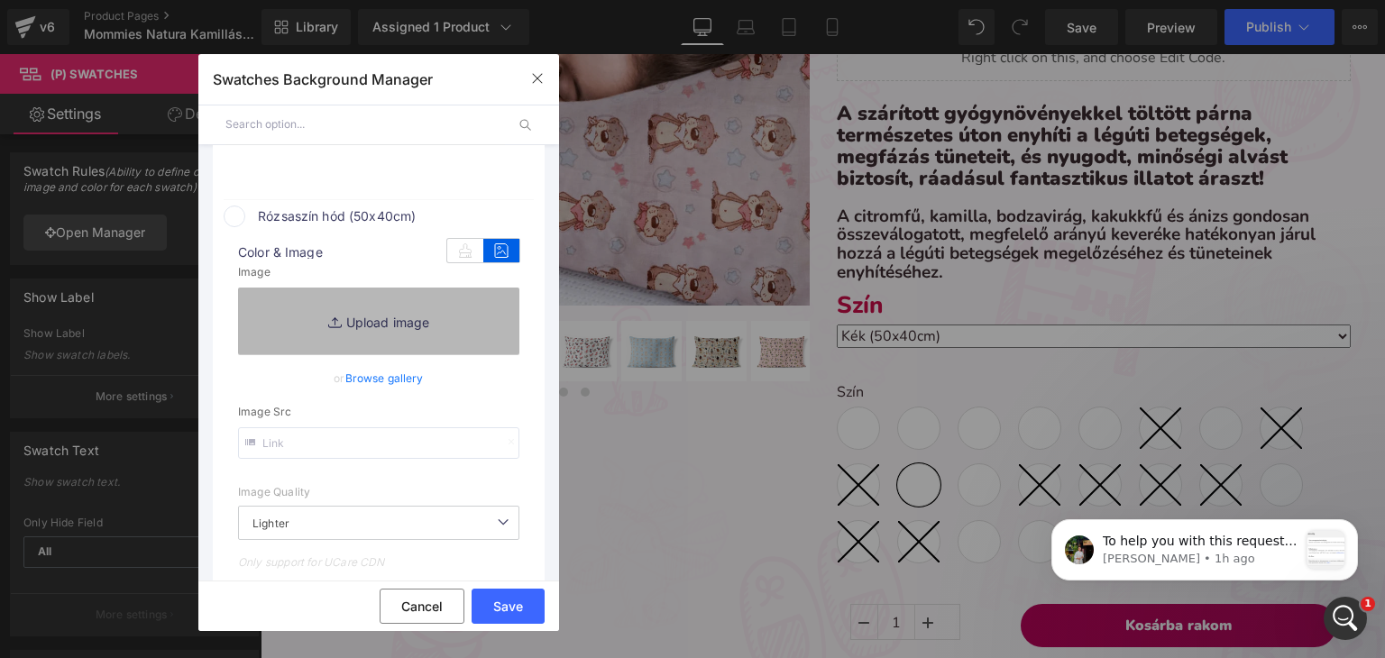
click at [390, 322] on link "Replace Image" at bounding box center [378, 321] width 281 height 67
type input "C:\fakepath\pamut_rózsaszín hód.webp"
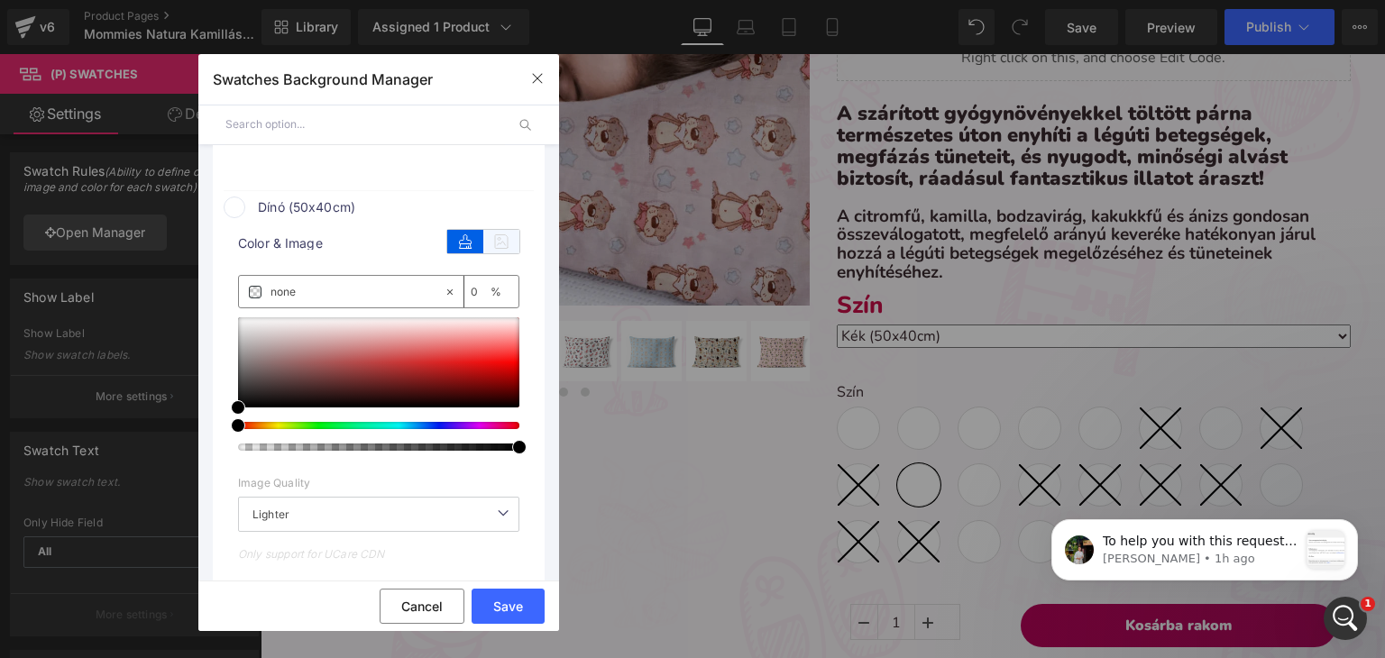
click at [500, 253] on icon at bounding box center [501, 241] width 36 height 23
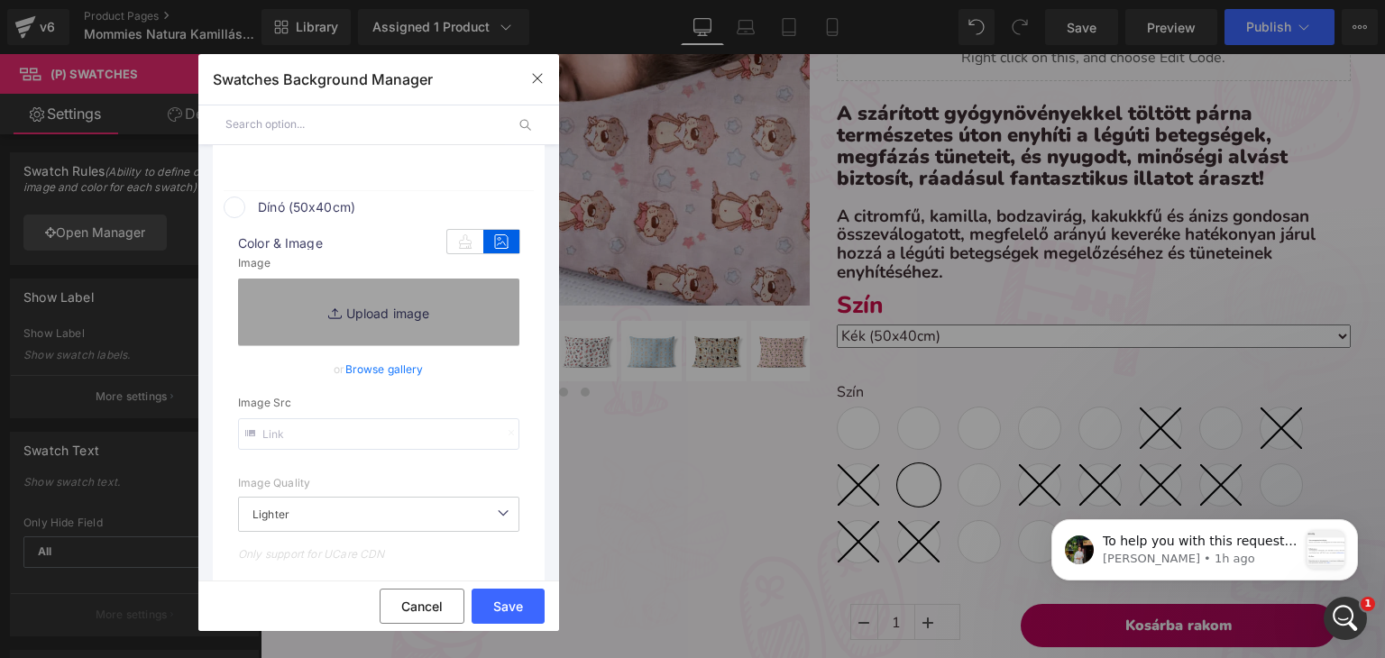
type input "[URL][DOMAIN_NAME]"
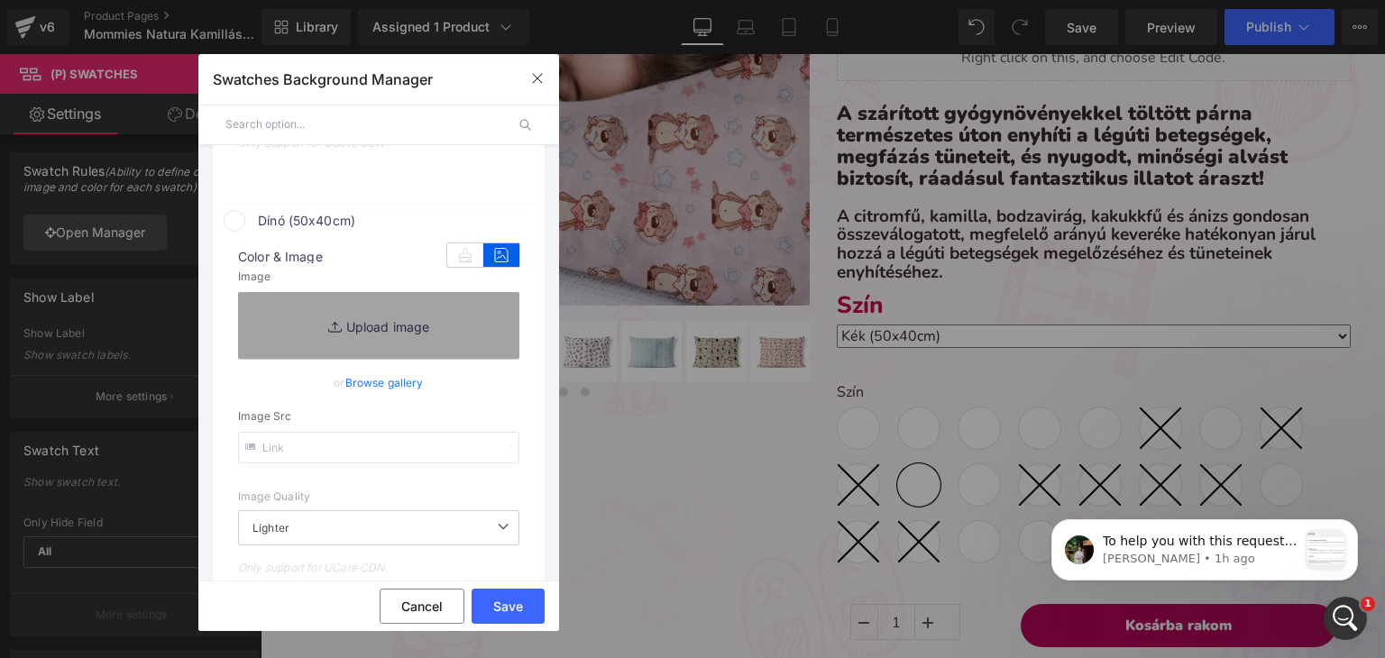
scroll to position [5683, 0]
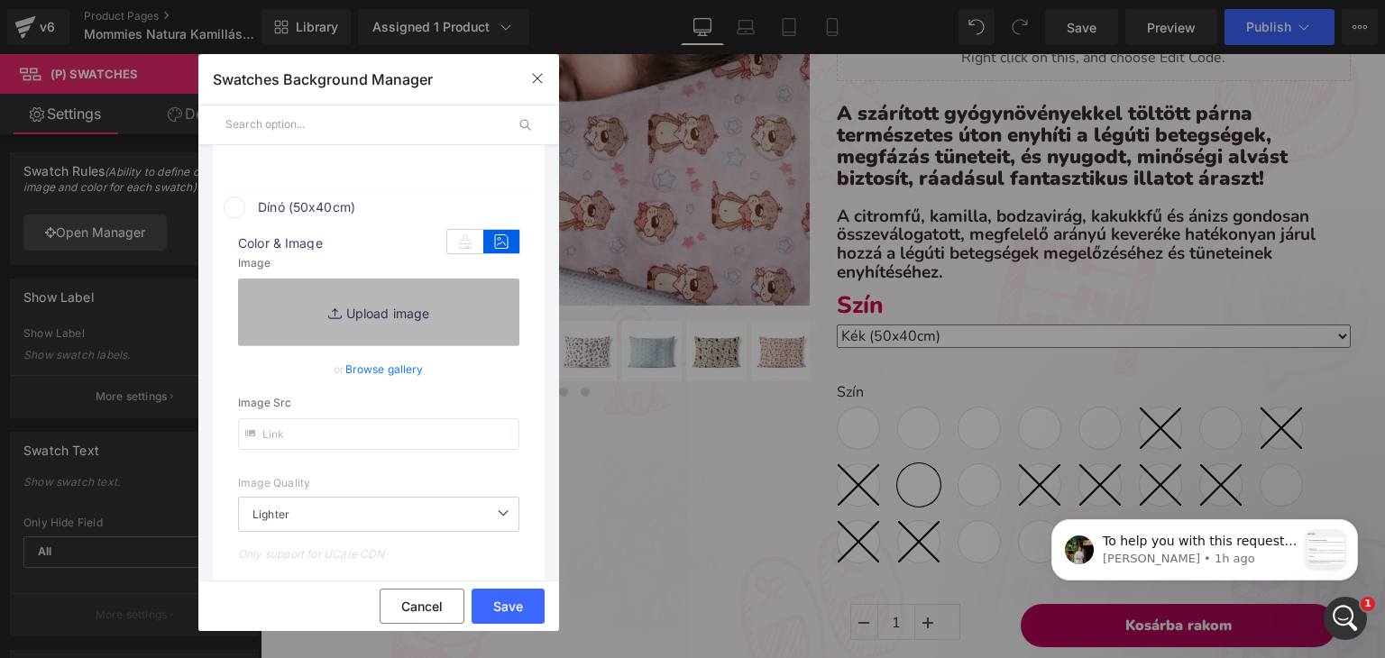
click at [450, 335] on link "Replace Image" at bounding box center [378, 312] width 281 height 67
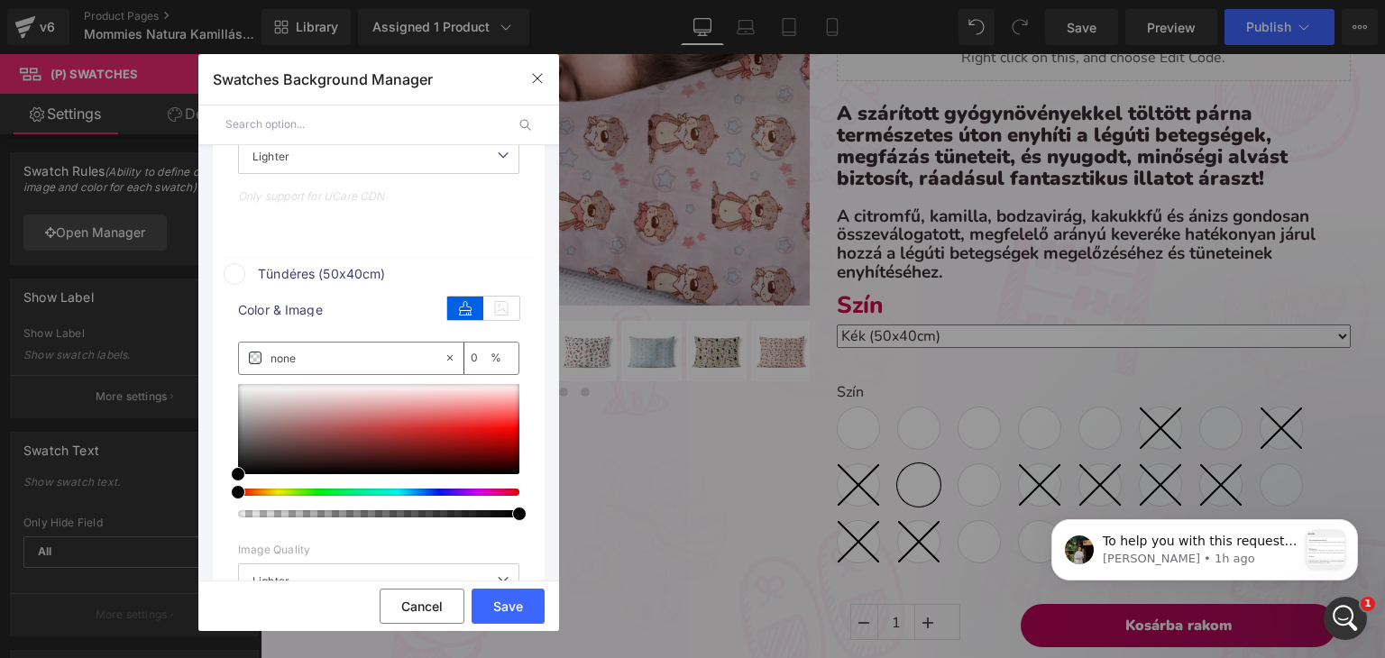
scroll to position [6044, 0]
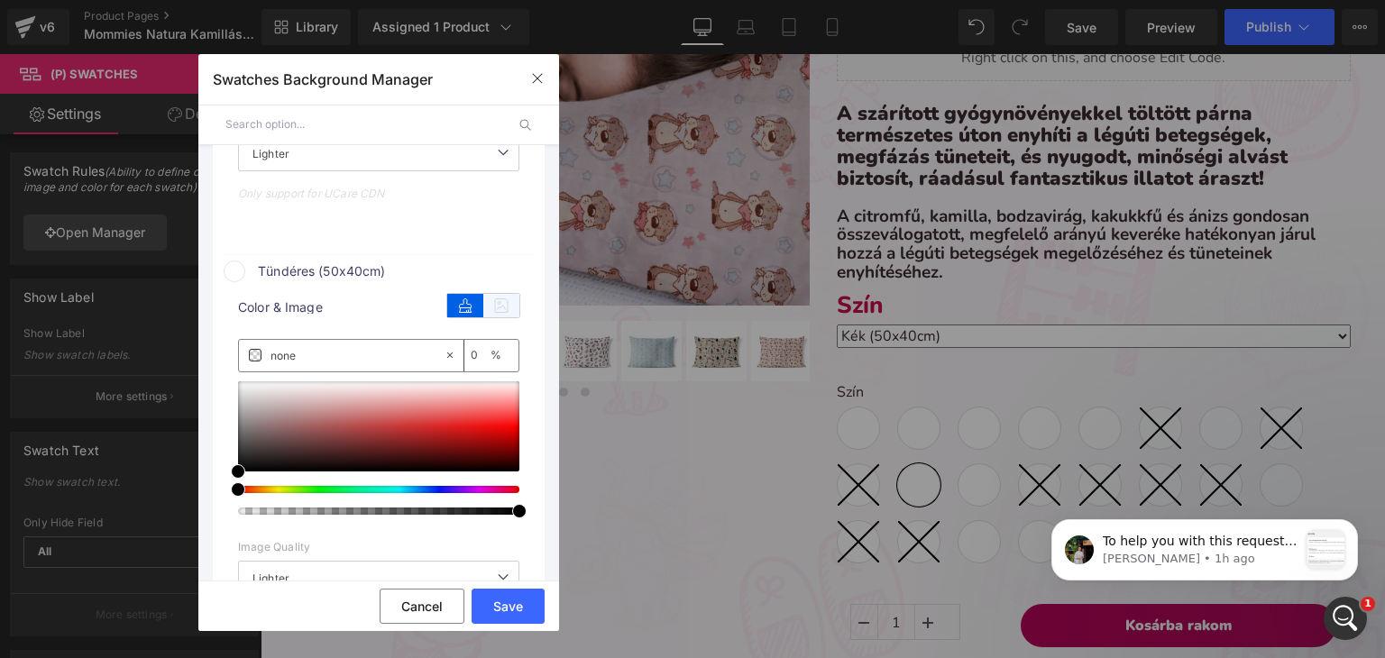
click at [498, 313] on icon at bounding box center [501, 305] width 36 height 23
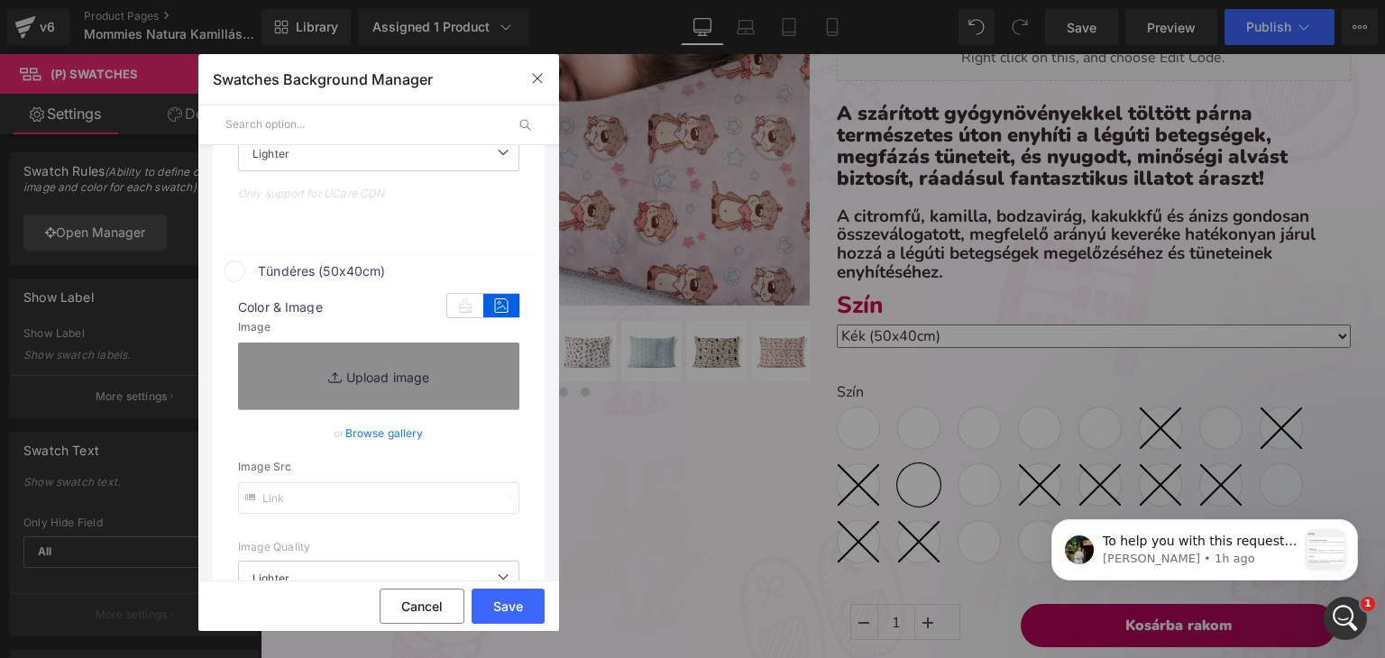
click at [339, 387] on icon at bounding box center [337, 378] width 18 height 18
type input "C:\fakepath\pamut_tündéres.webp"
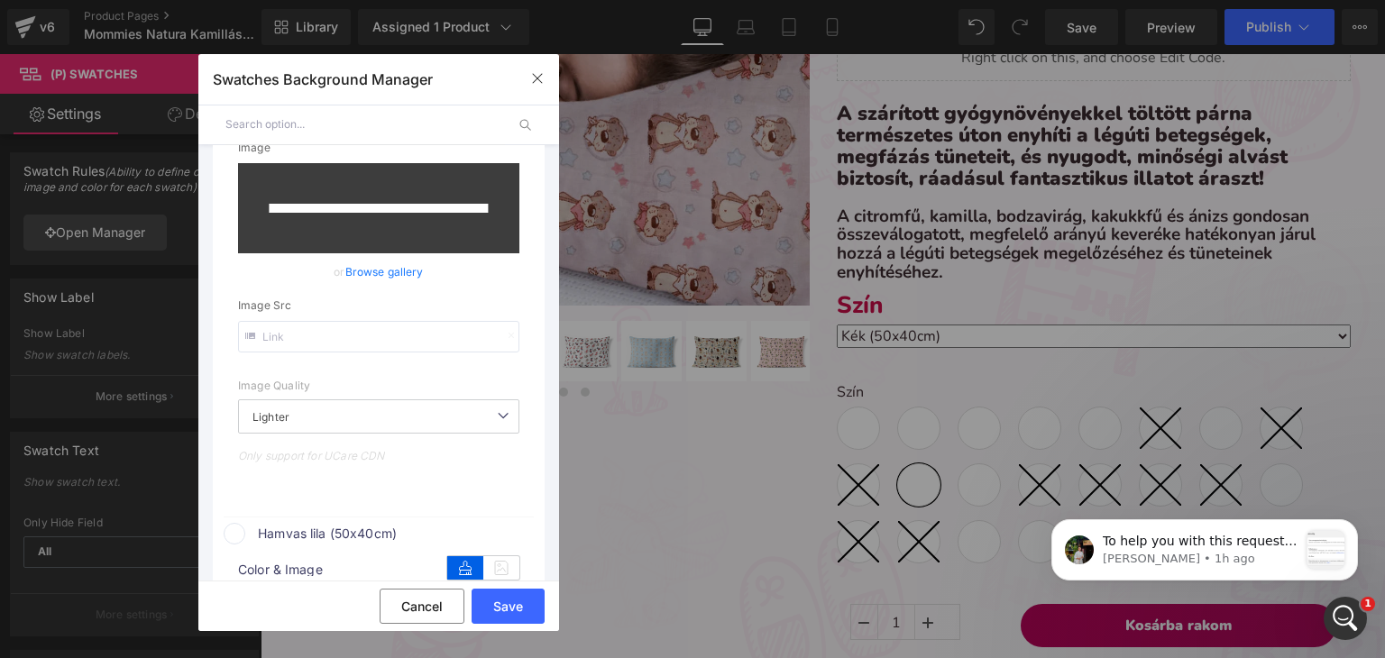
scroll to position [6224, 0]
type input "[URL][DOMAIN_NAME]"
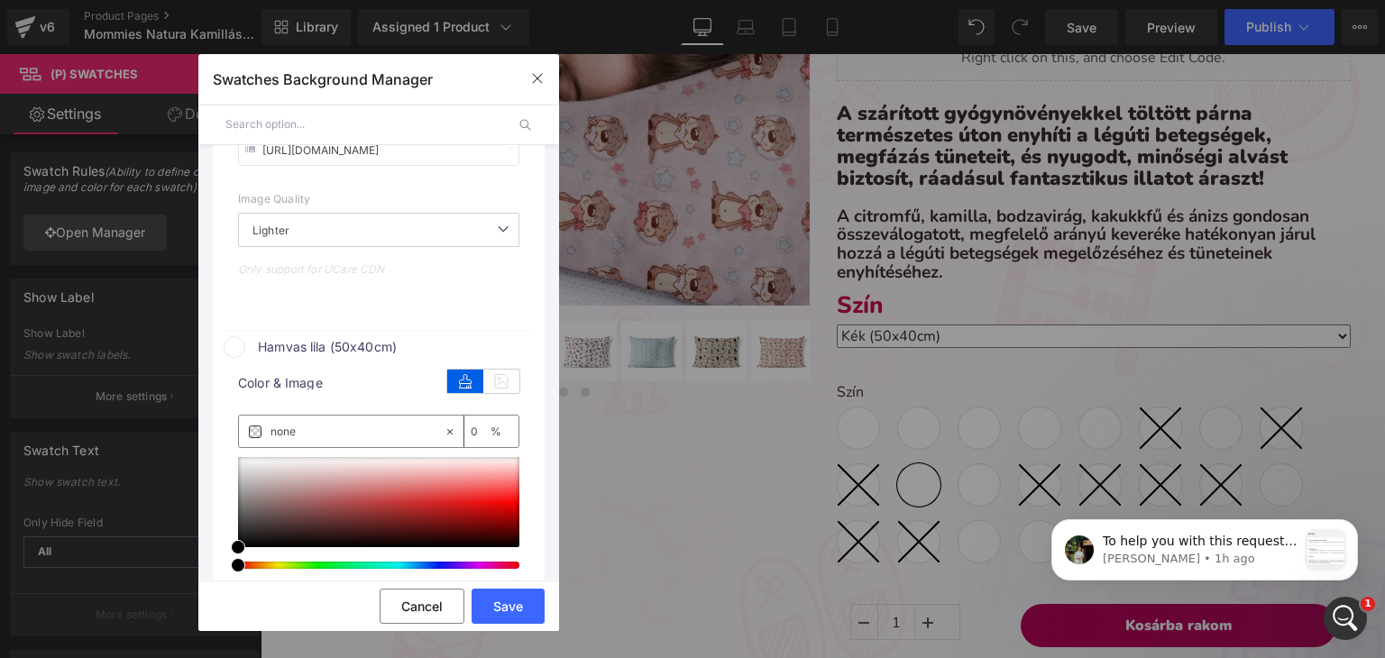
scroll to position [6404, 0]
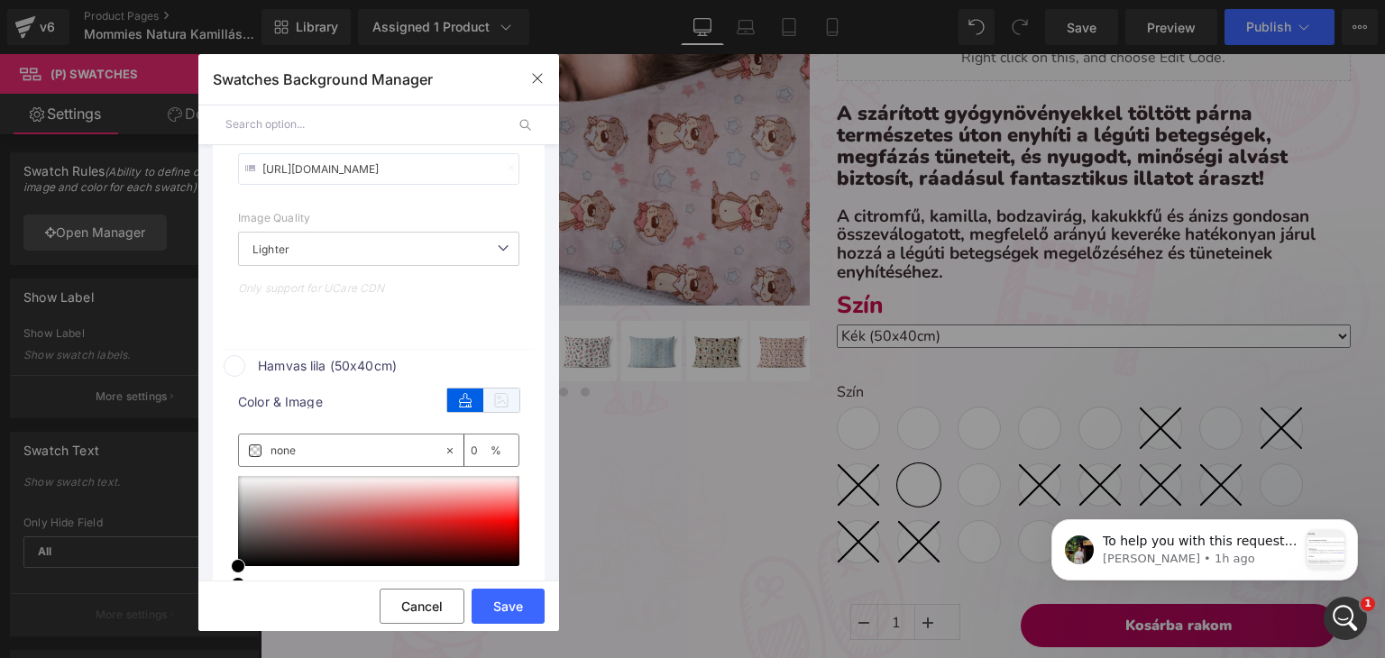
click at [493, 410] on icon at bounding box center [501, 400] width 36 height 23
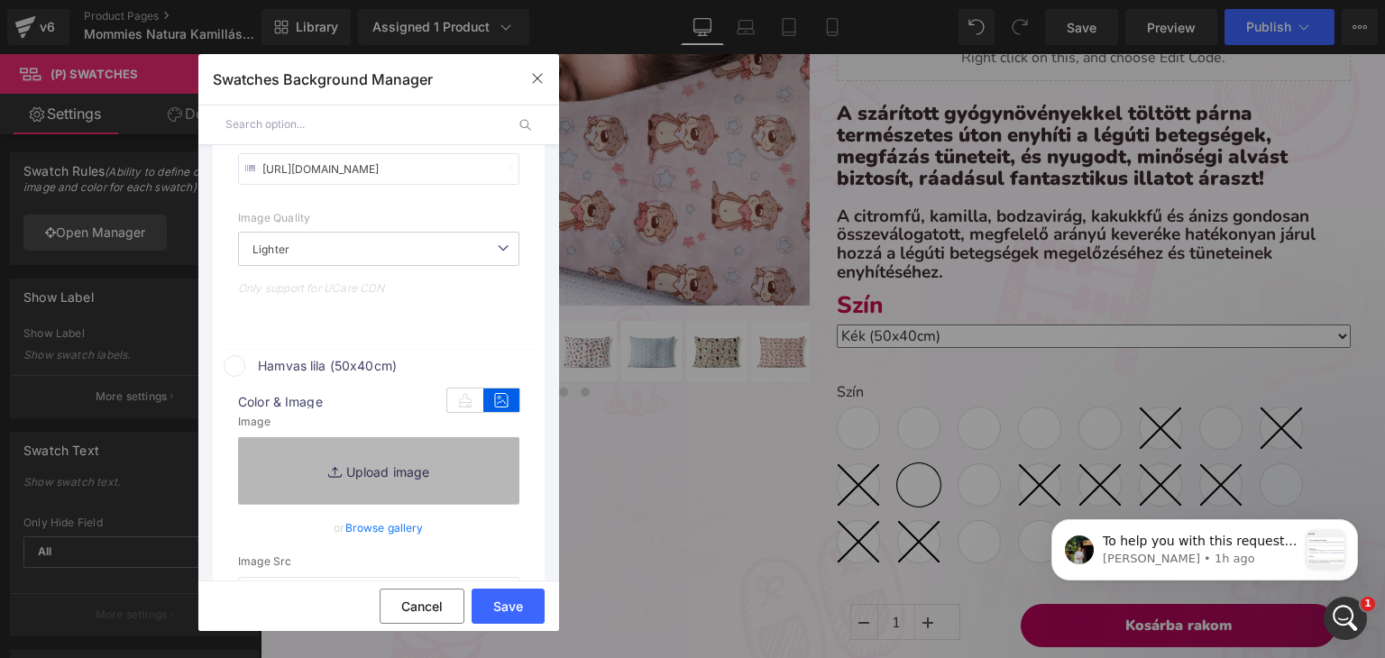
click at [380, 498] on link "Replace Image" at bounding box center [378, 470] width 281 height 67
type input "C:\fakepath\pamut-koralaku_levendula.webp"
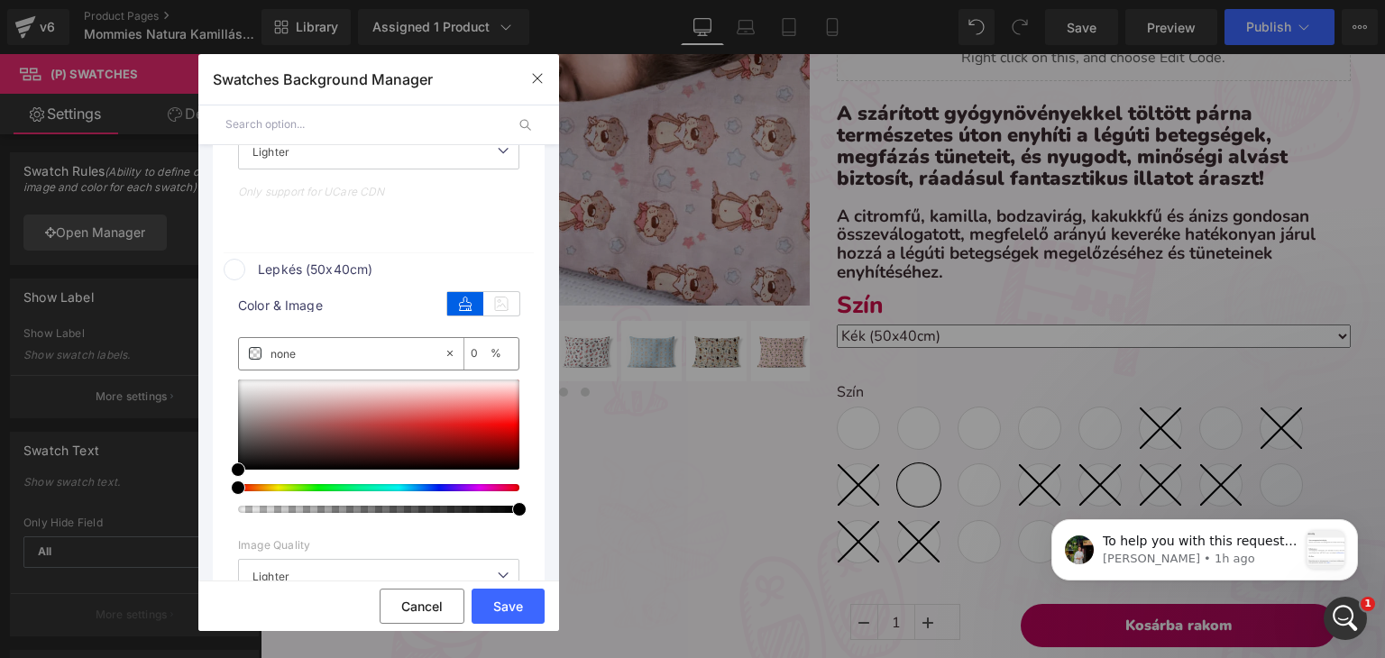
scroll to position [6945, 0]
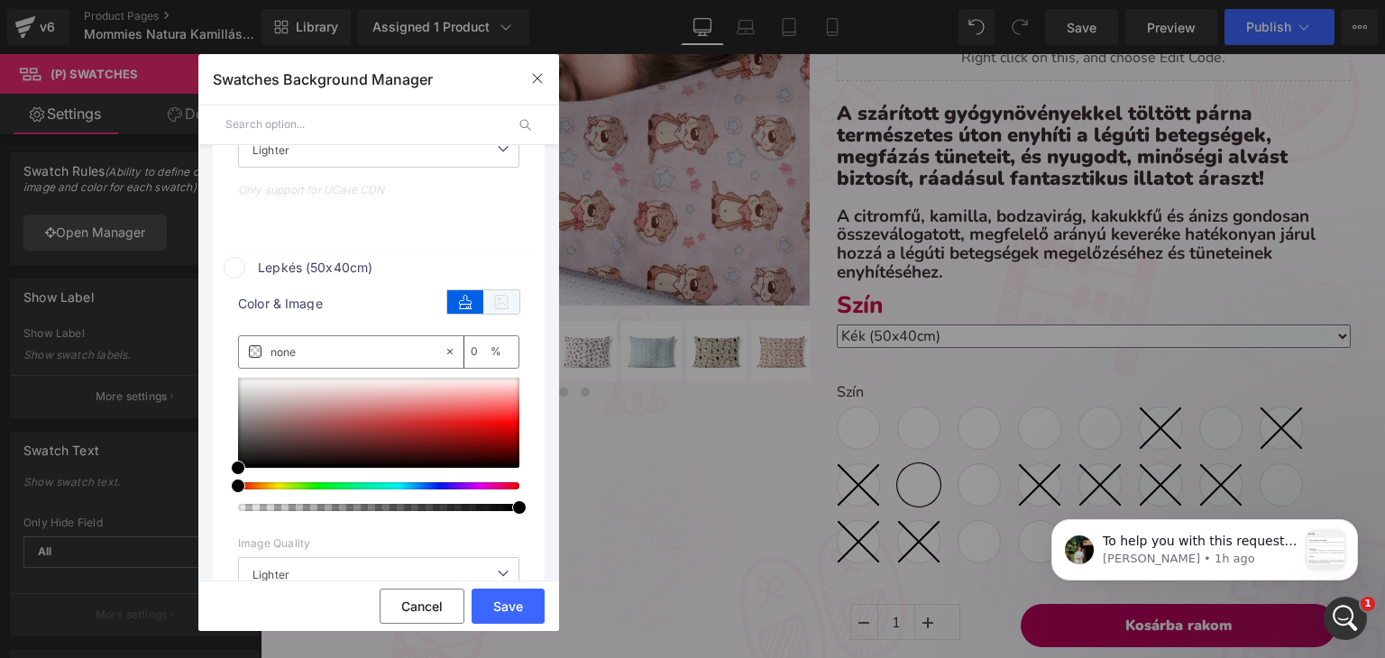
click at [483, 313] on icon at bounding box center [501, 301] width 36 height 23
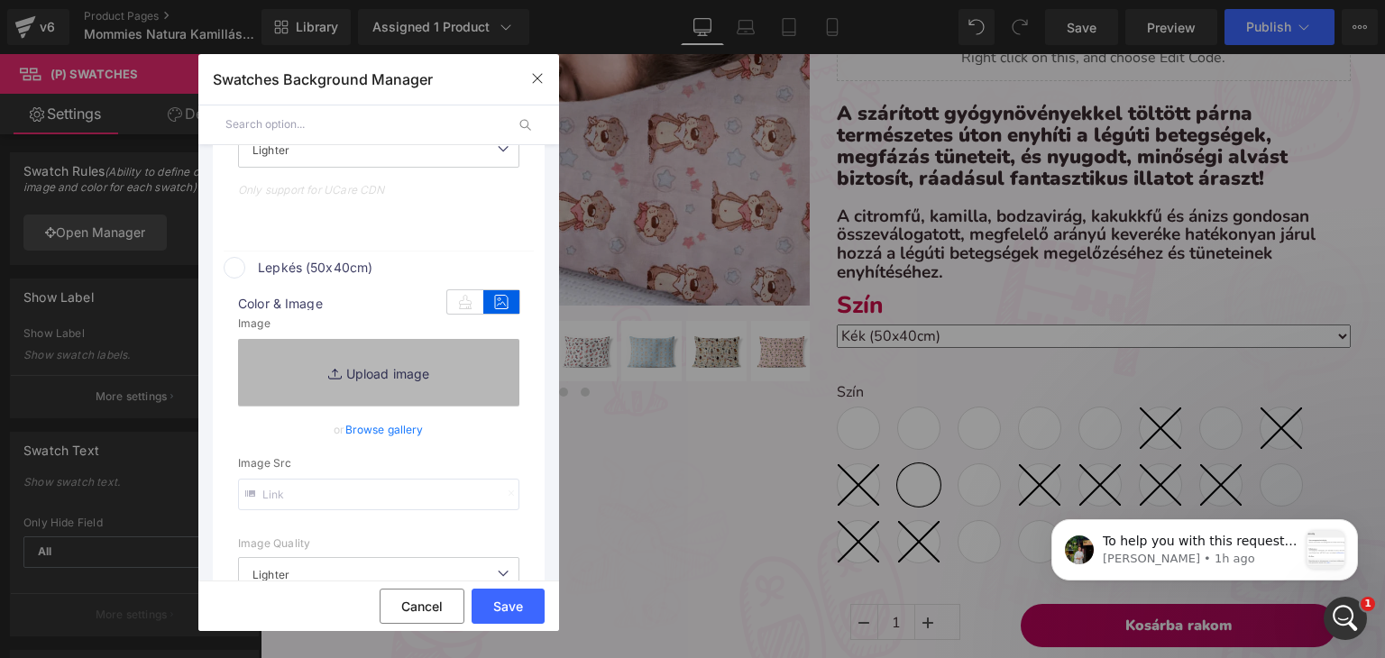
click at [382, 390] on link "Replace Image" at bounding box center [378, 372] width 281 height 67
type input "[URL][DOMAIN_NAME]"
type input "C:\fakepath\pamut_pillangó.webp"
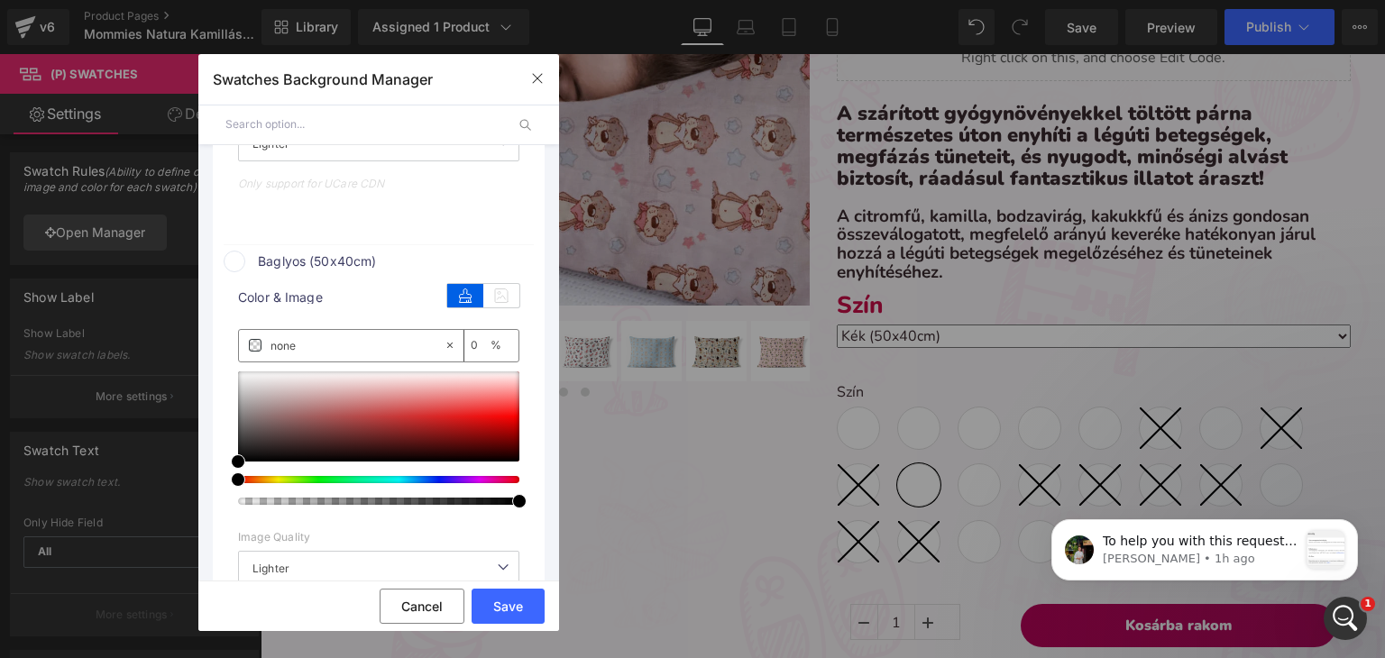
scroll to position [7410, 0]
click at [499, 303] on icon at bounding box center [501, 293] width 36 height 23
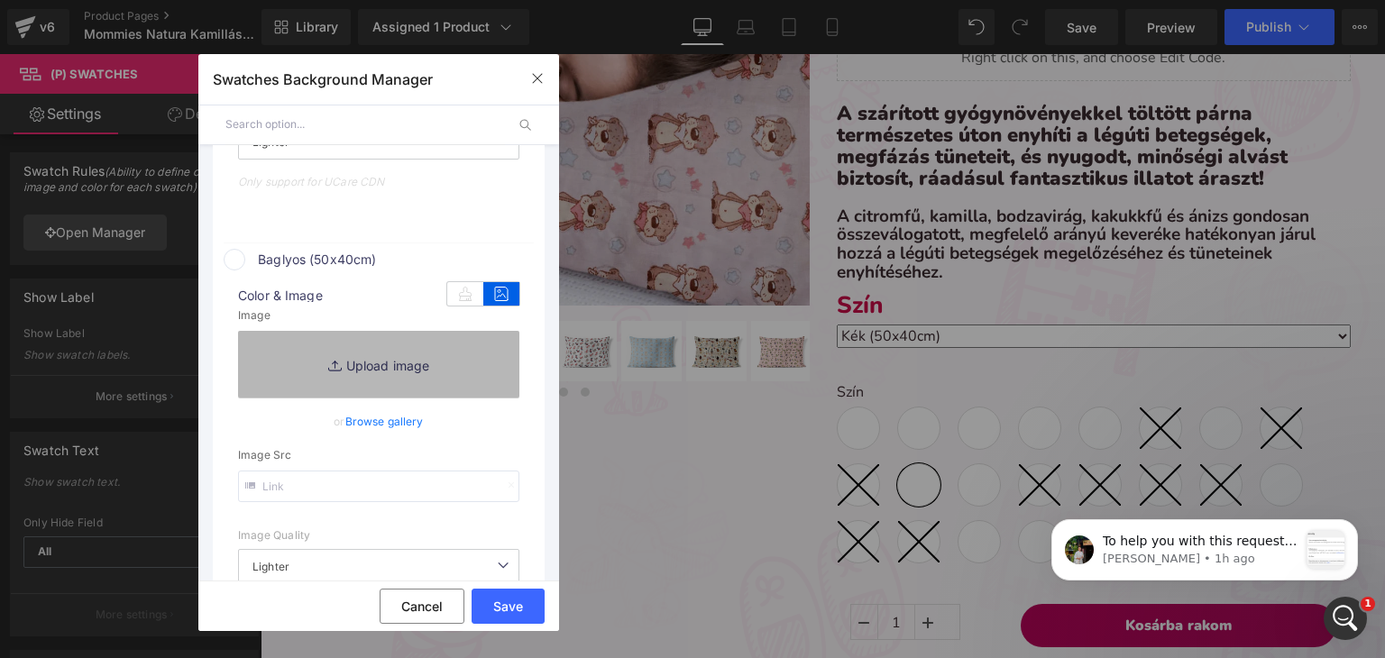
click at [385, 361] on link "Replace Image" at bounding box center [378, 364] width 281 height 67
type input "[URL][DOMAIN_NAME]"
type input "C:\fakepath\pamut_baglyos.webp"
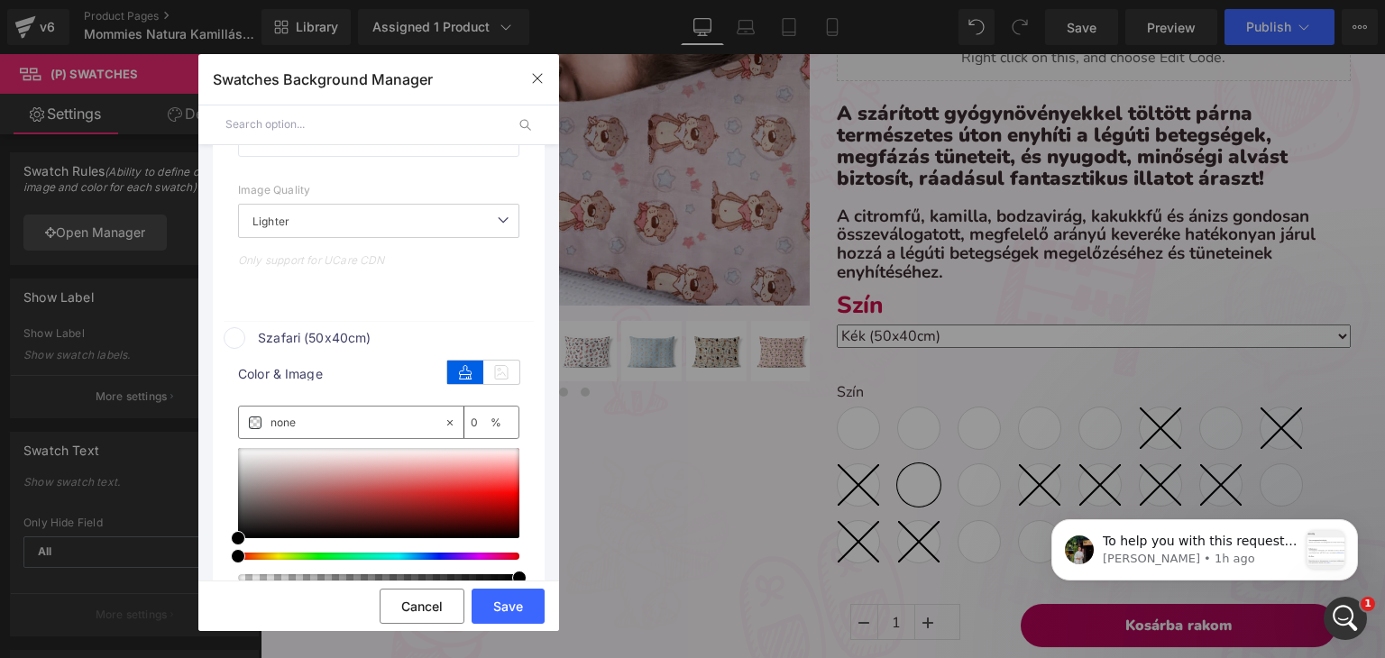
scroll to position [7784, 0]
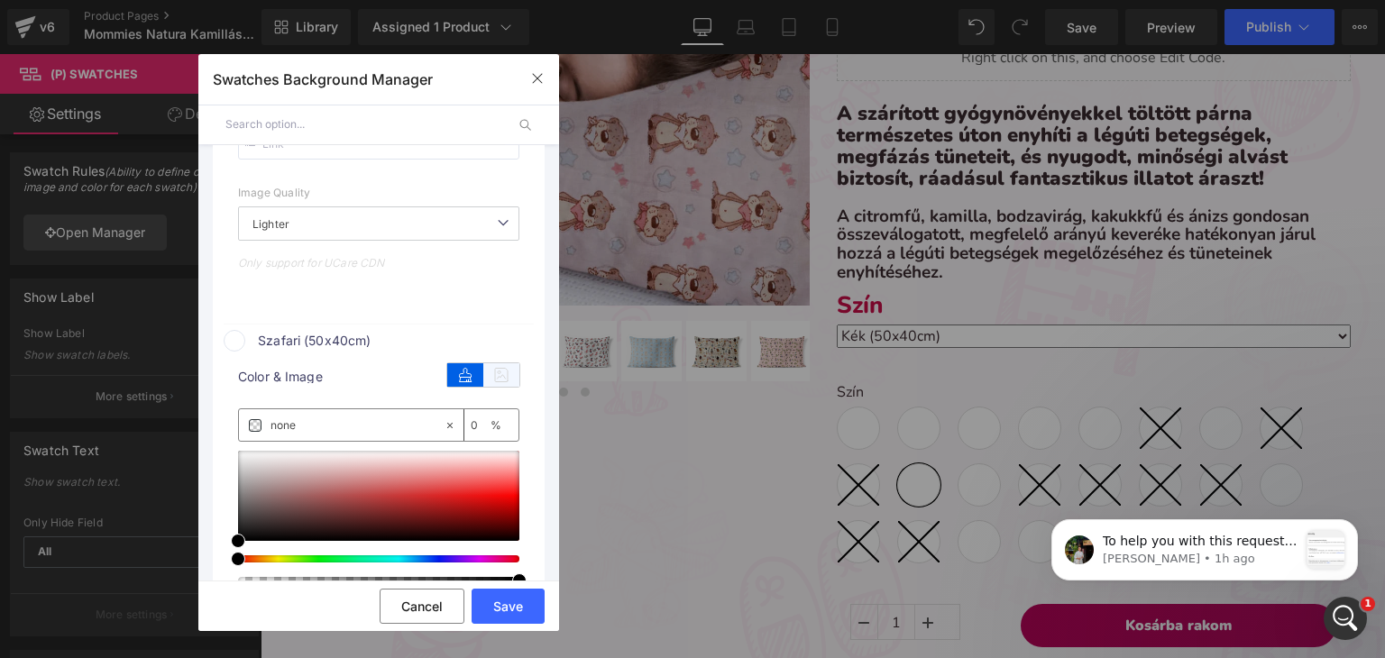
click at [490, 387] on icon at bounding box center [501, 374] width 36 height 23
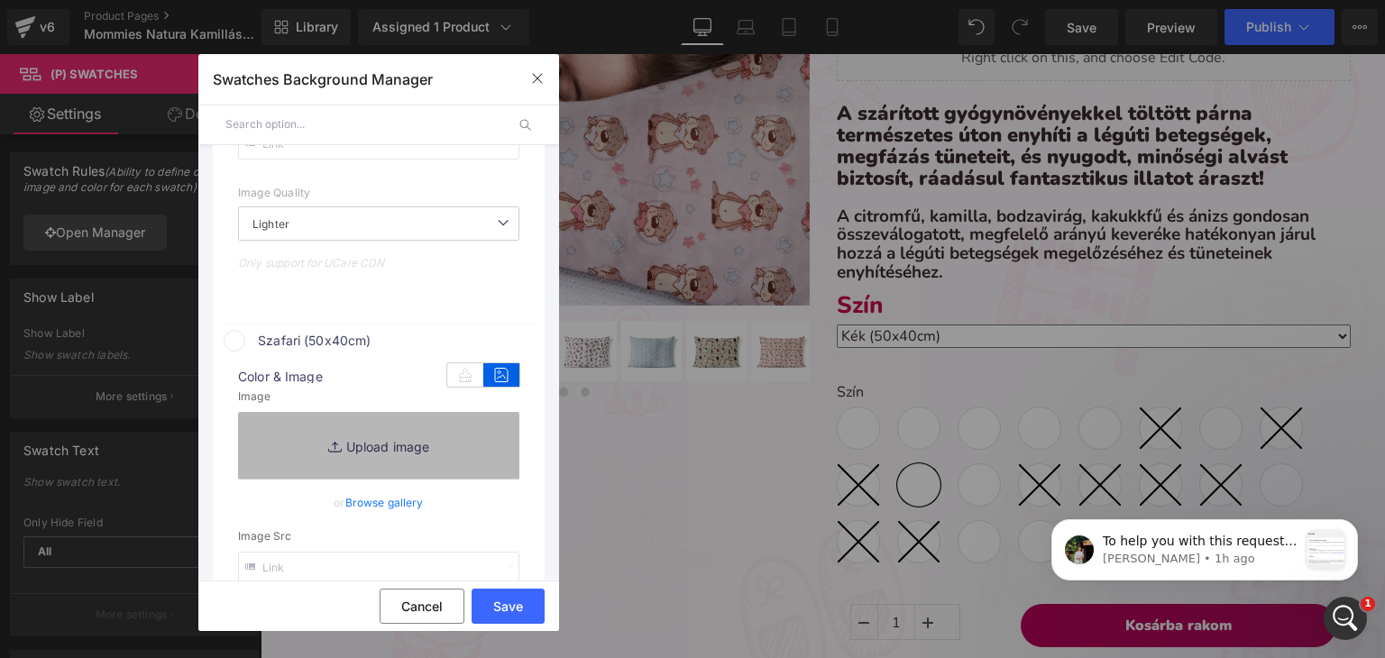
type input "[URL][DOMAIN_NAME]"
click at [367, 437] on link "Replace Image" at bounding box center [378, 445] width 281 height 67
type input "C:\fakepath\pamut_szafari.webp"
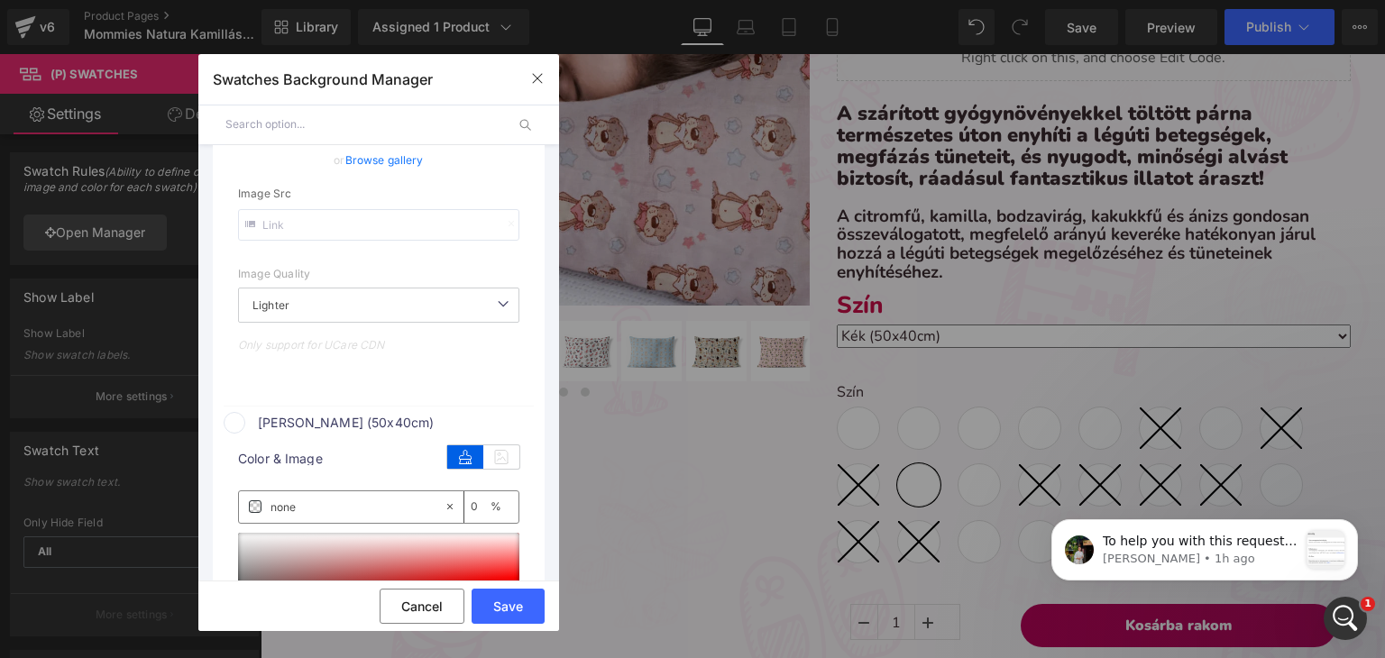
scroll to position [8338, 0]
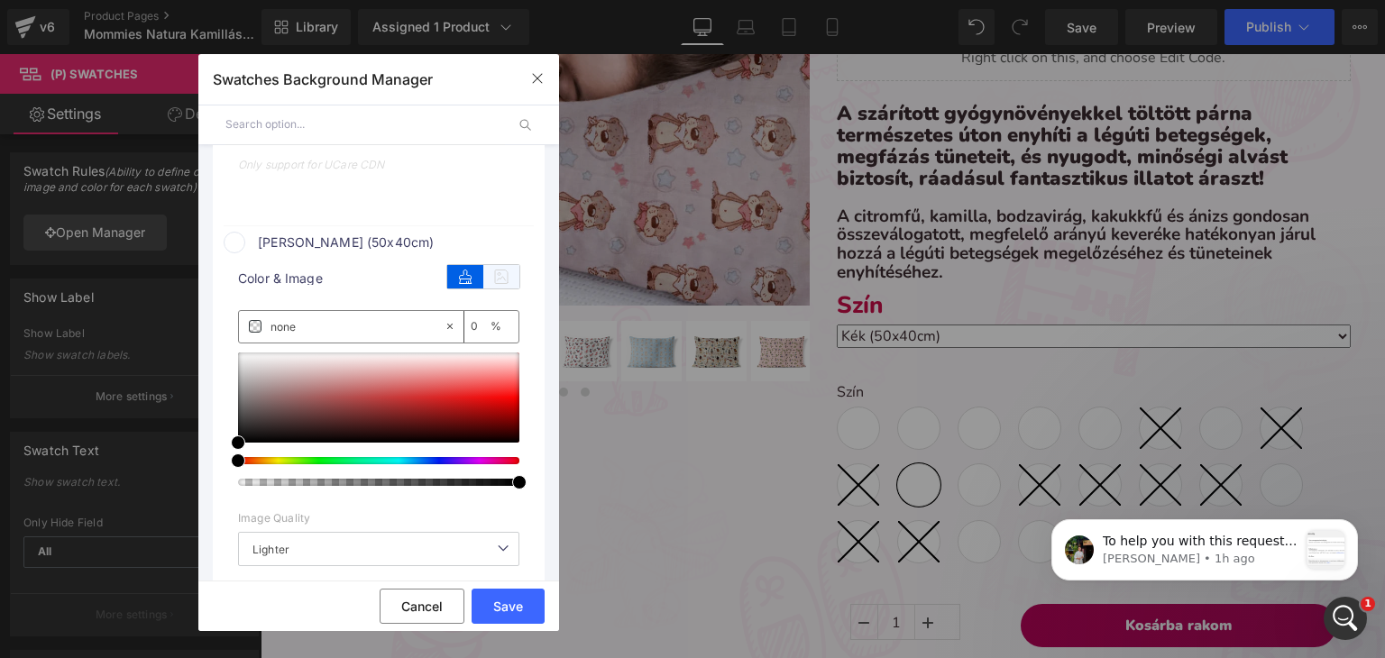
click at [494, 289] on icon at bounding box center [501, 276] width 36 height 23
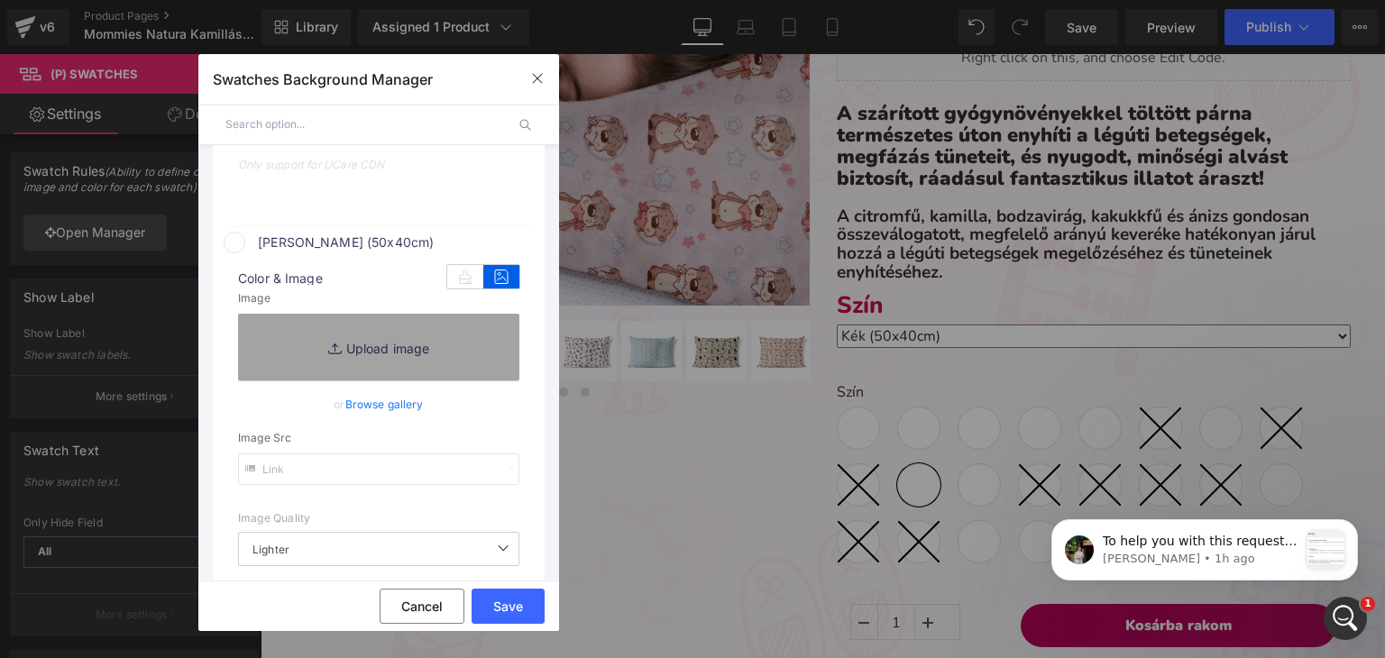
type input "[URL][DOMAIN_NAME]"
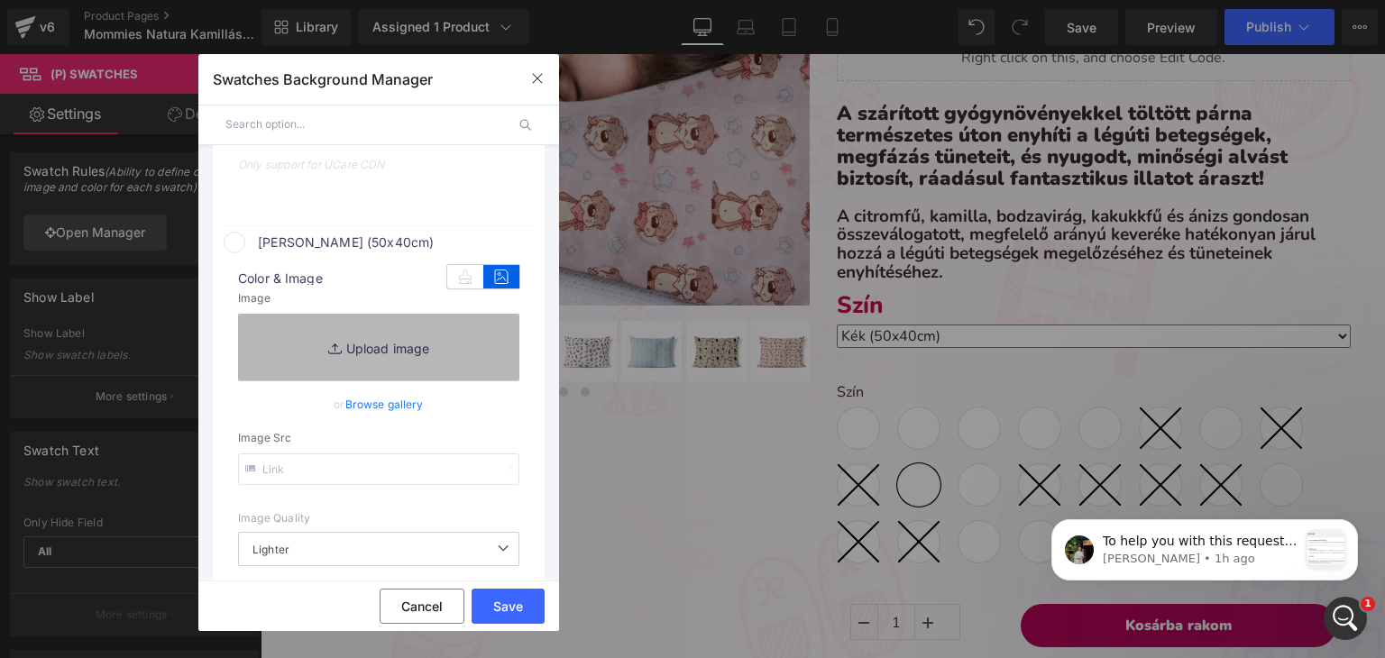
click at [400, 352] on link "Replace Image" at bounding box center [378, 347] width 281 height 67
type input "C:\fakepath\pamut_erdei barátok.webp"
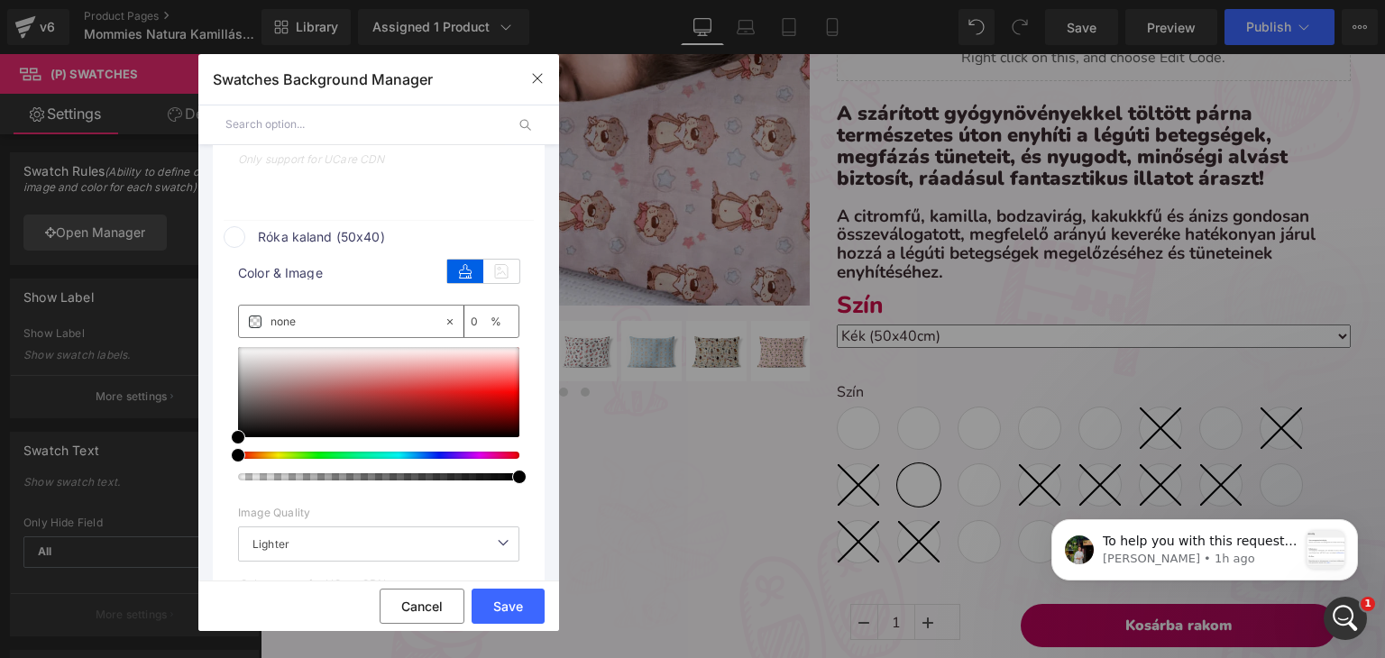
scroll to position [8803, 0]
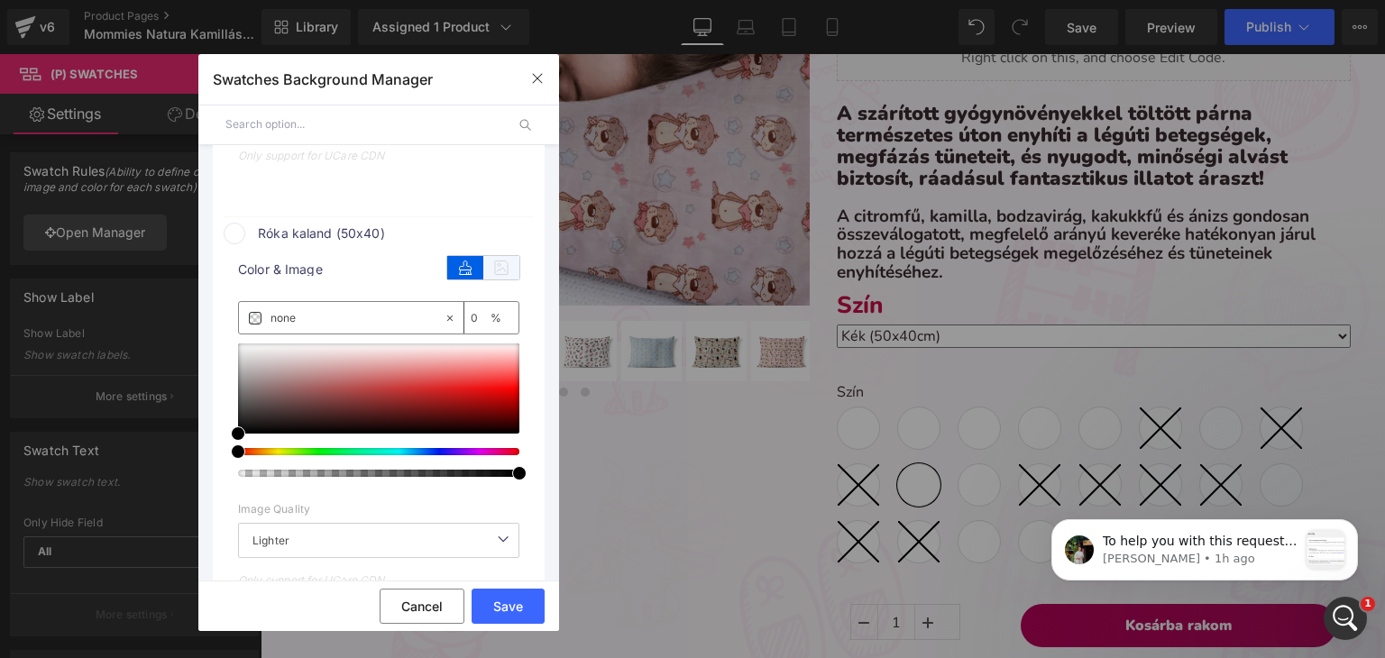
click at [494, 280] on icon at bounding box center [501, 267] width 36 height 23
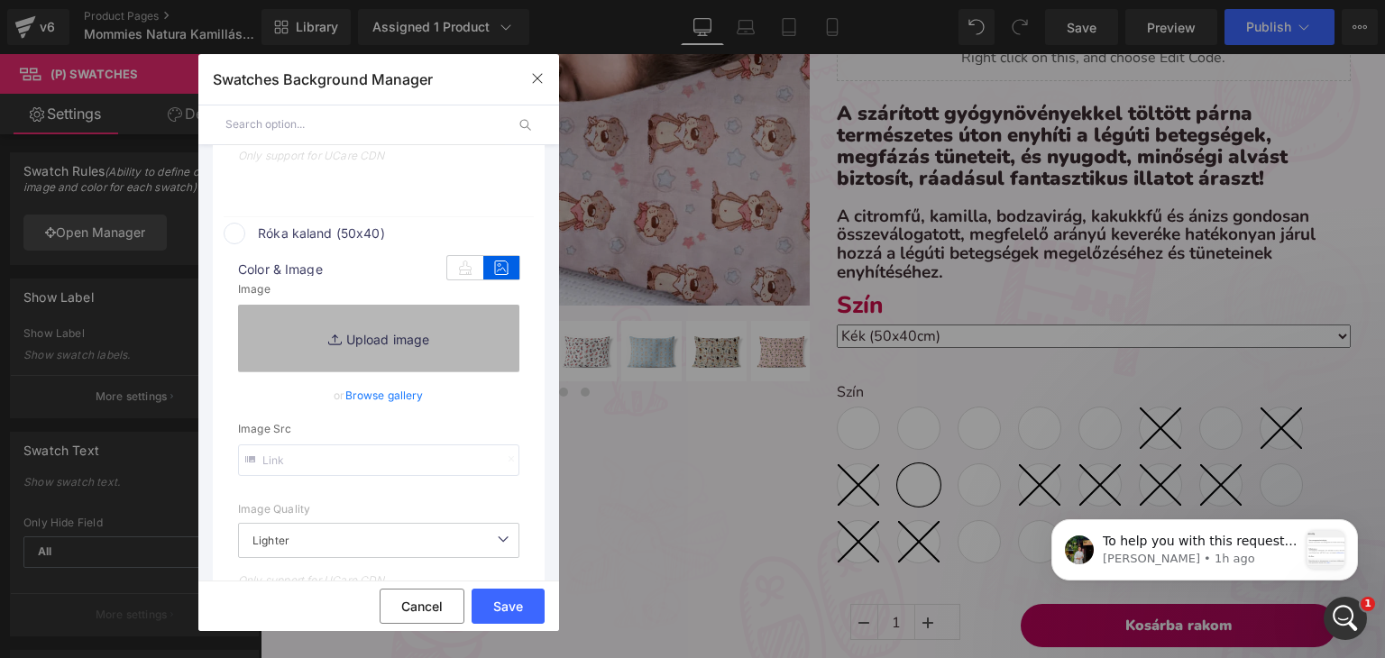
click at [424, 331] on link "Replace Image" at bounding box center [378, 338] width 281 height 67
type input "[URL][DOMAIN_NAME]"
type input "C:\fakepath\pamut_róka kaland.webp"
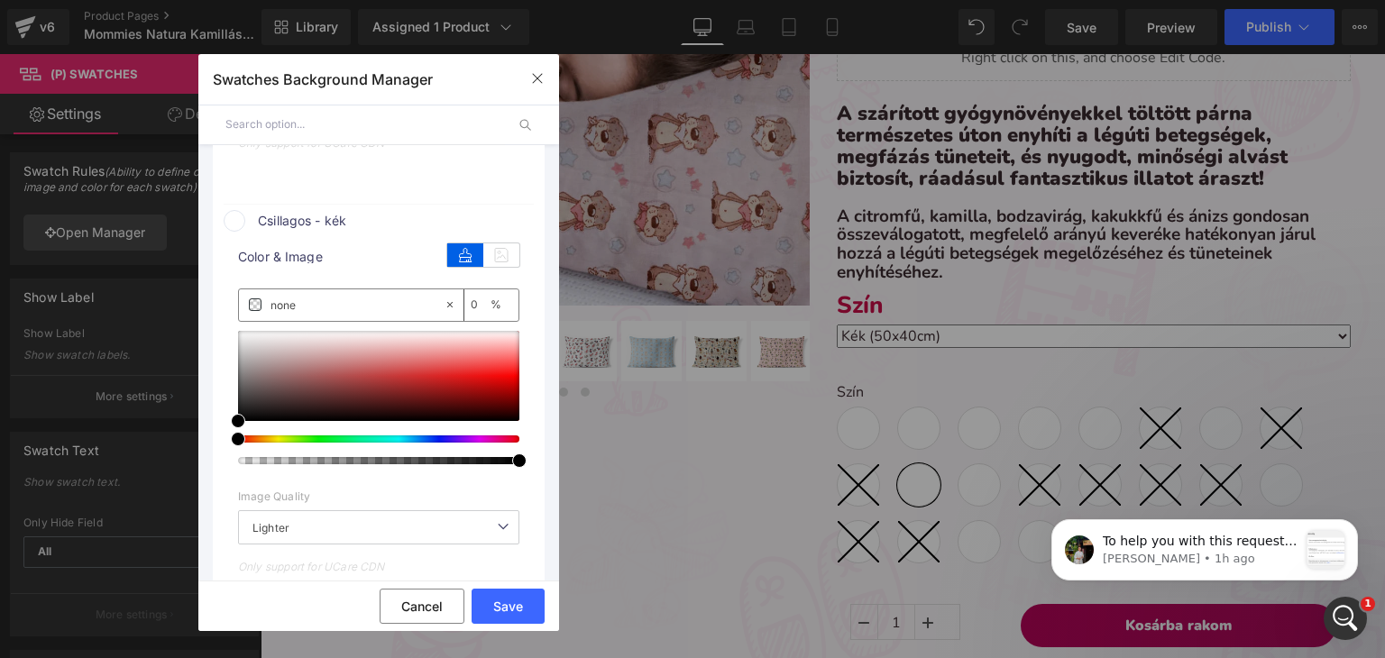
scroll to position [9267, 0]
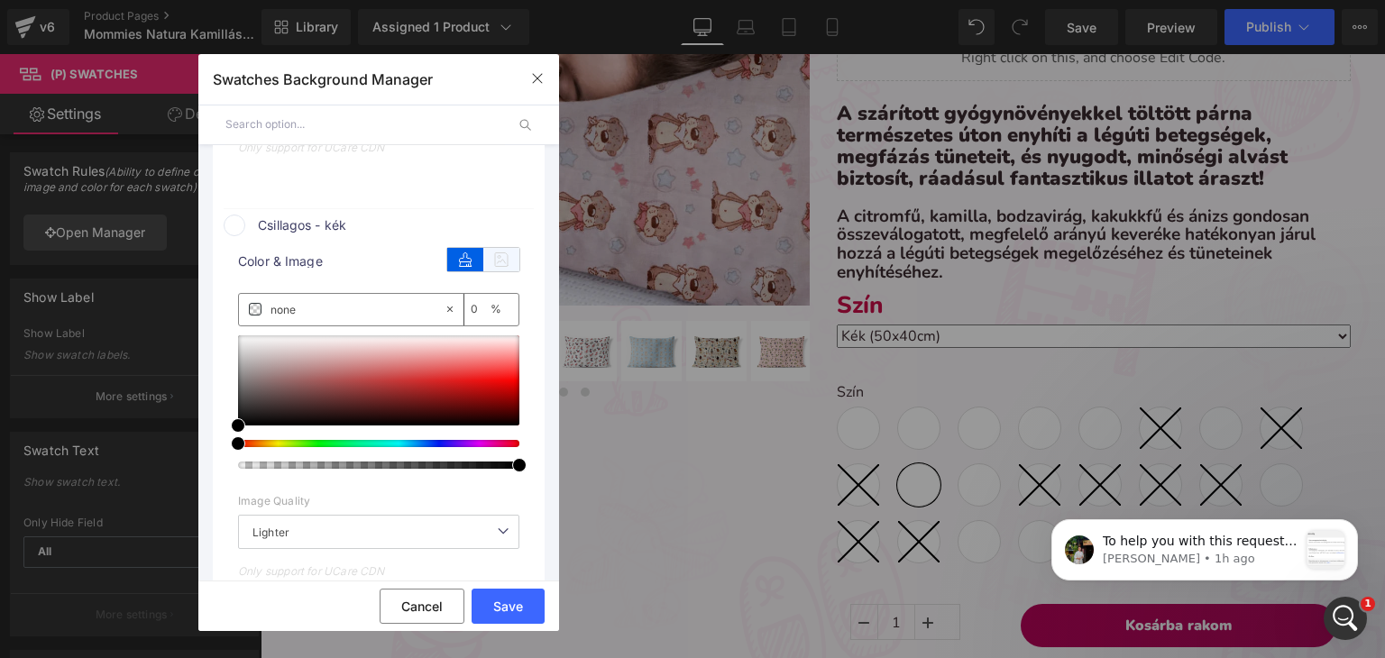
click at [487, 271] on icon at bounding box center [501, 259] width 36 height 23
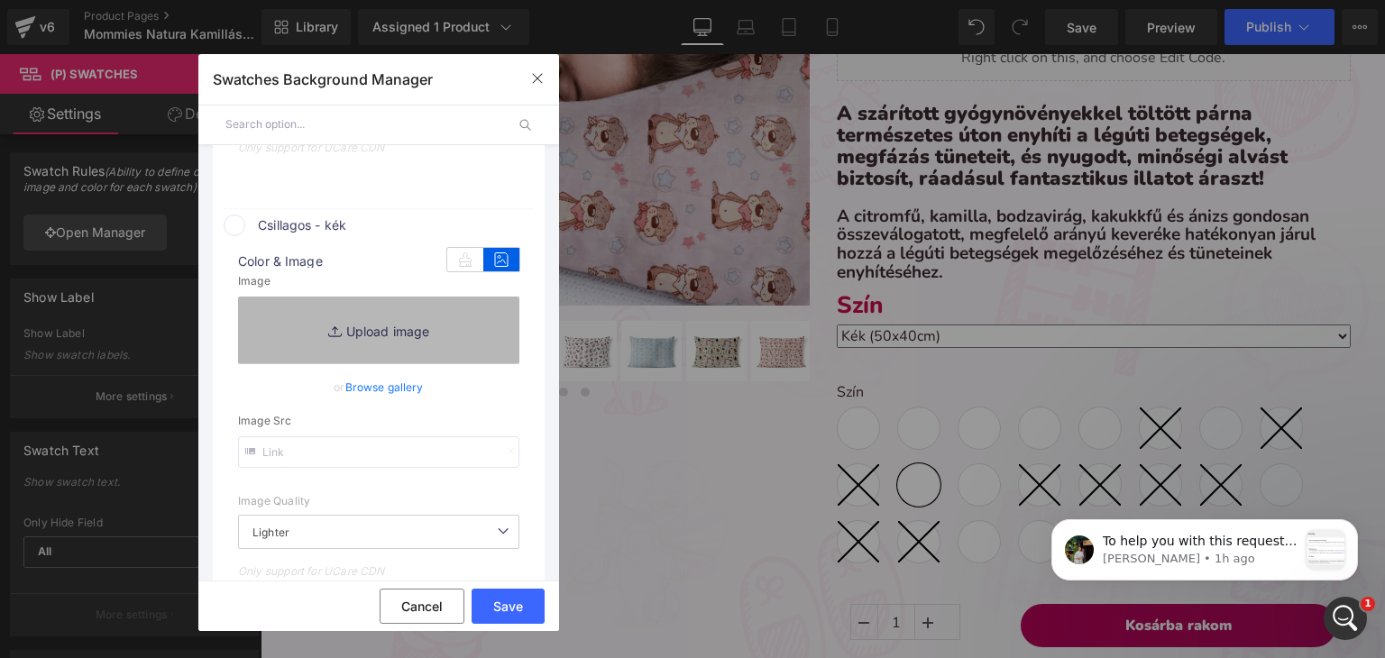
type input "[URL][DOMAIN_NAME]"
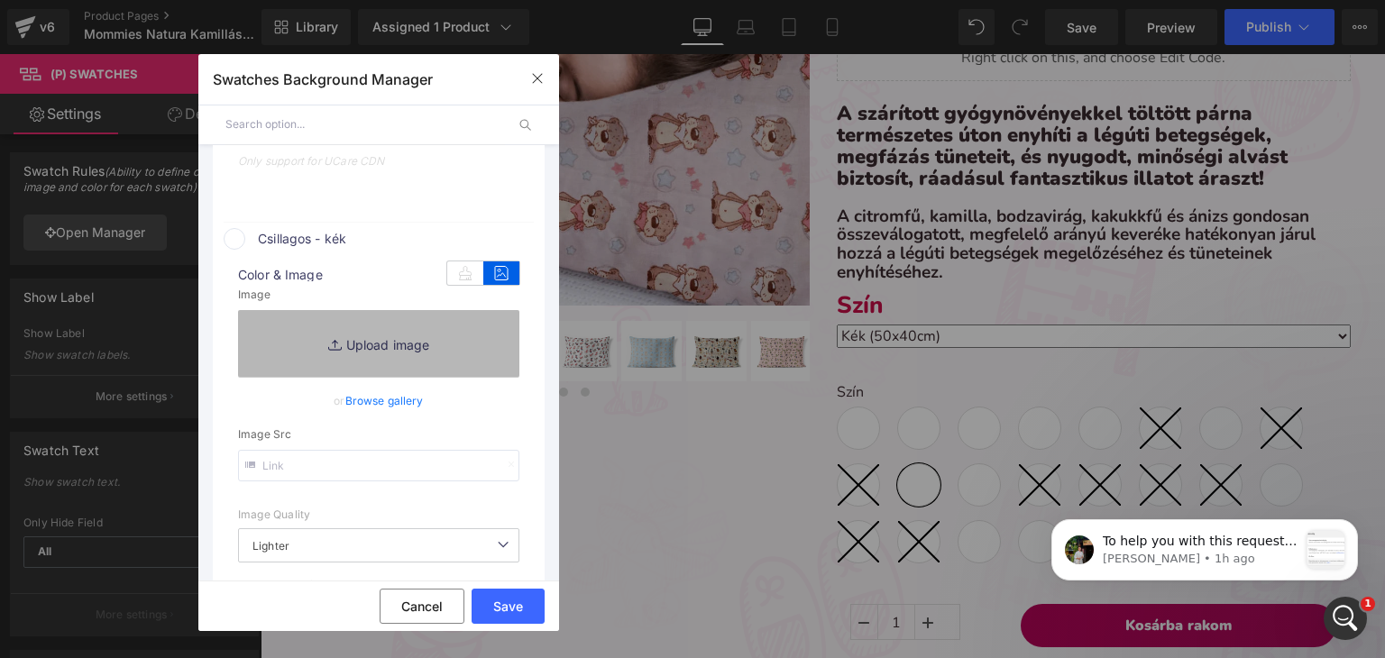
scroll to position [9281, 0]
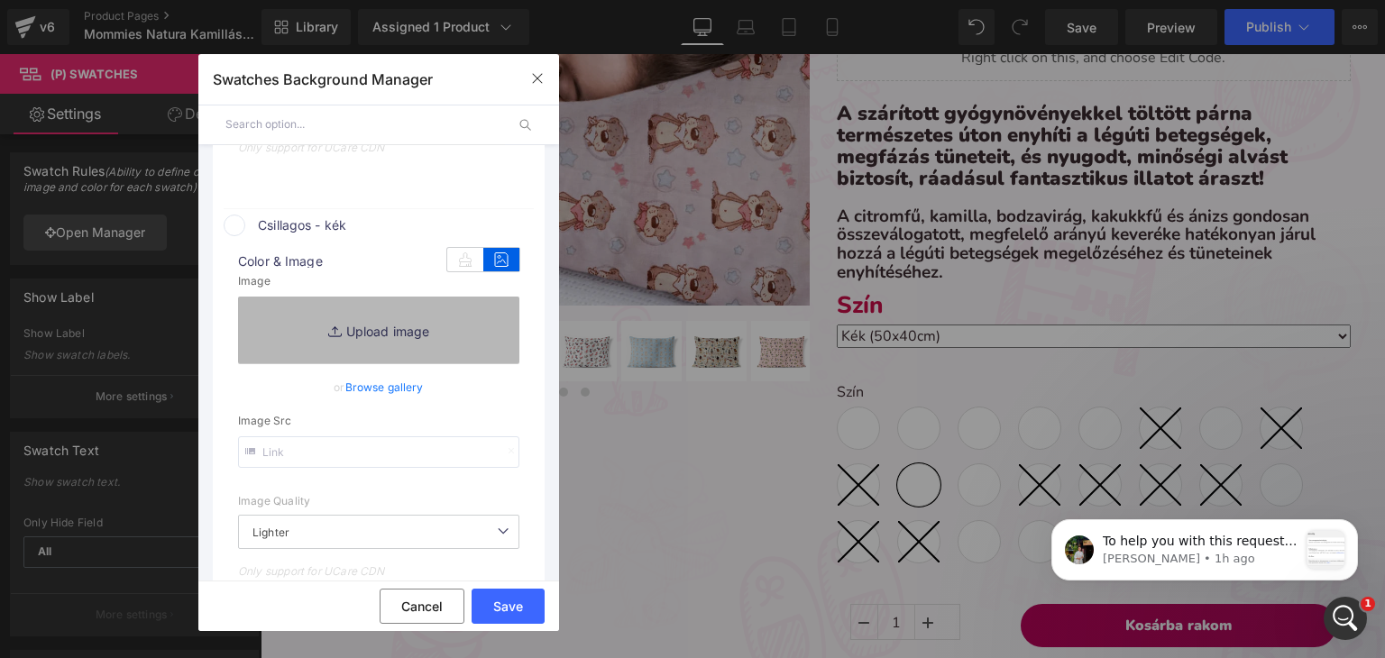
click at [448, 329] on link "Replace Image" at bounding box center [378, 330] width 281 height 67
type input "C:\fakepath\pamut-mintas_kék csillagos.webp"
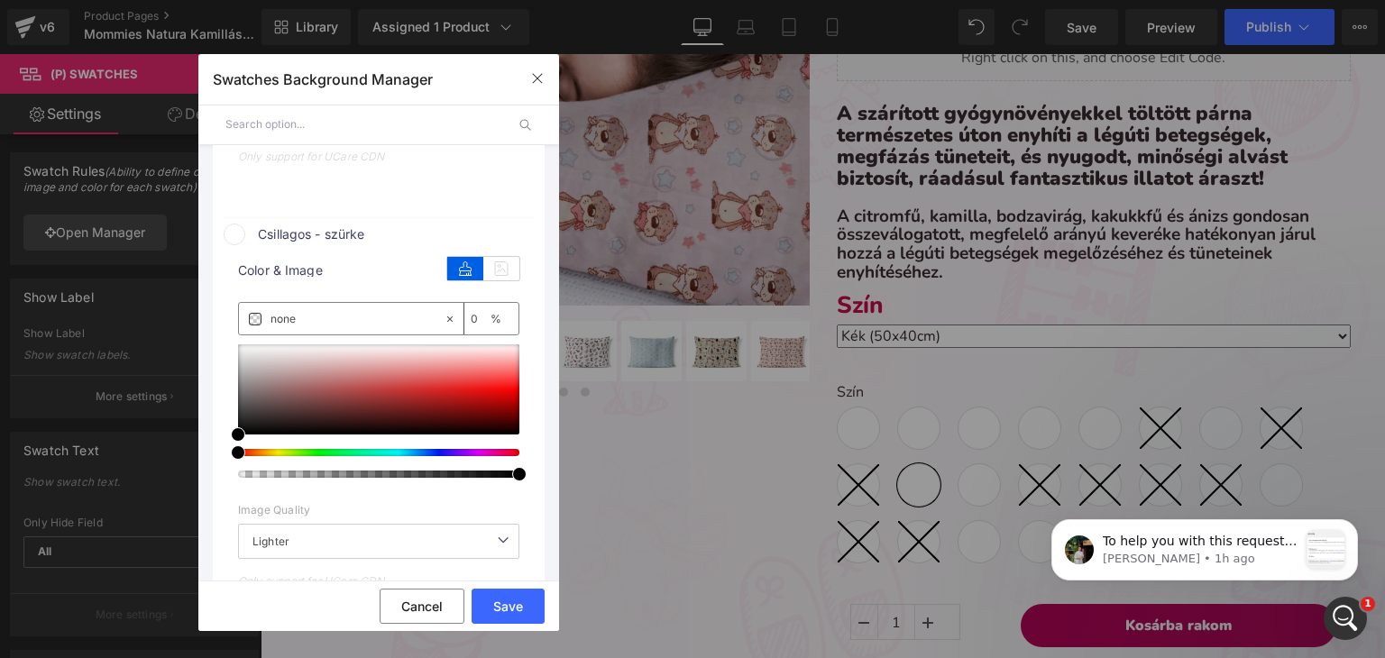
scroll to position [9731, 0]
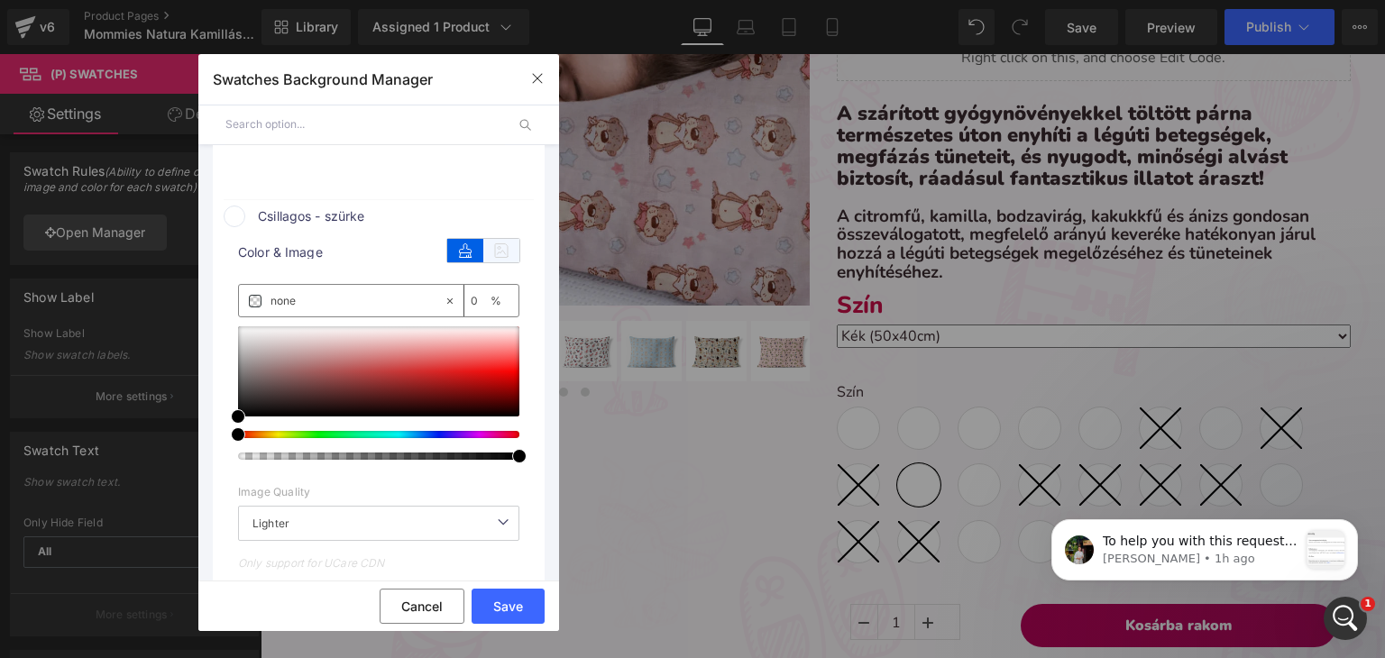
click at [490, 262] on icon at bounding box center [501, 250] width 36 height 23
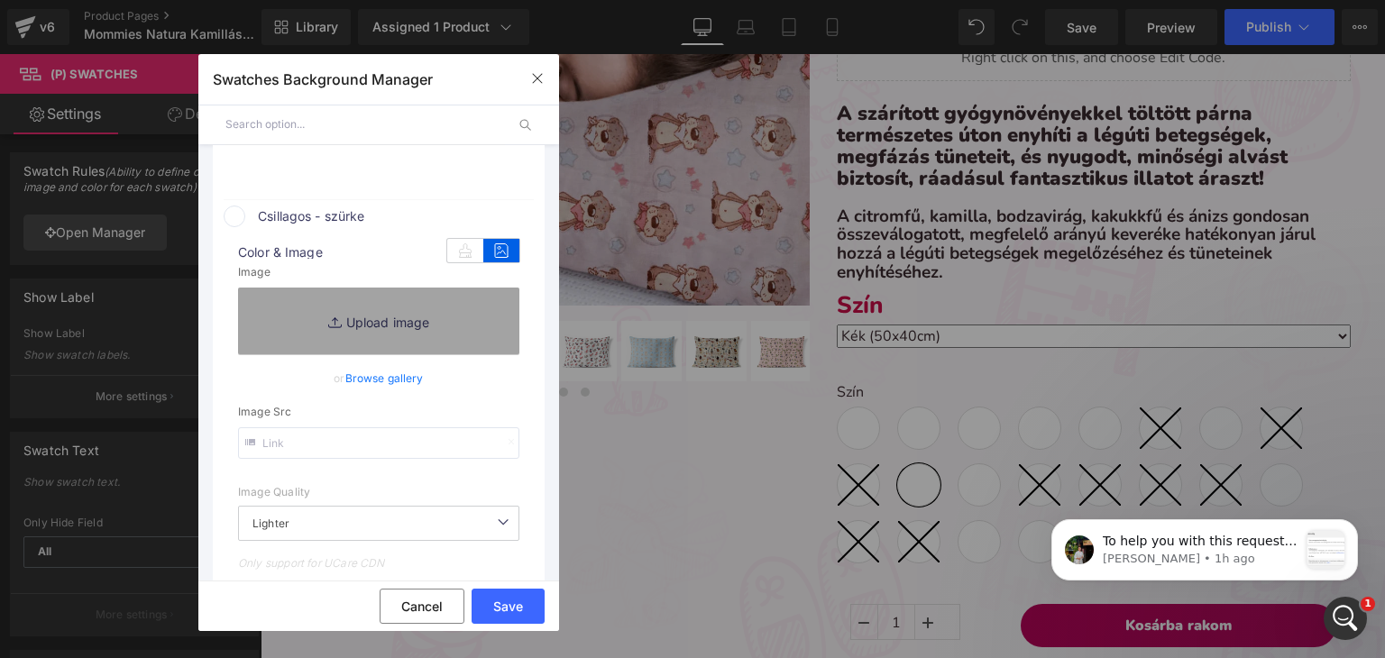
type input "[URL][DOMAIN_NAME]"
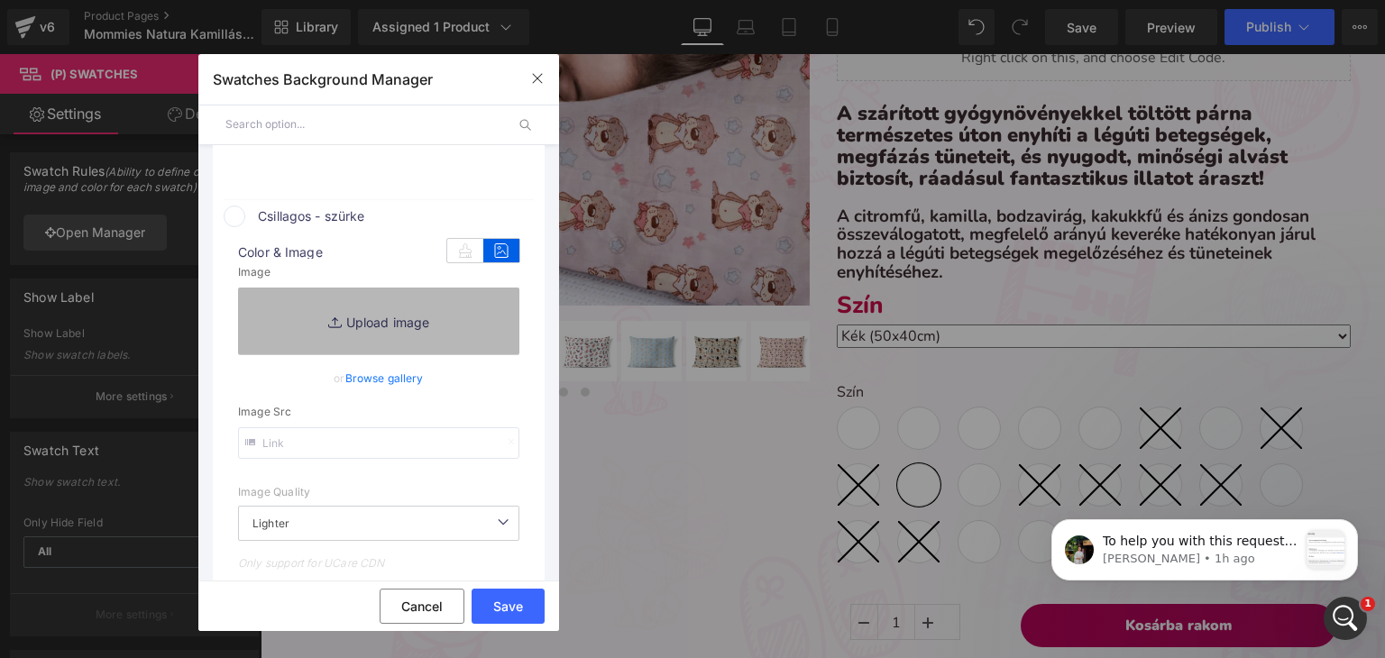
click at [367, 330] on link "Replace Image" at bounding box center [378, 321] width 281 height 67
type input "C:\fakepath\pamut-mintas_szürke csillagos.webp"
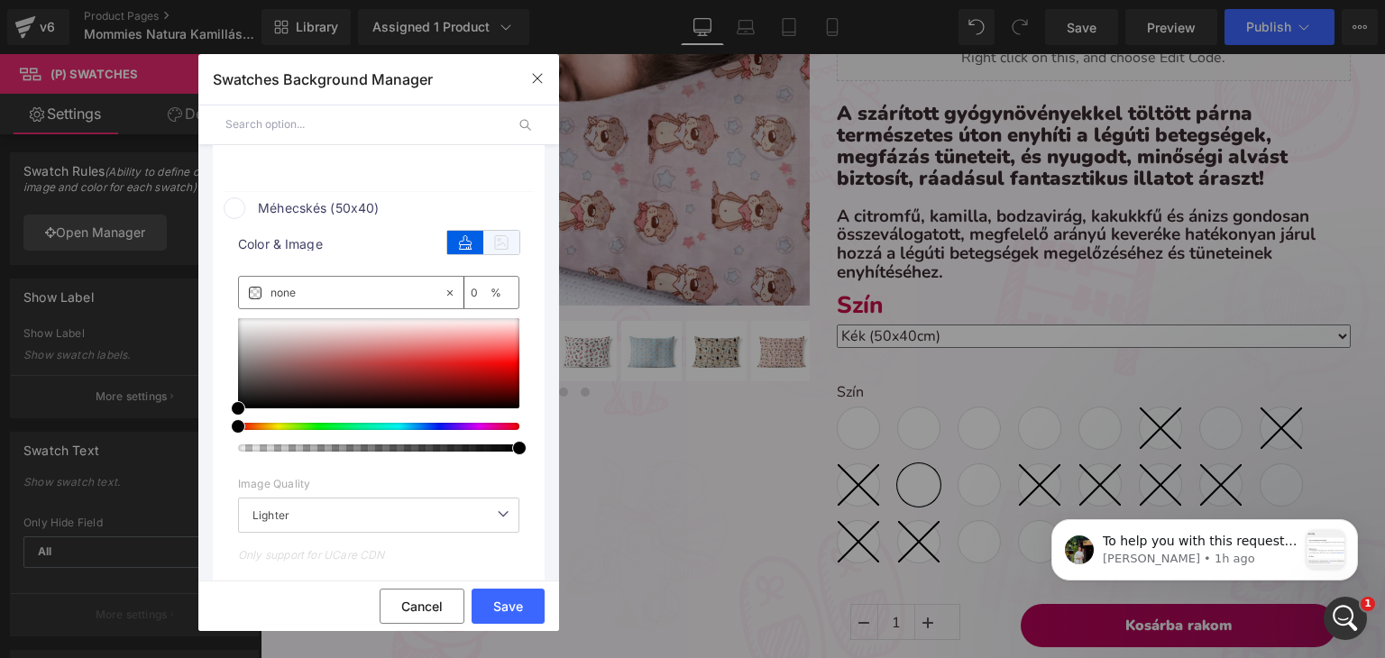
type input "[URL][DOMAIN_NAME]"
drag, startPoint x: 483, startPoint y: 268, endPoint x: 483, endPoint y: 283, distance: 15.3
click at [483, 253] on icon at bounding box center [501, 241] width 36 height 23
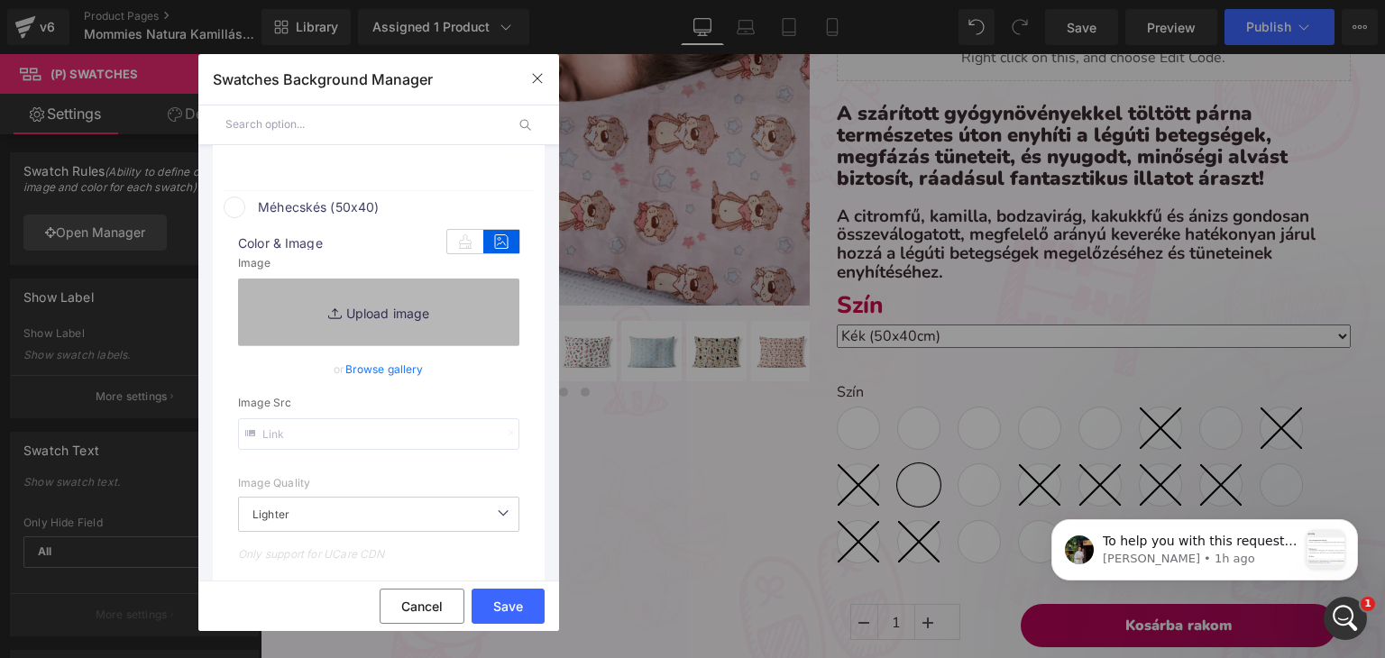
click at [321, 329] on link "Replace Image" at bounding box center [378, 312] width 281 height 67
type input "C:\fakepath\pamut_méhecskés.webp"
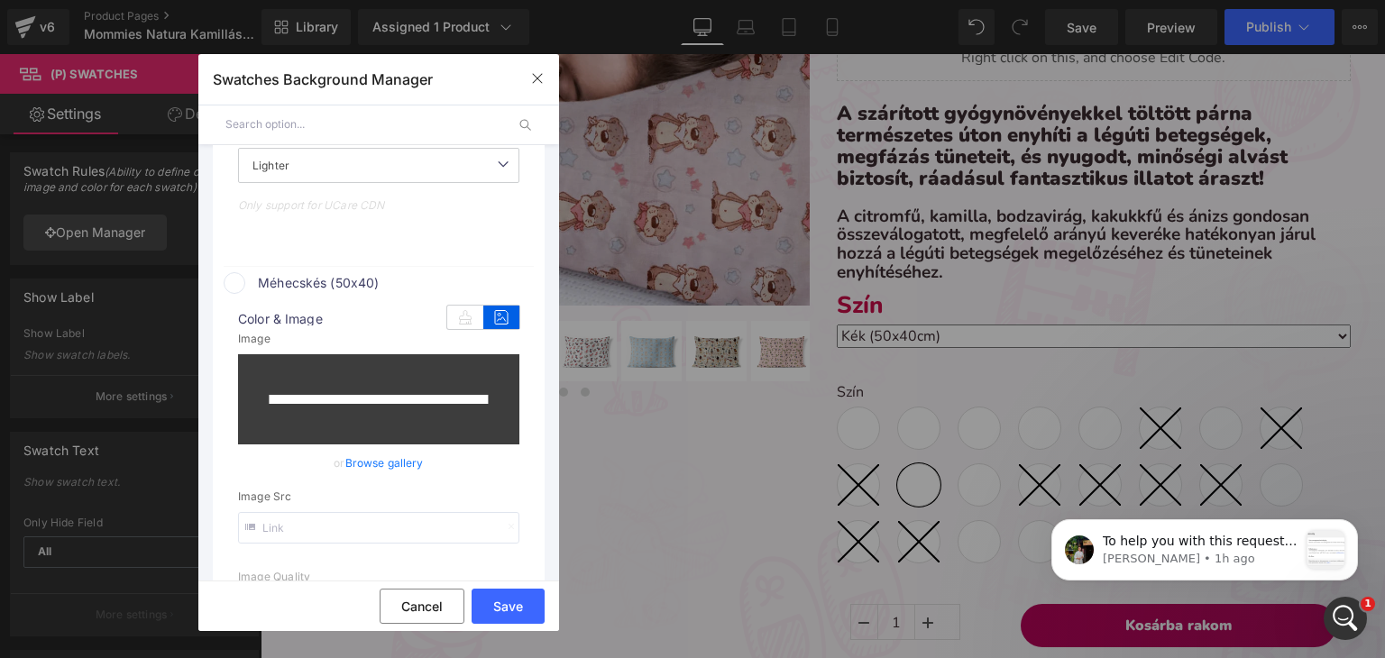
scroll to position [10120, 0]
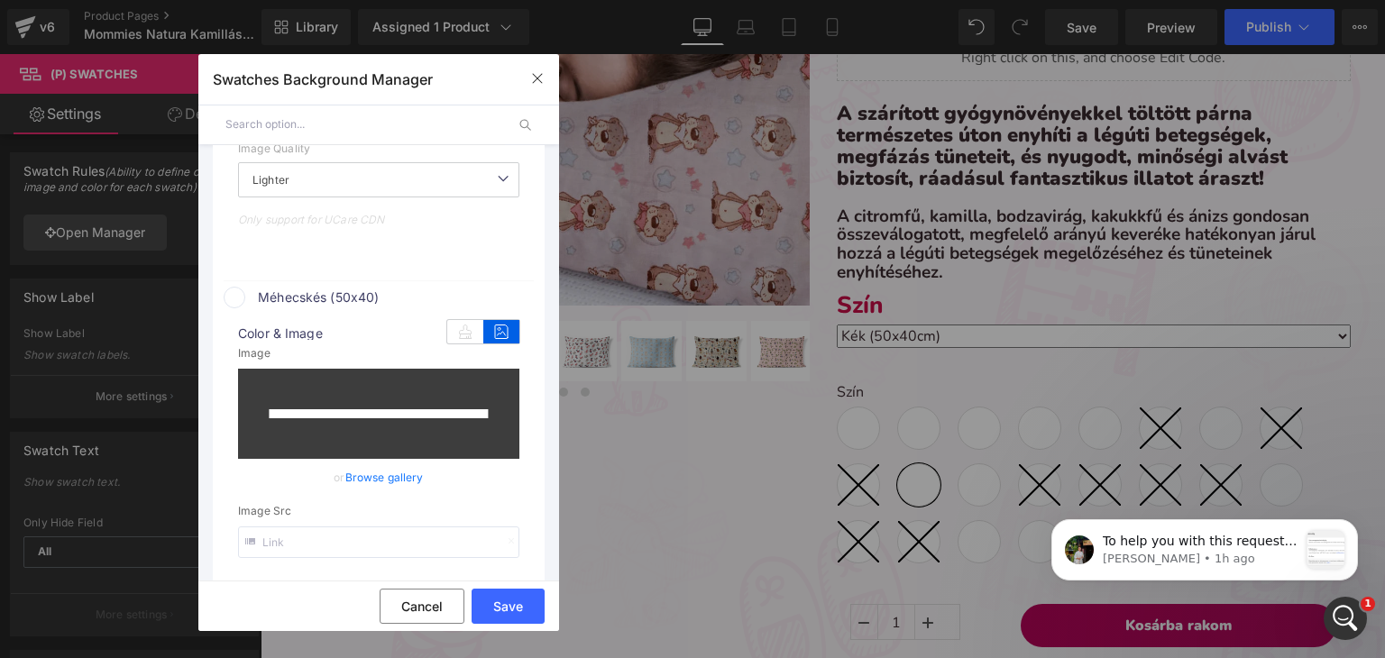
type input "[URL][DOMAIN_NAME]"
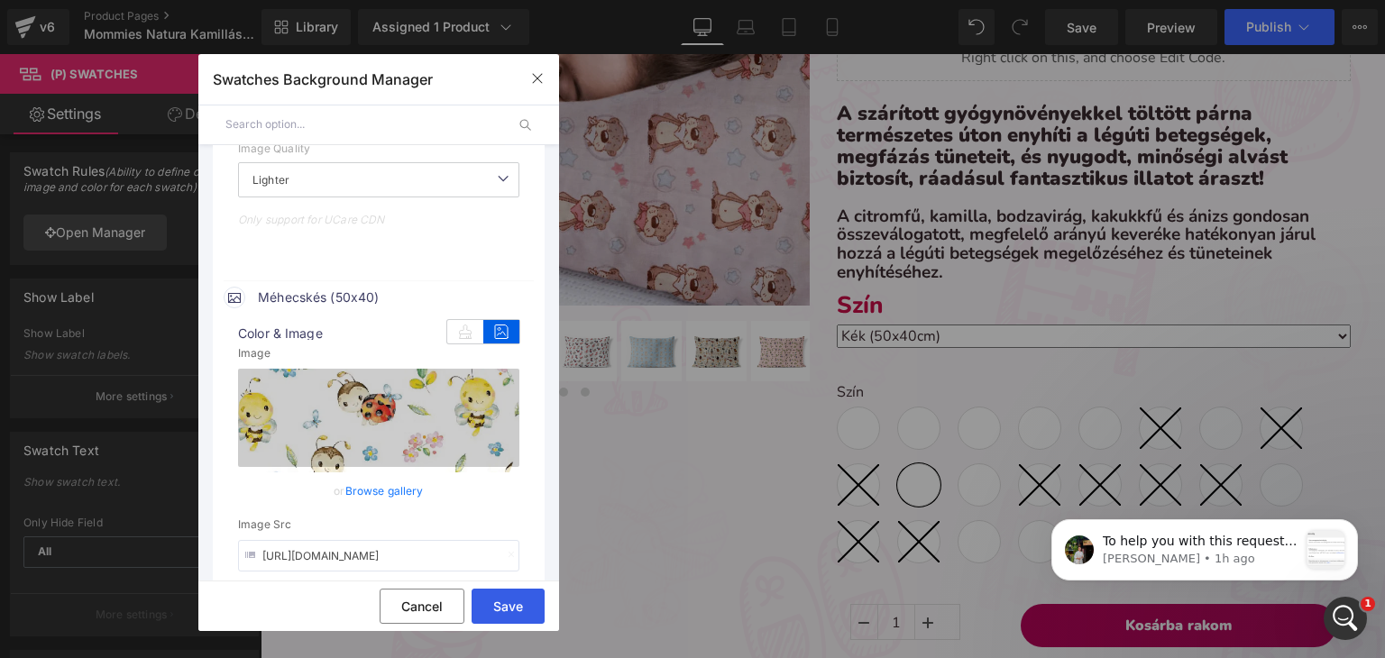
click at [523, 599] on button "Save" at bounding box center [508, 606] width 73 height 35
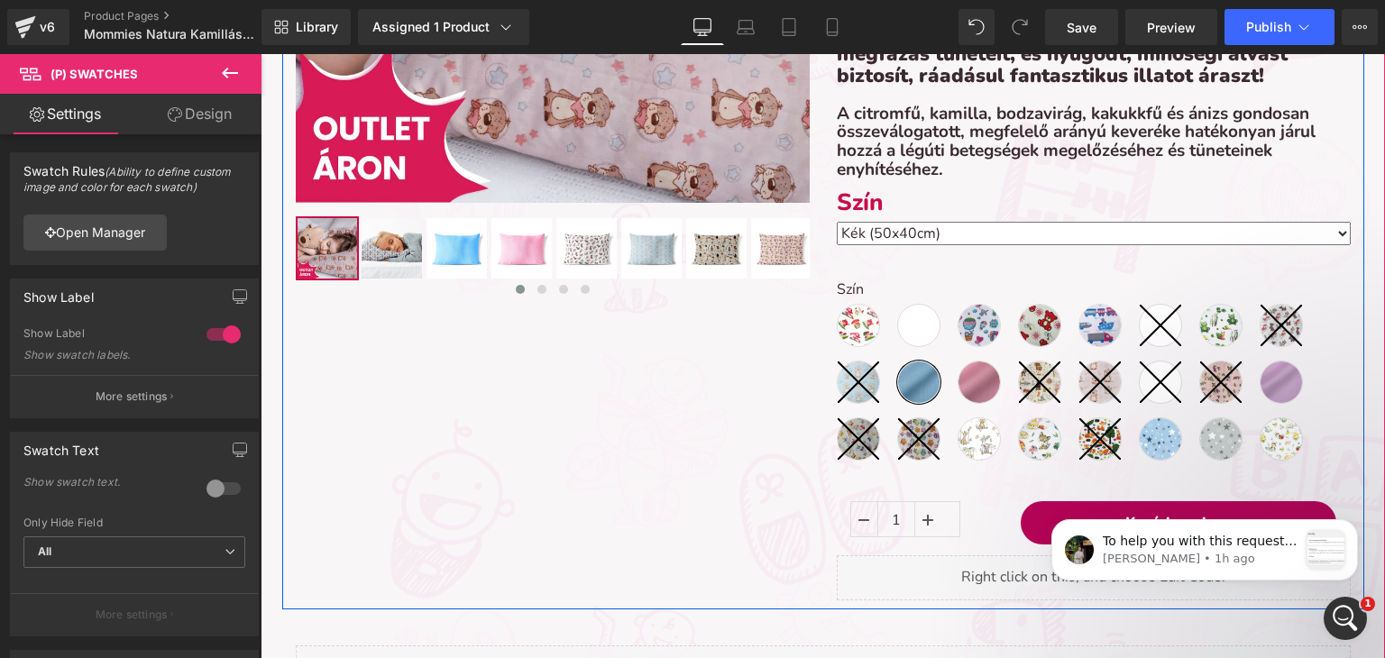
scroll to position [631, 0]
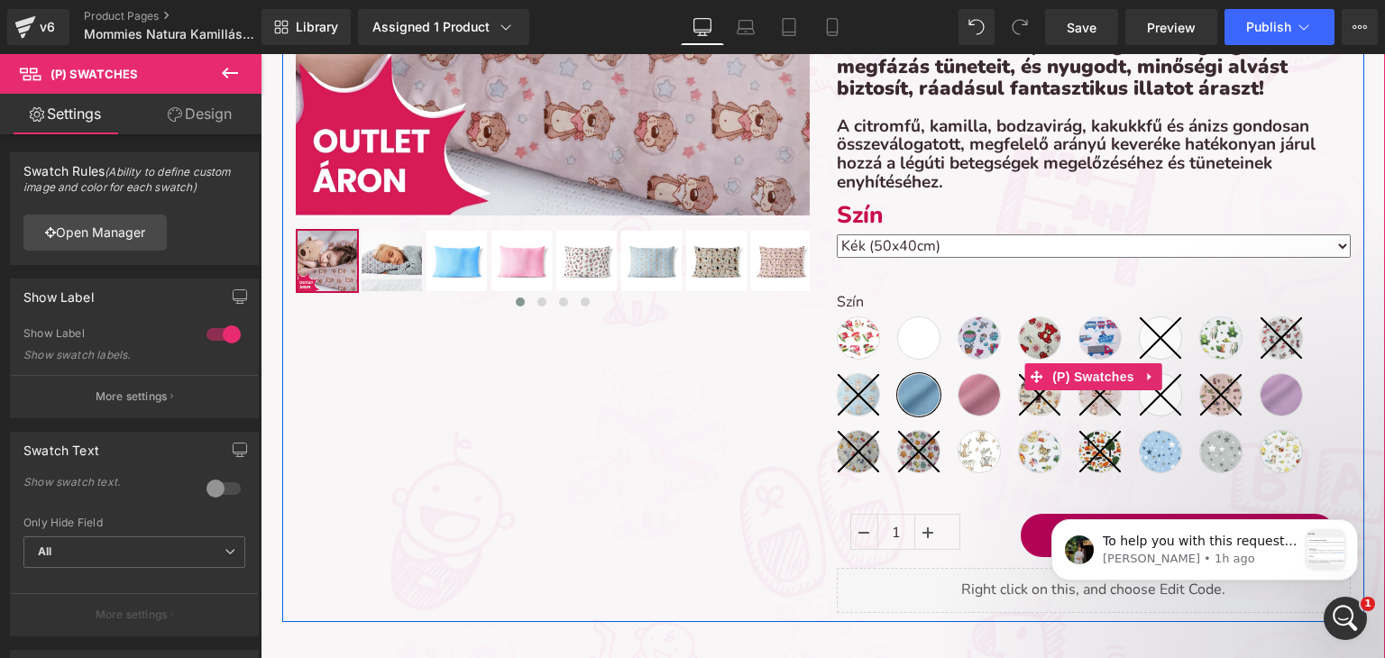
click at [897, 336] on span "Lila (50x40cm)" at bounding box center [918, 337] width 43 height 43
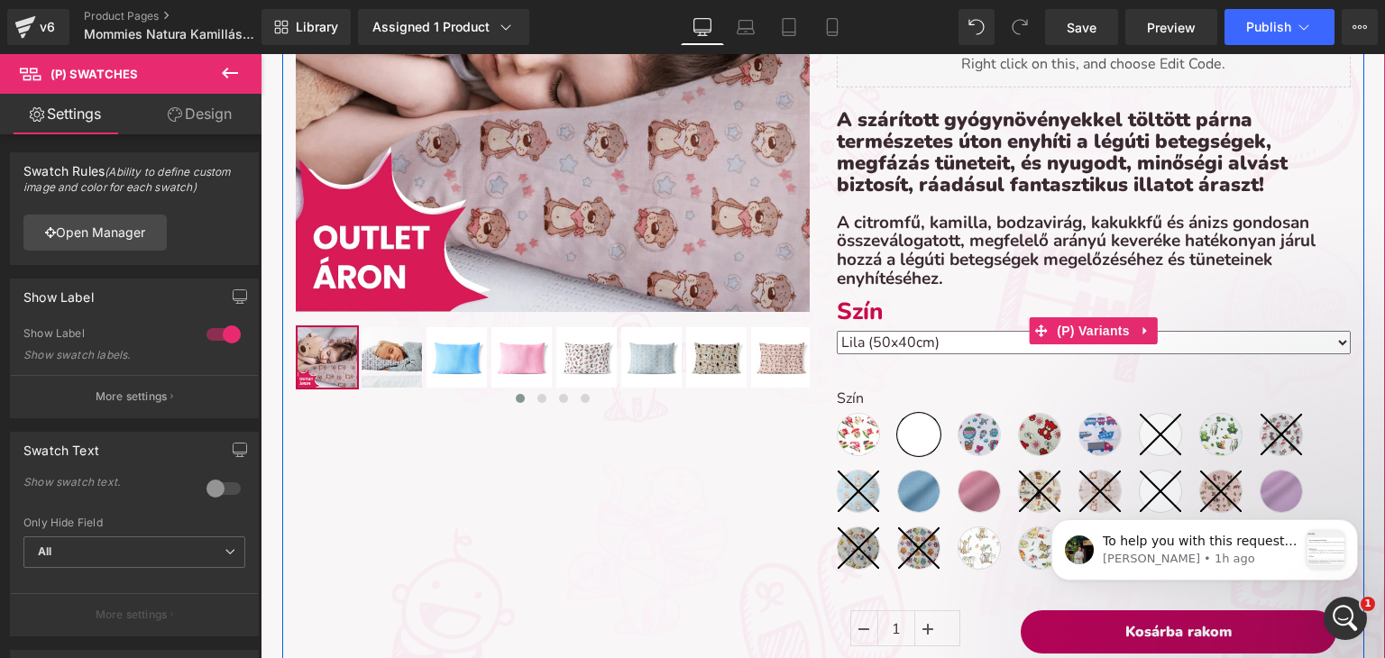
scroll to position [541, 0]
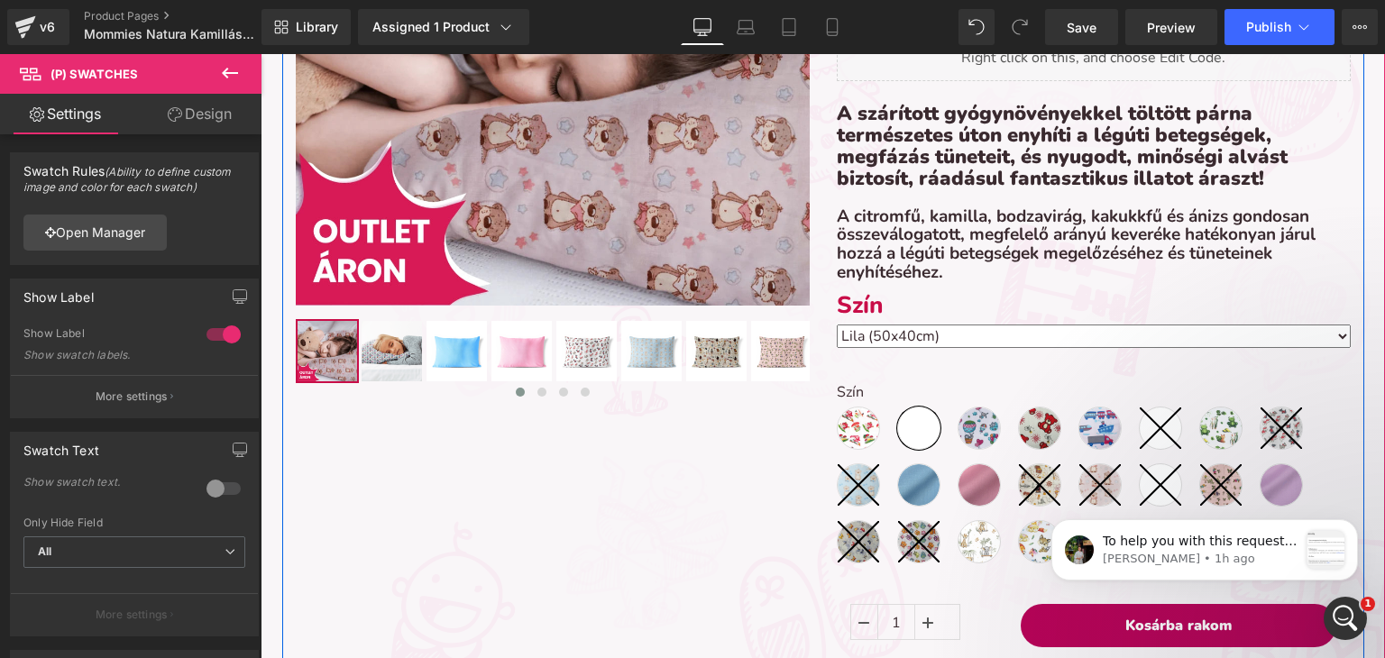
click at [887, 312] on label "Szín" at bounding box center [1094, 307] width 514 height 32
click at [974, 388] on label "Szín" at bounding box center [1094, 395] width 514 height 22
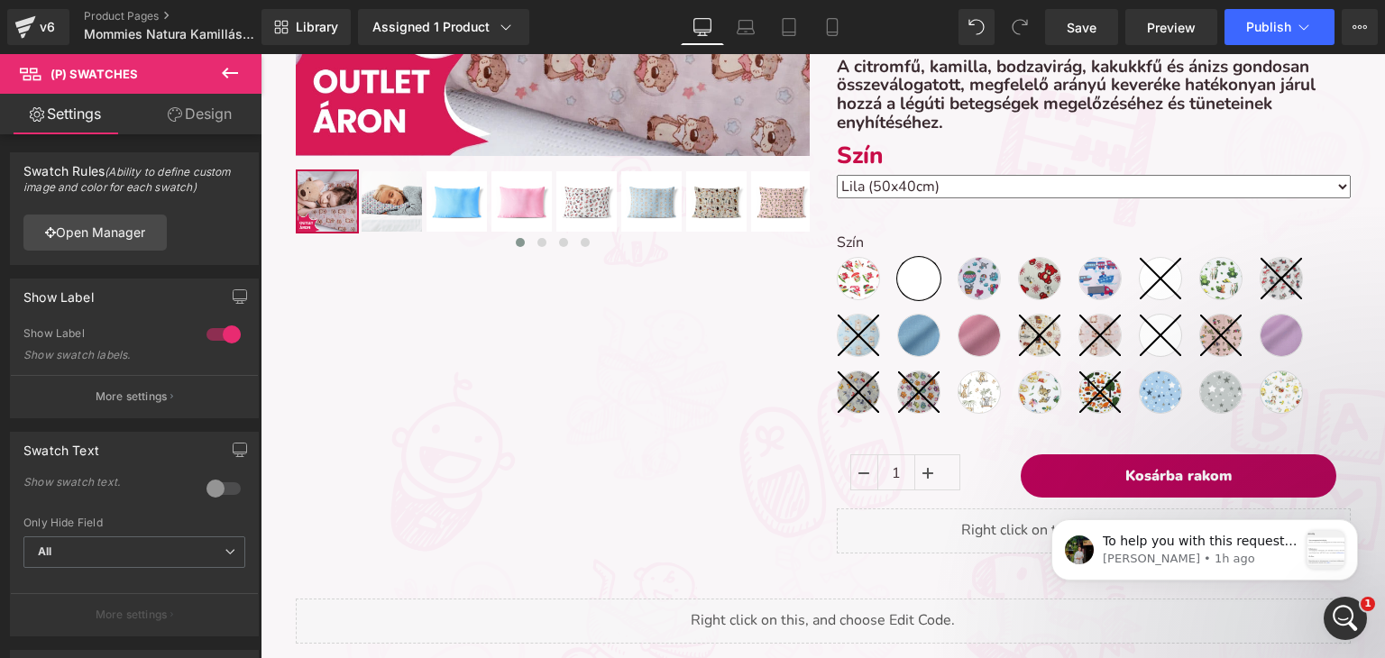
scroll to position [721, 0]
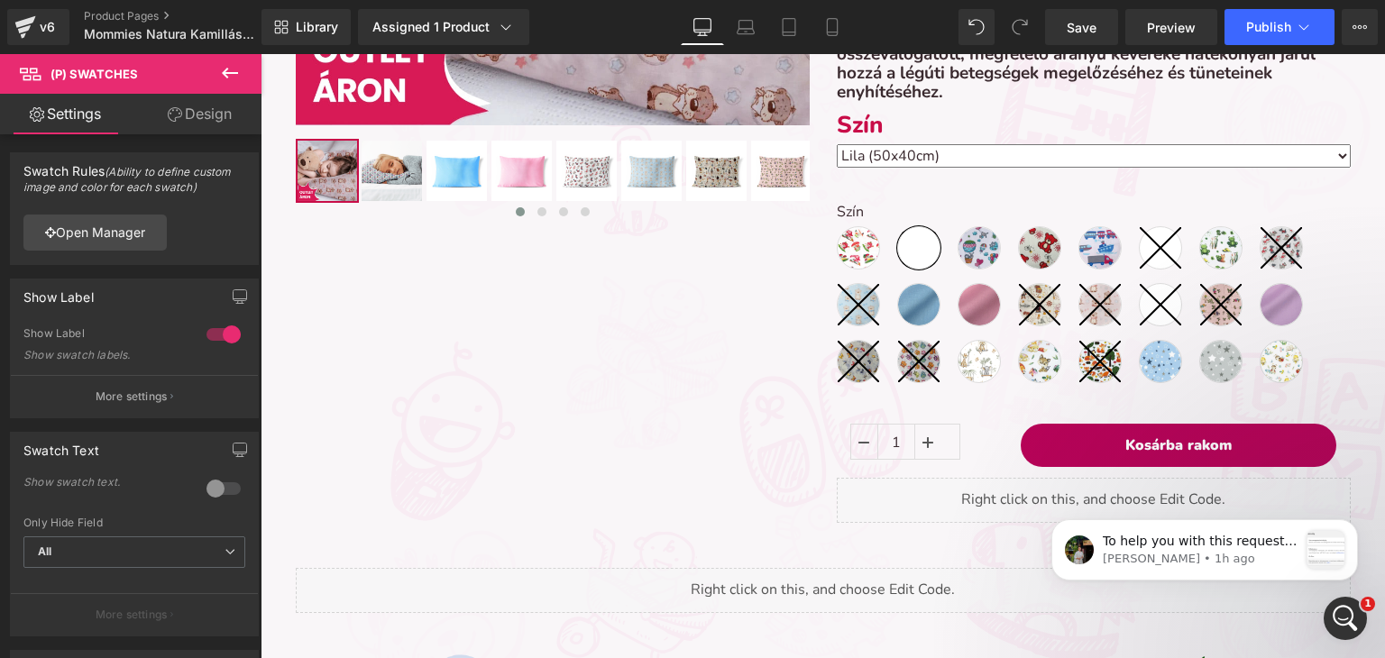
click at [1149, 315] on icon at bounding box center [1160, 304] width 41 height 41
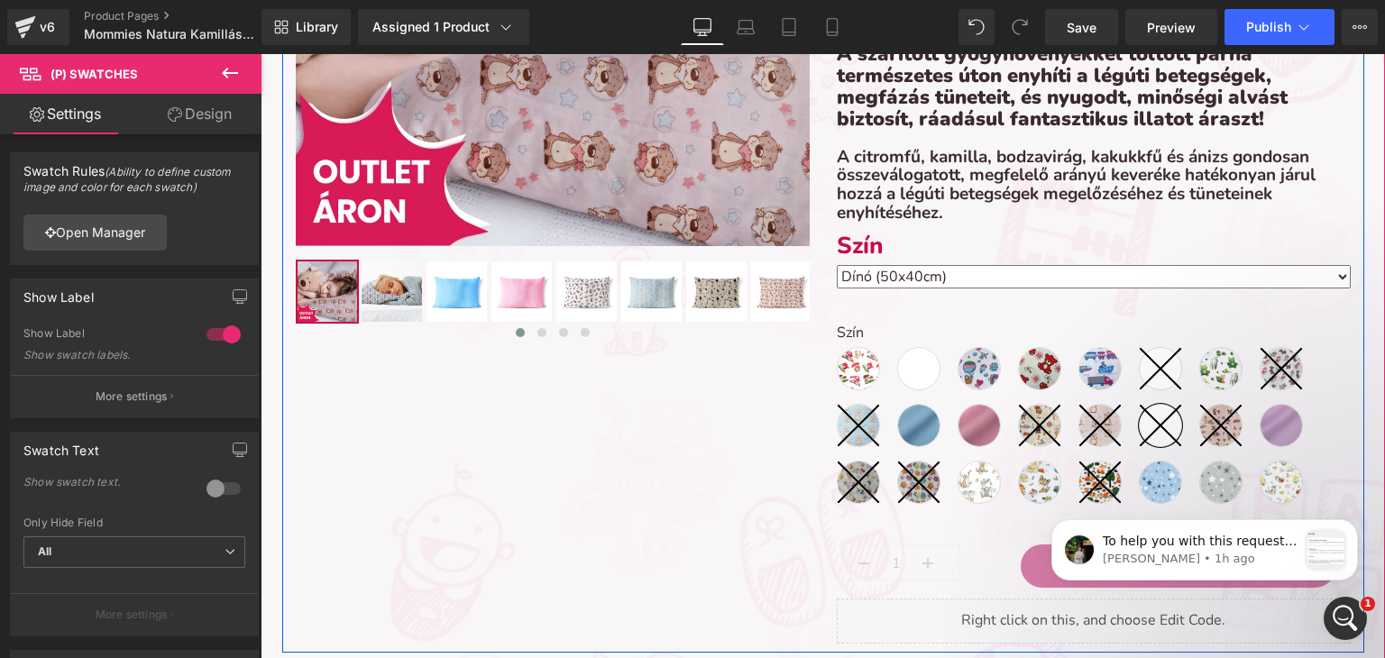
scroll to position [631, 0]
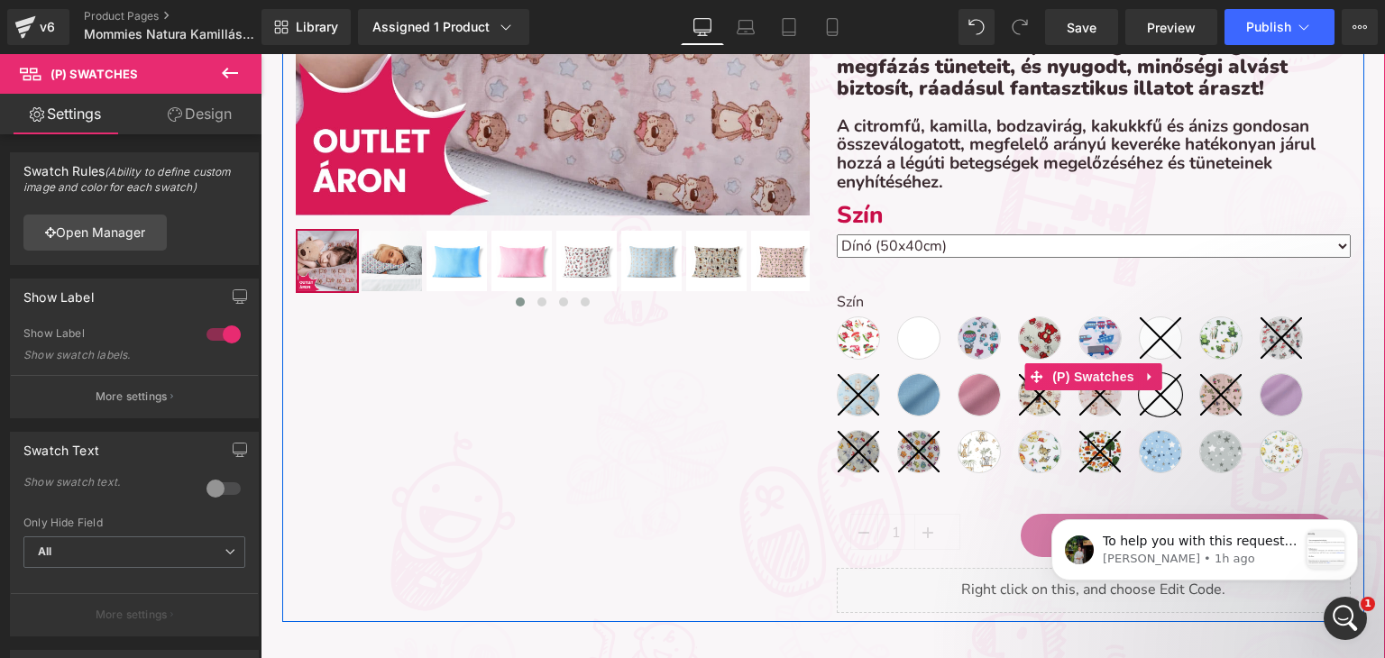
click at [1150, 327] on icon at bounding box center [1160, 337] width 41 height 41
select select "Macis (50x40cm)"
click at [1071, 372] on span "(P) Swatches" at bounding box center [1093, 377] width 91 height 27
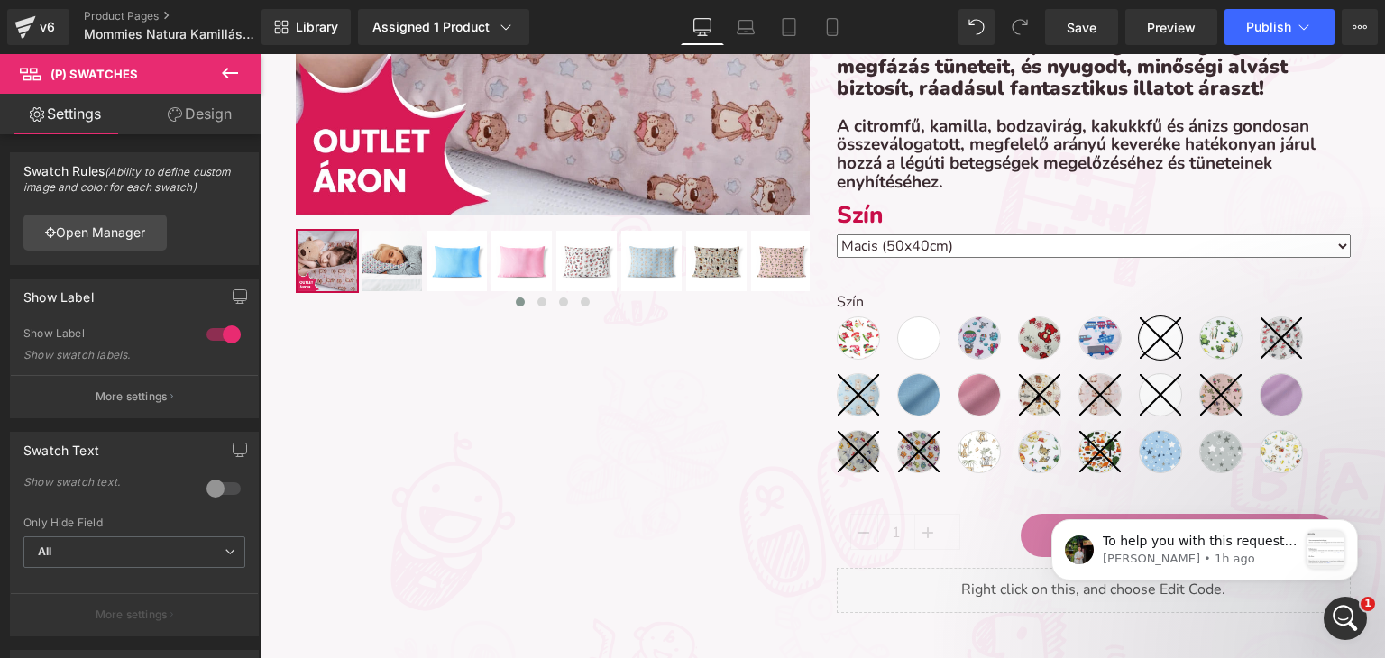
click at [116, 78] on span "(P) Swatches" at bounding box center [93, 74] width 87 height 14
click at [66, 246] on link "Open Manager" at bounding box center [94, 233] width 143 height 36
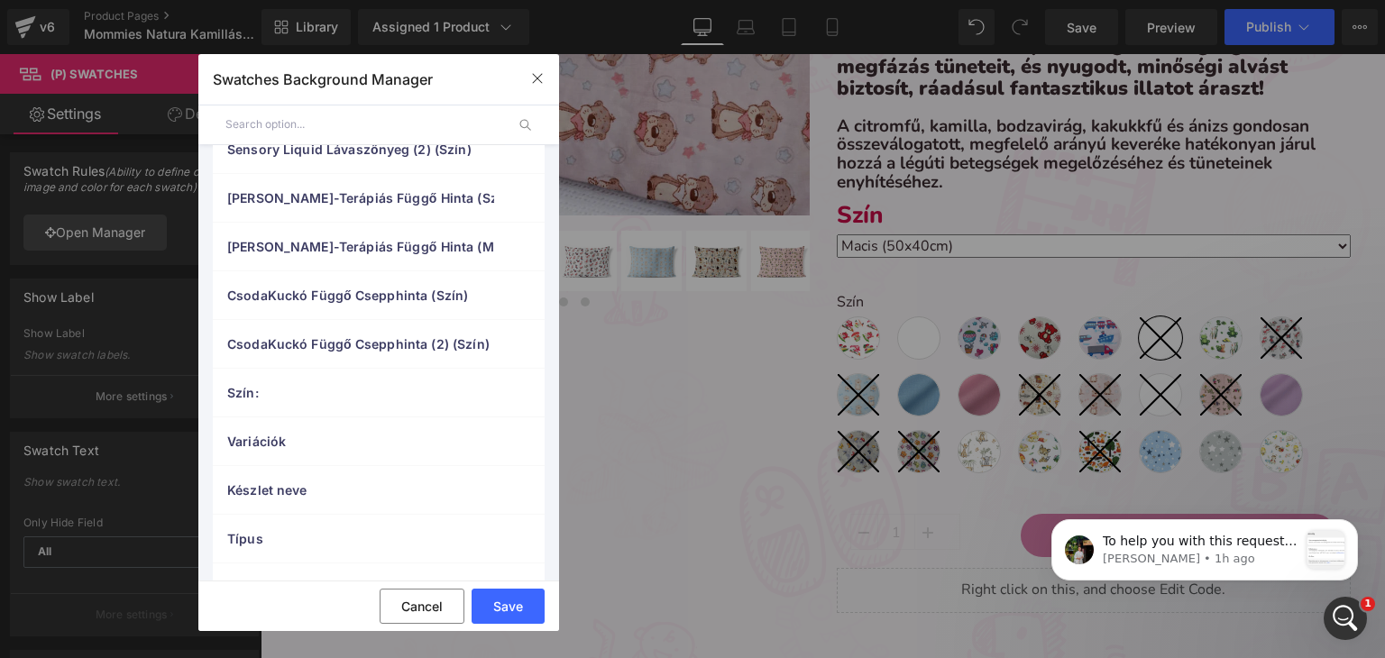
scroll to position [0, 0]
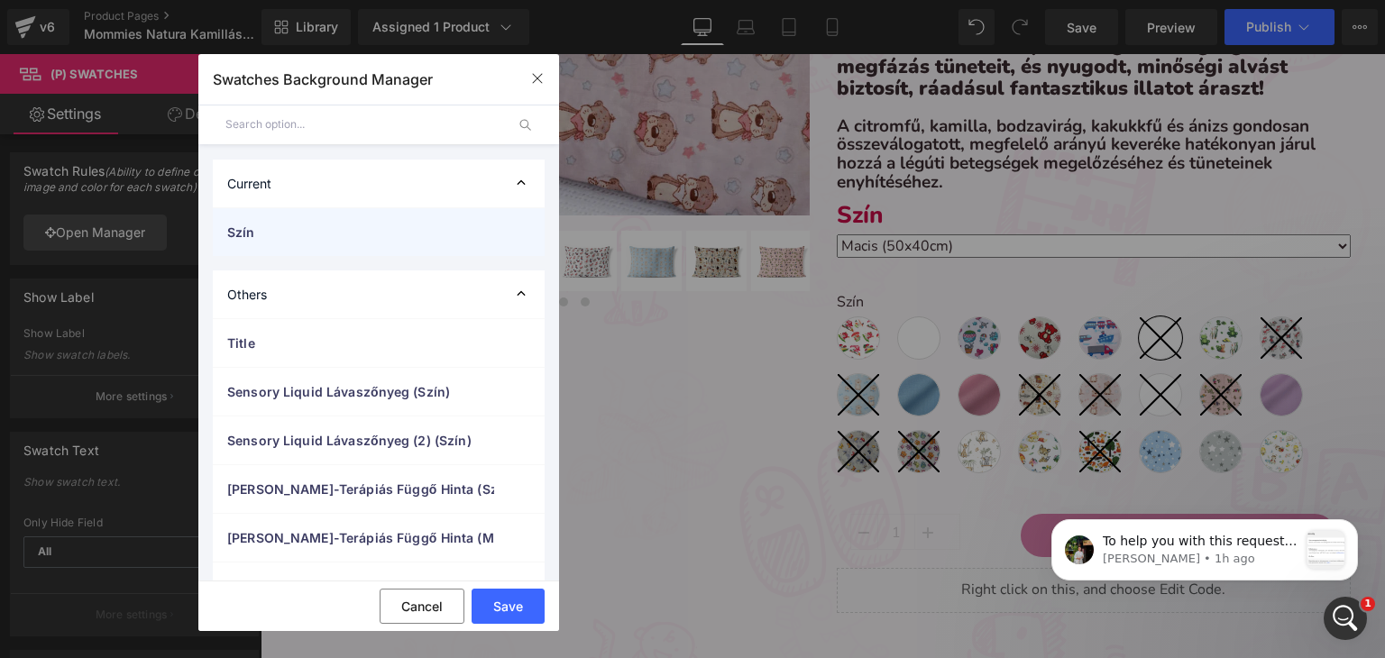
click at [274, 217] on div "Szín" at bounding box center [379, 232] width 332 height 48
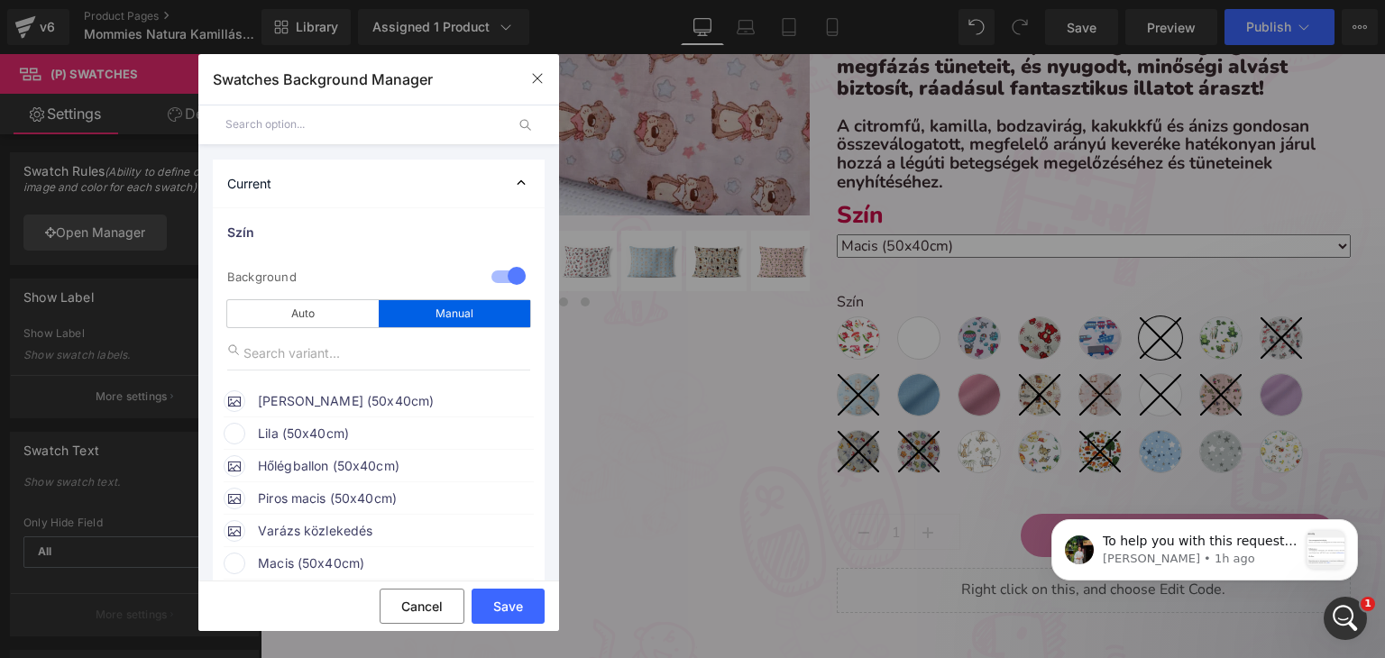
click at [481, 316] on div "Manual" at bounding box center [454, 313] width 151 height 27
click at [253, 434] on div "Lila (50x40cm)" at bounding box center [379, 430] width 310 height 27
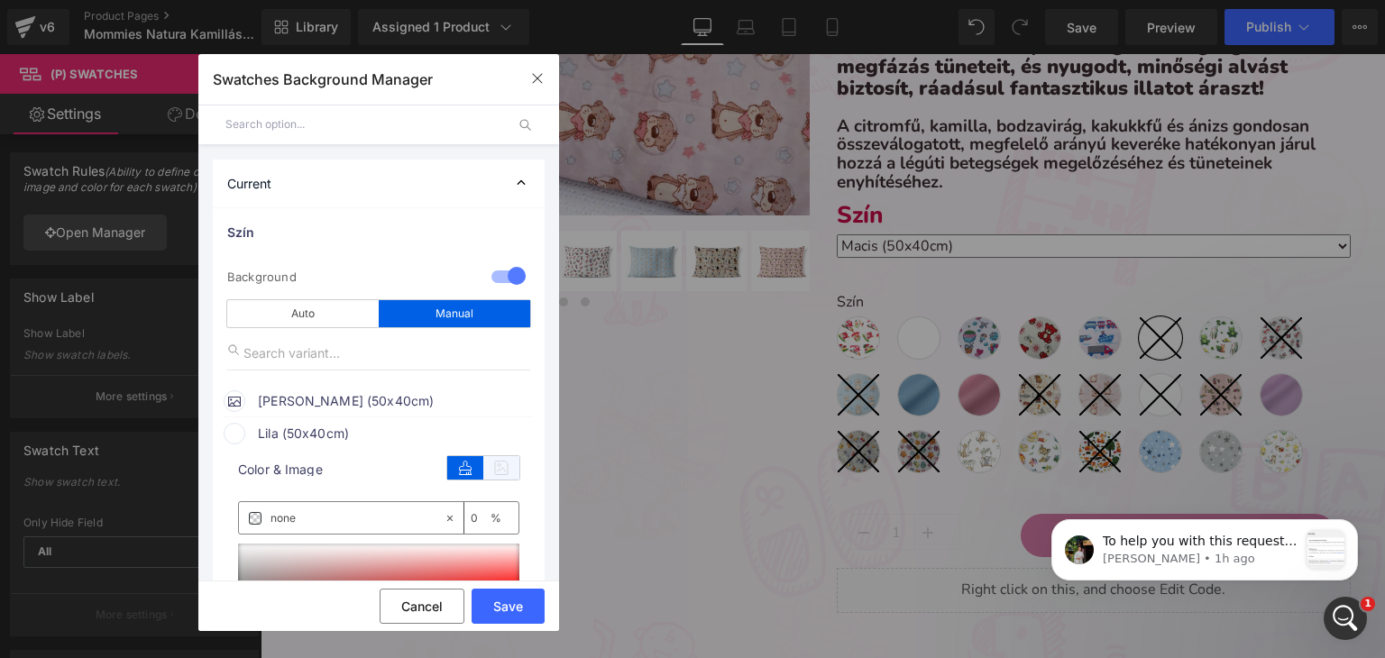
click at [501, 471] on icon at bounding box center [501, 467] width 36 height 23
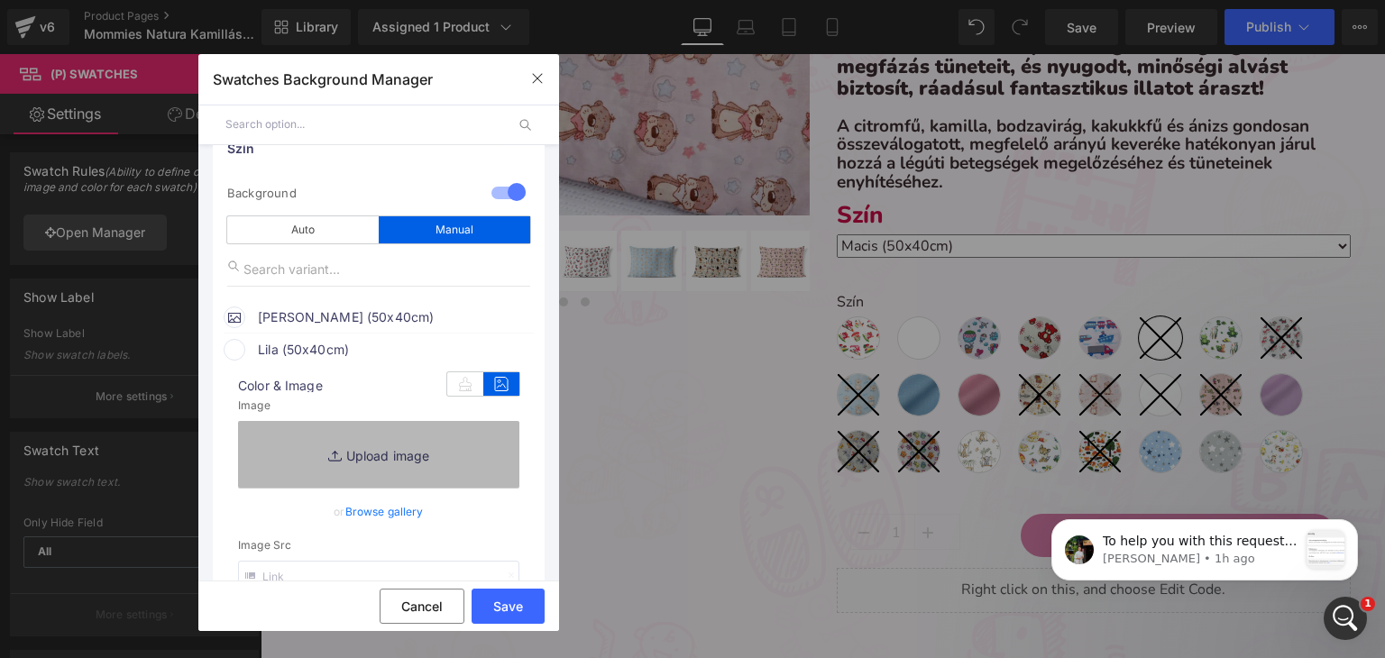
scroll to position [90, 0]
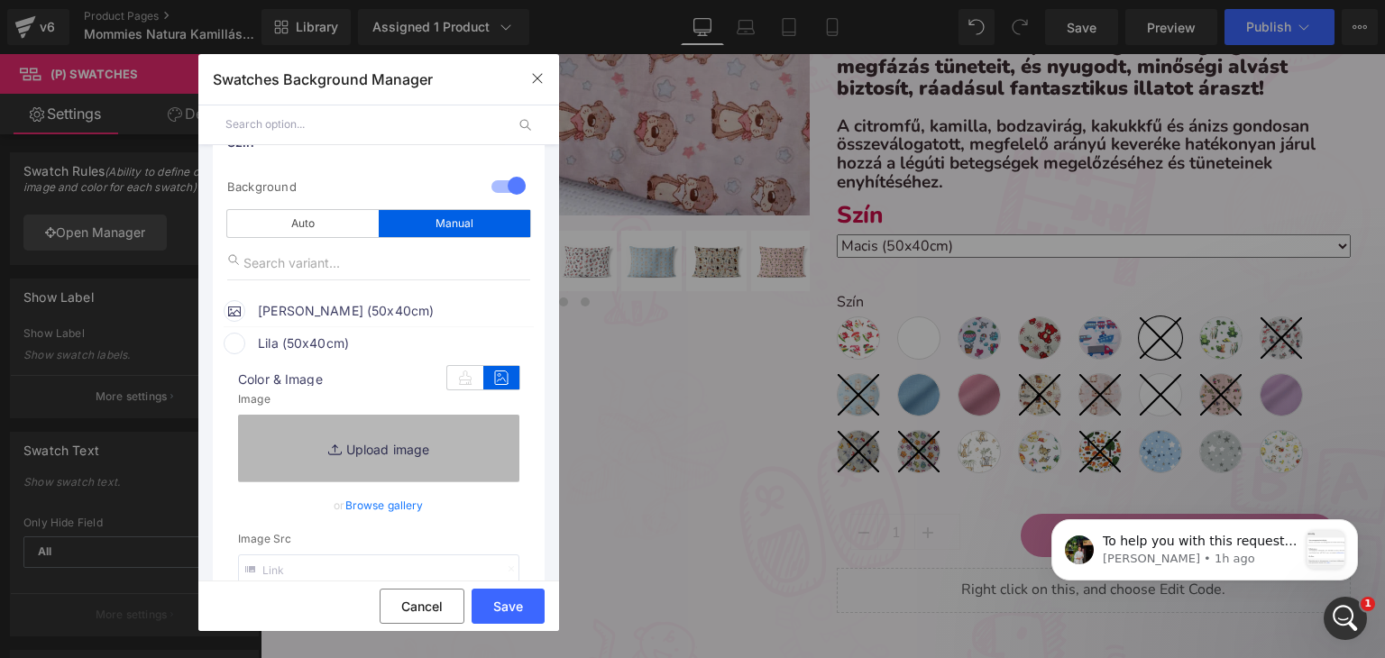
click at [395, 465] on link "Replace Image" at bounding box center [378, 448] width 281 height 67
type input "C:\fakepath\pamut-koralaku_sötétlila.webp"
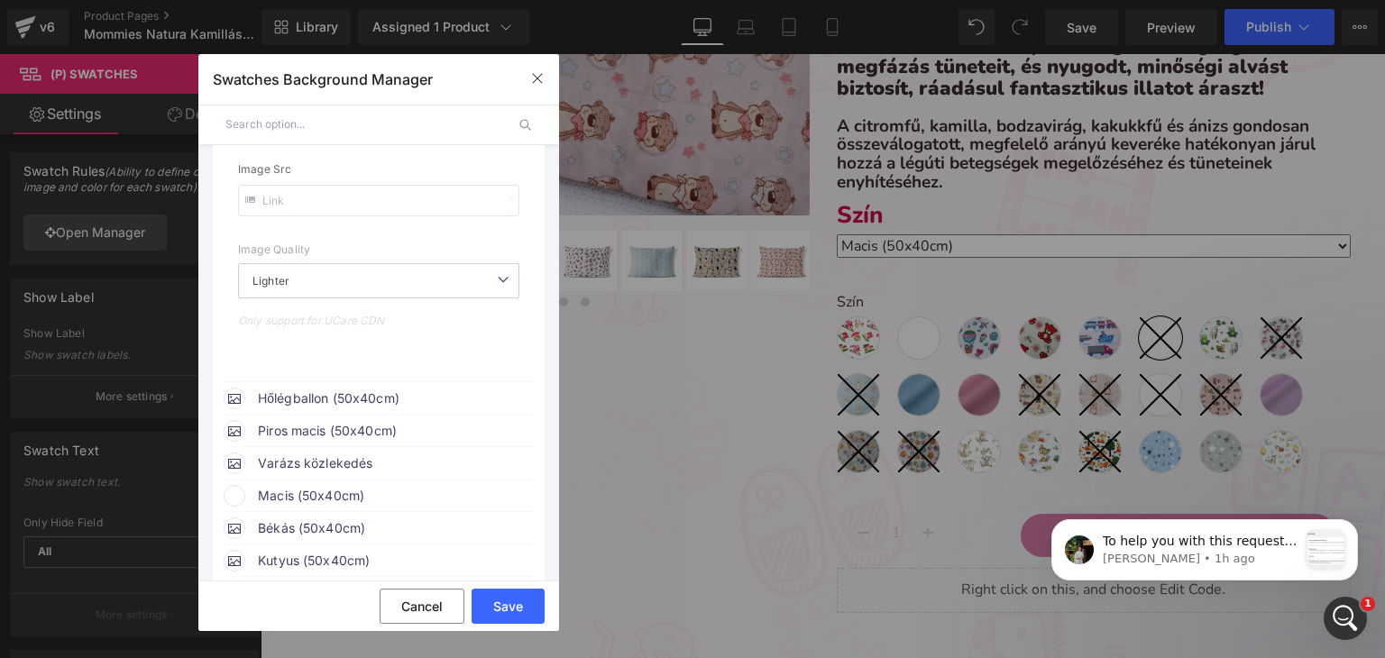
scroll to position [541, 0]
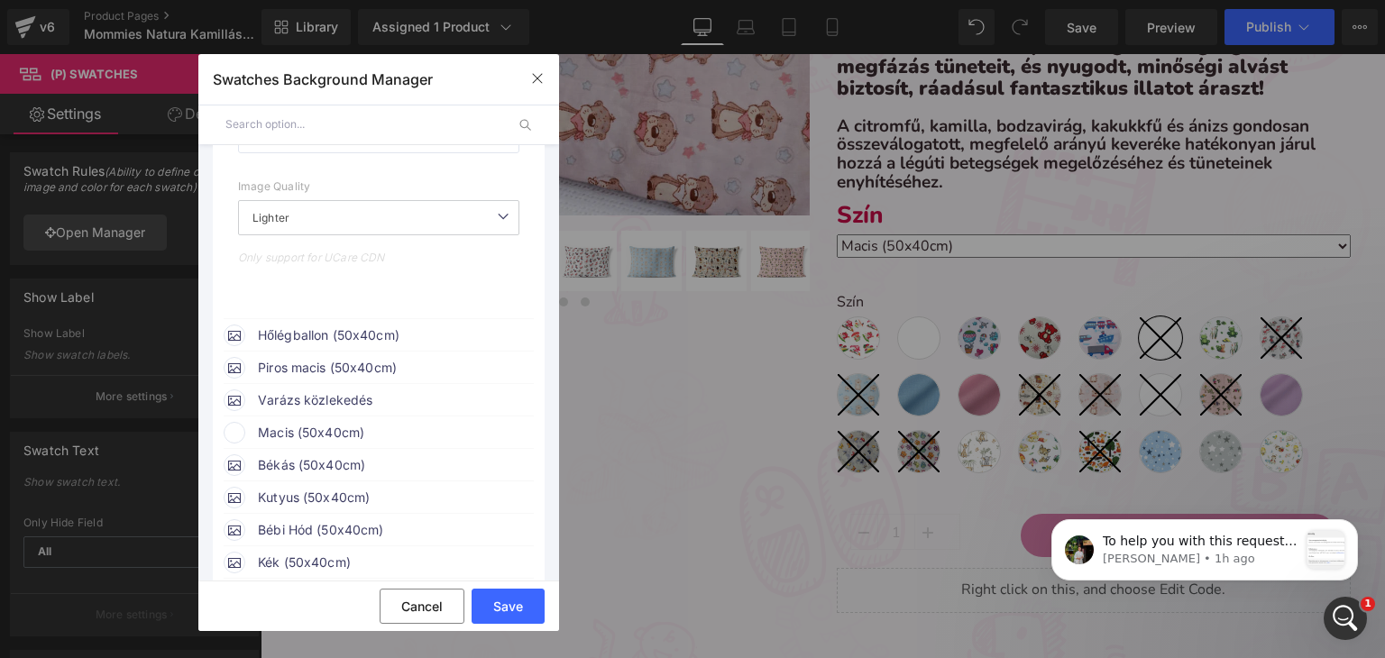
click at [281, 444] on span "Macis (50x40cm)" at bounding box center [395, 433] width 274 height 22
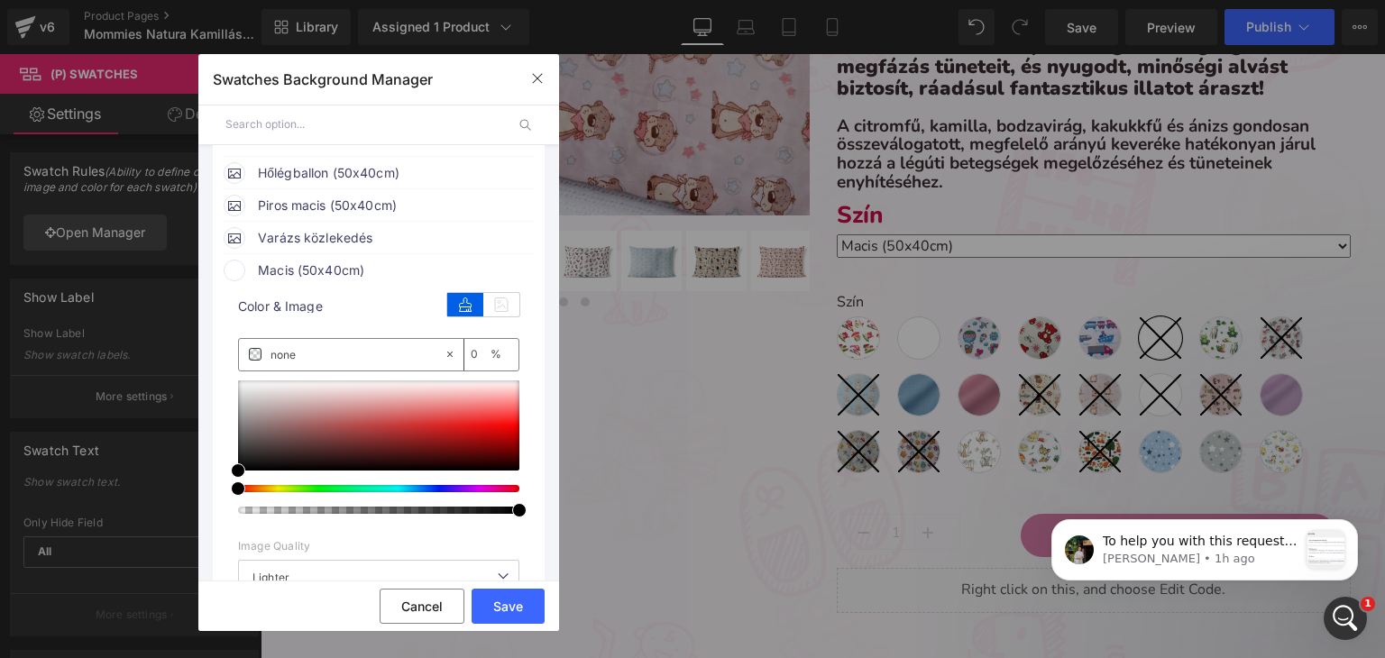
scroll to position [721, 0]
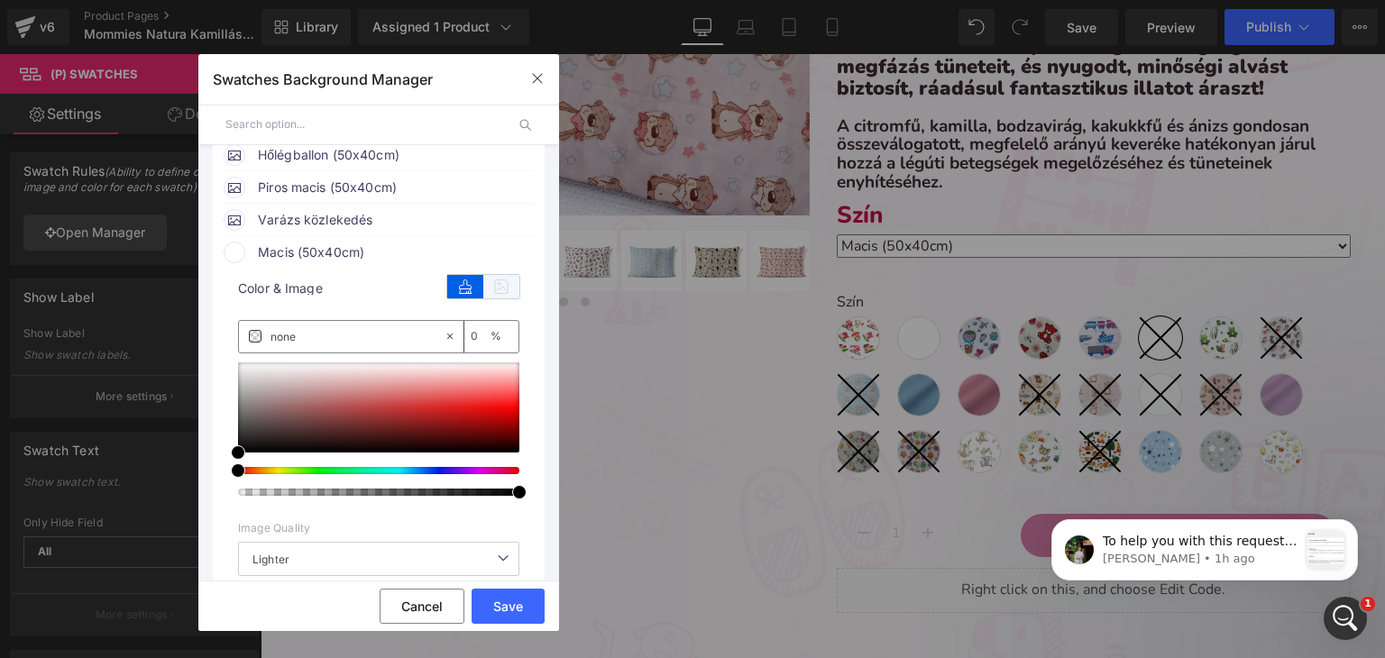
click at [500, 281] on icon at bounding box center [501, 286] width 36 height 23
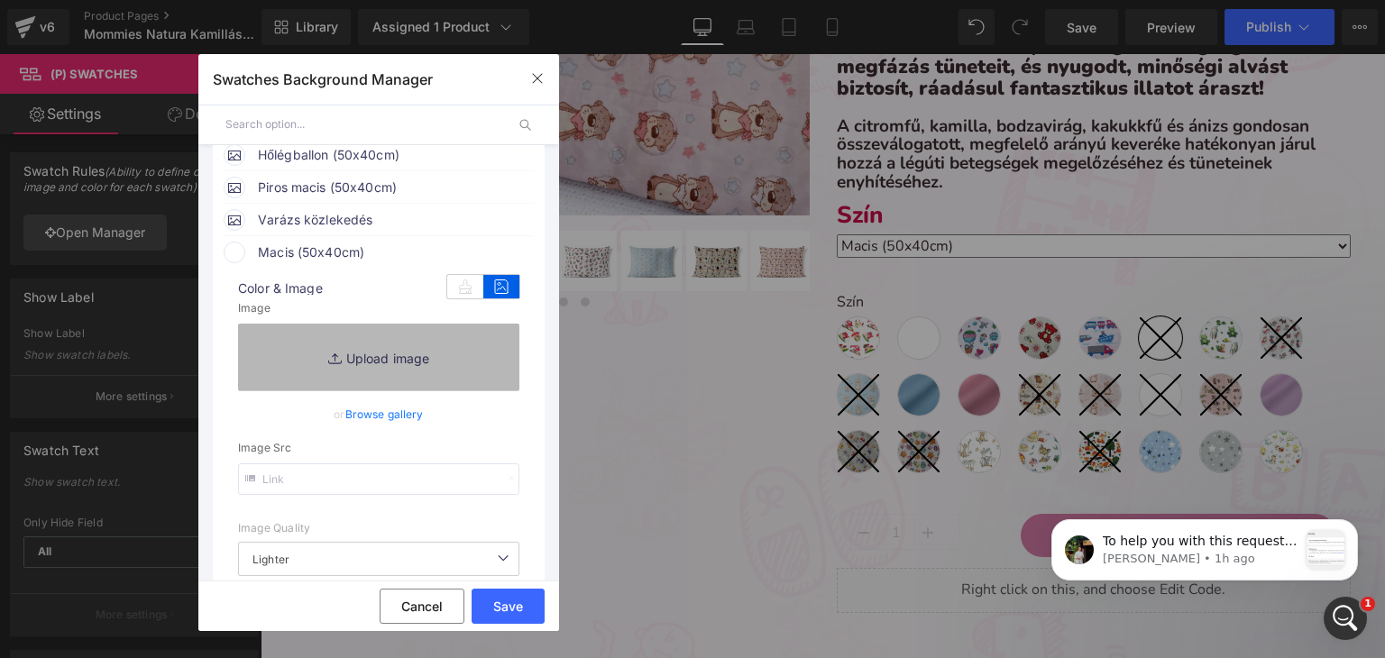
click at [433, 361] on link "Replace Image" at bounding box center [378, 357] width 281 height 67
type input "[URL][DOMAIN_NAME]"
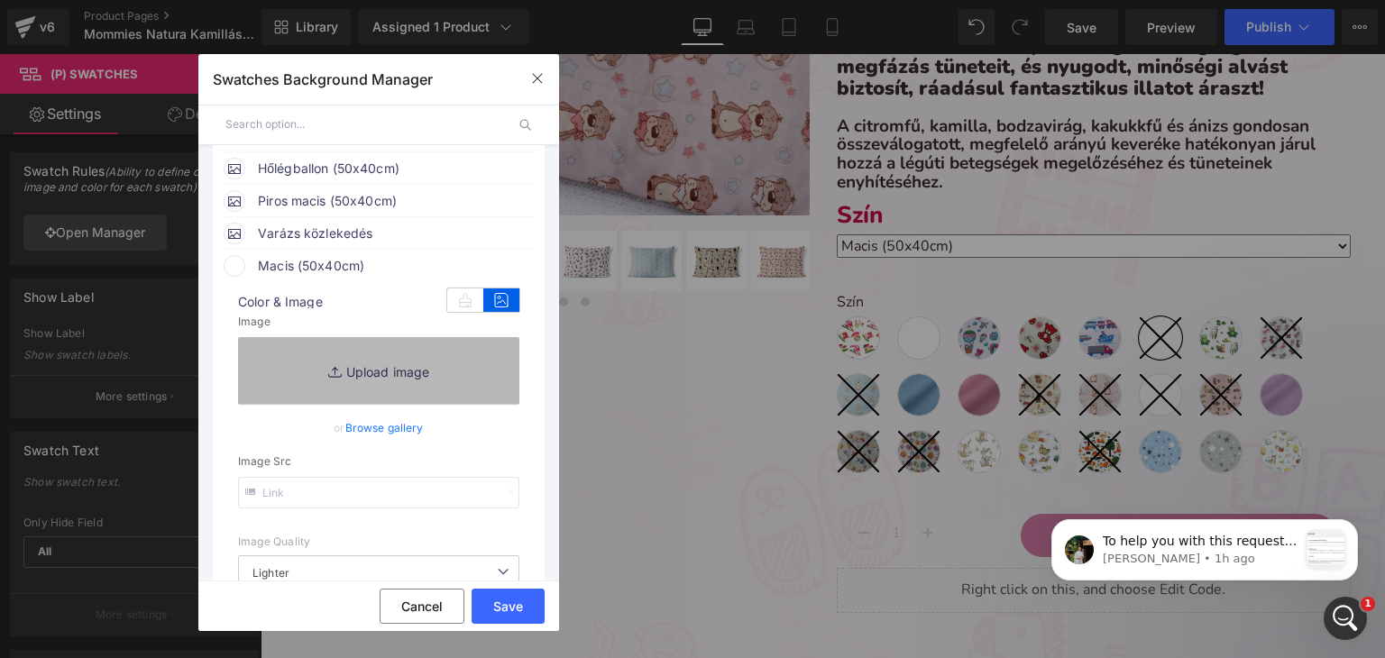
scroll to position [734, 0]
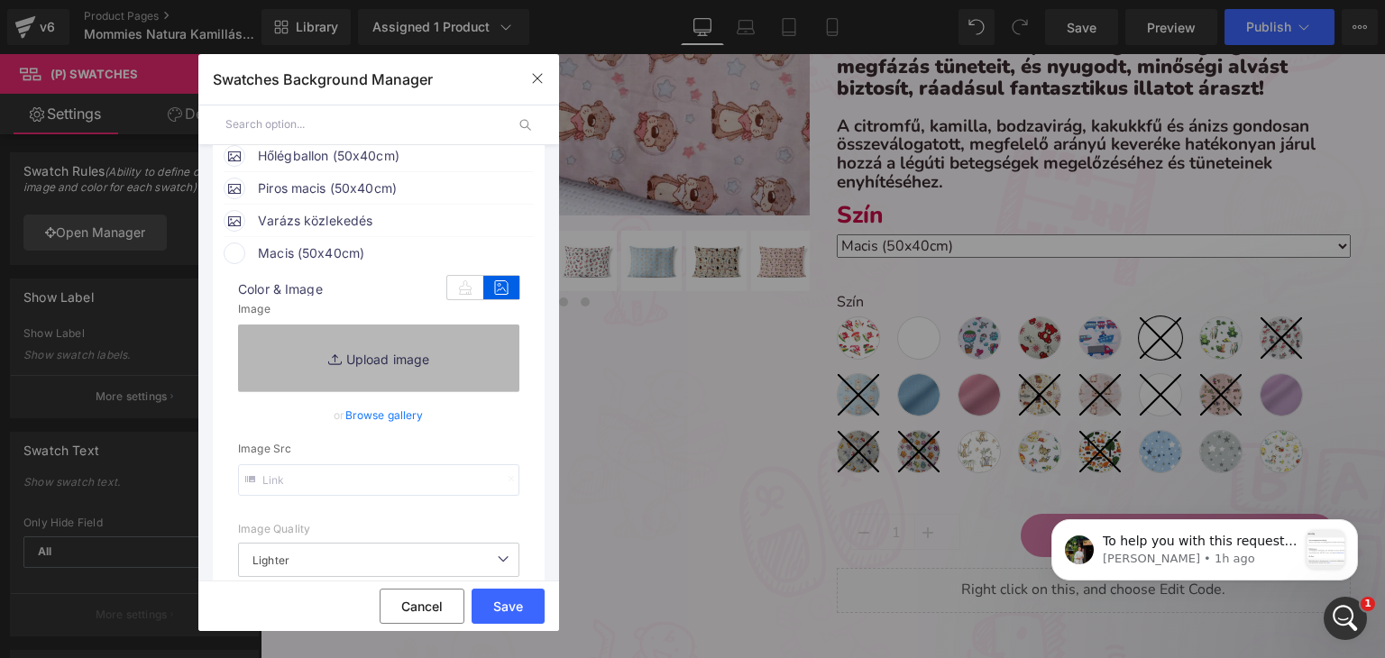
type input "C:\fakepath\pamut_macis.webp"
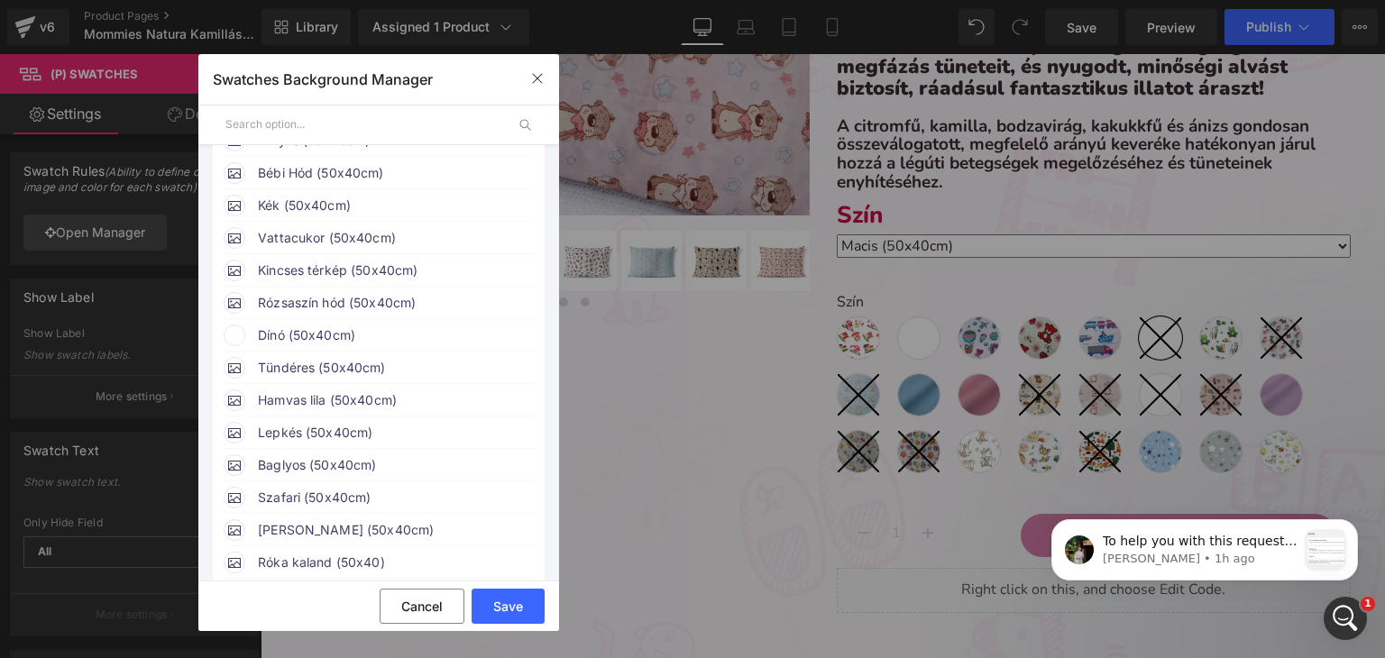
scroll to position [1365, 0]
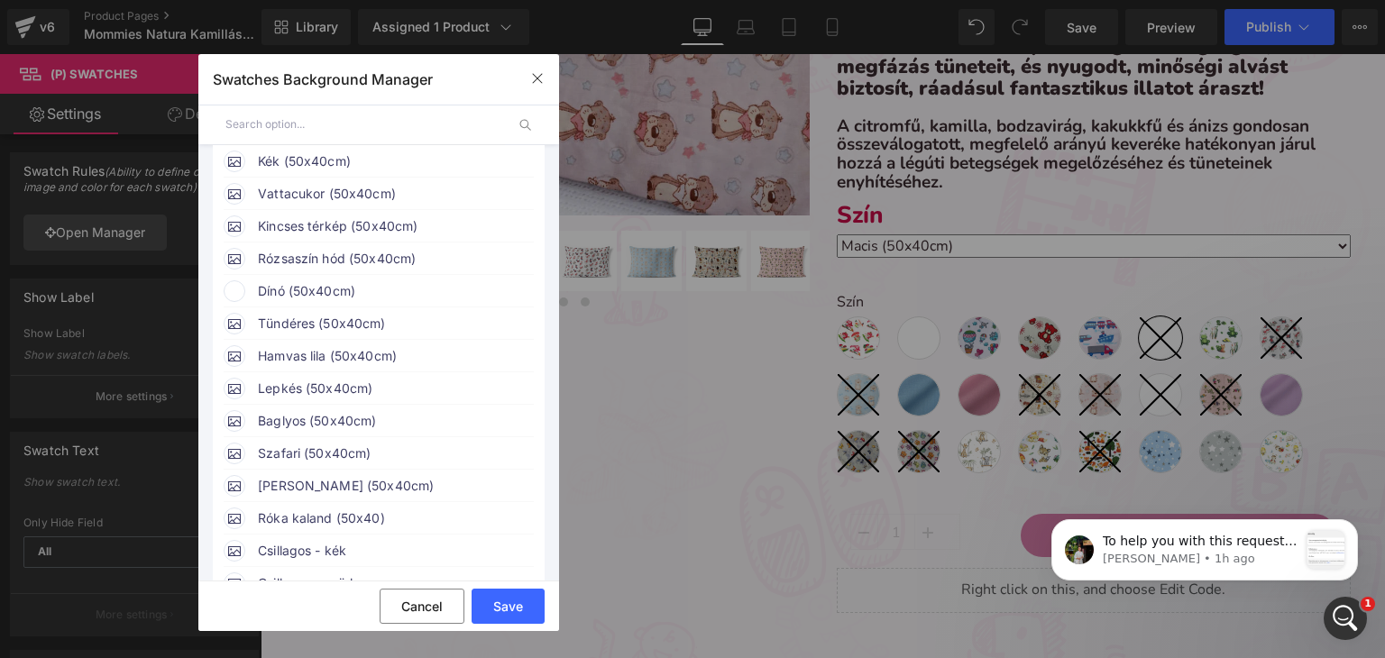
click at [295, 302] on span "Dínó (50x40cm)" at bounding box center [395, 291] width 274 height 22
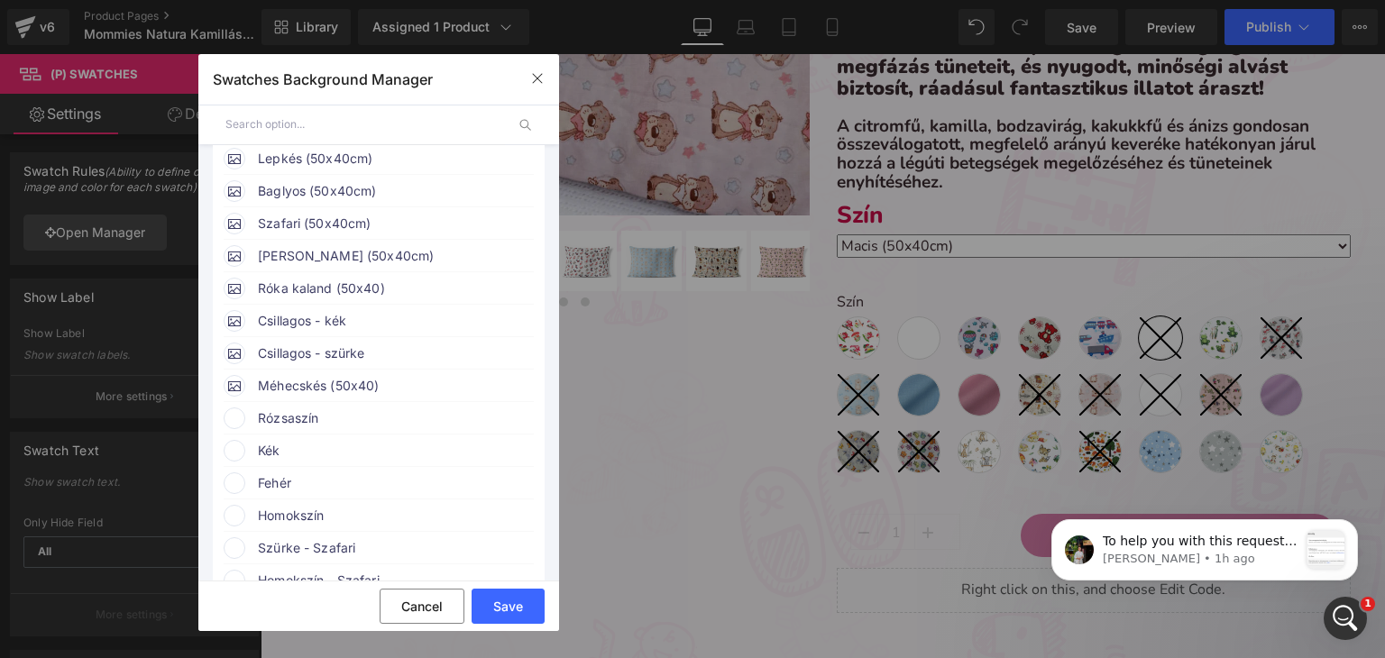
type input "[URL][DOMAIN_NAME]"
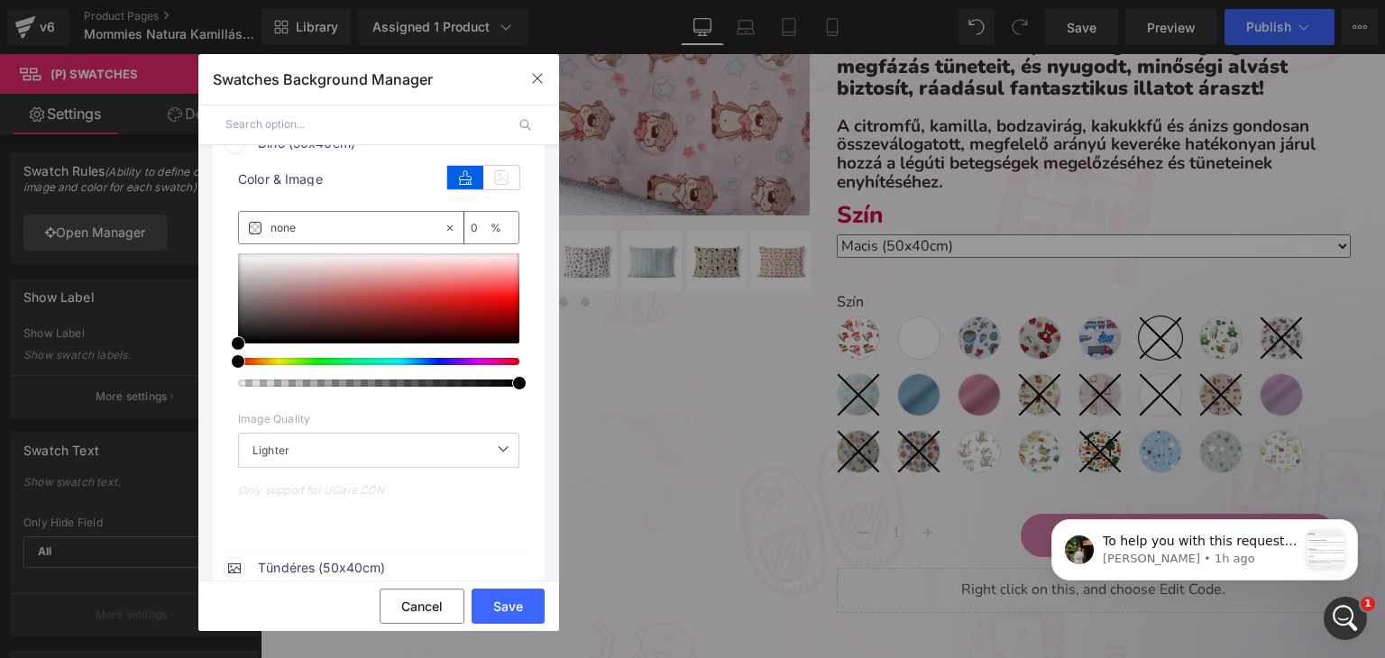
scroll to position [1197, 0]
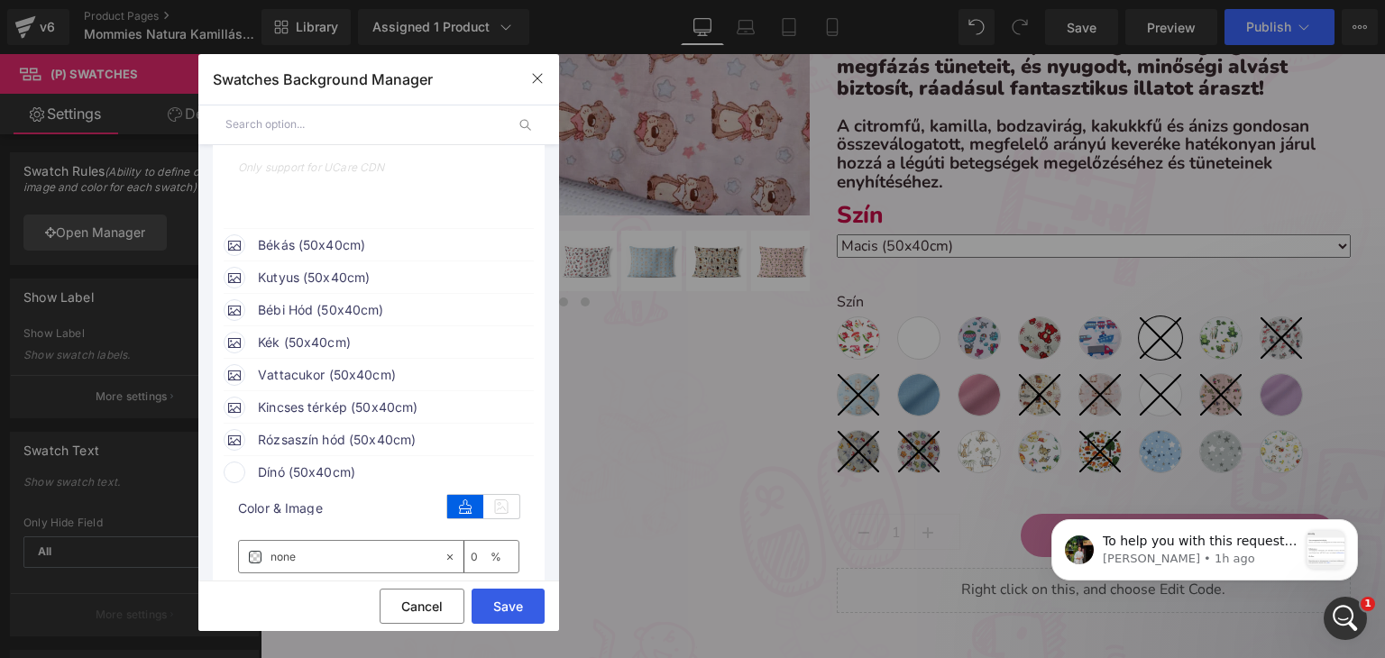
click at [527, 603] on button "Save" at bounding box center [508, 606] width 73 height 35
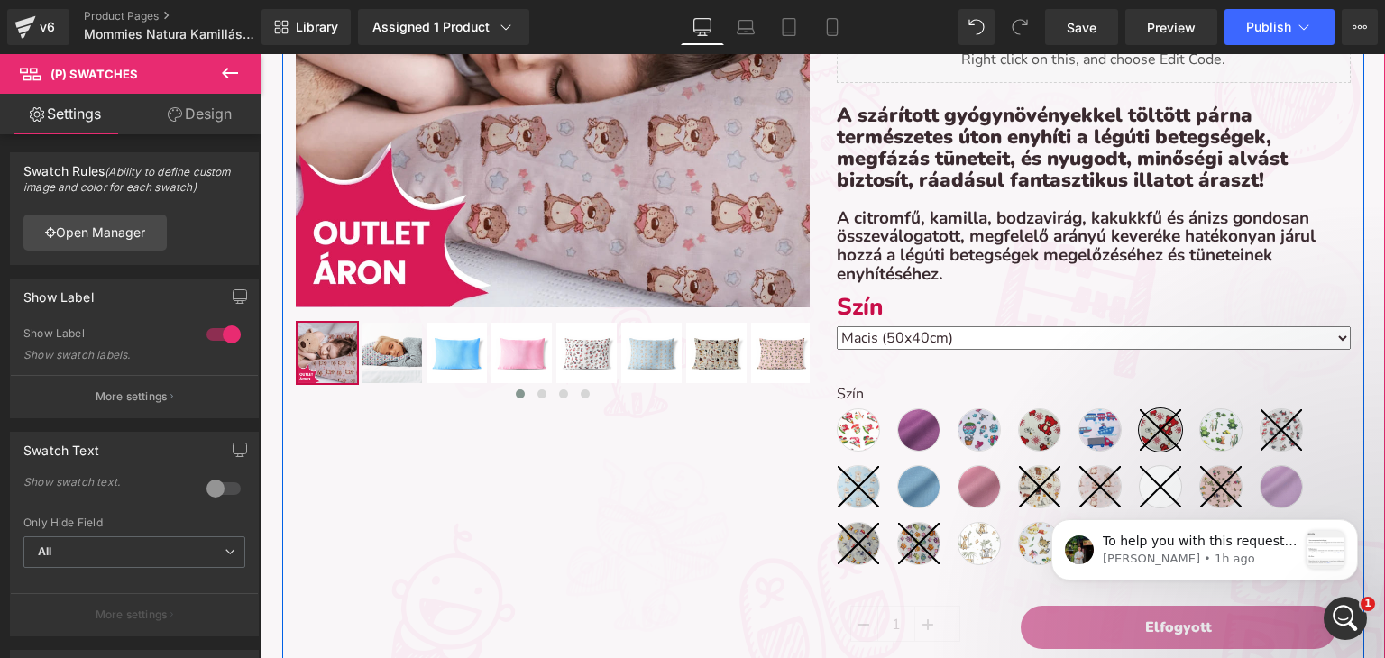
scroll to position [541, 0]
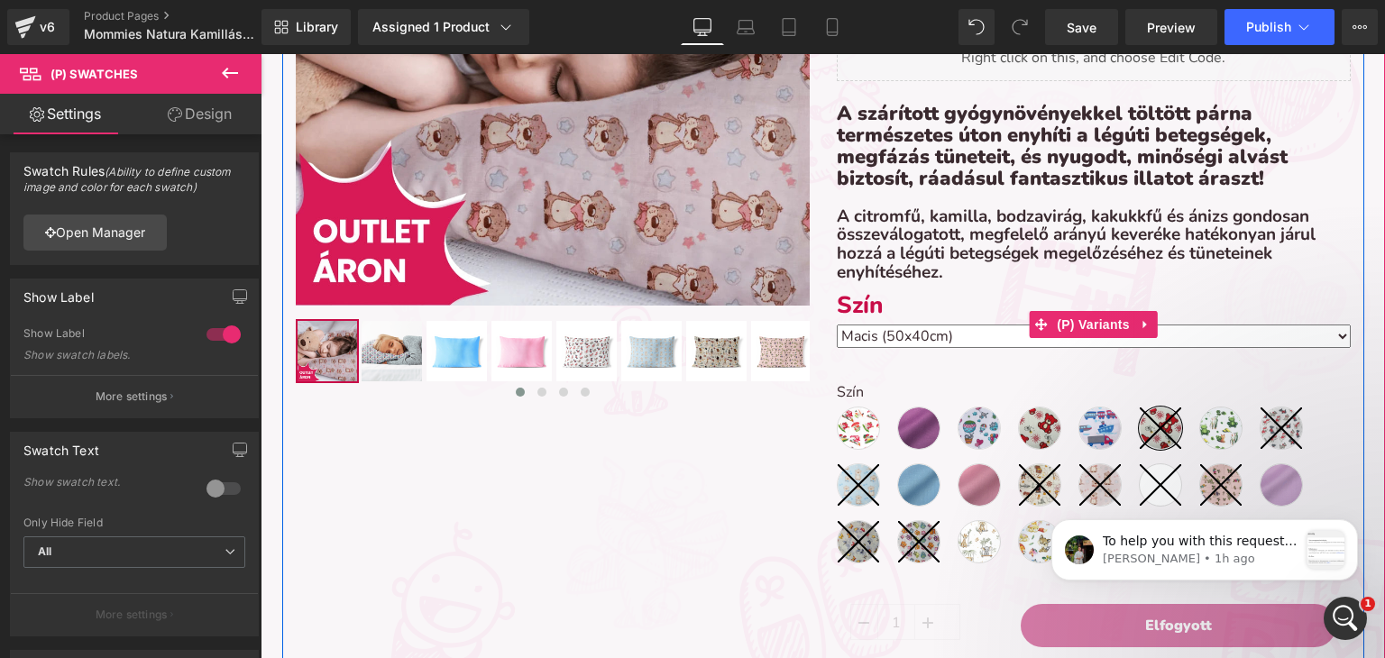
click at [922, 300] on label "Szín" at bounding box center [1094, 307] width 514 height 32
click at [1134, 323] on link at bounding box center [1145, 324] width 23 height 27
click at [1160, 317] on link at bounding box center [1157, 324] width 23 height 27
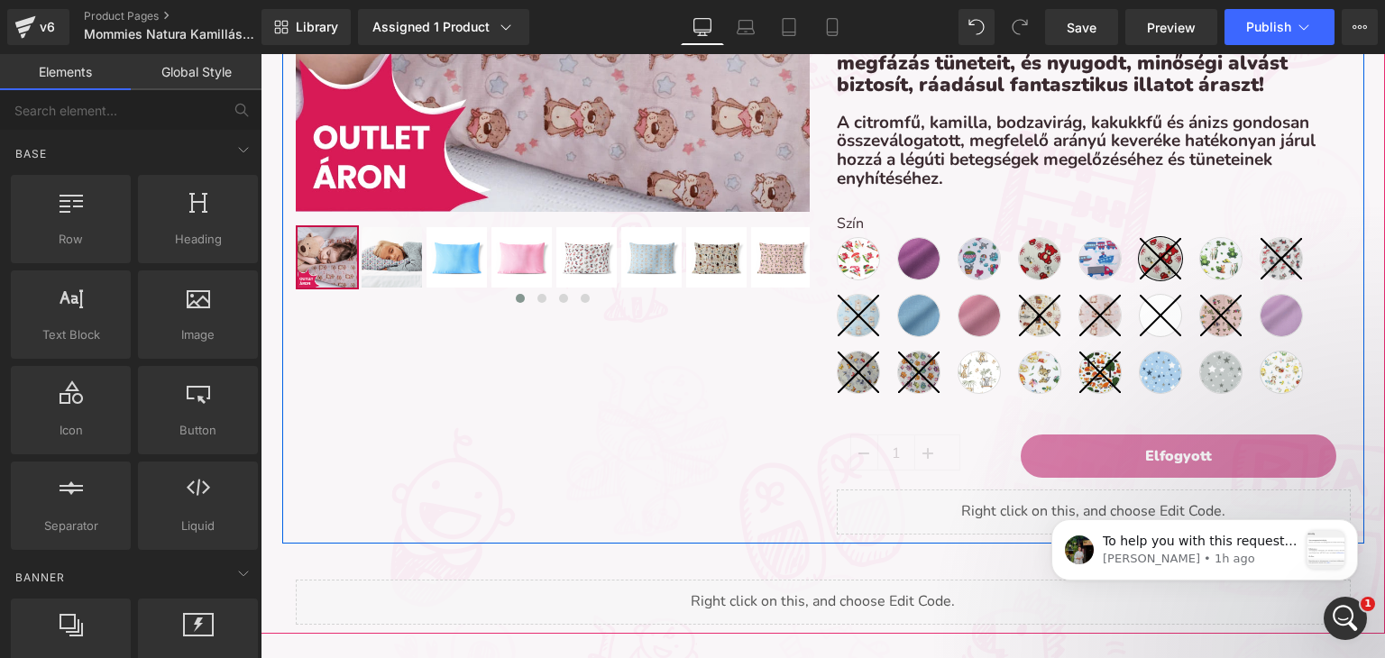
scroll to position [631, 0]
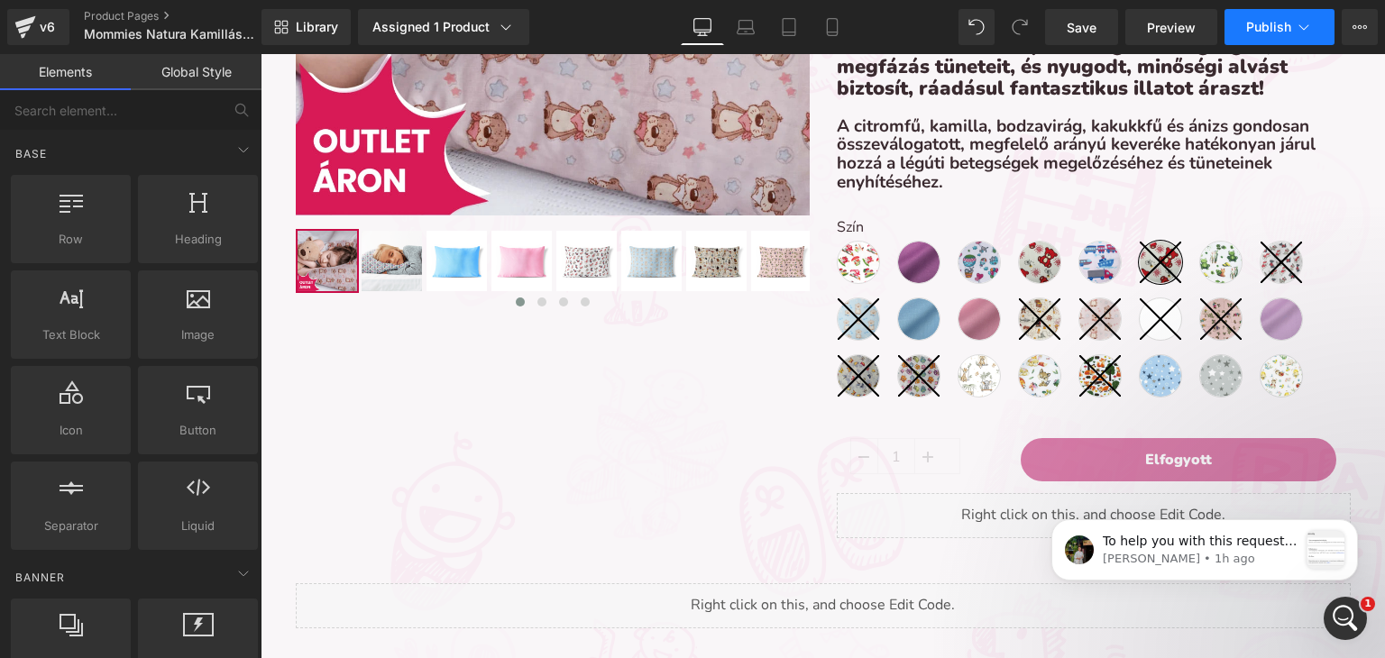
click at [1277, 37] on button "Publish" at bounding box center [1279, 27] width 110 height 36
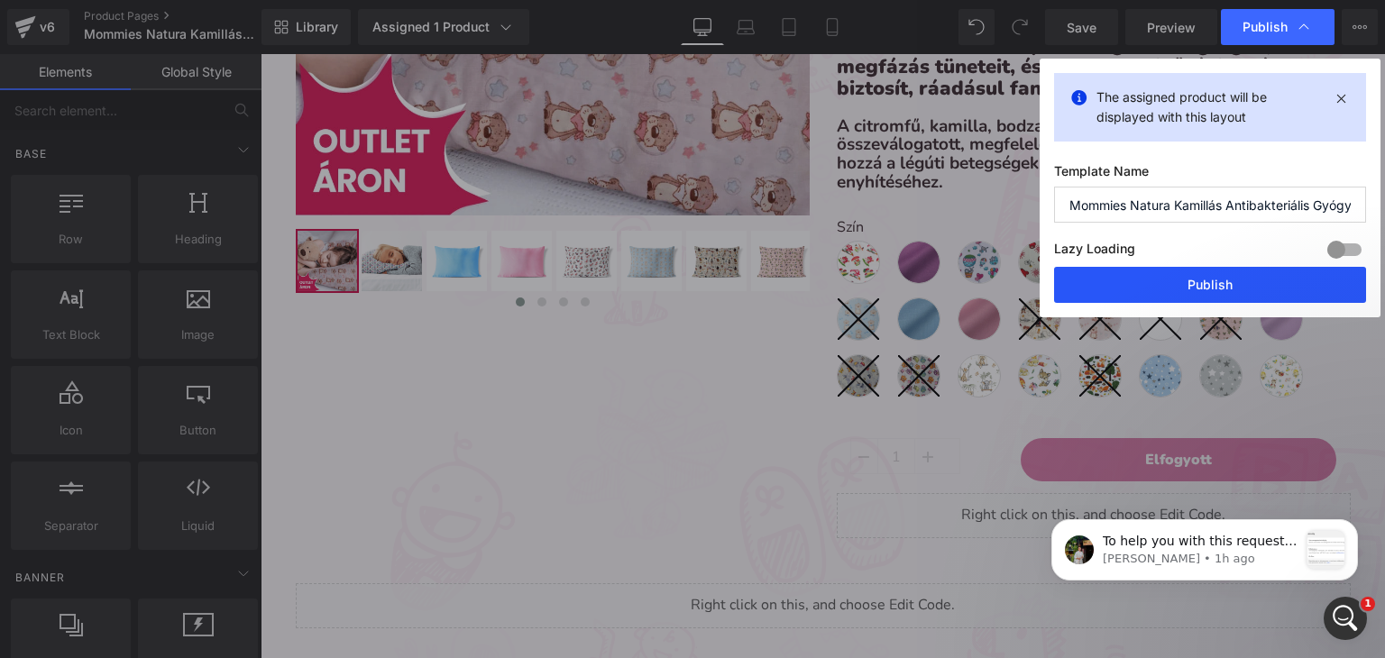
drag, startPoint x: 1128, startPoint y: 293, endPoint x: 367, endPoint y: 586, distance: 815.5
click at [1128, 293] on button "Publish" at bounding box center [1210, 285] width 312 height 36
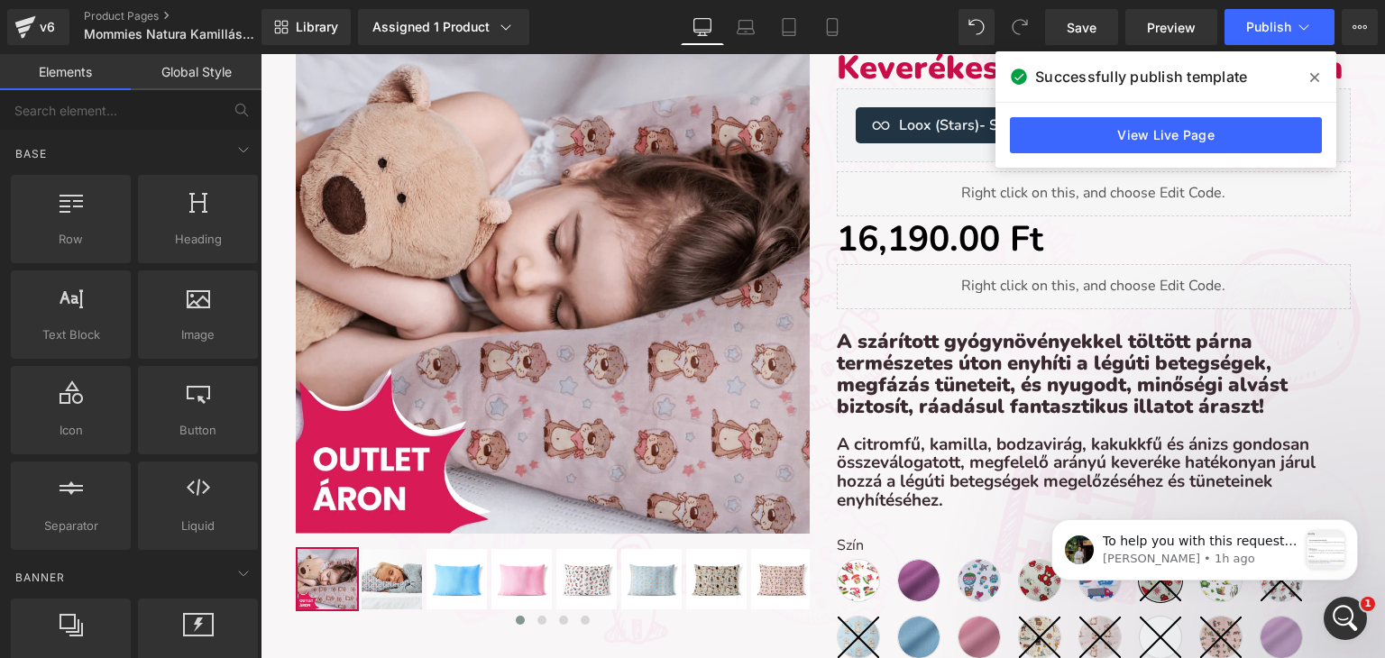
scroll to position [0, 0]
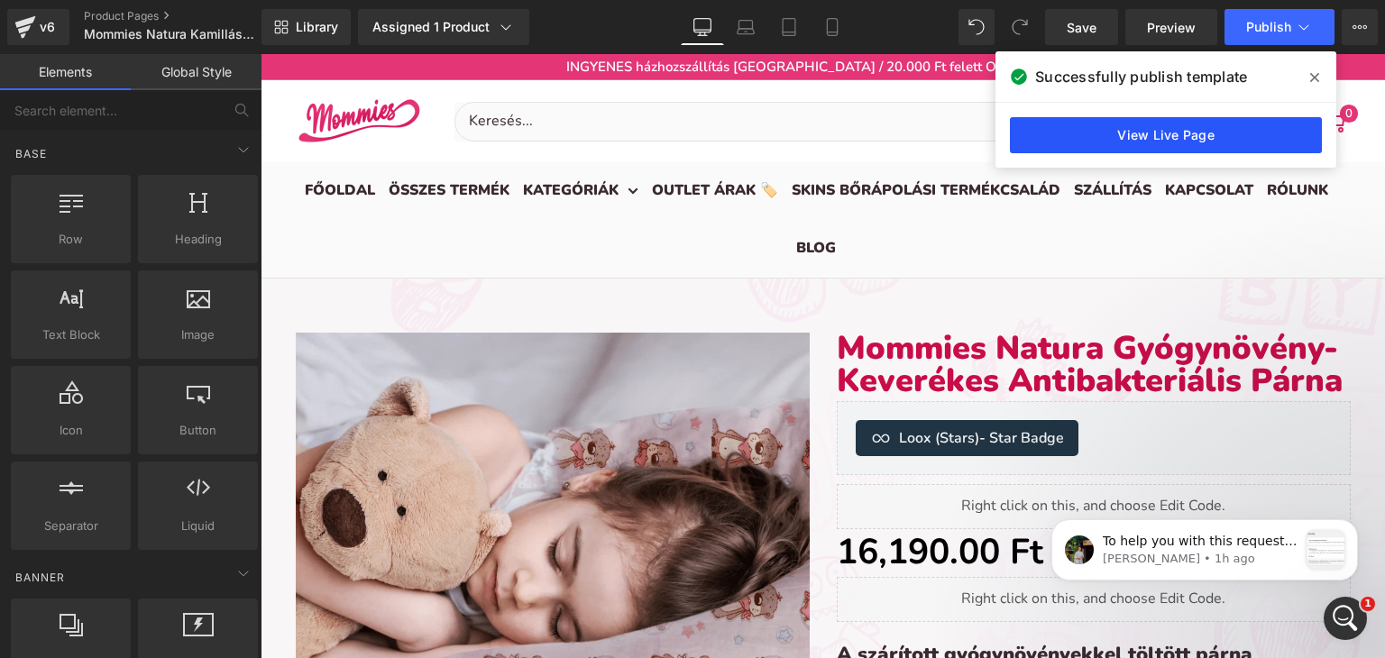
click at [1167, 141] on link "View Live Page" at bounding box center [1166, 135] width 312 height 36
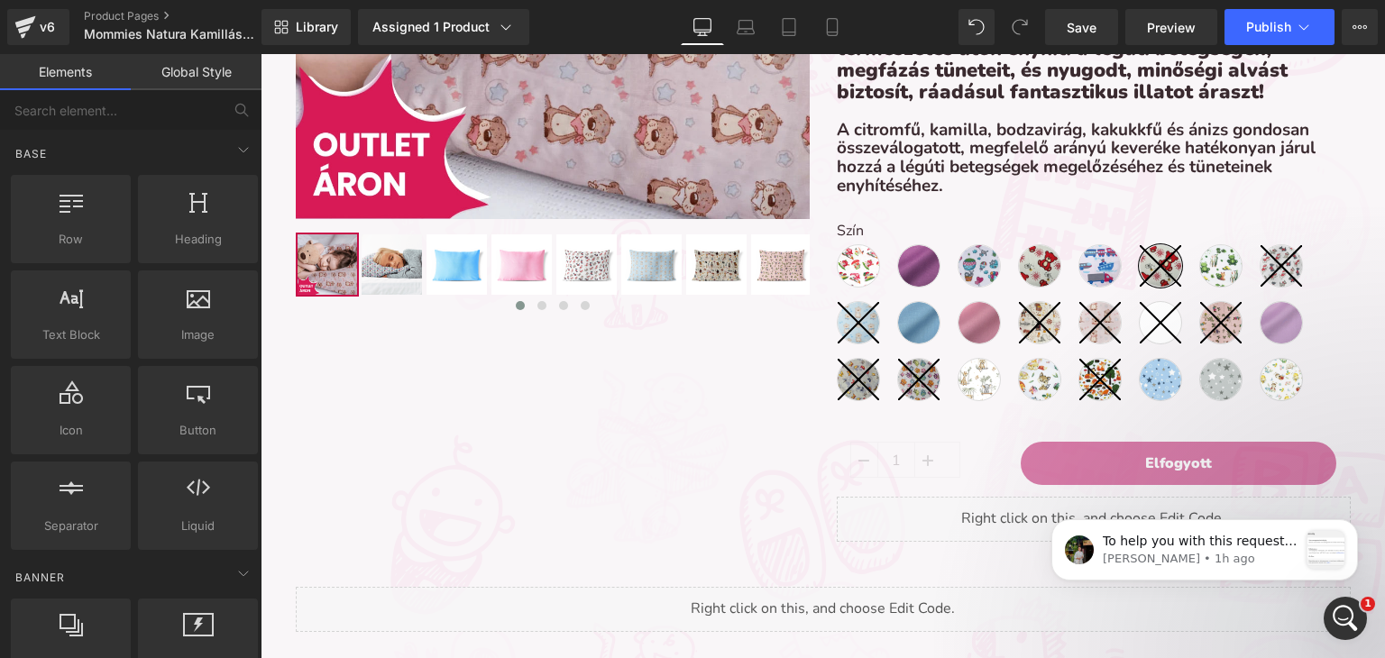
scroll to position [631, 0]
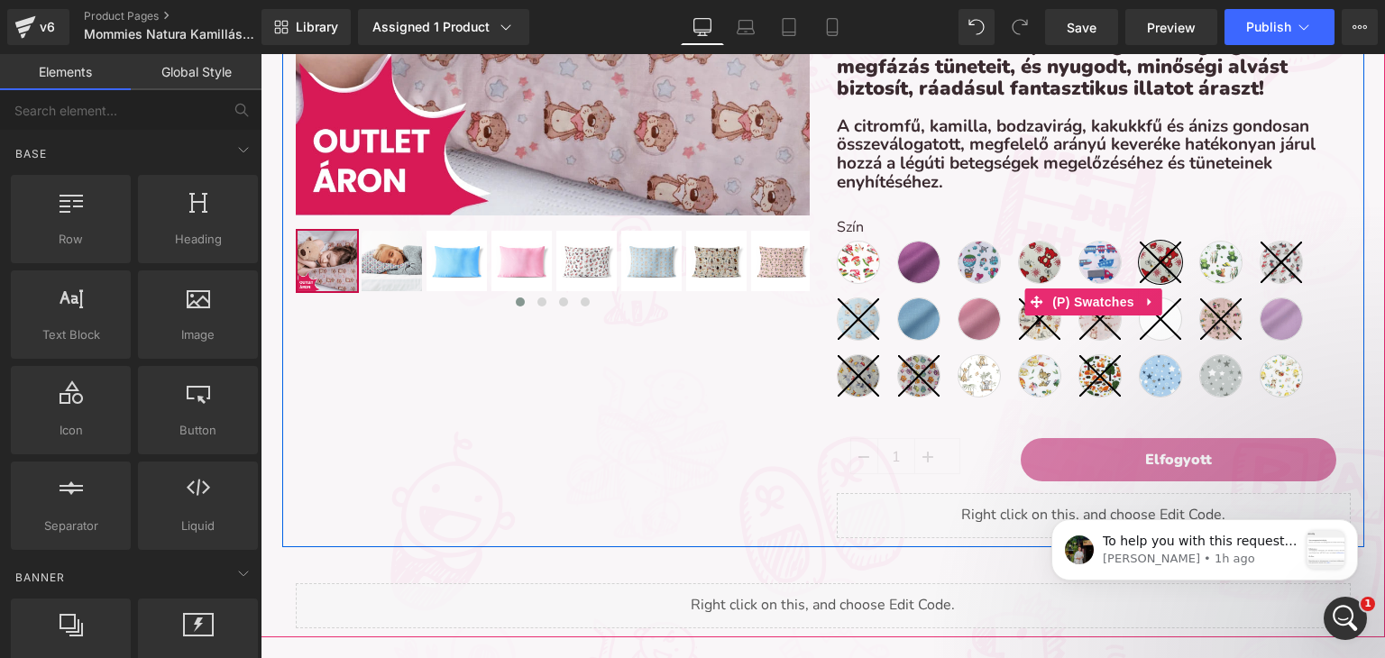
click at [1147, 328] on icon at bounding box center [1160, 318] width 41 height 41
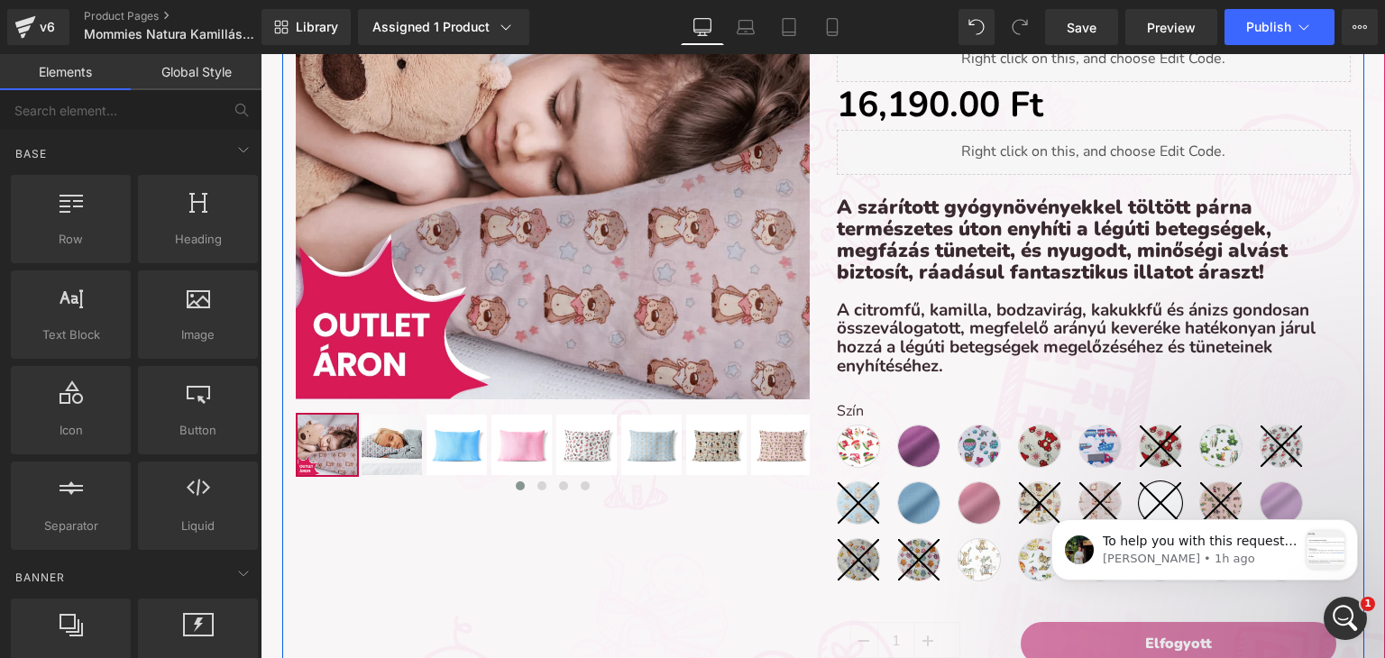
scroll to position [451, 0]
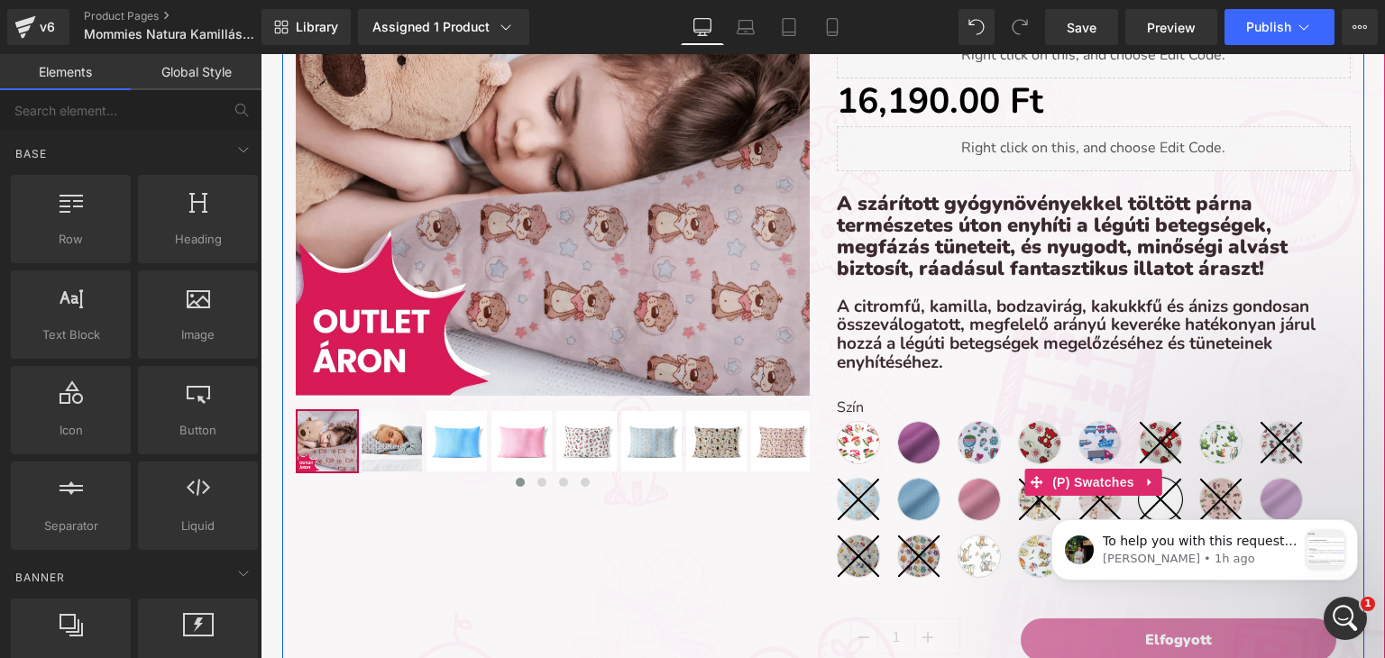
click at [873, 408] on label "Szín" at bounding box center [1094, 410] width 514 height 22
click at [1096, 476] on span "(P) Swatches" at bounding box center [1093, 482] width 91 height 27
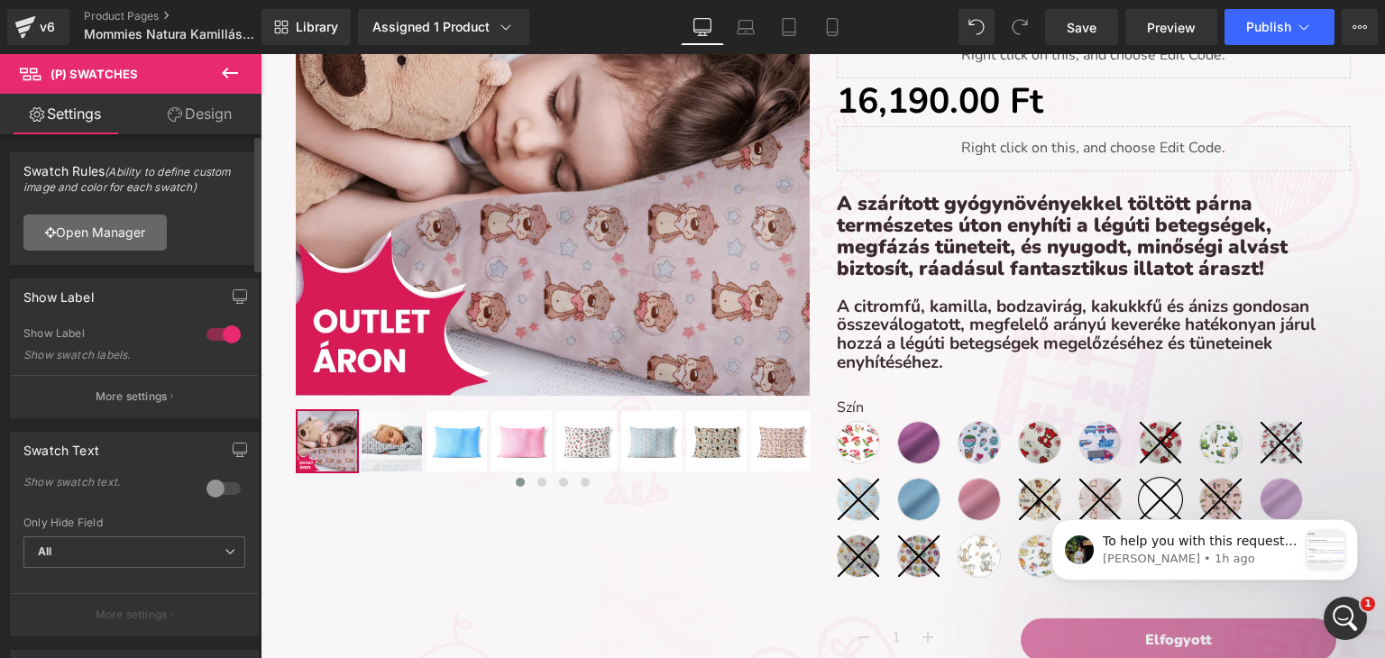
click at [132, 231] on link "Open Manager" at bounding box center [94, 233] width 143 height 36
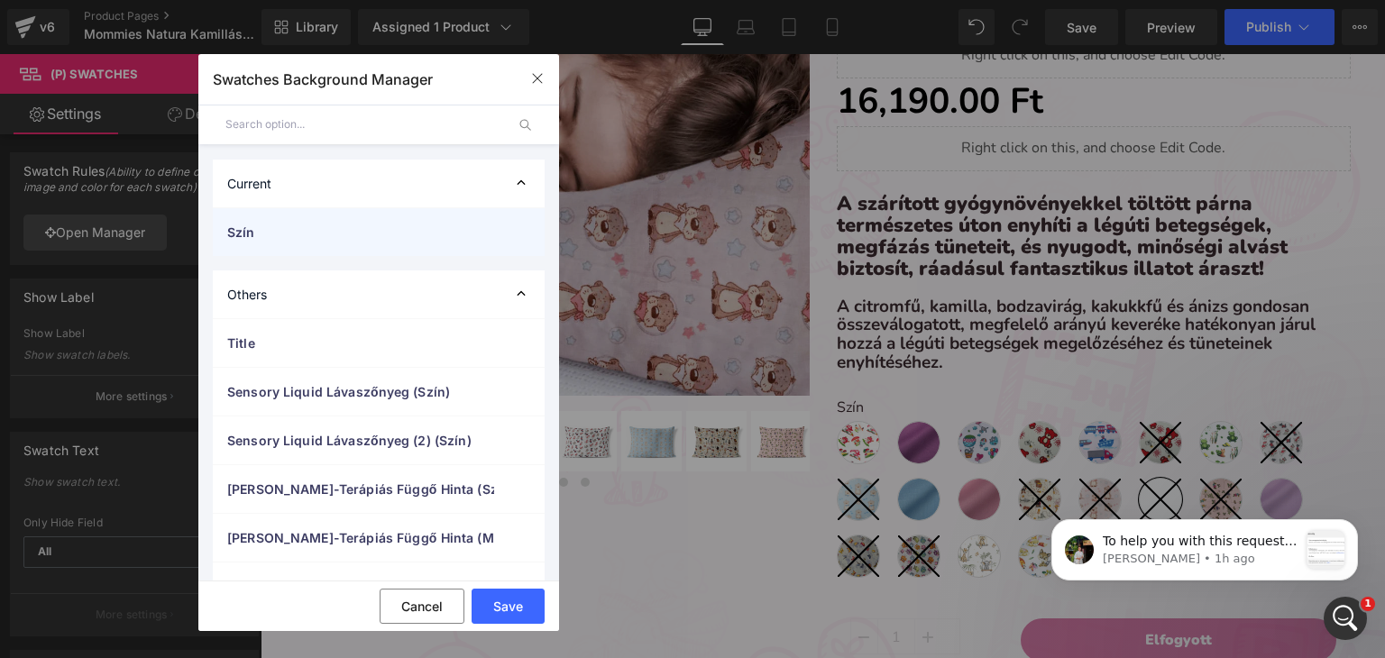
click at [274, 239] on span "Szín" at bounding box center [360, 232] width 267 height 19
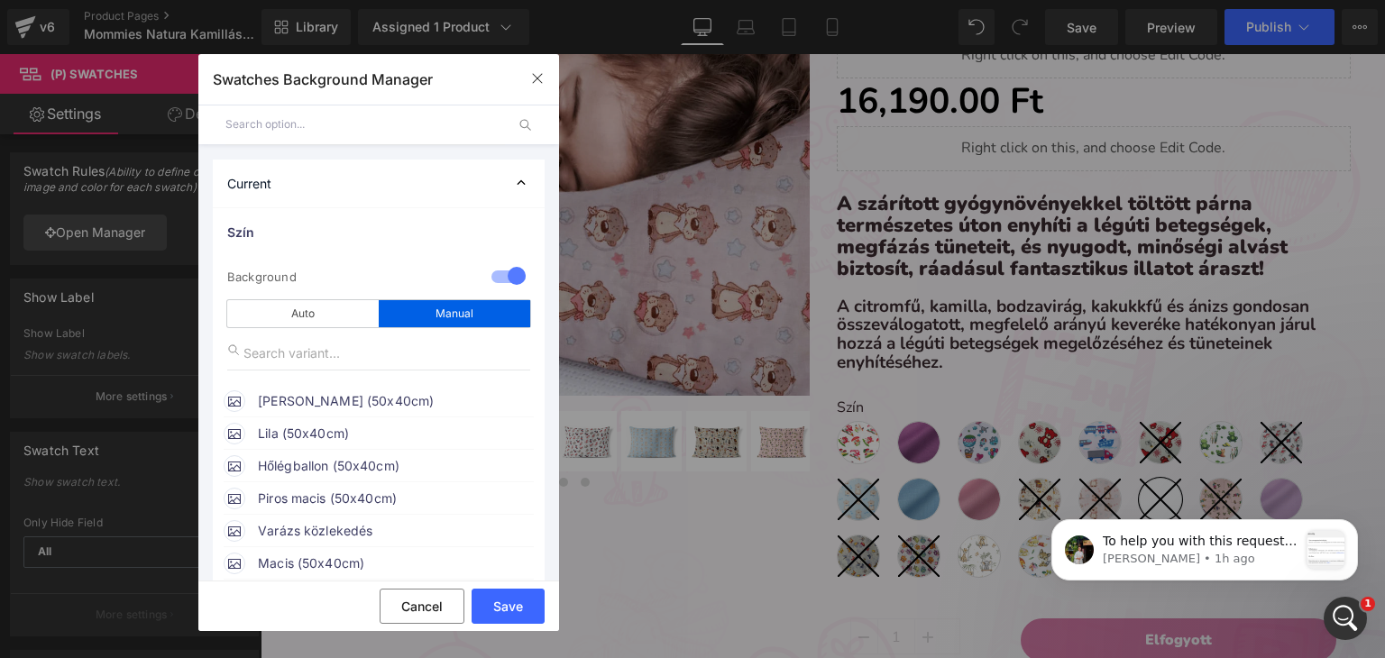
click at [440, 315] on div "Manual" at bounding box center [454, 313] width 151 height 27
click at [444, 322] on div "Manual" at bounding box center [454, 313] width 151 height 27
click at [458, 307] on div "Manual" at bounding box center [454, 313] width 151 height 27
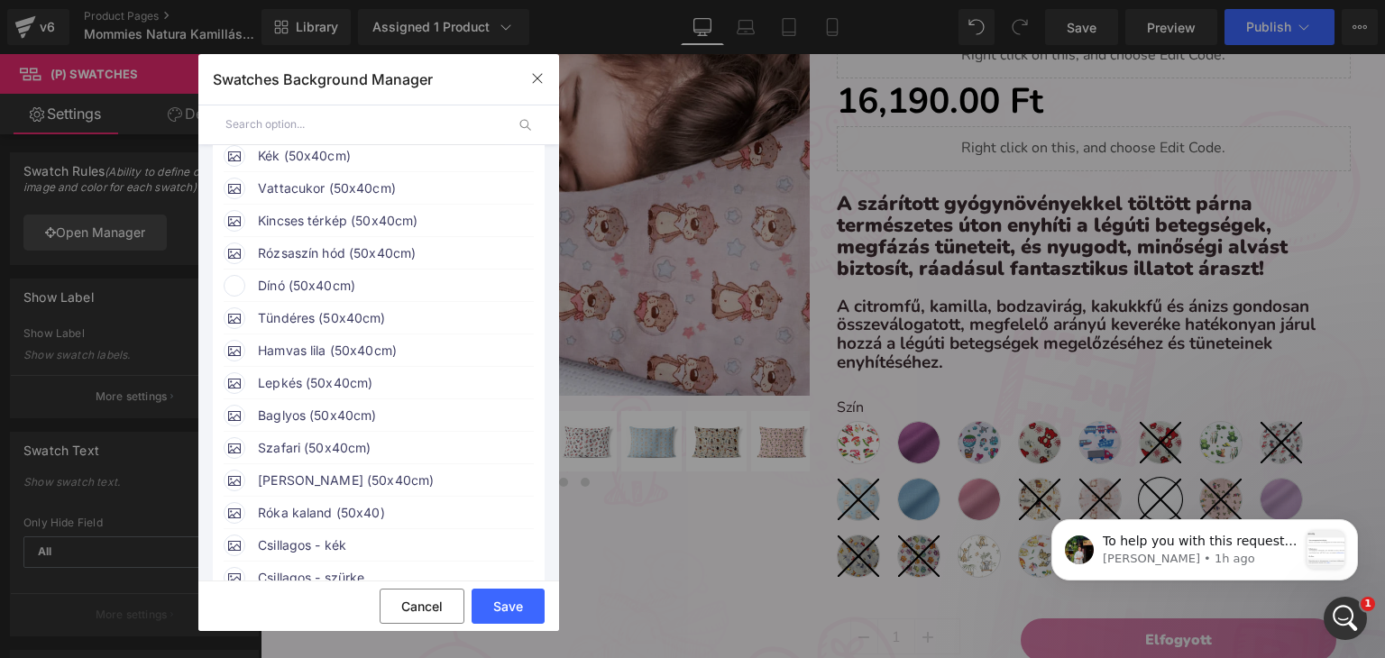
scroll to position [541, 0]
click at [277, 293] on span "Dínó (50x40cm)" at bounding box center [395, 282] width 274 height 22
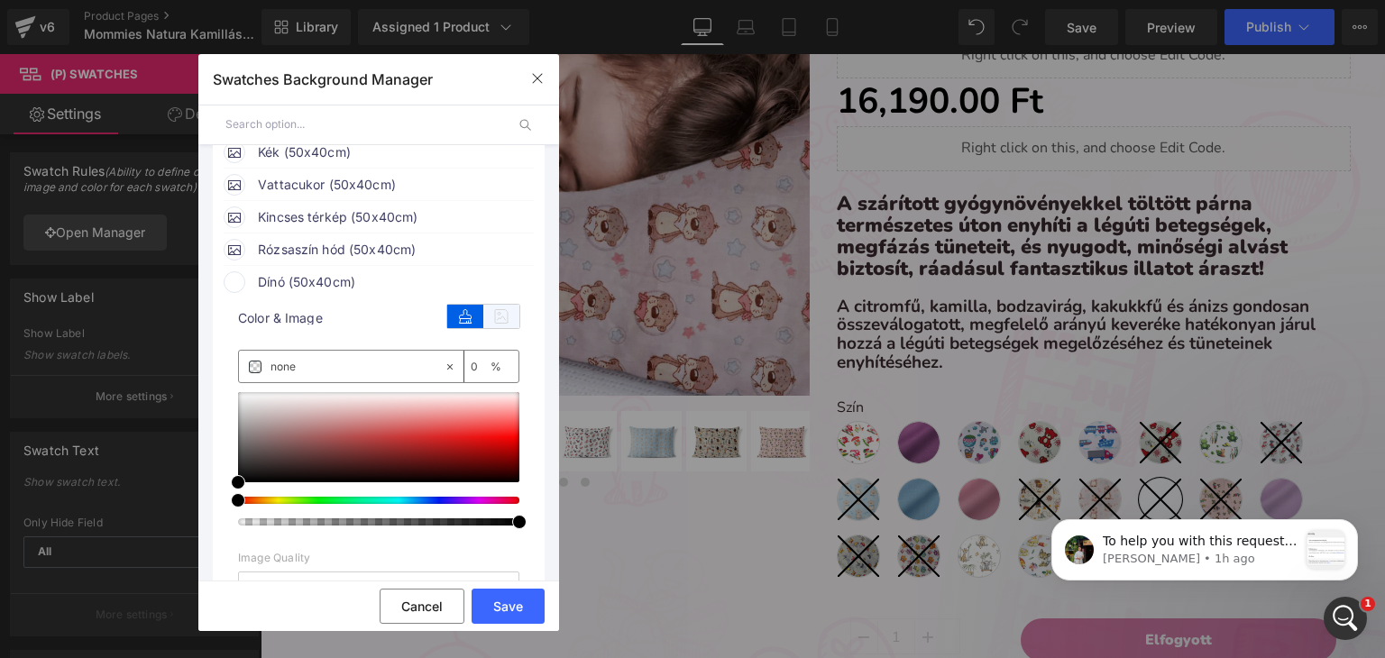
click at [500, 328] on icon at bounding box center [501, 316] width 36 height 23
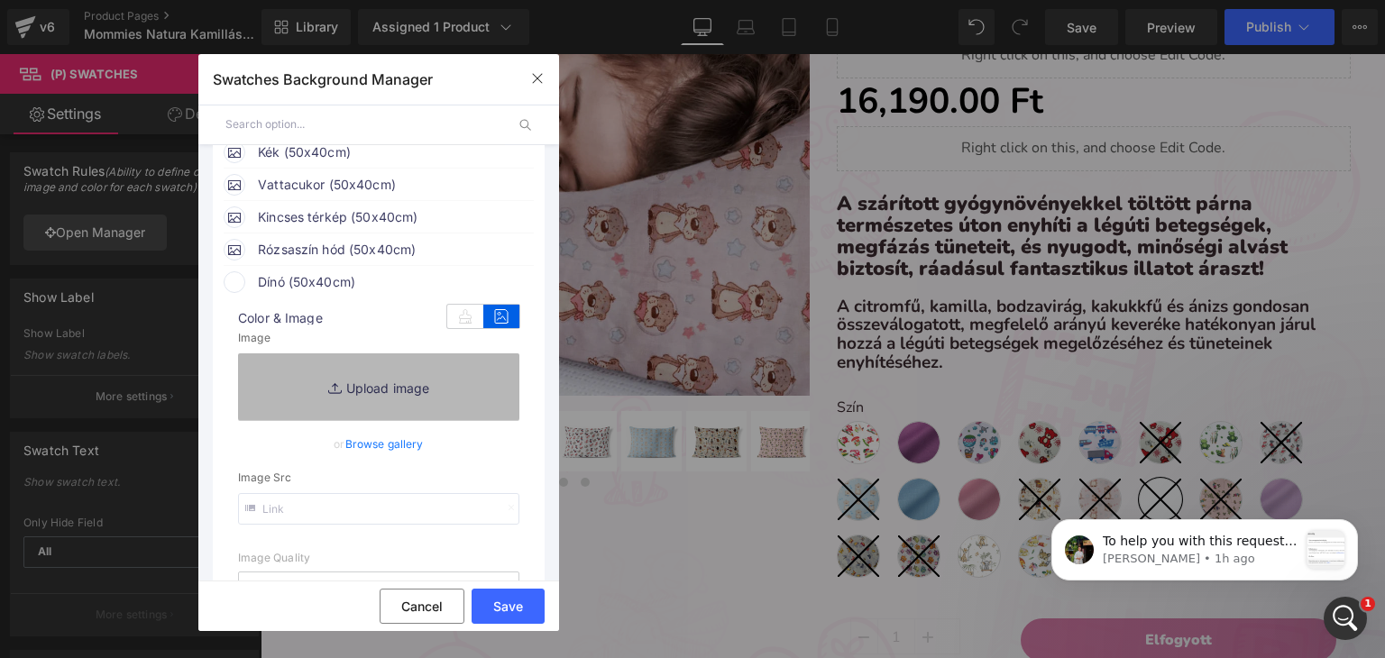
click at [355, 407] on link "Replace Image" at bounding box center [378, 386] width 281 height 67
type input "C:\fakepath\pamut_dinó.webp"
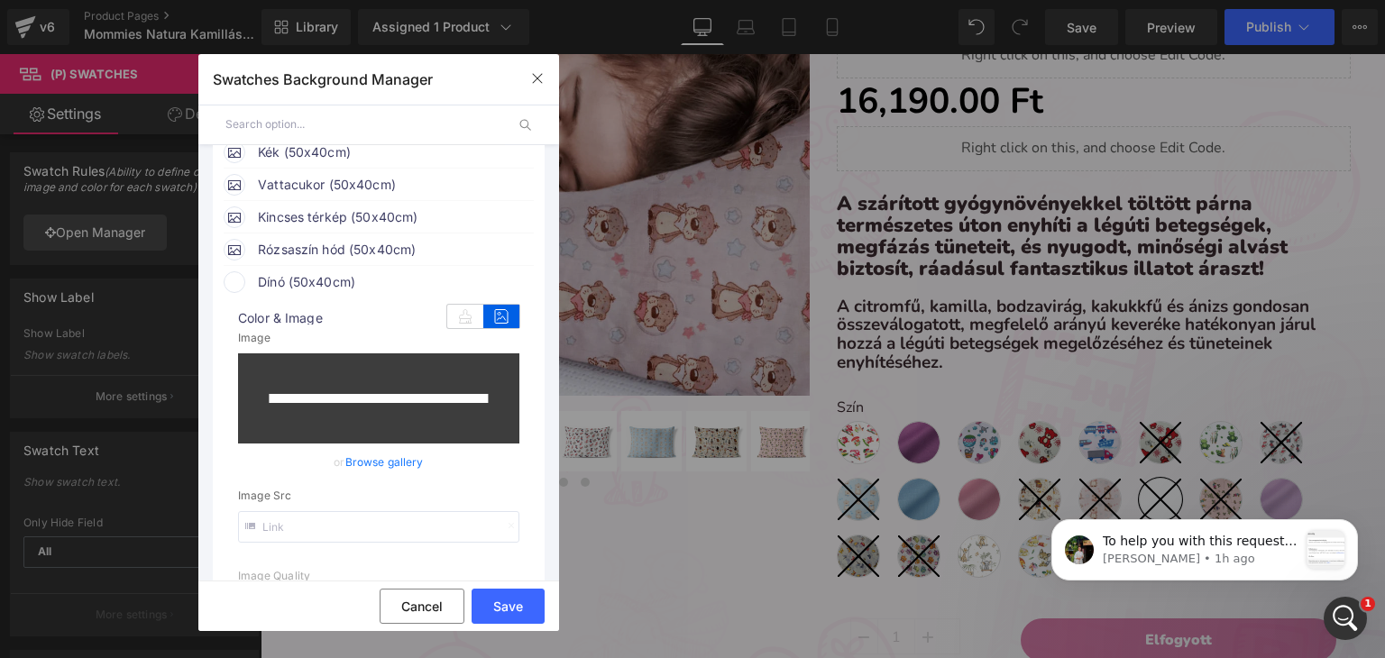
type input "[URL][DOMAIN_NAME]"
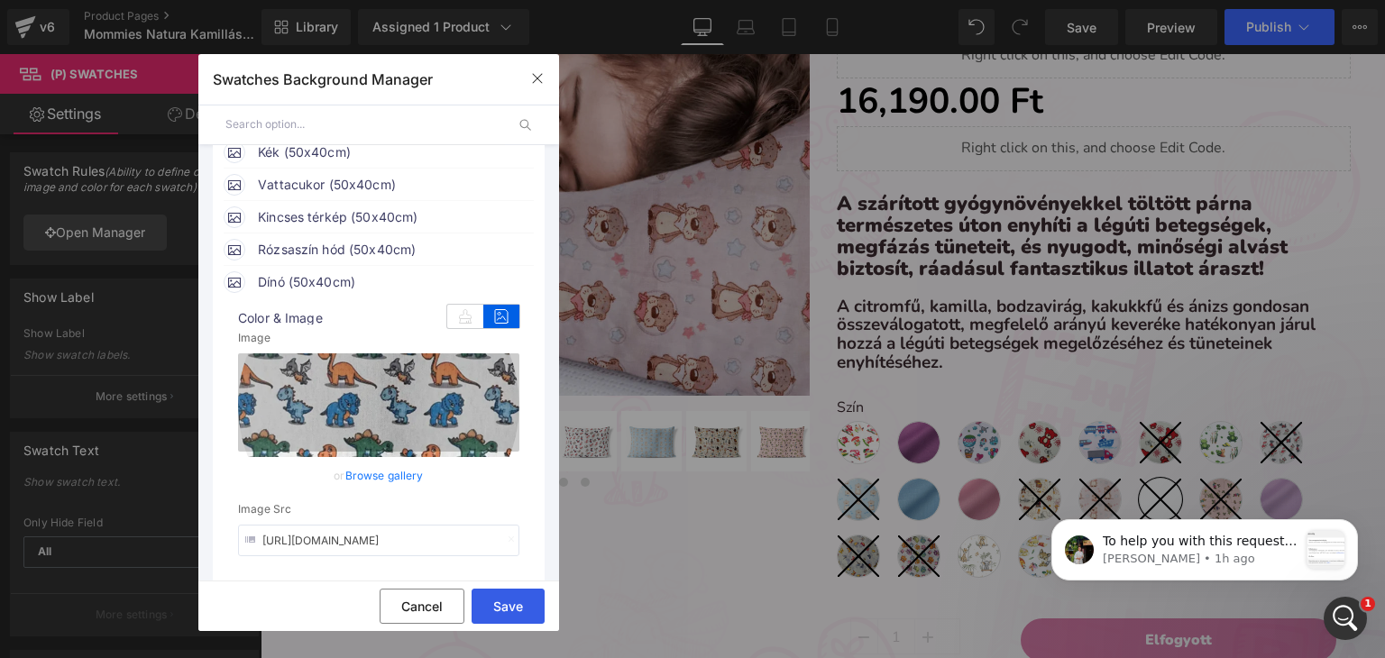
click at [524, 608] on button "Save" at bounding box center [508, 606] width 73 height 35
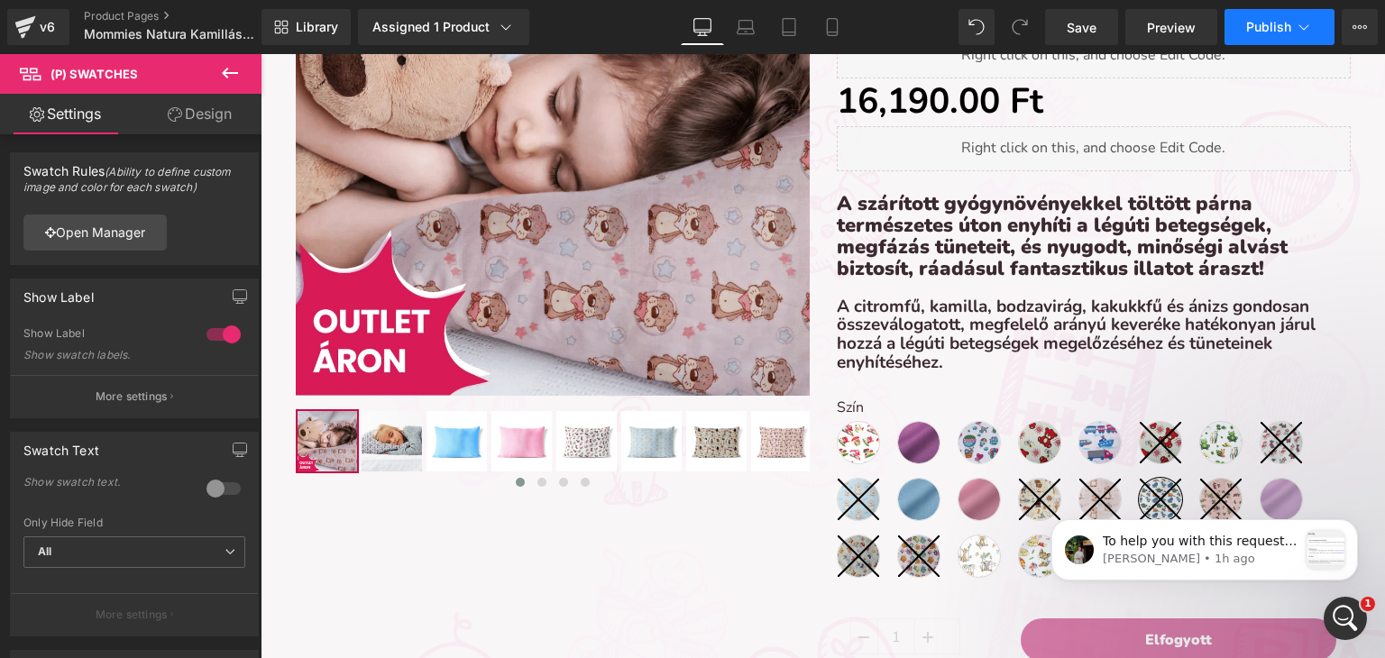
click at [1273, 32] on span "Publish" at bounding box center [1268, 27] width 45 height 14
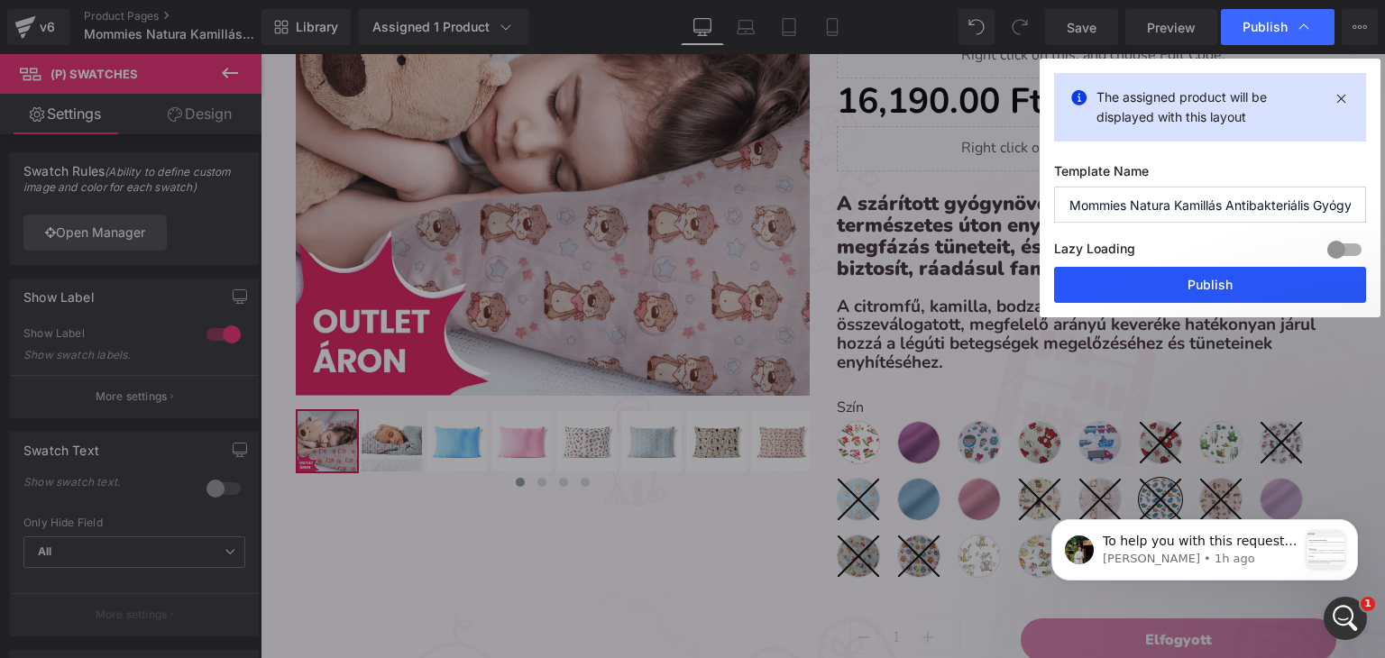
click at [1180, 290] on button "Publish" at bounding box center [1210, 285] width 312 height 36
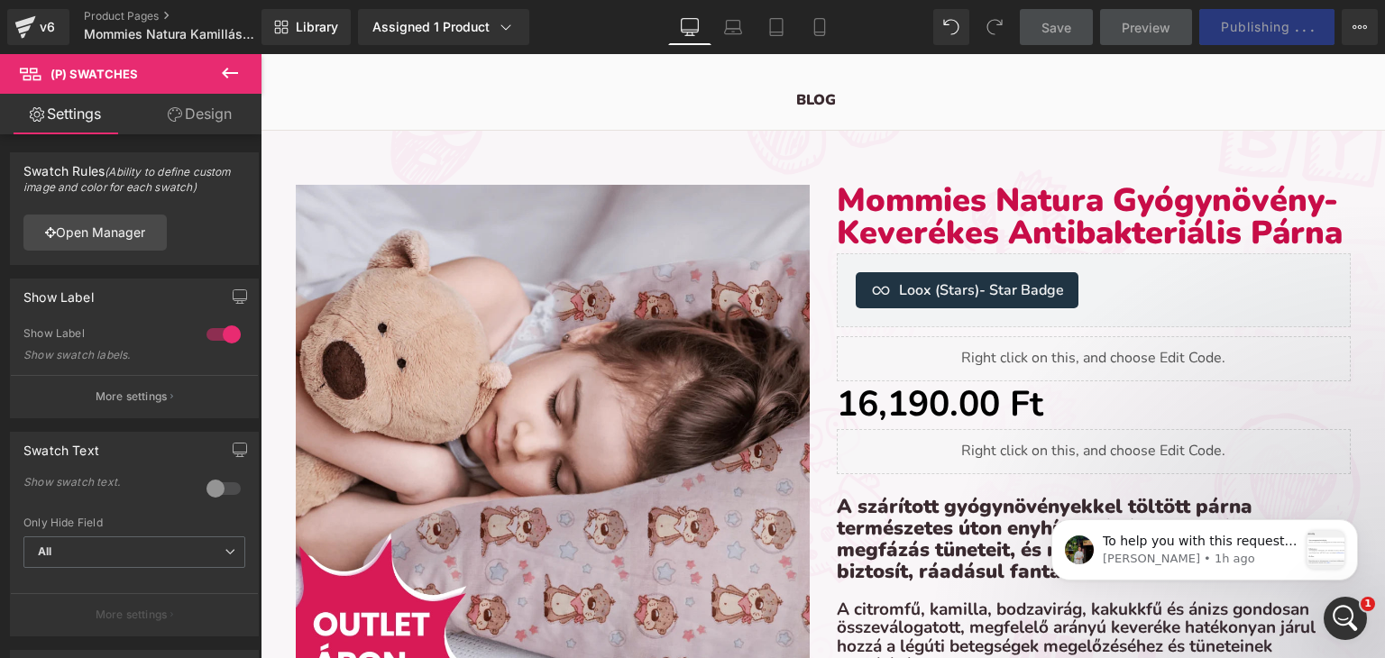
scroll to position [90, 0]
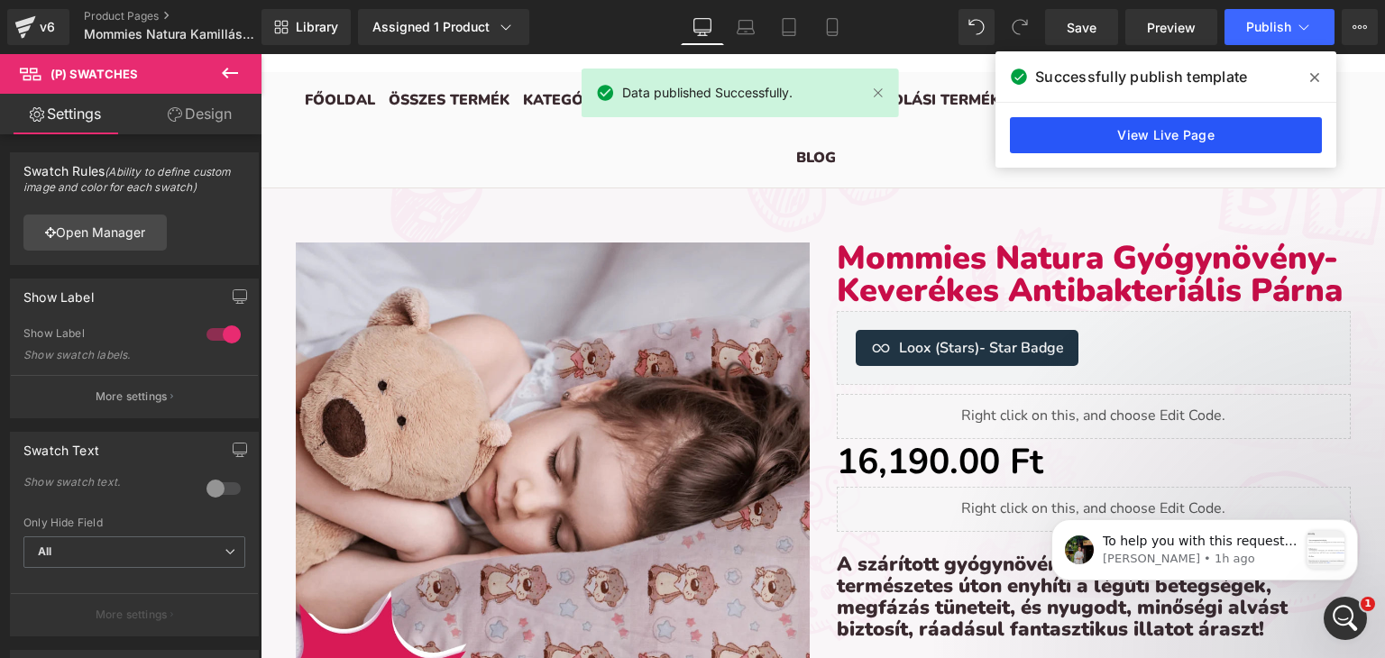
click at [1037, 138] on link "View Live Page" at bounding box center [1166, 135] width 312 height 36
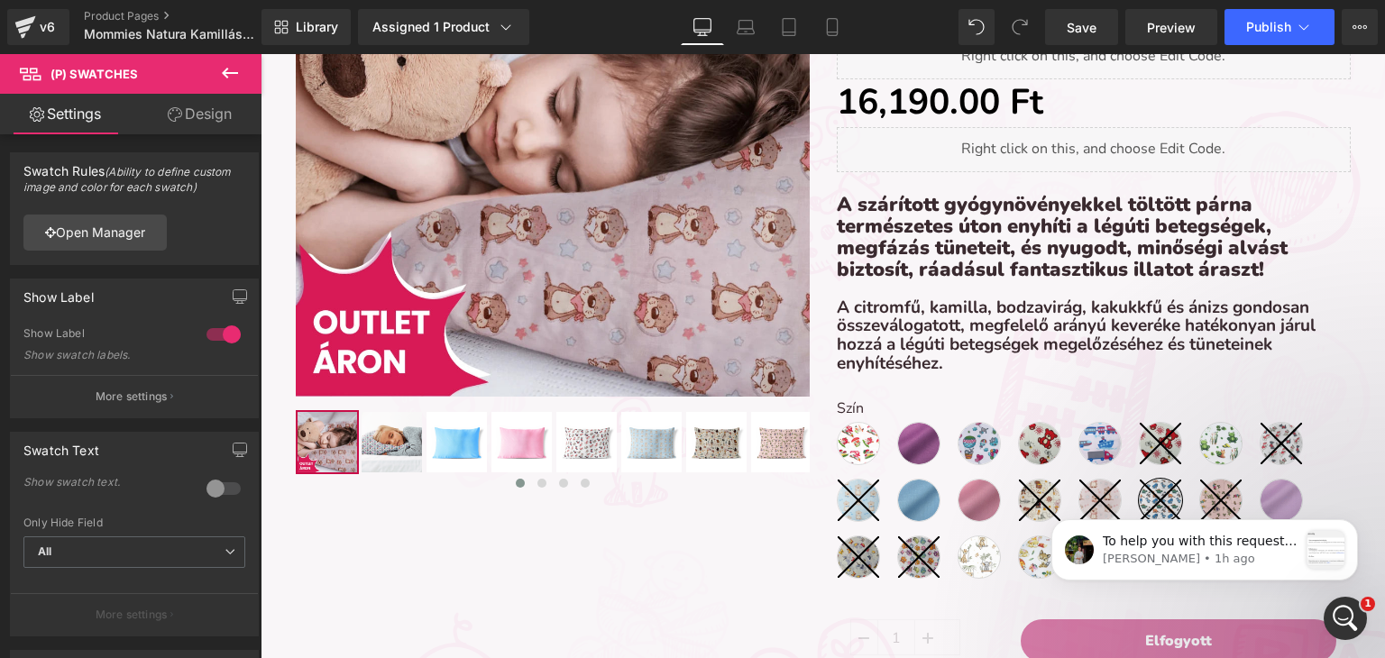
scroll to position [451, 0]
